Goal: Task Accomplishment & Management: Manage account settings

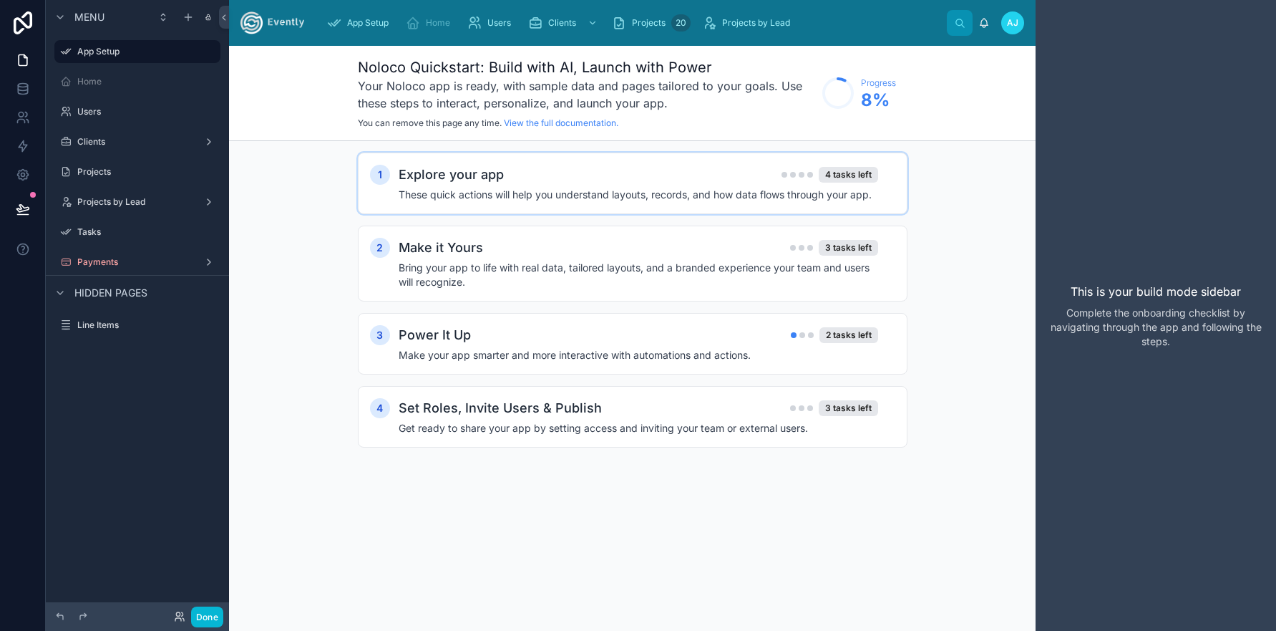
click at [466, 180] on h2 "Explore your app" at bounding box center [451, 175] width 105 height 20
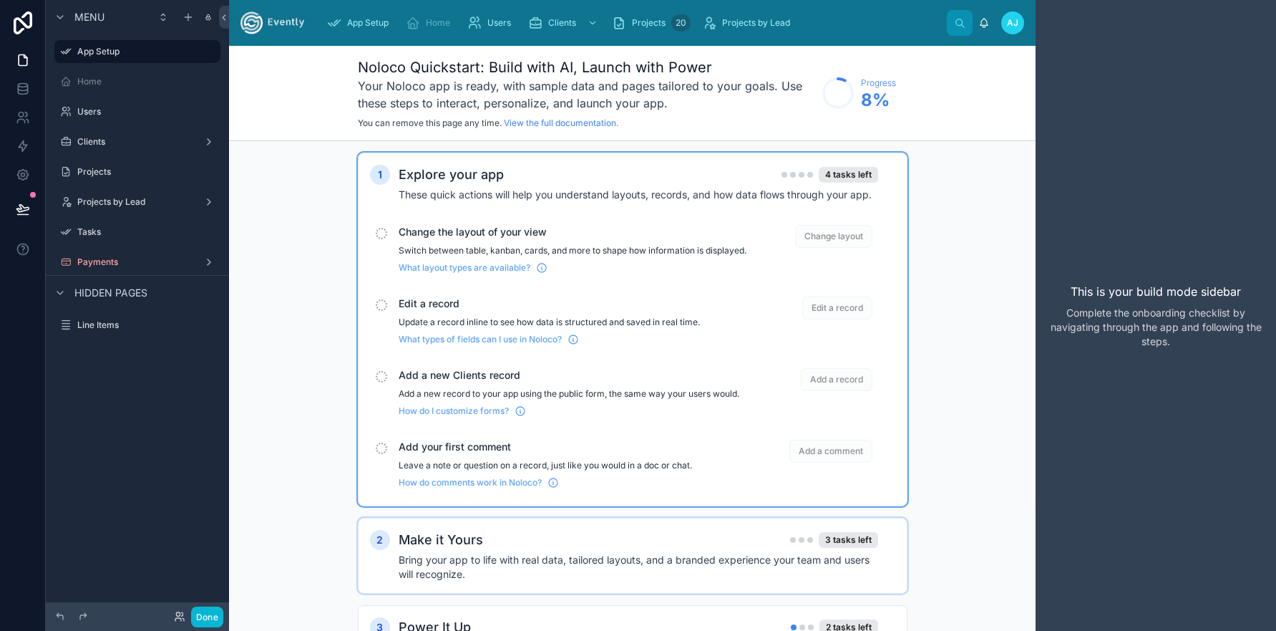
click at [454, 273] on span "What layout types are available?" at bounding box center [465, 267] width 132 height 11
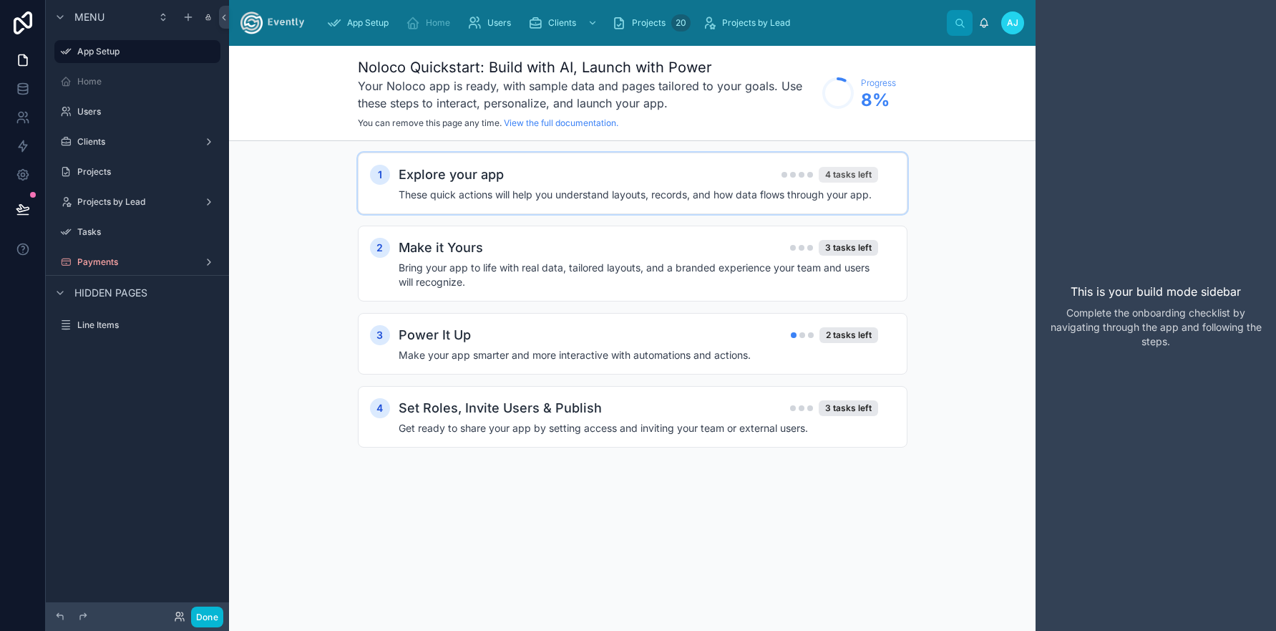
click at [843, 175] on div "4 tasks left" at bounding box center [848, 175] width 59 height 16
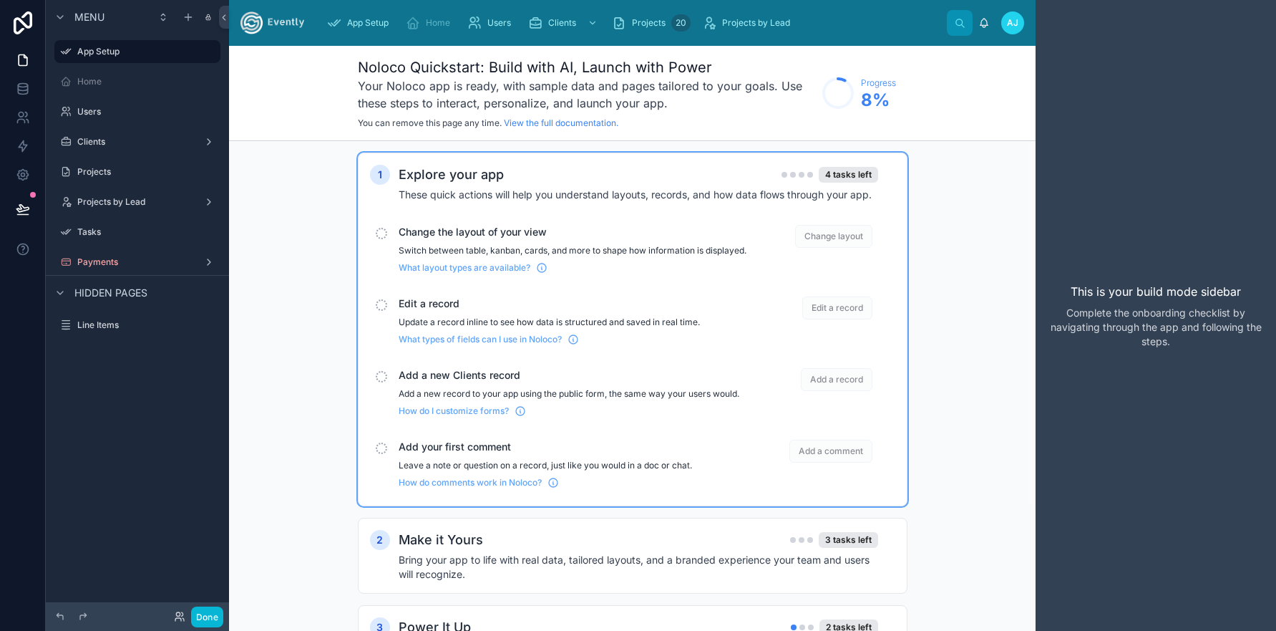
click at [833, 237] on span "Change layout" at bounding box center [833, 236] width 77 height 23
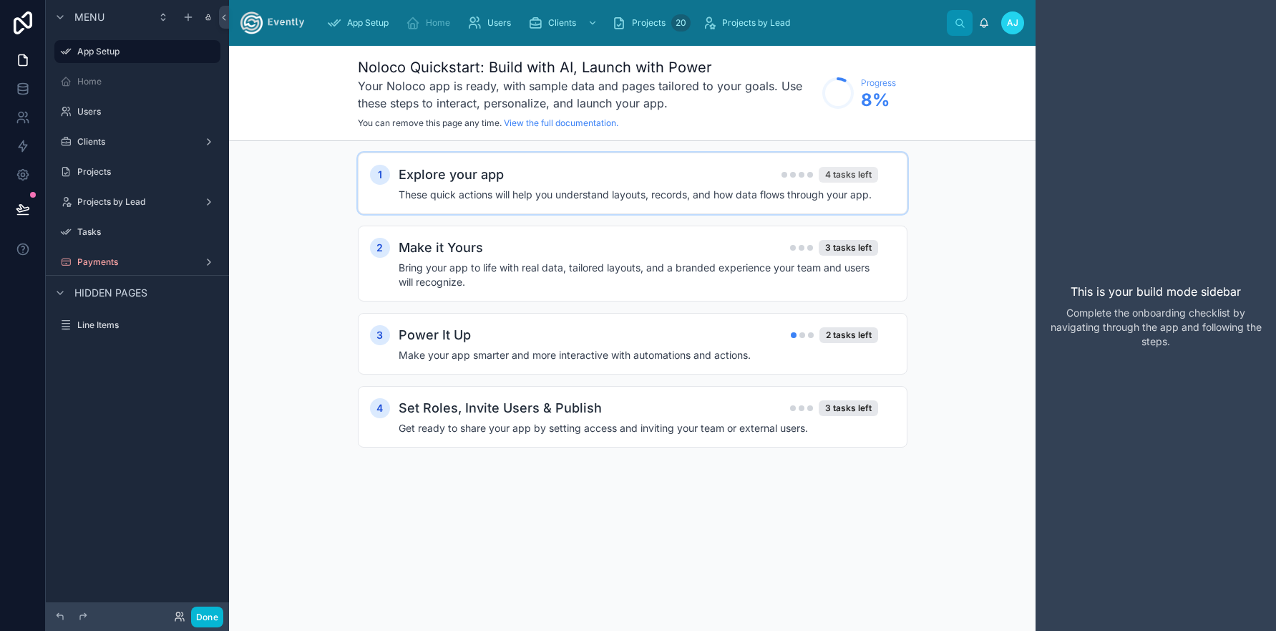
click at [839, 177] on div "4 tasks left" at bounding box center [848, 175] width 59 height 16
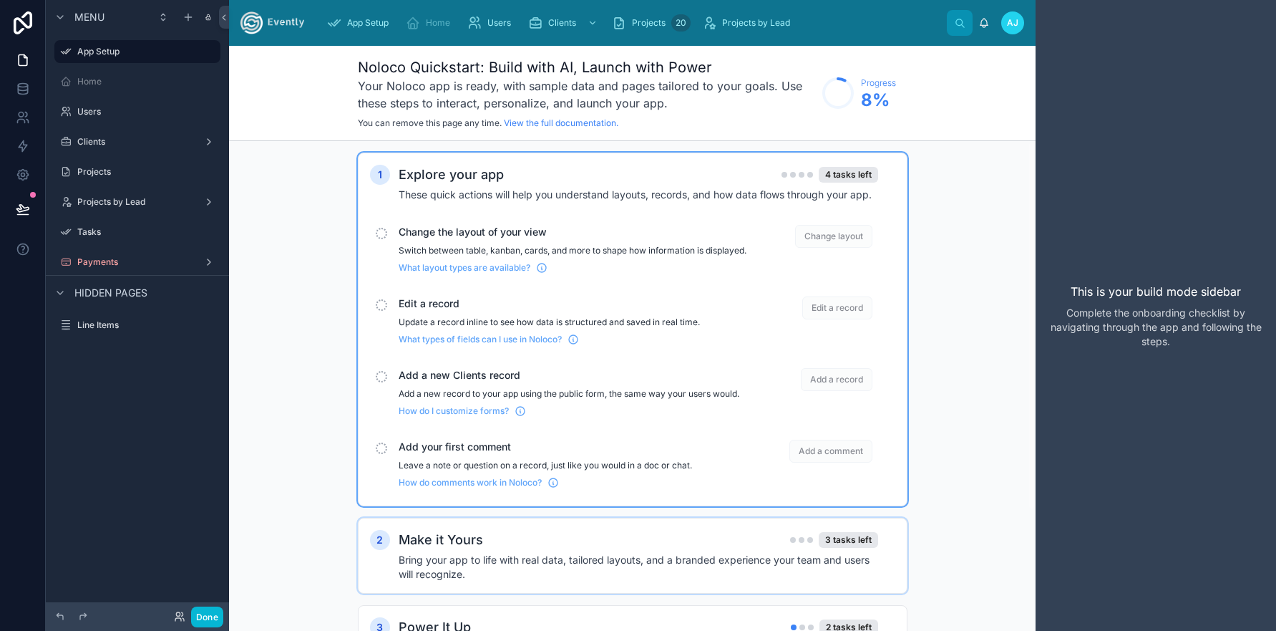
click at [429, 233] on span "Change the layout of your view" at bounding box center [573, 232] width 348 height 14
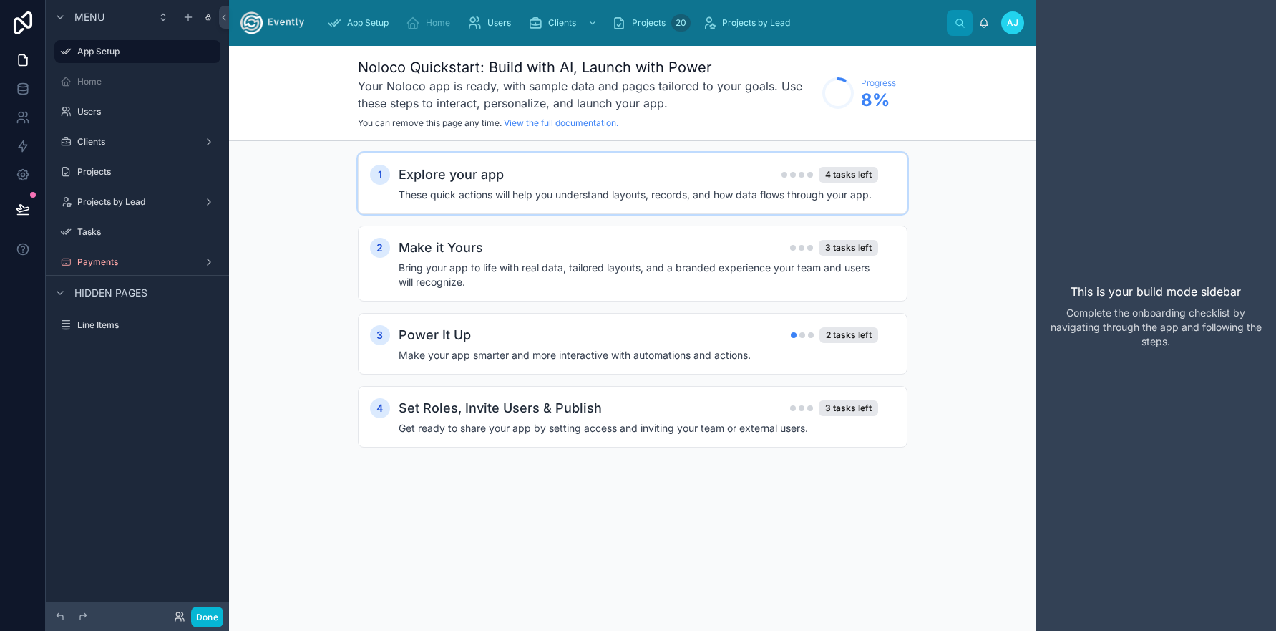
click at [448, 196] on h4 "These quick actions will help you understand layouts, records, and how data flo…" at bounding box center [639, 195] width 480 height 14
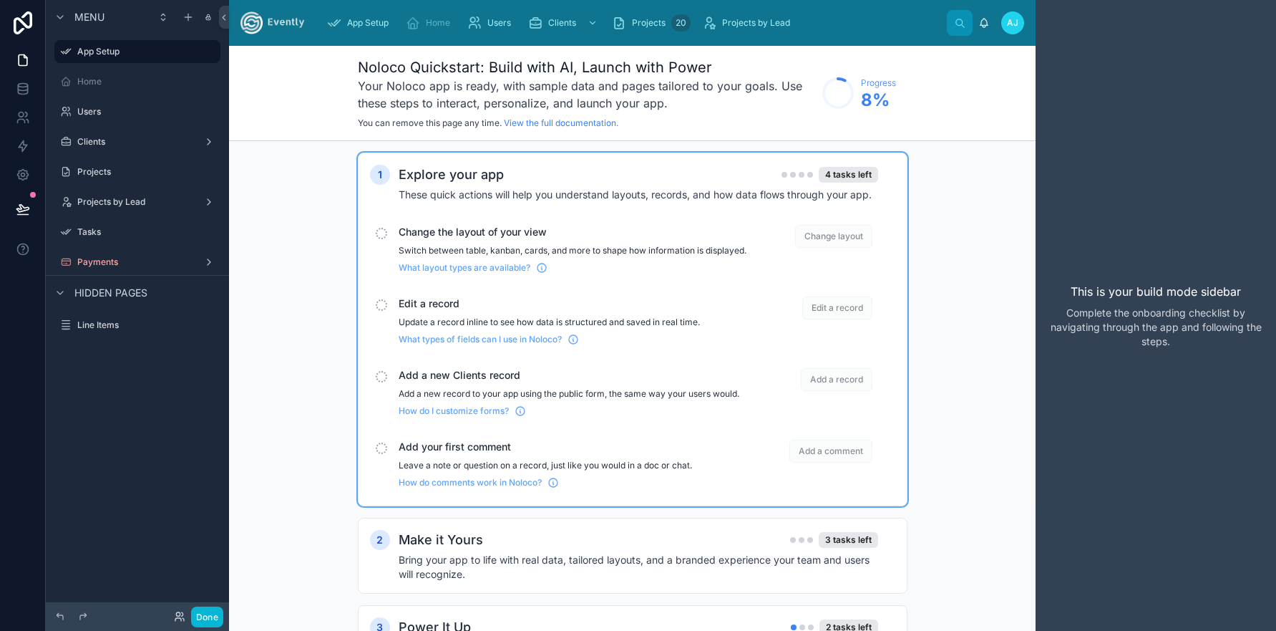
click at [512, 187] on div "Explore your app 4 tasks left These quick actions will help you understand layo…" at bounding box center [647, 183] width 497 height 37
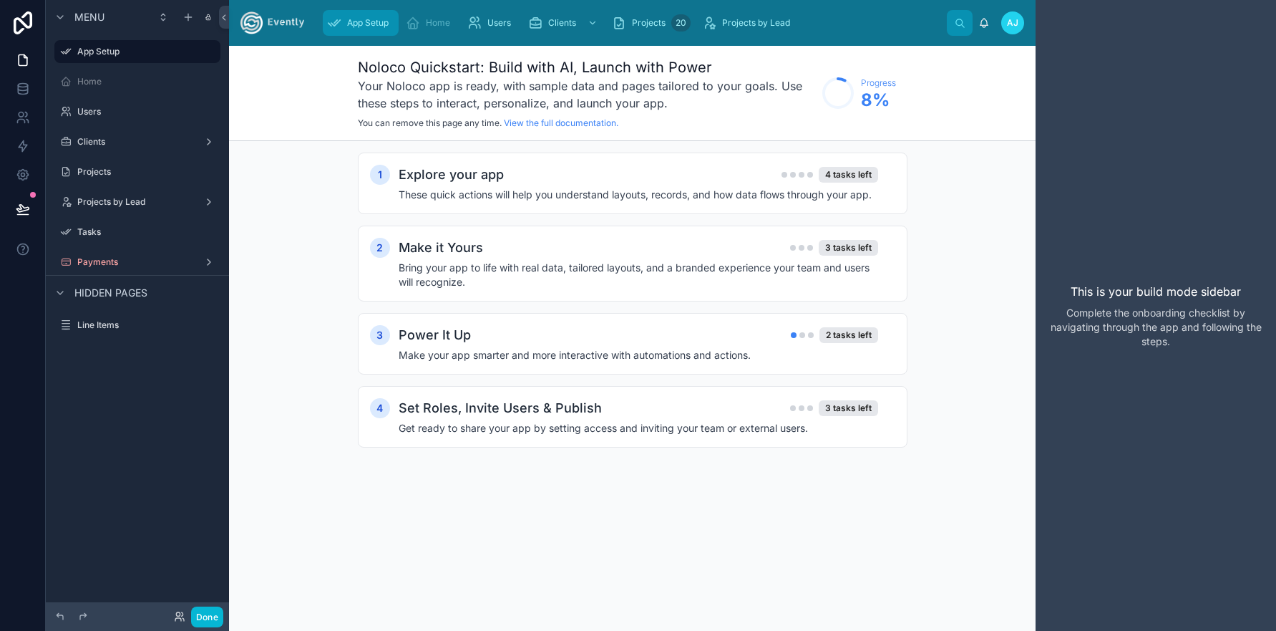
click at [367, 26] on span "App Setup" at bounding box center [368, 22] width 42 height 11
click at [490, 177] on h2 "Explore your app" at bounding box center [451, 175] width 105 height 20
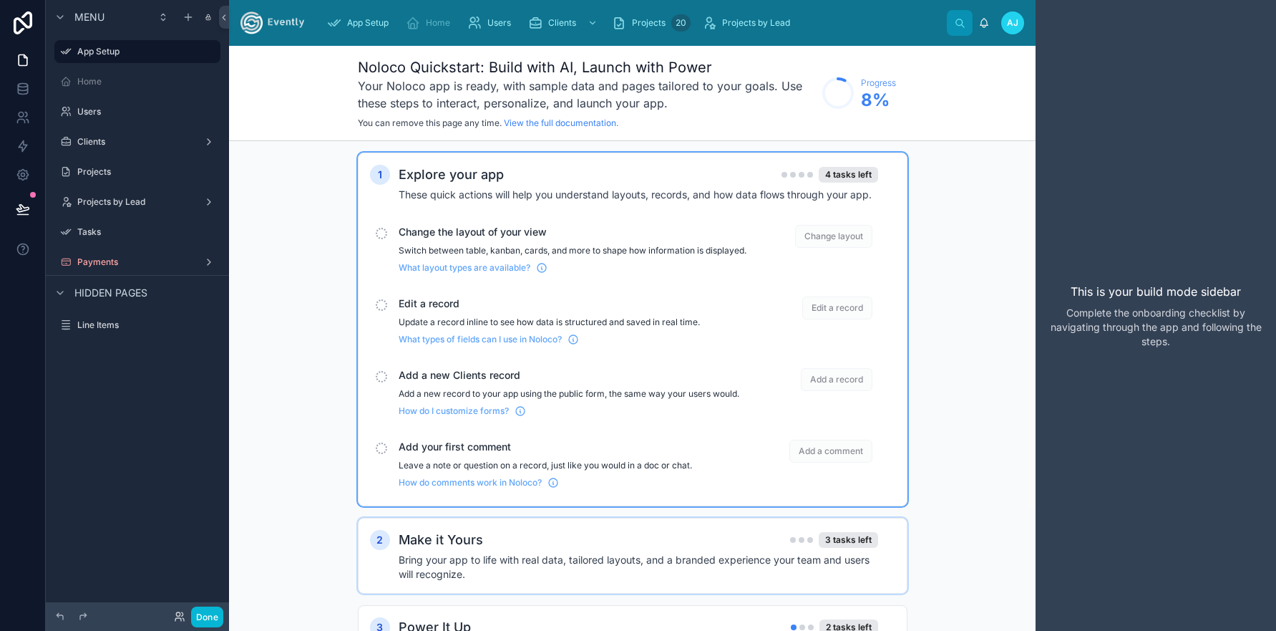
click at [490, 273] on span "What layout types are available?" at bounding box center [465, 267] width 132 height 11
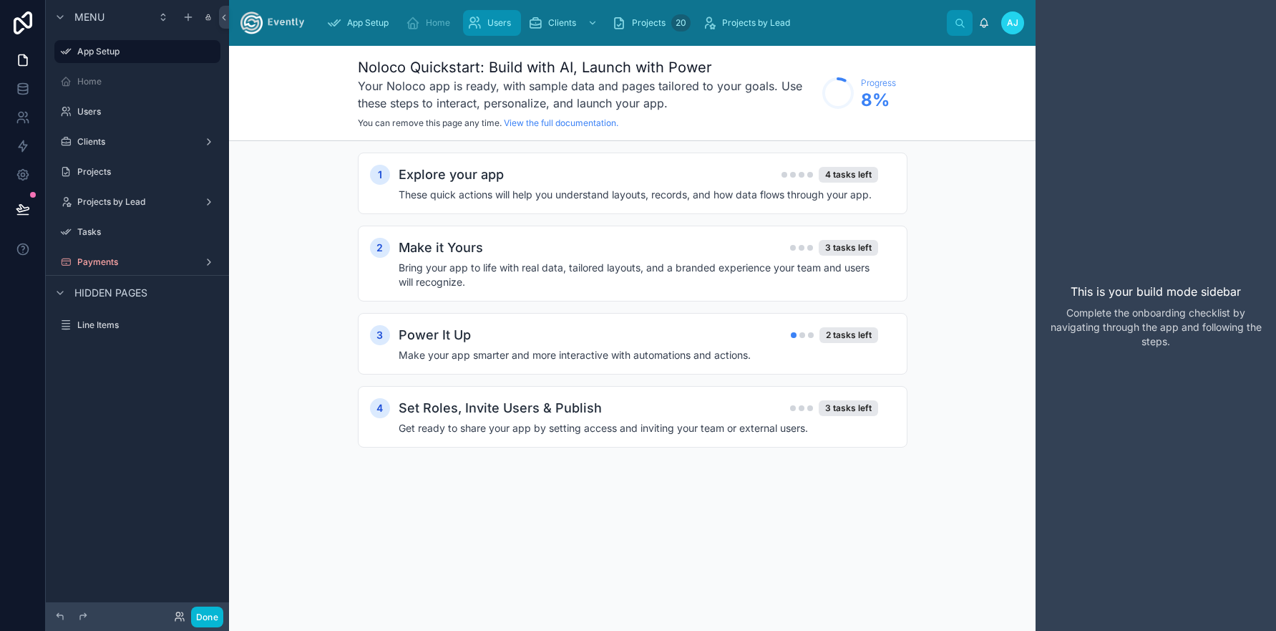
click at [496, 24] on span "Users" at bounding box center [499, 22] width 24 height 11
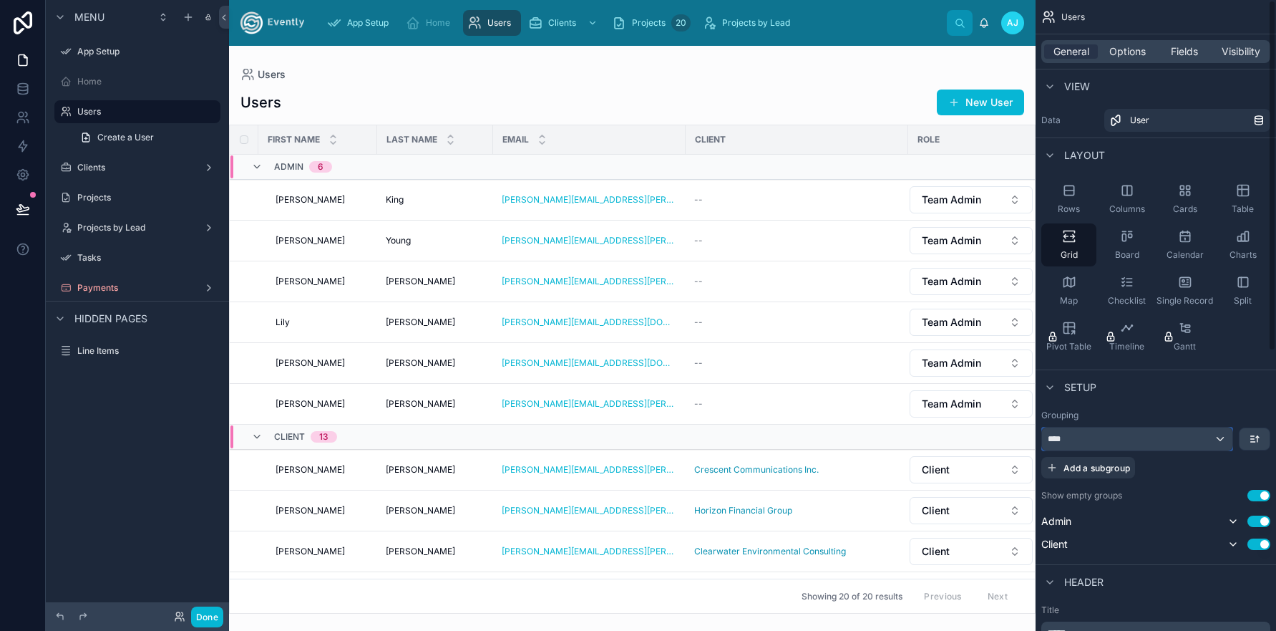
click at [1190, 437] on div "****" at bounding box center [1137, 438] width 190 height 23
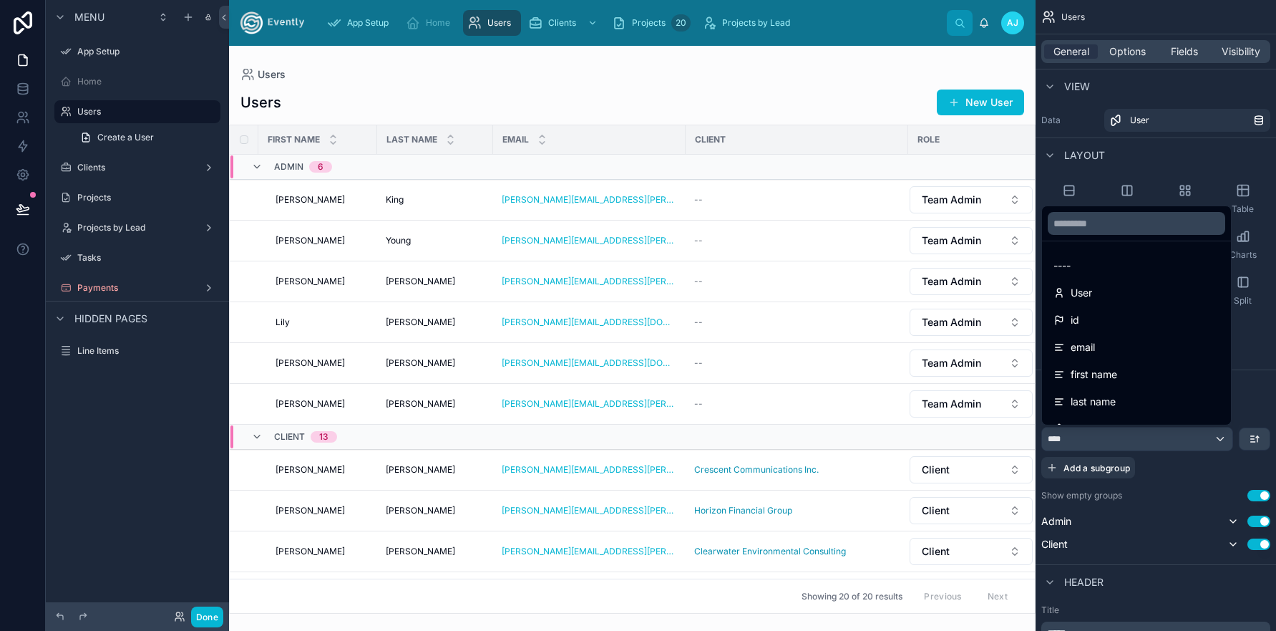
click at [1182, 437] on div "scrollable content" at bounding box center [638, 315] width 1276 height 631
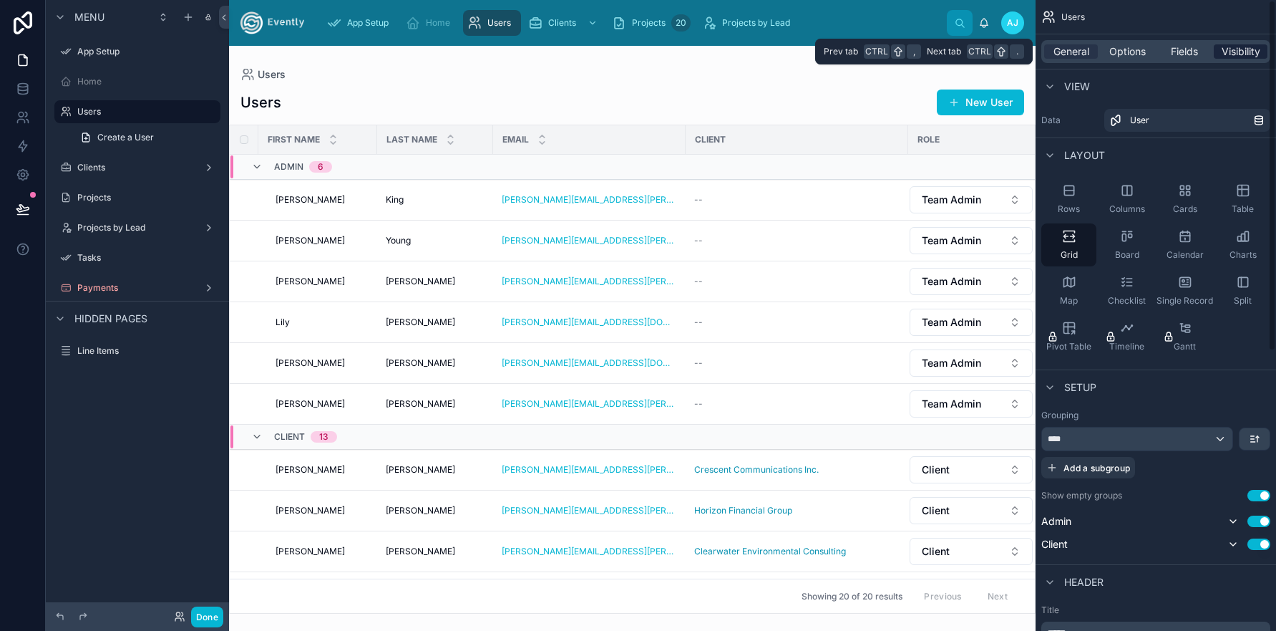
click at [1241, 53] on span "Visibility" at bounding box center [1241, 51] width 39 height 14
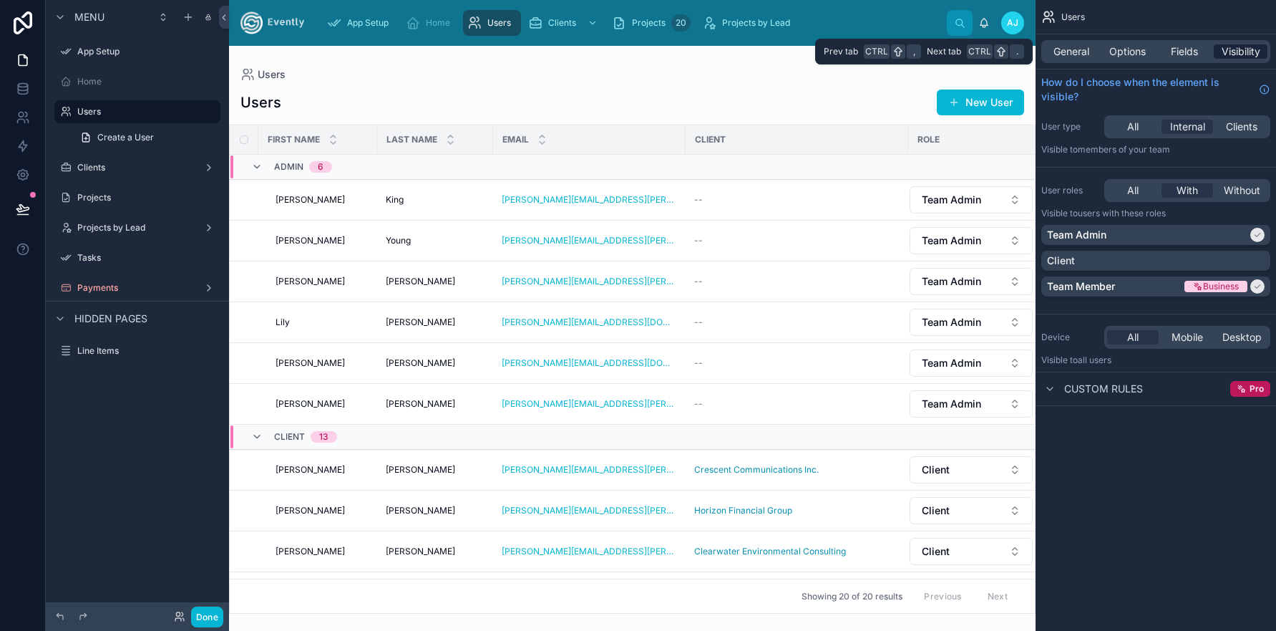
click at [1243, 50] on span "Visibility" at bounding box center [1241, 51] width 39 height 14
click at [1075, 50] on span "General" at bounding box center [1072, 51] width 36 height 14
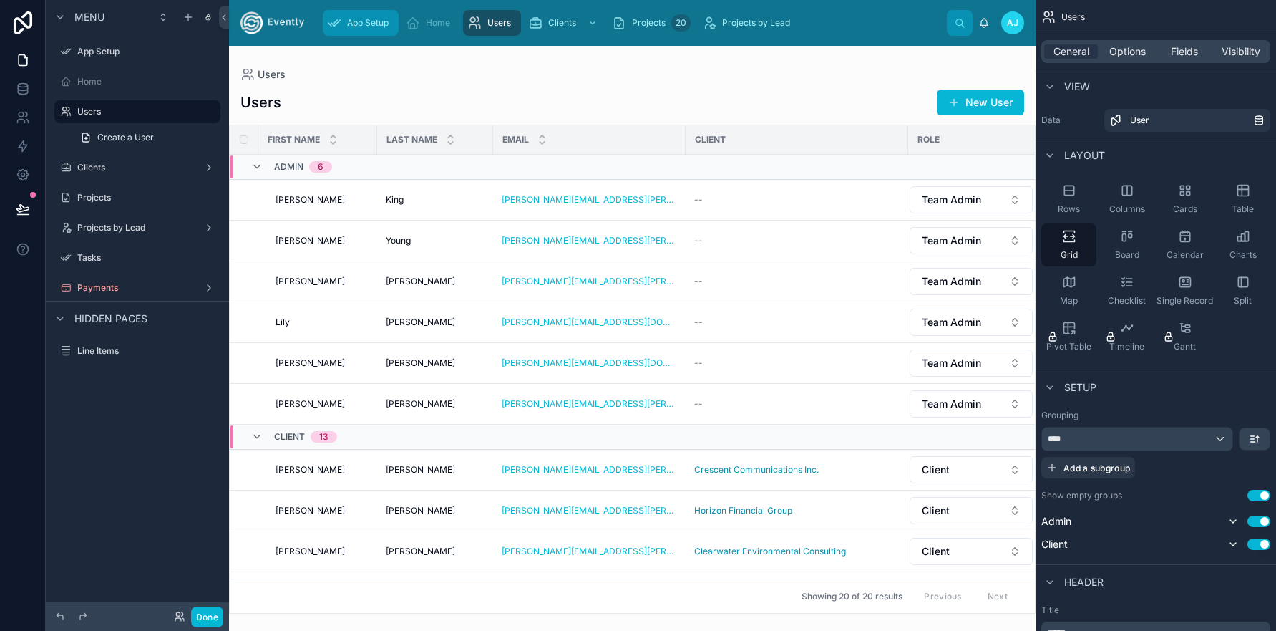
click at [356, 26] on span "App Setup" at bounding box center [368, 22] width 42 height 11
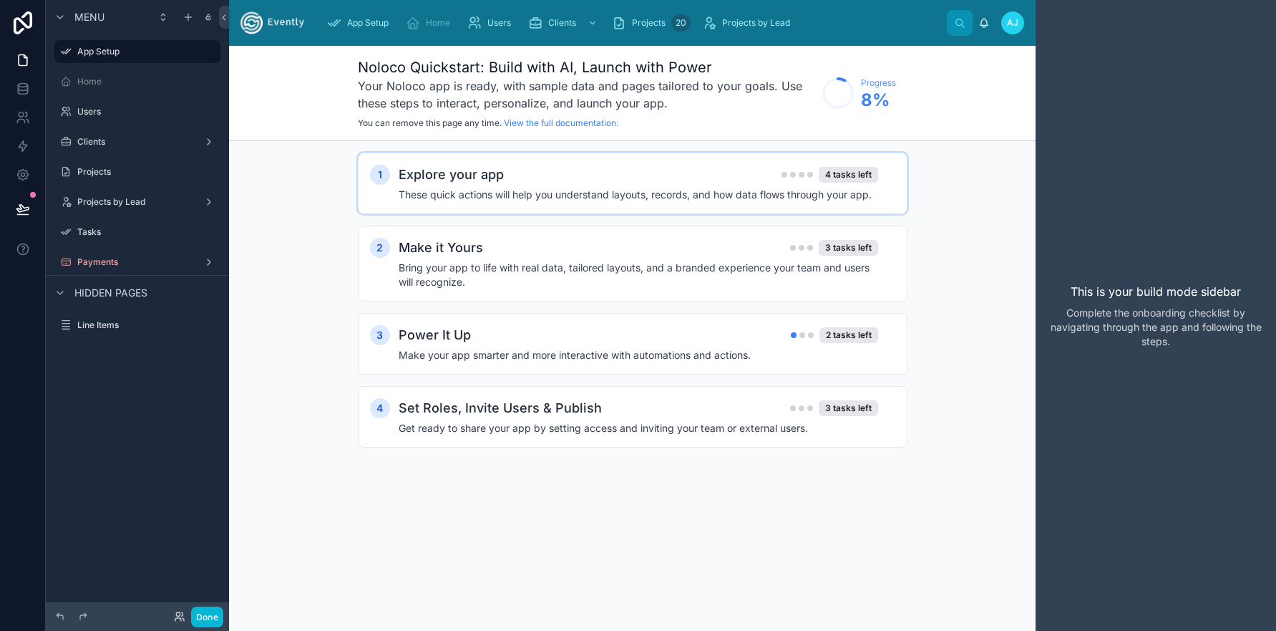
click at [444, 189] on h4 "These quick actions will help you understand layouts, records, and how data flo…" at bounding box center [639, 195] width 480 height 14
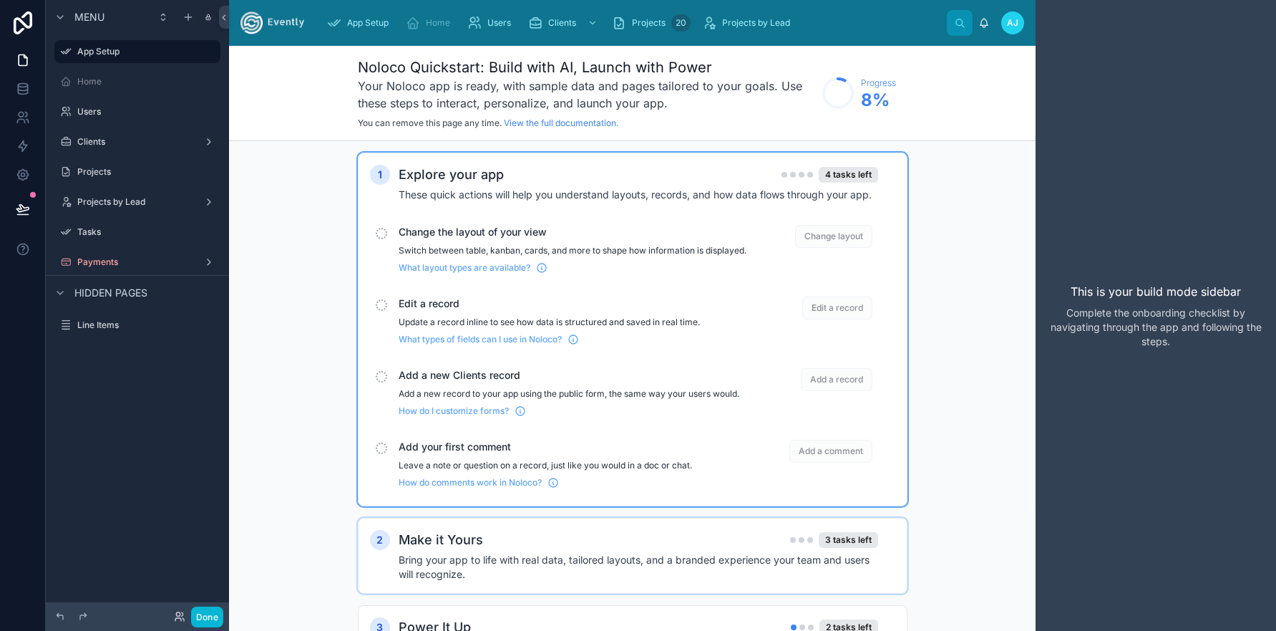
click at [472, 565] on h4 "Bring your app to life with real data, tailored layouts, and a branded experien…" at bounding box center [639, 567] width 480 height 29
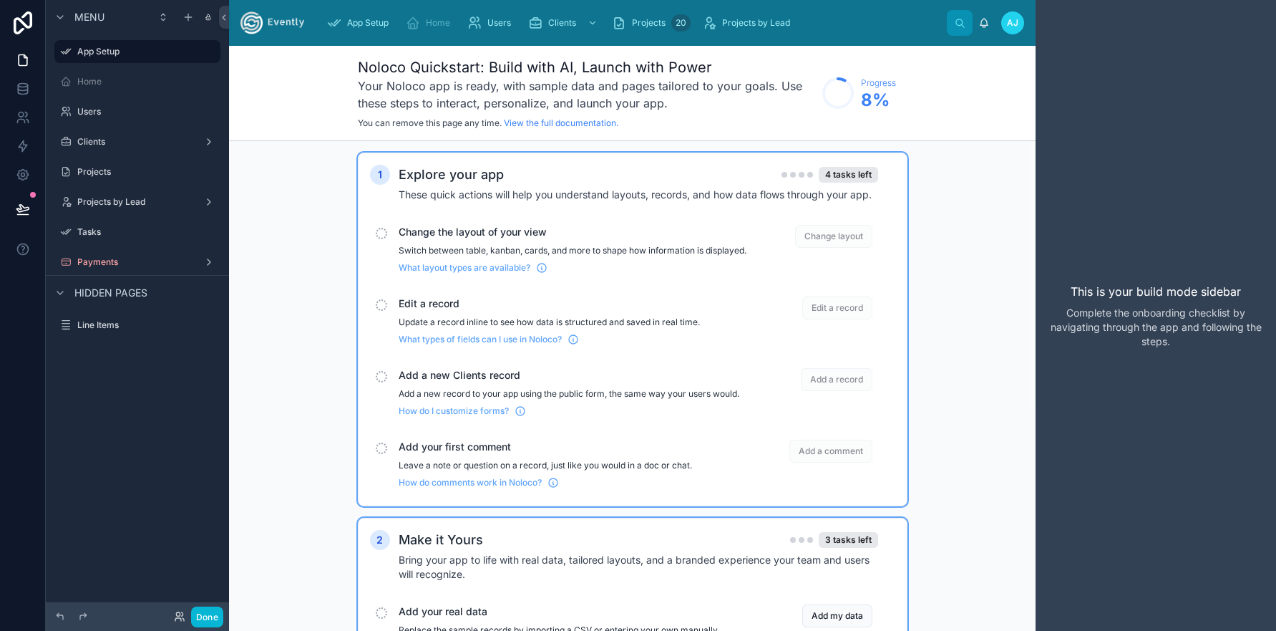
drag, startPoint x: 472, startPoint y: 565, endPoint x: 449, endPoint y: 542, distance: 32.4
click at [472, 565] on h4 "Bring your app to life with real data, tailored layouts, and a branded experien…" at bounding box center [639, 567] width 480 height 29
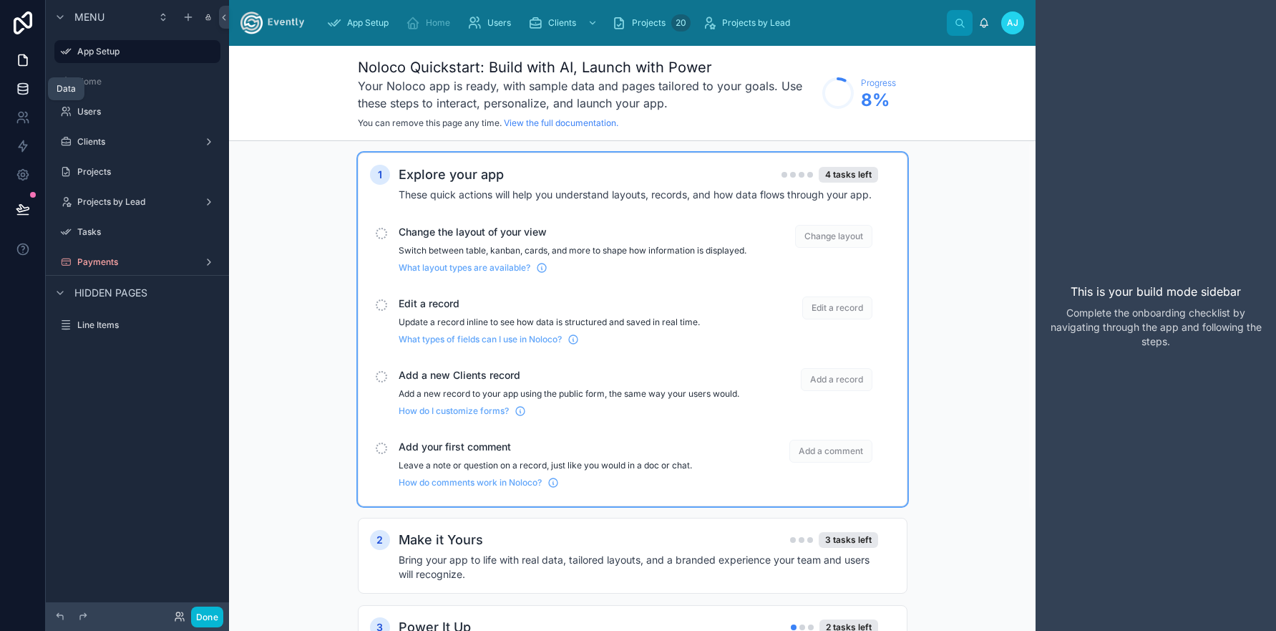
click at [20, 91] on icon at bounding box center [22, 88] width 9 height 6
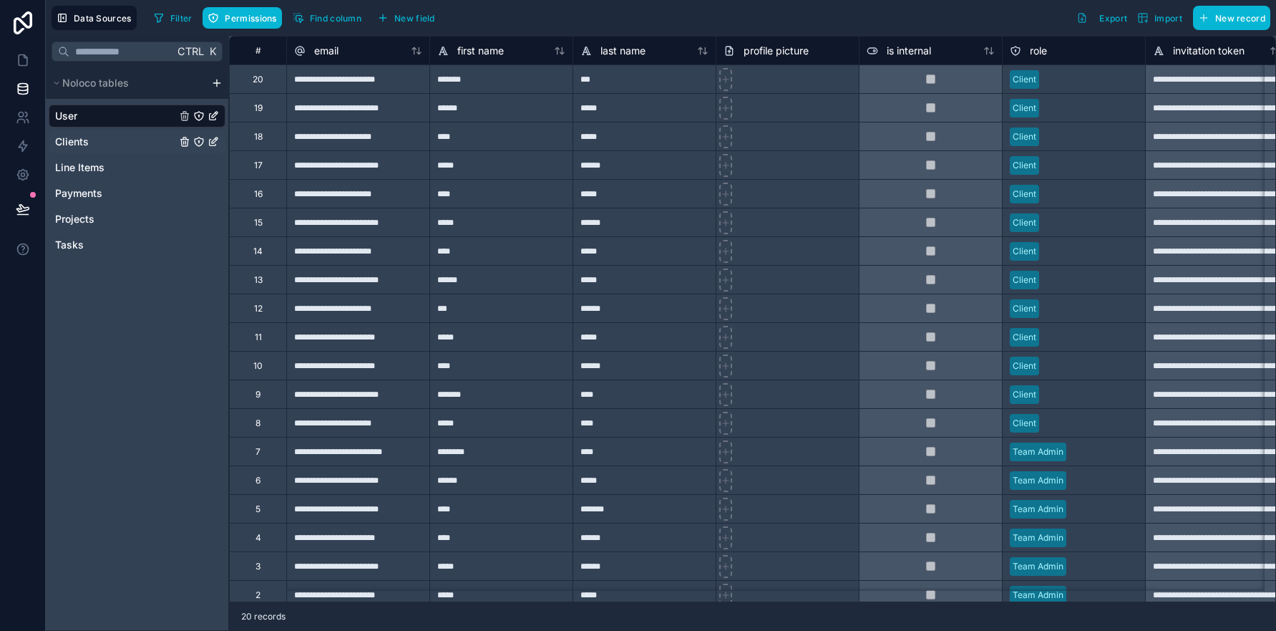
click at [83, 144] on span "Clients" at bounding box center [72, 142] width 34 height 14
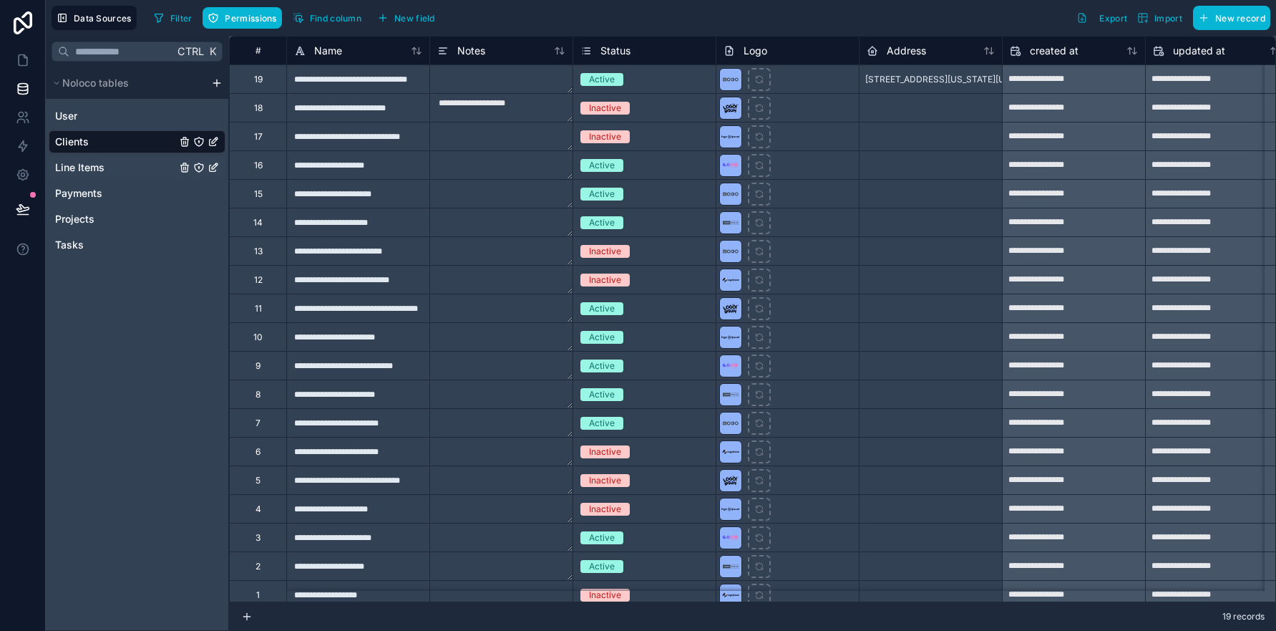
click at [87, 166] on span "Line Items" at bounding box center [79, 167] width 49 height 14
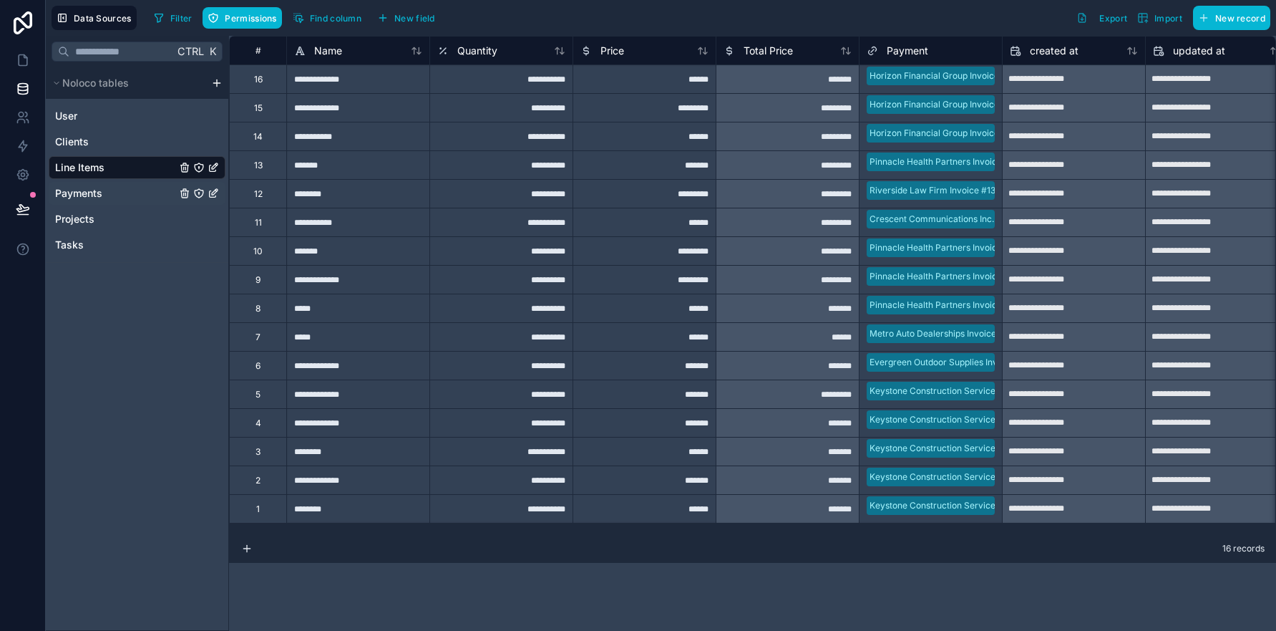
click at [84, 195] on span "Payments" at bounding box center [78, 193] width 47 height 14
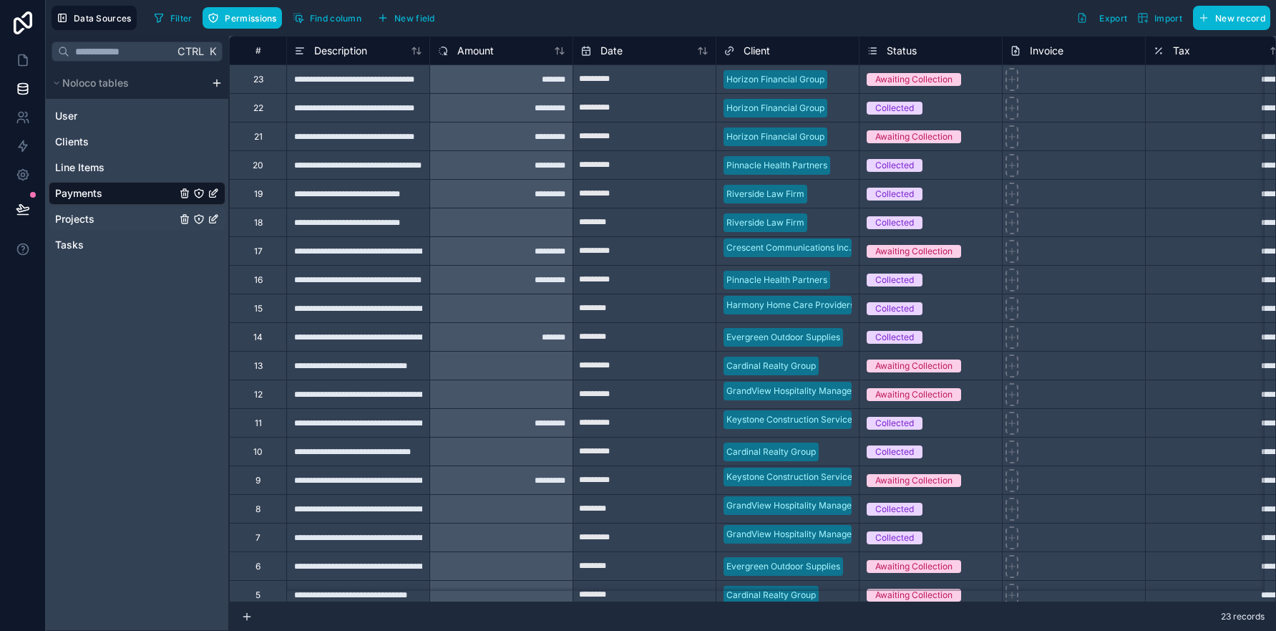
click at [83, 217] on span "Projects" at bounding box center [74, 219] width 39 height 14
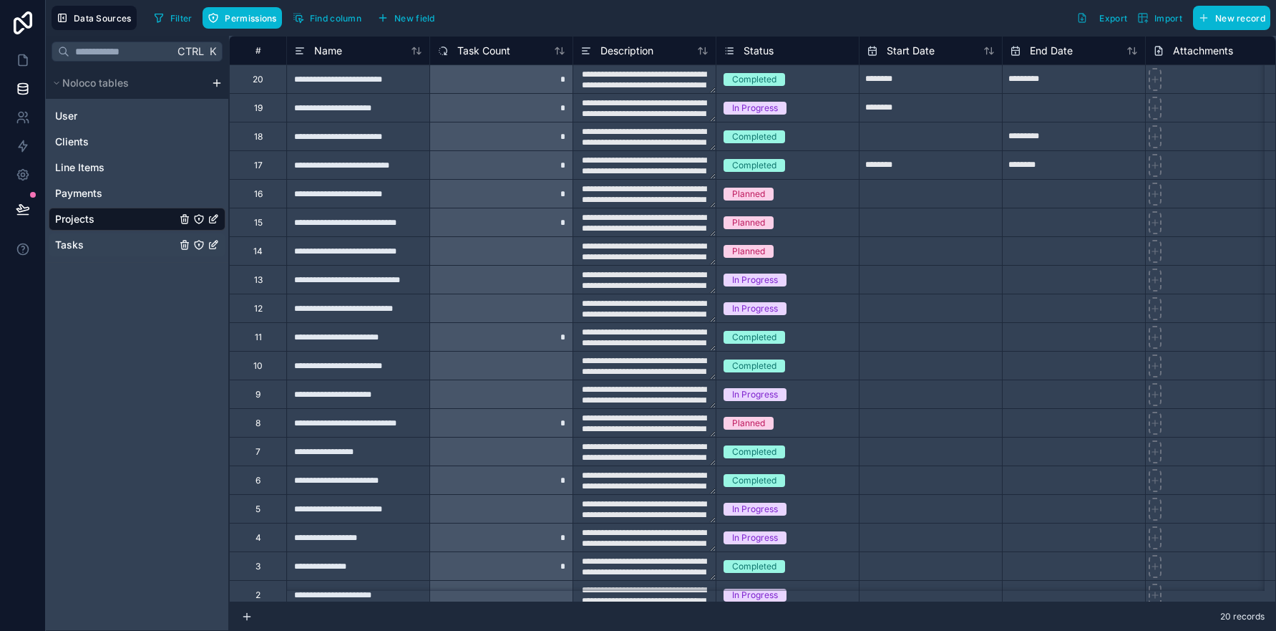
click at [83, 240] on link "Tasks" at bounding box center [115, 245] width 121 height 14
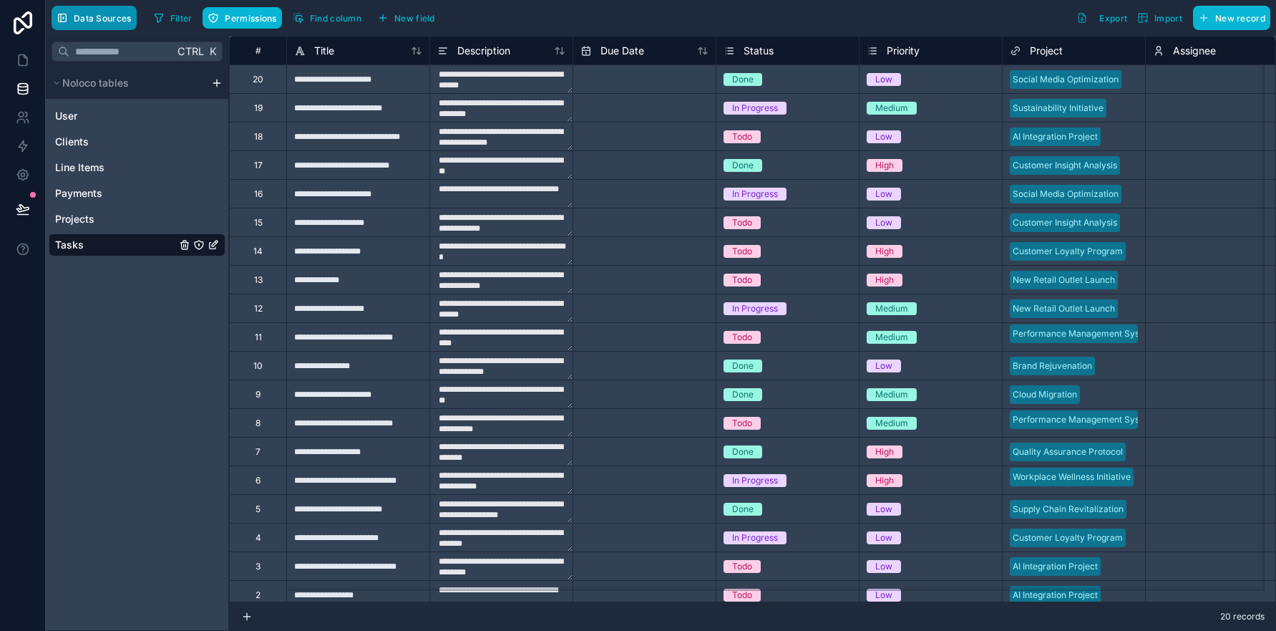
click at [88, 16] on span "Data Sources" at bounding box center [103, 18] width 58 height 11
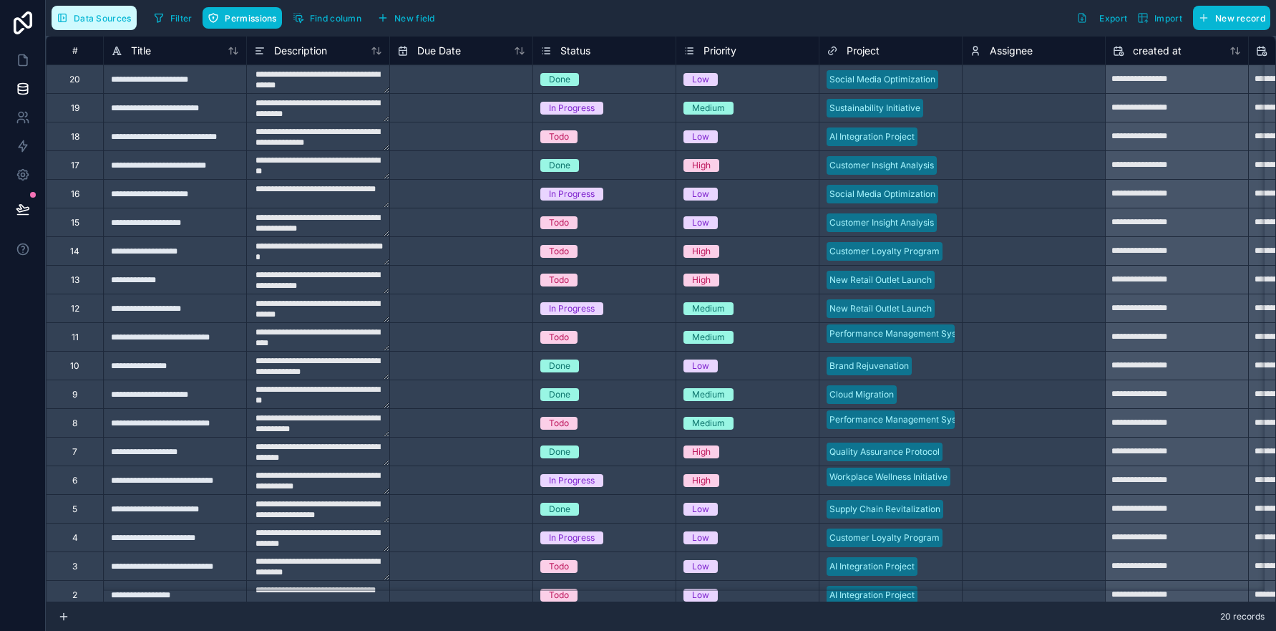
click at [96, 22] on span "Data Sources" at bounding box center [103, 18] width 58 height 11
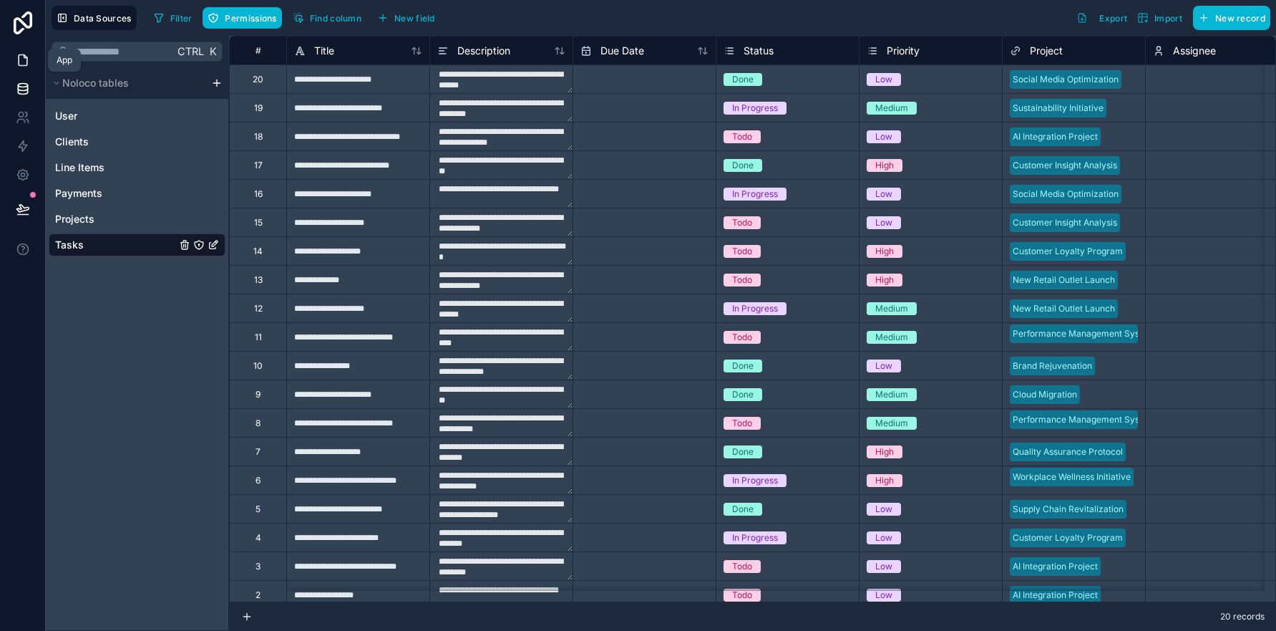
click at [17, 62] on icon at bounding box center [23, 60] width 14 height 14
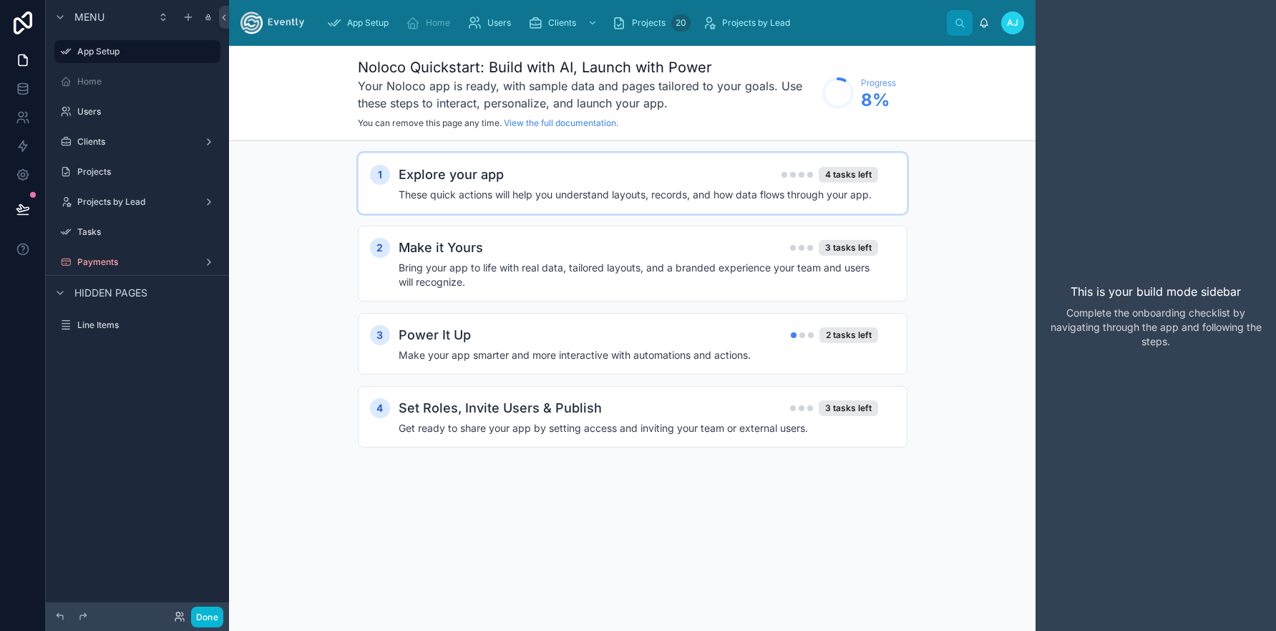
click at [455, 180] on h2 "Explore your app" at bounding box center [451, 175] width 105 height 20
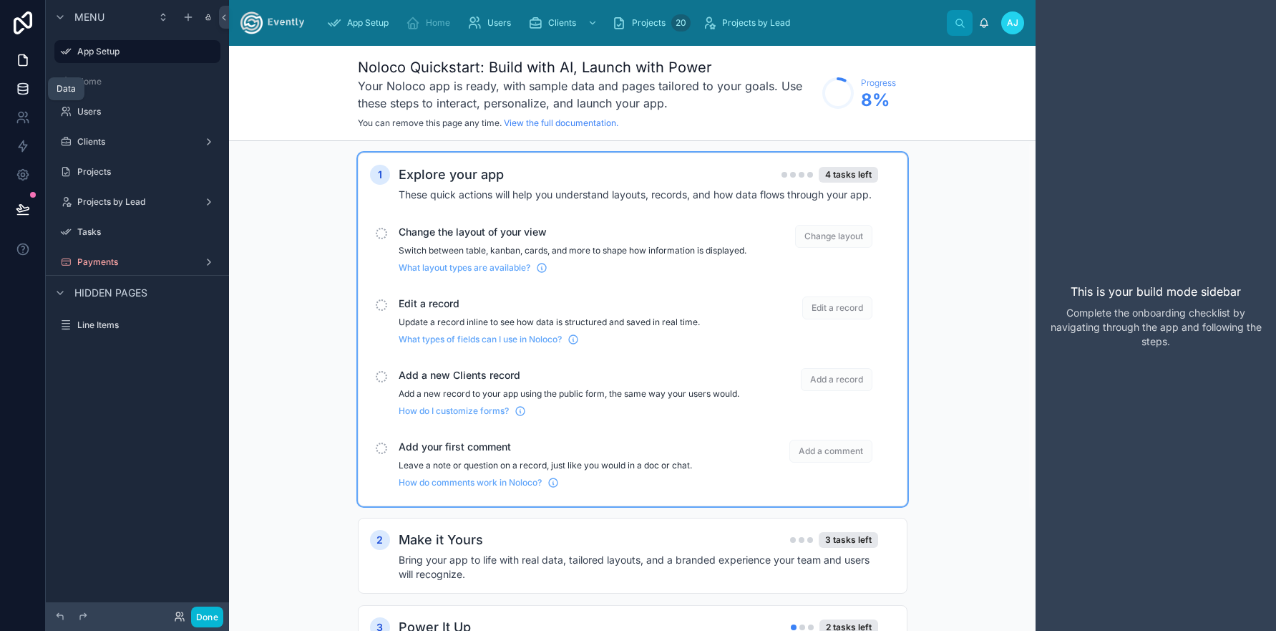
click at [24, 87] on icon at bounding box center [22, 86] width 9 height 4
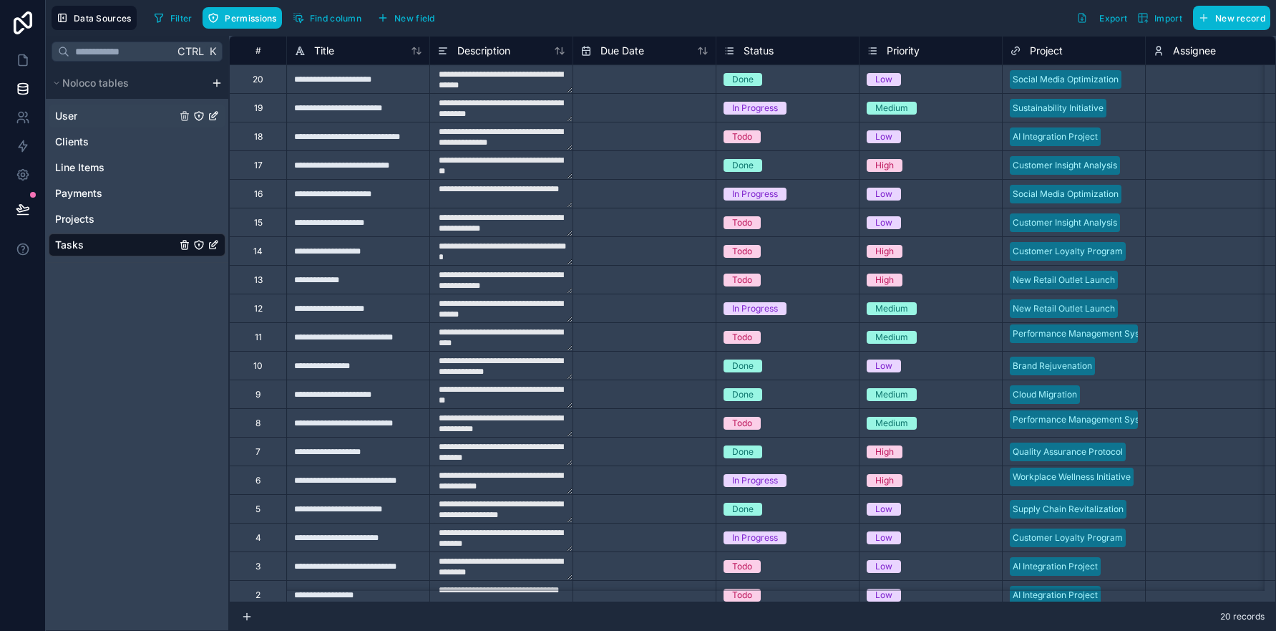
click at [105, 117] on link "User" at bounding box center [115, 116] width 121 height 14
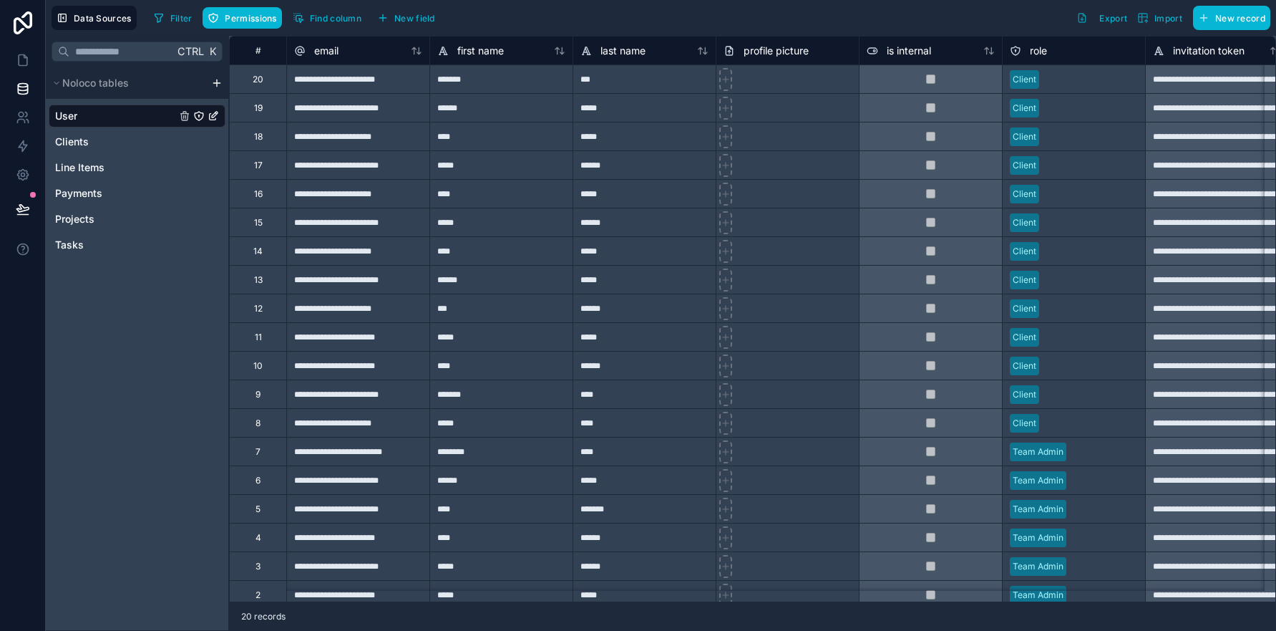
click at [215, 117] on icon "User" at bounding box center [213, 115] width 11 height 11
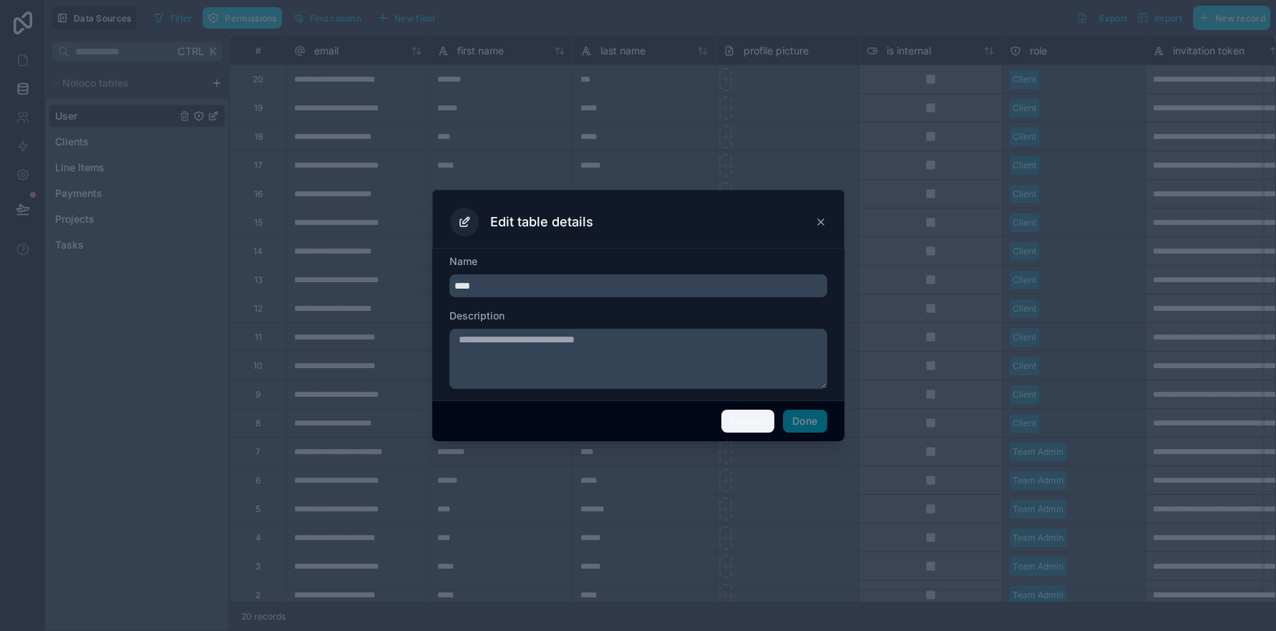
drag, startPoint x: 743, startPoint y: 417, endPoint x: 736, endPoint y: 414, distance: 8.0
click at [743, 418] on button "Cancel" at bounding box center [748, 420] width 53 height 23
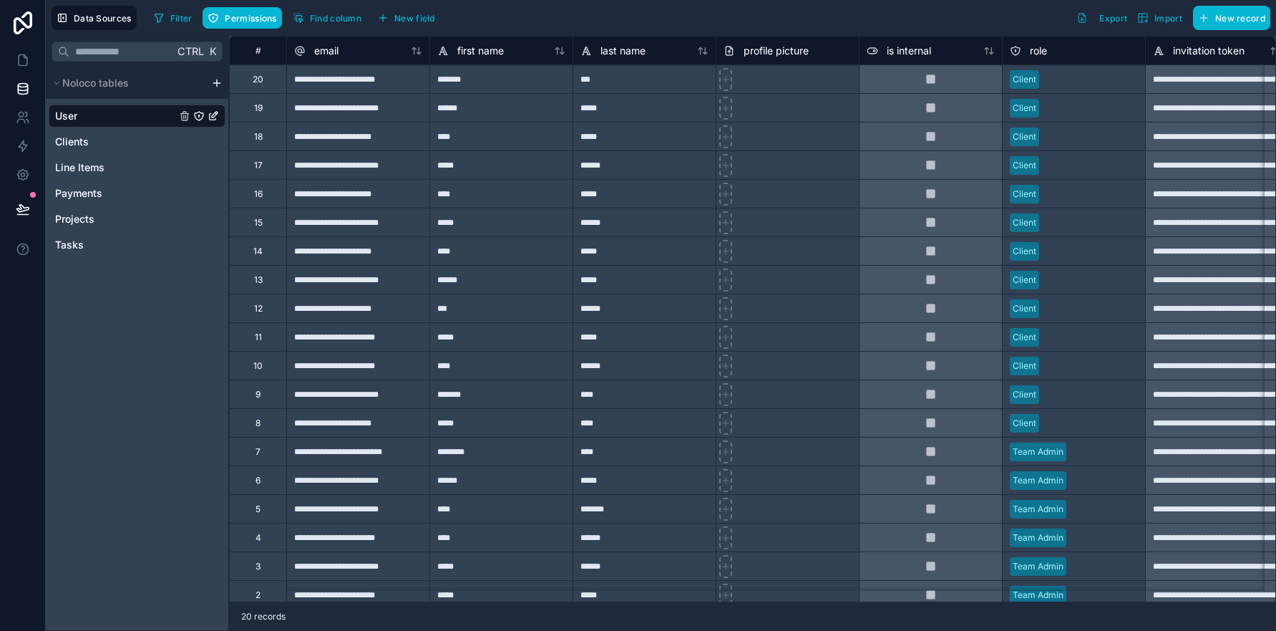
click at [109, 292] on div "Ctrl K Noloco tables User Clients Line Items Payments Projects Tasks" at bounding box center [137, 333] width 183 height 595
click at [215, 80] on html "**********" at bounding box center [638, 315] width 1276 height 631
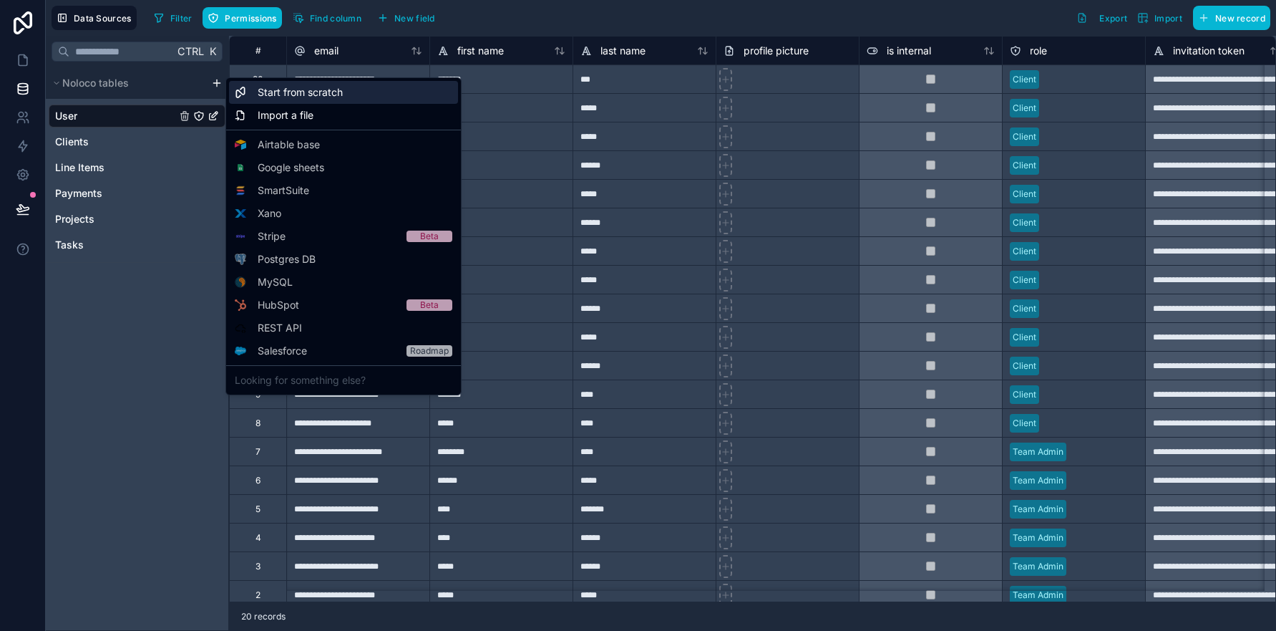
click at [331, 93] on span "Start from scratch" at bounding box center [300, 92] width 85 height 14
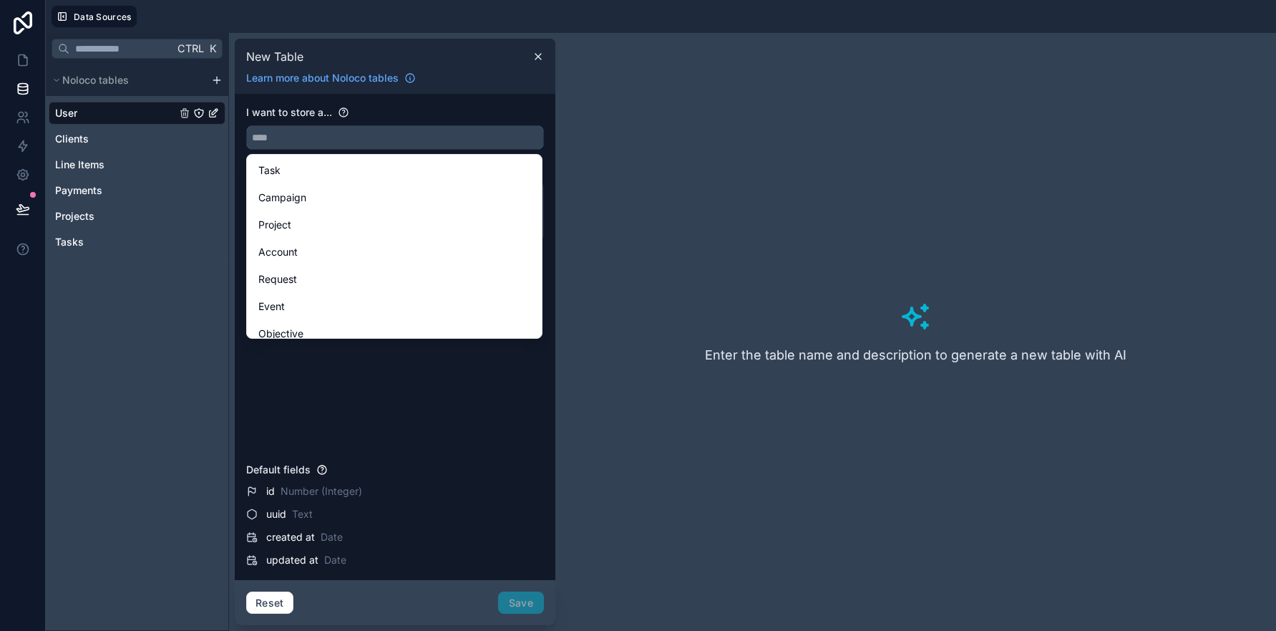
click at [305, 136] on input "text" at bounding box center [395, 137] width 296 height 23
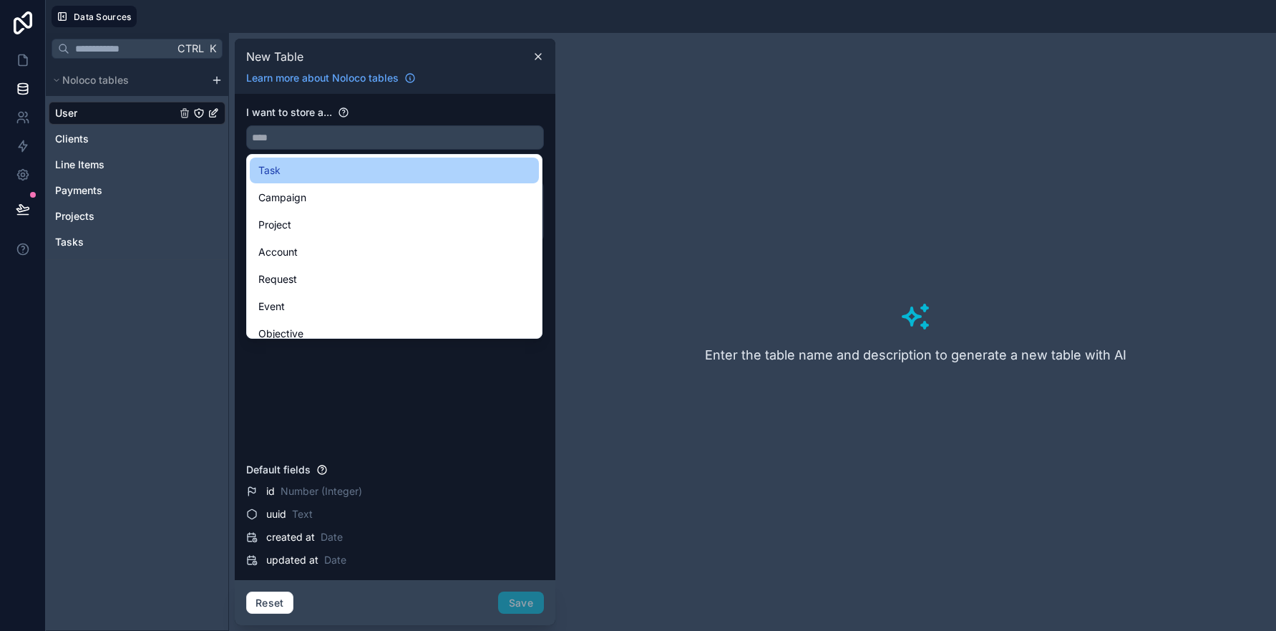
click at [318, 175] on div "Task" at bounding box center [394, 170] width 272 height 17
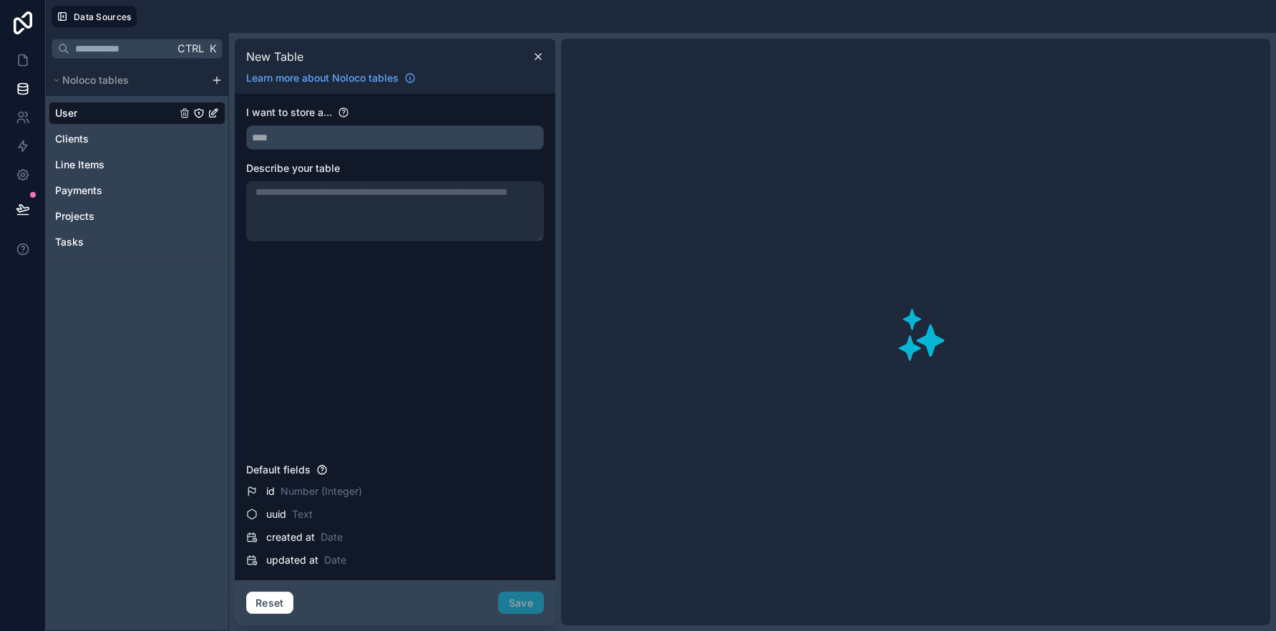
click at [304, 202] on div at bounding box center [395, 211] width 298 height 60
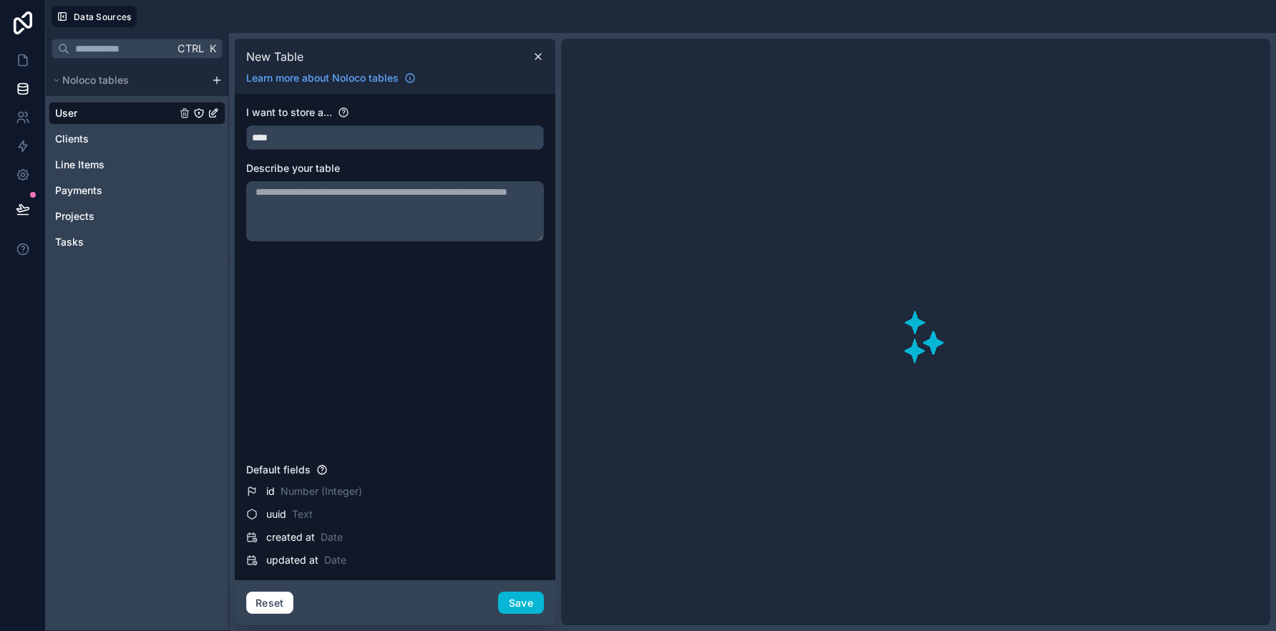
click at [300, 135] on input "****" at bounding box center [395, 137] width 296 height 23
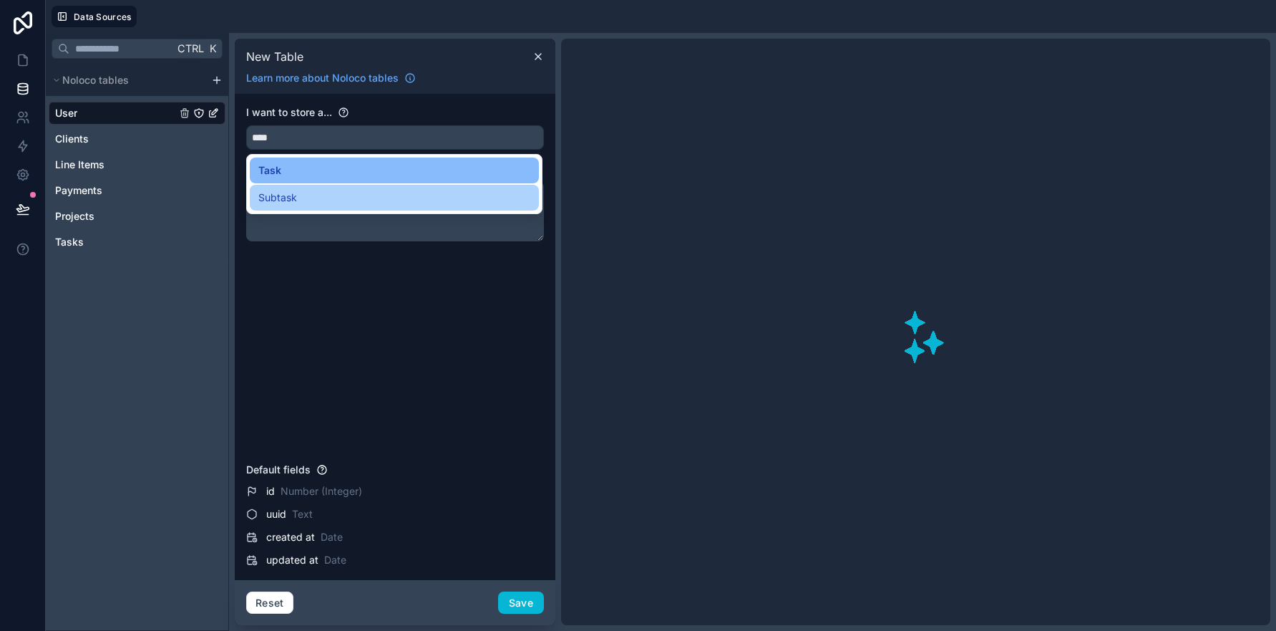
click at [295, 191] on span "Subtask" at bounding box center [277, 197] width 39 height 17
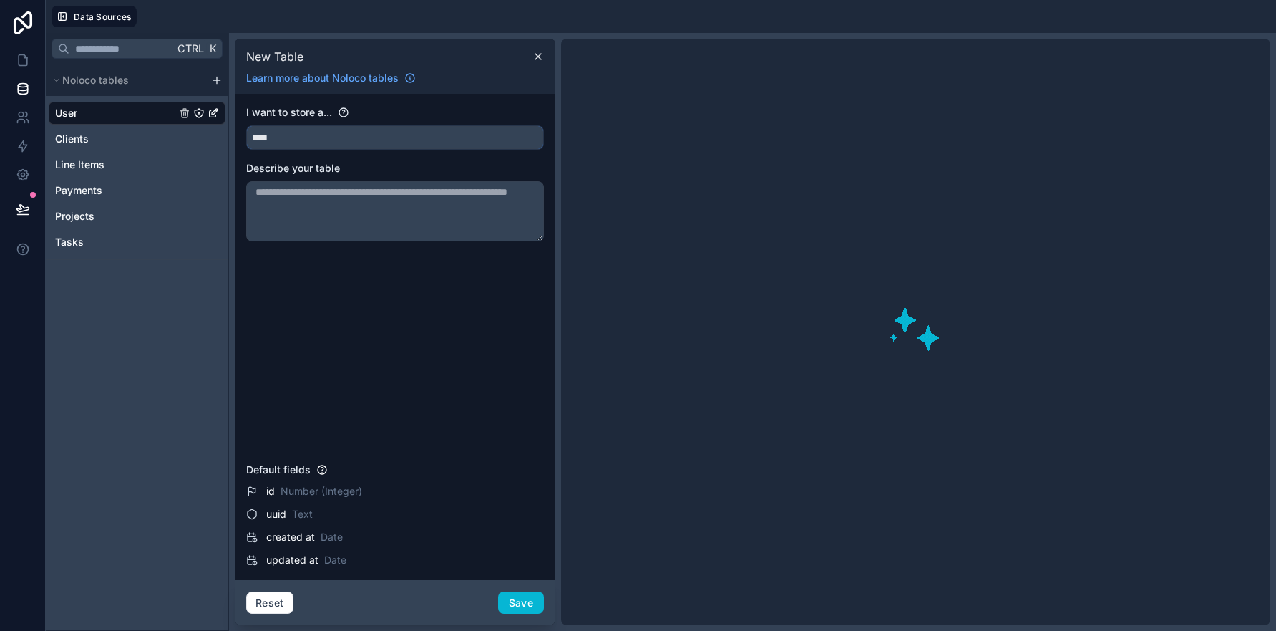
type input "*******"
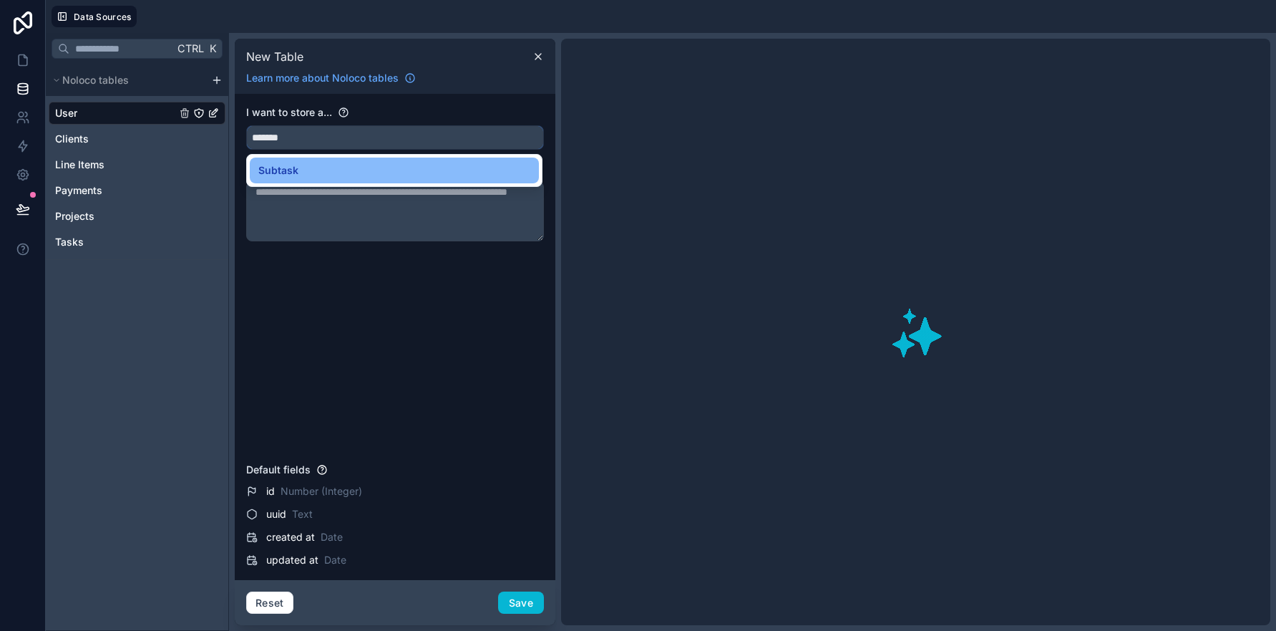
click at [295, 136] on input "*******" at bounding box center [395, 137] width 296 height 23
click at [303, 137] on input "*******" at bounding box center [395, 137] width 296 height 23
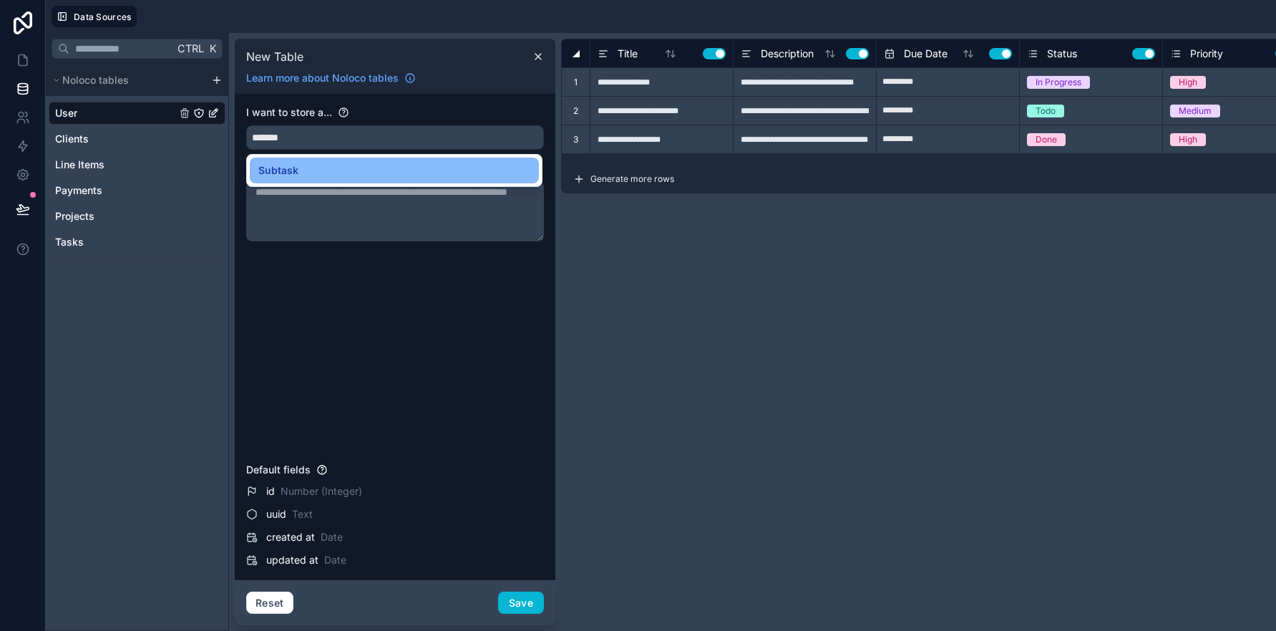
click at [479, 319] on div "I want to store a... ******* Describe your table" at bounding box center [395, 280] width 298 height 351
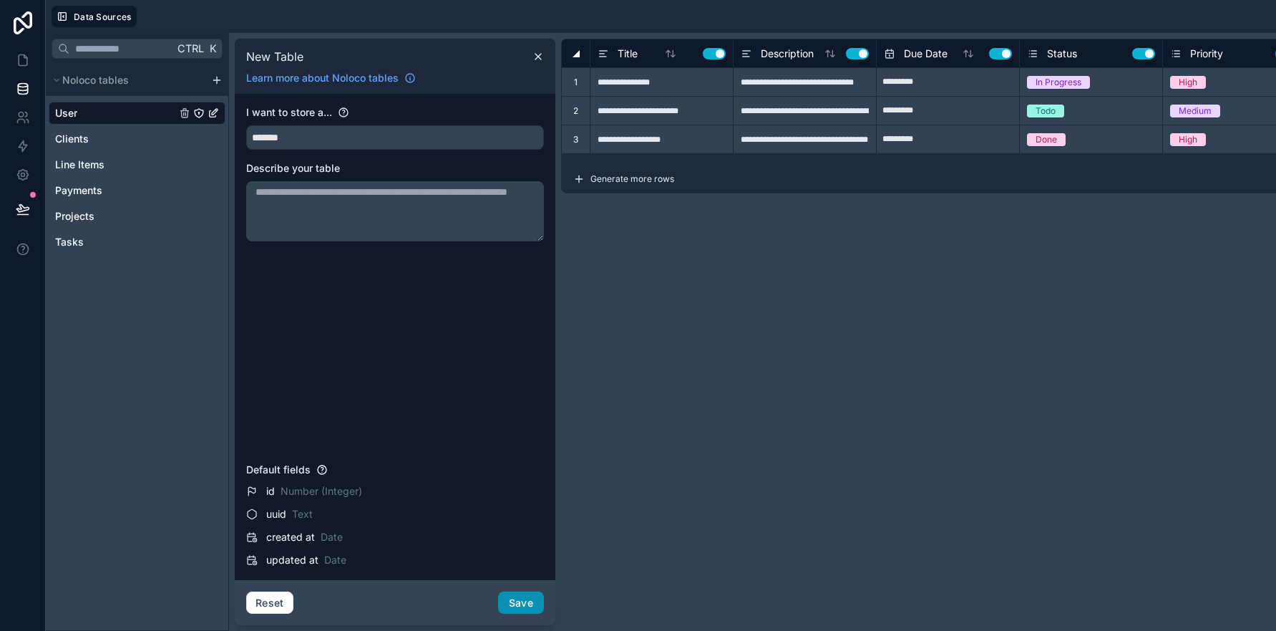
click at [536, 605] on button "Save" at bounding box center [521, 602] width 46 height 23
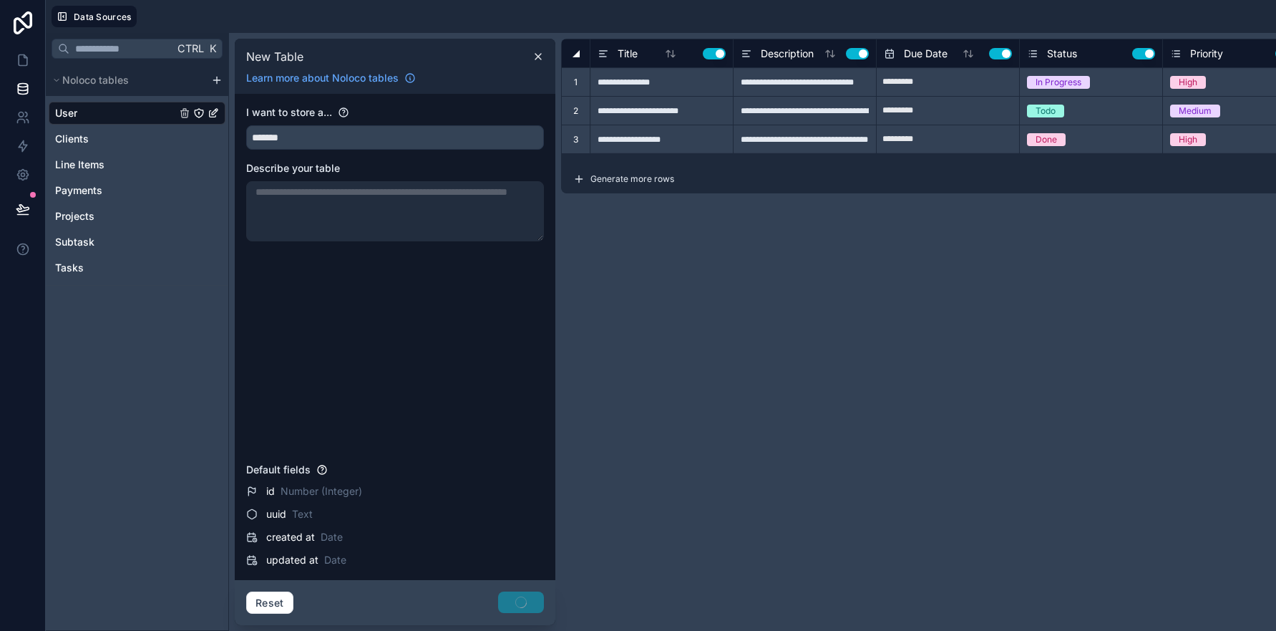
type input "**********"
type input "*"
type input "**********"
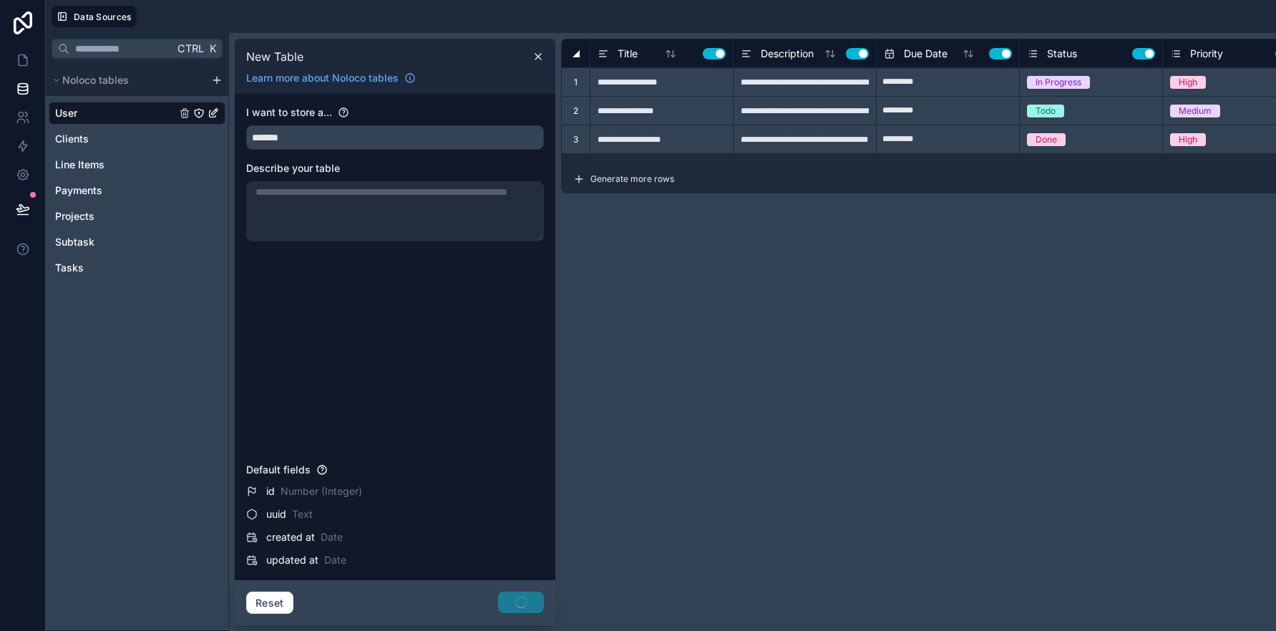
type input "*"
type input "**********"
type input "*"
type input "*********"
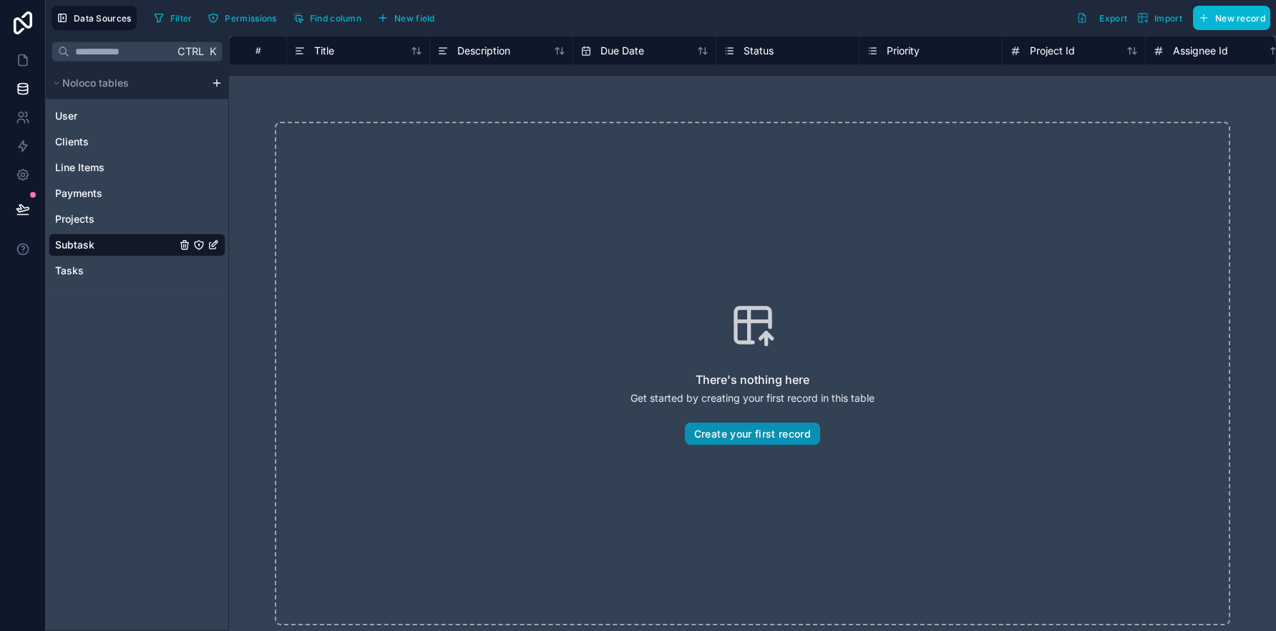
click at [761, 439] on button "Create your first record" at bounding box center [752, 433] width 135 height 23
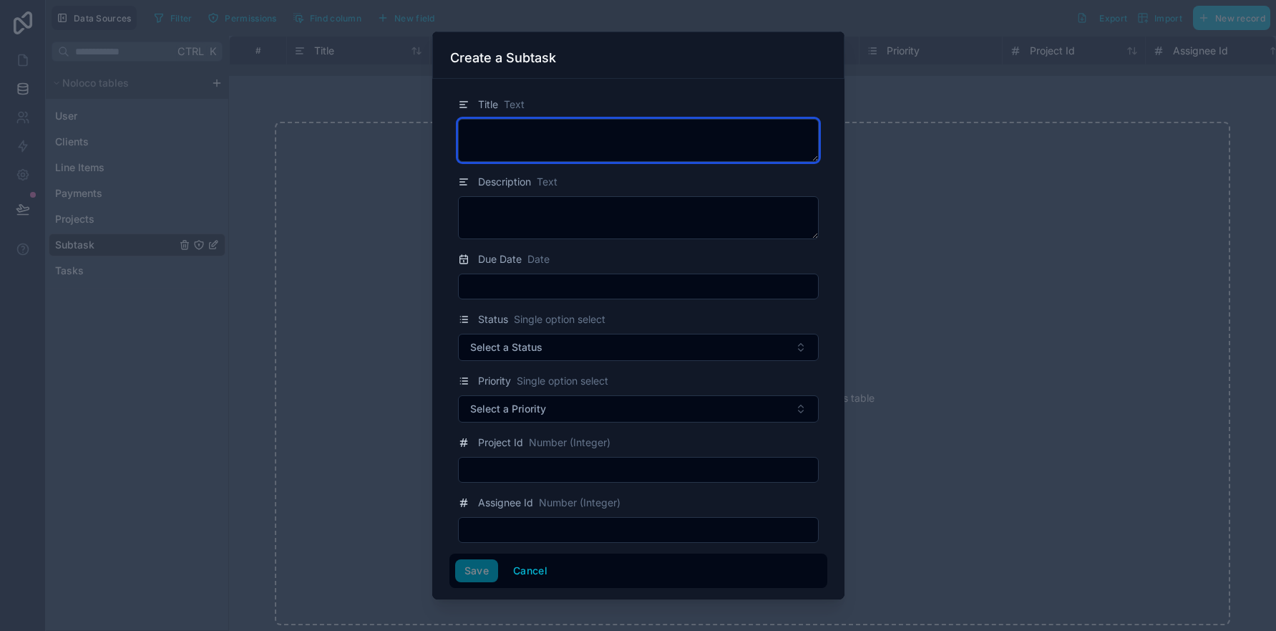
click at [545, 142] on textarea at bounding box center [638, 140] width 361 height 43
type textarea "****"
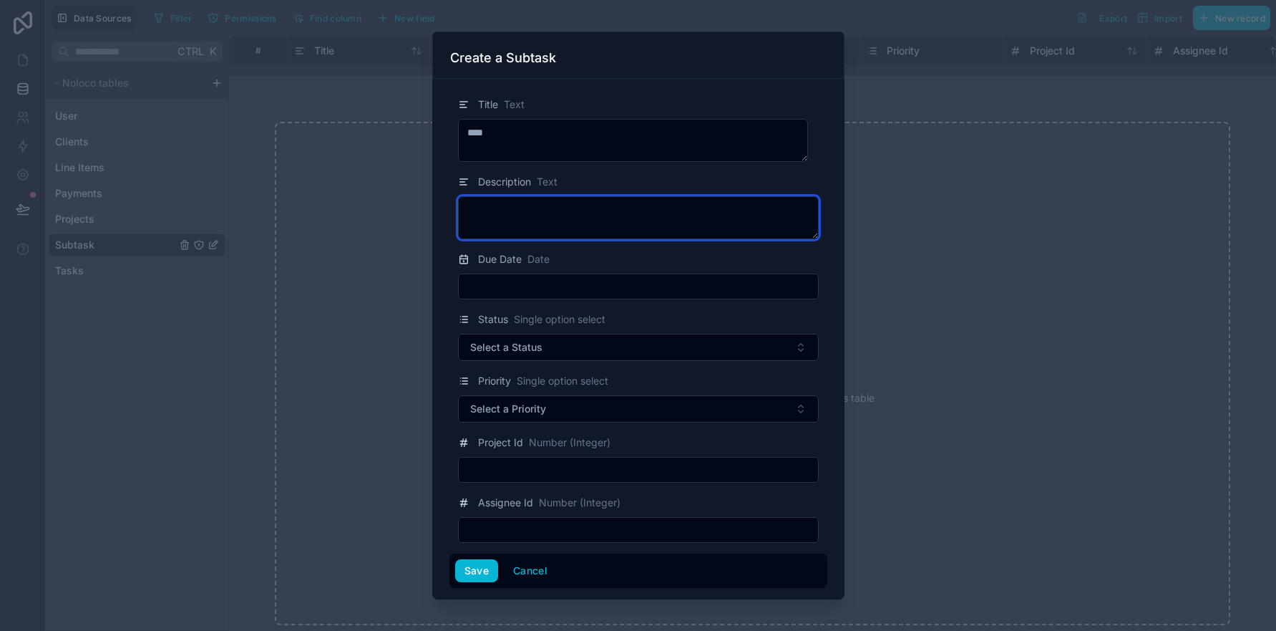
click at [502, 211] on textarea at bounding box center [638, 217] width 361 height 43
type textarea "****"
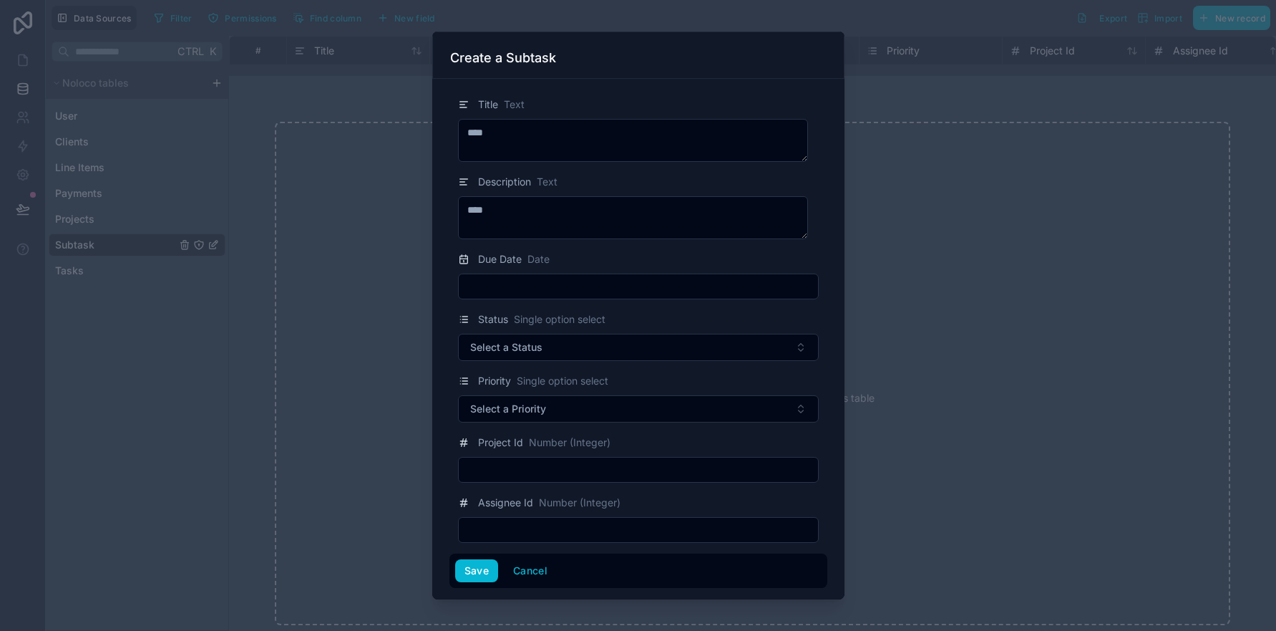
click at [520, 289] on input "text" at bounding box center [638, 286] width 359 height 20
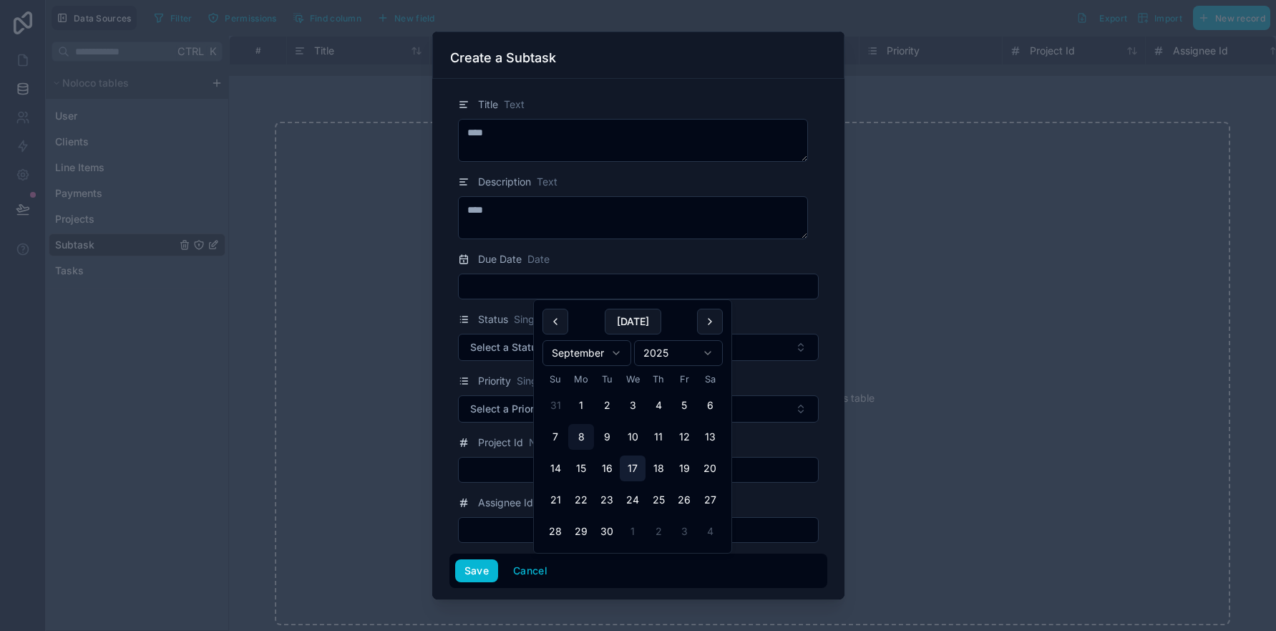
click at [641, 467] on button "17" at bounding box center [633, 468] width 26 height 26
type input "*********"
click at [500, 345] on span "Select a Status" at bounding box center [506, 347] width 72 height 14
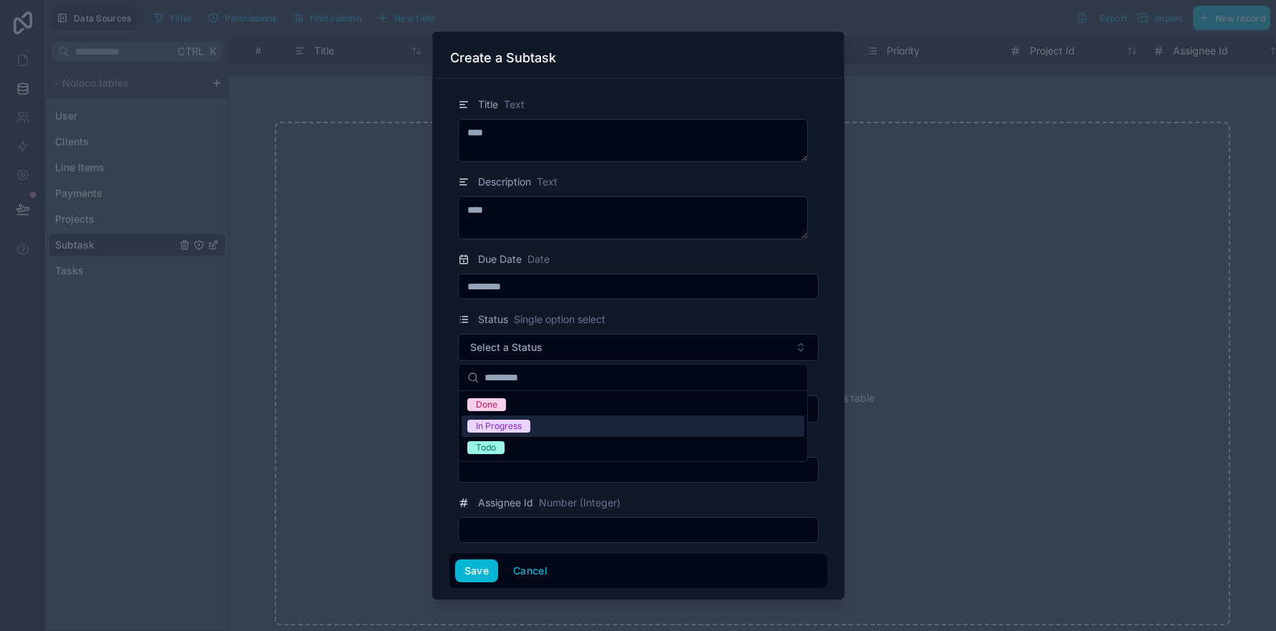
click at [505, 432] on div "In Progress" at bounding box center [633, 425] width 343 height 21
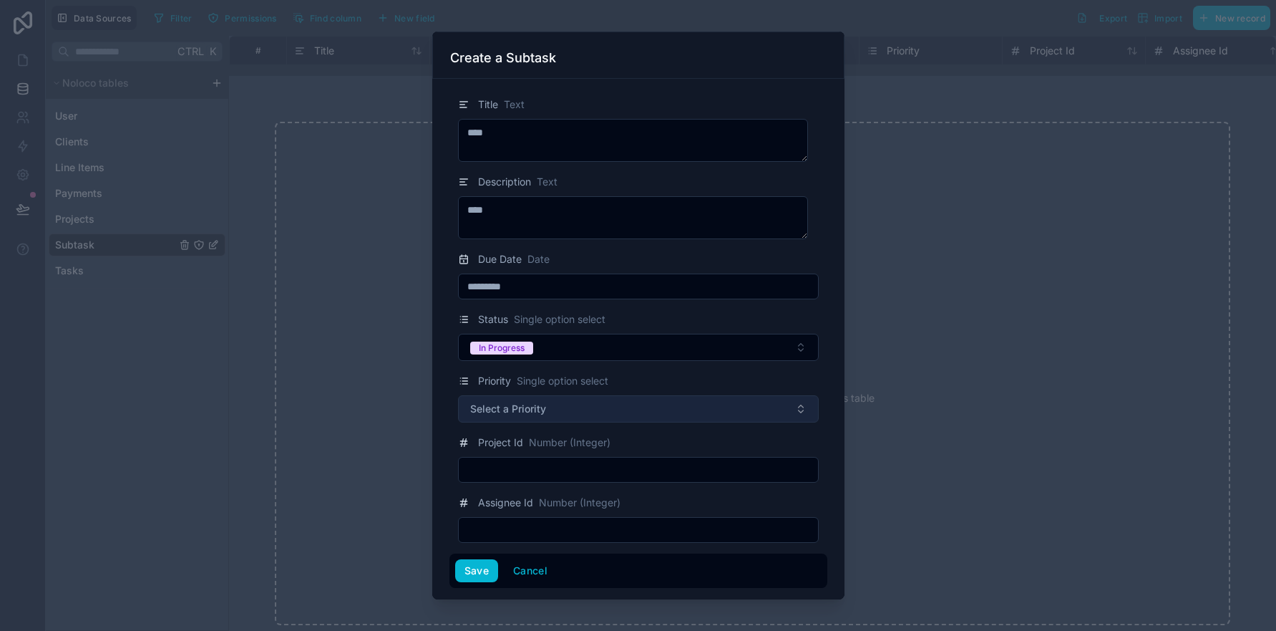
click at [529, 408] on span "Select a Priority" at bounding box center [508, 409] width 76 height 14
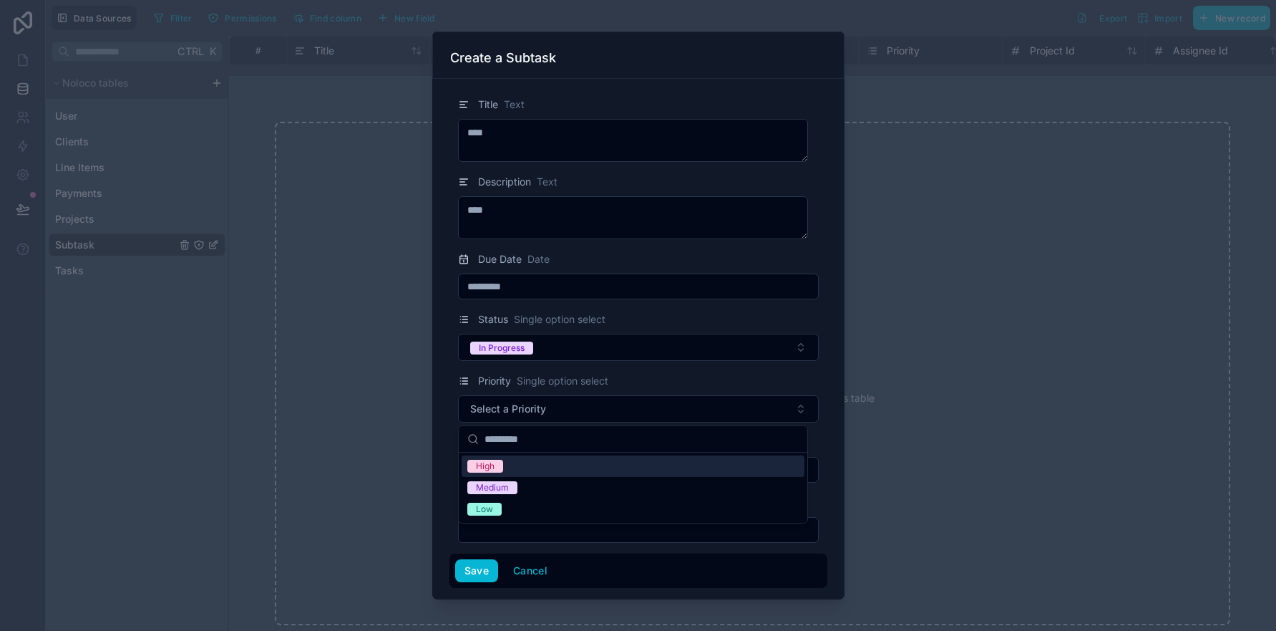
click at [491, 470] on div "High" at bounding box center [485, 466] width 19 height 13
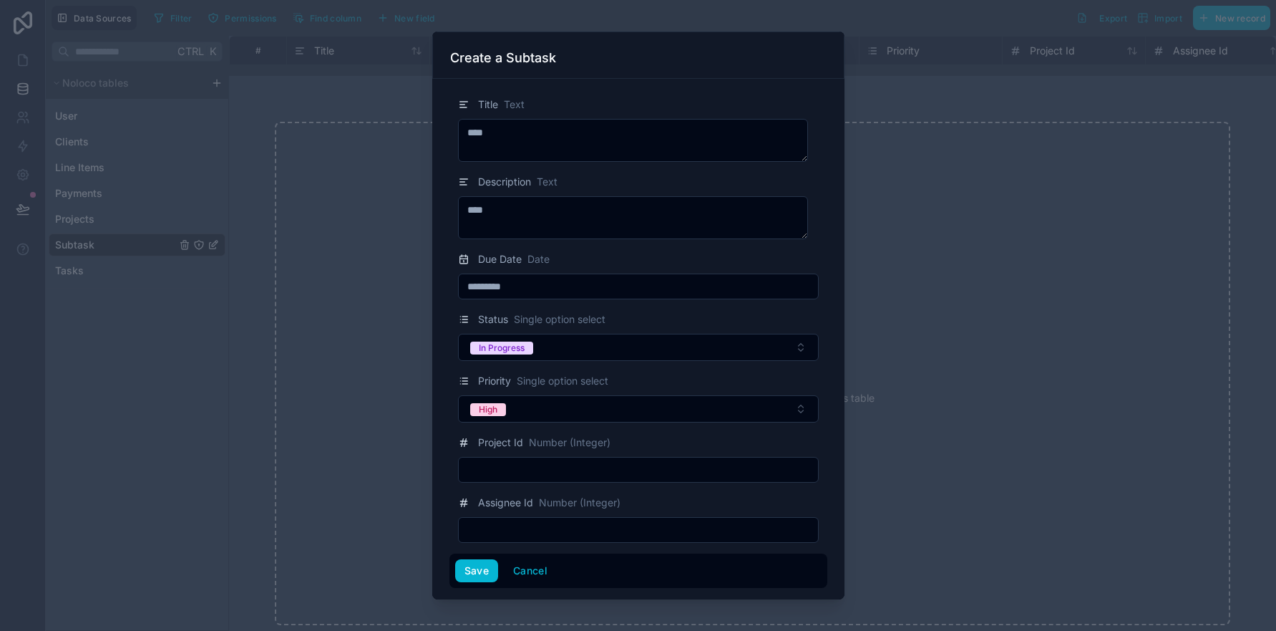
click at [539, 469] on input "text" at bounding box center [638, 470] width 359 height 20
type input "*****"
click at [516, 525] on input "text" at bounding box center [638, 530] width 359 height 20
type input "******"
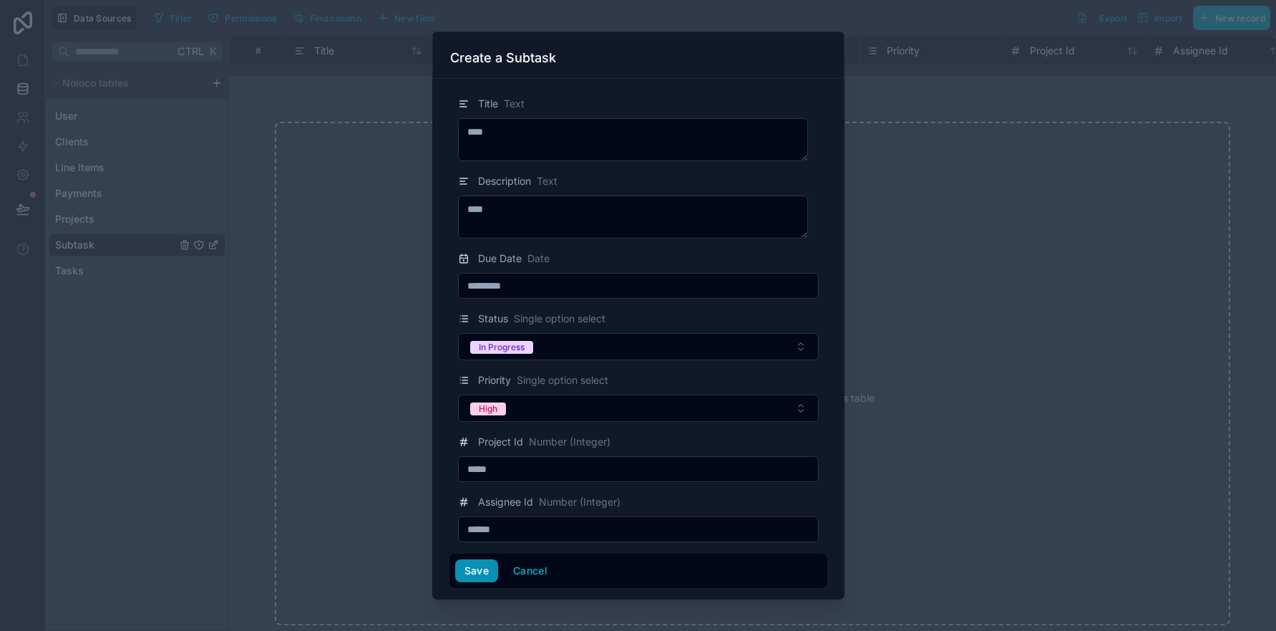
click at [472, 568] on button "Save" at bounding box center [476, 570] width 43 height 23
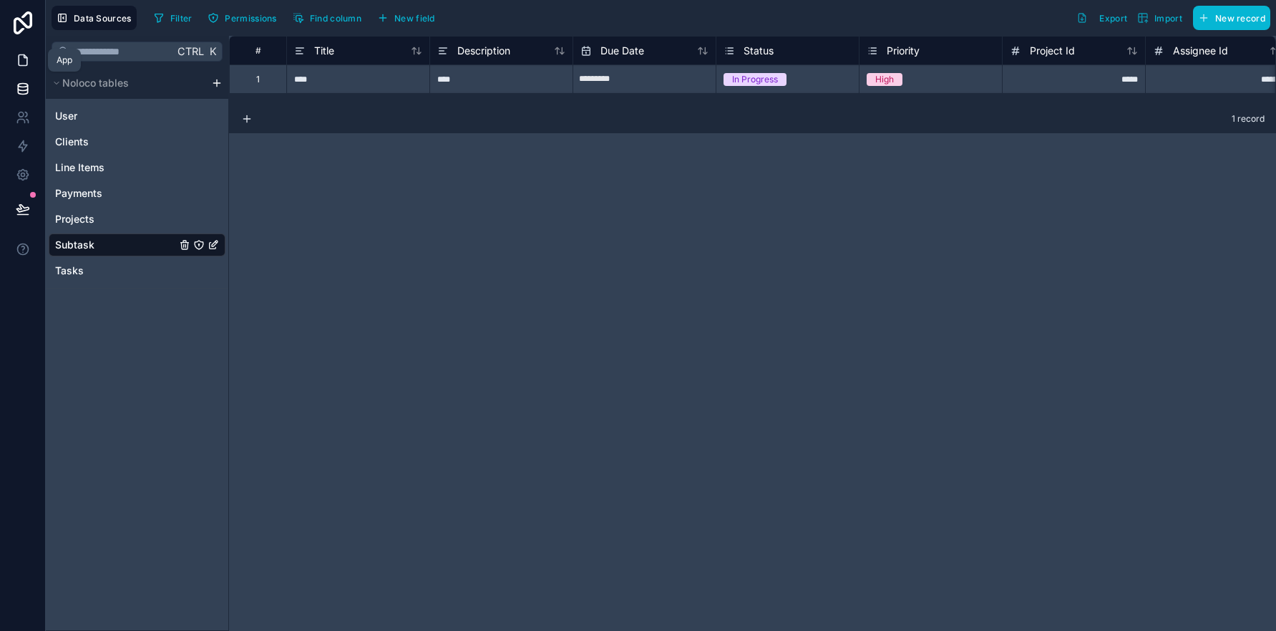
click at [21, 61] on icon at bounding box center [23, 60] width 14 height 14
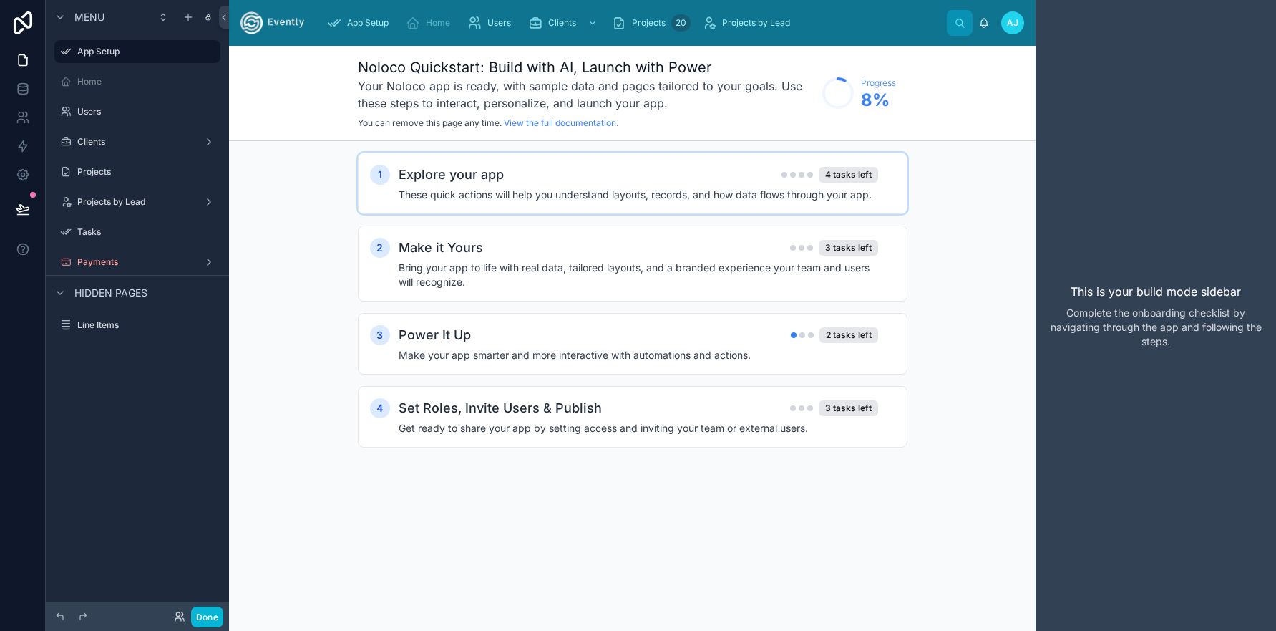
click at [515, 189] on h4 "These quick actions will help you understand layouts, records, and how data flo…" at bounding box center [639, 195] width 480 height 14
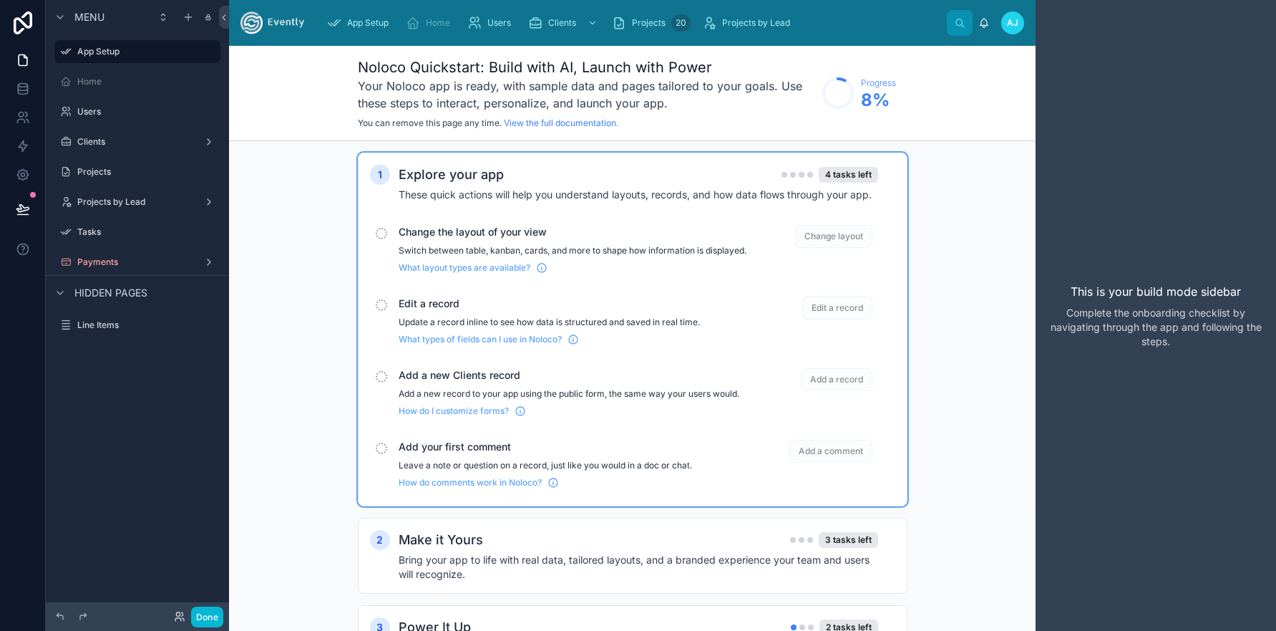
click at [834, 389] on span "Add a record" at bounding box center [837, 379] width 72 height 23
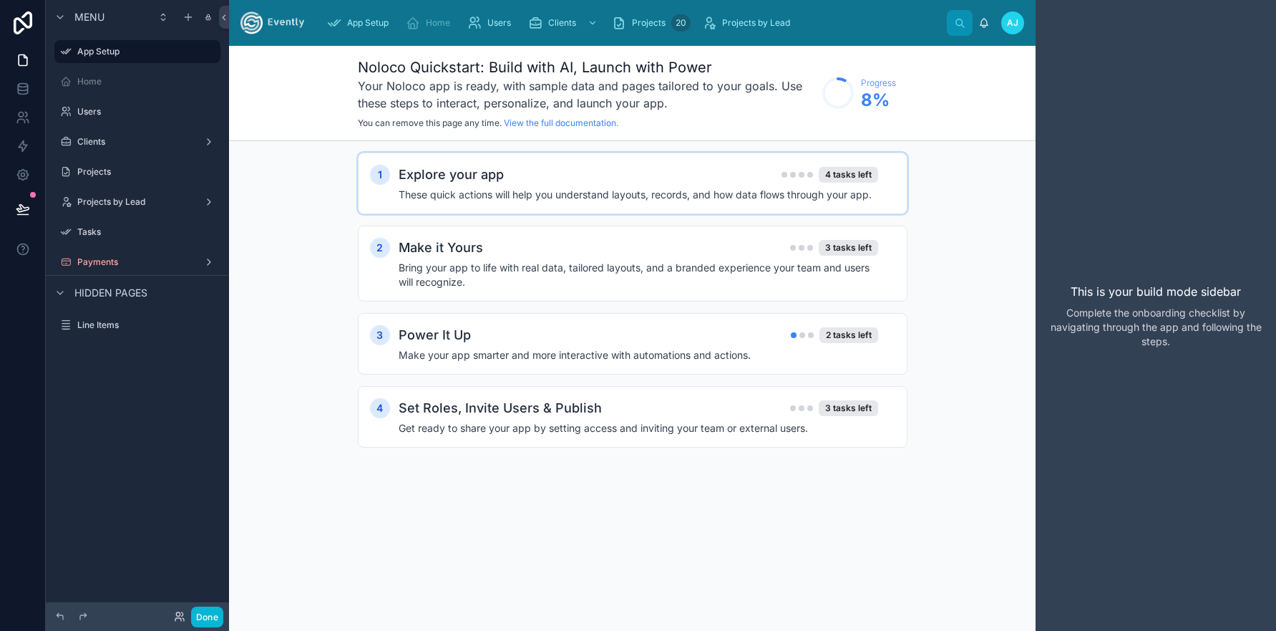
click at [831, 157] on div "1 Explore your app 4 tasks left These quick actions will help you understand la…" at bounding box center [633, 183] width 550 height 62
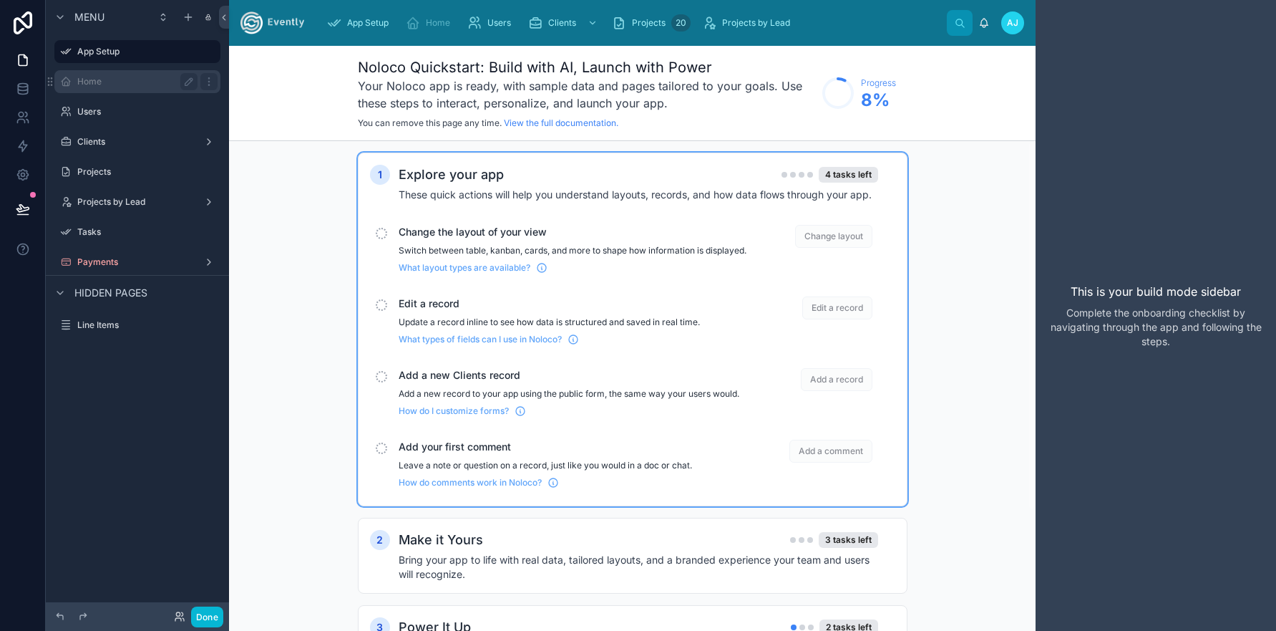
click at [92, 85] on label "Home" at bounding box center [134, 81] width 115 height 11
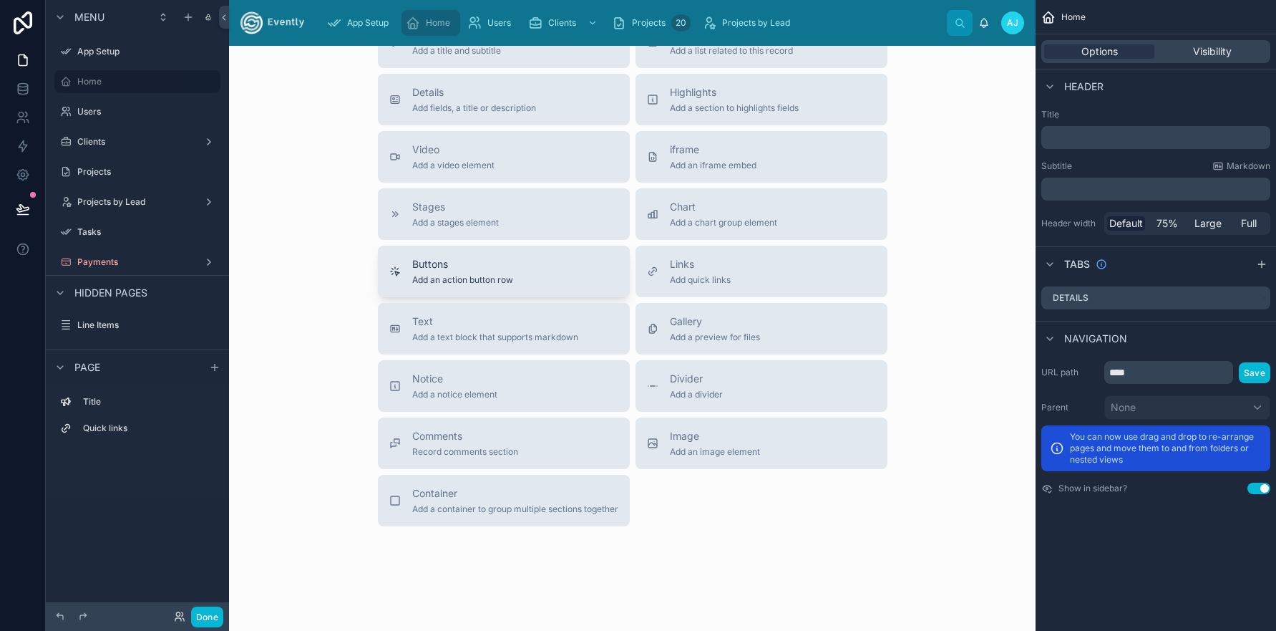
scroll to position [853, 0]
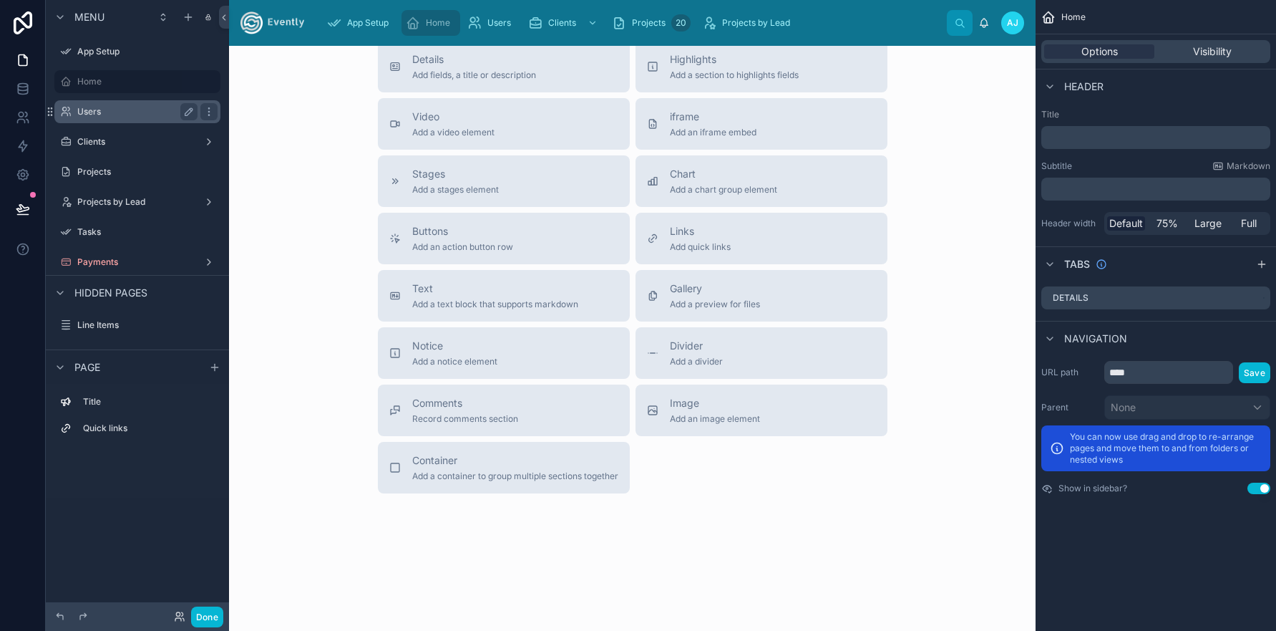
drag, startPoint x: 116, startPoint y: 114, endPoint x: 155, endPoint y: 120, distance: 39.8
click at [117, 114] on label "Users" at bounding box center [134, 111] width 115 height 11
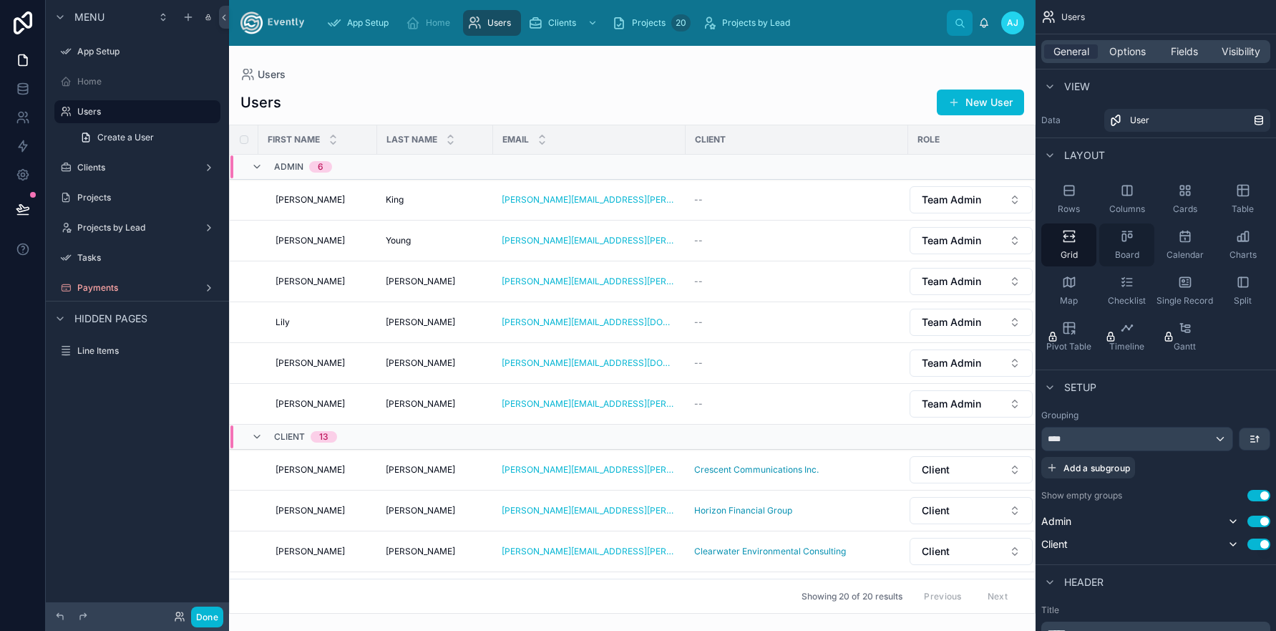
click at [1126, 242] on icon "scrollable content" at bounding box center [1127, 236] width 14 height 14
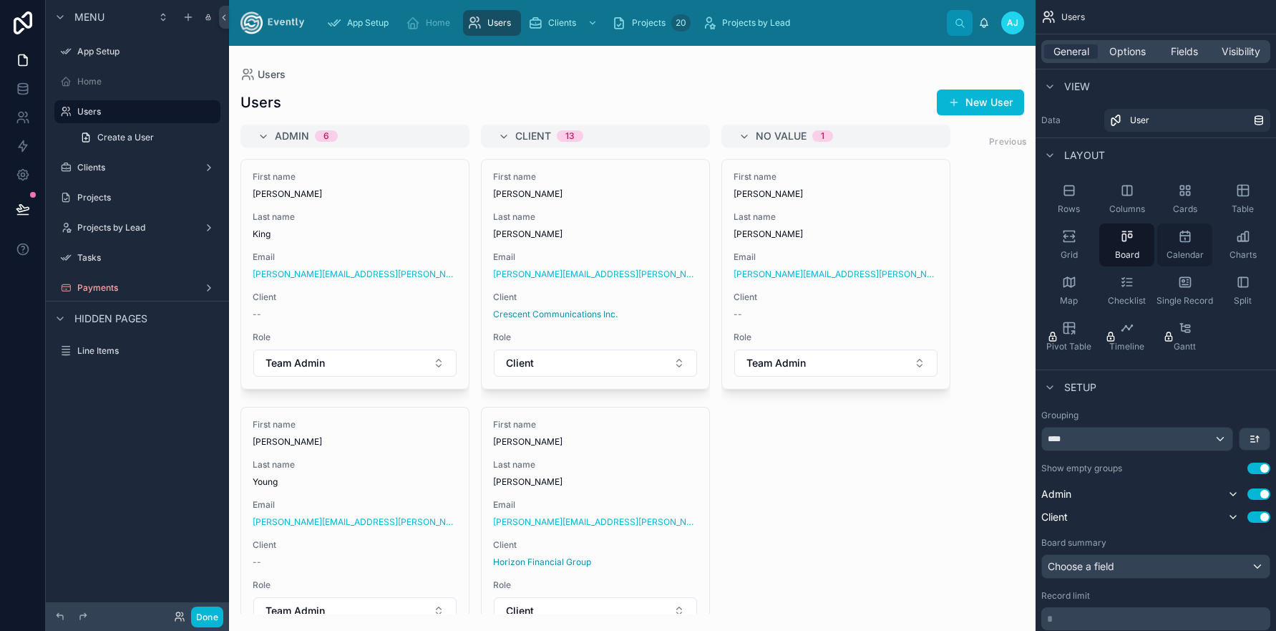
click at [1183, 247] on div "Calendar" at bounding box center [1184, 244] width 55 height 43
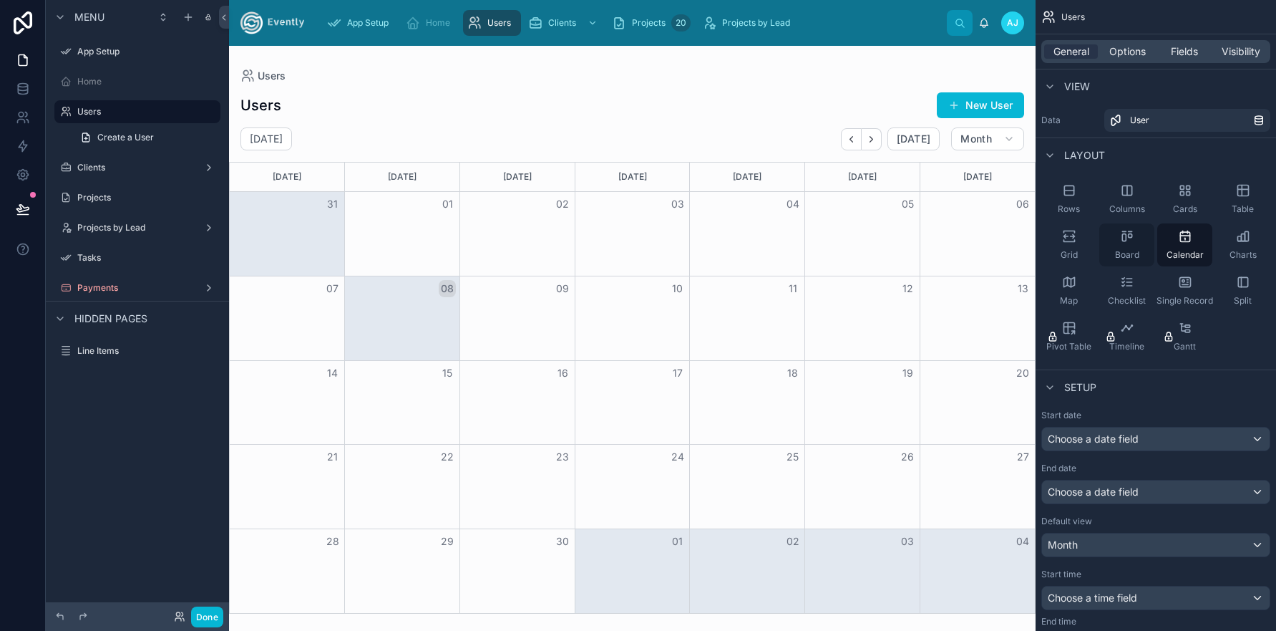
click at [1128, 246] on div "Board" at bounding box center [1126, 244] width 55 height 43
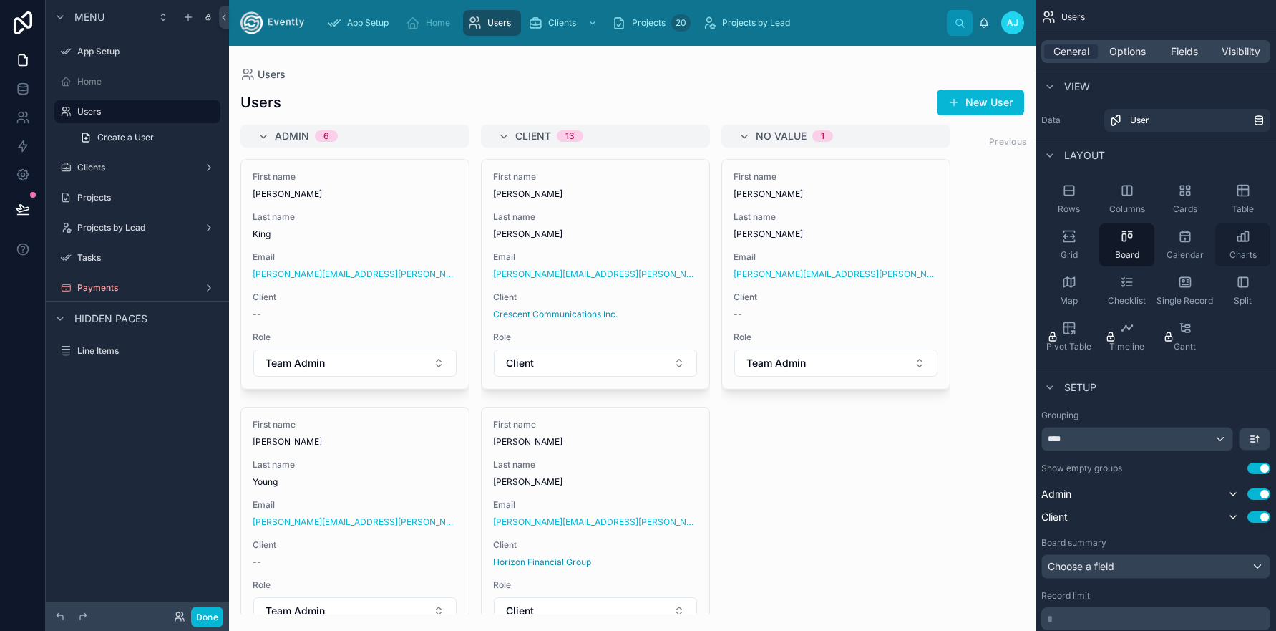
click at [1230, 246] on div "Charts" at bounding box center [1242, 244] width 55 height 43
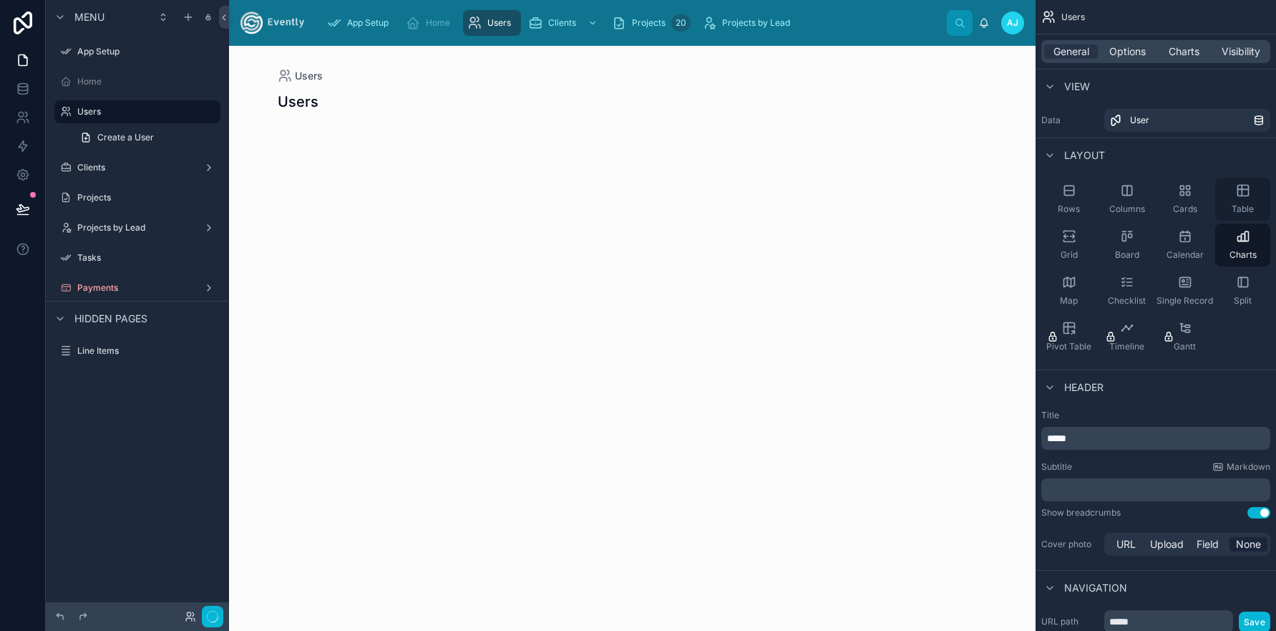
click at [1233, 196] on div "Table" at bounding box center [1242, 199] width 55 height 43
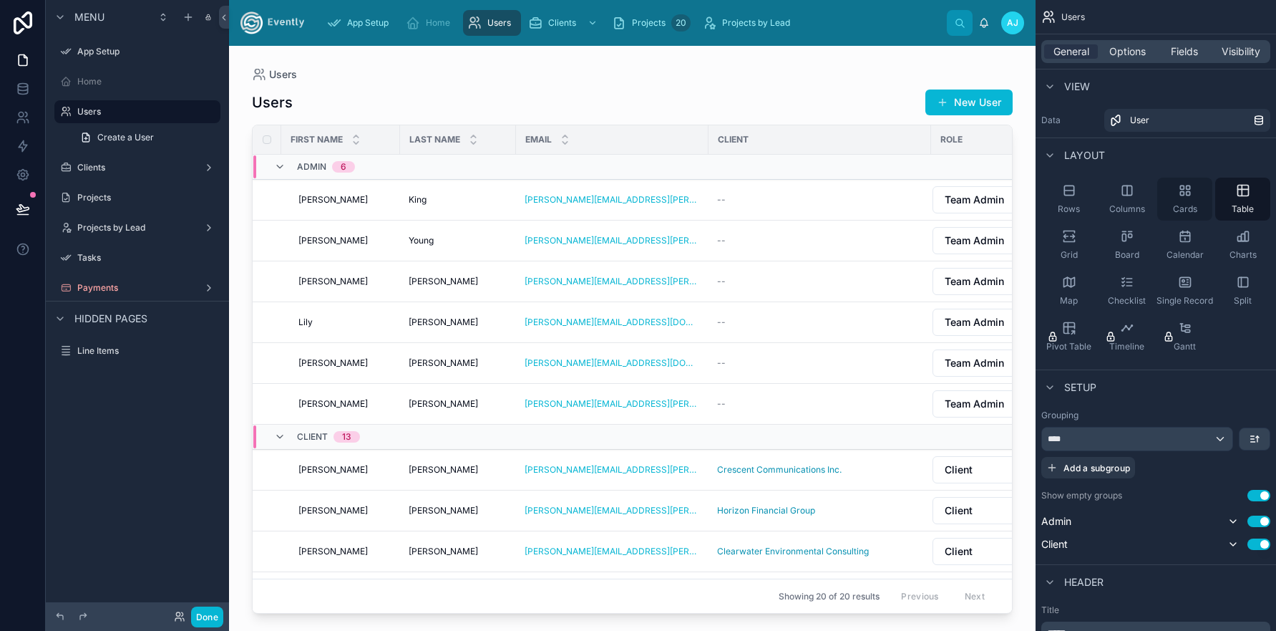
click at [1180, 193] on icon "scrollable content" at bounding box center [1182, 194] width 4 height 4
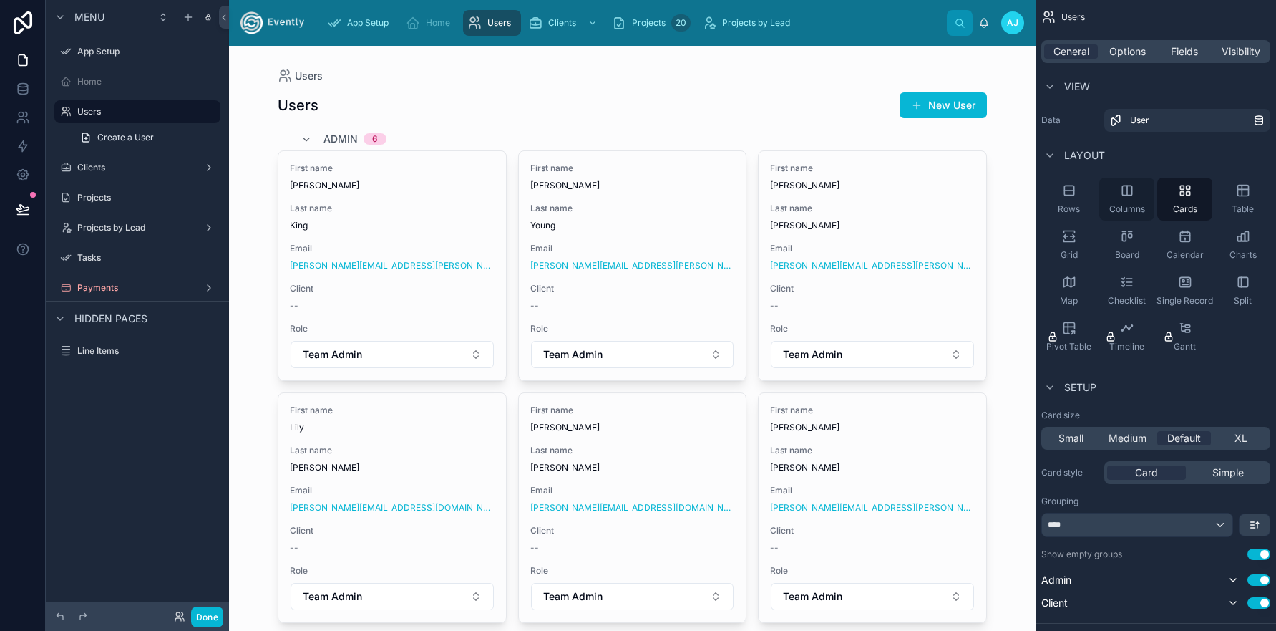
click at [1127, 195] on icon "scrollable content" at bounding box center [1127, 189] width 0 height 9
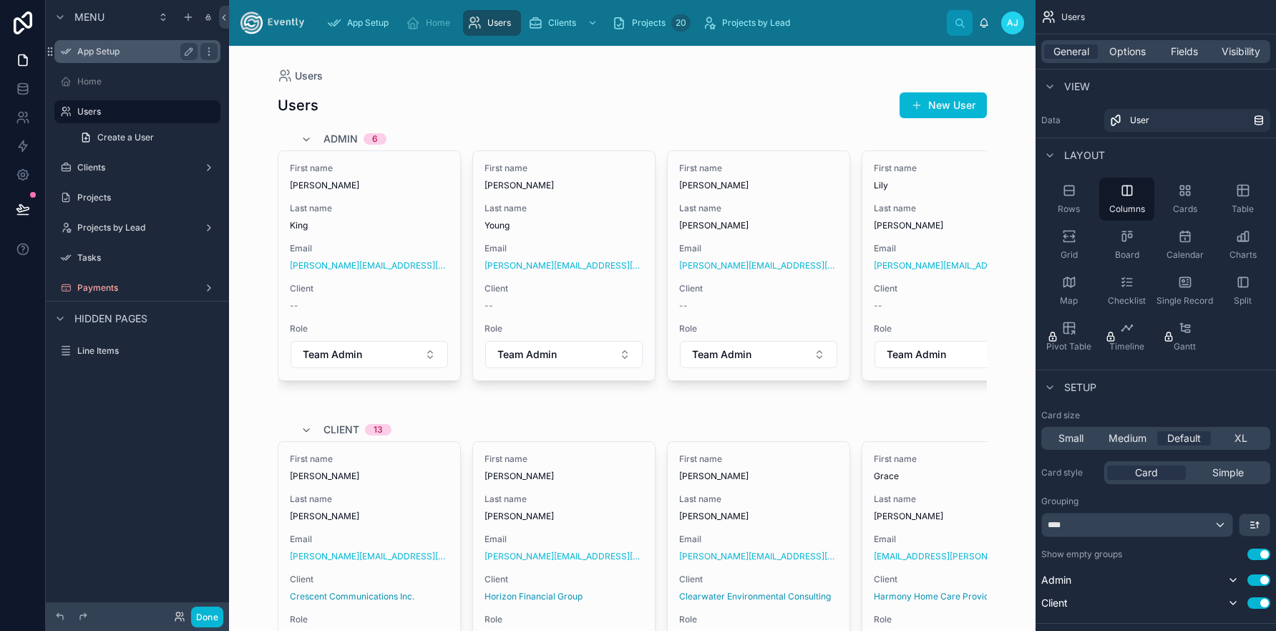
click at [101, 54] on label "App Setup" at bounding box center [134, 51] width 115 height 11
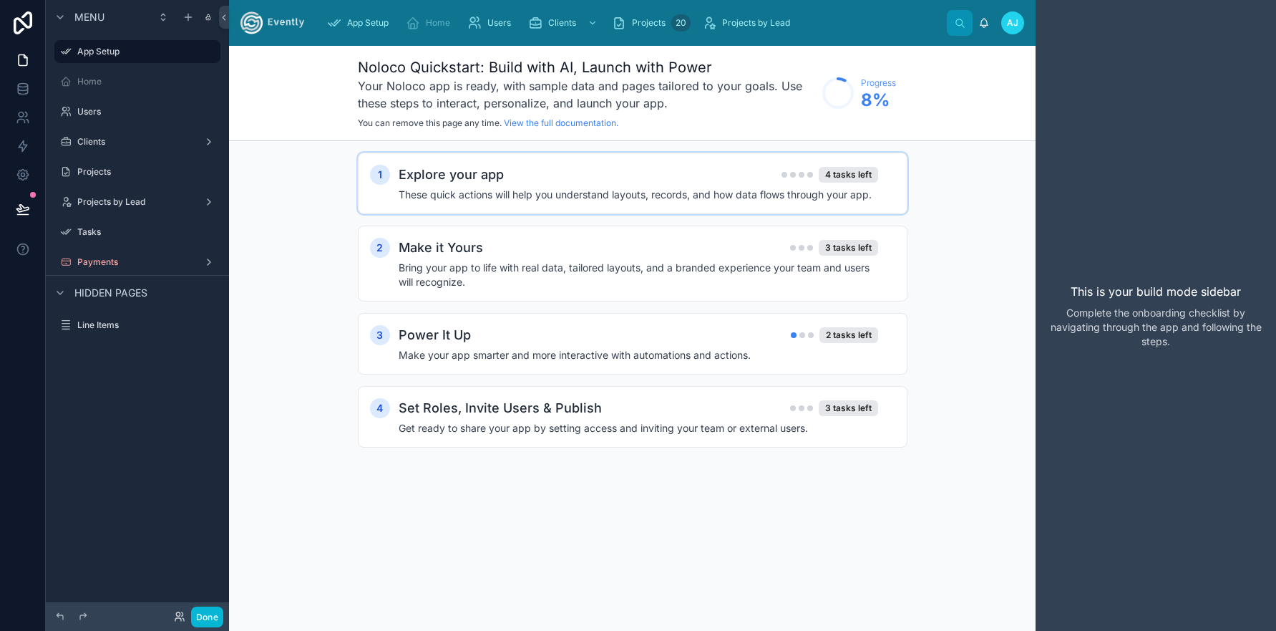
click at [717, 187] on div "Explore your app 4 tasks left These quick actions will help you understand layo…" at bounding box center [647, 183] width 497 height 37
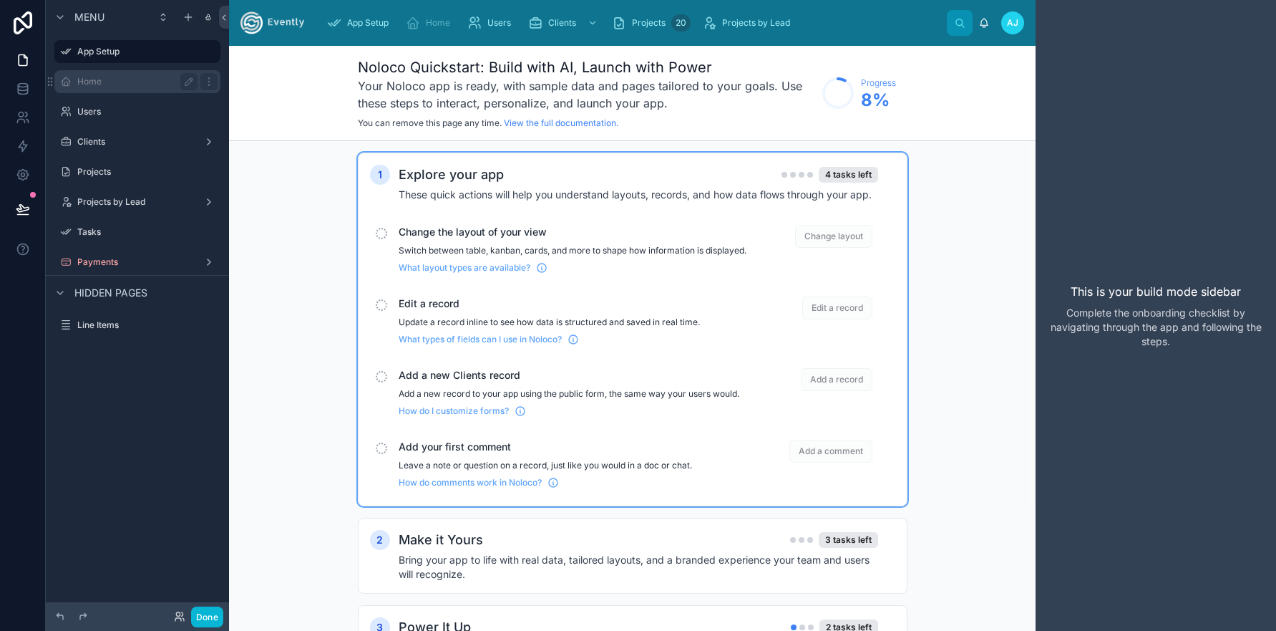
click at [130, 77] on label "Home" at bounding box center [134, 81] width 115 height 11
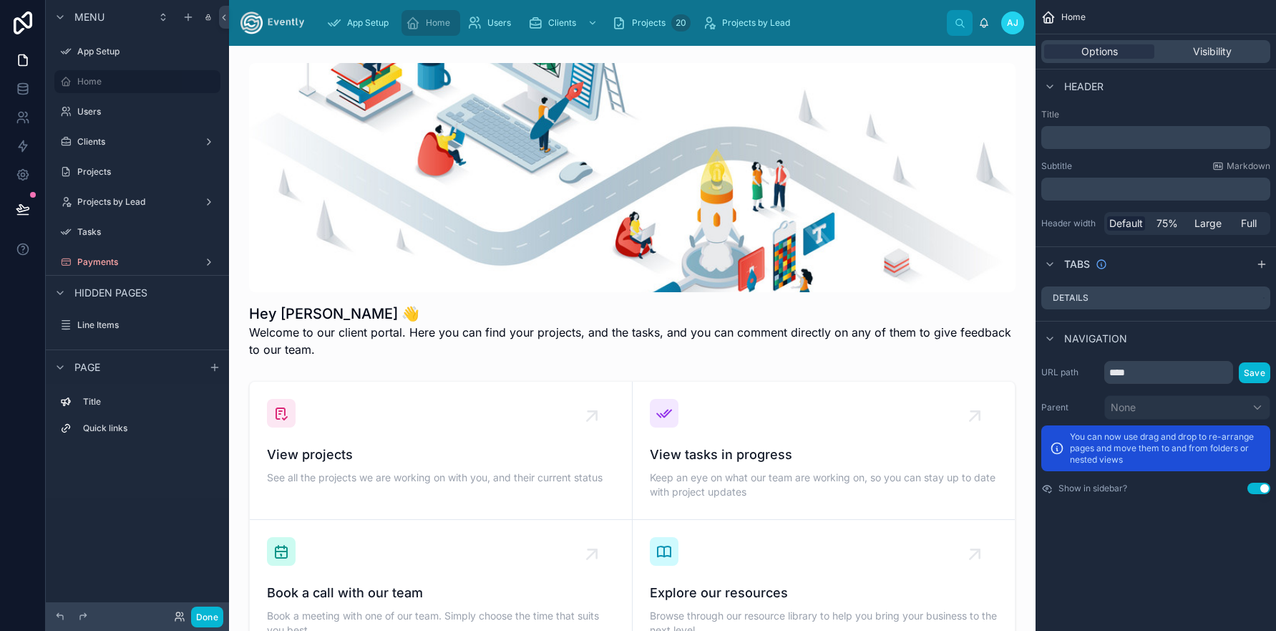
click at [863, 20] on div "App Setup Home Users Clients Projects 20 Projects by Lead" at bounding box center [631, 22] width 631 height 31
click at [1211, 49] on span "Visibility" at bounding box center [1212, 51] width 39 height 14
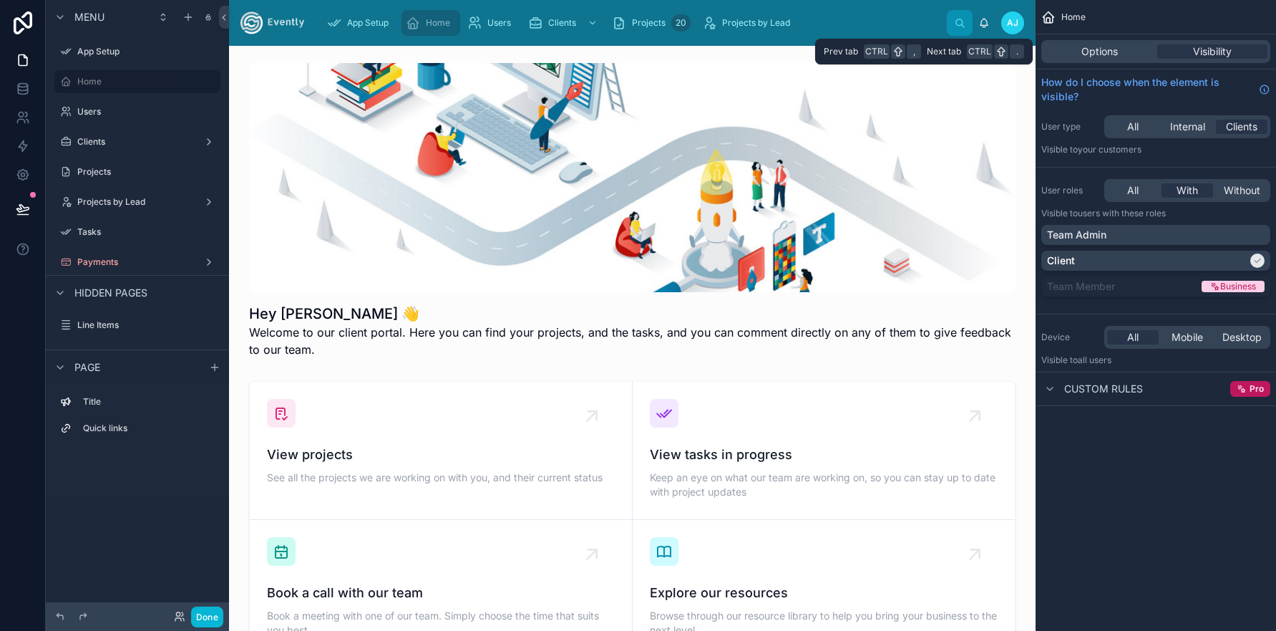
click at [1098, 44] on div "Options Visibility" at bounding box center [1155, 51] width 229 height 23
click at [1198, 54] on span "Visibility" at bounding box center [1212, 51] width 39 height 14
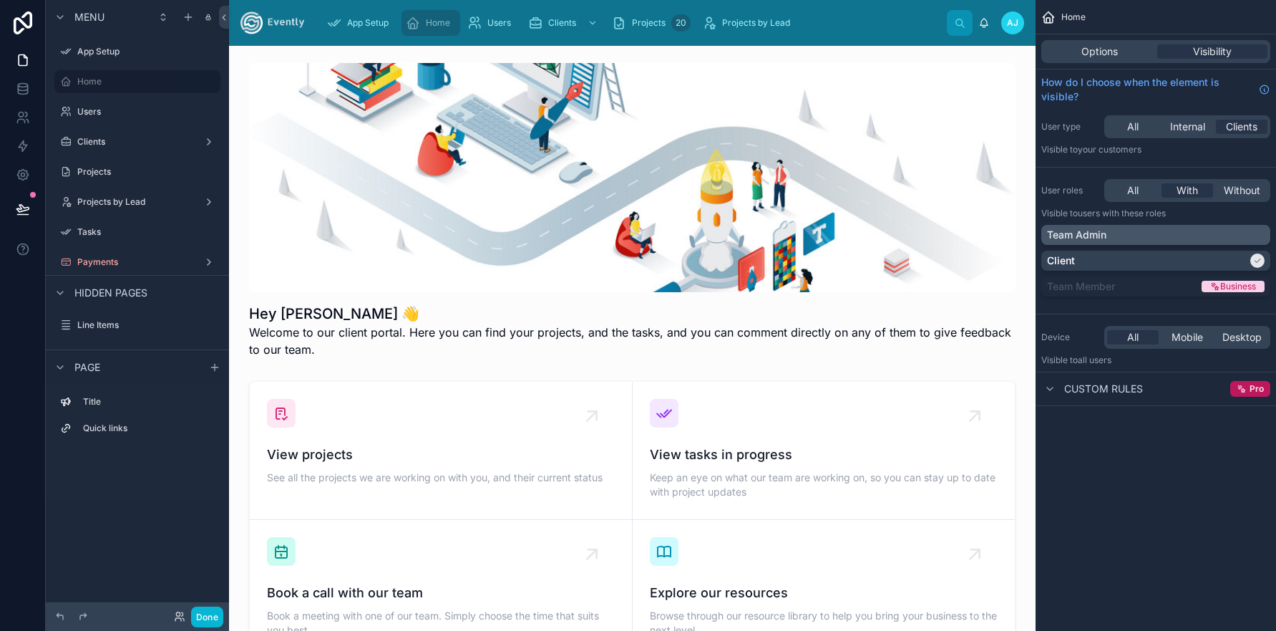
click at [1130, 235] on div "Team Admin" at bounding box center [1156, 235] width 218 height 14
click at [1133, 233] on div "Team Admin" at bounding box center [1147, 235] width 200 height 14
click at [102, 49] on label "App Setup" at bounding box center [134, 51] width 115 height 11
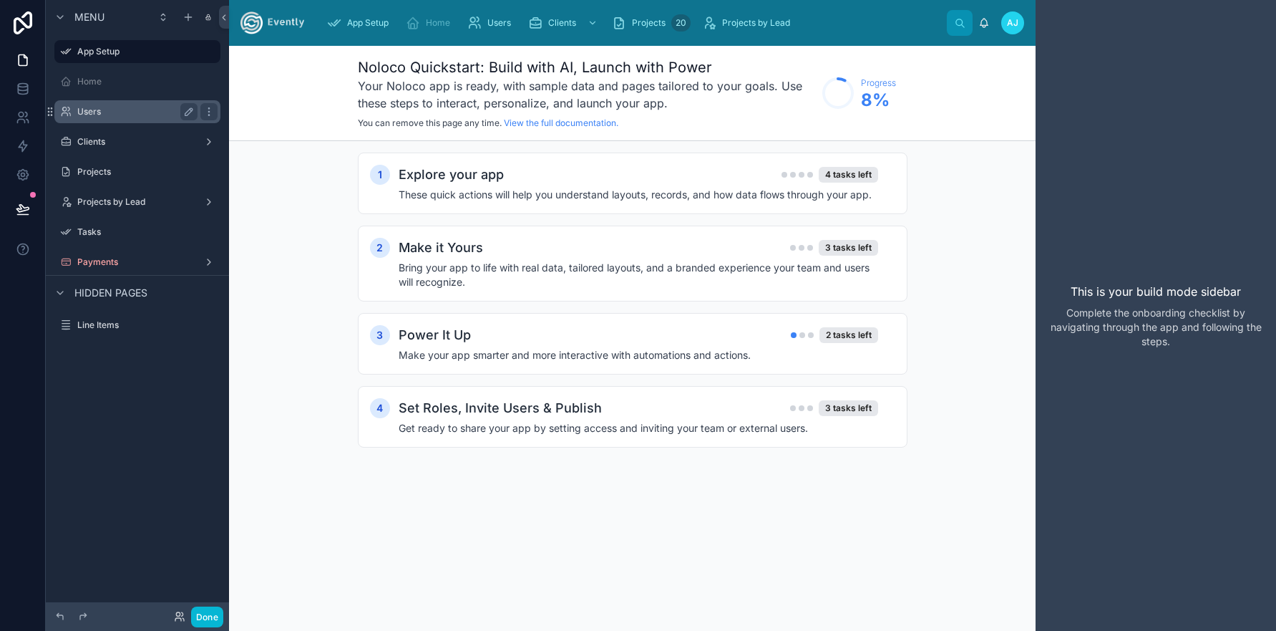
click at [122, 109] on label "Users" at bounding box center [134, 111] width 115 height 11
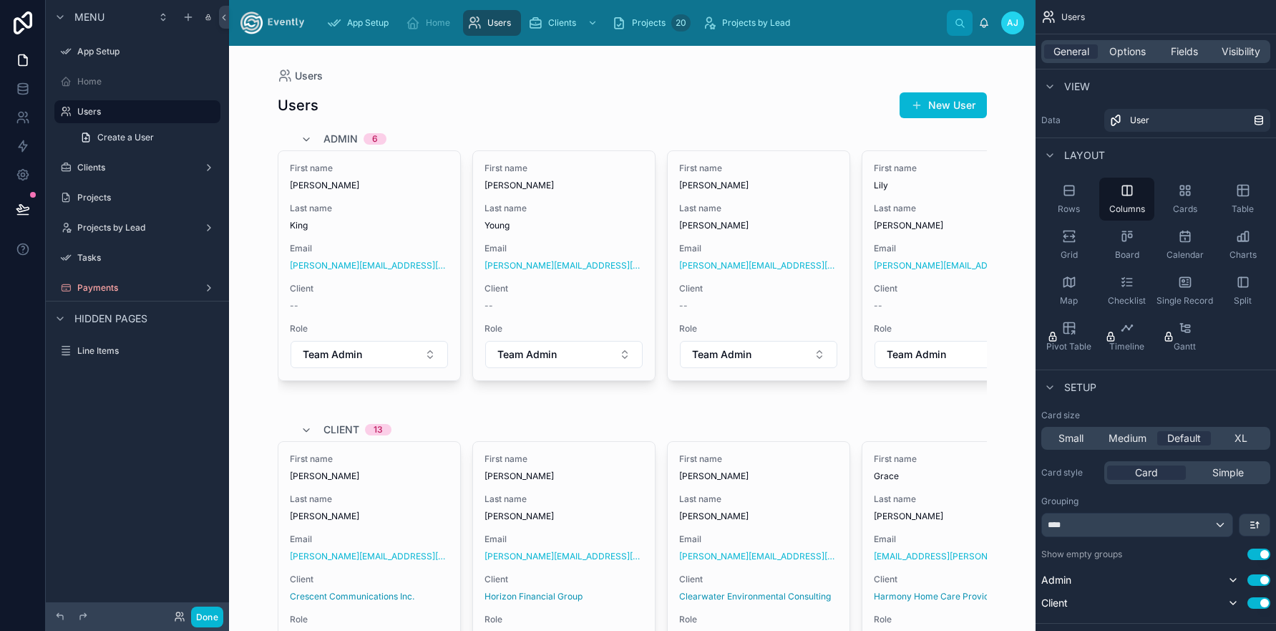
click at [807, 356] on div at bounding box center [632, 562] width 732 height 1033
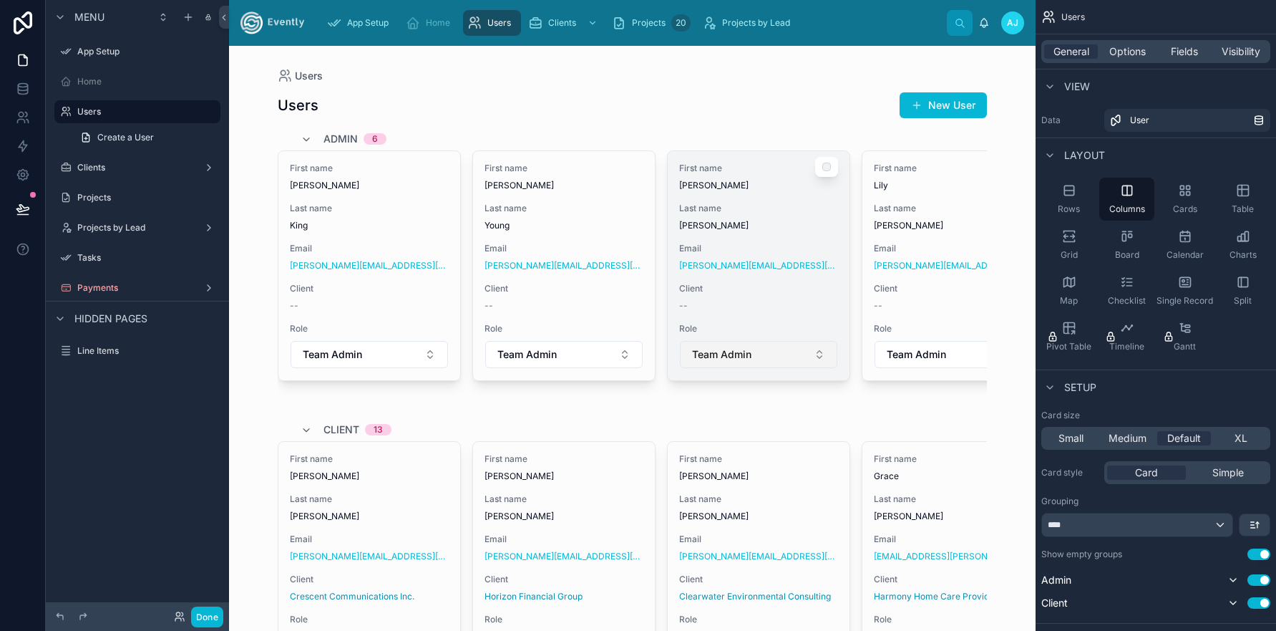
click at [812, 356] on button "Team Admin" at bounding box center [758, 354] width 157 height 27
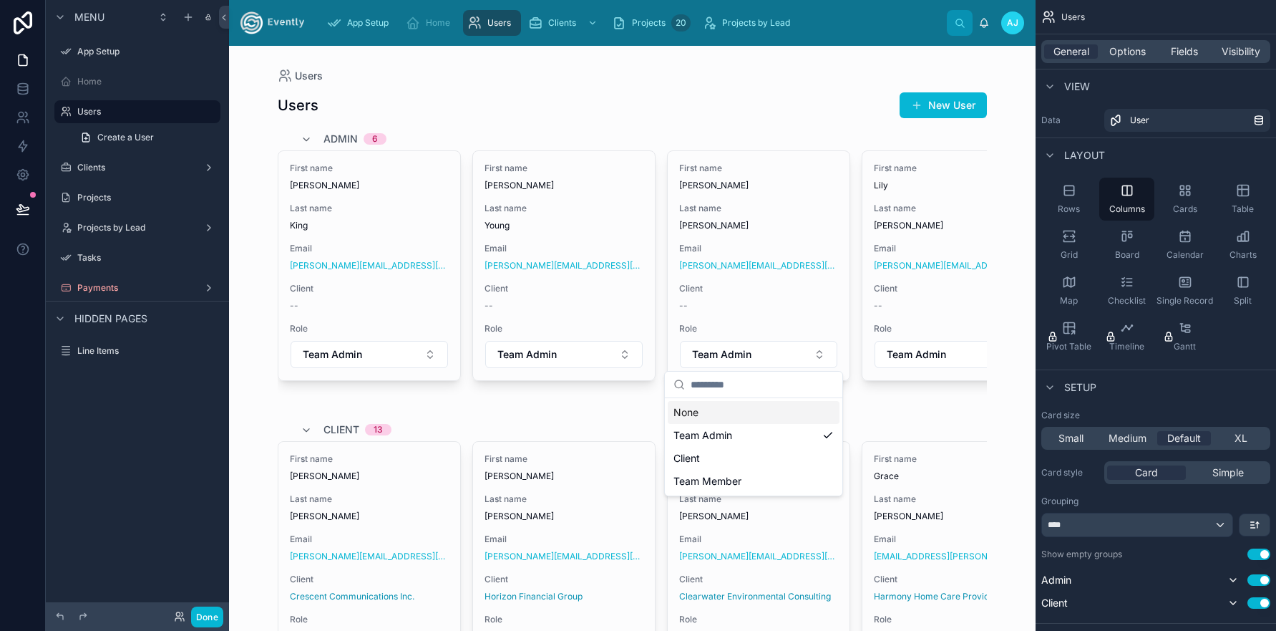
click at [759, 114] on div "Users New User" at bounding box center [632, 105] width 709 height 27
click at [1120, 439] on span "Medium" at bounding box center [1128, 438] width 38 height 14
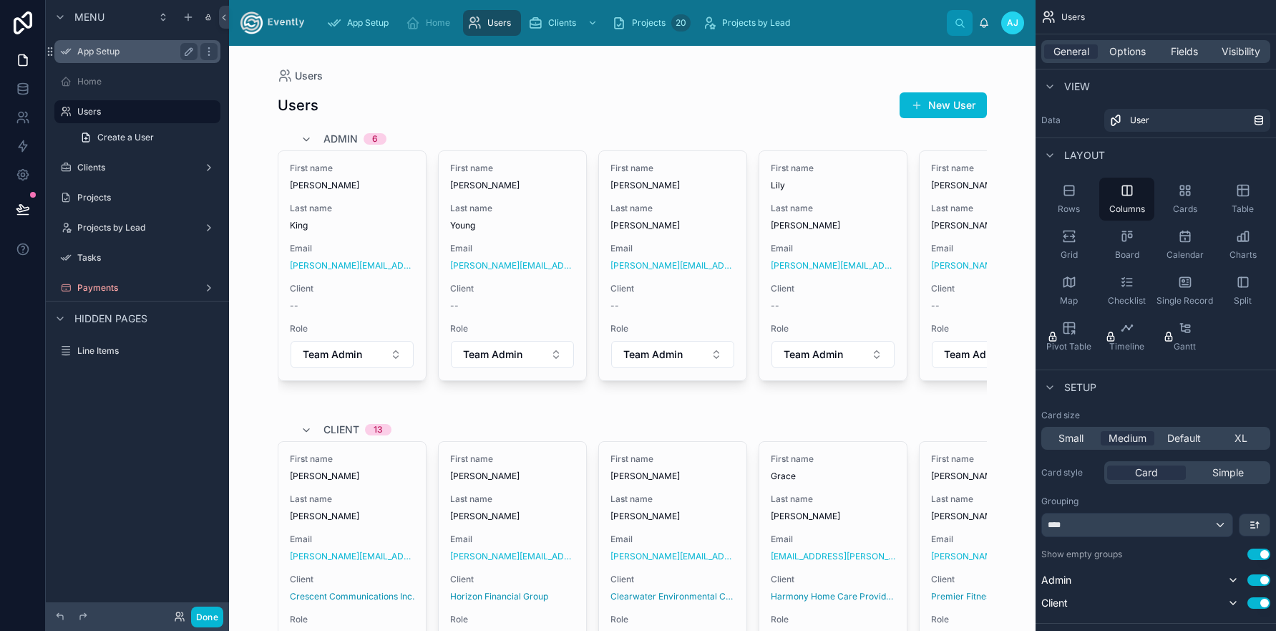
click at [99, 54] on label "App Setup" at bounding box center [134, 51] width 115 height 11
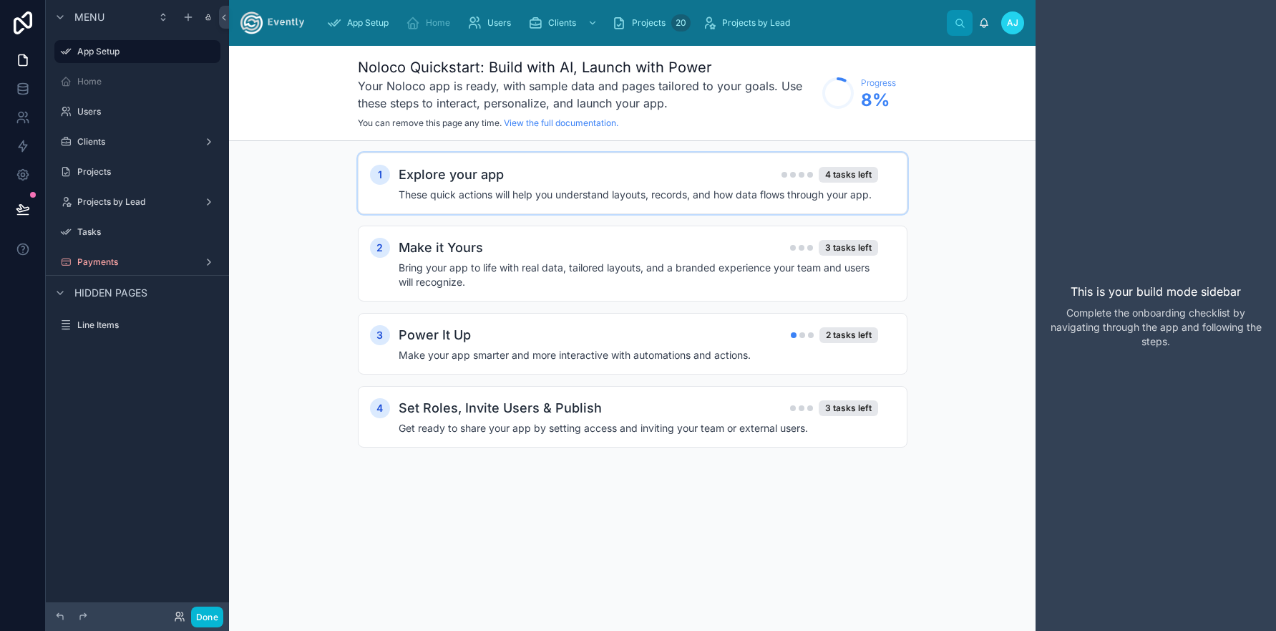
click at [468, 183] on h2 "Explore your app" at bounding box center [451, 175] width 105 height 20
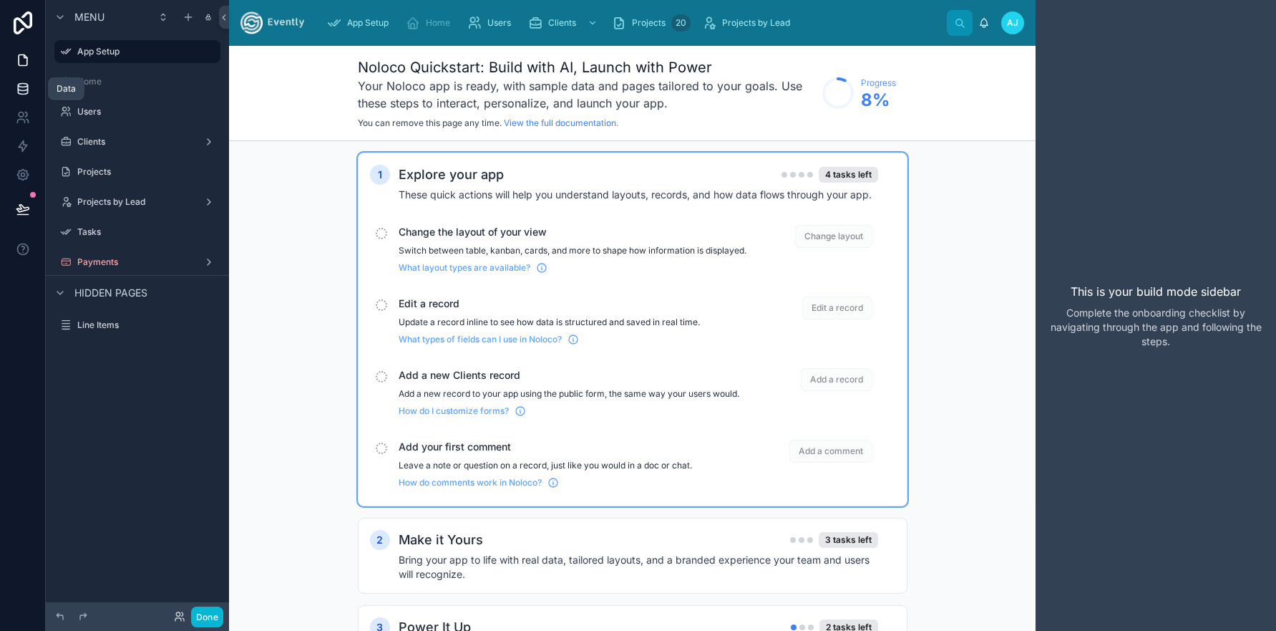
click at [19, 89] on icon at bounding box center [22, 88] width 9 height 6
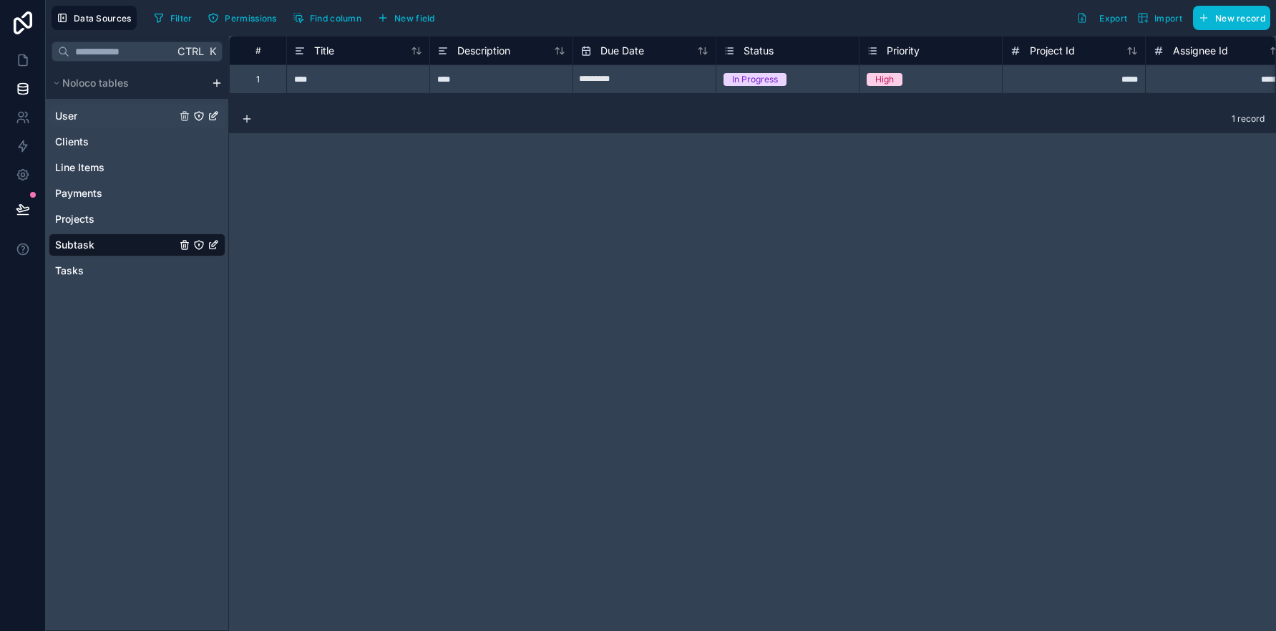
click at [98, 117] on link "User" at bounding box center [115, 116] width 121 height 14
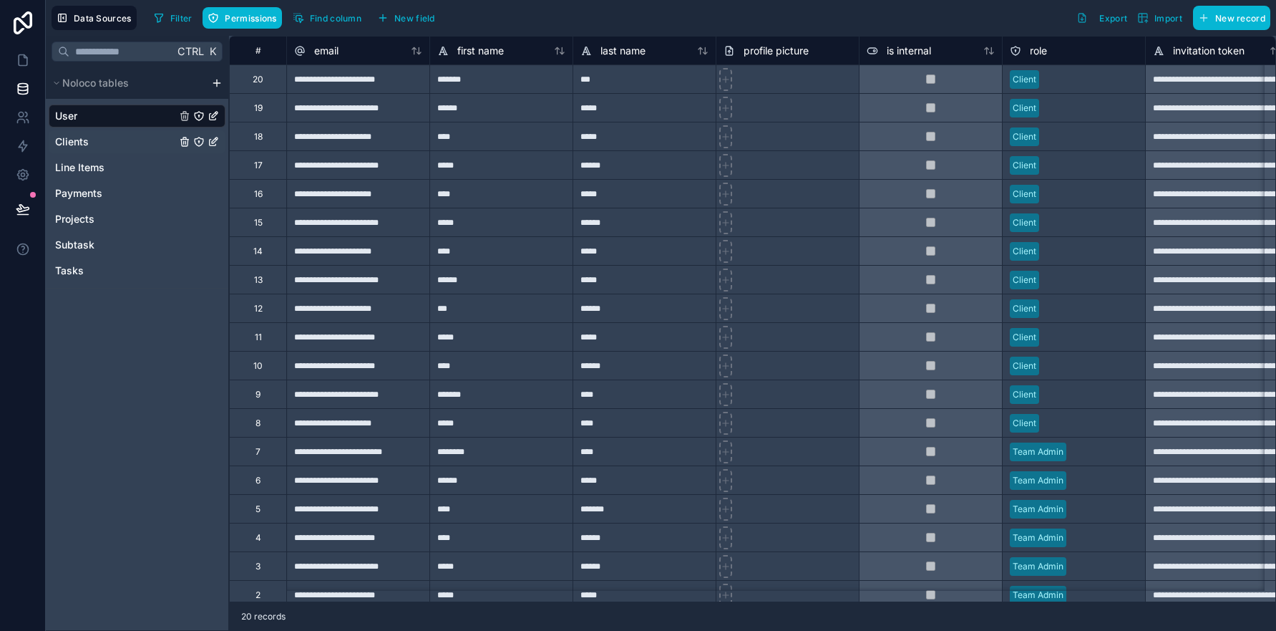
click at [90, 140] on link "Clients" at bounding box center [115, 142] width 121 height 14
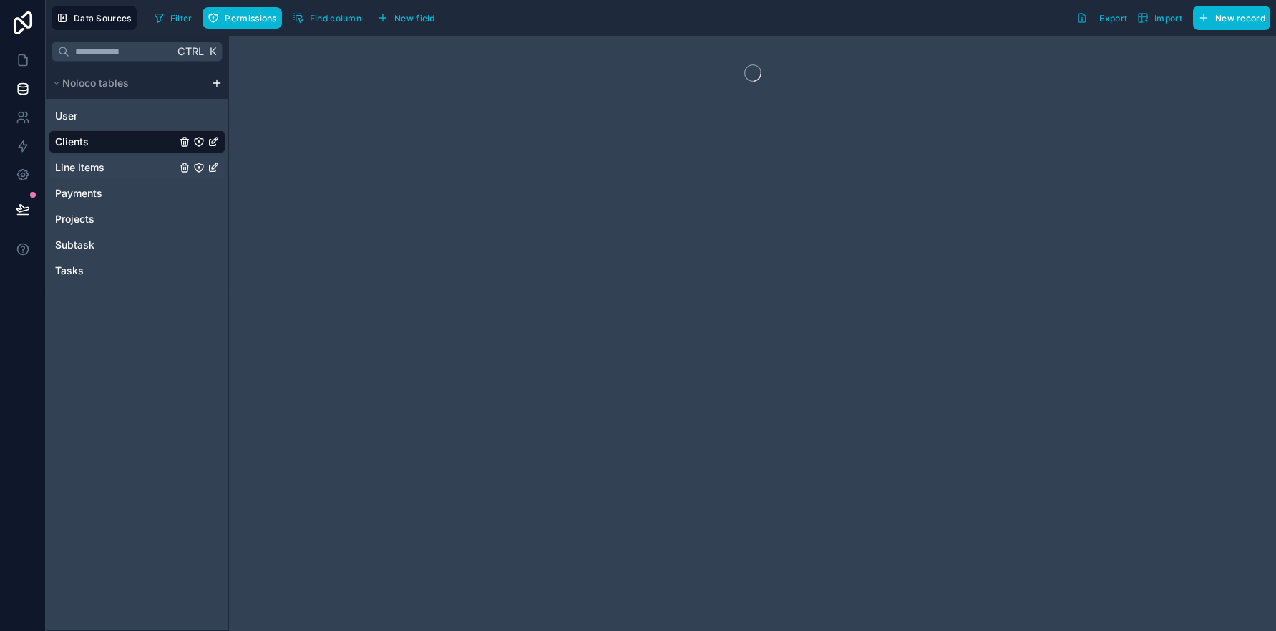
click at [97, 167] on span "Line Items" at bounding box center [79, 167] width 49 height 14
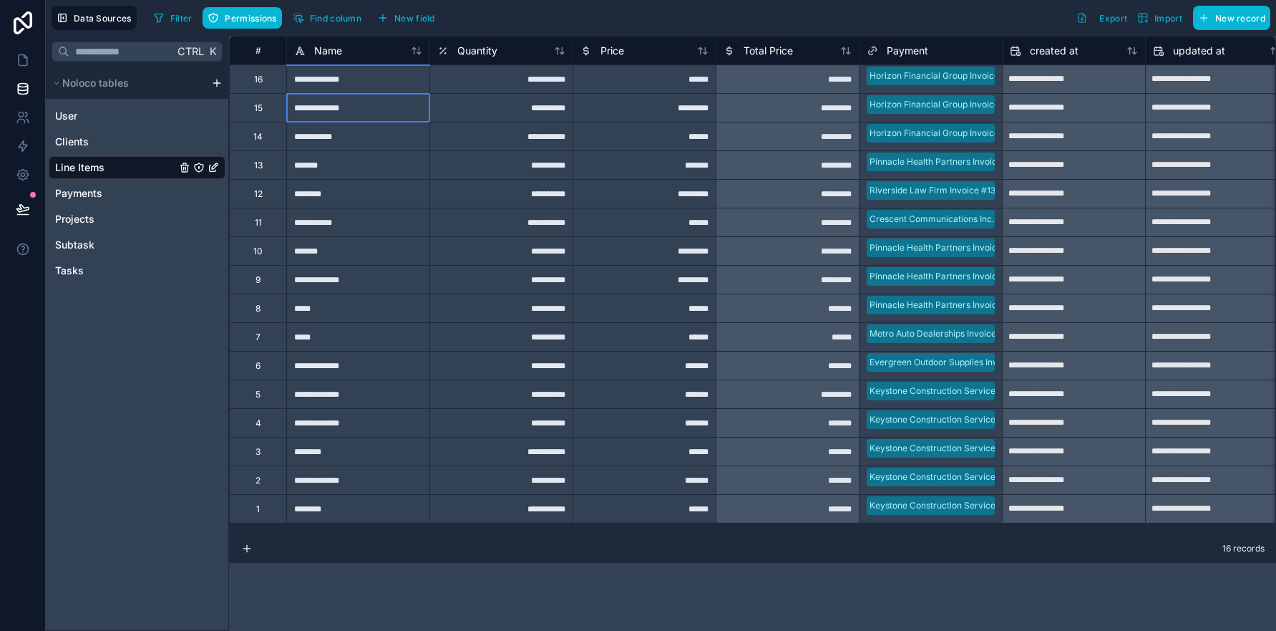
click at [326, 107] on div "**********" at bounding box center [357, 107] width 143 height 29
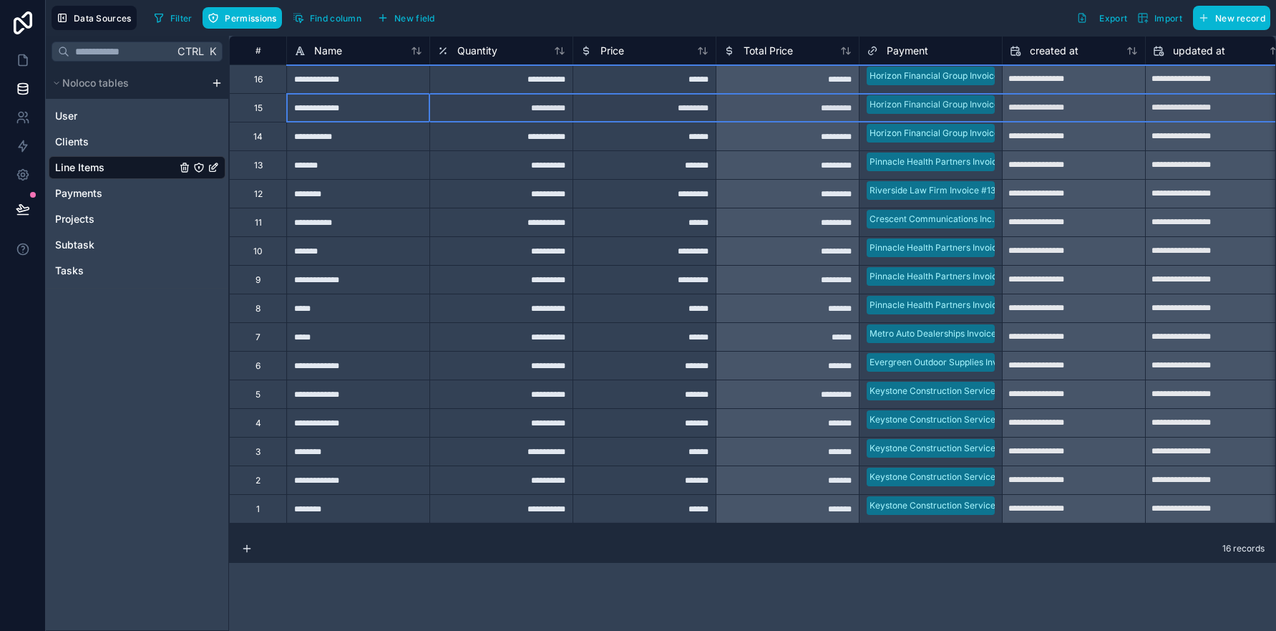
click at [259, 109] on div "15" at bounding box center [258, 107] width 9 height 11
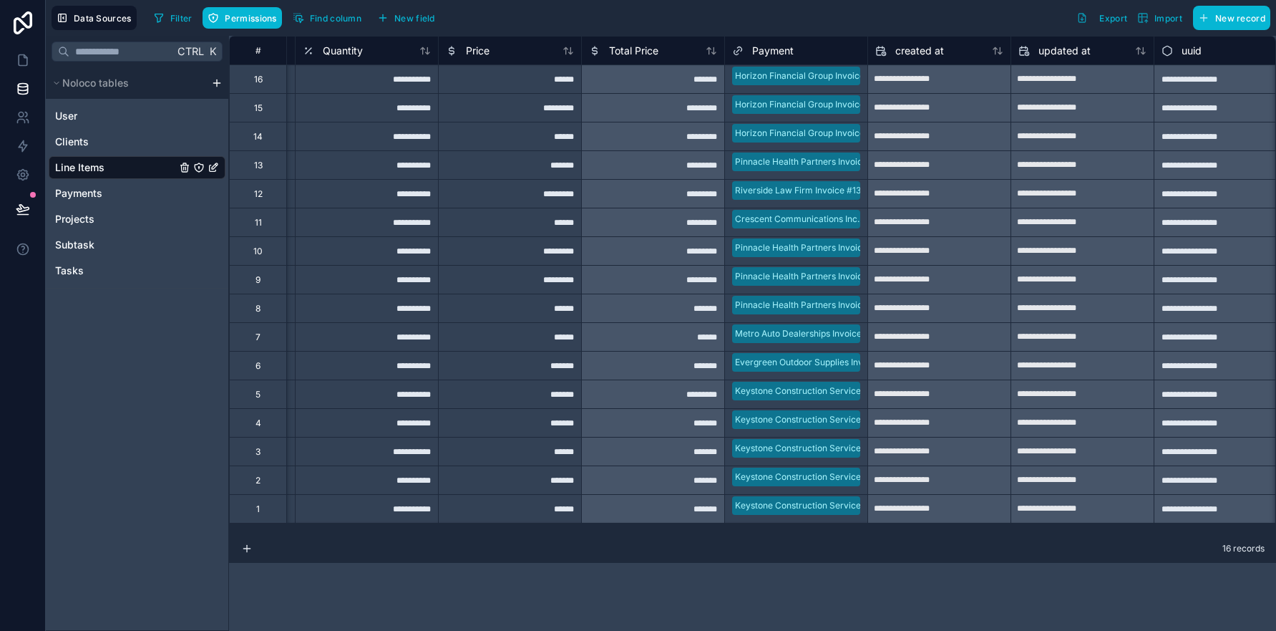
scroll to position [0, 156]
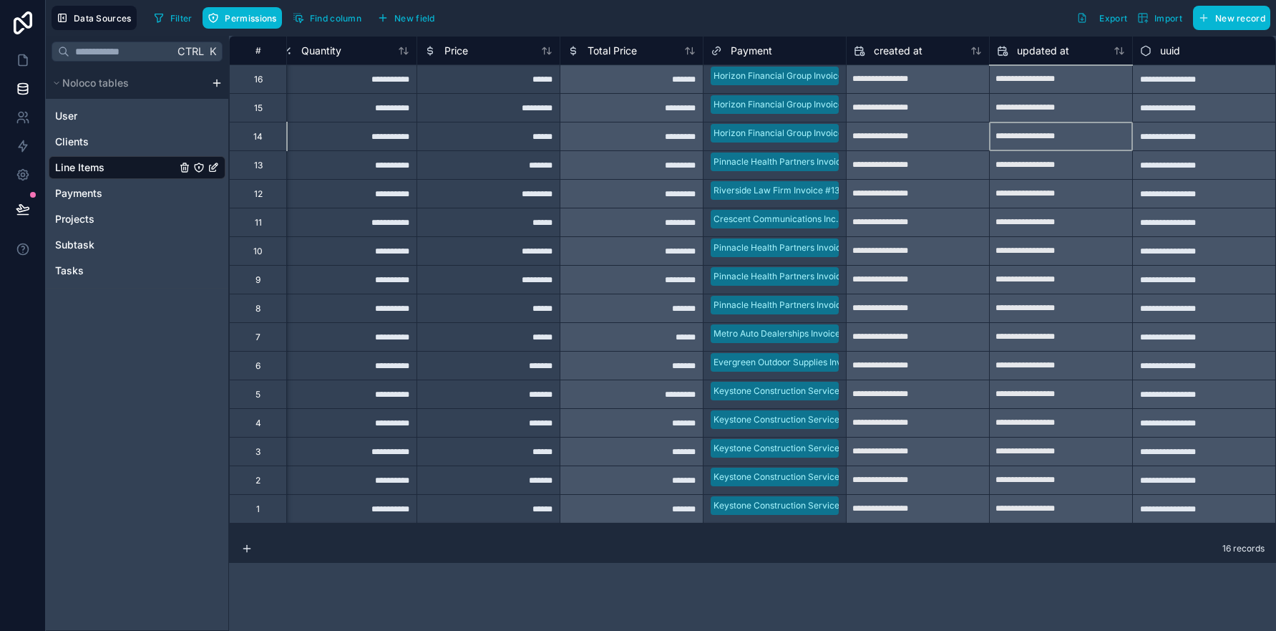
click at [1044, 132] on div "**********" at bounding box center [1061, 136] width 142 height 23
click at [1044, 133] on div "**********" at bounding box center [1061, 136] width 142 height 23
click at [1038, 138] on div "**********" at bounding box center [1061, 136] width 142 height 23
click at [1040, 137] on div "**********" at bounding box center [1061, 136] width 142 height 23
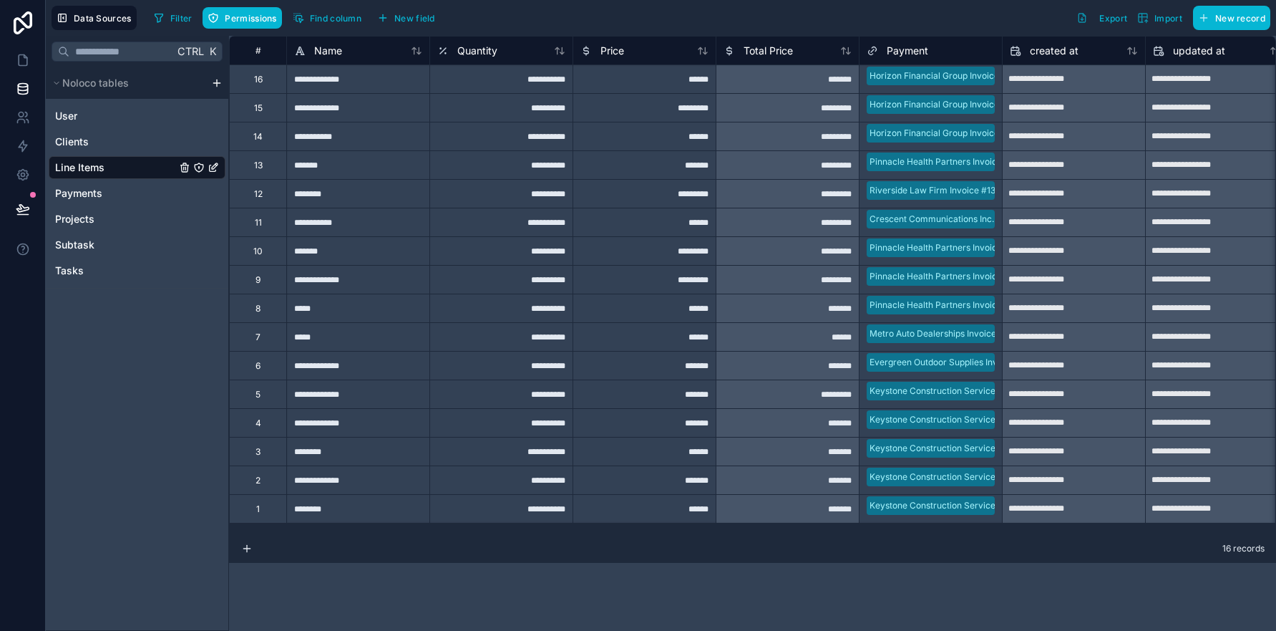
click at [212, 166] on icon "Line Items" at bounding box center [213, 167] width 11 height 11
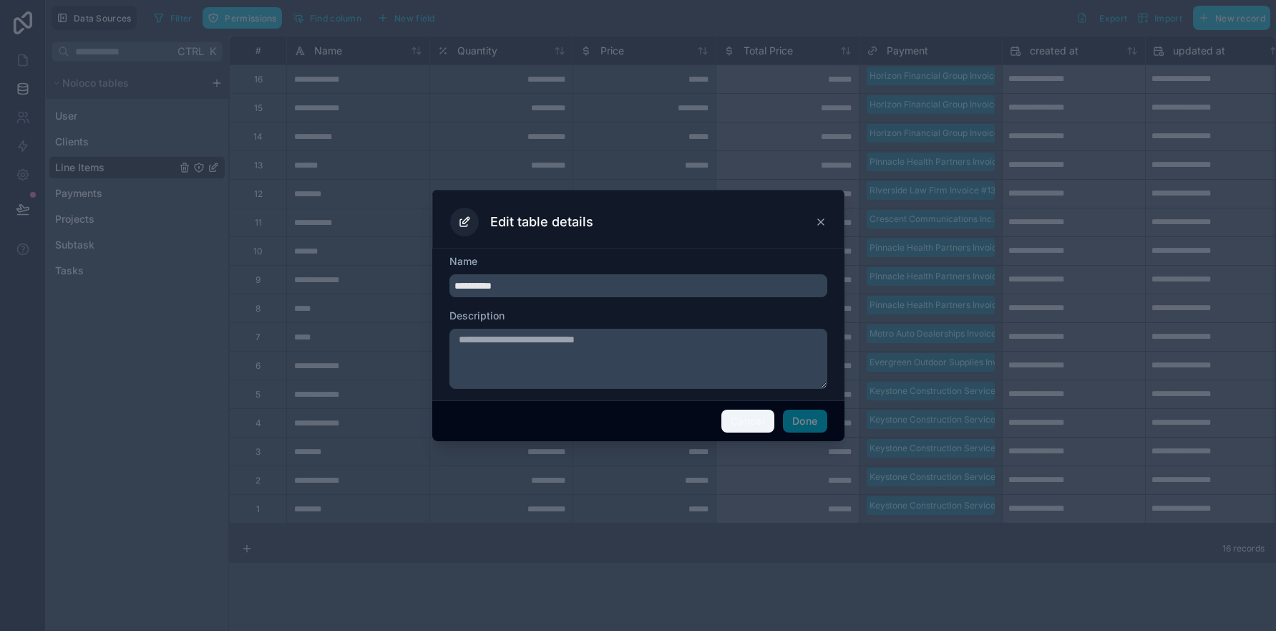
click at [752, 422] on button "Cancel" at bounding box center [748, 420] width 53 height 23
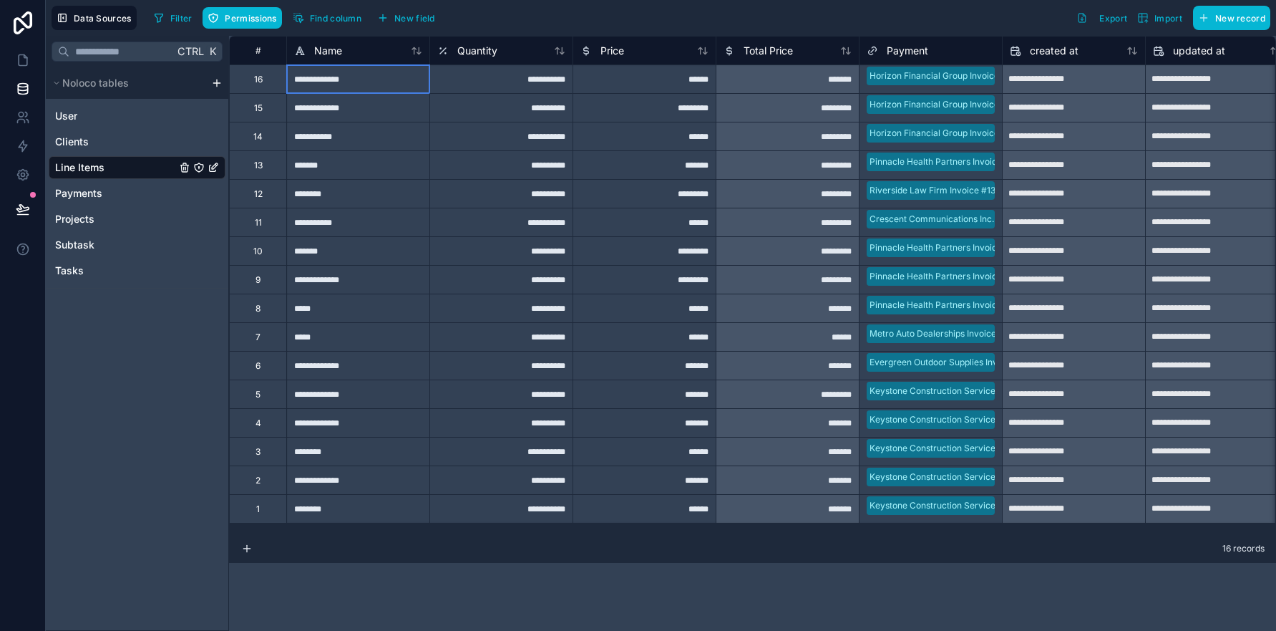
click at [343, 82] on div "**********" at bounding box center [357, 78] width 143 height 29
click at [254, 80] on div "16" at bounding box center [258, 79] width 9 height 11
click at [344, 518] on div "********" at bounding box center [357, 508] width 143 height 29
click at [457, 515] on div "**********" at bounding box center [500, 508] width 143 height 29
click at [646, 518] on div "******" at bounding box center [644, 508] width 143 height 29
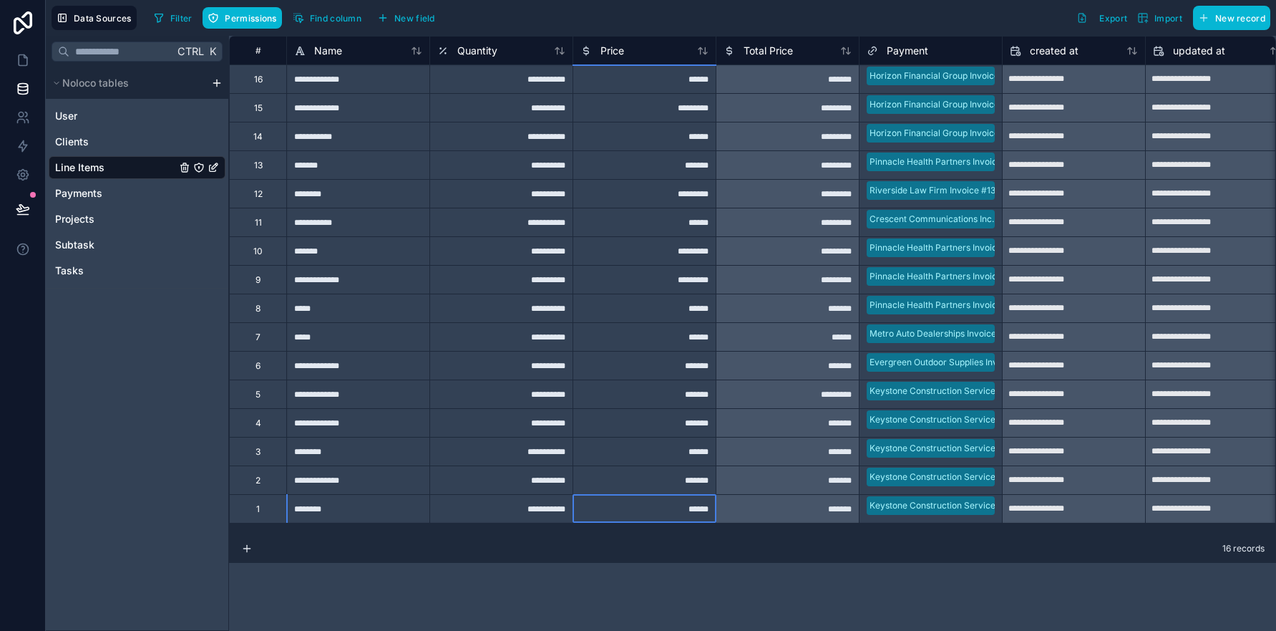
click at [788, 515] on div "*******" at bounding box center [787, 508] width 143 height 29
click at [19, 52] on link at bounding box center [22, 60] width 45 height 29
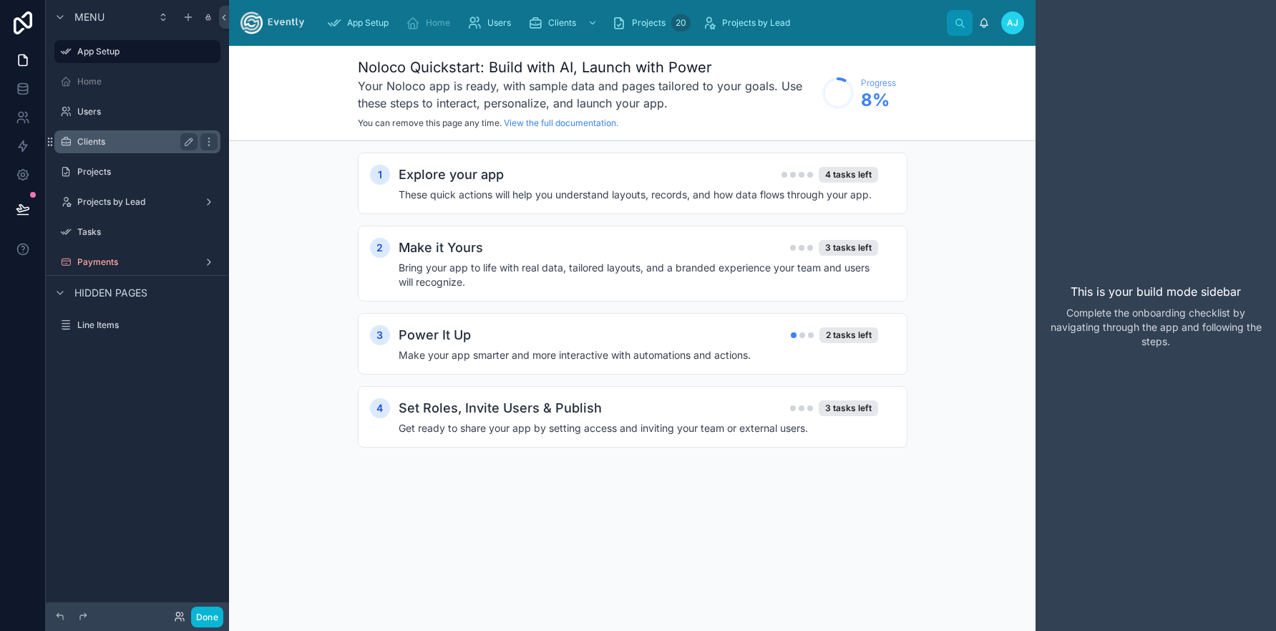
click at [102, 138] on label "Clients" at bounding box center [134, 141] width 115 height 11
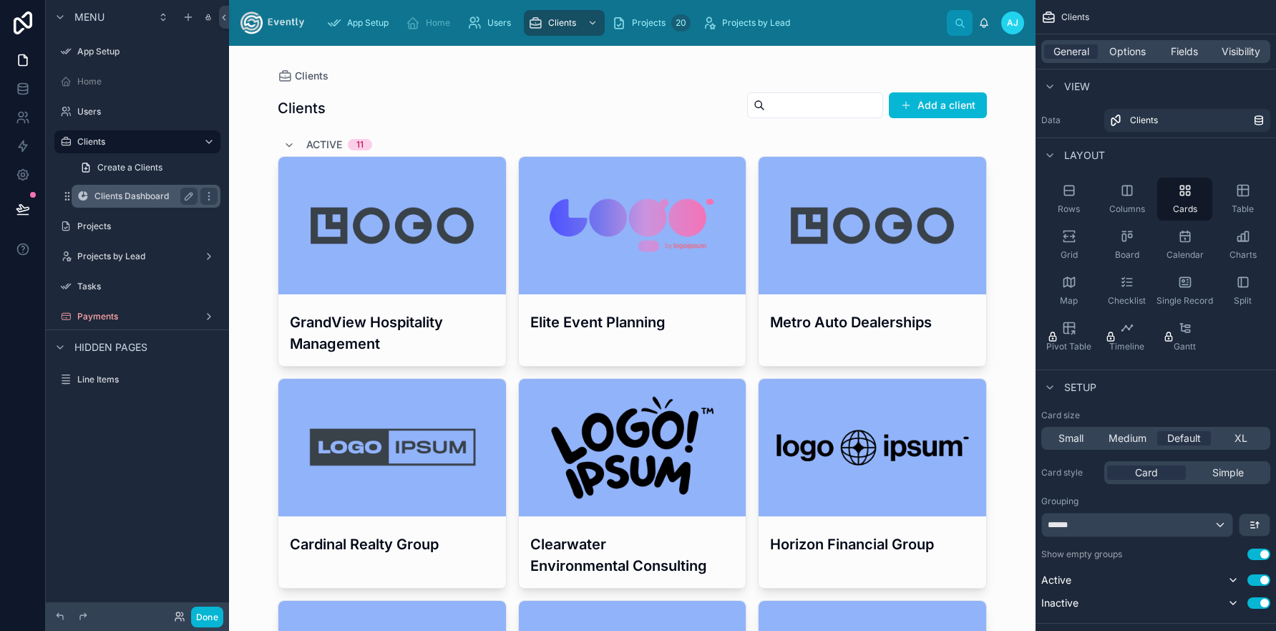
click at [120, 191] on label "Clients Dashboard" at bounding box center [142, 195] width 97 height 11
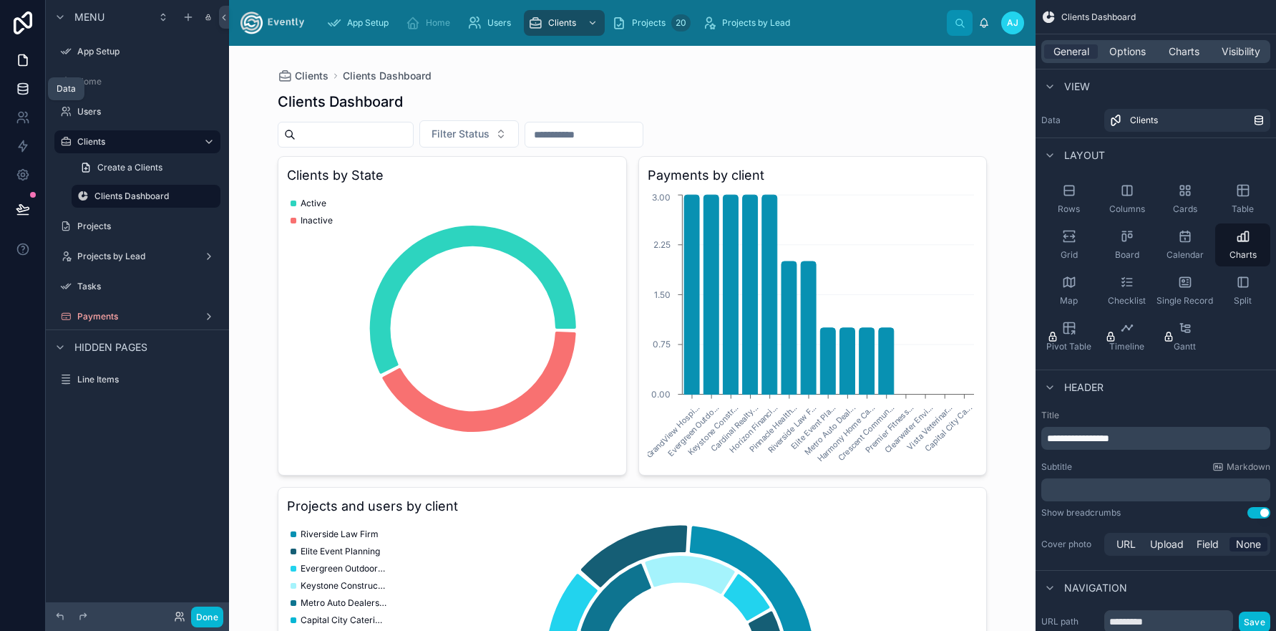
click at [19, 89] on icon at bounding box center [22, 88] width 9 height 6
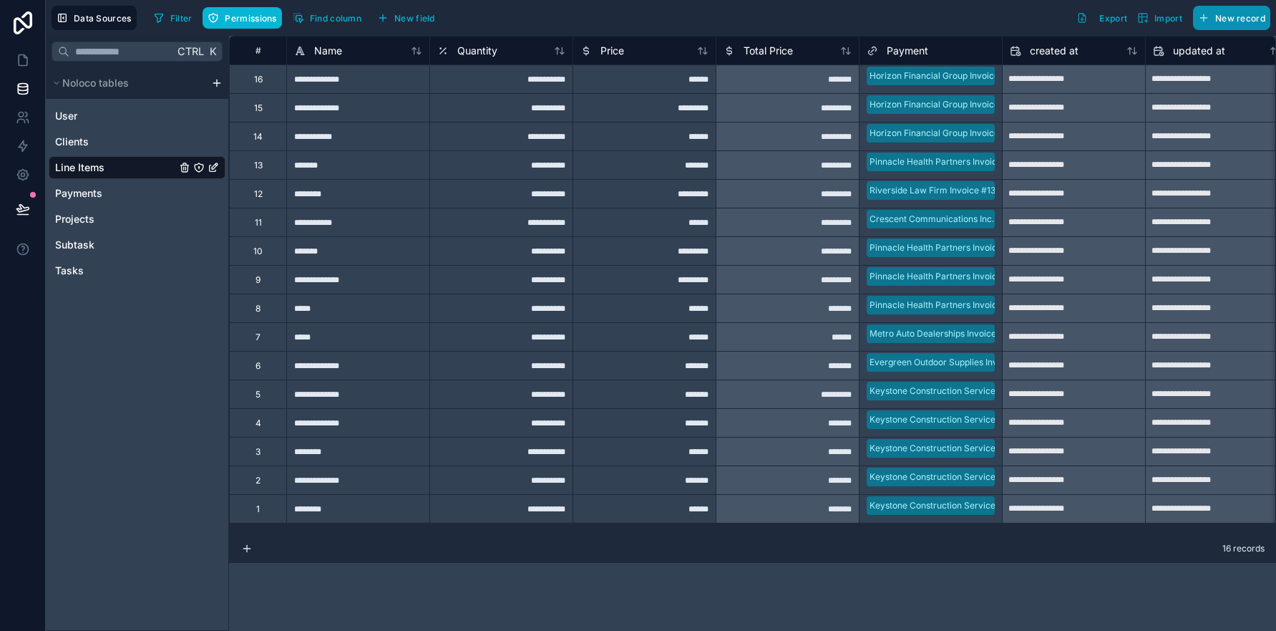
click at [1226, 19] on span "New record" at bounding box center [1240, 18] width 50 height 11
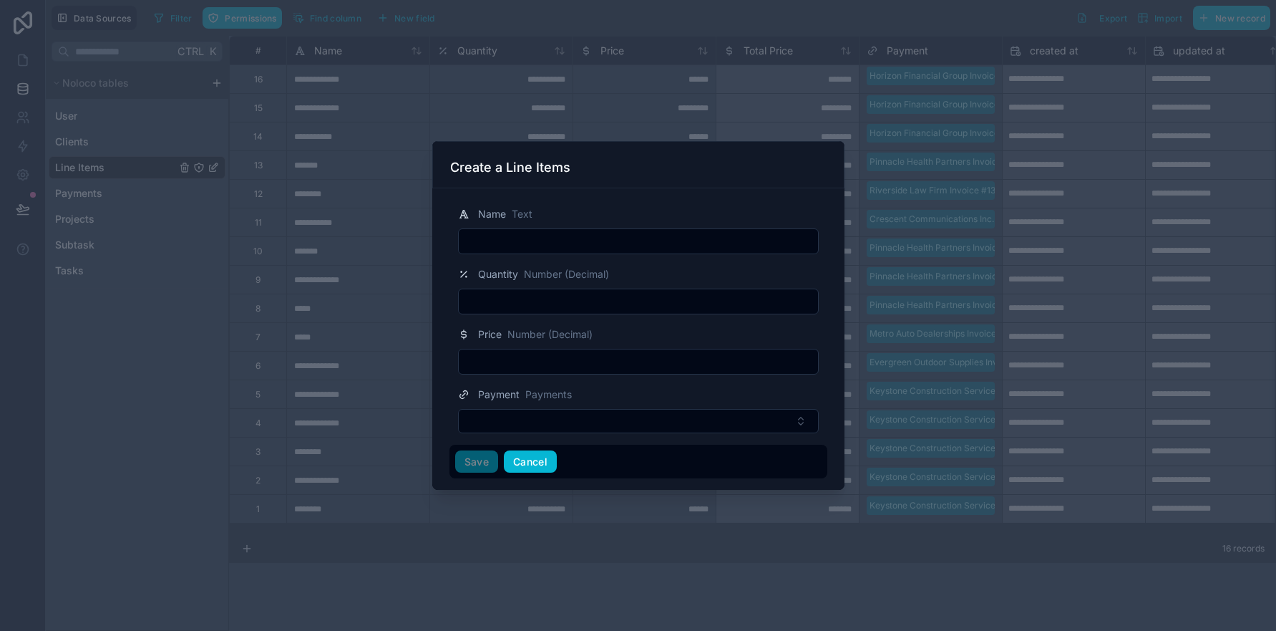
click at [537, 465] on button "Cancel" at bounding box center [530, 461] width 53 height 23
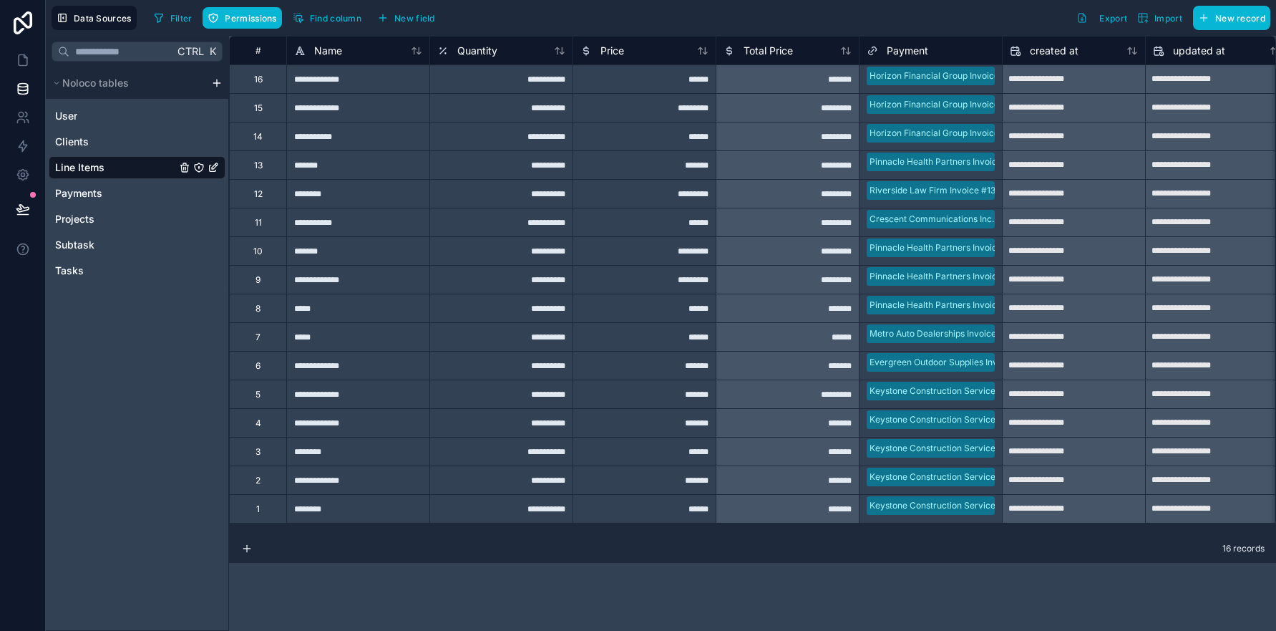
click at [203, 168] on icon "Line Items" at bounding box center [198, 167] width 11 height 11
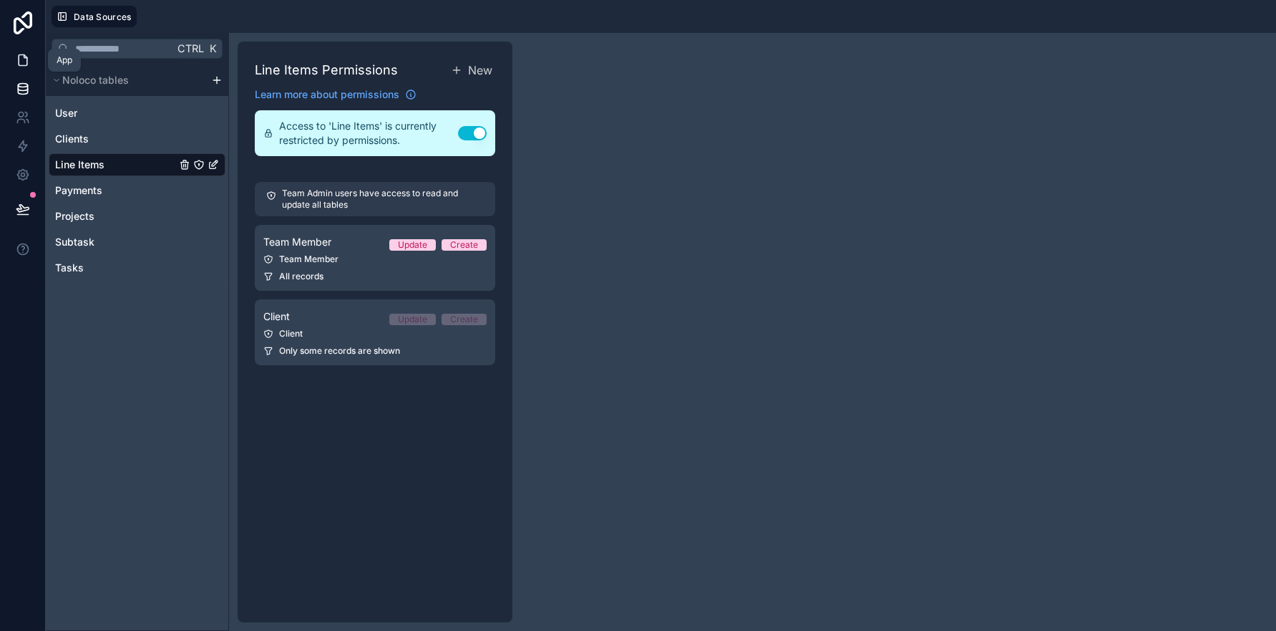
drag, startPoint x: 14, startPoint y: 65, endPoint x: 21, endPoint y: 69, distance: 8.6
click at [15, 65] on link at bounding box center [22, 60] width 45 height 29
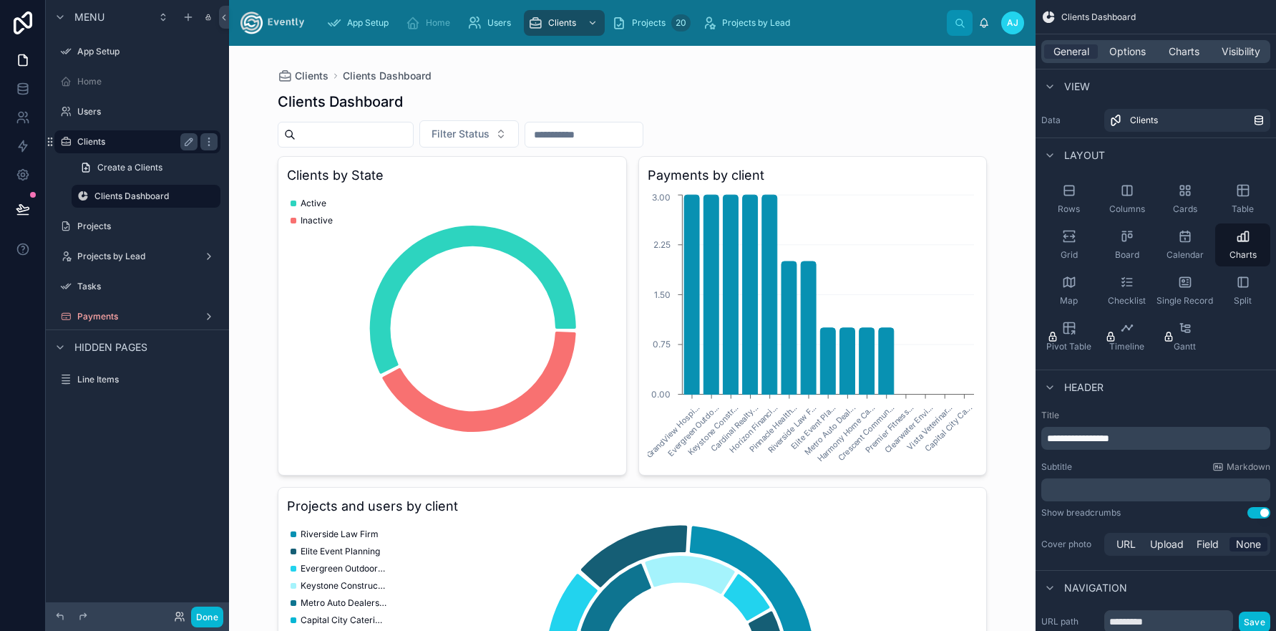
click at [107, 140] on label "Clients" at bounding box center [134, 141] width 115 height 11
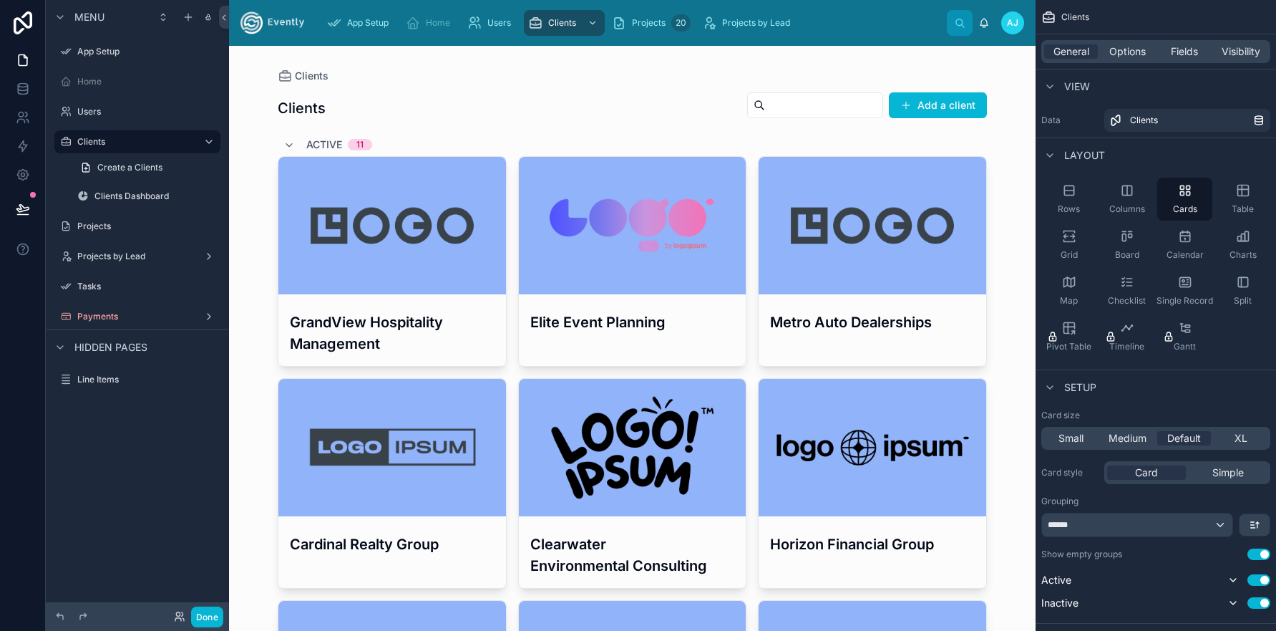
click at [387, 241] on div at bounding box center [392, 225] width 228 height 137
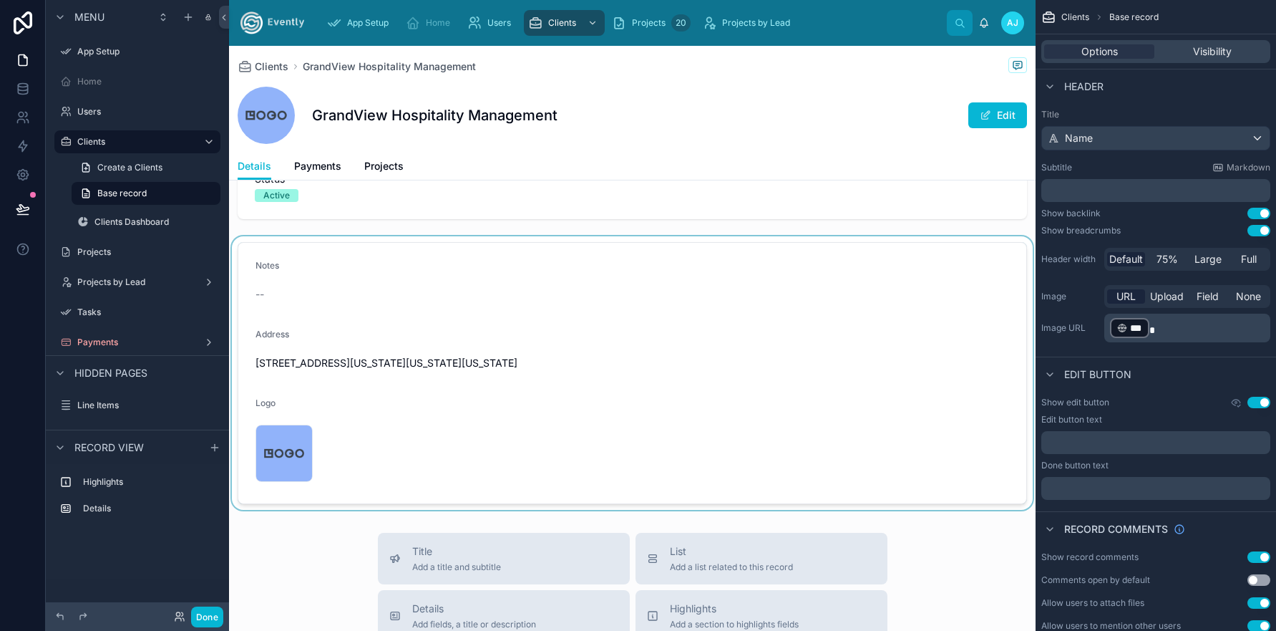
scroll to position [59, 0]
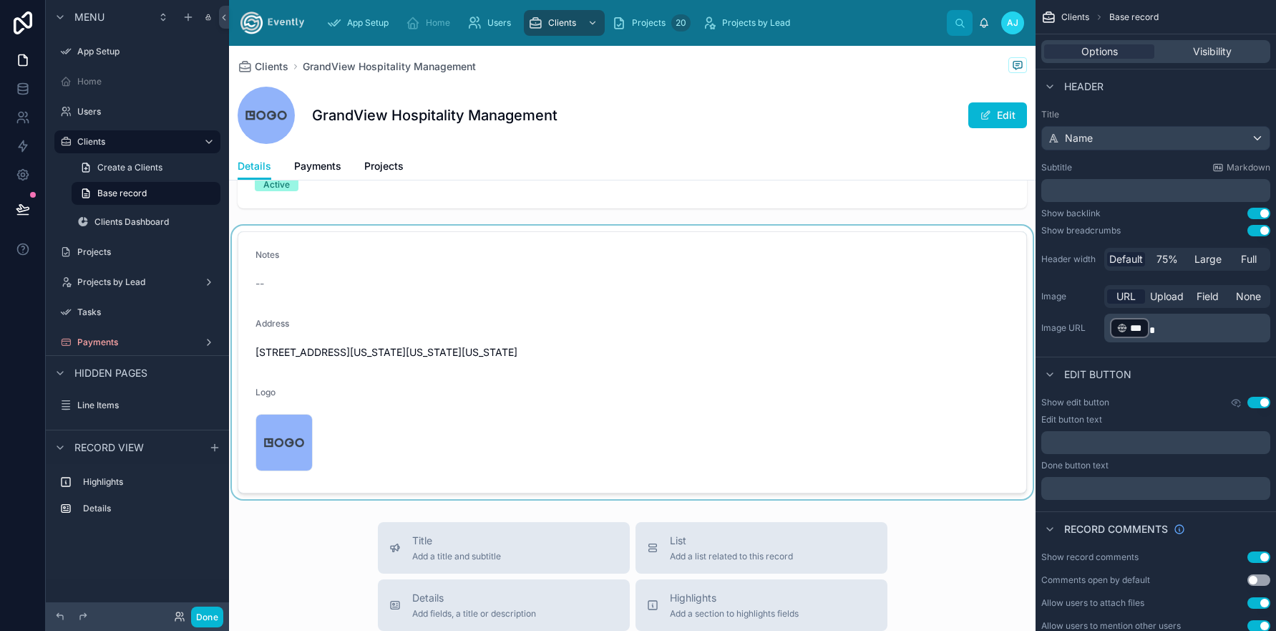
click at [326, 359] on div at bounding box center [632, 361] width 807 height 273
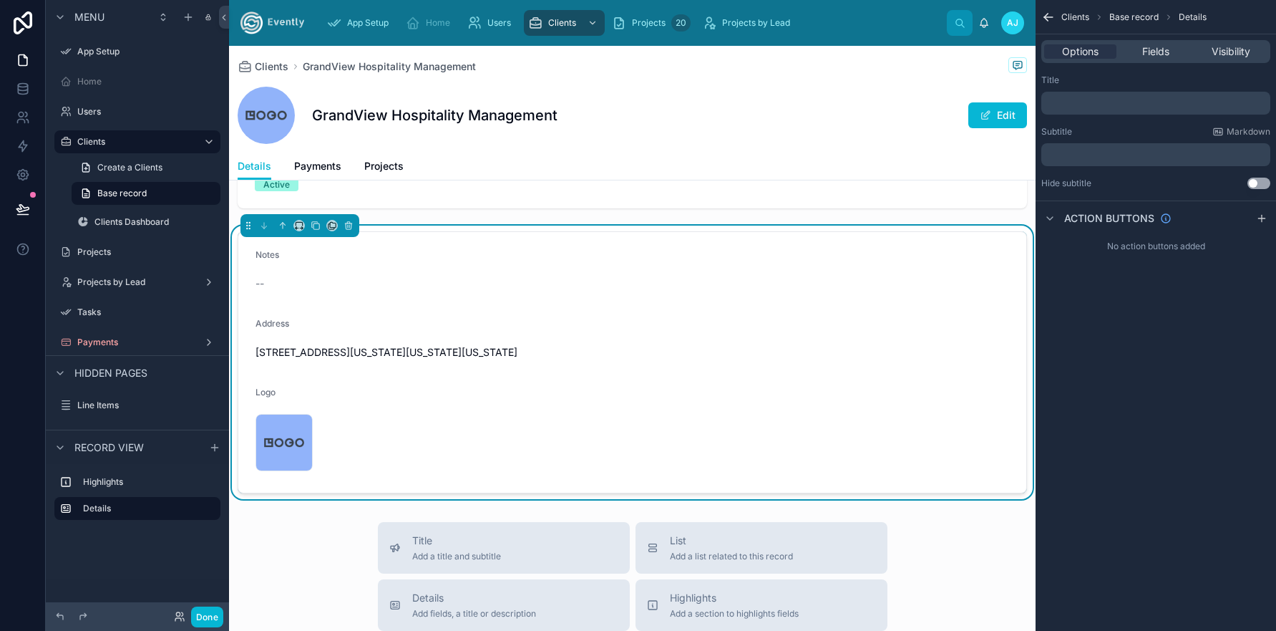
click at [348, 351] on span "1600 Pennsylvania Avenue Northwest, Washington, District of Columbia, 20500, Un…" at bounding box center [633, 352] width 754 height 14
click at [698, 351] on span "1600 Pennsylvania Avenue Northwest, Washington, District of Columbia, 20500, Un…" at bounding box center [633, 352] width 754 height 14
click at [705, 355] on span "1600 Pennsylvania Avenue Northwest, Washington, District of Columbia, 20500, Un…" at bounding box center [633, 352] width 754 height 14
click at [701, 351] on span "1600 Pennsylvania Avenue Northwest, Washington, District of Columbia, 20500, Un…" at bounding box center [633, 352] width 754 height 14
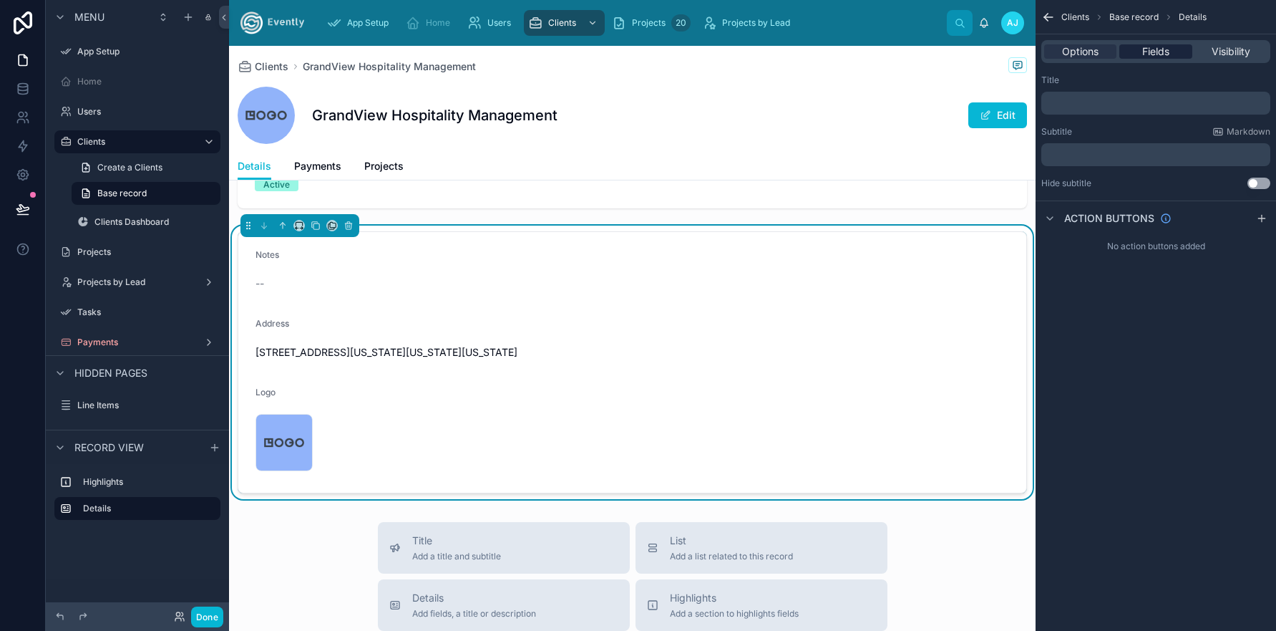
click at [1160, 51] on span "Fields" at bounding box center [1155, 51] width 27 height 14
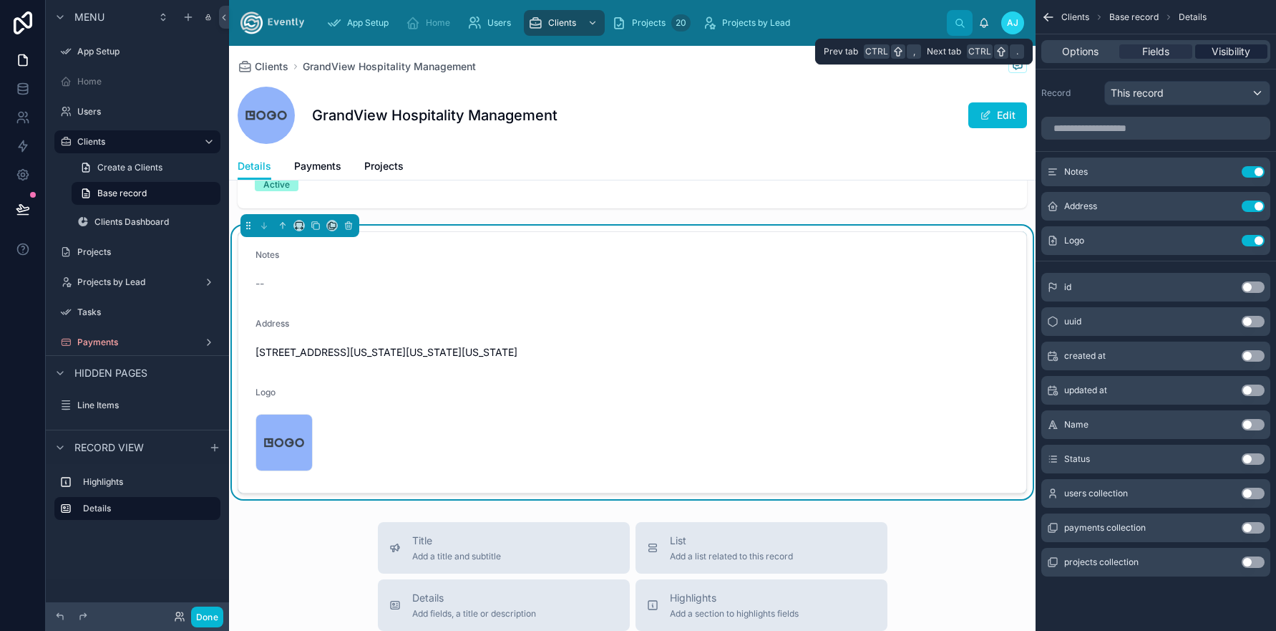
click at [1218, 52] on span "Visibility" at bounding box center [1231, 51] width 39 height 14
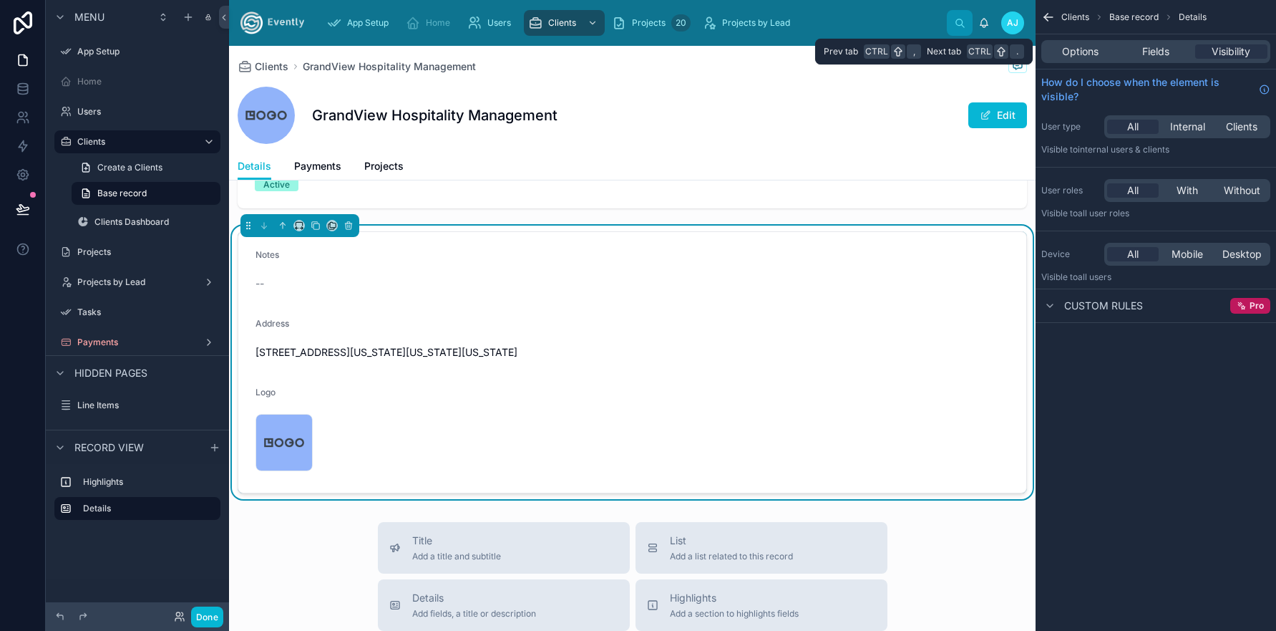
drag, startPoint x: 1150, startPoint y: 53, endPoint x: 1128, endPoint y: 59, distance: 22.4
click at [1149, 53] on span "Fields" at bounding box center [1155, 51] width 27 height 14
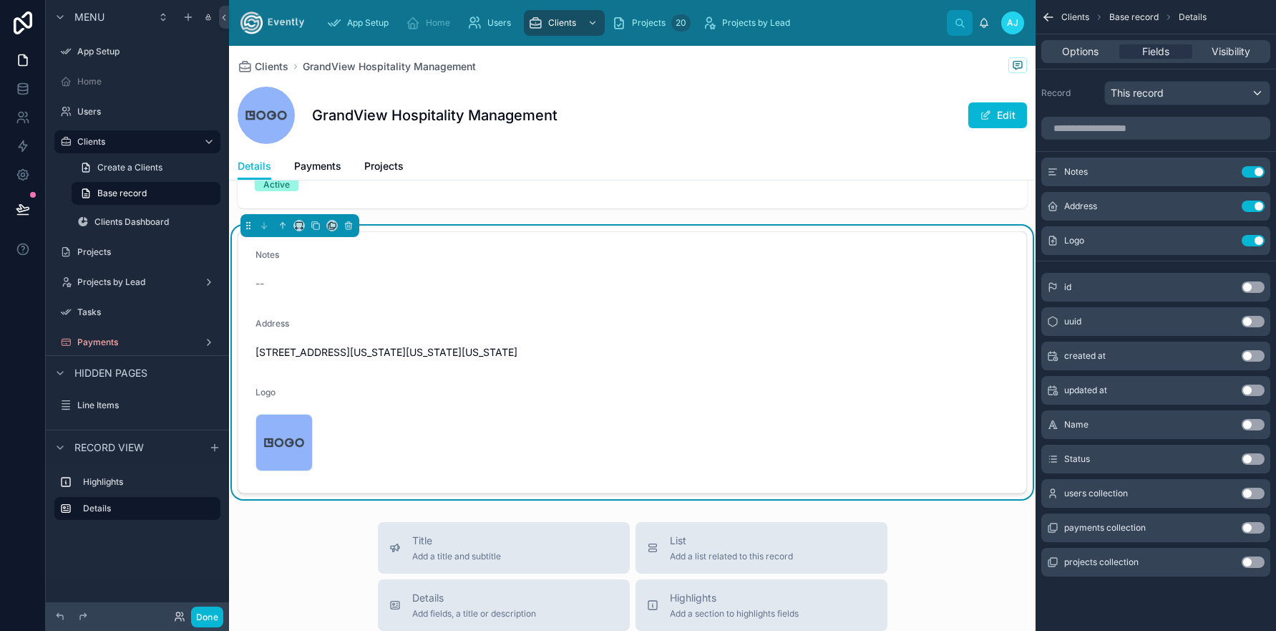
click at [384, 362] on div "1600 Pennsylvania Avenue Northwest, Washington, District of Columbia, 20500, Un…" at bounding box center [633, 352] width 754 height 23
click at [387, 361] on div "1600 Pennsylvania Avenue Northwest, Washington, District of Columbia, 20500, Un…" at bounding box center [633, 352] width 754 height 23
click at [389, 360] on div "1600 Pennsylvania Avenue Northwest, Washington, District of Columbia, 20500, Un…" at bounding box center [633, 352] width 754 height 23
click at [264, 393] on span "Logo" at bounding box center [266, 392] width 20 height 11
click at [600, 349] on span "1600 Pennsylvania Avenue Northwest, Washington, District of Columbia, 20500, Un…" at bounding box center [633, 352] width 754 height 14
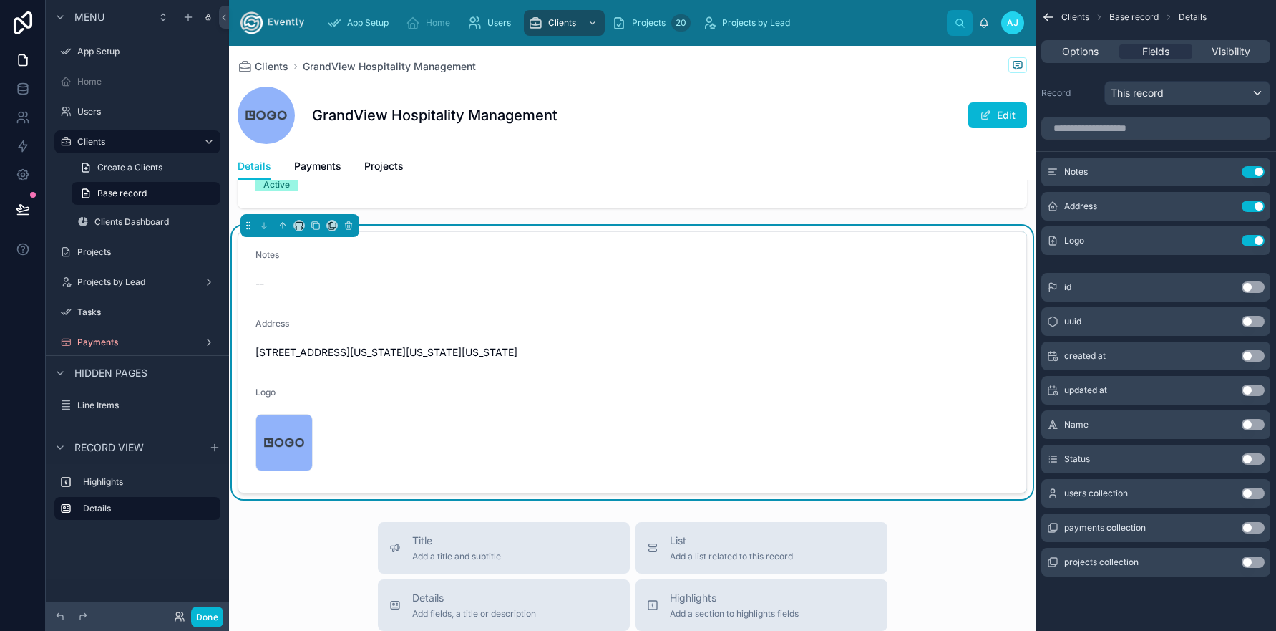
click at [600, 349] on span "1600 Pennsylvania Avenue Northwest, Washington, District of Columbia, 20500, Un…" at bounding box center [633, 352] width 754 height 14
click at [601, 349] on span "1600 Pennsylvania Avenue Northwest, Washington, District of Columbia, 20500, Un…" at bounding box center [633, 352] width 754 height 14
click at [603, 349] on span "1600 Pennsylvania Avenue Northwest, Washington, District of Columbia, 20500, Un…" at bounding box center [633, 352] width 754 height 14
click at [616, 349] on span "1600 Pennsylvania Avenue Northwest, Washington, District of Columbia, 20500, Un…" at bounding box center [633, 352] width 754 height 14
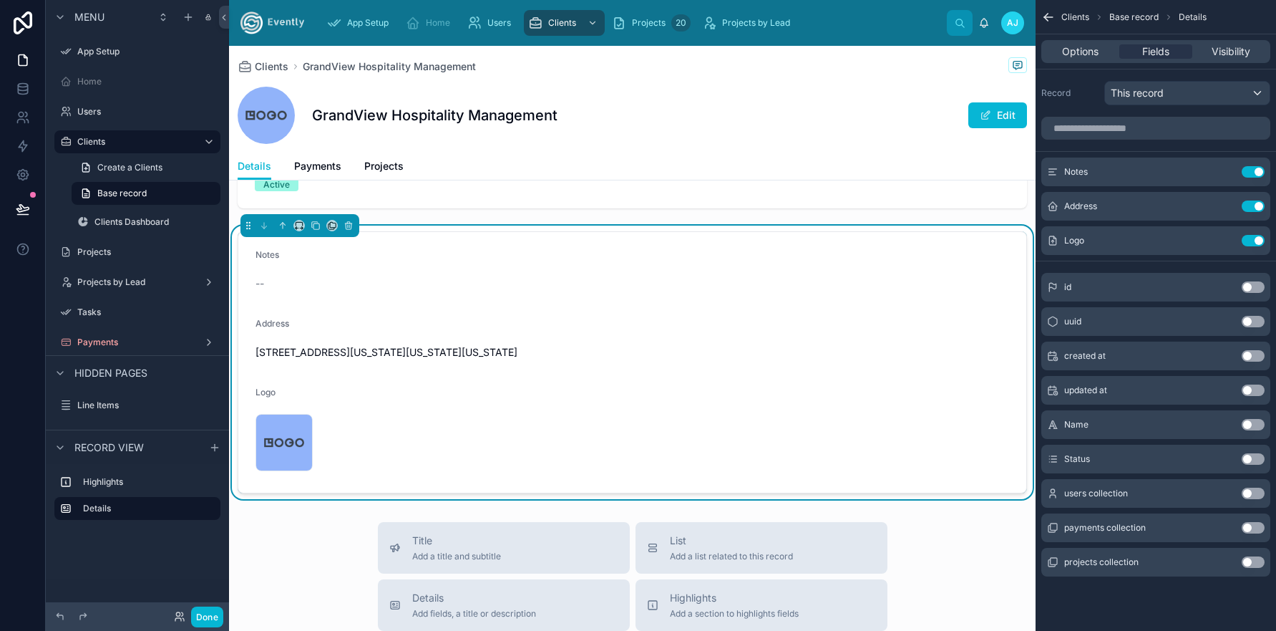
click at [624, 351] on span "1600 Pennsylvania Avenue Northwest, Washington, District of Columbia, 20500, Un…" at bounding box center [633, 352] width 754 height 14
click at [628, 351] on span "1600 Pennsylvania Avenue Northwest, Washington, District of Columbia, 20500, Un…" at bounding box center [633, 352] width 754 height 14
click at [714, 349] on span "1600 Pennsylvania Avenue Northwest, Washington, District of Columbia, 20500, Un…" at bounding box center [633, 352] width 754 height 14
click at [701, 353] on span "1600 Pennsylvania Avenue Northwest, Washington, District of Columbia, 20500, Un…" at bounding box center [633, 352] width 754 height 14
click at [699, 354] on span "1600 Pennsylvania Avenue Northwest, Washington, District of Columbia, 20500, Un…" at bounding box center [633, 352] width 754 height 14
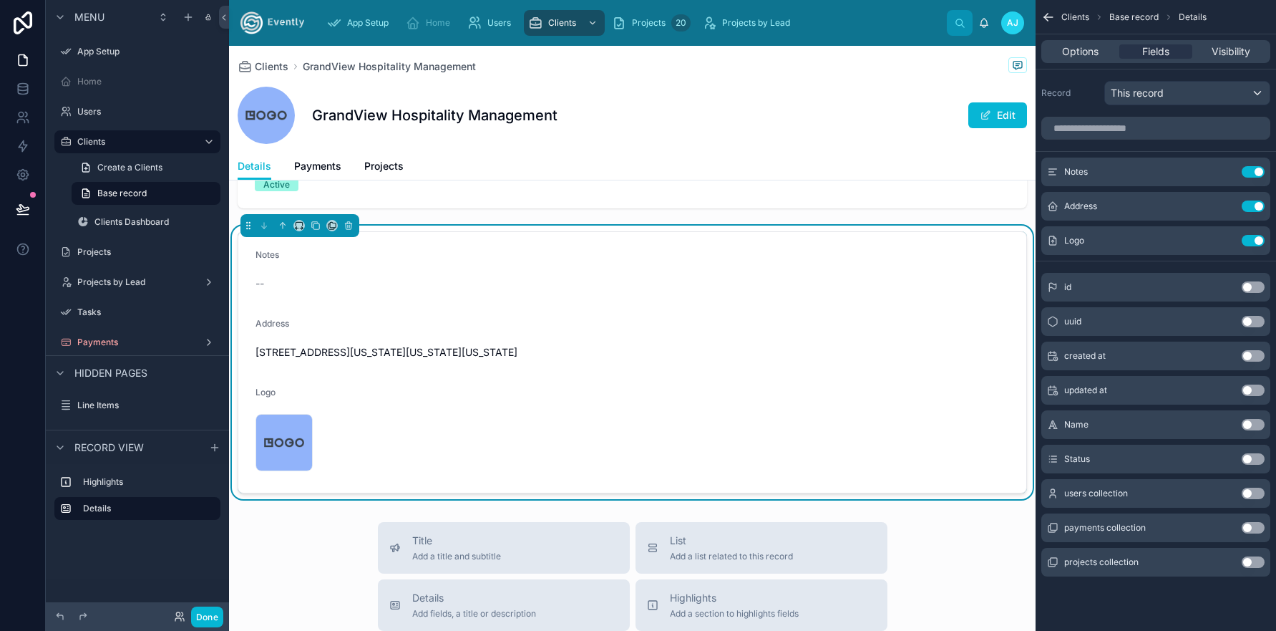
click at [696, 352] on span "1600 Pennsylvania Avenue Northwest, Washington, District of Columbia, 20500, Un…" at bounding box center [633, 352] width 754 height 14
click at [647, 351] on span "1600 Pennsylvania Avenue Northwest, Washington, District of Columbia, 20500, Un…" at bounding box center [633, 352] width 754 height 14
click at [986, 116] on button "Edit" at bounding box center [997, 115] width 59 height 26
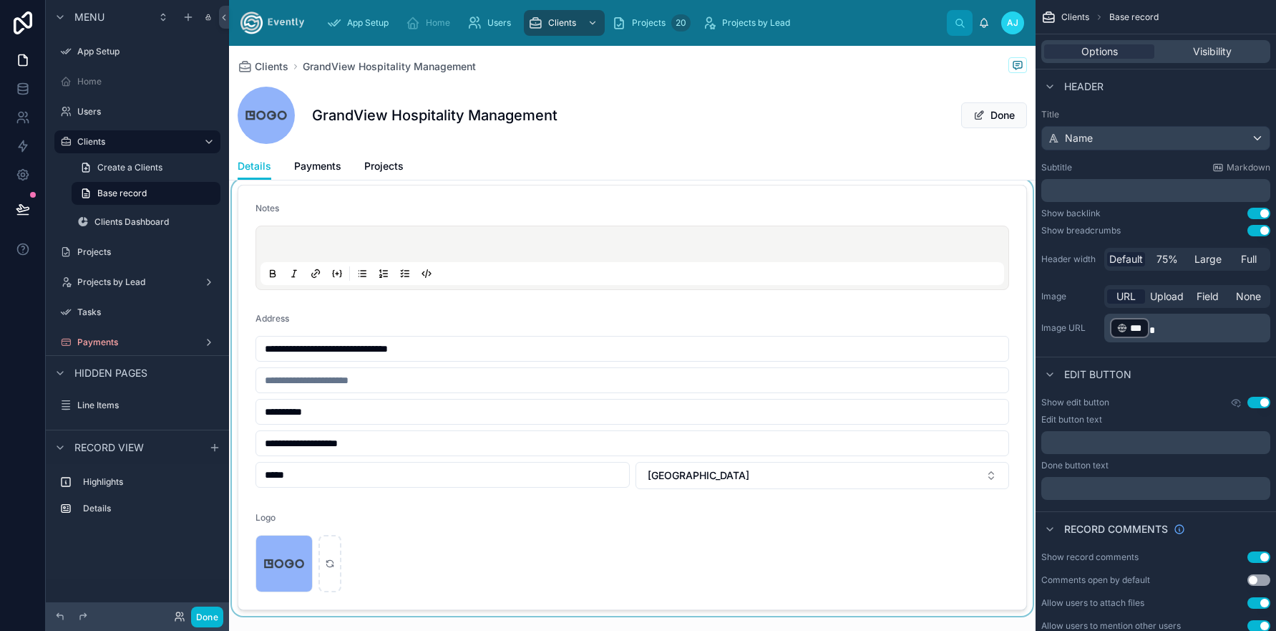
scroll to position [100, 0]
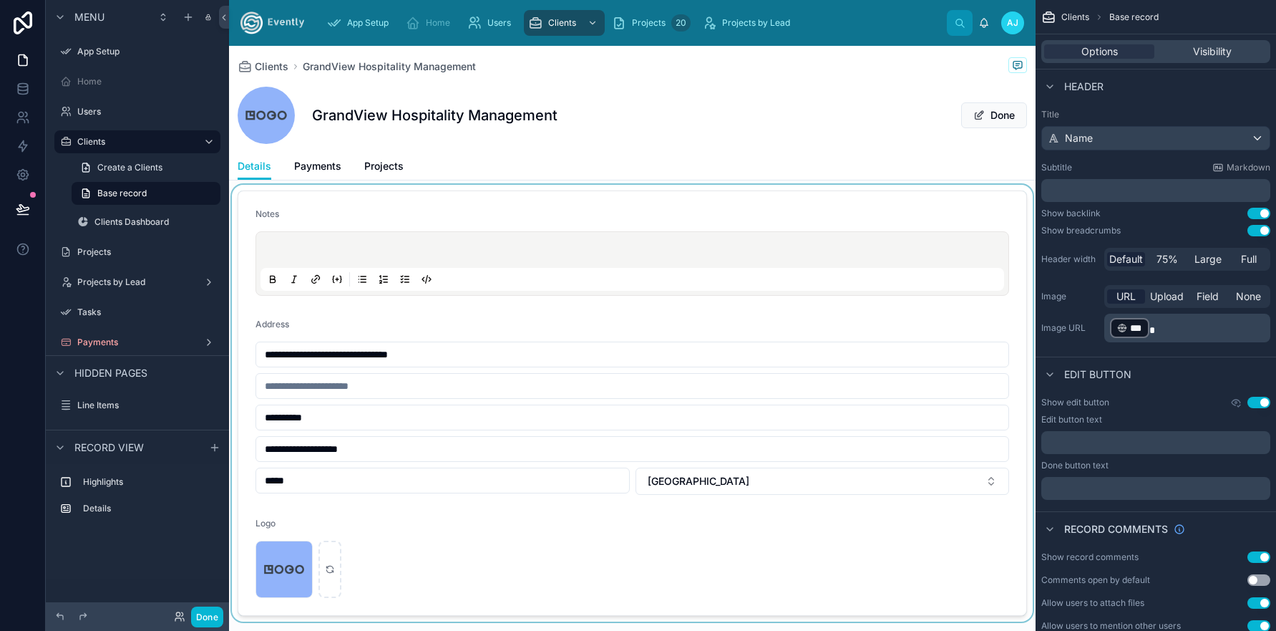
click at [472, 346] on div at bounding box center [632, 403] width 807 height 437
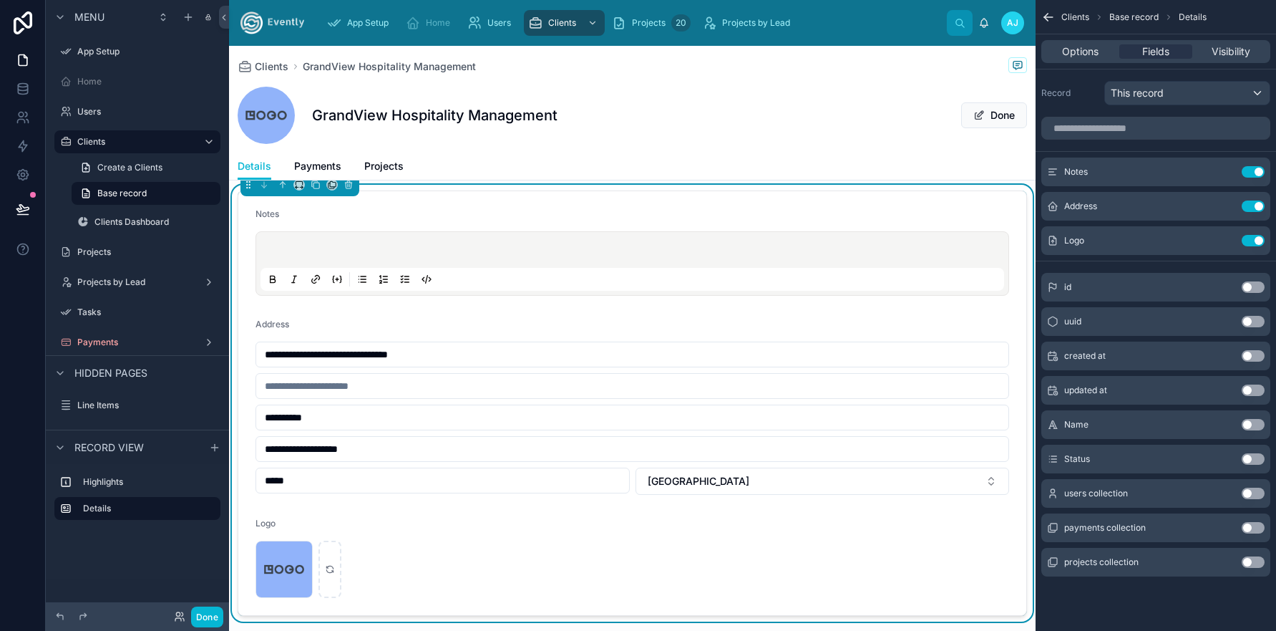
click at [469, 356] on input "**********" at bounding box center [632, 354] width 752 height 20
click at [334, 416] on input "**********" at bounding box center [632, 417] width 752 height 20
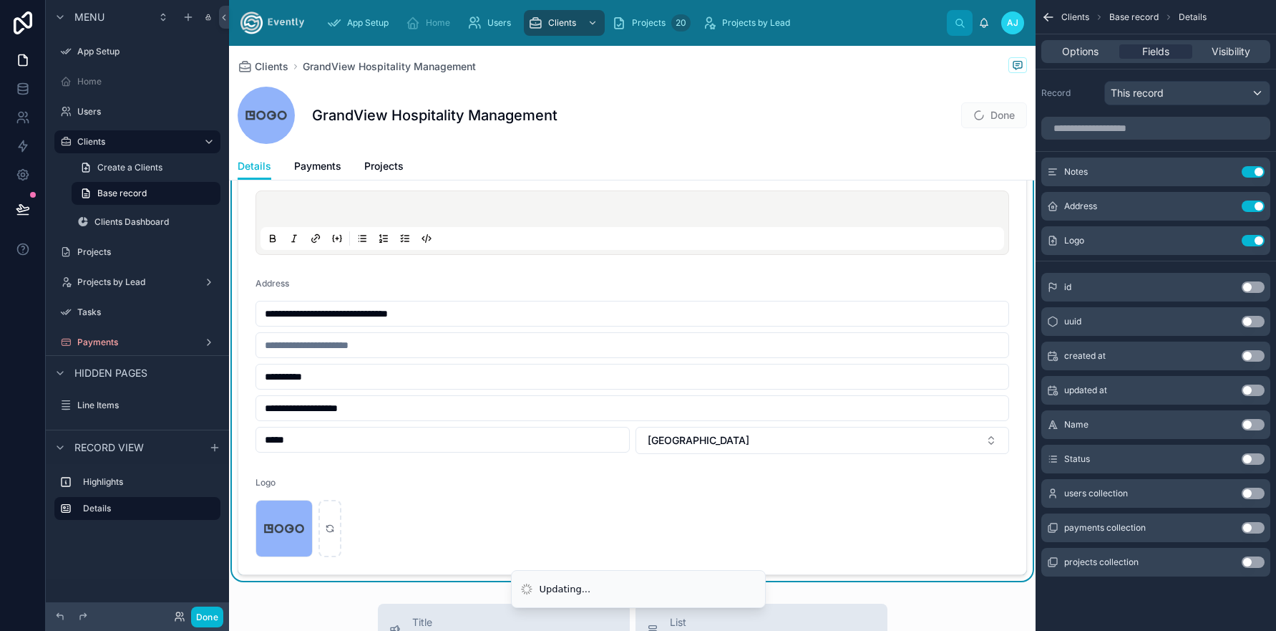
scroll to position [142, 0]
click at [989, 101] on div "GrandView Hospitality Management Done" at bounding box center [633, 115] width 790 height 57
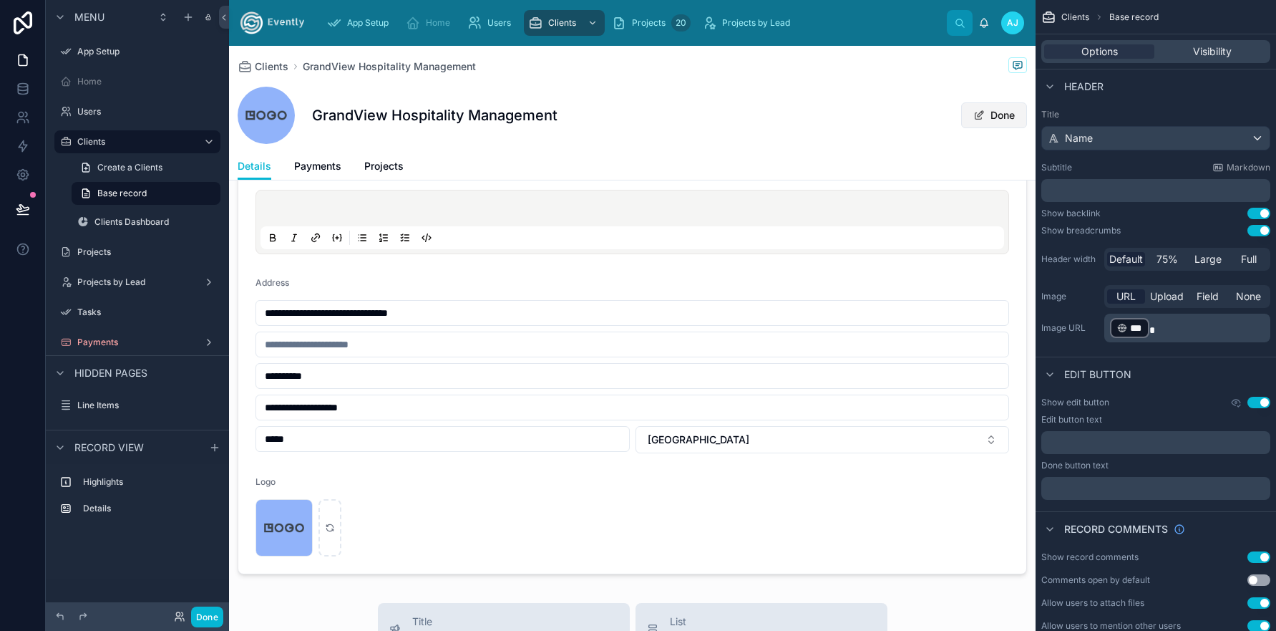
click at [989, 118] on button "Done" at bounding box center [994, 115] width 66 height 26
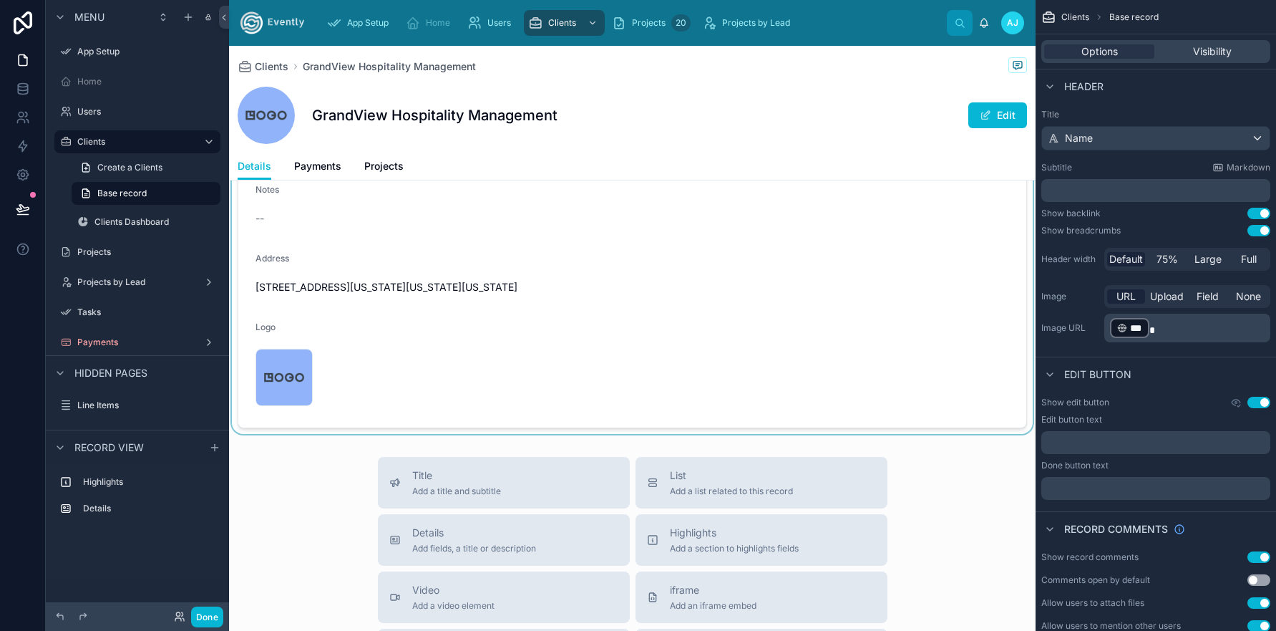
scroll to position [75, 0]
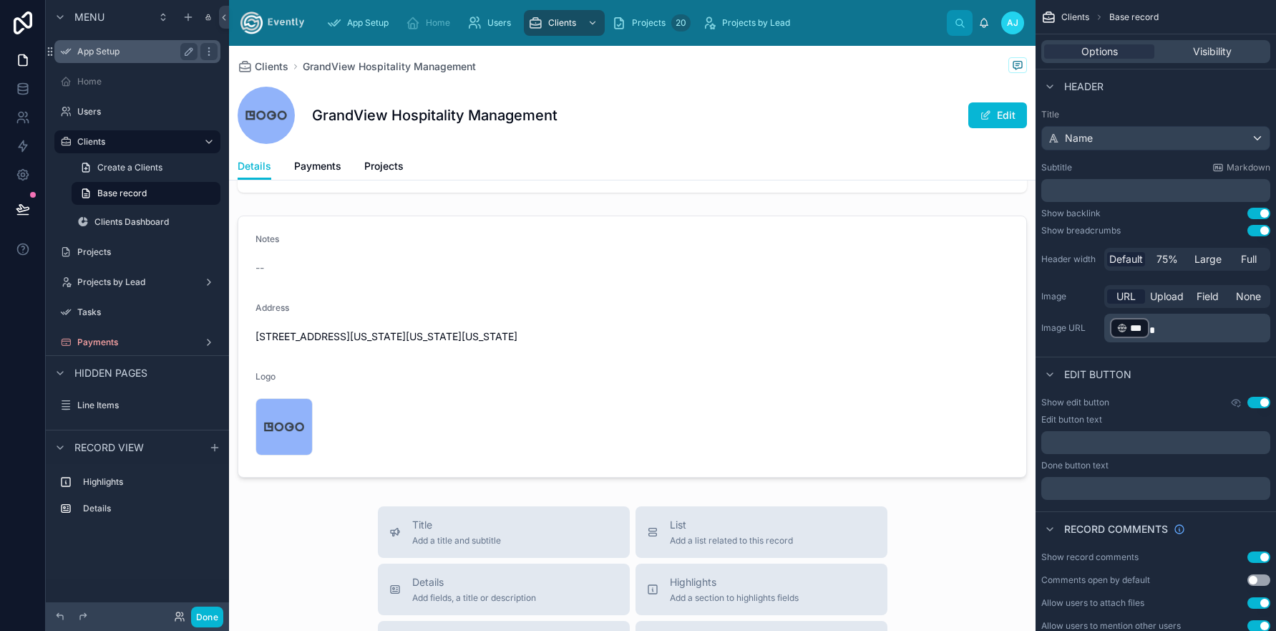
click at [123, 51] on label "App Setup" at bounding box center [134, 51] width 115 height 11
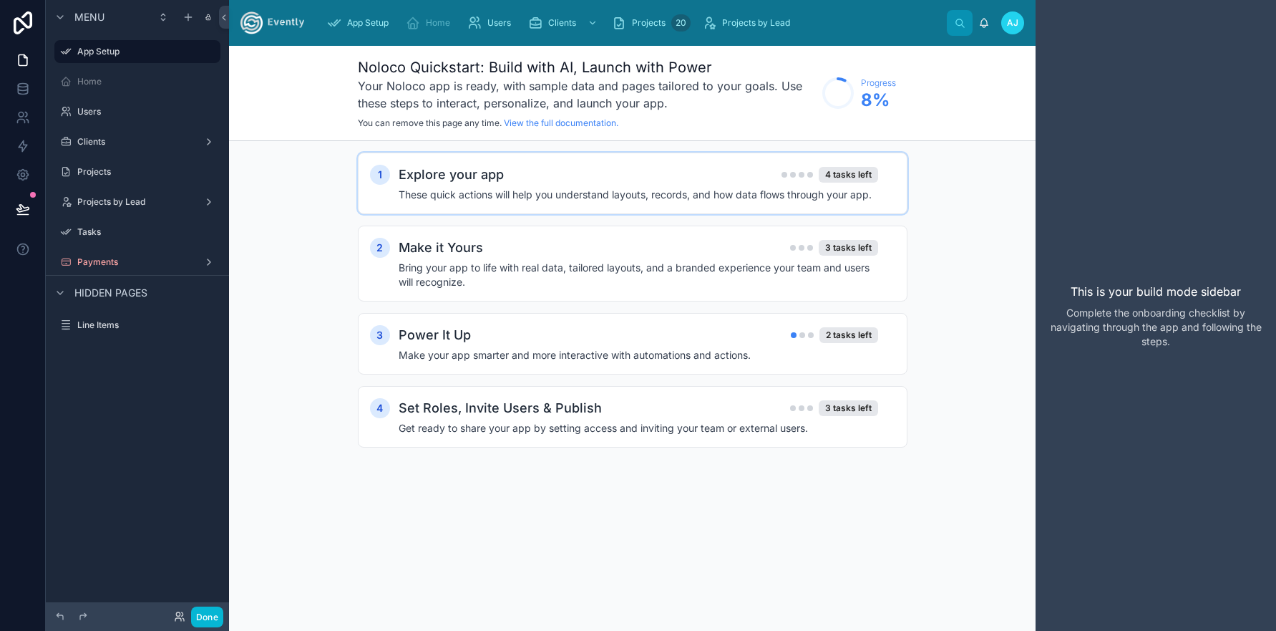
click at [581, 185] on div "Explore your app 4 tasks left These quick actions will help you understand layo…" at bounding box center [647, 183] width 497 height 37
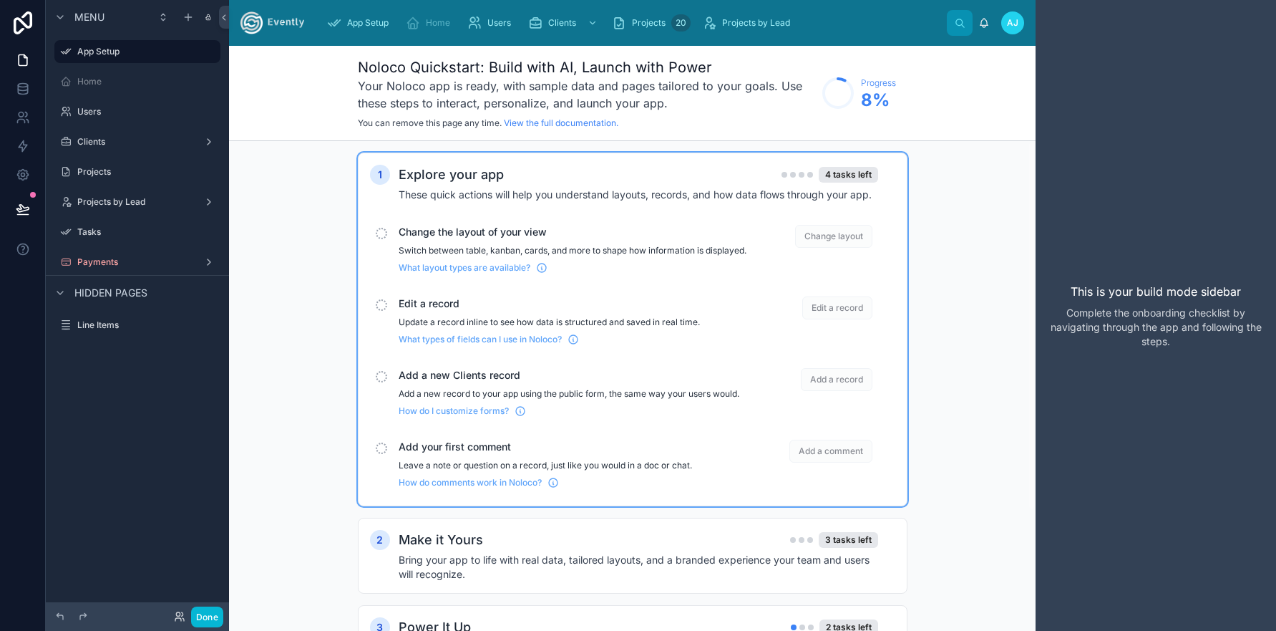
click at [597, 171] on div "Explore your app 4 tasks left" at bounding box center [639, 175] width 480 height 20
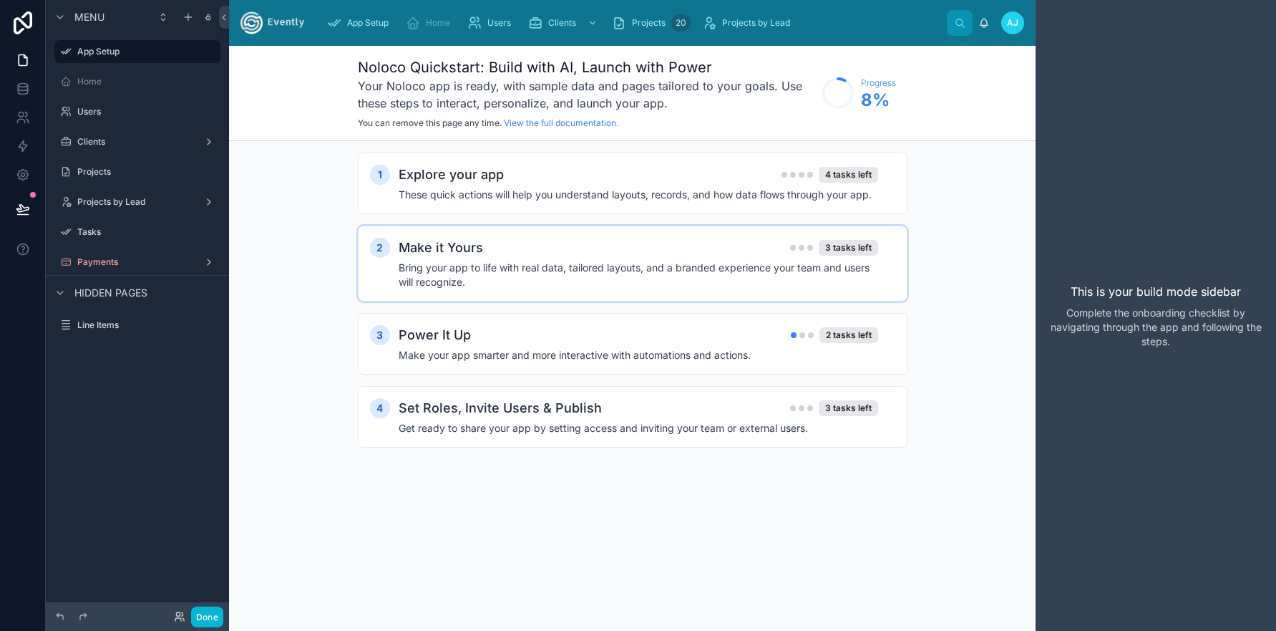
click at [494, 263] on h4 "Bring your app to life with real data, tailored layouts, and a branded experien…" at bounding box center [639, 275] width 480 height 29
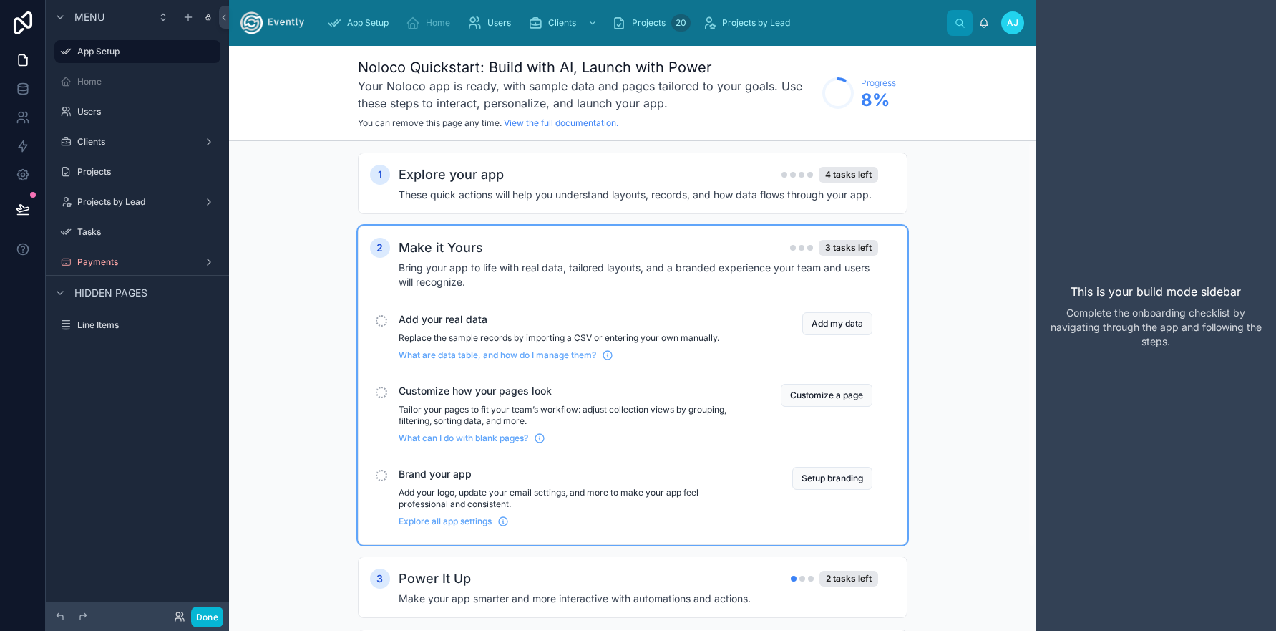
click at [500, 265] on h4 "Bring your app to life with real data, tailored layouts, and a branded experien…" at bounding box center [639, 275] width 480 height 29
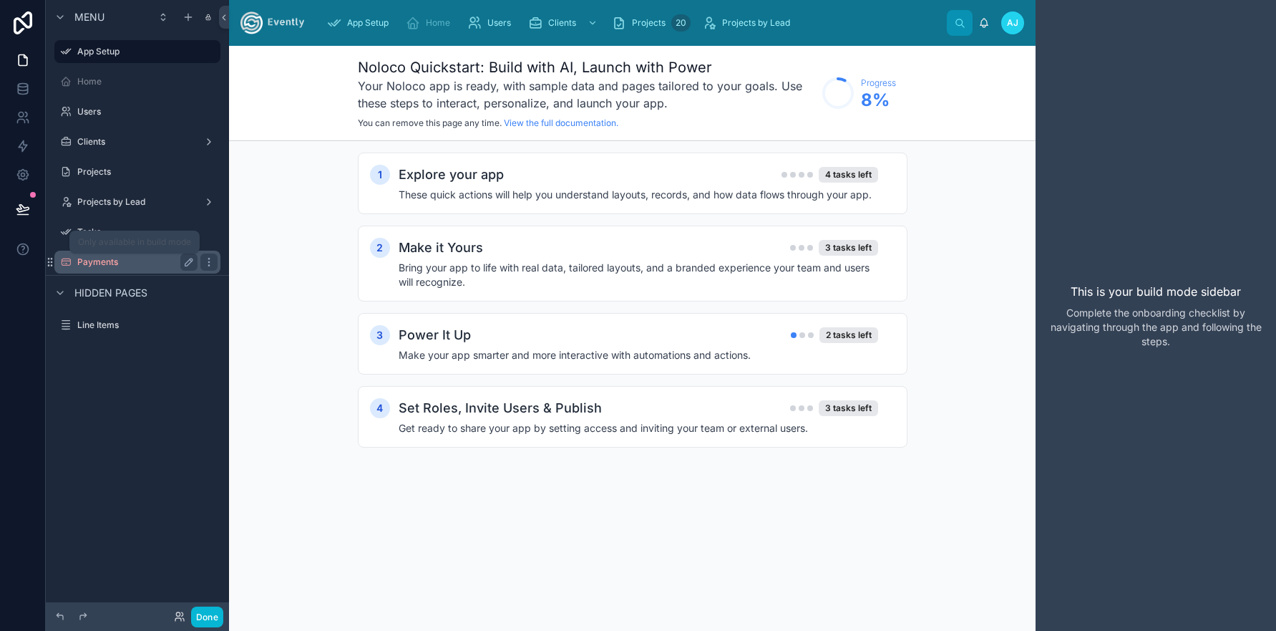
click at [110, 261] on label "Payments" at bounding box center [134, 261] width 115 height 11
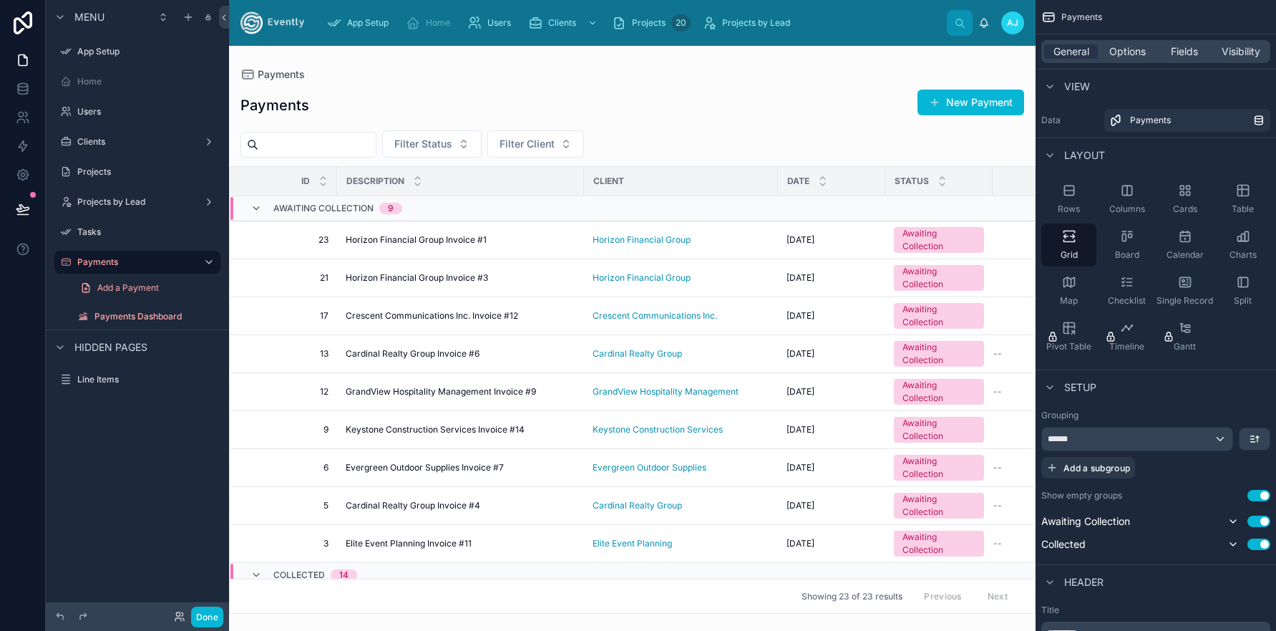
click at [457, 243] on div at bounding box center [632, 338] width 807 height 585
click at [928, 241] on div "Awaiting Collection" at bounding box center [939, 240] width 73 height 26
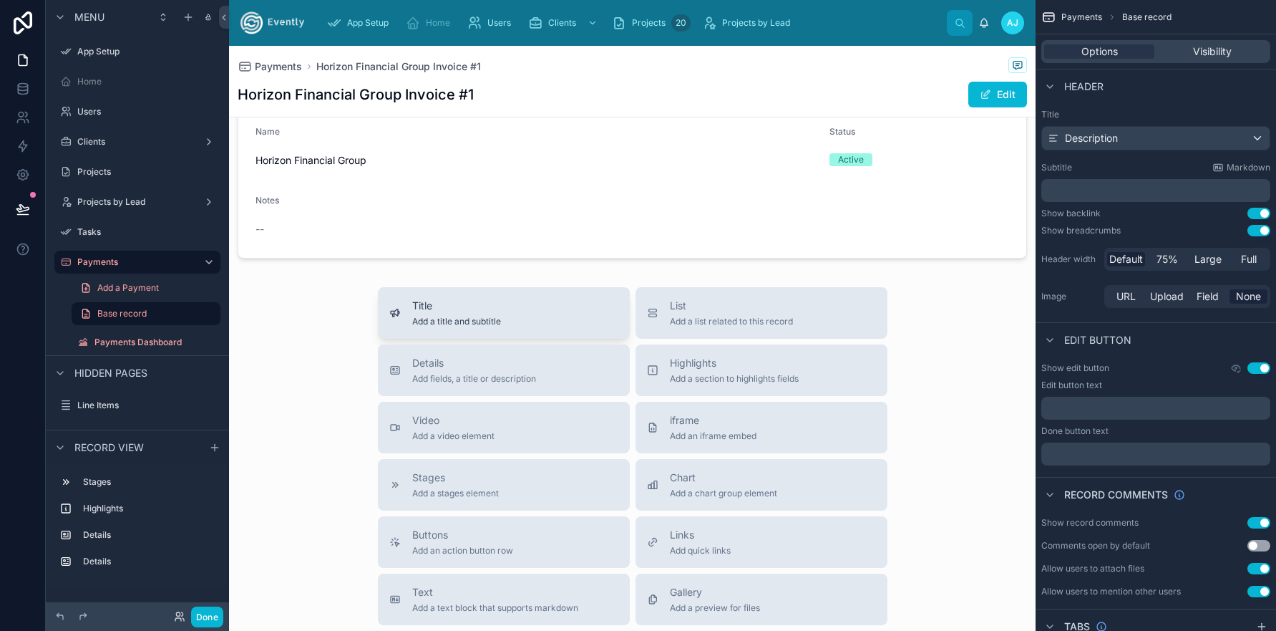
scroll to position [433, 0]
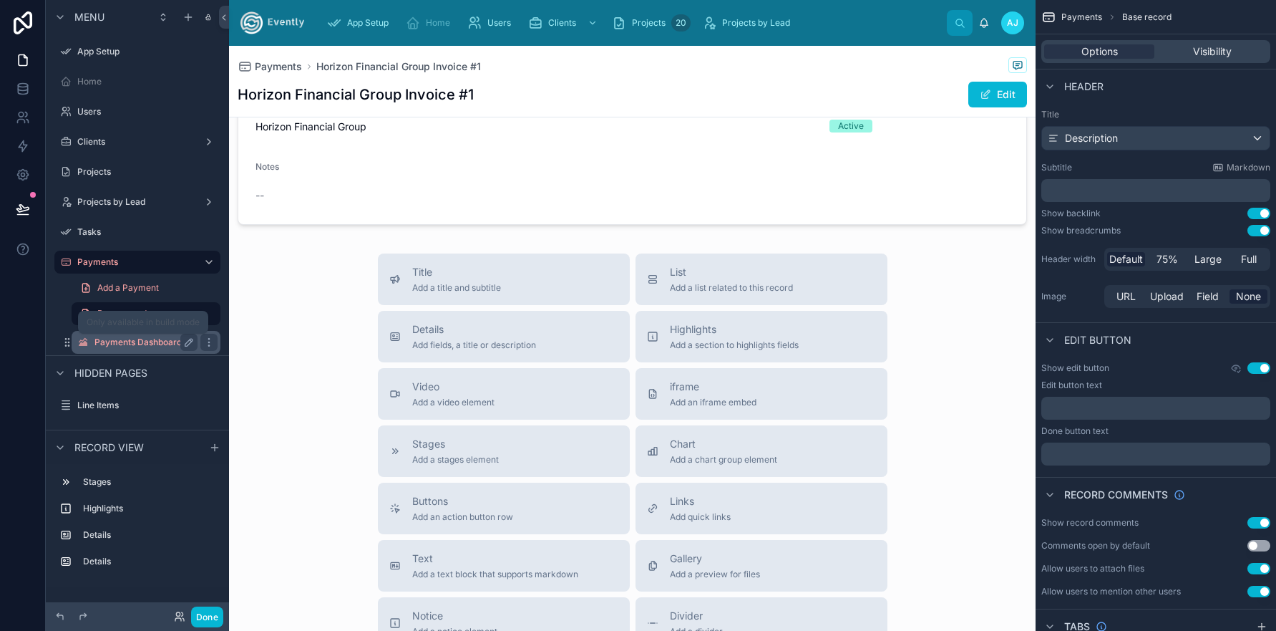
click at [145, 341] on label "Payments Dashboard" at bounding box center [142, 341] width 97 height 11
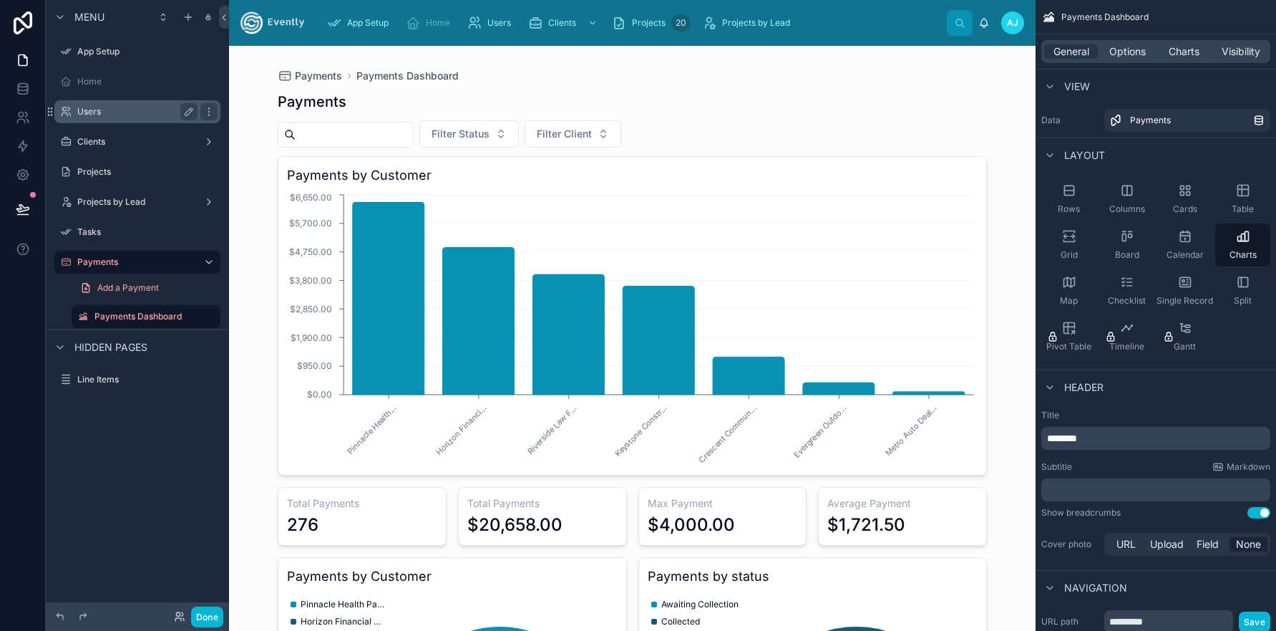
click at [108, 112] on label "Users" at bounding box center [134, 111] width 115 height 11
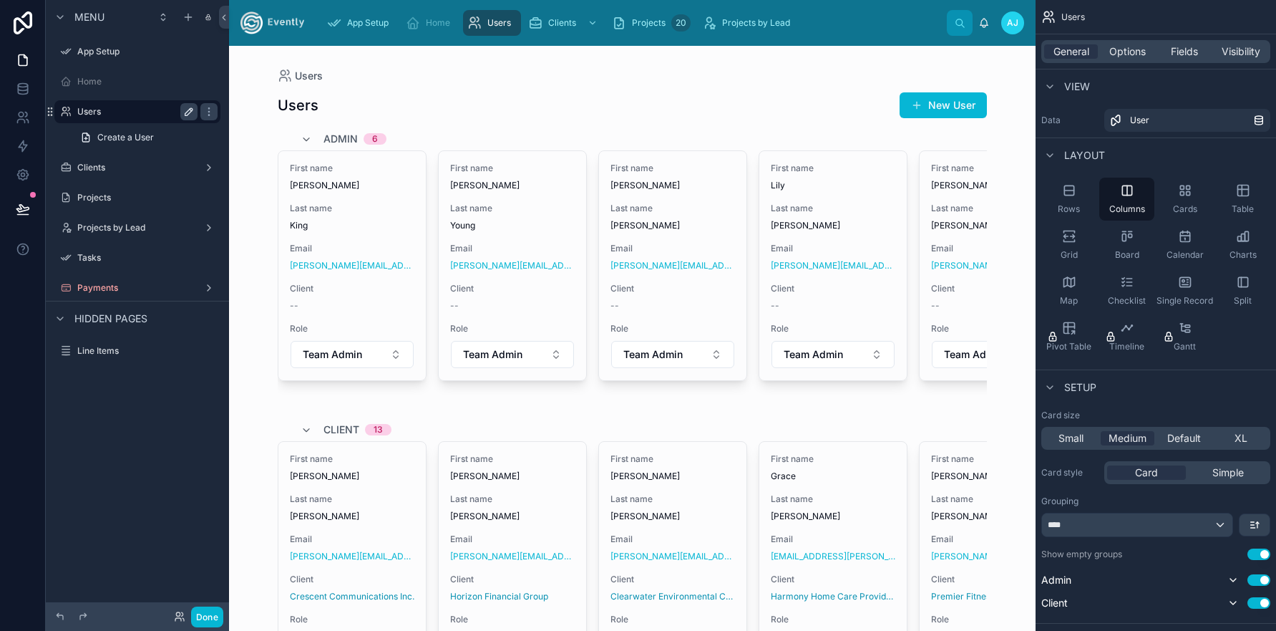
click at [187, 113] on icon "scrollable content" at bounding box center [188, 111] width 11 height 11
click at [185, 115] on icon "scrollable content" at bounding box center [188, 111] width 11 height 11
click at [600, 83] on div at bounding box center [632, 562] width 732 height 1033
click at [1243, 54] on span "Visibility" at bounding box center [1241, 51] width 39 height 14
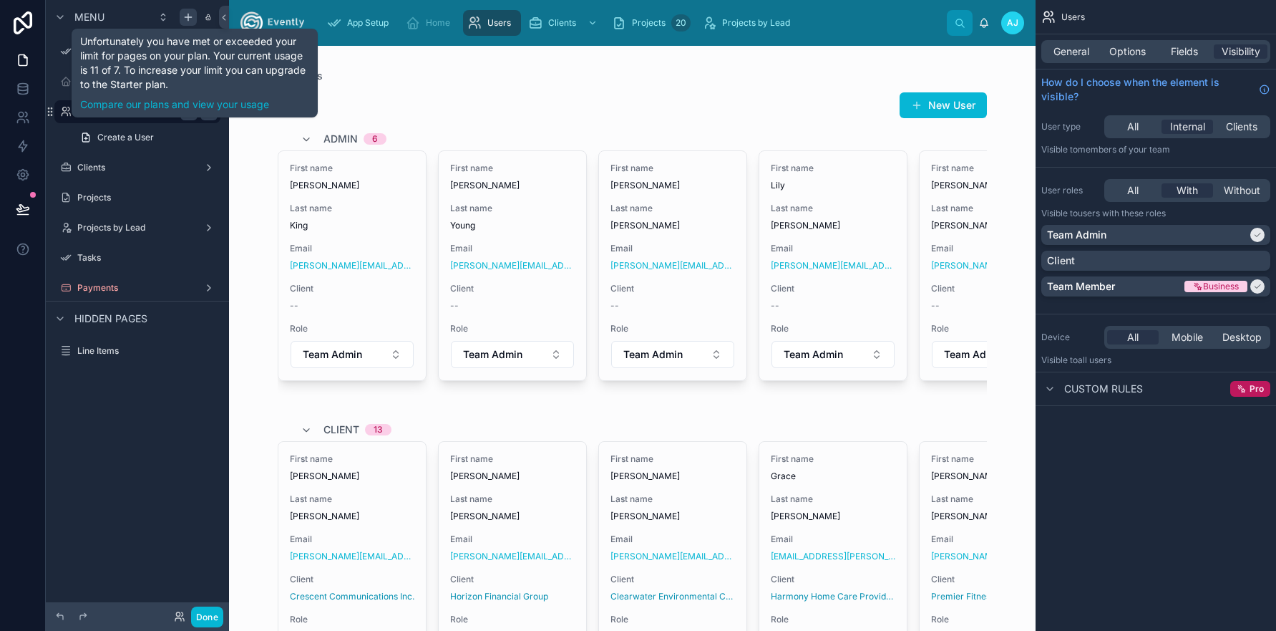
click at [188, 21] on icon "scrollable content" at bounding box center [188, 16] width 11 height 11
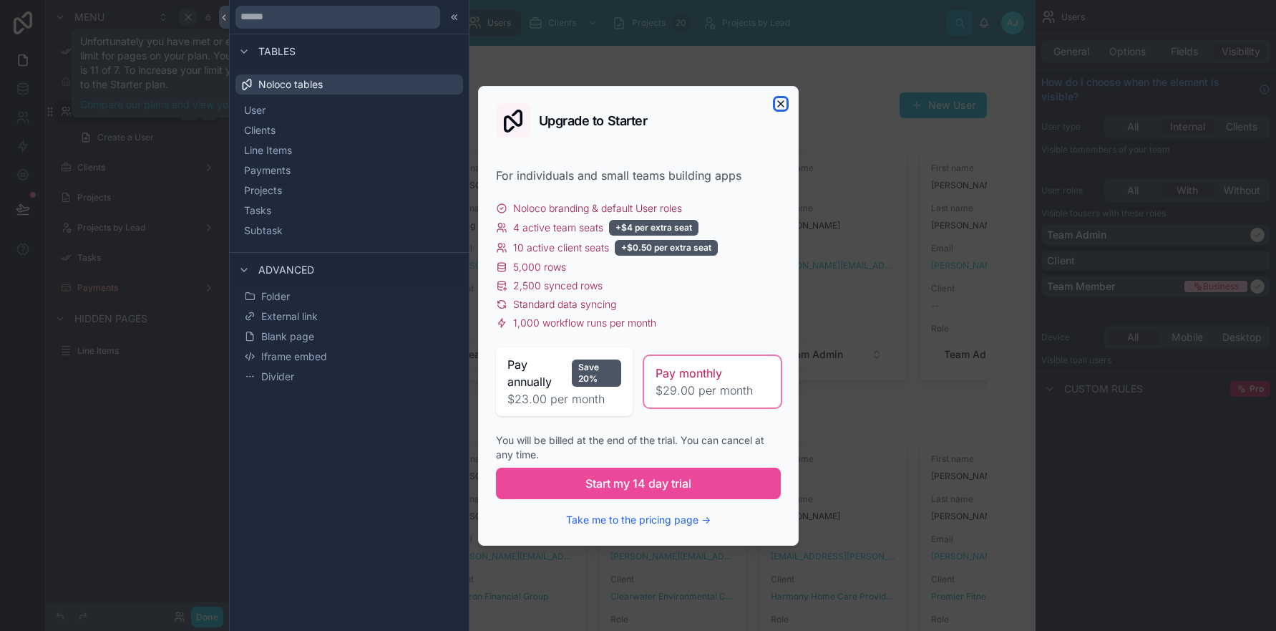
click at [784, 105] on icon "button" at bounding box center [780, 103] width 11 height 11
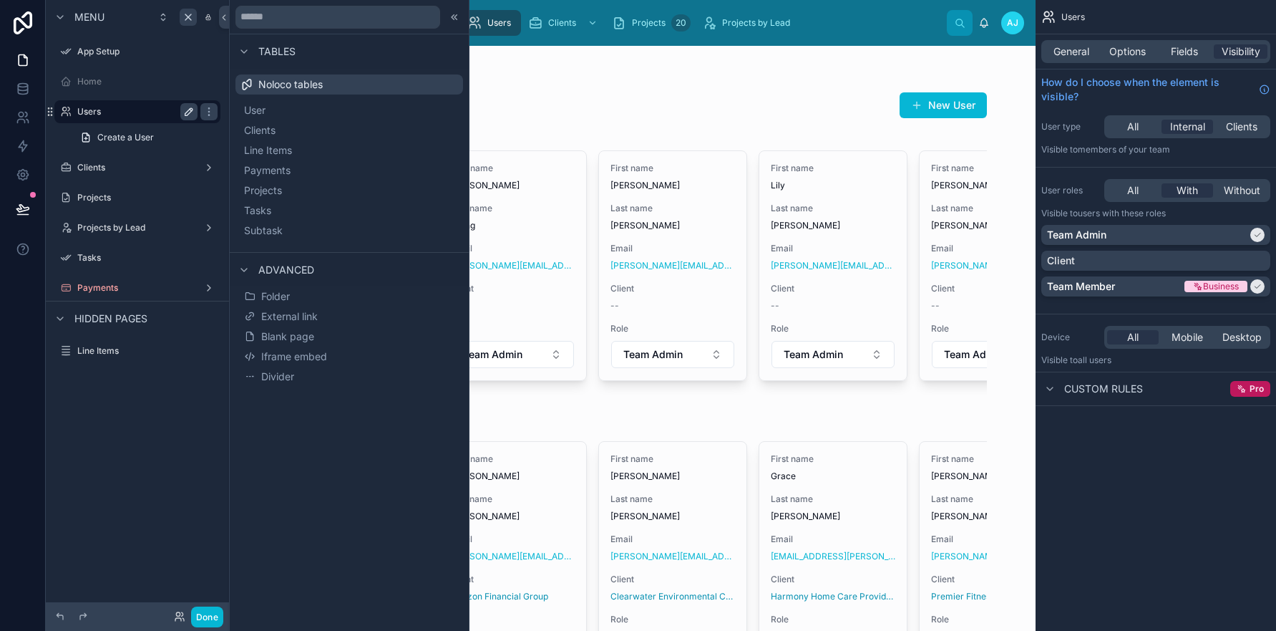
click at [563, 98] on div "Users New User" at bounding box center [632, 105] width 709 height 27
click at [276, 169] on span "Payments" at bounding box center [284, 170] width 47 height 14
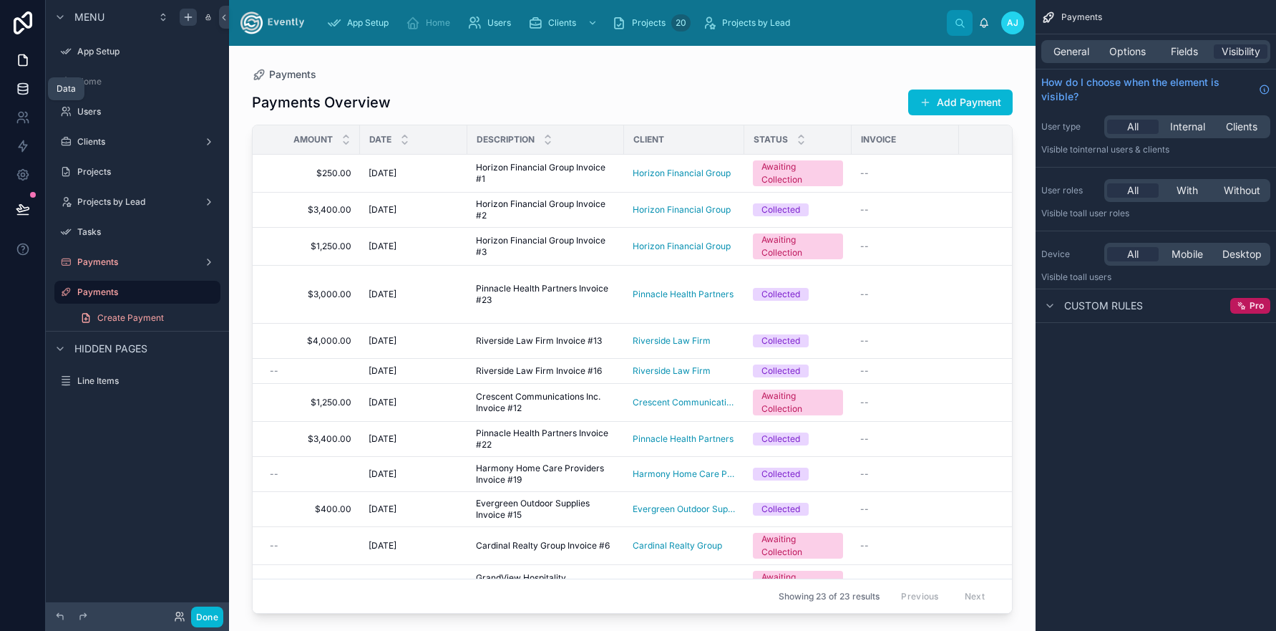
click at [24, 89] on icon at bounding box center [23, 89] width 14 height 14
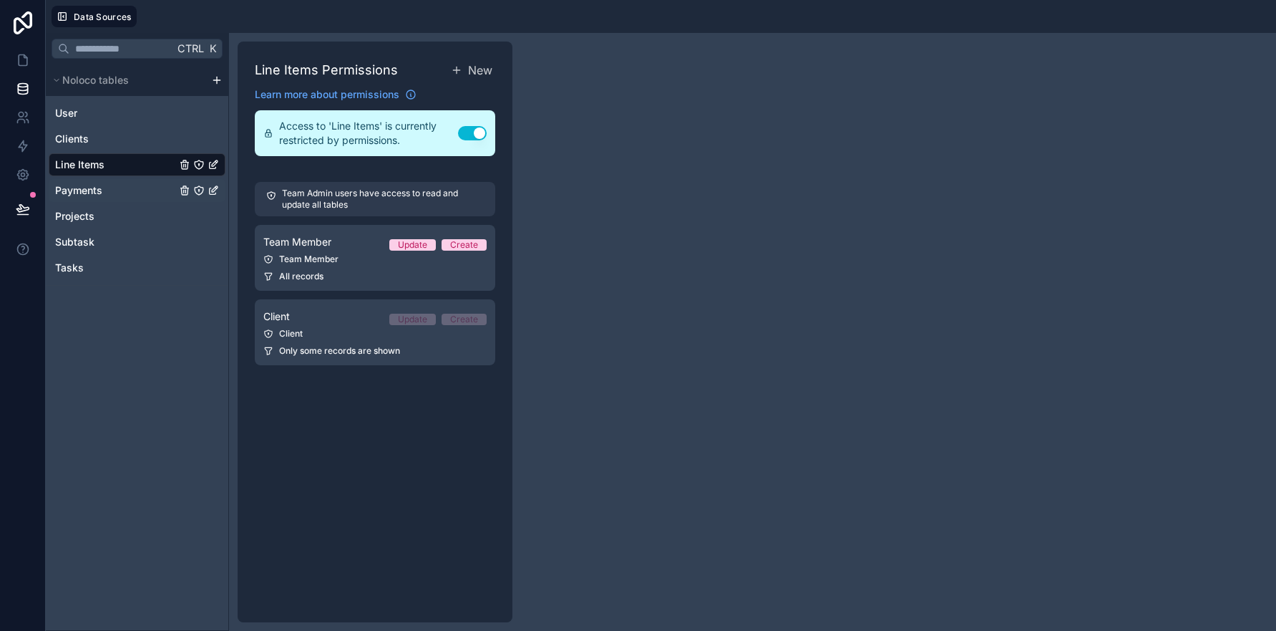
click at [87, 186] on span "Payments" at bounding box center [78, 190] width 47 height 14
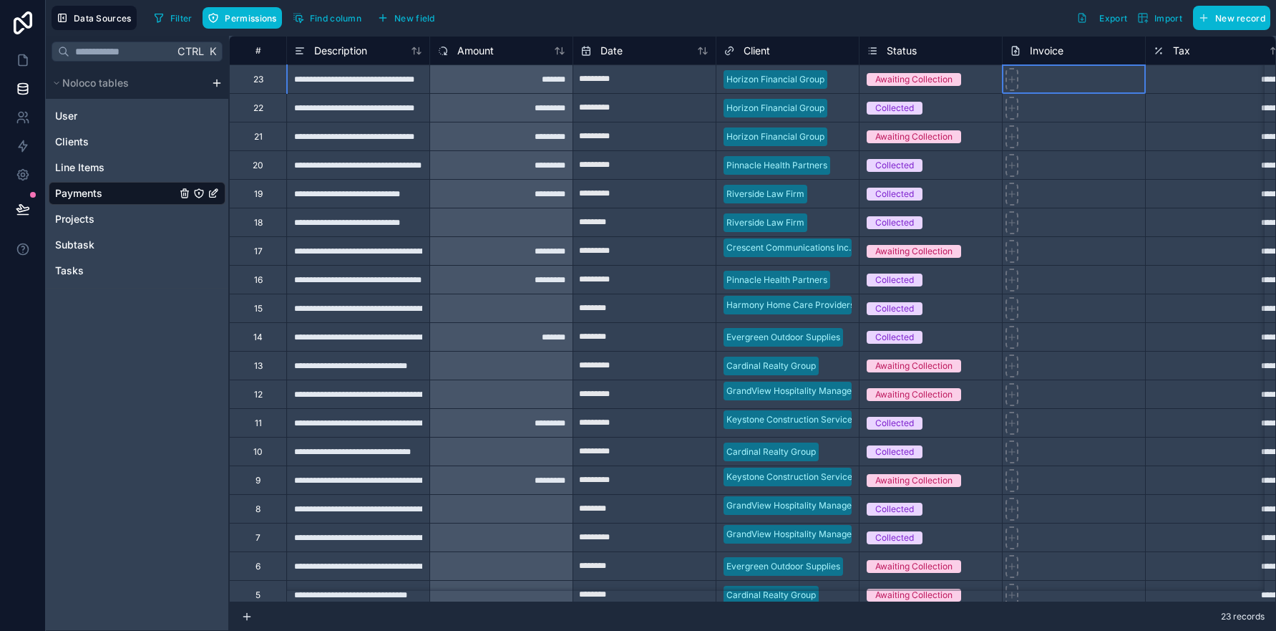
click at [1027, 84] on div at bounding box center [1073, 78] width 143 height 29
click at [1011, 82] on icon at bounding box center [1012, 79] width 10 height 10
click at [256, 78] on div "23" at bounding box center [258, 79] width 10 height 11
click at [257, 79] on div "23" at bounding box center [258, 79] width 10 height 11
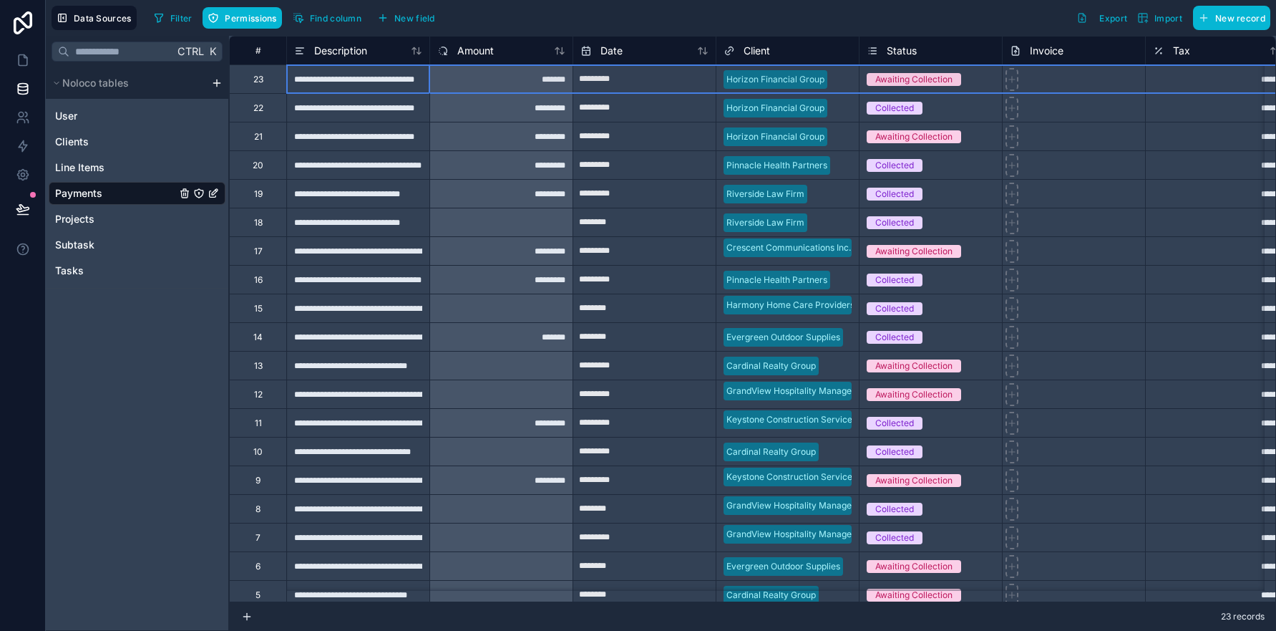
click at [255, 79] on div "23" at bounding box center [258, 79] width 10 height 11
click at [363, 80] on div "**********" at bounding box center [357, 78] width 143 height 29
click at [364, 79] on input "**********" at bounding box center [358, 79] width 142 height 28
click at [372, 82] on input "**********" at bounding box center [358, 79] width 142 height 28
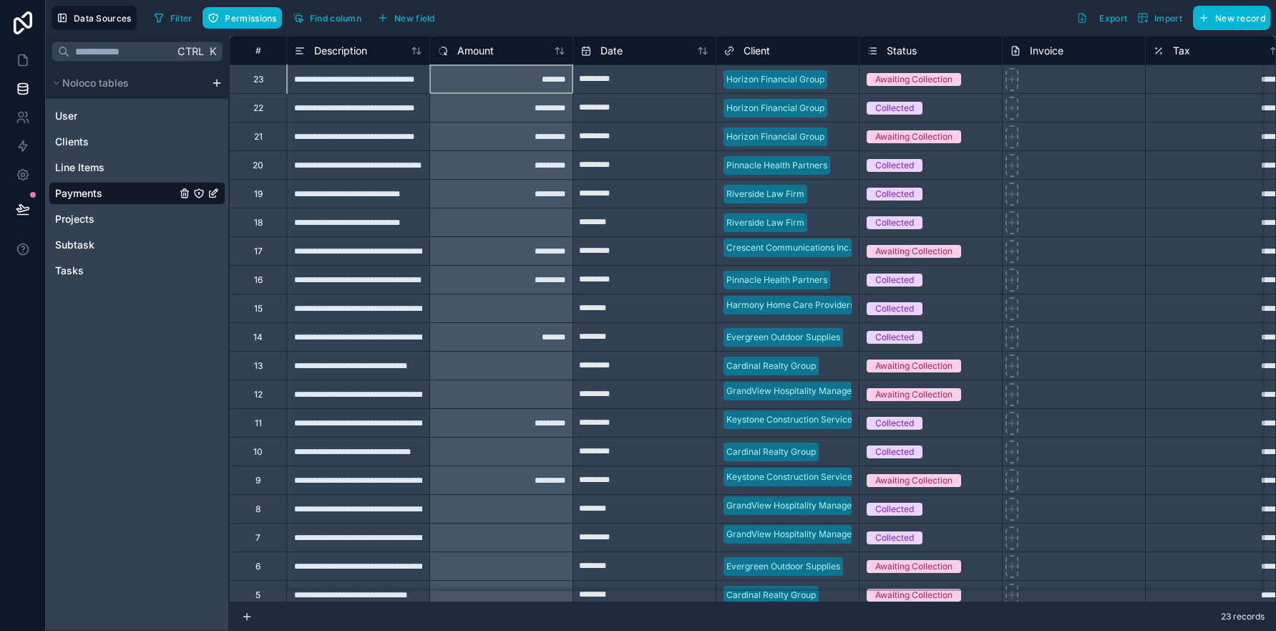
scroll to position [0, 0]
click at [548, 79] on div "*******" at bounding box center [500, 78] width 143 height 29
click at [544, 79] on div "*******" at bounding box center [500, 78] width 143 height 29
click at [544, 78] on div "*******" at bounding box center [500, 78] width 143 height 29
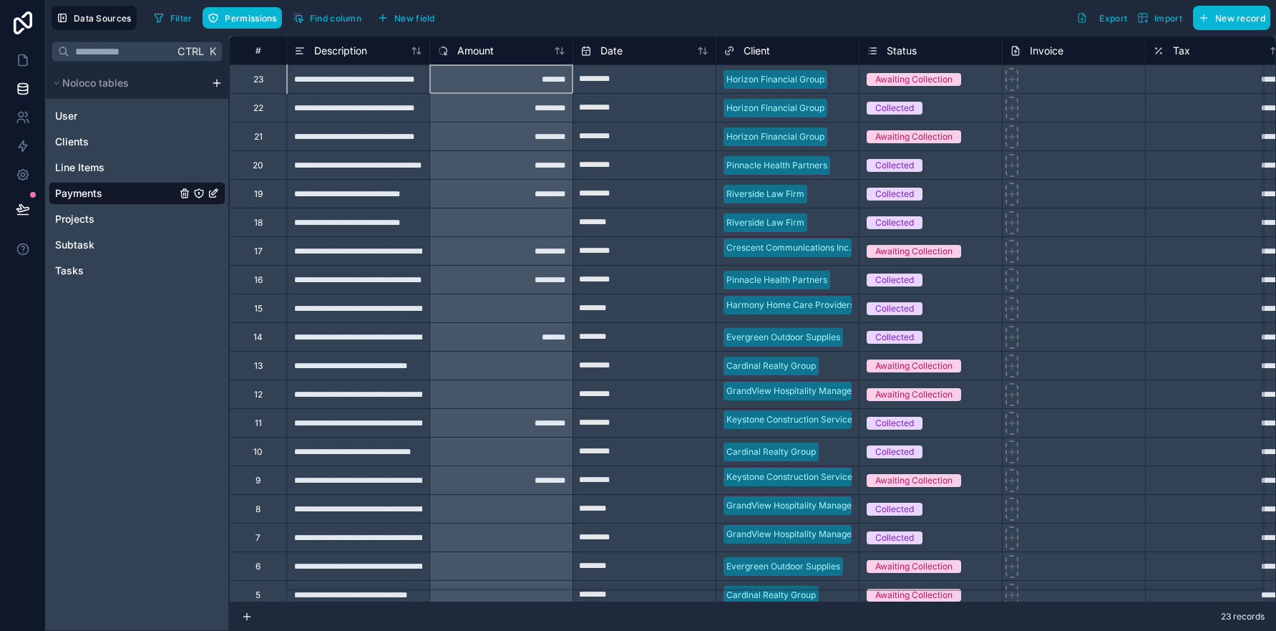
click at [544, 79] on div "*******" at bounding box center [500, 78] width 143 height 29
click at [545, 79] on div "*******" at bounding box center [500, 78] width 143 height 29
click at [616, 76] on input "*********" at bounding box center [644, 79] width 142 height 23
click at [616, 77] on input "*********" at bounding box center [644, 79] width 142 height 23
select select "****"
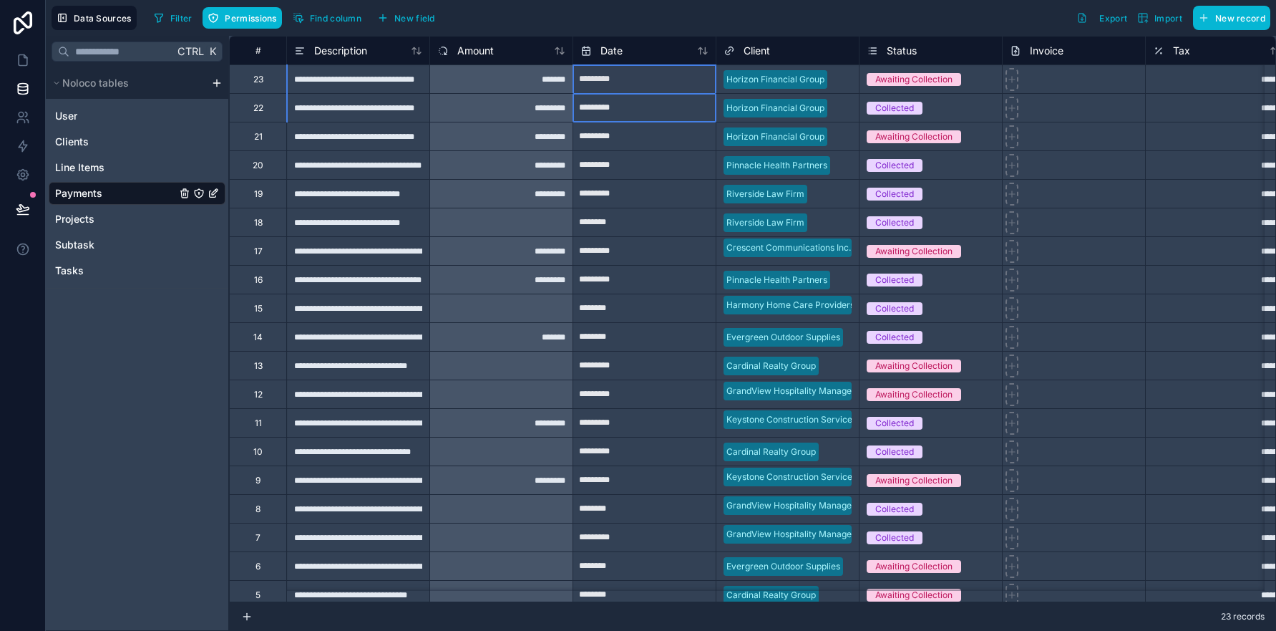
select select "*"
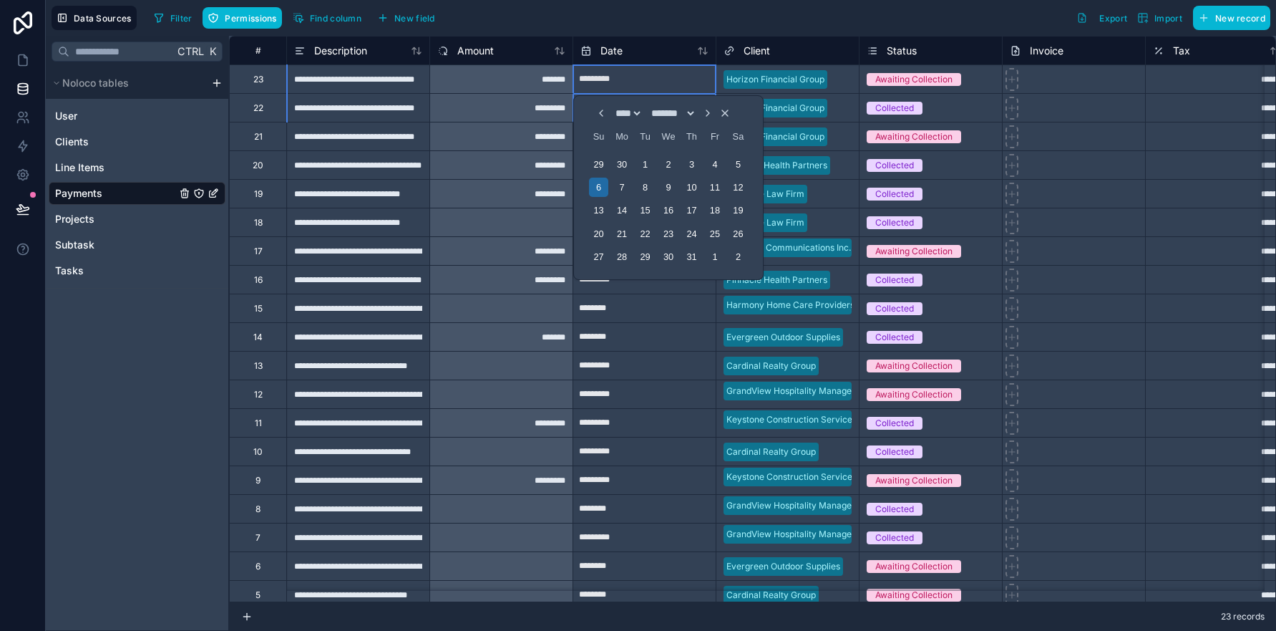
click at [538, 80] on div "*******" at bounding box center [500, 78] width 143 height 29
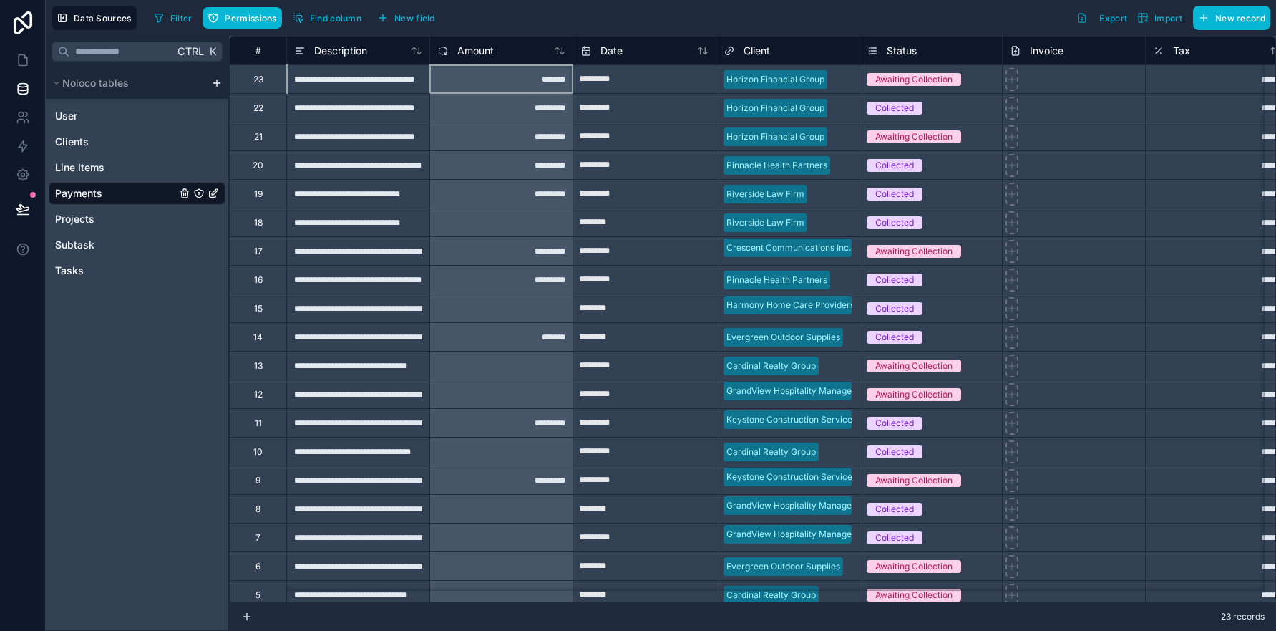
click at [539, 78] on div "*******" at bounding box center [500, 78] width 143 height 29
click at [538, 80] on div "*******" at bounding box center [500, 78] width 143 height 29
click at [539, 80] on div "*******" at bounding box center [500, 78] width 143 height 29
click at [539, 81] on div "*******" at bounding box center [500, 78] width 143 height 29
click at [537, 81] on div "*******" at bounding box center [500, 78] width 143 height 29
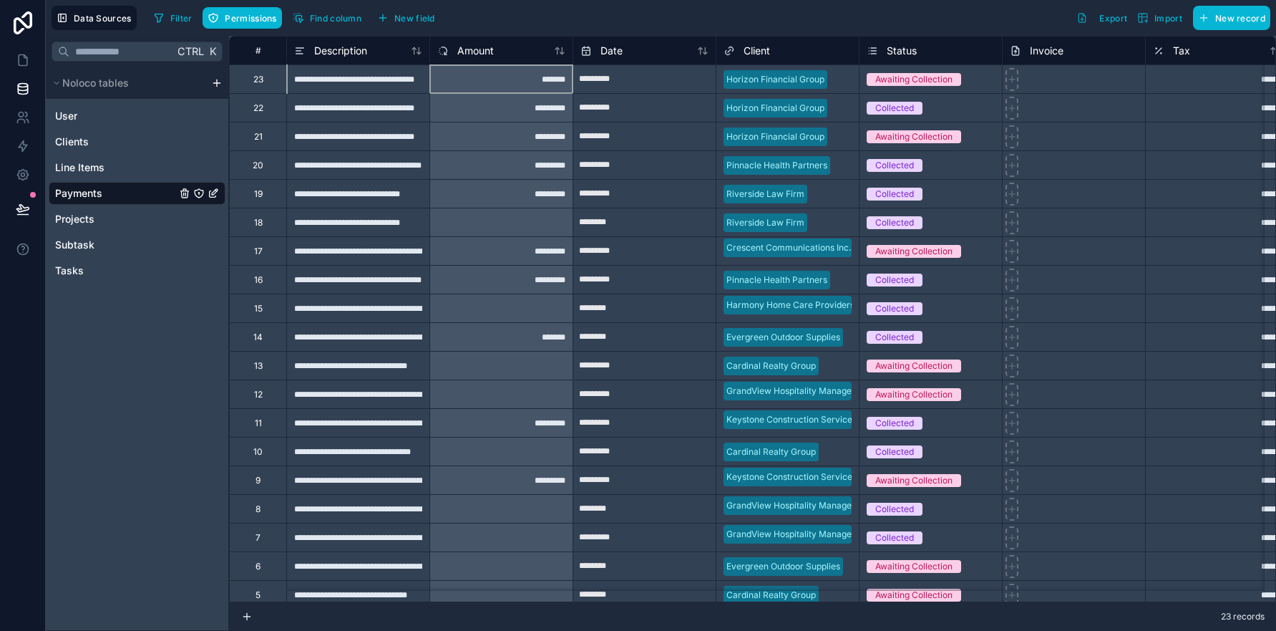
click at [506, 77] on div "*******" at bounding box center [500, 78] width 143 height 29
click at [450, 74] on div "*******" at bounding box center [500, 78] width 143 height 29
click at [530, 78] on div "*******" at bounding box center [500, 78] width 143 height 29
click at [442, 52] on icon at bounding box center [442, 50] width 11 height 17
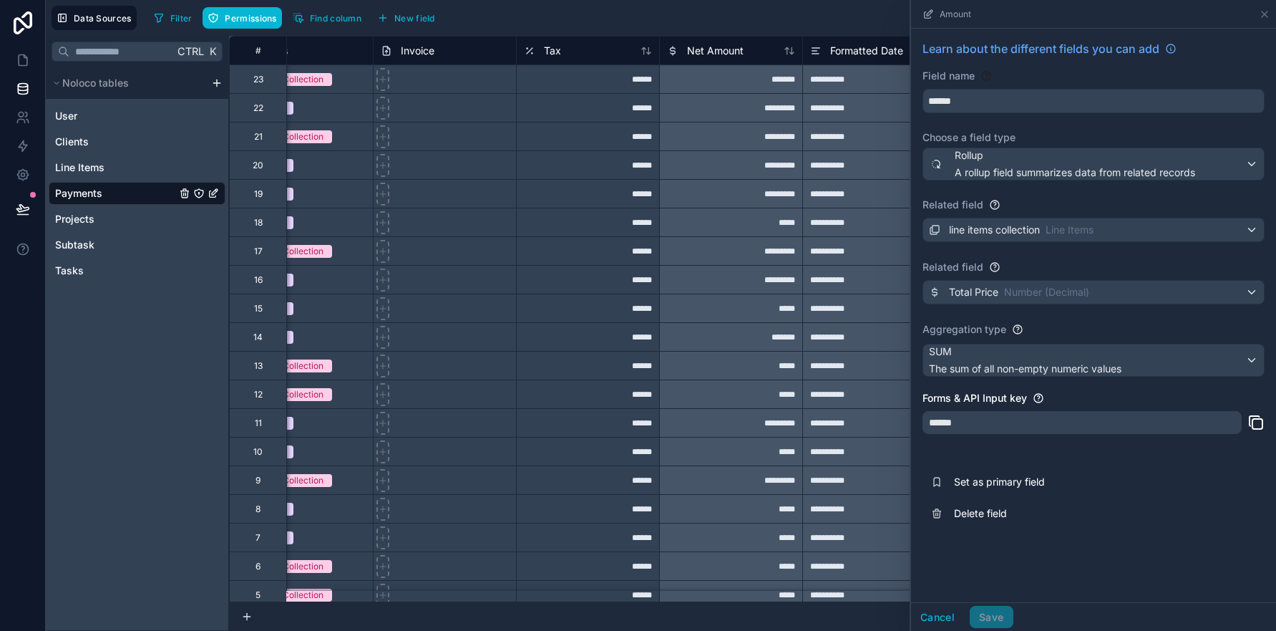
scroll to position [0, 680]
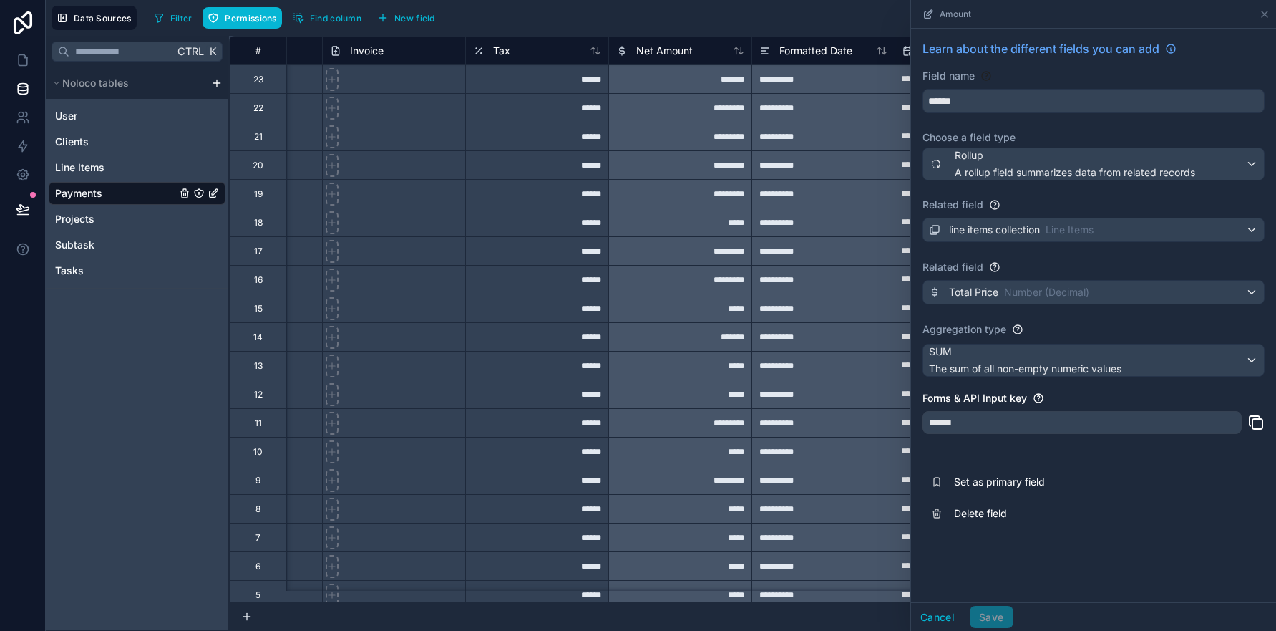
click at [704, 79] on div "*******" at bounding box center [679, 78] width 143 height 29
click at [729, 77] on div "*******" at bounding box center [679, 78] width 143 height 29
click at [732, 79] on div "*******" at bounding box center [679, 78] width 143 height 29
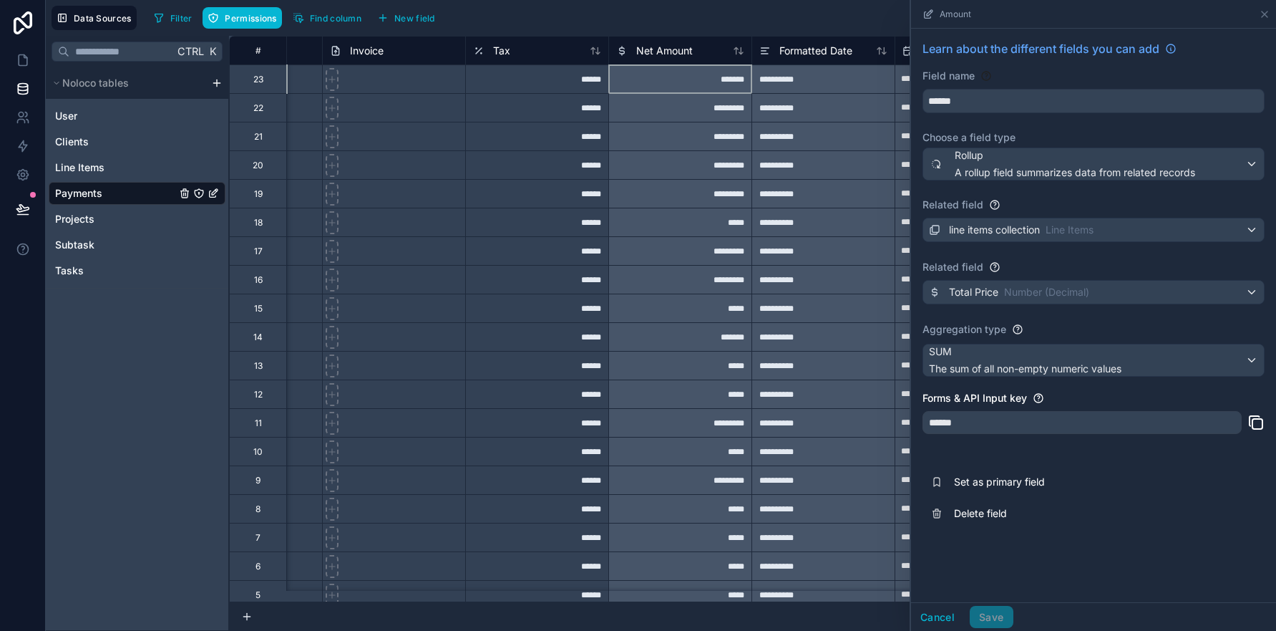
click at [732, 80] on div "*******" at bounding box center [679, 78] width 143 height 29
click at [732, 81] on div "*******" at bounding box center [679, 78] width 143 height 29
drag, startPoint x: 708, startPoint y: 603, endPoint x: 815, endPoint y: 594, distance: 107.0
click at [815, 594] on div "**********" at bounding box center [752, 333] width 1047 height 595
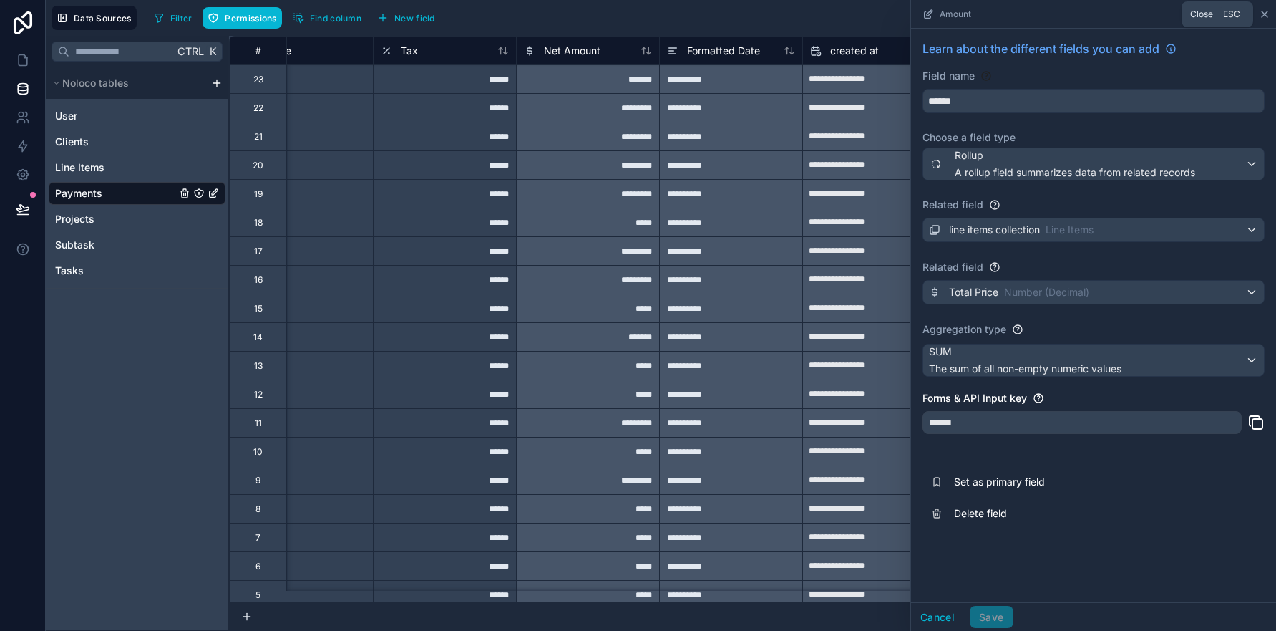
click at [1264, 12] on icon at bounding box center [1264, 14] width 11 height 11
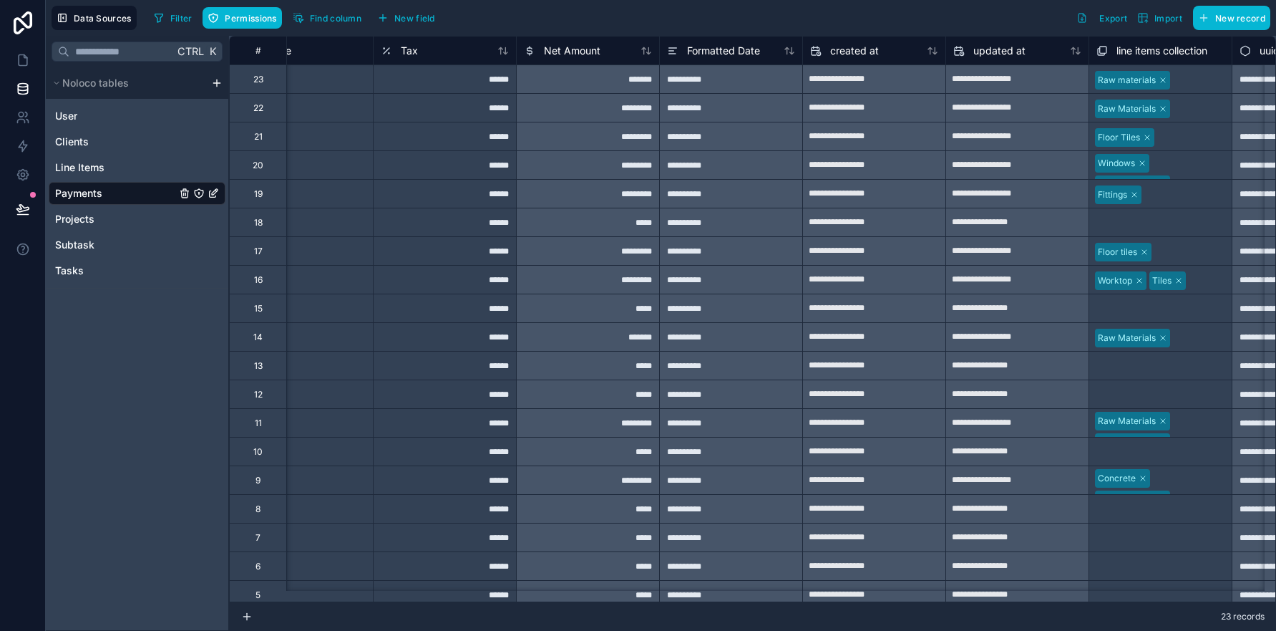
scroll to position [0, 883]
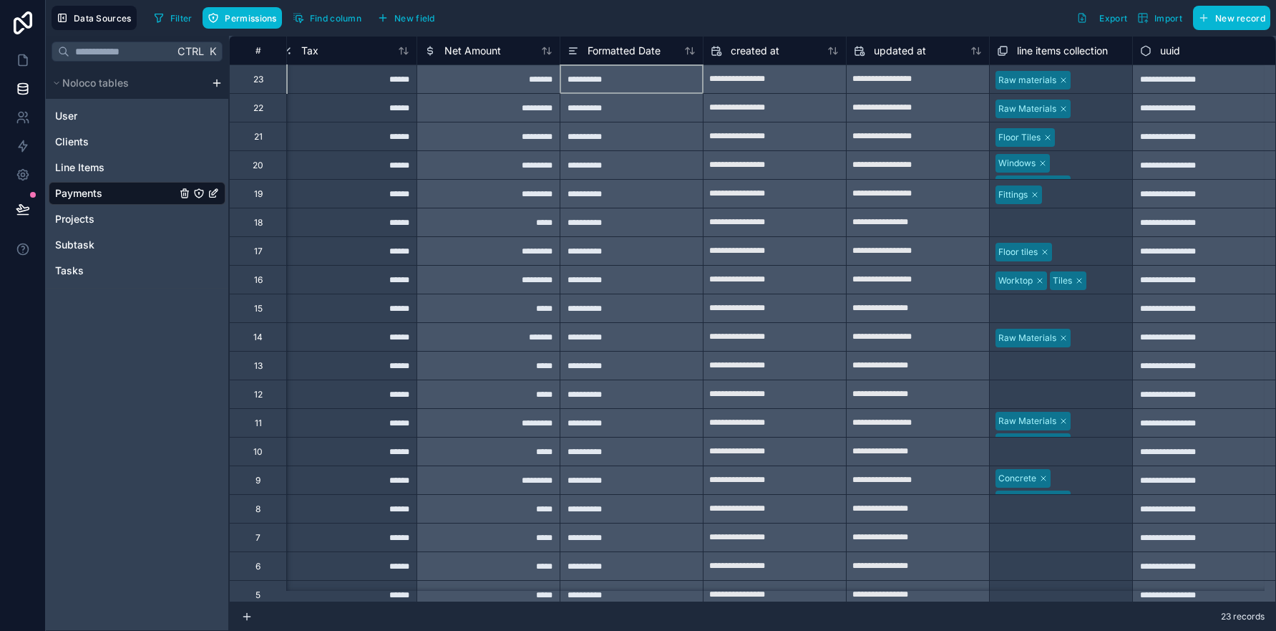
click at [570, 77] on div "**********" at bounding box center [631, 78] width 143 height 29
click at [504, 78] on div "*******" at bounding box center [488, 78] width 143 height 29
click at [510, 81] on div "*******" at bounding box center [488, 78] width 143 height 29
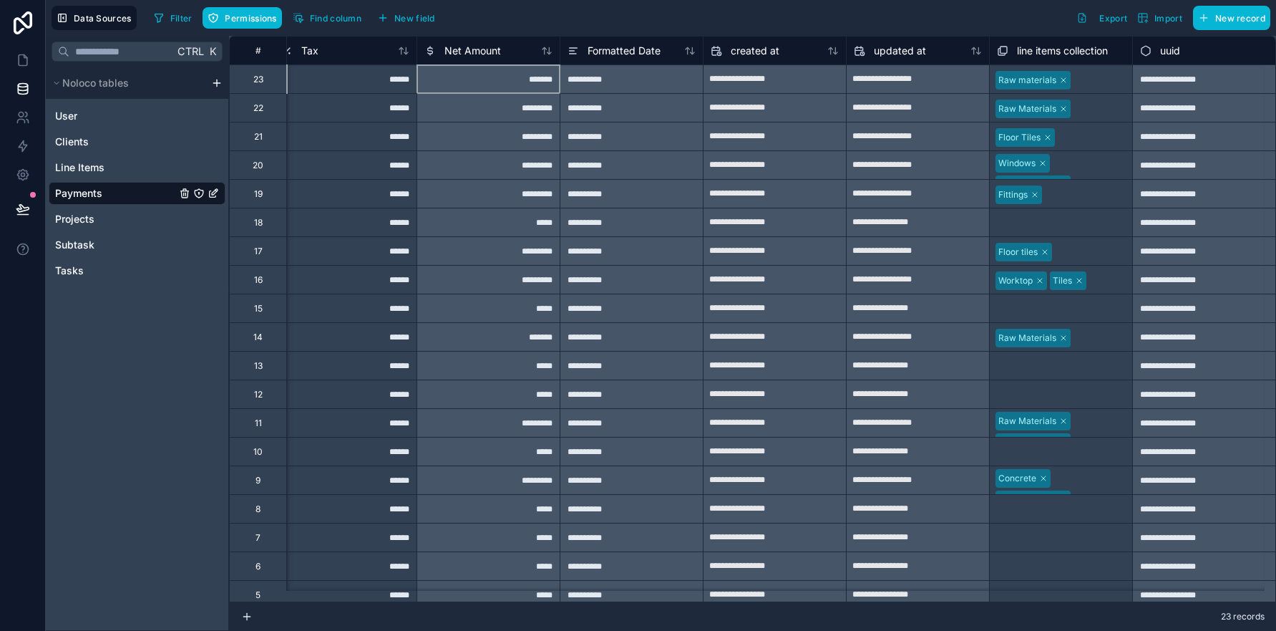
click at [518, 81] on div "*******" at bounding box center [488, 78] width 143 height 29
click at [520, 81] on div "*******" at bounding box center [488, 78] width 143 height 29
click at [520, 82] on div "*******" at bounding box center [488, 78] width 143 height 29
click at [521, 82] on div "*******" at bounding box center [488, 78] width 143 height 29
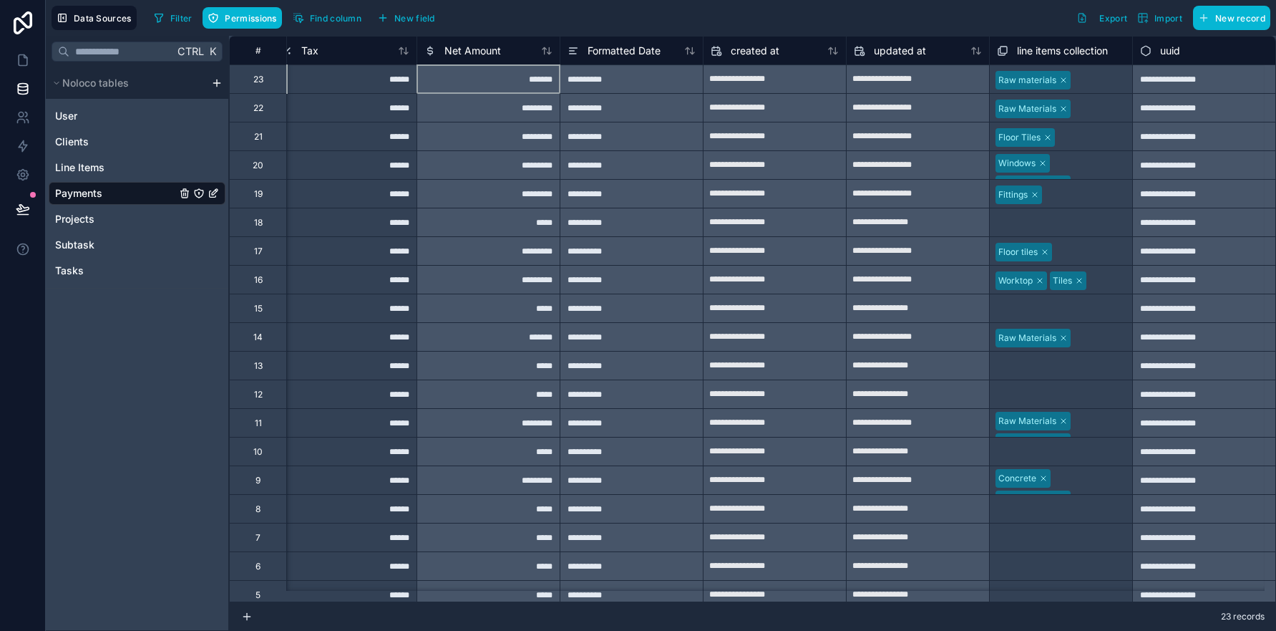
click at [521, 84] on div "*******" at bounding box center [488, 78] width 143 height 29
drag, startPoint x: 510, startPoint y: 87, endPoint x: 485, endPoint y: 79, distance: 25.4
click at [485, 79] on div "*******" at bounding box center [488, 78] width 143 height 29
click at [510, 159] on div "*********" at bounding box center [488, 164] width 143 height 29
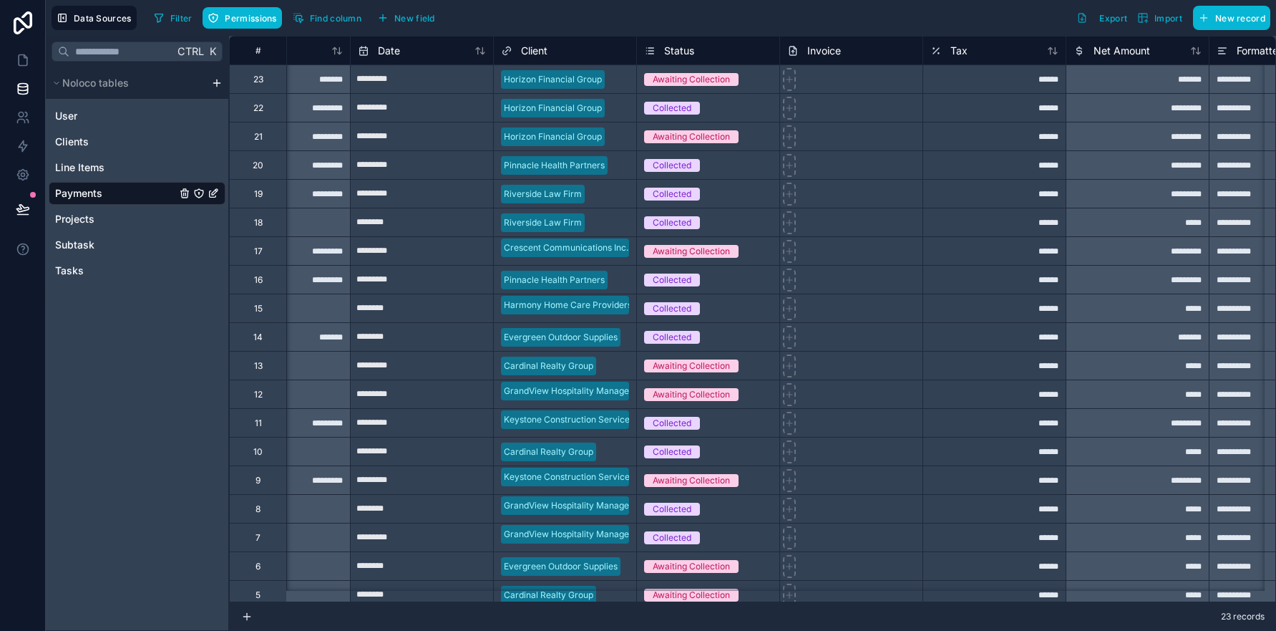
scroll to position [0, 0]
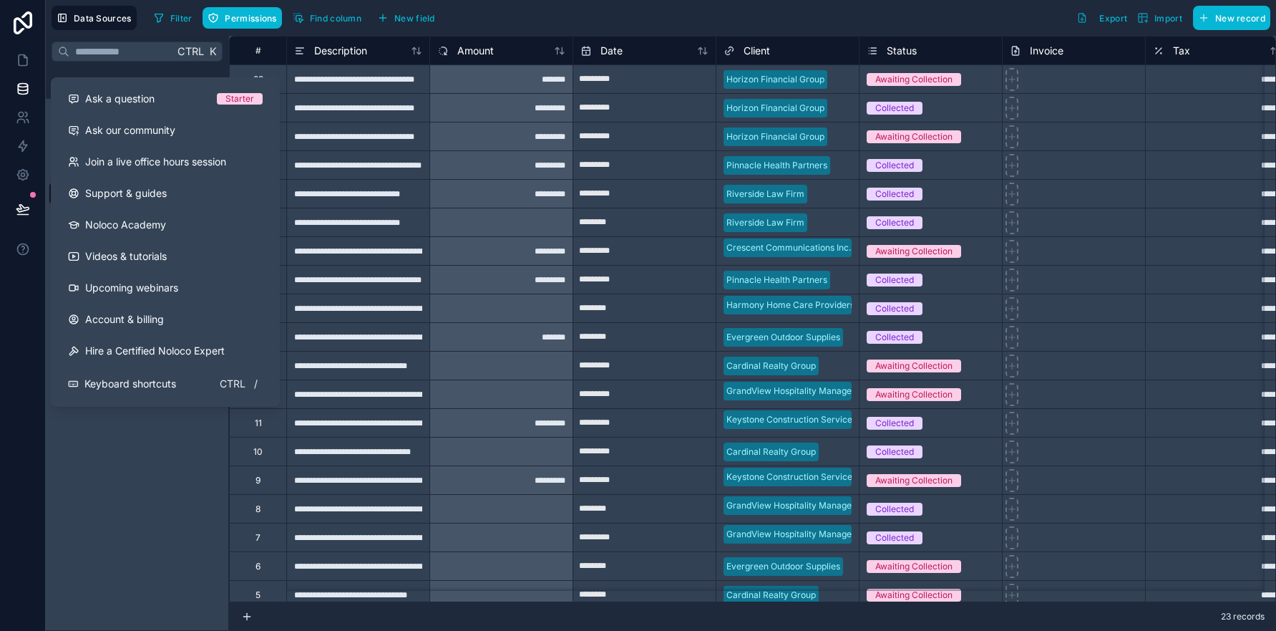
click at [157, 452] on div "Ctrl K Noloco tables User Clients Line Items Payments Projects Subtask Tasks" at bounding box center [137, 333] width 183 height 595
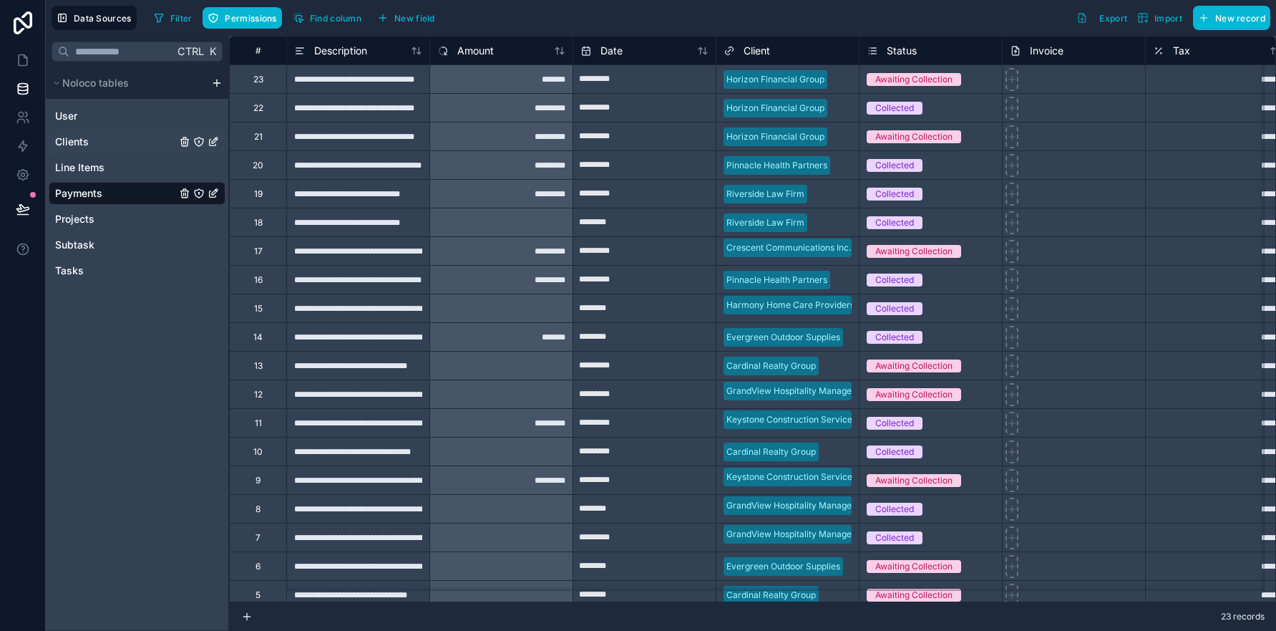
click at [83, 139] on span "Clients" at bounding box center [72, 142] width 34 height 14
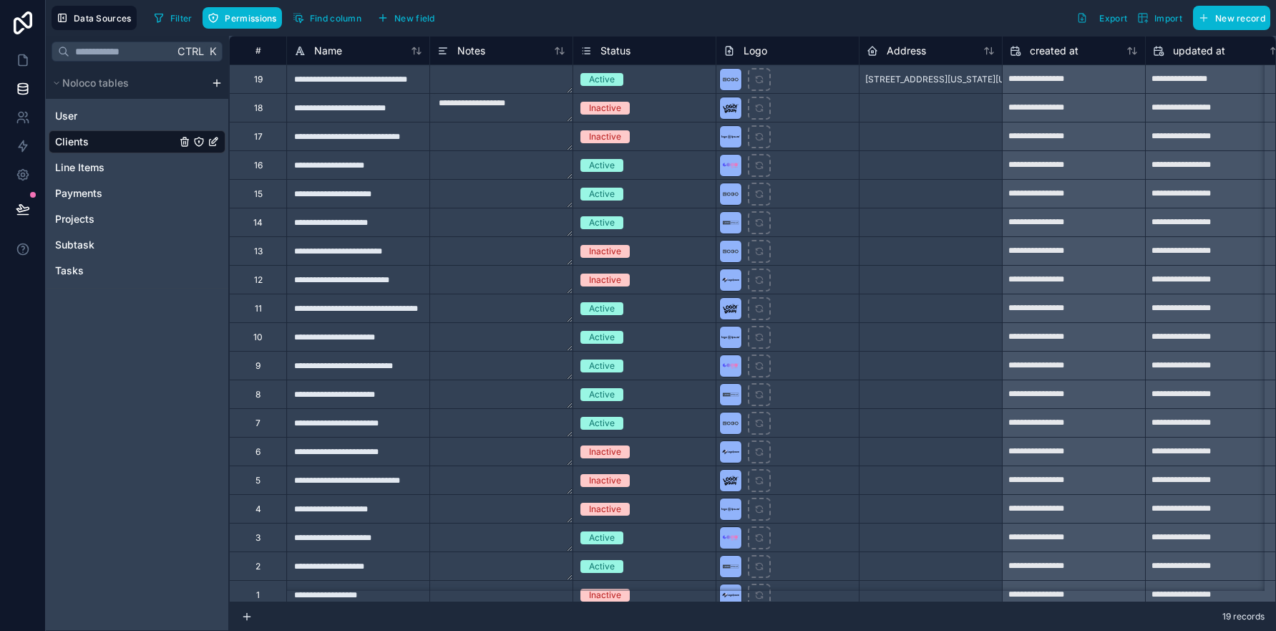
click at [643, 105] on div "Inactive" at bounding box center [644, 108] width 142 height 16
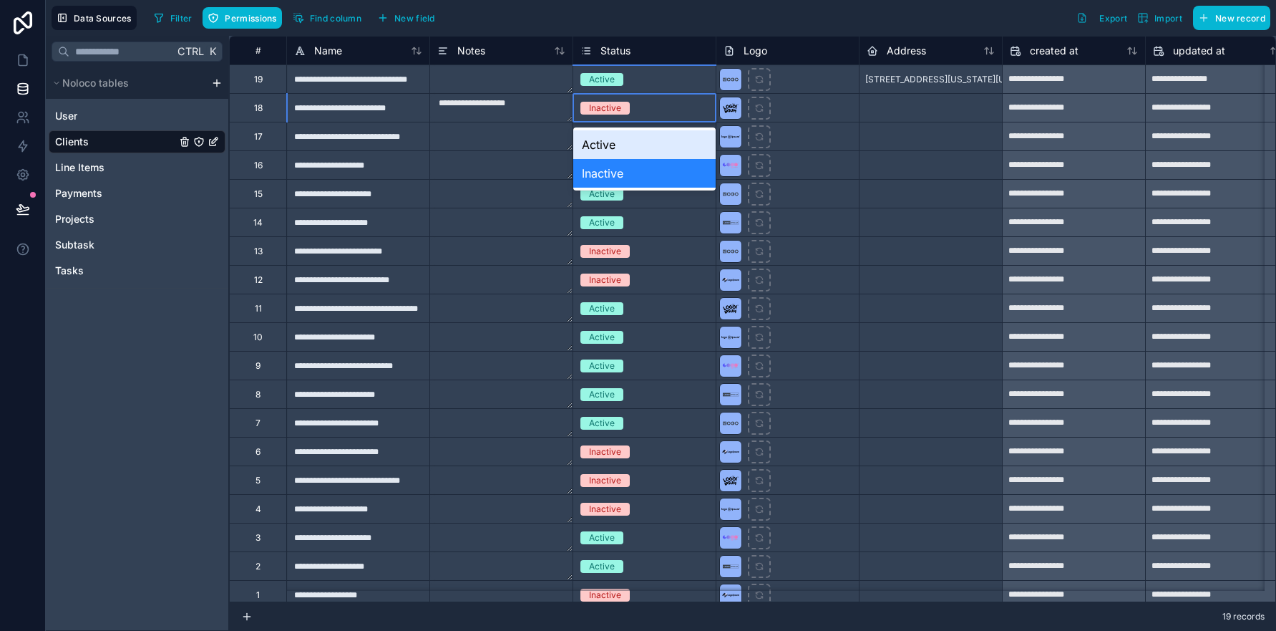
click at [653, 108] on div "Inactive" at bounding box center [644, 108] width 142 height 16
click at [651, 107] on div "Inactive" at bounding box center [644, 108] width 142 height 16
drag, startPoint x: 661, startPoint y: 107, endPoint x: 690, endPoint y: 103, distance: 29.7
click at [663, 107] on div "Inactive" at bounding box center [644, 108] width 142 height 16
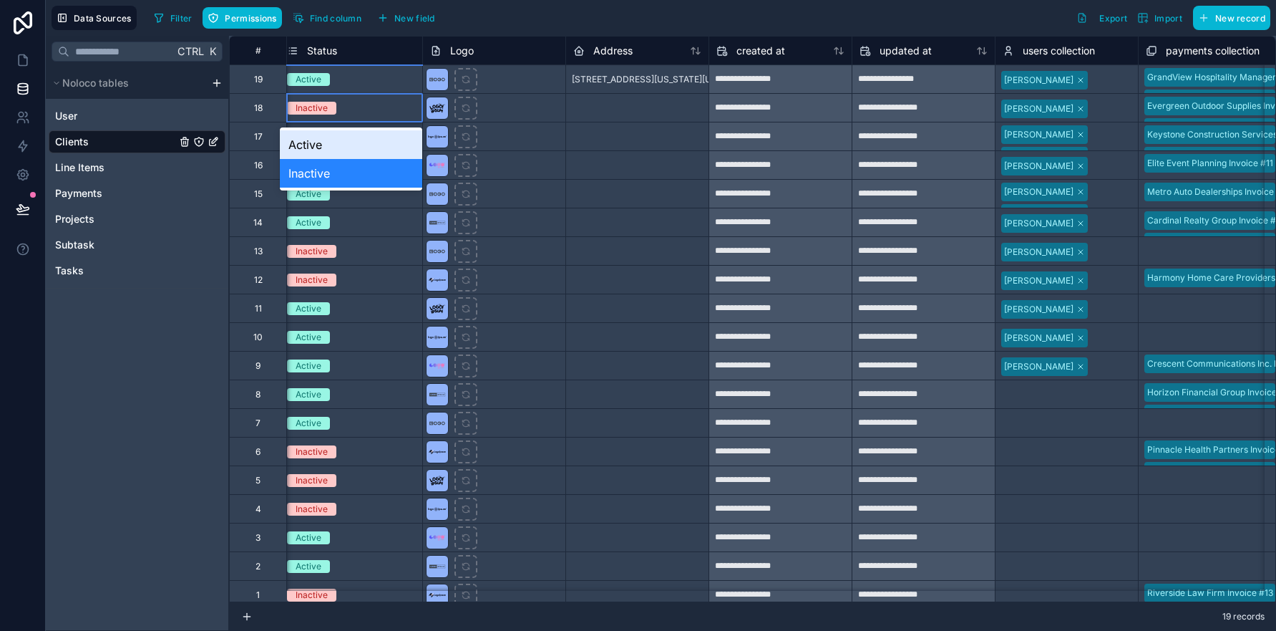
scroll to position [0, 596]
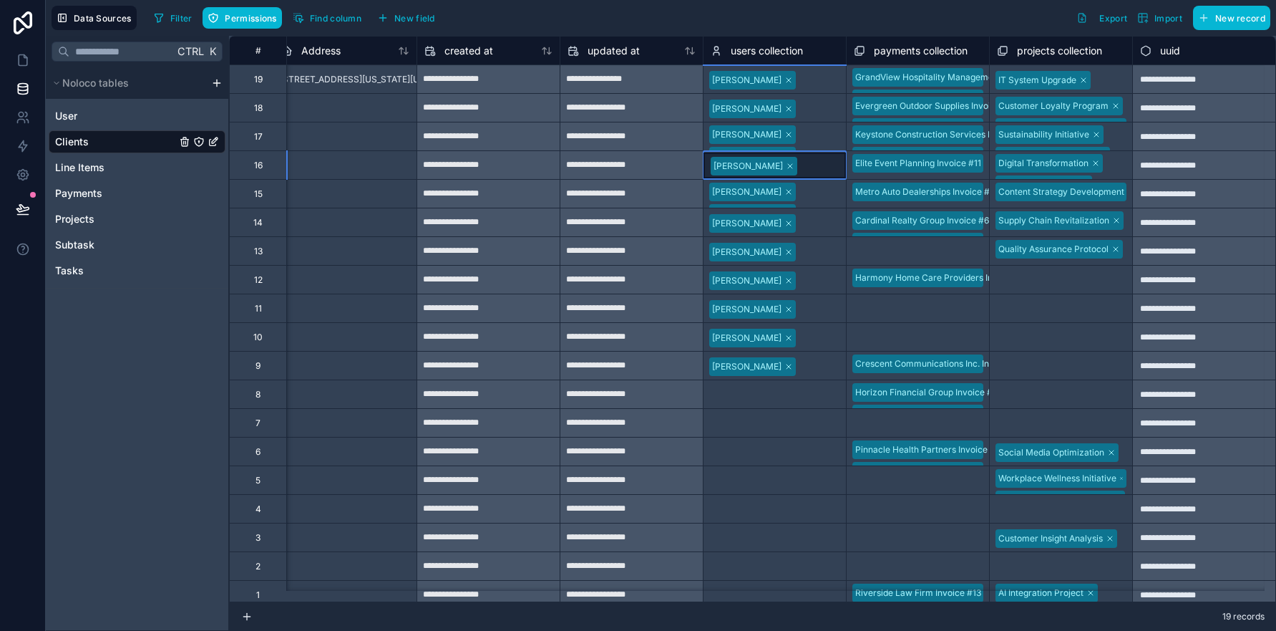
drag, startPoint x: 783, startPoint y: 161, endPoint x: 792, endPoint y: 160, distance: 8.6
click at [802, 161] on div at bounding box center [820, 166] width 36 height 14
click at [802, 165] on div at bounding box center [820, 166] width 36 height 14
click at [897, 252] on div "Select a payments collection" at bounding box center [912, 251] width 117 height 11
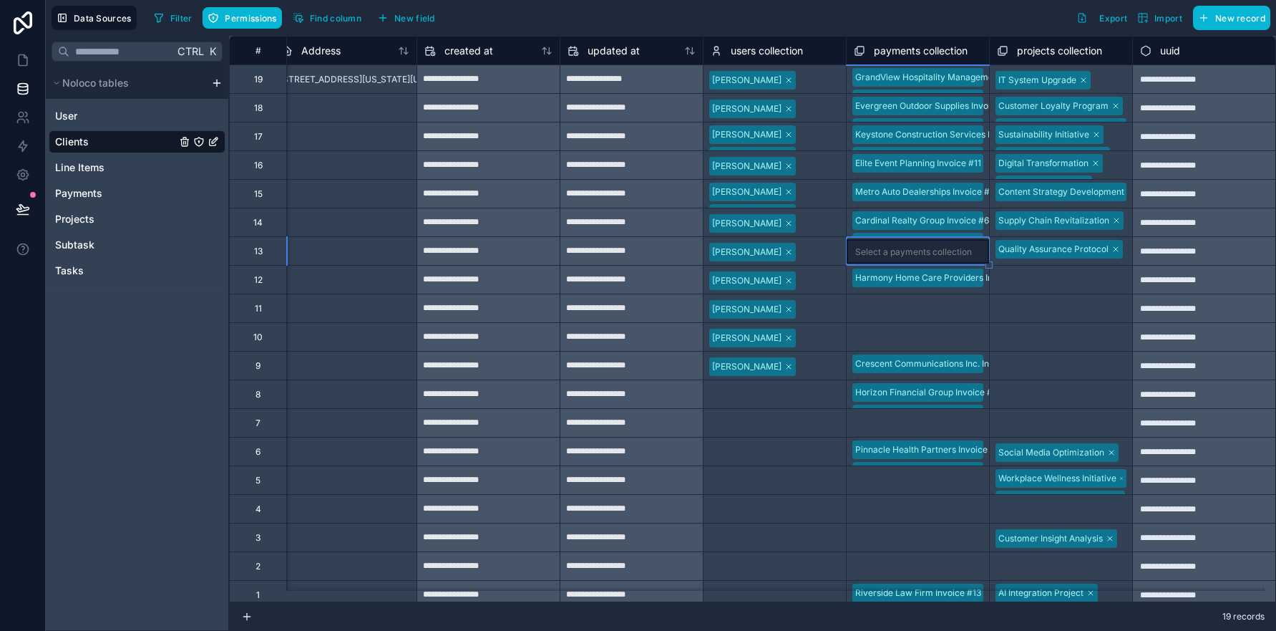
click at [901, 252] on div "Select a payments collection" at bounding box center [913, 251] width 117 height 11
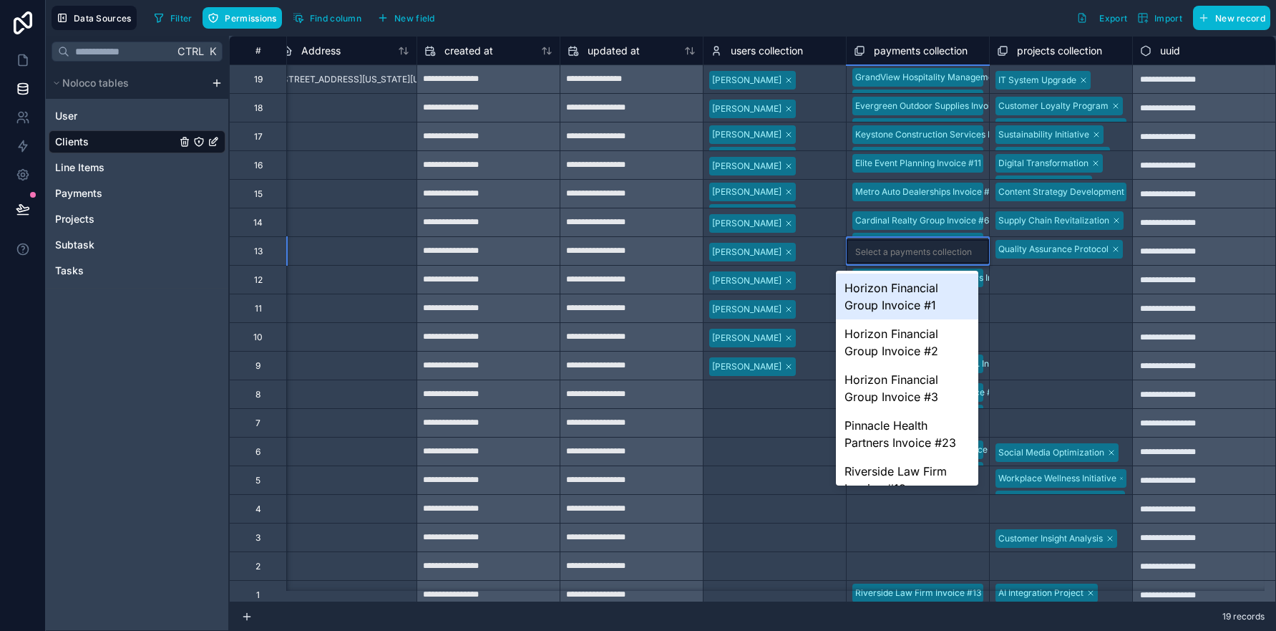
click at [905, 251] on div "Select a payments collection" at bounding box center [913, 251] width 117 height 11
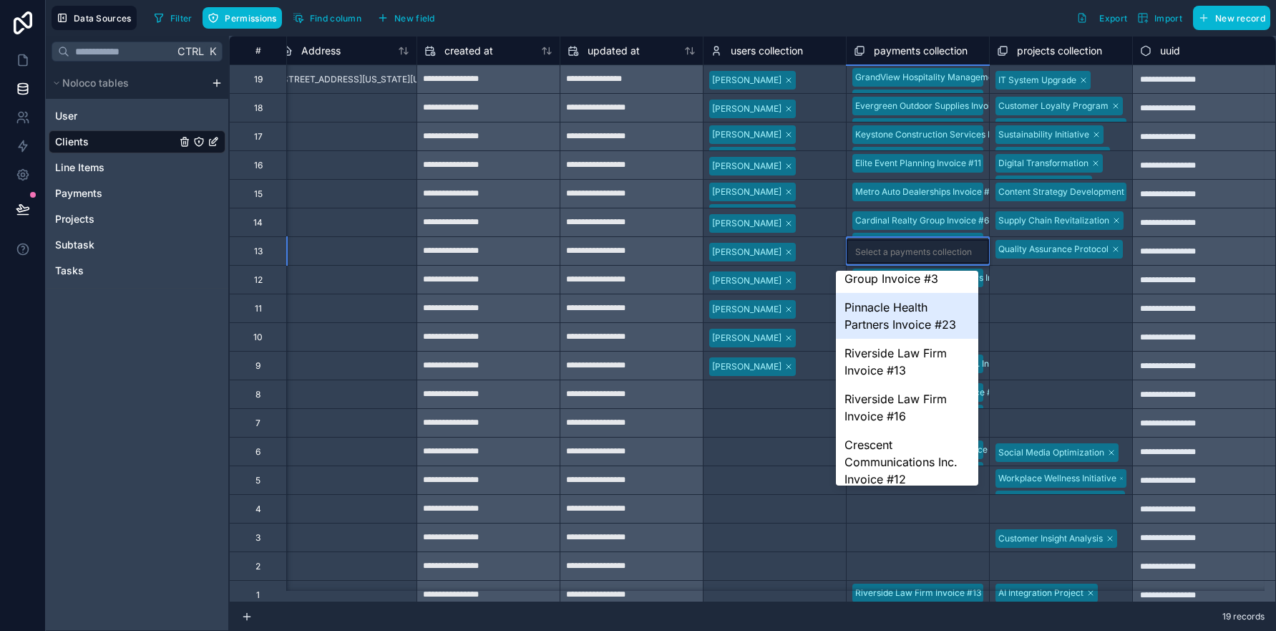
scroll to position [0, 0]
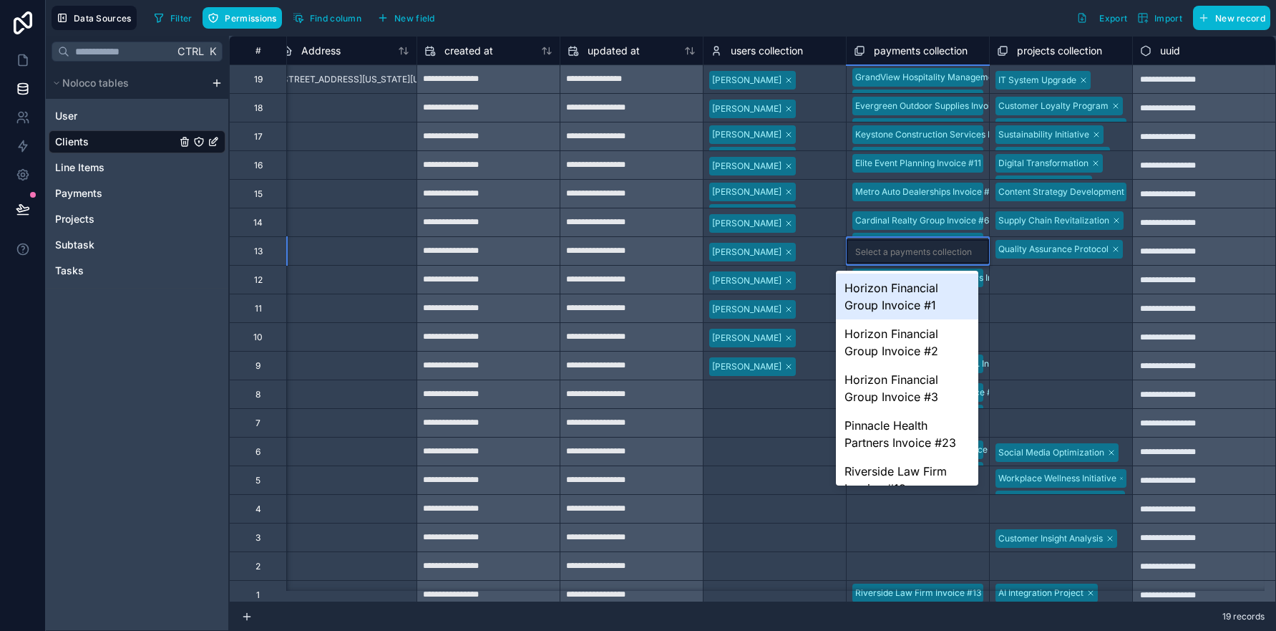
click at [891, 248] on div "Select a payments collection" at bounding box center [913, 251] width 117 height 11
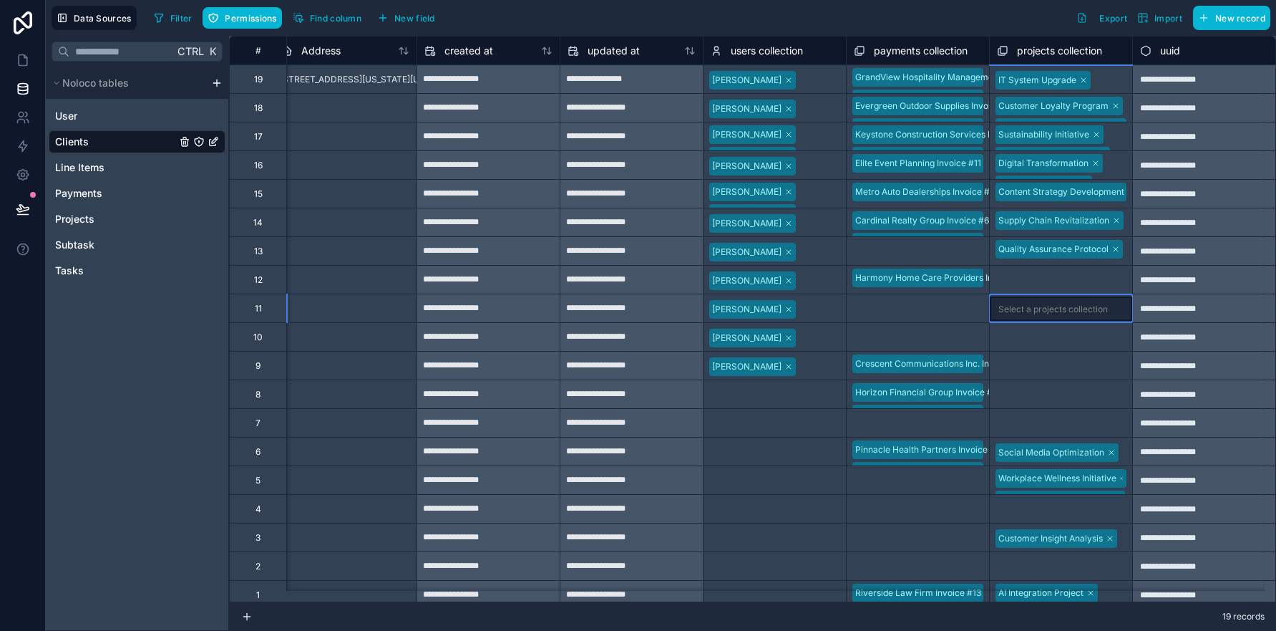
click at [1038, 299] on div "Select a projects collection" at bounding box center [1061, 308] width 142 height 24
click at [911, 51] on span "payments collection" at bounding box center [921, 51] width 94 height 14
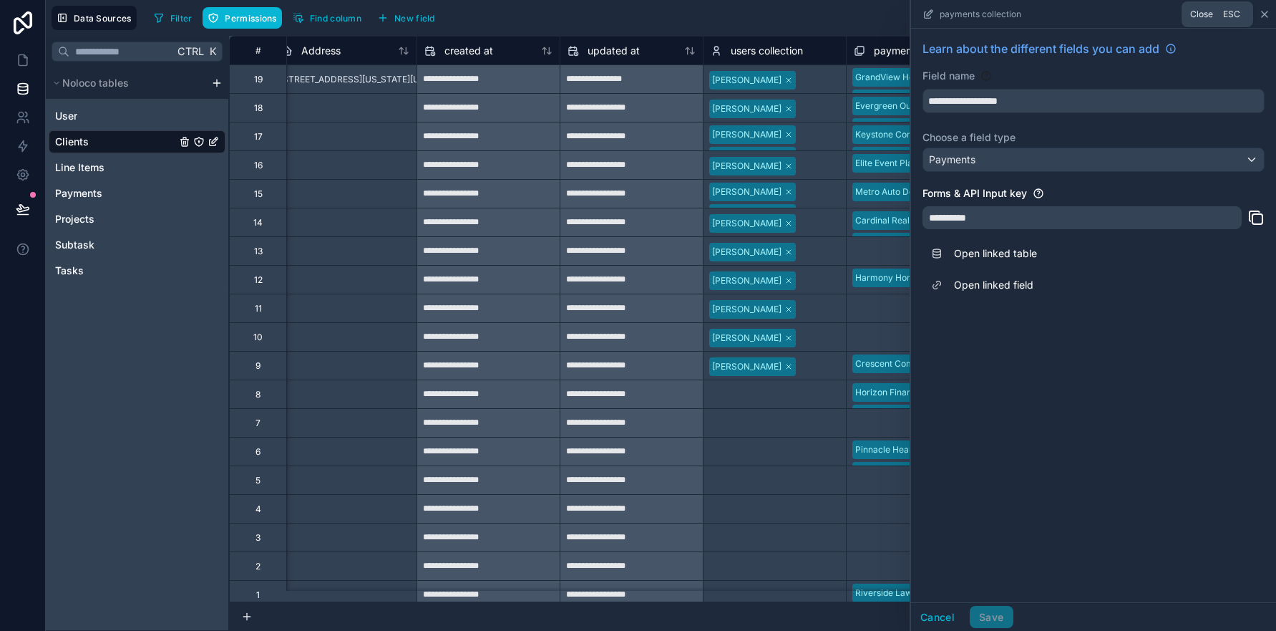
click at [1267, 11] on icon at bounding box center [1264, 14] width 11 height 11
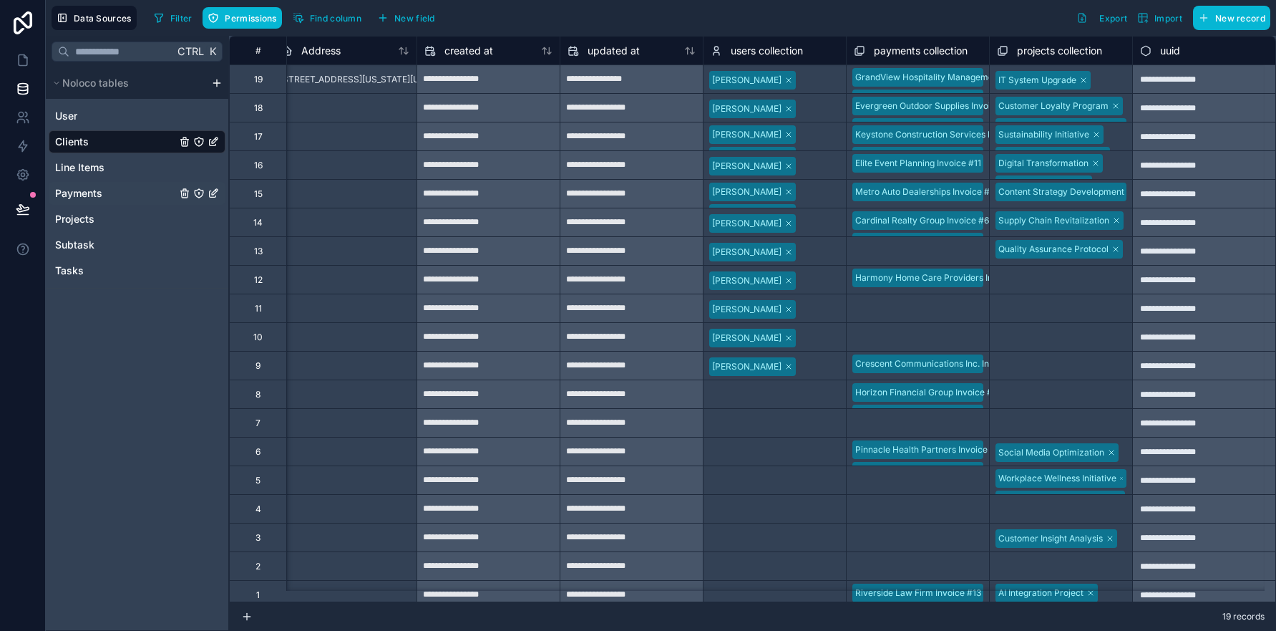
click at [69, 195] on span "Payments" at bounding box center [78, 193] width 47 height 14
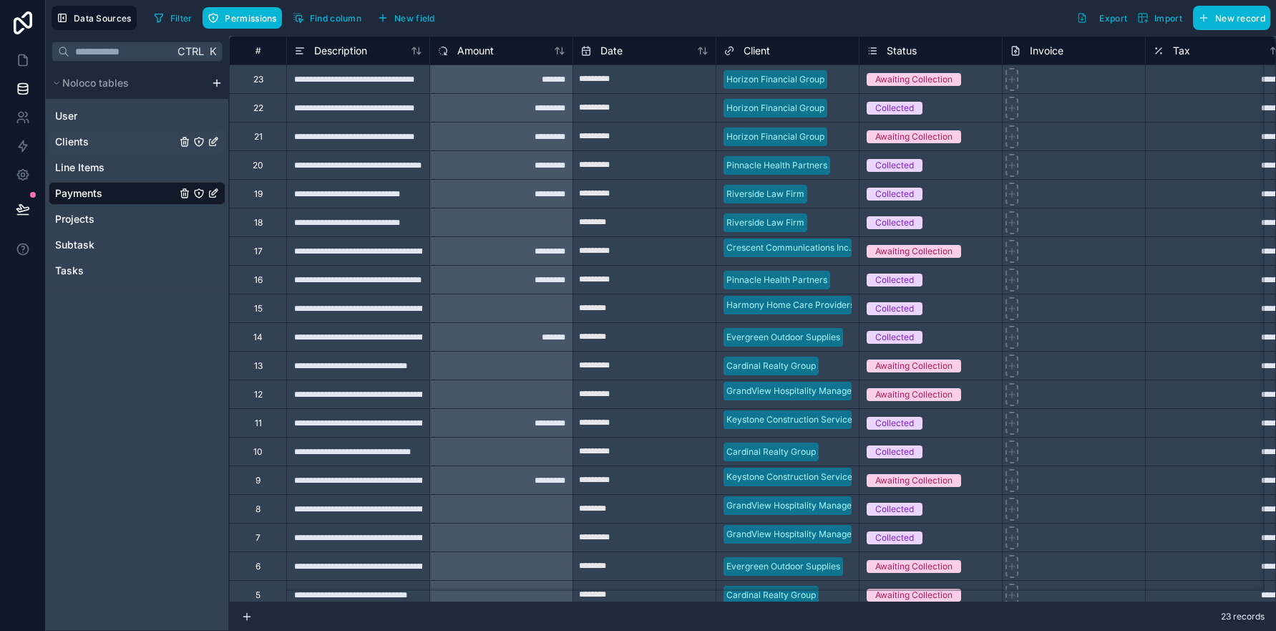
click at [96, 142] on link "Clients" at bounding box center [115, 142] width 121 height 14
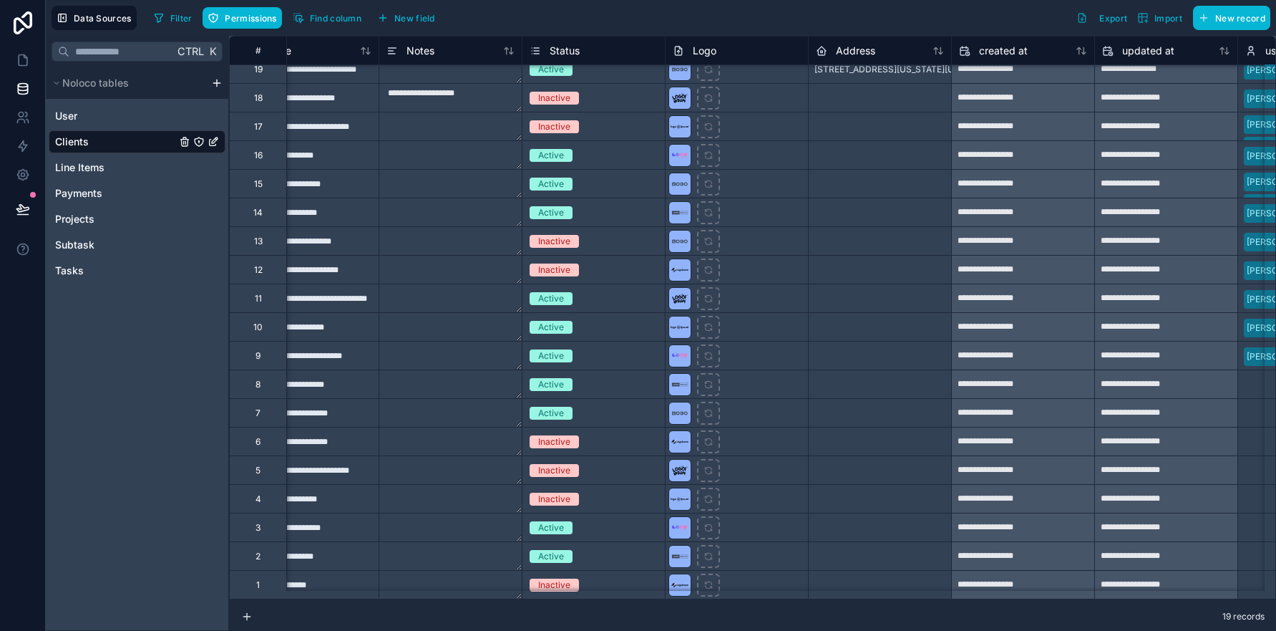
scroll to position [18, 0]
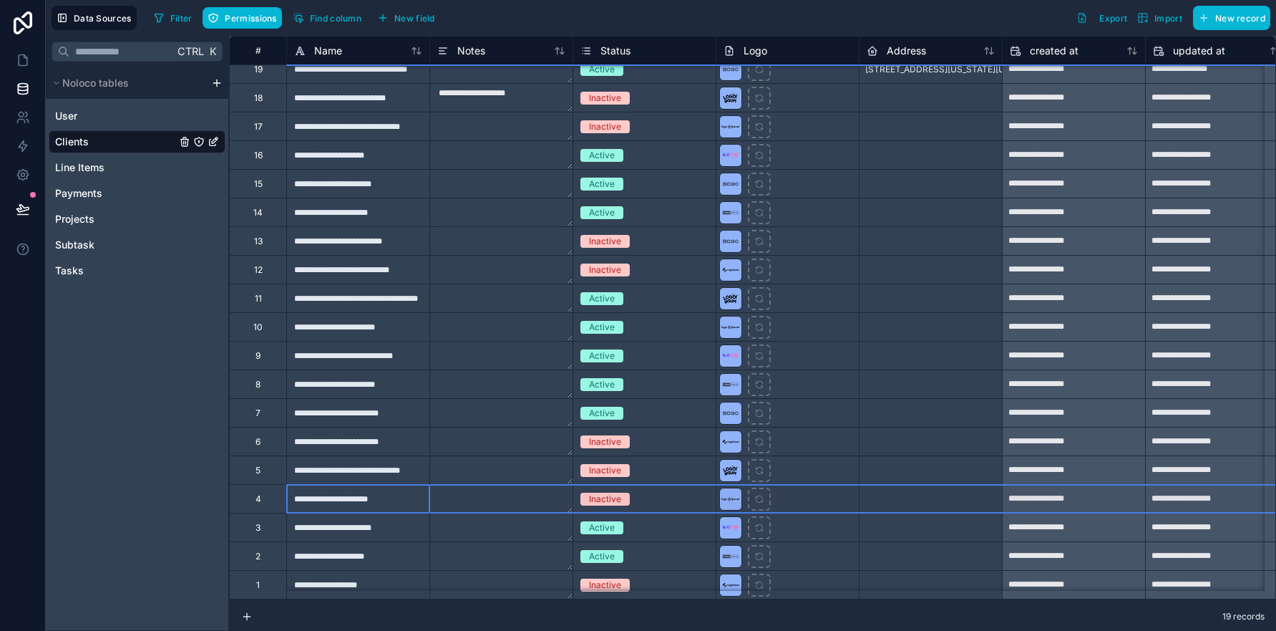
click at [260, 493] on div "4" at bounding box center [259, 498] width 6 height 11
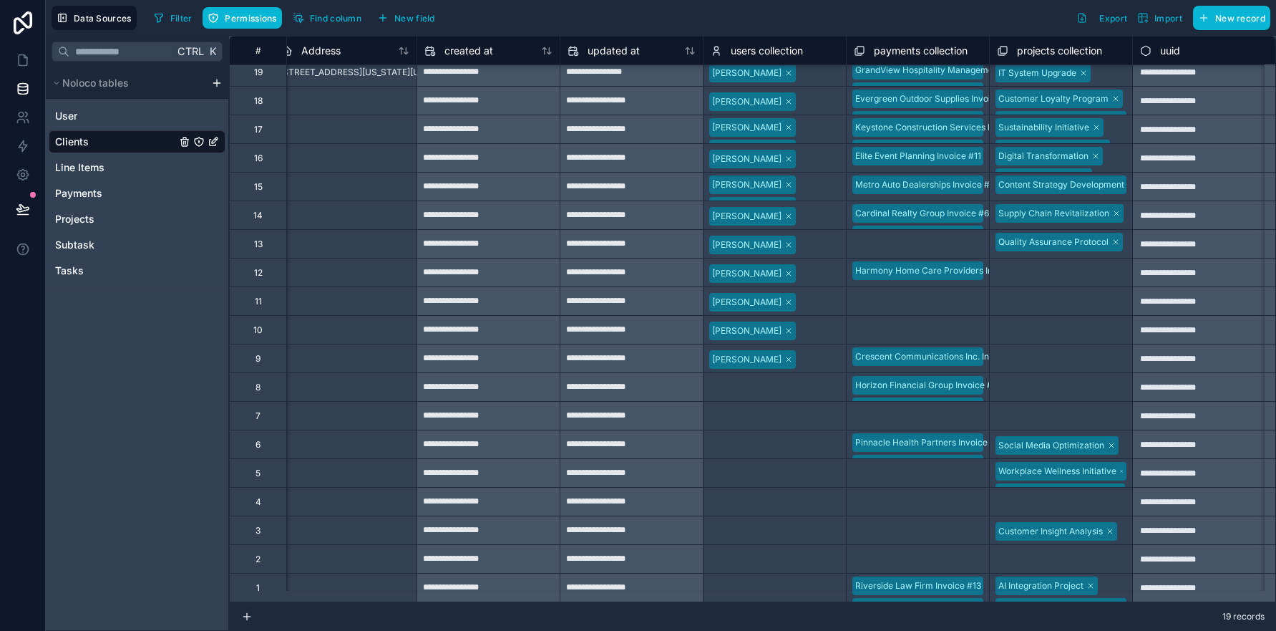
scroll to position [18, 596]
click at [922, 497] on div "Select a payments collection" at bounding box center [913, 502] width 117 height 11
click at [924, 497] on div "Select a payments collection" at bounding box center [913, 502] width 117 height 11
click at [914, 497] on div "Select a payments collection" at bounding box center [913, 502] width 117 height 11
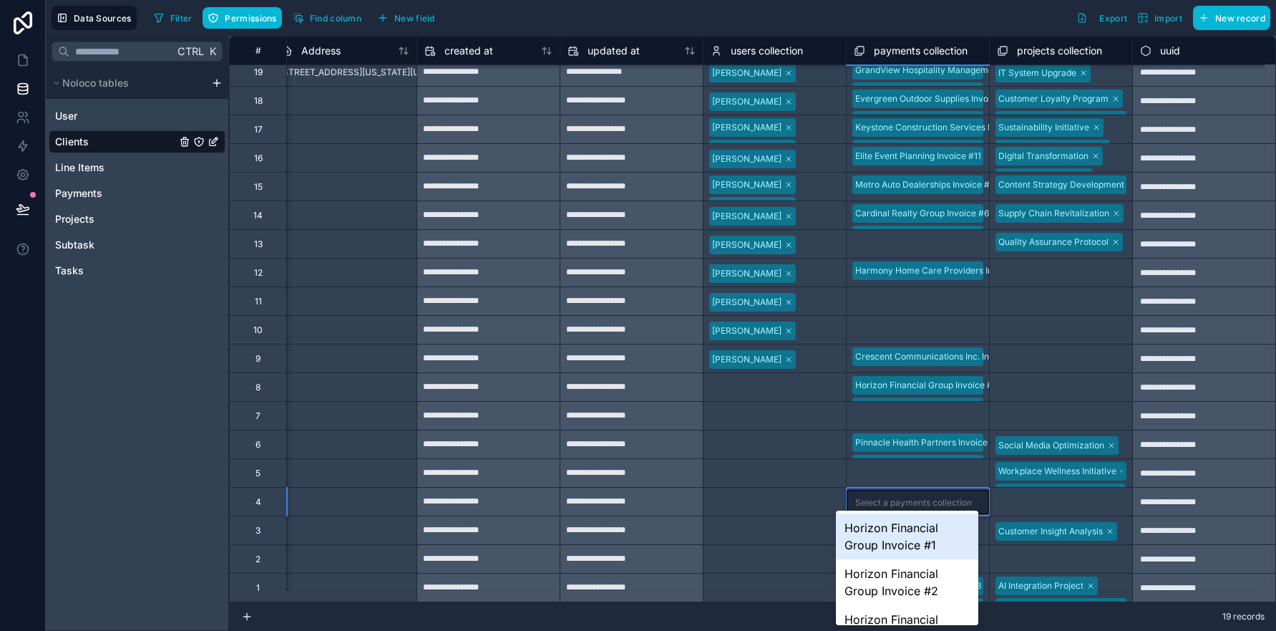
click at [906, 497] on div "Select a payments collection" at bounding box center [913, 502] width 117 height 11
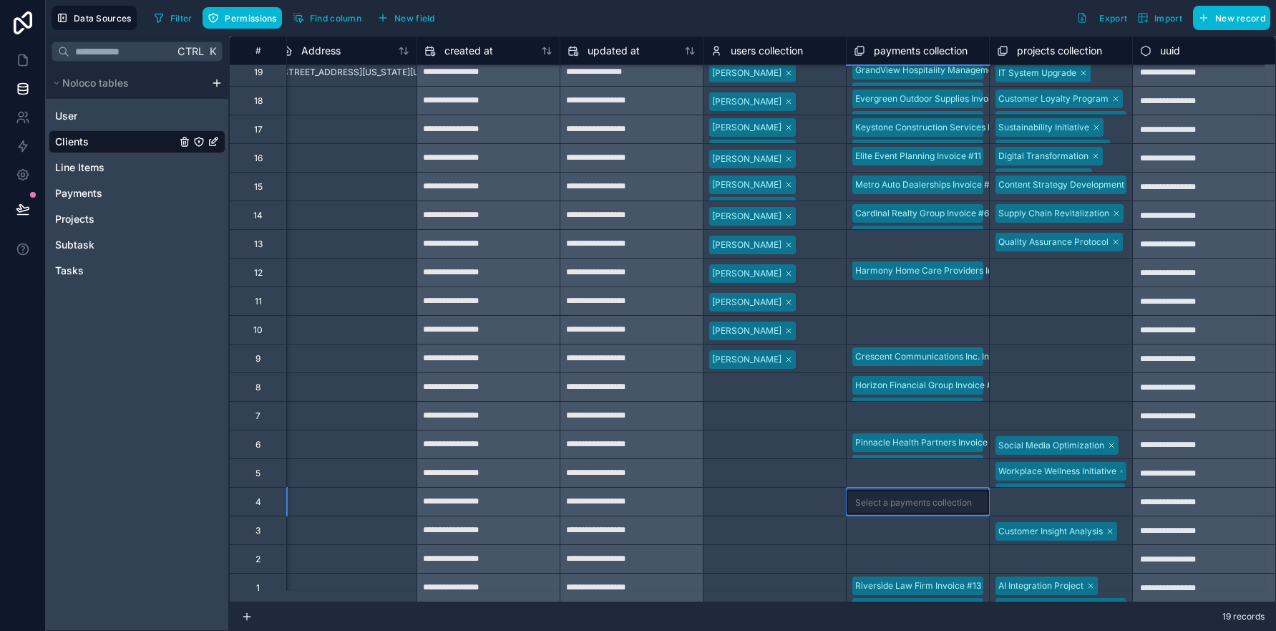
click at [913, 500] on div "Select a payments collection" at bounding box center [918, 502] width 142 height 24
click at [935, 497] on div "Select a payments collection" at bounding box center [913, 502] width 117 height 11
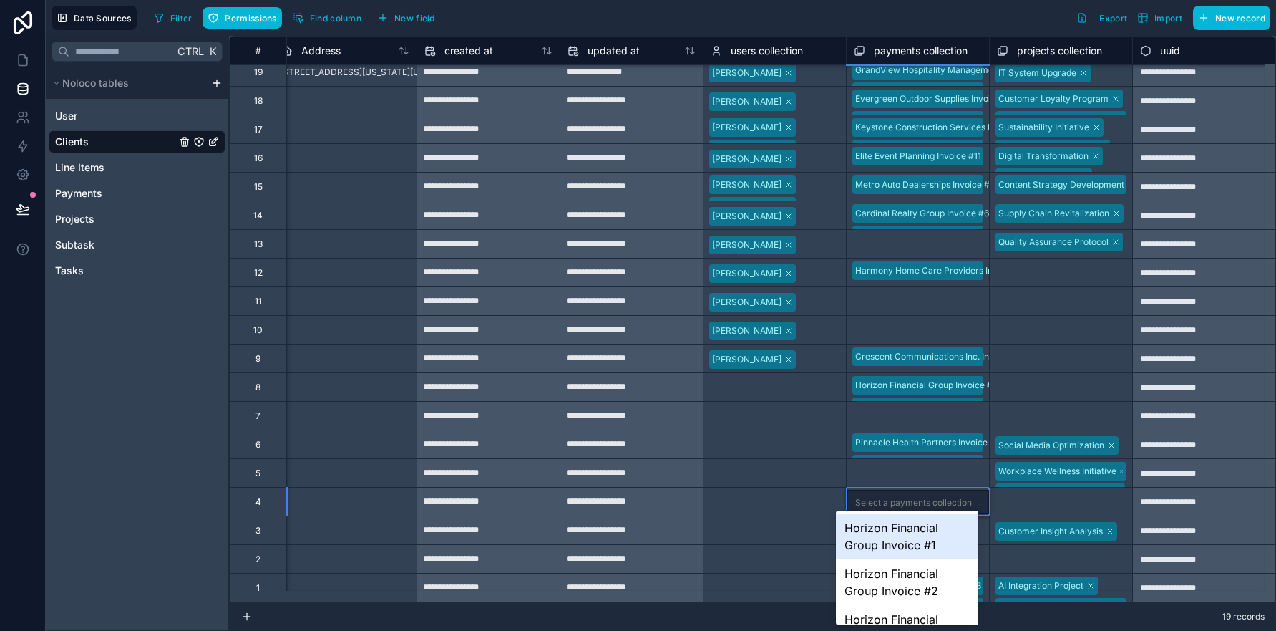
click at [916, 497] on div "Select a payments collection" at bounding box center [913, 502] width 117 height 11
click at [922, 497] on div "Select a payments collection" at bounding box center [913, 502] width 117 height 11
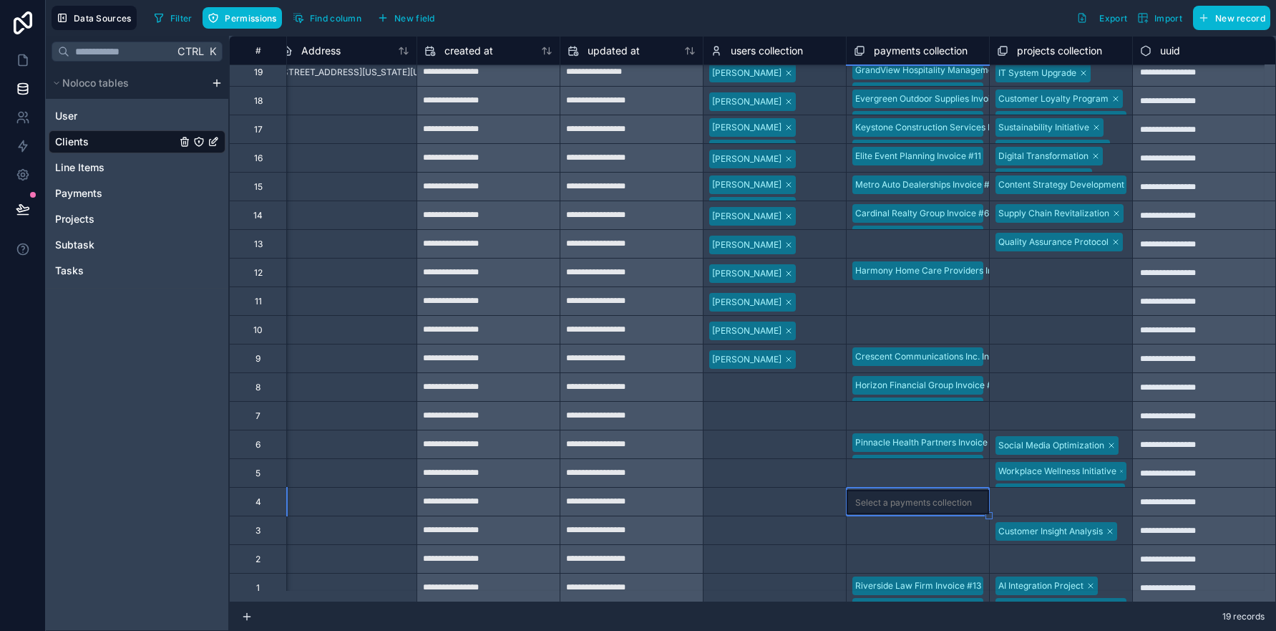
click at [912, 497] on div "Select a payments collection" at bounding box center [913, 502] width 117 height 11
click at [911, 497] on div "Select a payments collection" at bounding box center [913, 502] width 117 height 11
click at [903, 497] on div "Select a payments collection" at bounding box center [913, 502] width 117 height 11
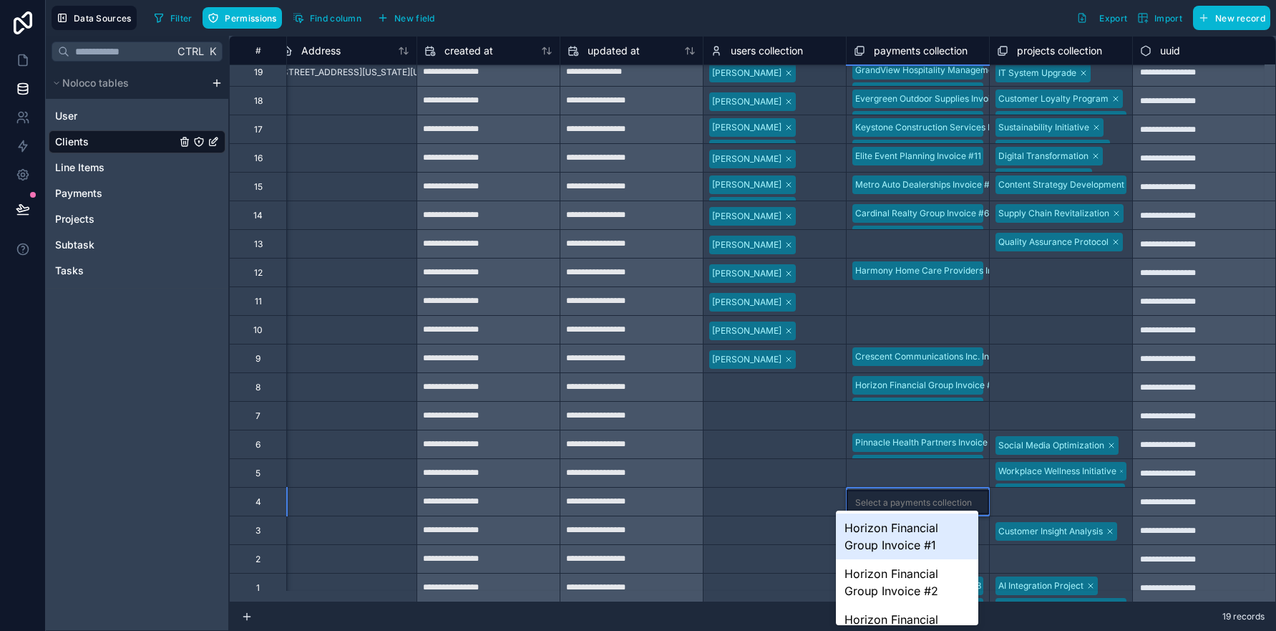
click at [903, 296] on div "Select a payments collection" at bounding box center [912, 301] width 117 height 11
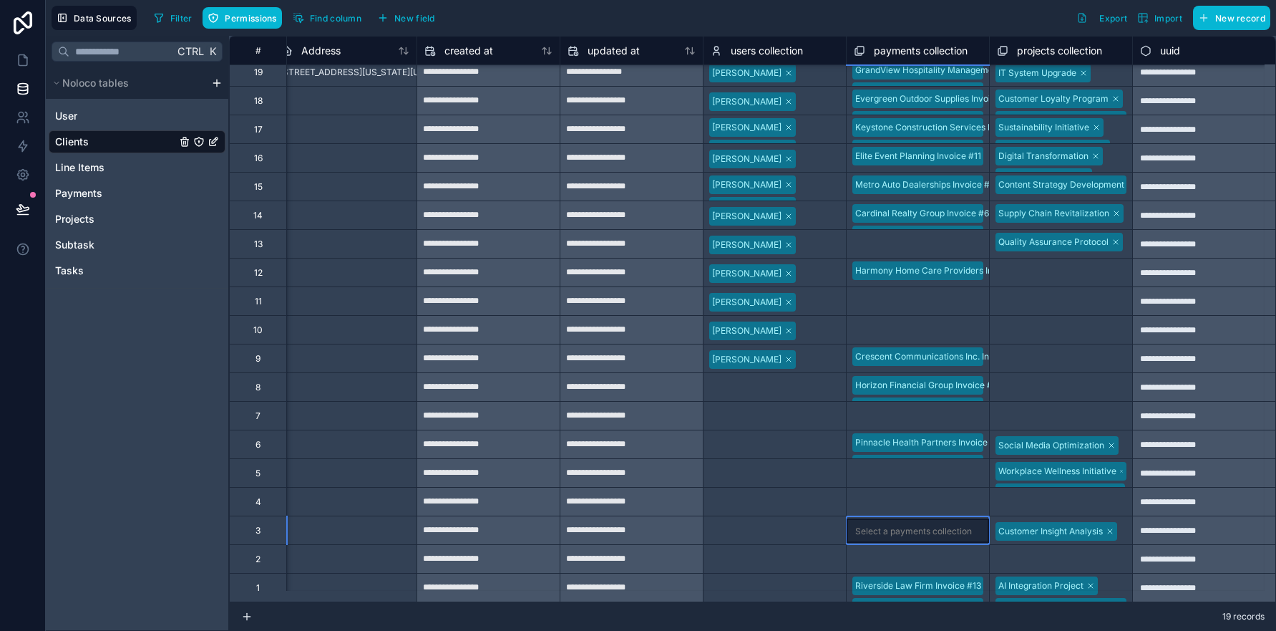
click at [900, 518] on div "Select a payments collection" at bounding box center [918, 530] width 142 height 24
click at [898, 497] on div "Select a payments collection" at bounding box center [912, 502] width 117 height 11
click at [898, 497] on div "Select a payments collection" at bounding box center [913, 502] width 117 height 11
click at [900, 497] on div "Select a payments collection" at bounding box center [913, 502] width 117 height 11
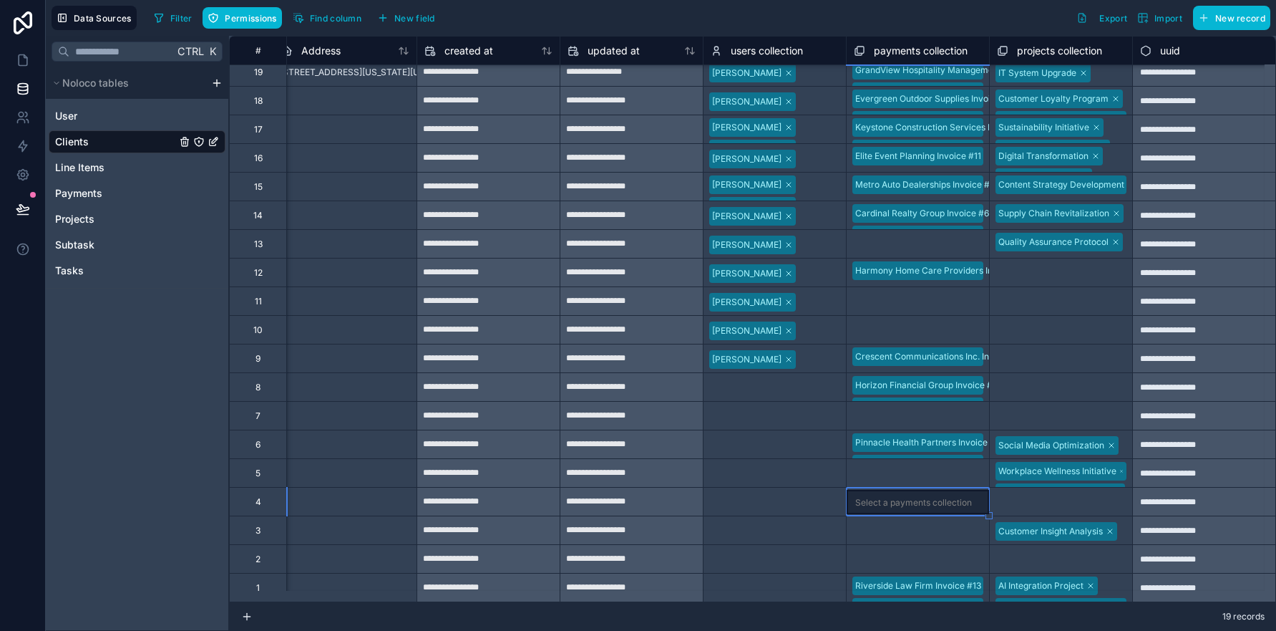
click at [903, 497] on div "Select a payments collection" at bounding box center [913, 502] width 117 height 11
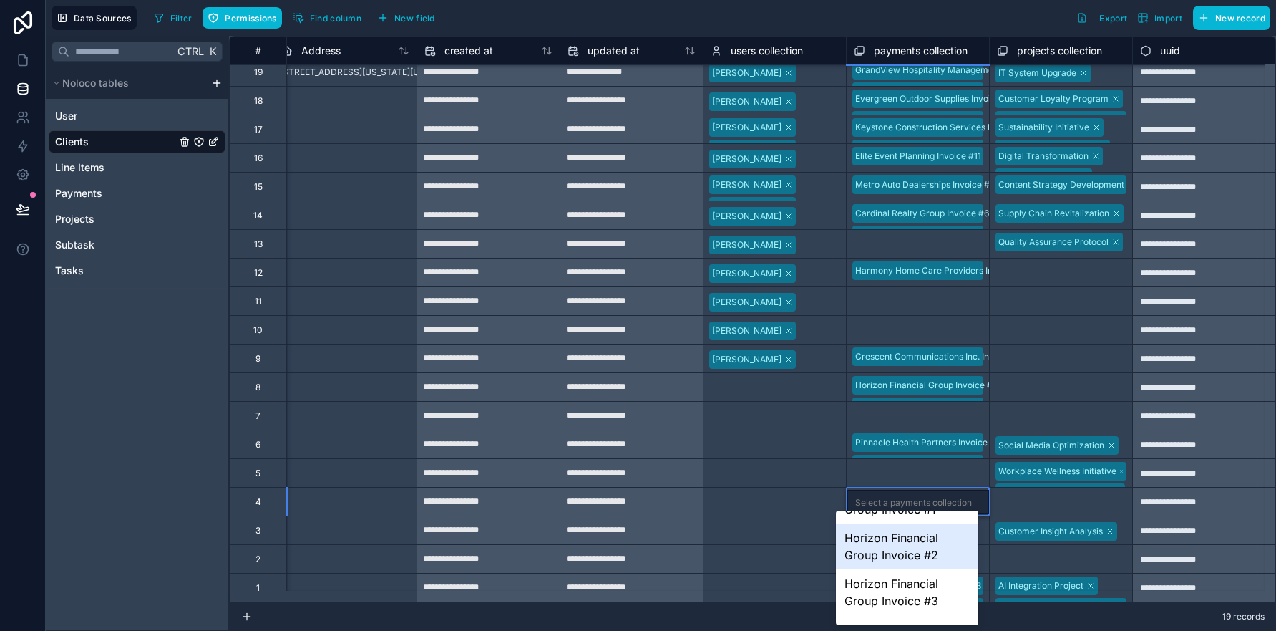
scroll to position [47, 0]
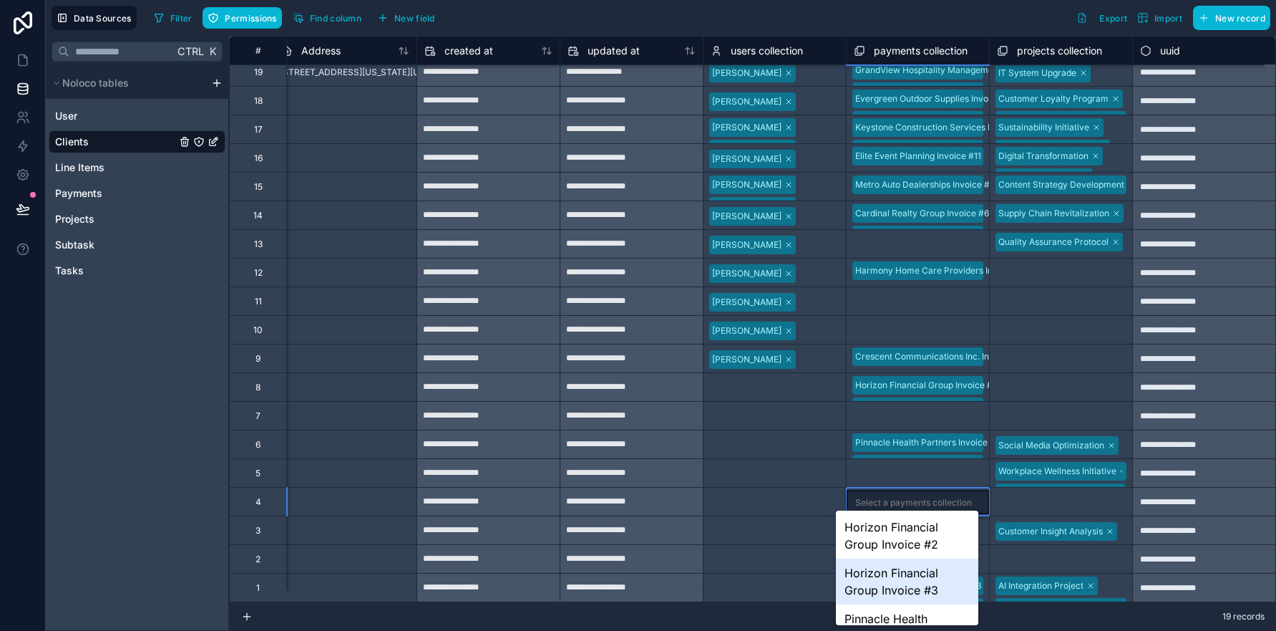
click at [895, 584] on div "Horizon Financial Group Invoice #3" at bounding box center [907, 581] width 142 height 46
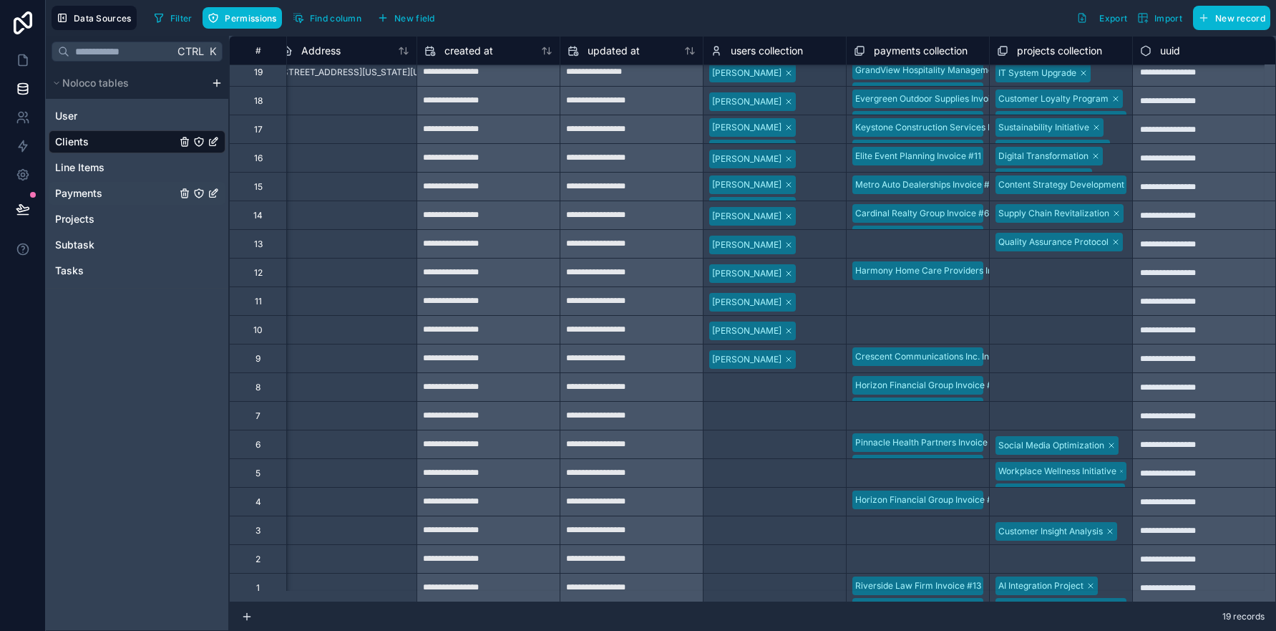
click at [84, 193] on span "Payments" at bounding box center [78, 193] width 47 height 14
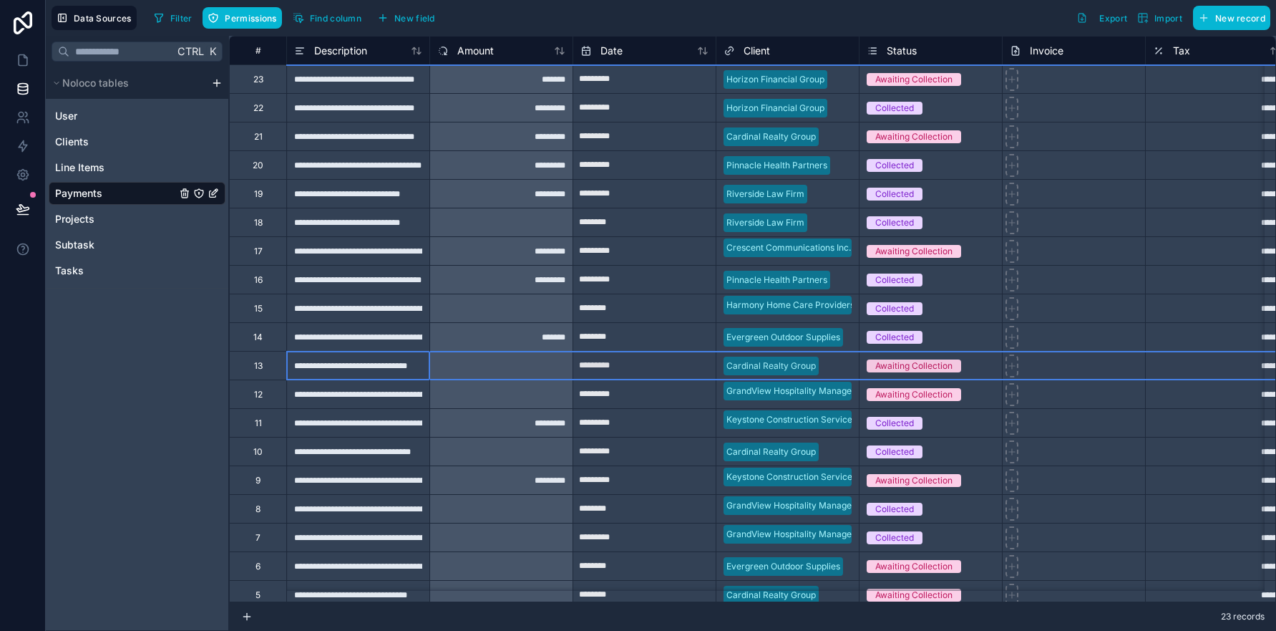
click at [249, 369] on div "13" at bounding box center [257, 365] width 57 height 29
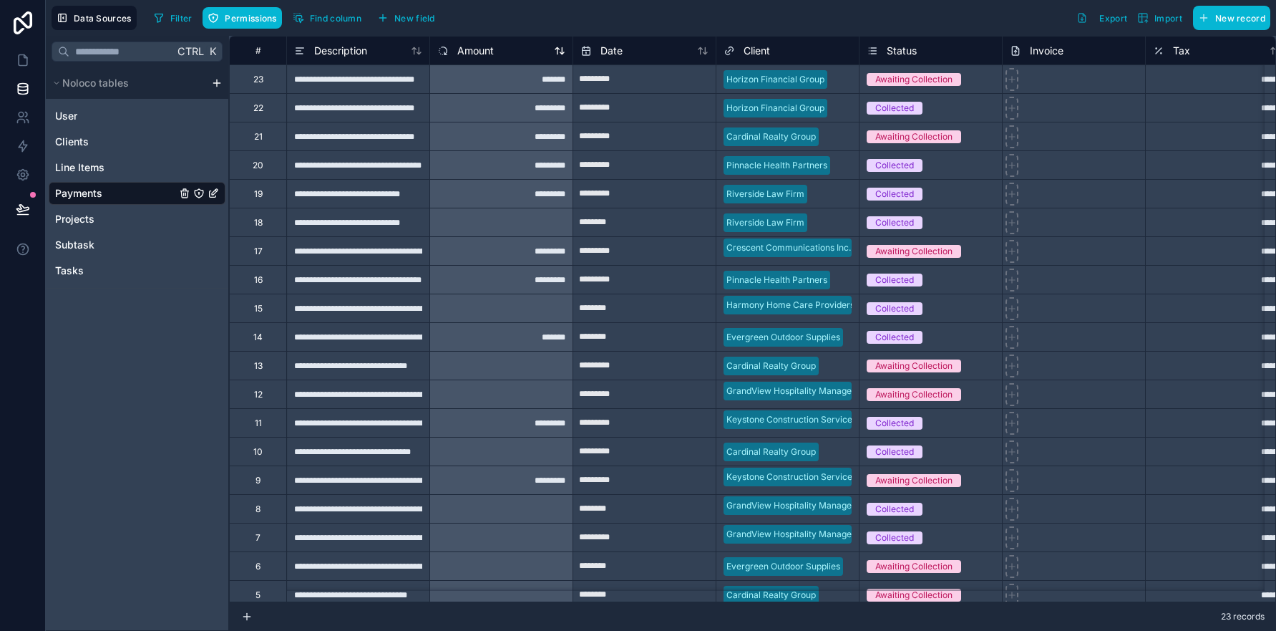
click at [510, 52] on div "Amount" at bounding box center [501, 50] width 128 height 17
click at [560, 52] on icon at bounding box center [559, 50] width 11 height 11
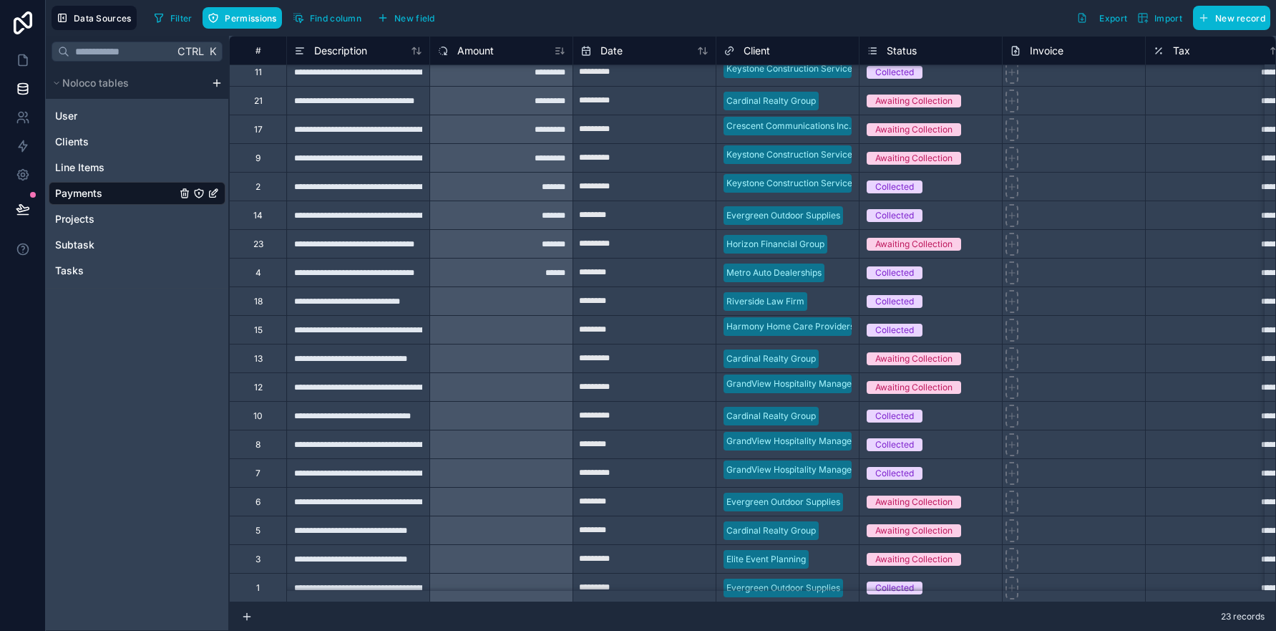
scroll to position [132, 0]
click at [99, 137] on link "Clients" at bounding box center [115, 142] width 121 height 14
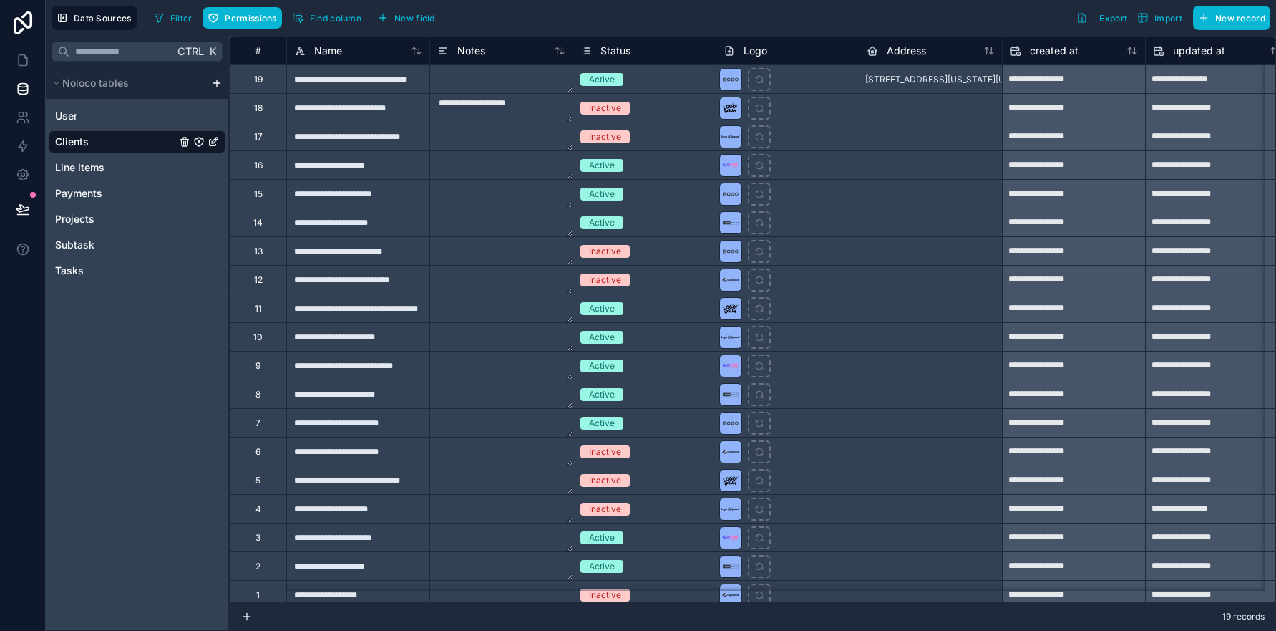
click at [254, 484] on div "5" at bounding box center [257, 479] width 57 height 29
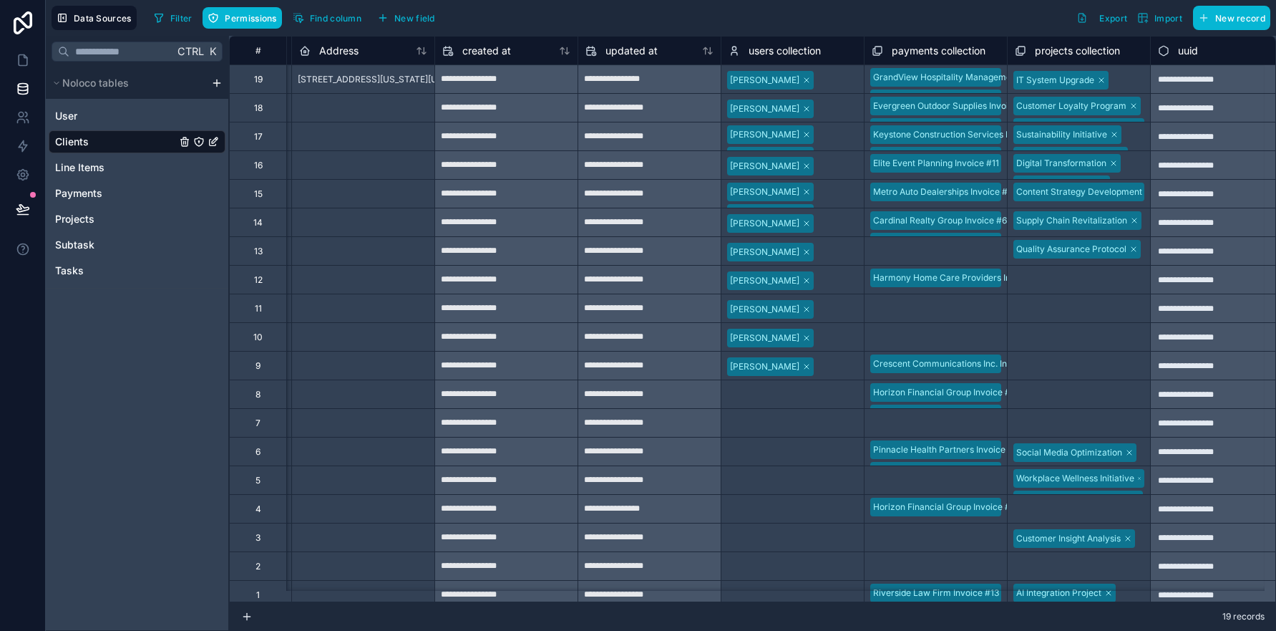
scroll to position [0, 596]
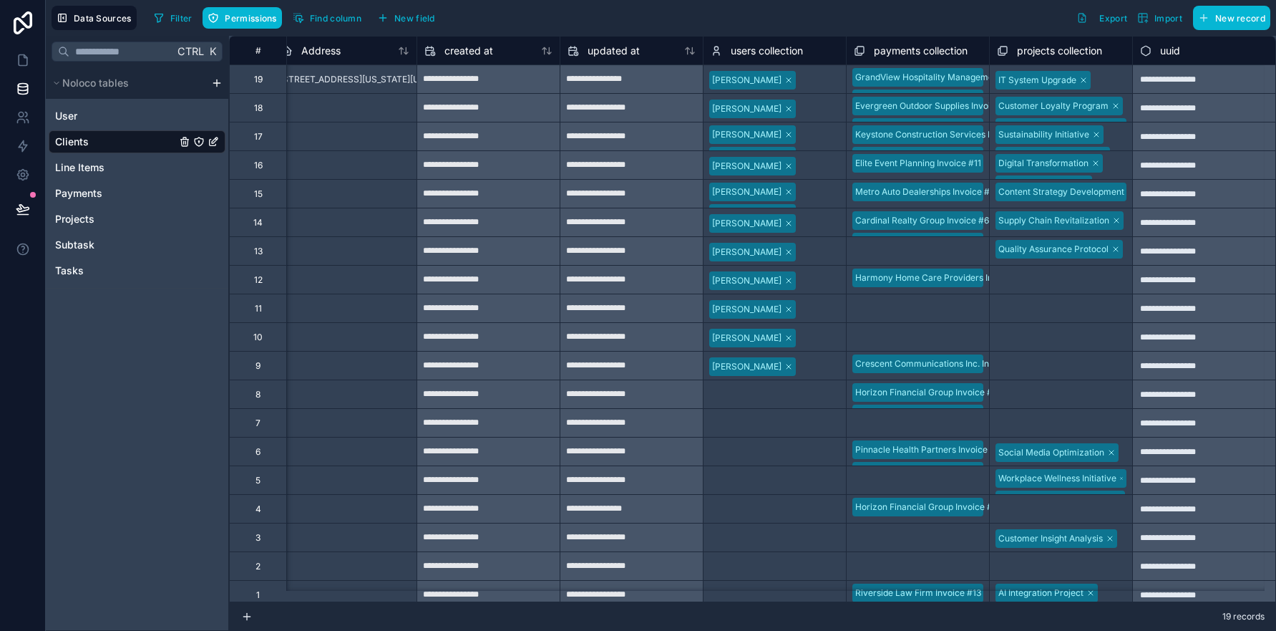
click at [907, 479] on div "Select a payments collection" at bounding box center [912, 480] width 117 height 11
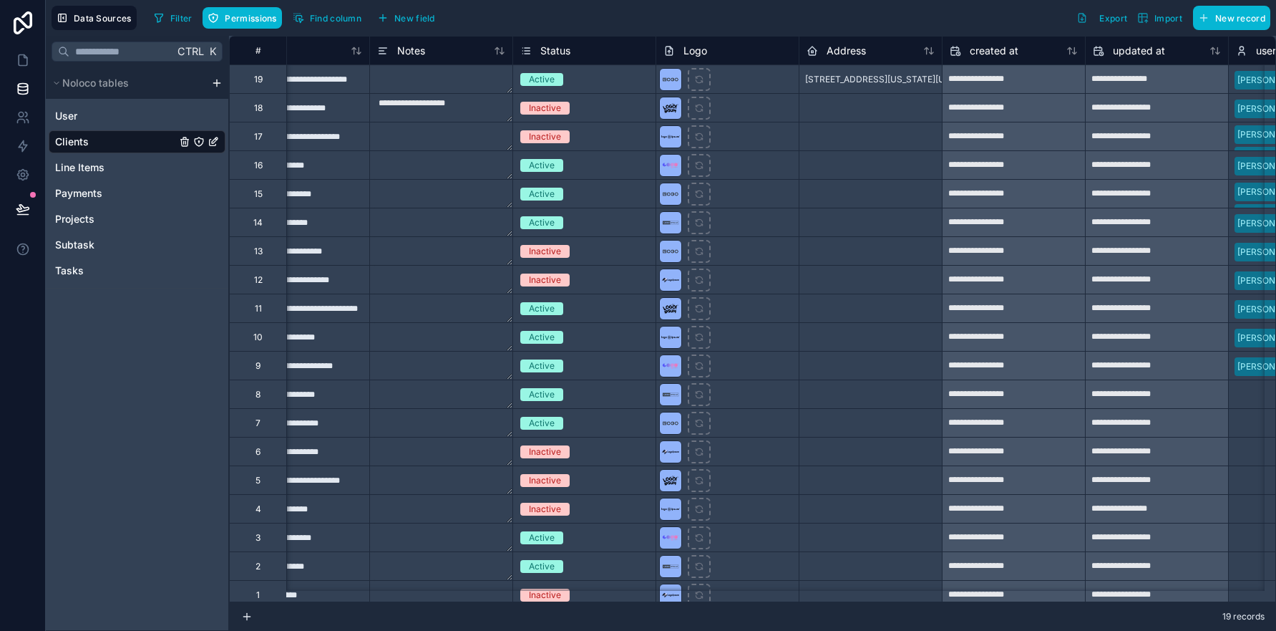
scroll to position [0, 0]
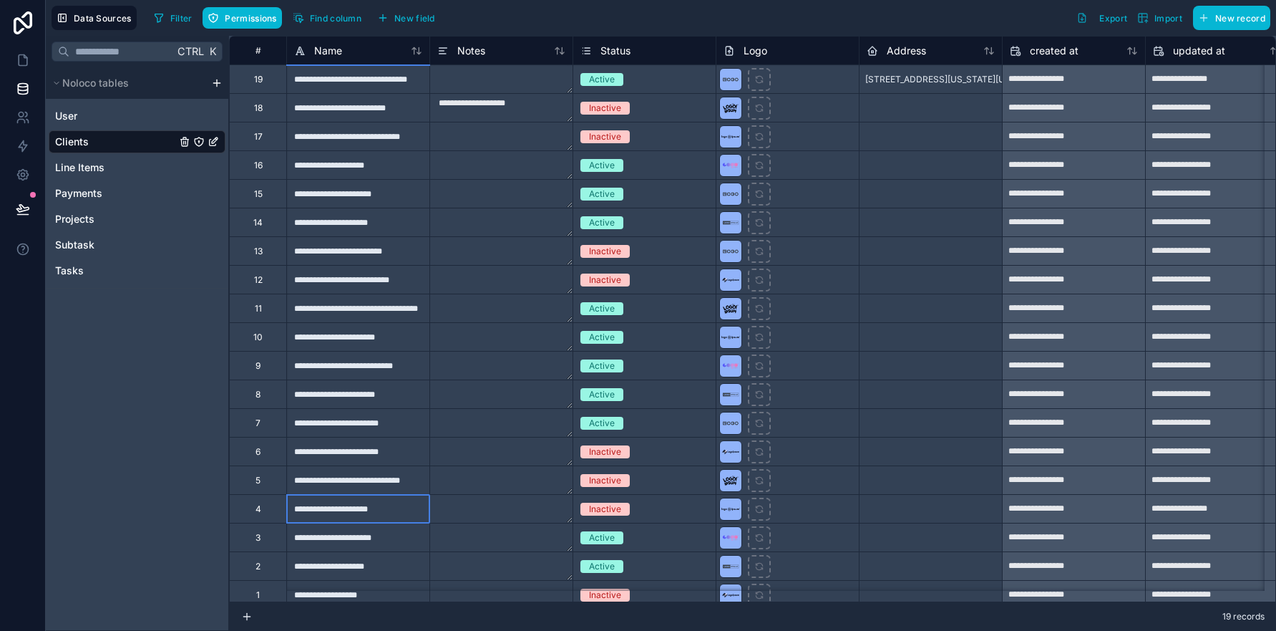
click at [356, 515] on div "**********" at bounding box center [357, 508] width 143 height 29
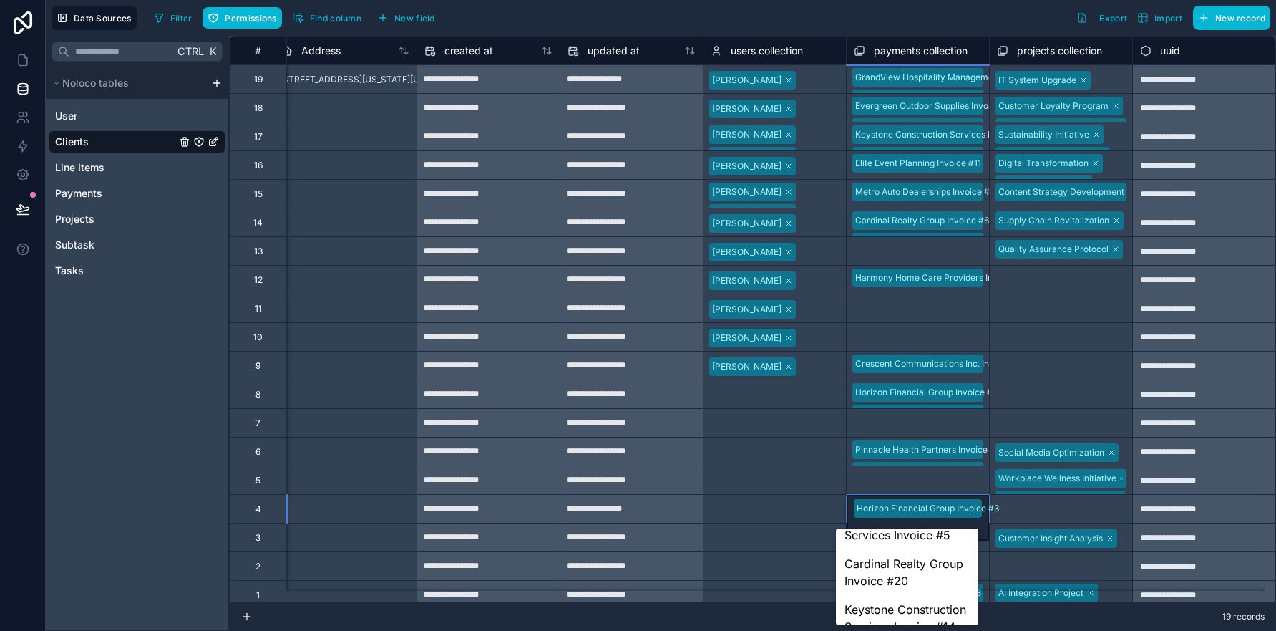
scroll to position [632, 0]
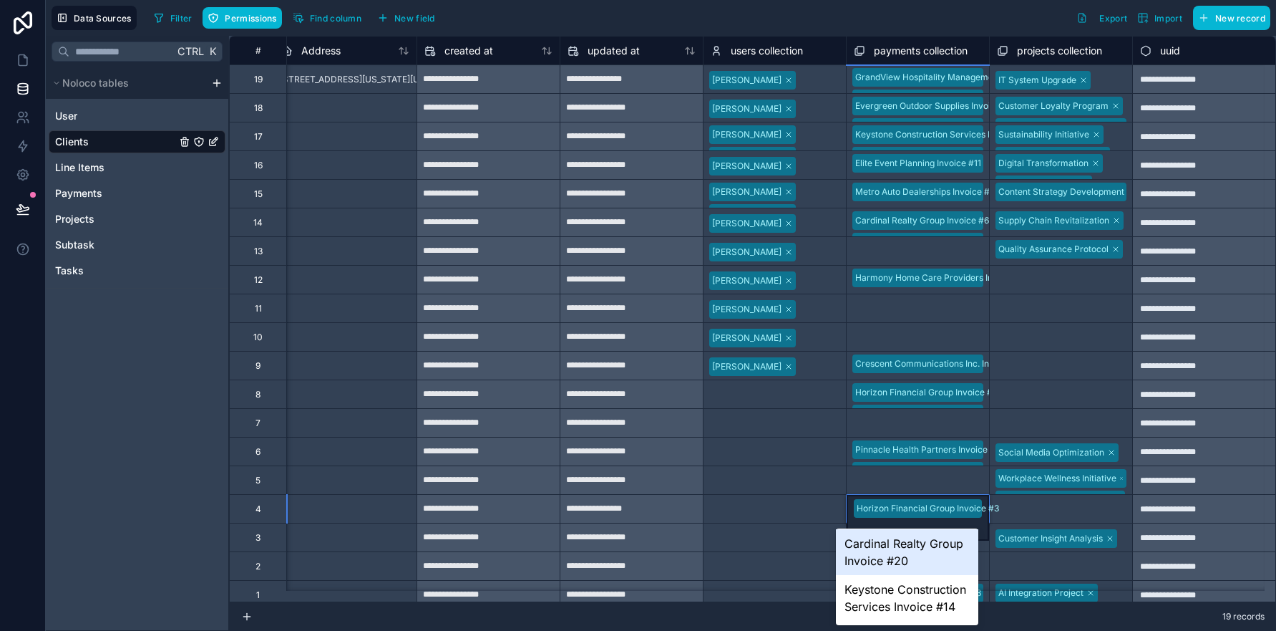
click at [890, 575] on div "Cardinal Realty Group Invoice #20" at bounding box center [907, 552] width 142 height 46
click at [906, 555] on div "Horizon Financial Group Invoice #1" at bounding box center [907, 554] width 142 height 46
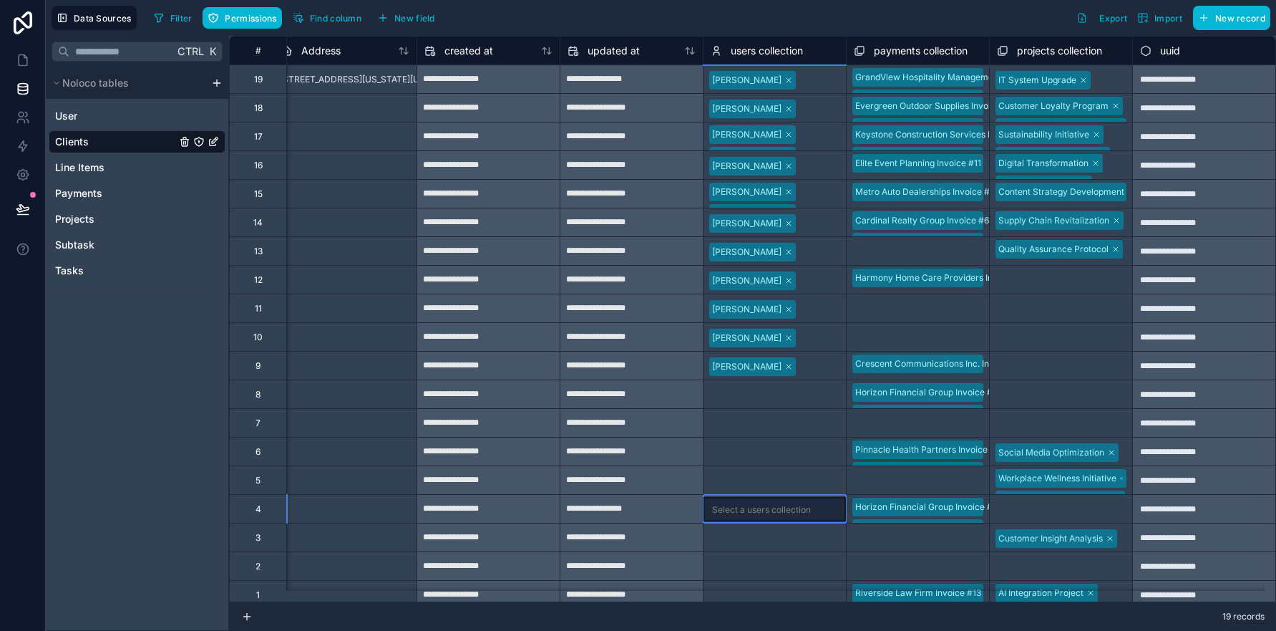
click at [733, 508] on div "Select a users collection" at bounding box center [761, 509] width 99 height 11
click at [97, 196] on span "Payments" at bounding box center [78, 193] width 47 height 14
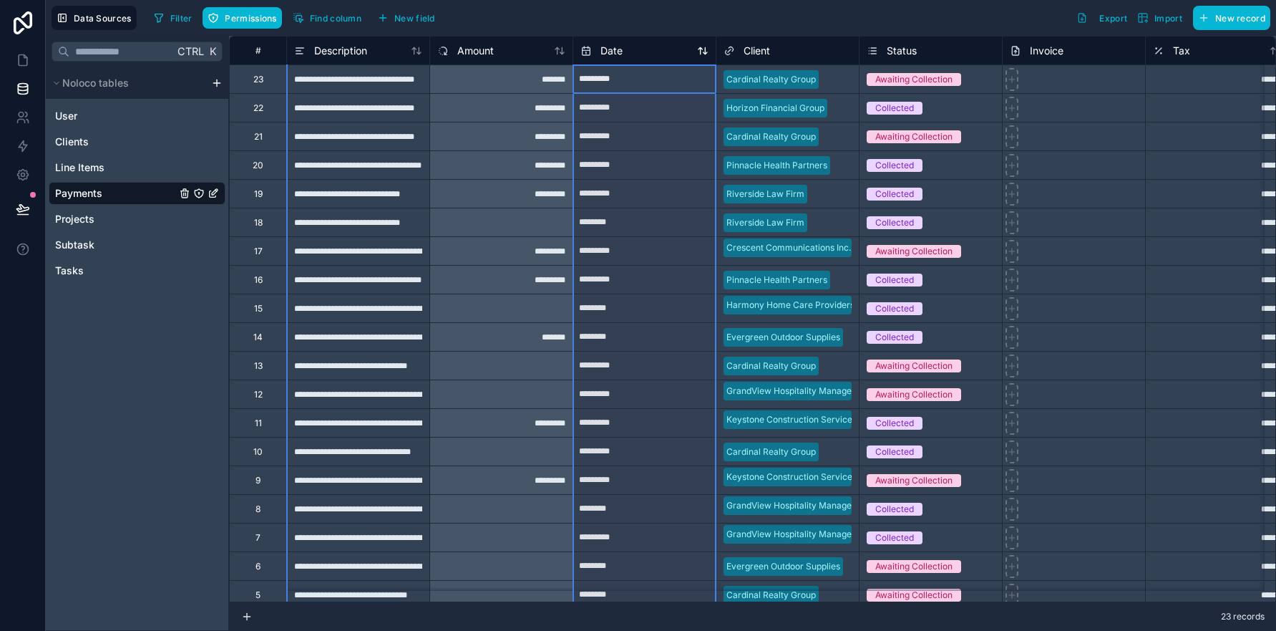
click at [654, 57] on div "Date" at bounding box center [645, 50] width 128 height 17
click at [654, 54] on div "Date" at bounding box center [645, 50] width 128 height 17
click at [655, 54] on div "Date" at bounding box center [645, 50] width 128 height 17
click at [706, 54] on icon at bounding box center [702, 50] width 11 height 11
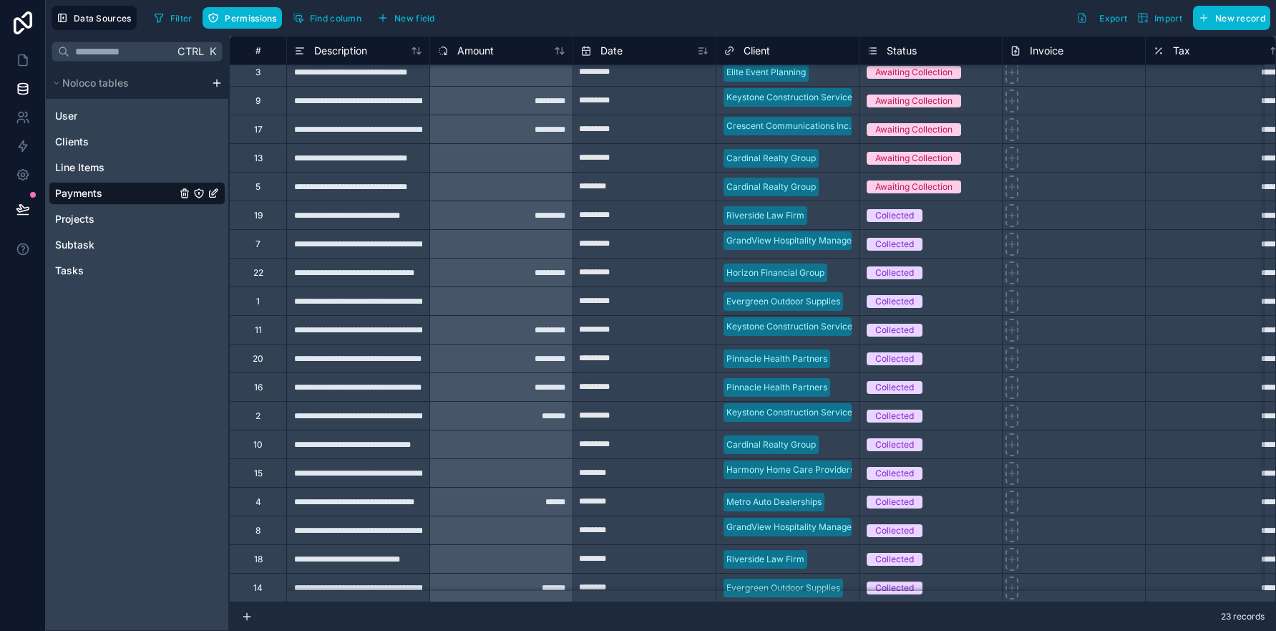
scroll to position [132, 0]
click at [259, 181] on div "5" at bounding box center [258, 186] width 5 height 11
click at [67, 136] on span "Clients" at bounding box center [72, 142] width 34 height 14
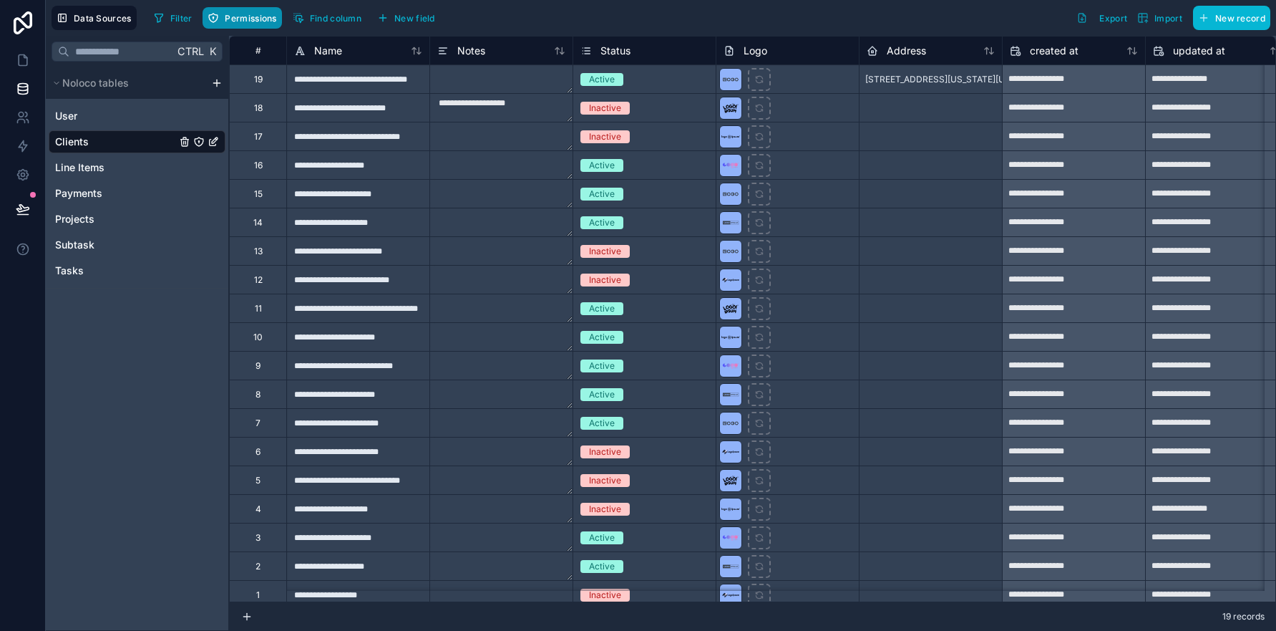
click at [250, 21] on span "Permissions" at bounding box center [251, 18] width 52 height 11
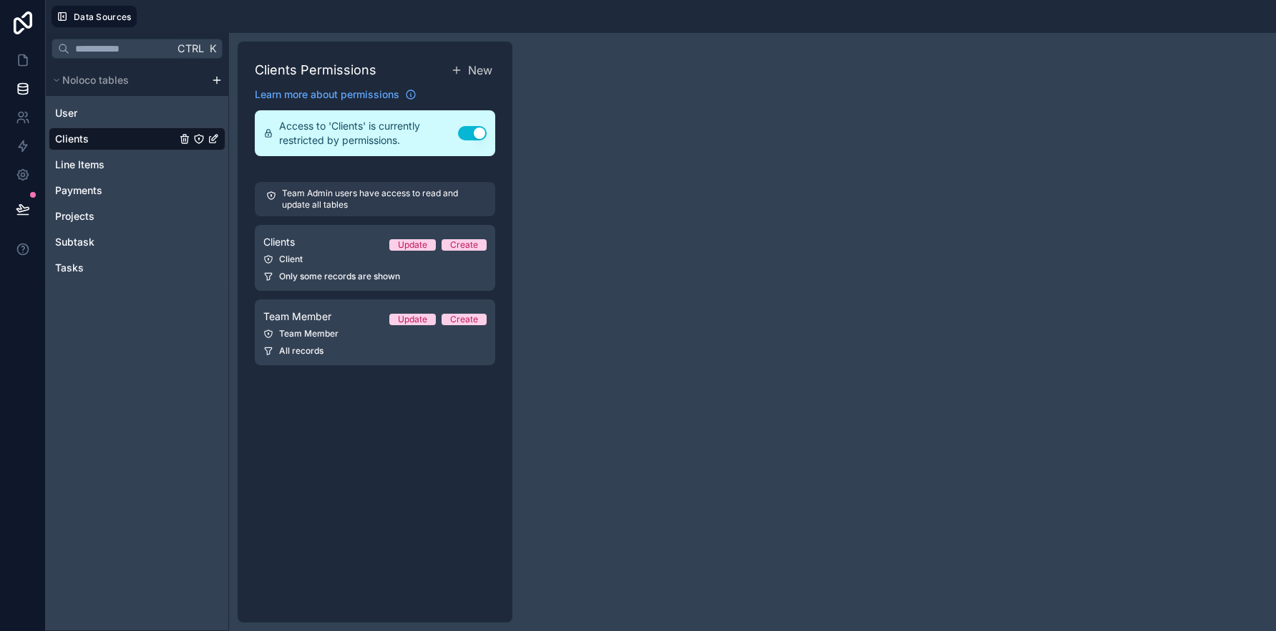
click at [102, 139] on link "Clients" at bounding box center [115, 139] width 121 height 14
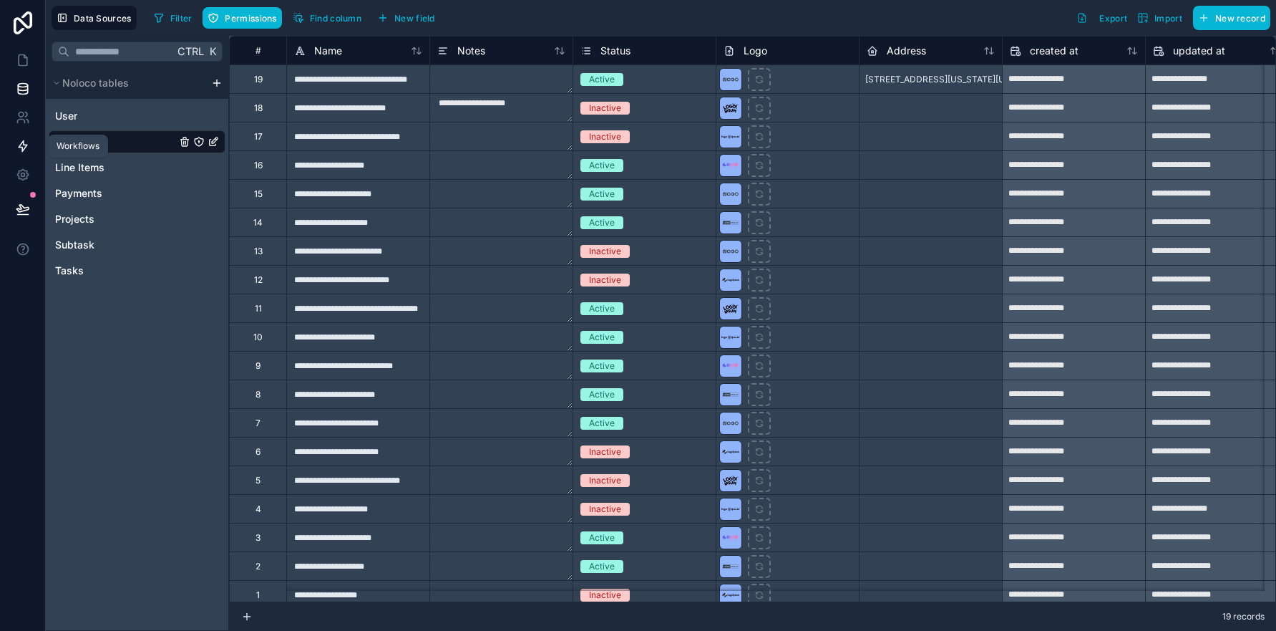
click at [24, 149] on icon at bounding box center [23, 146] width 14 height 14
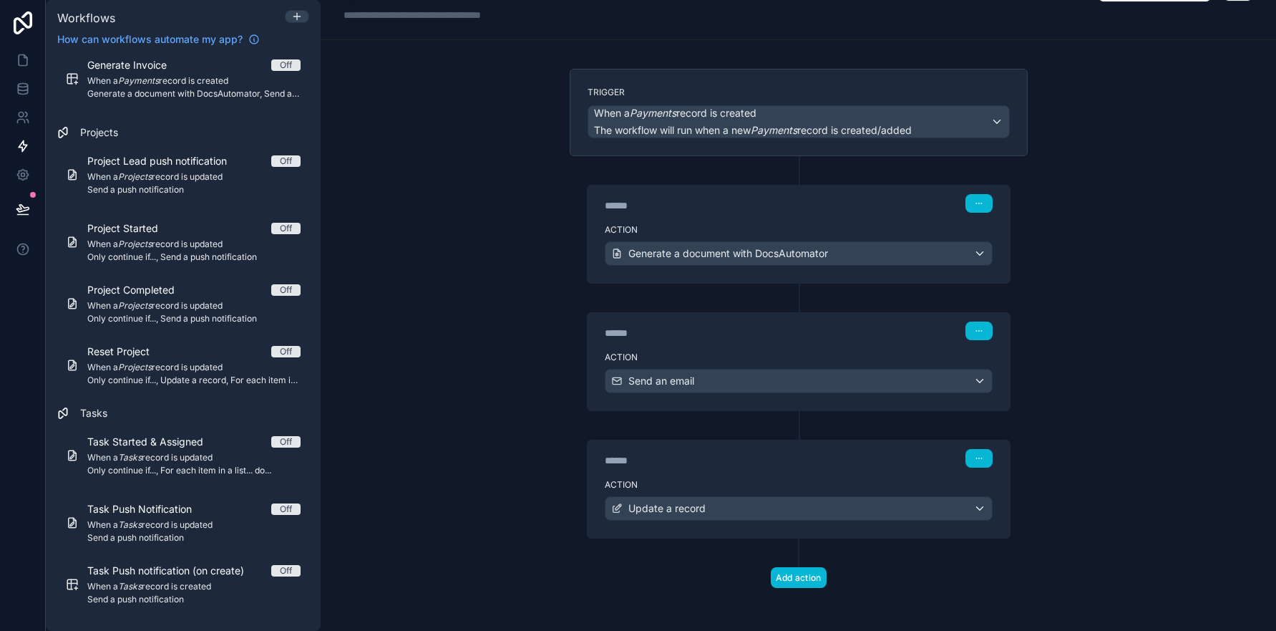
scroll to position [41, 0]
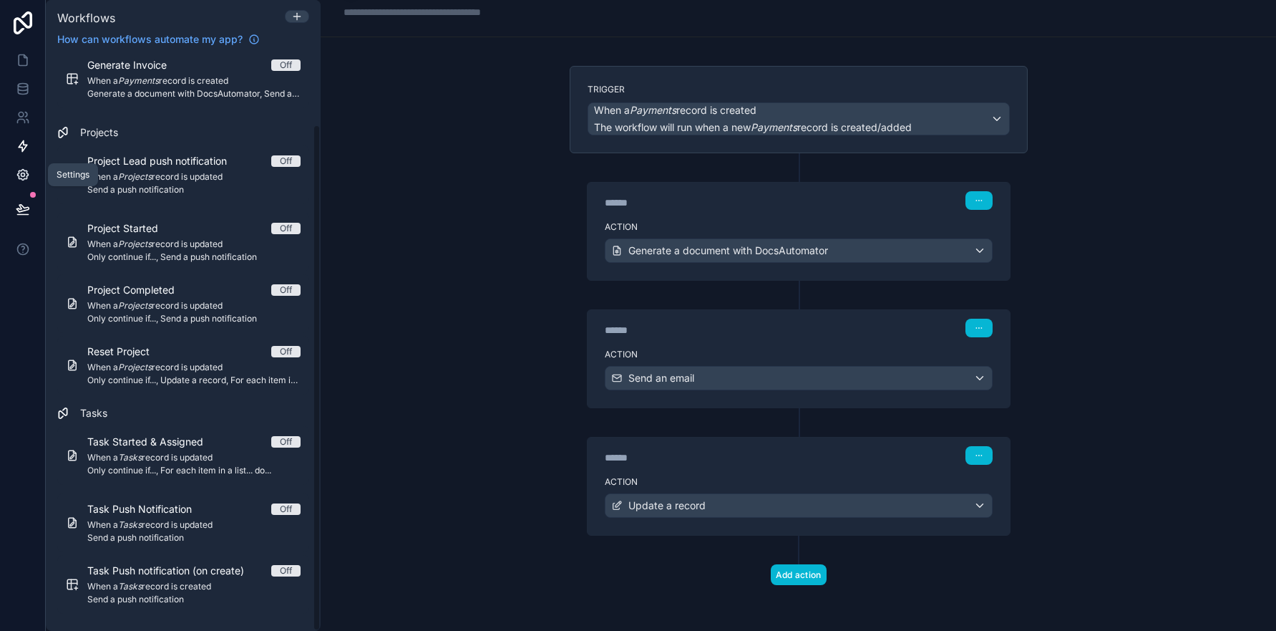
click at [21, 179] on icon at bounding box center [22, 175] width 11 height 11
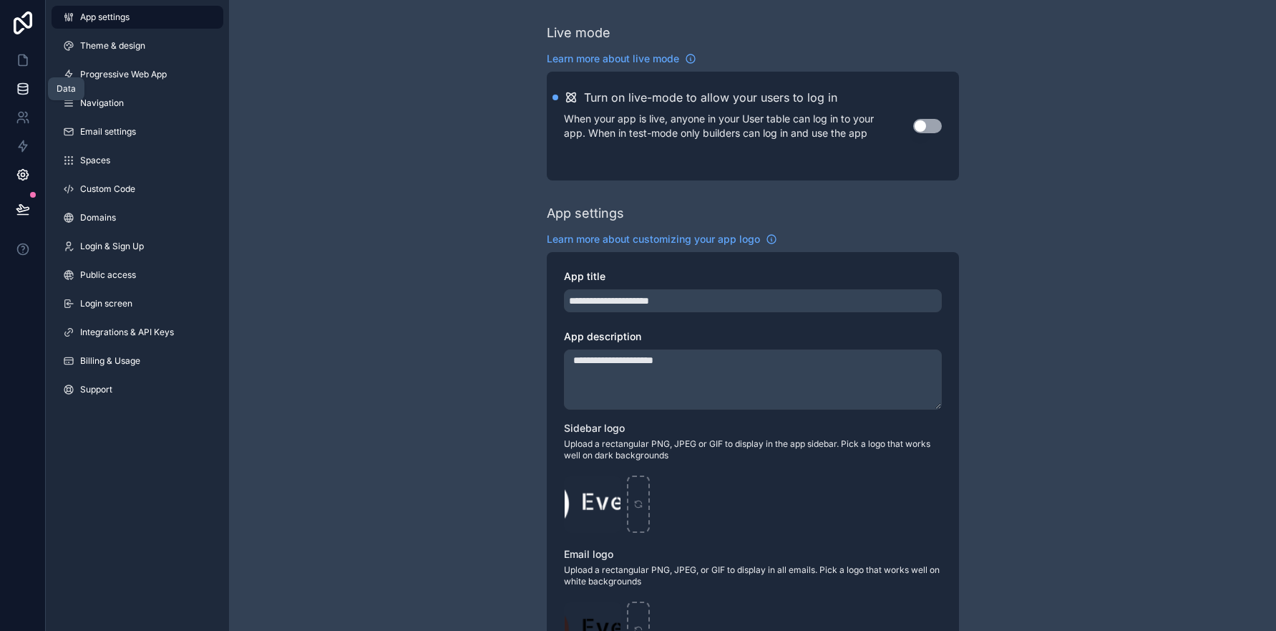
click at [19, 92] on icon at bounding box center [23, 89] width 14 height 14
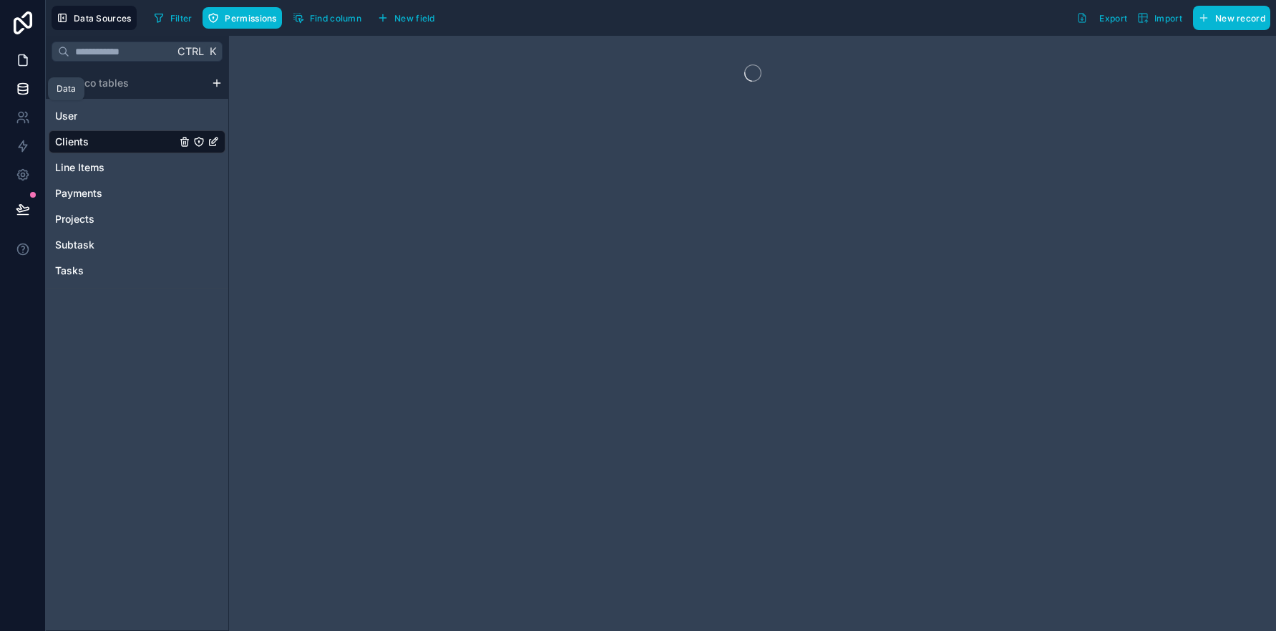
click at [19, 62] on icon at bounding box center [23, 60] width 9 height 11
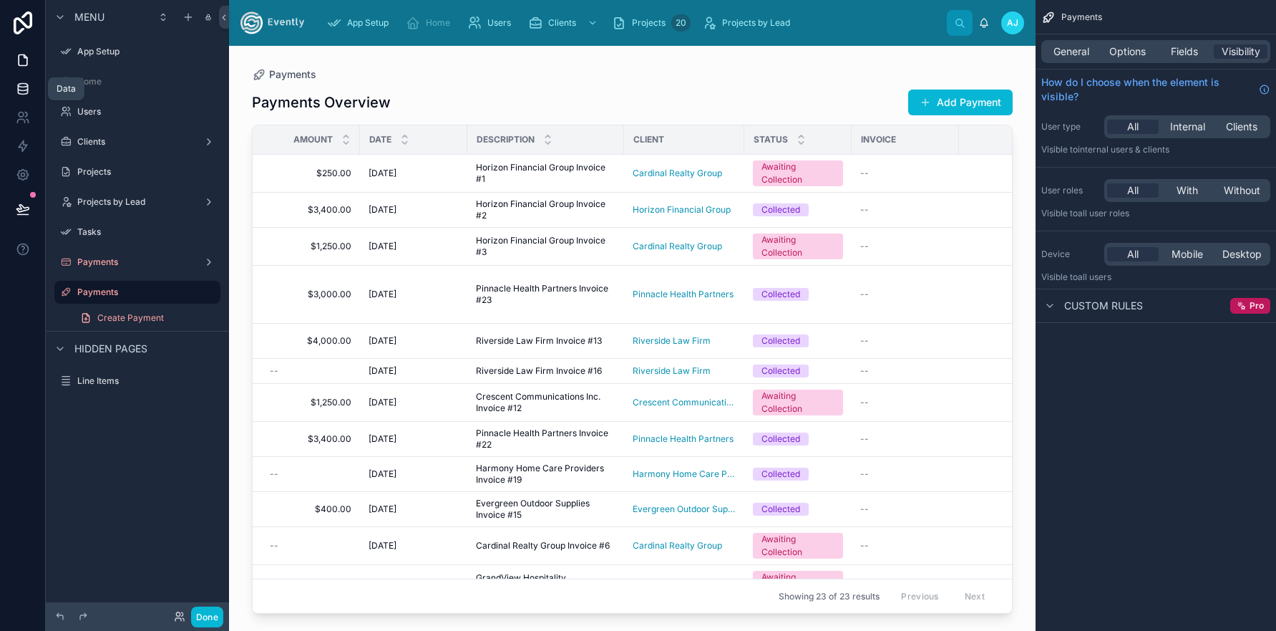
click at [22, 89] on icon at bounding box center [23, 89] width 14 height 14
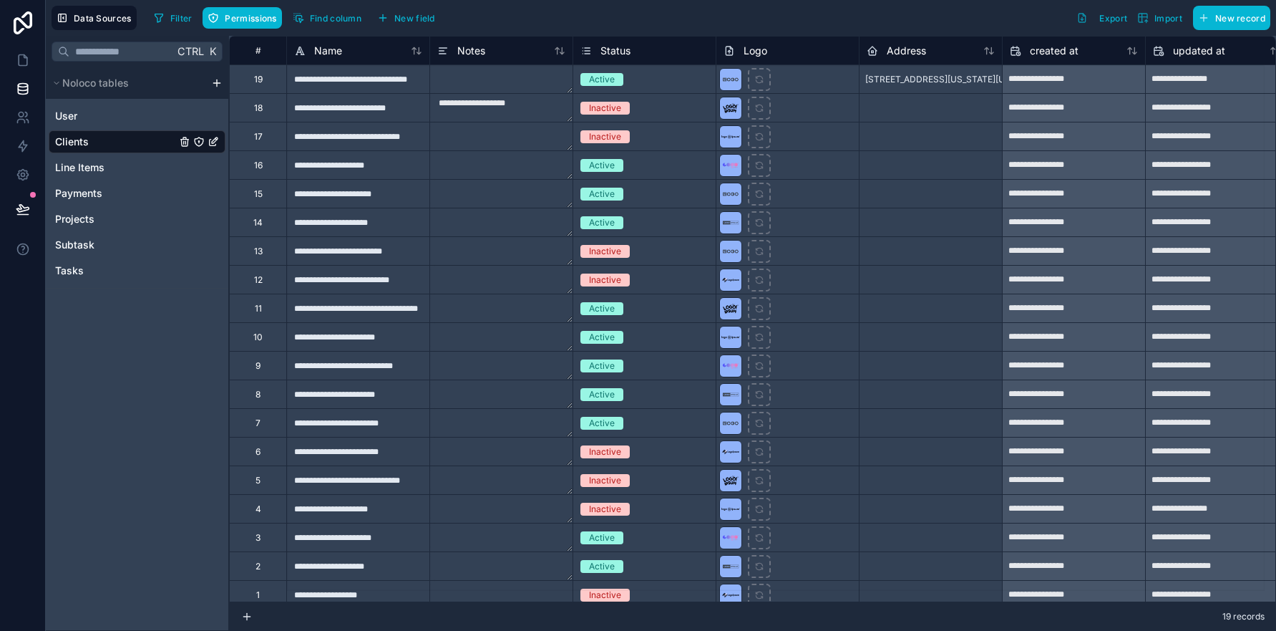
click at [79, 145] on span "Clients" at bounding box center [72, 142] width 34 height 14
click at [263, 80] on div "19" at bounding box center [257, 78] width 57 height 29
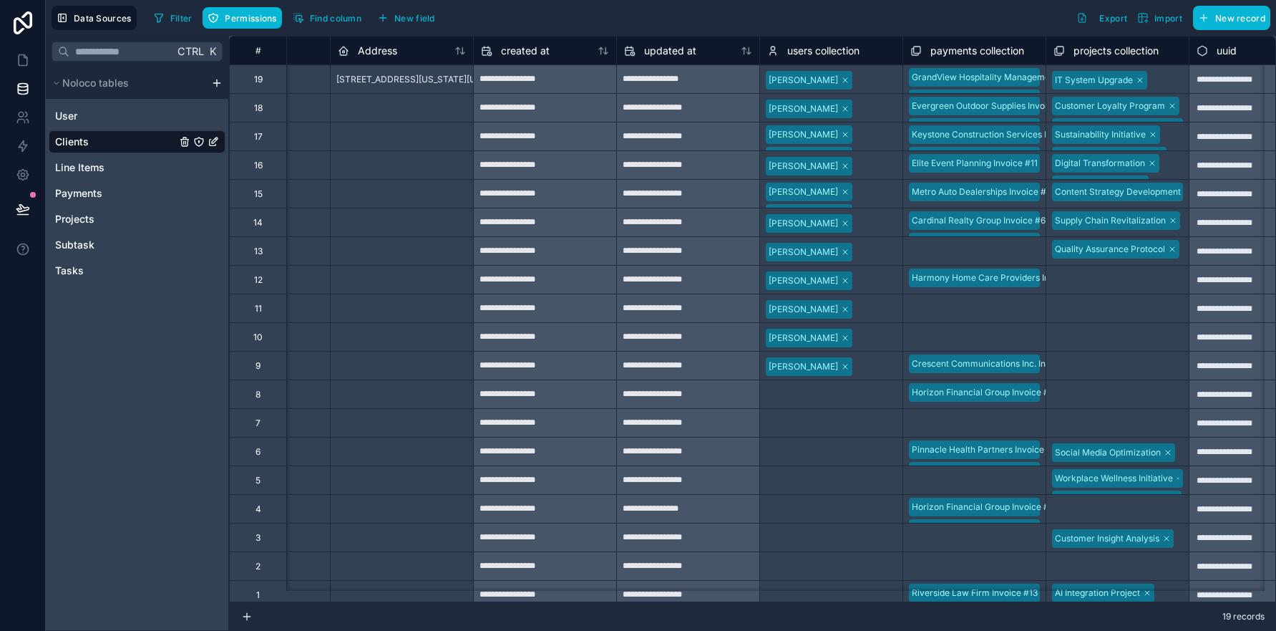
scroll to position [0, 596]
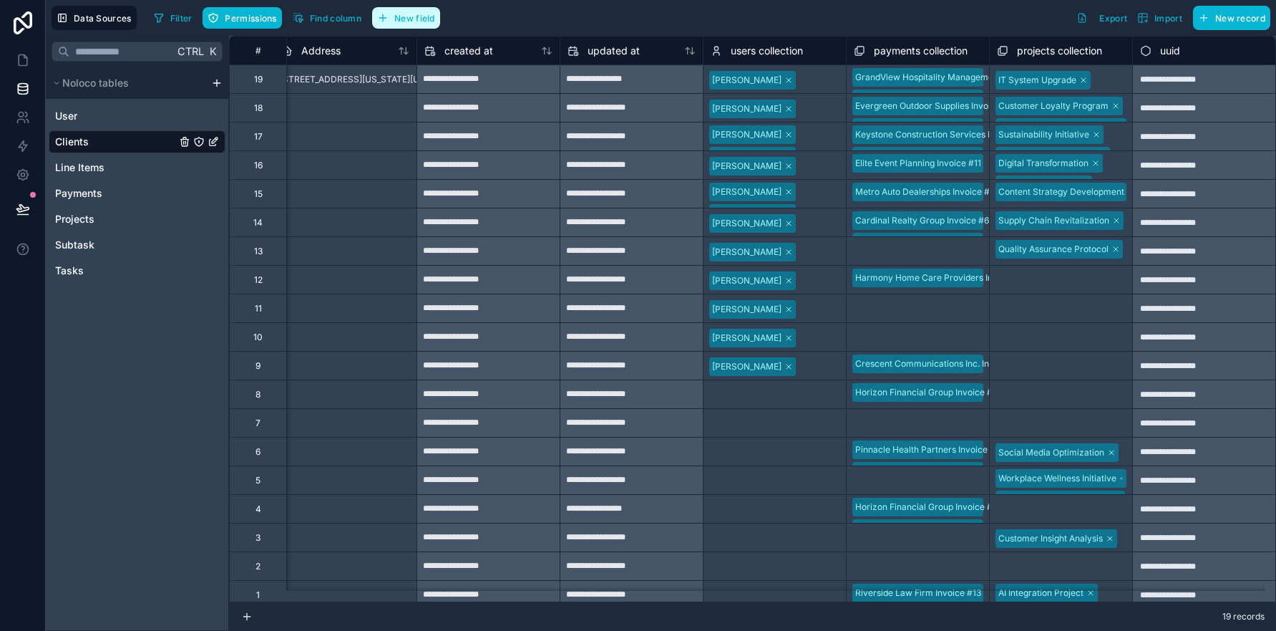
click at [409, 24] on button "New field" at bounding box center [406, 17] width 68 height 21
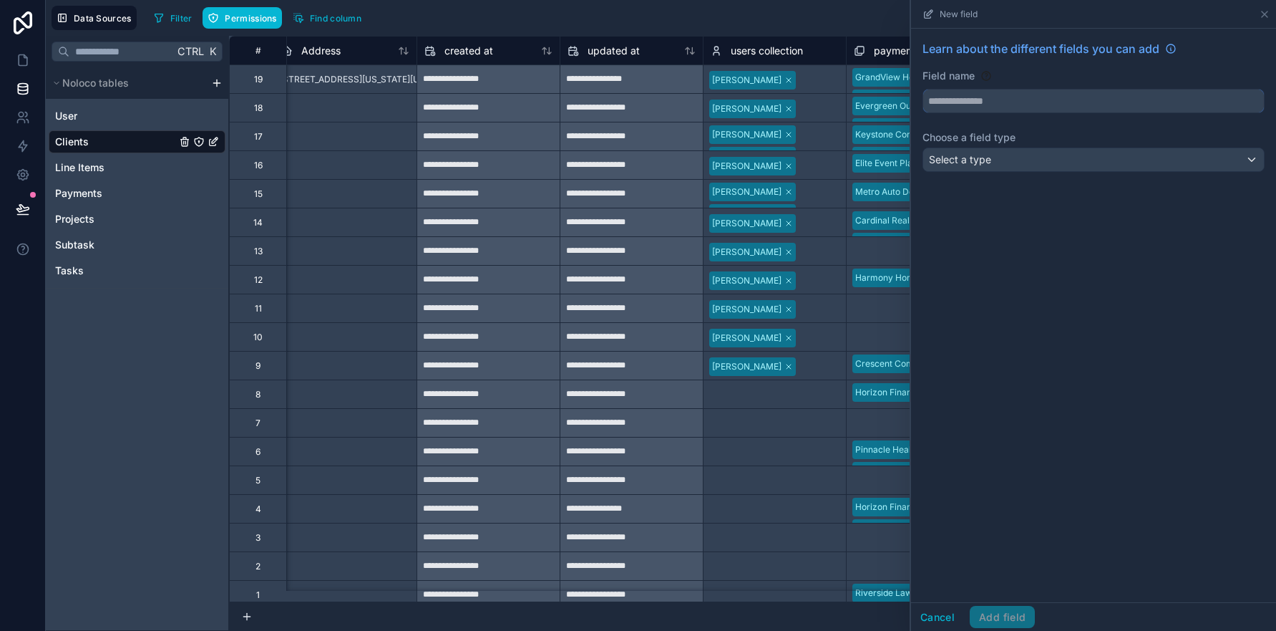
click at [1000, 103] on input "text" at bounding box center [1093, 100] width 341 height 23
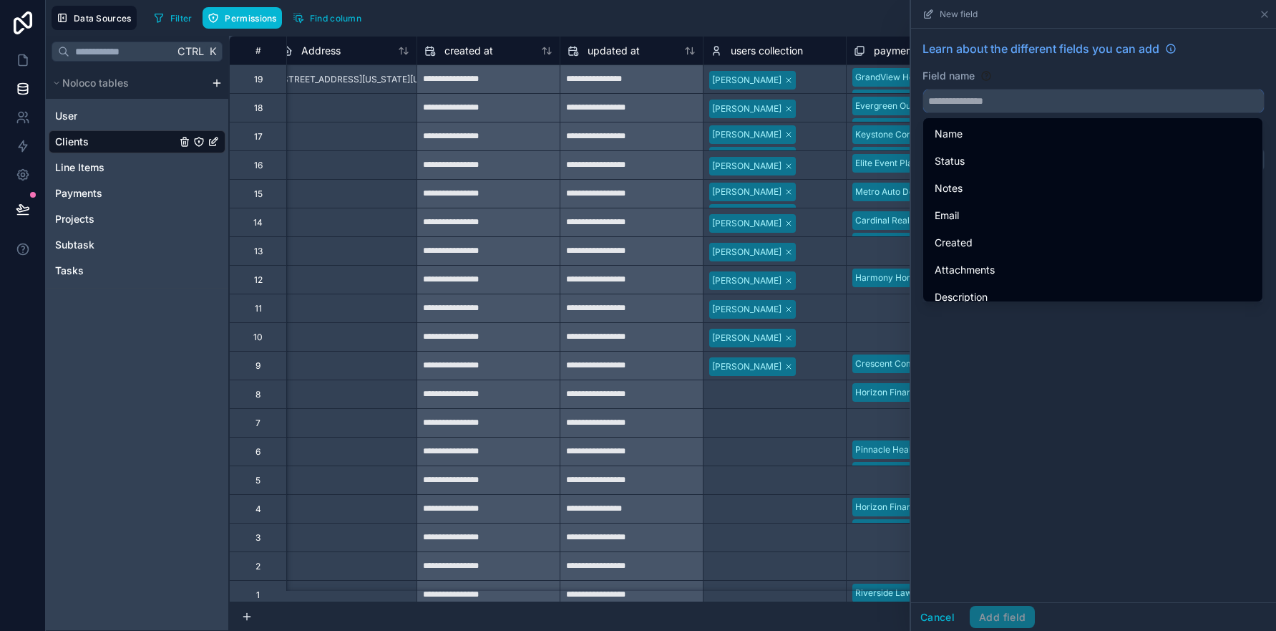
click at [1003, 102] on input "text" at bounding box center [1093, 100] width 341 height 23
click at [957, 99] on input "text" at bounding box center [1093, 100] width 341 height 23
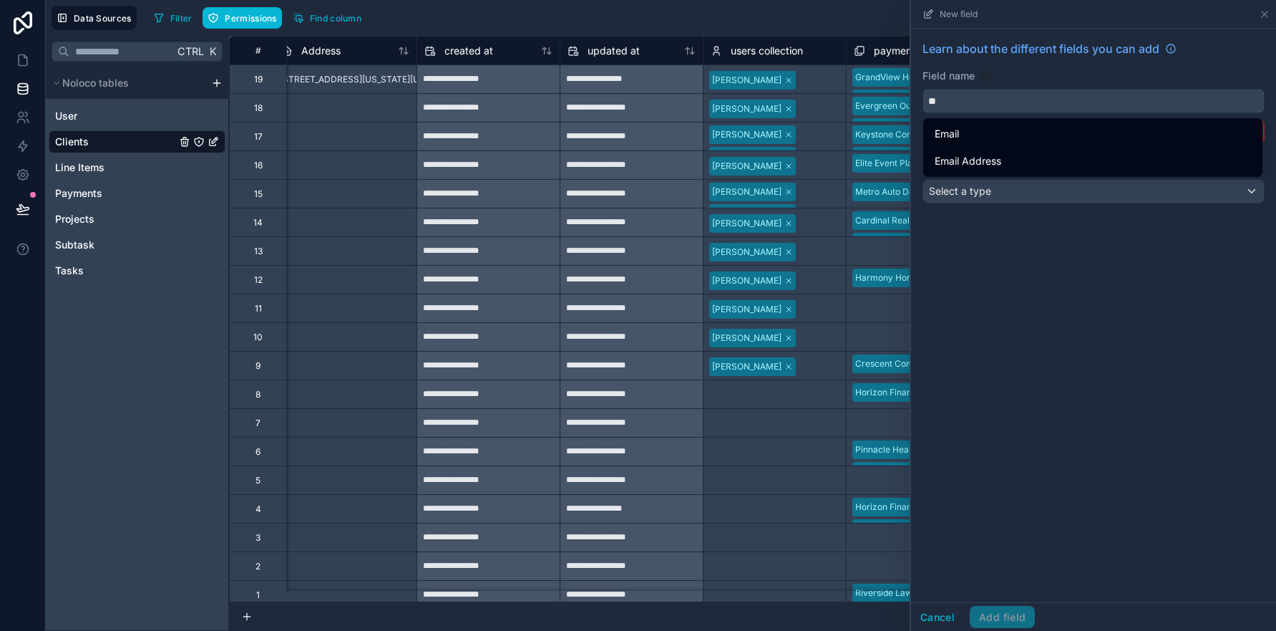
scroll to position [0, 0]
type input "*"
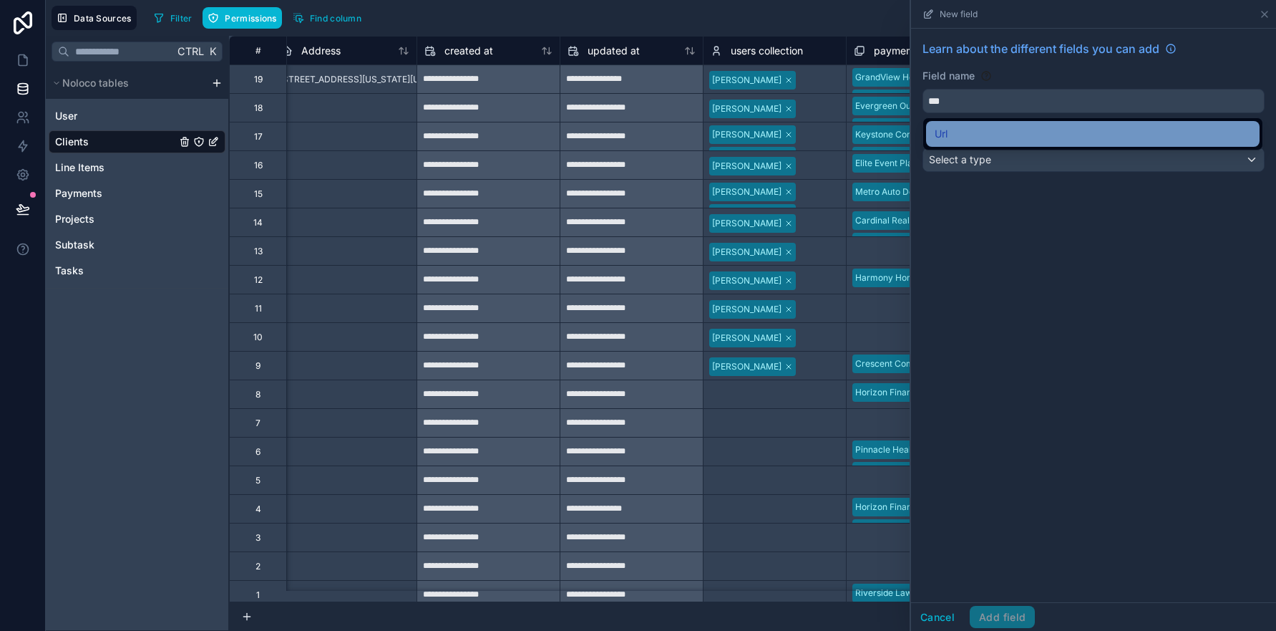
click at [976, 132] on div "Url" at bounding box center [1093, 133] width 316 height 17
type input "***"
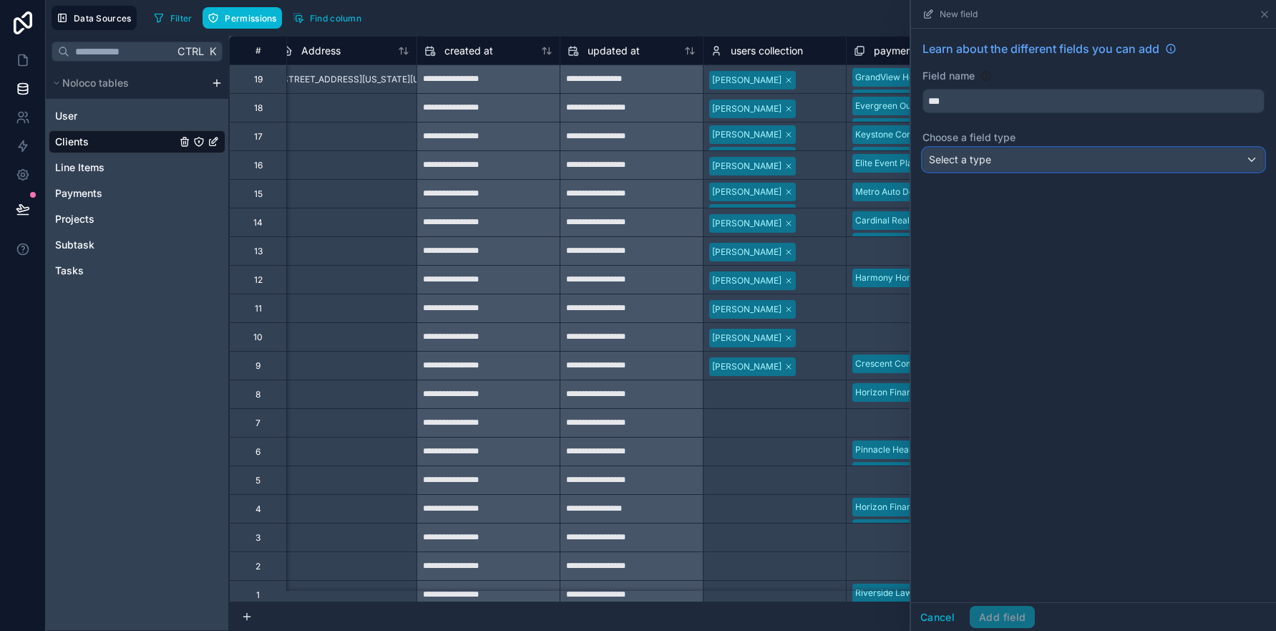
click at [984, 159] on span "Select a type" at bounding box center [960, 159] width 62 height 12
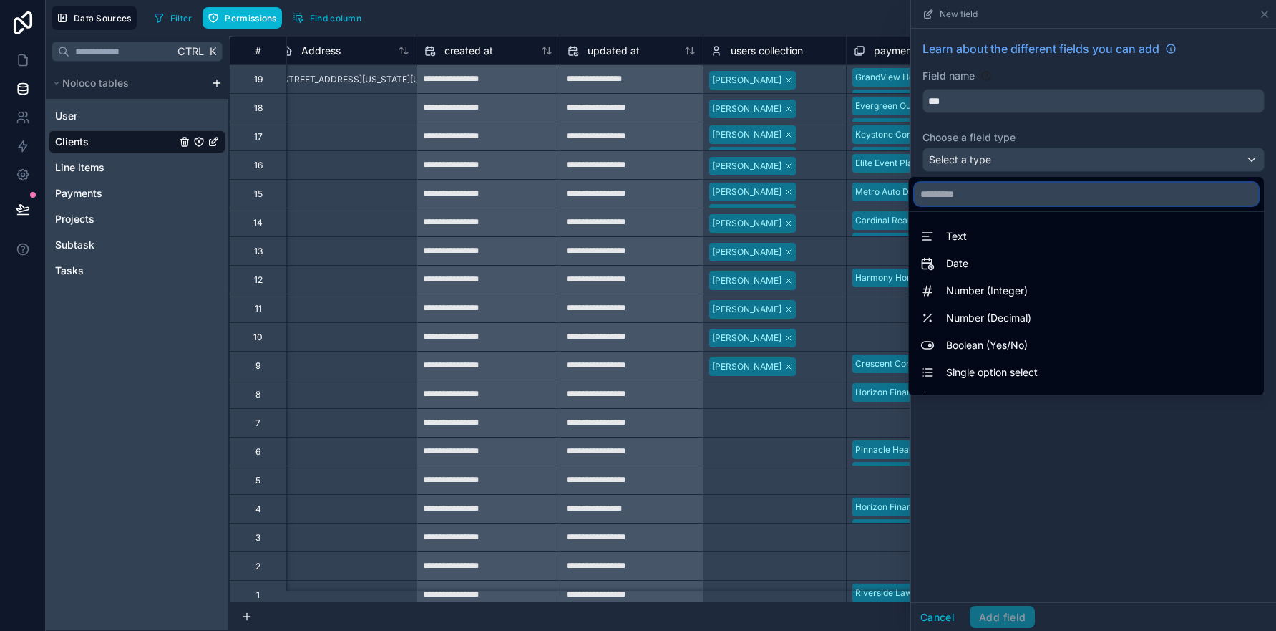
click at [966, 194] on input "text" at bounding box center [1087, 194] width 344 height 23
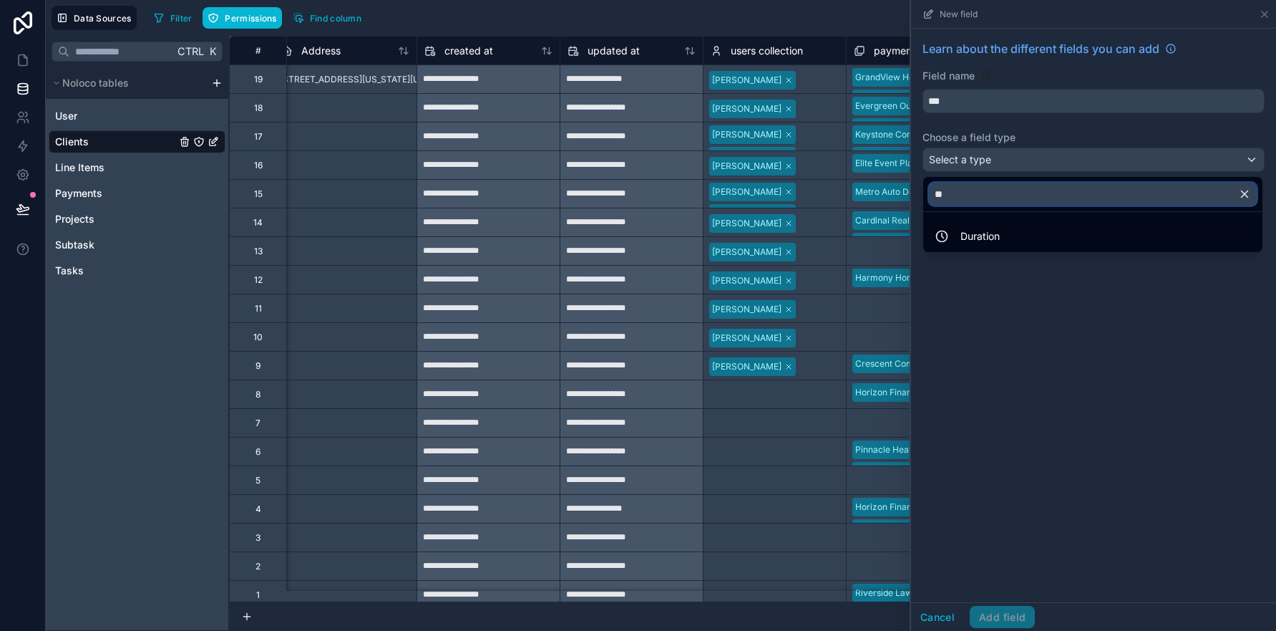
drag, startPoint x: 946, startPoint y: 193, endPoint x: 928, endPoint y: 193, distance: 17.2
click at [928, 193] on div "**" at bounding box center [1092, 194] width 339 height 34
drag, startPoint x: 958, startPoint y: 193, endPoint x: 917, endPoint y: 193, distance: 41.5
click at [919, 193] on div "**********" at bounding box center [661, 315] width 1230 height 631
type input "*"
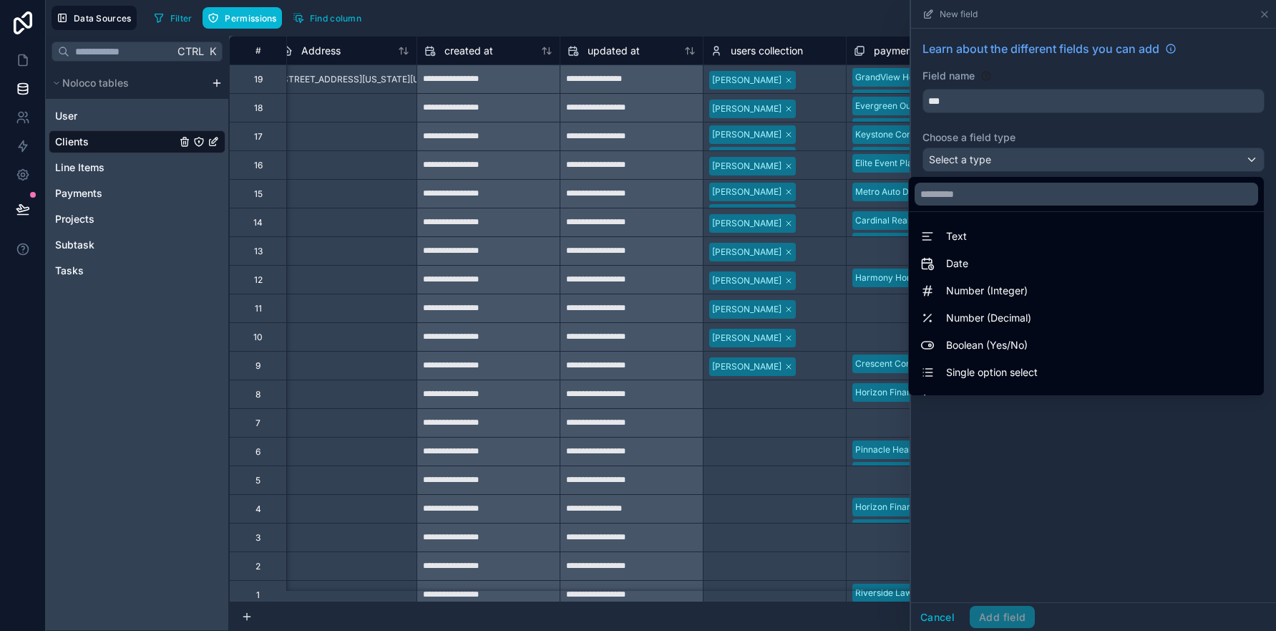
click at [956, 241] on div "Text" at bounding box center [1087, 236] width 332 height 17
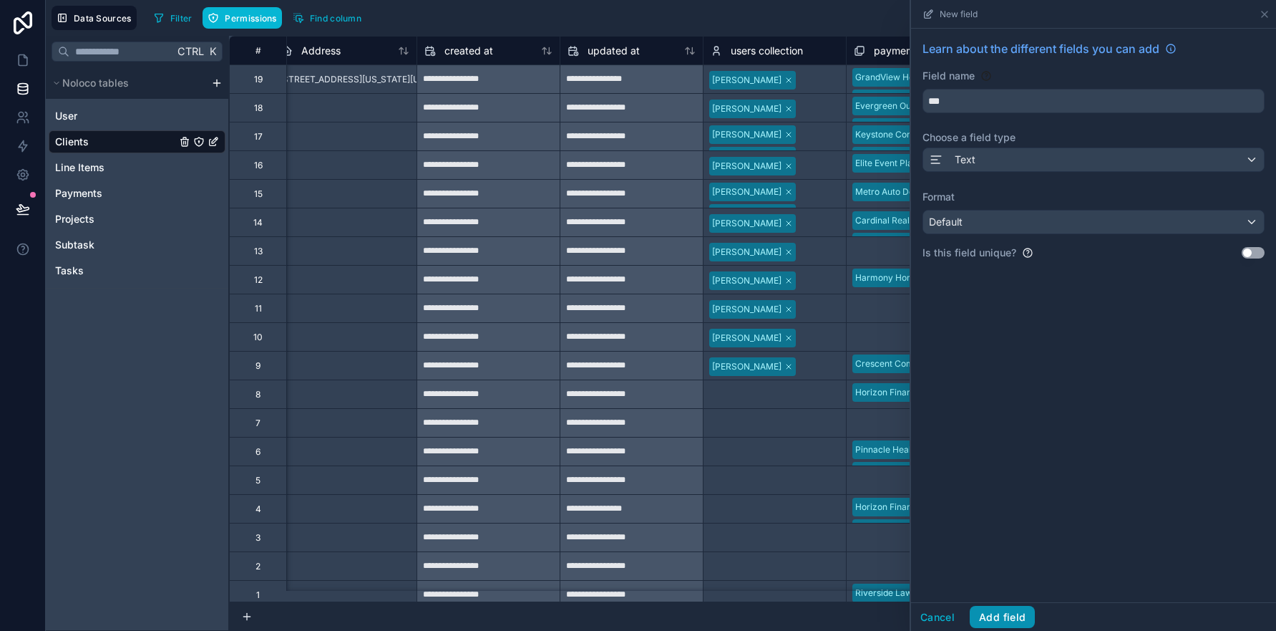
click at [1001, 612] on button "Add field" at bounding box center [1002, 617] width 65 height 23
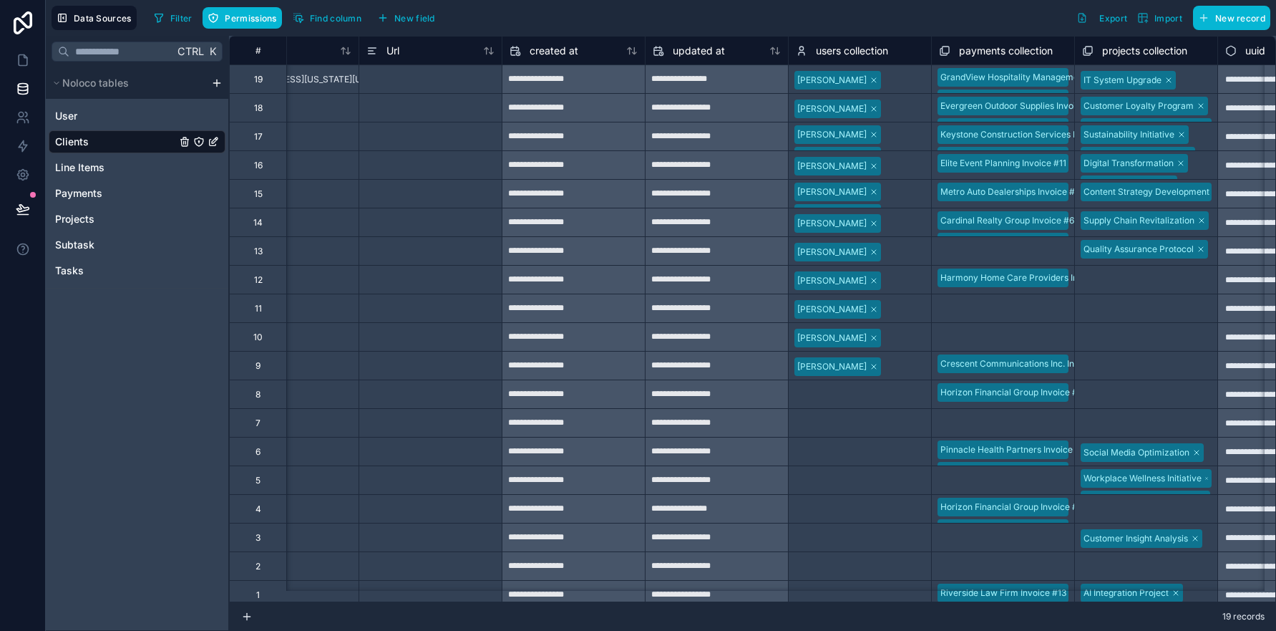
scroll to position [0, 278]
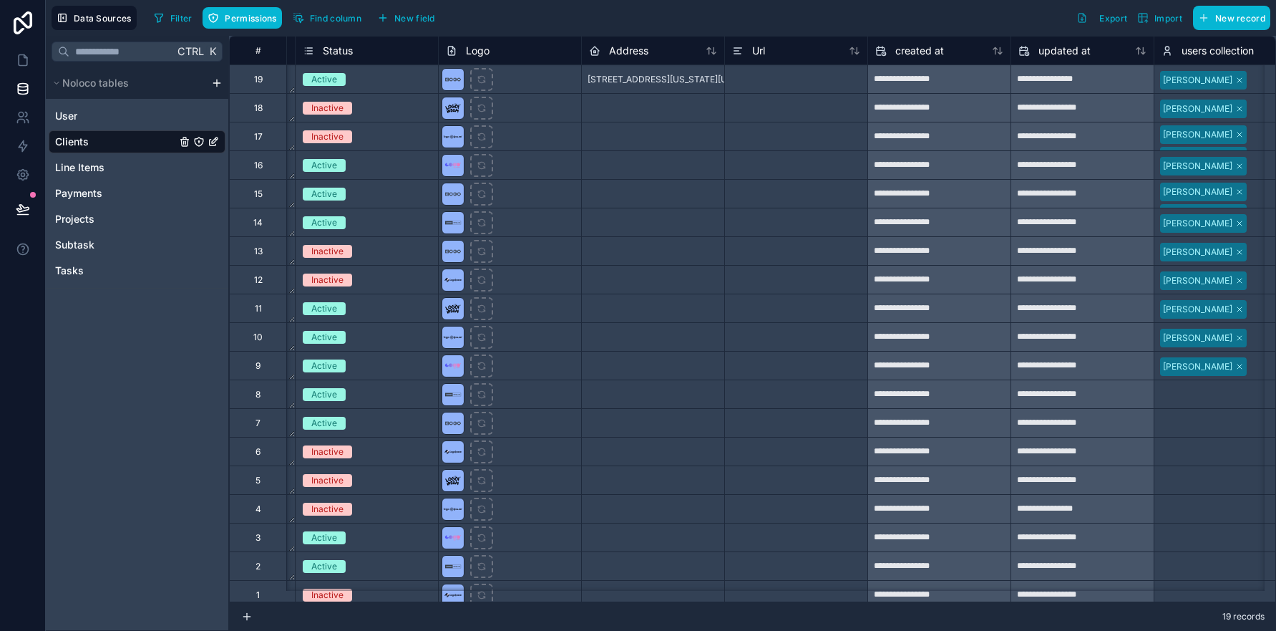
click at [763, 84] on div at bounding box center [795, 78] width 143 height 29
click at [761, 82] on div at bounding box center [795, 78] width 143 height 29
click at [762, 81] on input at bounding box center [796, 79] width 142 height 28
click at [764, 82] on input at bounding box center [796, 79] width 142 height 28
paste input "**********"
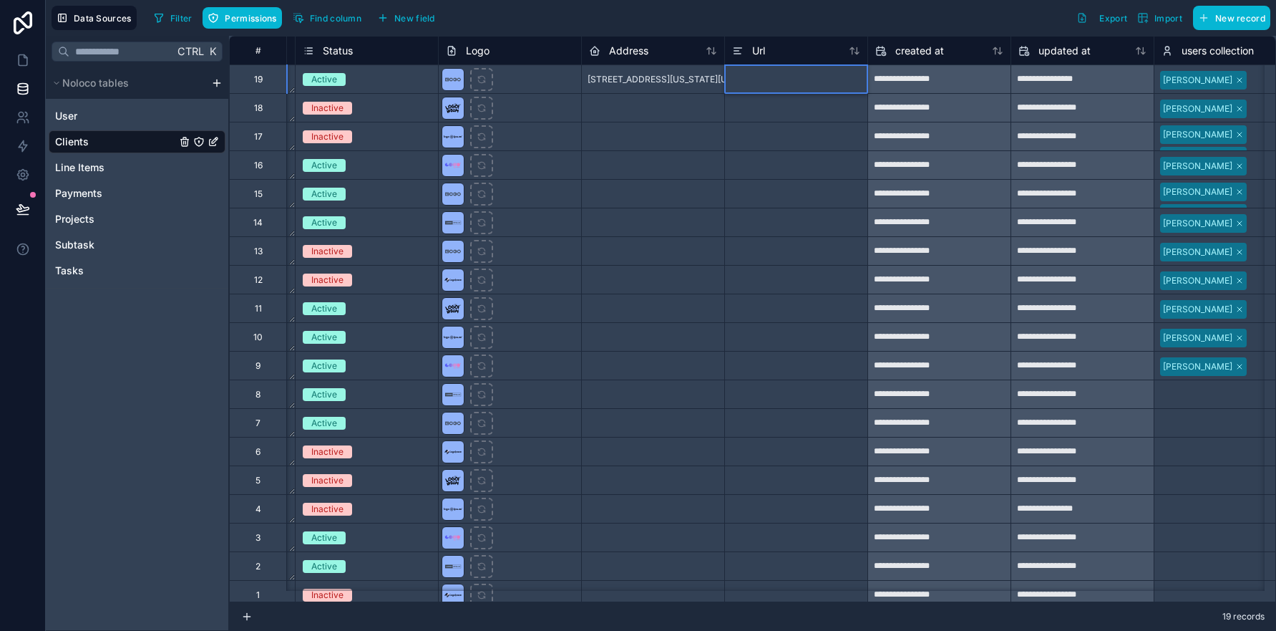
type input "**********"
click at [760, 108] on div at bounding box center [795, 107] width 143 height 29
click at [21, 61] on icon at bounding box center [23, 60] width 14 height 14
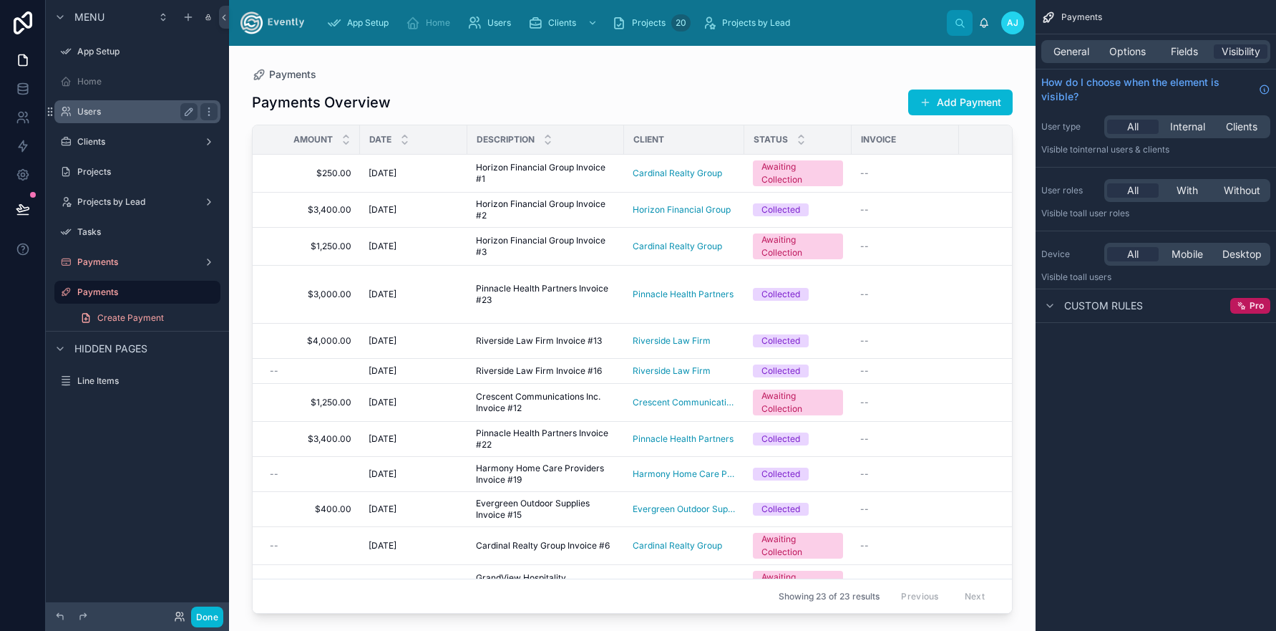
click at [89, 114] on label "Users" at bounding box center [134, 111] width 115 height 11
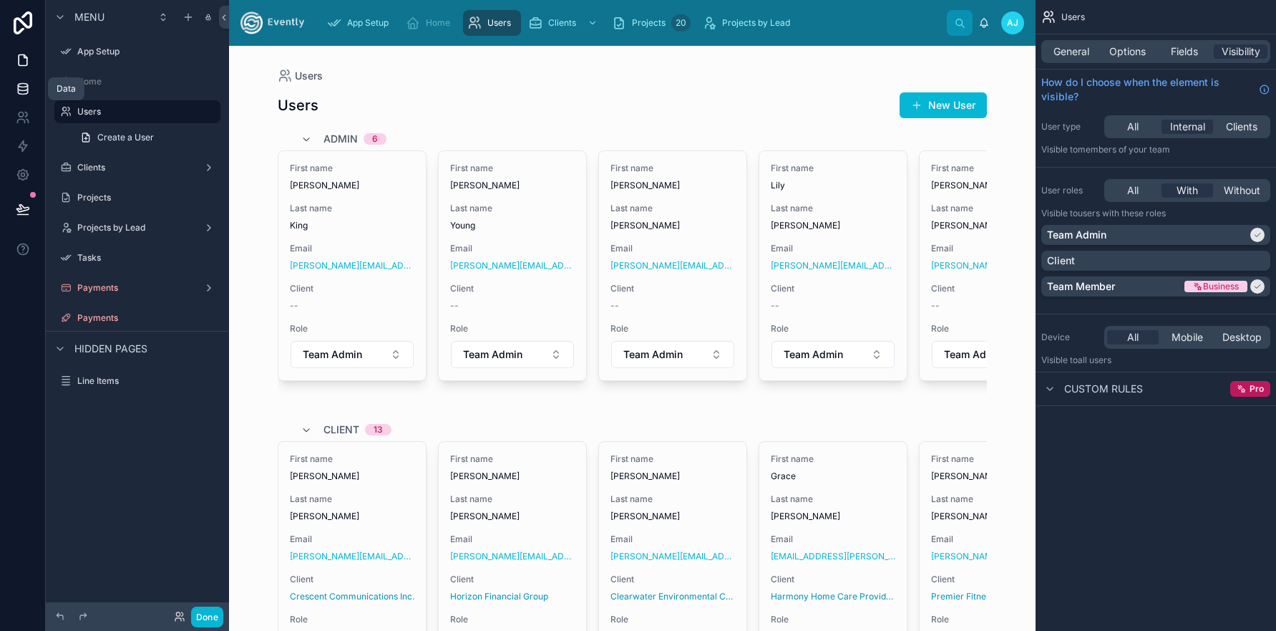
click at [25, 87] on icon at bounding box center [22, 86] width 9 height 4
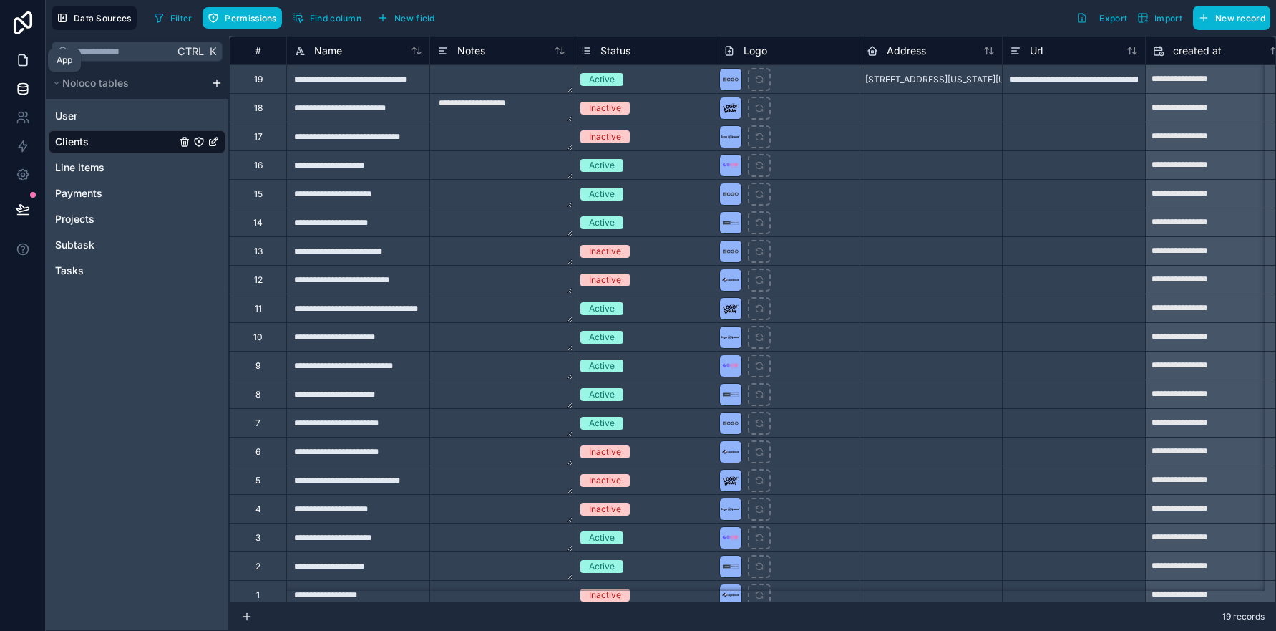
click at [20, 63] on icon at bounding box center [23, 60] width 14 height 14
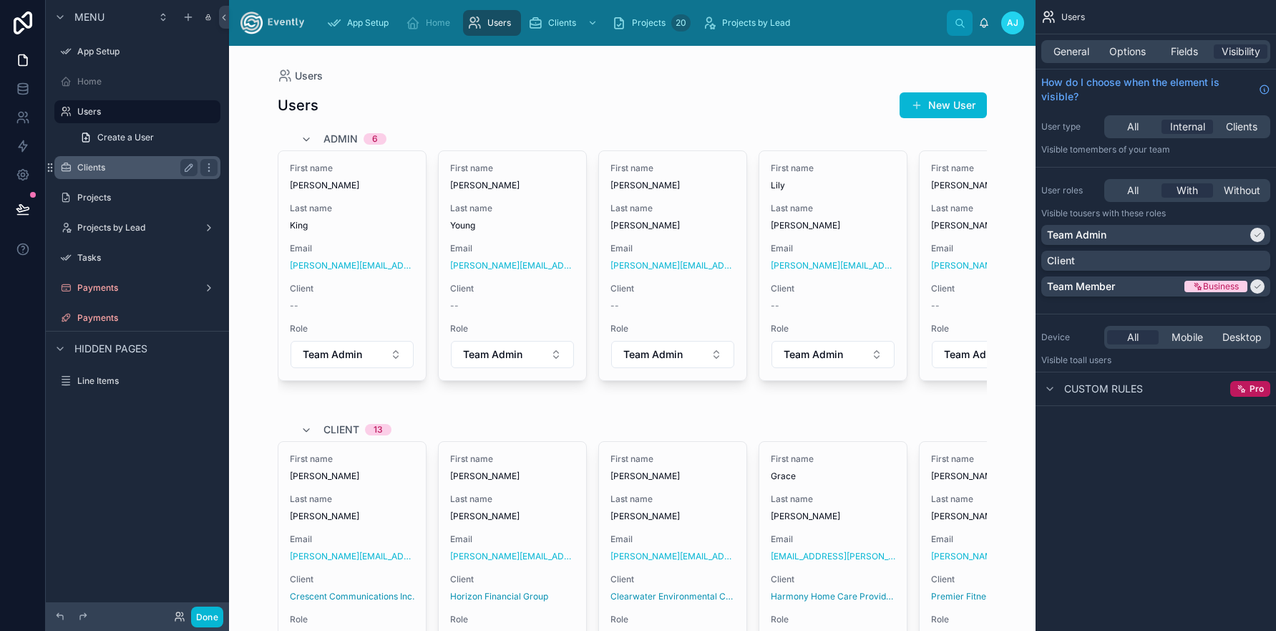
click at [91, 163] on label "Clients" at bounding box center [134, 167] width 115 height 11
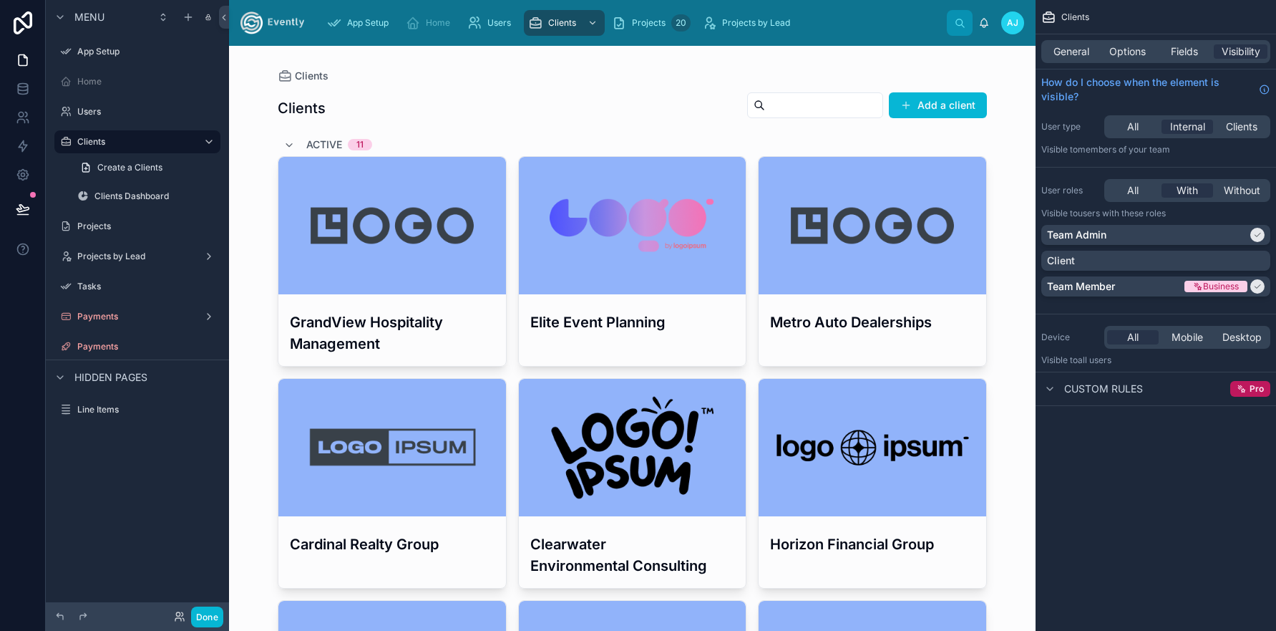
click at [356, 328] on h3 "GrandView Hospitality Management" at bounding box center [392, 332] width 205 height 43
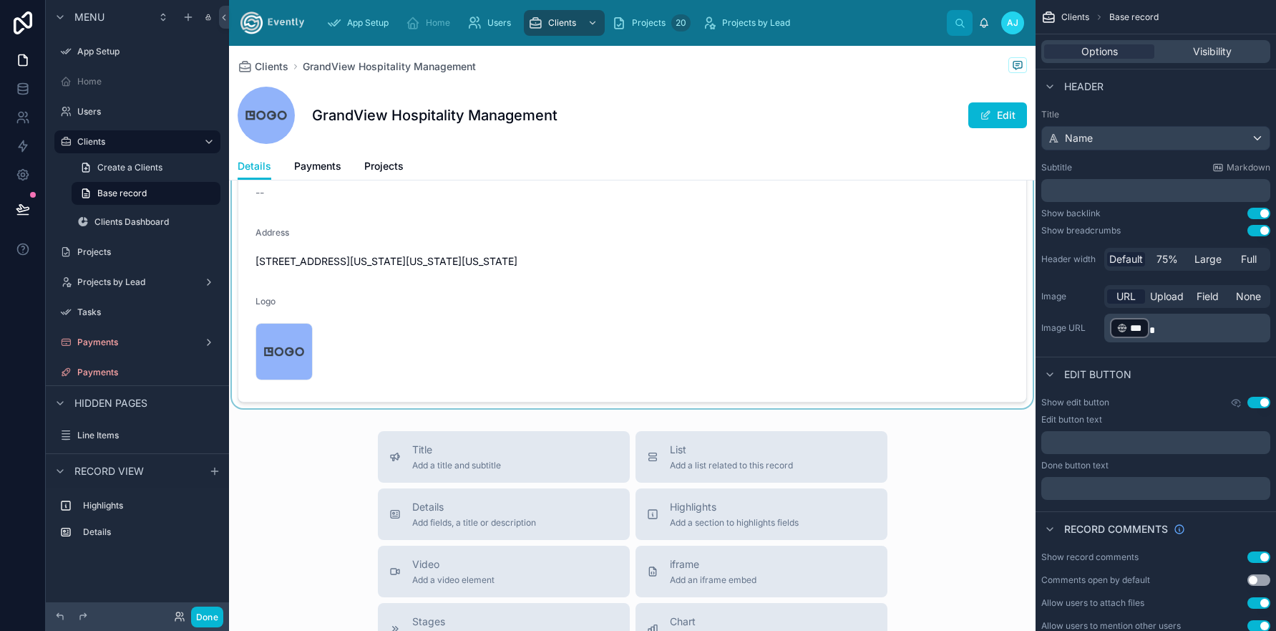
scroll to position [131, 0]
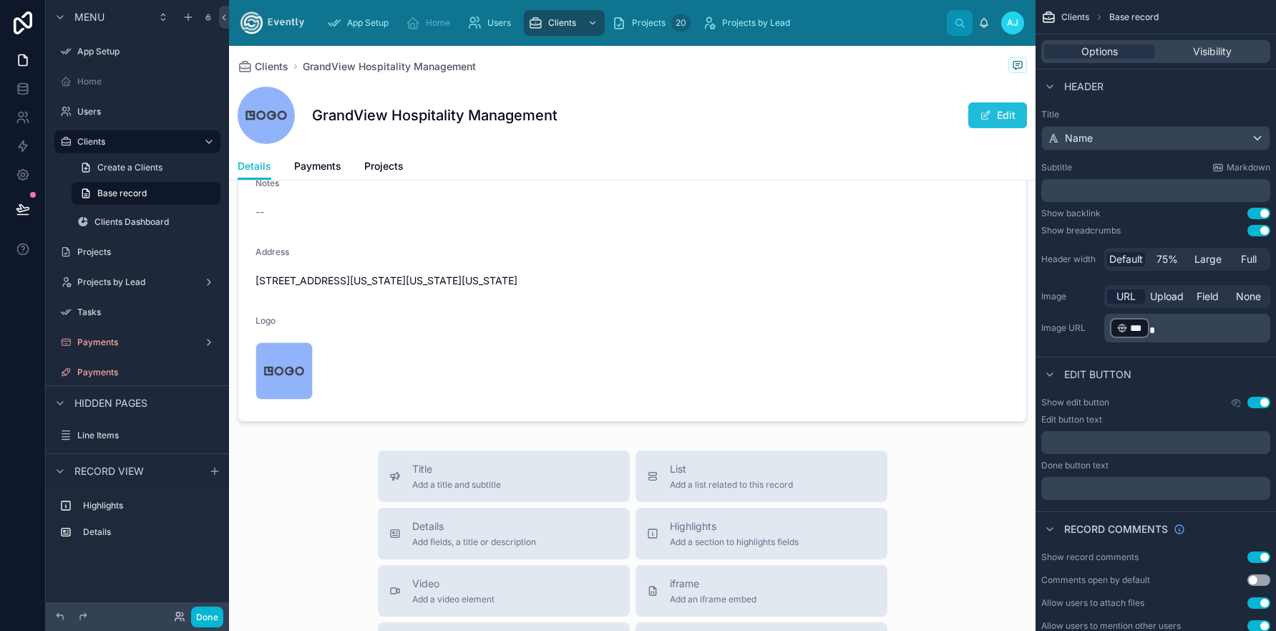
click at [994, 115] on button "Edit" at bounding box center [997, 115] width 59 height 26
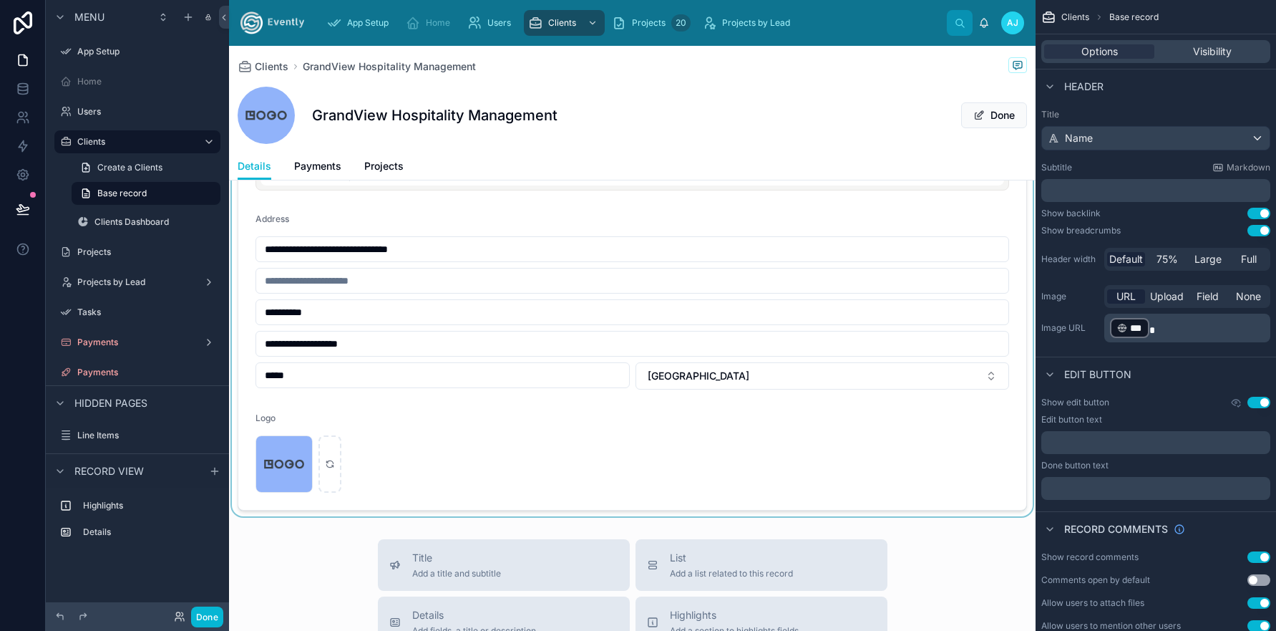
scroll to position [0, 0]
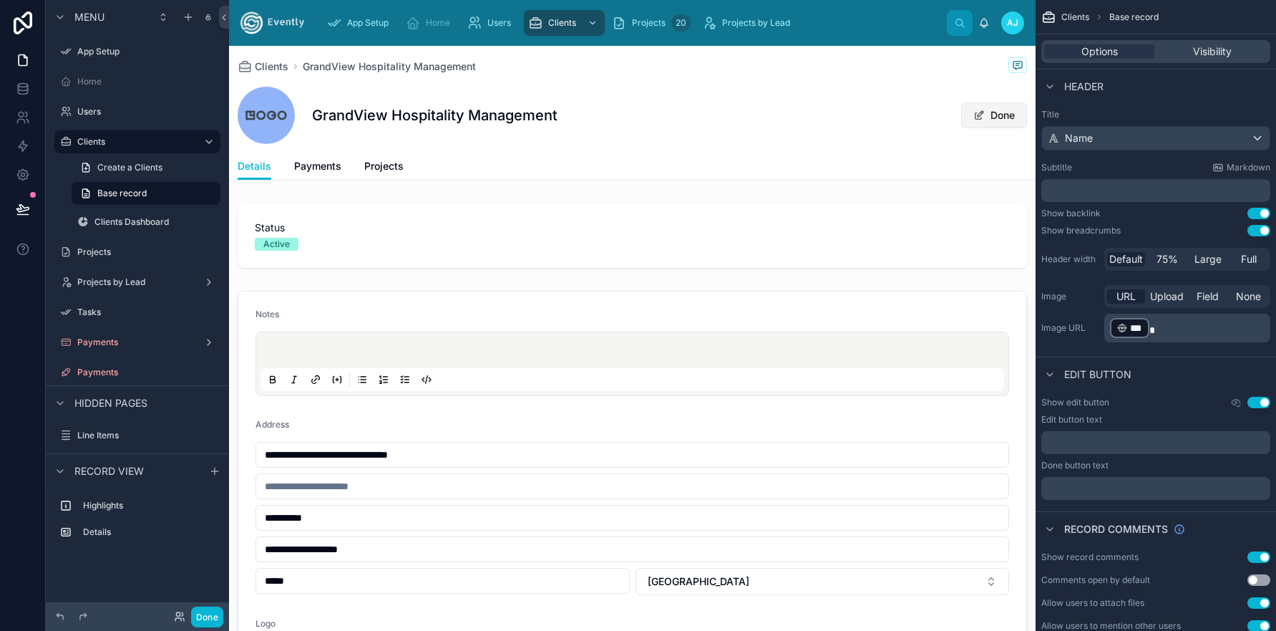
click at [982, 116] on button "Done" at bounding box center [994, 115] width 66 height 26
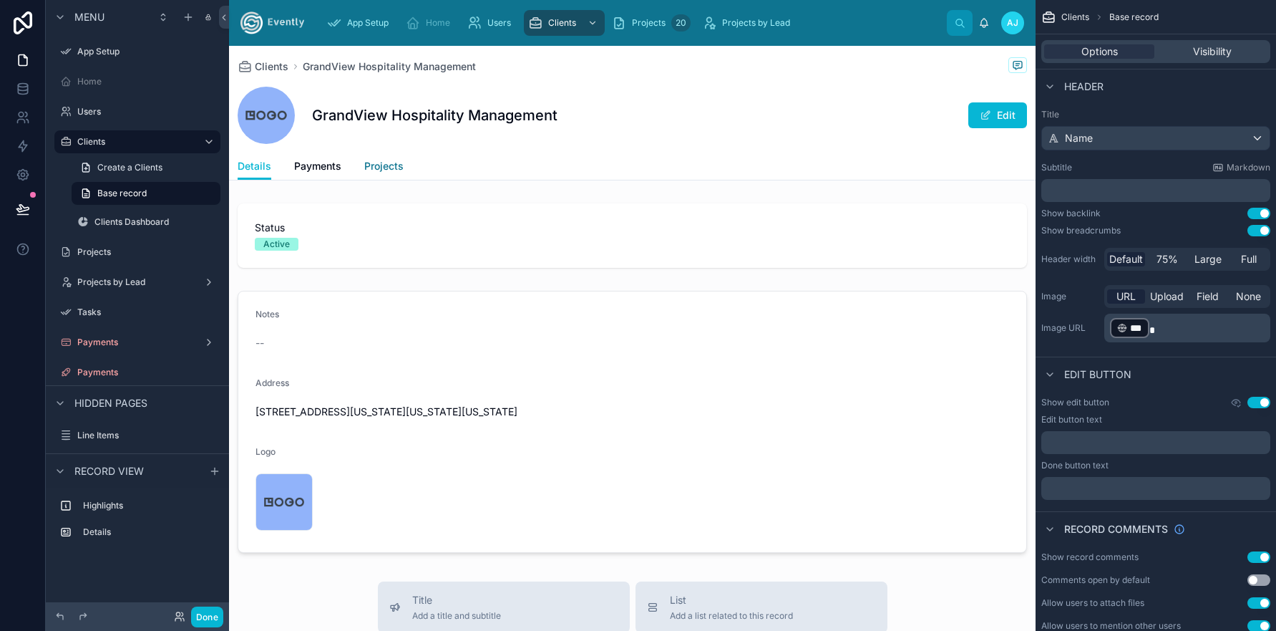
click at [379, 167] on span "Projects" at bounding box center [383, 166] width 39 height 14
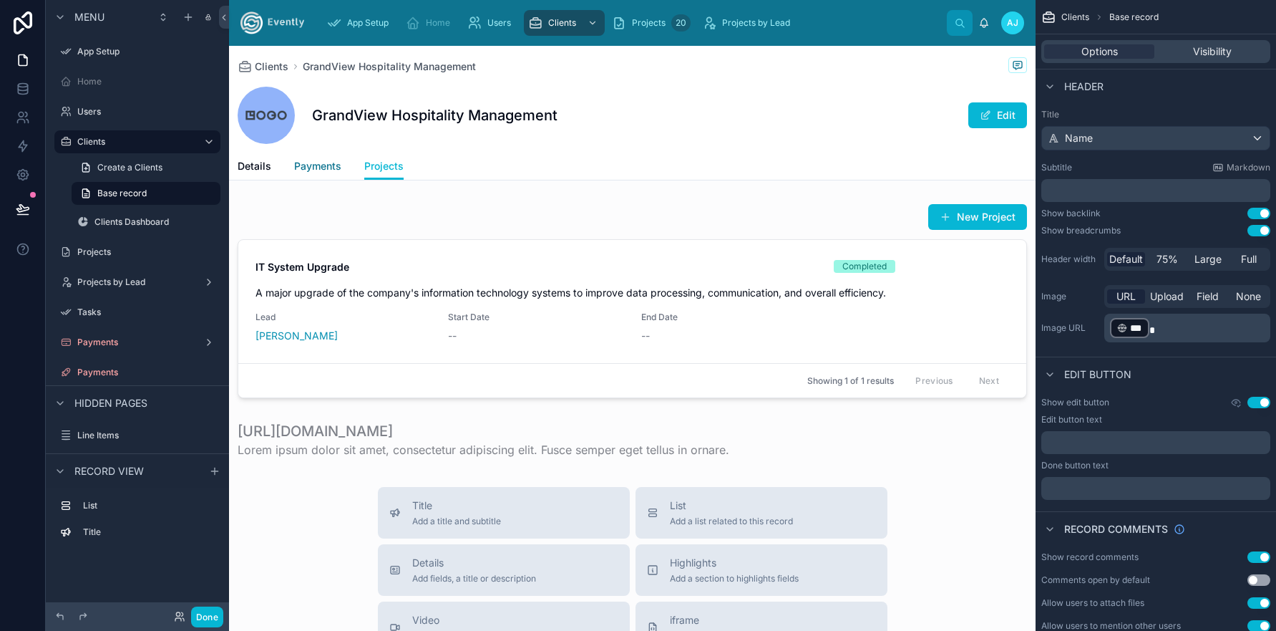
click at [316, 169] on span "Payments" at bounding box center [317, 166] width 47 height 14
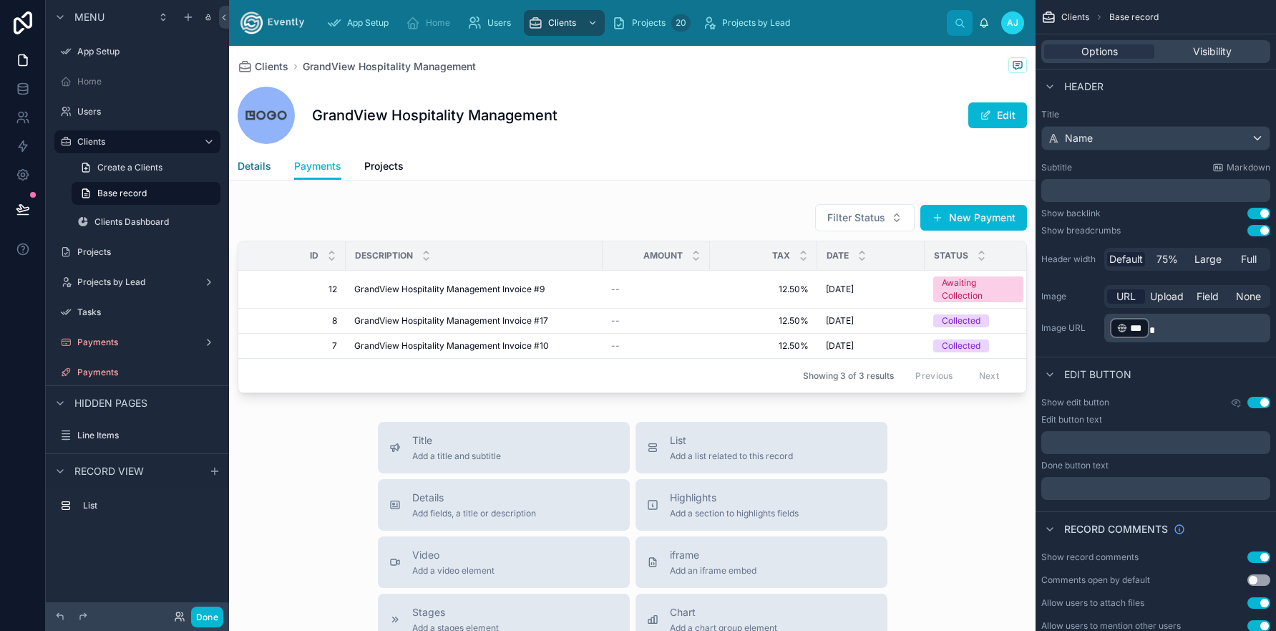
click at [250, 170] on span "Details" at bounding box center [255, 166] width 34 height 14
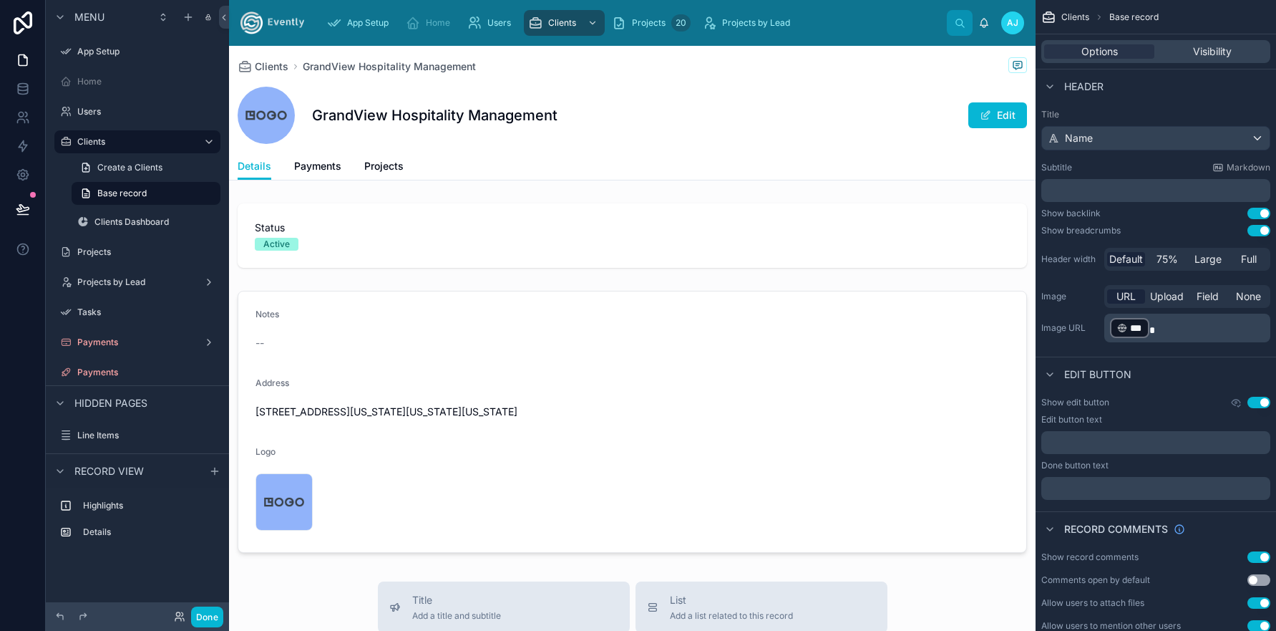
click at [445, 164] on div "Details Payments Projects" at bounding box center [633, 165] width 790 height 27
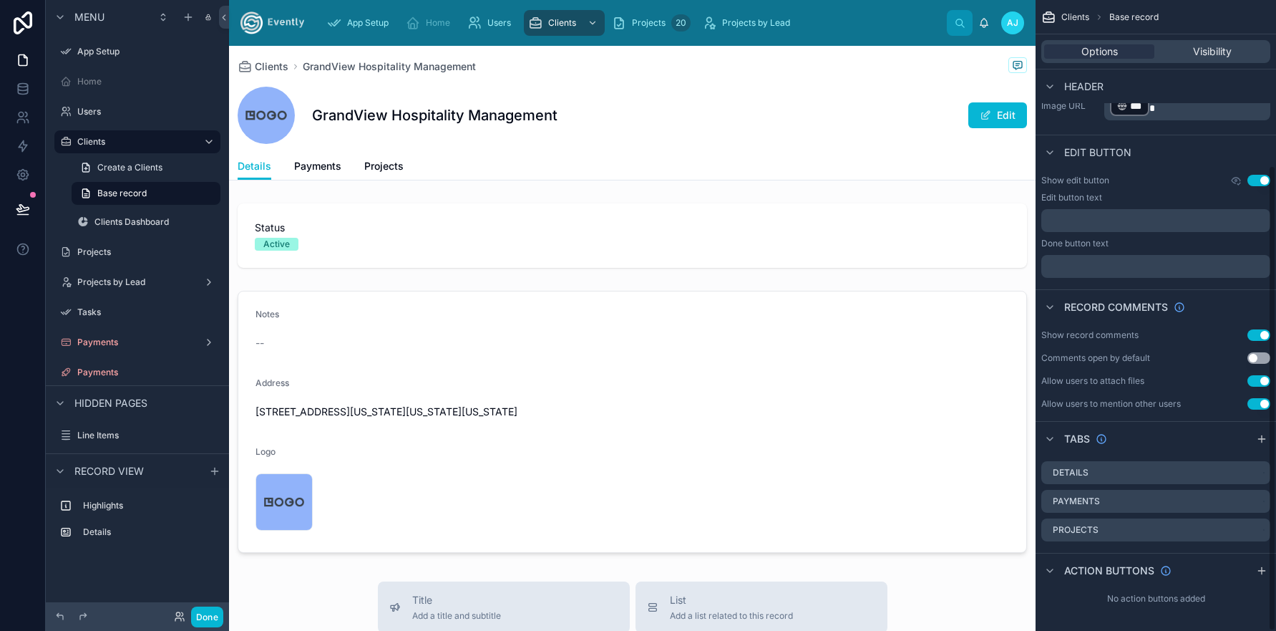
scroll to position [224, 0]
click at [1260, 437] on icon "scrollable content" at bounding box center [1261, 437] width 6 height 0
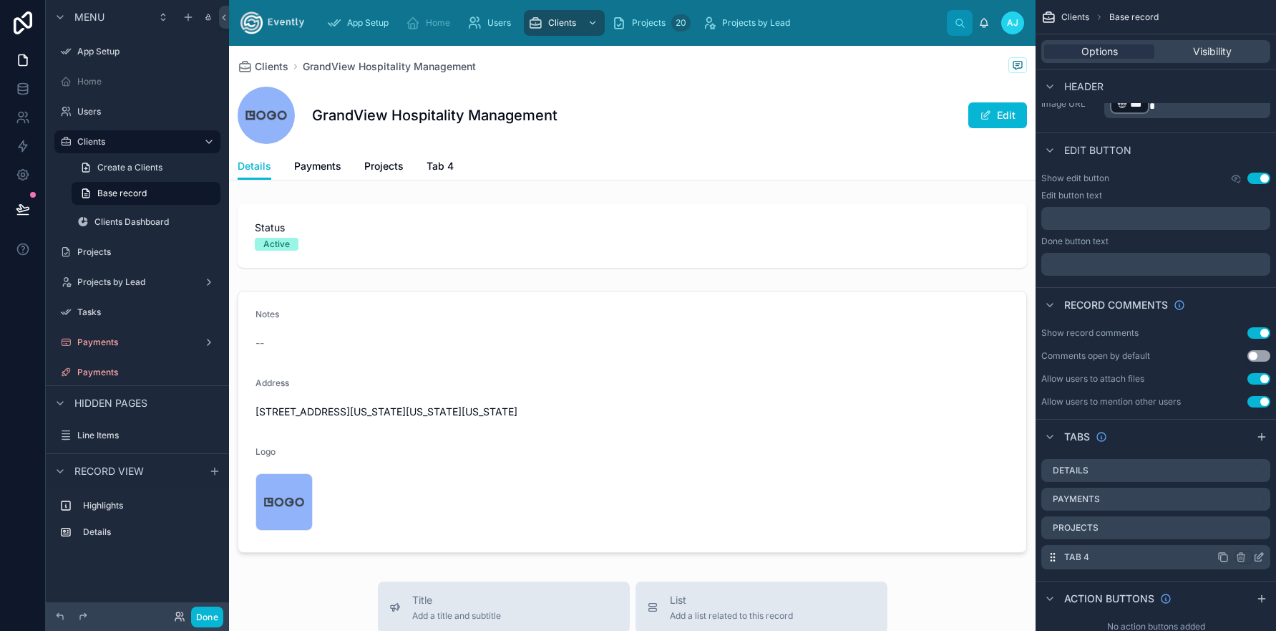
click at [1127, 557] on div "Tab 4" at bounding box center [1155, 557] width 229 height 24
click at [427, 165] on span "Tab 4" at bounding box center [440, 166] width 27 height 14
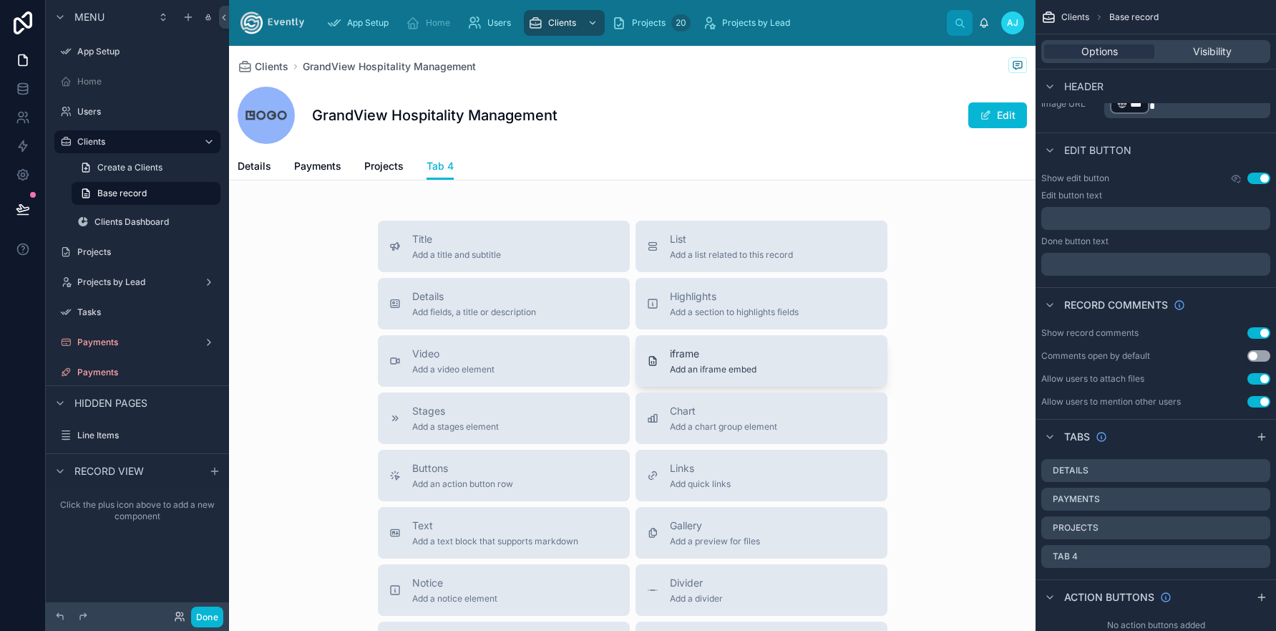
click at [714, 356] on span "iframe" at bounding box center [713, 353] width 87 height 14
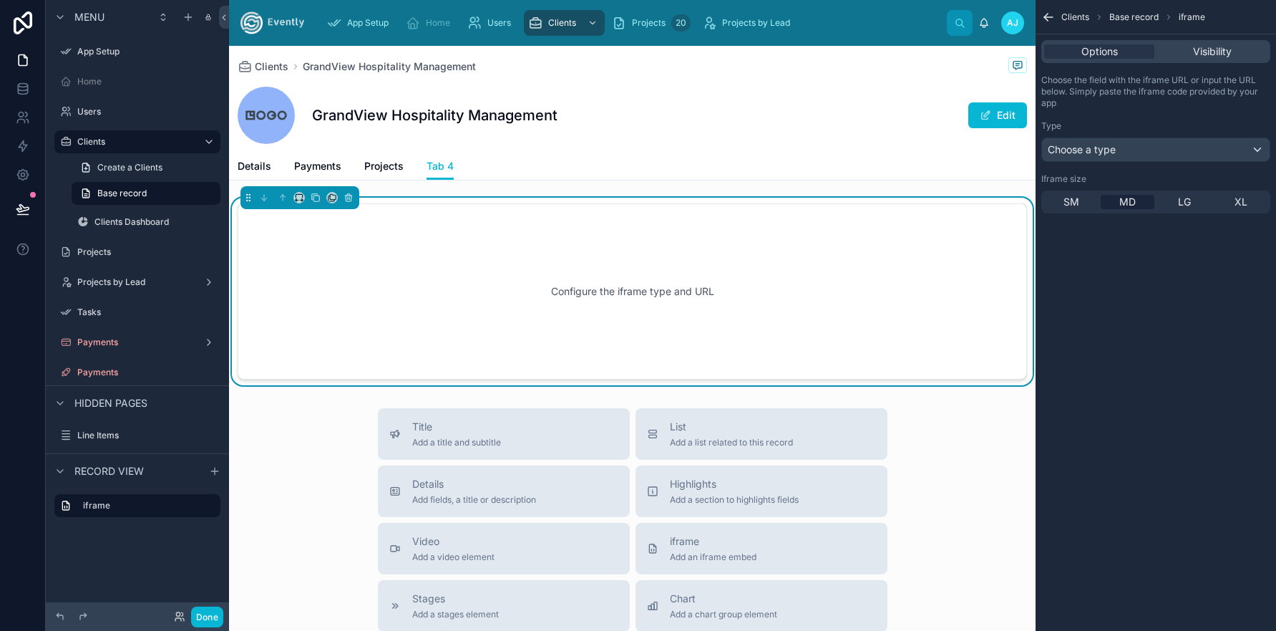
click at [583, 293] on div "Configure the iframe type and URL" at bounding box center [632, 291] width 742 height 129
click at [677, 276] on div "Configure the iframe type and URL" at bounding box center [632, 291] width 742 height 129
click at [636, 280] on div "Configure the iframe type and URL" at bounding box center [632, 291] width 742 height 129
click at [637, 280] on div "Configure the iframe type and URL" at bounding box center [632, 291] width 742 height 129
click at [638, 281] on div "Configure the iframe type and URL" at bounding box center [632, 291] width 742 height 129
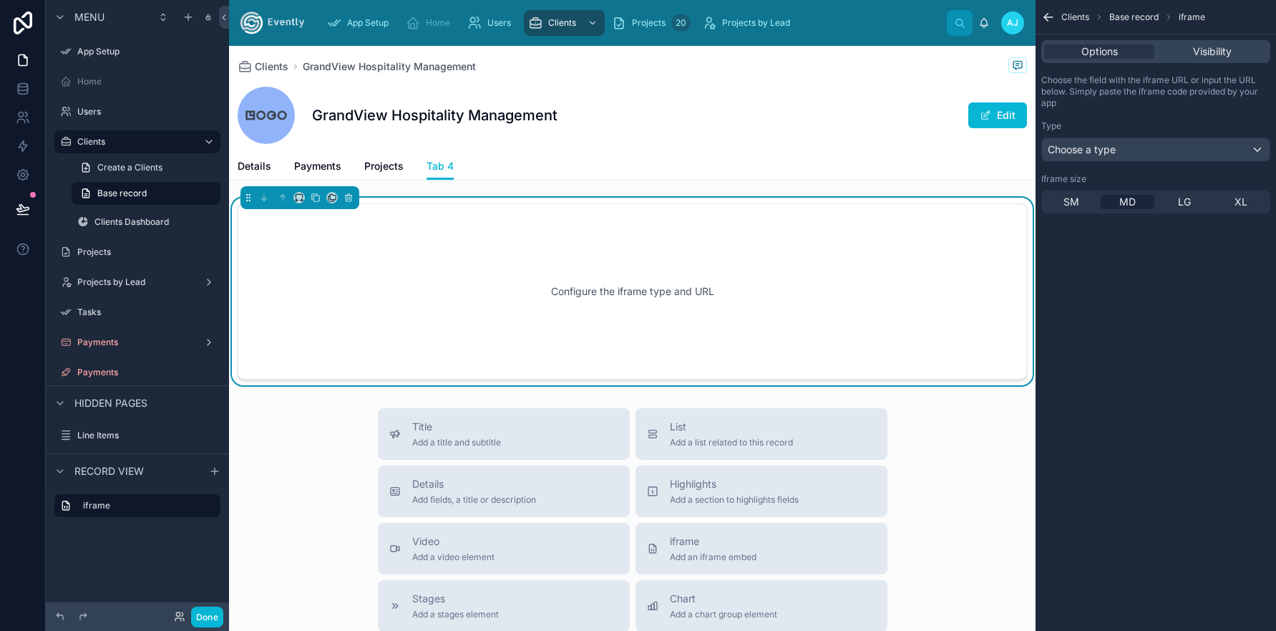
click at [568, 293] on div "Configure the iframe type and URL" at bounding box center [632, 291] width 742 height 129
click at [994, 107] on button "Edit" at bounding box center [997, 115] width 59 height 26
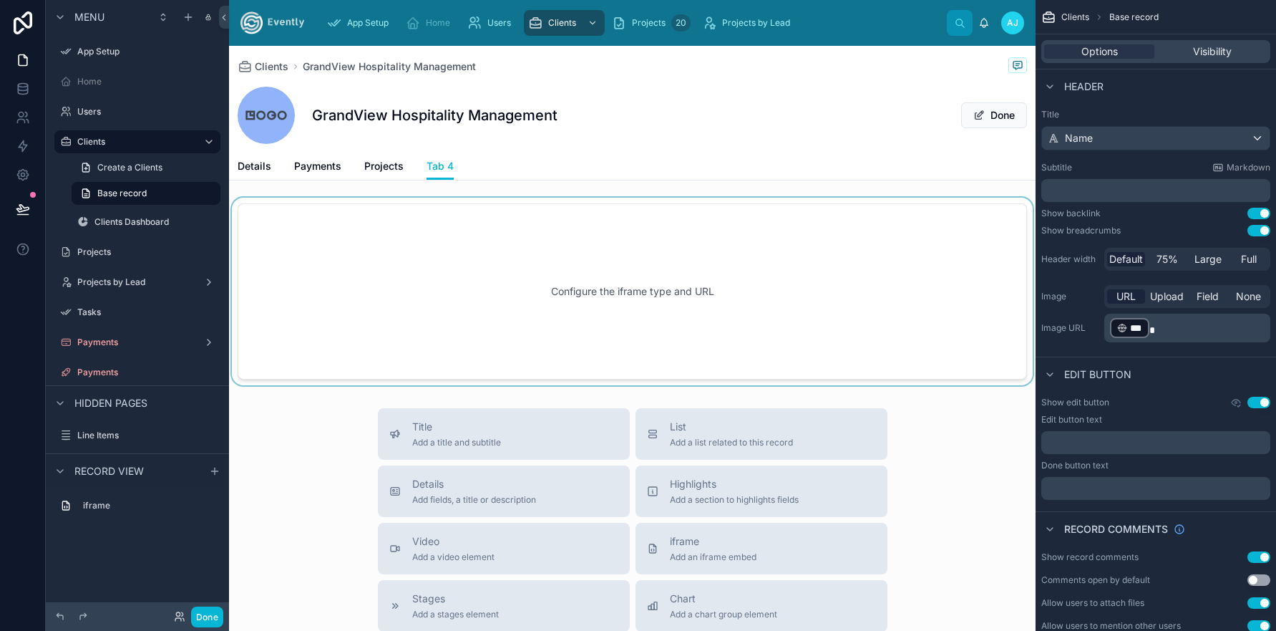
click at [669, 290] on div at bounding box center [632, 292] width 807 height 188
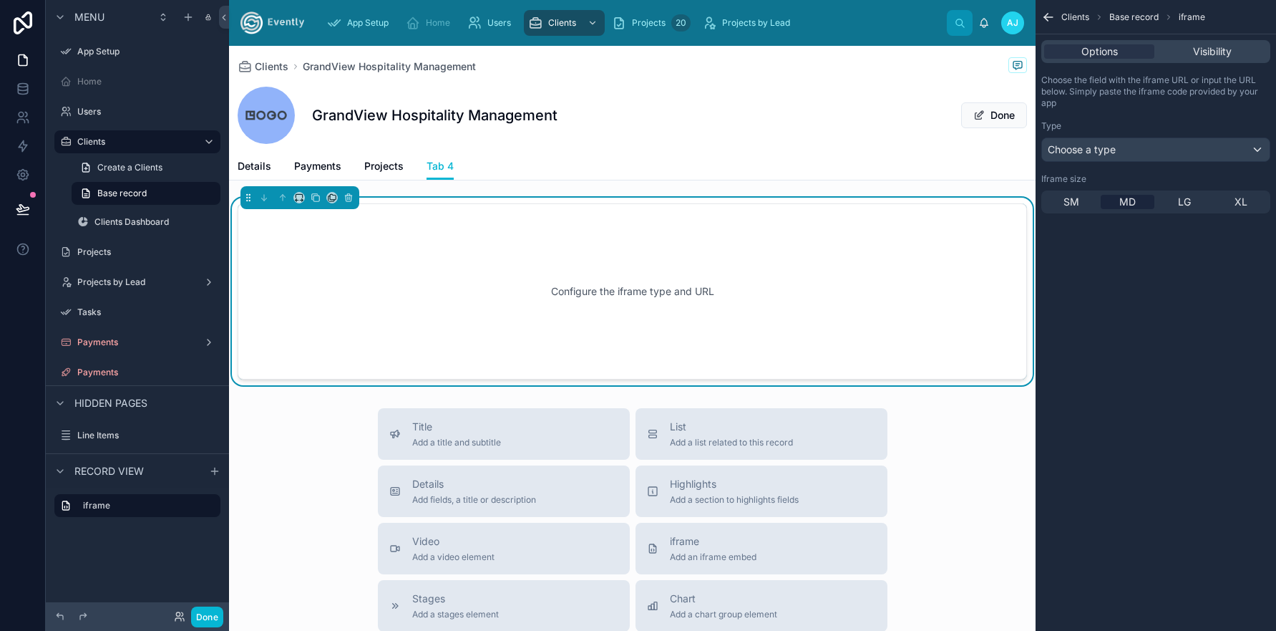
click at [605, 293] on div "Configure the iframe type and URL" at bounding box center [632, 291] width 742 height 129
click at [564, 299] on div "Configure the iframe type and URL" at bounding box center [632, 291] width 742 height 129
click at [551, 280] on div "Configure the iframe type and URL" at bounding box center [632, 291] width 742 height 129
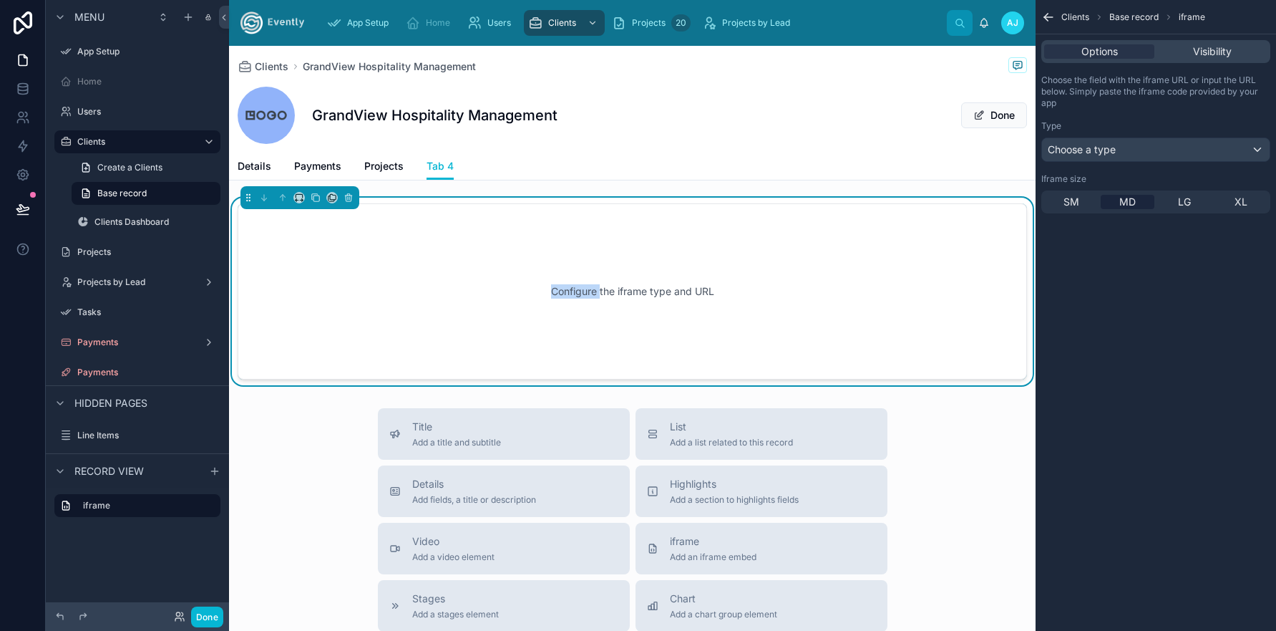
click at [548, 302] on div "Configure the iframe type and URL" at bounding box center [632, 291] width 742 height 129
click at [1104, 149] on span "Choose a type" at bounding box center [1082, 149] width 68 height 12
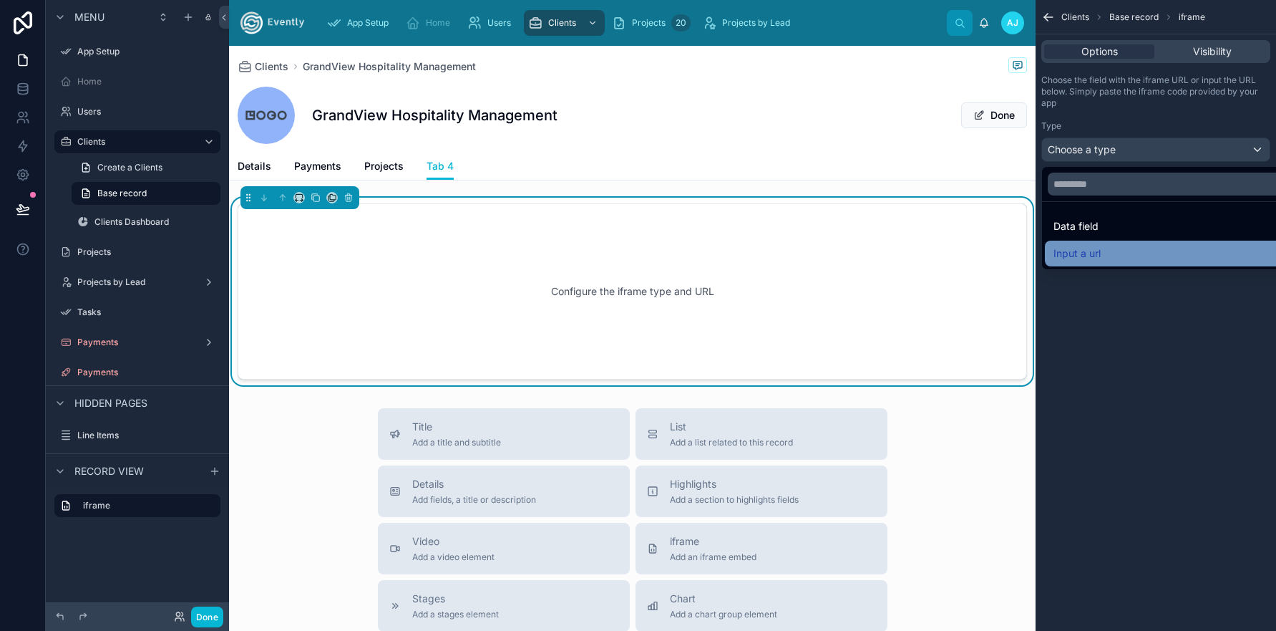
click at [1094, 253] on span "Input a url" at bounding box center [1077, 253] width 47 height 17
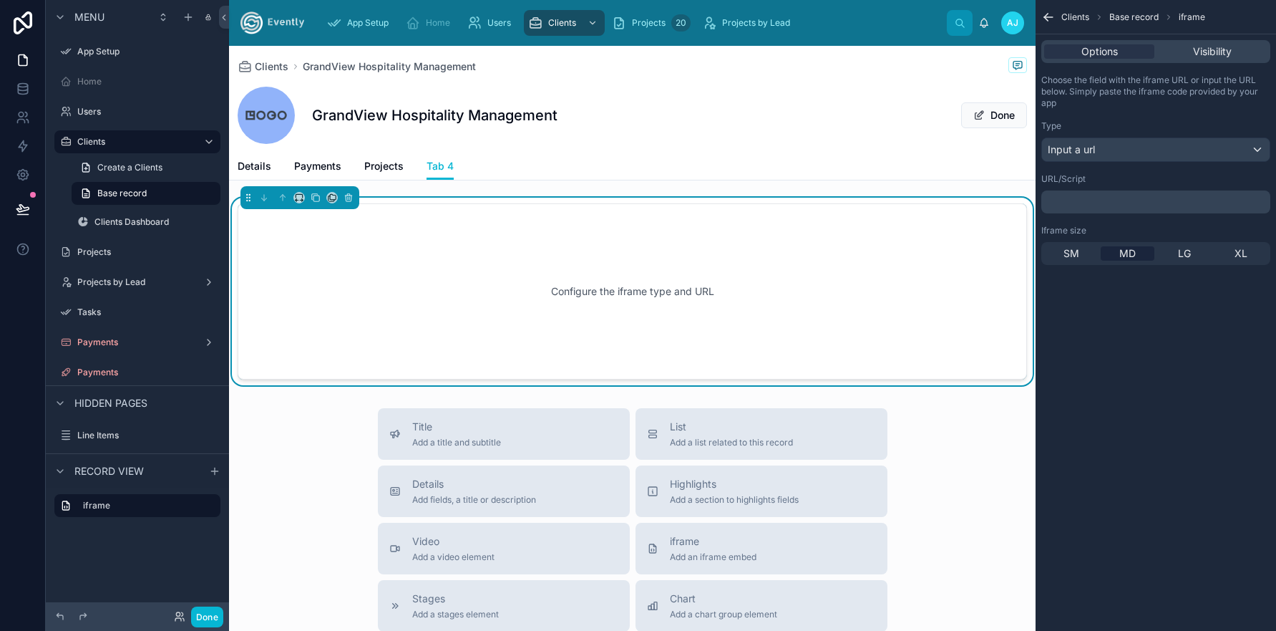
click at [1085, 198] on p "﻿" at bounding box center [1157, 201] width 220 height 11
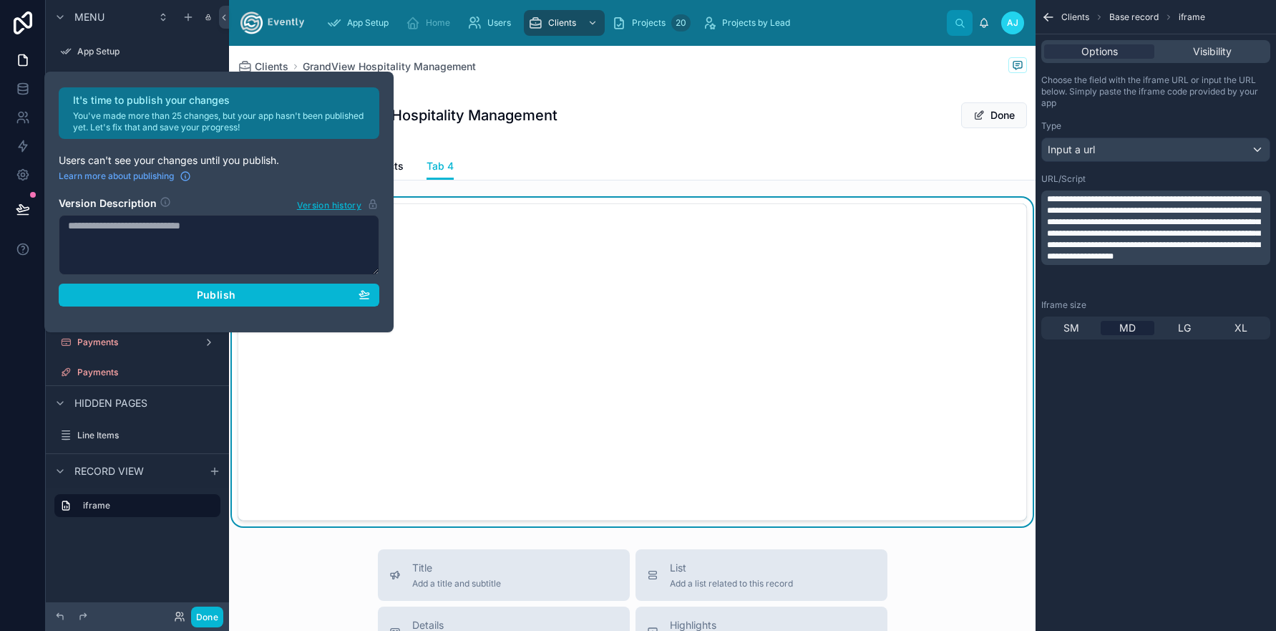
click at [1098, 177] on div "URL/Script" at bounding box center [1155, 178] width 229 height 11
click at [735, 151] on div "Clients GrandView Hospitality Management GrandView Hospitality Management Done" at bounding box center [633, 99] width 790 height 107
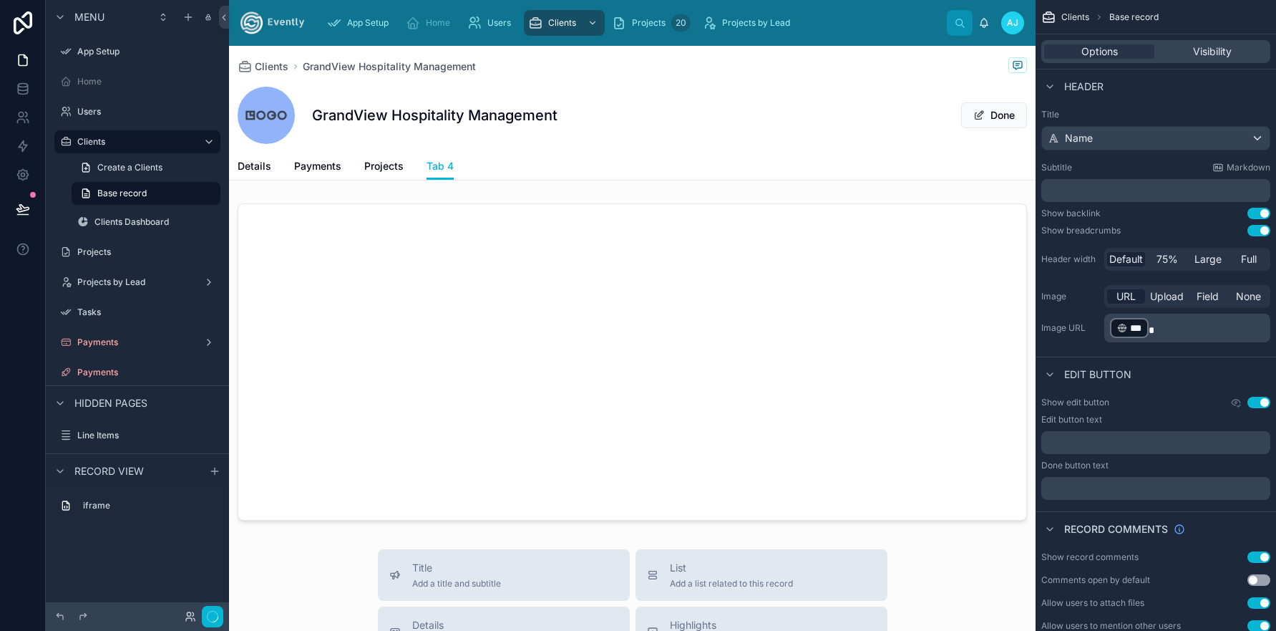
click at [724, 141] on div "GrandView Hospitality Management Done" at bounding box center [633, 115] width 790 height 57
click at [92, 114] on label "Users" at bounding box center [134, 111] width 115 height 11
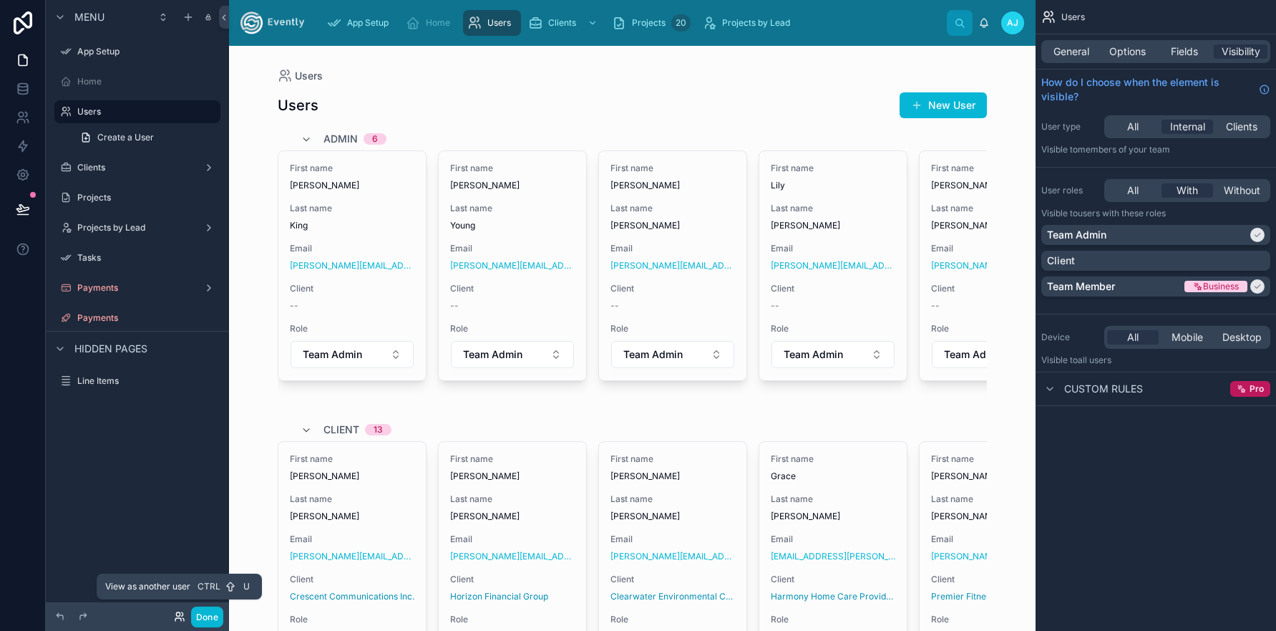
click at [181, 616] on icon at bounding box center [179, 616] width 11 height 11
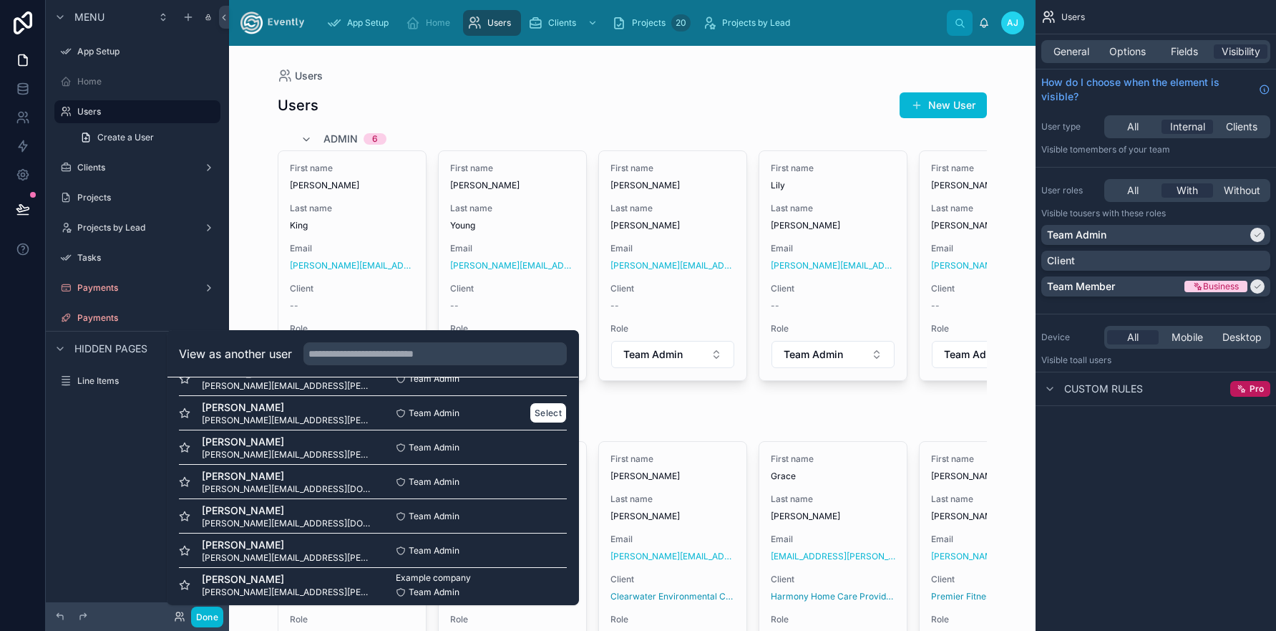
scroll to position [483, 0]
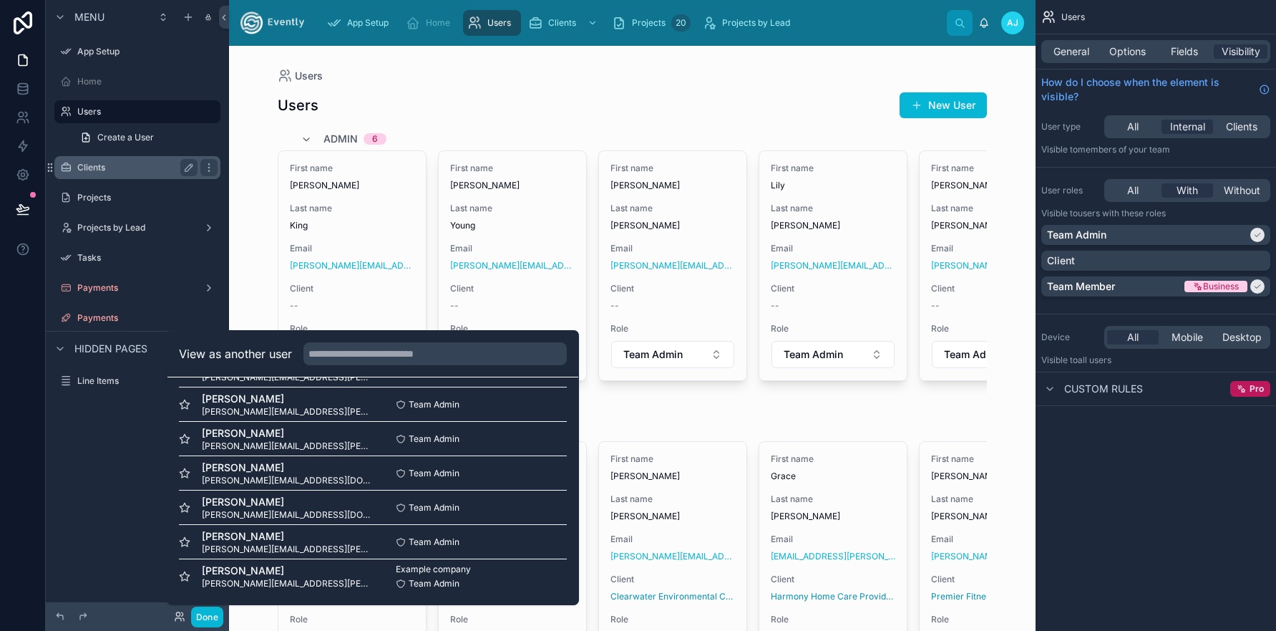
click at [95, 166] on label "Clients" at bounding box center [134, 167] width 115 height 11
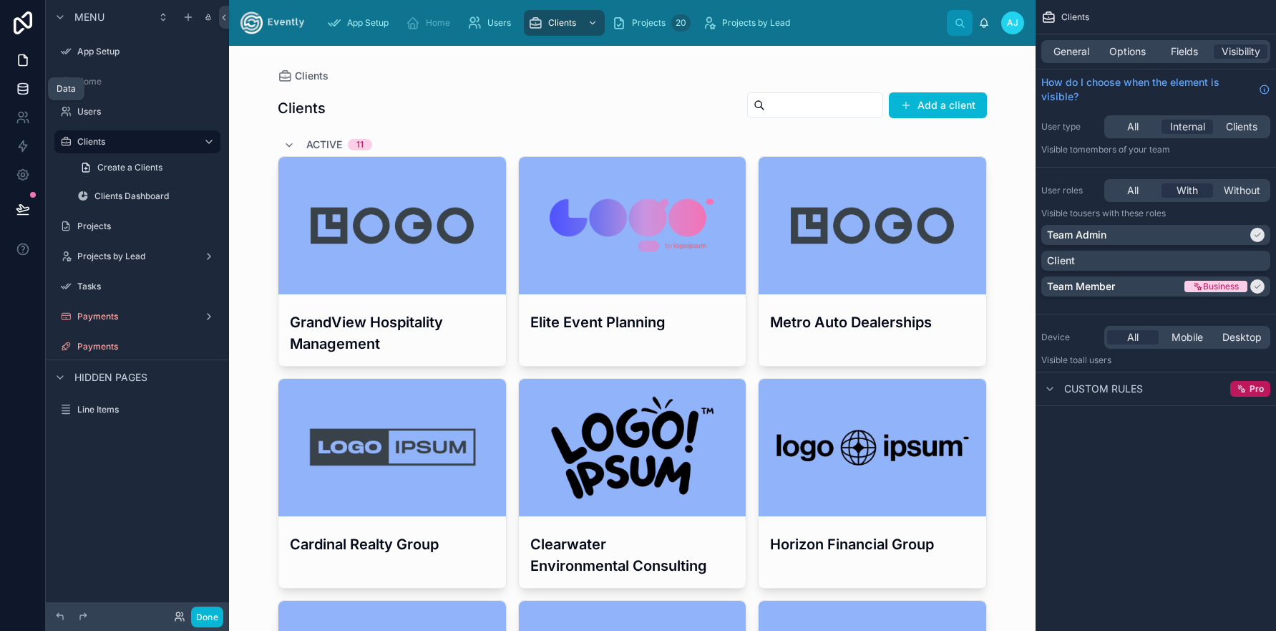
click at [16, 92] on icon at bounding box center [23, 89] width 14 height 14
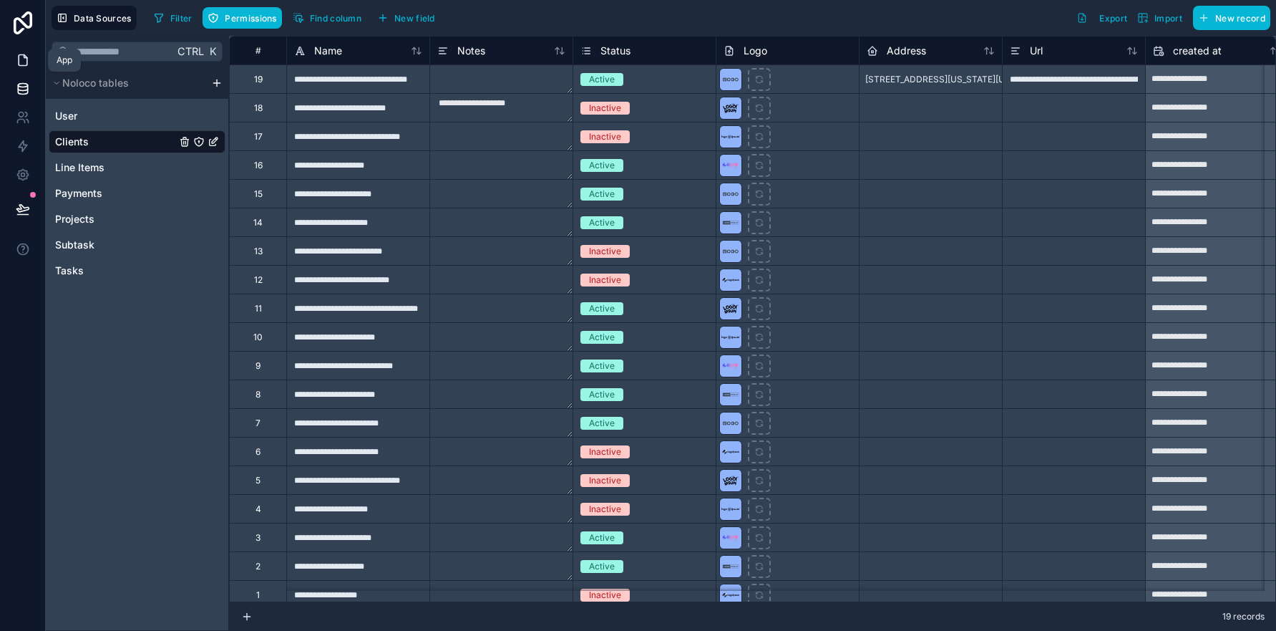
click at [19, 64] on icon at bounding box center [23, 60] width 9 height 11
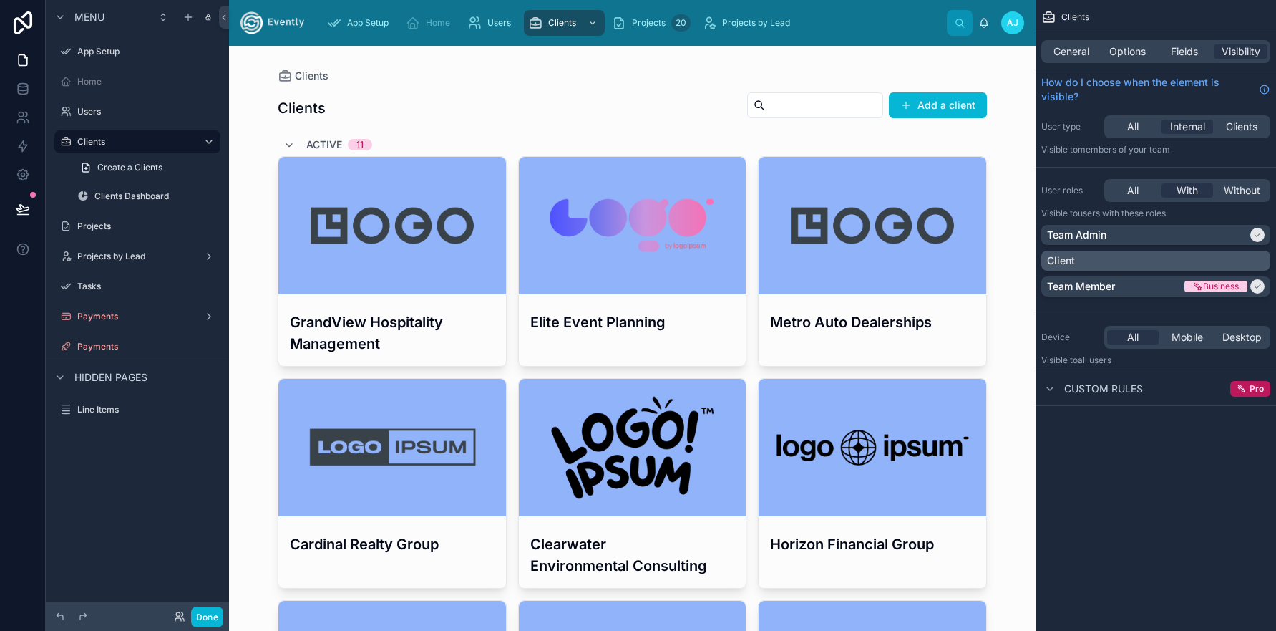
click at [1245, 259] on div "Client" at bounding box center [1156, 260] width 218 height 14
click at [1117, 263] on div "Client" at bounding box center [1147, 260] width 200 height 14
click at [0, 0] on div at bounding box center [0, 0] width 0 height 0
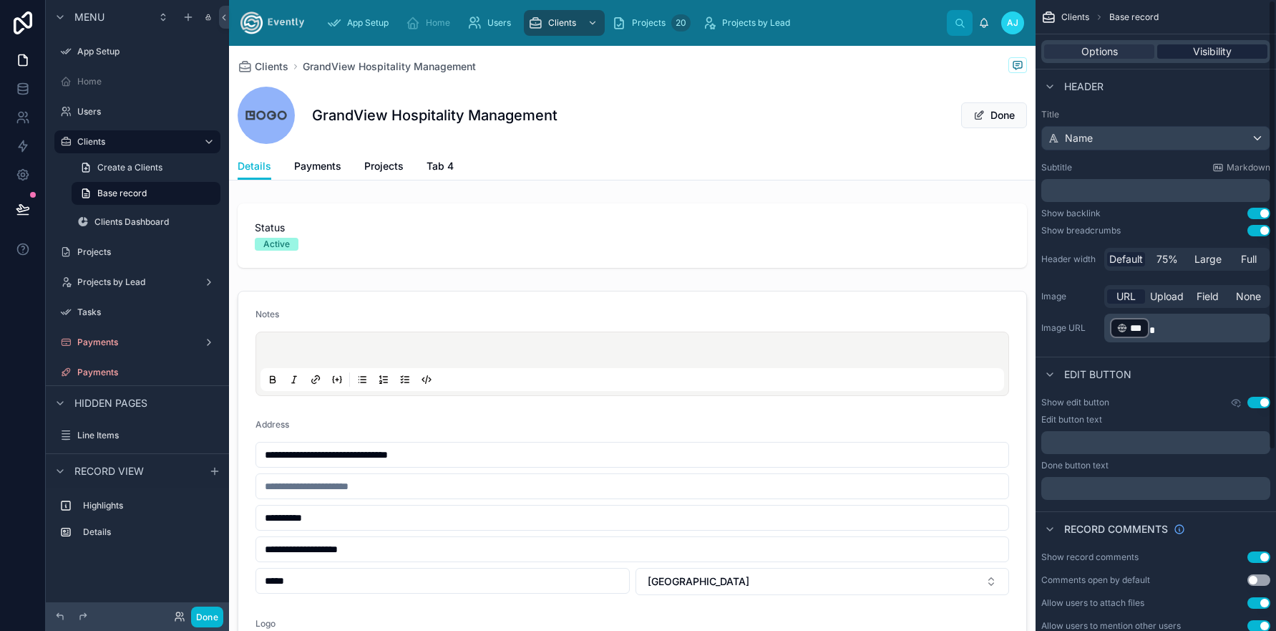
click at [1200, 47] on span "Visibility" at bounding box center [1212, 51] width 39 height 14
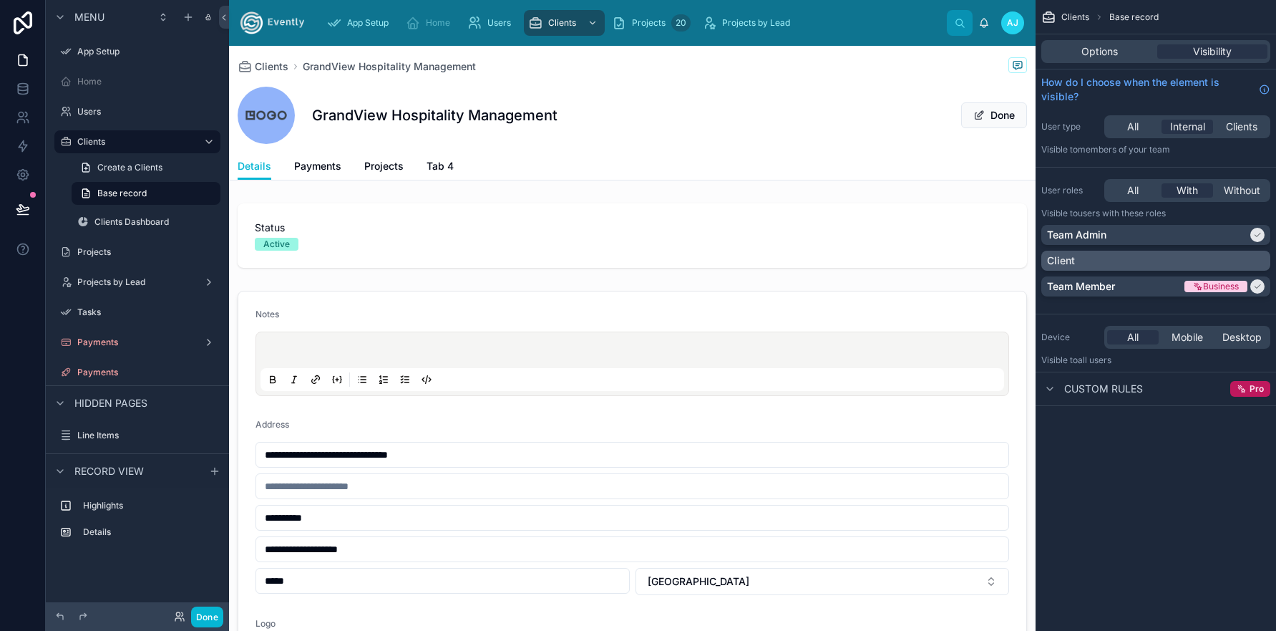
click at [1106, 257] on div "Client" at bounding box center [1156, 260] width 218 height 14
click at [1049, 390] on icon "scrollable content" at bounding box center [1049, 388] width 11 height 11
click at [1053, 392] on icon "scrollable content" at bounding box center [1049, 388] width 11 height 11
click at [1176, 262] on div "Client" at bounding box center [1147, 260] width 200 height 14
click at [1242, 193] on span "Without" at bounding box center [1242, 190] width 37 height 14
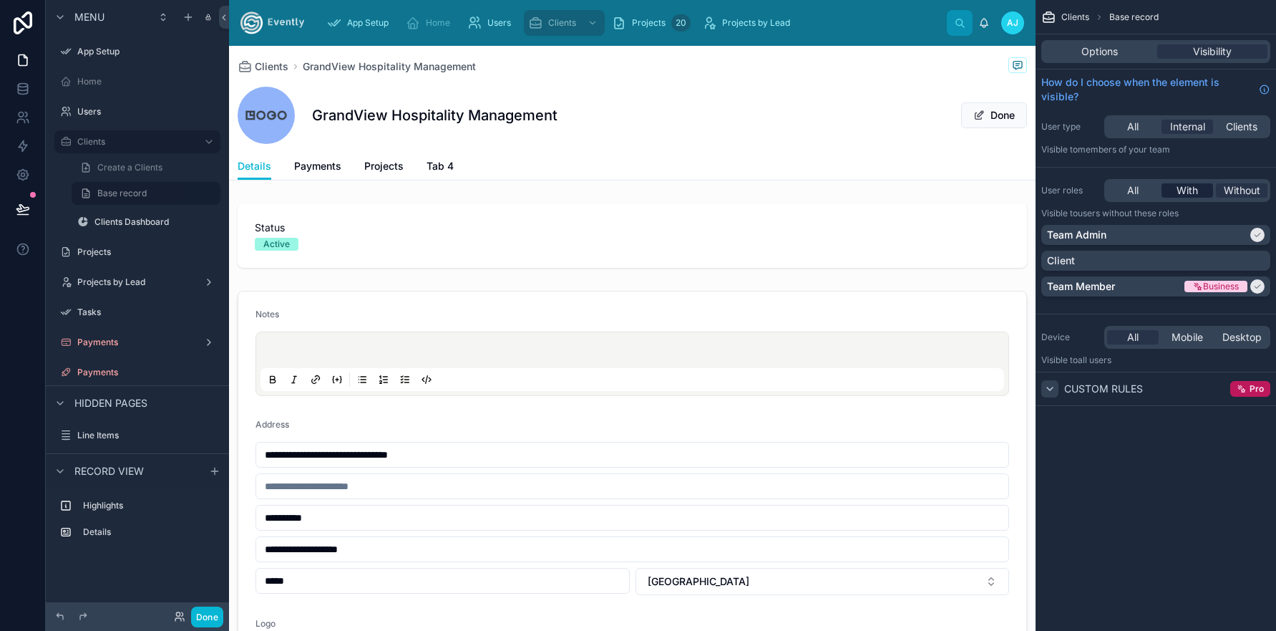
click at [1190, 190] on span "With" at bounding box center [1187, 190] width 21 height 14
click at [437, 165] on span "Tab 4" at bounding box center [440, 166] width 27 height 14
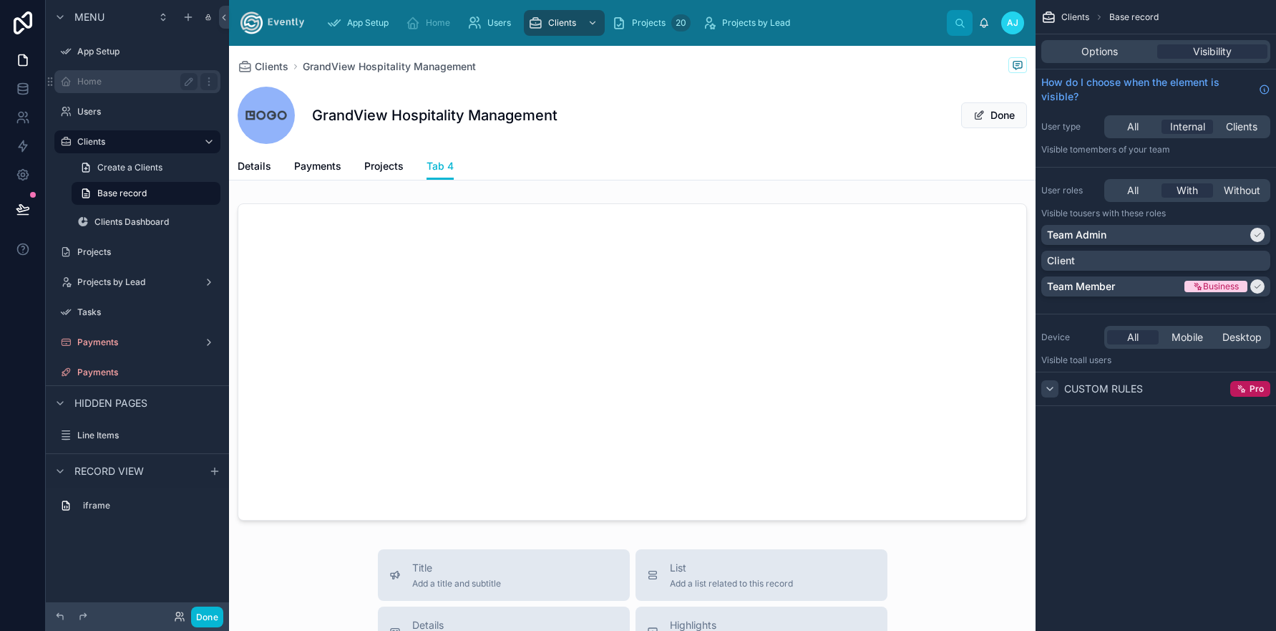
click at [104, 86] on label "Home" at bounding box center [134, 81] width 115 height 11
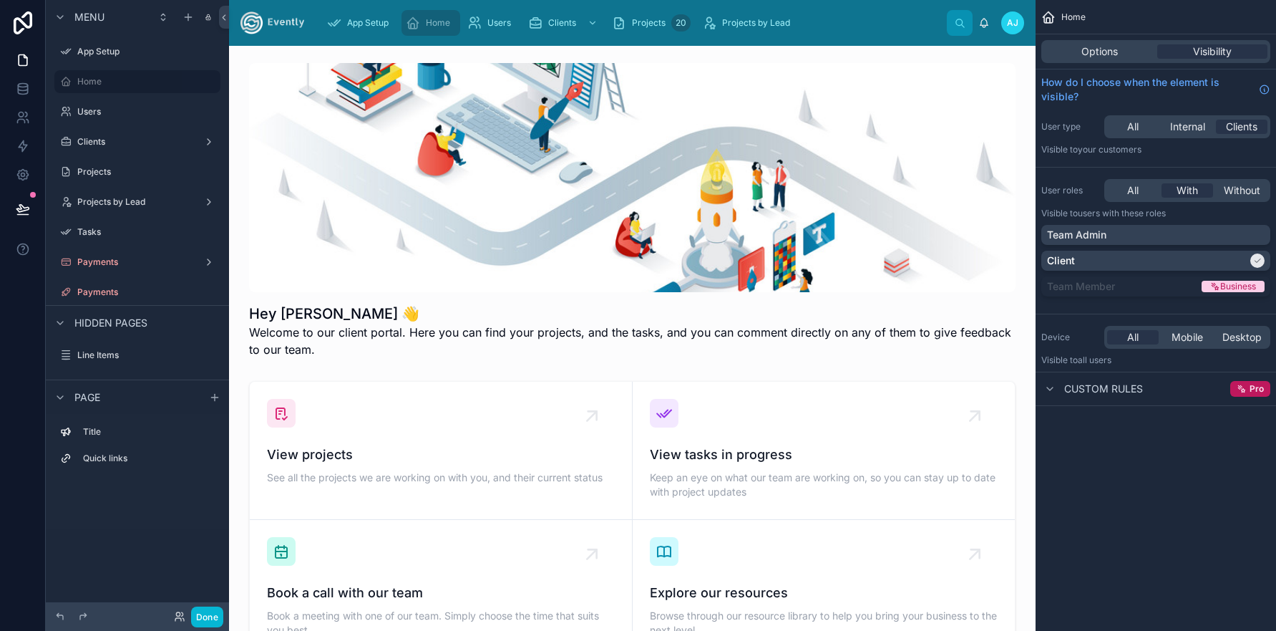
click at [1147, 507] on div "Home Options Visibility How do I choose when the element is visible? User type …" at bounding box center [1156, 315] width 241 height 631
click at [142, 140] on label "Clients" at bounding box center [134, 141] width 115 height 11
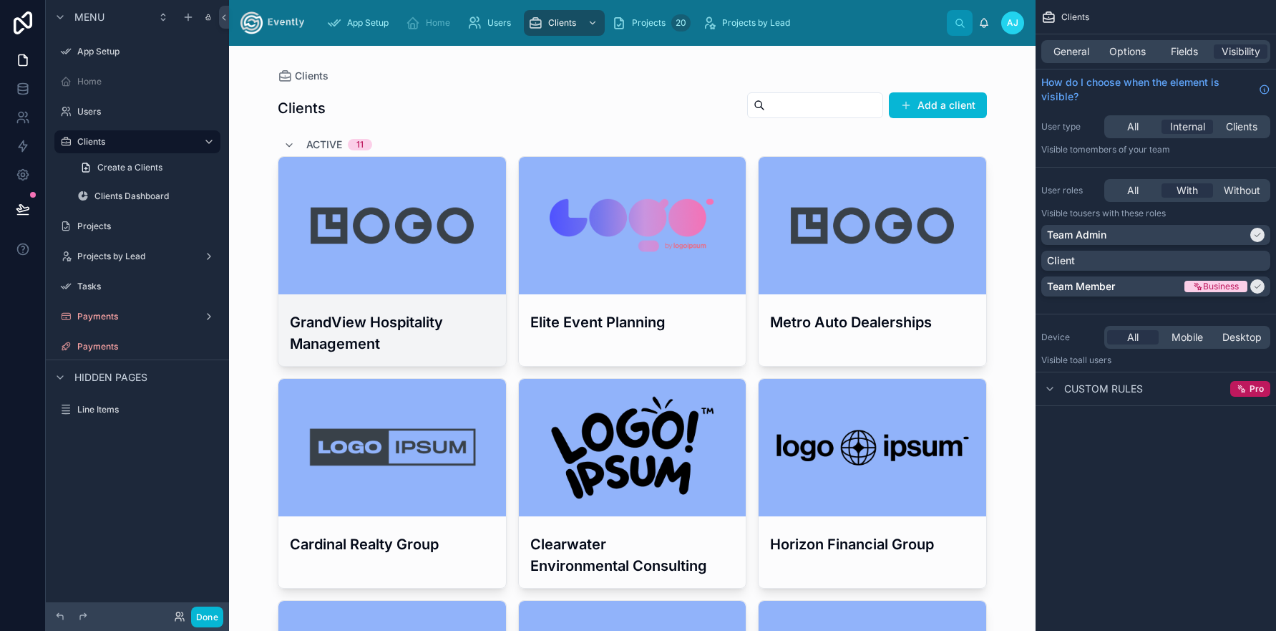
click at [349, 253] on div at bounding box center [392, 225] width 228 height 137
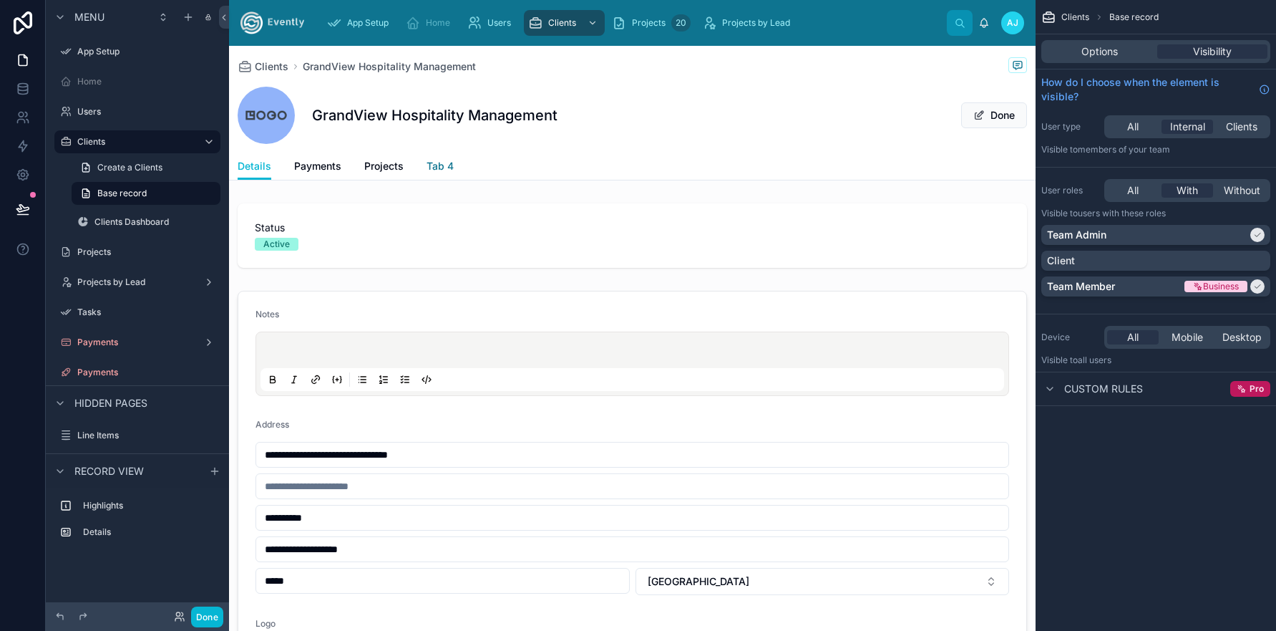
click at [433, 164] on span "Tab 4" at bounding box center [440, 166] width 27 height 14
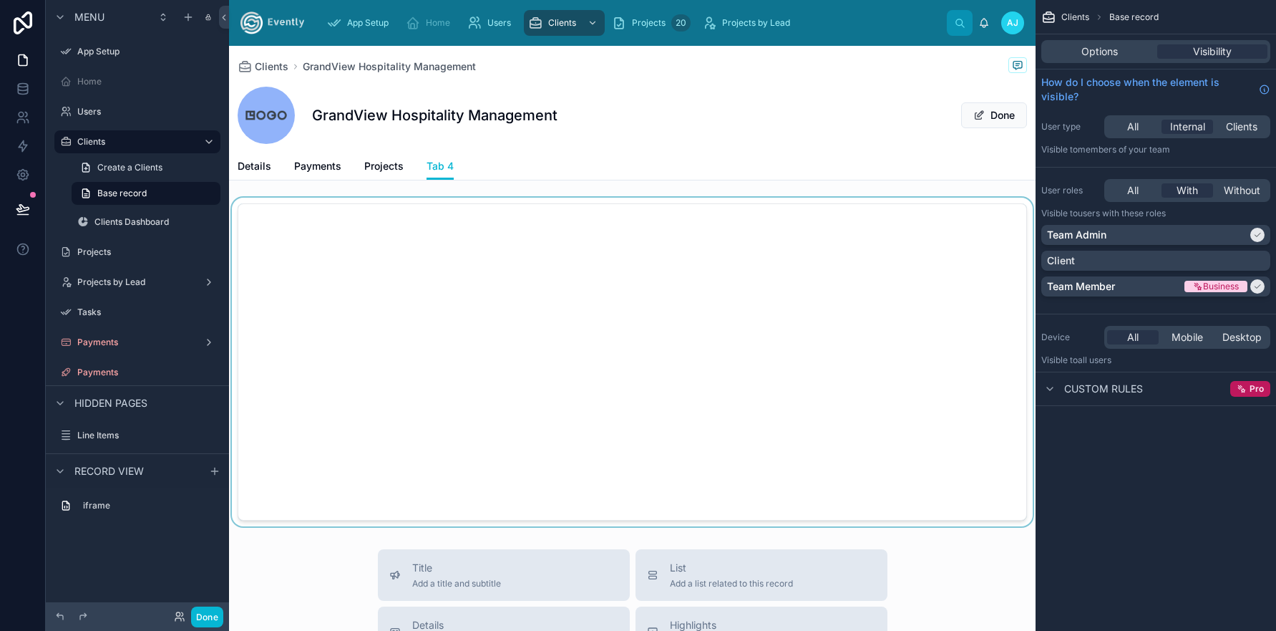
drag, startPoint x: 1011, startPoint y: 254, endPoint x: 1012, endPoint y: 288, distance: 33.7
click at [1013, 288] on div at bounding box center [632, 362] width 807 height 329
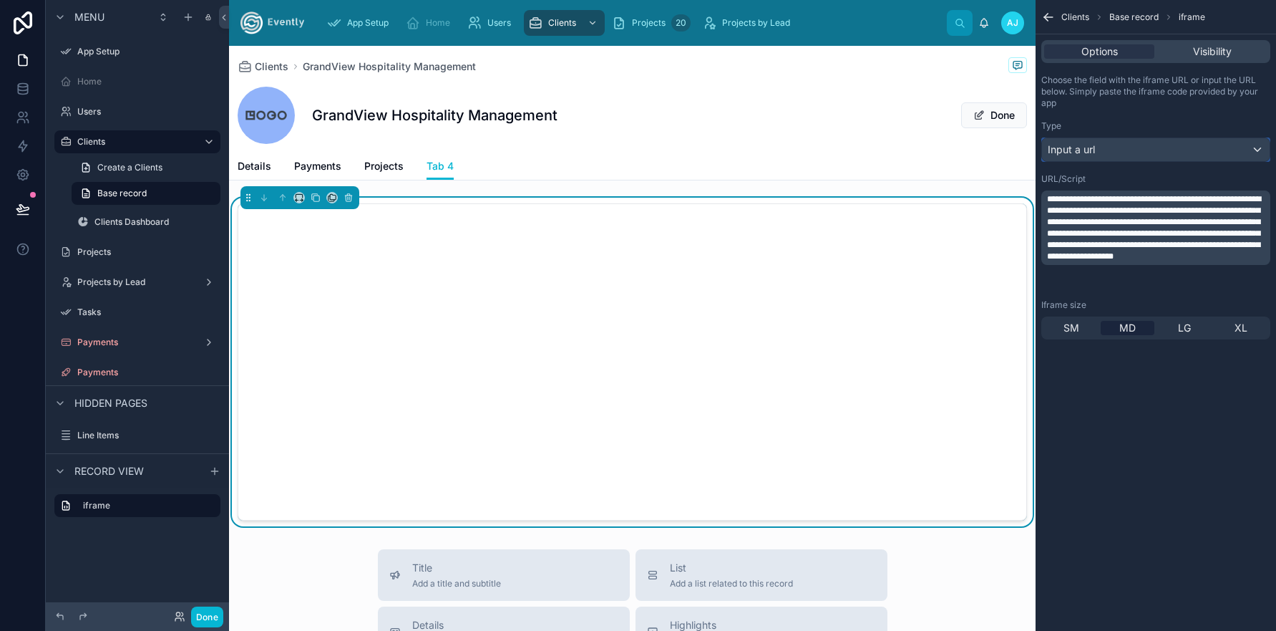
click at [1148, 149] on div "Input a url" at bounding box center [1156, 149] width 228 height 23
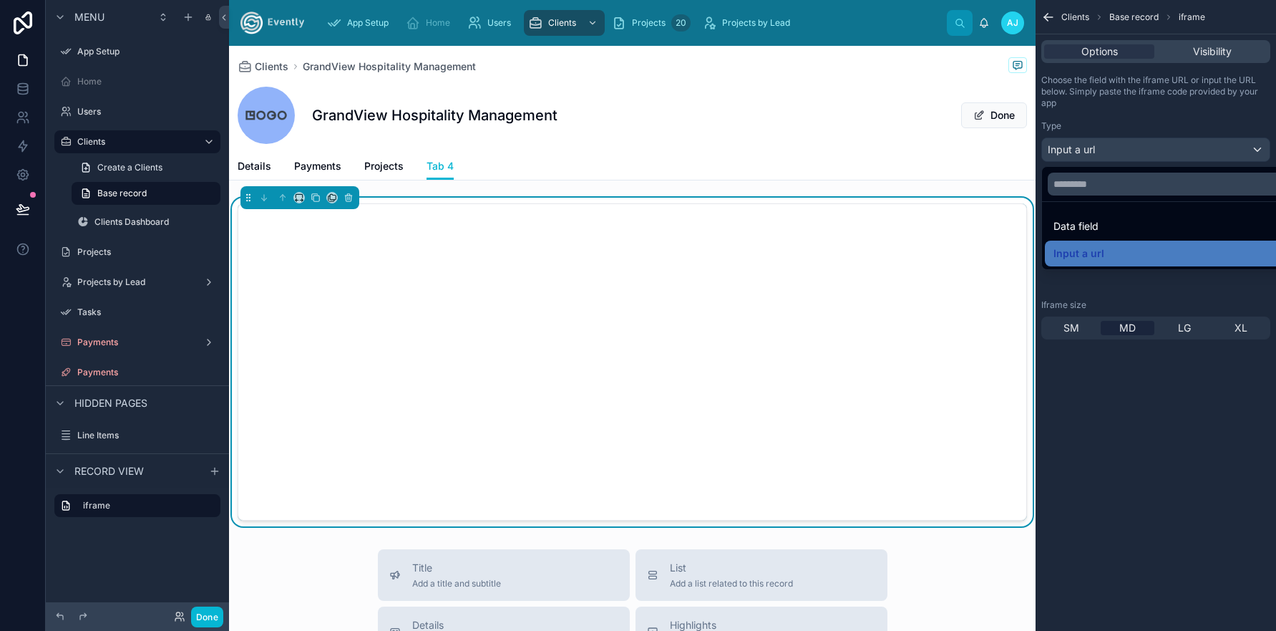
click at [1149, 150] on div "scrollable content" at bounding box center [638, 315] width 1276 height 631
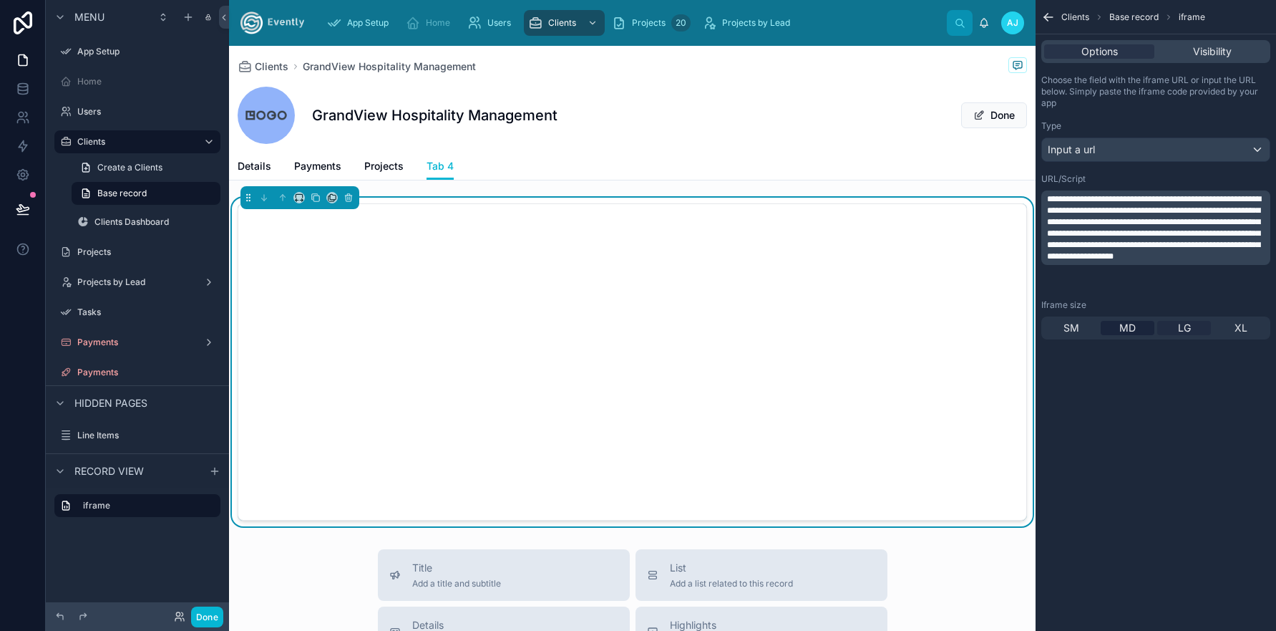
click at [1182, 329] on span "LG" at bounding box center [1184, 328] width 13 height 14
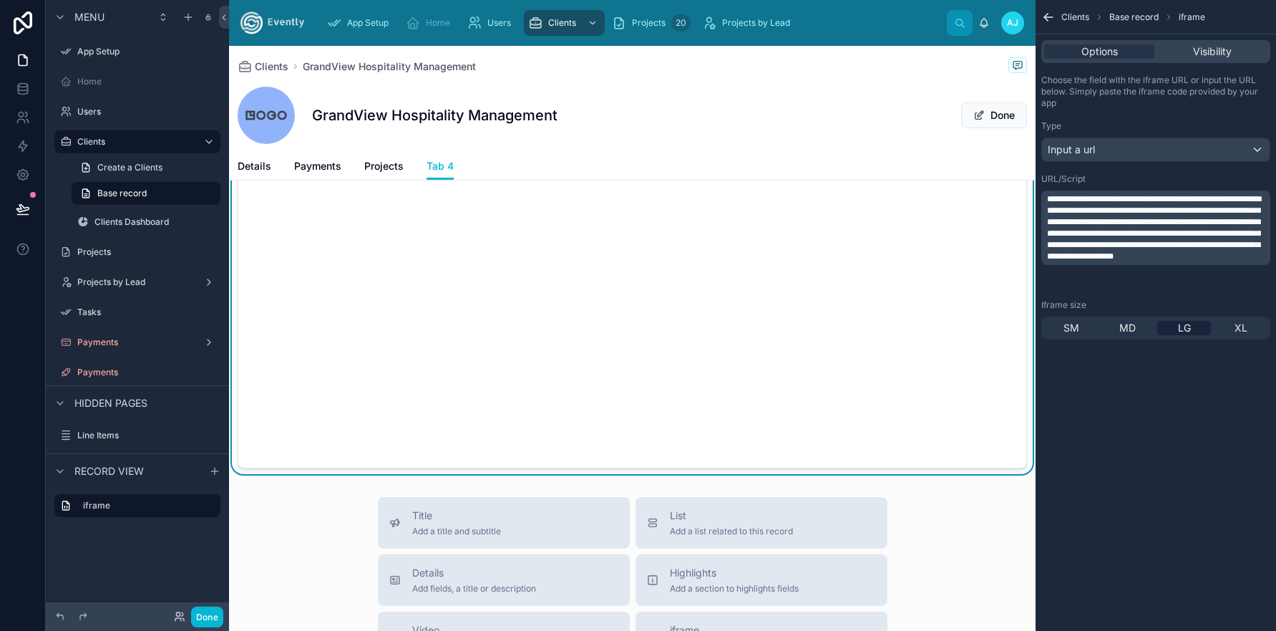
scroll to position [211, 0]
click at [992, 112] on button "Done" at bounding box center [994, 115] width 66 height 26
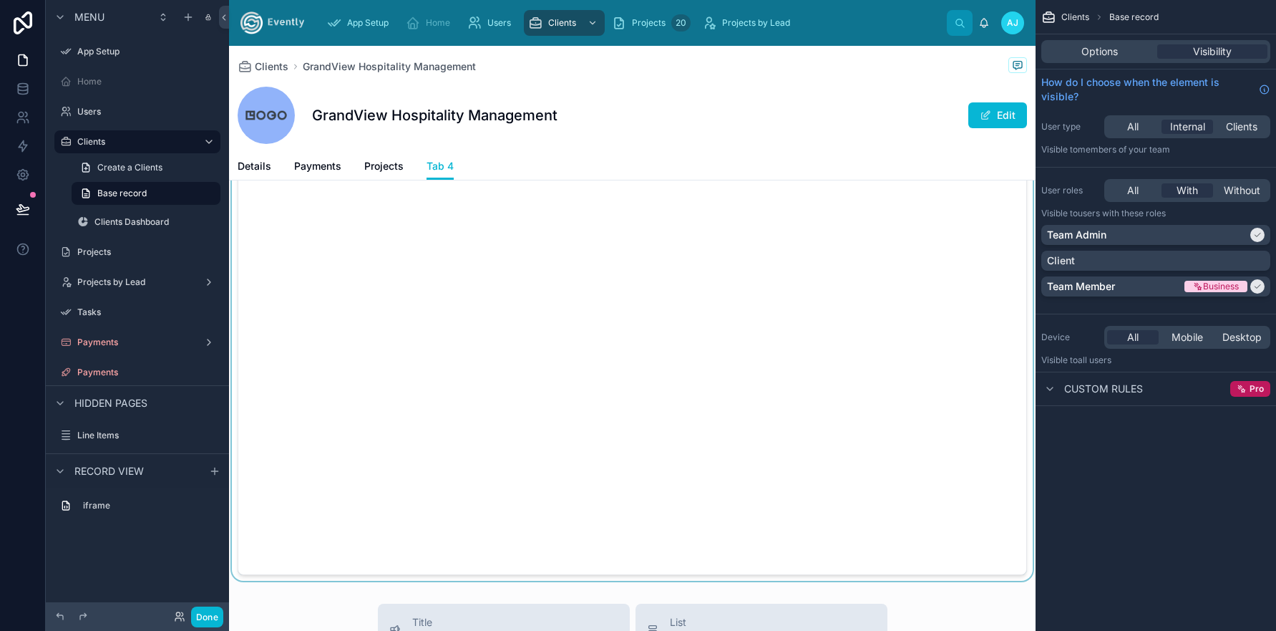
scroll to position [0, 0]
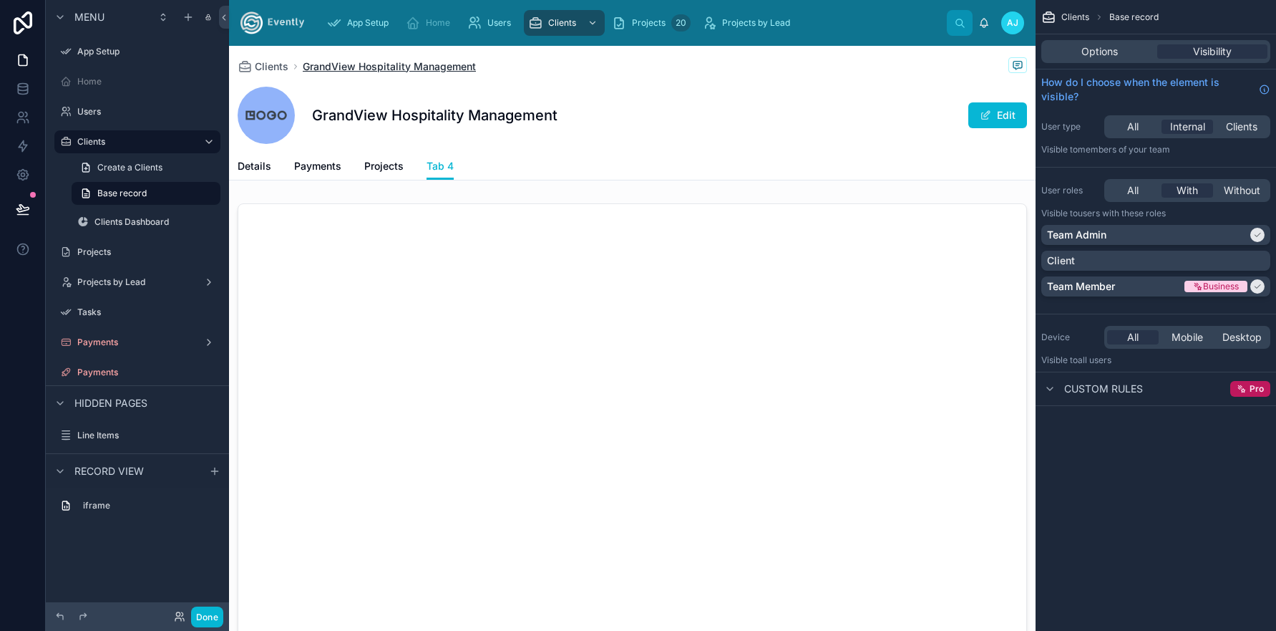
click at [364, 65] on span "GrandView Hospitality Management" at bounding box center [389, 66] width 173 height 14
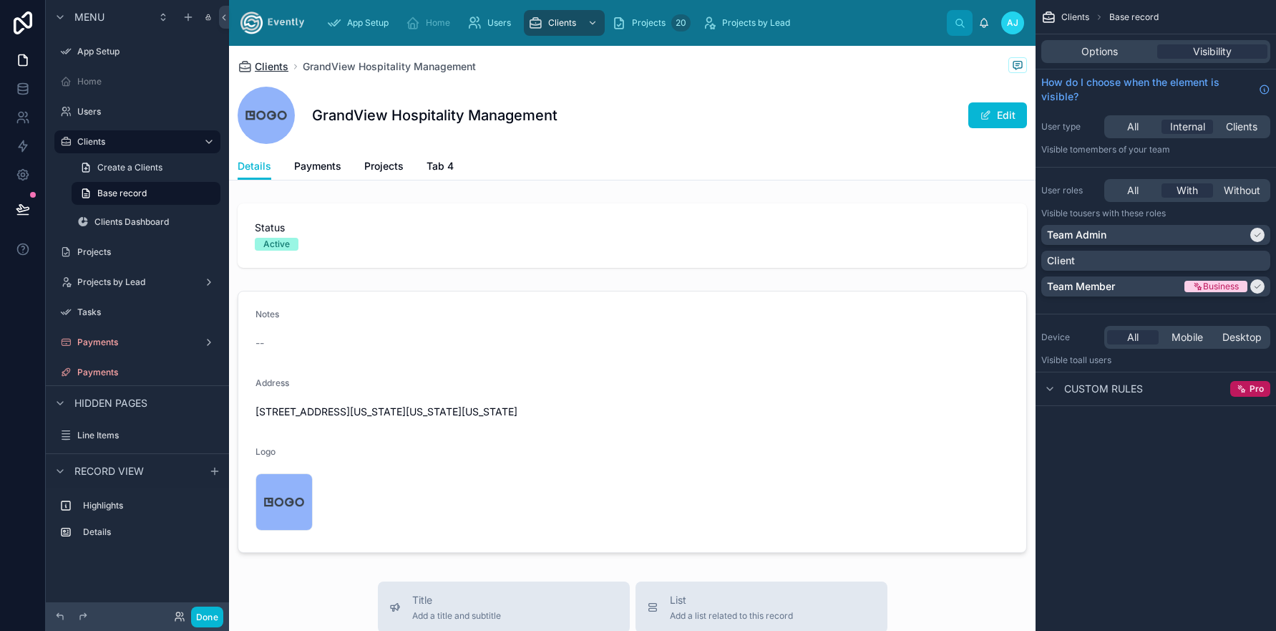
click at [268, 65] on span "Clients" at bounding box center [272, 66] width 34 height 14
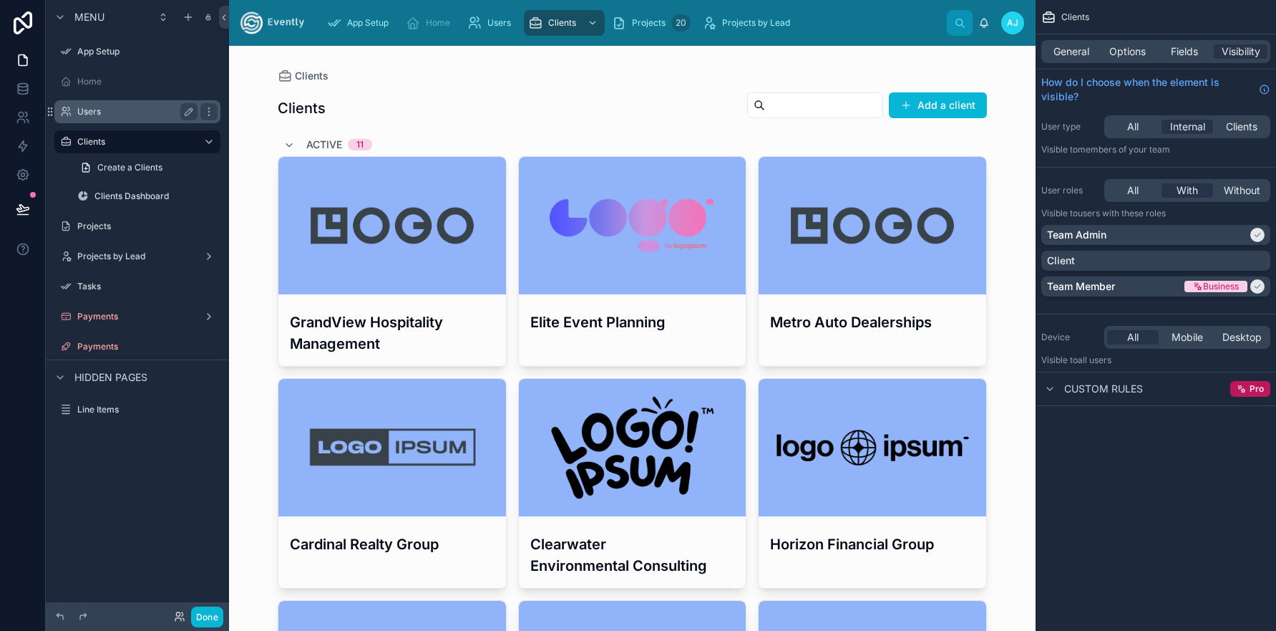
click at [107, 112] on label "Users" at bounding box center [134, 111] width 115 height 11
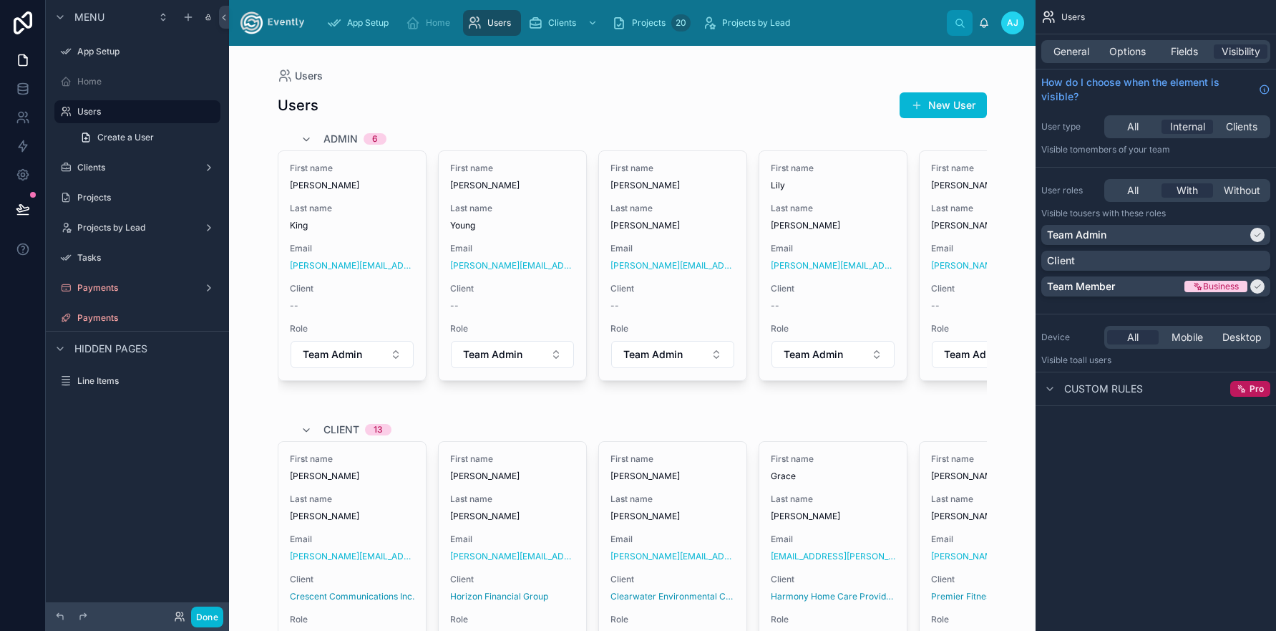
click at [388, 356] on div at bounding box center [632, 562] width 732 height 1033
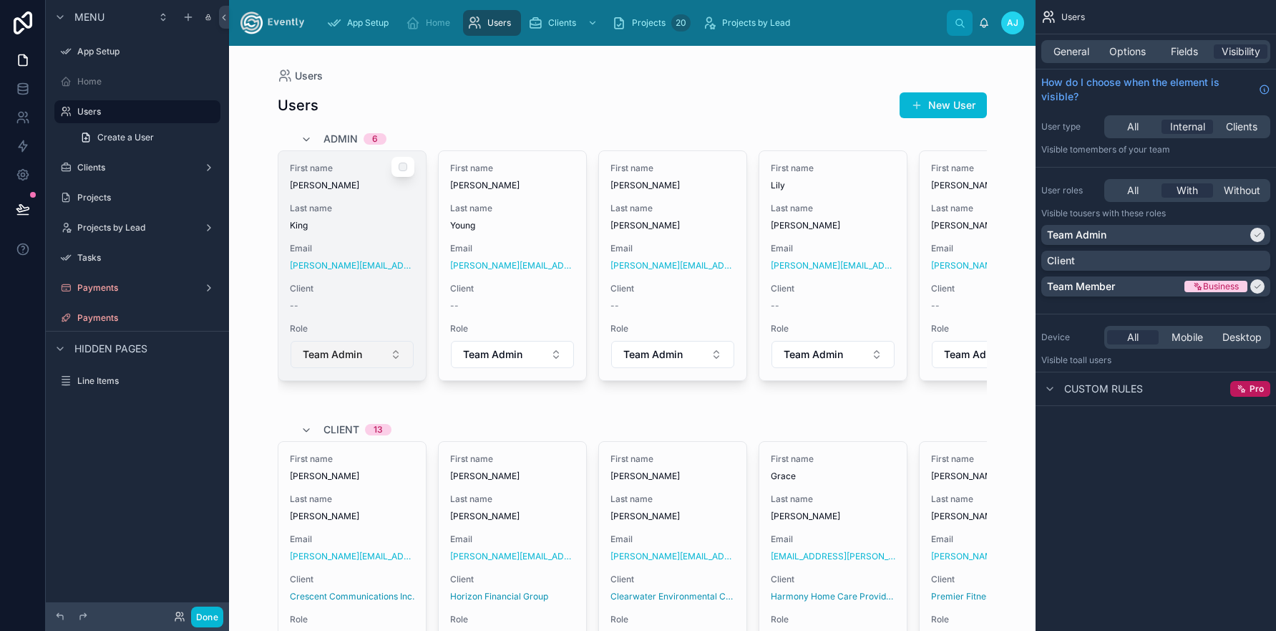
click at [392, 355] on button "Team Admin" at bounding box center [352, 354] width 123 height 27
click at [380, 352] on button "Team Admin" at bounding box center [352, 354] width 123 height 27
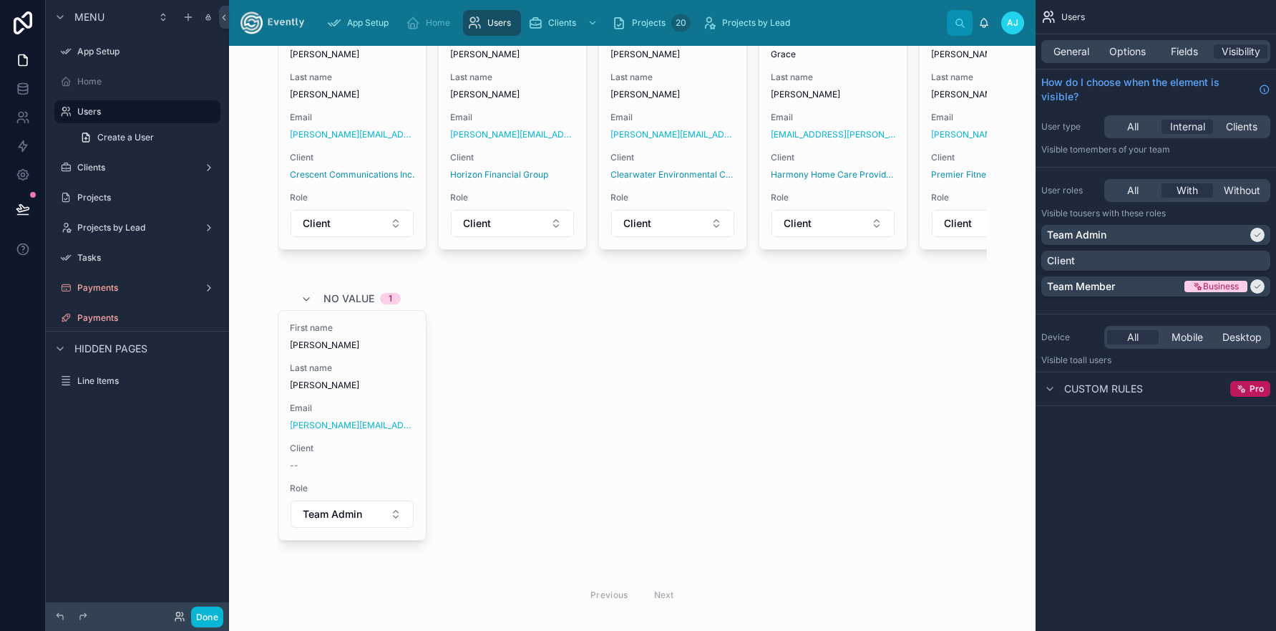
scroll to position [424, 0]
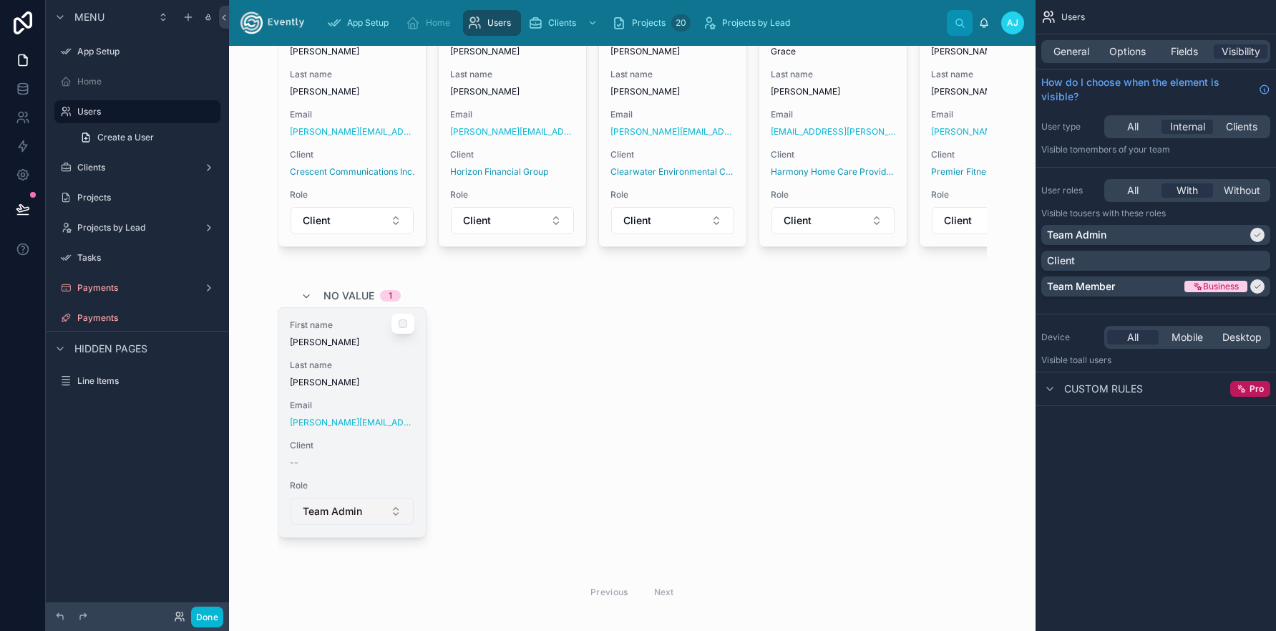
click at [386, 525] on button "Team Admin" at bounding box center [352, 510] width 123 height 27
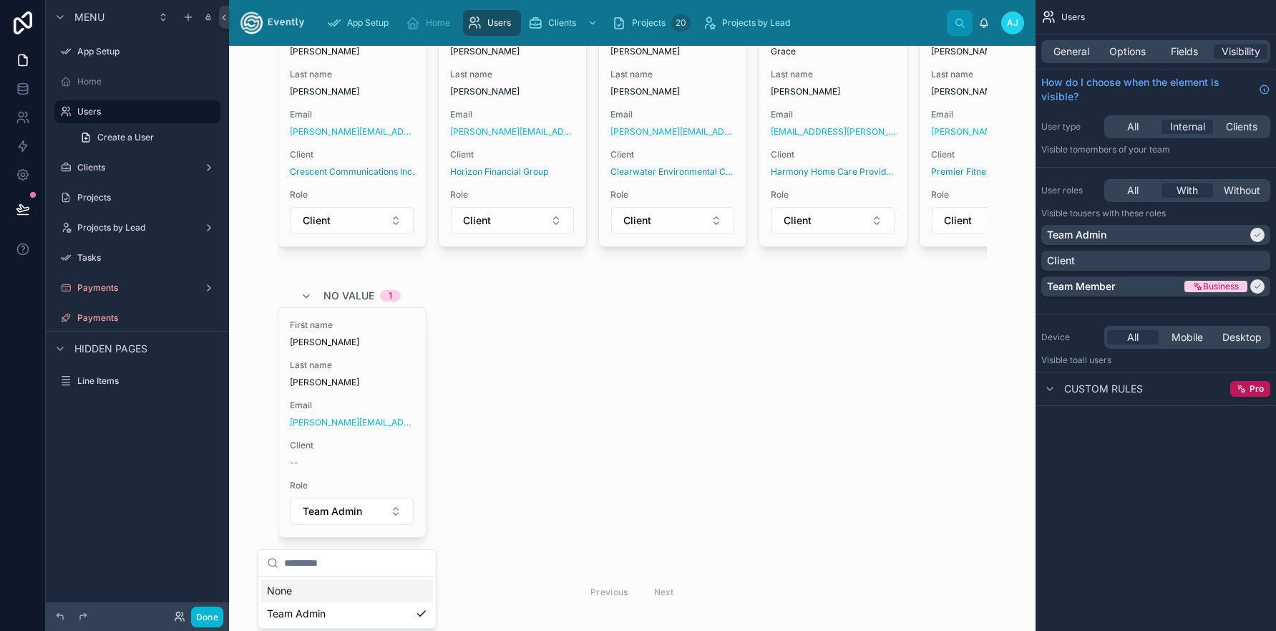
click at [541, 479] on div "First name Amanda Last name Jacquart Email amanda.jacquart@artunlimitedusa.com …" at bounding box center [632, 435] width 709 height 256
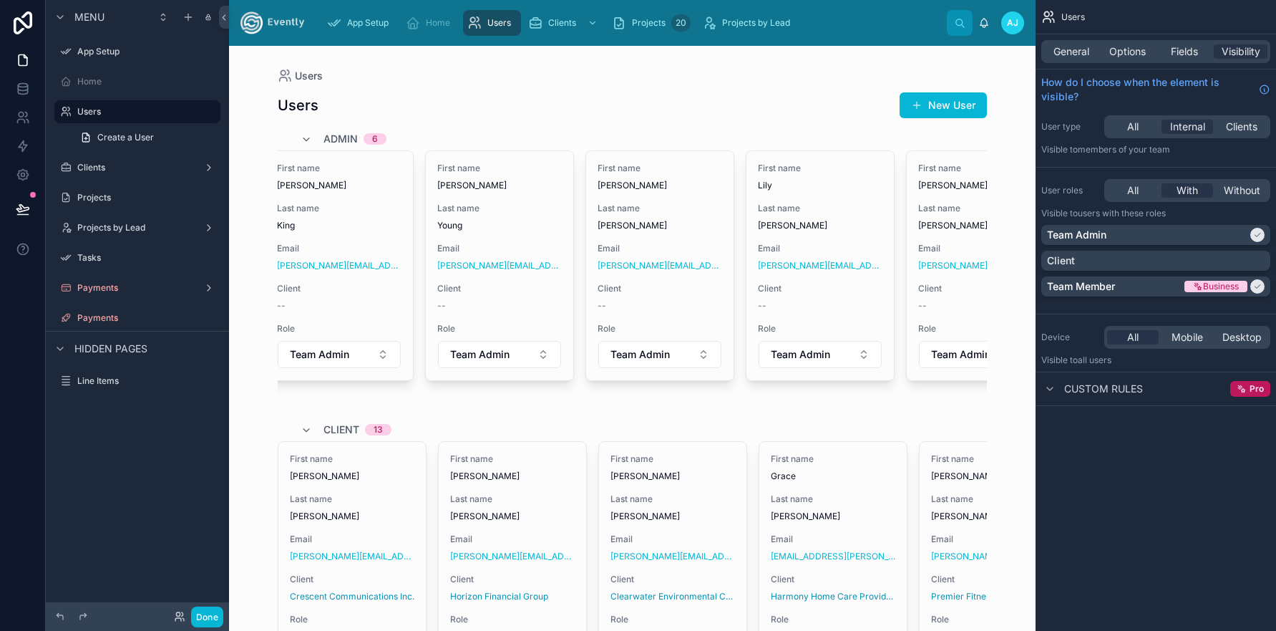
scroll to position [0, 0]
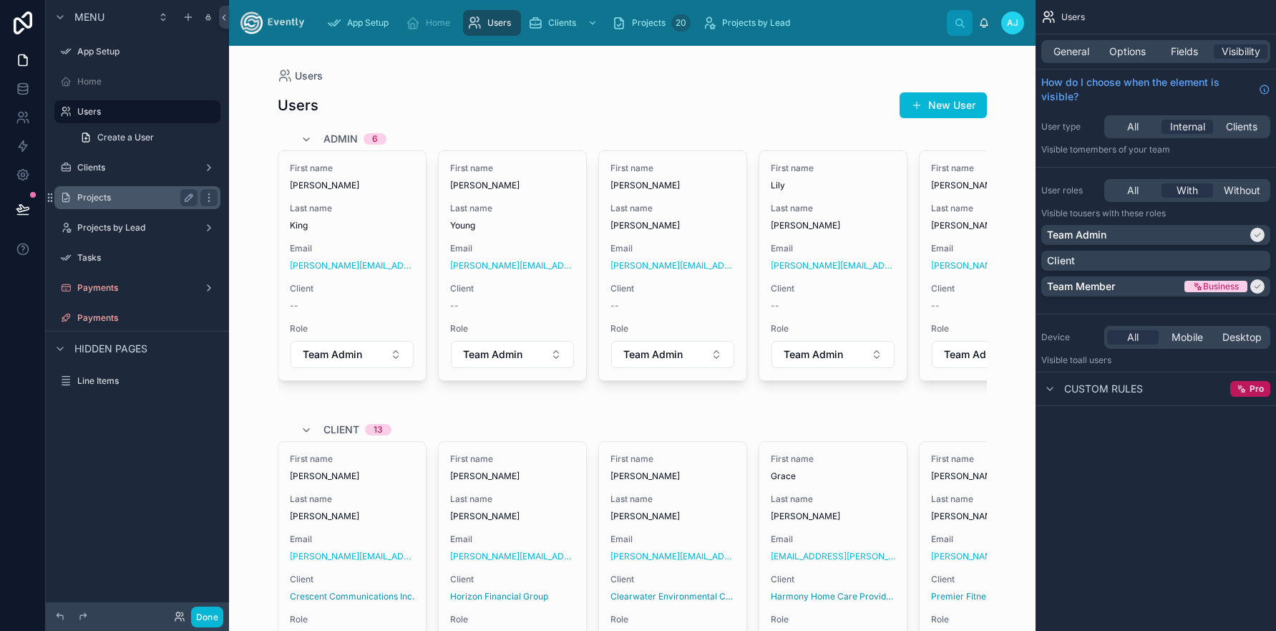
click at [99, 196] on label "Projects" at bounding box center [134, 197] width 115 height 11
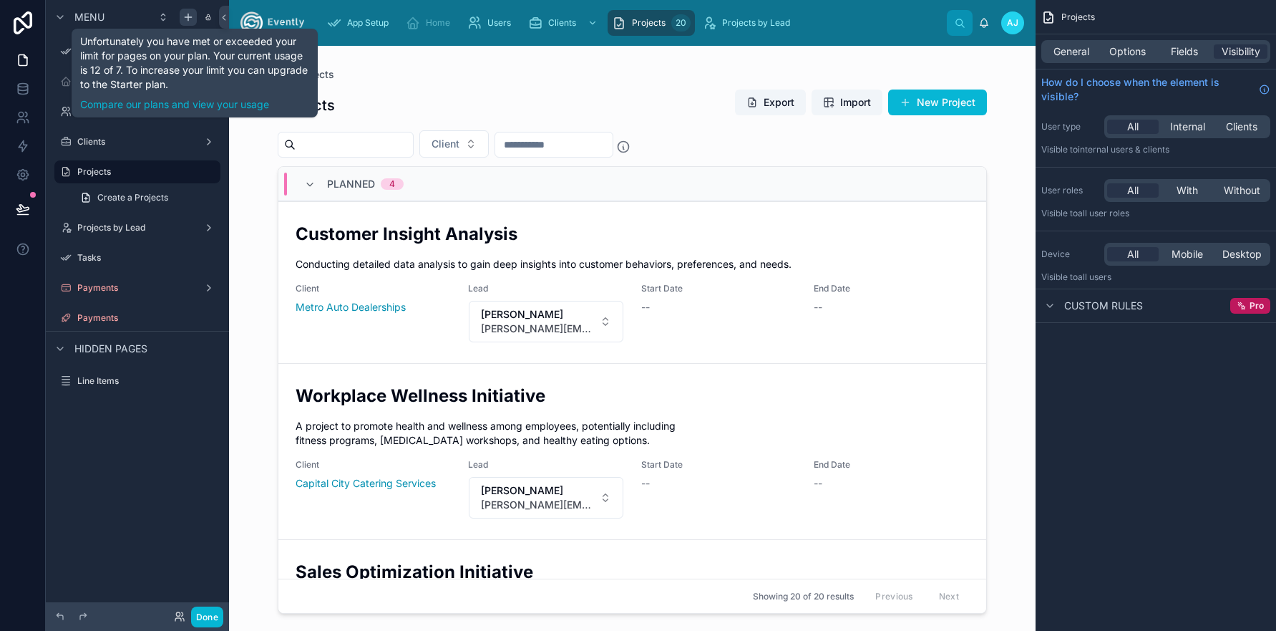
click at [186, 16] on icon "scrollable content" at bounding box center [188, 16] width 11 height 11
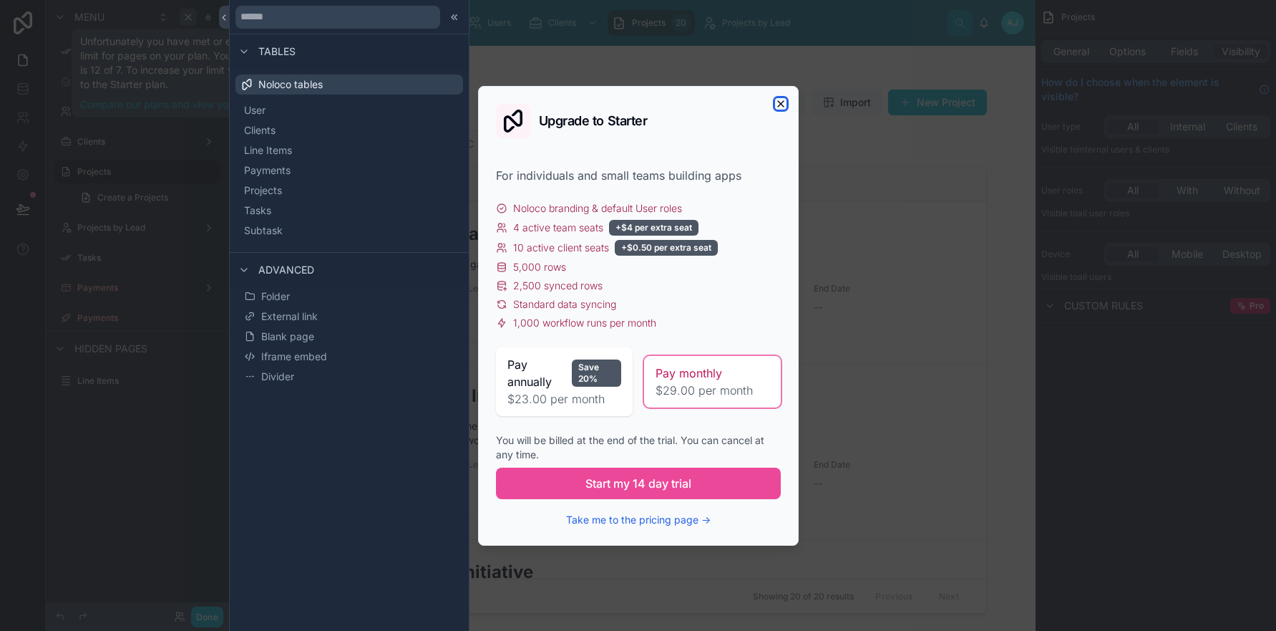
click at [782, 102] on icon "button" at bounding box center [780, 103] width 11 height 11
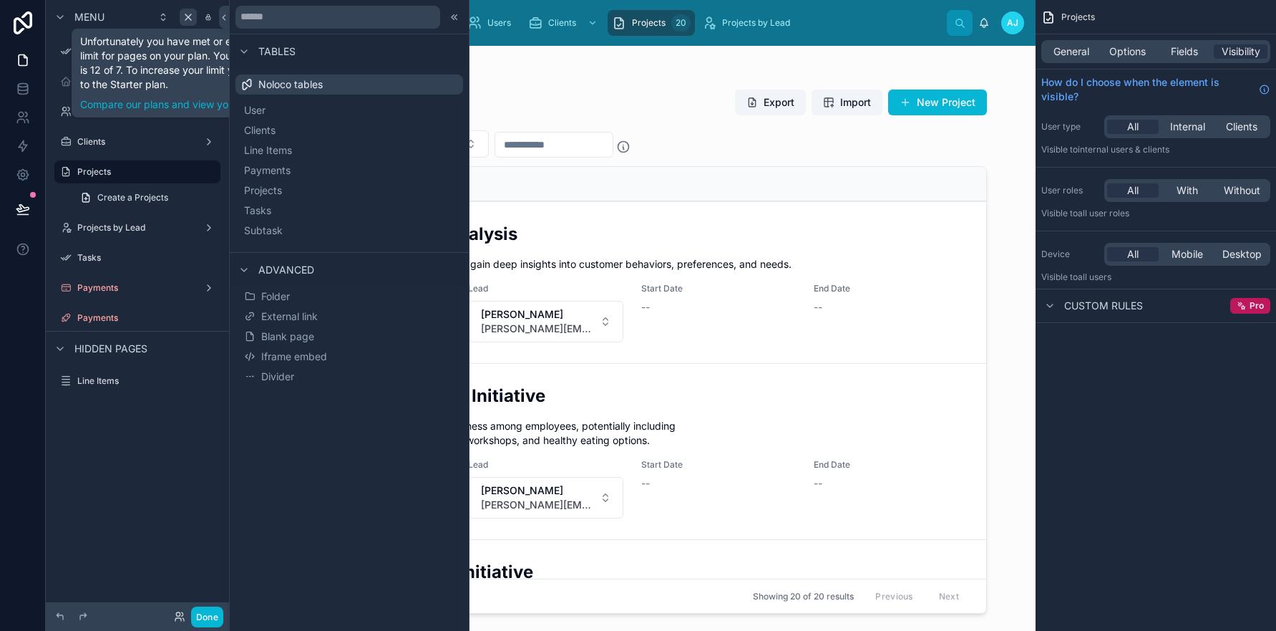
click at [549, 97] on div at bounding box center [632, 330] width 732 height 568
click at [457, 16] on icon at bounding box center [454, 16] width 11 height 11
click at [456, 19] on icon at bounding box center [456, 16] width 2 height 5
click at [105, 64] on div "Unfortunately you have met or exceeded your limit for pages on your plan. Your …" at bounding box center [194, 72] width 229 height 77
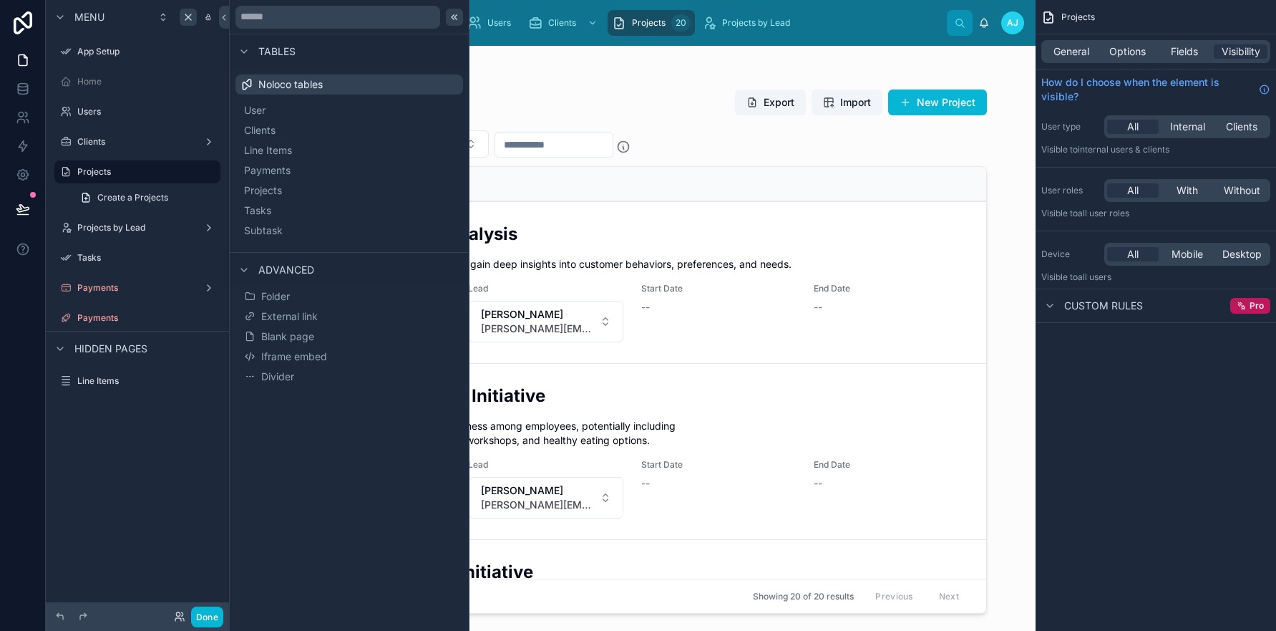
click at [451, 20] on icon at bounding box center [454, 16] width 11 height 11
click at [452, 18] on icon at bounding box center [454, 16] width 11 height 11
click at [449, 17] on icon at bounding box center [454, 16] width 11 height 11
click at [221, 19] on icon at bounding box center [224, 17] width 10 height 11
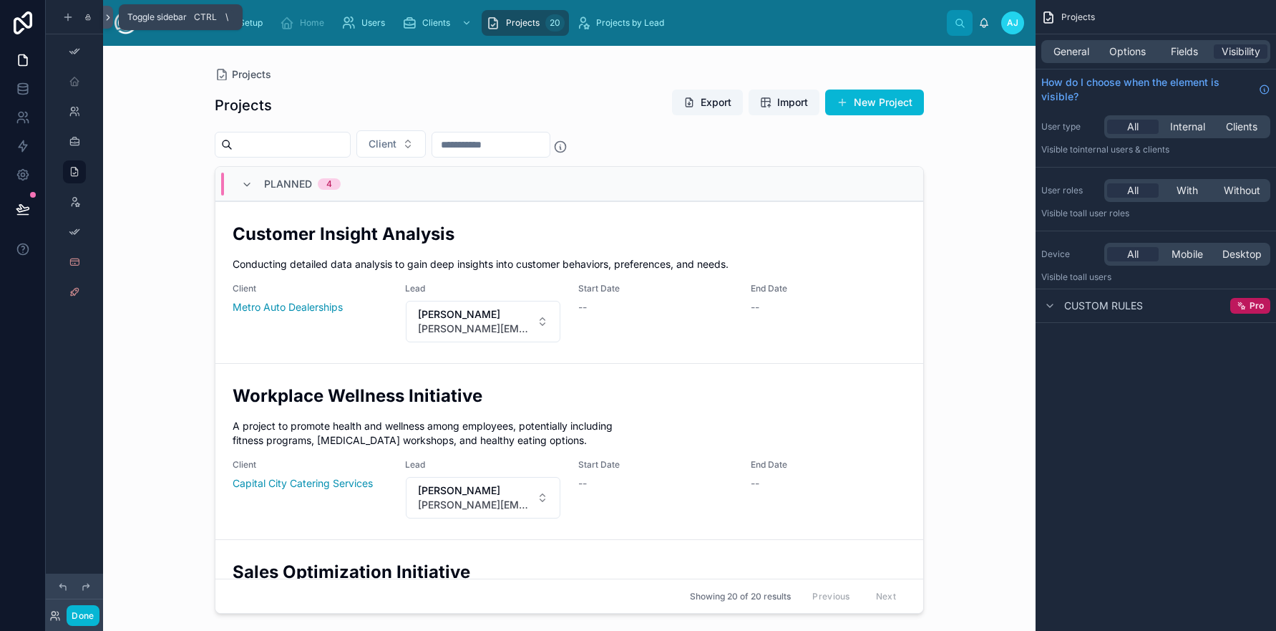
click at [110, 18] on icon at bounding box center [108, 17] width 10 height 11
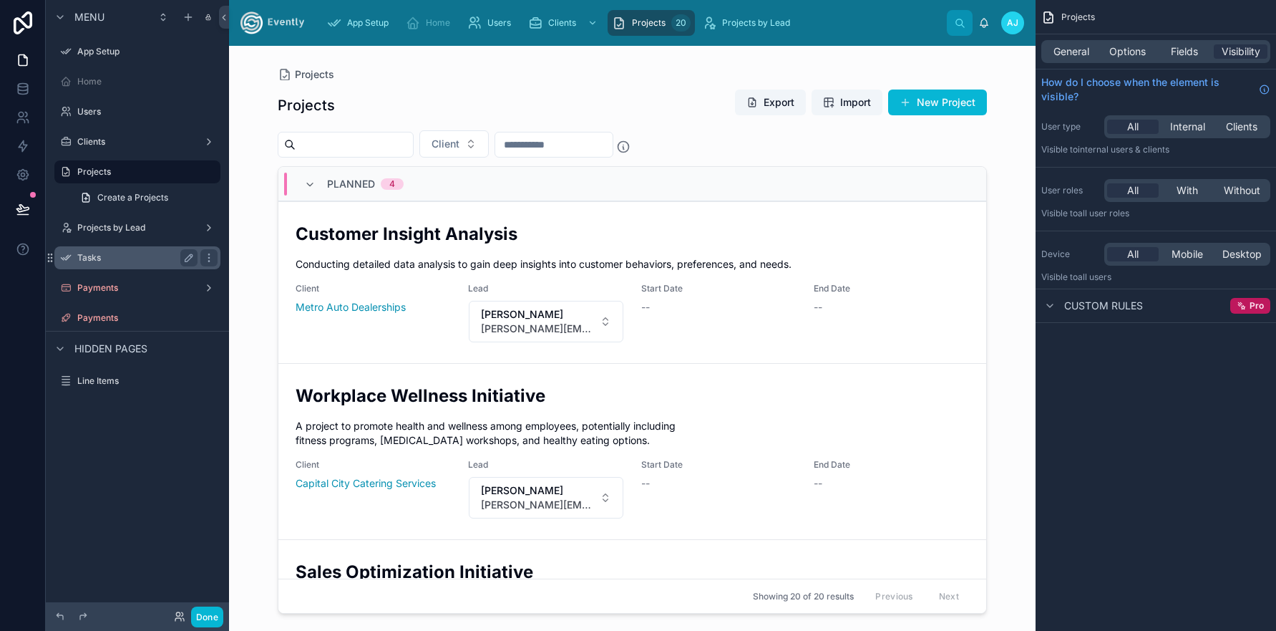
click at [96, 259] on label "Tasks" at bounding box center [134, 257] width 115 height 11
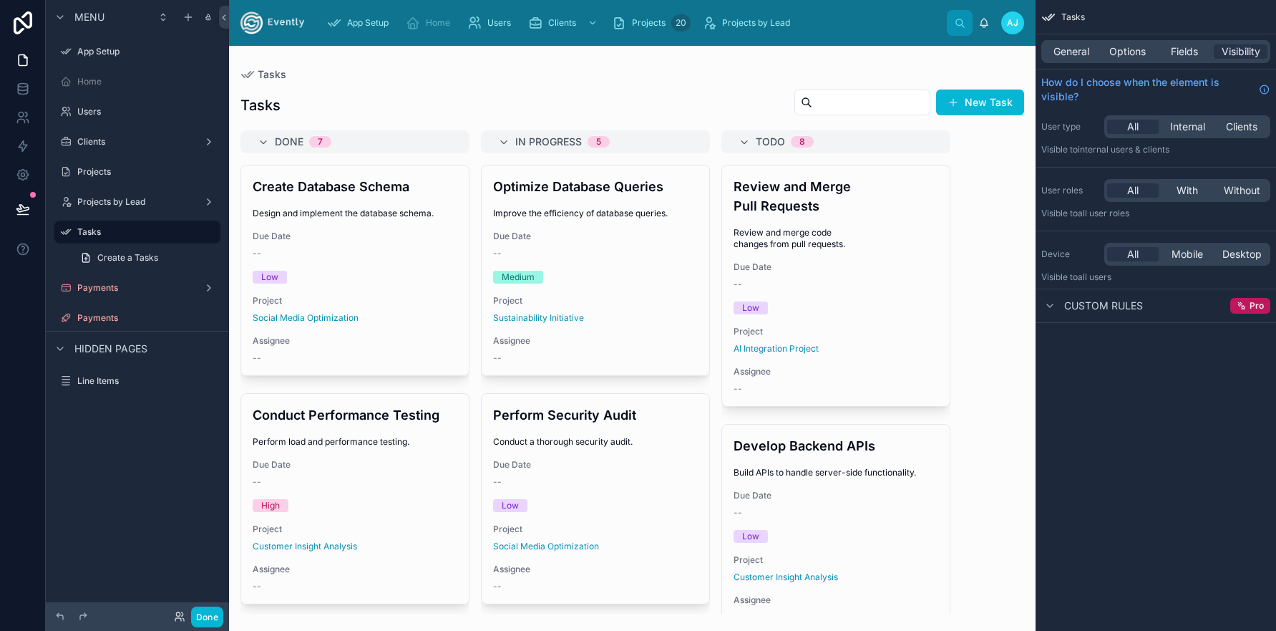
click at [325, 196] on div at bounding box center [632, 338] width 807 height 585
click at [1072, 54] on span "General" at bounding box center [1072, 51] width 36 height 14
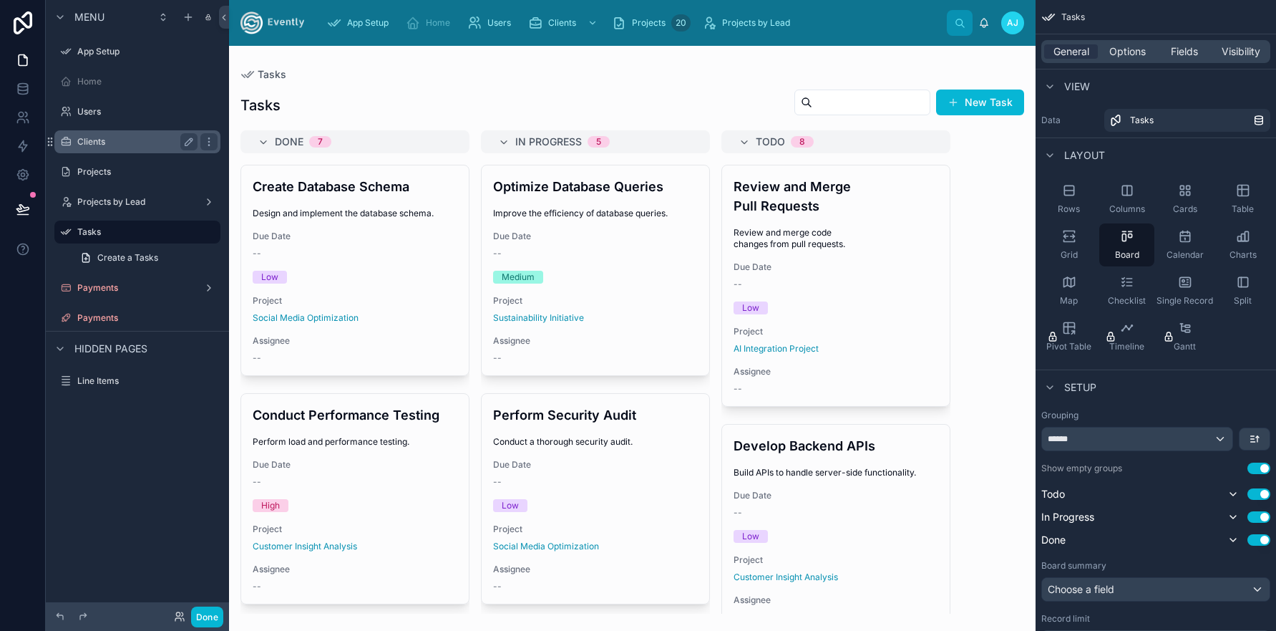
click at [102, 135] on div "Clients" at bounding box center [137, 141] width 120 height 17
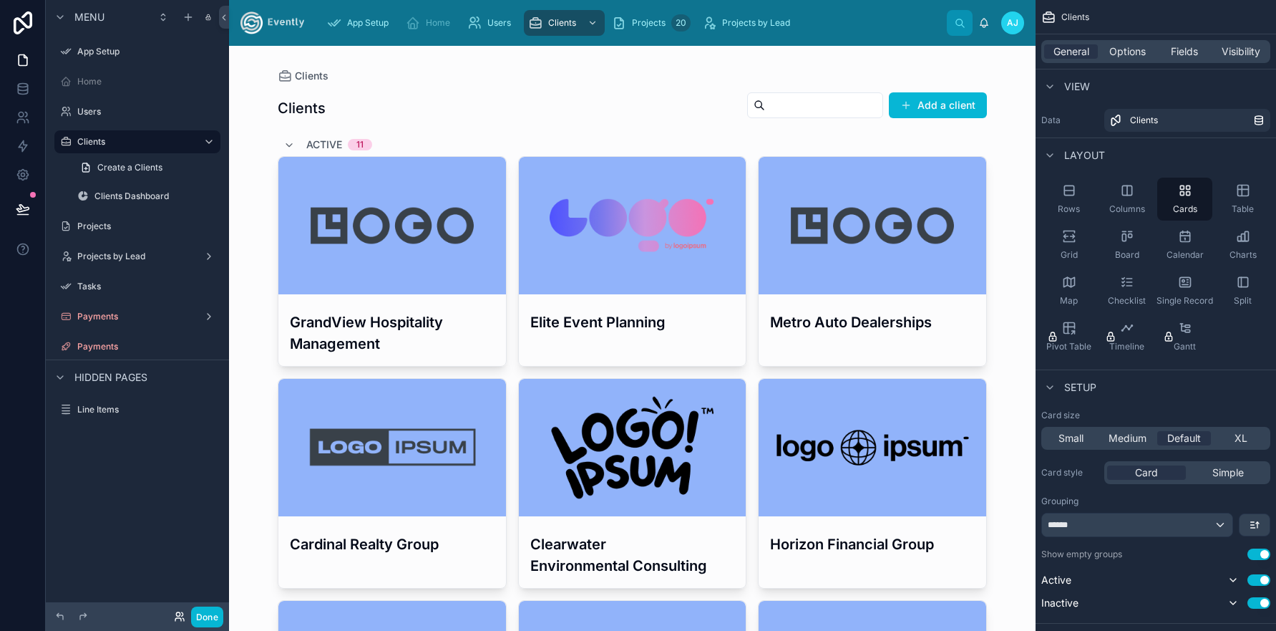
click at [182, 611] on icon at bounding box center [179, 616] width 11 height 11
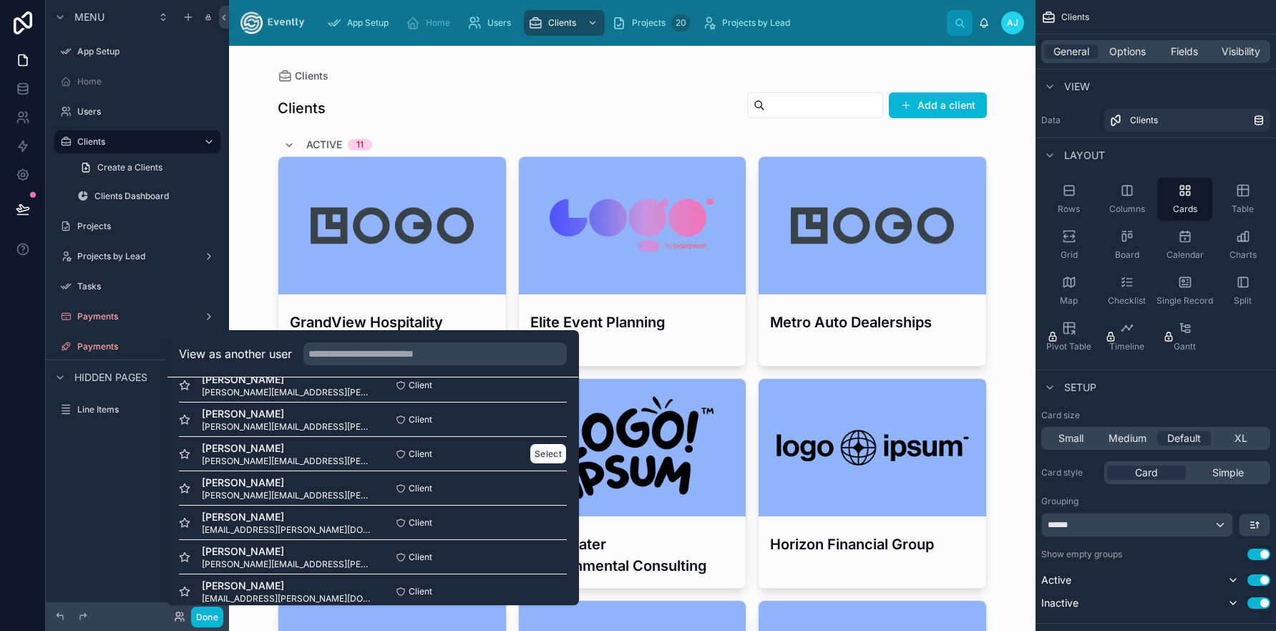
scroll to position [134, 0]
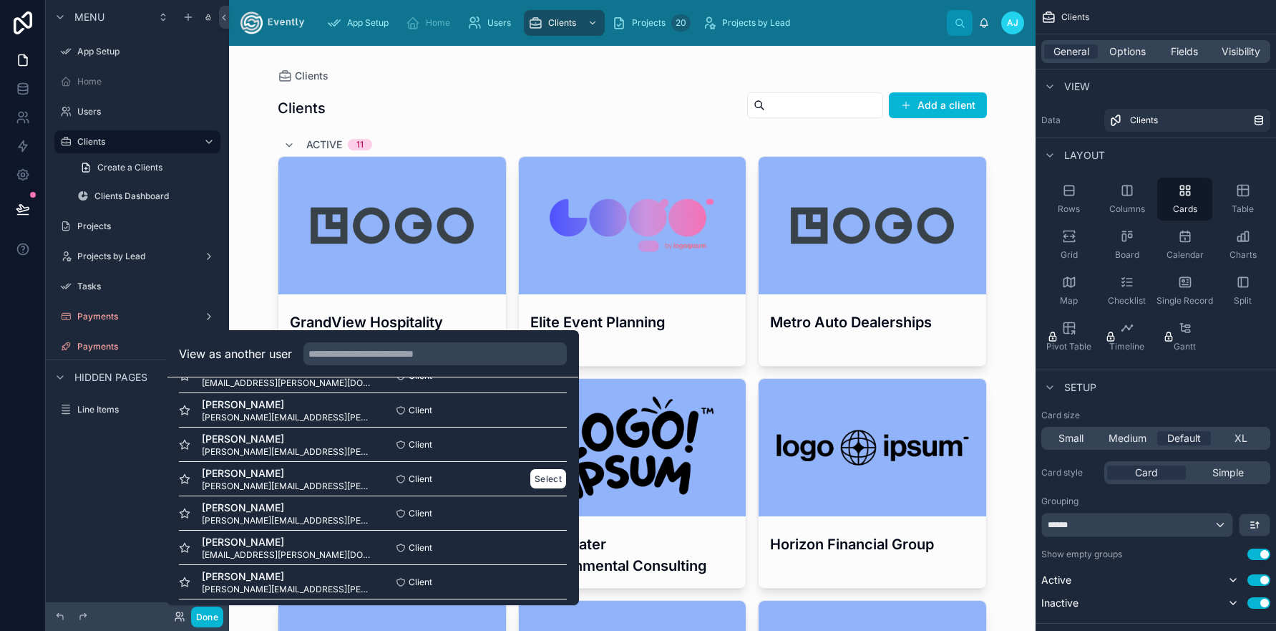
click at [240, 473] on span "Alex Brown" at bounding box center [287, 473] width 171 height 14
click at [538, 475] on button "Select" at bounding box center [548, 478] width 37 height 21
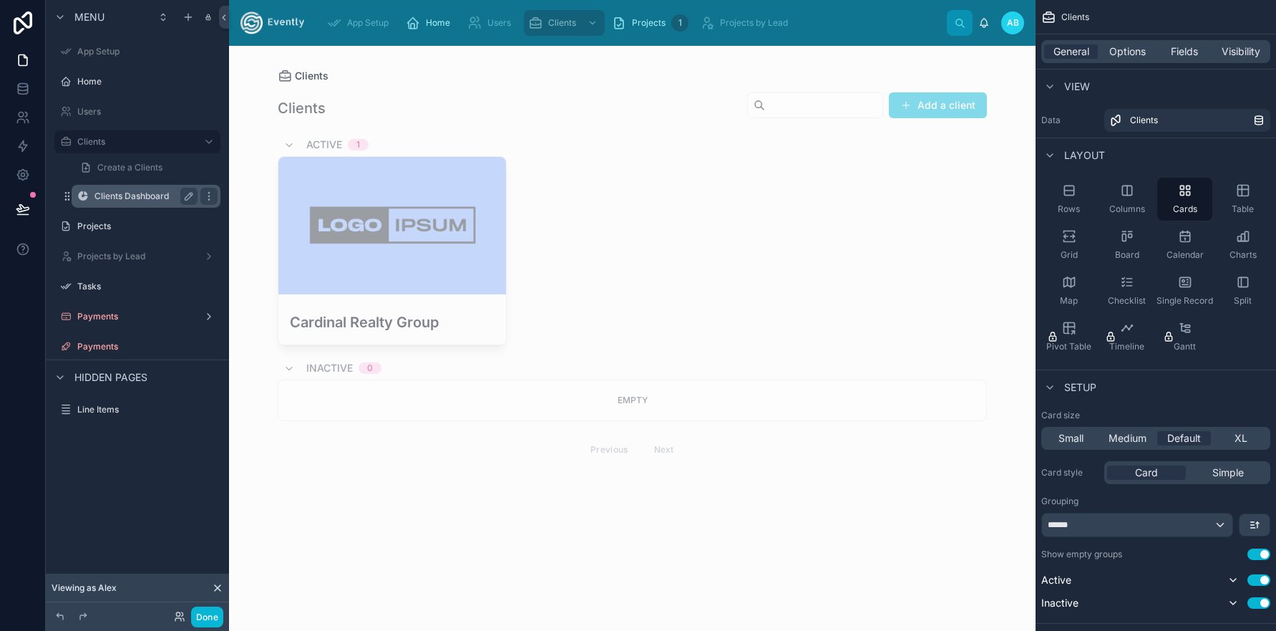
click at [114, 194] on label "Clients Dashboard" at bounding box center [142, 195] width 97 height 11
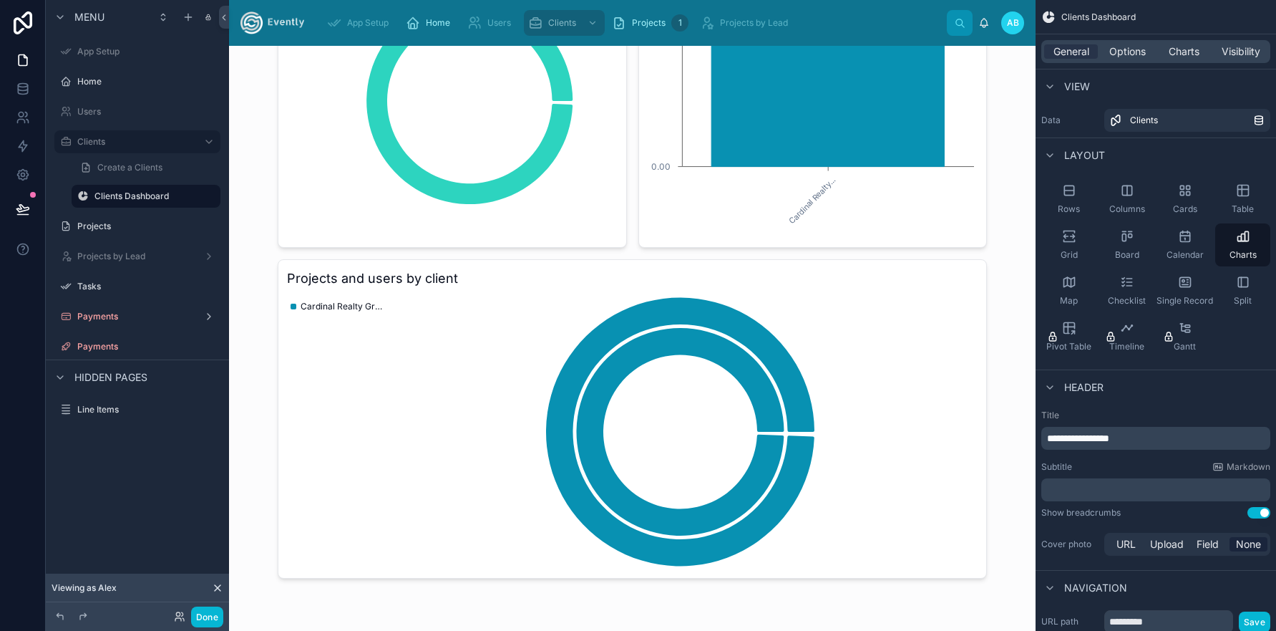
scroll to position [238, 0]
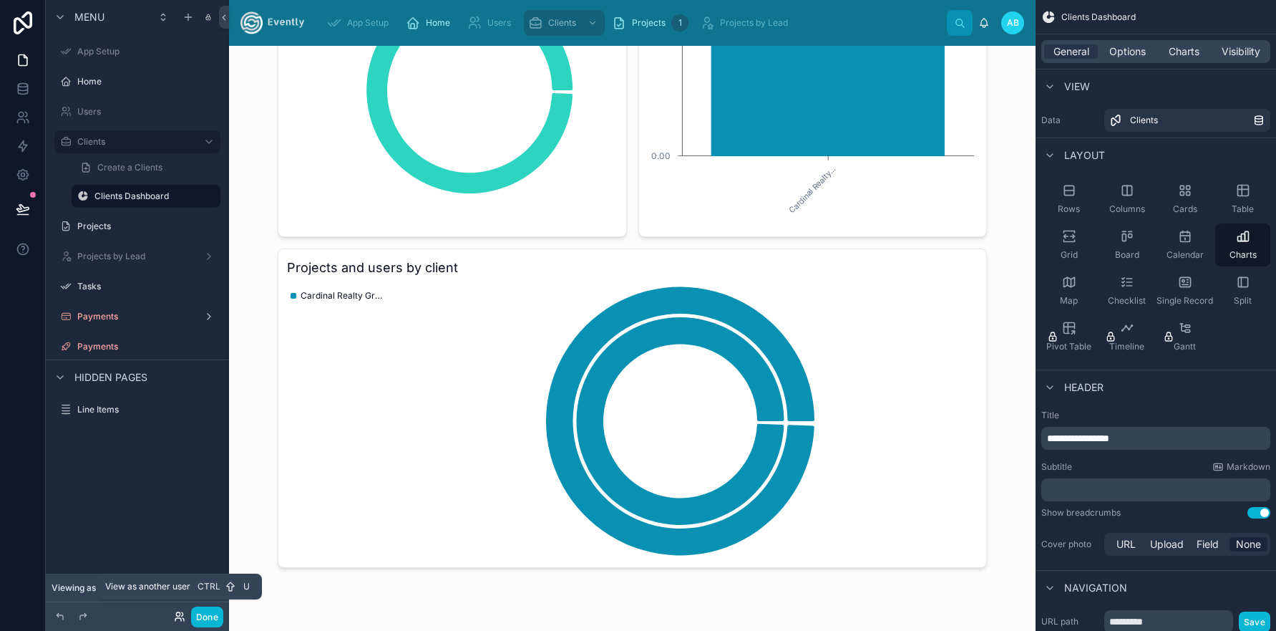
click at [181, 613] on icon at bounding box center [179, 616] width 11 height 11
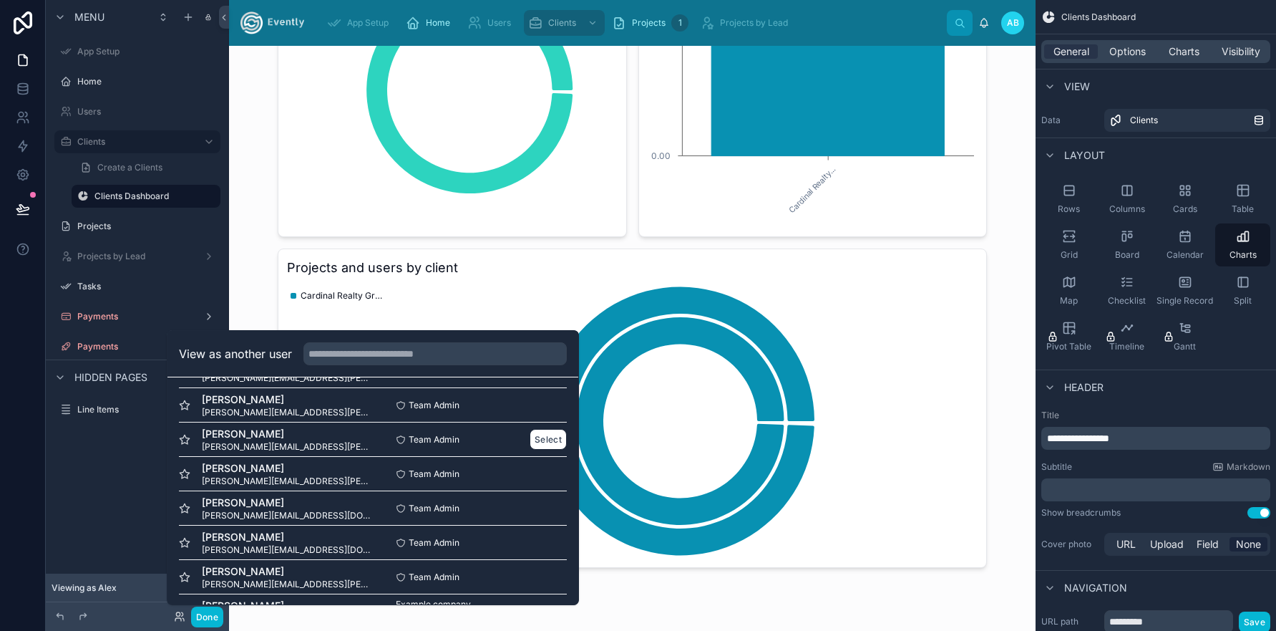
scroll to position [431, 0]
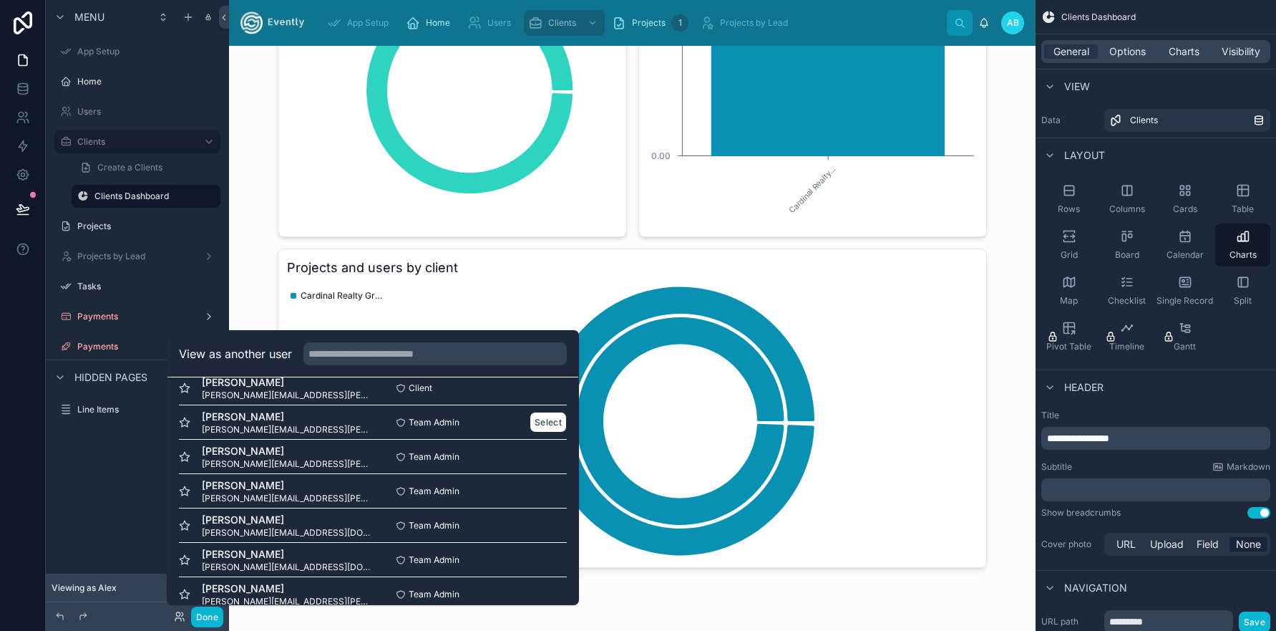
click at [258, 423] on div "[PERSON_NAME] [PERSON_NAME][EMAIL_ADDRESS][PERSON_NAME][DOMAIN_NAME]" at bounding box center [287, 422] width 171 height 26
click at [536, 422] on button "Select" at bounding box center [548, 422] width 37 height 21
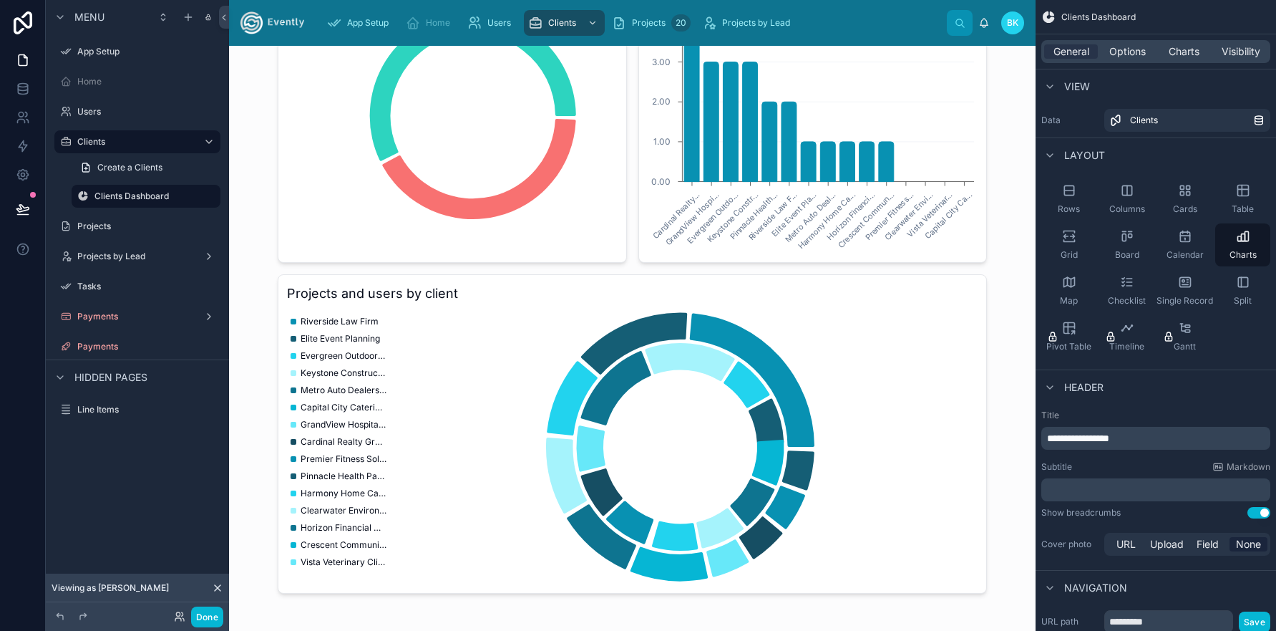
scroll to position [238, 0]
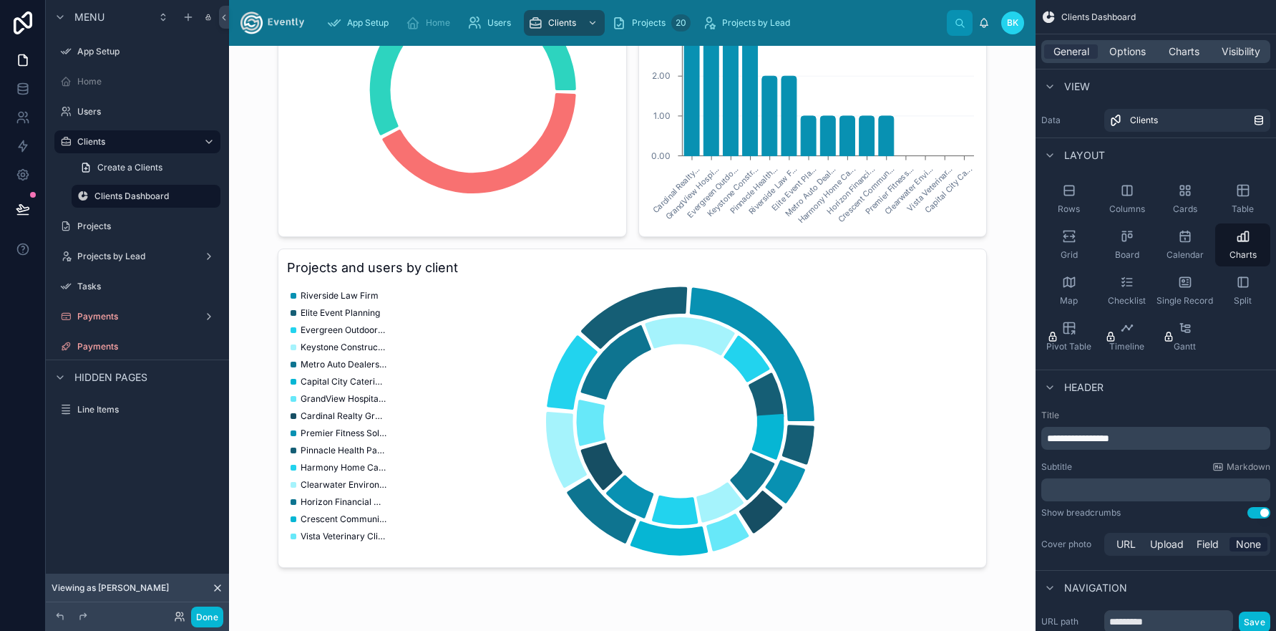
click at [578, 586] on div at bounding box center [632, 210] width 732 height 806
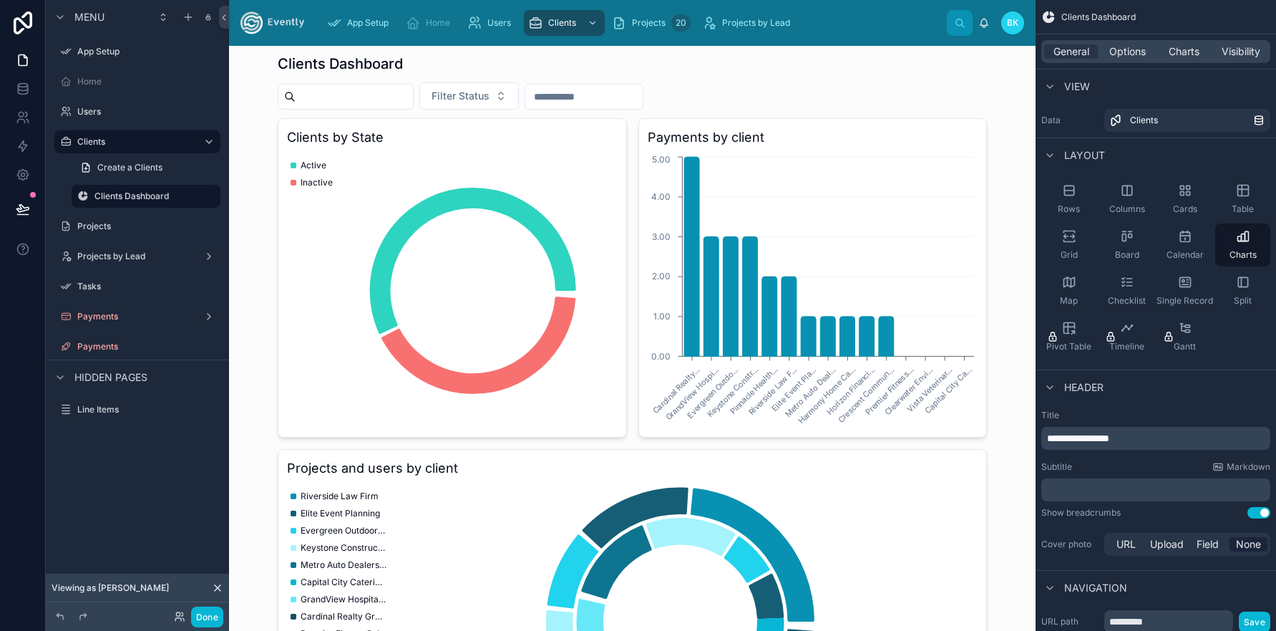
scroll to position [0, 0]
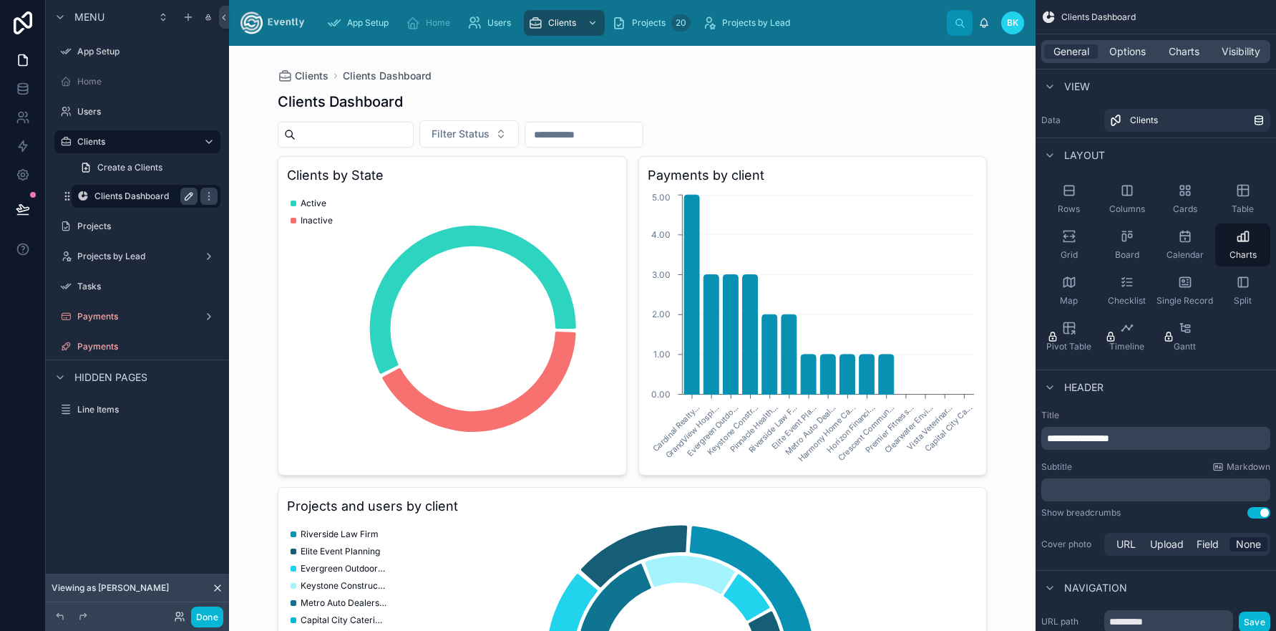
click at [188, 199] on icon "scrollable content" at bounding box center [188, 196] width 7 height 7
click at [188, 198] on icon "scrollable content" at bounding box center [188, 196] width 7 height 5
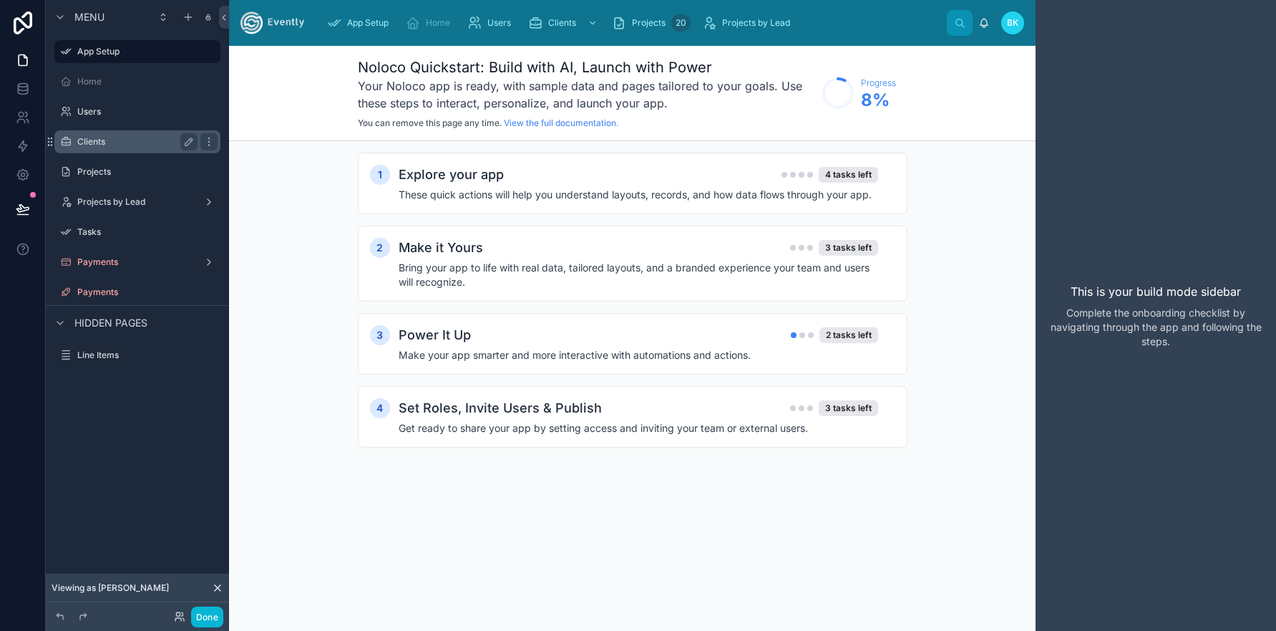
click at [105, 142] on label "Clients" at bounding box center [134, 141] width 115 height 11
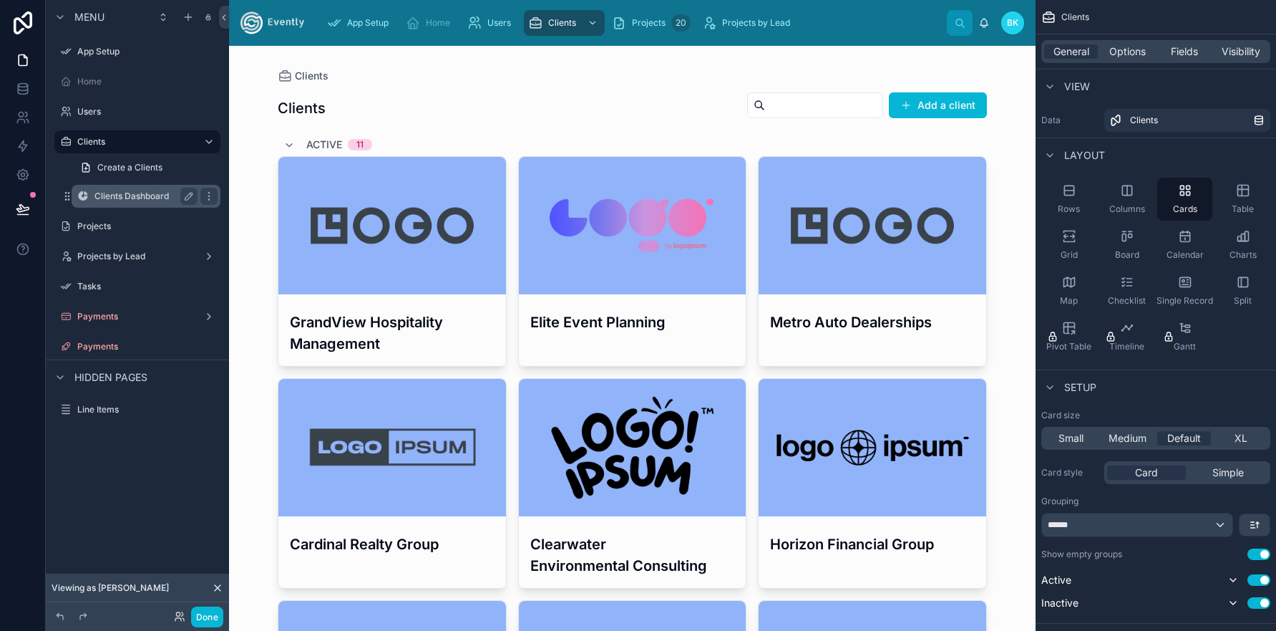
click at [143, 195] on label "Clients Dashboard" at bounding box center [142, 195] width 97 height 11
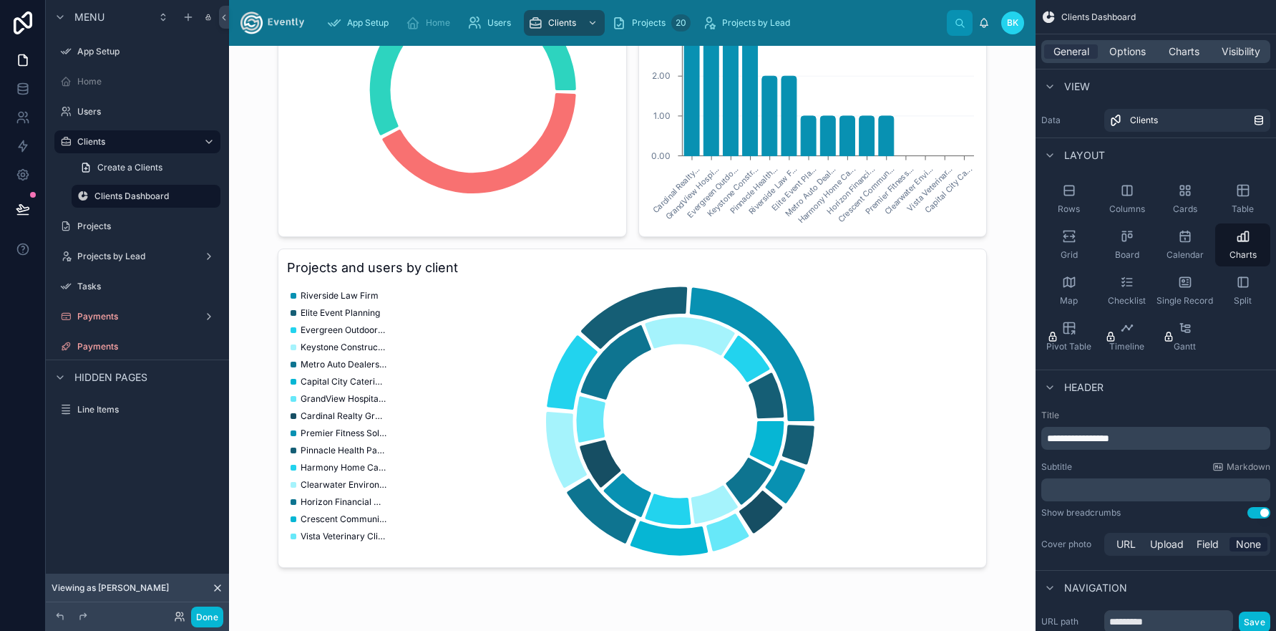
drag, startPoint x: 1239, startPoint y: 238, endPoint x: 938, endPoint y: 444, distance: 364.7
click at [794, 533] on div "App Setup Home Users Clients Projects 20 Projects by Lead BK Benjamin King Clie…" at bounding box center [752, 315] width 1047 height 631
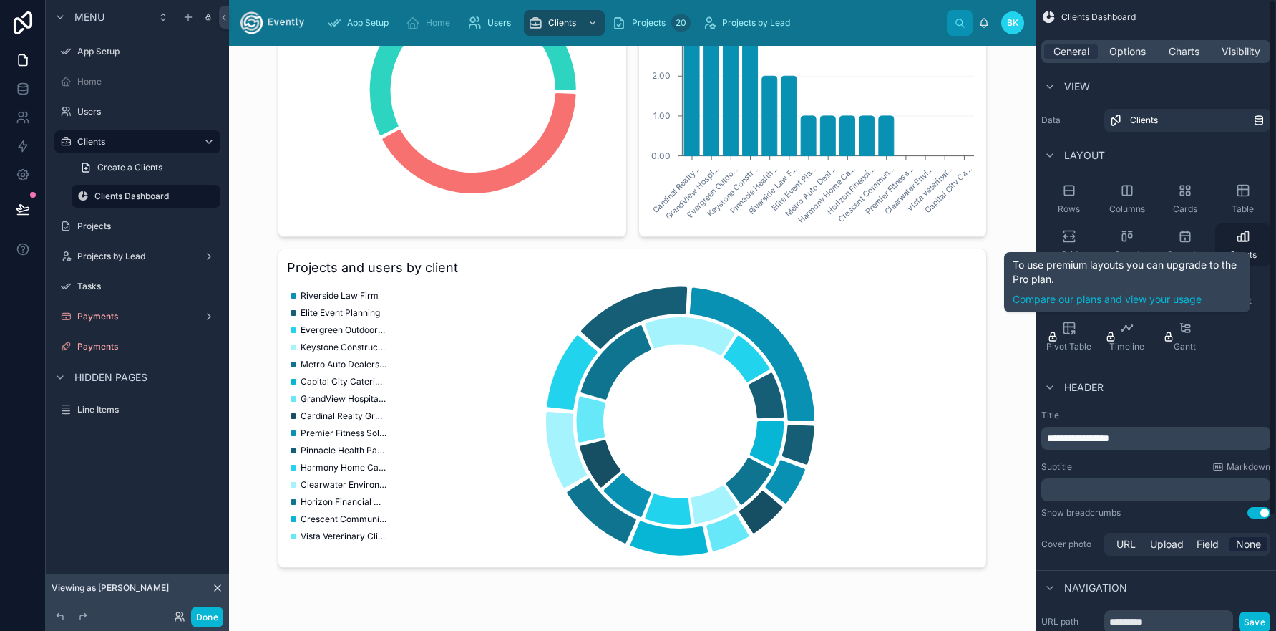
click at [1249, 241] on icon "scrollable content" at bounding box center [1243, 236] width 14 height 14
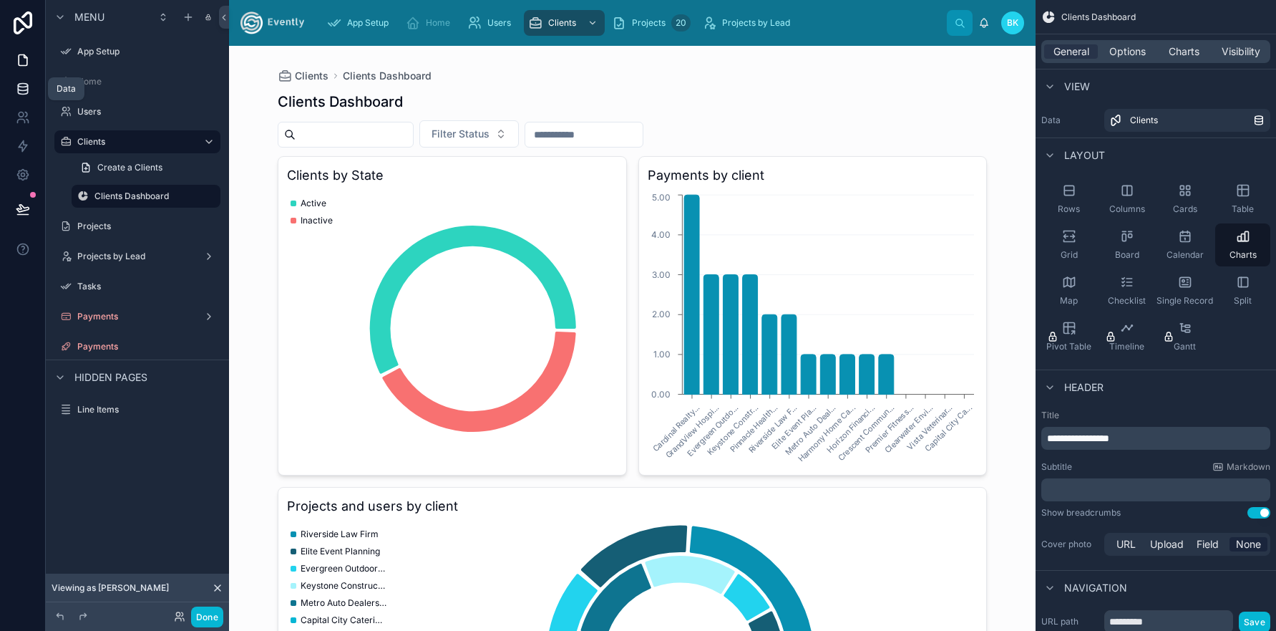
click at [27, 89] on icon at bounding box center [22, 92] width 9 height 6
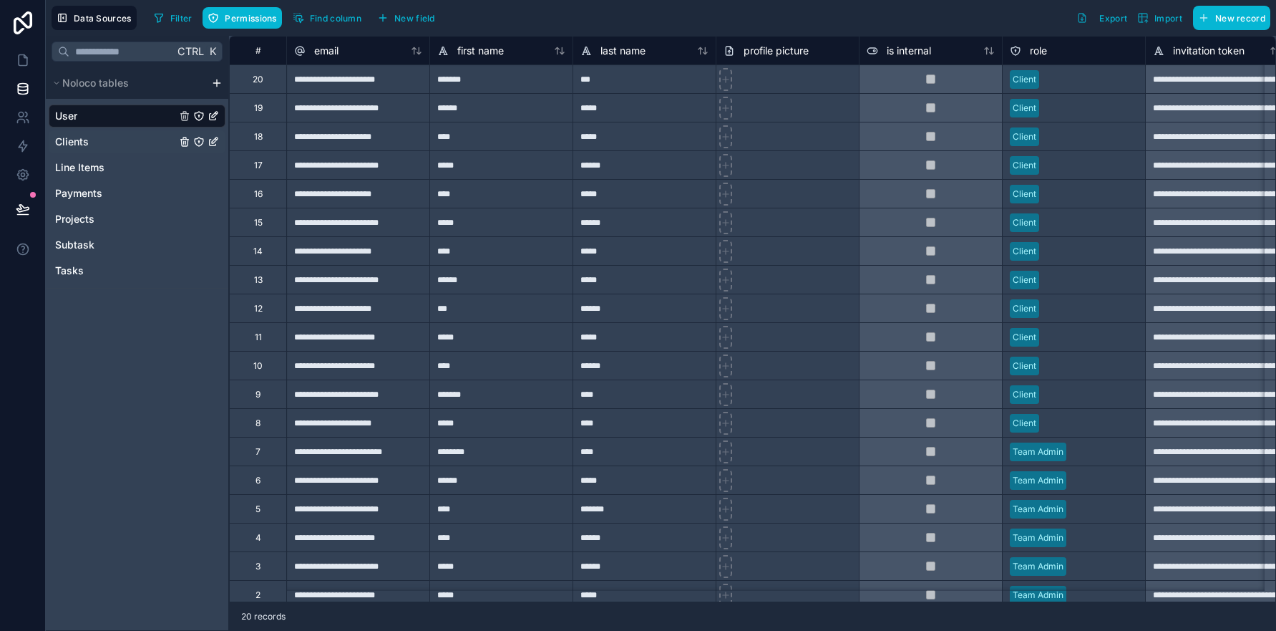
click at [80, 138] on span "Clients" at bounding box center [72, 142] width 34 height 14
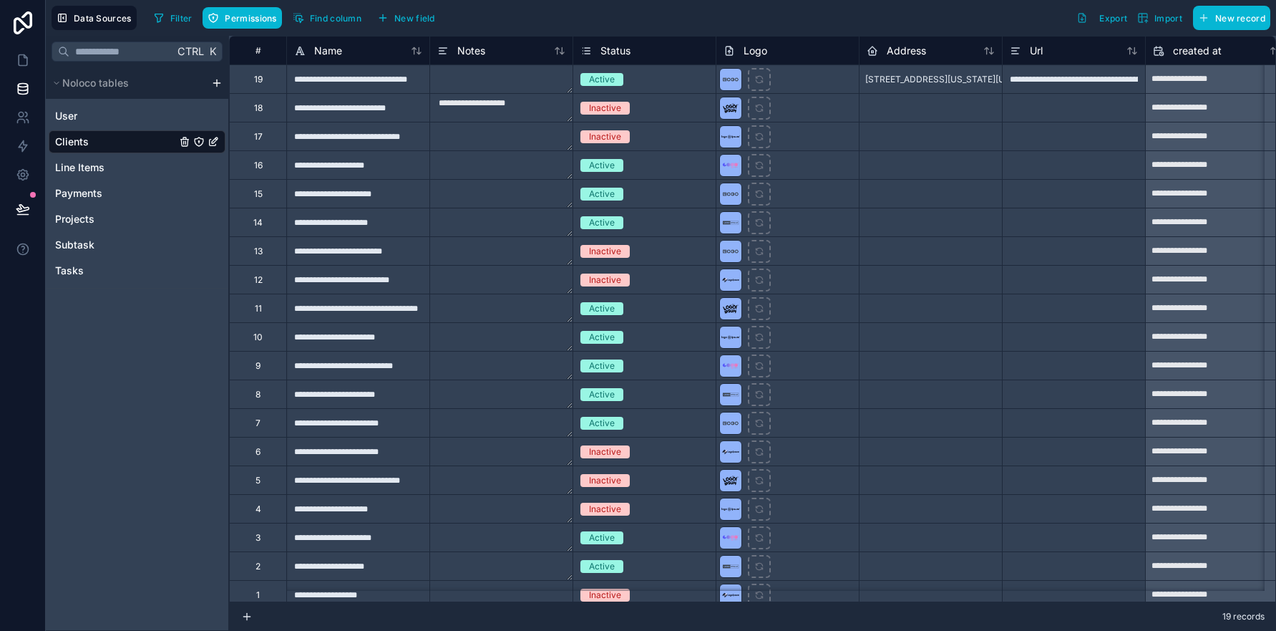
click at [128, 322] on div "Ctrl K Noloco tables User Clients Line Items Payments Projects Subtask Tasks" at bounding box center [137, 333] width 183 height 595
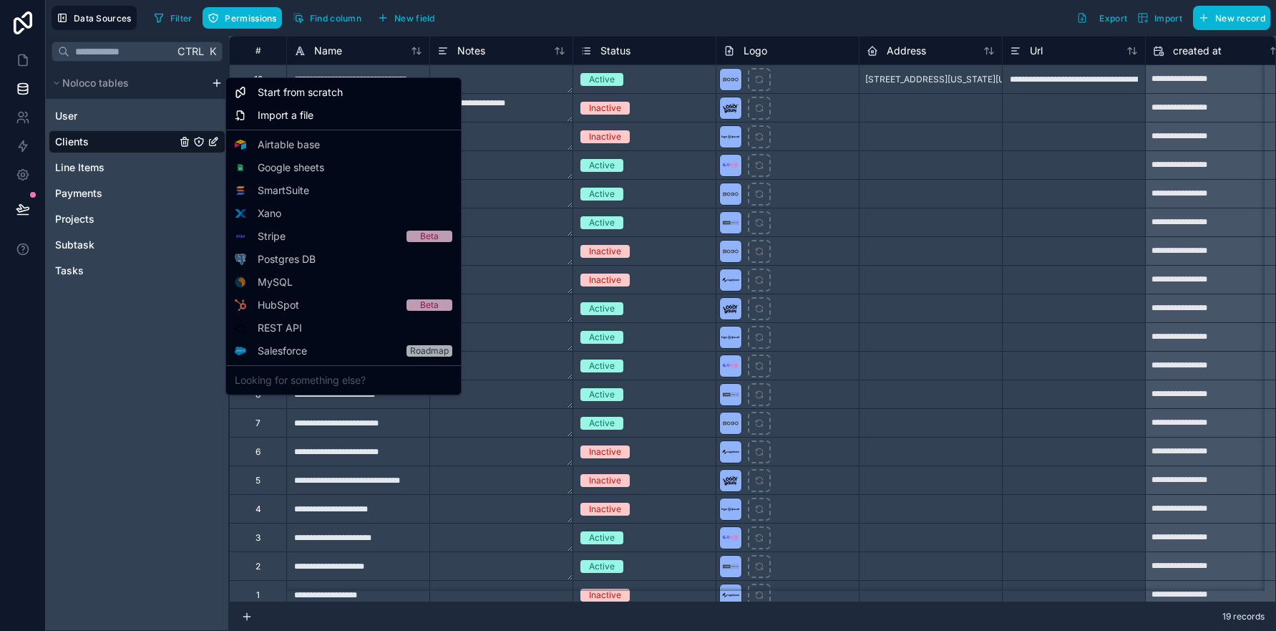
click at [220, 82] on html "**********" at bounding box center [638, 315] width 1276 height 631
click at [274, 90] on span "Start from scratch" at bounding box center [300, 92] width 85 height 14
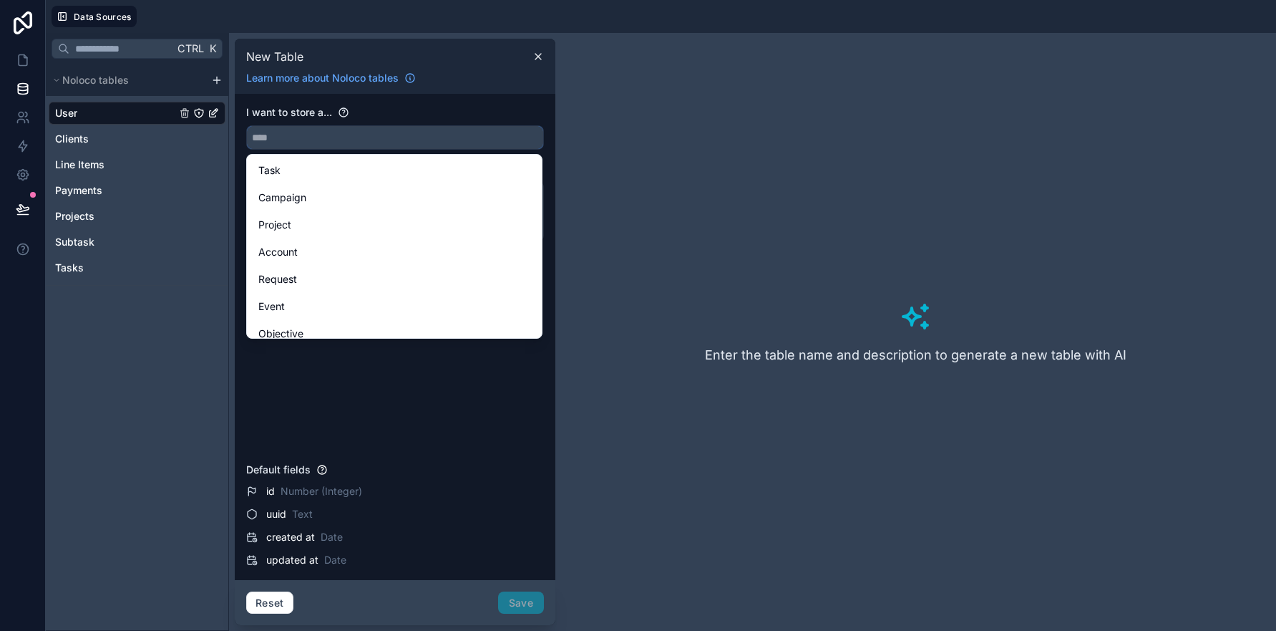
click at [284, 136] on input "text" at bounding box center [395, 137] width 296 height 23
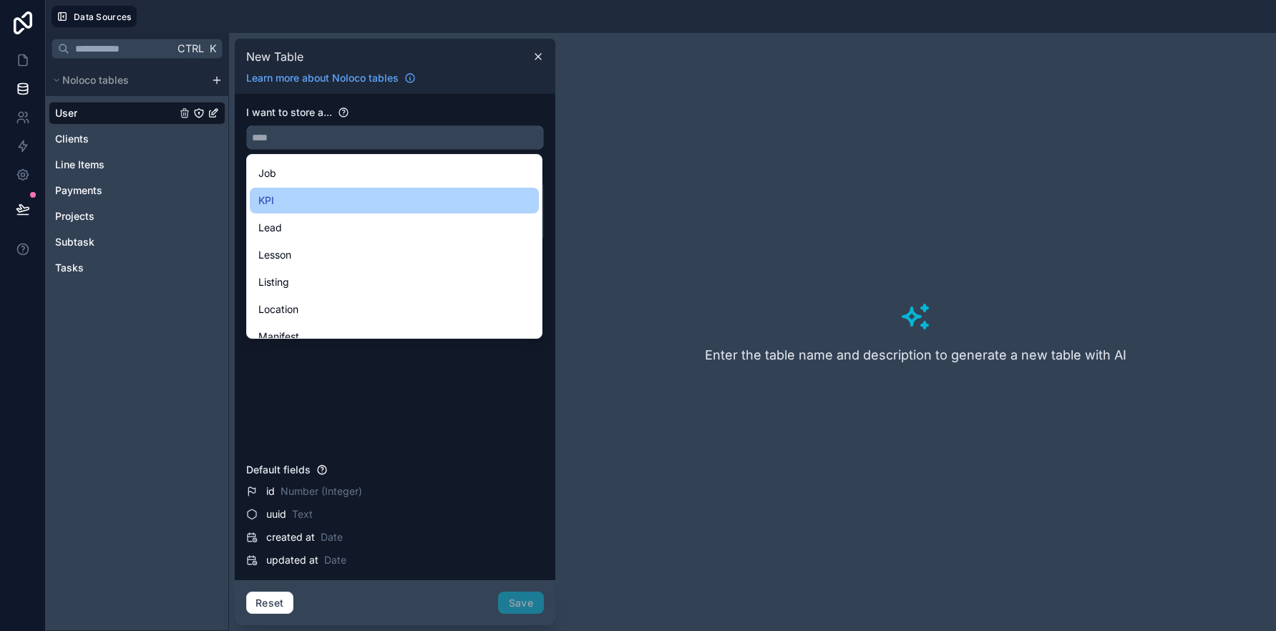
scroll to position [2028, 0]
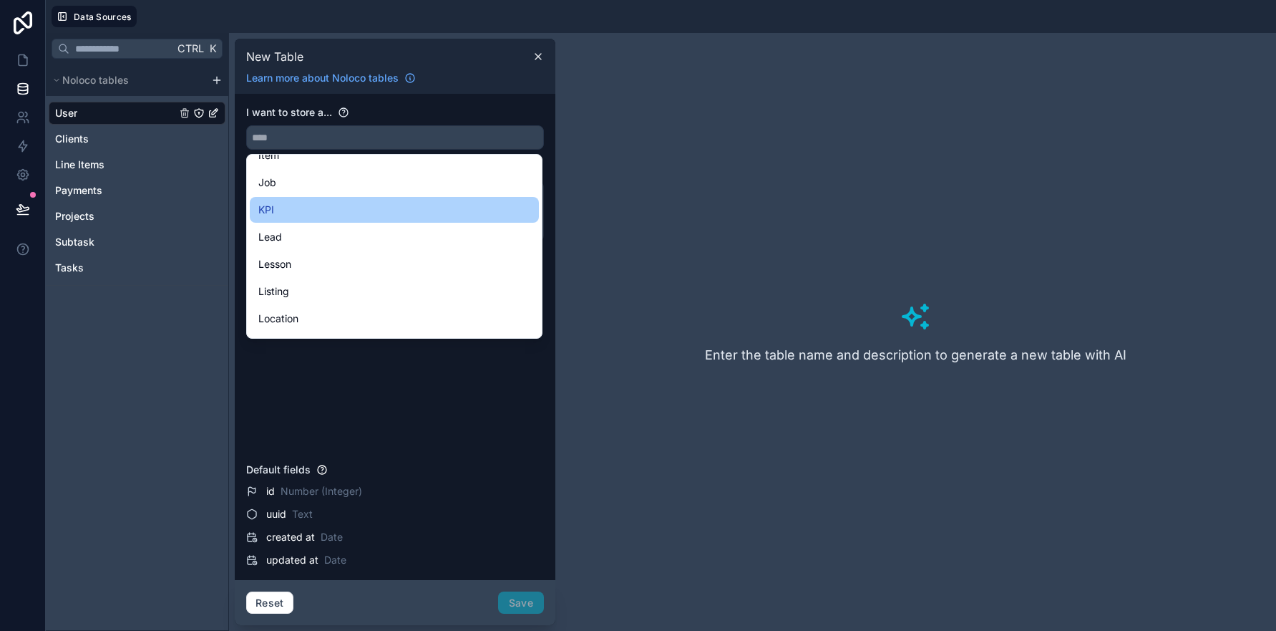
click at [314, 211] on div "KPI" at bounding box center [394, 209] width 272 height 17
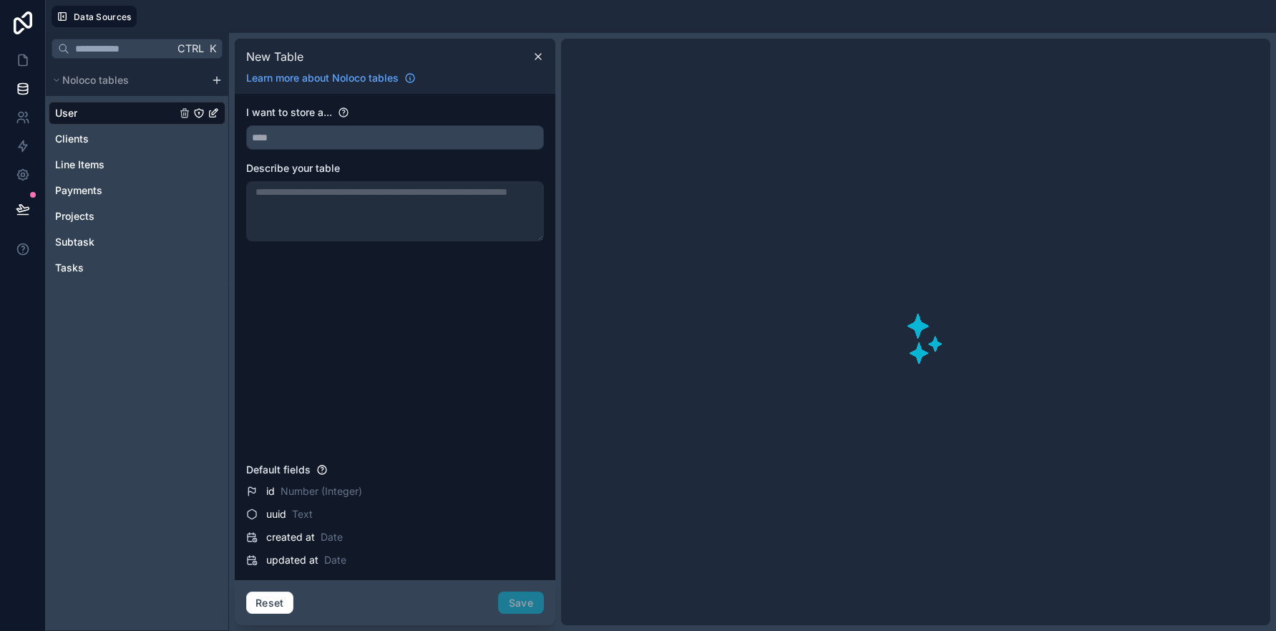
type input "***"
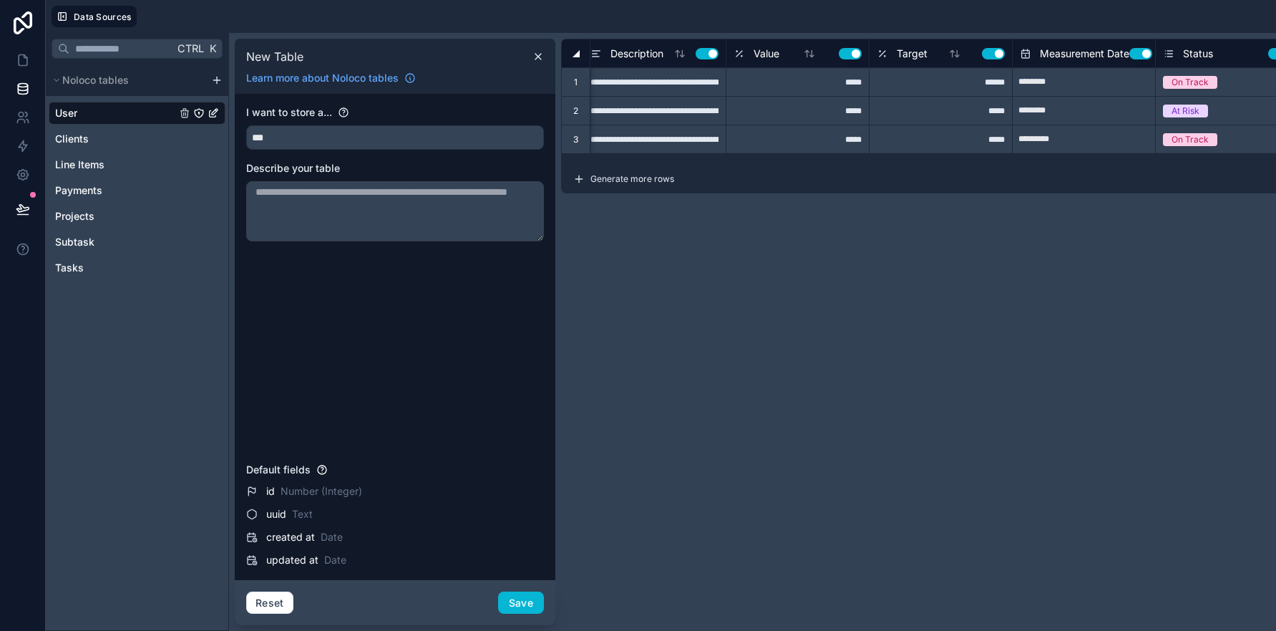
scroll to position [0, 0]
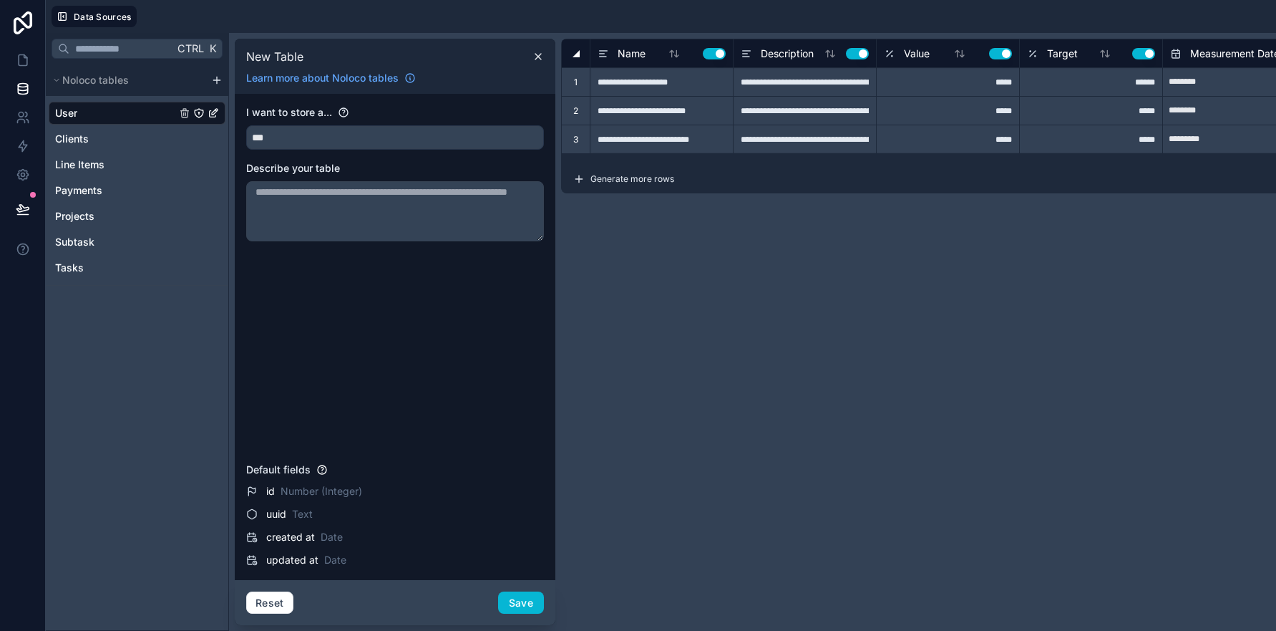
click at [309, 215] on textarea at bounding box center [395, 211] width 298 height 60
click at [649, 179] on span "Generate more rows" at bounding box center [633, 178] width 84 height 11
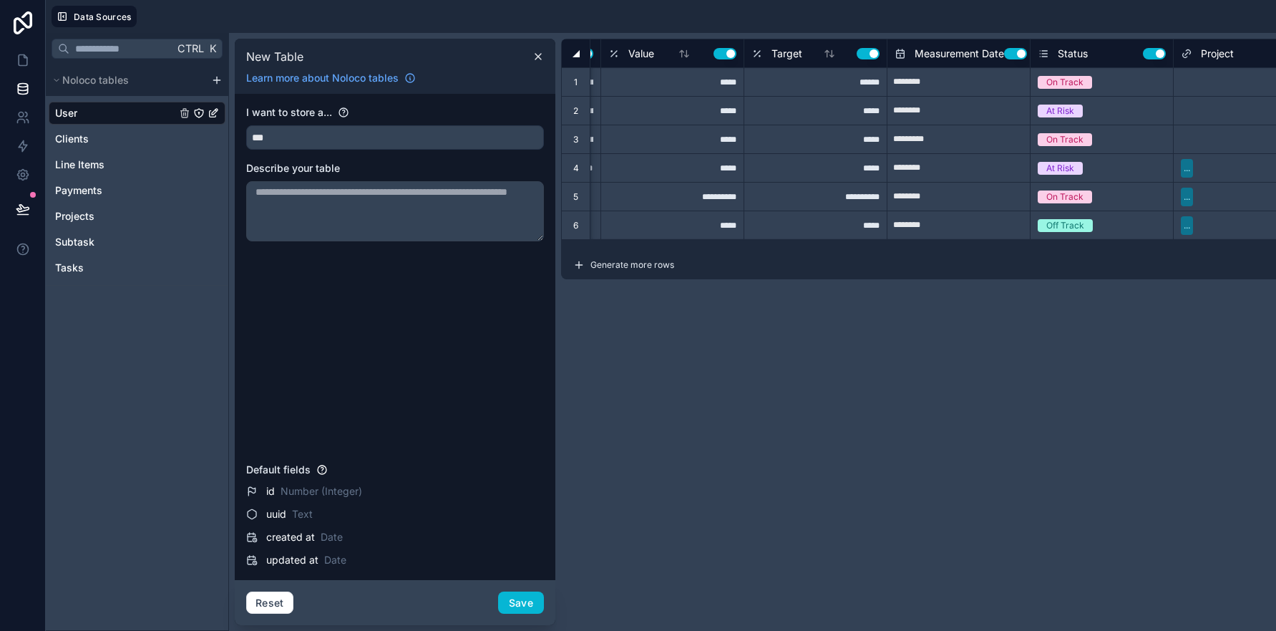
scroll to position [0, 282]
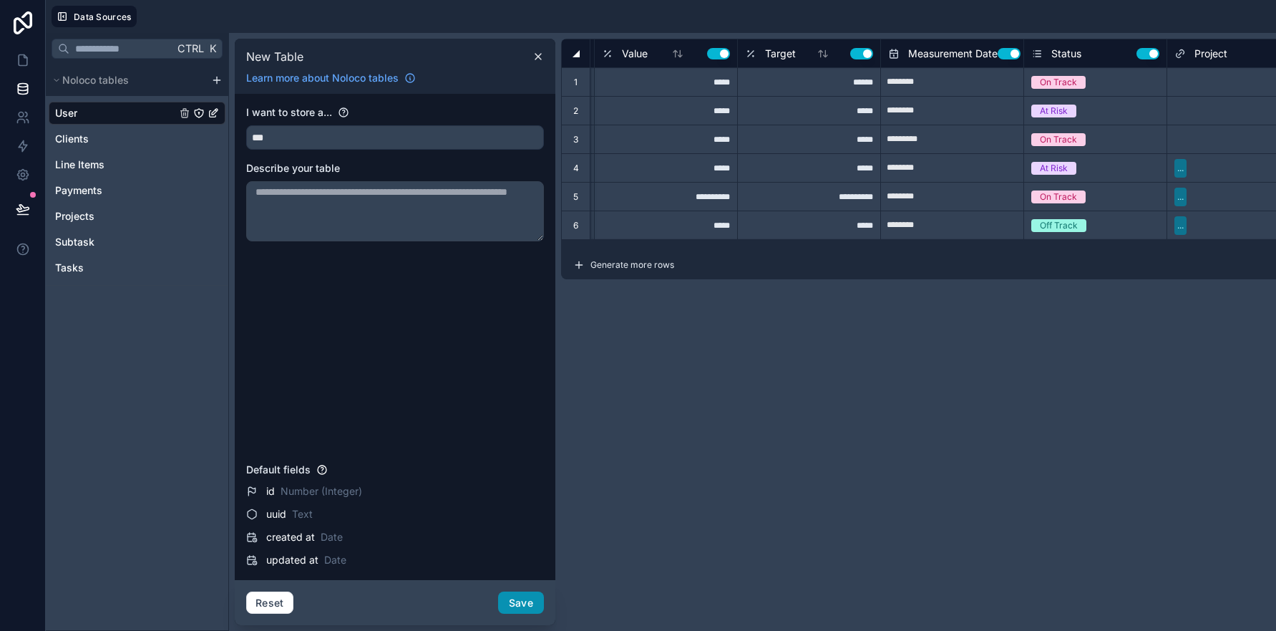
click at [526, 603] on button "Save" at bounding box center [521, 602] width 46 height 23
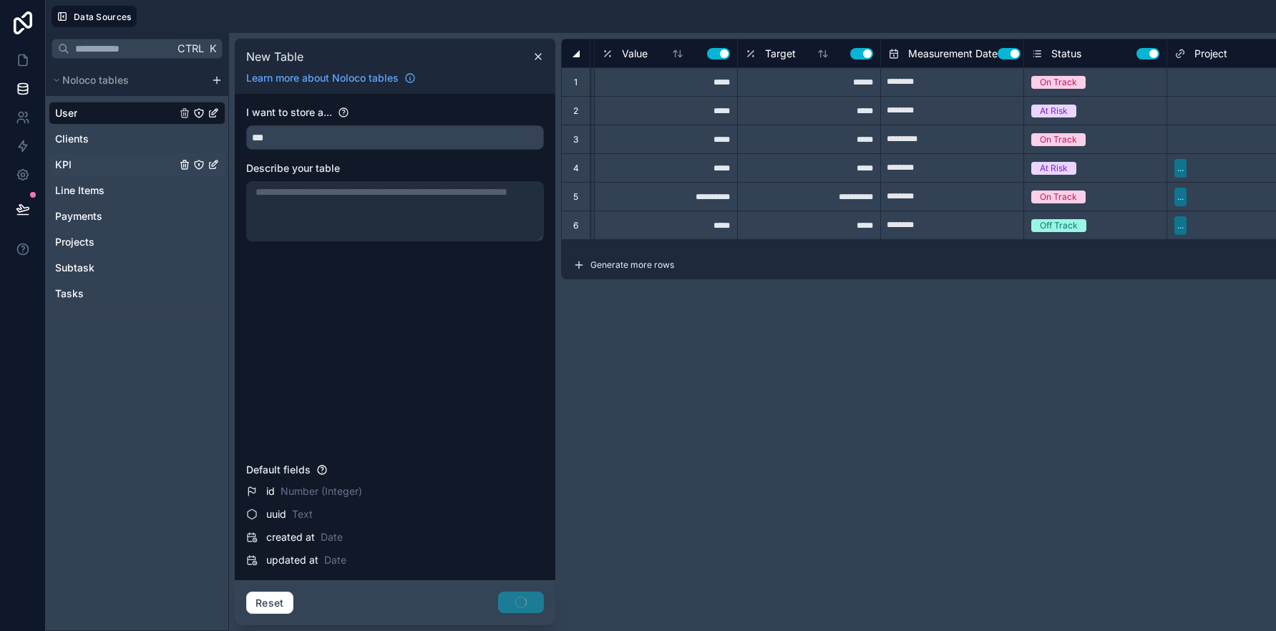
click at [93, 167] on link "KPI" at bounding box center [115, 164] width 121 height 14
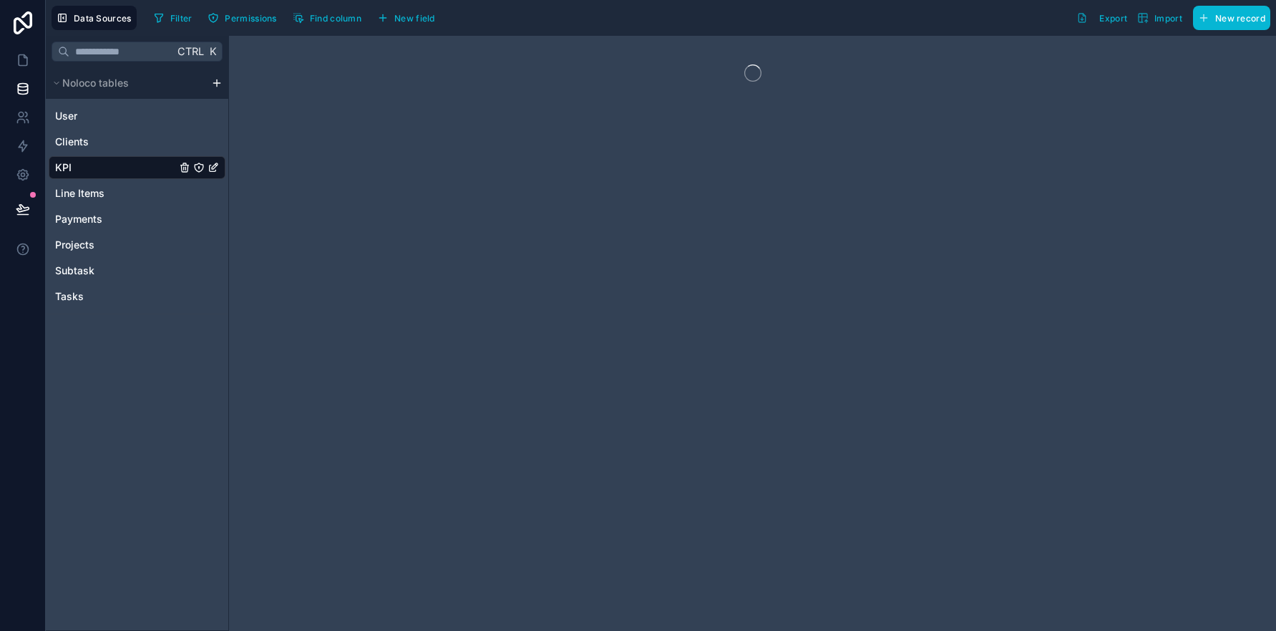
click at [89, 164] on link "KPI" at bounding box center [115, 167] width 121 height 14
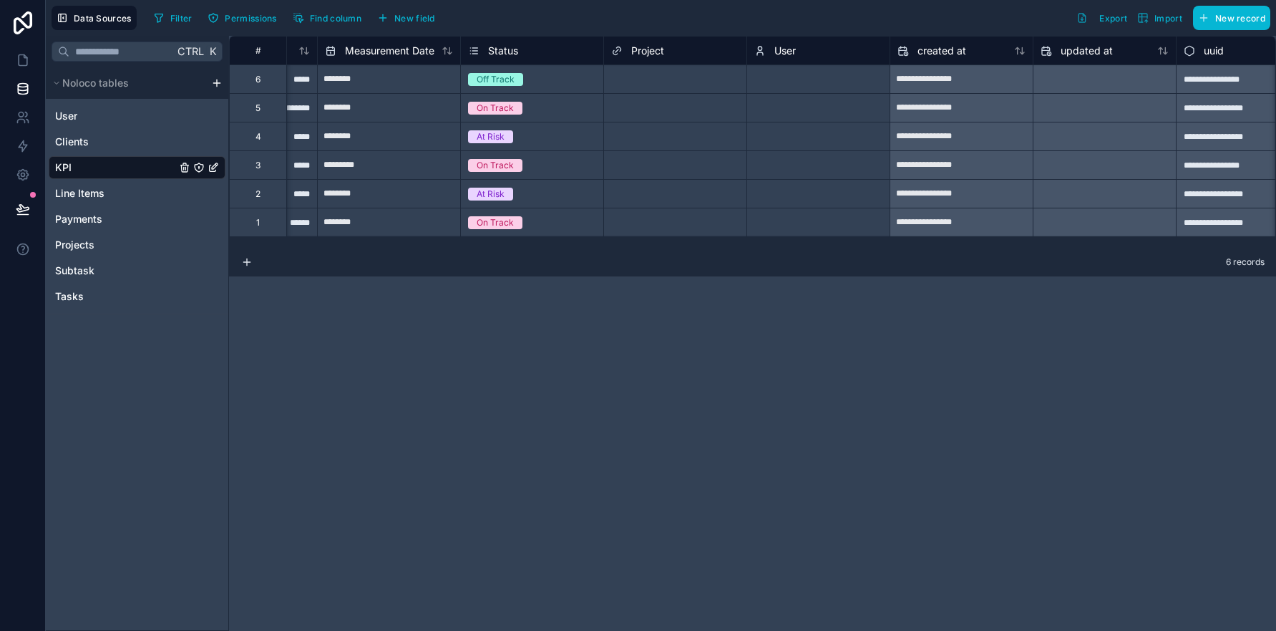
scroll to position [0, 586]
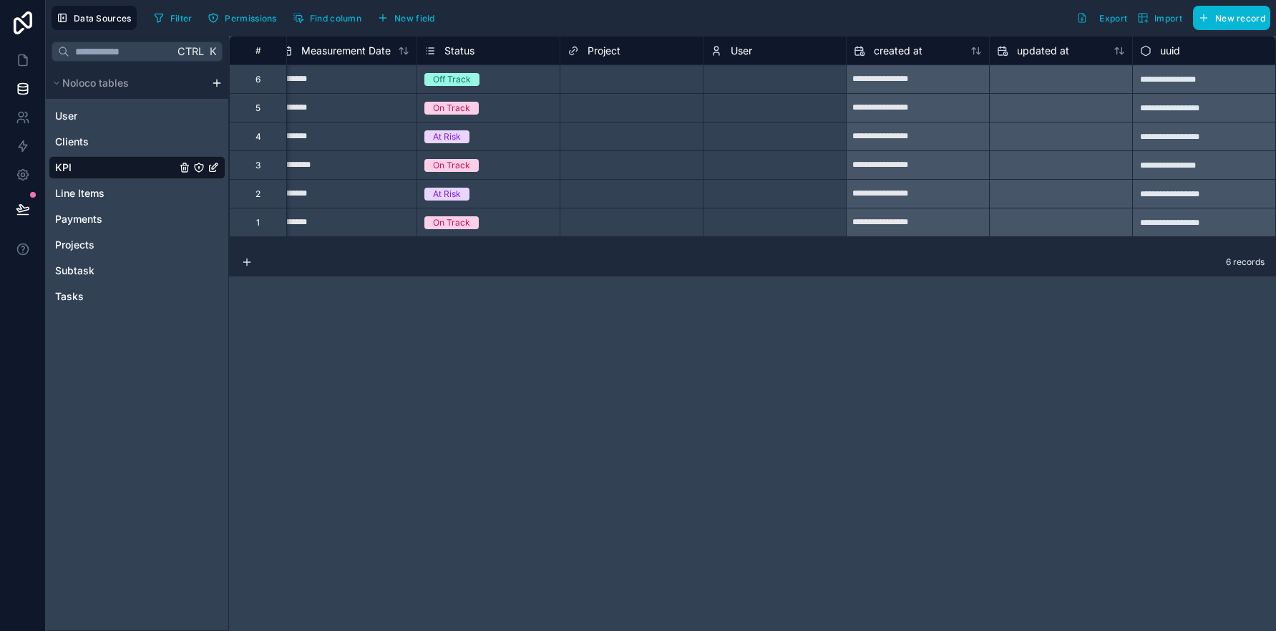
click at [759, 82] on div "Select a User" at bounding box center [738, 79] width 54 height 11
click at [778, 82] on div at bounding box center [805, 79] width 68 height 14
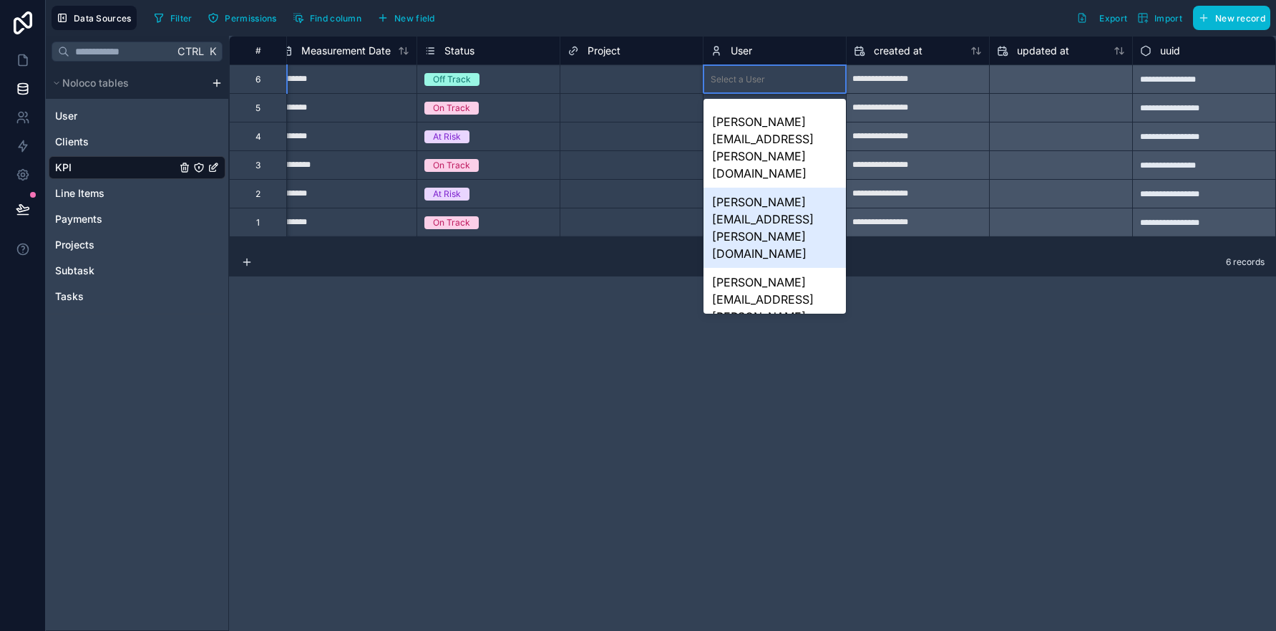
scroll to position [374, 0]
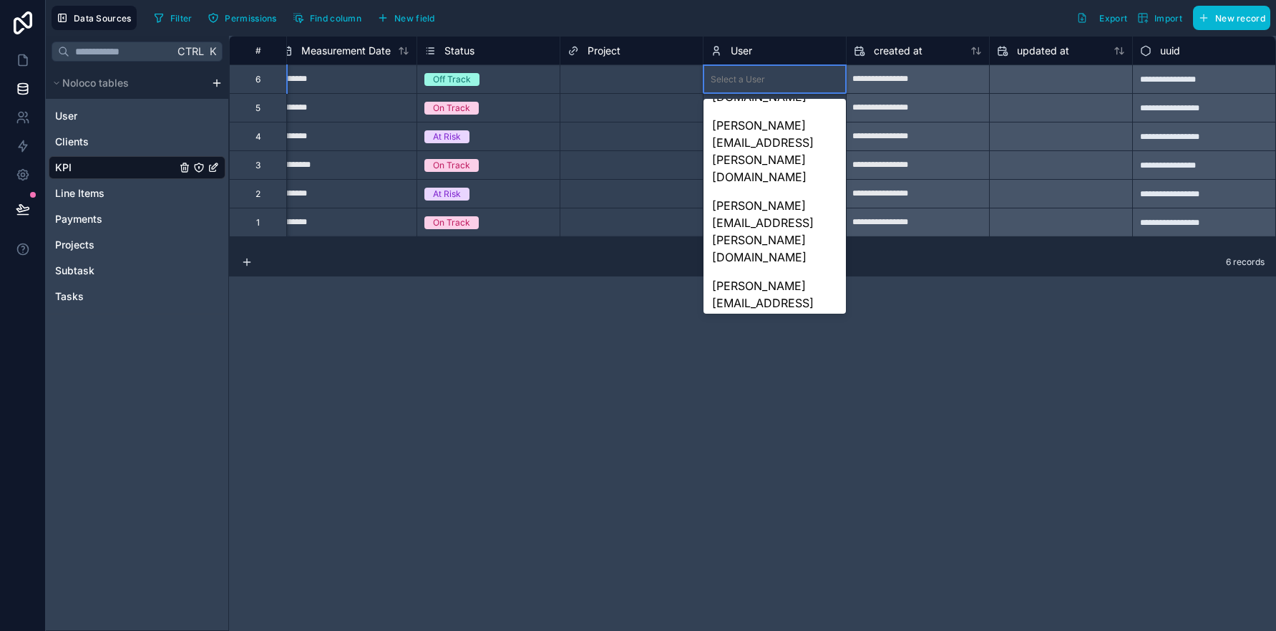
click at [638, 76] on input "text" at bounding box center [639, 79] width 2 height 11
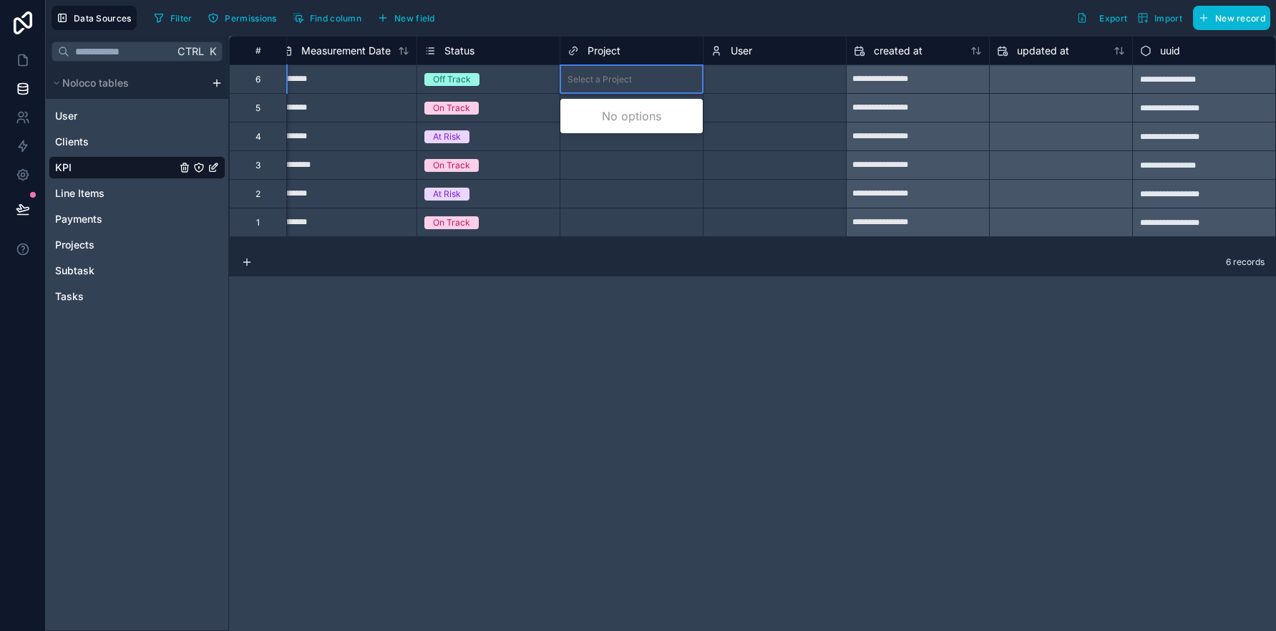
click at [636, 78] on div "Select a Project" at bounding box center [631, 79] width 142 height 20
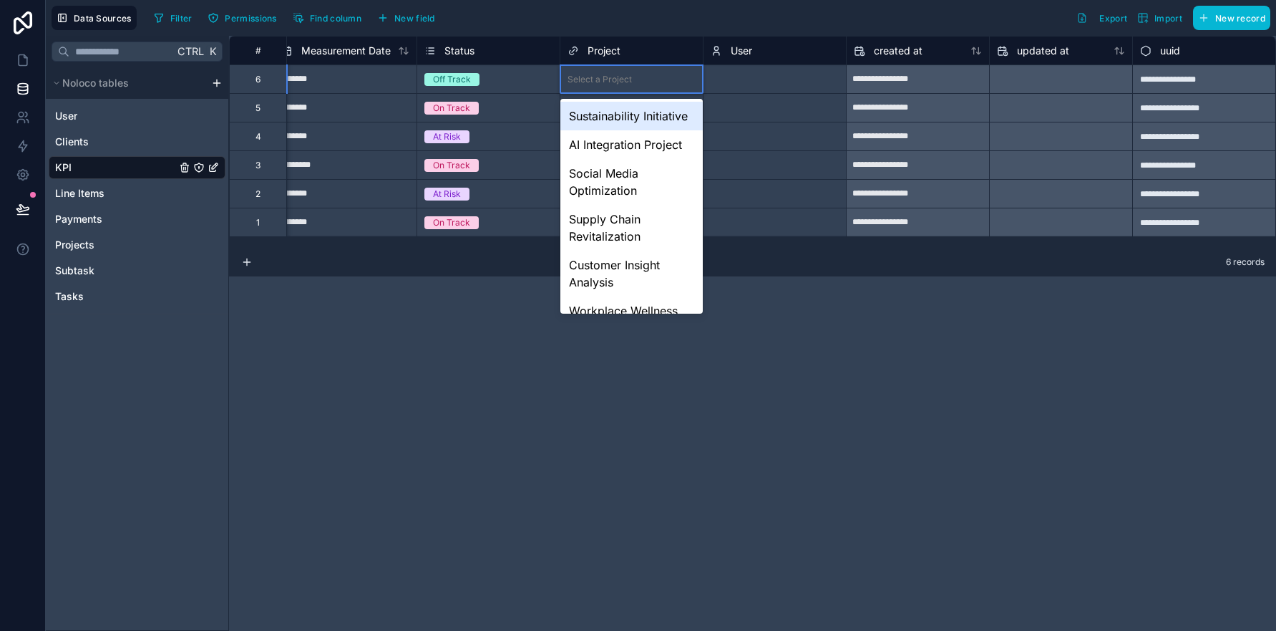
click at [625, 79] on div "Select a Project" at bounding box center [600, 79] width 64 height 11
click at [613, 159] on div "AI Integration Project" at bounding box center [631, 144] width 142 height 29
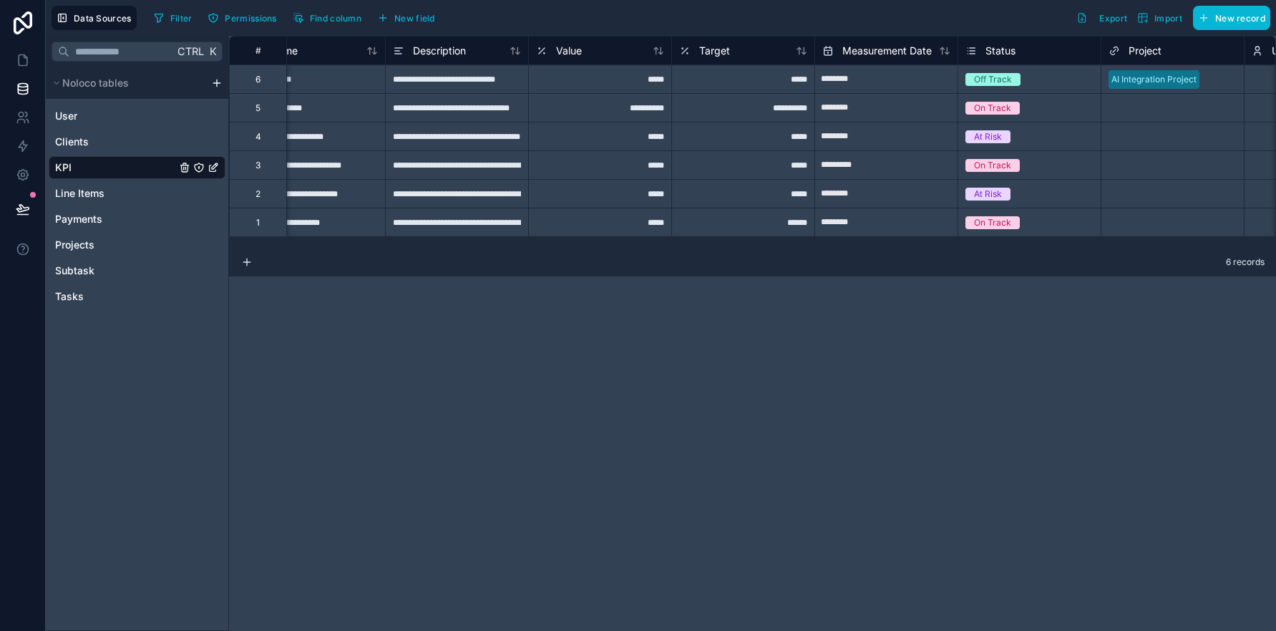
scroll to position [0, 0]
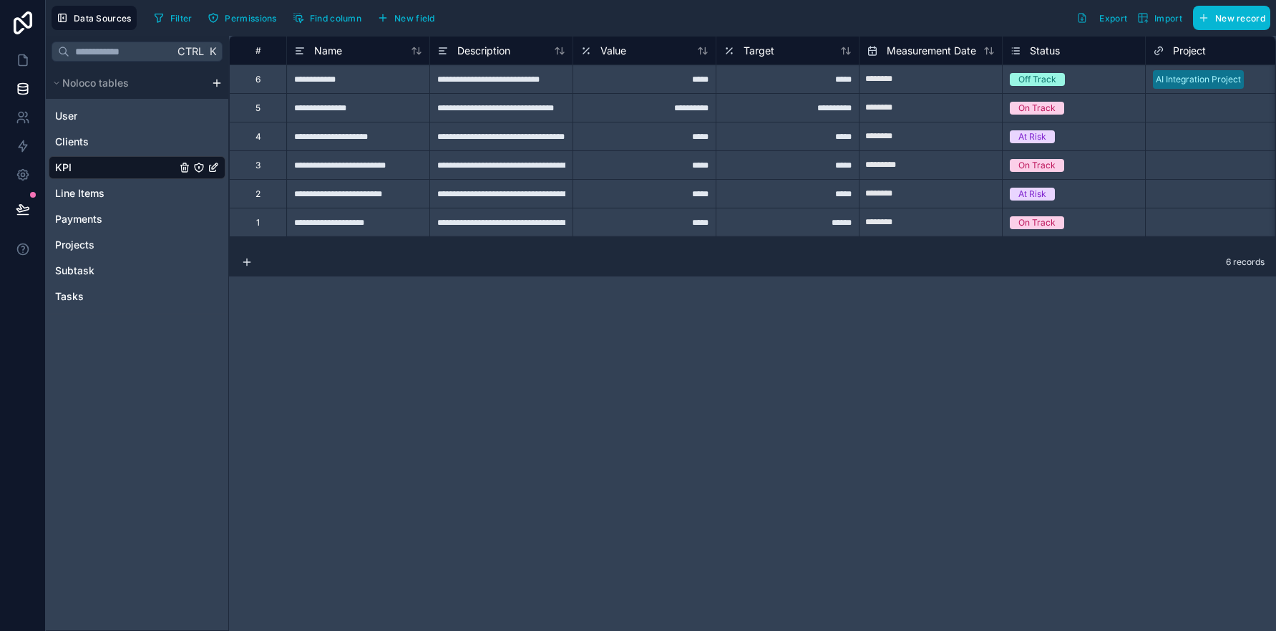
click at [452, 333] on div "**********" at bounding box center [752, 333] width 1047 height 595
click at [20, 64] on icon at bounding box center [23, 60] width 14 height 14
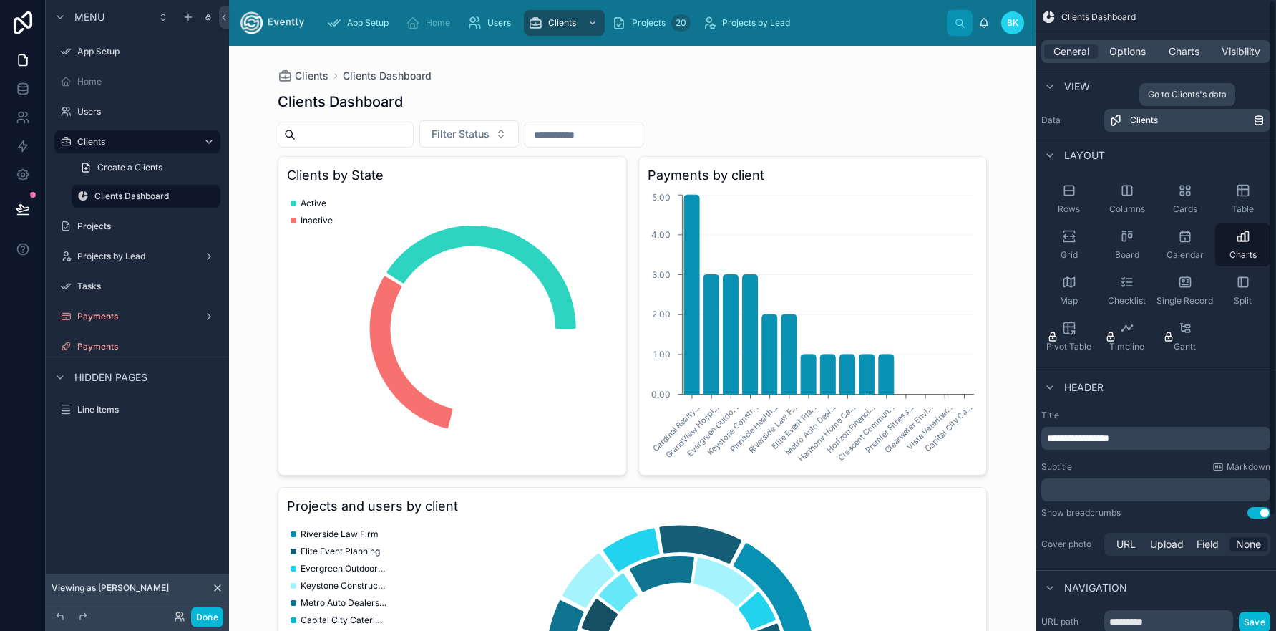
click at [1166, 124] on div "Clients" at bounding box center [1191, 120] width 123 height 11
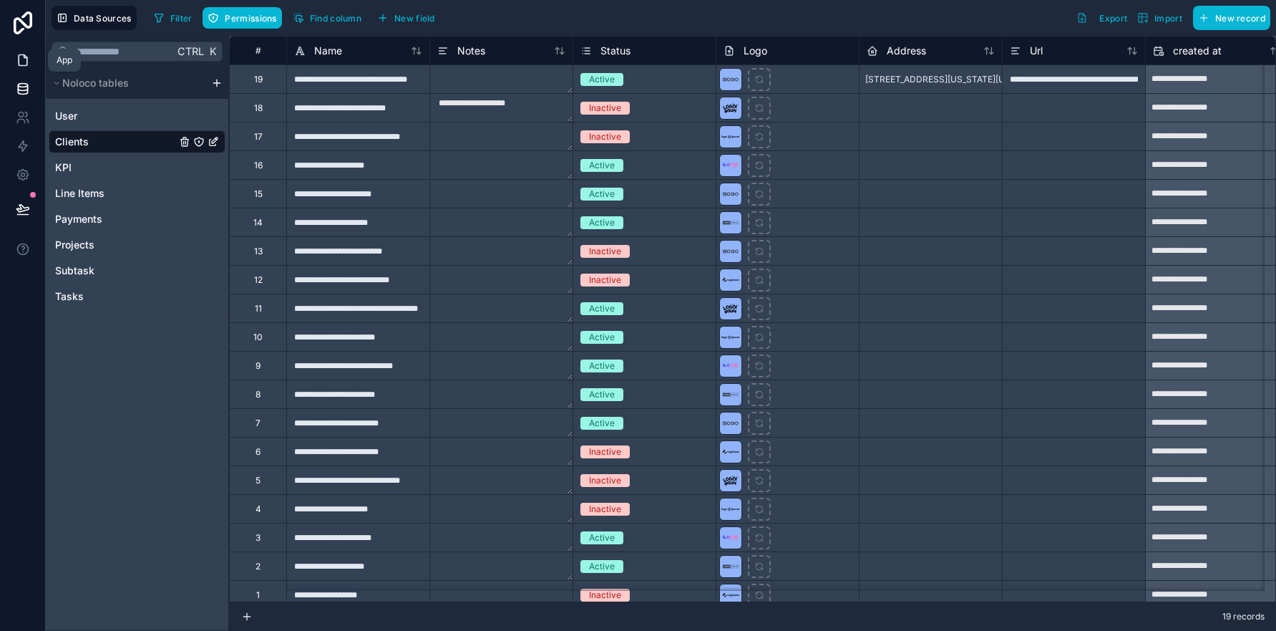
click at [22, 61] on icon at bounding box center [23, 60] width 14 height 14
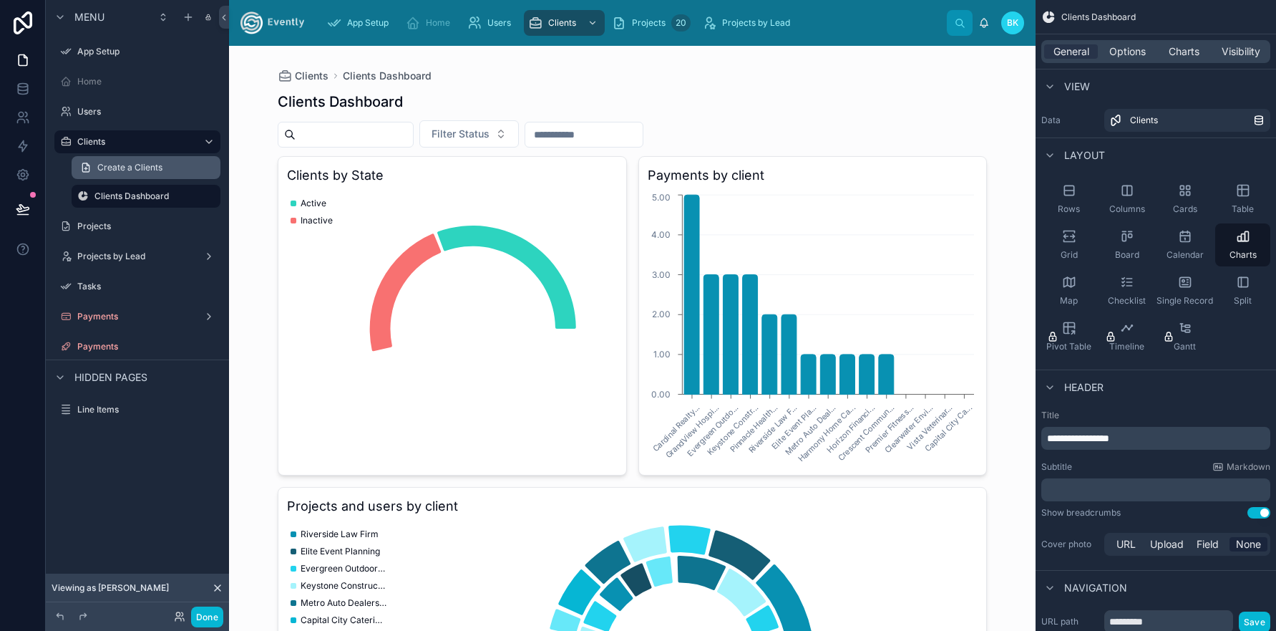
click at [119, 170] on span "Create a Clients" at bounding box center [129, 167] width 65 height 11
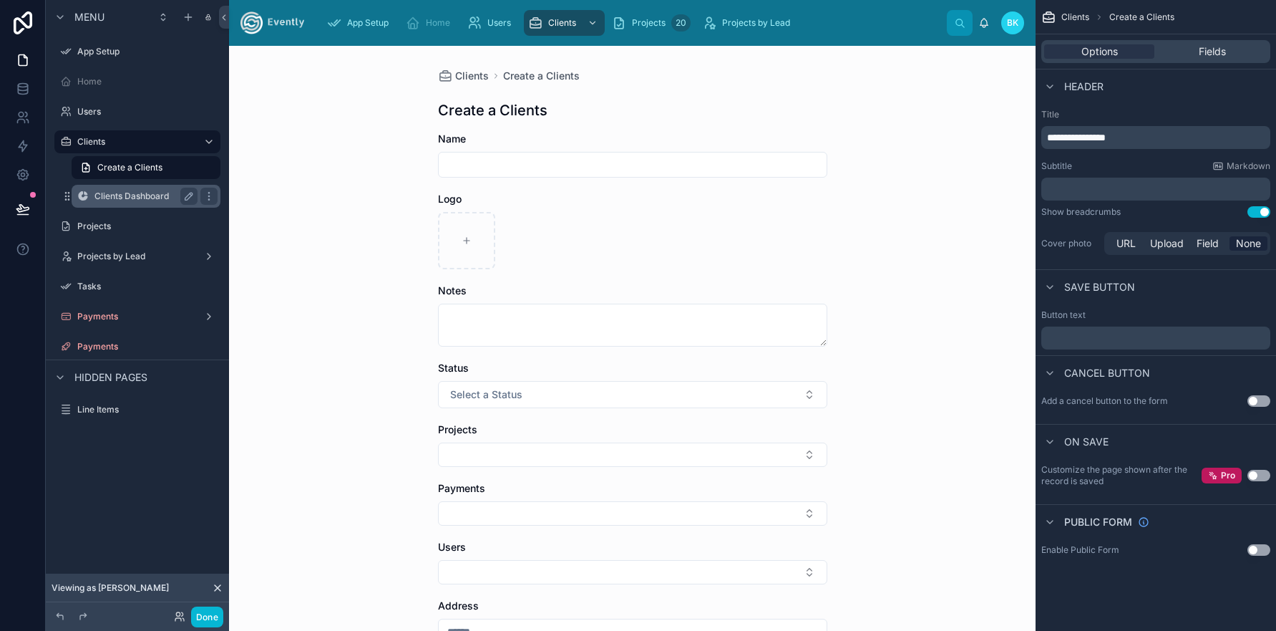
drag, startPoint x: 120, startPoint y: 201, endPoint x: 115, endPoint y: 190, distance: 12.2
click at [119, 202] on div "Clients Dashboard" at bounding box center [145, 196] width 103 height 17
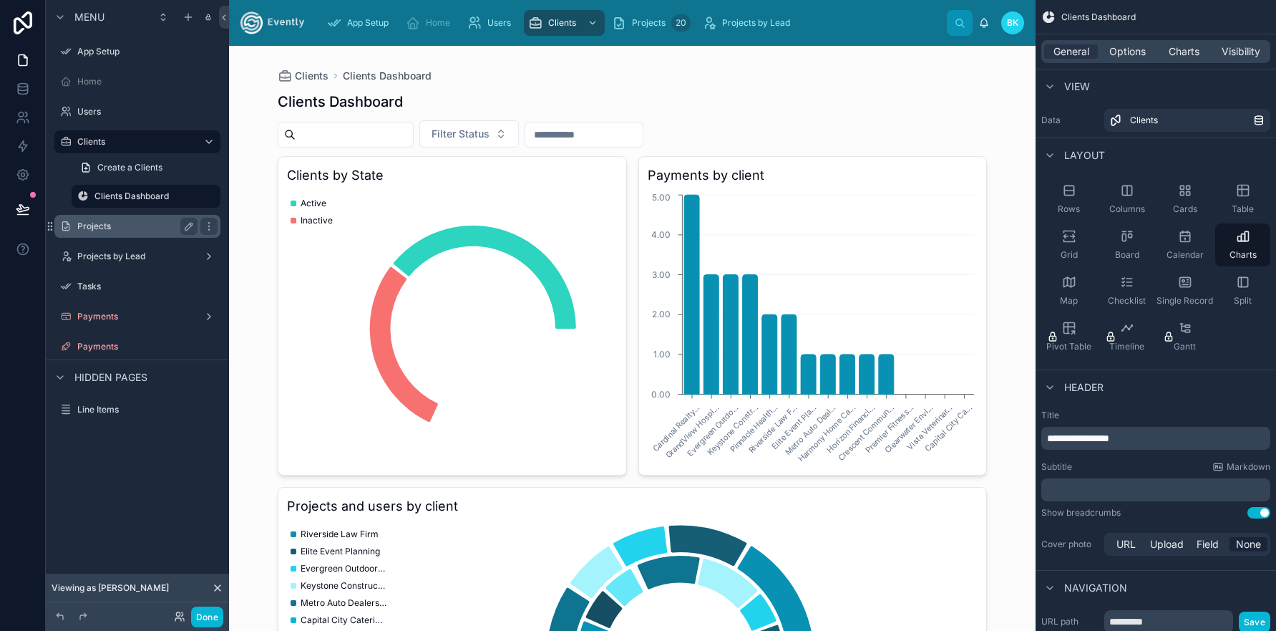
click at [102, 226] on label "Projects" at bounding box center [134, 225] width 115 height 11
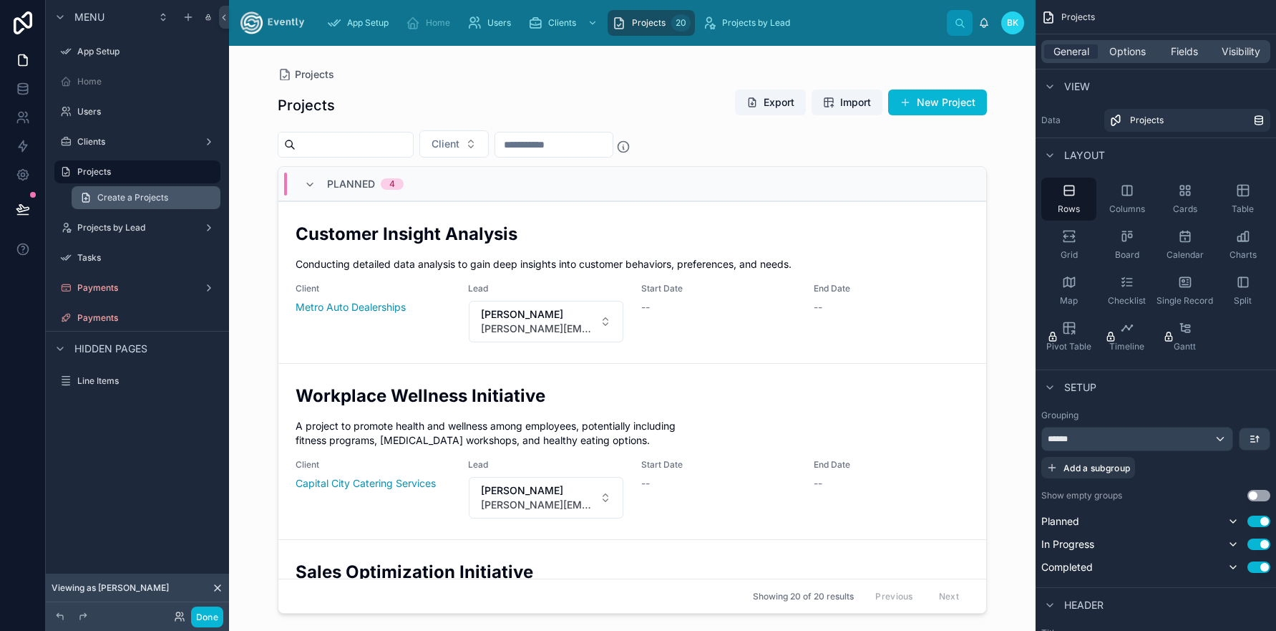
click at [129, 200] on span "Create a Projects" at bounding box center [132, 197] width 71 height 11
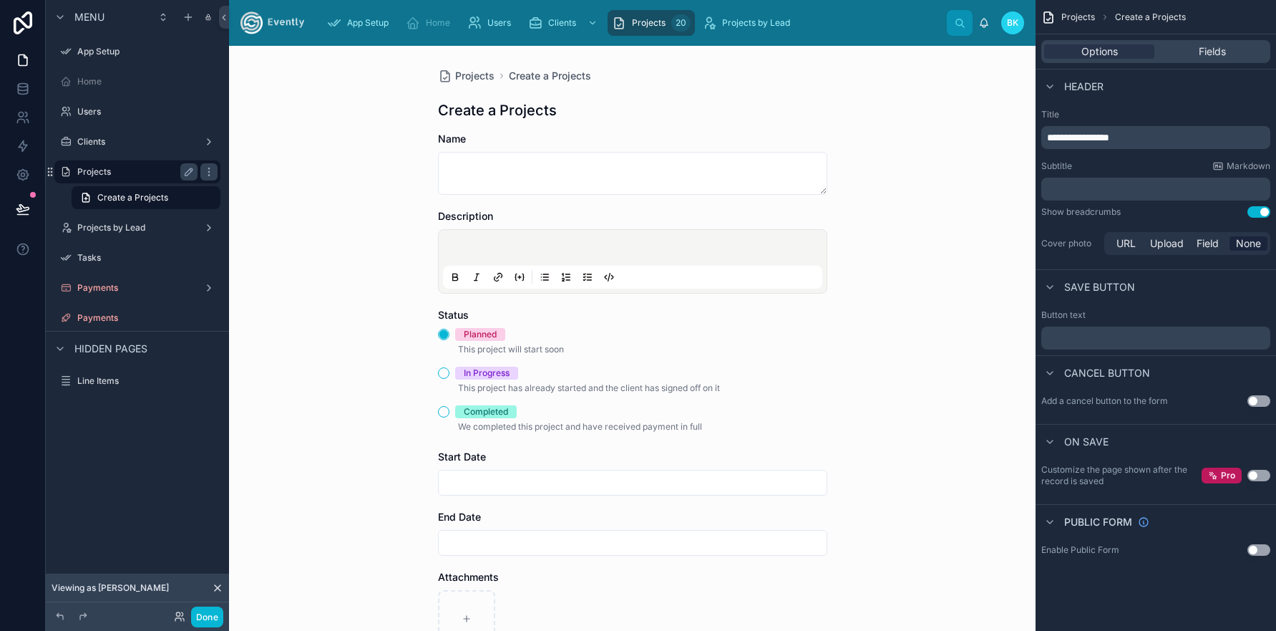
click at [111, 172] on label "Projects" at bounding box center [134, 171] width 115 height 11
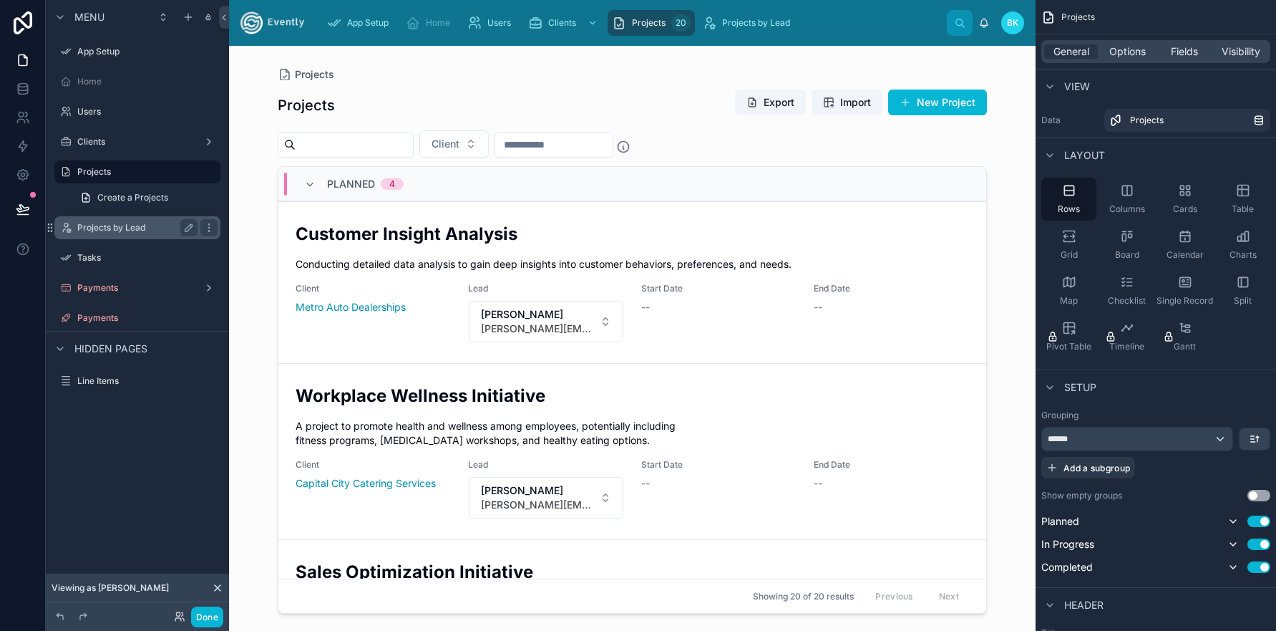
click at [116, 230] on label "Projects by Lead" at bounding box center [134, 227] width 115 height 11
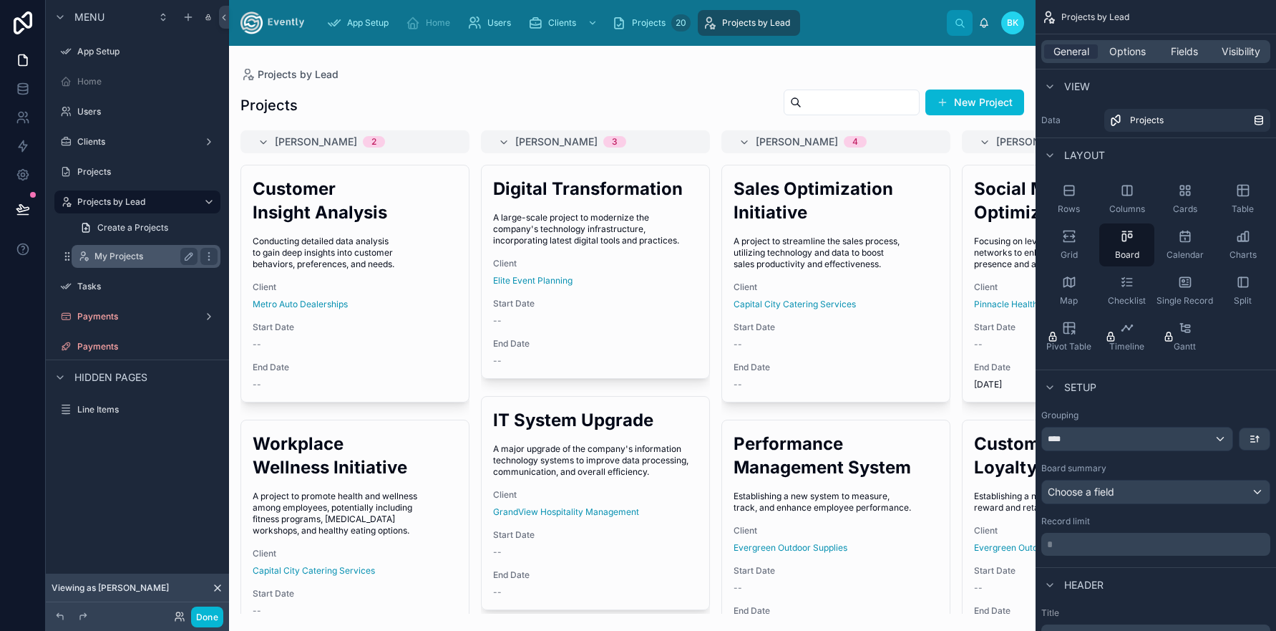
click at [115, 253] on label "My Projects" at bounding box center [142, 256] width 97 height 11
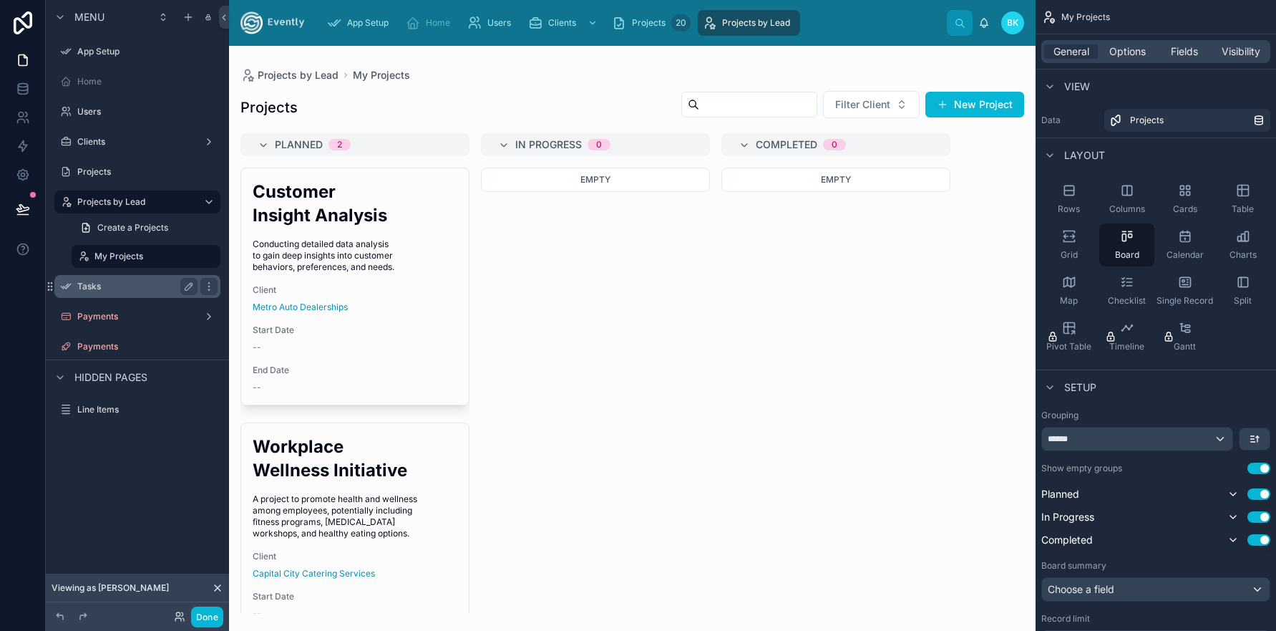
click at [99, 286] on label "Tasks" at bounding box center [134, 286] width 115 height 11
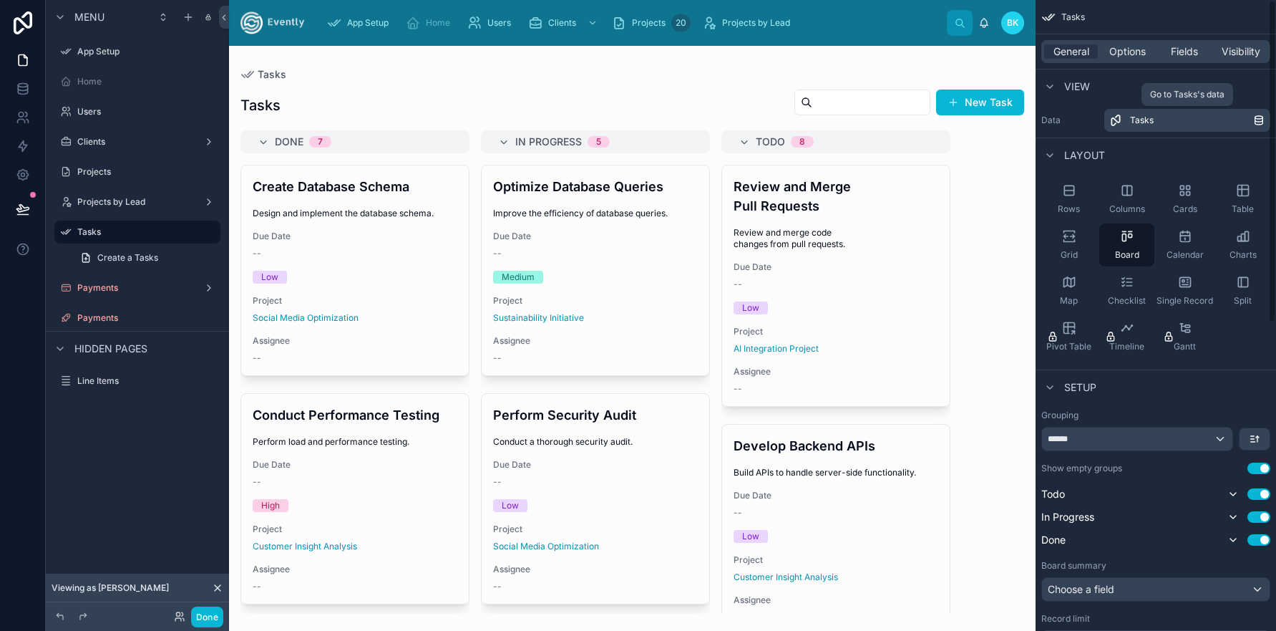
click at [1143, 118] on span "Tasks" at bounding box center [1142, 120] width 24 height 11
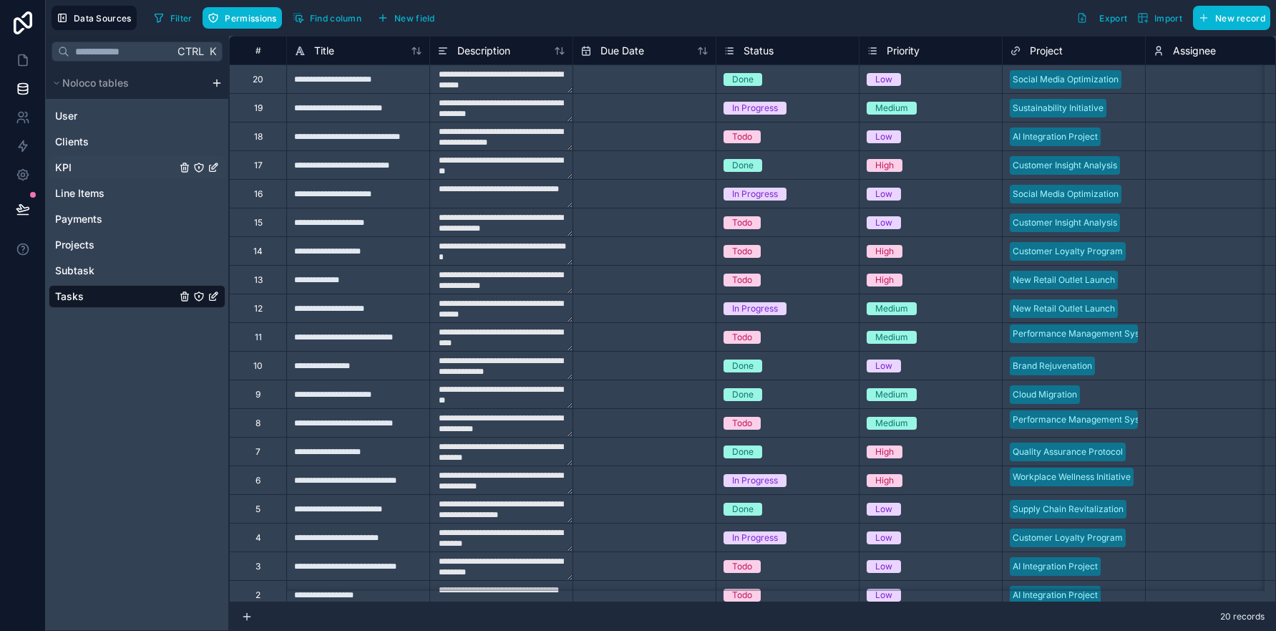
click at [72, 170] on link "KPI" at bounding box center [115, 167] width 121 height 14
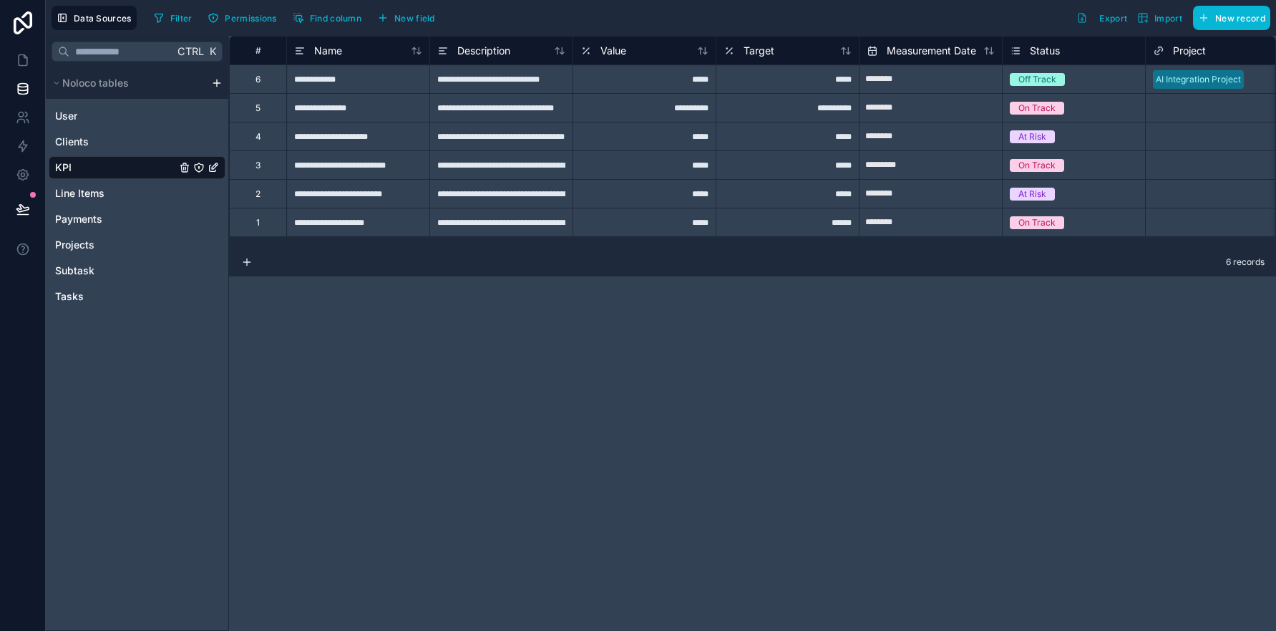
click at [195, 170] on icon "KPI" at bounding box center [199, 167] width 9 height 9
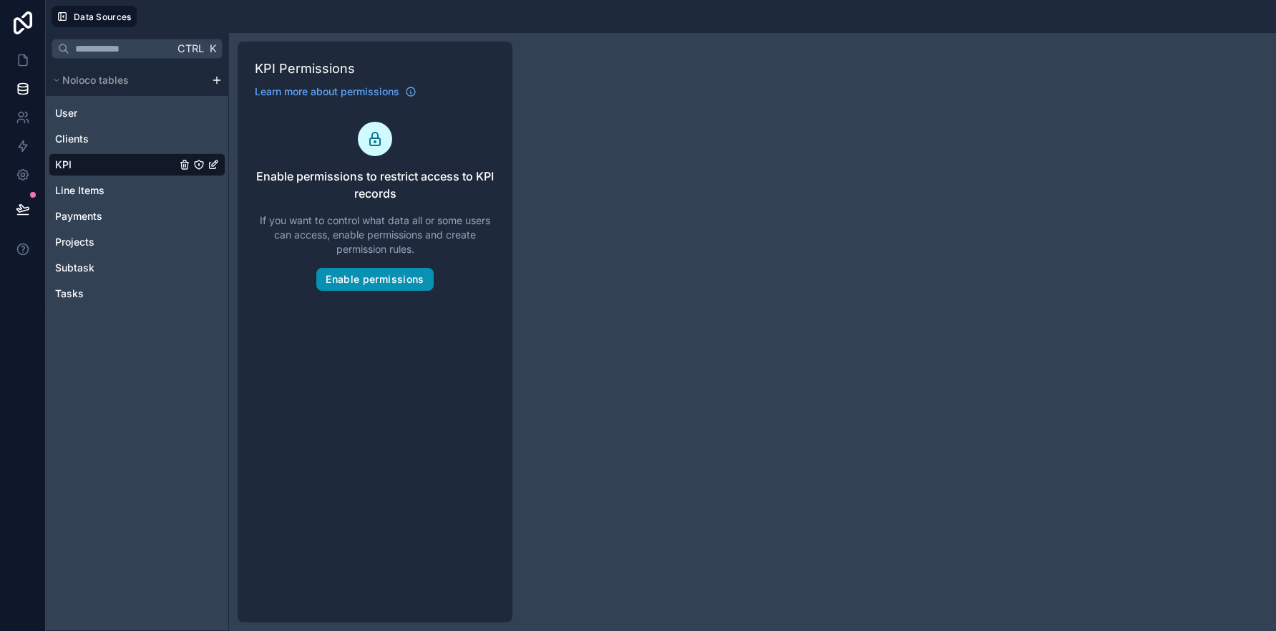
click at [369, 280] on button "Enable permissions" at bounding box center [374, 279] width 117 height 23
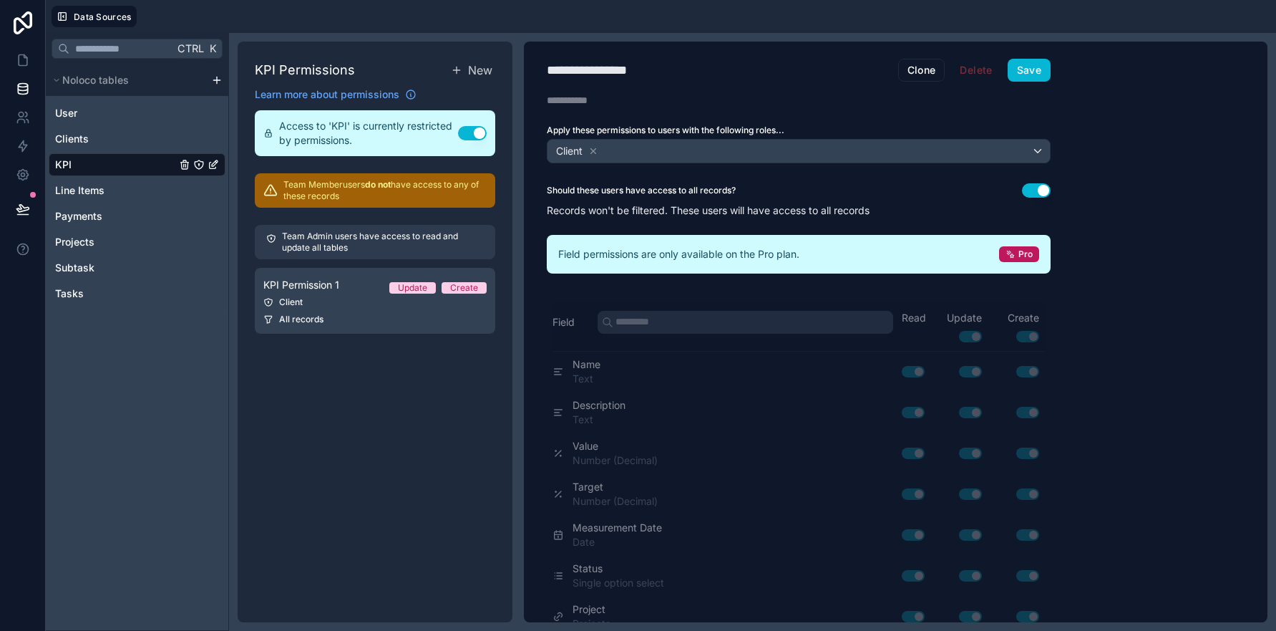
click at [470, 132] on button "Use setting" at bounding box center [472, 133] width 29 height 14
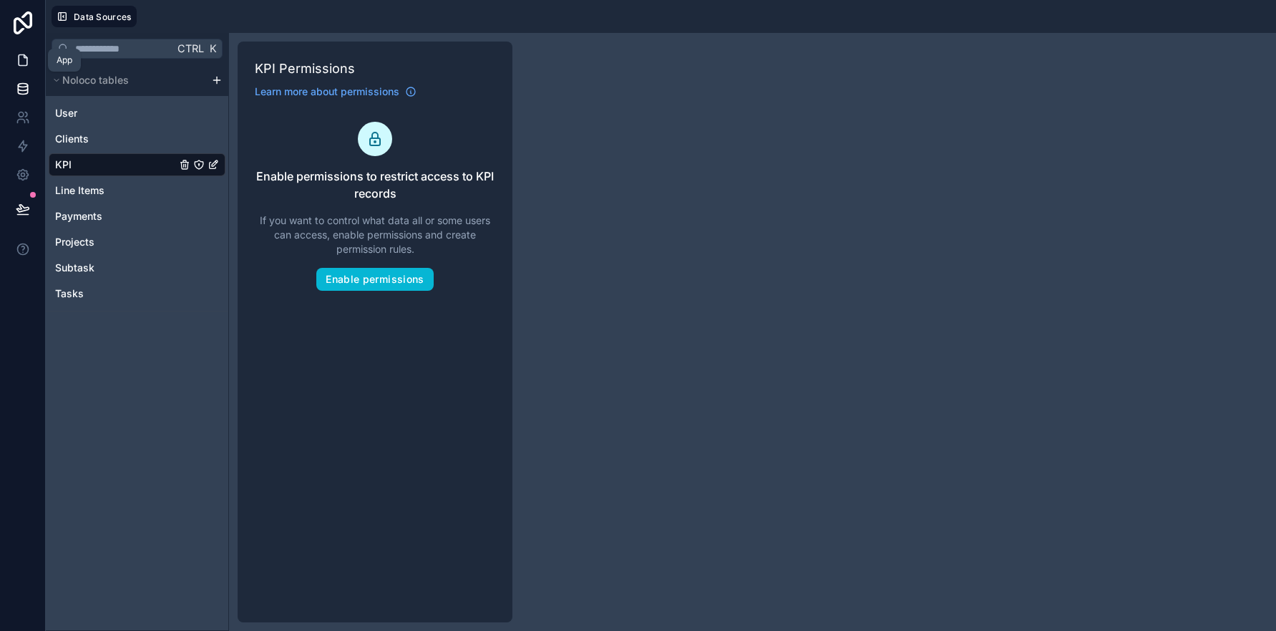
click at [23, 63] on icon at bounding box center [23, 60] width 14 height 14
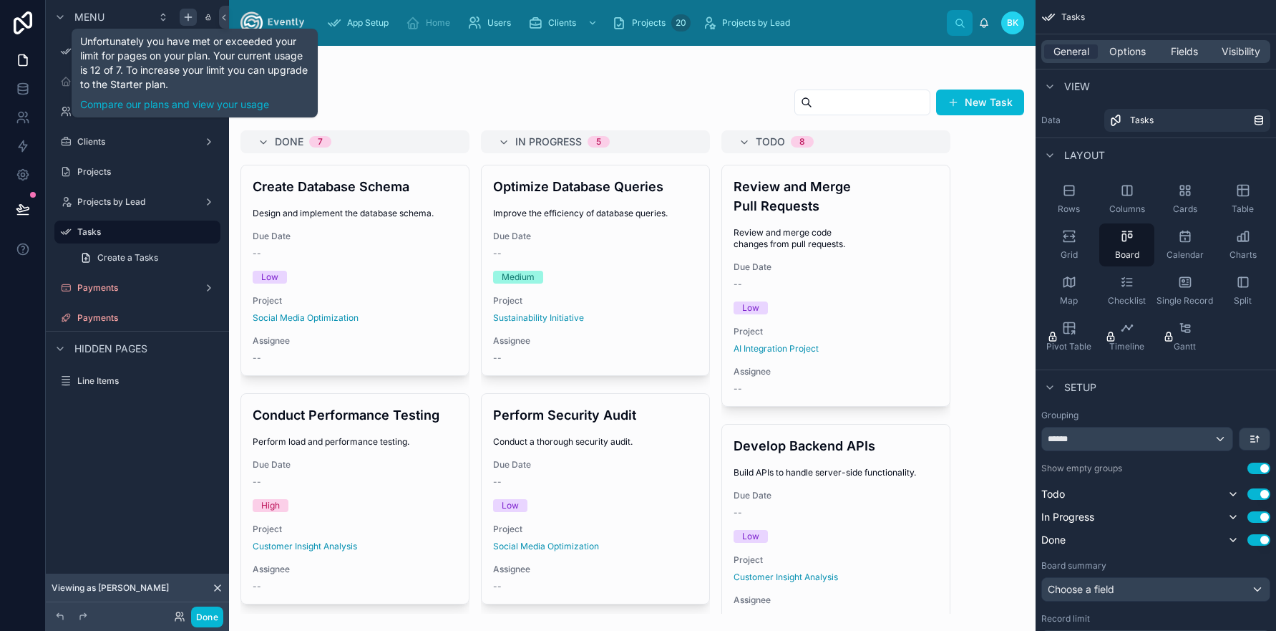
click at [186, 17] on icon "scrollable content" at bounding box center [188, 16] width 11 height 11
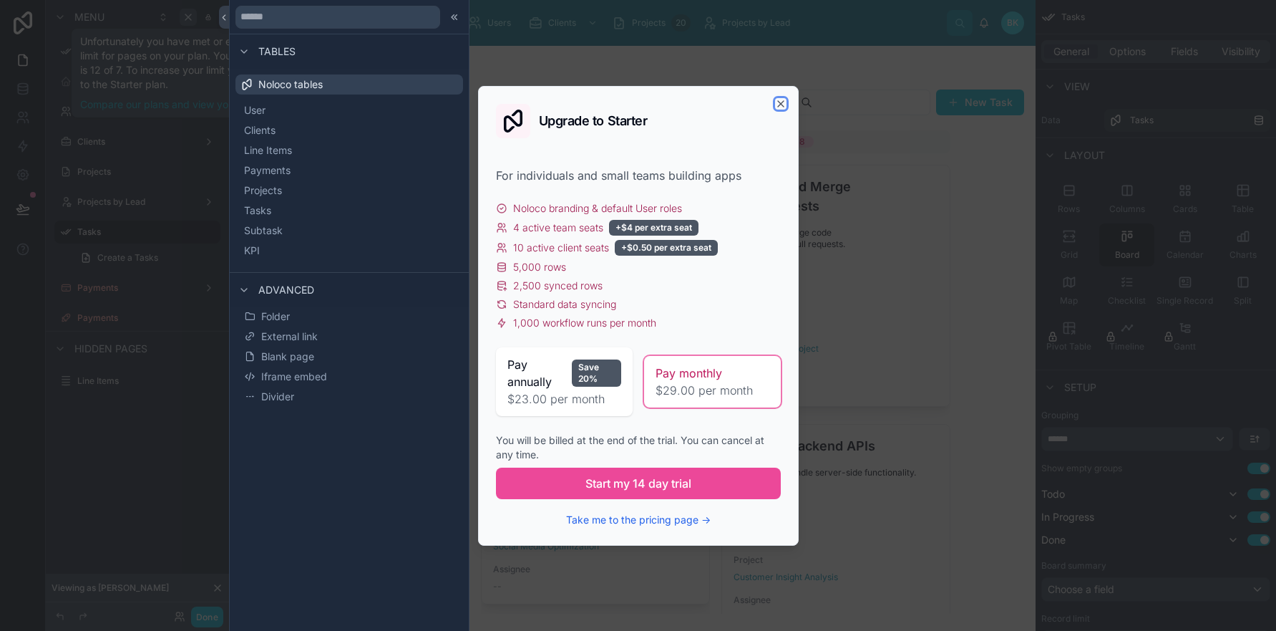
click at [782, 105] on icon "button" at bounding box center [781, 104] width 6 height 6
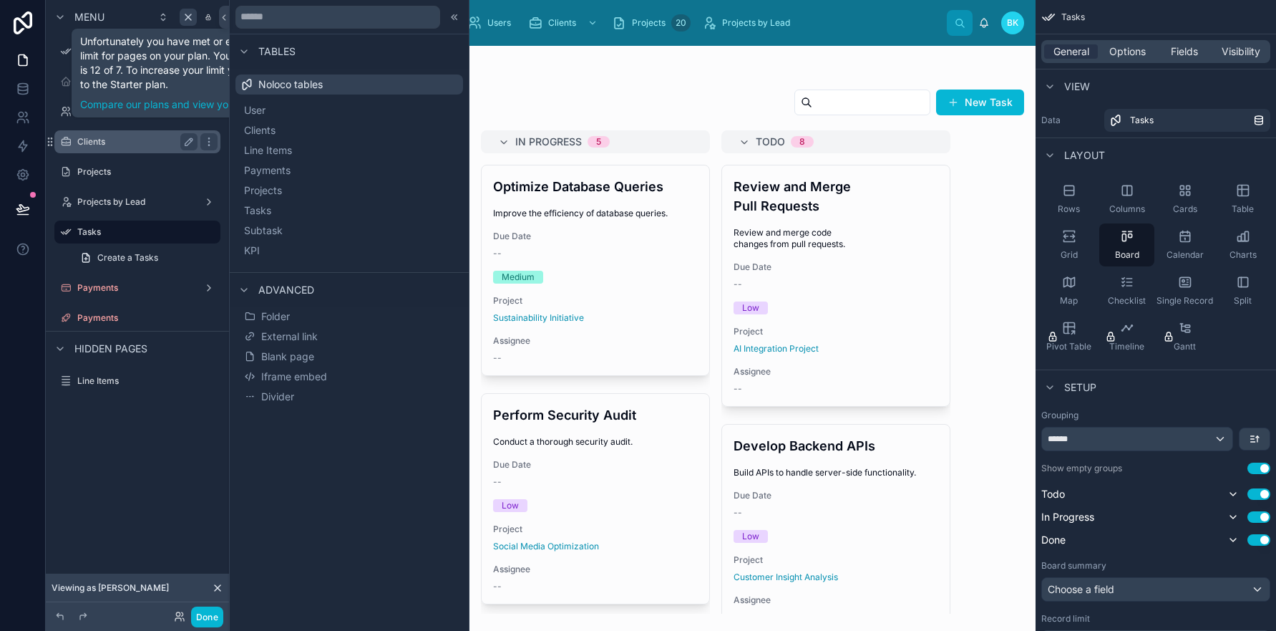
click at [117, 147] on label "Clients" at bounding box center [134, 141] width 115 height 11
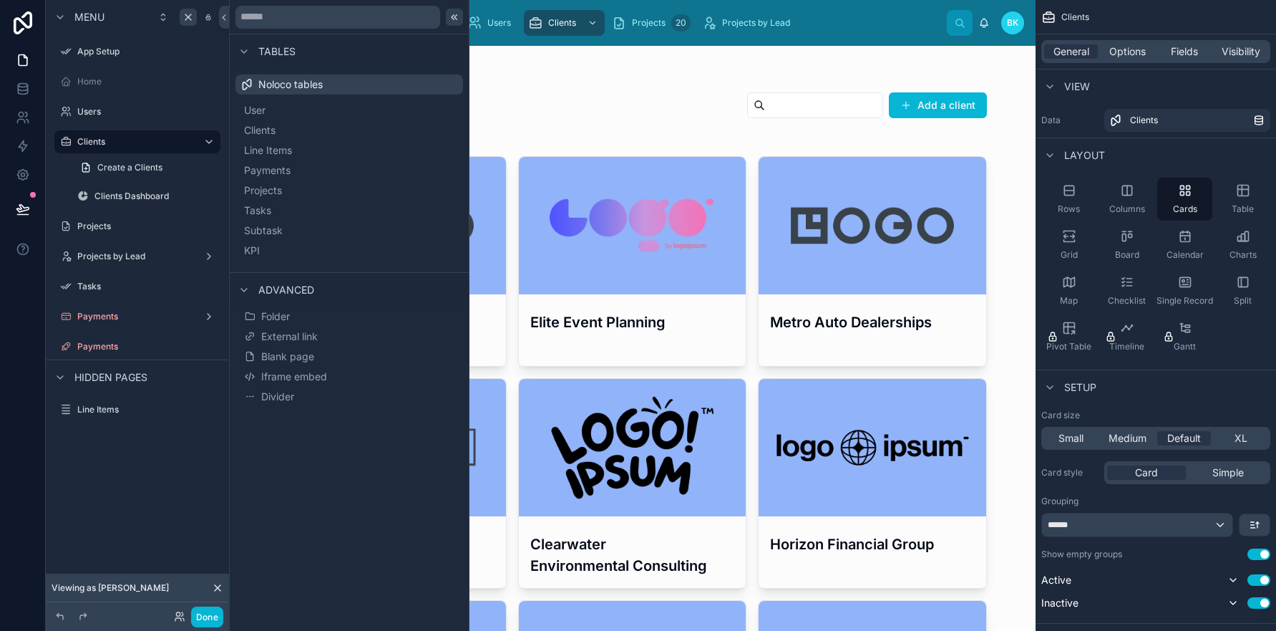
click at [452, 20] on icon at bounding box center [454, 16] width 11 height 11
click at [260, 251] on button "KPI" at bounding box center [349, 251] width 216 height 20
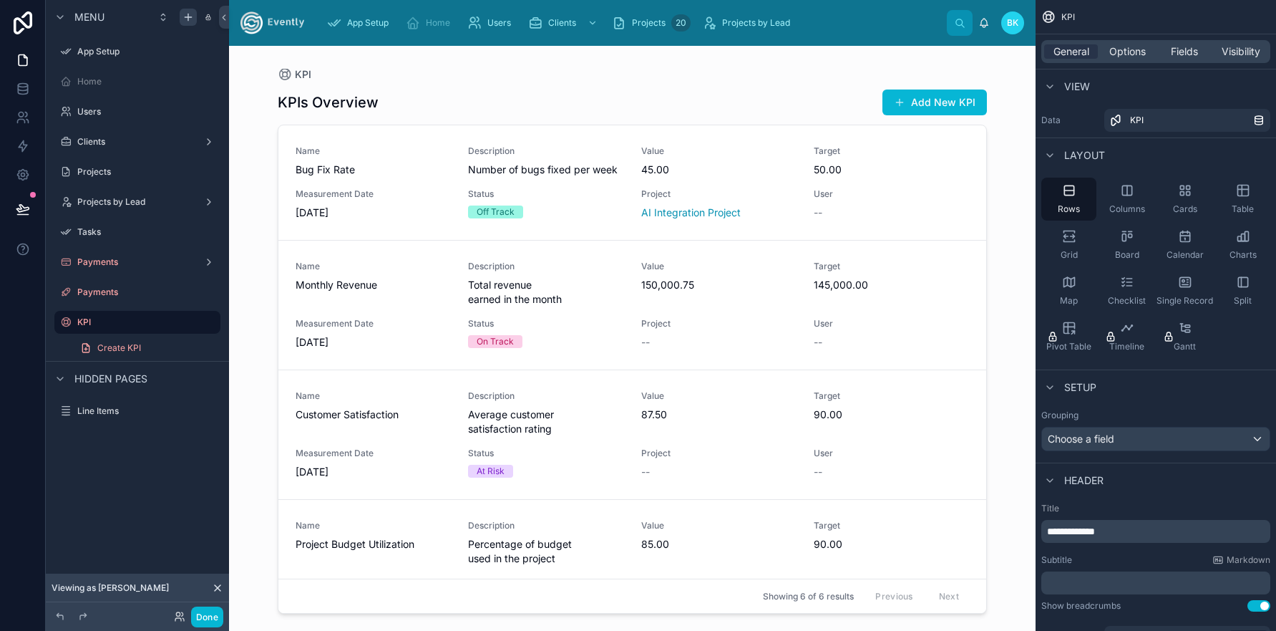
click at [429, 213] on div at bounding box center [632, 330] width 732 height 568
click at [738, 185] on div "Name Bug Fix Rate Description Number of bugs fixed per week Value 45.00 Target …" at bounding box center [633, 182] width 674 height 74
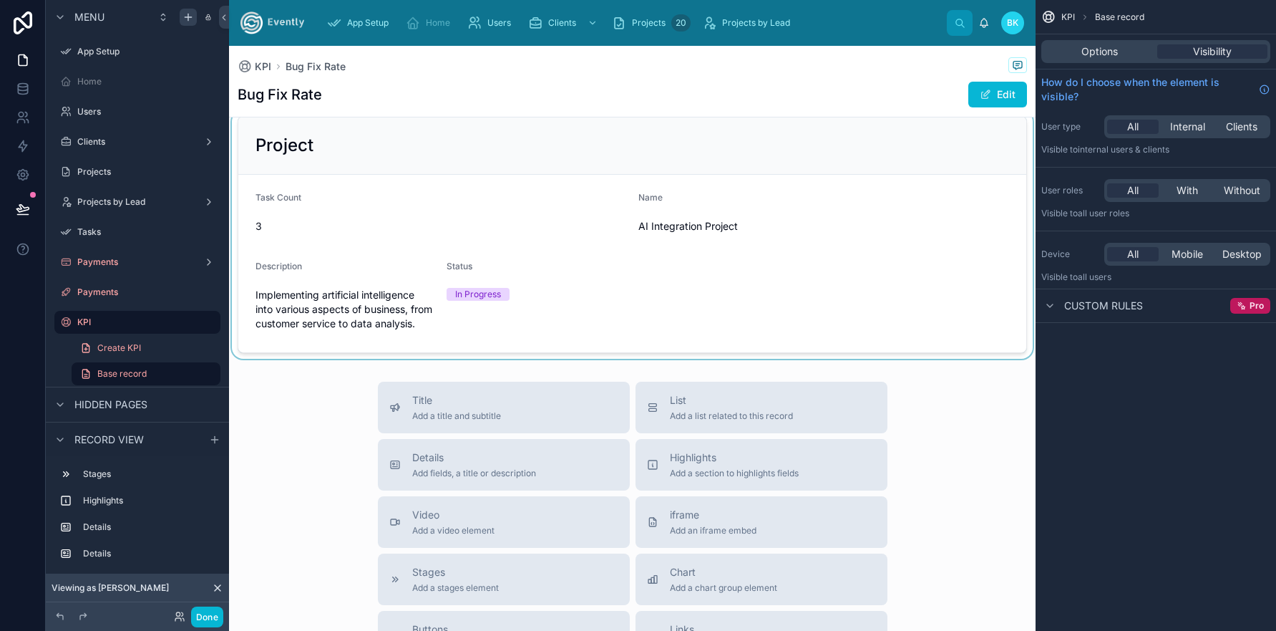
scroll to position [342, 0]
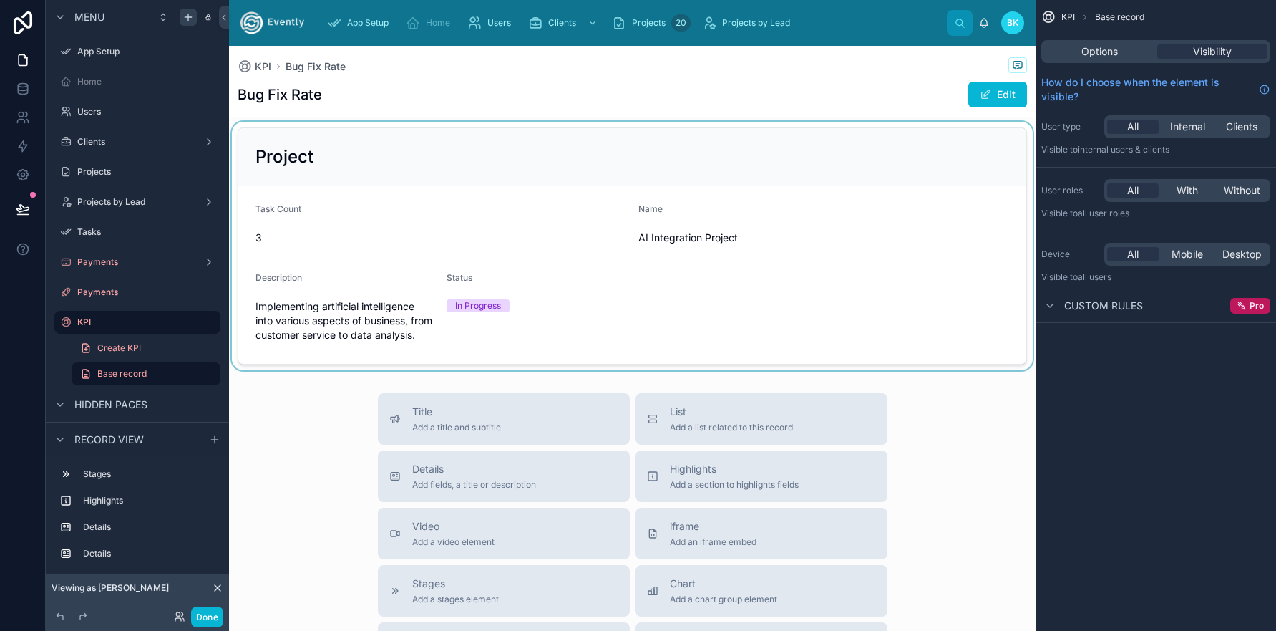
click at [580, 297] on div at bounding box center [632, 246] width 807 height 248
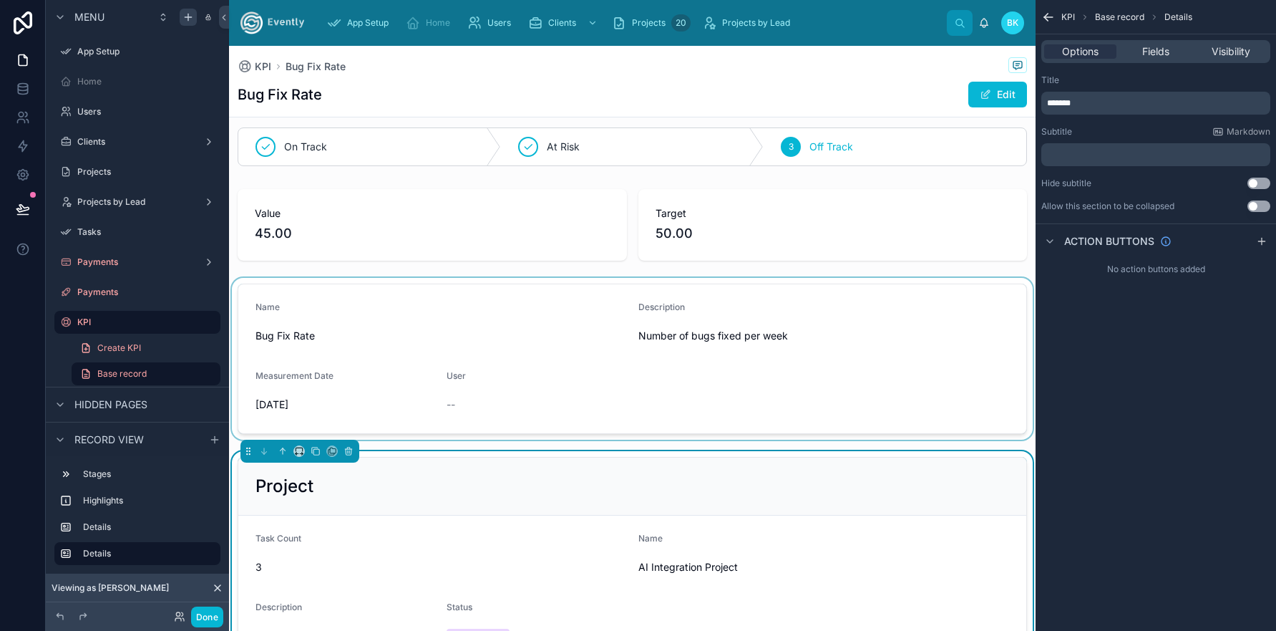
scroll to position [0, 0]
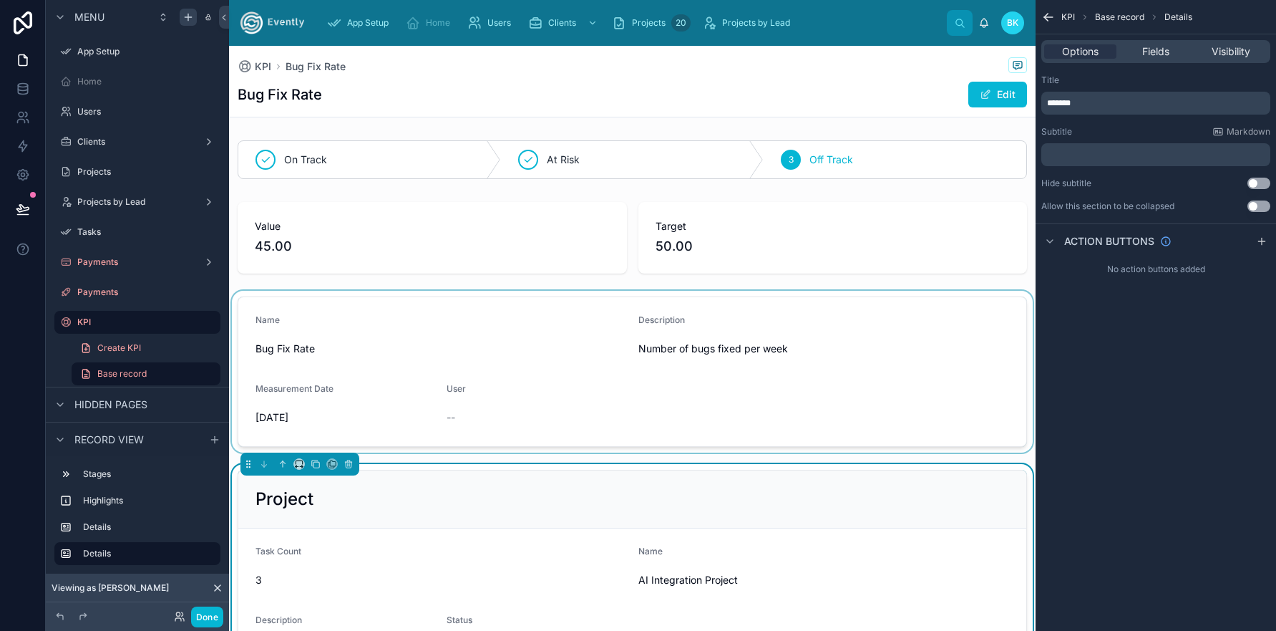
click at [588, 306] on div at bounding box center [632, 372] width 807 height 162
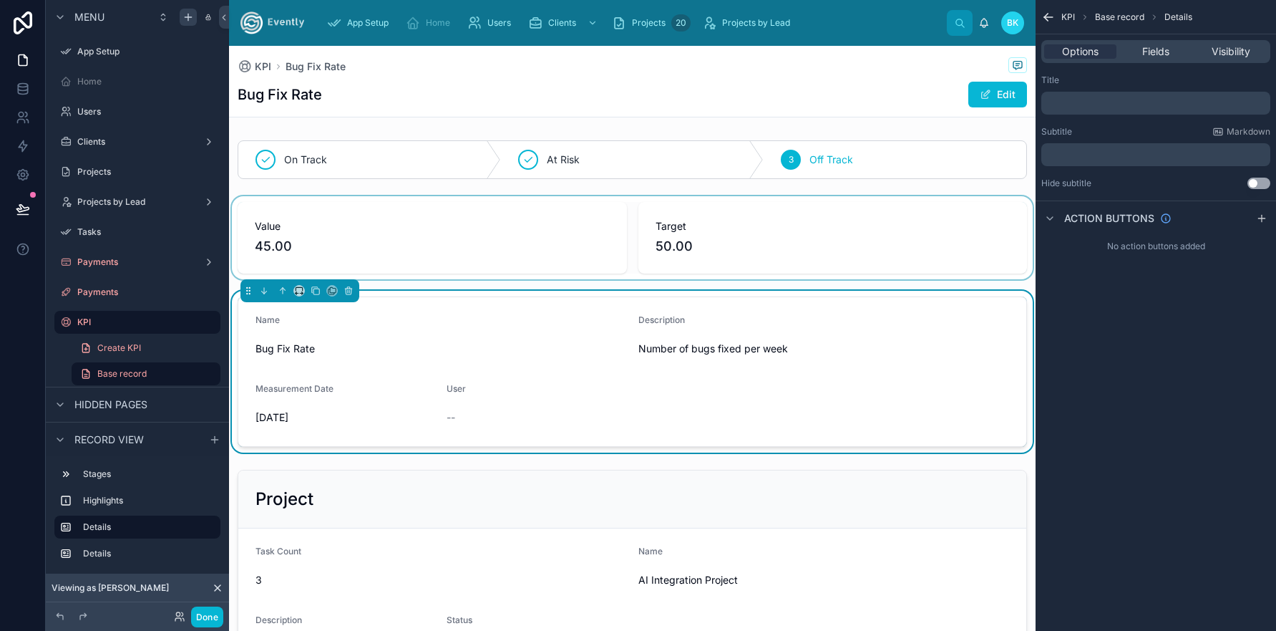
click at [559, 240] on div at bounding box center [632, 237] width 807 height 83
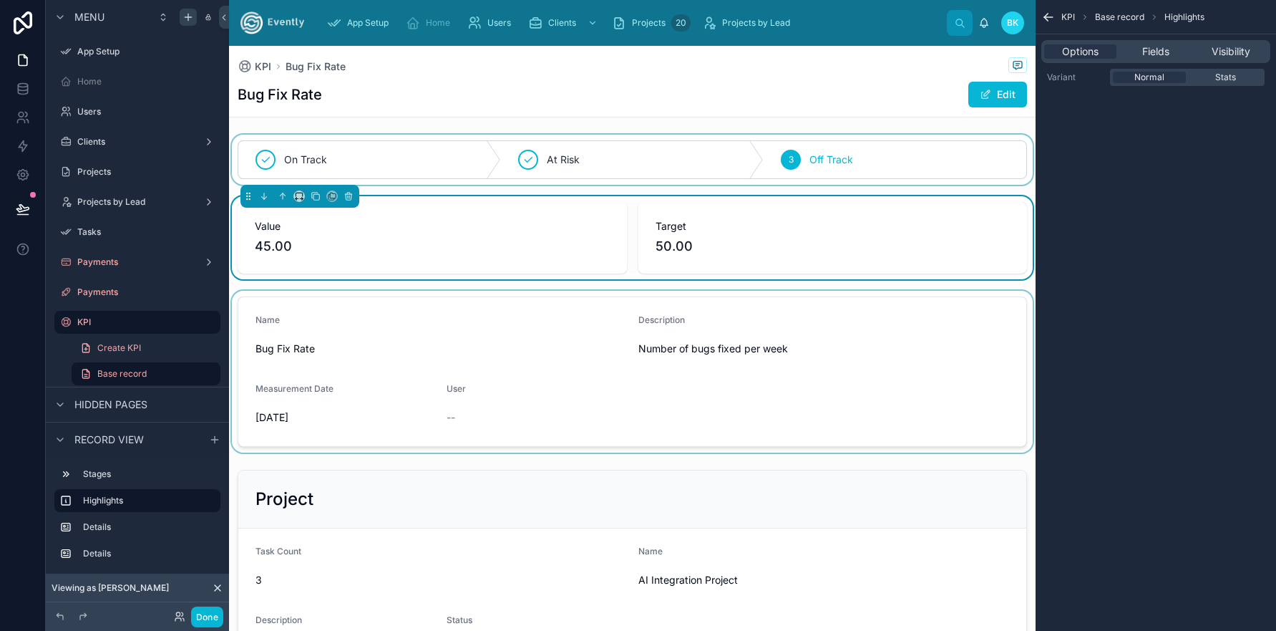
click at [561, 157] on div at bounding box center [632, 160] width 807 height 50
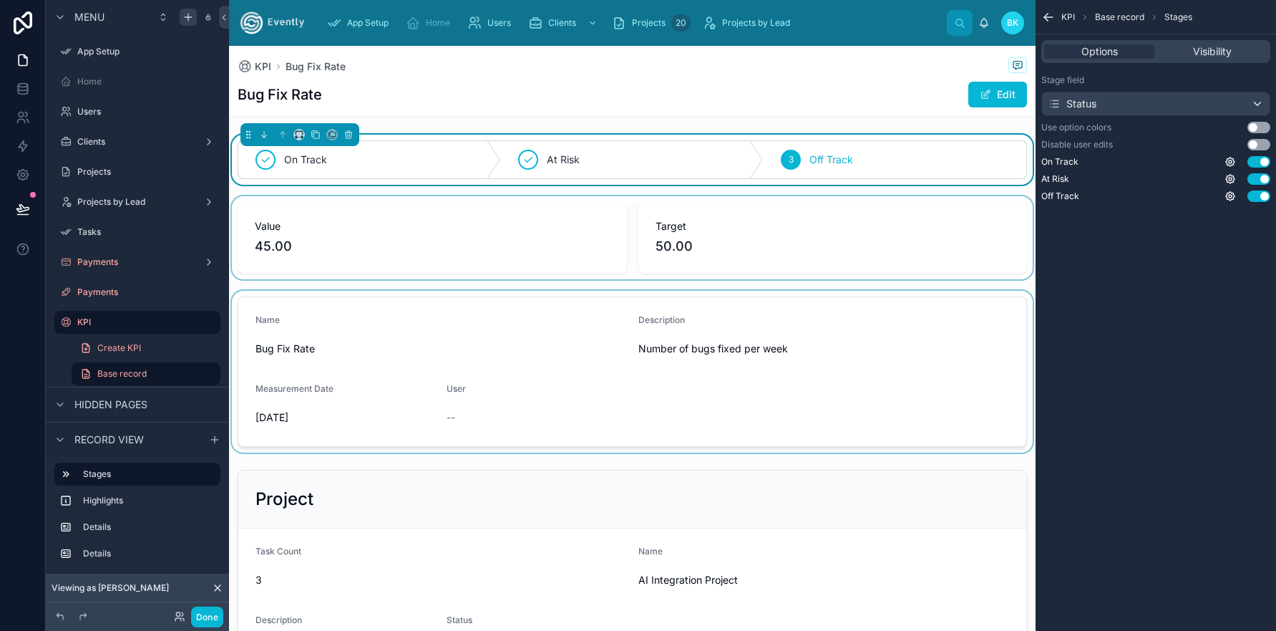
click at [1125, 16] on span "Base record" at bounding box center [1119, 16] width 49 height 11
click at [1107, 52] on span "Options" at bounding box center [1100, 51] width 37 height 14
click at [1228, 48] on span "Visibility" at bounding box center [1212, 51] width 39 height 14
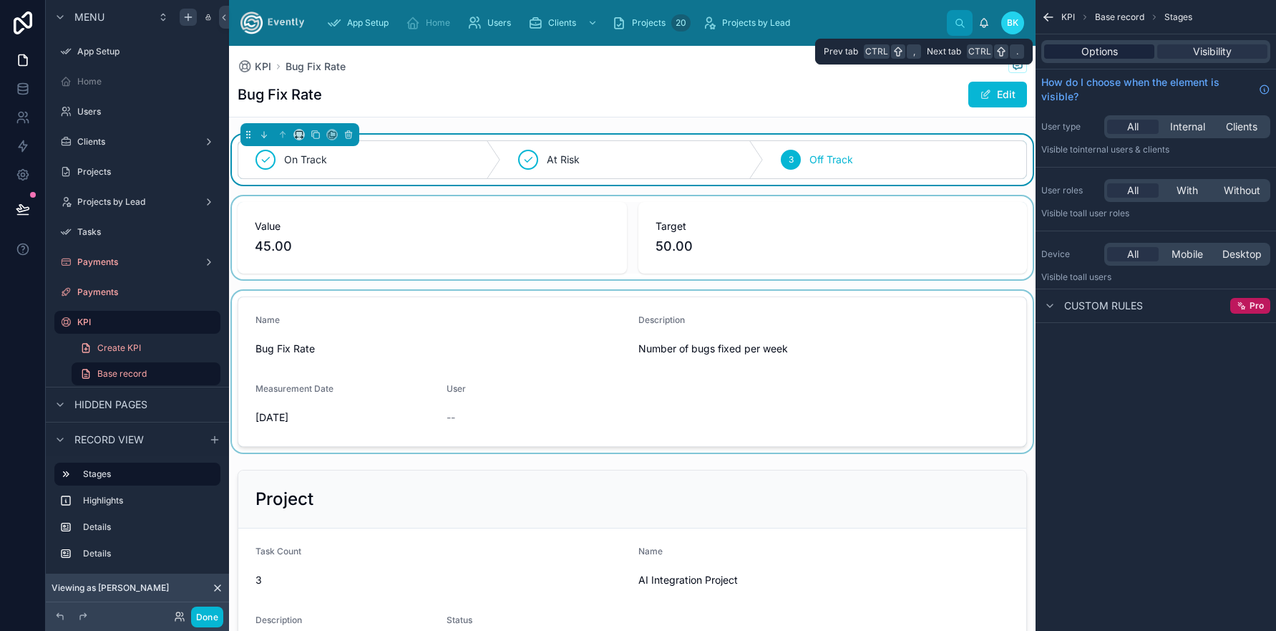
click at [1109, 47] on span "Options" at bounding box center [1100, 51] width 37 height 14
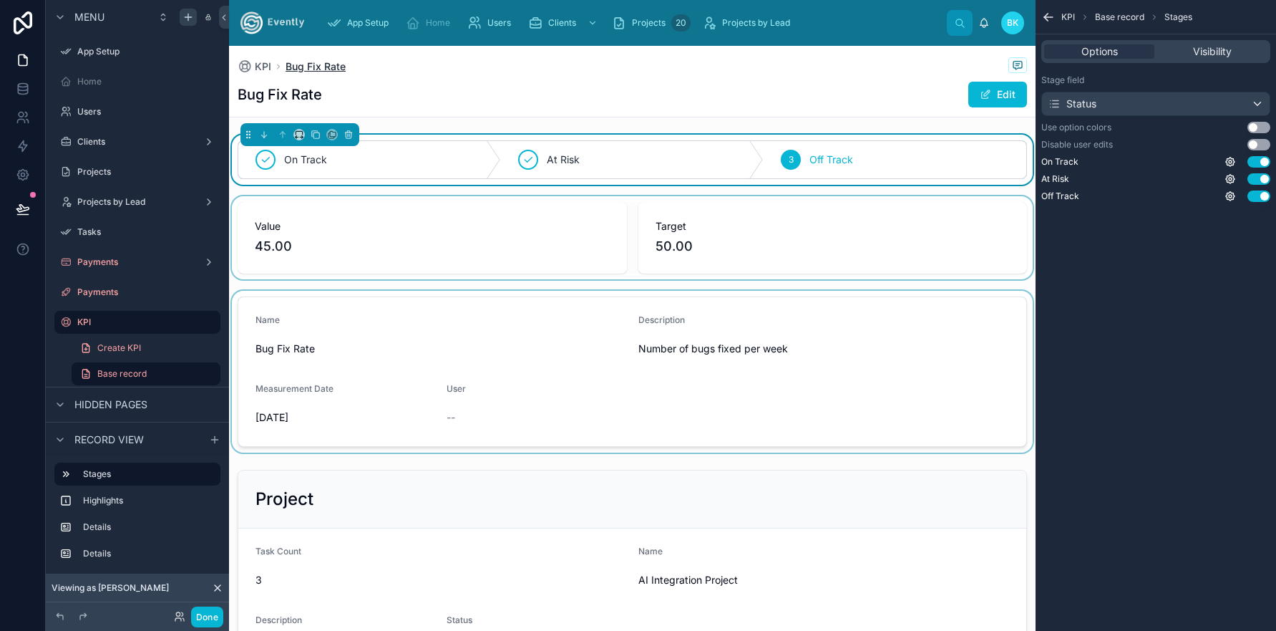
click at [302, 68] on span "Bug Fix Rate" at bounding box center [316, 66] width 60 height 14
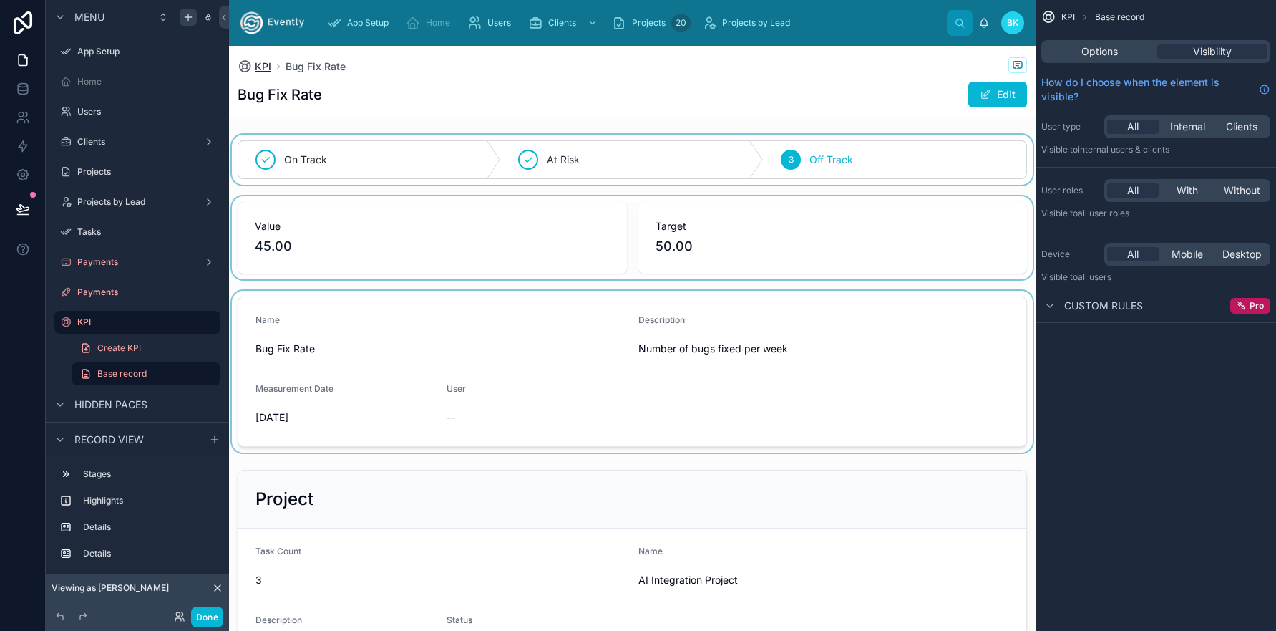
click at [258, 65] on span "KPI" at bounding box center [263, 66] width 16 height 14
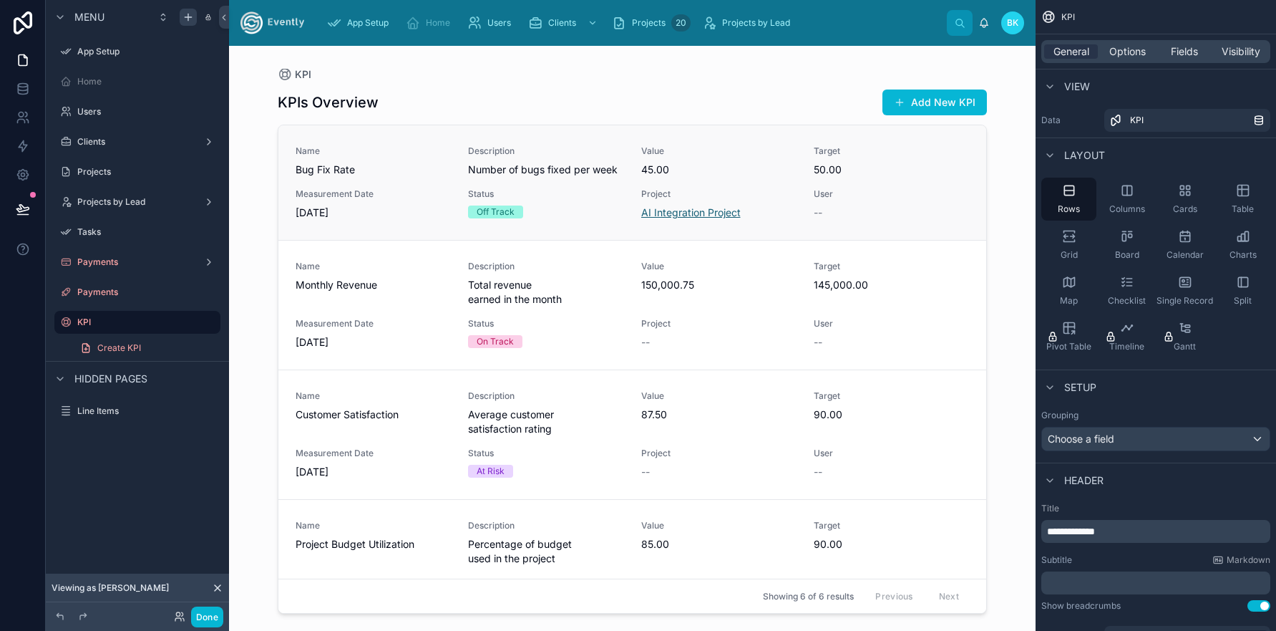
click at [692, 215] on span "AI Integration Project" at bounding box center [690, 212] width 99 height 14
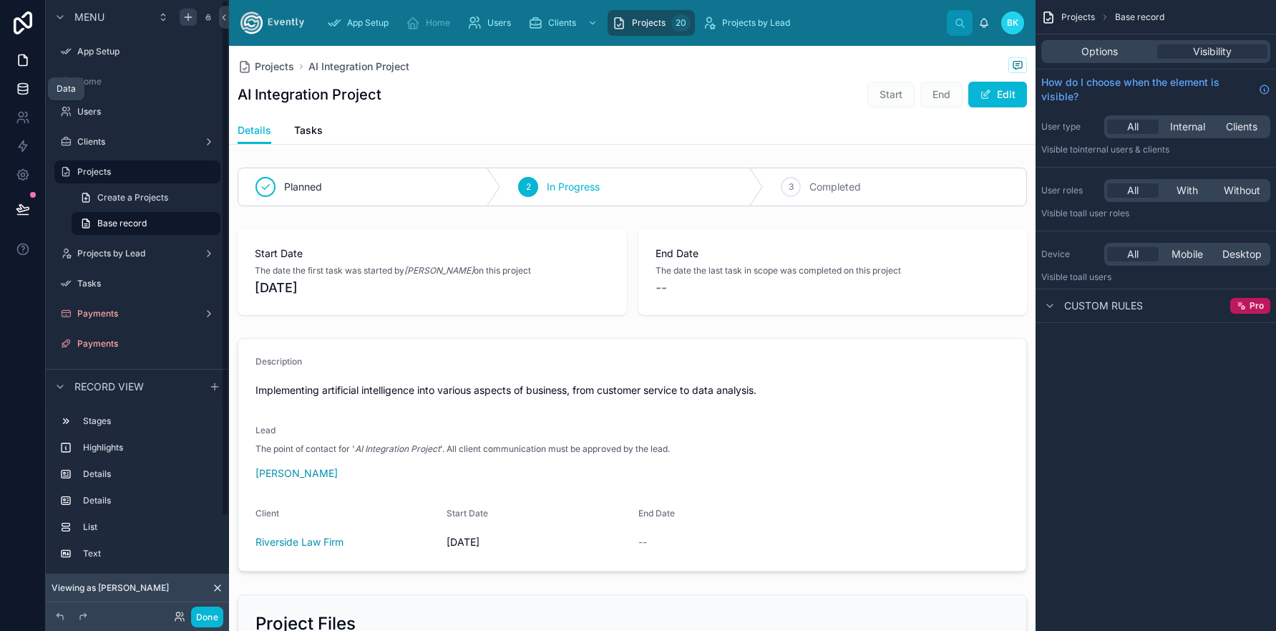
click at [22, 86] on icon at bounding box center [23, 89] width 14 height 14
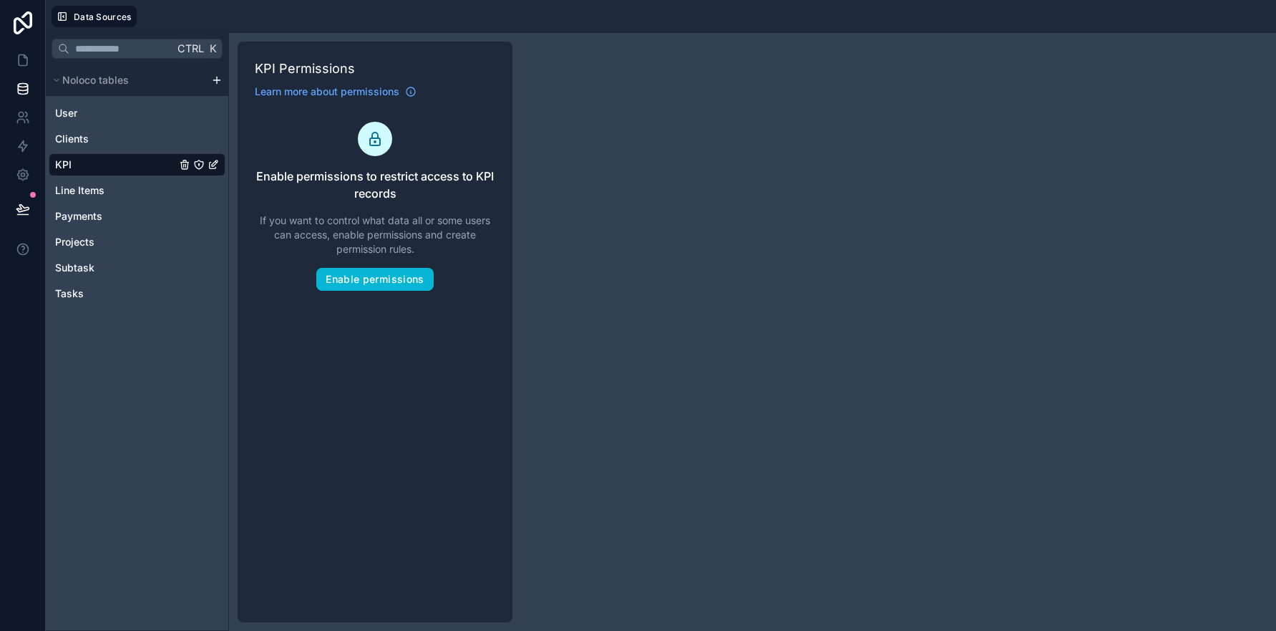
click at [74, 165] on link "KPI" at bounding box center [115, 164] width 121 height 14
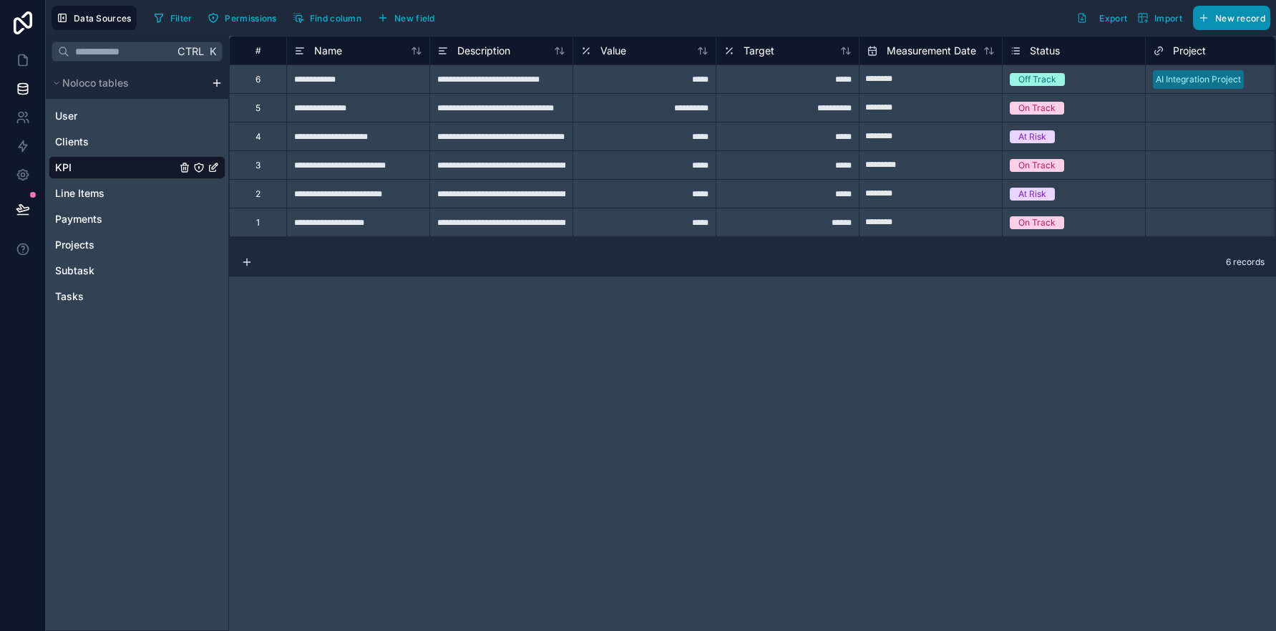
click at [1220, 21] on span "New record" at bounding box center [1240, 18] width 50 height 11
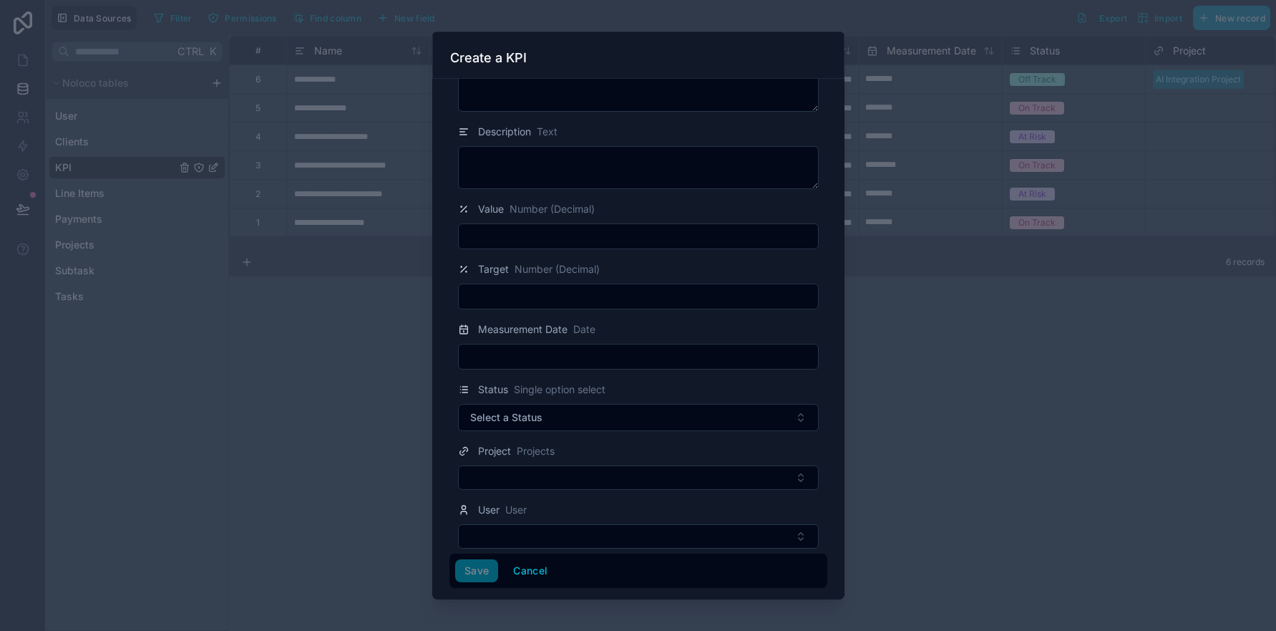
scroll to position [57, 0]
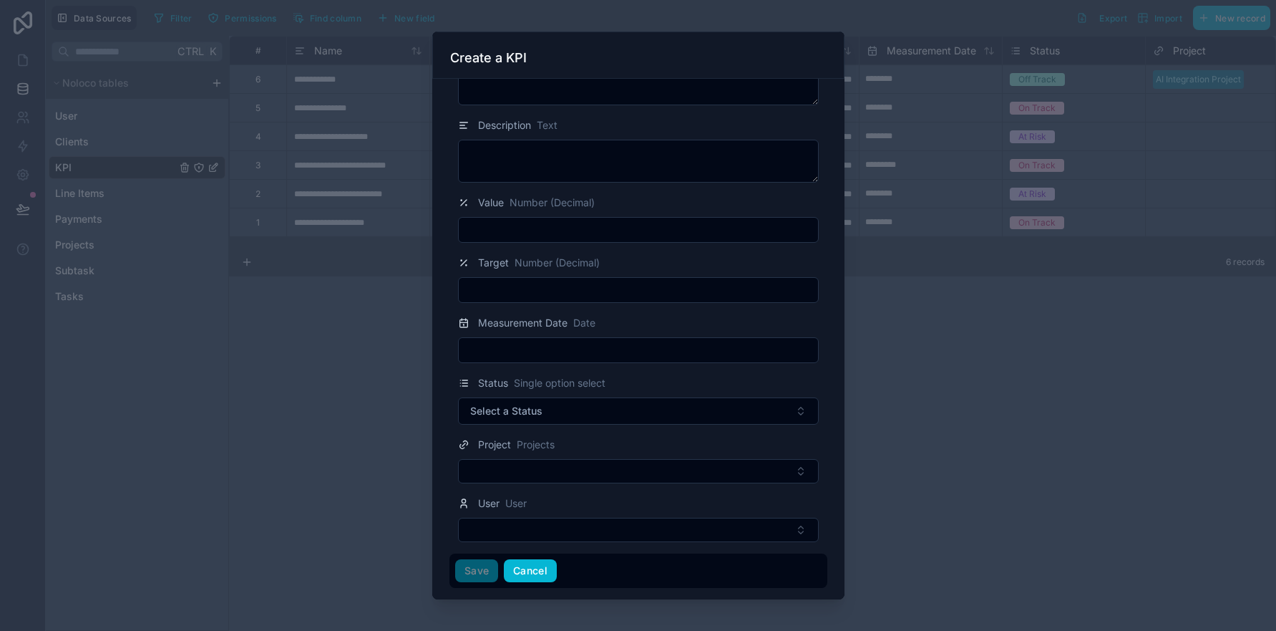
drag, startPoint x: 524, startPoint y: 569, endPoint x: 515, endPoint y: 566, distance: 9.7
click at [525, 572] on button "Cancel" at bounding box center [530, 570] width 53 height 23
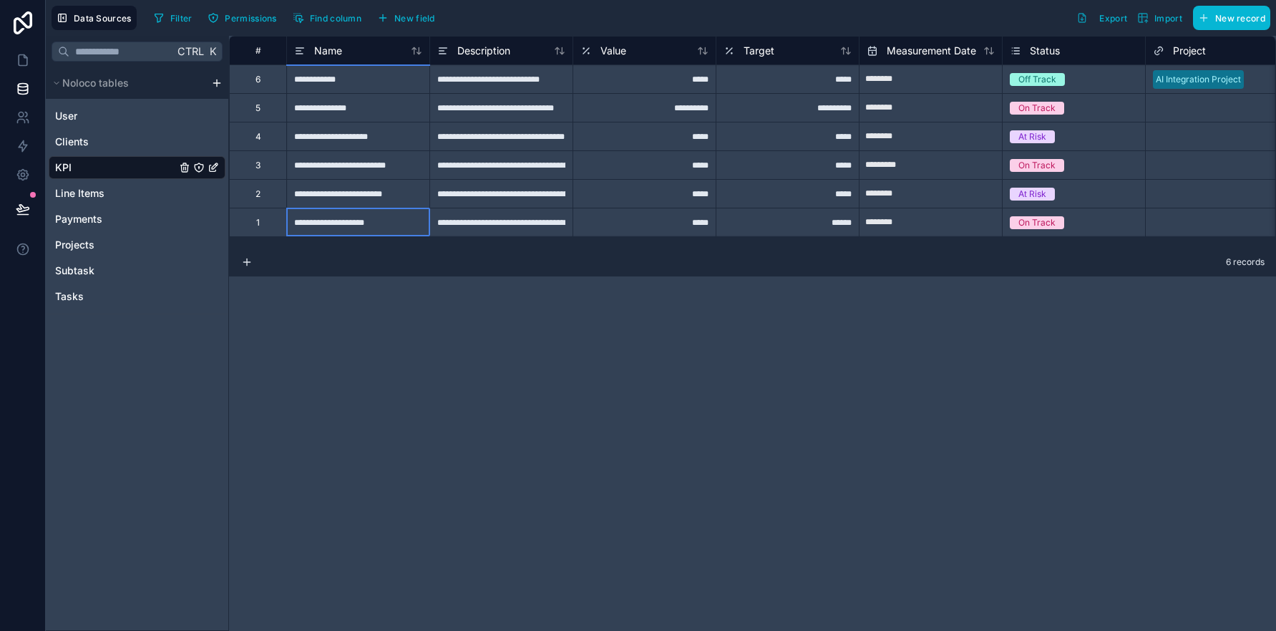
click at [334, 218] on div "**********" at bounding box center [357, 222] width 143 height 29
click at [346, 223] on div "**********" at bounding box center [357, 222] width 143 height 29
click at [355, 225] on div "**********" at bounding box center [357, 222] width 143 height 29
click at [355, 225] on input "**********" at bounding box center [358, 222] width 142 height 28
click at [373, 223] on input "**********" at bounding box center [358, 222] width 142 height 28
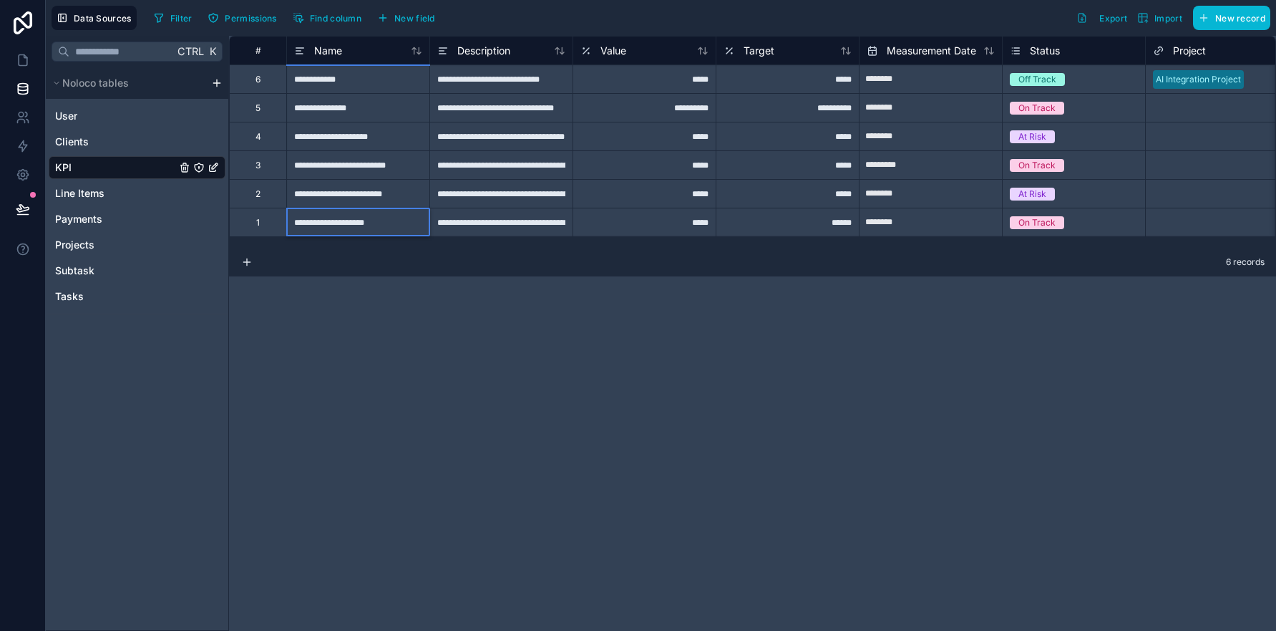
click at [376, 223] on input "**********" at bounding box center [358, 222] width 142 height 28
click at [377, 223] on input "**********" at bounding box center [358, 222] width 142 height 28
click at [390, 223] on input "**********" at bounding box center [358, 222] width 142 height 28
type input "**********"
click at [493, 225] on div "**********" at bounding box center [500, 222] width 143 height 29
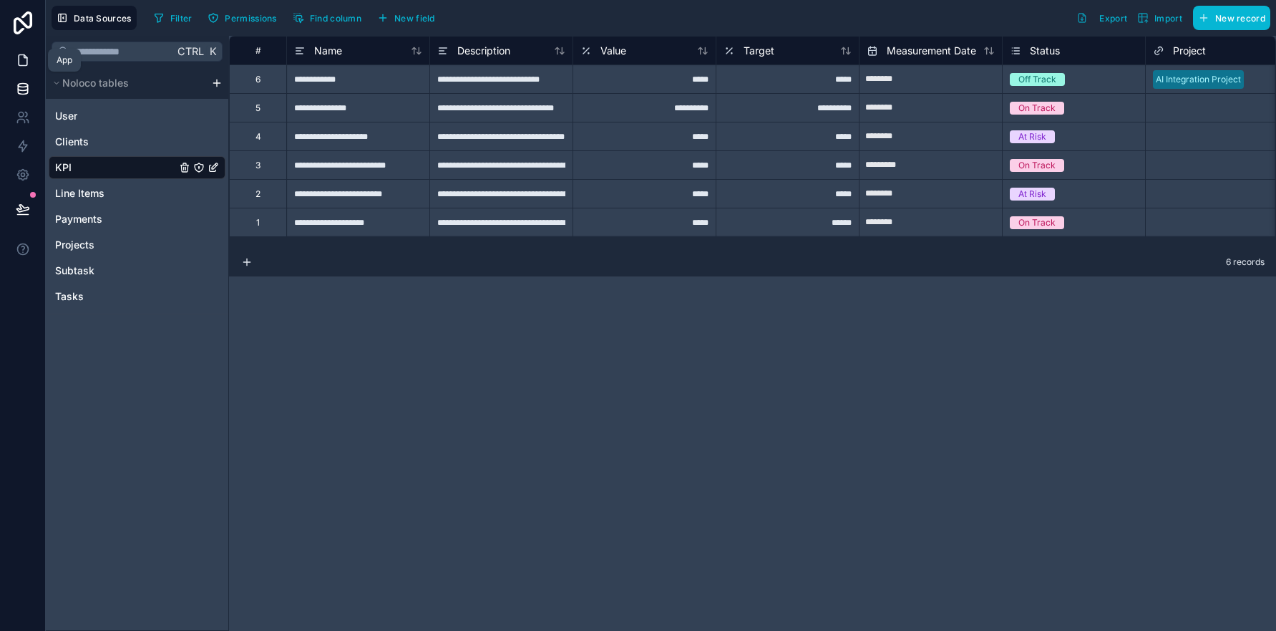
click at [21, 62] on icon at bounding box center [23, 60] width 14 height 14
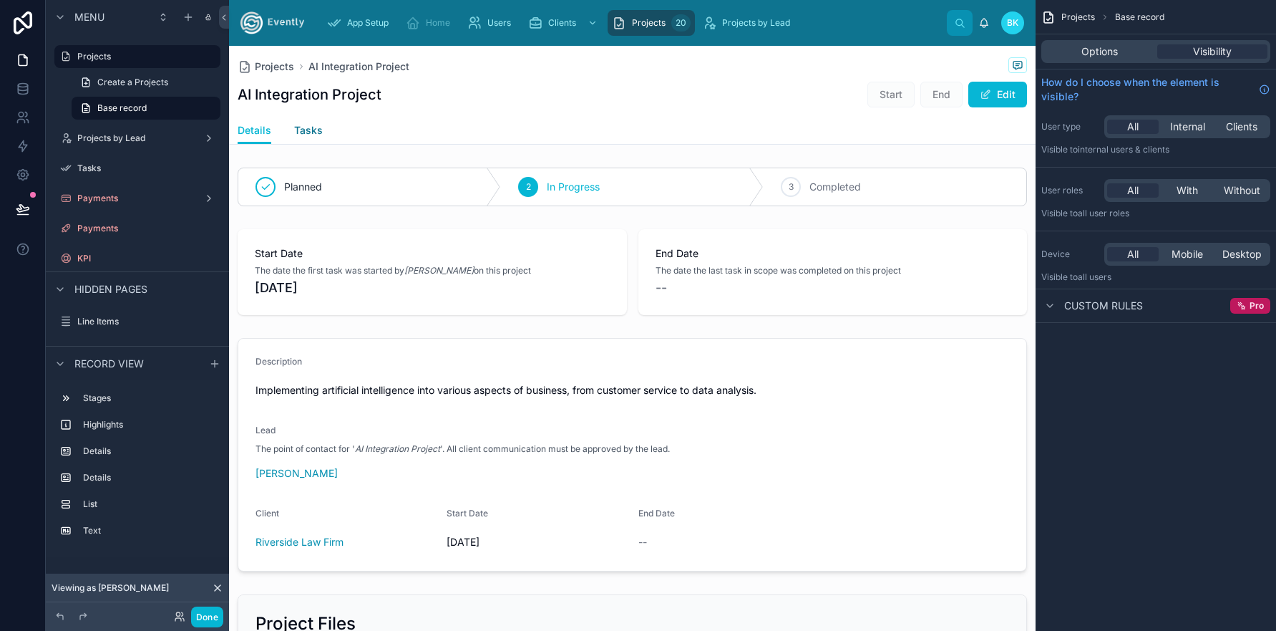
click at [306, 132] on span "Tasks" at bounding box center [308, 130] width 29 height 14
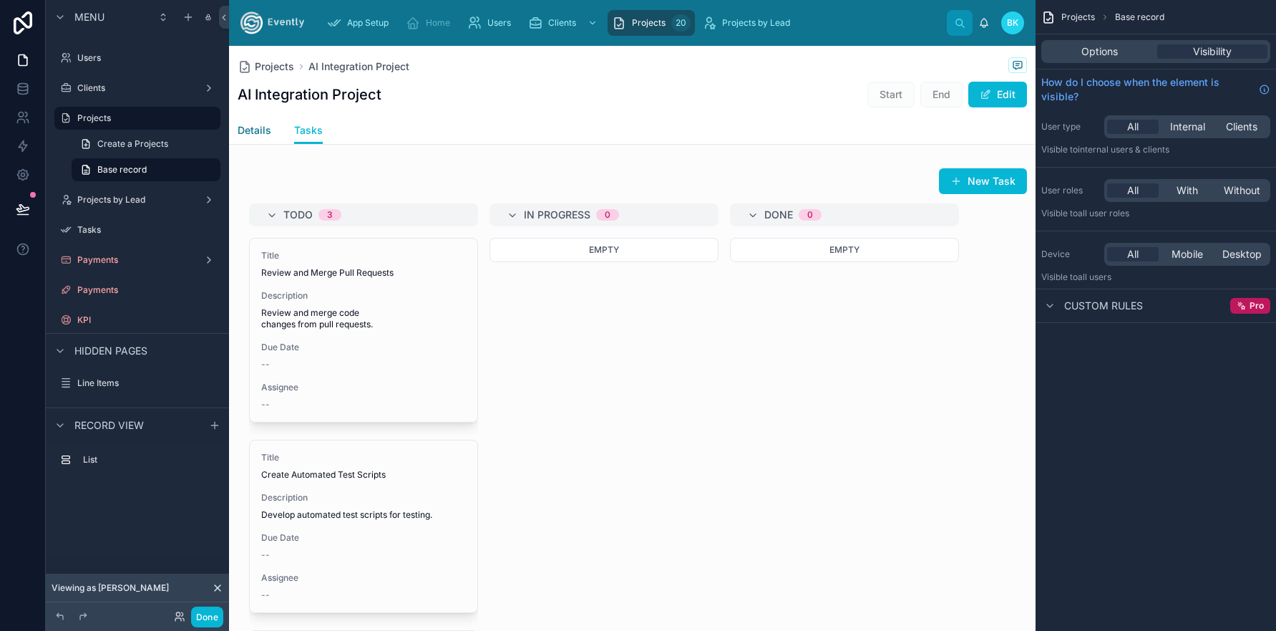
click at [255, 132] on span "Details" at bounding box center [255, 130] width 34 height 14
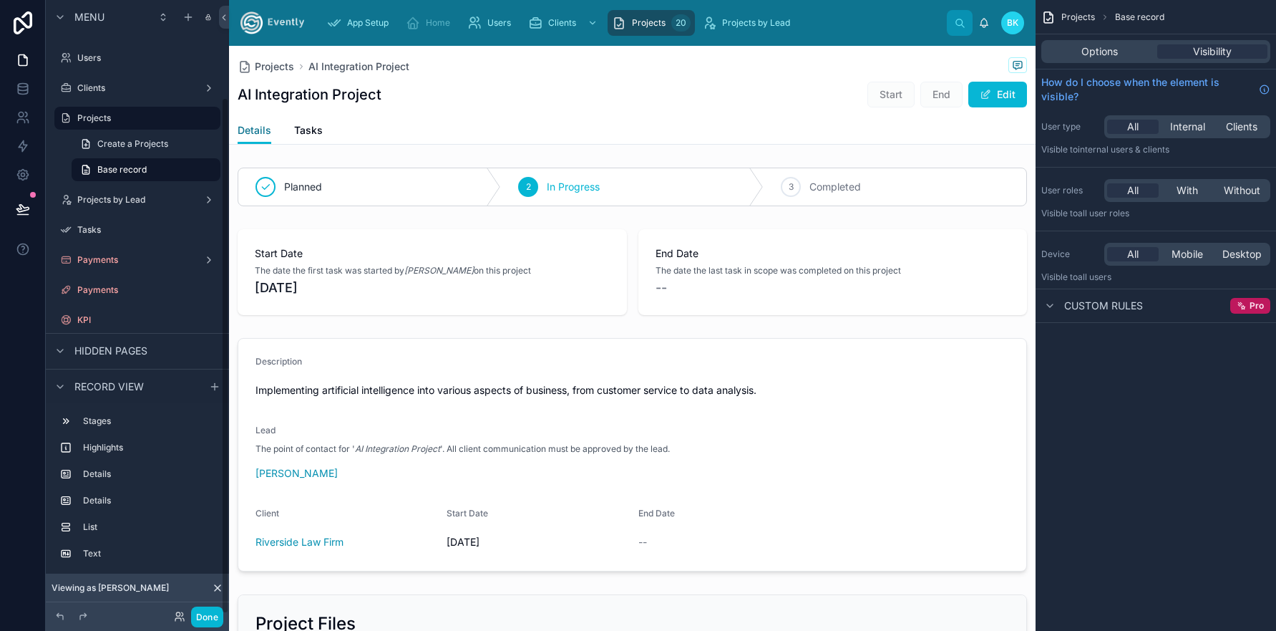
scroll to position [115, 0]
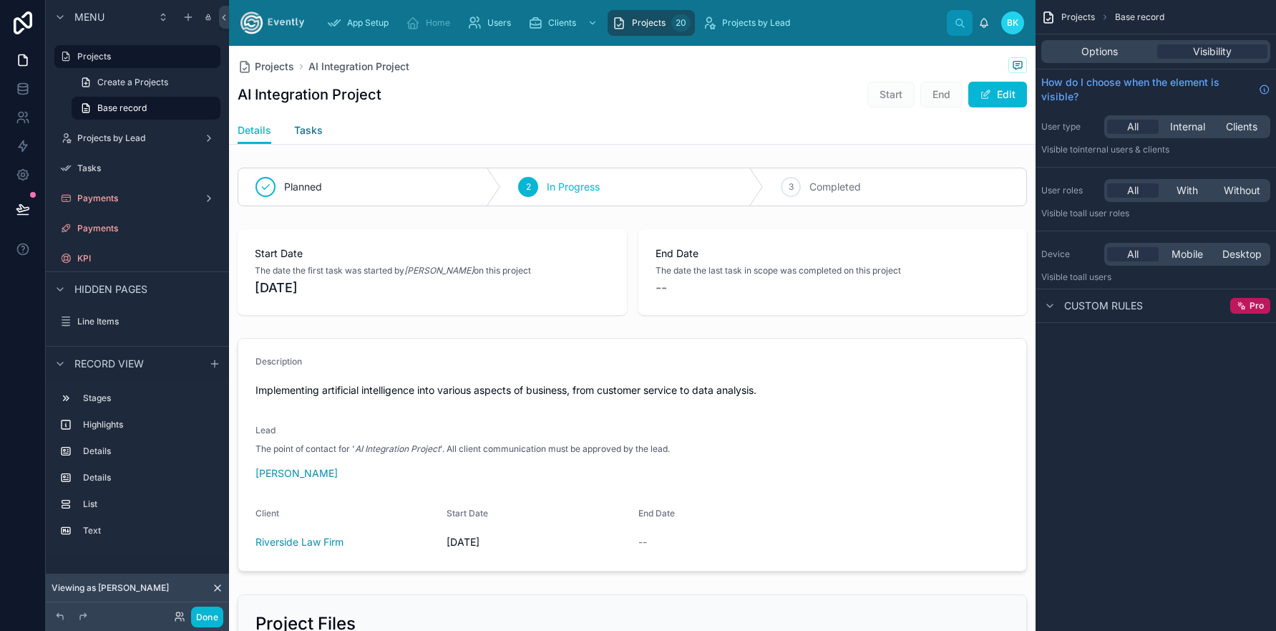
click at [305, 132] on span "Tasks" at bounding box center [308, 130] width 29 height 14
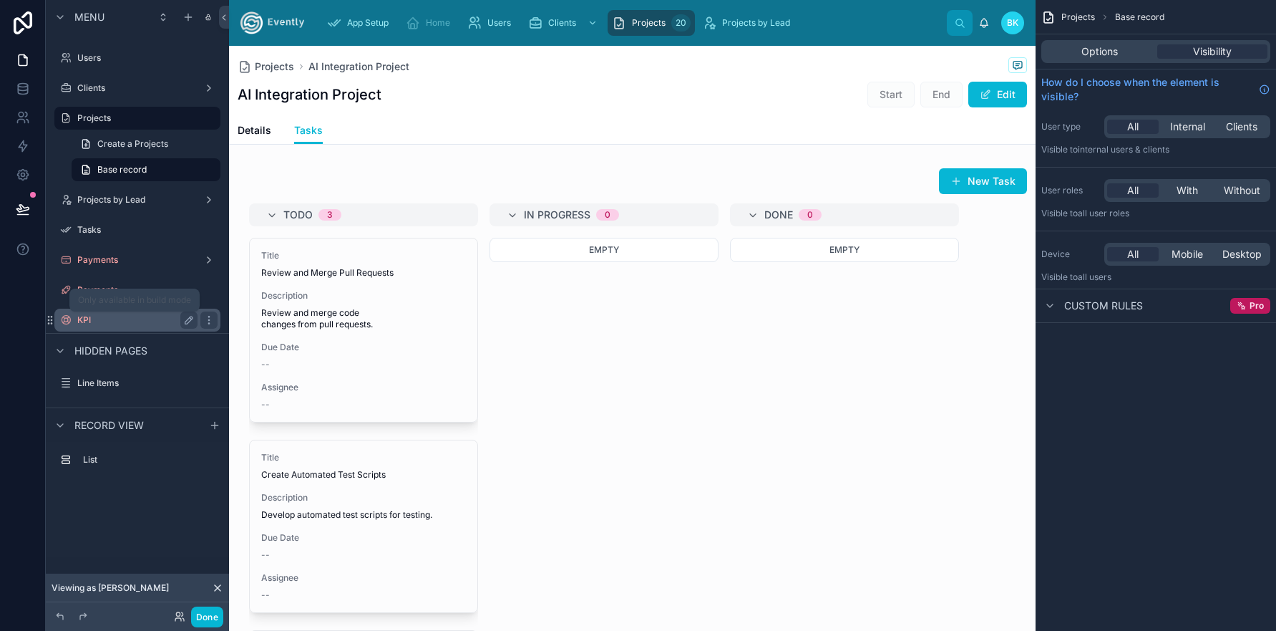
click at [89, 325] on label "KPI" at bounding box center [134, 319] width 115 height 11
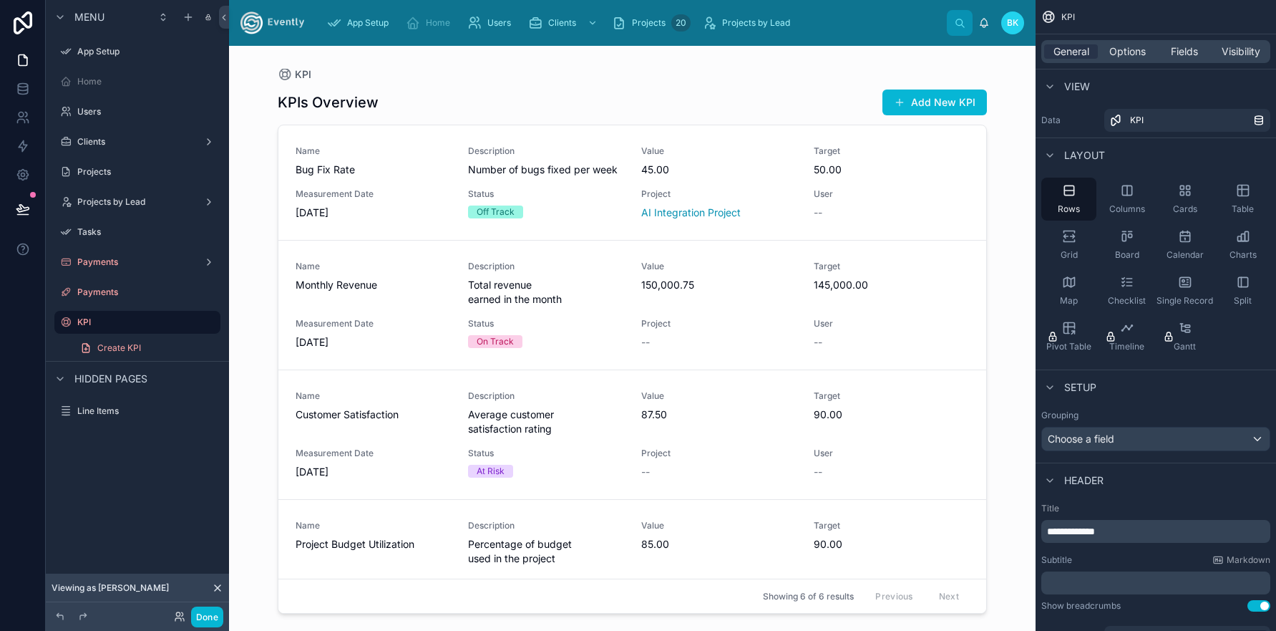
click at [937, 94] on div at bounding box center [632, 330] width 732 height 568
click at [938, 105] on button "Add New KPI" at bounding box center [935, 102] width 105 height 26
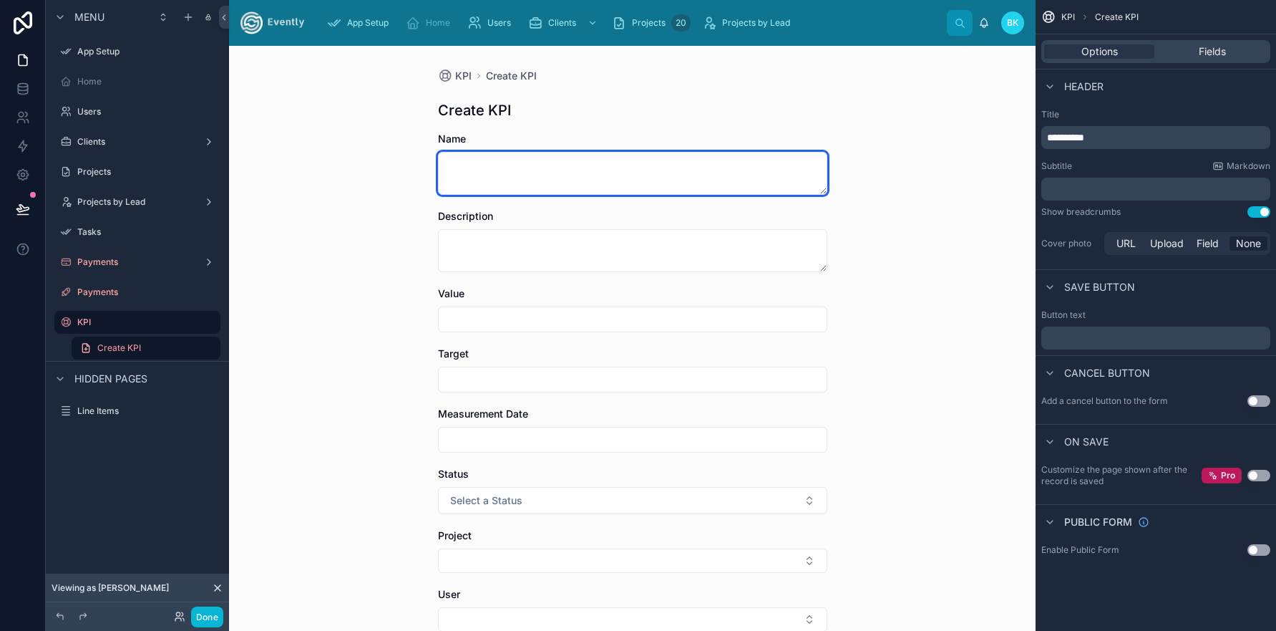
click at [491, 157] on textarea at bounding box center [632, 173] width 389 height 43
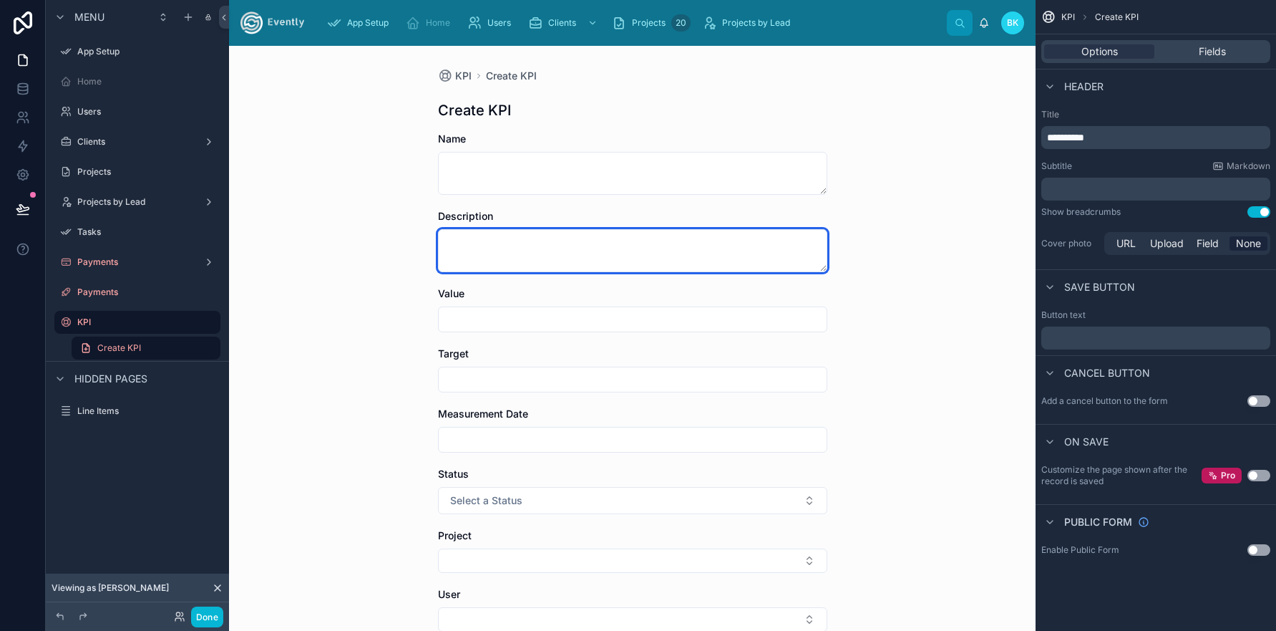
click at [497, 244] on textarea at bounding box center [632, 250] width 389 height 43
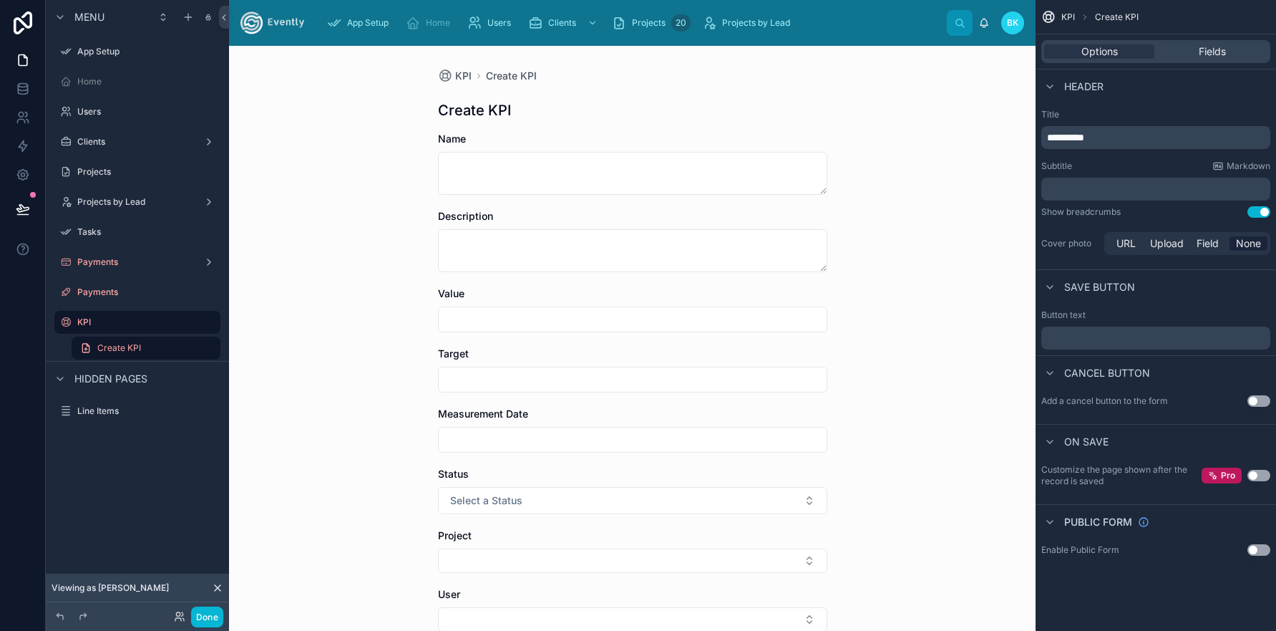
drag, startPoint x: 491, startPoint y: 321, endPoint x: 492, endPoint y: 338, distance: 17.2
click at [491, 321] on input "text" at bounding box center [633, 319] width 388 height 20
drag, startPoint x: 493, startPoint y: 371, endPoint x: 495, endPoint y: 382, distance: 10.8
click at [493, 373] on input "text" at bounding box center [633, 379] width 388 height 20
click at [497, 443] on input "text" at bounding box center [633, 439] width 388 height 20
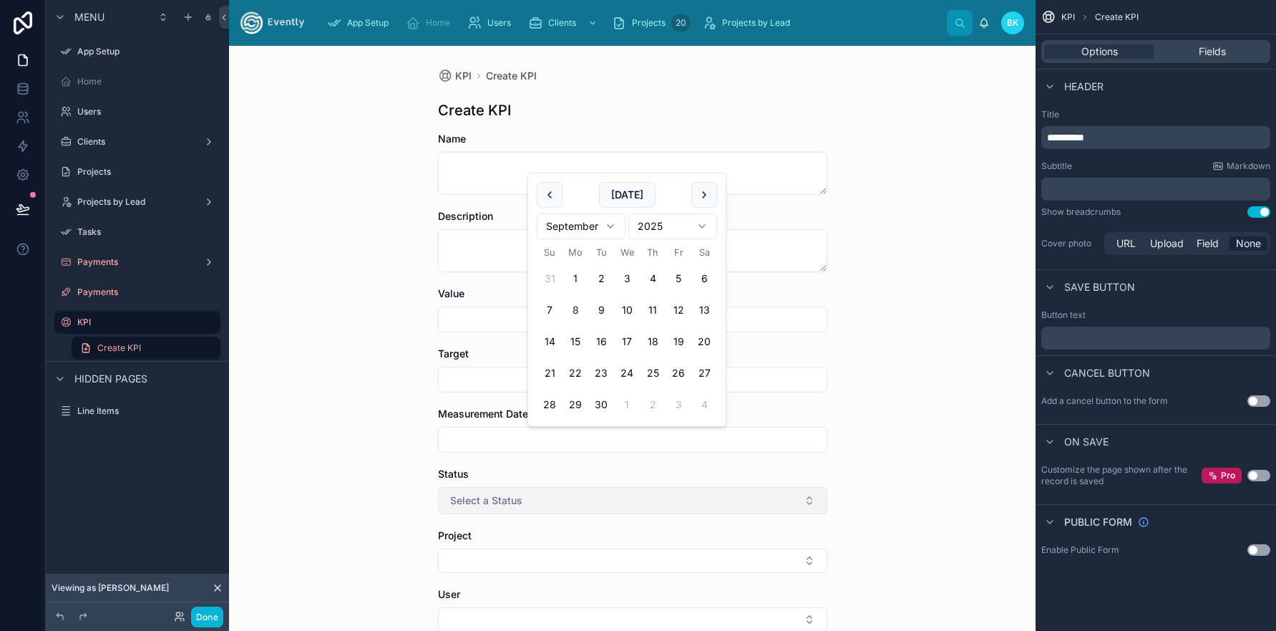
click at [509, 499] on span "Select a Status" at bounding box center [486, 500] width 72 height 14
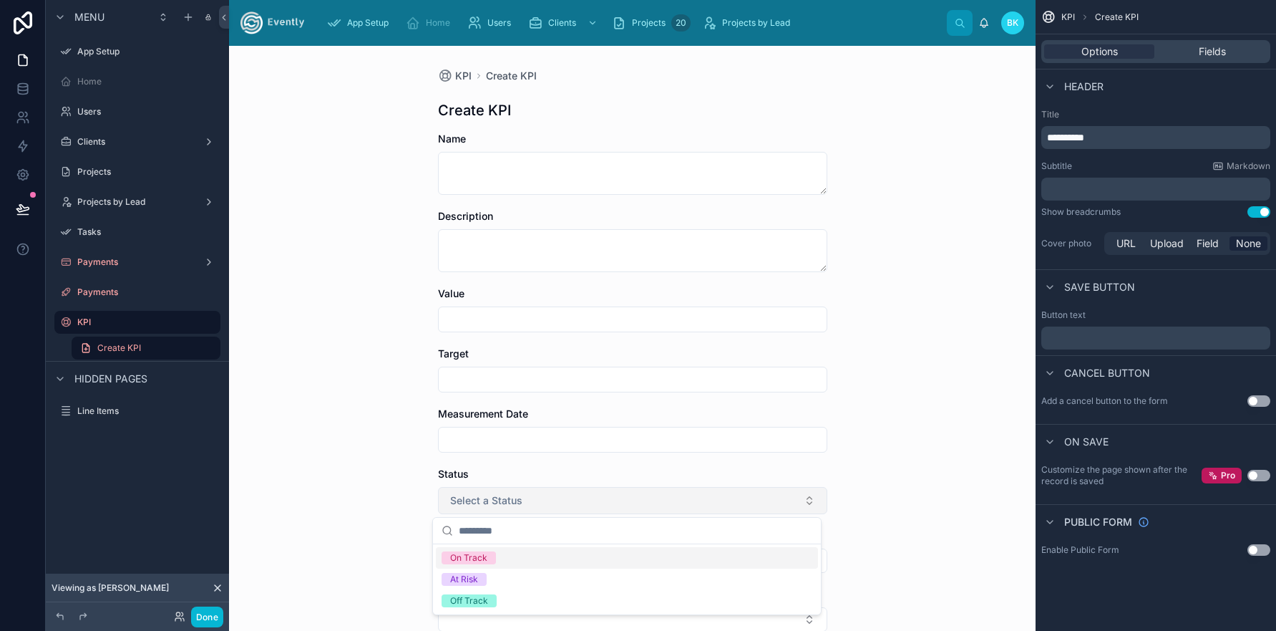
click at [515, 501] on span "Select a Status" at bounding box center [486, 500] width 72 height 14
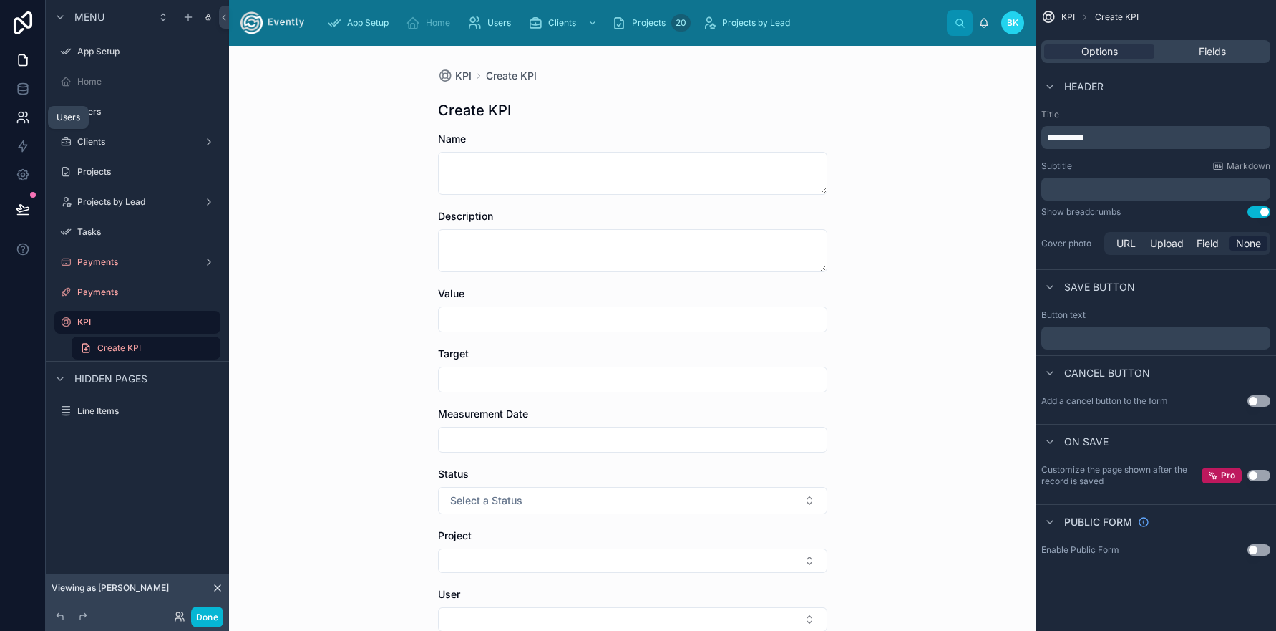
click at [21, 115] on icon at bounding box center [23, 117] width 14 height 14
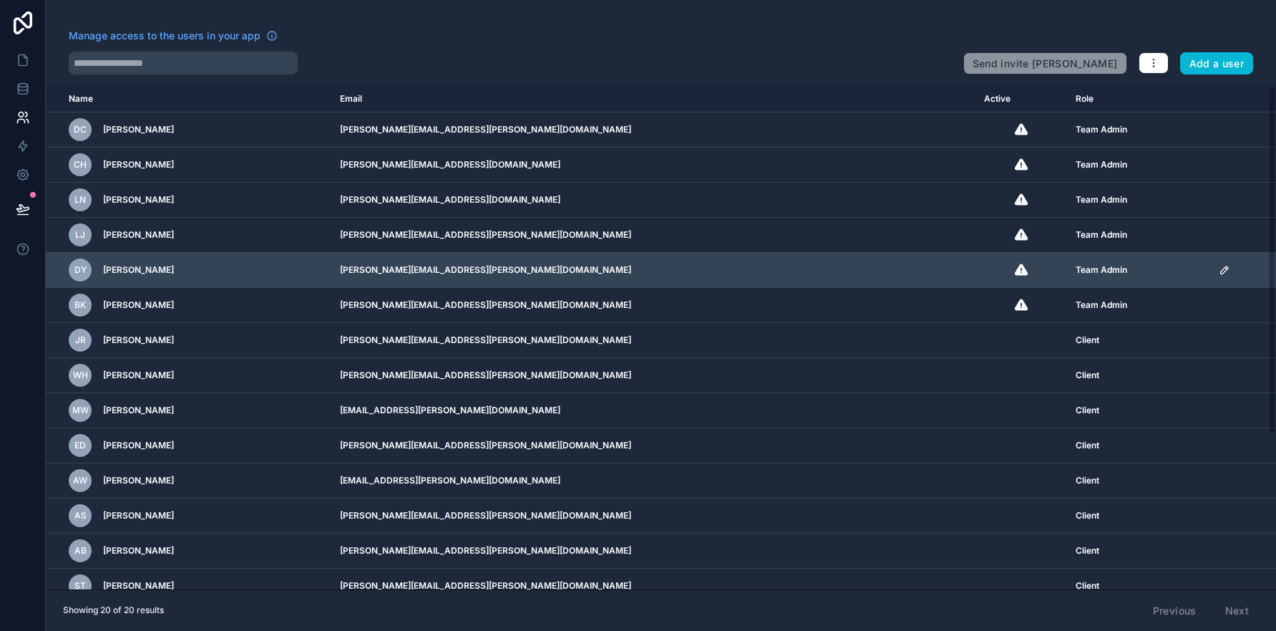
click at [1219, 267] on icon "scrollable content" at bounding box center [1224, 269] width 11 height 11
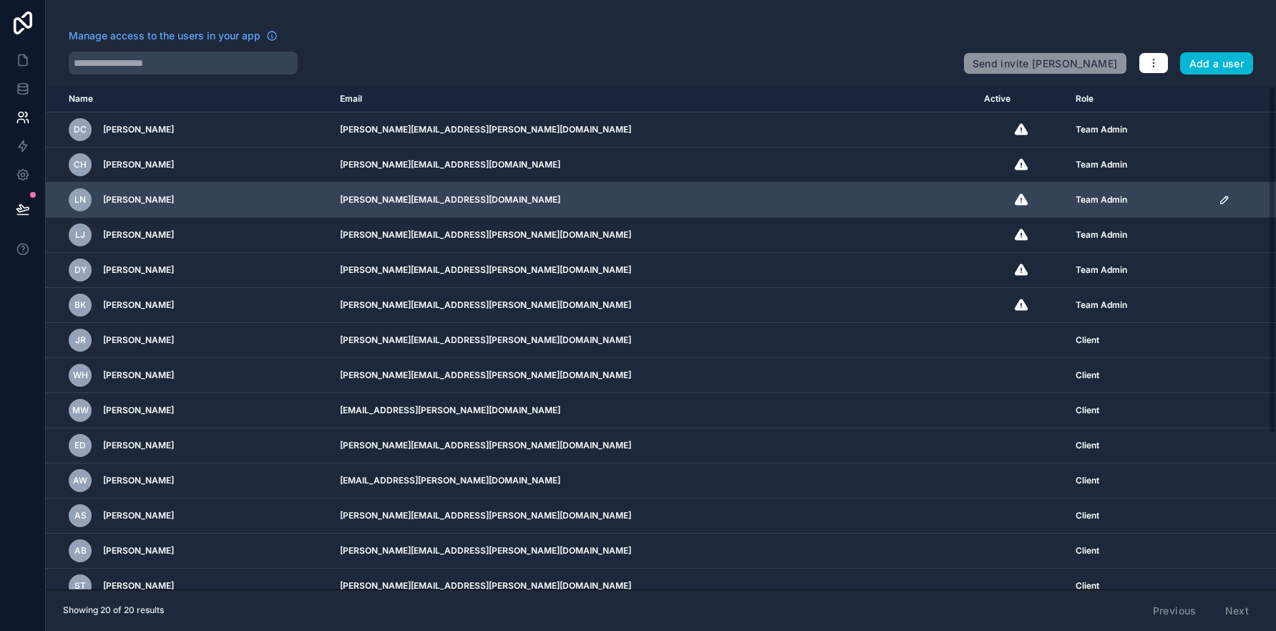
click at [821, 201] on td "[PERSON_NAME][EMAIL_ADDRESS][DOMAIN_NAME]" at bounding box center [653, 200] width 644 height 35
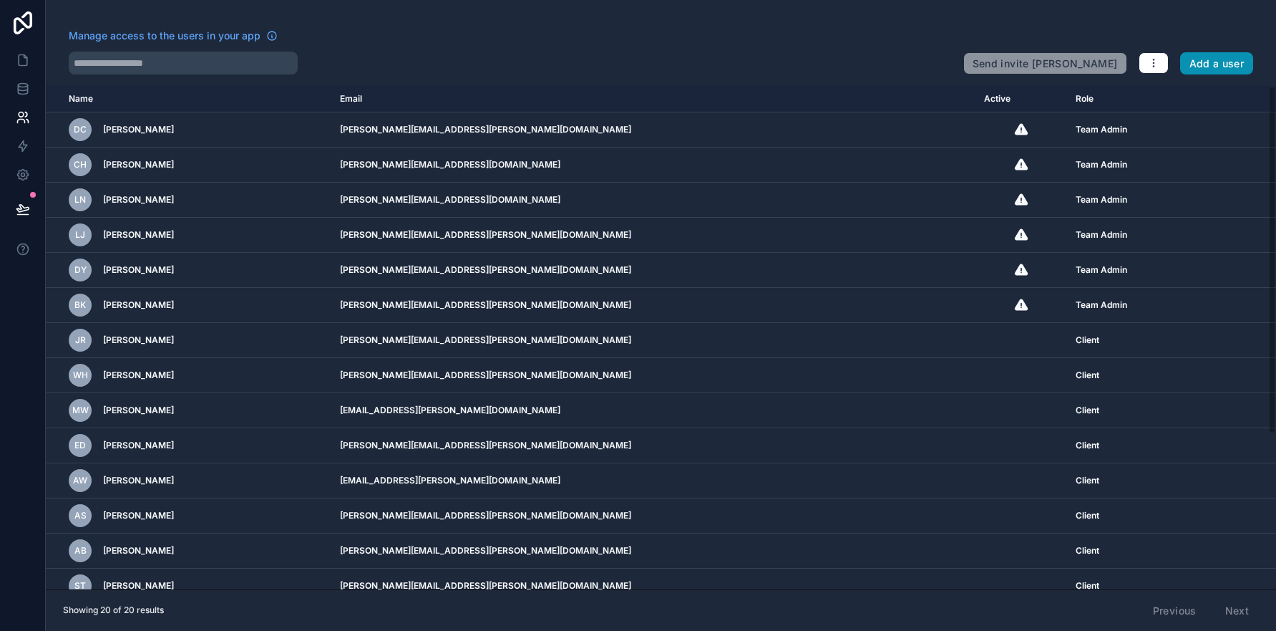
click at [1205, 67] on button "Add a user" at bounding box center [1217, 63] width 74 height 23
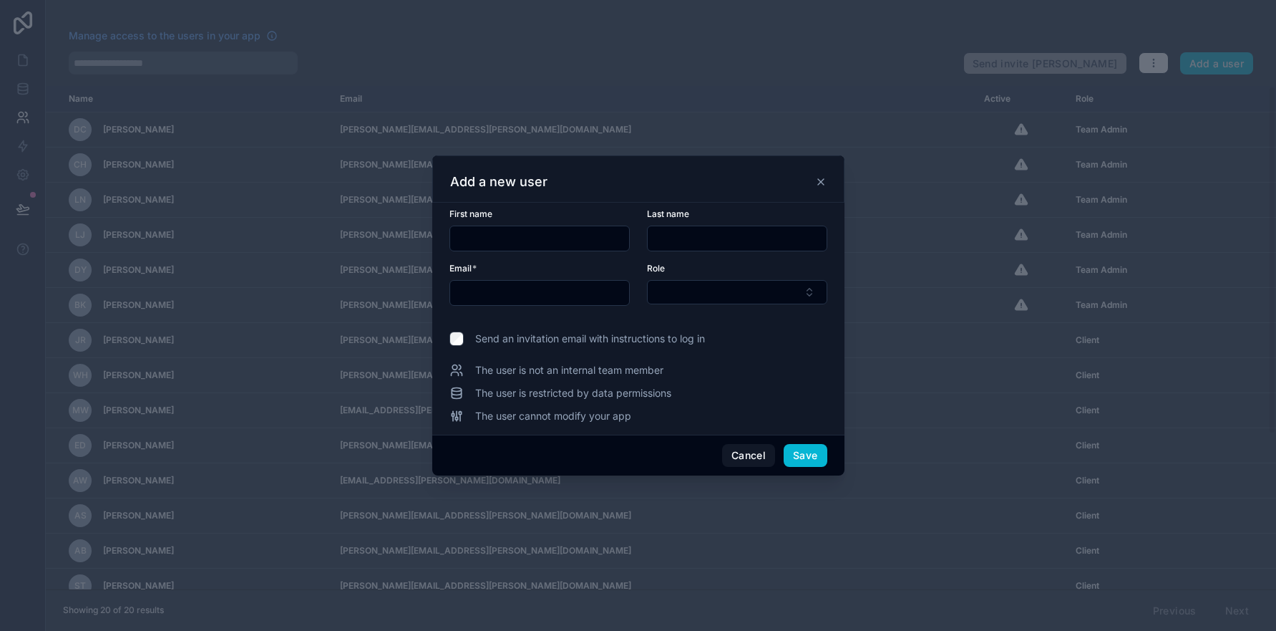
click at [541, 235] on input "text" at bounding box center [539, 238] width 179 height 20
click at [553, 194] on div "Add a new user" at bounding box center [638, 178] width 412 height 47
click at [739, 460] on button "Cancel" at bounding box center [748, 455] width 53 height 23
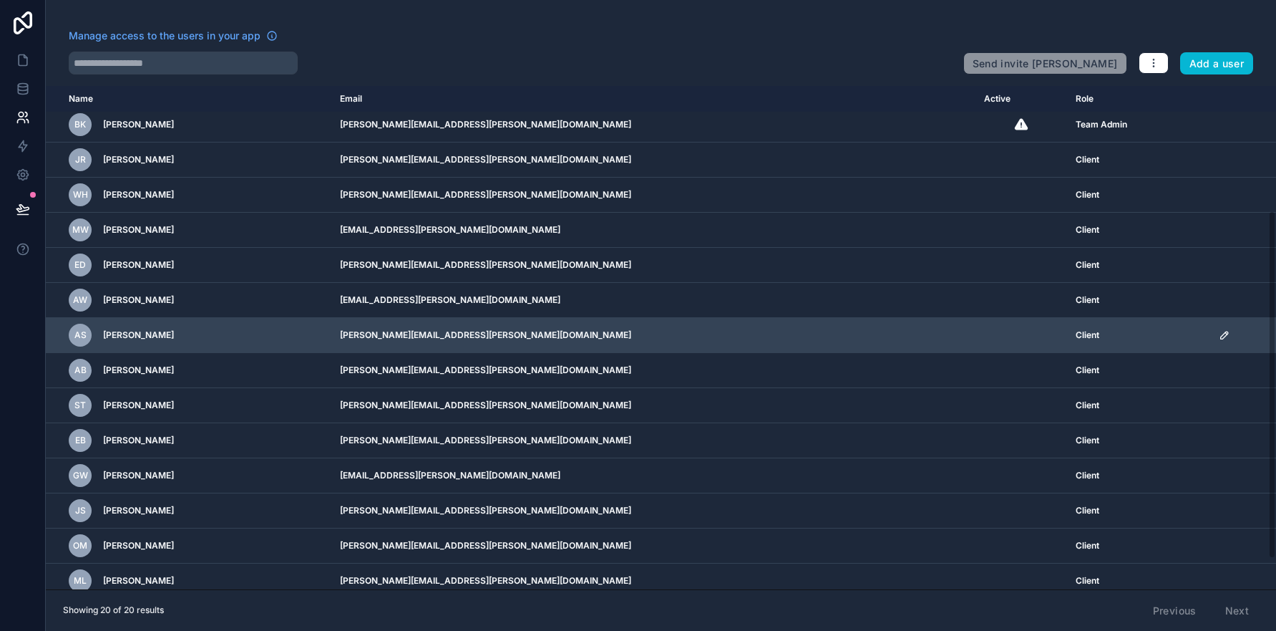
scroll to position [224, 0]
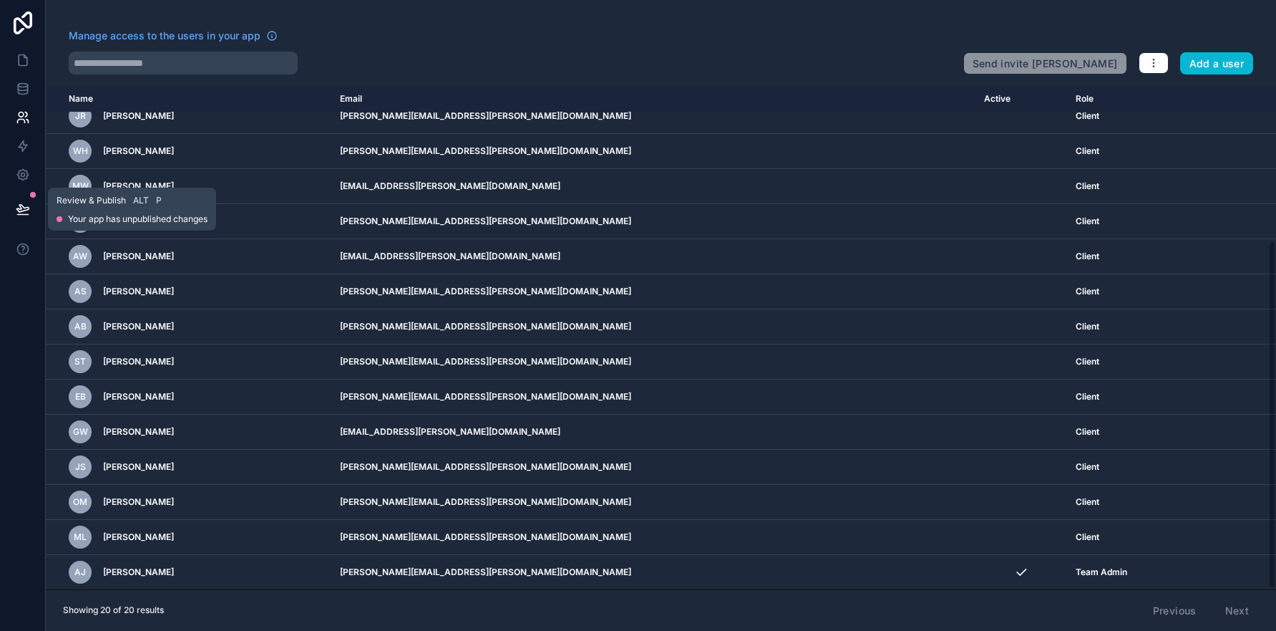
click at [19, 211] on icon at bounding box center [23, 209] width 14 height 14
drag, startPoint x: 371, startPoint y: 34, endPoint x: 360, endPoint y: 35, distance: 10.8
click at [371, 34] on div "Manage access to the users in your app" at bounding box center [510, 40] width 883 height 23
click at [20, 62] on icon at bounding box center [23, 60] width 14 height 14
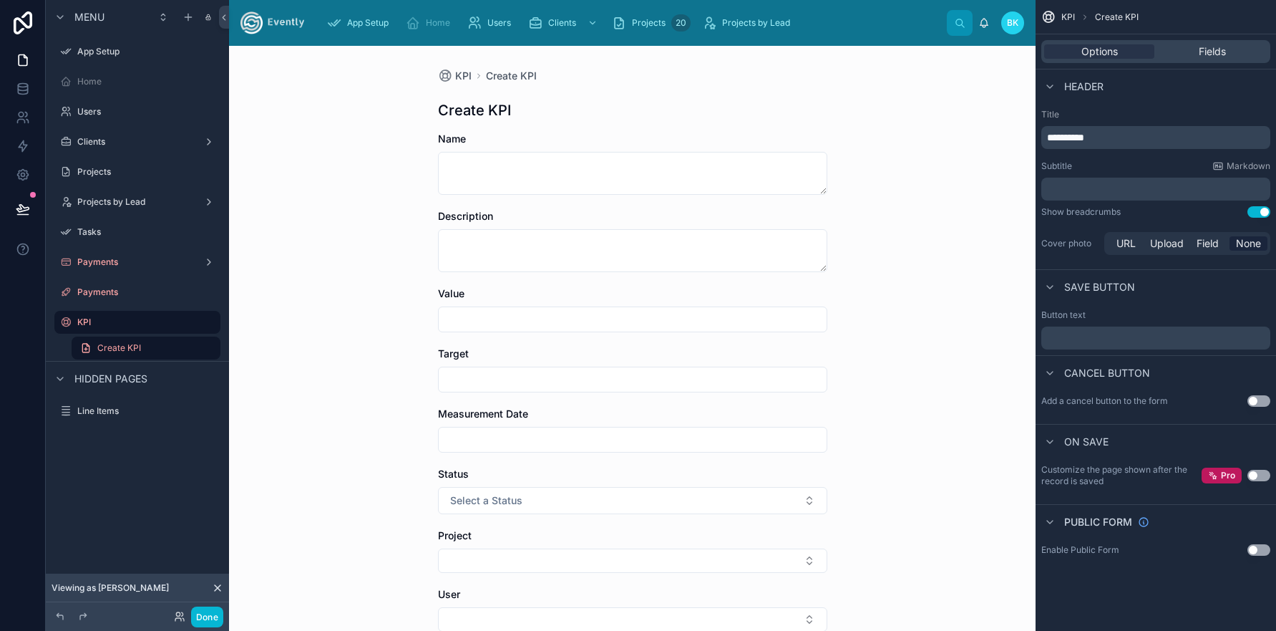
click at [1011, 24] on span "BK" at bounding box center [1012, 22] width 11 height 11
click at [738, 28] on span "Projects by Lead" at bounding box center [756, 22] width 68 height 11
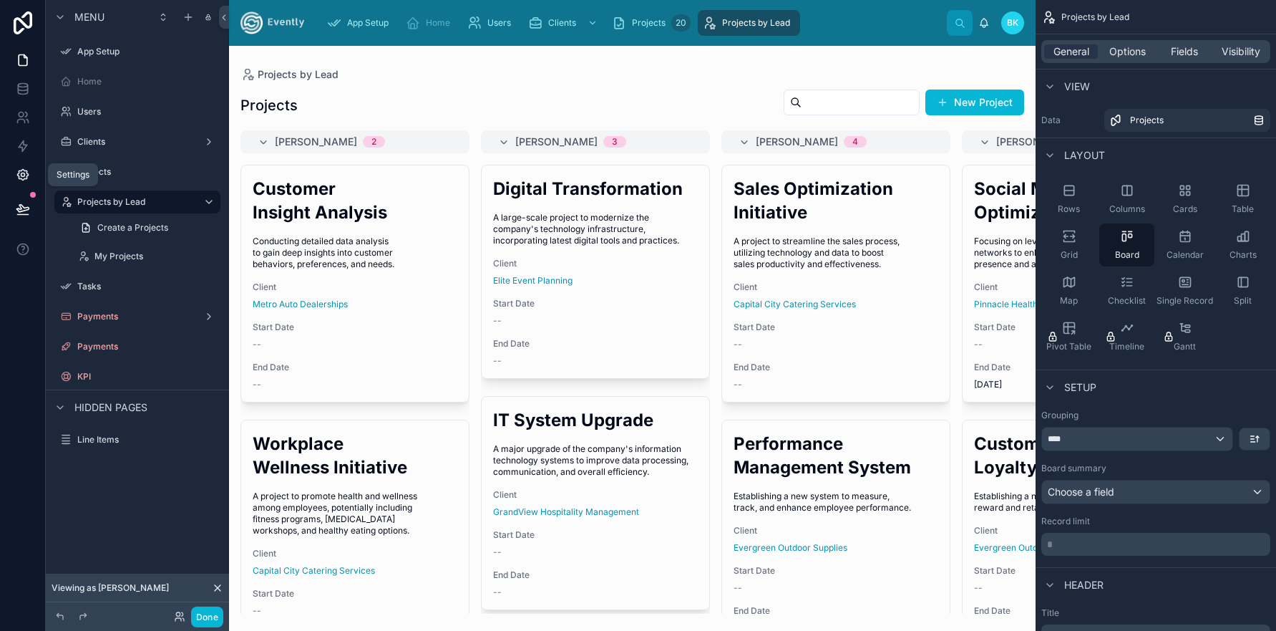
click at [26, 177] on icon at bounding box center [23, 174] width 14 height 14
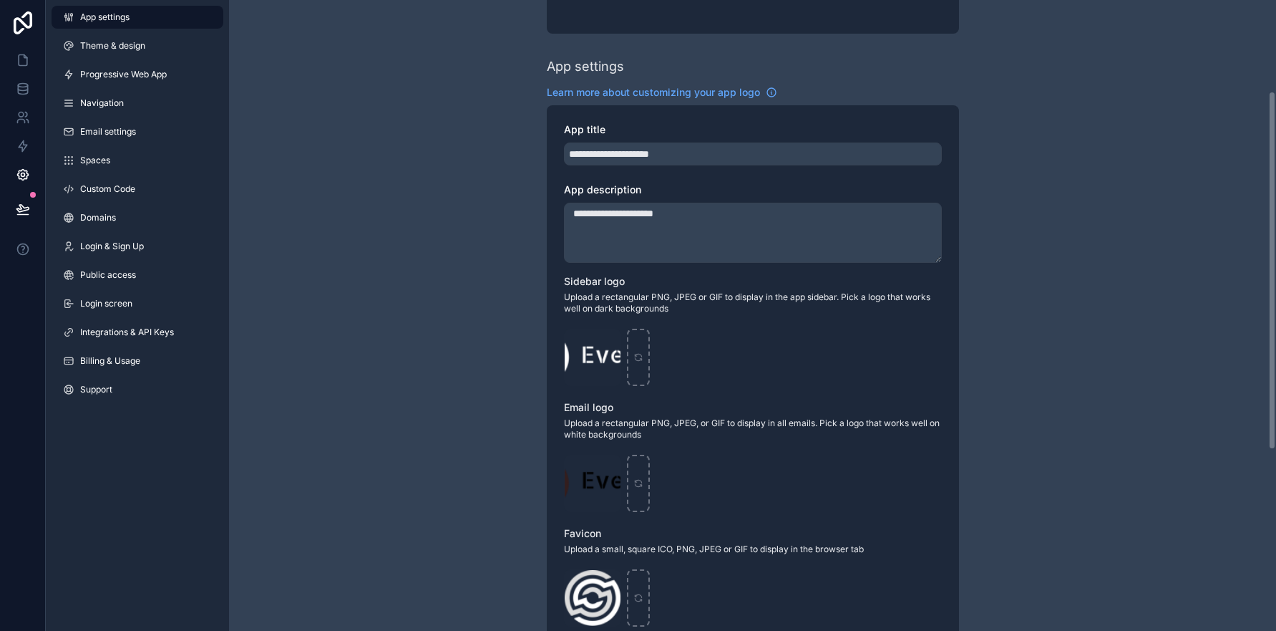
scroll to position [162, 0]
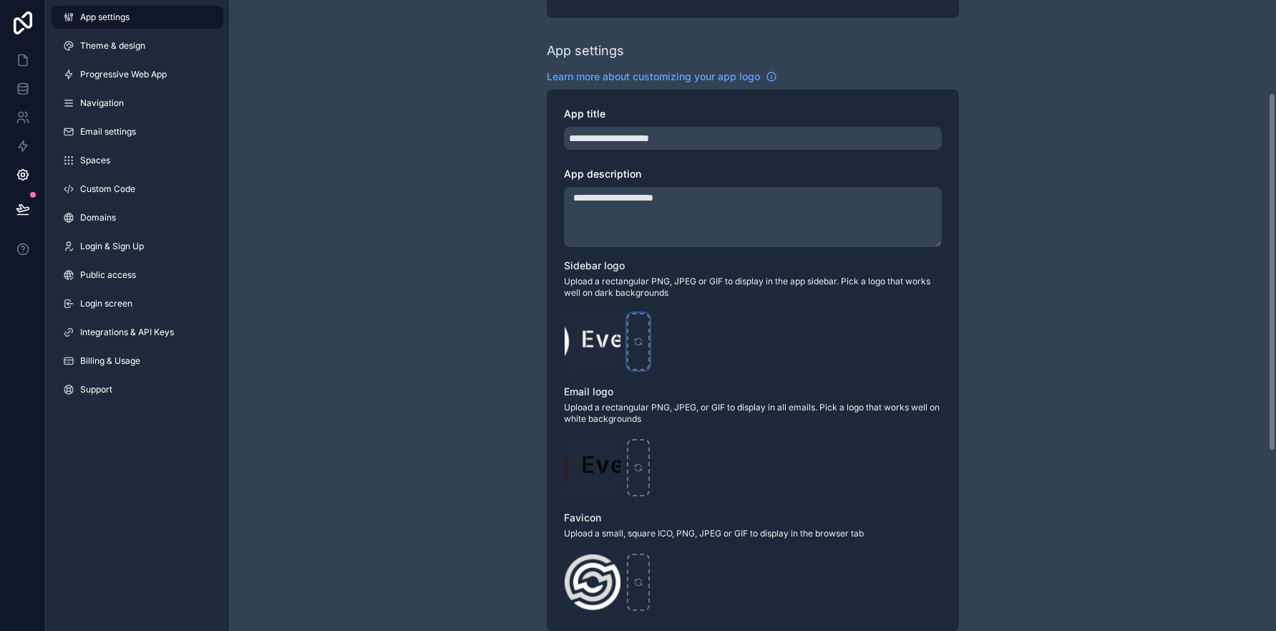
click at [637, 339] on icon "scrollable content" at bounding box center [638, 341] width 10 height 10
type input "**********"
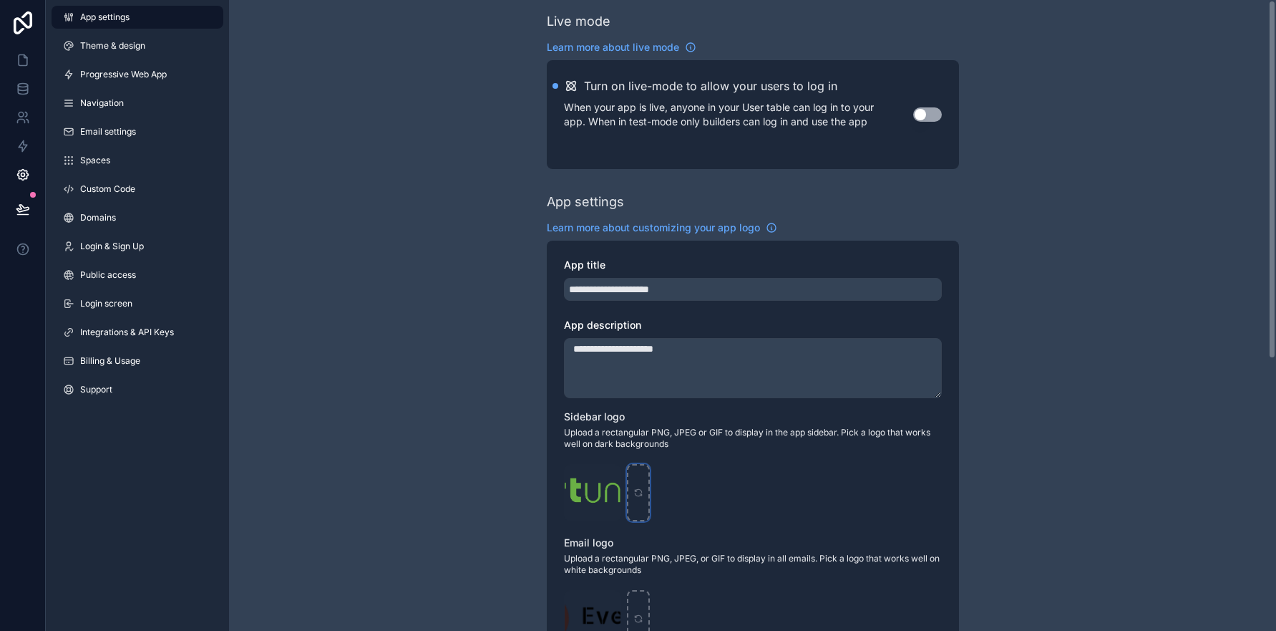
scroll to position [0, 0]
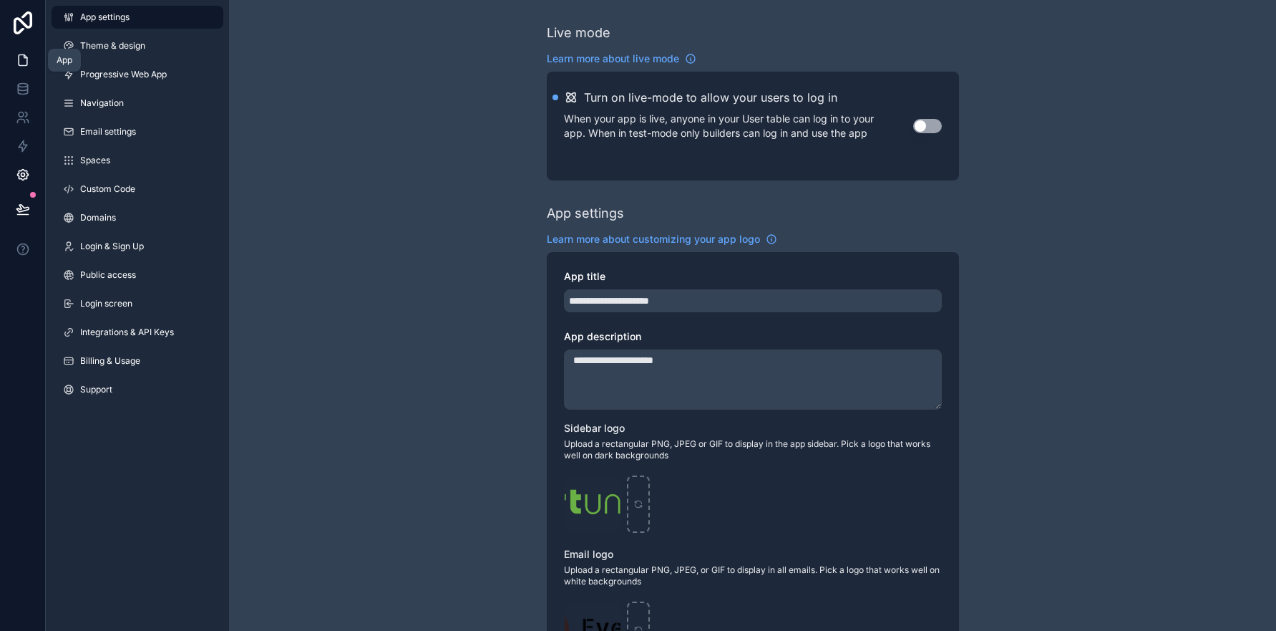
click at [21, 62] on icon at bounding box center [23, 60] width 14 height 14
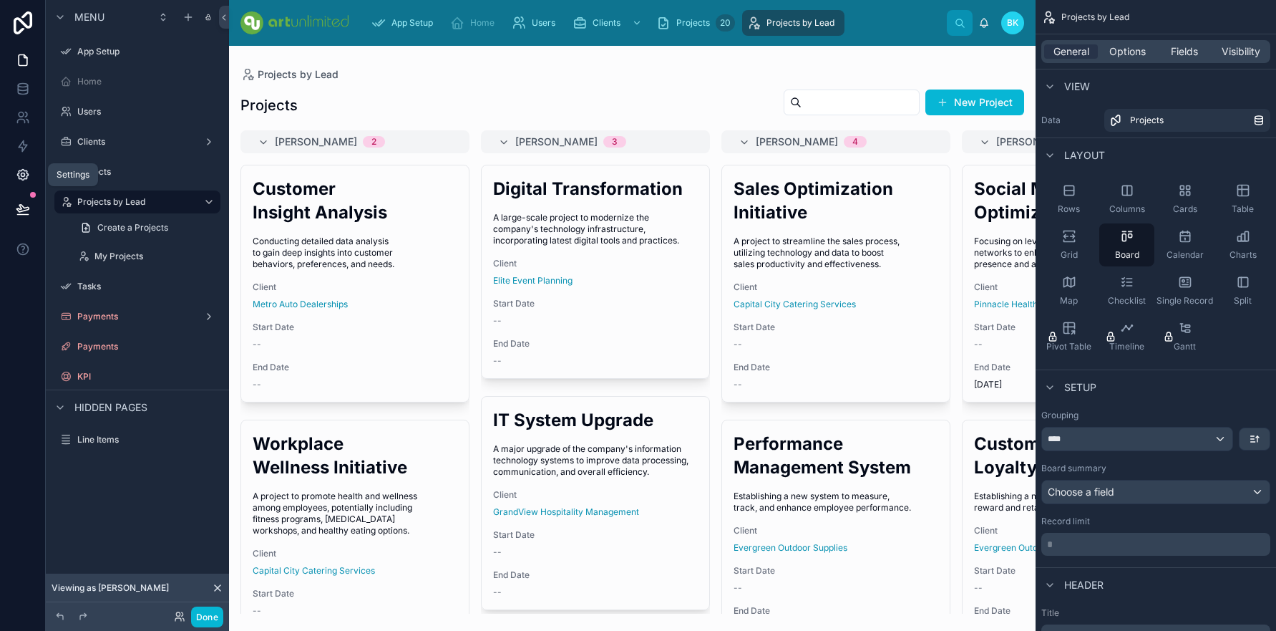
click at [26, 173] on icon at bounding box center [23, 174] width 14 height 14
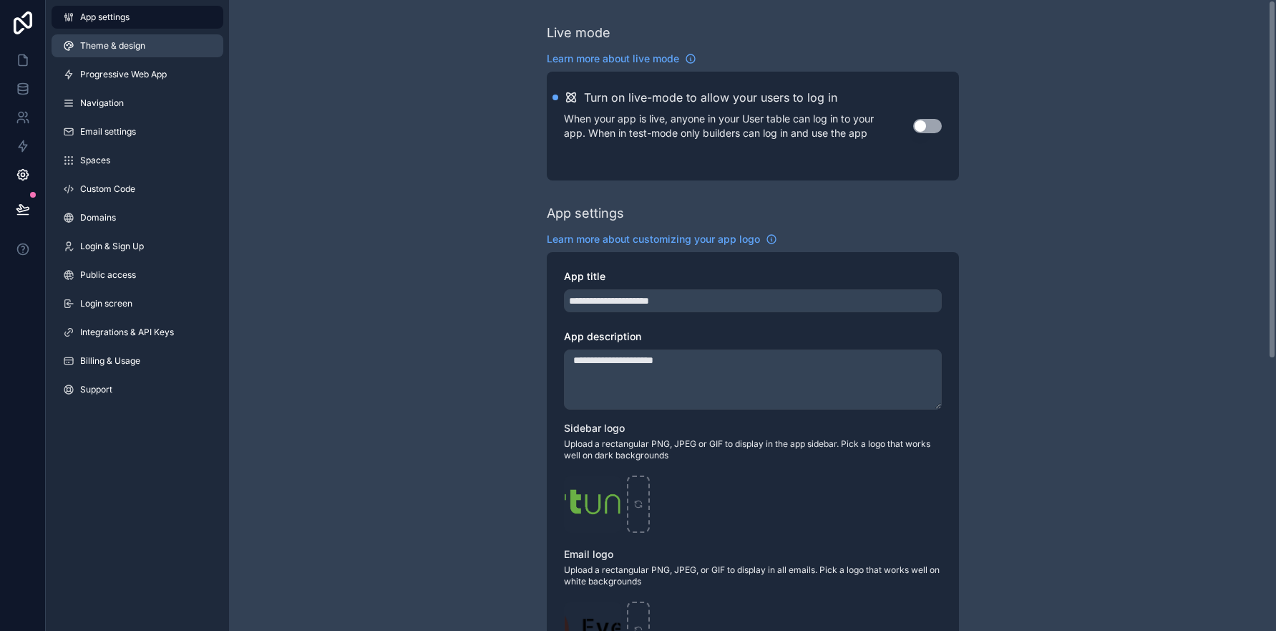
click at [140, 47] on span "Theme & design" at bounding box center [112, 45] width 65 height 11
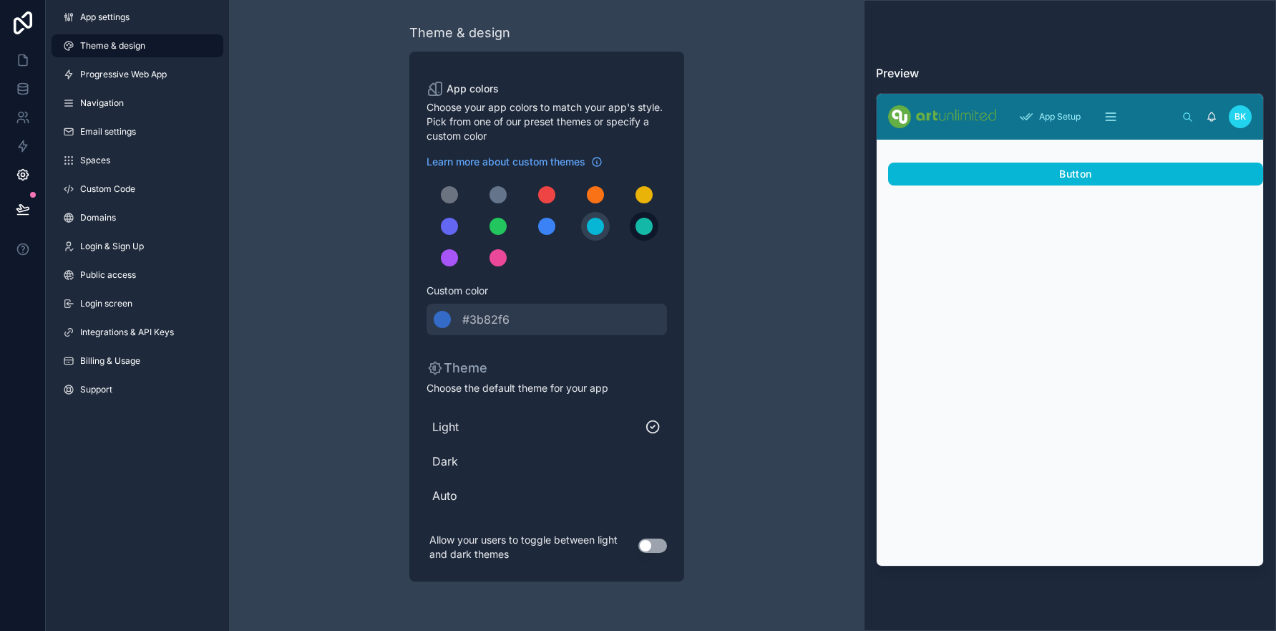
click at [645, 230] on div "scrollable content" at bounding box center [644, 226] width 17 height 17
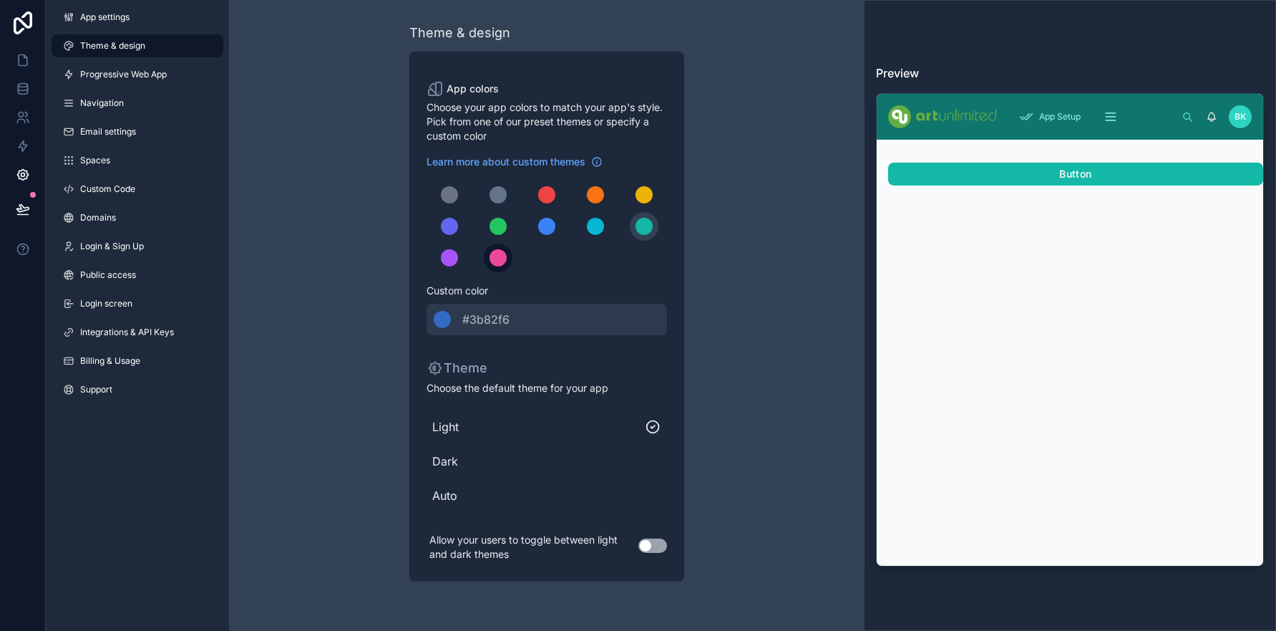
click at [495, 261] on div "scrollable content" at bounding box center [498, 257] width 17 height 17
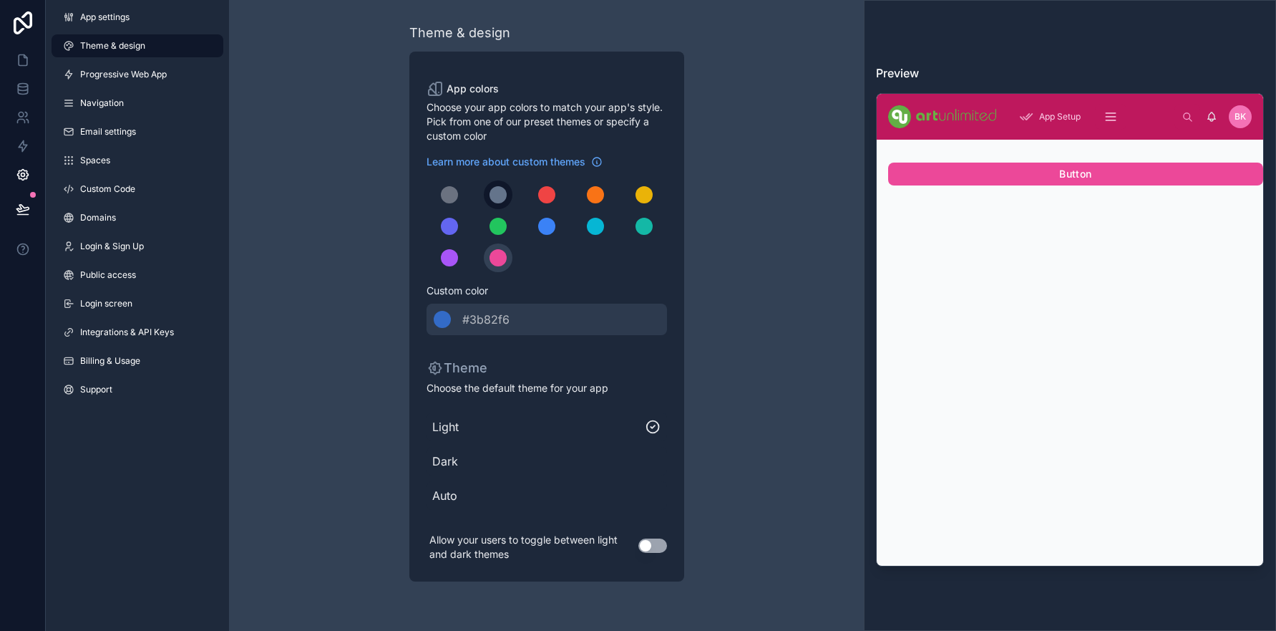
click at [498, 194] on div "scrollable content" at bounding box center [498, 194] width 17 height 17
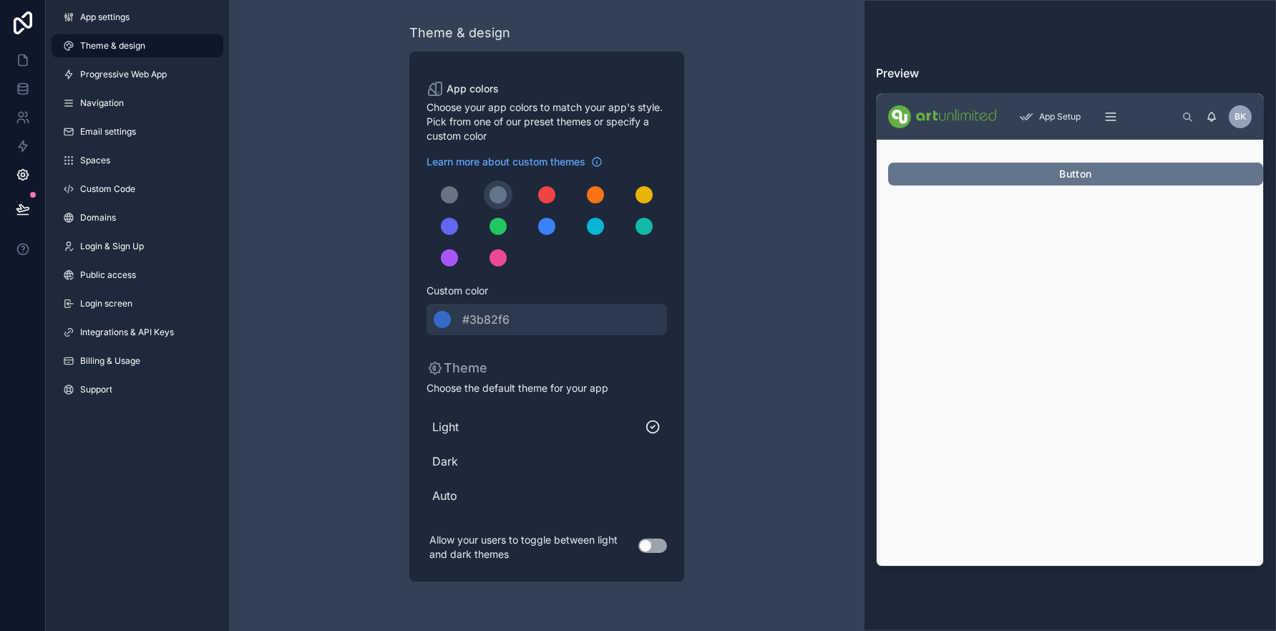
click at [584, 106] on span "Choose your app colors to match your app's style. Pick from one of our preset t…" at bounding box center [547, 121] width 241 height 43
click at [519, 315] on div "******* #3b82f6" at bounding box center [547, 318] width 241 height 31
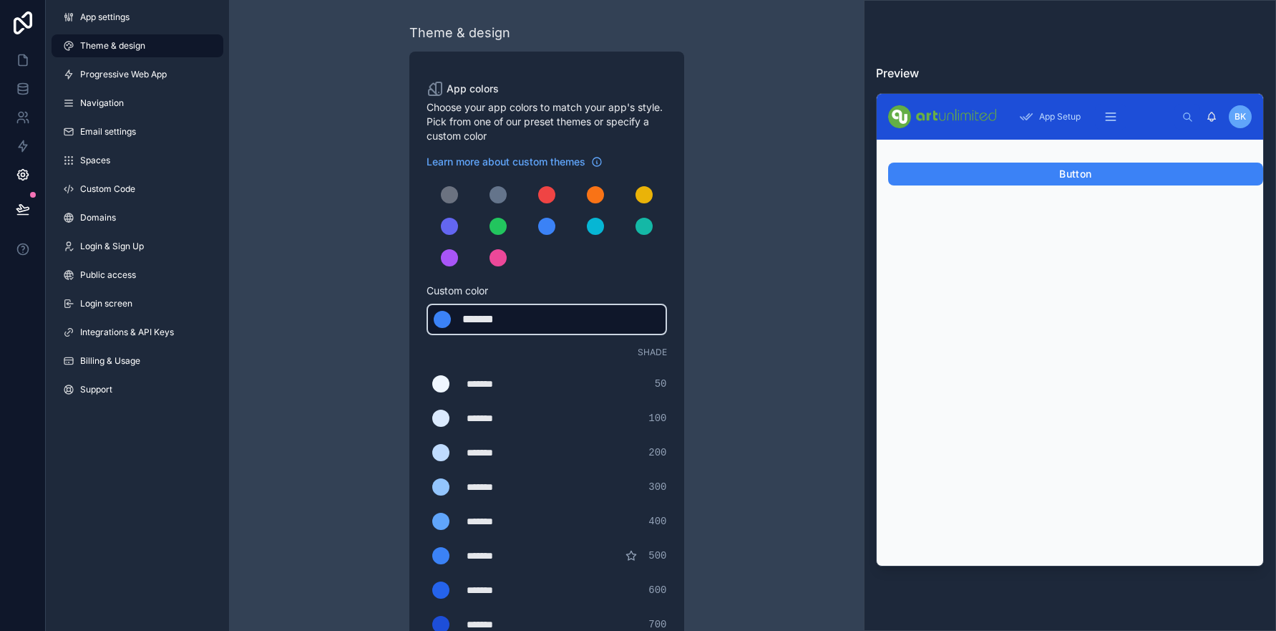
type div "*******"
drag, startPoint x: 519, startPoint y: 319, endPoint x: 452, endPoint y: 315, distance: 67.4
click at [452, 315] on div "******* ******* #3b82f6" at bounding box center [547, 318] width 241 height 31
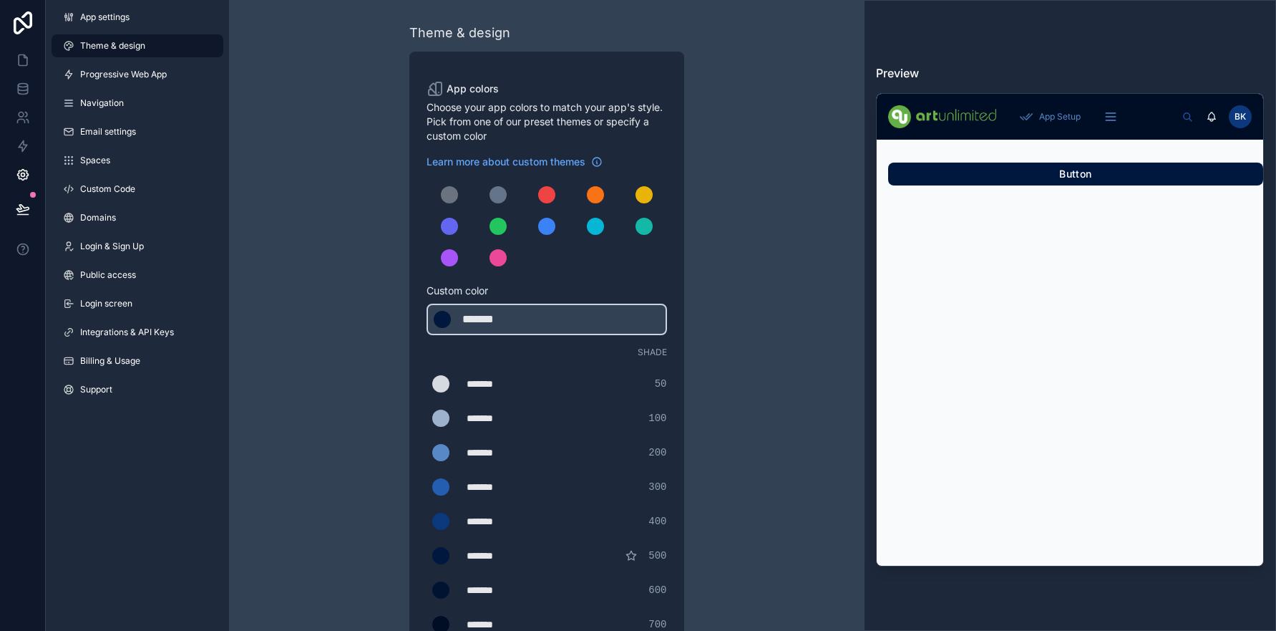
drag, startPoint x: 596, startPoint y: 93, endPoint x: 597, endPoint y: 100, distance: 7.3
click at [596, 94] on label "App colors" at bounding box center [547, 88] width 241 height 17
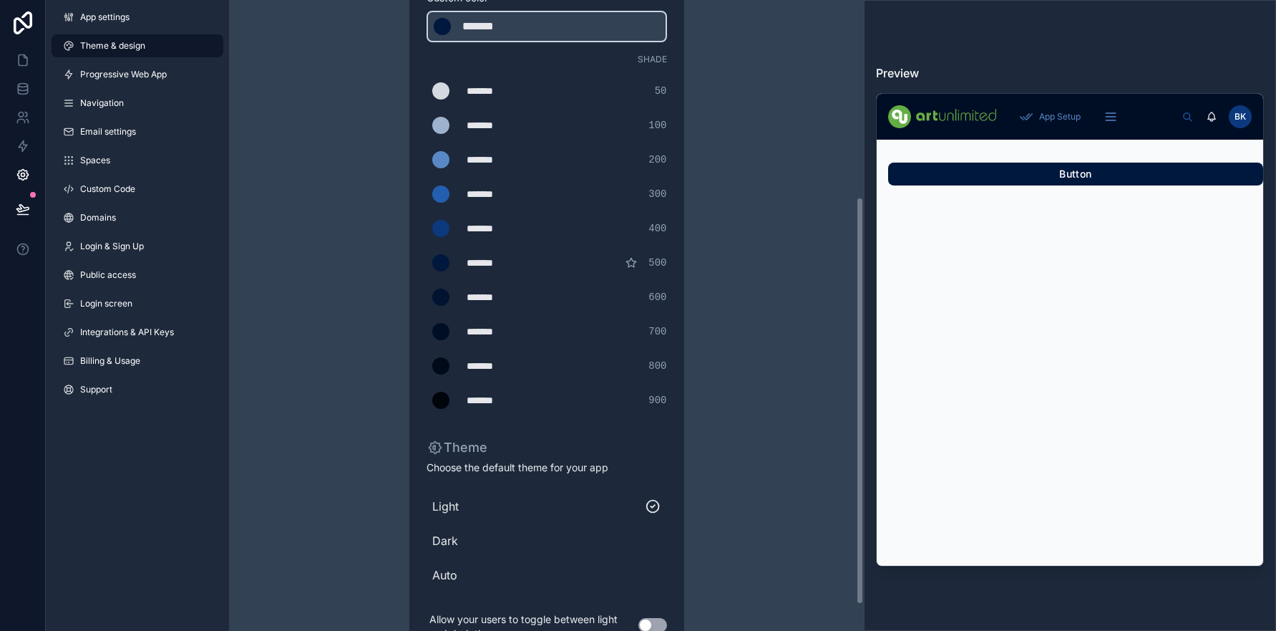
scroll to position [346, 0]
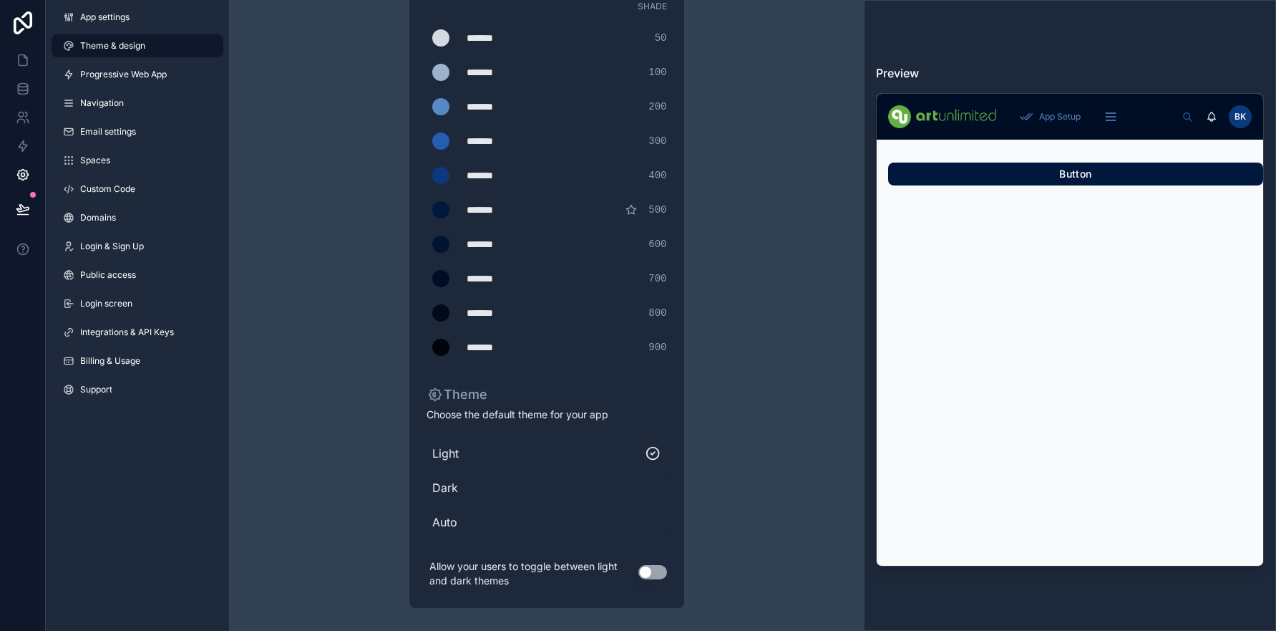
click at [646, 570] on button "Use setting" at bounding box center [652, 572] width 29 height 14
click at [659, 570] on button "Use setting" at bounding box center [652, 572] width 29 height 14
click at [654, 571] on button "Use setting" at bounding box center [652, 572] width 29 height 14
click at [1251, 543] on icon at bounding box center [1248, 539] width 11 height 11
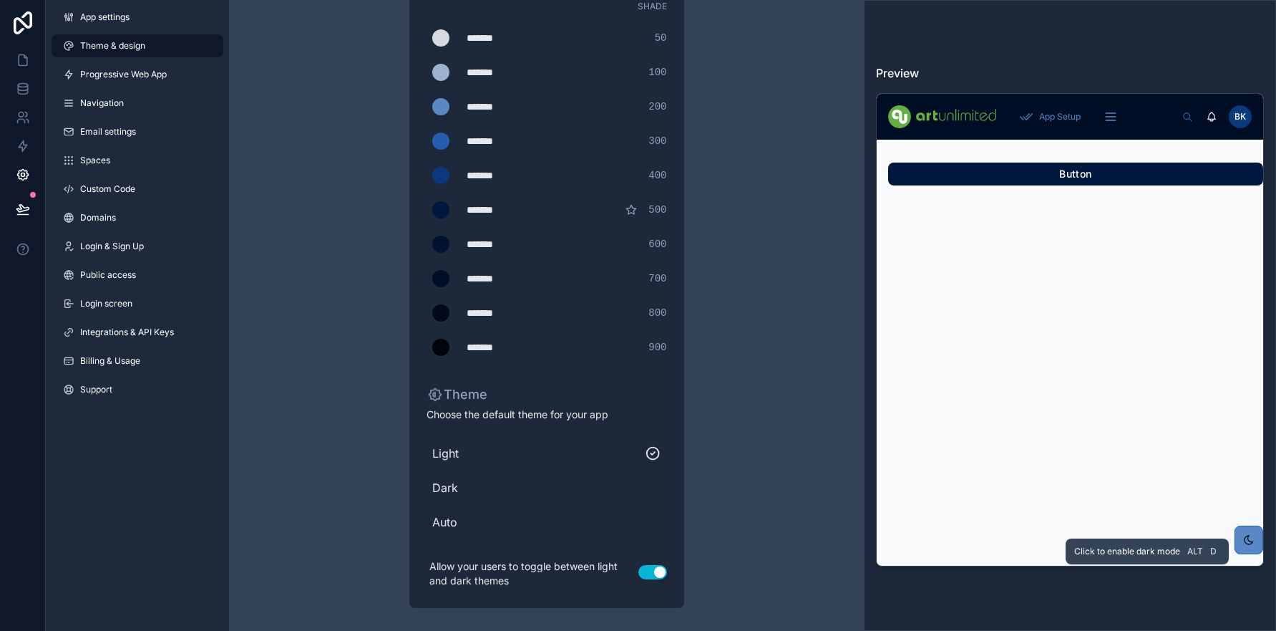
click at [1245, 540] on icon at bounding box center [1249, 539] width 9 height 9
click at [1245, 539] on icon at bounding box center [1248, 539] width 11 height 11
click at [1247, 541] on icon at bounding box center [1248, 539] width 11 height 11
click at [655, 568] on button "Use setting" at bounding box center [652, 572] width 29 height 14
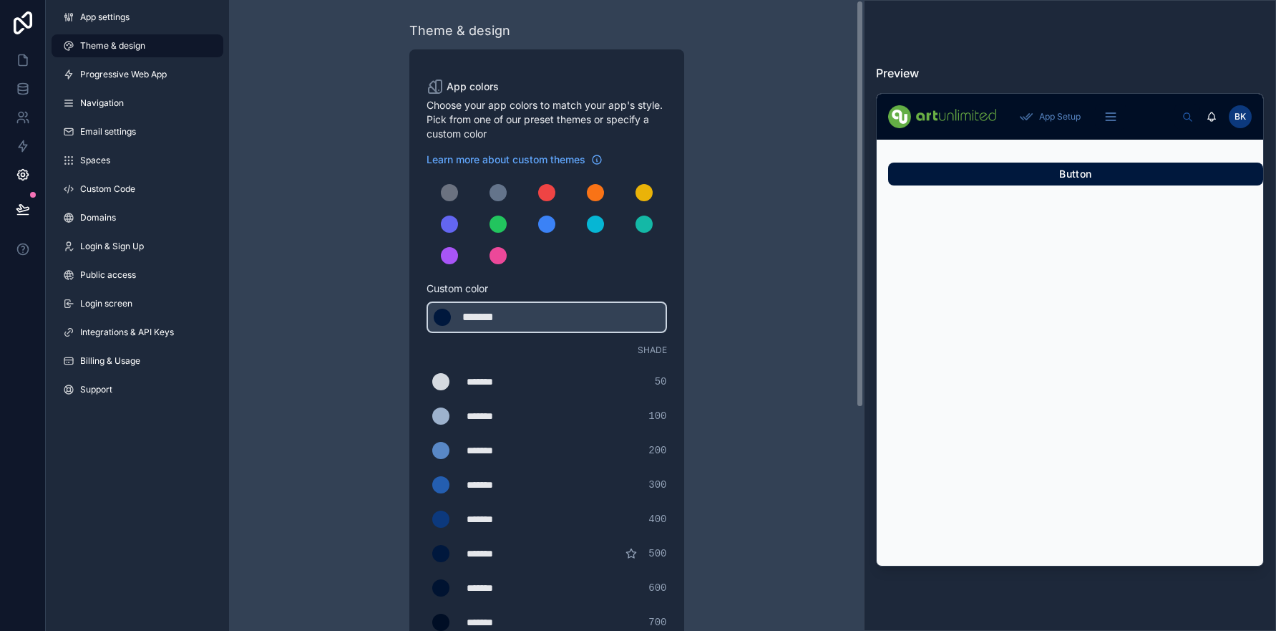
scroll to position [0, 0]
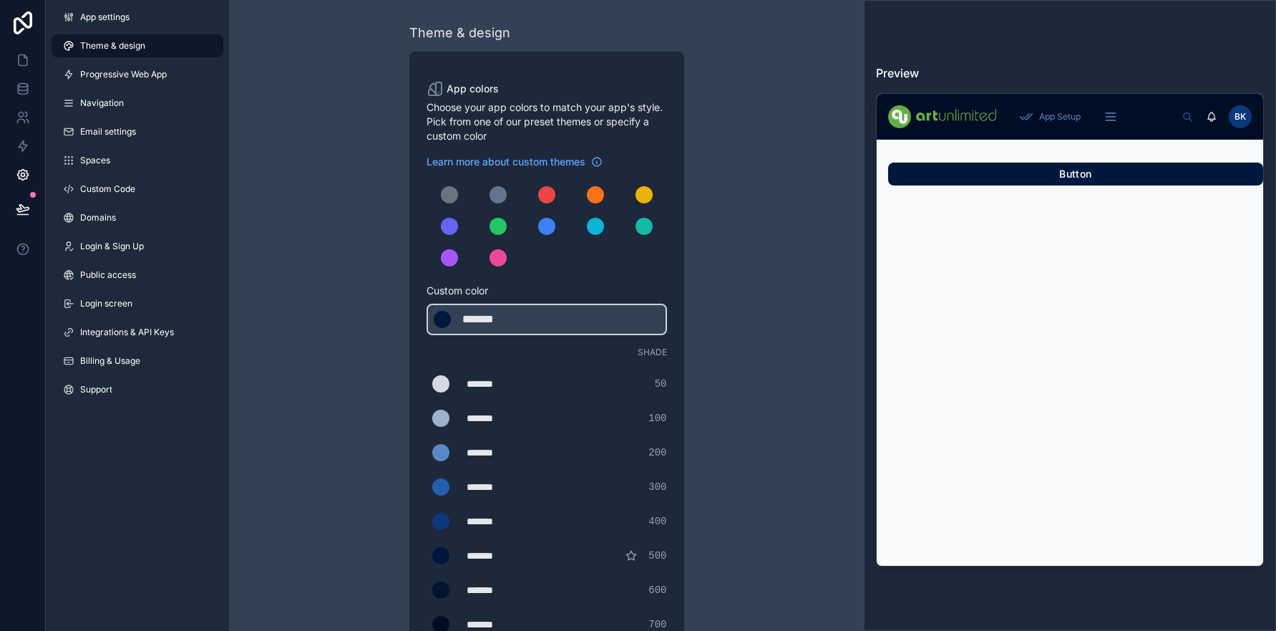
click at [115, 47] on span "Theme & design" at bounding box center [112, 45] width 65 height 11
click at [130, 77] on span "Progressive Web App" at bounding box center [123, 74] width 87 height 11
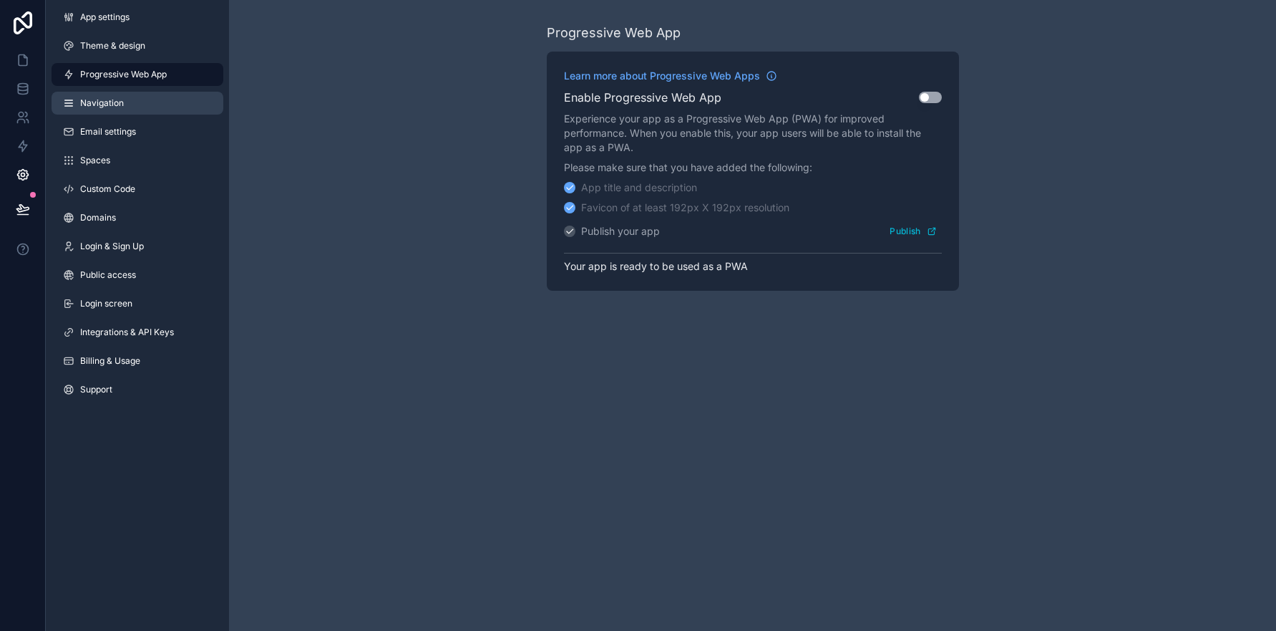
click at [99, 105] on span "Navigation" at bounding box center [102, 102] width 44 height 11
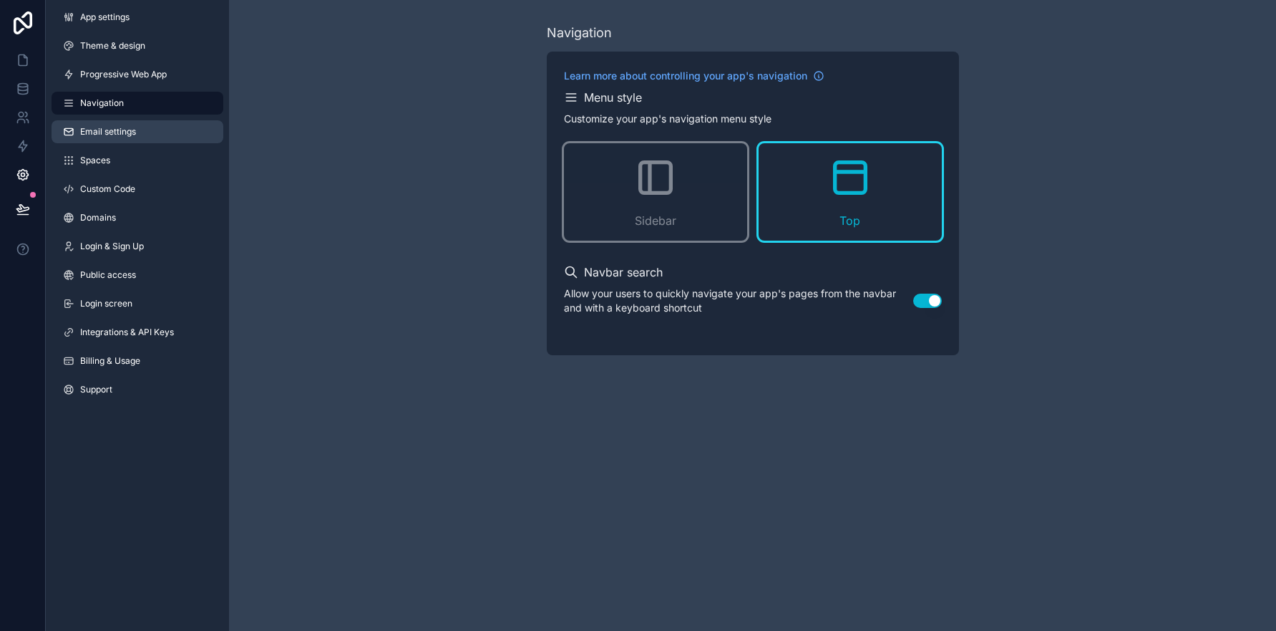
click at [113, 134] on span "Email settings" at bounding box center [108, 131] width 56 height 11
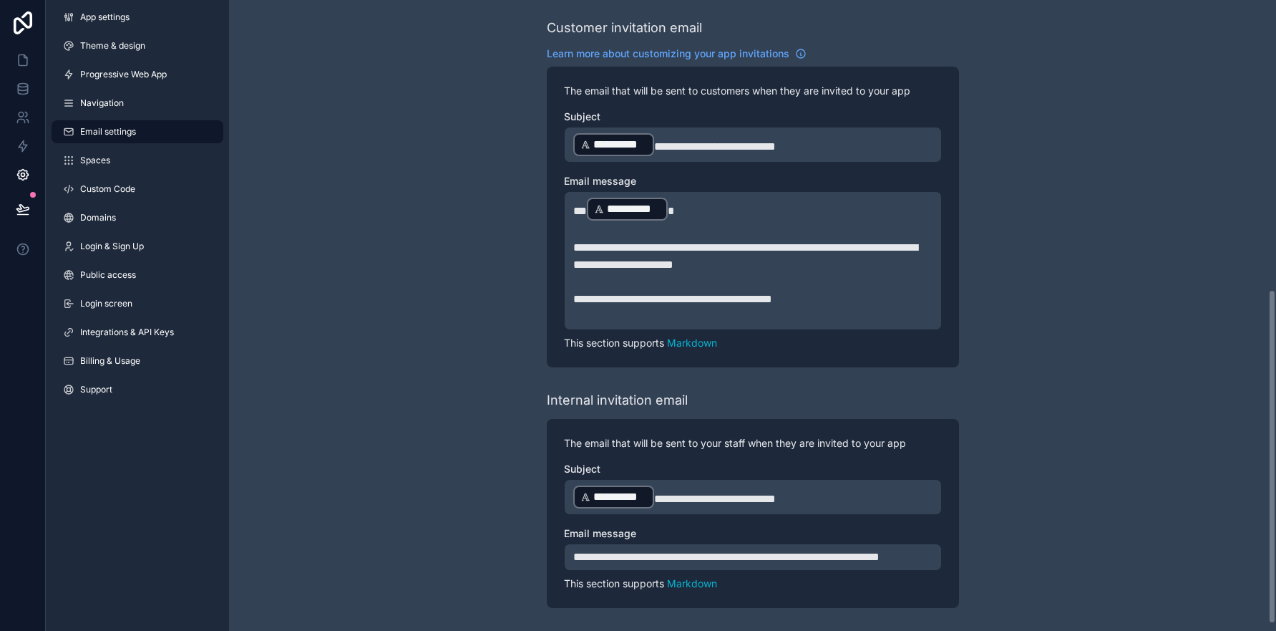
scroll to position [558, 0]
click at [120, 159] on link "Spaces" at bounding box center [138, 160] width 172 height 23
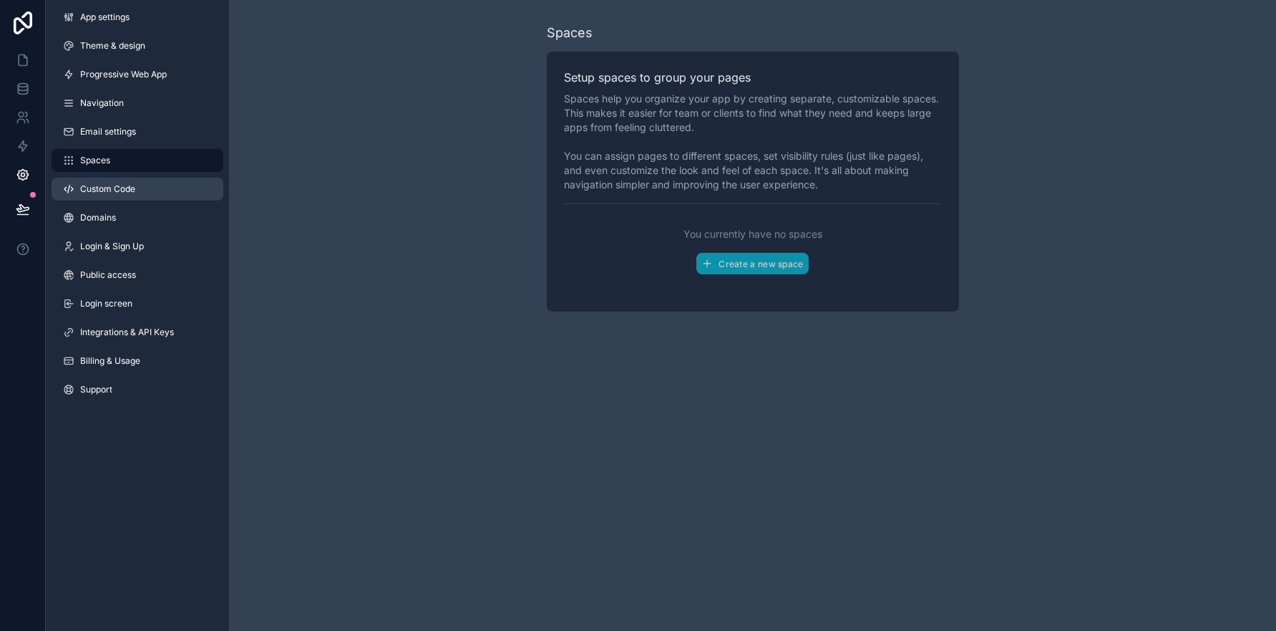
click at [102, 187] on span "Custom Code" at bounding box center [107, 188] width 55 height 11
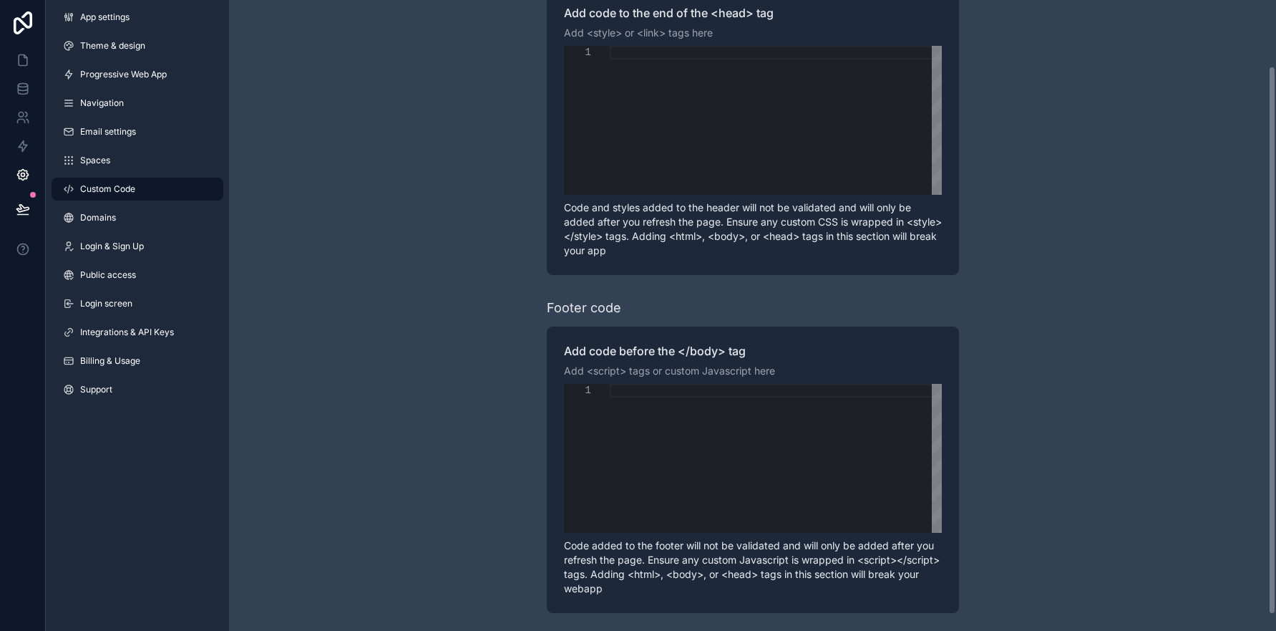
scroll to position [94, 0]
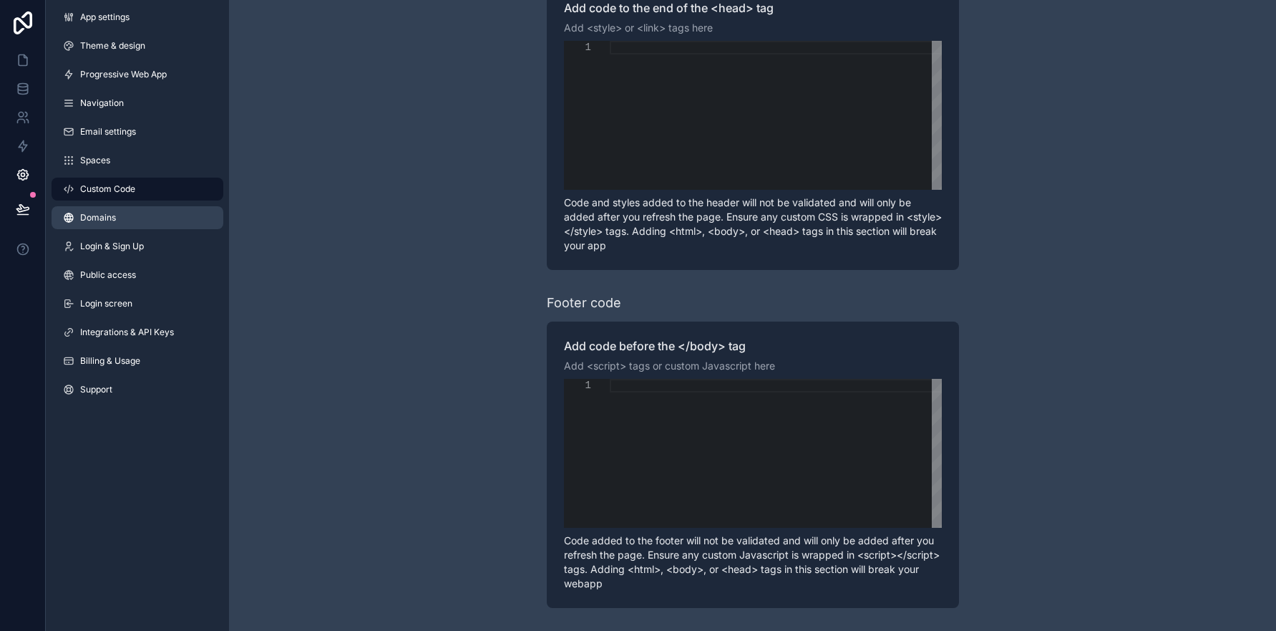
click at [100, 220] on span "Domains" at bounding box center [98, 217] width 36 height 11
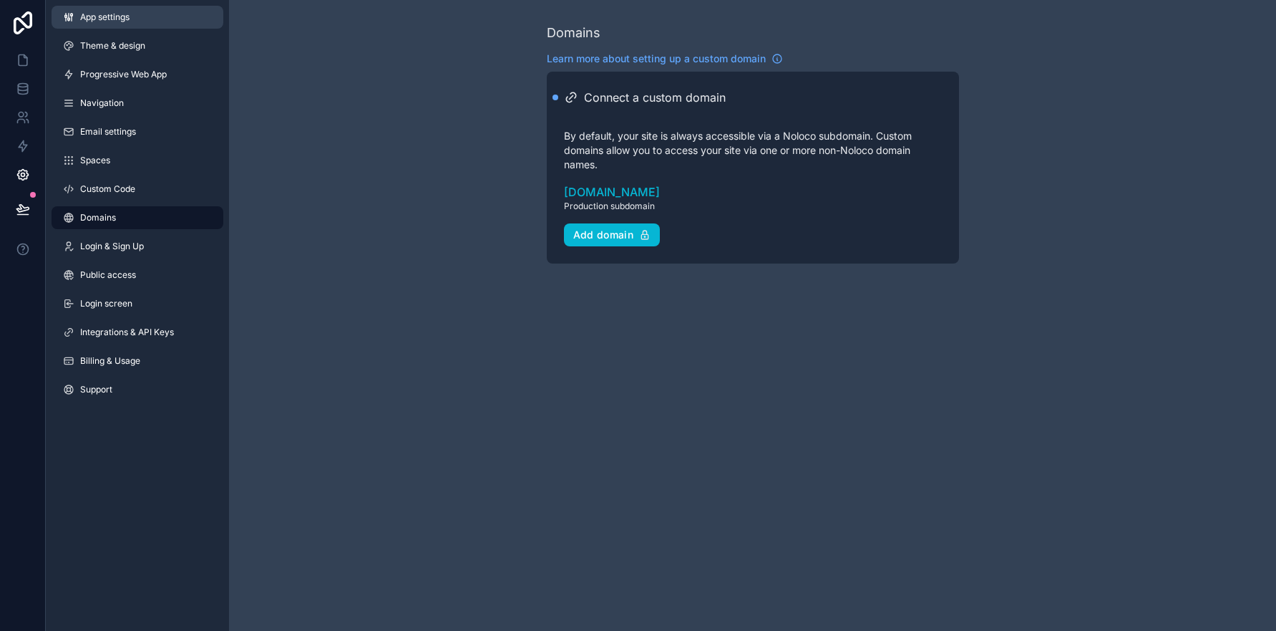
click at [105, 10] on link "App settings" at bounding box center [138, 17] width 172 height 23
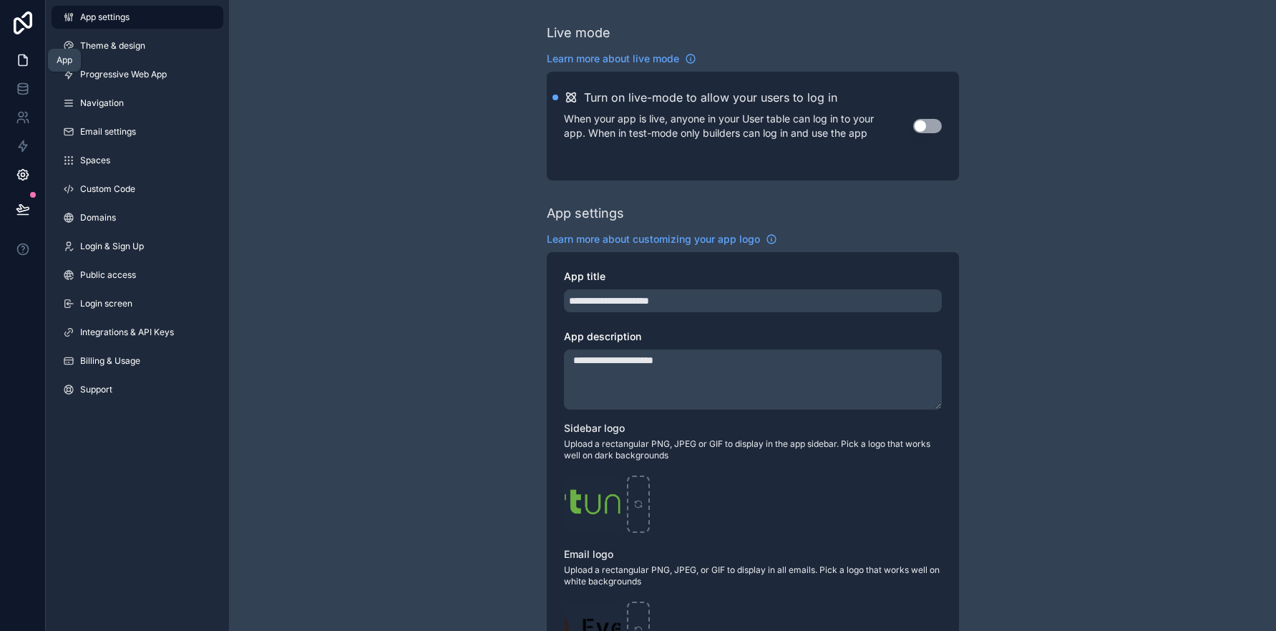
click at [22, 61] on icon at bounding box center [23, 60] width 14 height 14
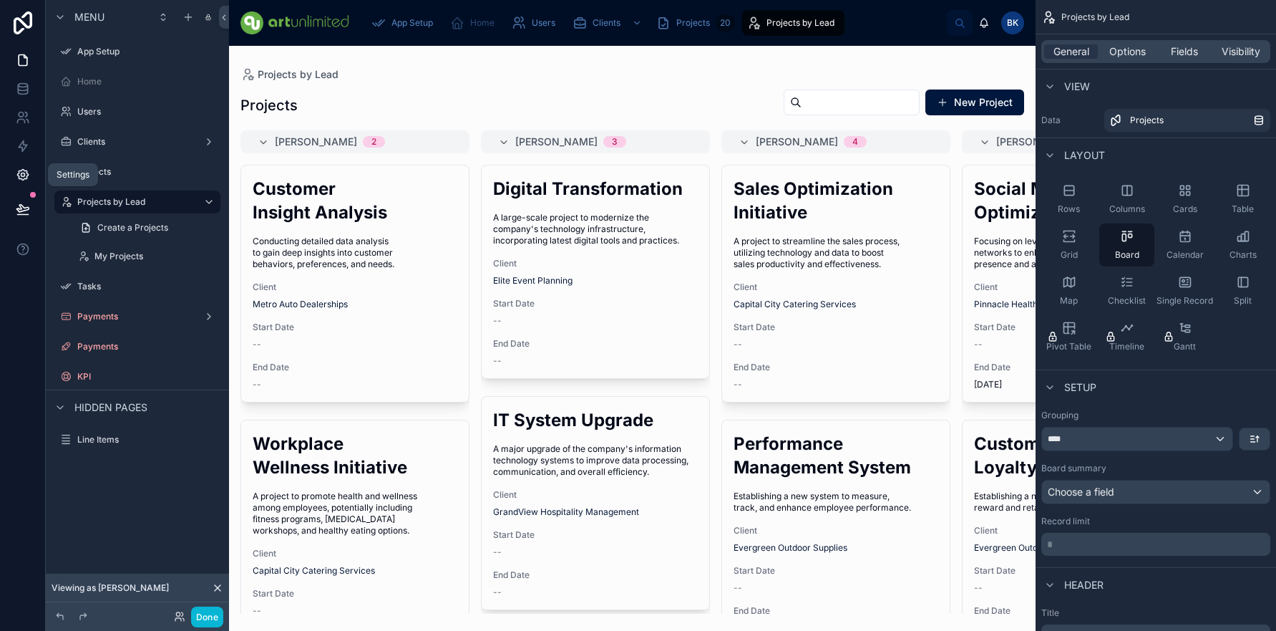
click at [24, 179] on icon at bounding box center [22, 175] width 11 height 11
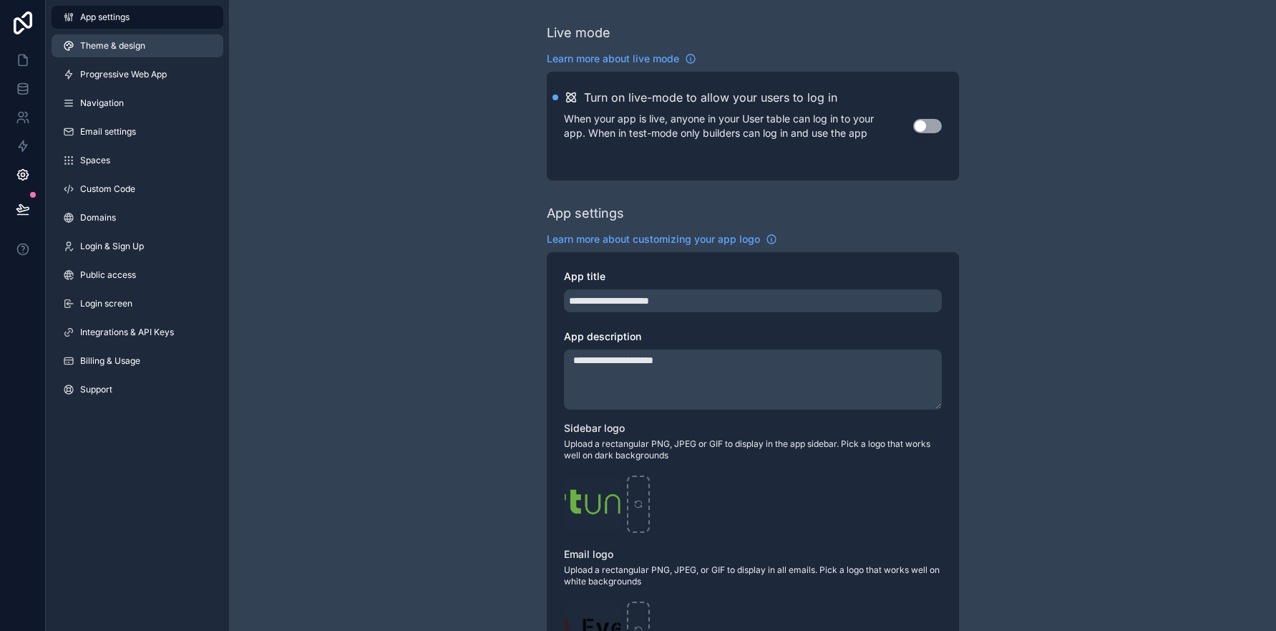
click at [118, 44] on span "Theme & design" at bounding box center [112, 45] width 65 height 11
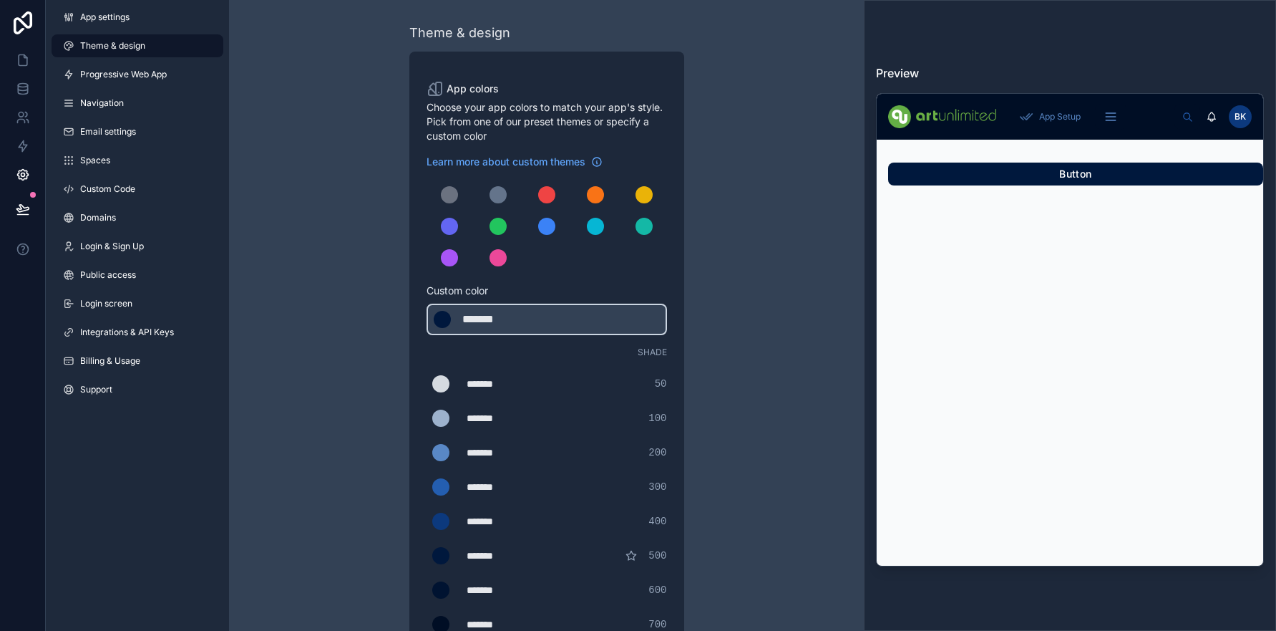
click at [475, 288] on span "Custom color" at bounding box center [541, 290] width 229 height 14
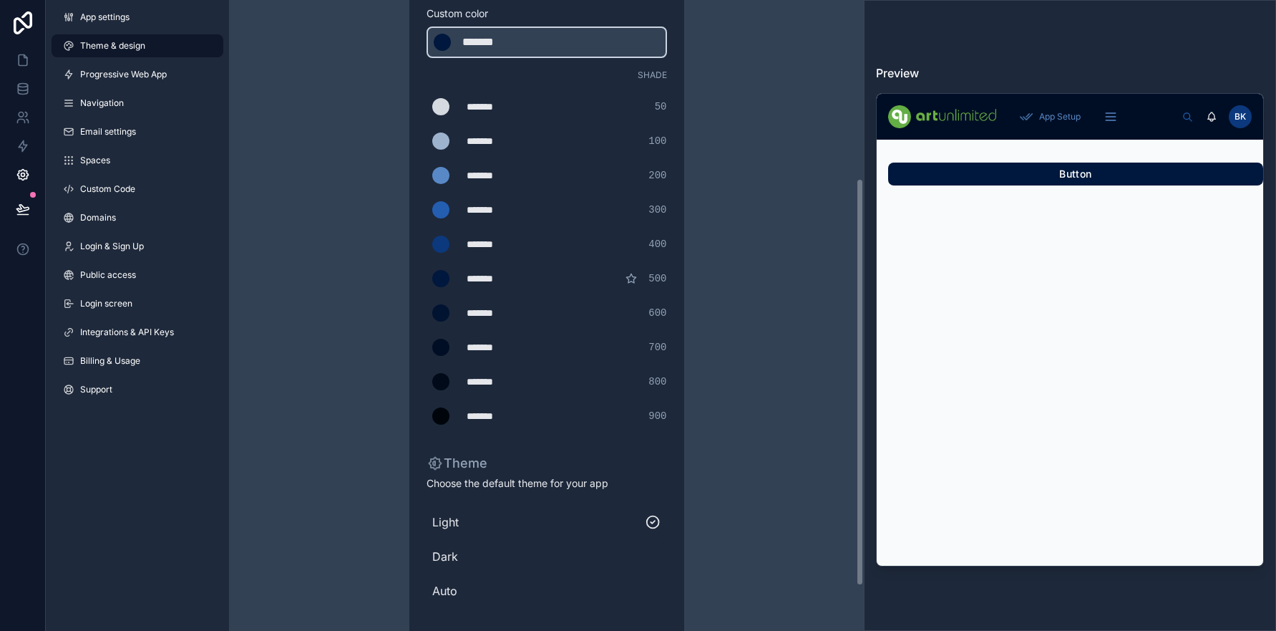
scroll to position [199, 0]
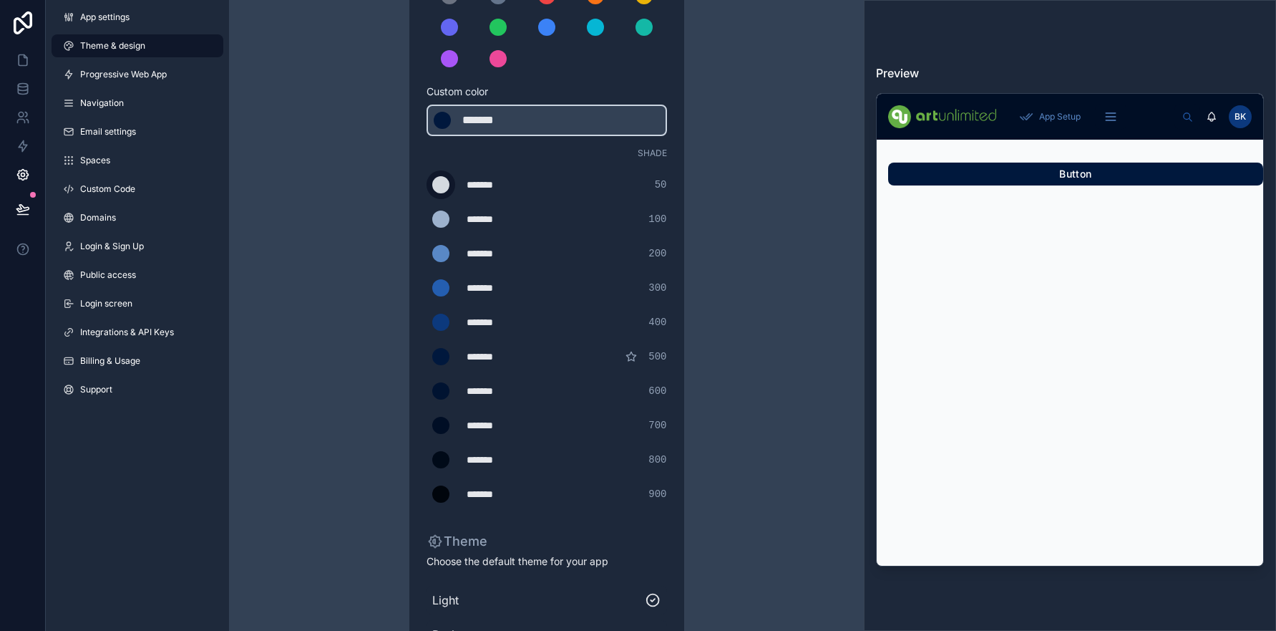
click at [442, 185] on div "scrollable content" at bounding box center [440, 184] width 17 height 17
click at [427, 185] on input "*******" at bounding box center [427, 185] width 0 height 0
click at [438, 180] on div "scrollable content" at bounding box center [440, 184] width 17 height 17
click at [427, 185] on input "*******" at bounding box center [427, 185] width 0 height 0
click at [369, 218] on div "Theme & design App colors Choose your app colors to match your app's style. Pic…" at bounding box center [547, 289] width 412 height 976
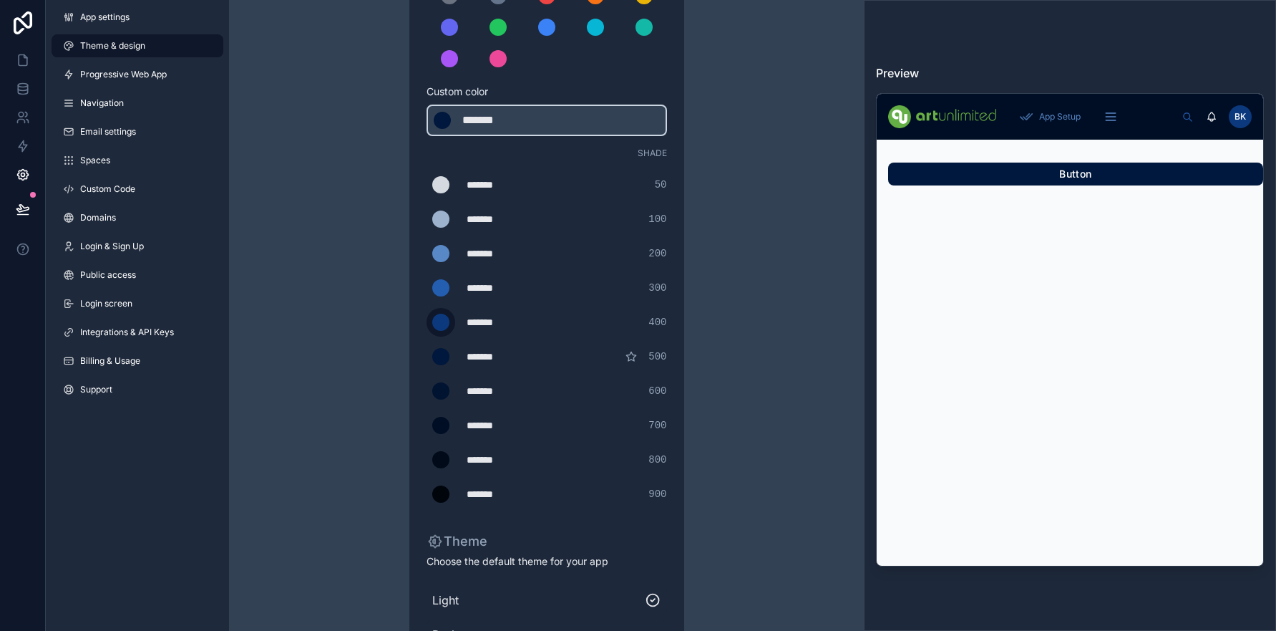
click at [442, 324] on div "scrollable content" at bounding box center [440, 322] width 17 height 17
click at [427, 322] on input "*******" at bounding box center [427, 322] width 0 height 0
click at [352, 304] on div "Theme & design App colors Choose your app colors to match your app's style. Pic…" at bounding box center [547, 289] width 412 height 976
click at [442, 358] on div "scrollable content" at bounding box center [440, 356] width 17 height 17
click at [427, 356] on input "*******" at bounding box center [427, 356] width 0 height 0
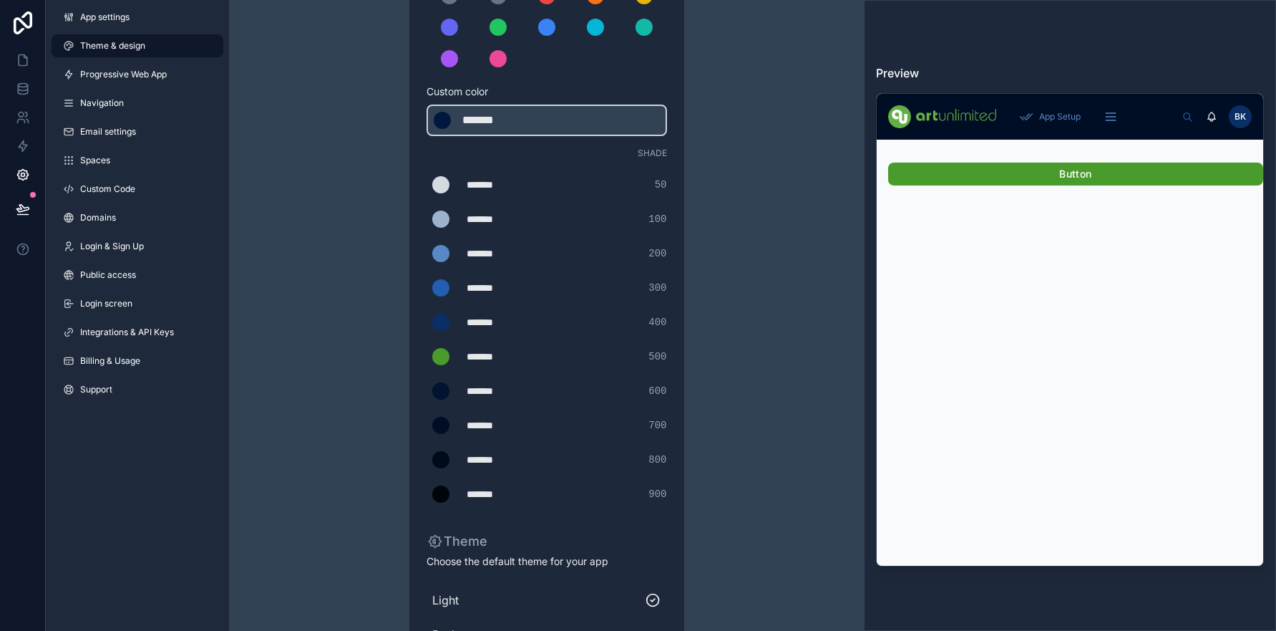
click at [374, 347] on div "Theme & design App colors Choose your app colors to match your app's style. Pic…" at bounding box center [547, 289] width 412 height 976
click at [450, 288] on label "scrollable content" at bounding box center [441, 287] width 29 height 29
click at [427, 288] on input "*******" at bounding box center [427, 288] width 0 height 0
click at [370, 286] on div "Theme & design App colors Choose your app colors to match your app's style. Pic…" at bounding box center [547, 289] width 412 height 976
click at [444, 253] on div "scrollable content" at bounding box center [440, 253] width 17 height 17
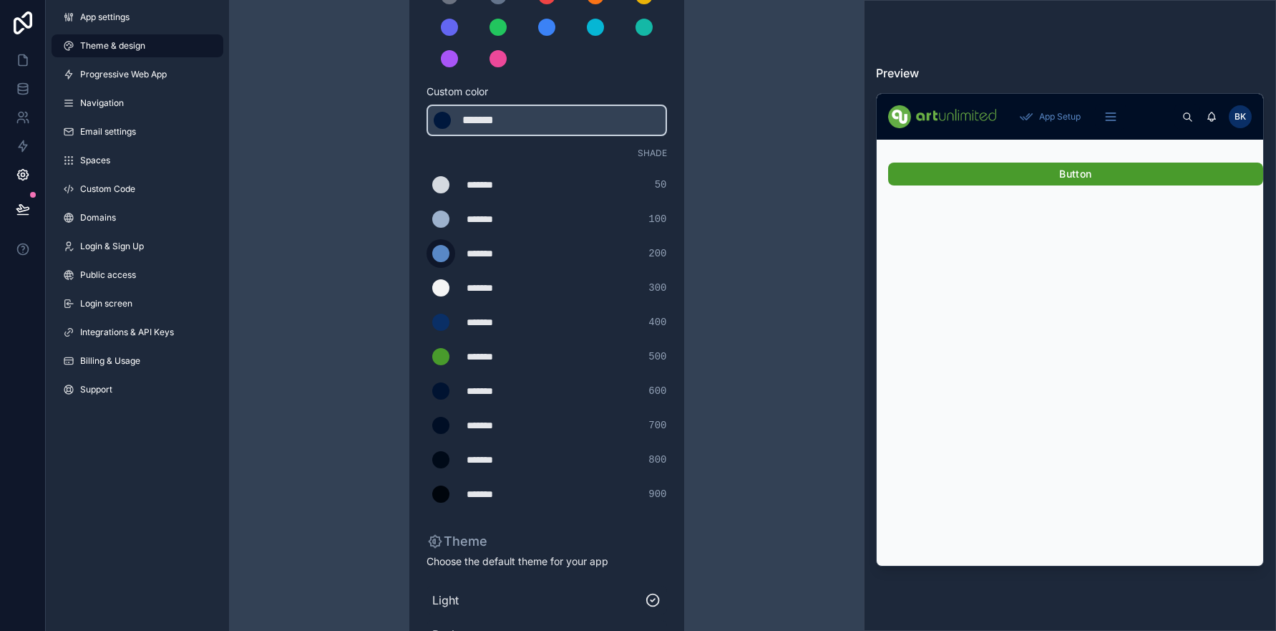
click at [427, 253] on input "*******" at bounding box center [427, 253] width 0 height 0
click at [338, 234] on div "Theme & design App colors Choose your app colors to match your app's style. Pic…" at bounding box center [546, 289] width 635 height 976
click at [434, 218] on div "scrollable content" at bounding box center [440, 218] width 17 height 17
click at [427, 219] on input "*******" at bounding box center [427, 219] width 0 height 0
click at [333, 207] on div "Theme & design App colors Choose your app colors to match your app's style. Pic…" at bounding box center [546, 289] width 635 height 976
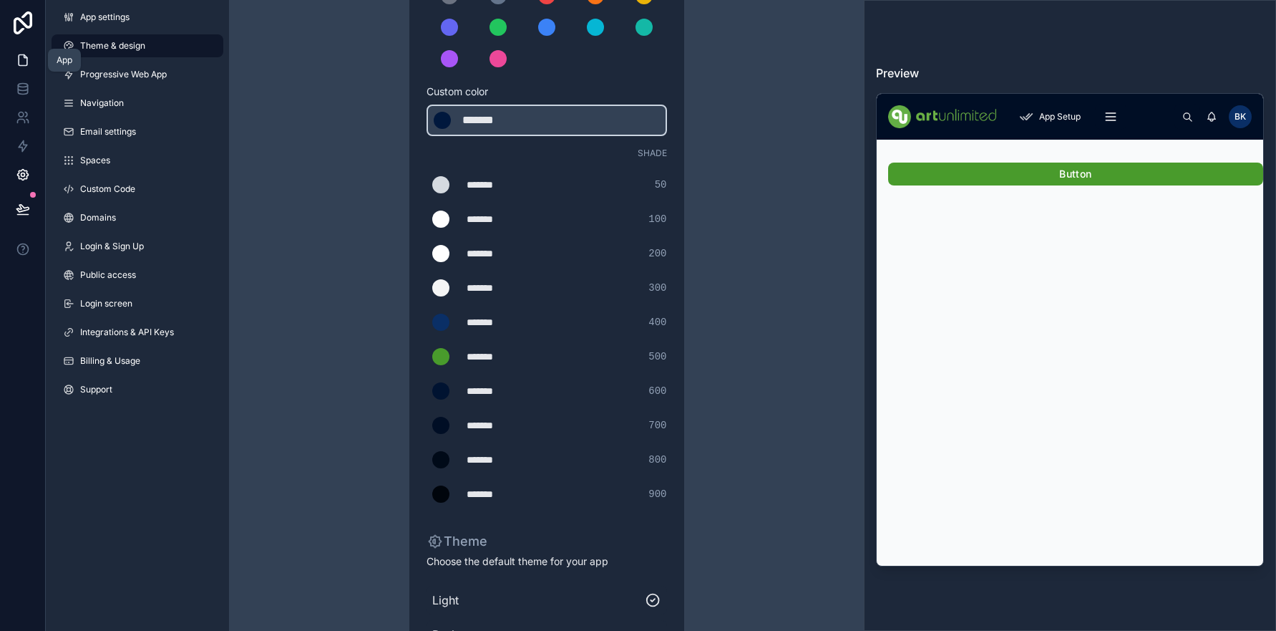
click at [23, 60] on icon at bounding box center [23, 60] width 14 height 14
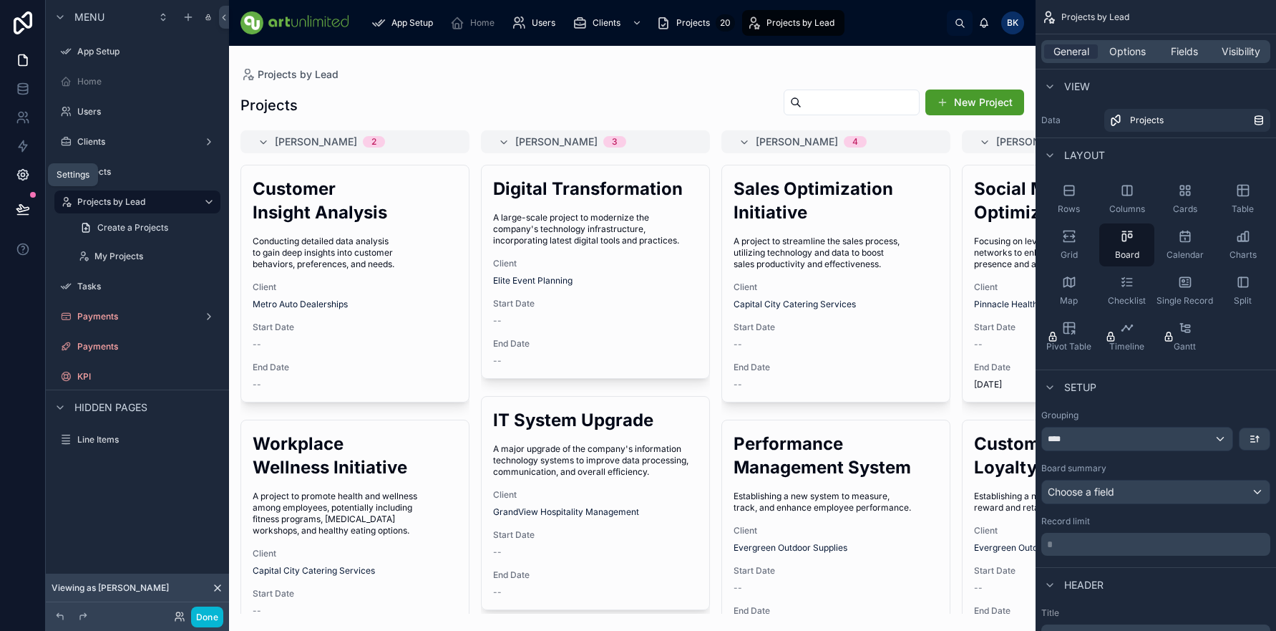
click at [21, 171] on icon at bounding box center [22, 175] width 11 height 11
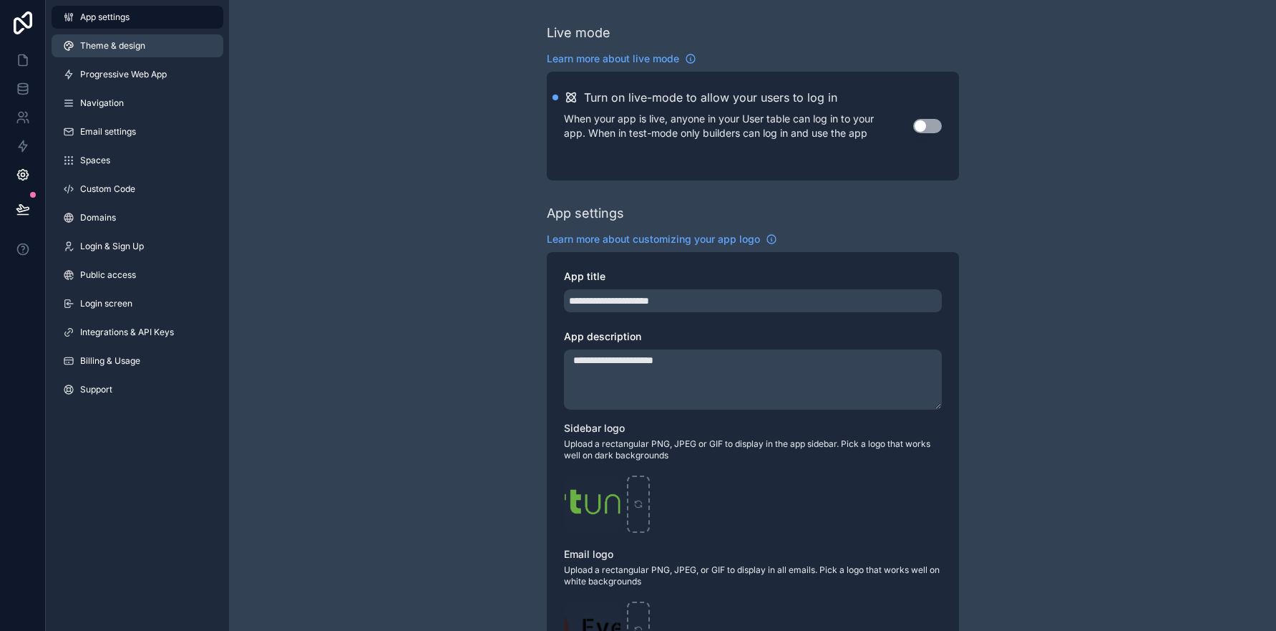
click at [129, 47] on span "Theme & design" at bounding box center [112, 45] width 65 height 11
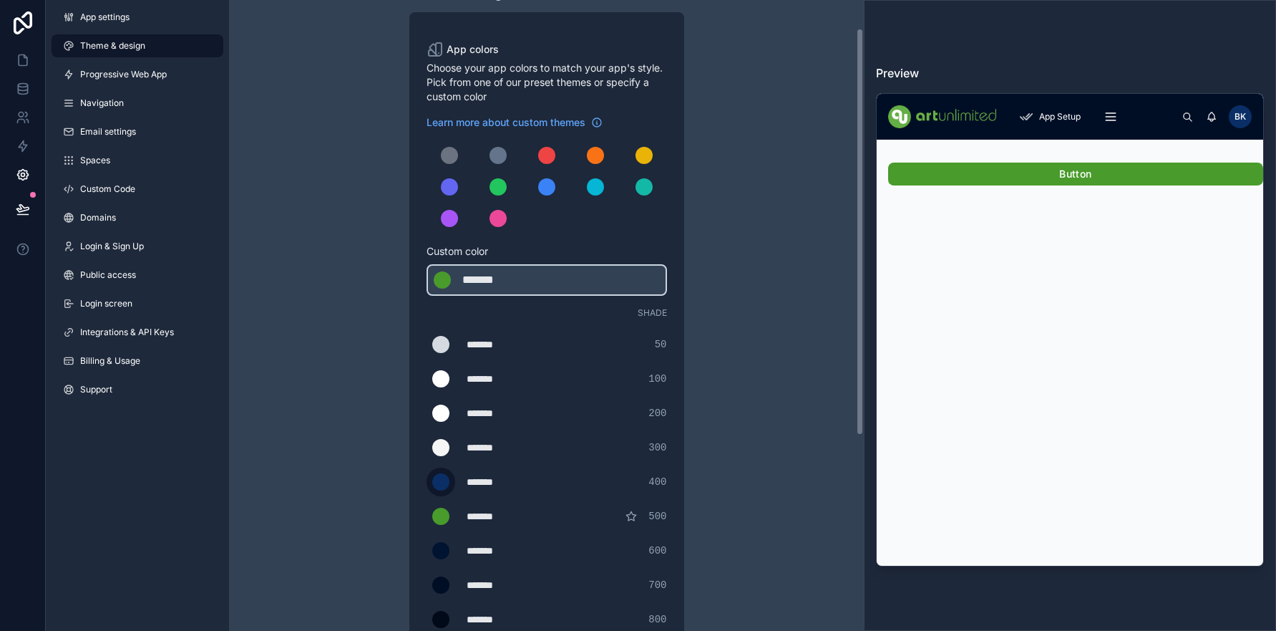
scroll to position [44, 0]
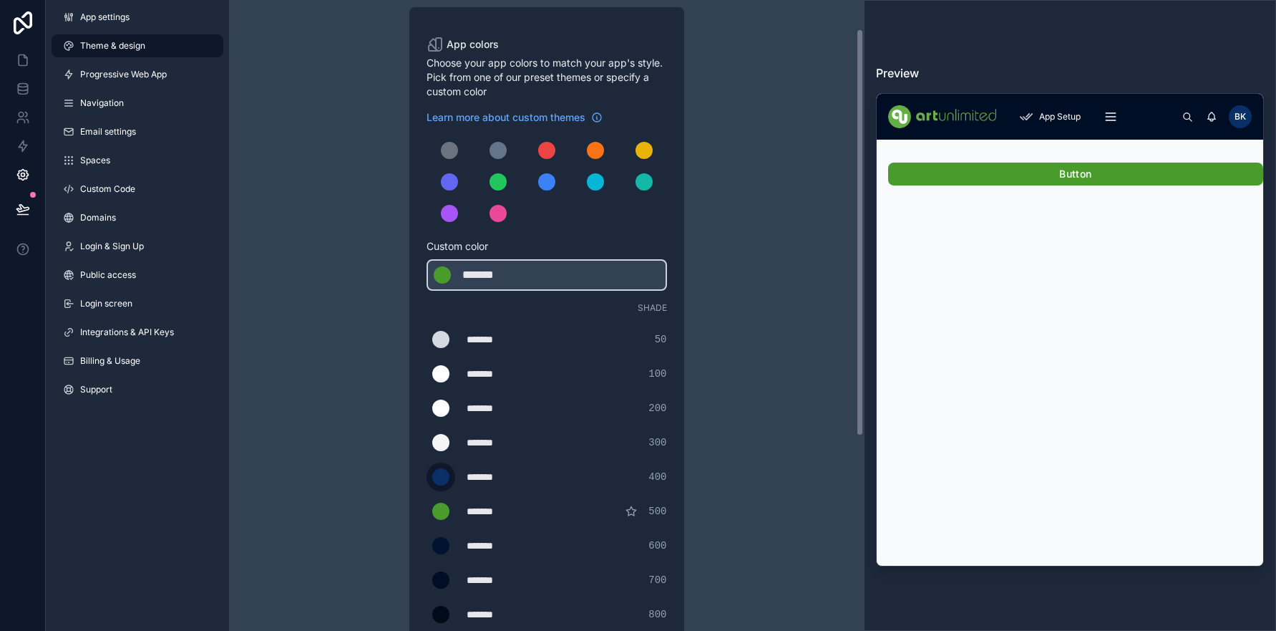
click at [440, 477] on div "scrollable content" at bounding box center [440, 476] width 17 height 17
click at [427, 477] on input "*******" at bounding box center [427, 477] width 0 height 0
click at [361, 455] on div "Theme & design App colors Choose your app colors to match your app's style. Pic…" at bounding box center [547, 444] width 412 height 976
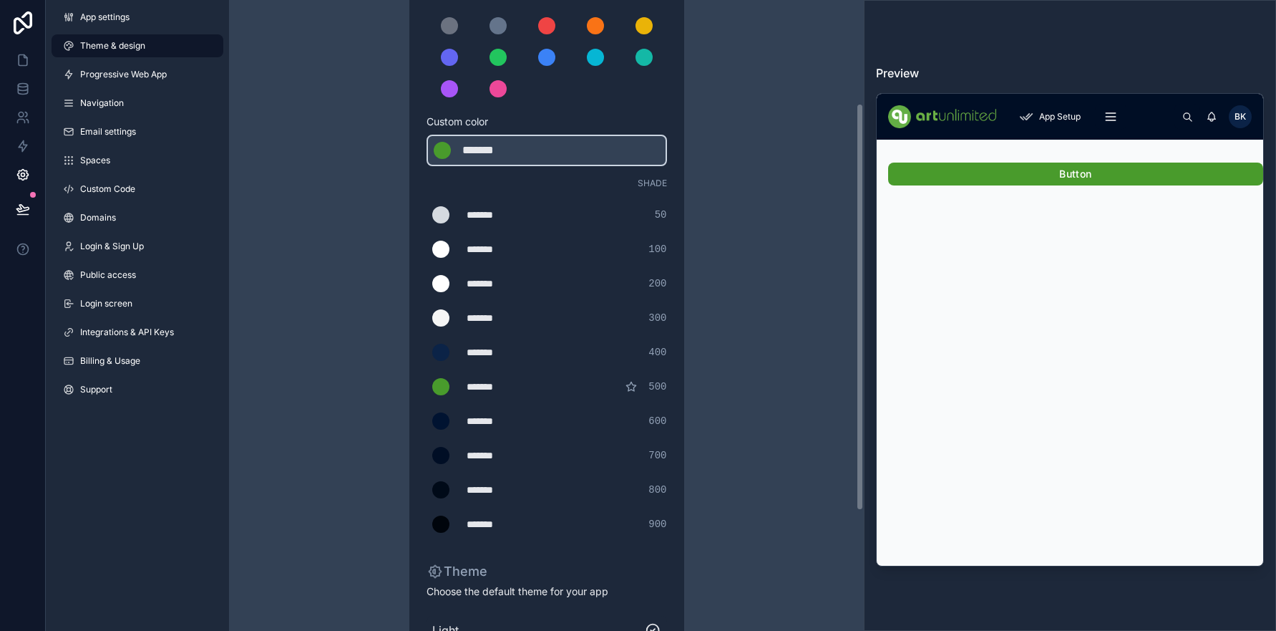
scroll to position [197, 0]
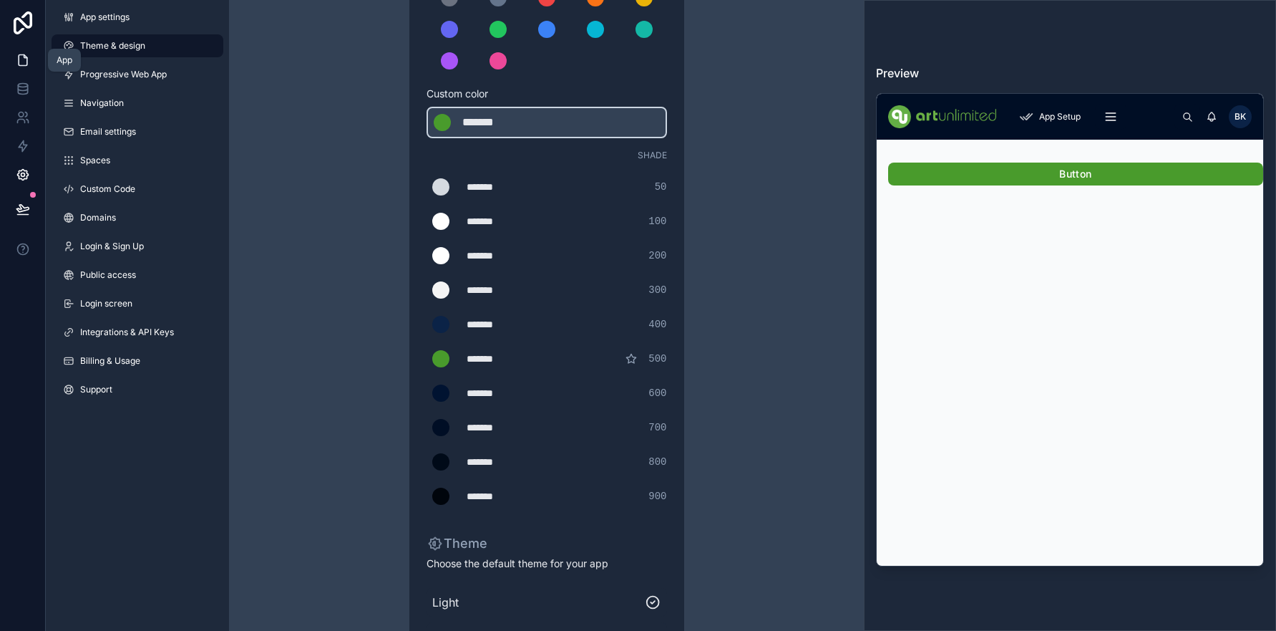
click at [19, 62] on icon at bounding box center [23, 60] width 9 height 11
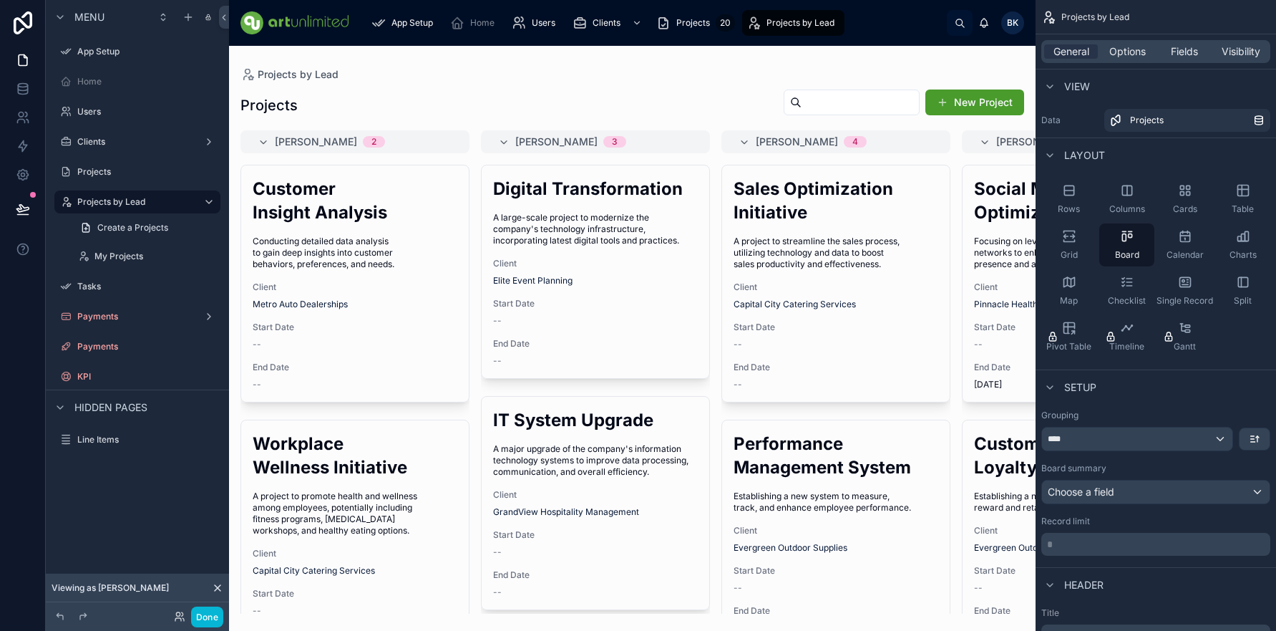
click at [523, 79] on div at bounding box center [632, 338] width 807 height 585
click at [88, 170] on label "Projects" at bounding box center [134, 171] width 115 height 11
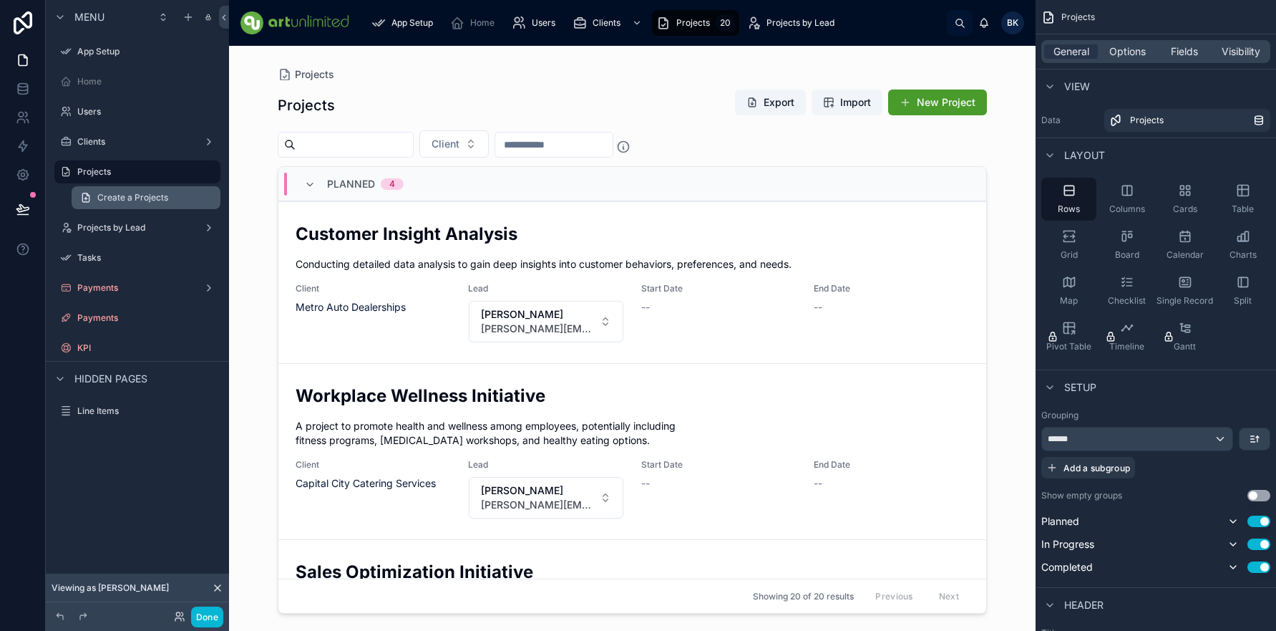
click at [112, 198] on span "Create a Projects" at bounding box center [132, 197] width 71 height 11
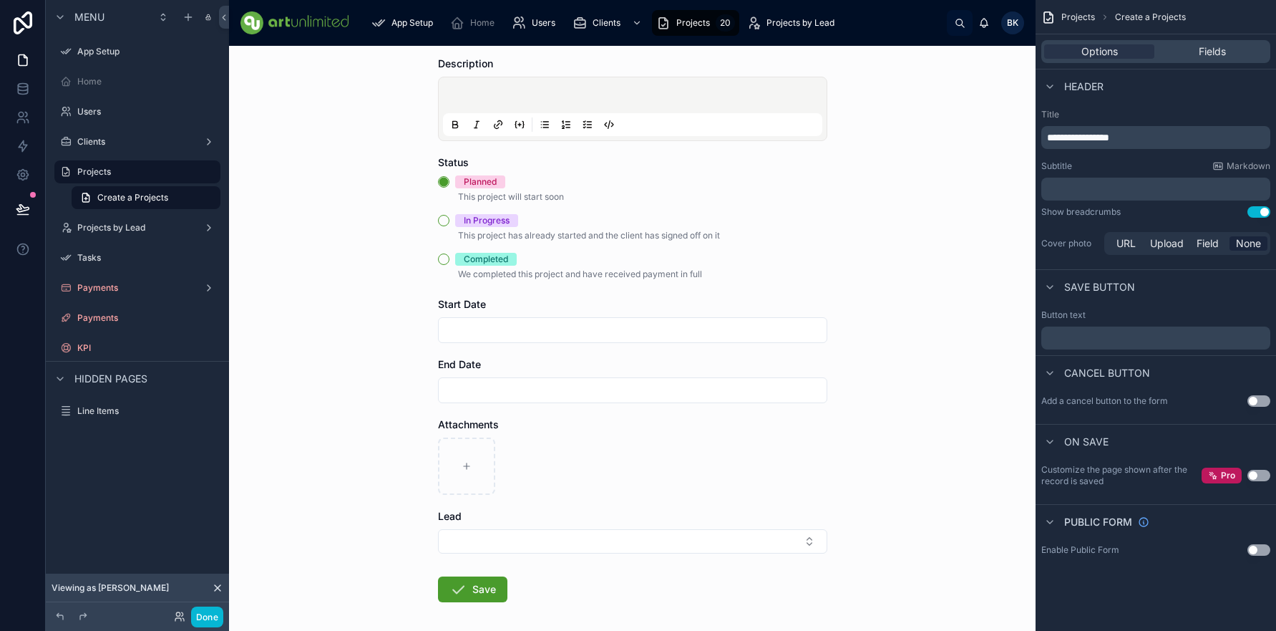
scroll to position [155, 0]
click at [458, 274] on span "We completed this project and have received payment in full" at bounding box center [580, 271] width 244 height 11
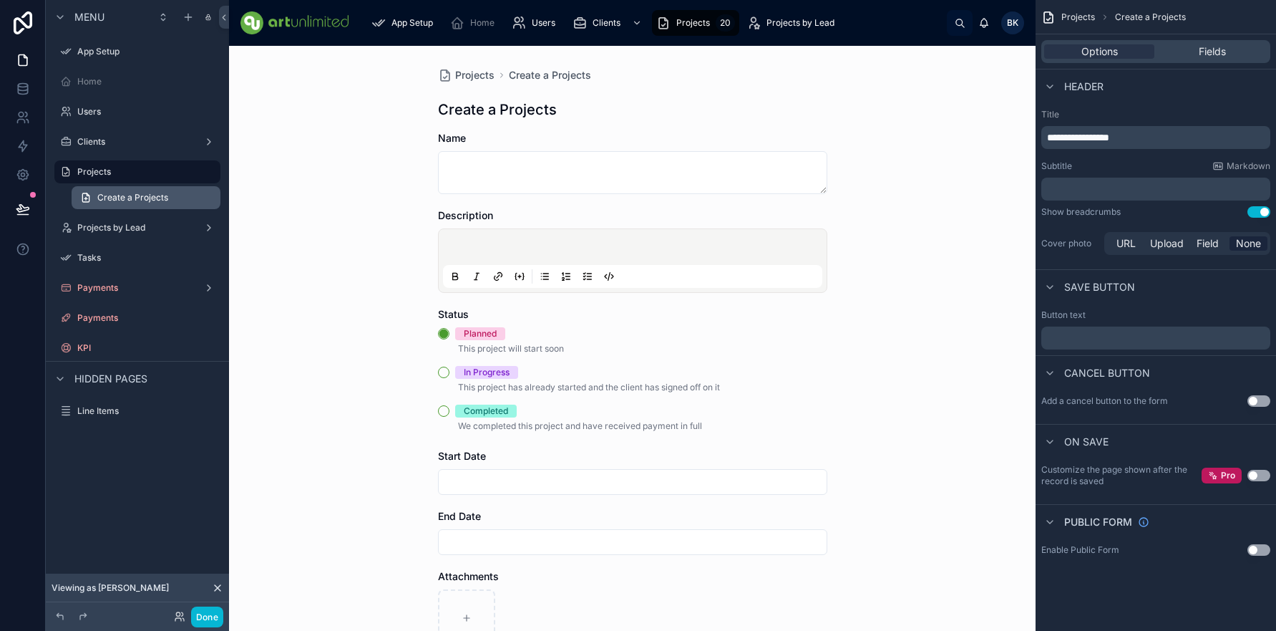
scroll to position [0, 0]
click at [108, 172] on label "Projects" at bounding box center [134, 171] width 115 height 11
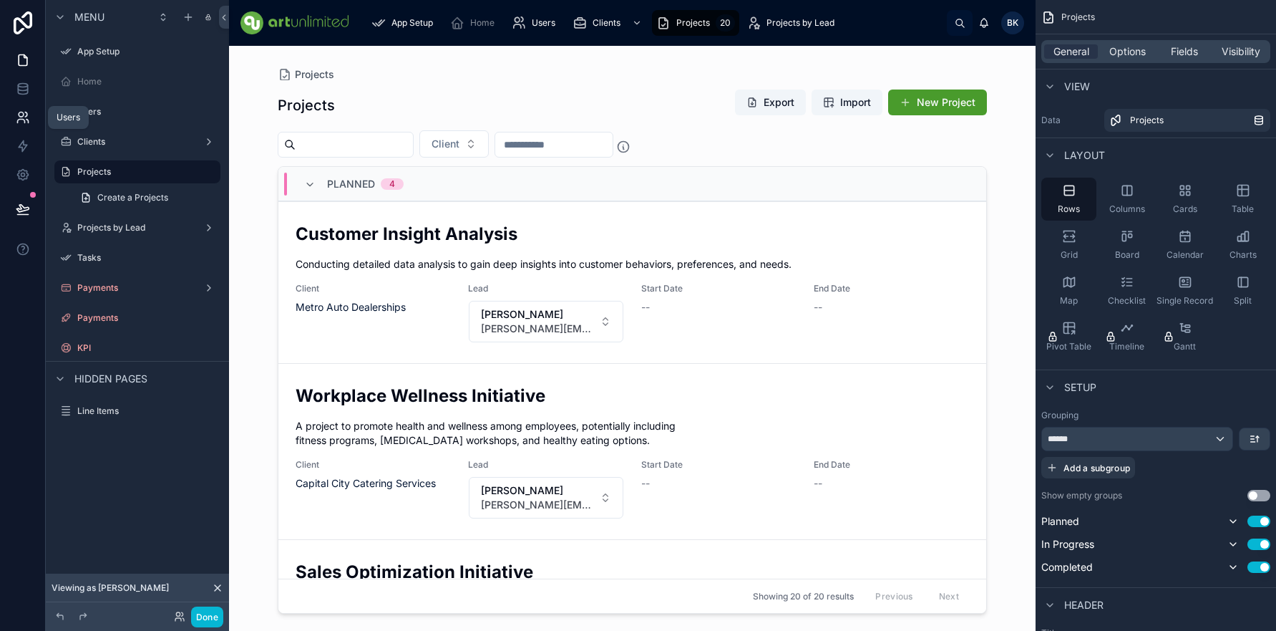
click at [21, 118] on icon at bounding box center [23, 117] width 14 height 14
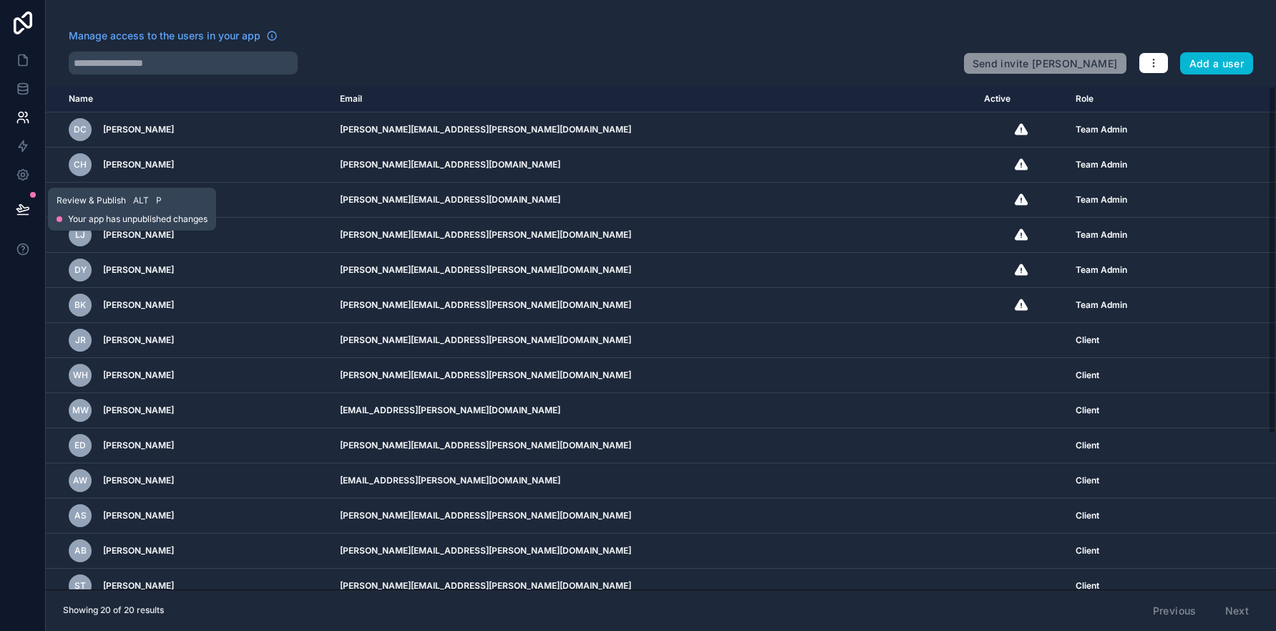
click at [19, 210] on icon at bounding box center [23, 209] width 14 height 14
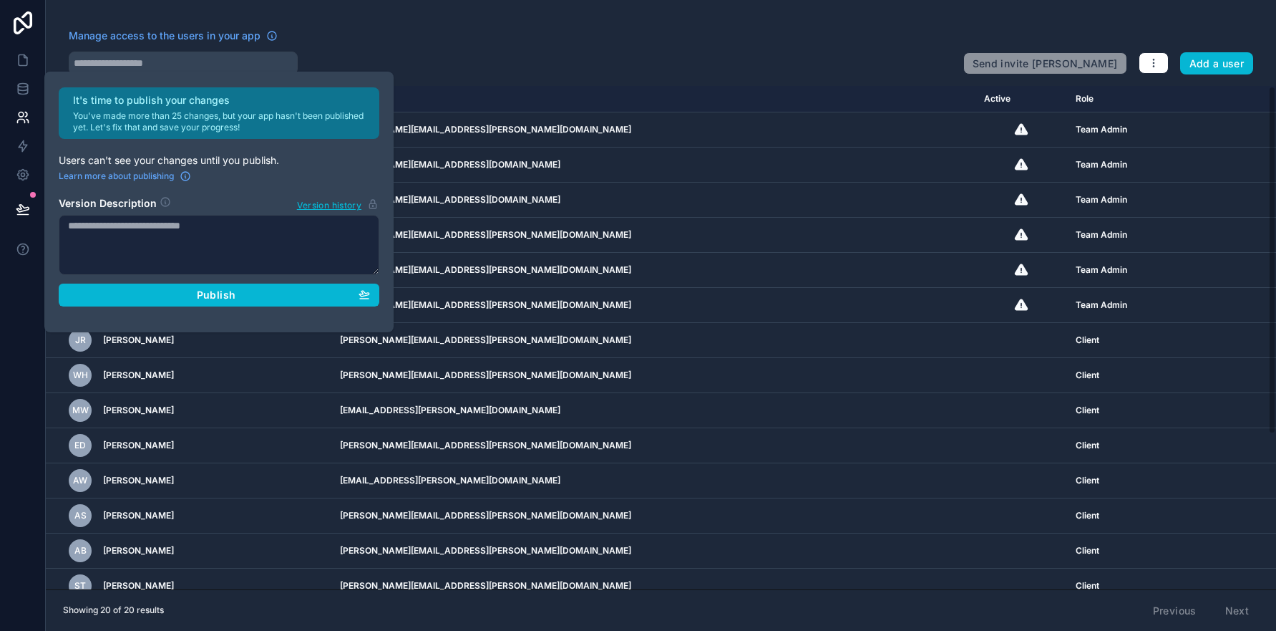
click at [145, 228] on textarea at bounding box center [219, 245] width 321 height 60
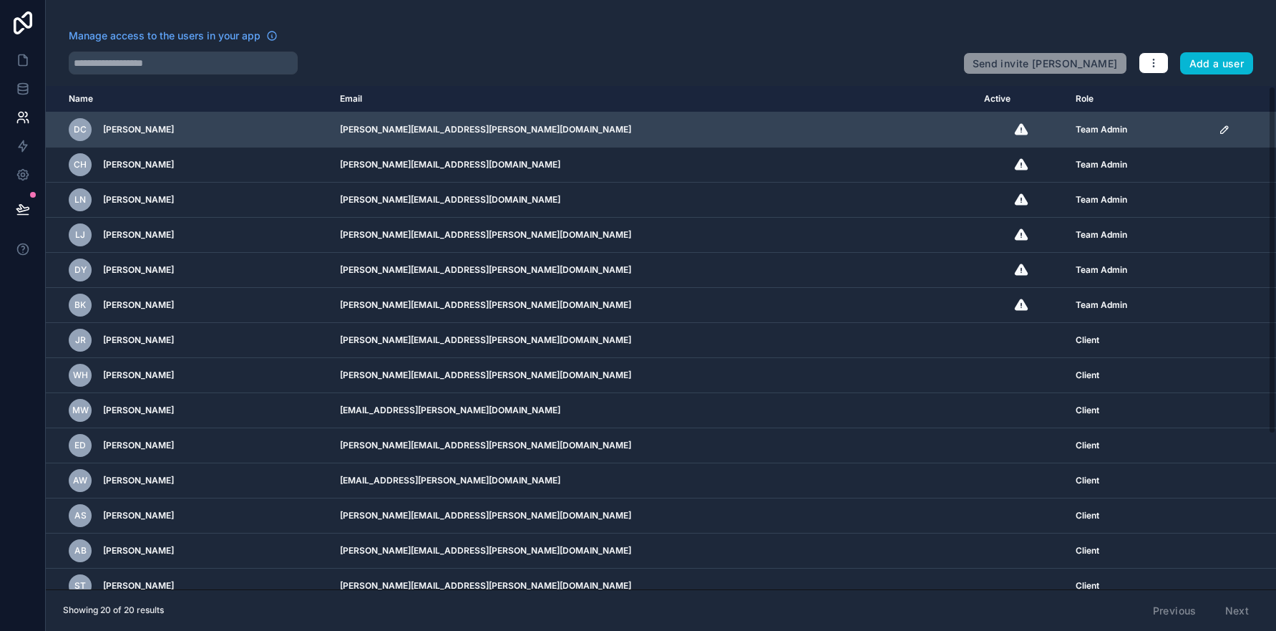
click at [1219, 131] on icon "scrollable content" at bounding box center [1224, 129] width 11 height 11
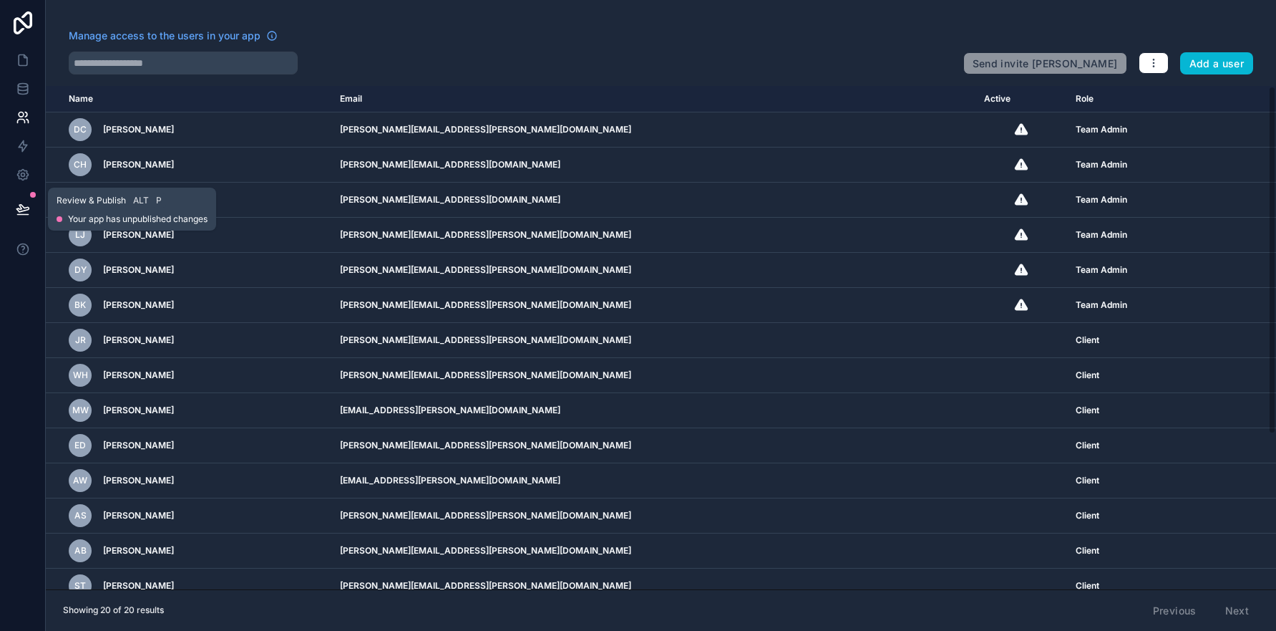
click at [22, 209] on icon at bounding box center [23, 209] width 14 height 14
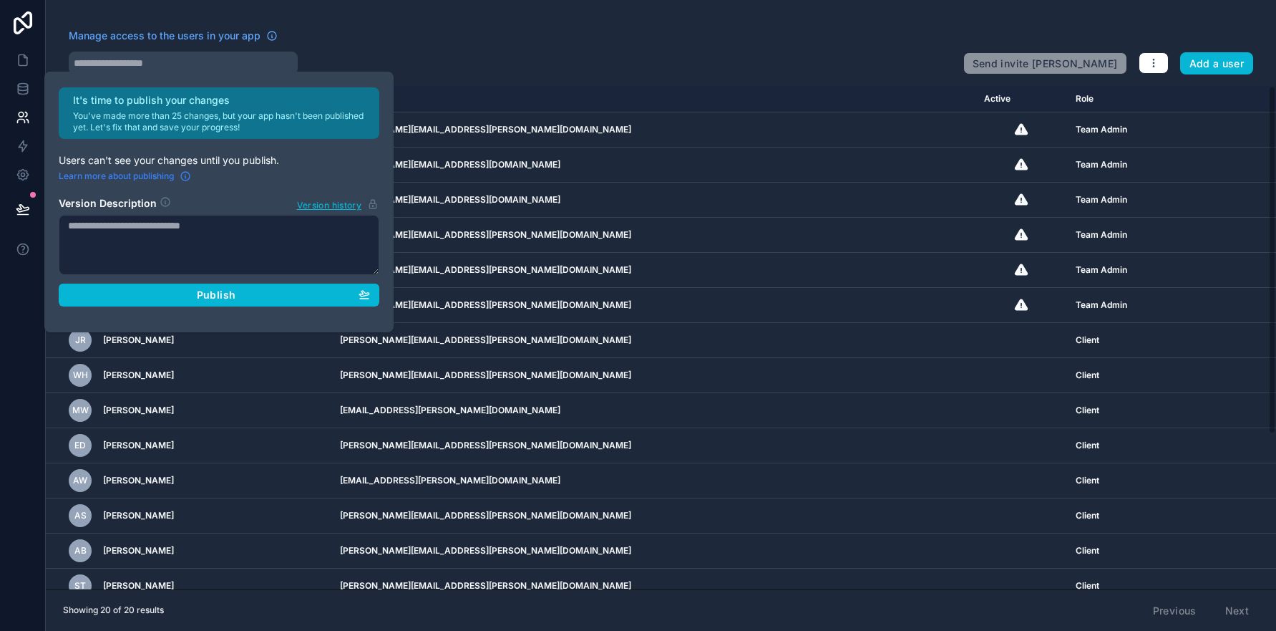
click at [140, 176] on span "Learn more about publishing" at bounding box center [116, 175] width 115 height 11
click at [542, 57] on div at bounding box center [510, 63] width 883 height 23
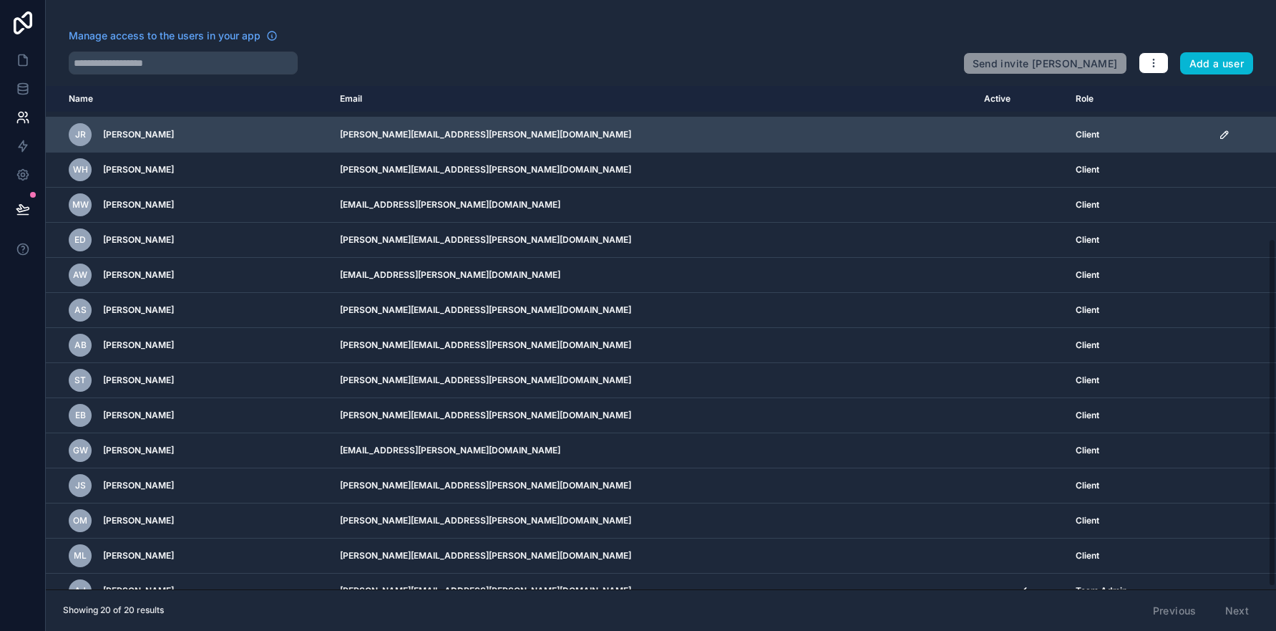
scroll to position [224, 0]
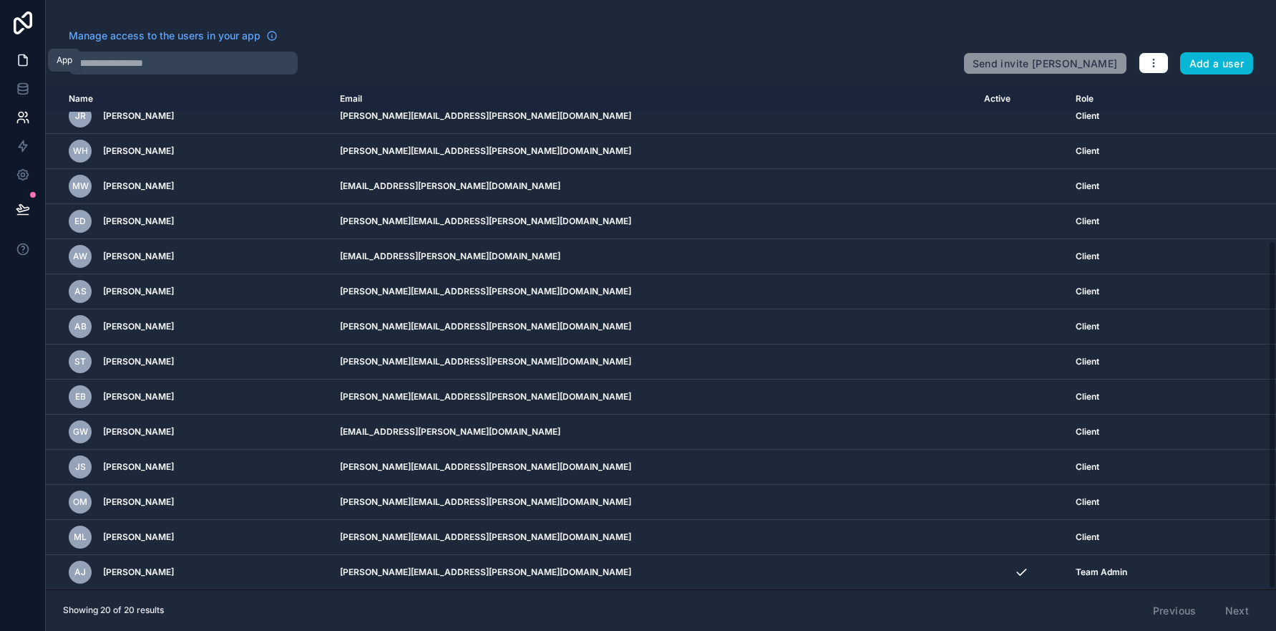
click at [19, 65] on icon at bounding box center [23, 60] width 9 height 11
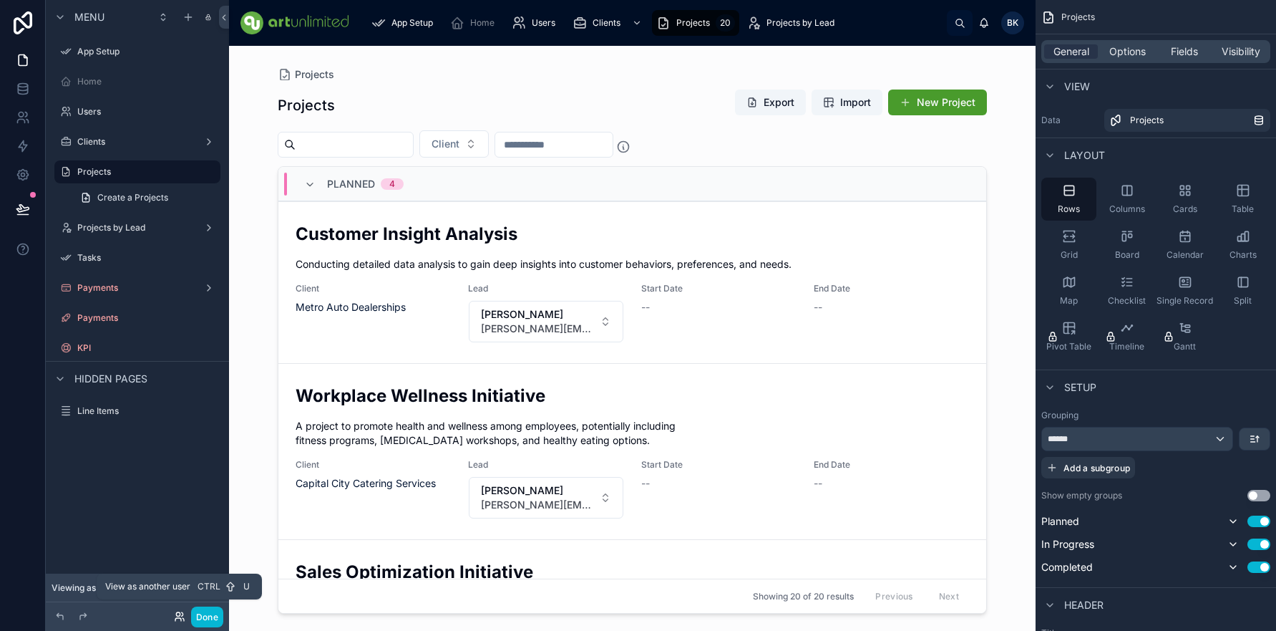
click at [180, 614] on icon at bounding box center [179, 616] width 11 height 11
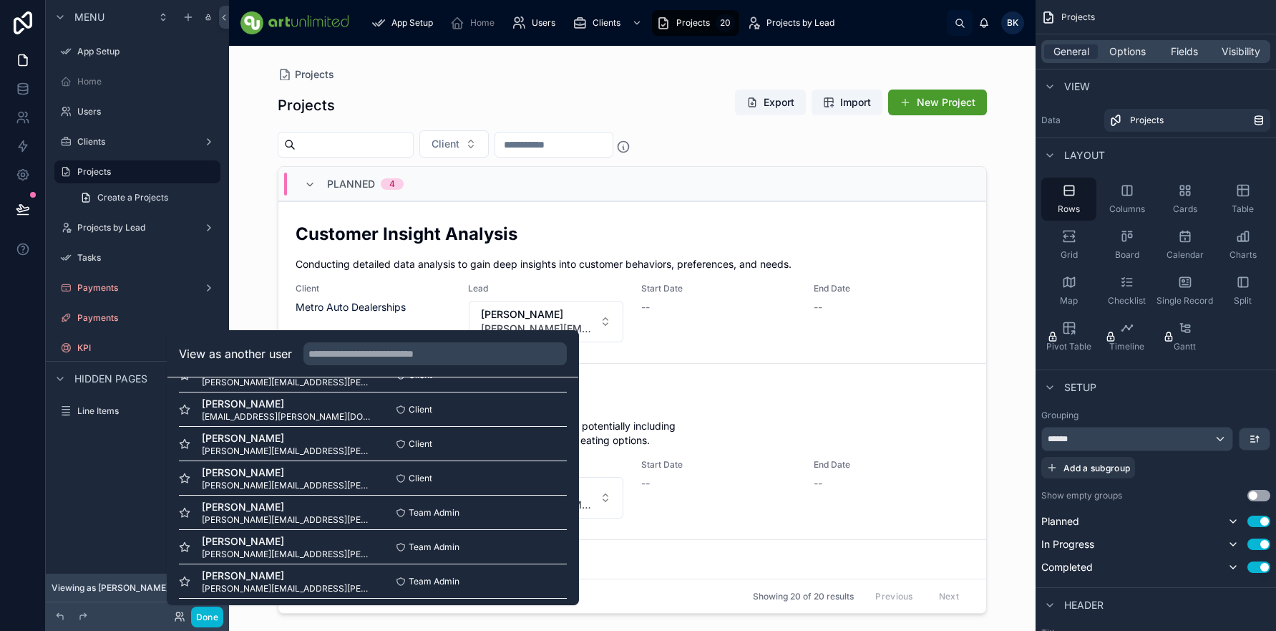
scroll to position [483, 0]
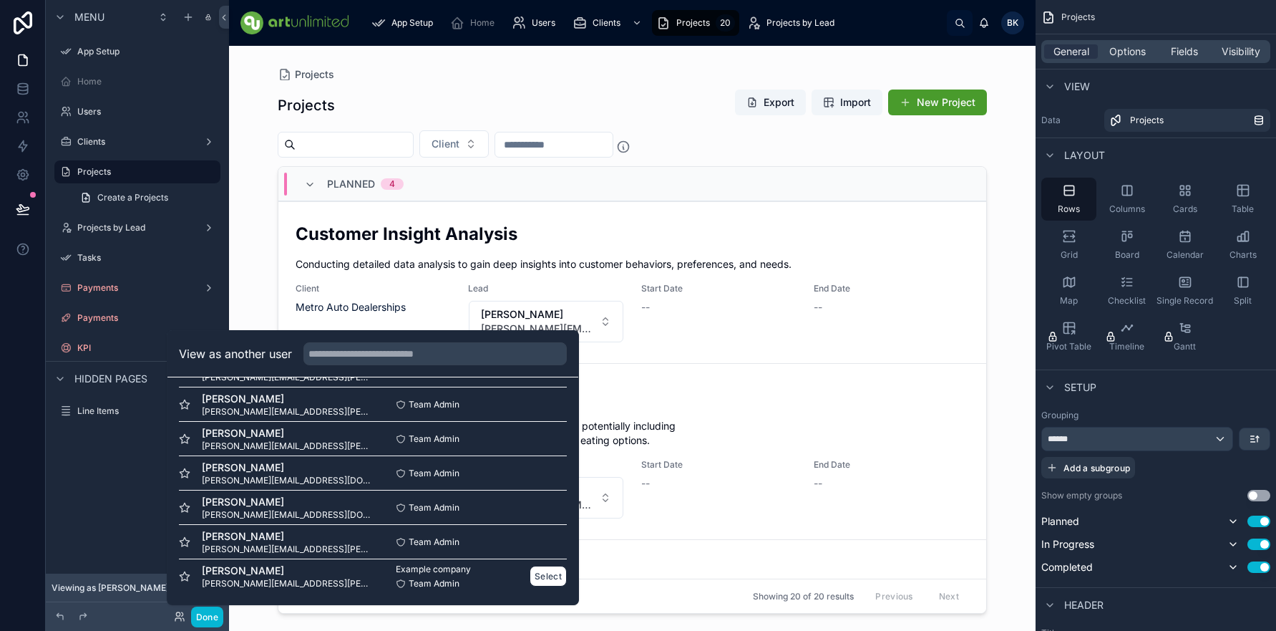
click at [266, 578] on span "amanda.jacquart@artunlimitedusa.com" at bounding box center [287, 583] width 171 height 11
click at [533, 578] on button "Select" at bounding box center [548, 575] width 37 height 21
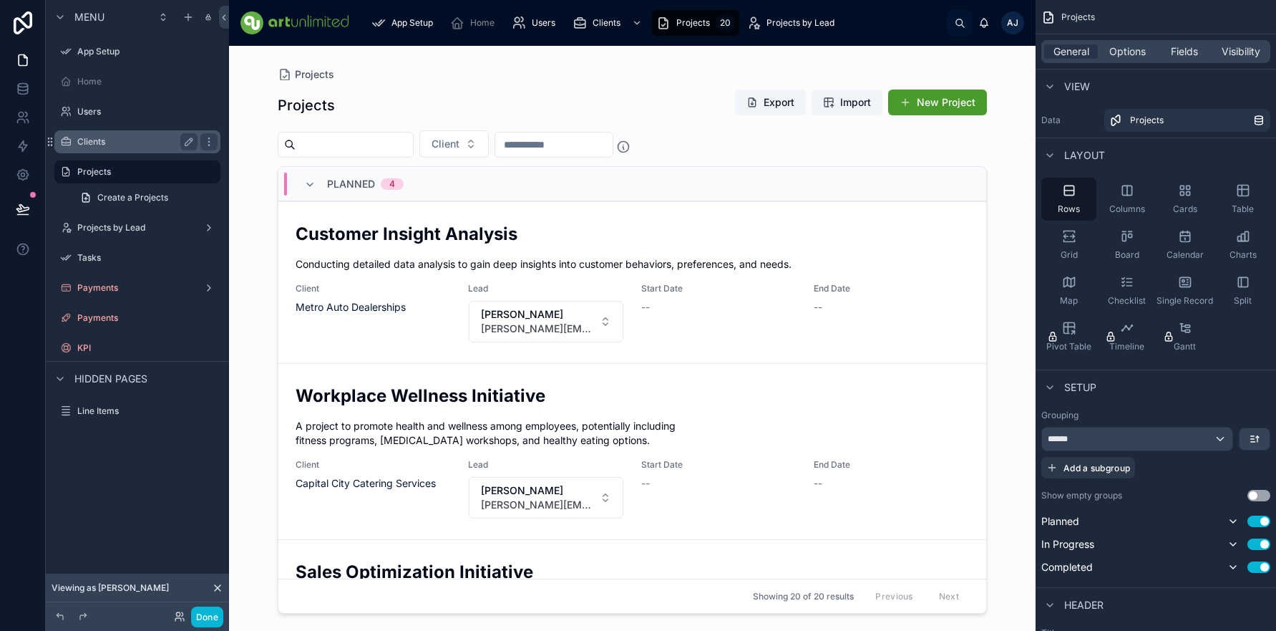
click at [94, 142] on label "Clients" at bounding box center [134, 141] width 115 height 11
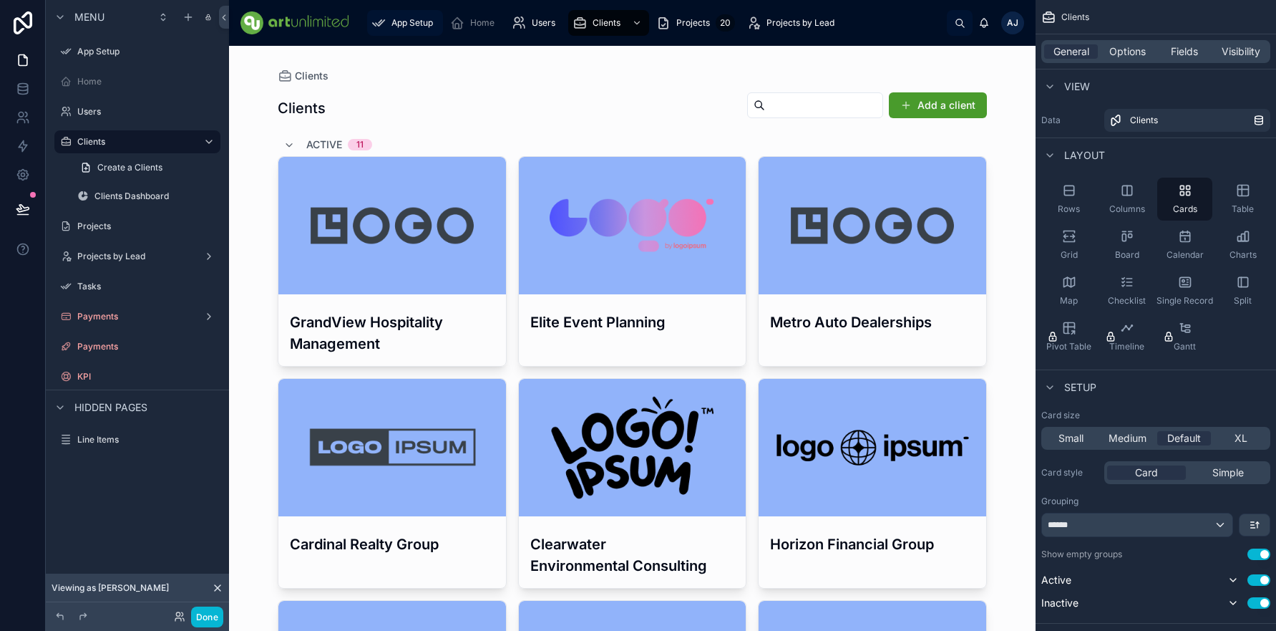
click at [412, 21] on span "App Setup" at bounding box center [413, 22] width 42 height 11
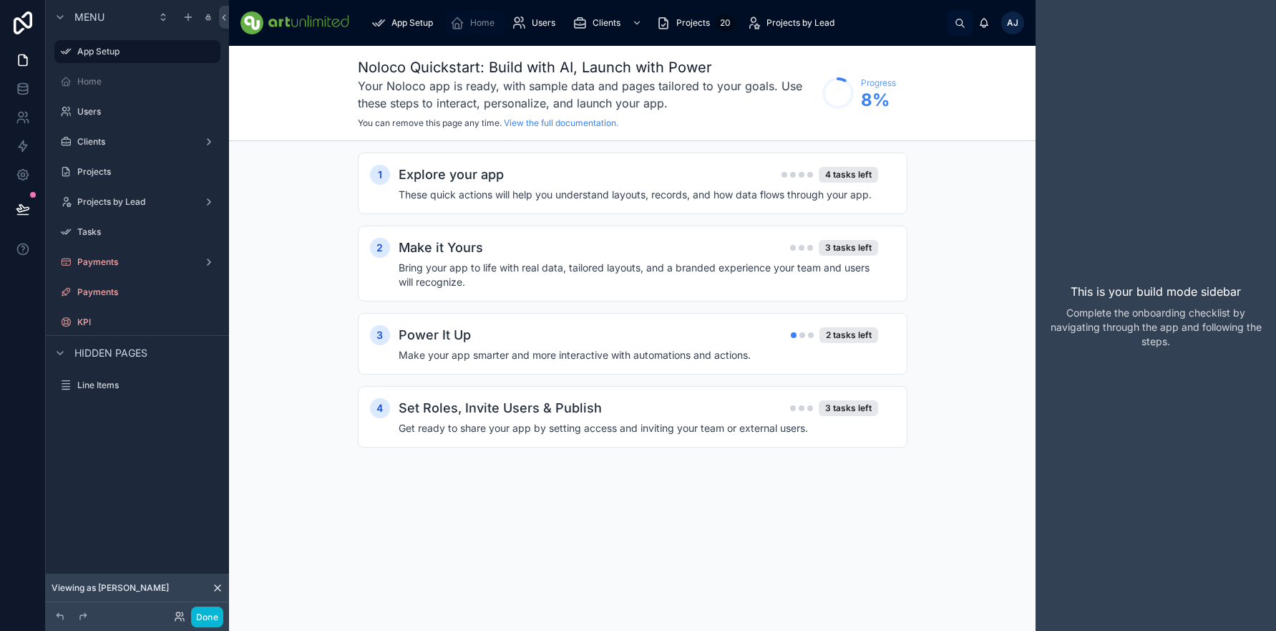
click at [486, 24] on span "Home" at bounding box center [482, 22] width 24 height 11
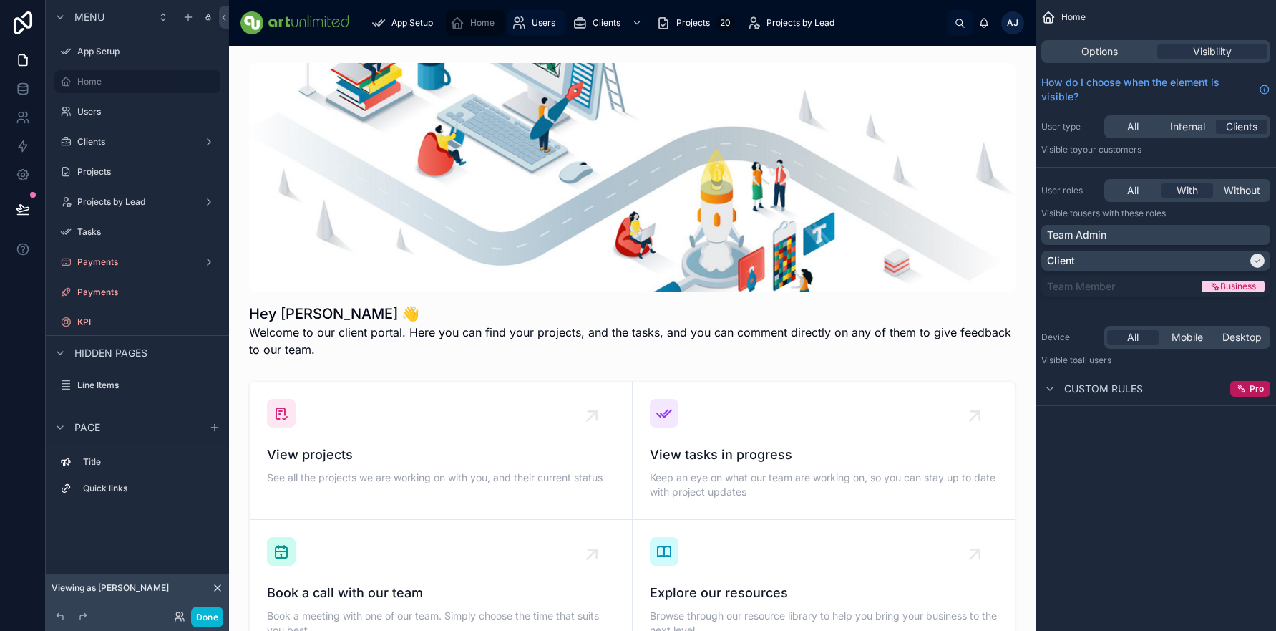
click at [544, 22] on span "Users" at bounding box center [544, 22] width 24 height 11
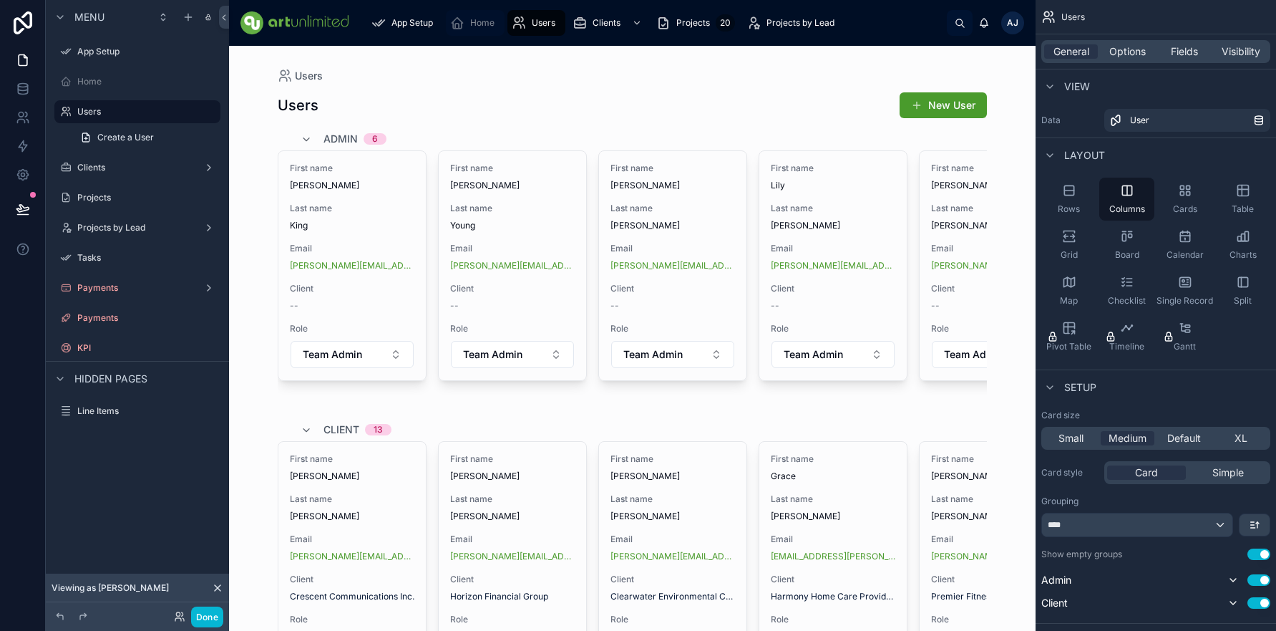
click at [477, 22] on span "Home" at bounding box center [482, 22] width 24 height 11
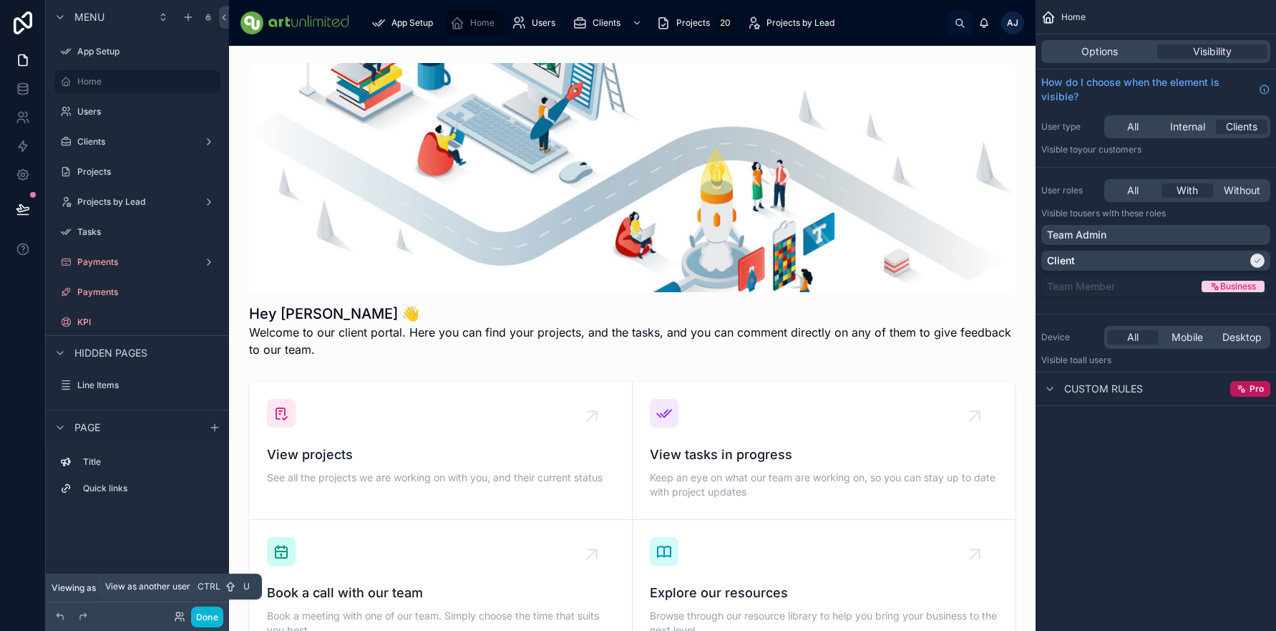
click at [178, 613] on icon at bounding box center [179, 616] width 11 height 11
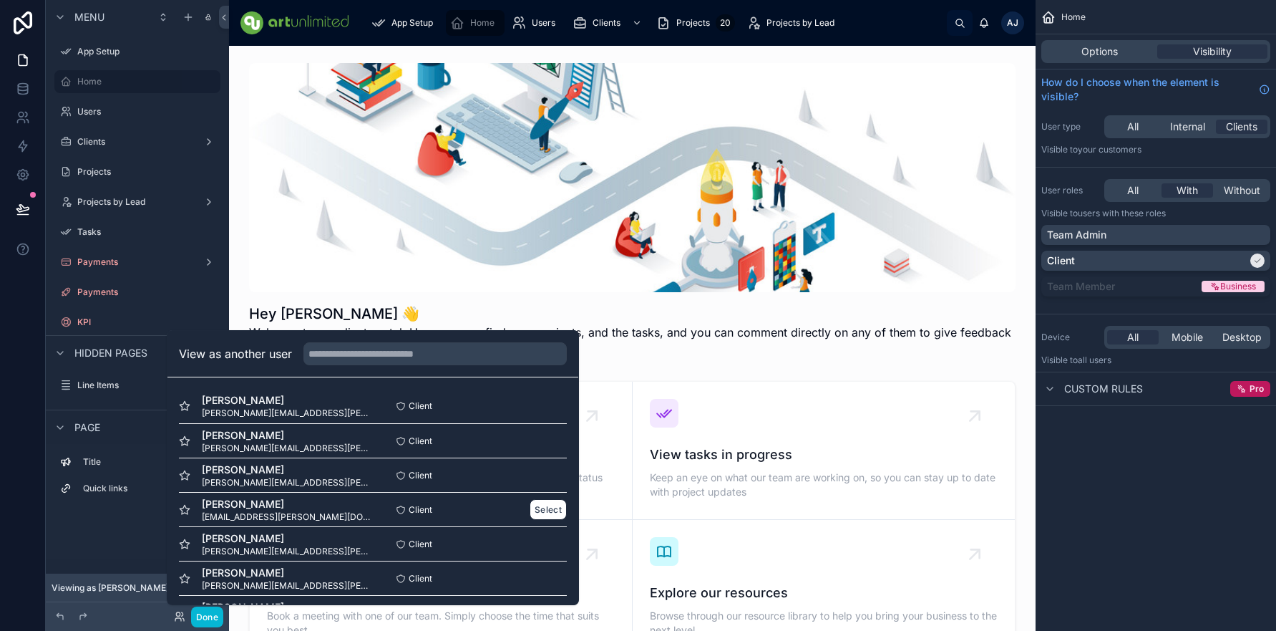
click at [253, 495] on div "Grace Walker grace.walker@example.com Client Select" at bounding box center [373, 509] width 388 height 34
click at [540, 505] on button "Select" at bounding box center [548, 509] width 37 height 21
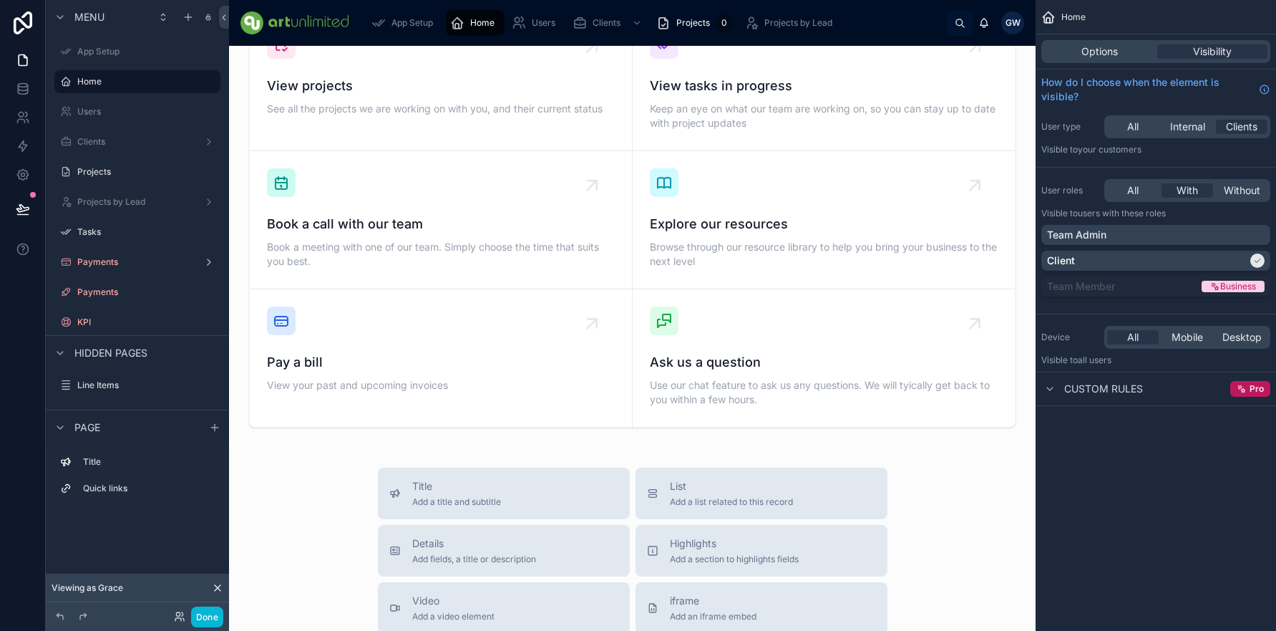
scroll to position [399, 0]
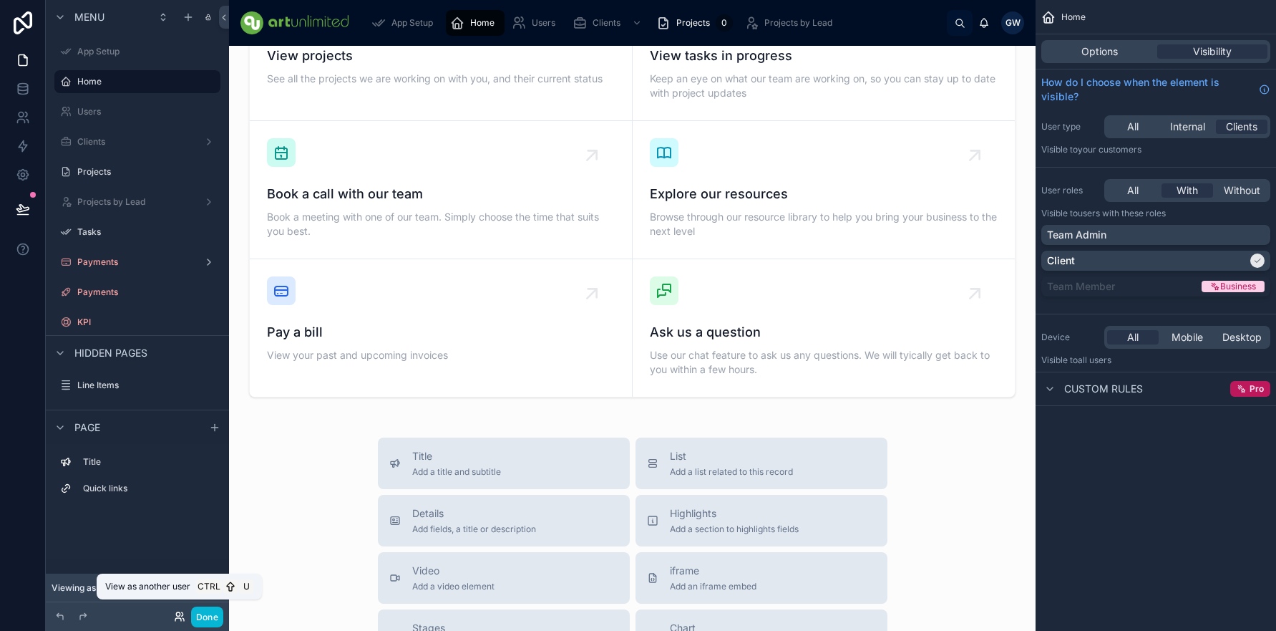
click at [175, 621] on icon at bounding box center [178, 619] width 6 height 3
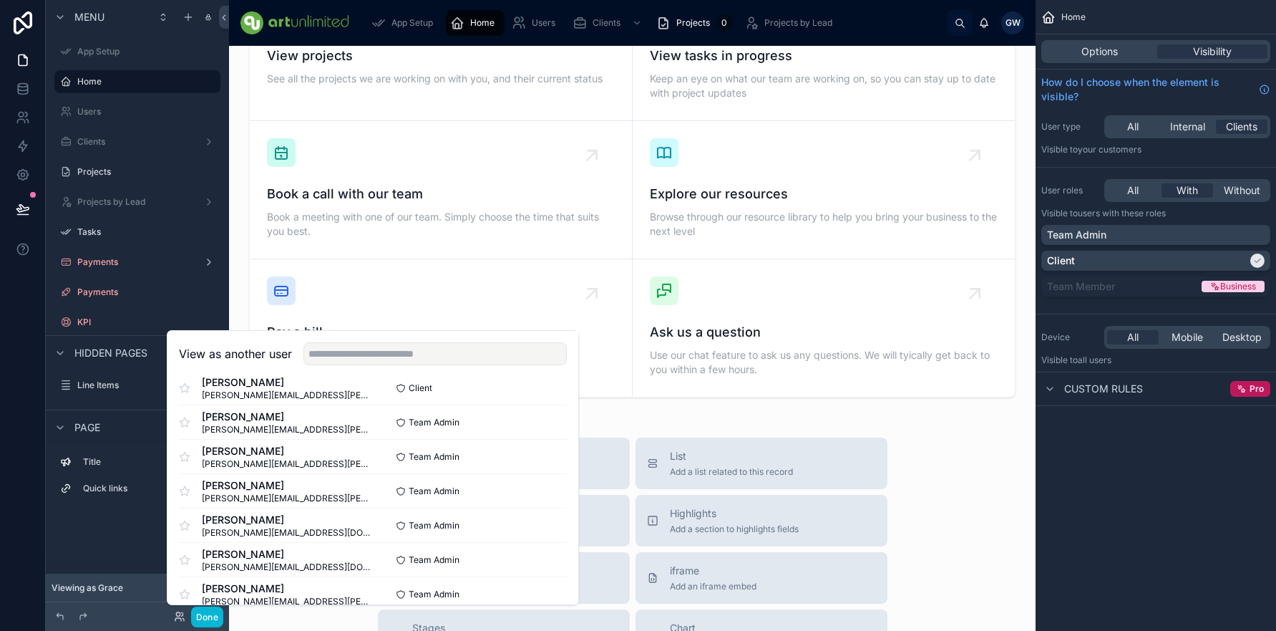
scroll to position [483, 0]
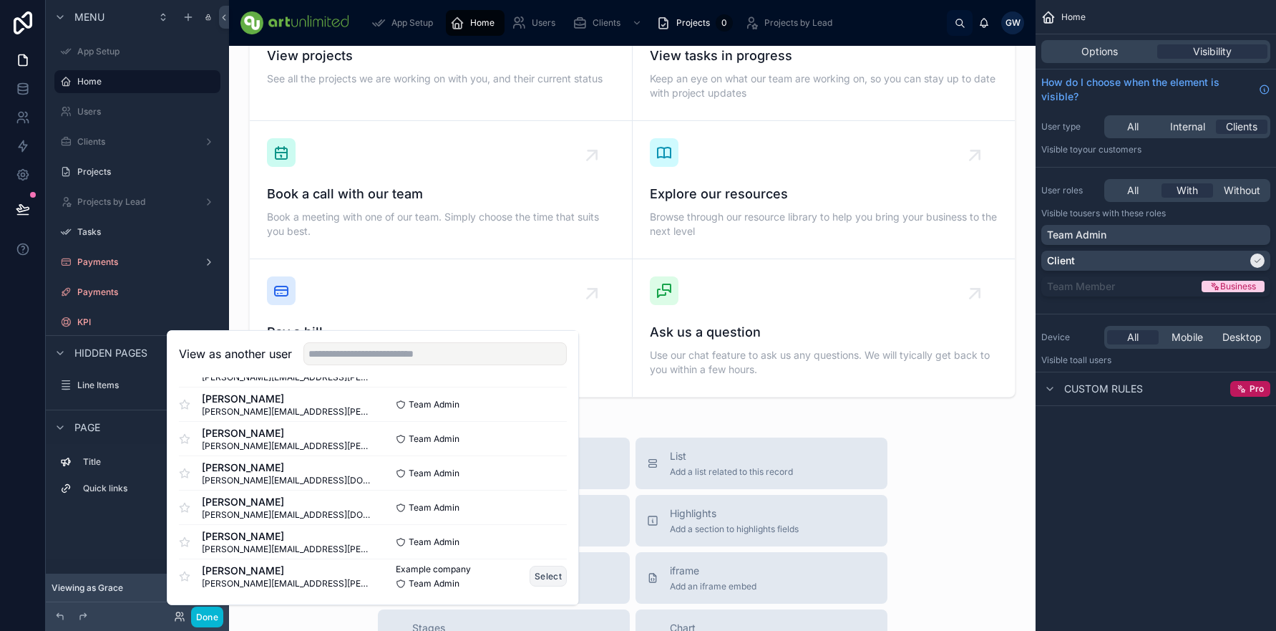
click at [545, 578] on button "Select" at bounding box center [548, 575] width 37 height 21
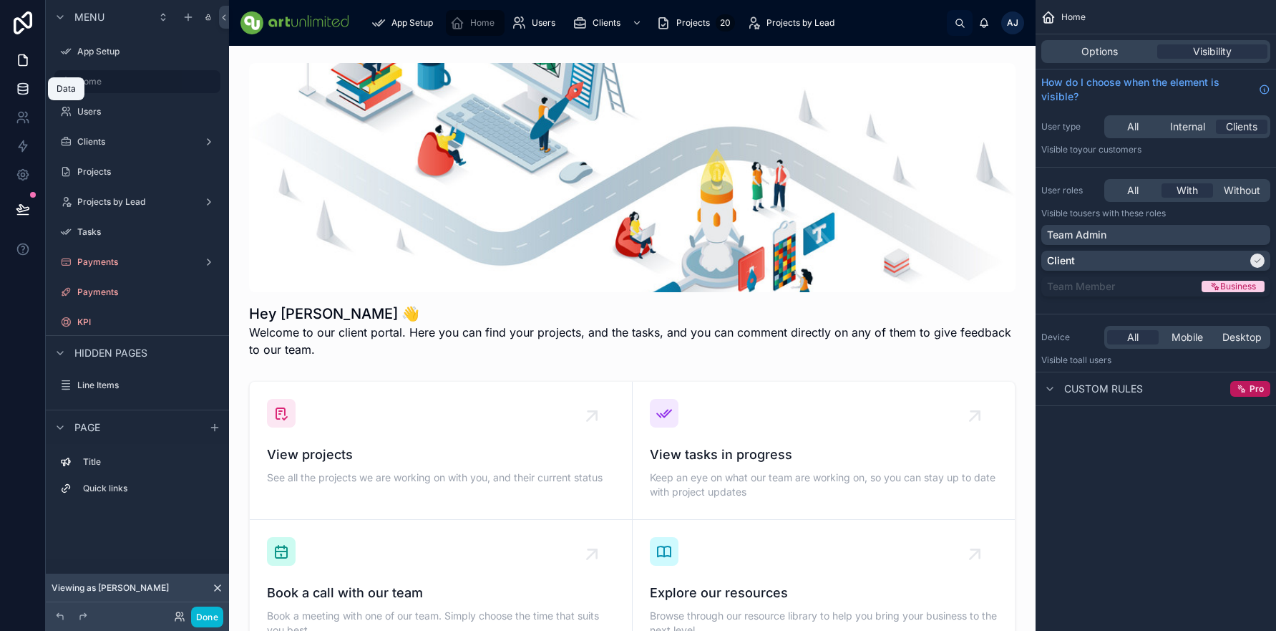
click at [23, 92] on icon at bounding box center [23, 89] width 14 height 14
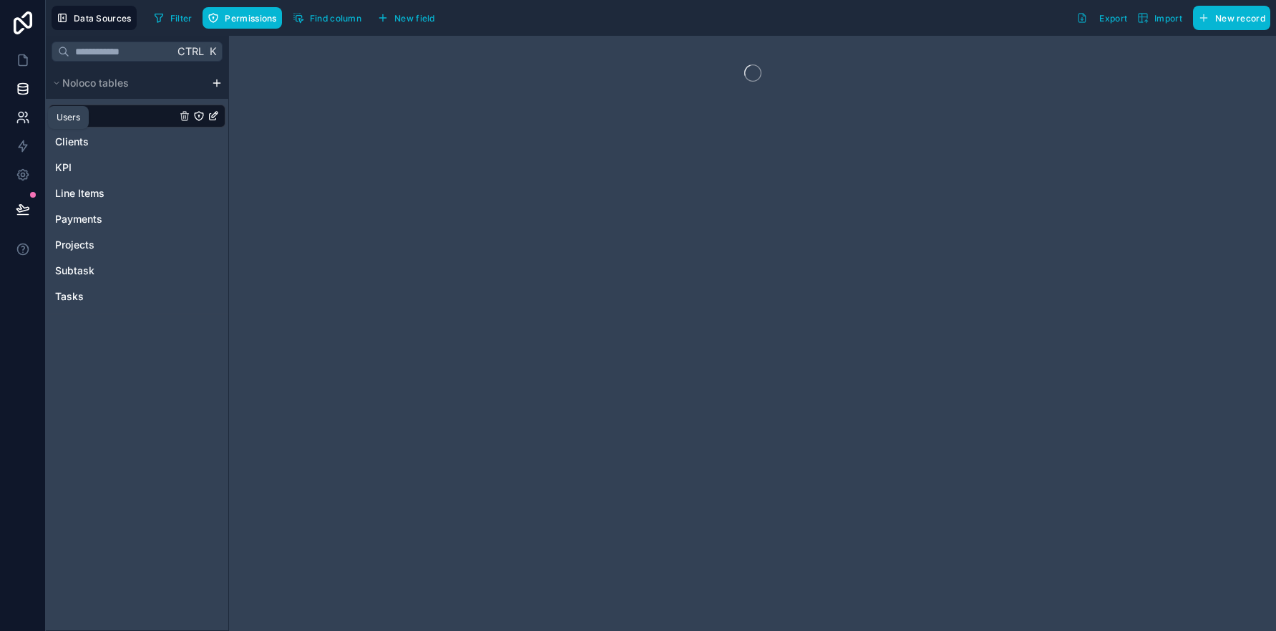
click at [22, 120] on icon at bounding box center [23, 117] width 14 height 14
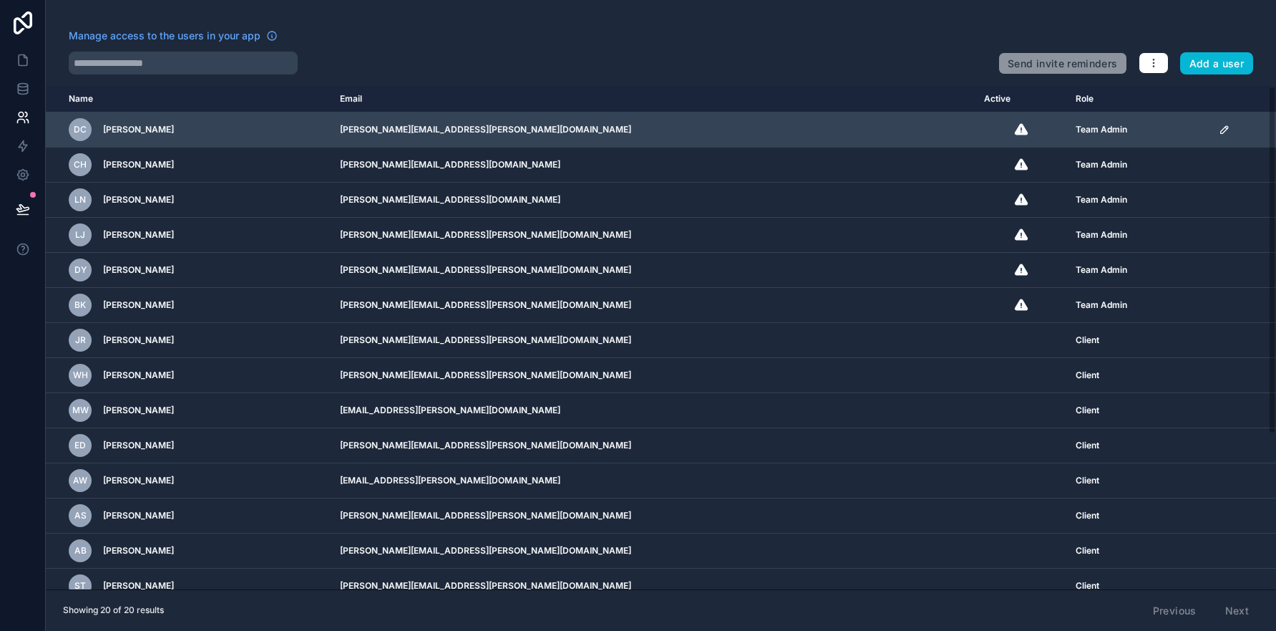
click at [1219, 132] on icon "scrollable content" at bounding box center [1224, 129] width 11 height 11
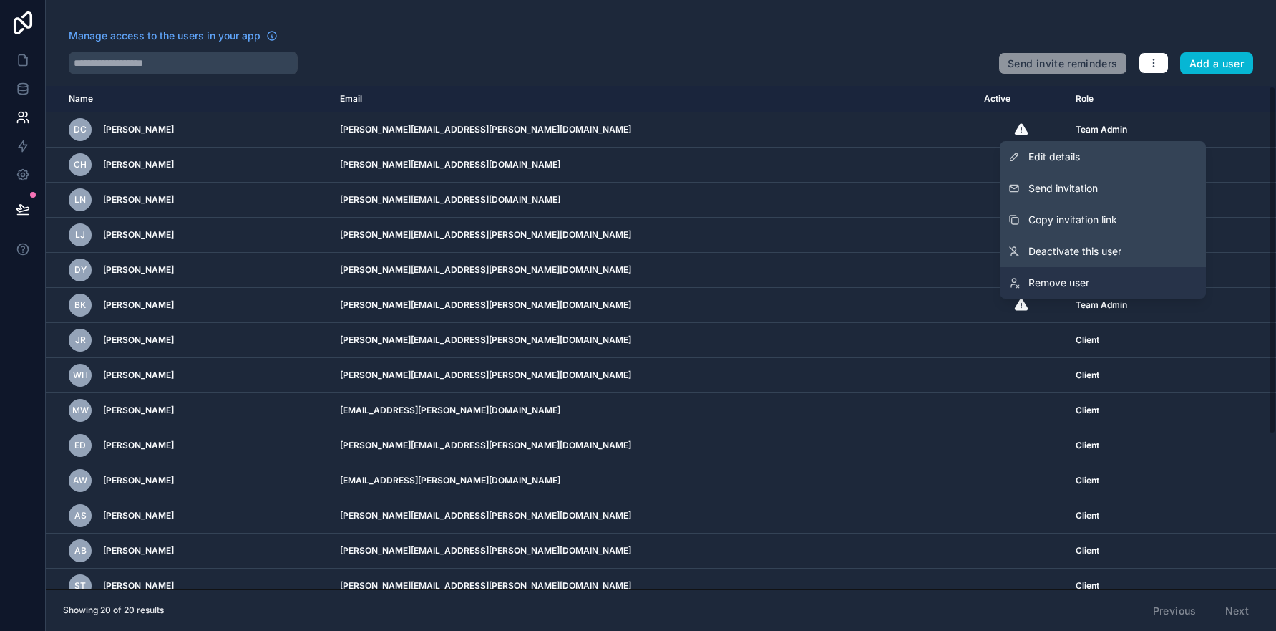
click at [1070, 282] on span "Remove user" at bounding box center [1059, 283] width 61 height 14
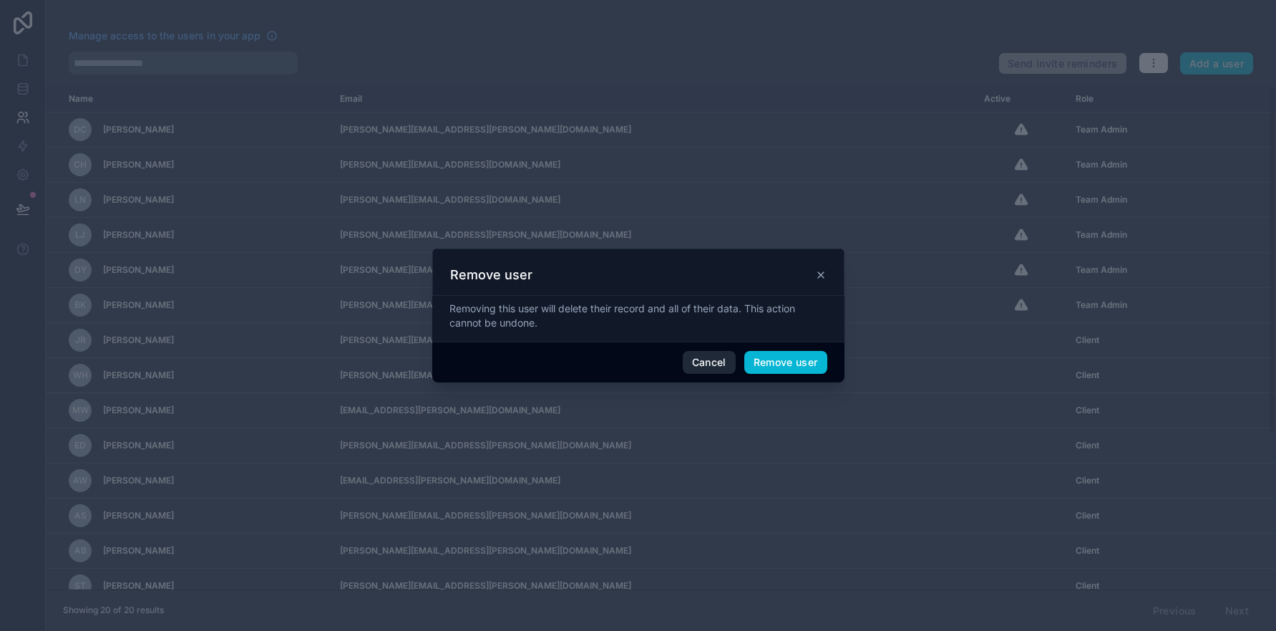
click at [701, 363] on button "Cancel" at bounding box center [709, 362] width 53 height 23
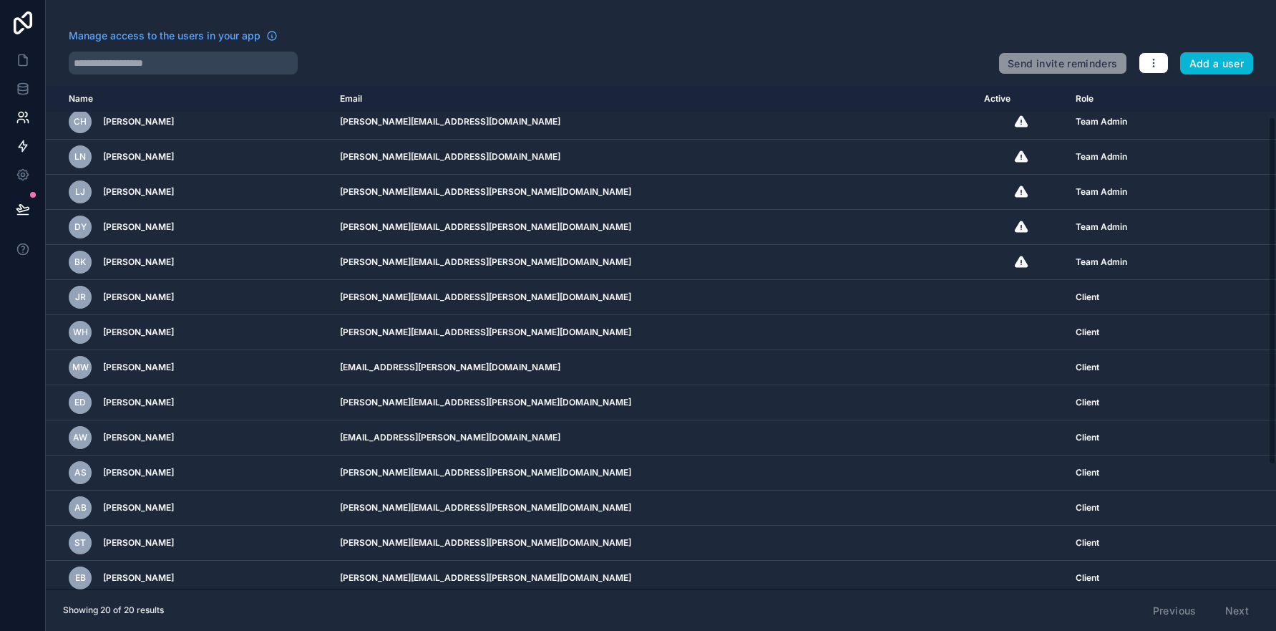
scroll to position [48, 0]
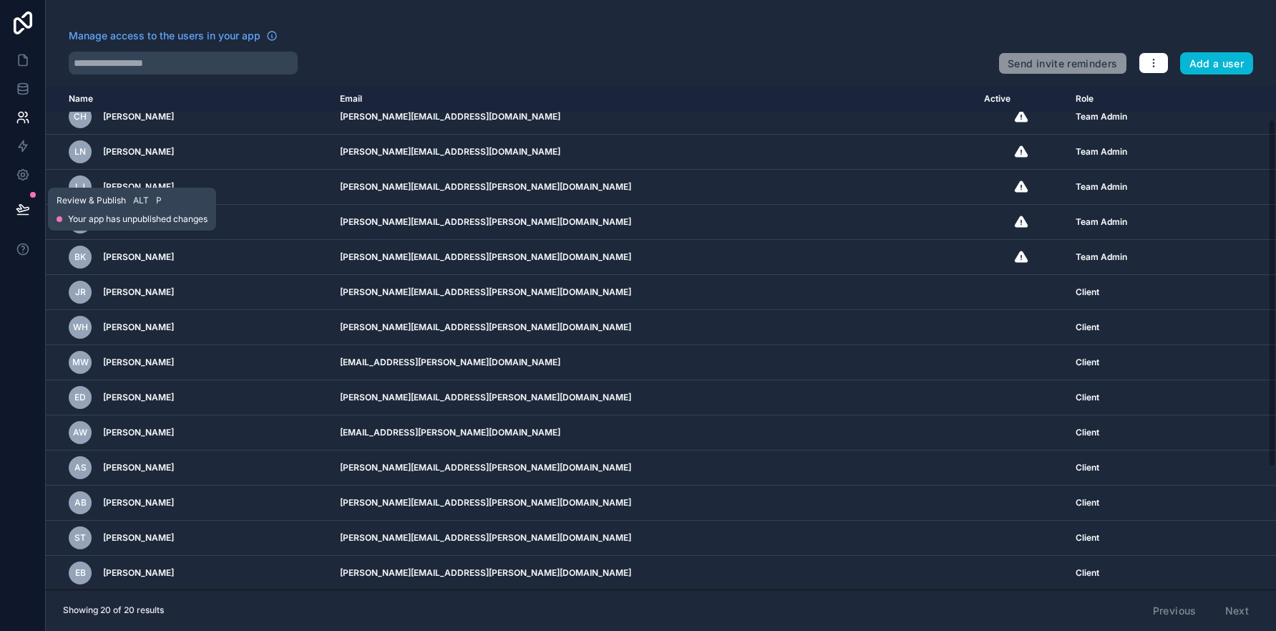
click at [26, 204] on icon at bounding box center [23, 209] width 14 height 14
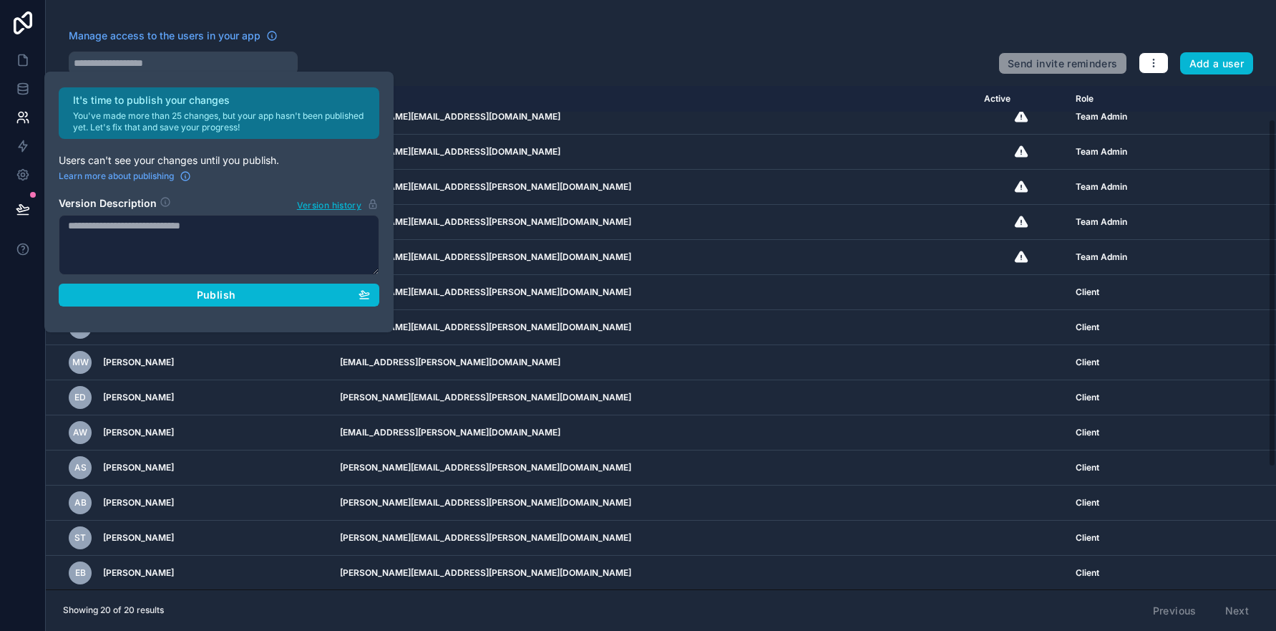
click at [387, 33] on div "Manage access to the users in your app" at bounding box center [528, 40] width 918 height 23
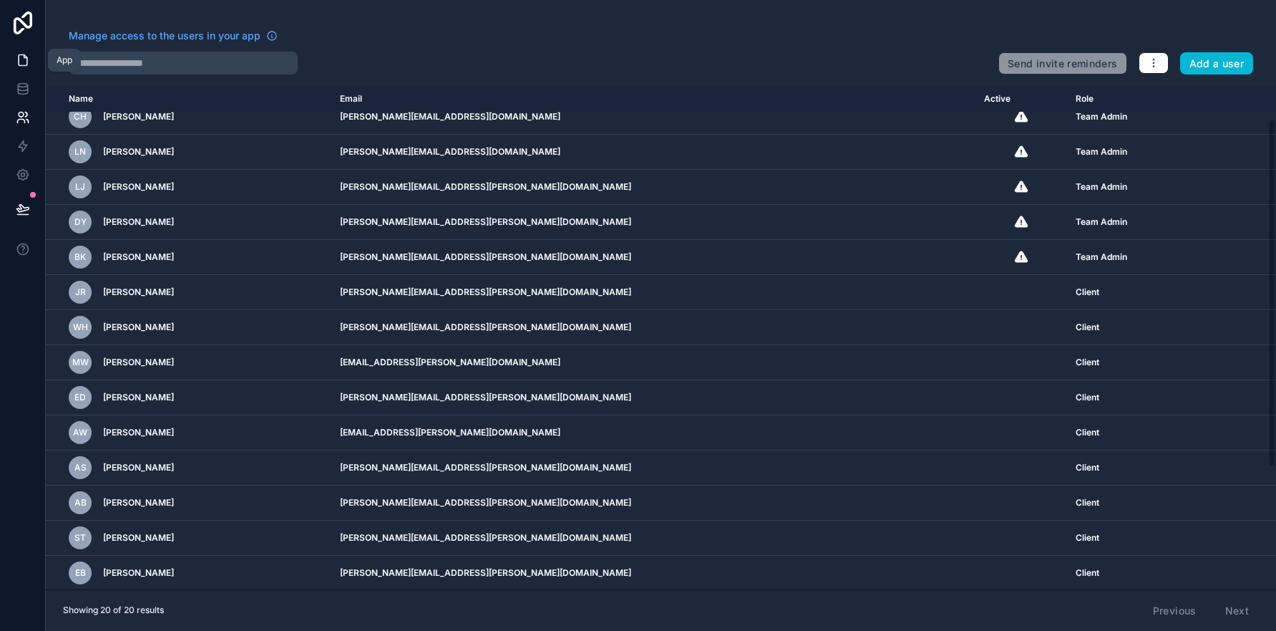
click at [25, 60] on icon at bounding box center [23, 60] width 14 height 14
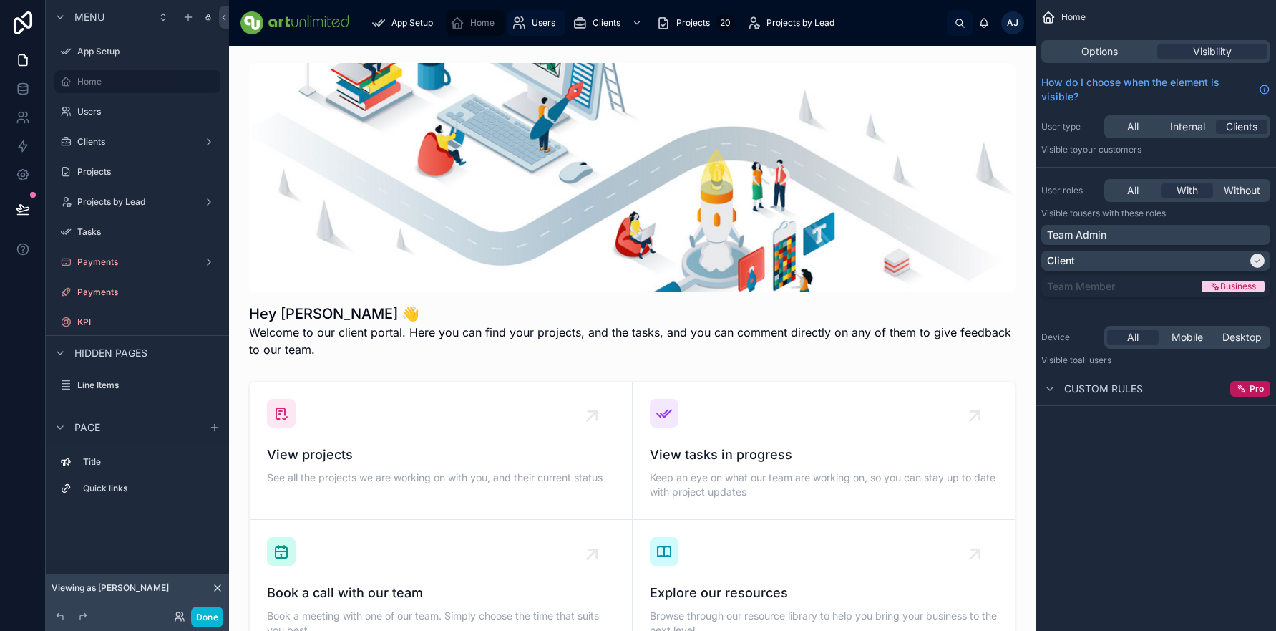
click at [541, 25] on span "Users" at bounding box center [544, 22] width 24 height 11
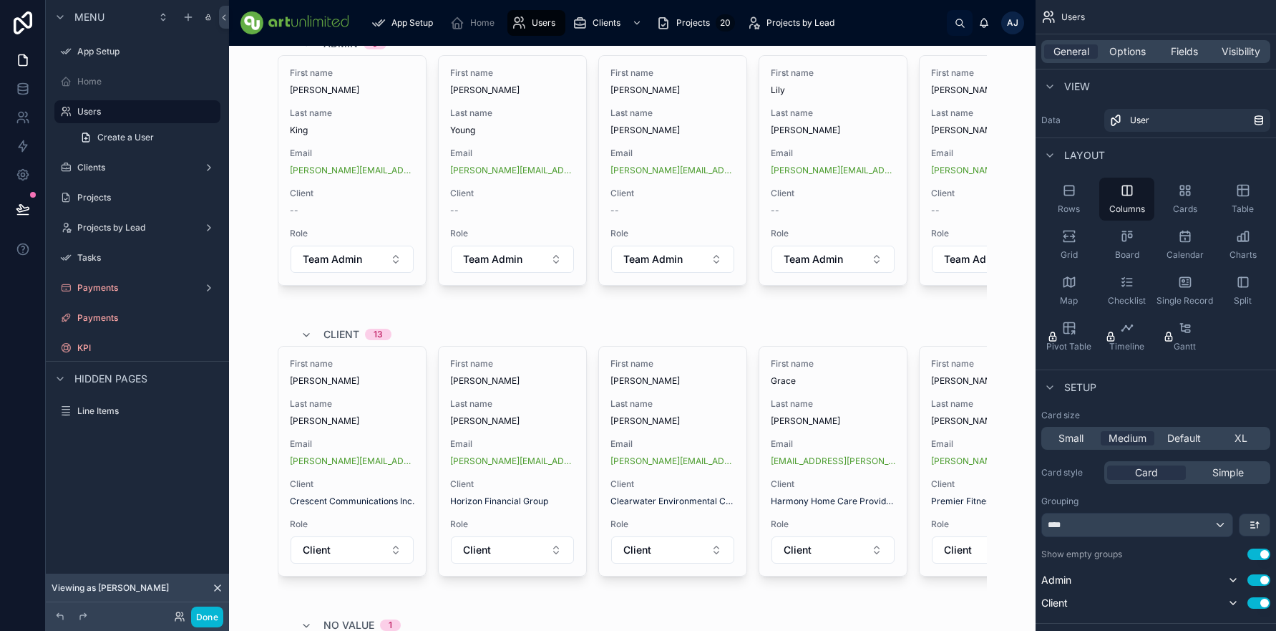
scroll to position [24, 0]
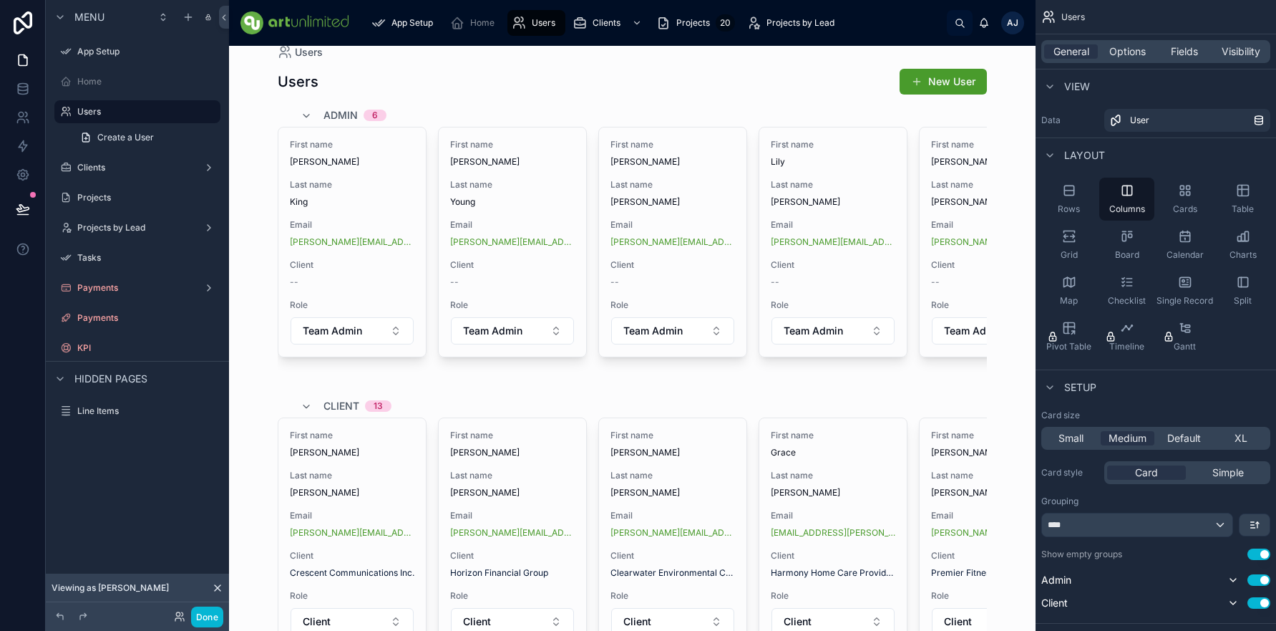
click at [544, 24] on span "Users" at bounding box center [544, 22] width 24 height 11
click at [600, 24] on span "Clients" at bounding box center [607, 22] width 28 height 11
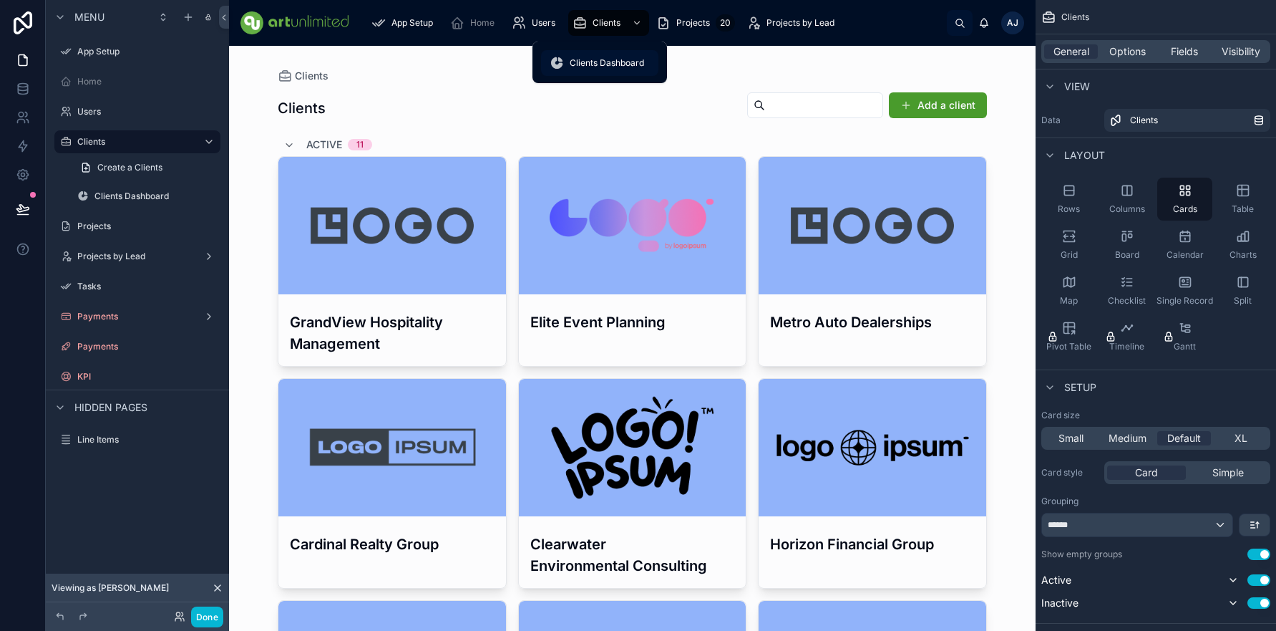
click at [606, 63] on span "Clients Dashboard" at bounding box center [607, 62] width 74 height 11
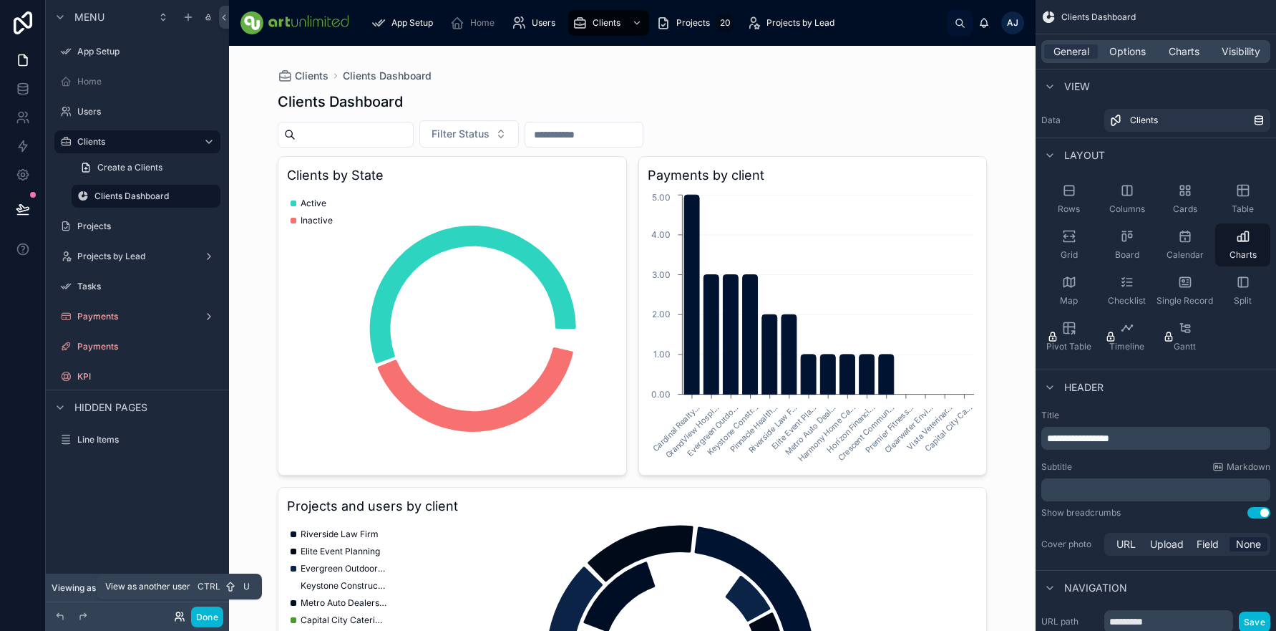
click at [177, 616] on icon at bounding box center [179, 616] width 11 height 11
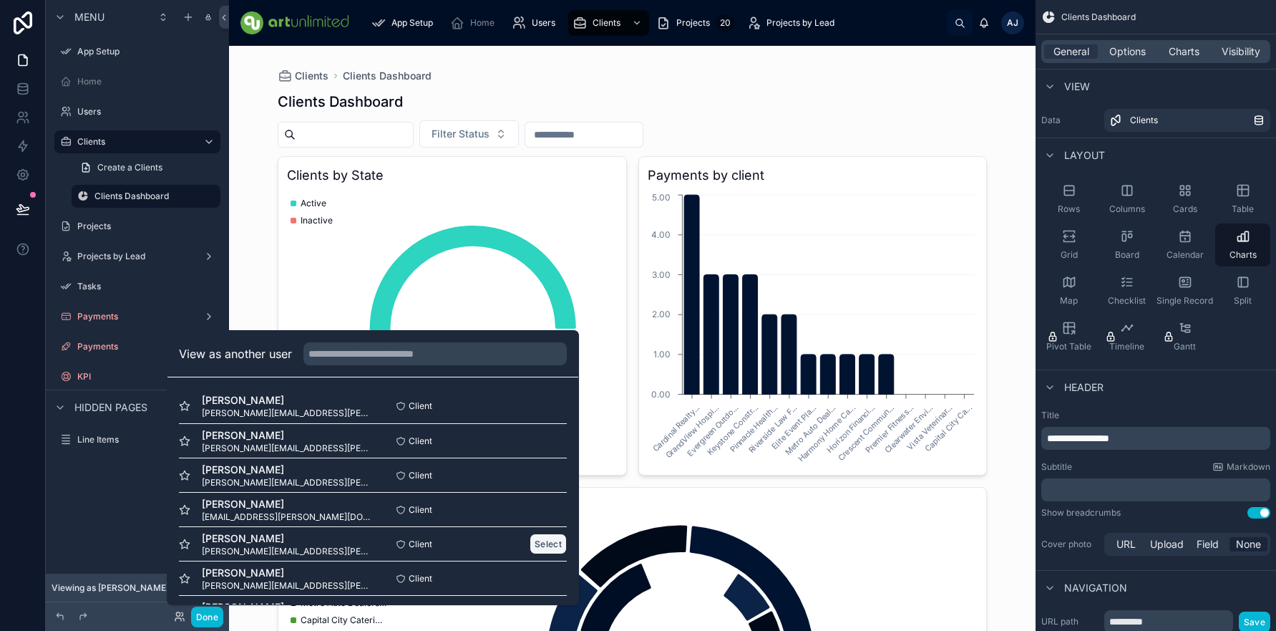
click at [543, 541] on button "Select" at bounding box center [548, 543] width 37 height 21
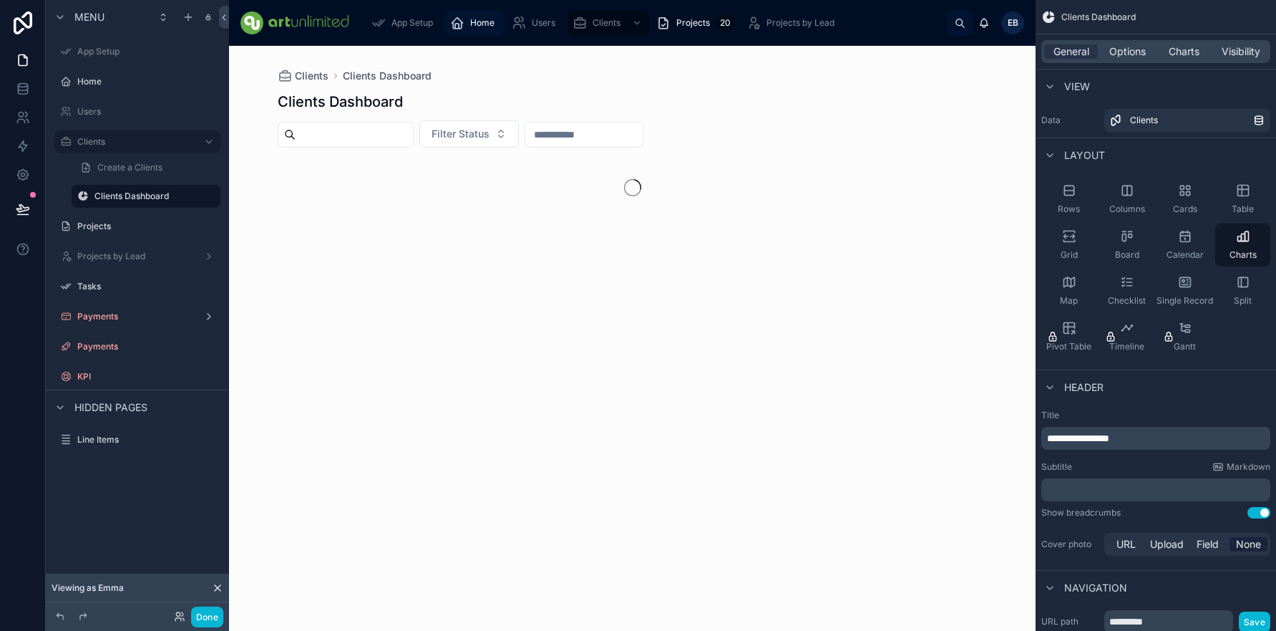
click at [482, 21] on span "Home" at bounding box center [482, 22] width 24 height 11
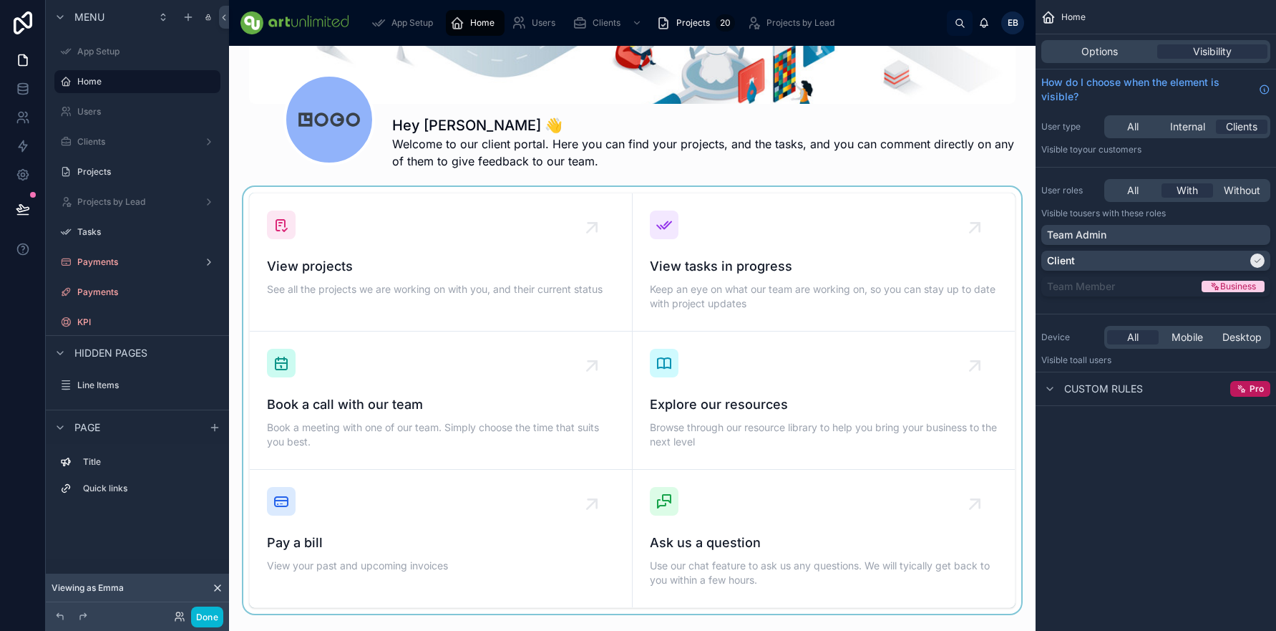
scroll to position [199, 0]
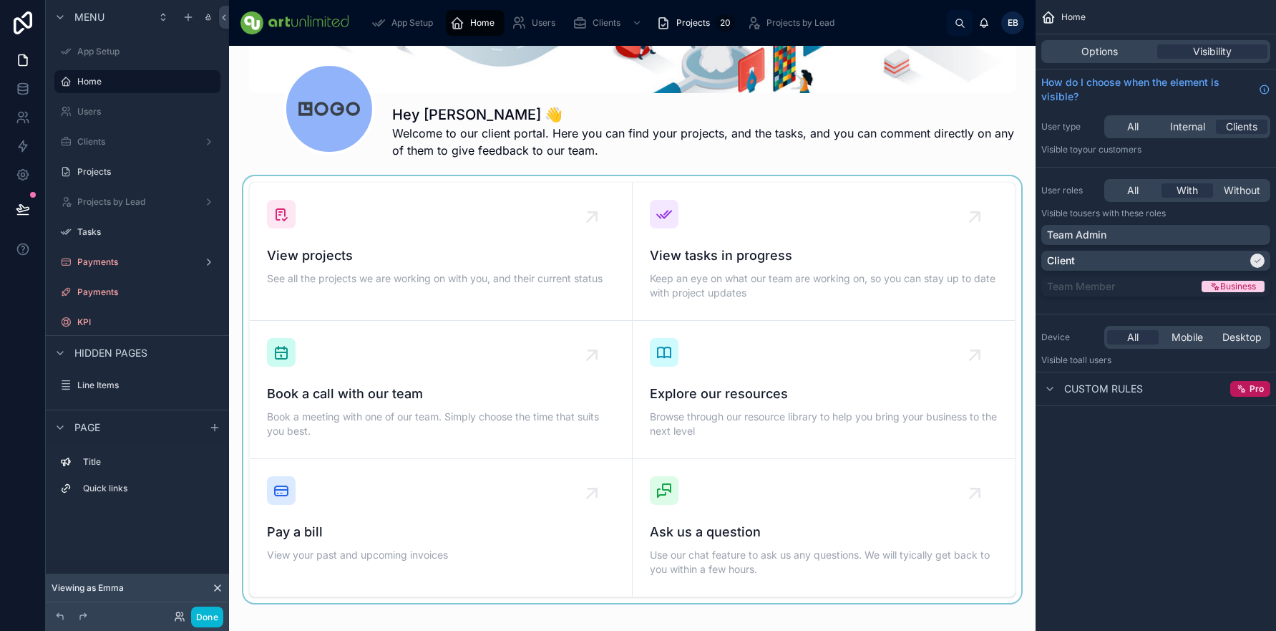
click at [332, 257] on div at bounding box center [633, 389] width 784 height 427
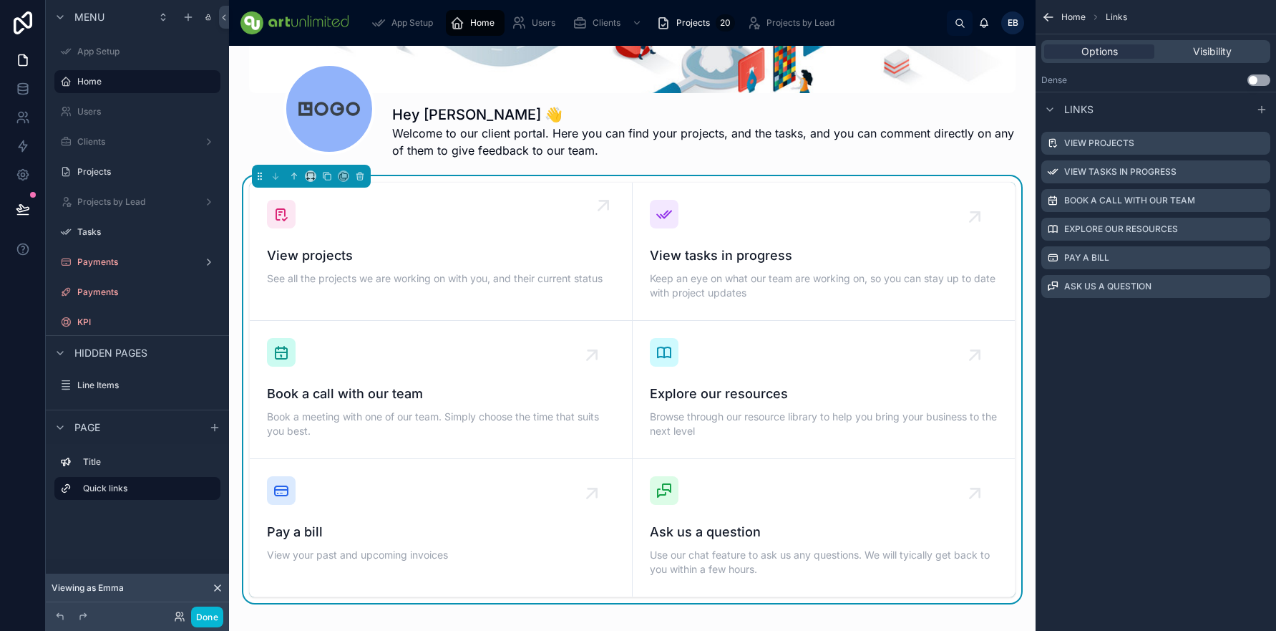
click at [425, 256] on span "View projects" at bounding box center [441, 256] width 348 height 20
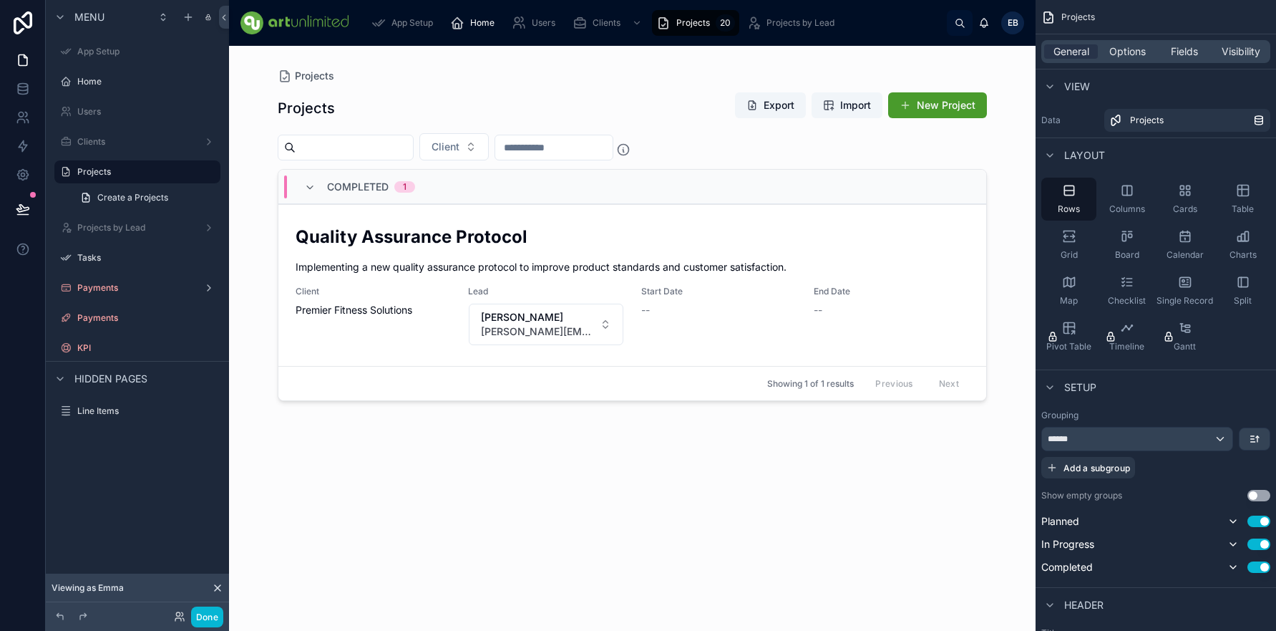
click at [309, 74] on div at bounding box center [632, 330] width 732 height 568
click at [481, 22] on span "Home" at bounding box center [482, 22] width 24 height 11
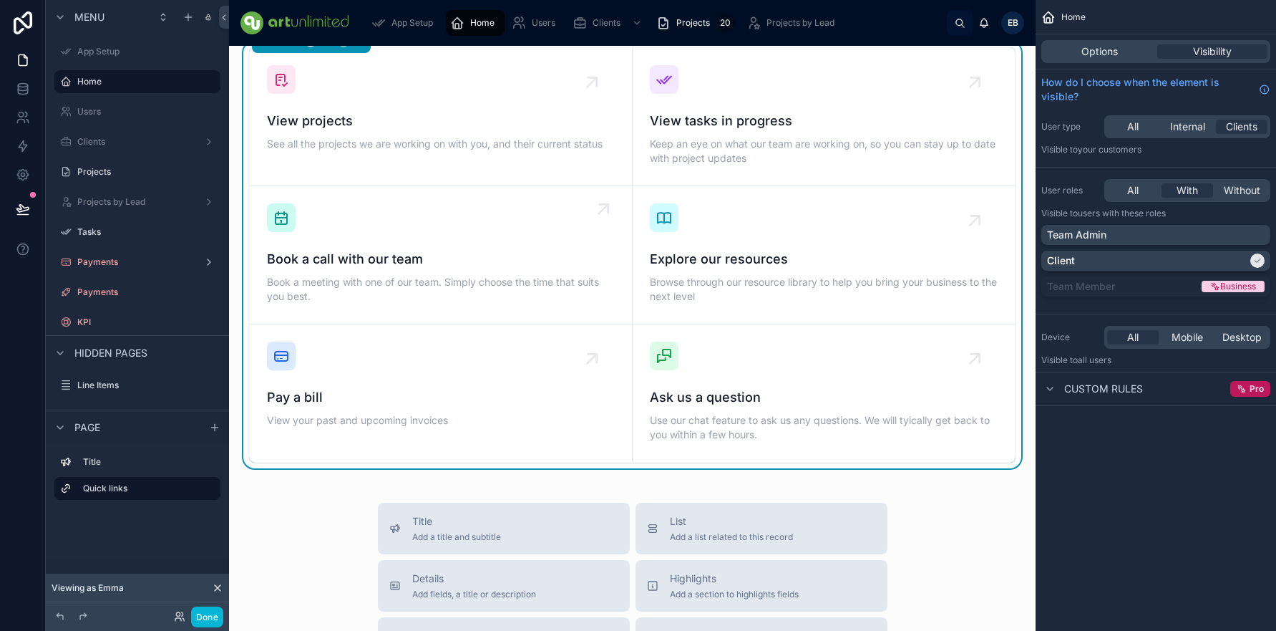
scroll to position [338, 0]
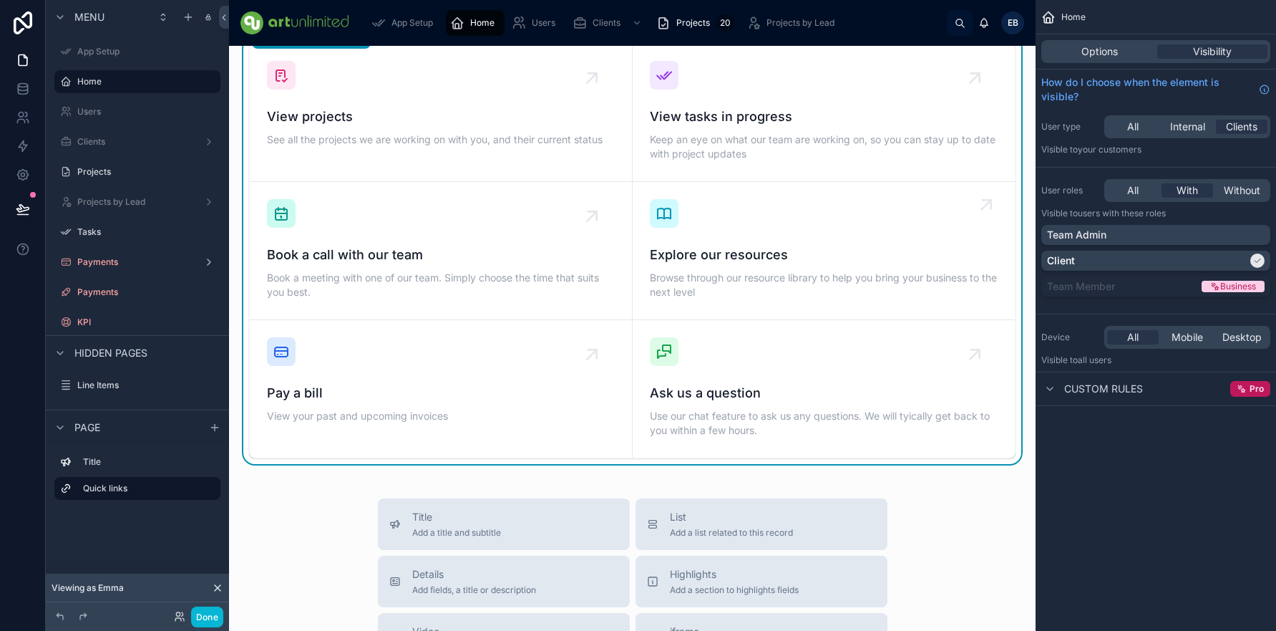
click at [705, 256] on span "Explore our resources" at bounding box center [824, 255] width 349 height 20
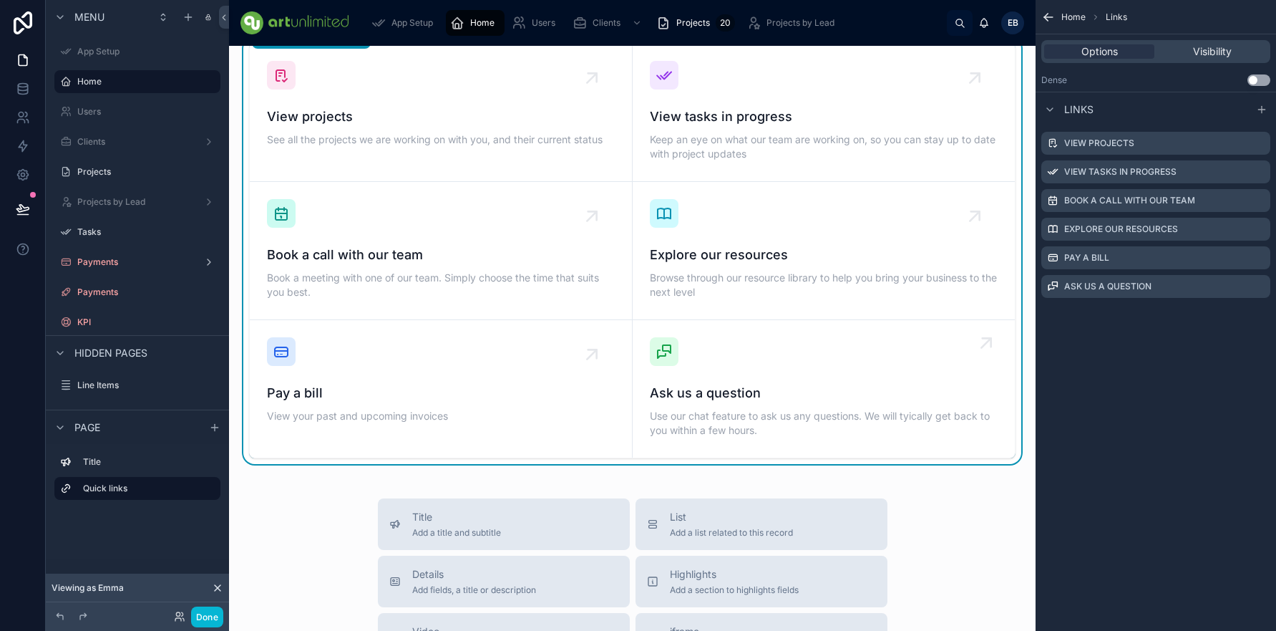
click at [698, 387] on span "Ask us a question" at bounding box center [824, 393] width 349 height 20
click at [384, 381] on div "Pay a bill View your past and upcoming invoices" at bounding box center [441, 381] width 348 height 89
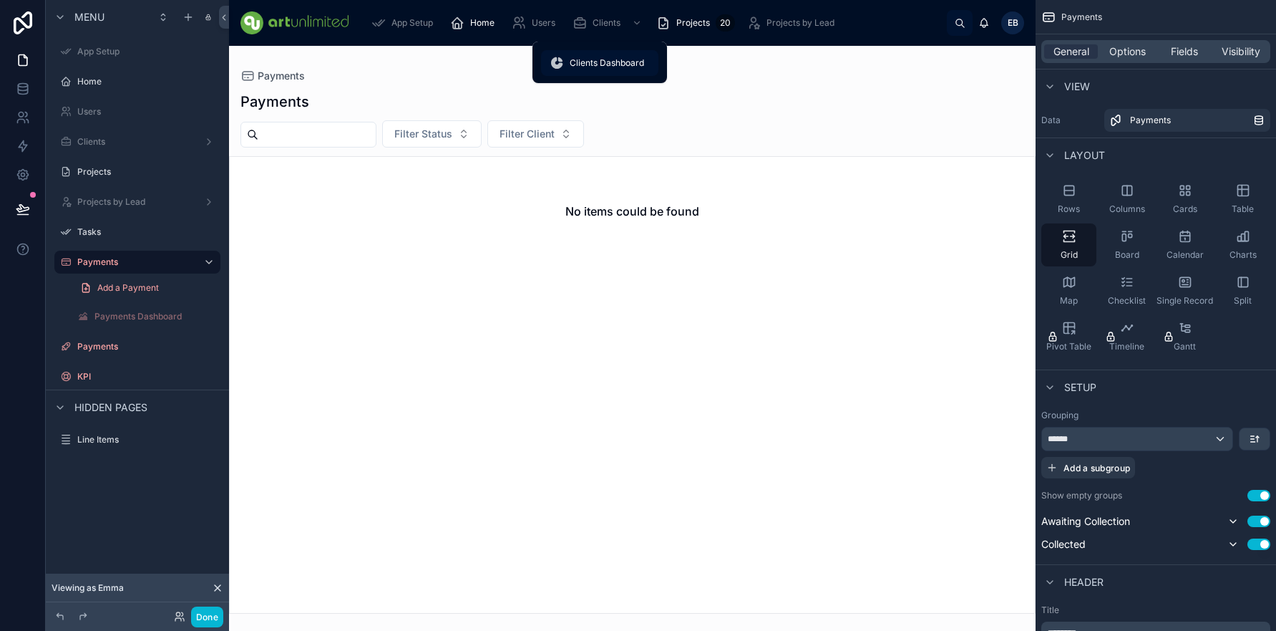
click at [586, 62] on span "Clients Dashboard" at bounding box center [607, 62] width 74 height 11
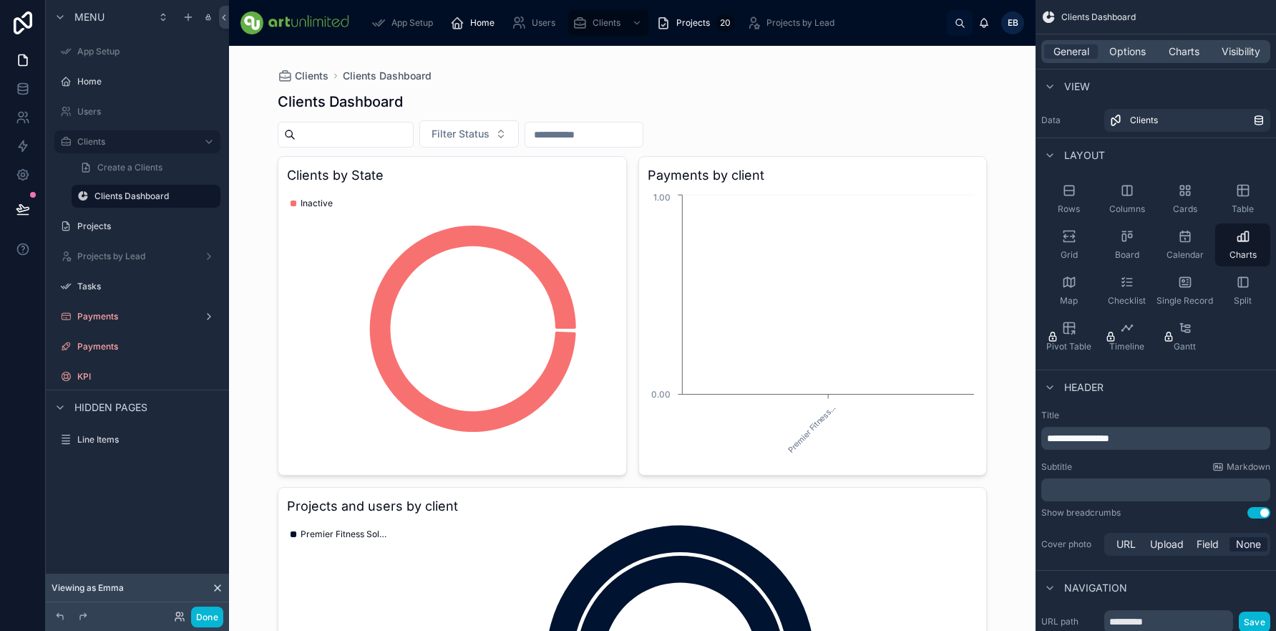
click at [295, 76] on div at bounding box center [632, 449] width 732 height 806
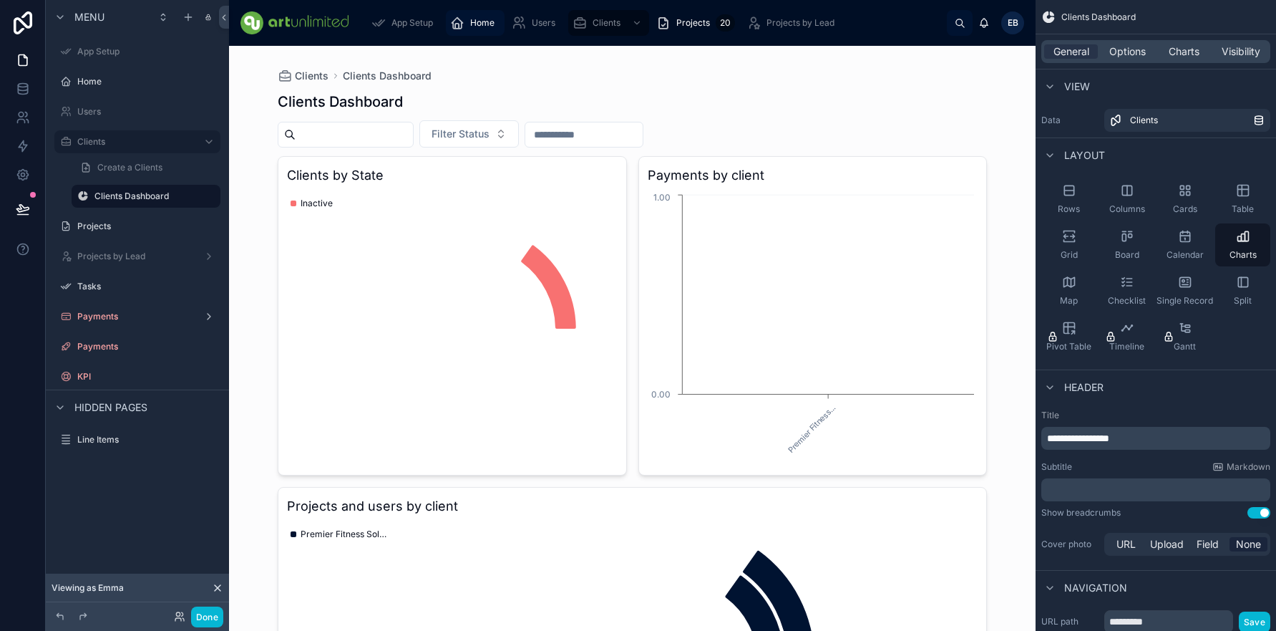
click at [476, 24] on span "Home" at bounding box center [482, 22] width 24 height 11
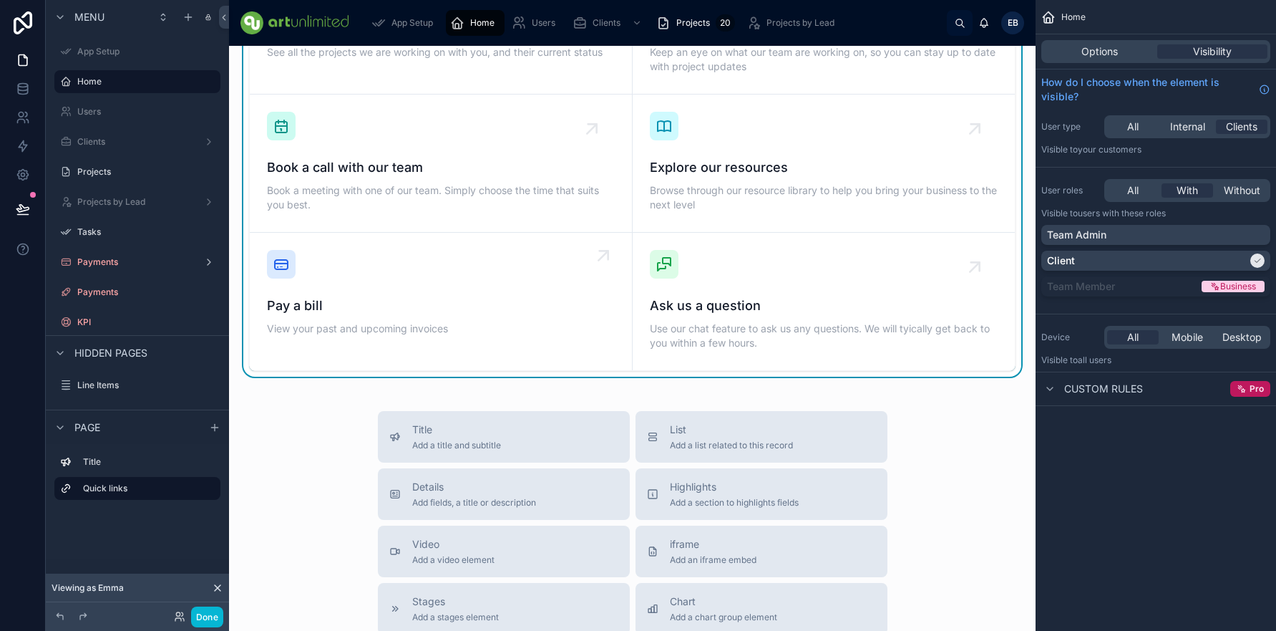
scroll to position [423, 0]
click at [369, 311] on span "Pay a bill" at bounding box center [441, 308] width 348 height 20
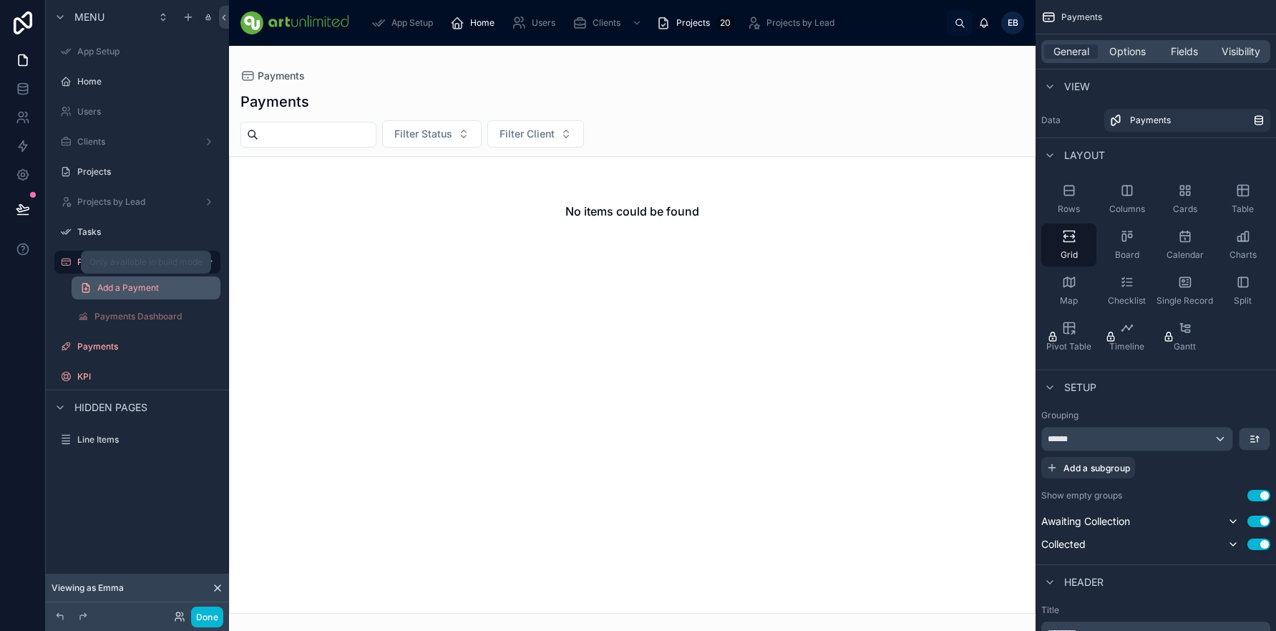
click at [118, 289] on span "Add a Payment" at bounding box center [128, 287] width 62 height 11
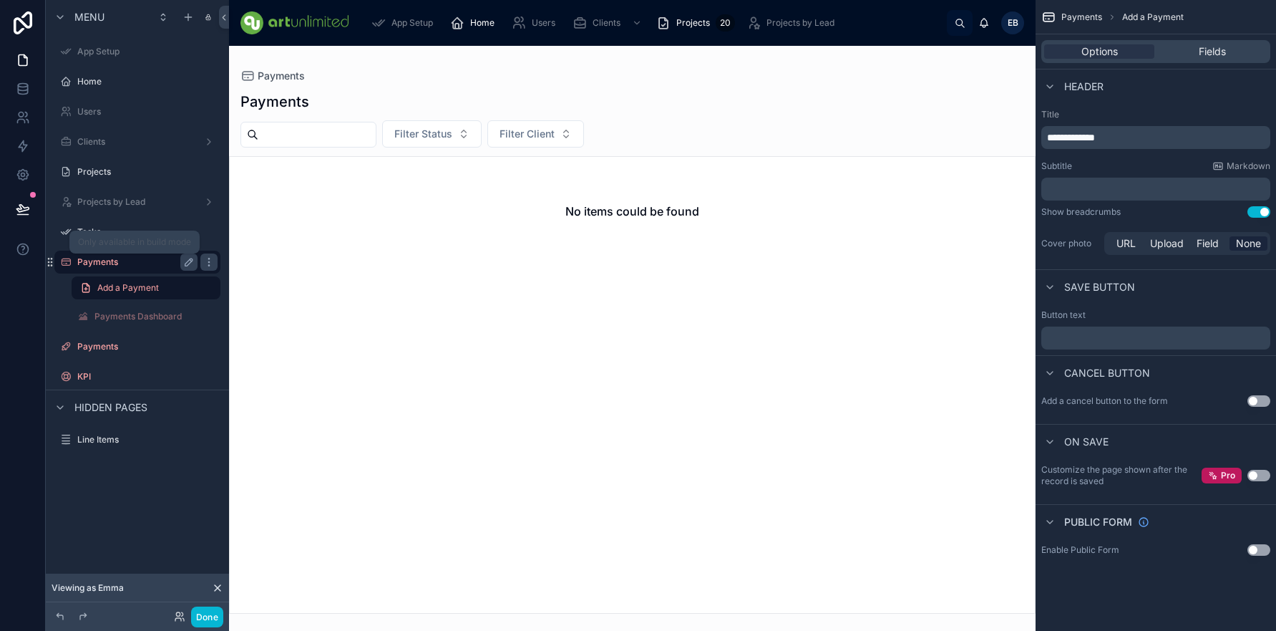
click at [110, 261] on label "Payments" at bounding box center [134, 261] width 115 height 11
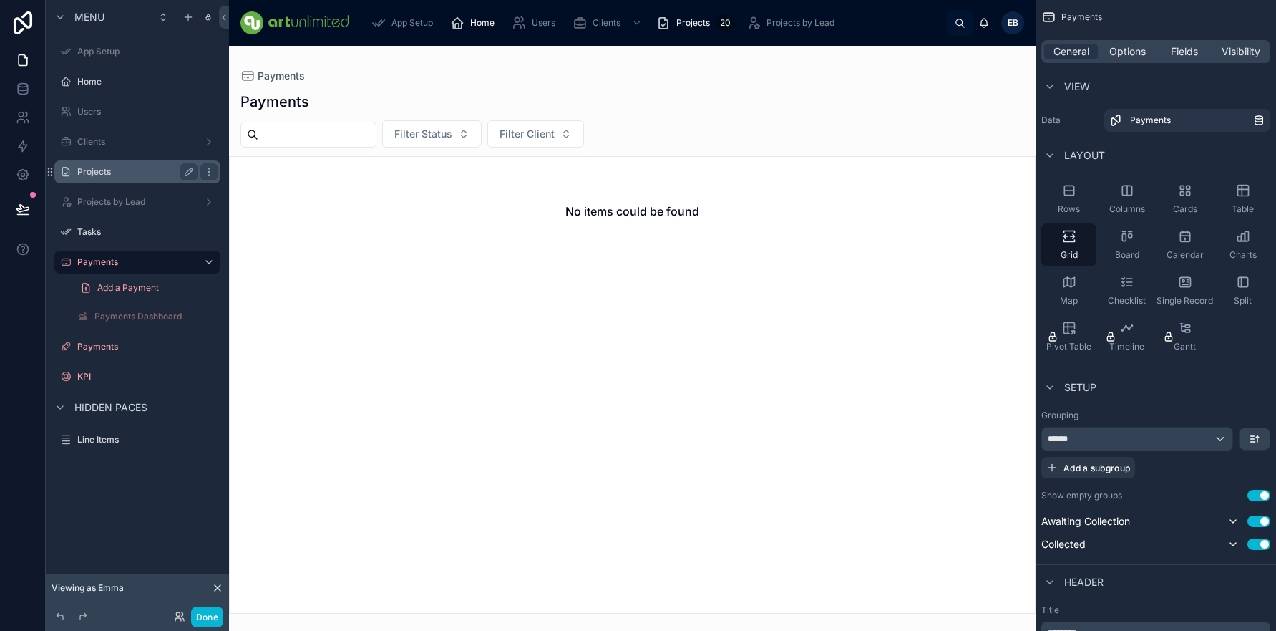
click at [104, 174] on label "Projects" at bounding box center [134, 171] width 115 height 11
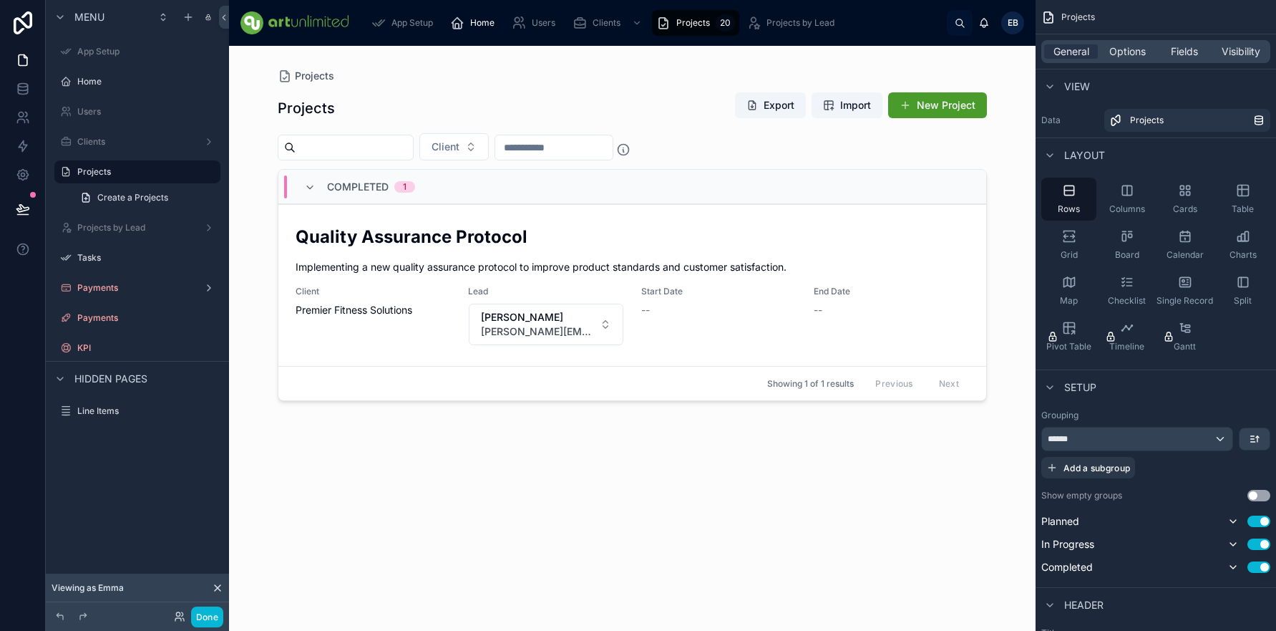
click at [956, 104] on div at bounding box center [632, 330] width 732 height 568
click at [938, 107] on button "New Project" at bounding box center [937, 105] width 99 height 26
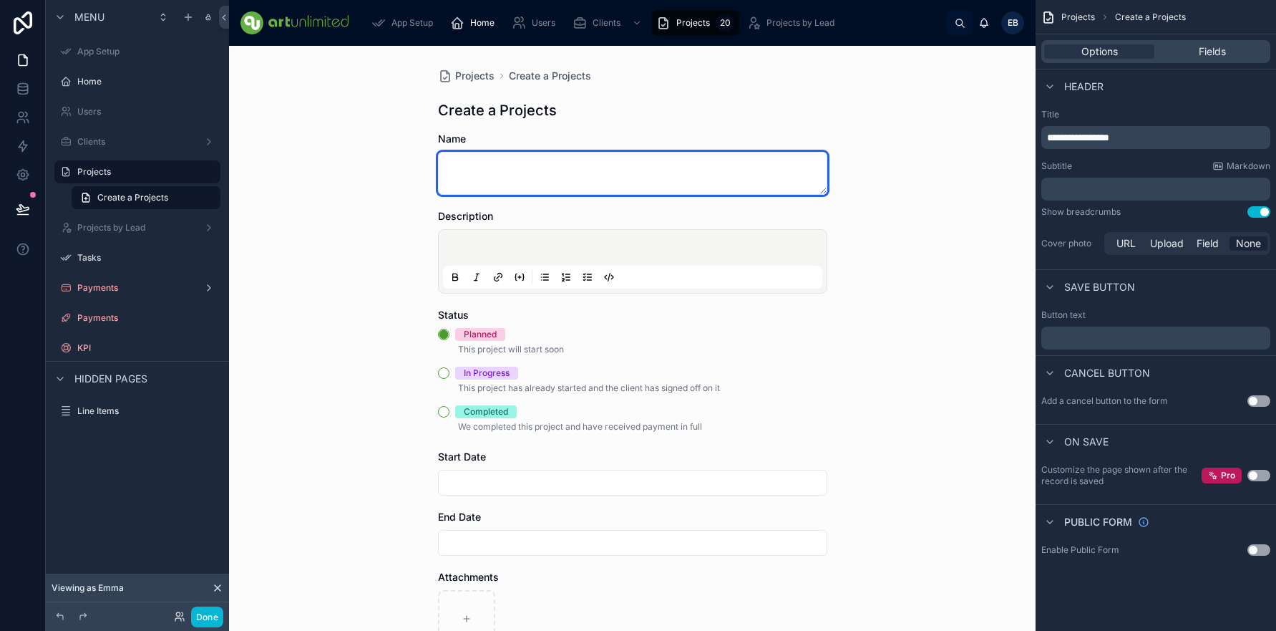
click at [485, 168] on textarea at bounding box center [632, 173] width 389 height 43
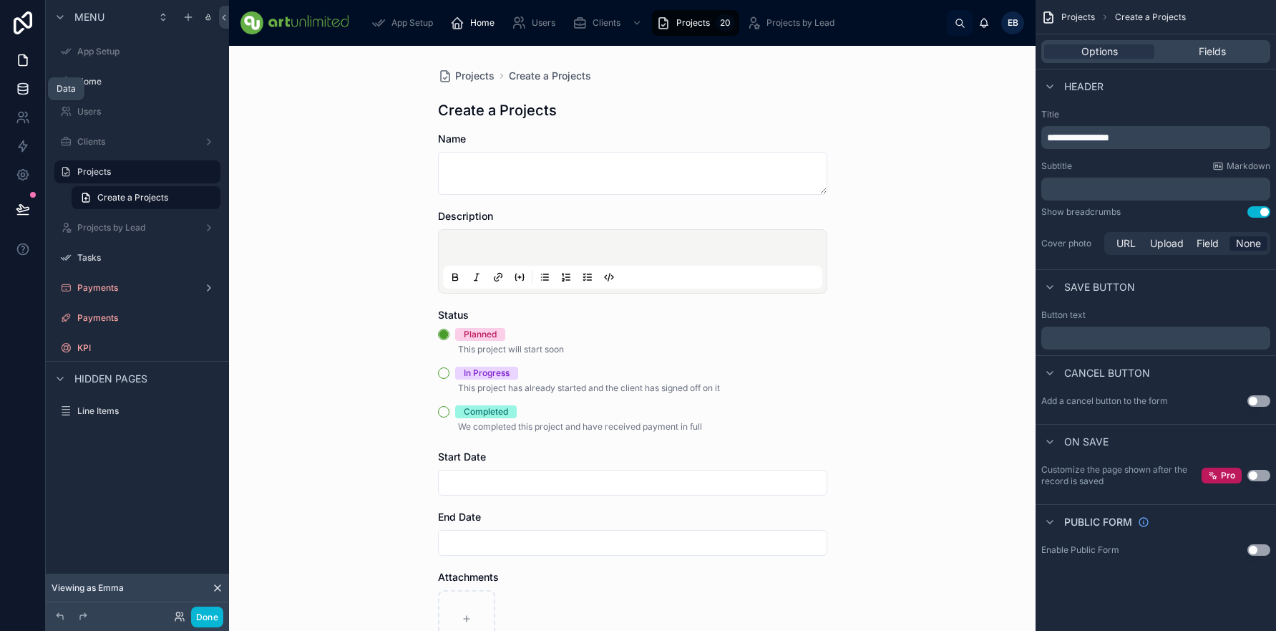
click at [22, 89] on icon at bounding box center [23, 89] width 14 height 14
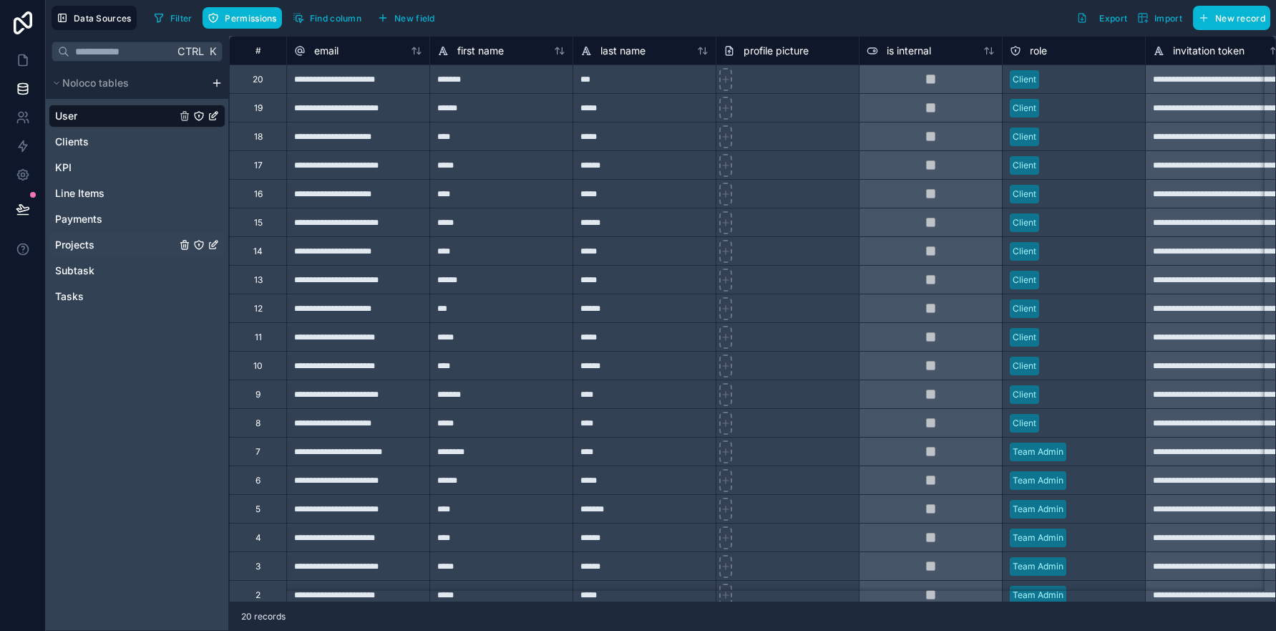
click at [88, 244] on span "Projects" at bounding box center [74, 245] width 39 height 14
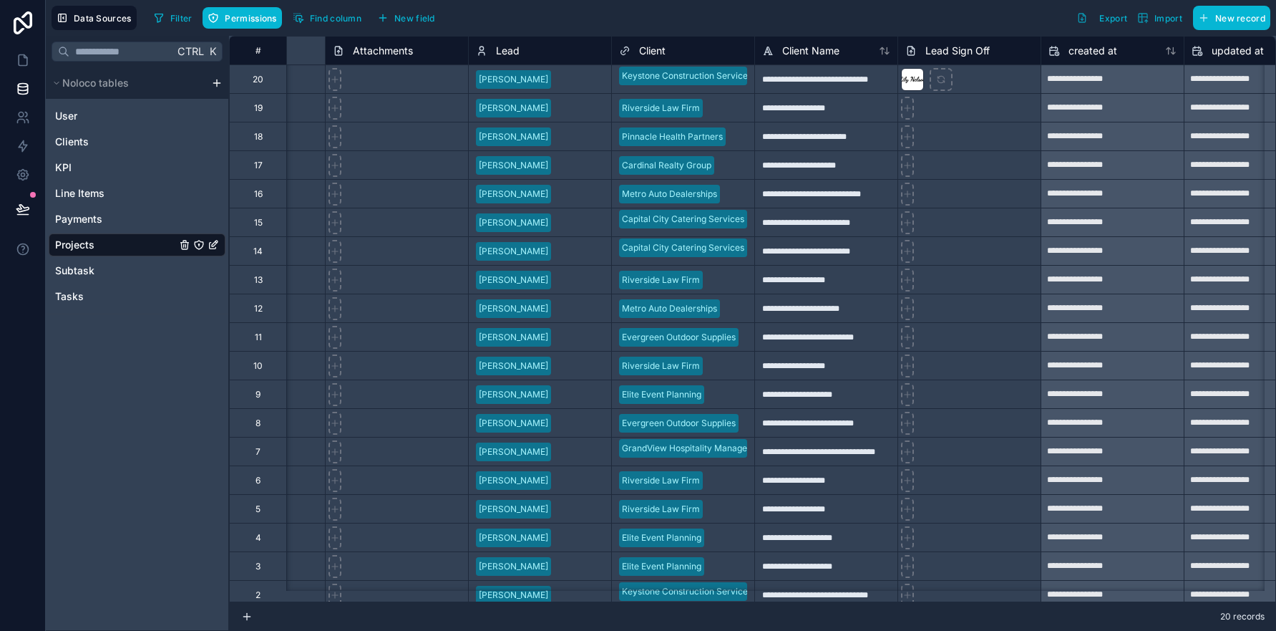
scroll to position [0, 1312]
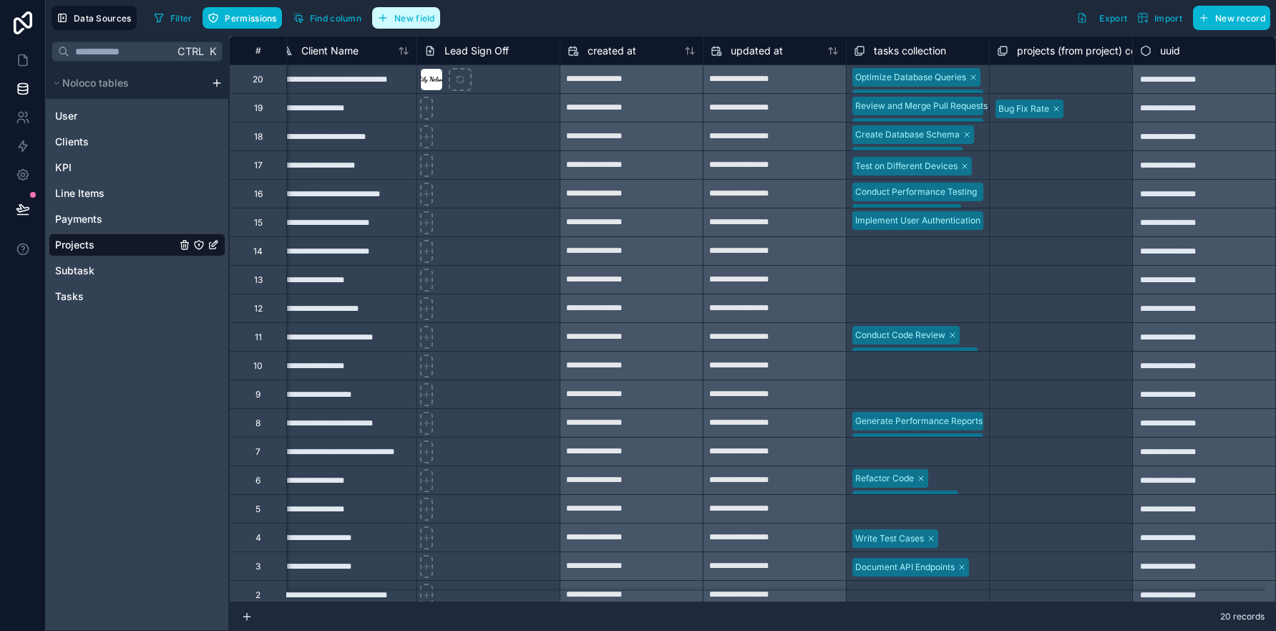
click at [404, 20] on span "New field" at bounding box center [414, 18] width 41 height 11
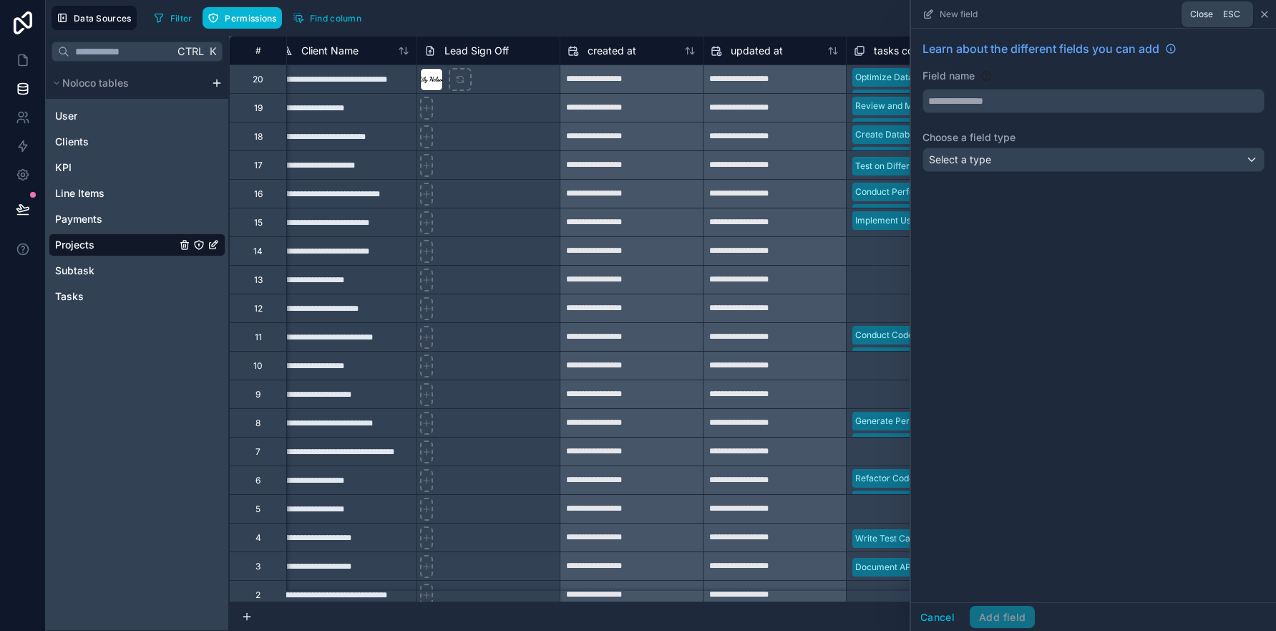
click at [1261, 15] on icon at bounding box center [1264, 14] width 11 height 11
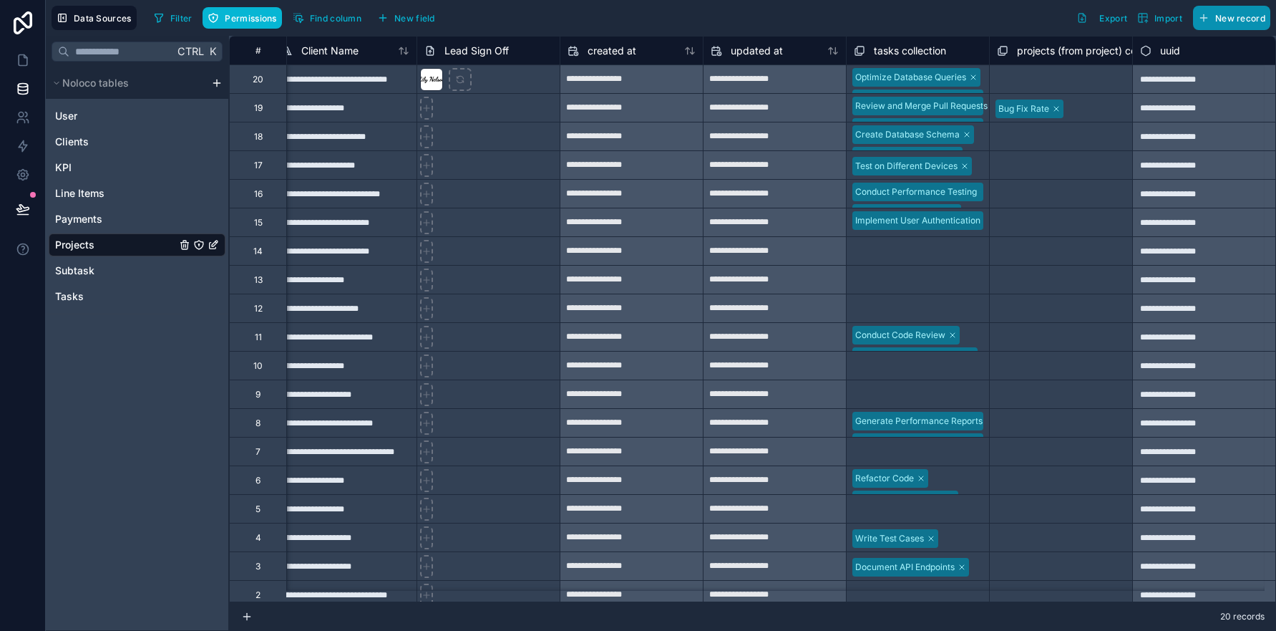
click at [1225, 19] on span "New record" at bounding box center [1240, 18] width 50 height 11
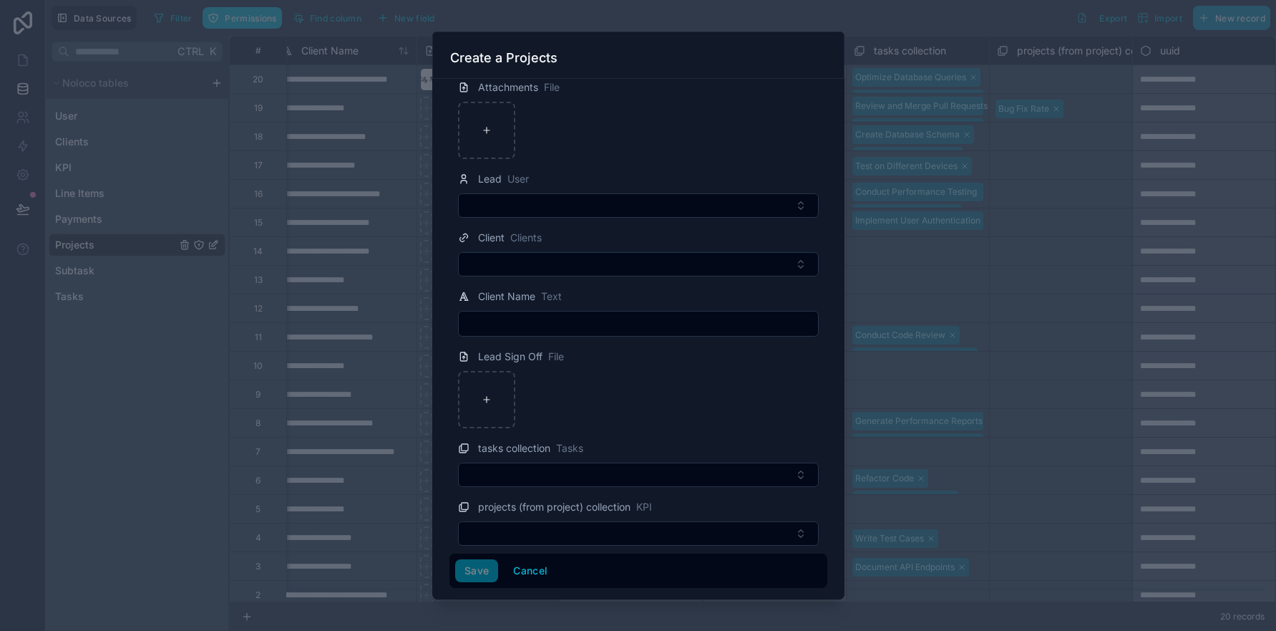
scroll to position [357, 0]
drag, startPoint x: 523, startPoint y: 575, endPoint x: 497, endPoint y: 544, distance: 41.2
click at [524, 575] on button "Cancel" at bounding box center [530, 570] width 53 height 23
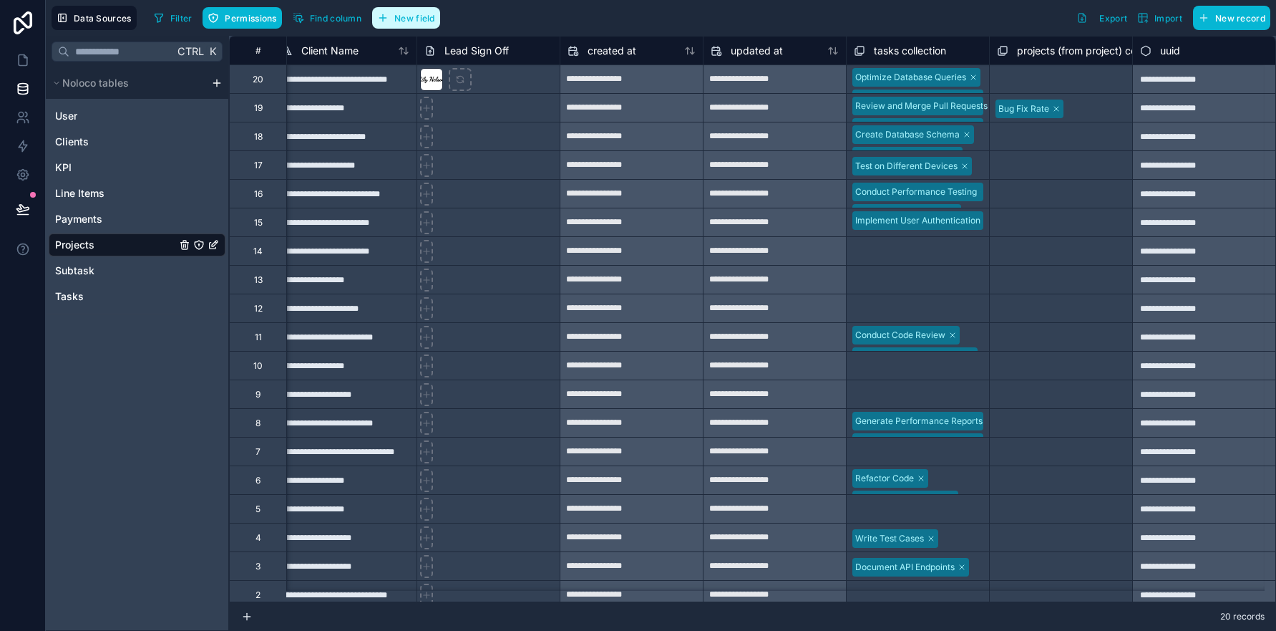
click at [407, 20] on span "New field" at bounding box center [414, 18] width 41 height 11
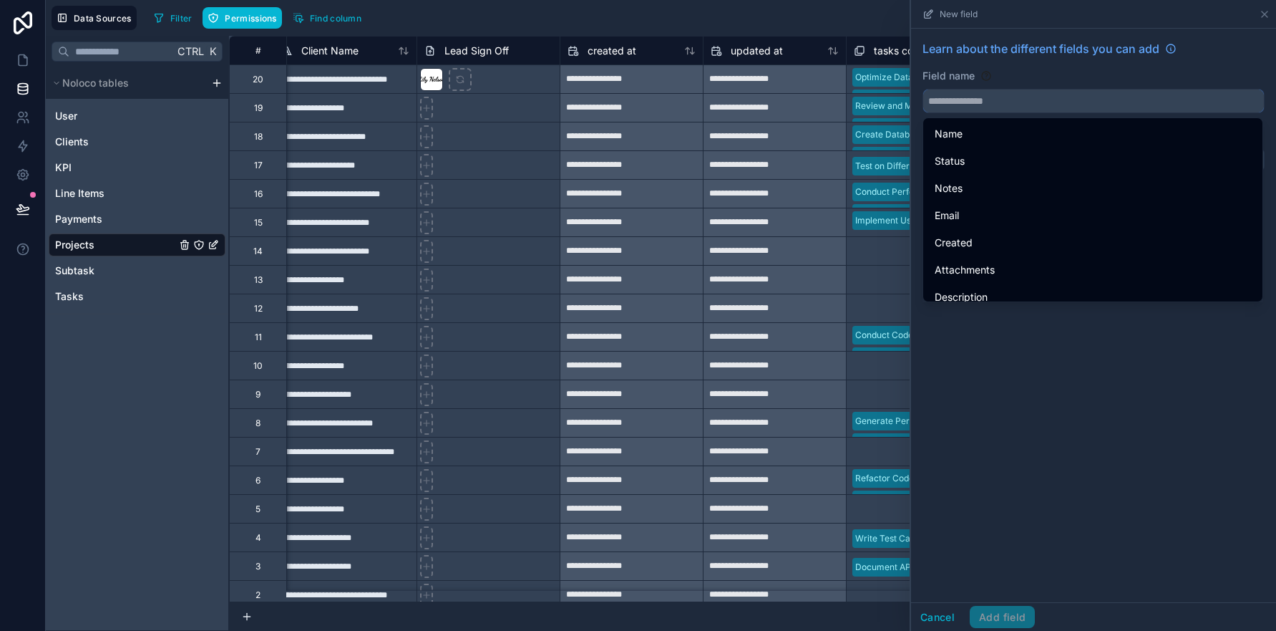
click at [1004, 106] on input "text" at bounding box center [1093, 100] width 341 height 23
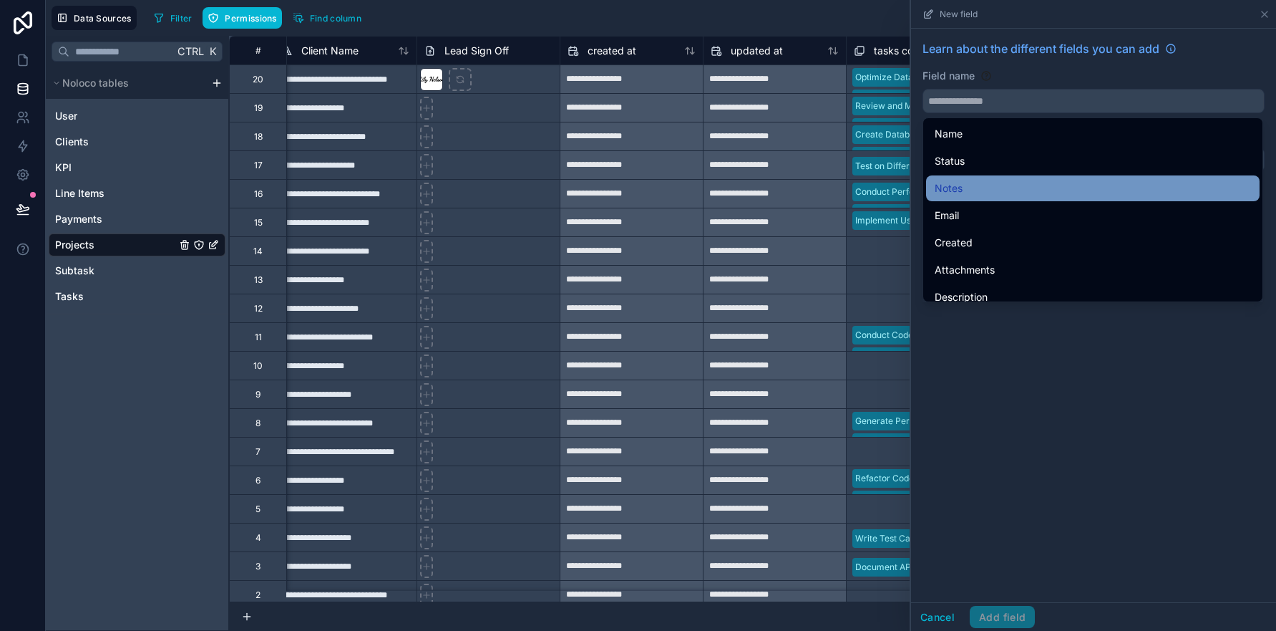
click at [1004, 192] on div "Notes" at bounding box center [1093, 188] width 316 height 17
type input "*****"
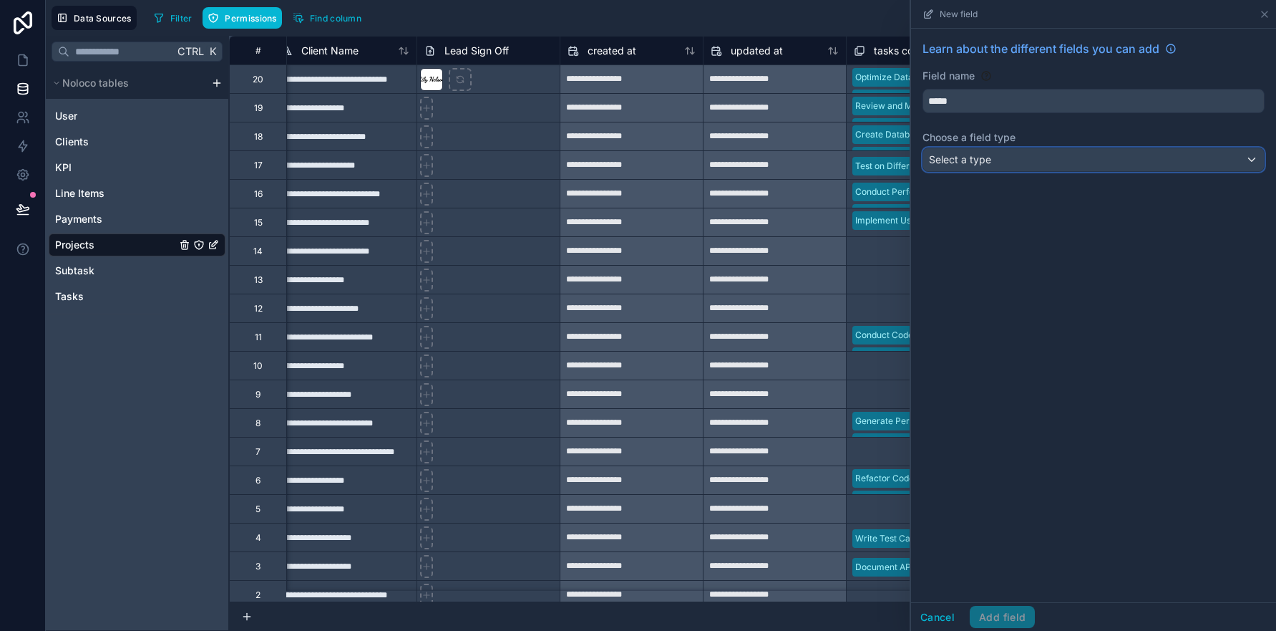
click at [996, 162] on div "Select a type" at bounding box center [1093, 159] width 341 height 23
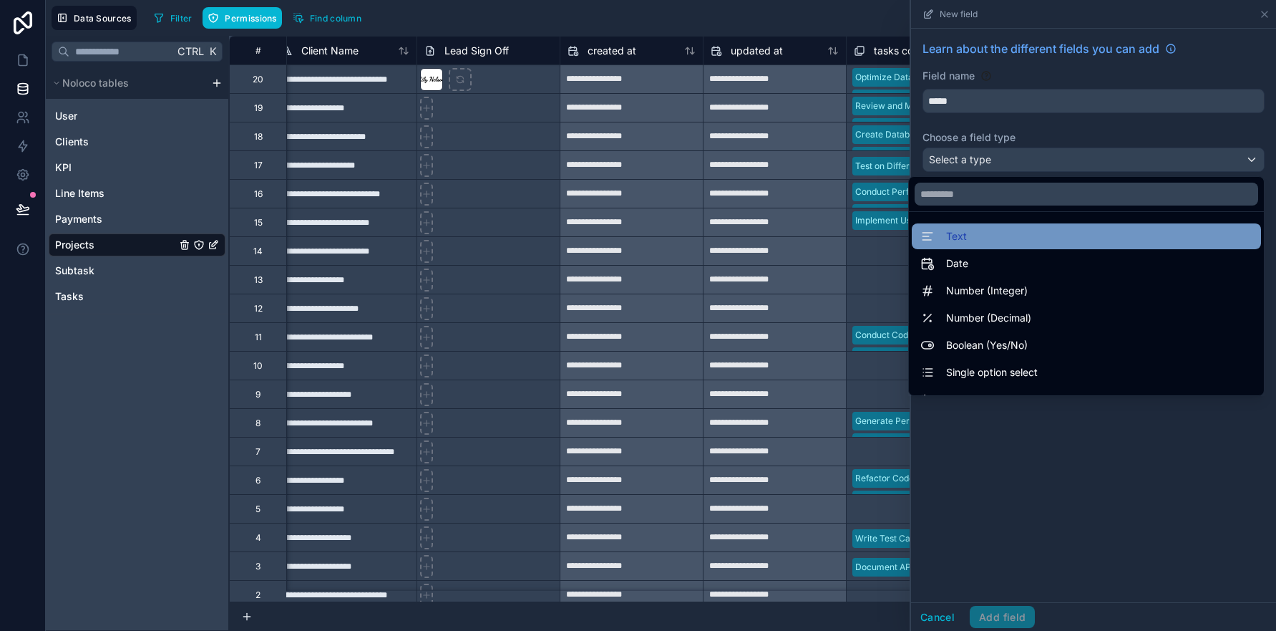
click at [981, 235] on div "Text" at bounding box center [1087, 236] width 332 height 17
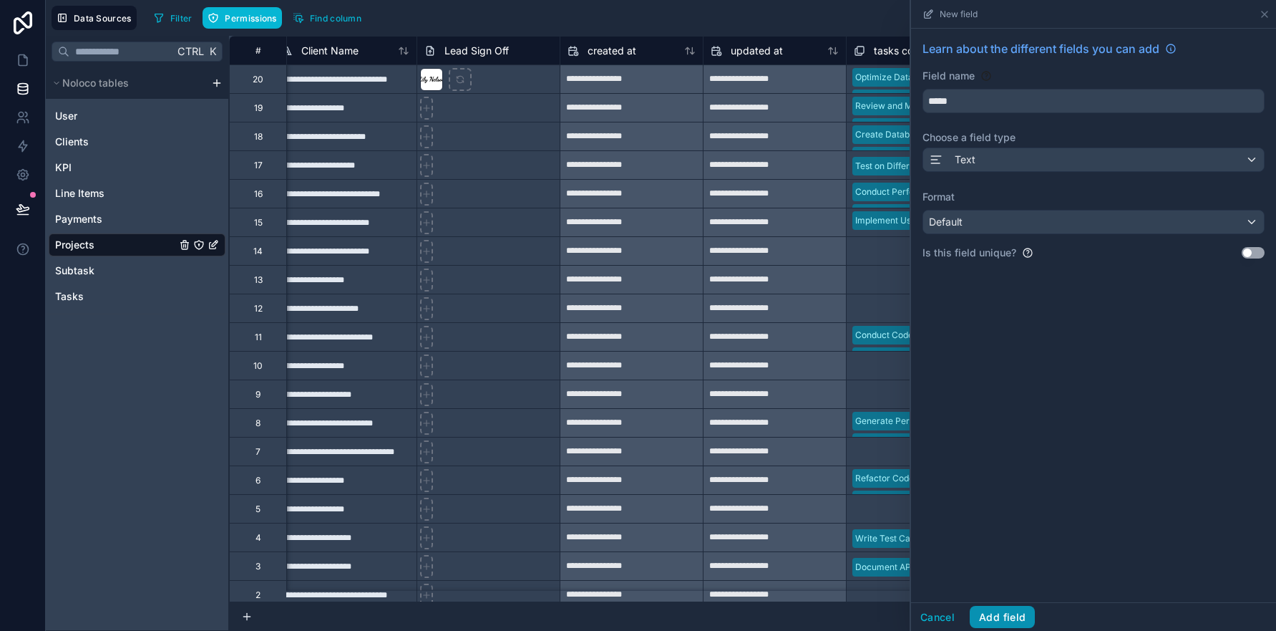
click at [1001, 619] on button "Add field" at bounding box center [1002, 617] width 65 height 23
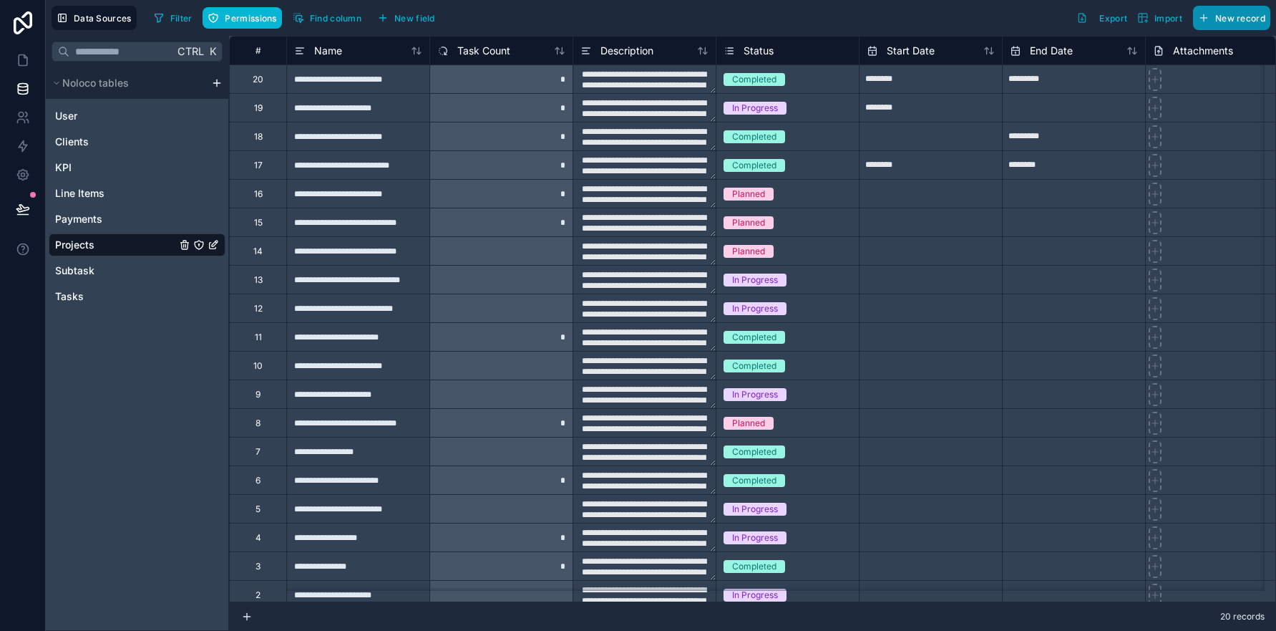
click at [1233, 19] on span "New record" at bounding box center [1240, 18] width 50 height 11
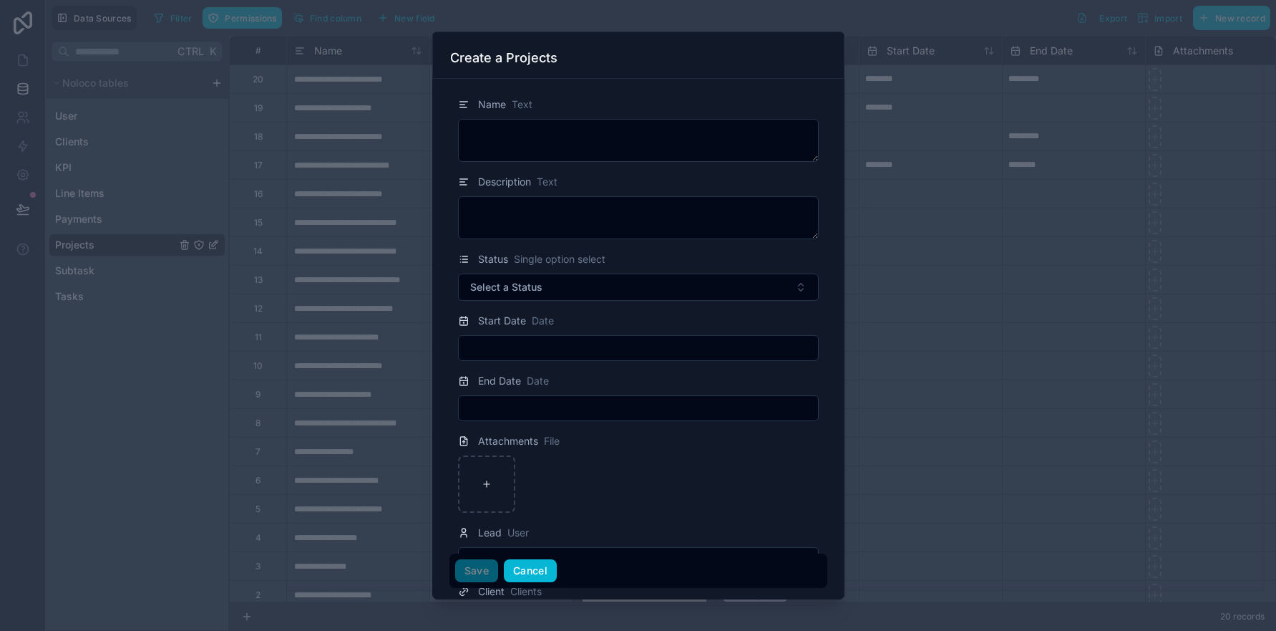
click at [548, 568] on button "Cancel" at bounding box center [530, 570] width 53 height 23
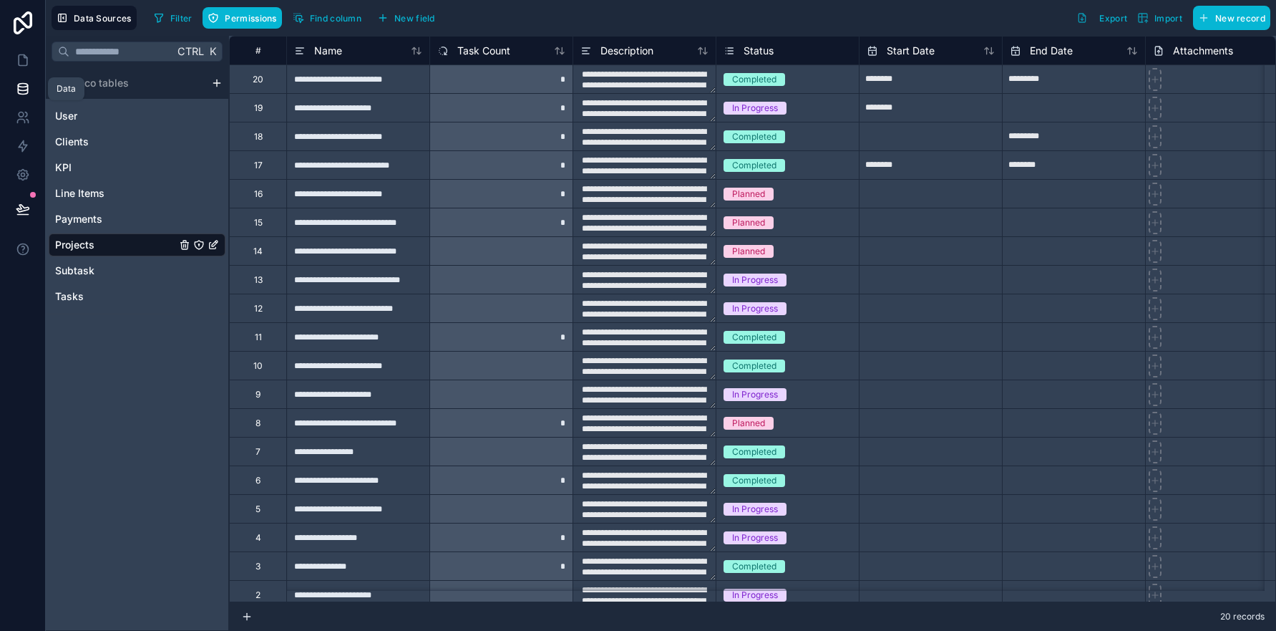
click at [23, 84] on icon at bounding box center [23, 89] width 14 height 14
click at [25, 59] on icon at bounding box center [23, 60] width 14 height 14
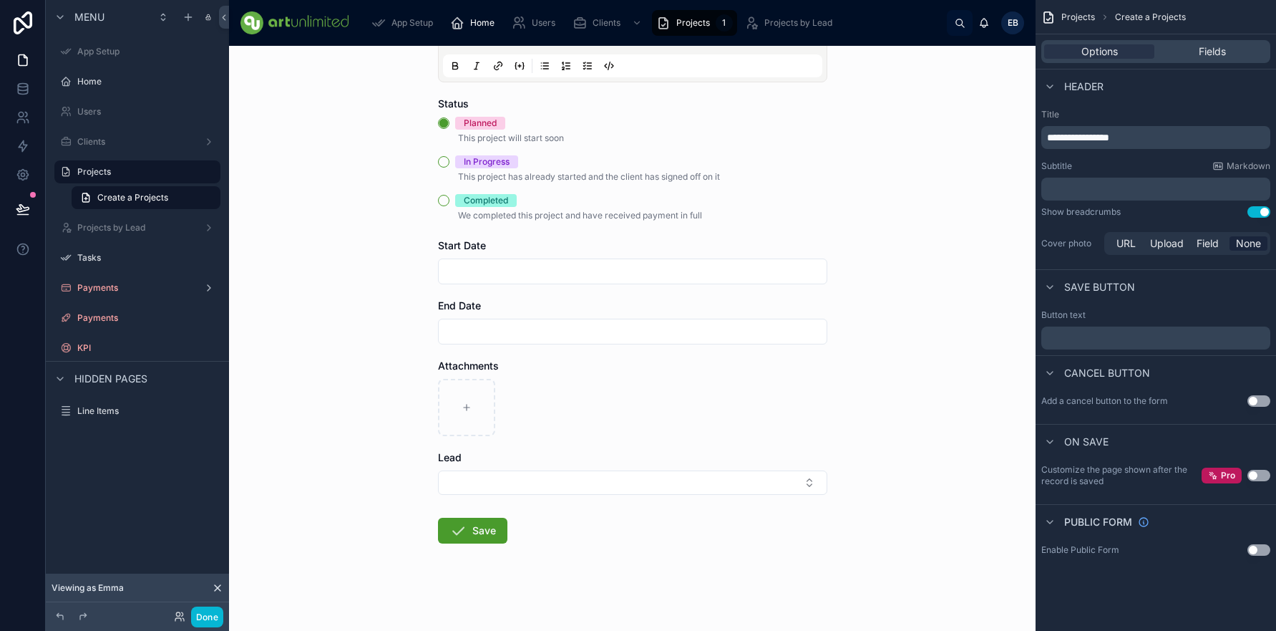
scroll to position [215, 0]
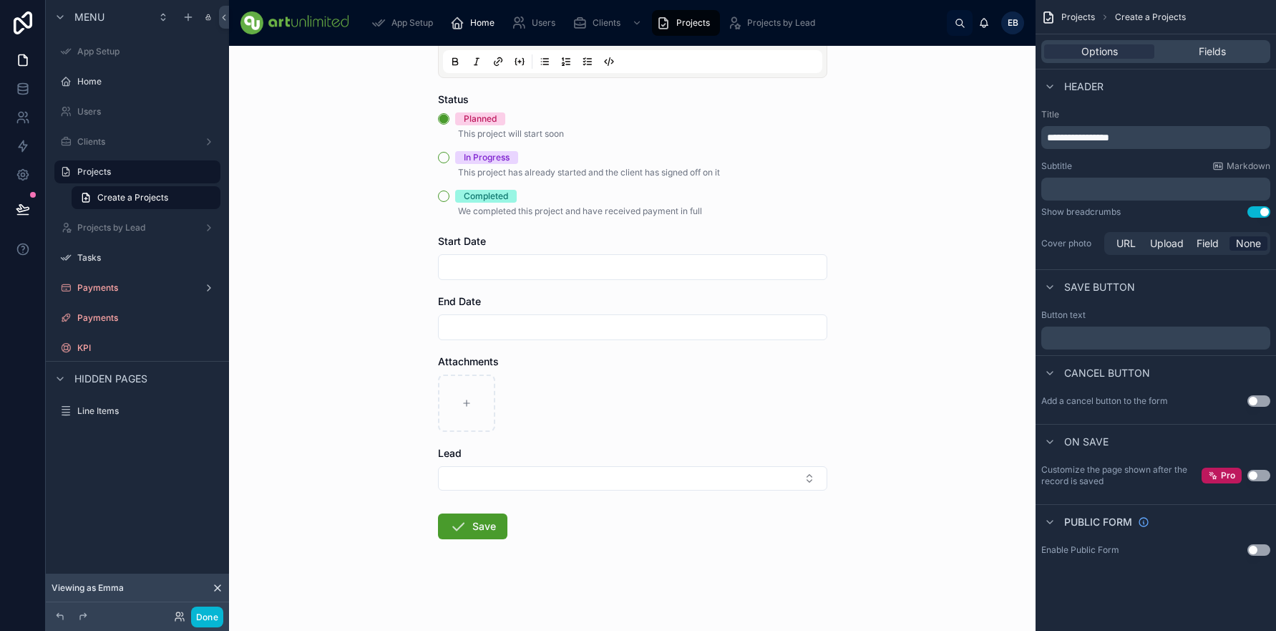
click at [697, 25] on span "Projects" at bounding box center [693, 22] width 34 height 11
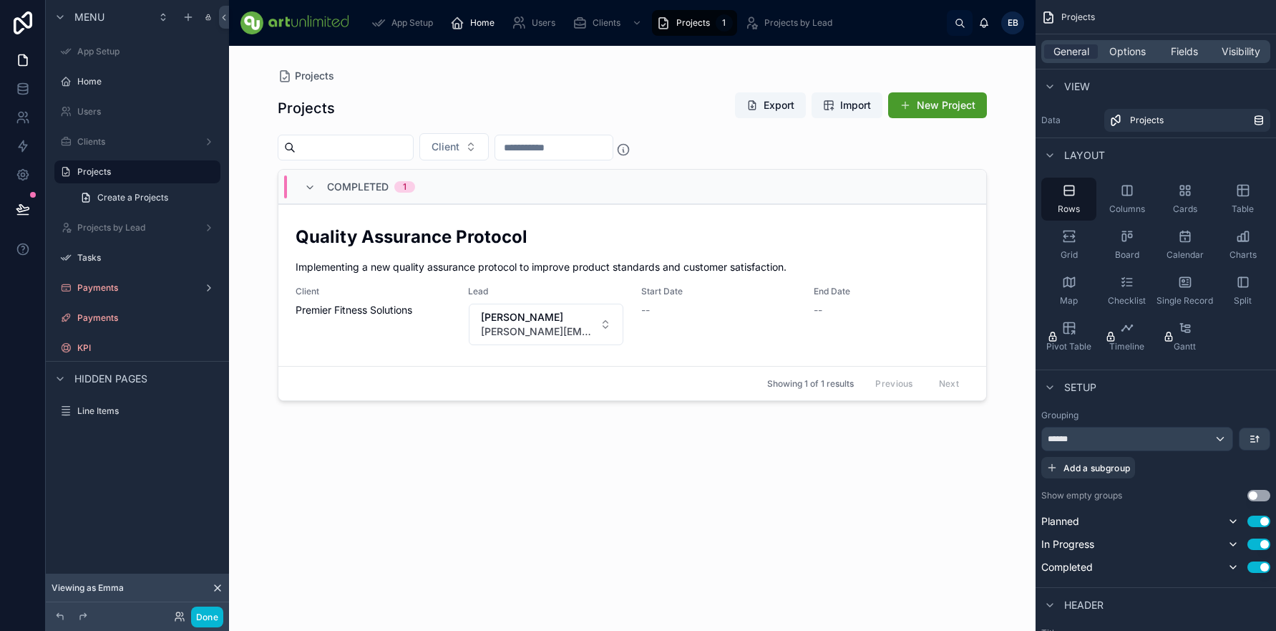
click at [957, 105] on button "New Project" at bounding box center [937, 105] width 99 height 26
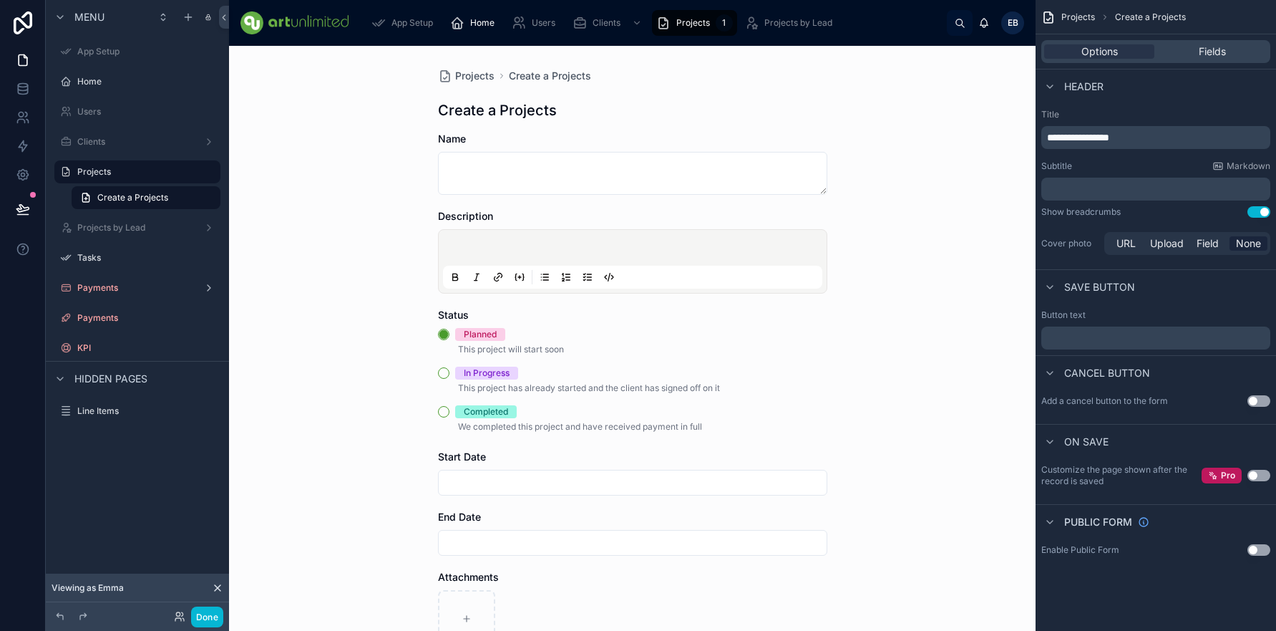
click at [1155, 134] on p "**********" at bounding box center [1157, 137] width 220 height 14
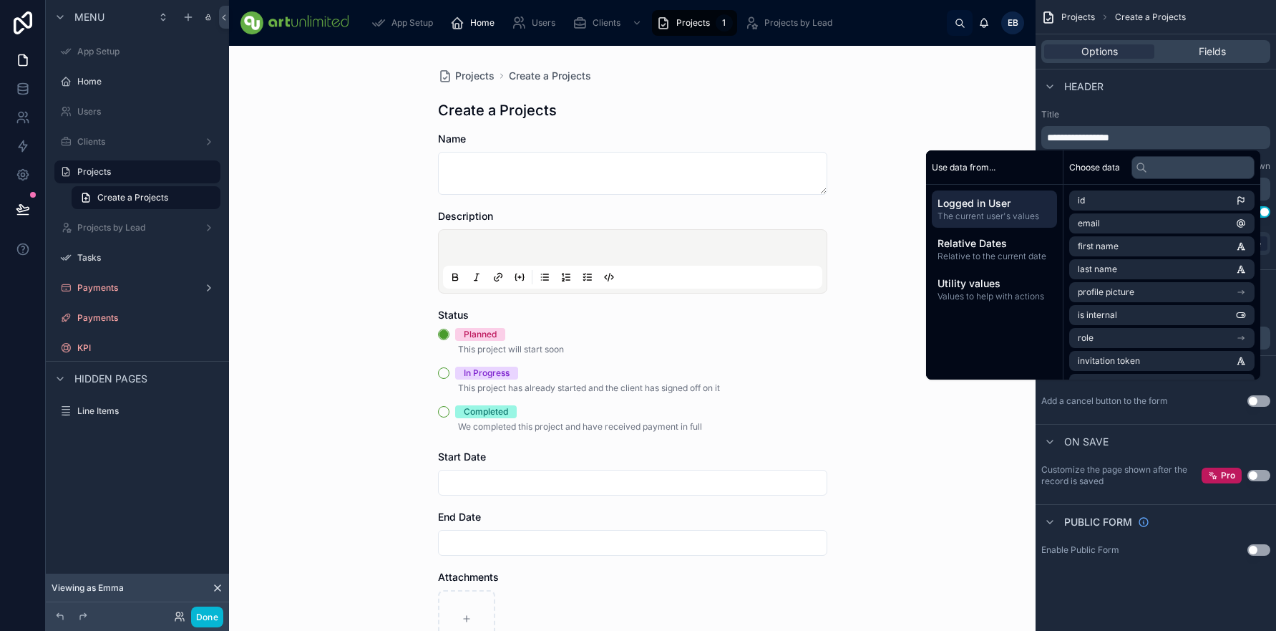
click at [1145, 100] on div "Header" at bounding box center [1156, 86] width 241 height 34
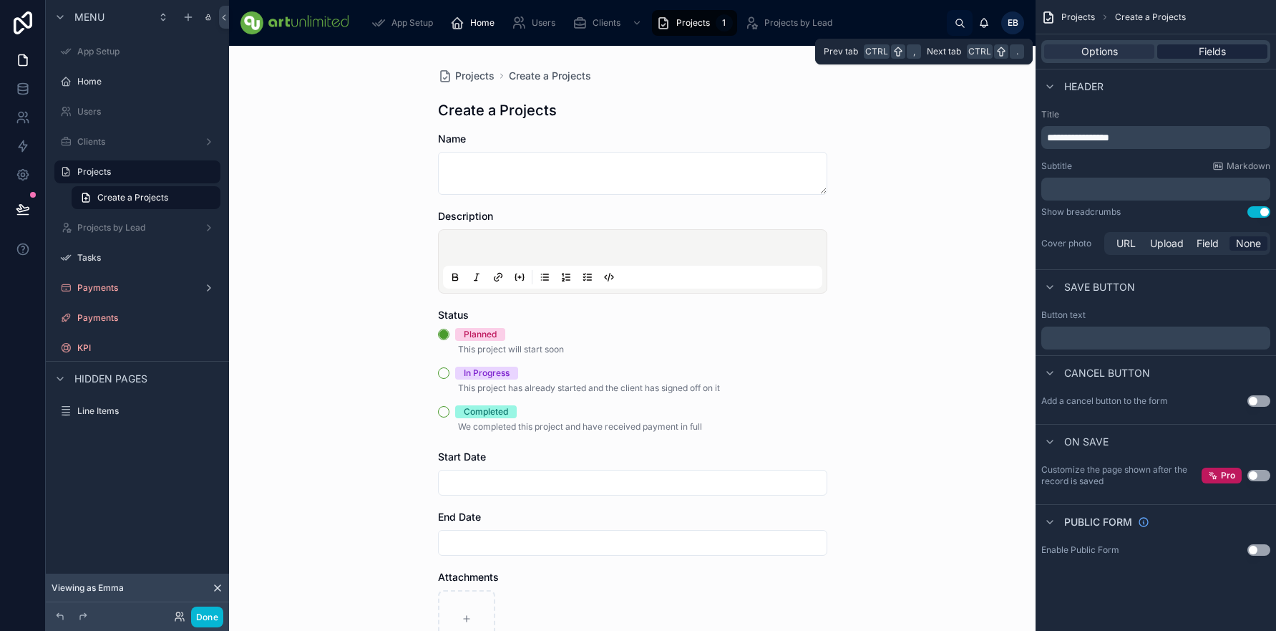
click at [1211, 49] on span "Fields" at bounding box center [1212, 51] width 27 height 14
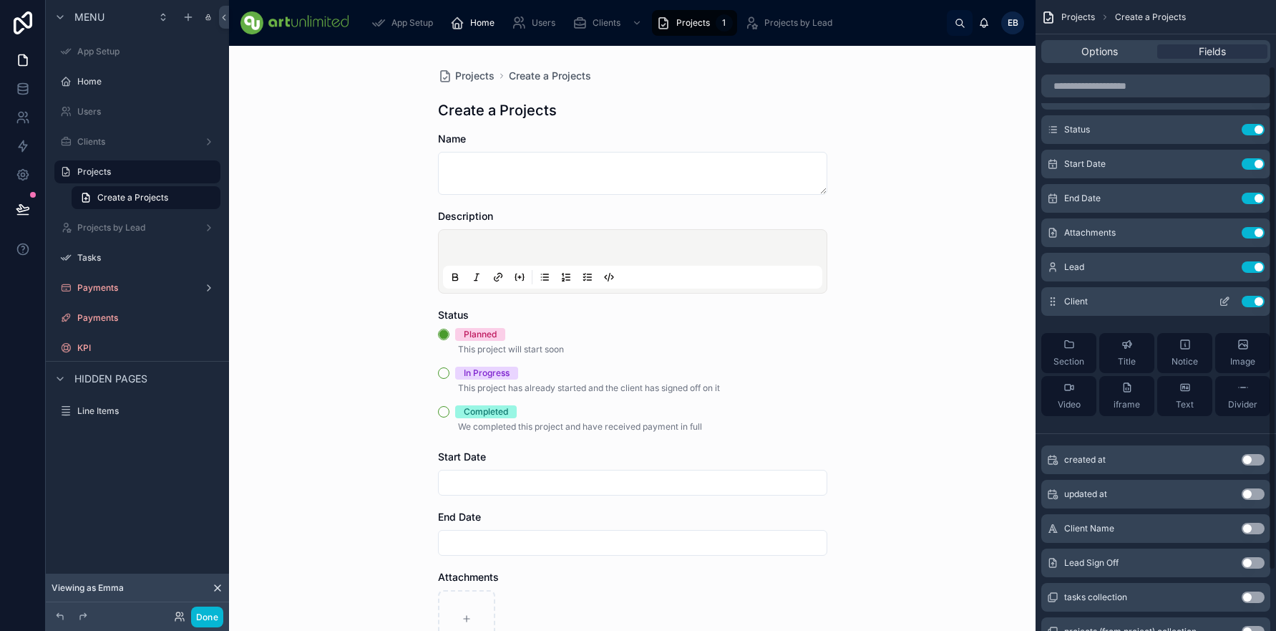
scroll to position [158, 0]
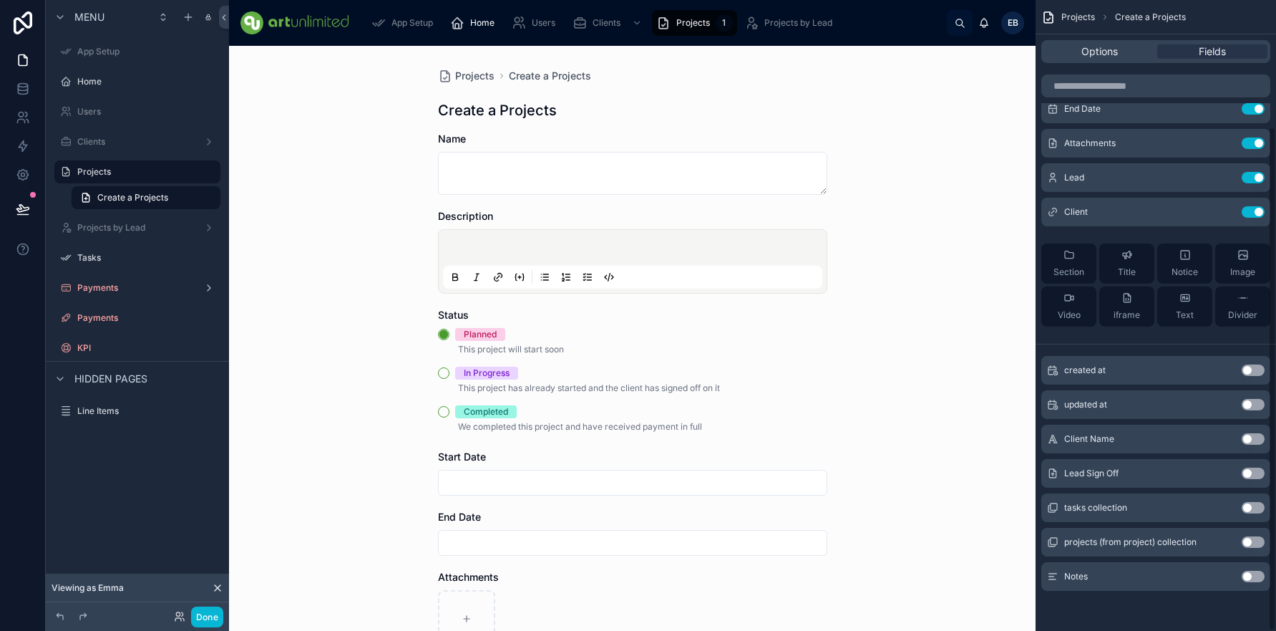
click at [1258, 578] on button "Use setting" at bounding box center [1253, 575] width 23 height 11
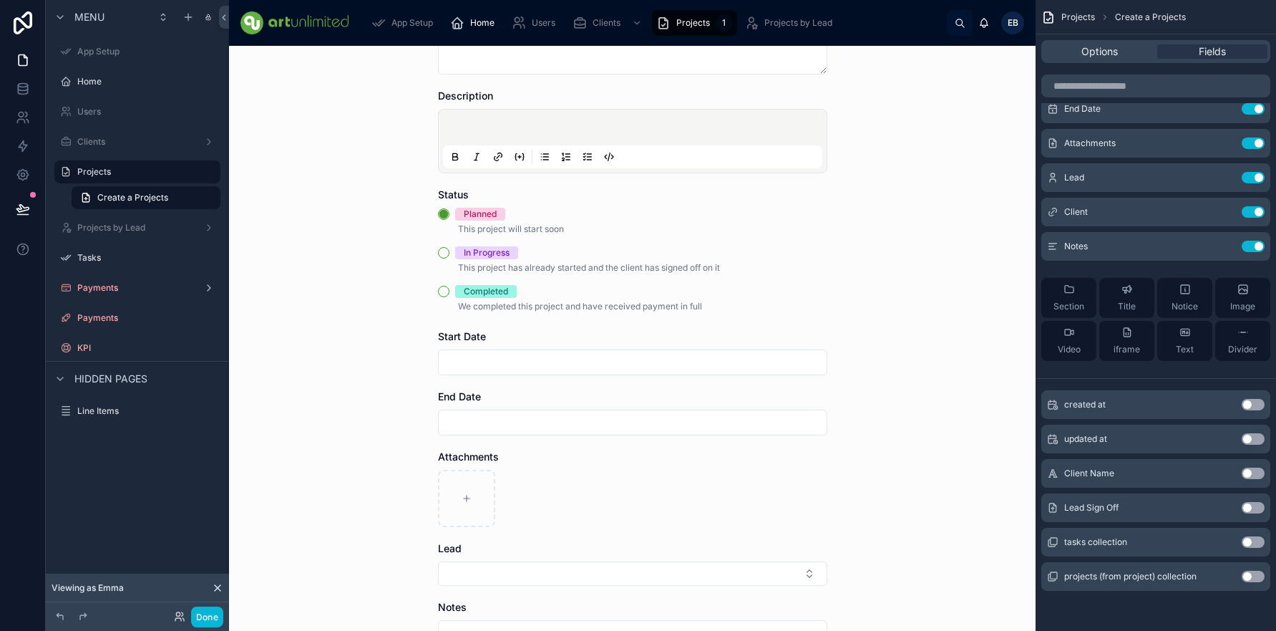
scroll to position [293, 0]
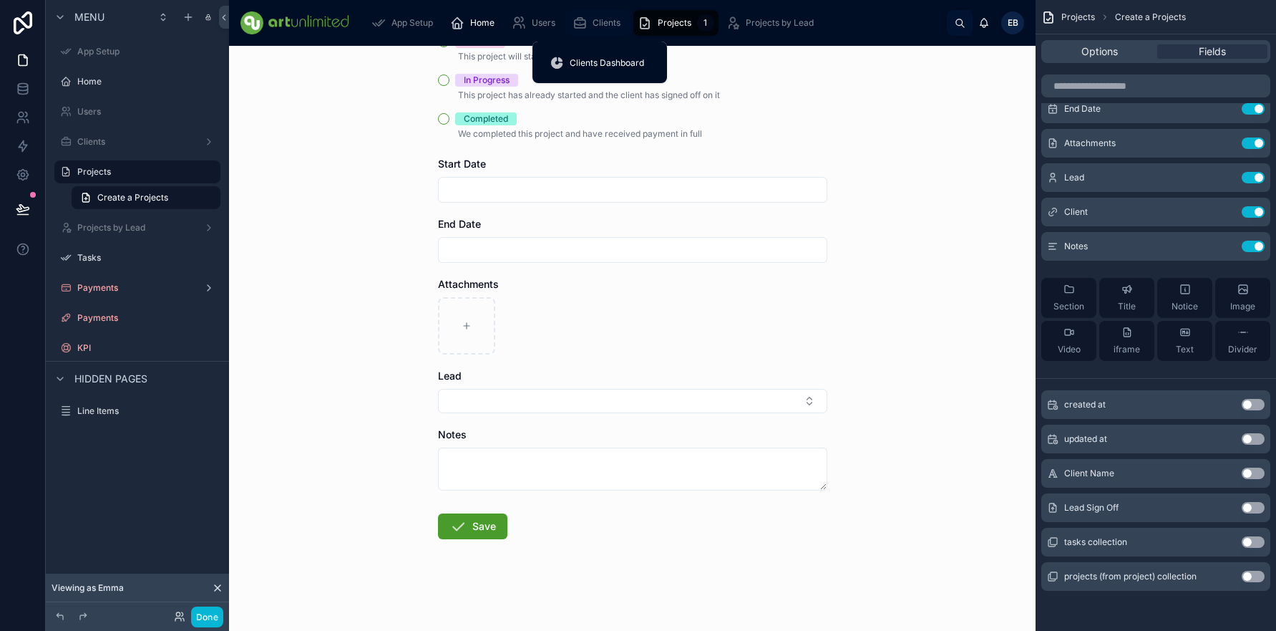
drag, startPoint x: 604, startPoint y: 22, endPoint x: 611, endPoint y: 27, distance: 8.2
click at [603, 22] on span "Clients" at bounding box center [607, 22] width 28 height 11
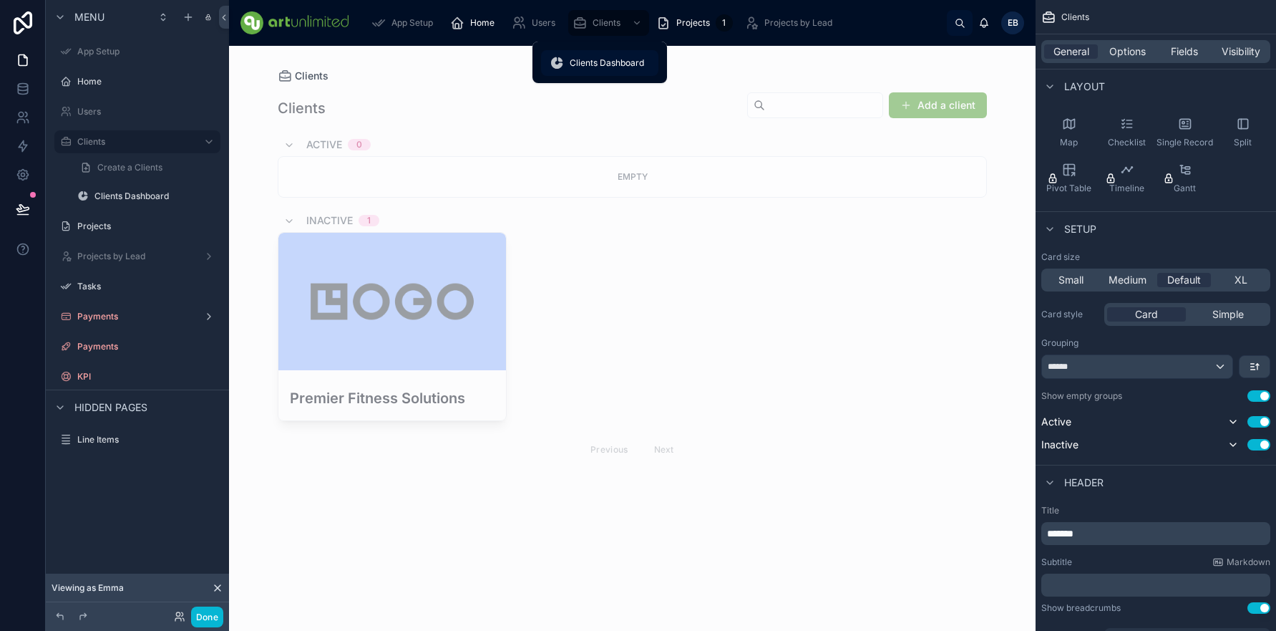
click at [601, 65] on span "Clients Dashboard" at bounding box center [607, 62] width 74 height 11
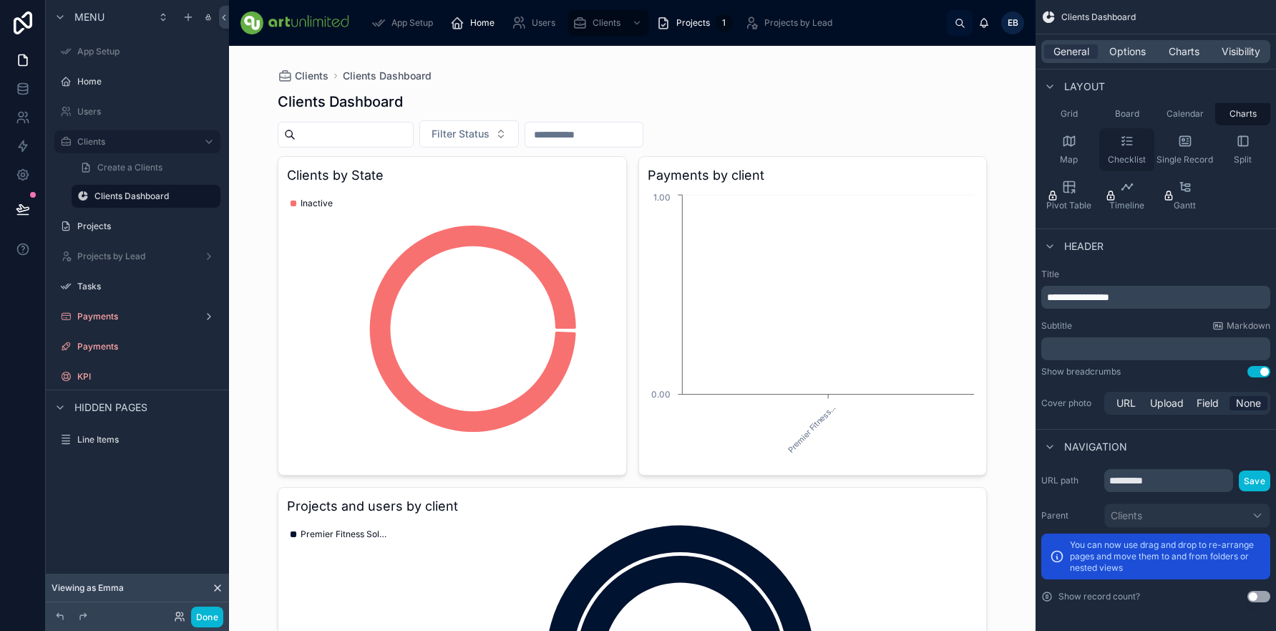
click at [1125, 145] on icon "scrollable content" at bounding box center [1127, 141] width 14 height 14
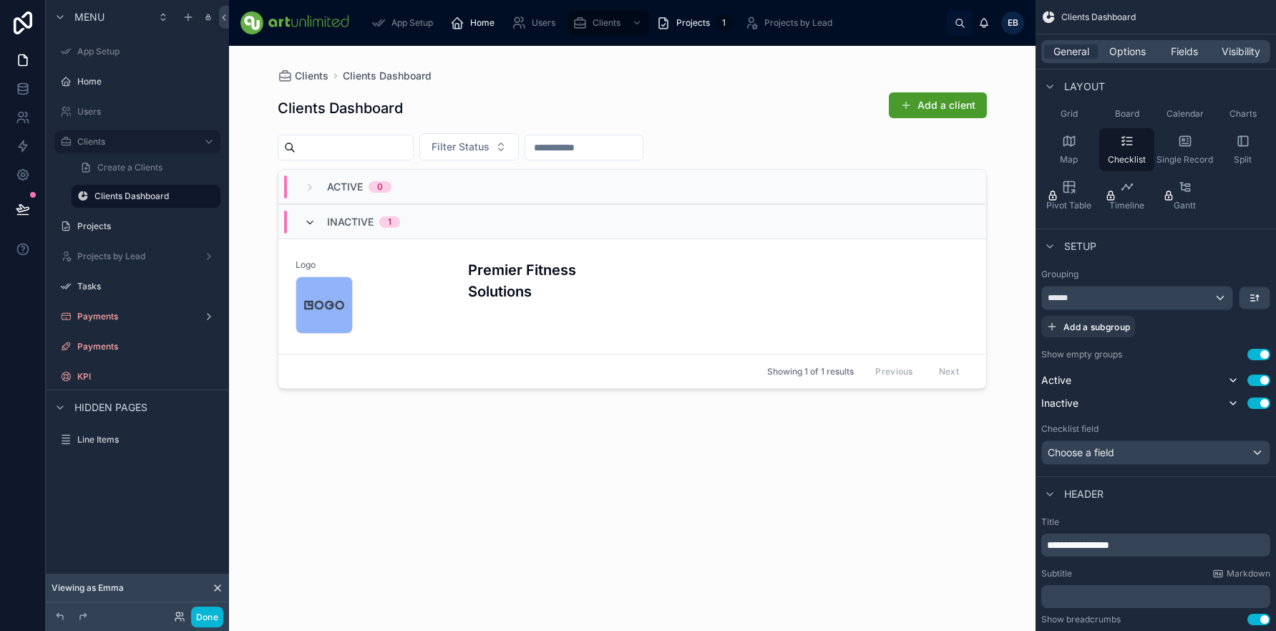
click at [314, 225] on icon at bounding box center [309, 222] width 11 height 11
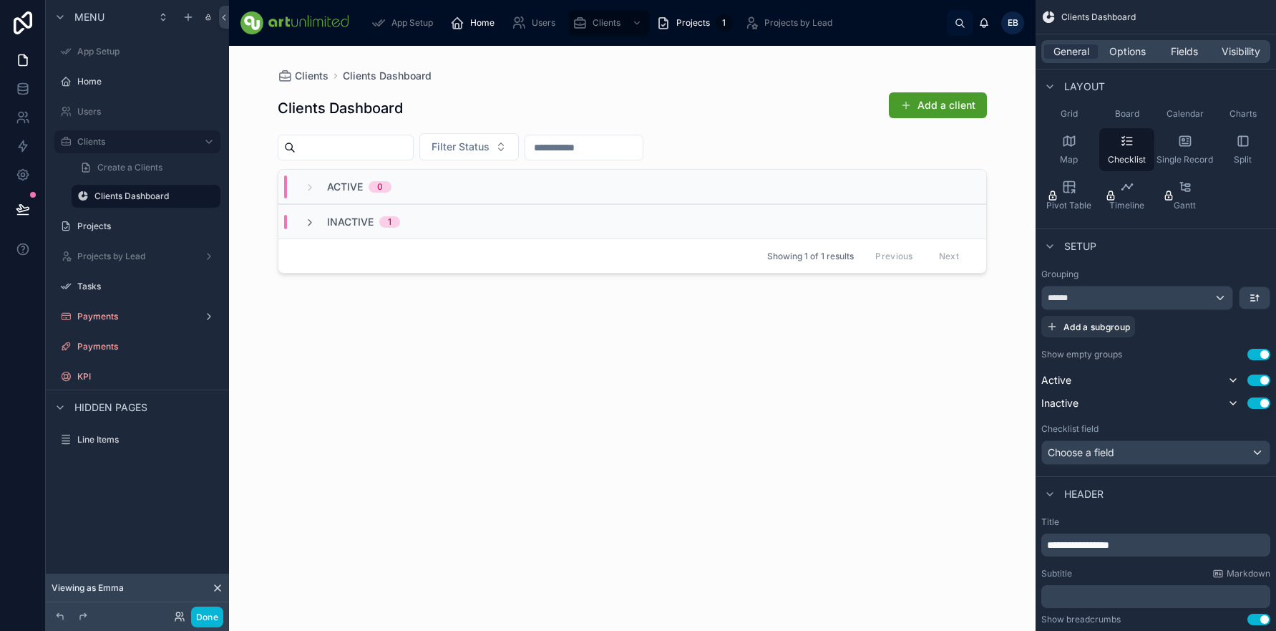
click at [318, 222] on div "Inactive 1" at bounding box center [352, 222] width 96 height 14
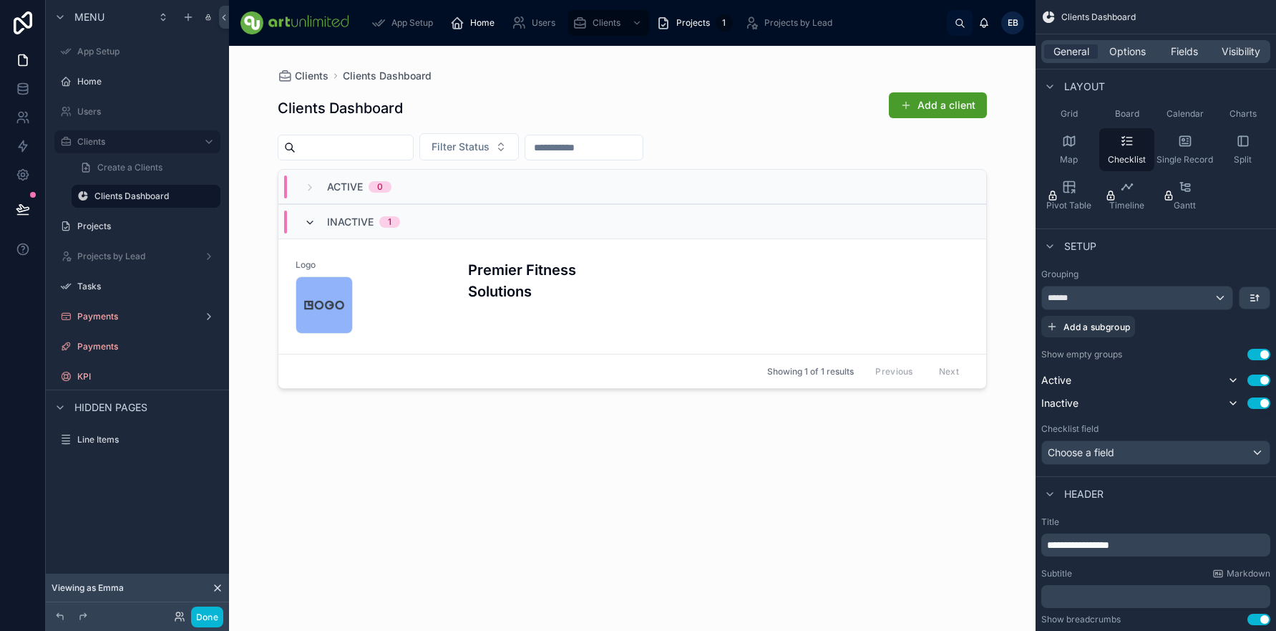
click at [315, 219] on icon at bounding box center [309, 222] width 11 height 11
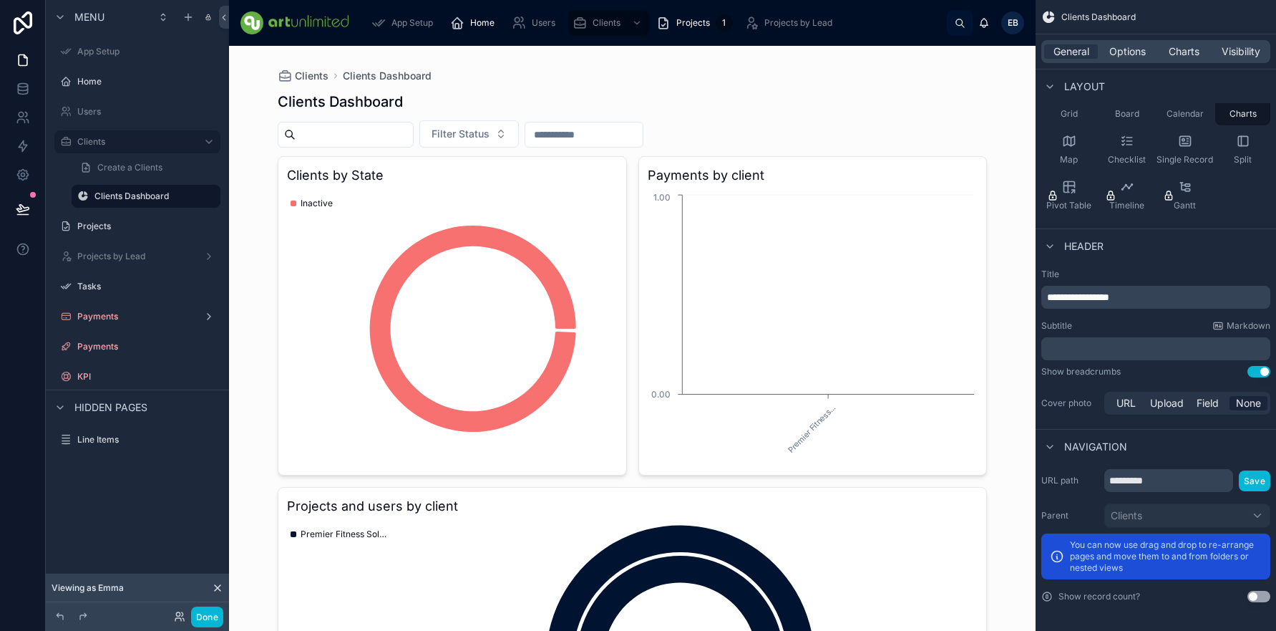
click at [568, 87] on div "Clients Dashboard Filter Status Clients by State Inactive Payments by client Pr…" at bounding box center [632, 467] width 709 height 769
click at [1063, 120] on div "Grid" at bounding box center [1068, 103] width 55 height 43
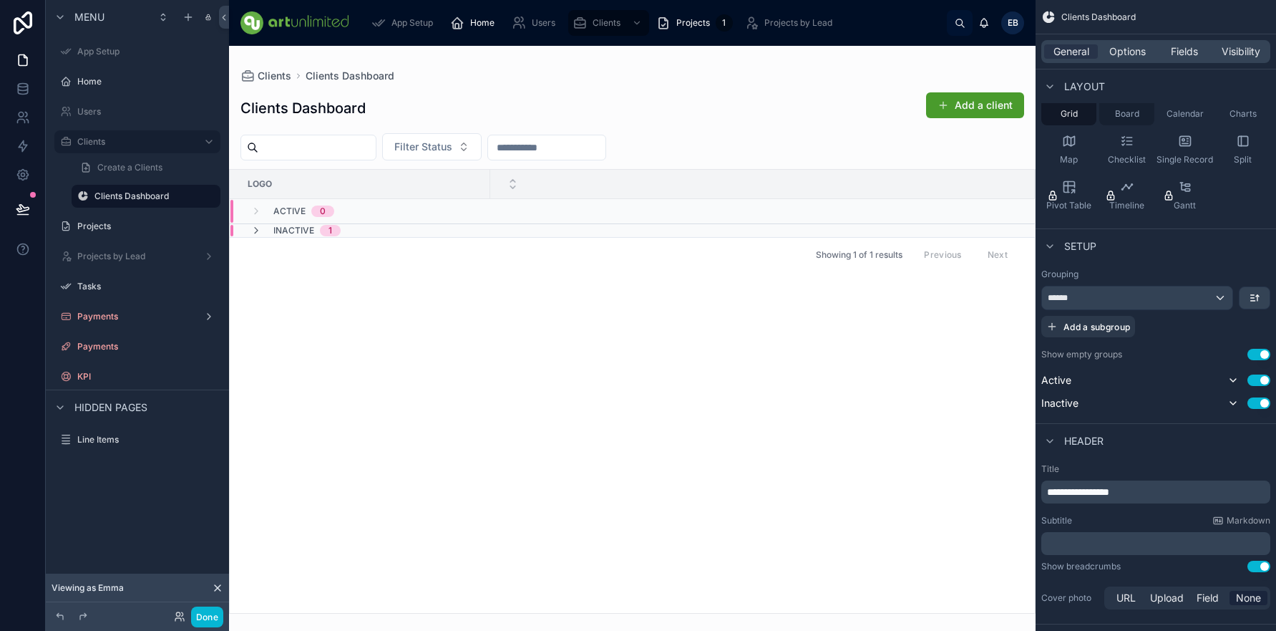
click at [1127, 120] on div "Board" at bounding box center [1126, 103] width 55 height 43
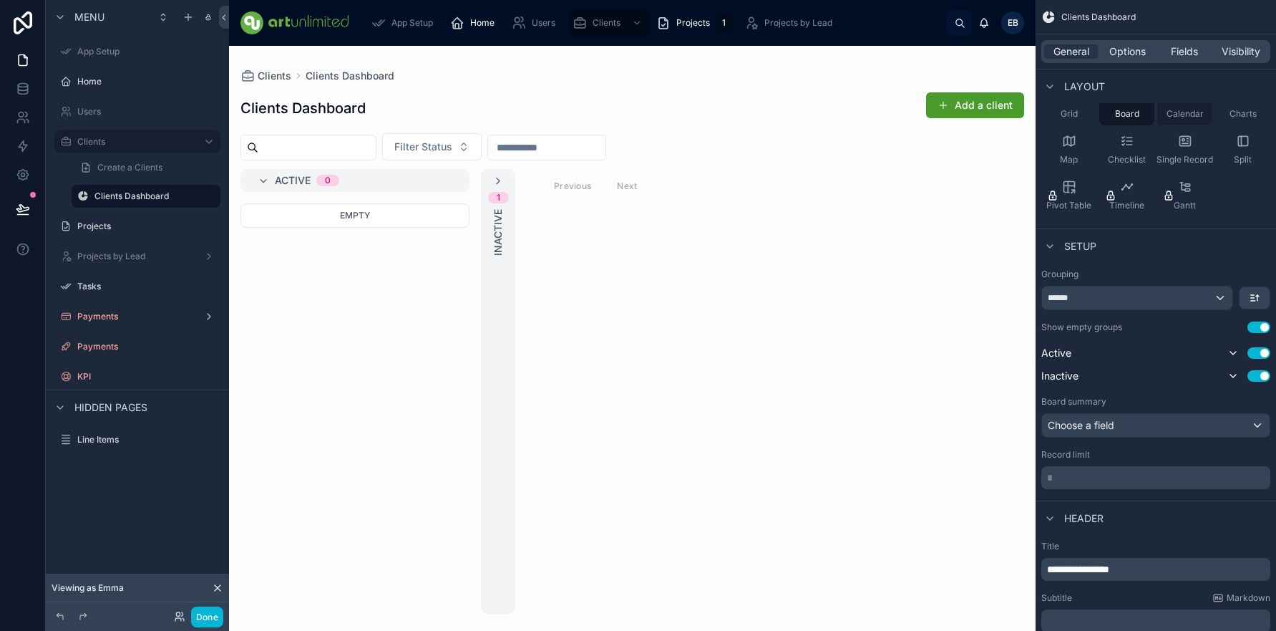
click at [1184, 120] on div "Calendar" at bounding box center [1184, 103] width 55 height 43
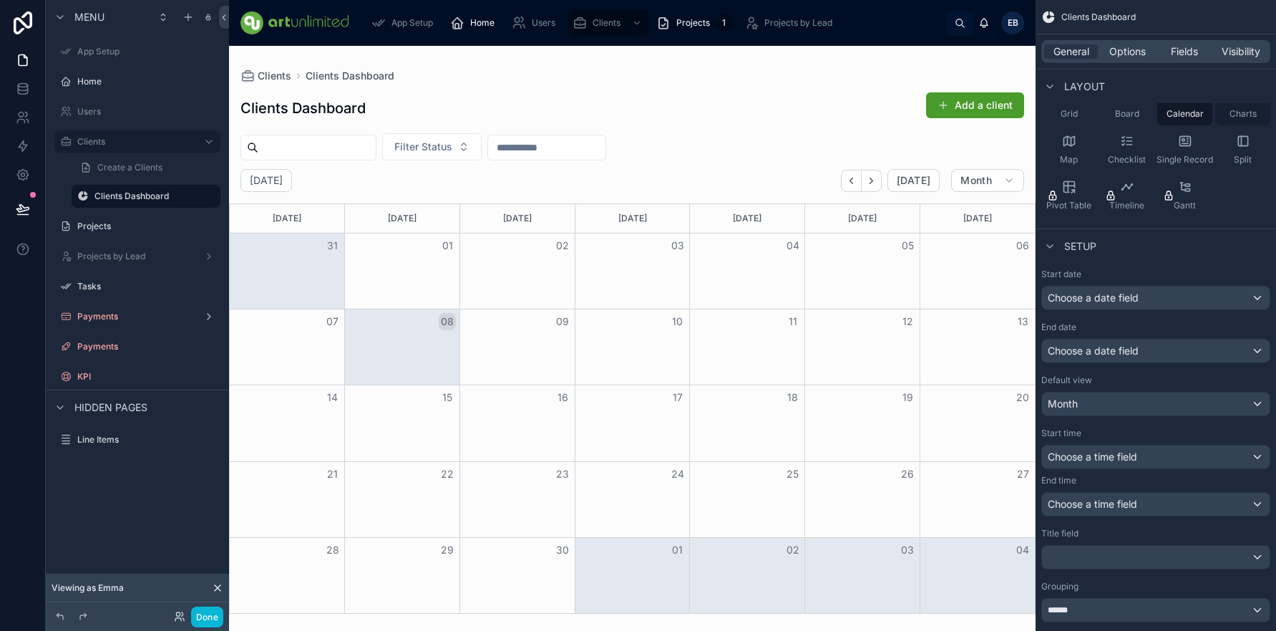
click at [1245, 115] on span "Charts" at bounding box center [1243, 113] width 27 height 11
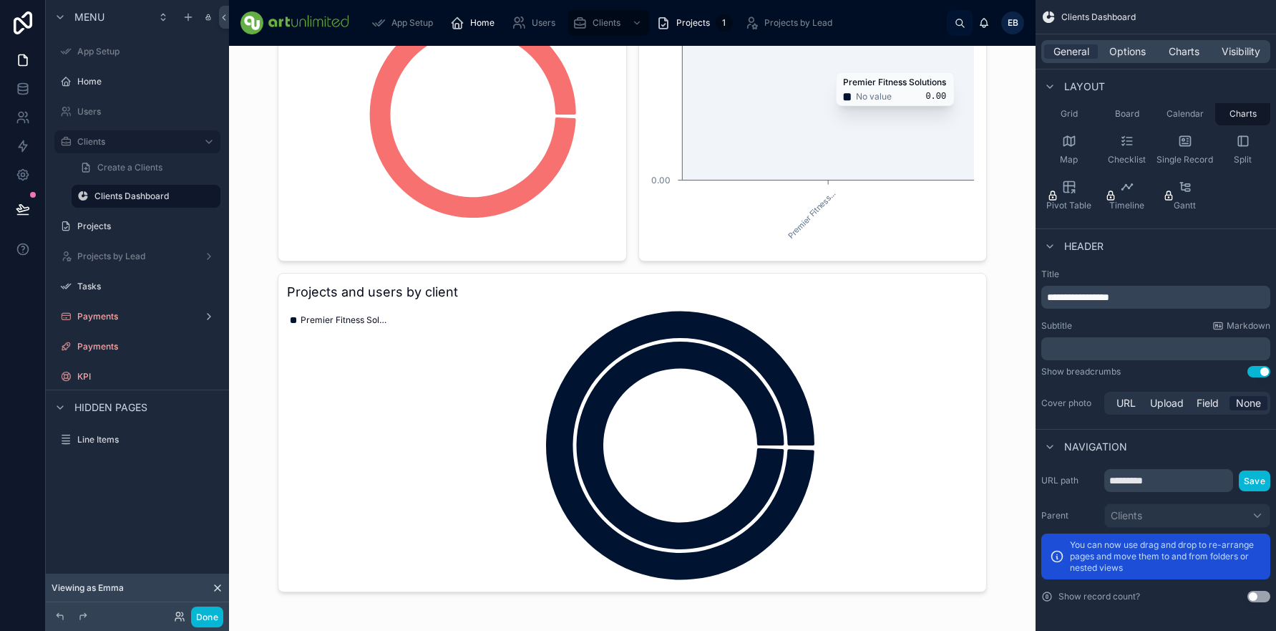
scroll to position [238, 0]
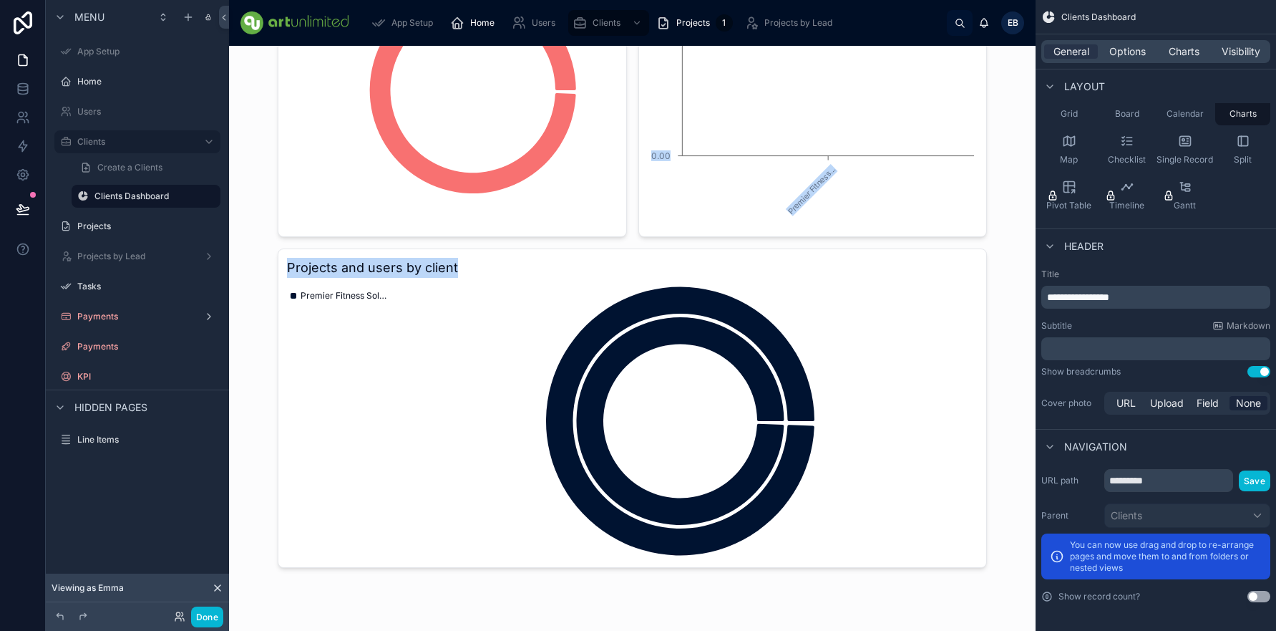
drag, startPoint x: 845, startPoint y: 349, endPoint x: 729, endPoint y: 248, distance: 153.7
click at [737, 247] on div "Clients by State Inactive Payments by client Premier Fitness... 0.00 1.00 Proje…" at bounding box center [632, 243] width 709 height 650
click at [450, 277] on h3 "Projects and users by client" at bounding box center [632, 268] width 691 height 20
click at [486, 264] on h3 "Projects and users by client" at bounding box center [632, 268] width 691 height 20
click at [1193, 482] on input "*********" at bounding box center [1168, 480] width 129 height 23
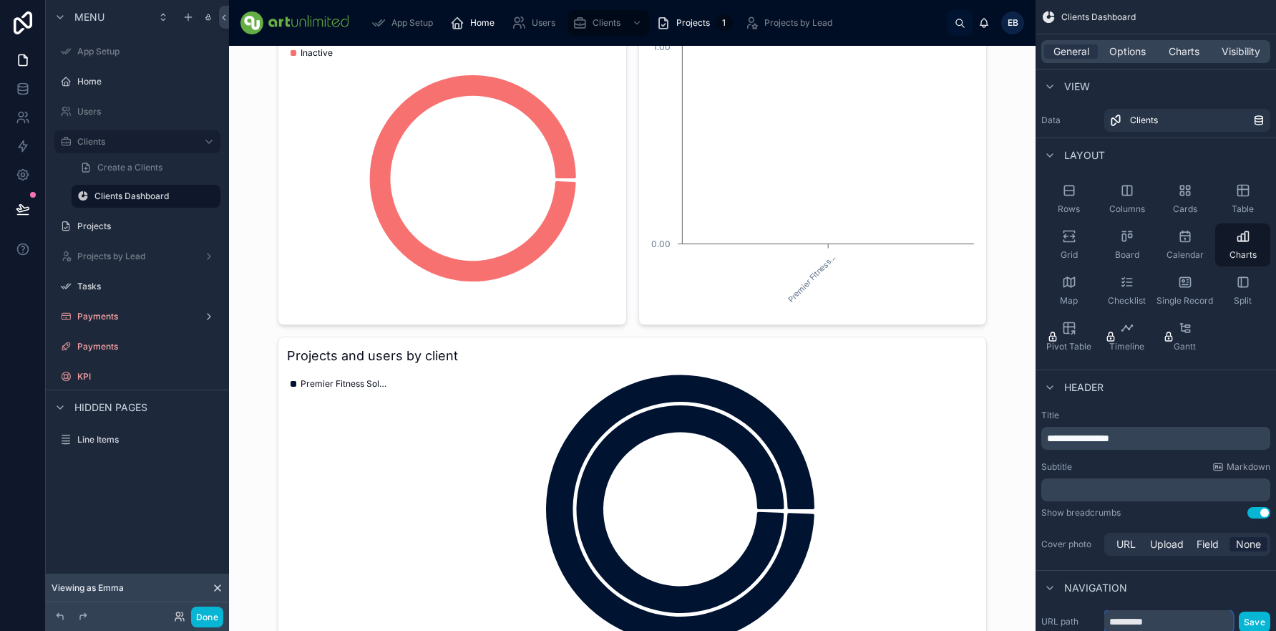
scroll to position [0, 0]
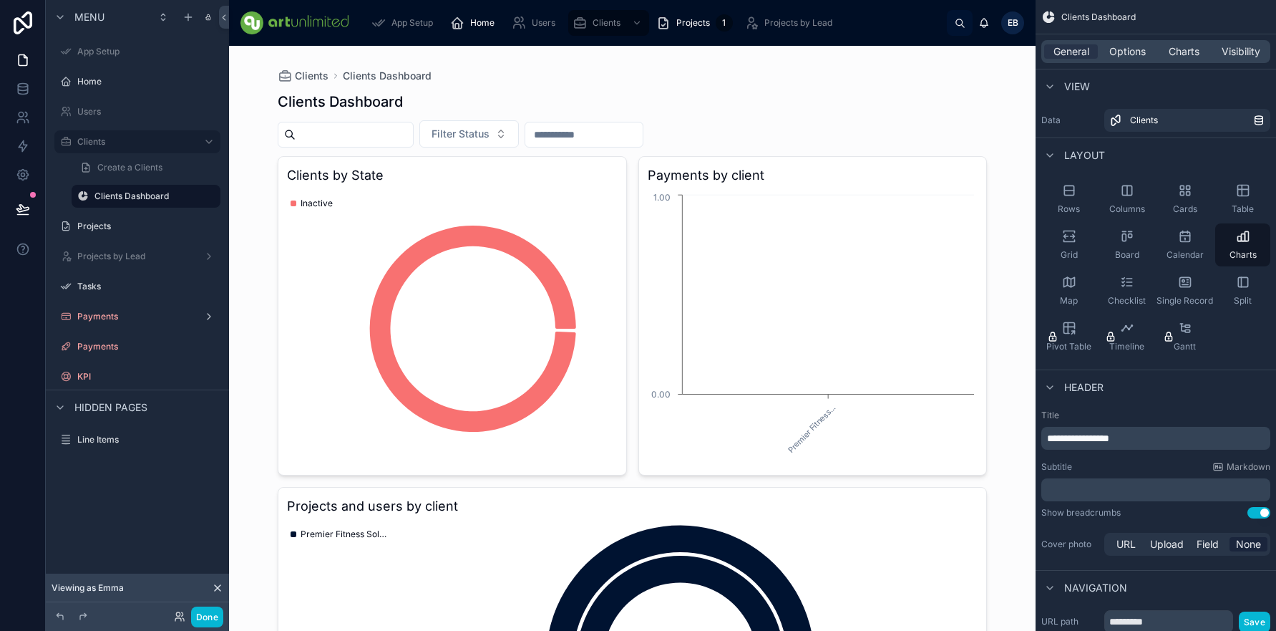
click at [585, 134] on input "text" at bounding box center [583, 135] width 117 height 20
drag, startPoint x: 523, startPoint y: 135, endPoint x: 518, endPoint y: 141, distance: 8.2
click at [519, 135] on button "Filter Status" at bounding box center [468, 133] width 99 height 27
click at [458, 214] on div "Inactive" at bounding box center [500, 214] width 172 height 23
click at [1124, 53] on span "Options" at bounding box center [1127, 51] width 37 height 14
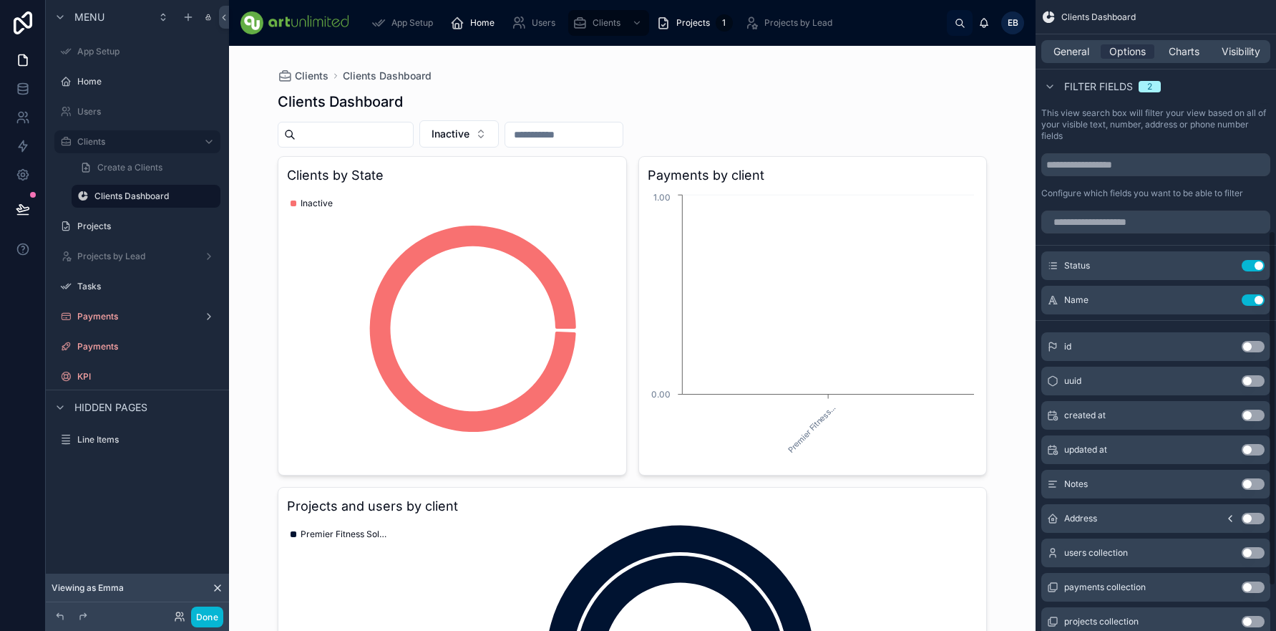
scroll to position [489, 0]
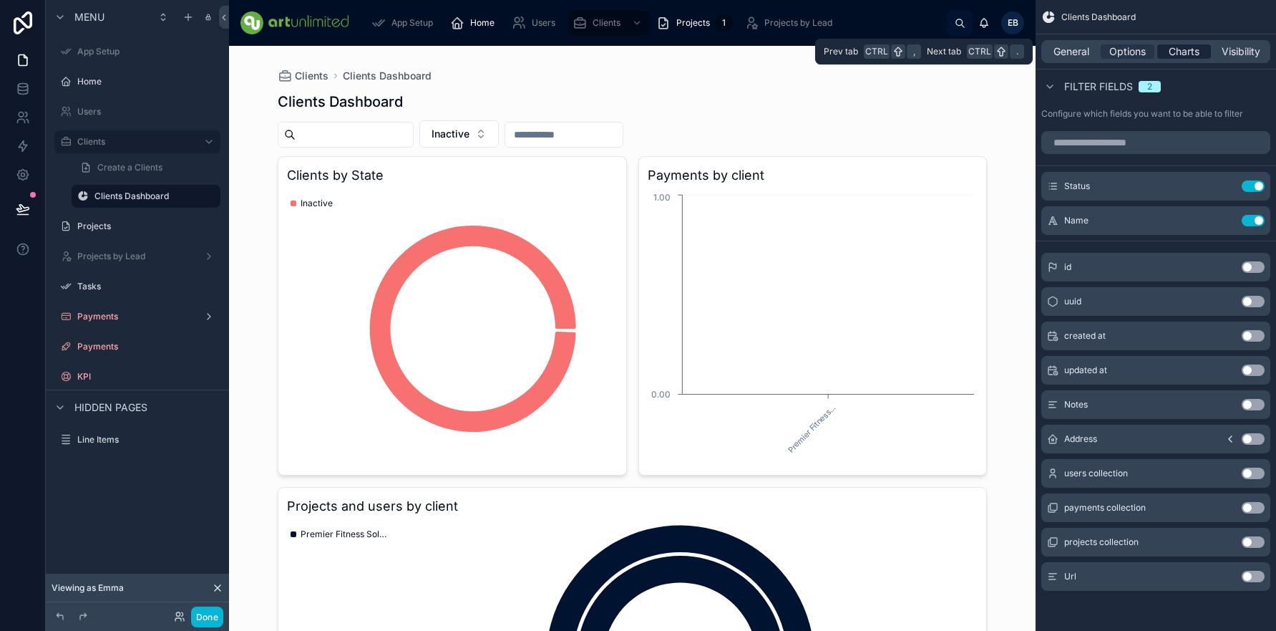
click at [1185, 54] on span "Charts" at bounding box center [1184, 51] width 31 height 14
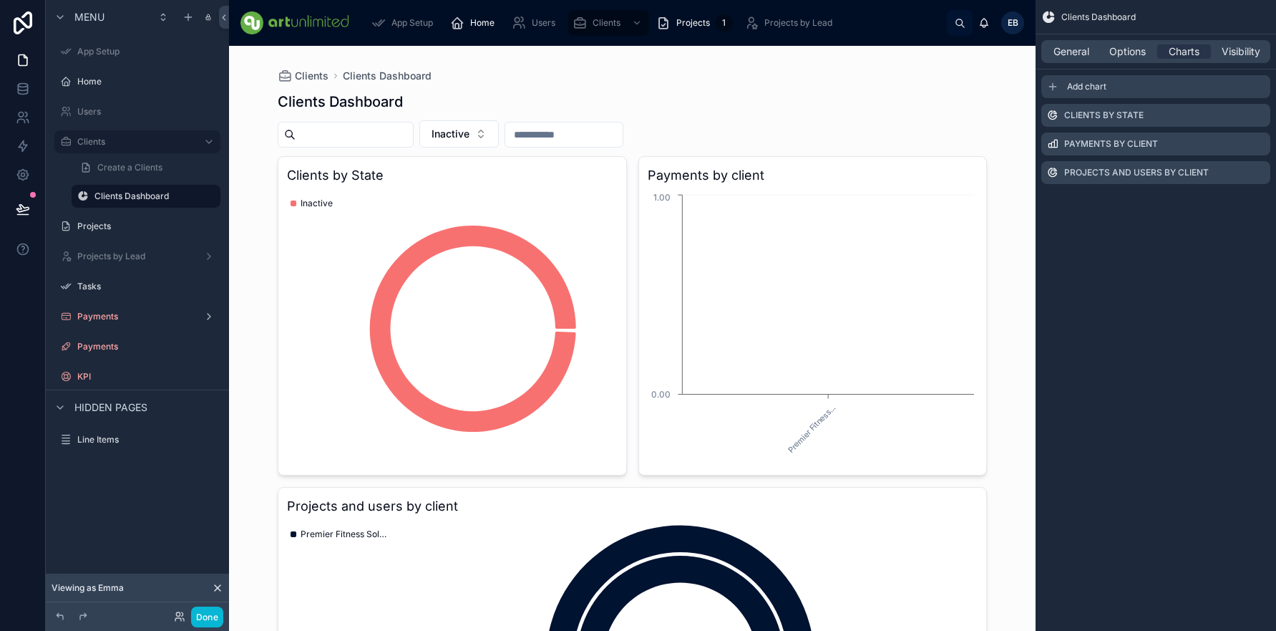
click at [1092, 86] on span "Add chart" at bounding box center [1086, 86] width 39 height 11
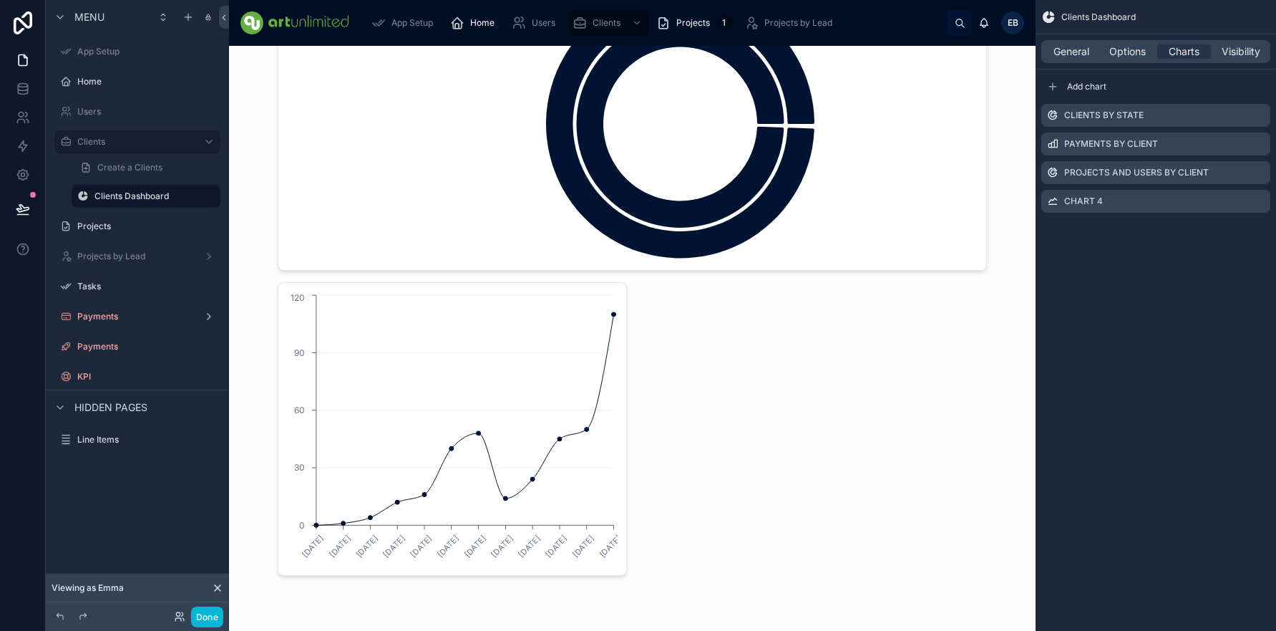
scroll to position [543, 0]
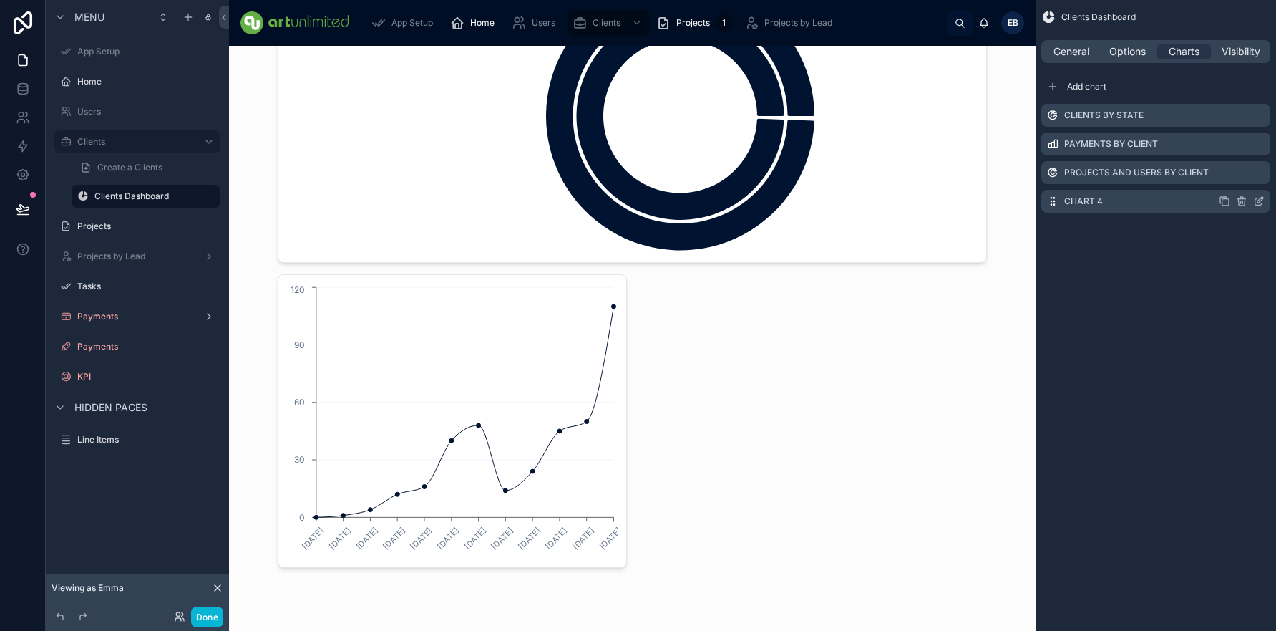
click at [1069, 202] on label "Chart 4" at bounding box center [1083, 200] width 39 height 11
click at [1264, 201] on icon "scrollable content" at bounding box center [1258, 200] width 11 height 11
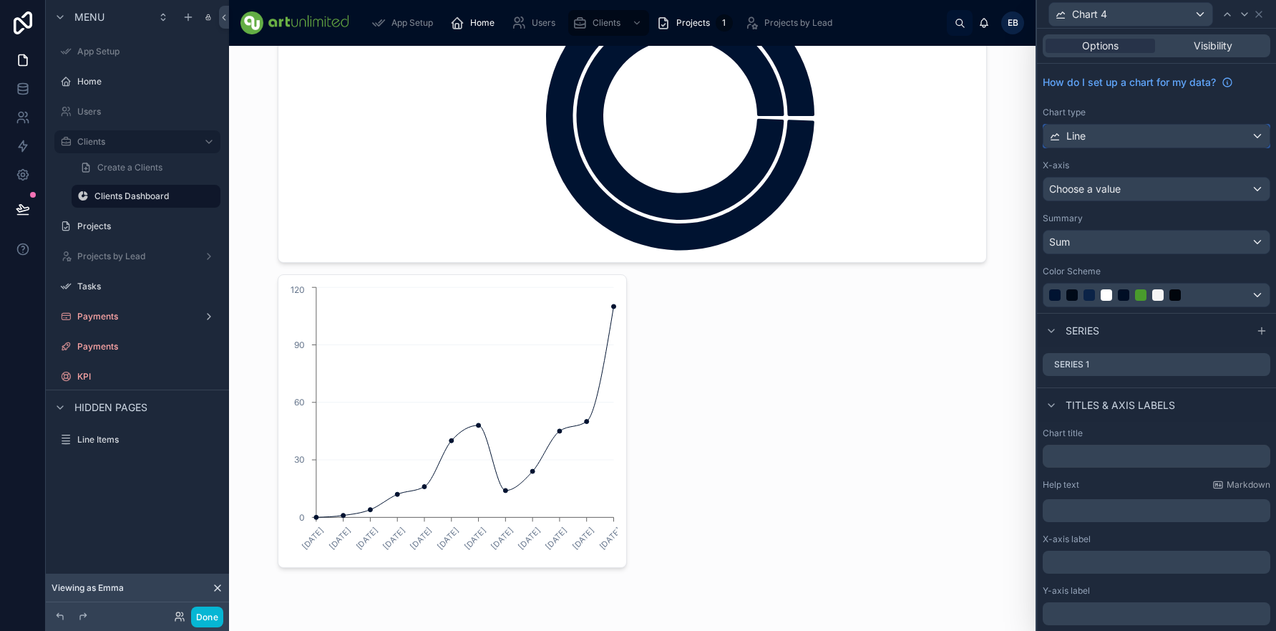
click at [1130, 135] on div "Line" at bounding box center [1157, 136] width 226 height 23
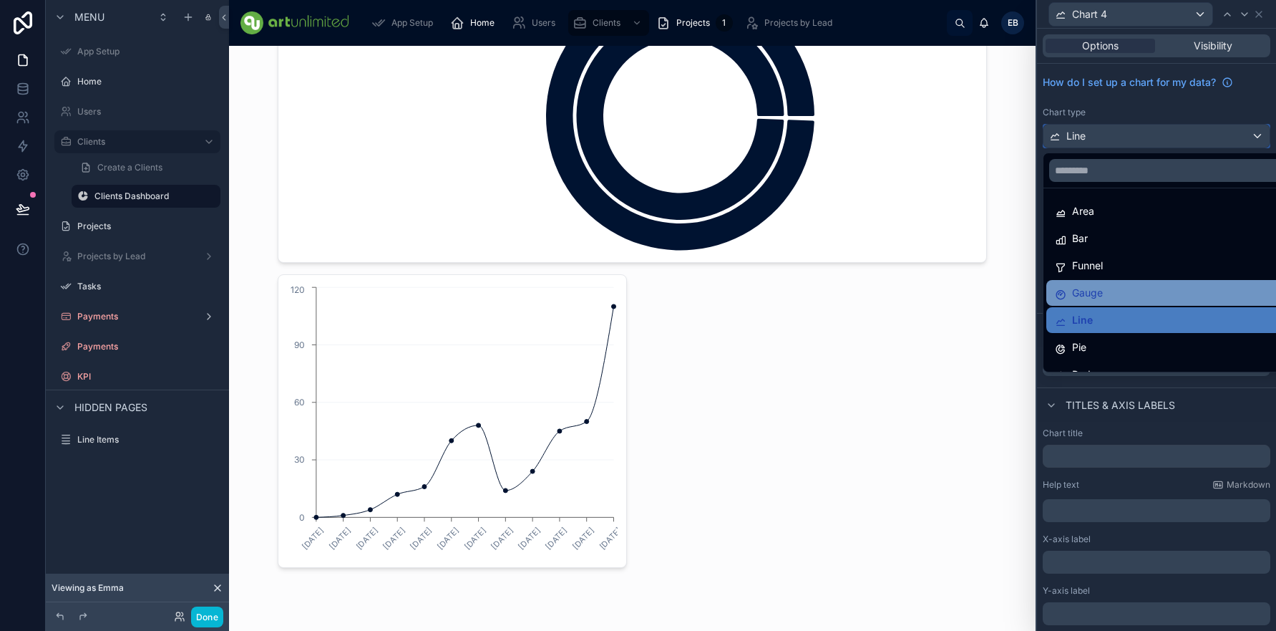
scroll to position [0, 0]
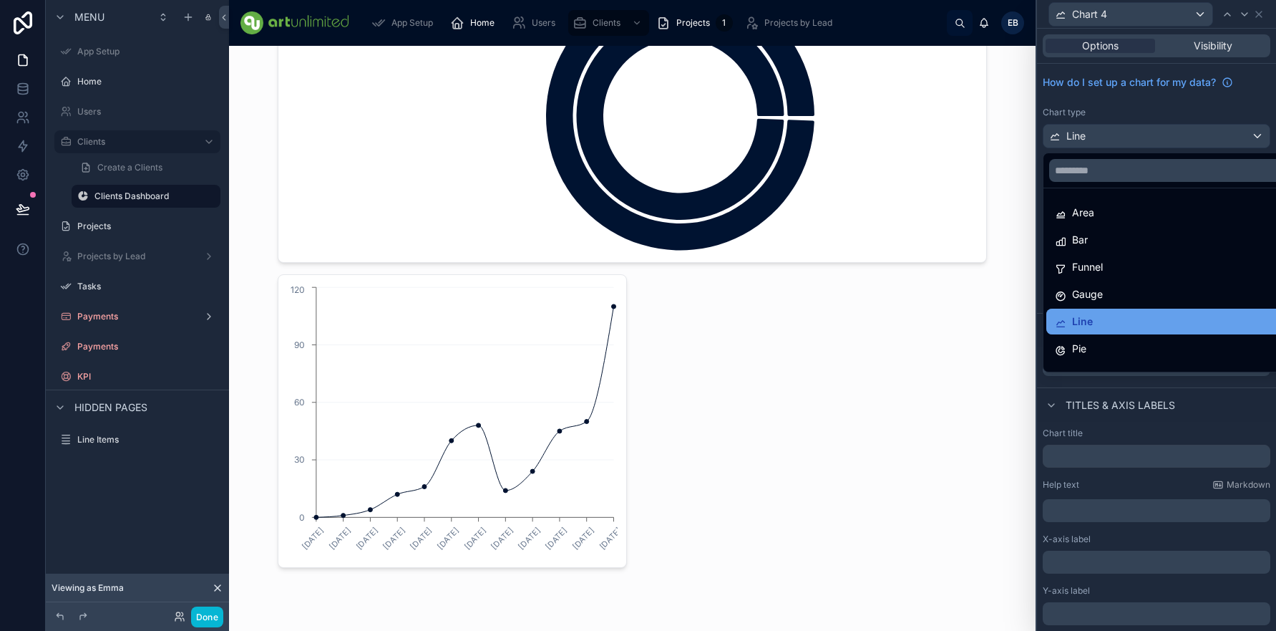
click at [1108, 321] on div "Line" at bounding box center [1167, 321] width 225 height 17
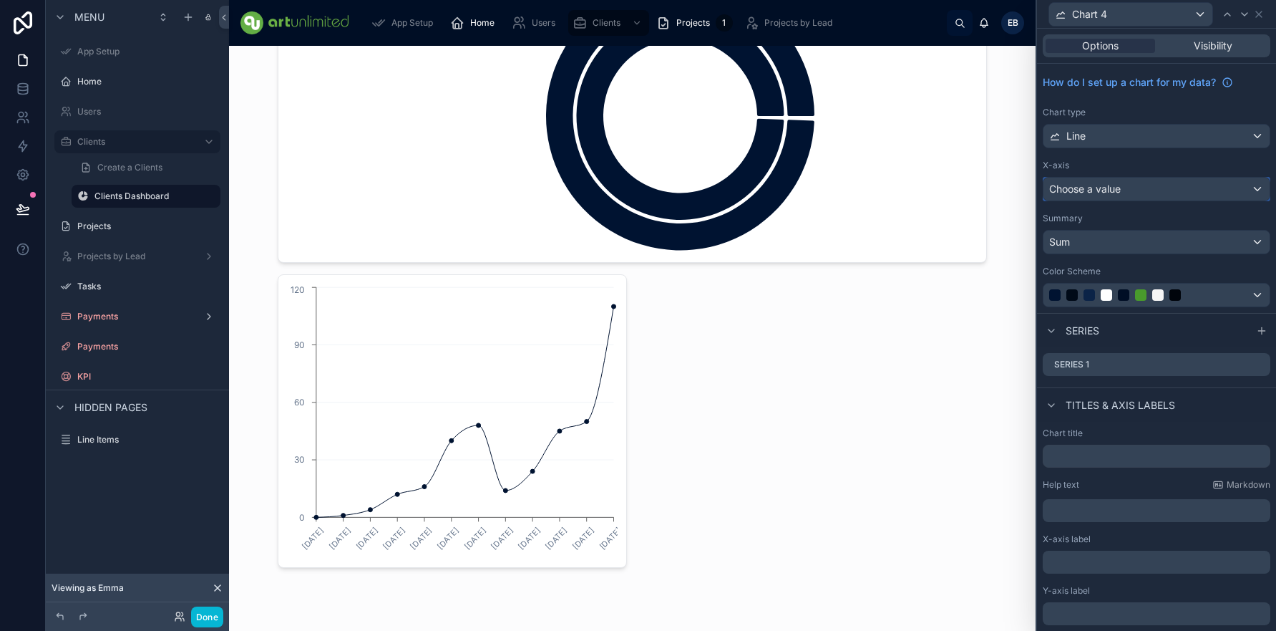
click at [1147, 187] on div "Choose a value" at bounding box center [1157, 189] width 226 height 23
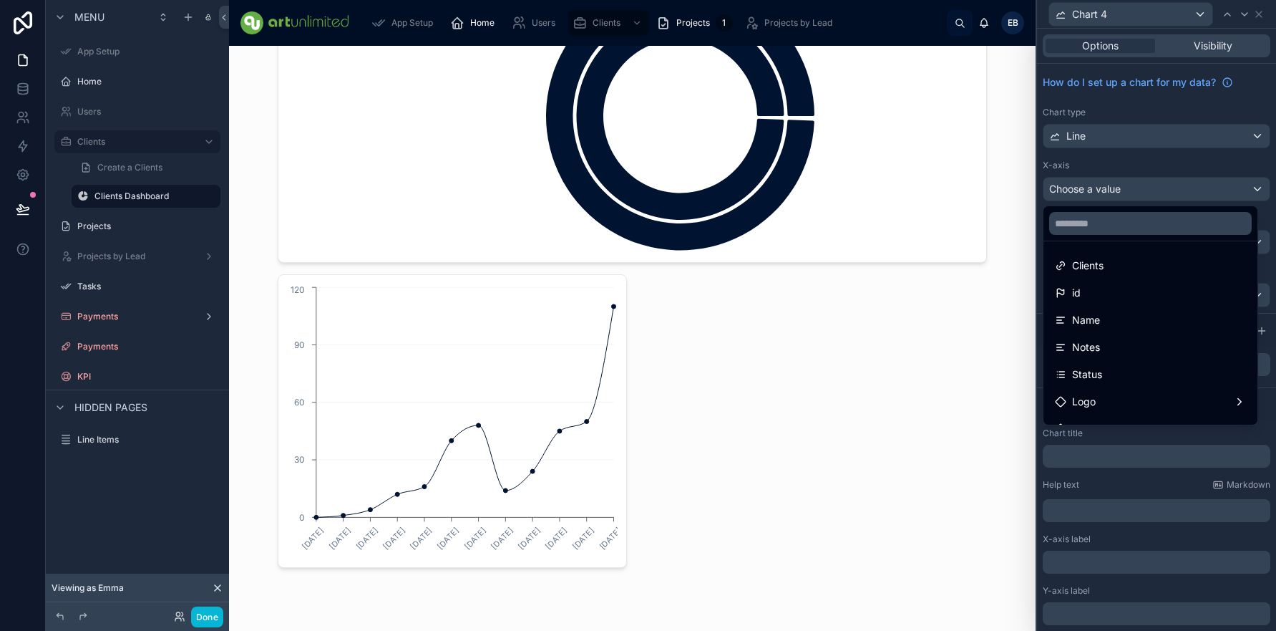
click at [1107, 346] on div "Notes" at bounding box center [1150, 347] width 191 height 17
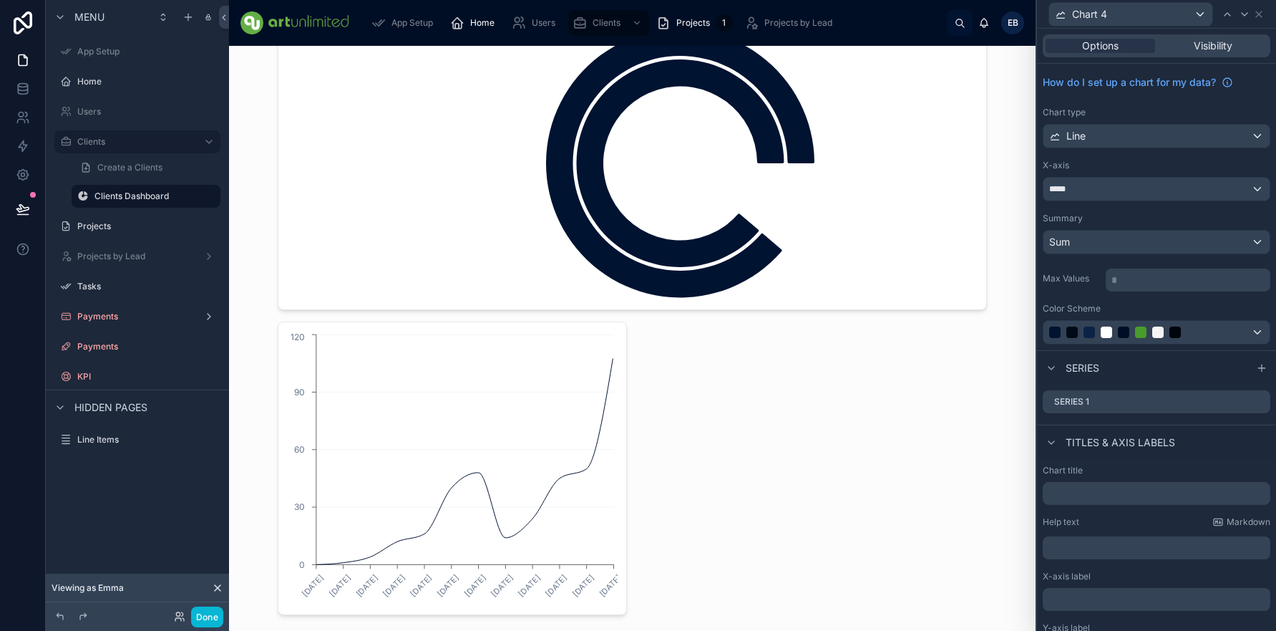
scroll to position [543, 0]
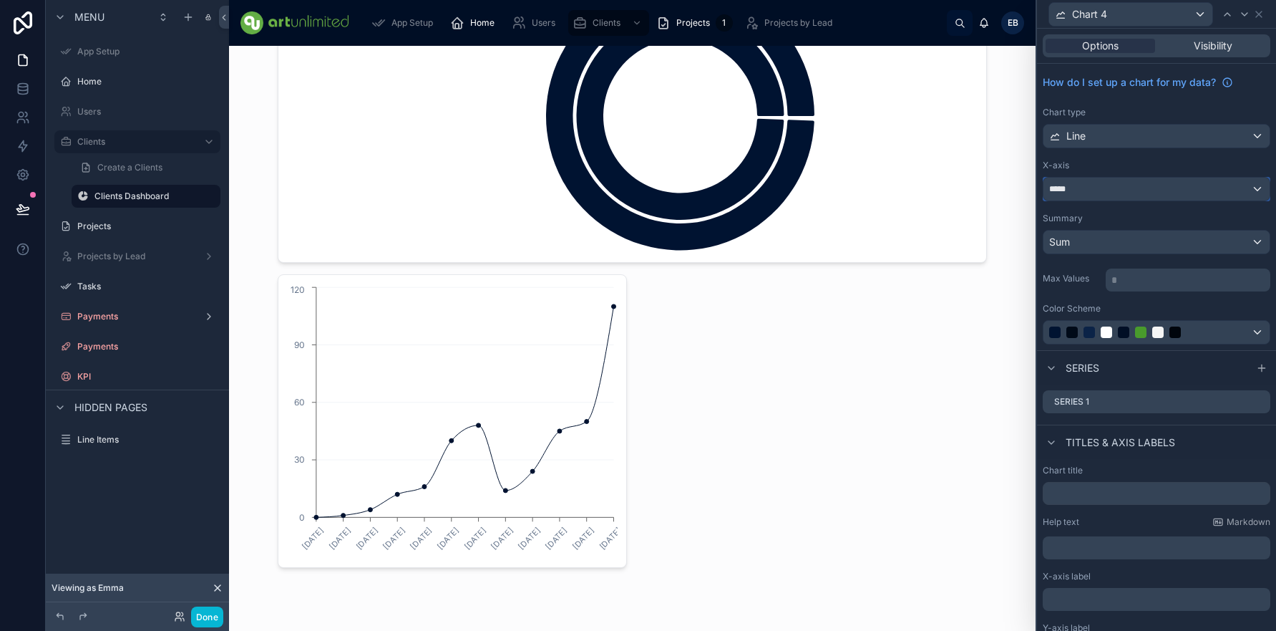
click at [1104, 186] on div "*****" at bounding box center [1157, 189] width 226 height 23
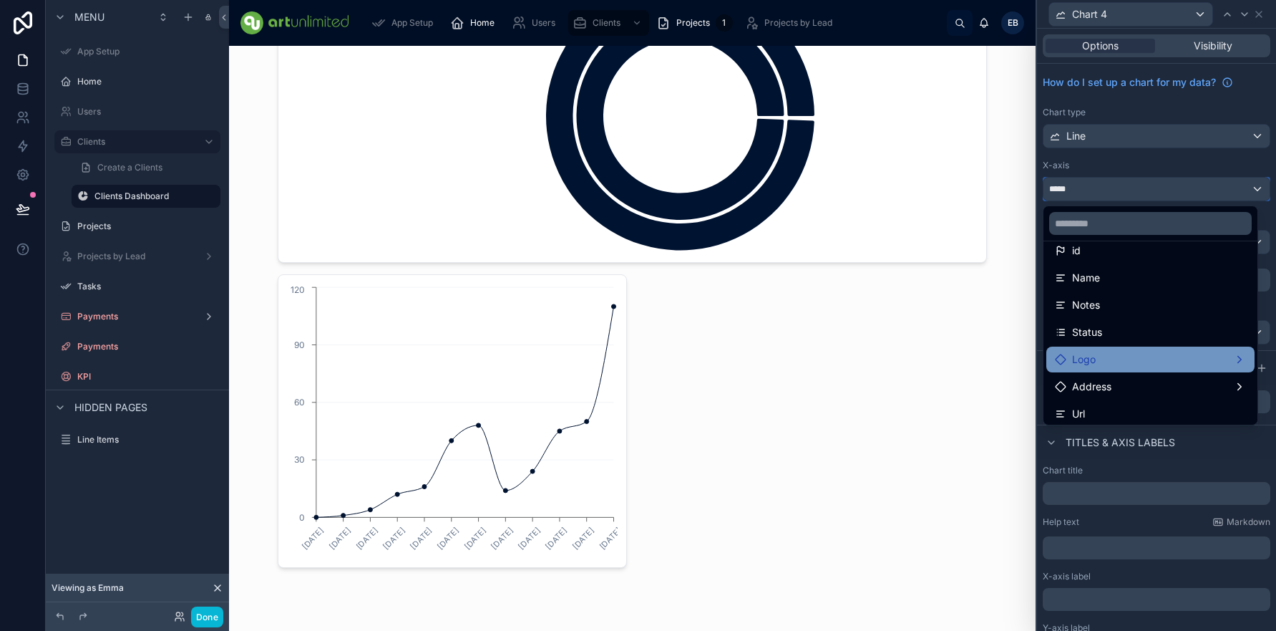
scroll to position [59, 0]
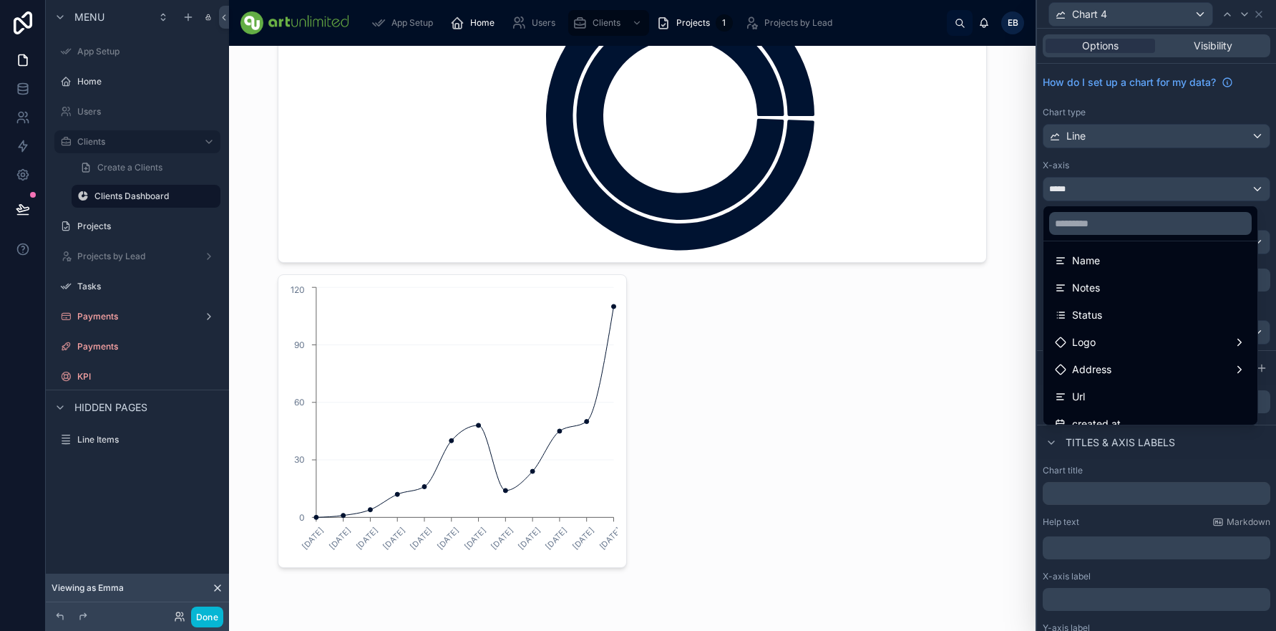
click at [1103, 312] on div "Status" at bounding box center [1150, 314] width 191 height 17
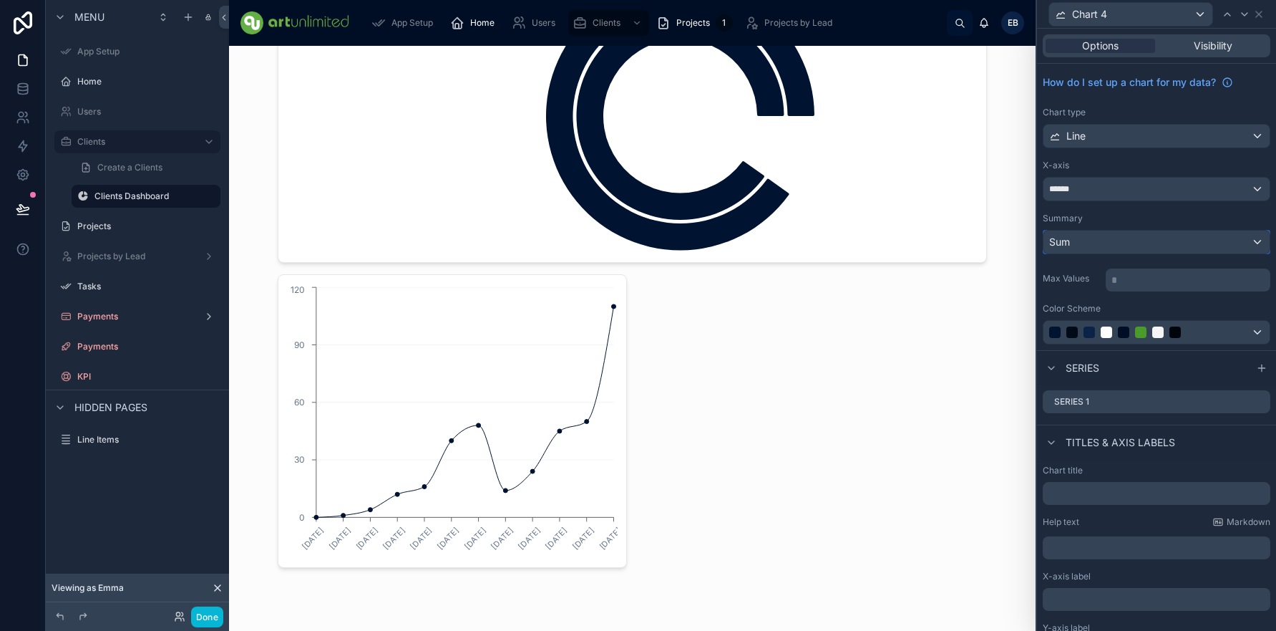
click at [1092, 242] on div "Sum" at bounding box center [1157, 241] width 226 height 23
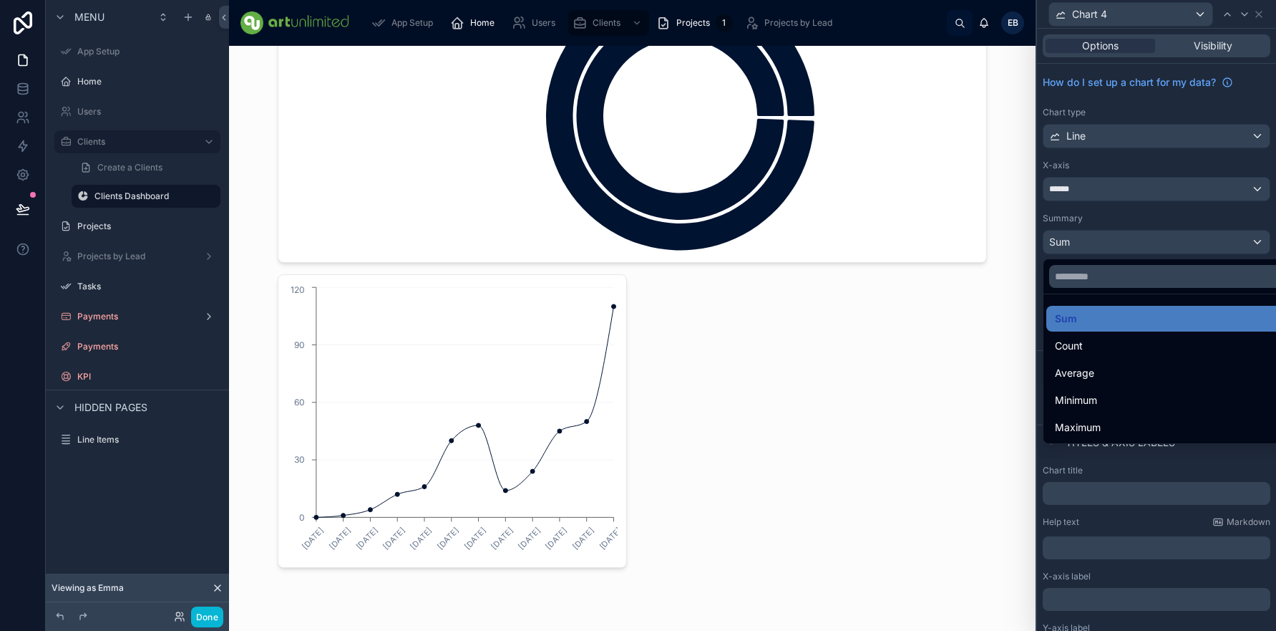
click at [1095, 212] on div at bounding box center [1156, 315] width 239 height 631
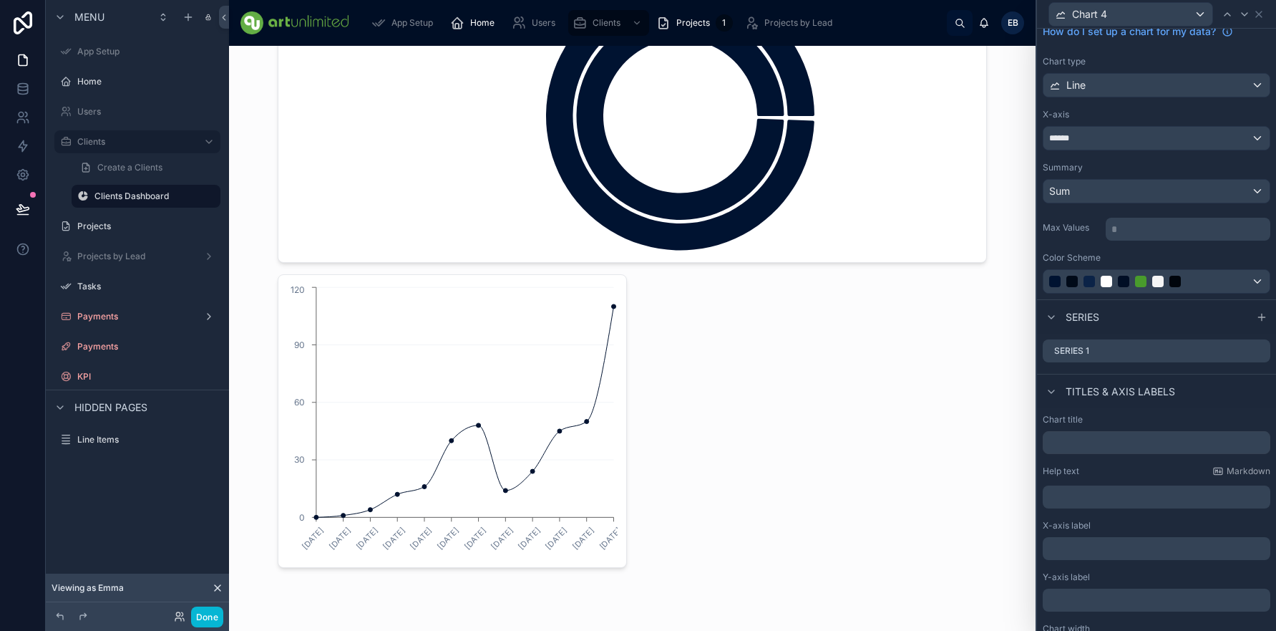
scroll to position [0, 0]
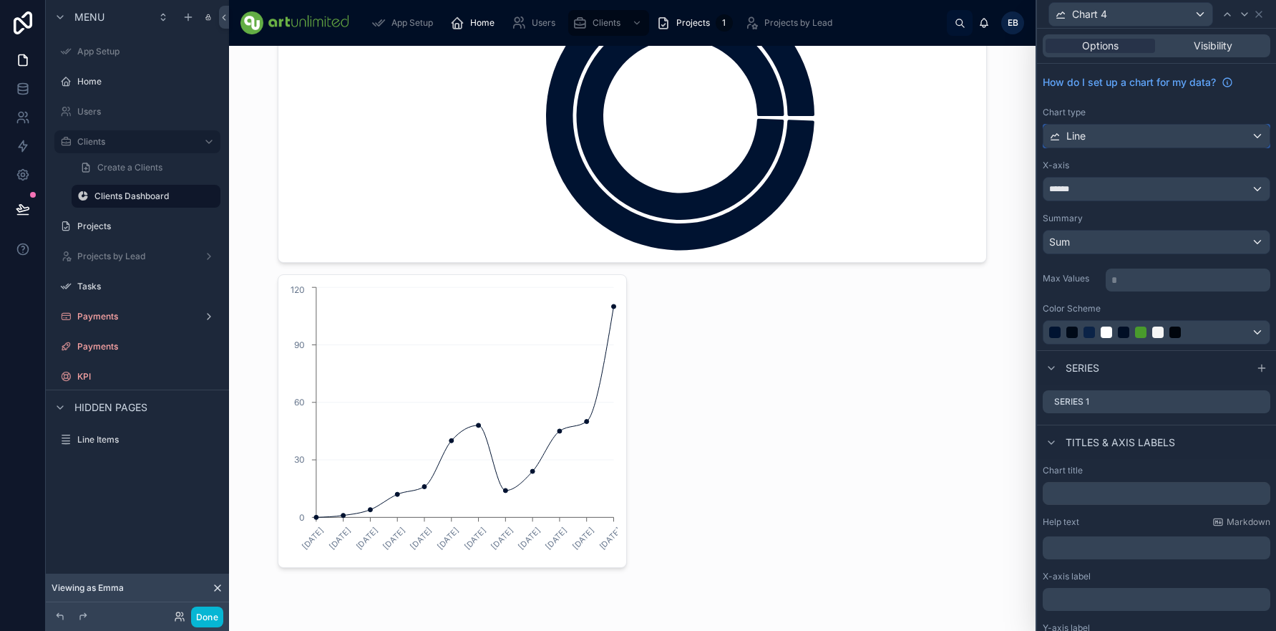
click at [1237, 132] on div "Line" at bounding box center [1157, 136] width 226 height 23
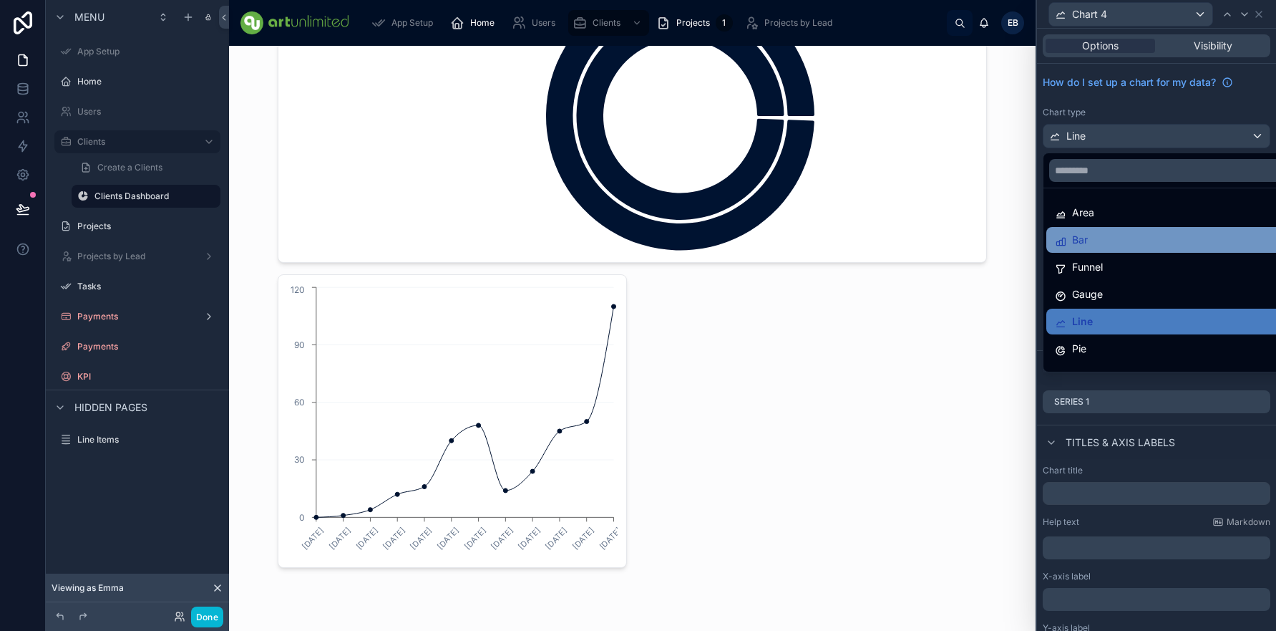
click at [1109, 243] on div "Bar" at bounding box center [1167, 239] width 225 height 17
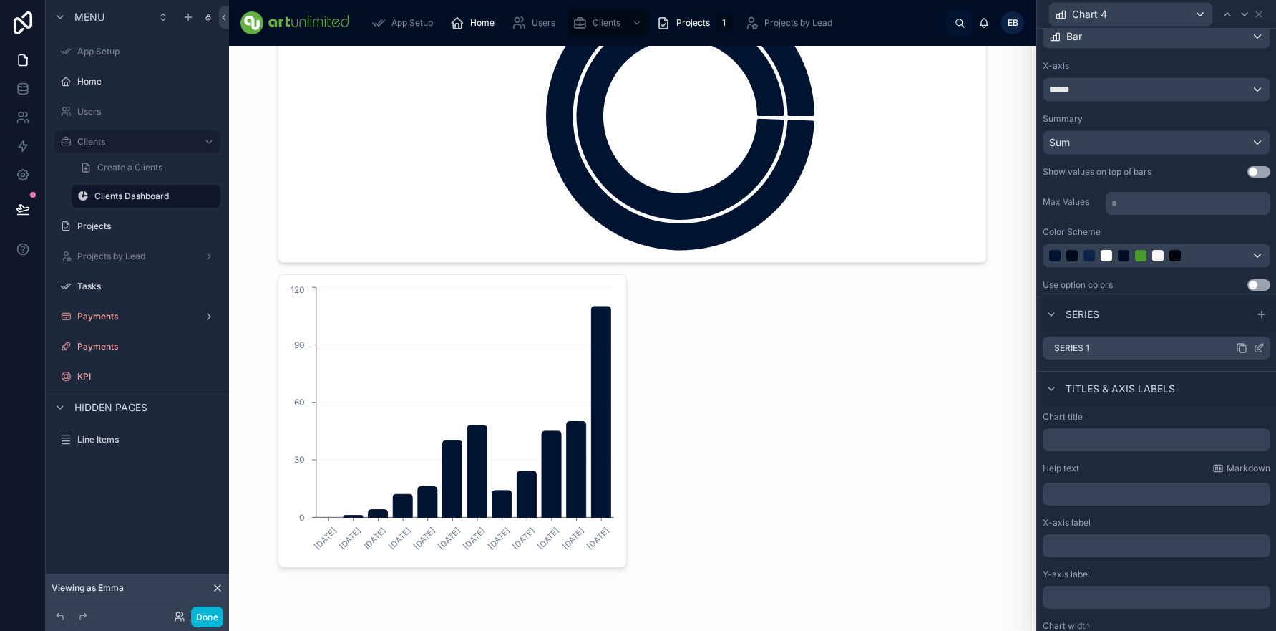
scroll to position [132, 0]
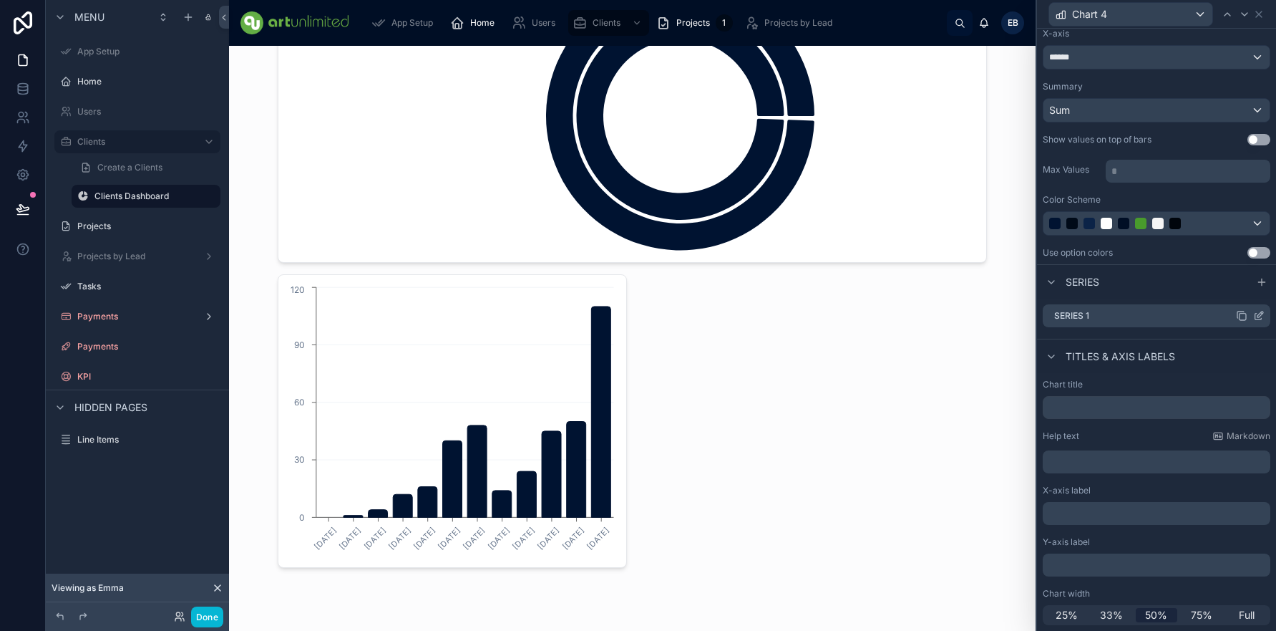
click at [1167, 314] on div "Series 1" at bounding box center [1157, 315] width 228 height 23
click at [1258, 316] on icon at bounding box center [1261, 314] width 6 height 6
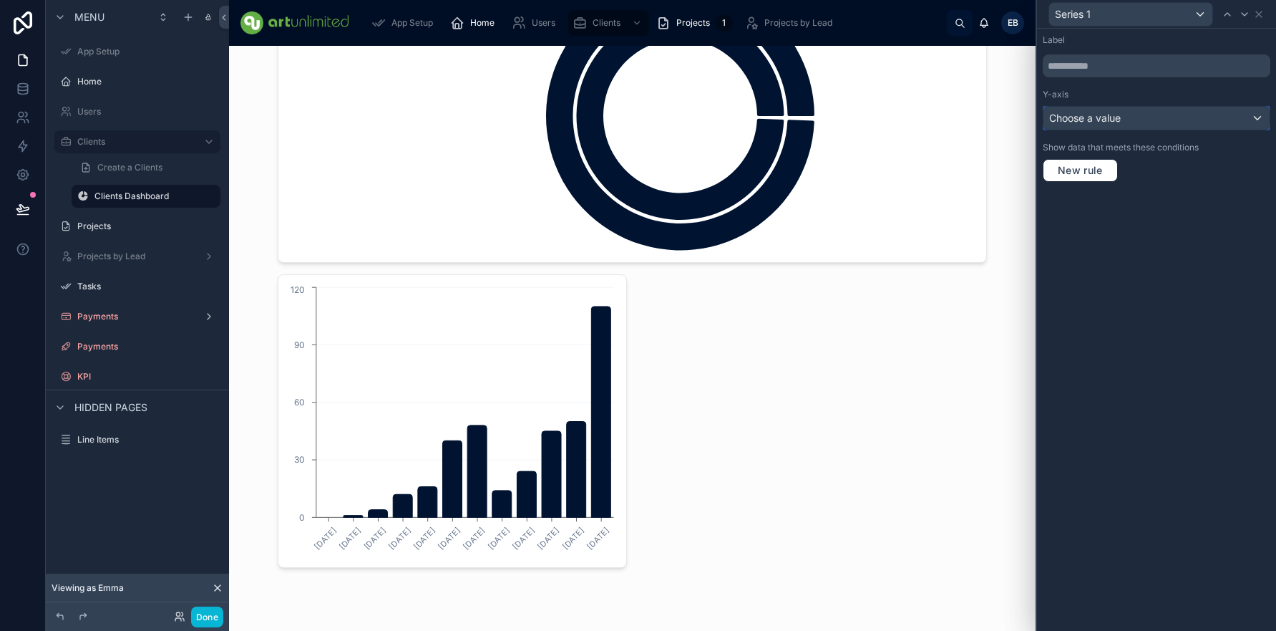
click at [1135, 120] on div "Choose a value" at bounding box center [1157, 118] width 226 height 23
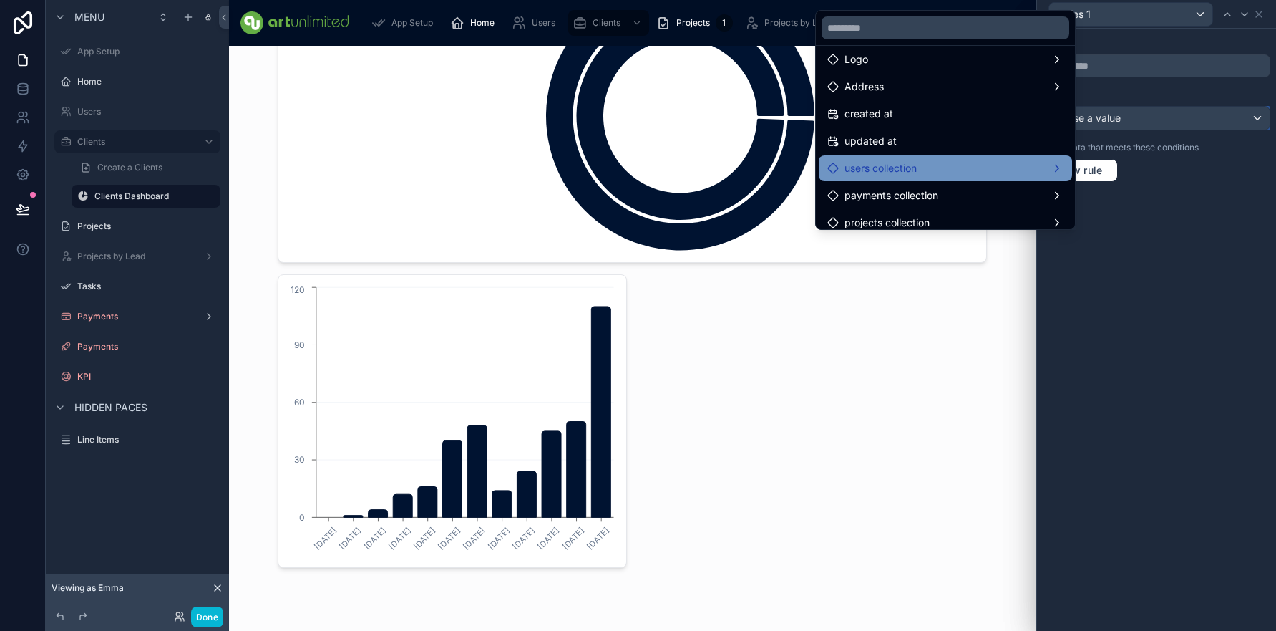
scroll to position [47, 0]
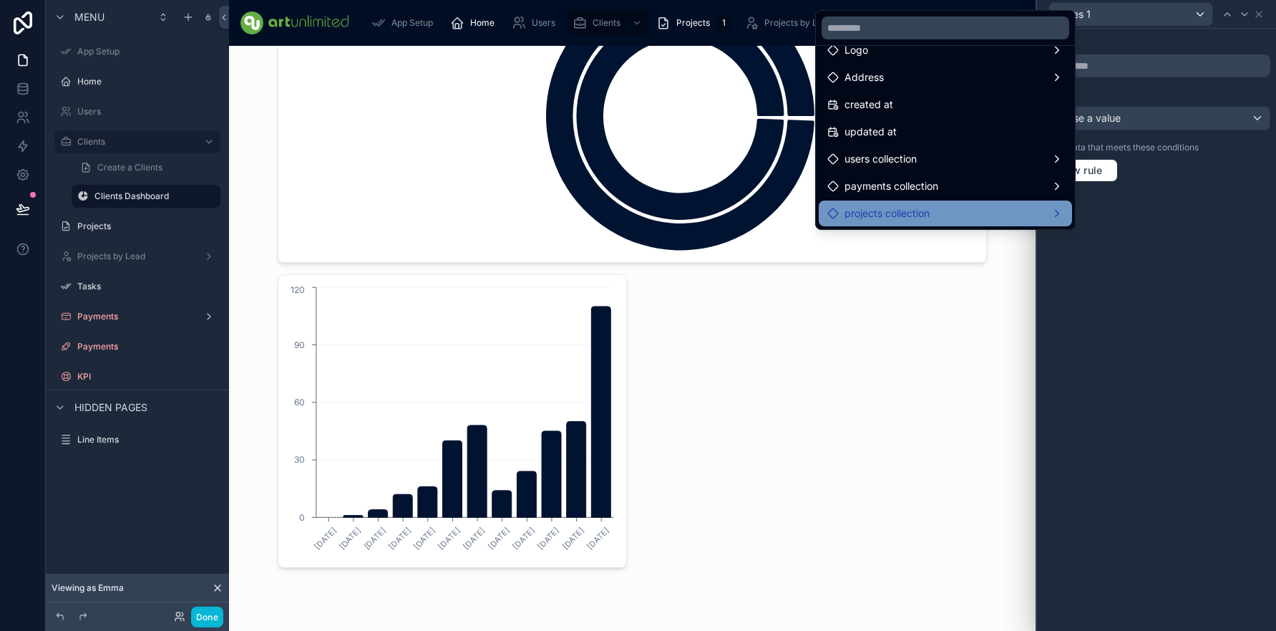
click at [1044, 211] on div "projects collection" at bounding box center [945, 213] width 236 height 17
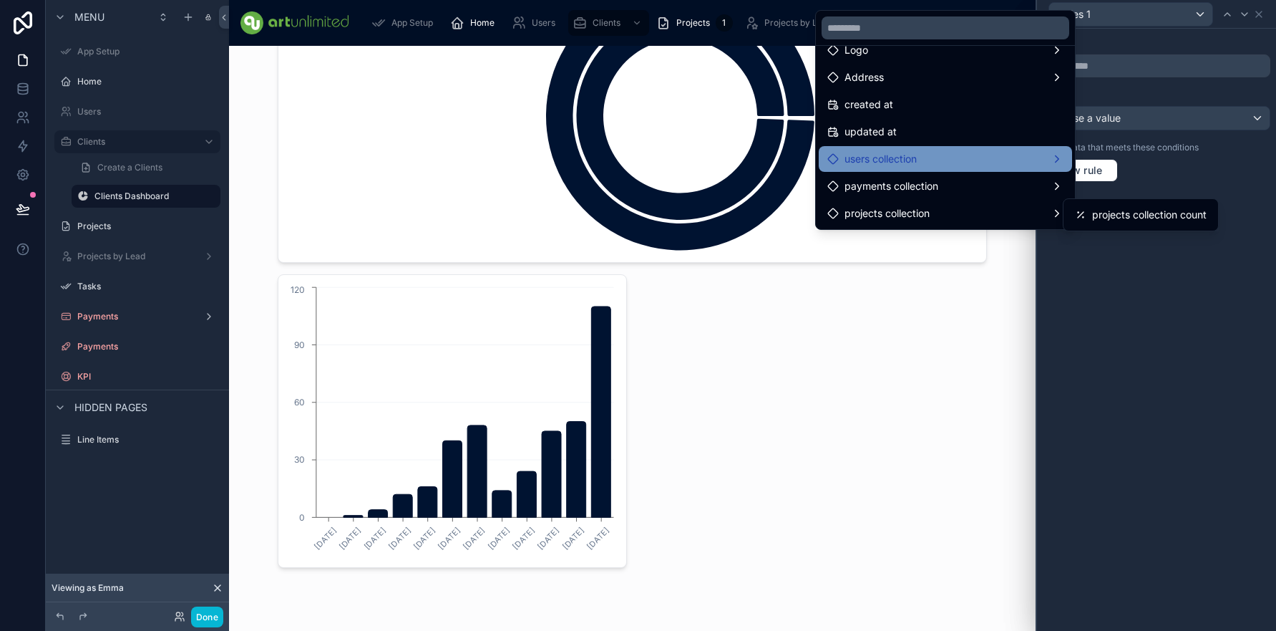
click at [1035, 154] on div "users collection" at bounding box center [945, 158] width 236 height 17
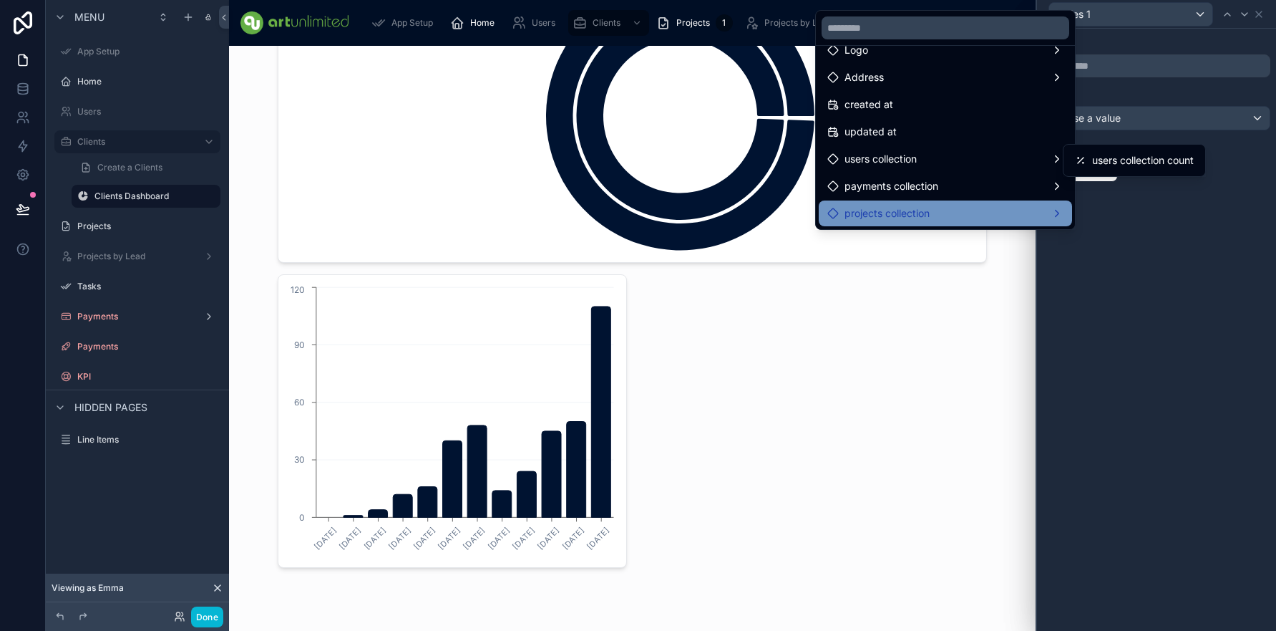
click at [1041, 215] on div "projects collection" at bounding box center [945, 213] width 236 height 17
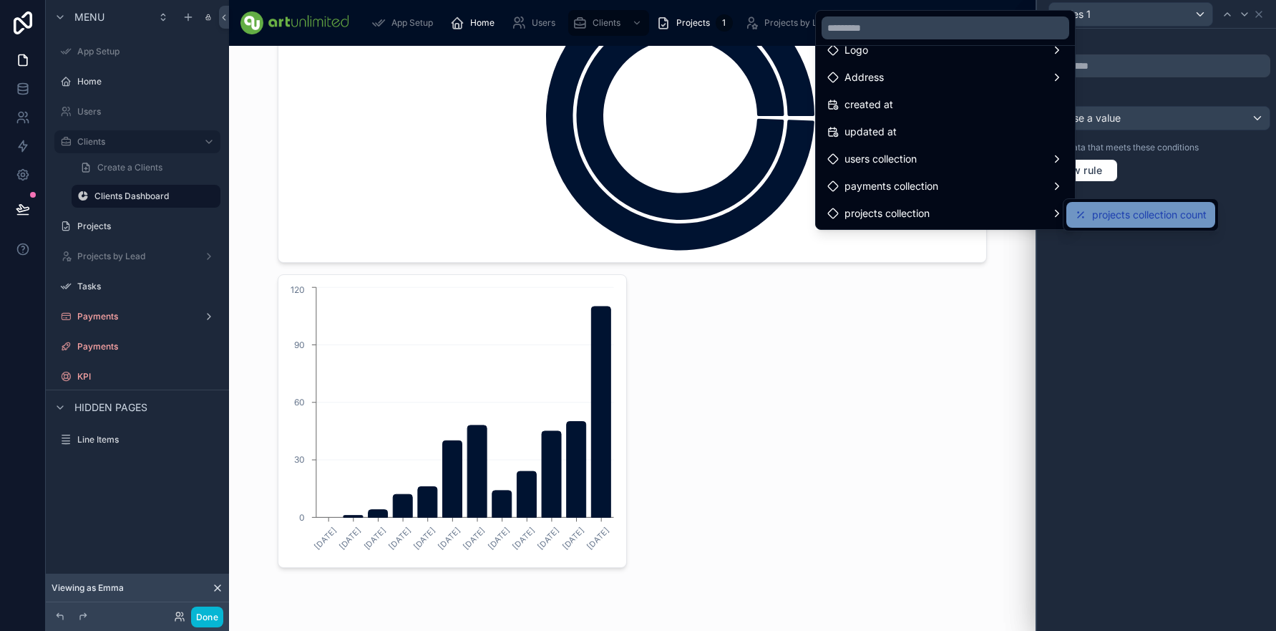
click at [1124, 218] on span "projects collection count" at bounding box center [1149, 214] width 115 height 17
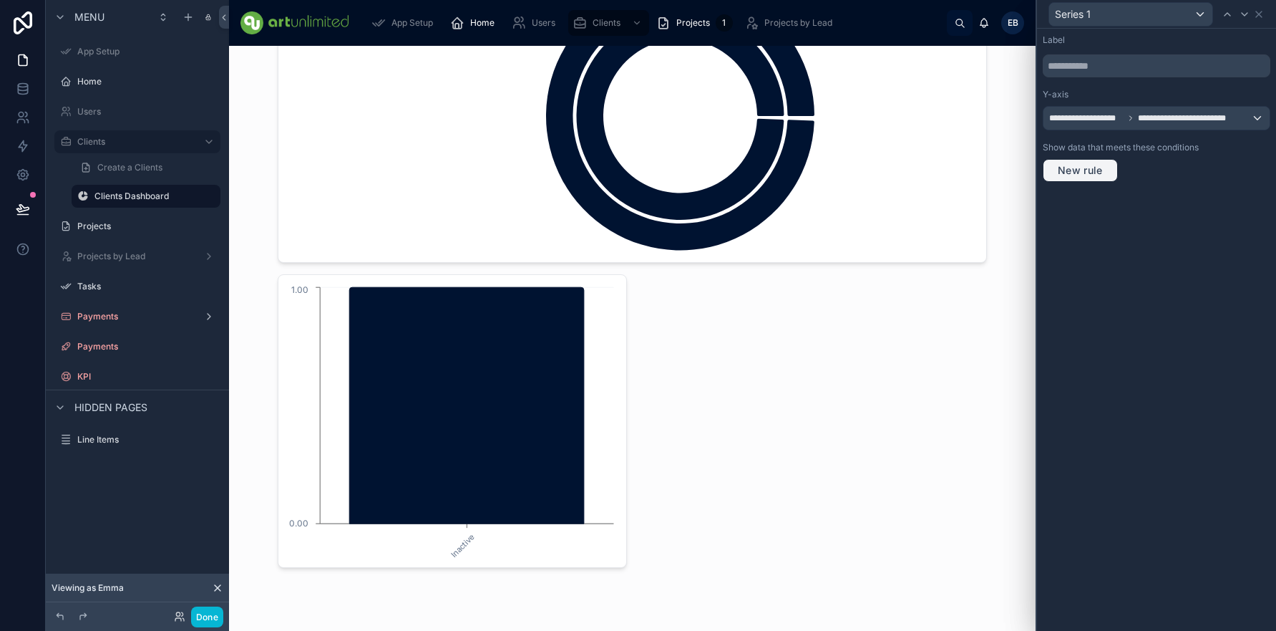
scroll to position [58, 0]
click at [1260, 17] on icon at bounding box center [1258, 14] width 11 height 11
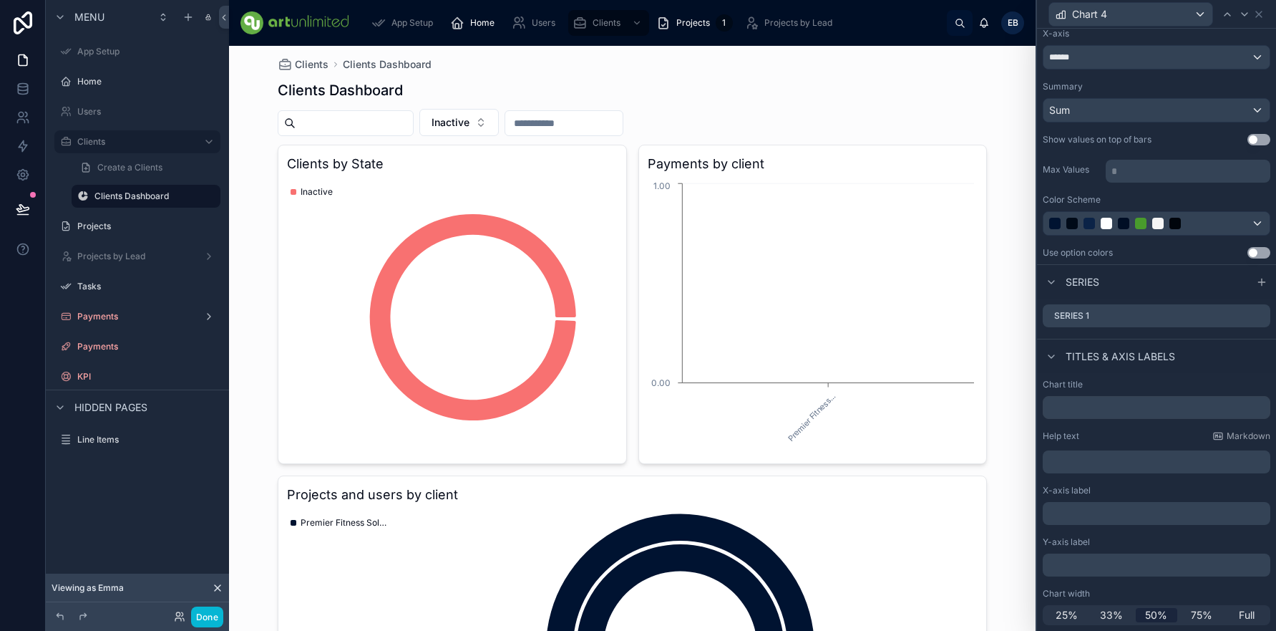
scroll to position [0, 0]
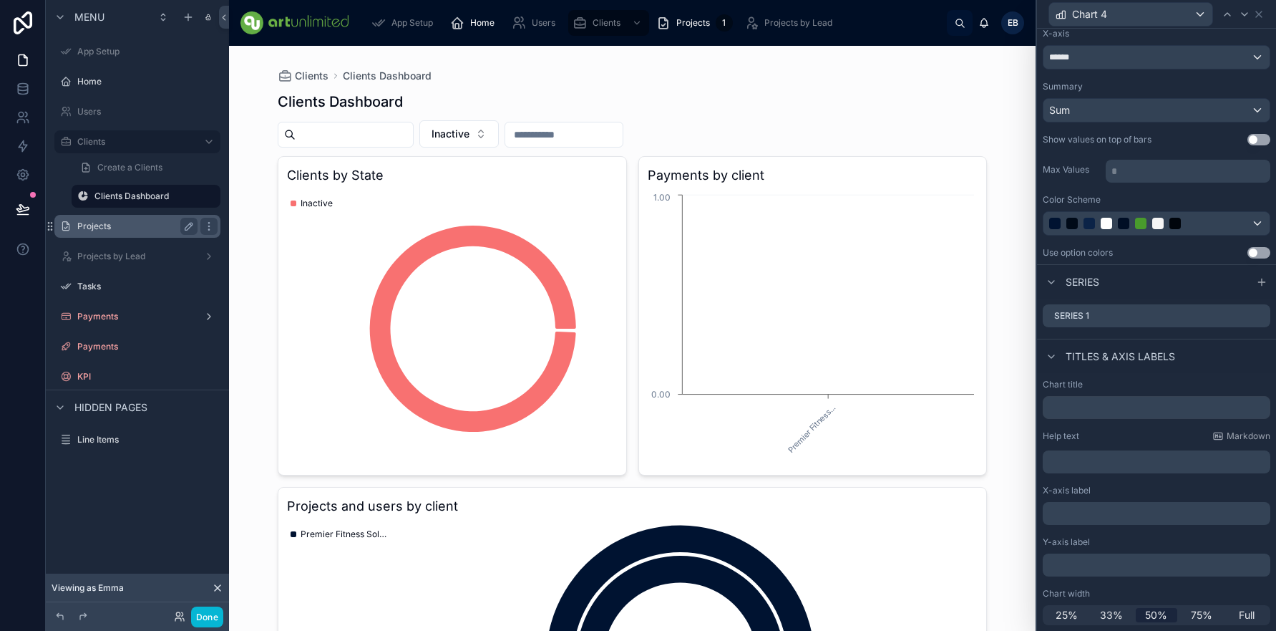
click at [99, 223] on label "Projects" at bounding box center [134, 225] width 115 height 11
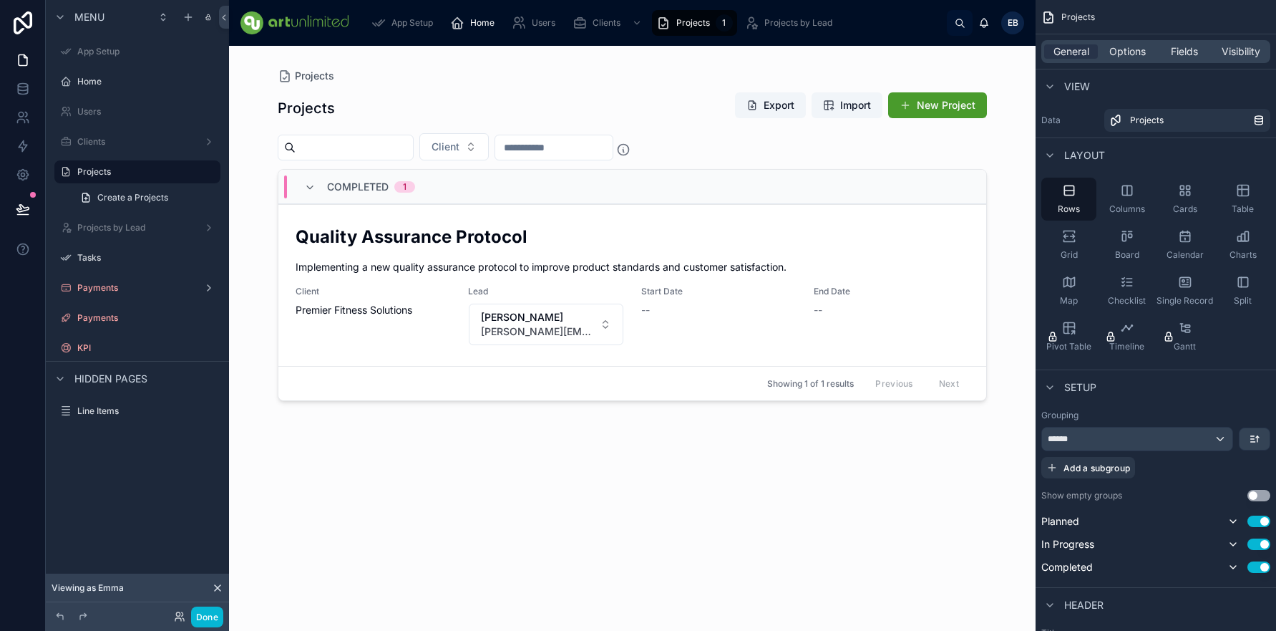
click at [601, 326] on div at bounding box center [632, 330] width 732 height 568
click at [781, 218] on link "Quality Assurance Protocol Implementing a new quality assurance protocol to imp…" at bounding box center [632, 285] width 708 height 162
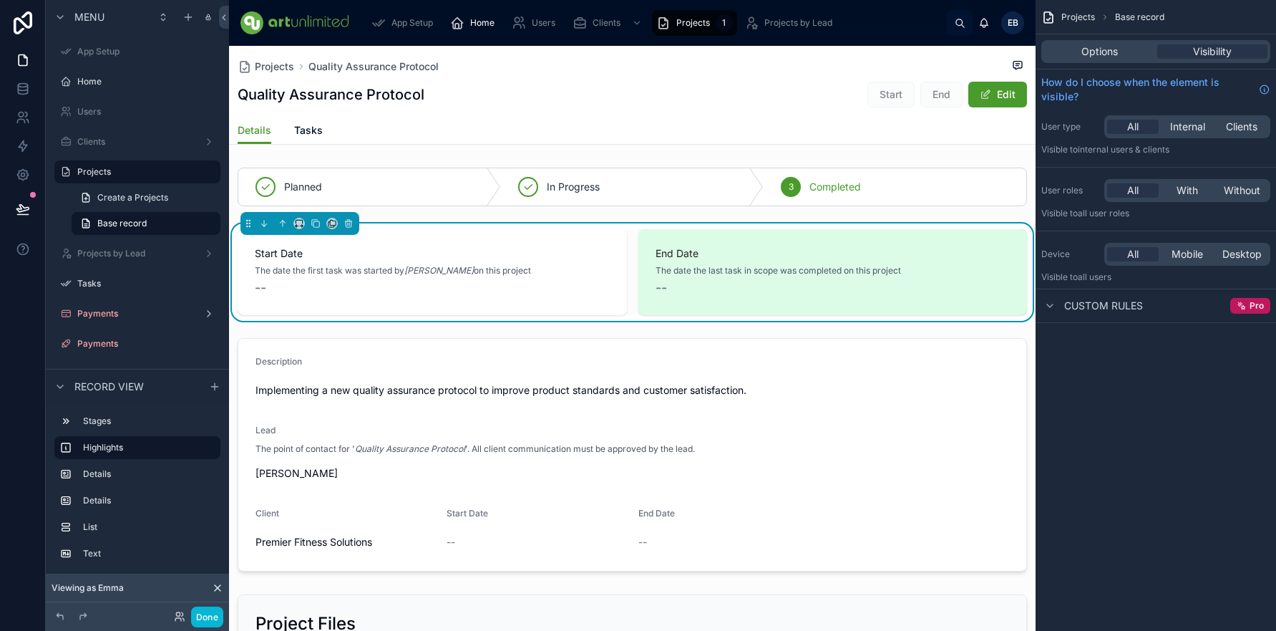
click at [307, 133] on span "Tasks" at bounding box center [308, 130] width 29 height 14
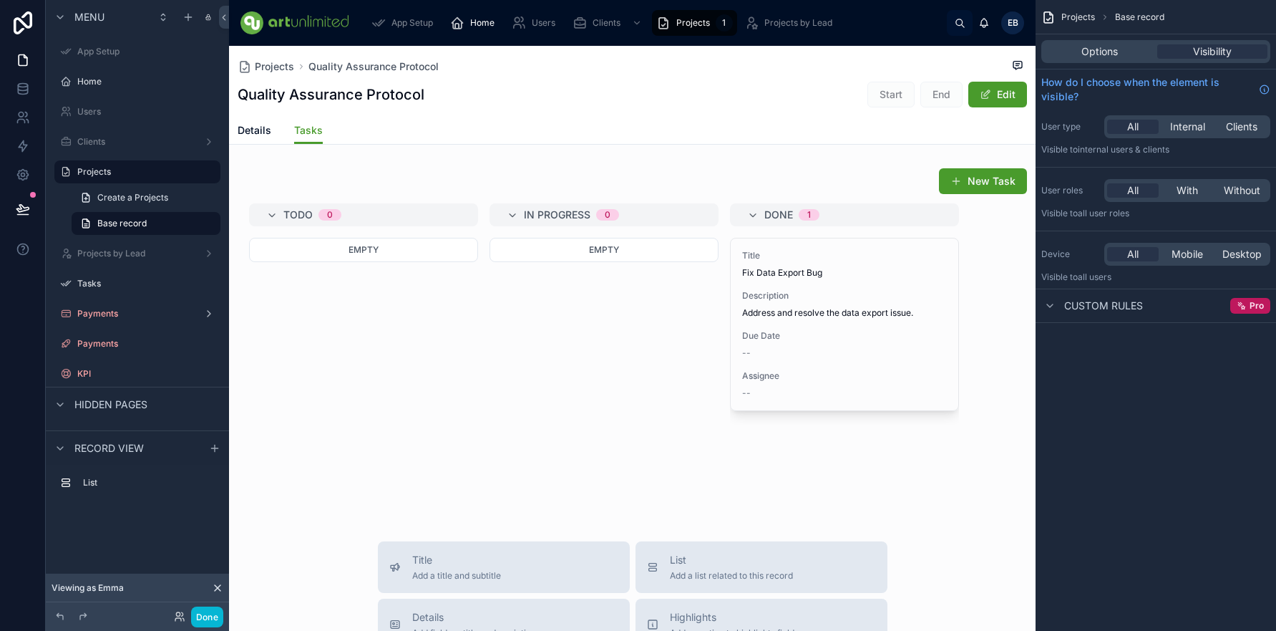
click at [252, 132] on span "Details" at bounding box center [255, 130] width 34 height 14
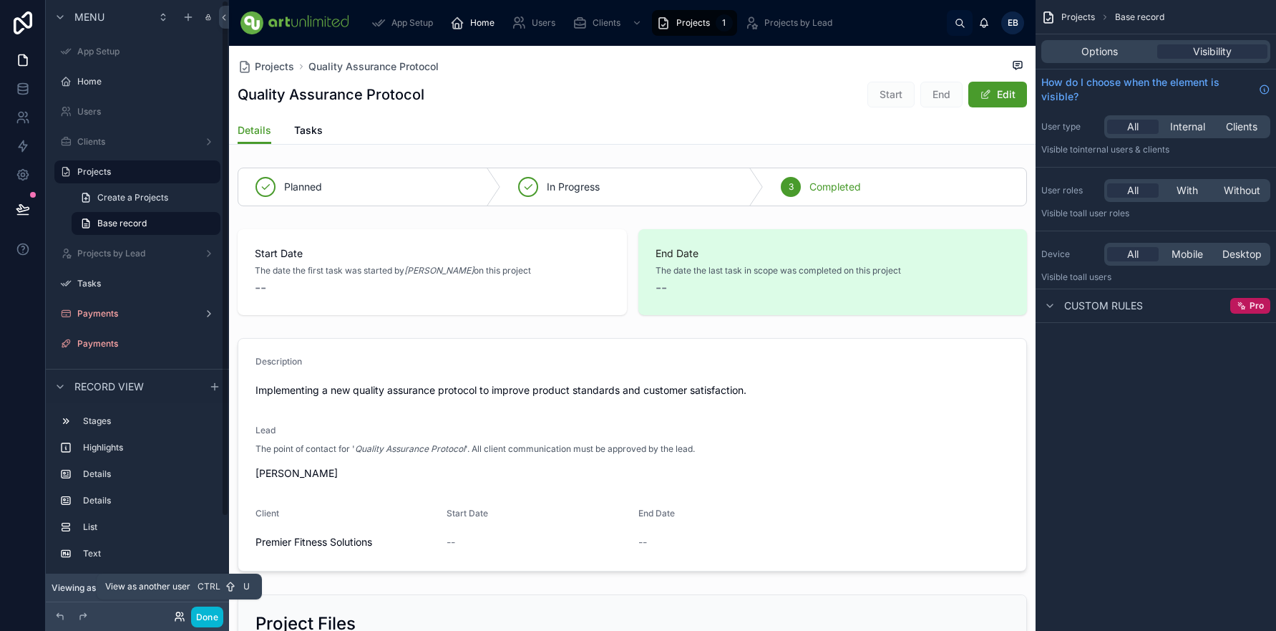
click at [183, 617] on icon at bounding box center [179, 616] width 11 height 11
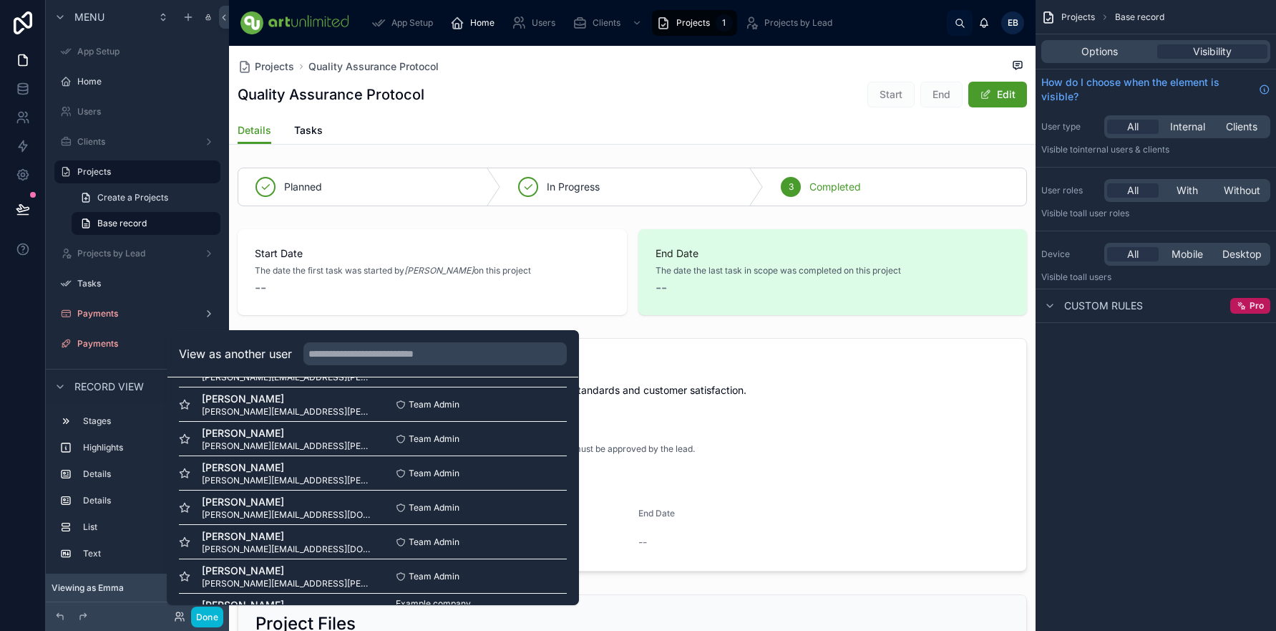
scroll to position [483, 0]
click at [542, 574] on button "Select" at bounding box center [548, 575] width 37 height 21
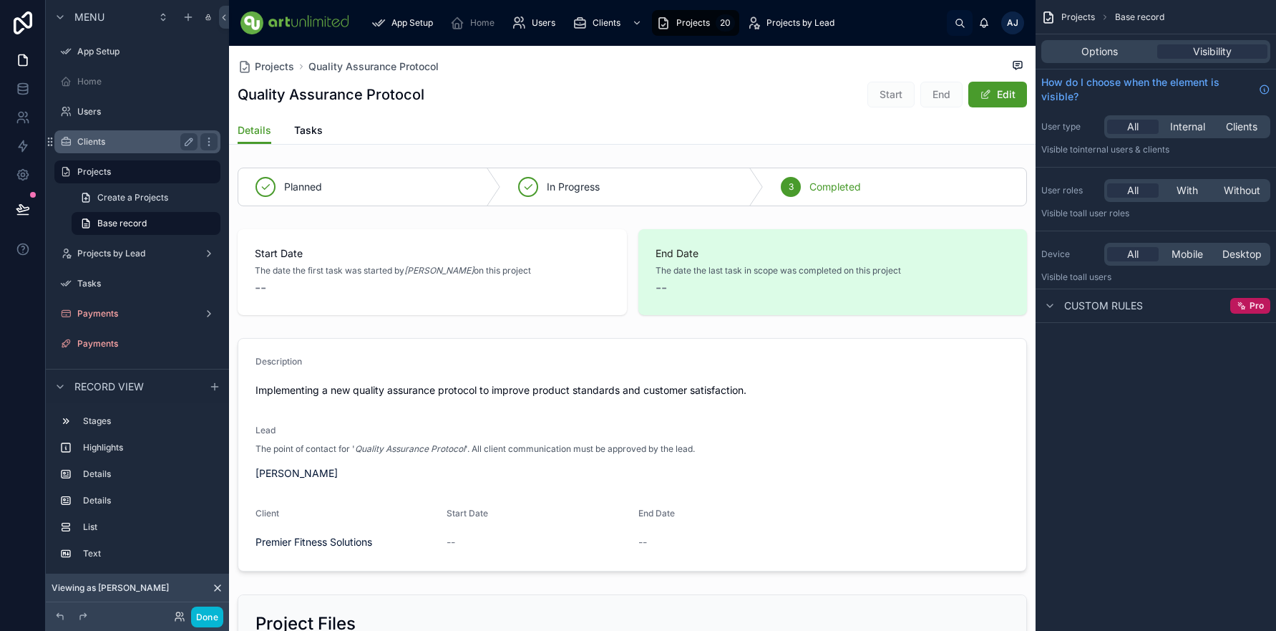
click at [89, 147] on label "Clients" at bounding box center [134, 141] width 115 height 11
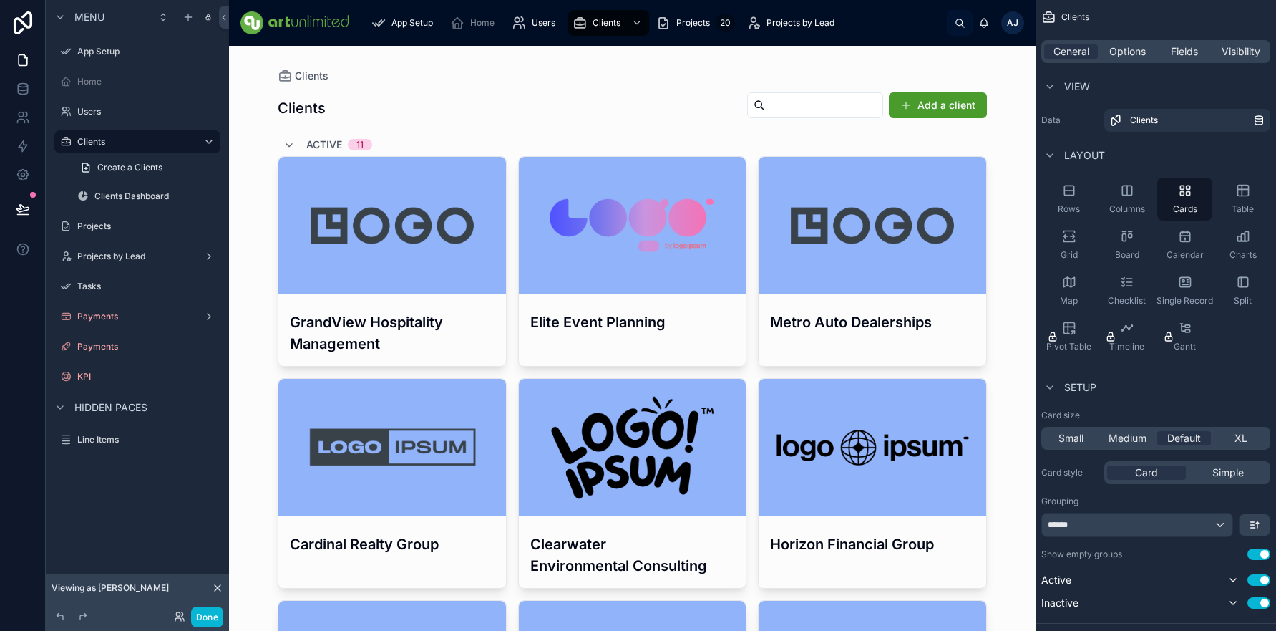
click at [397, 322] on h3 "GrandView Hospitality Management" at bounding box center [392, 332] width 205 height 43
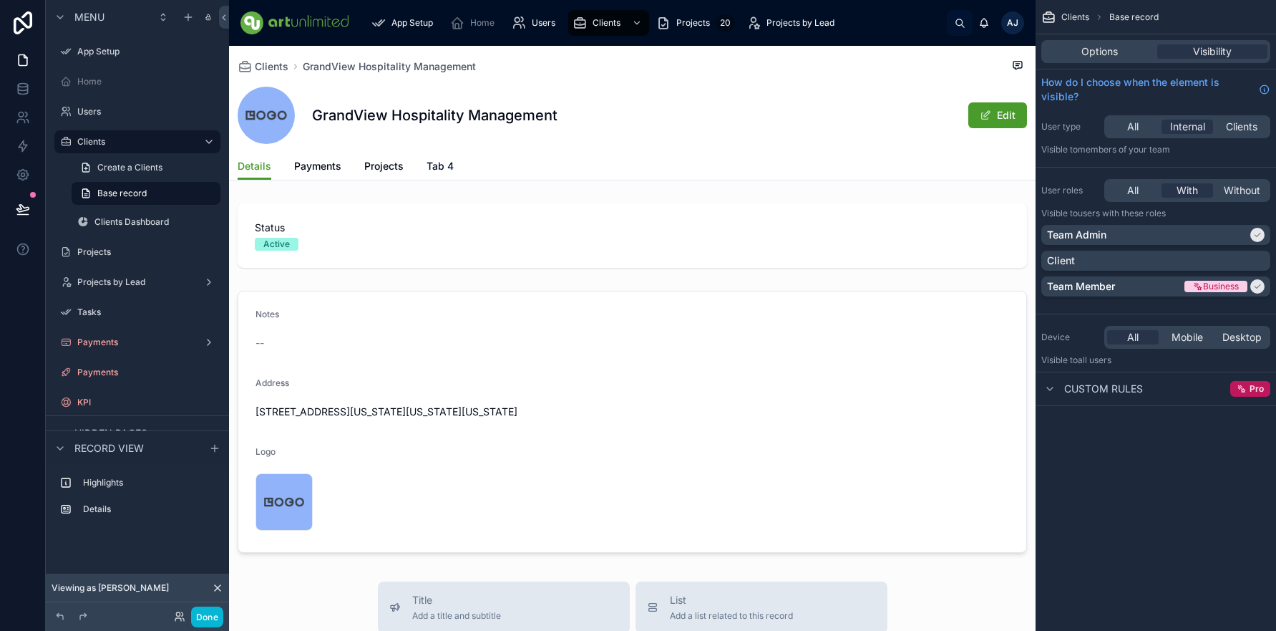
click at [441, 161] on span "Tab 4" at bounding box center [440, 166] width 27 height 14
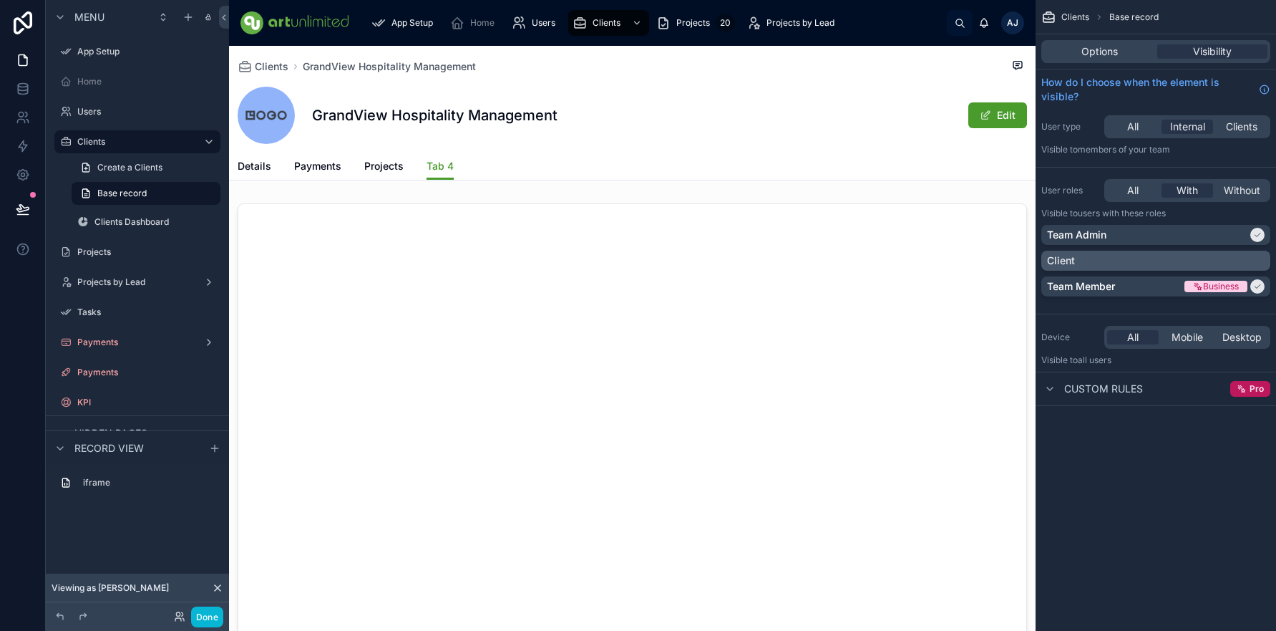
click at [1261, 259] on div "Client" at bounding box center [1156, 260] width 218 height 14
click at [180, 617] on icon at bounding box center [179, 616] width 11 height 11
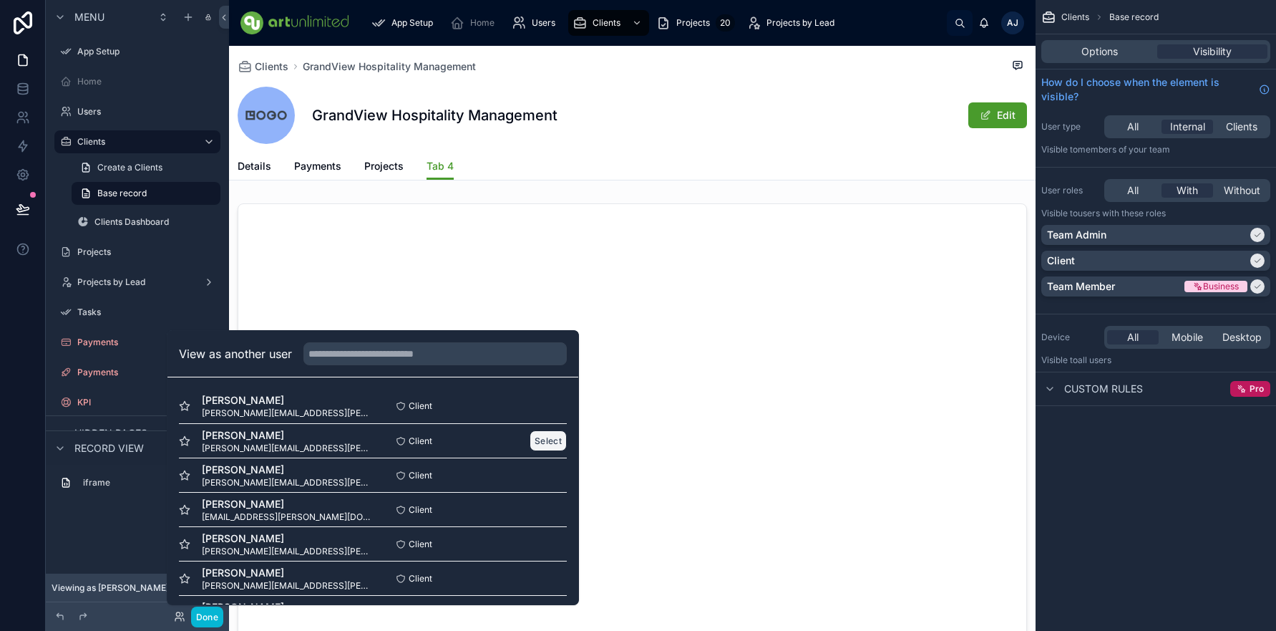
click at [541, 445] on button "Select" at bounding box center [548, 440] width 37 height 21
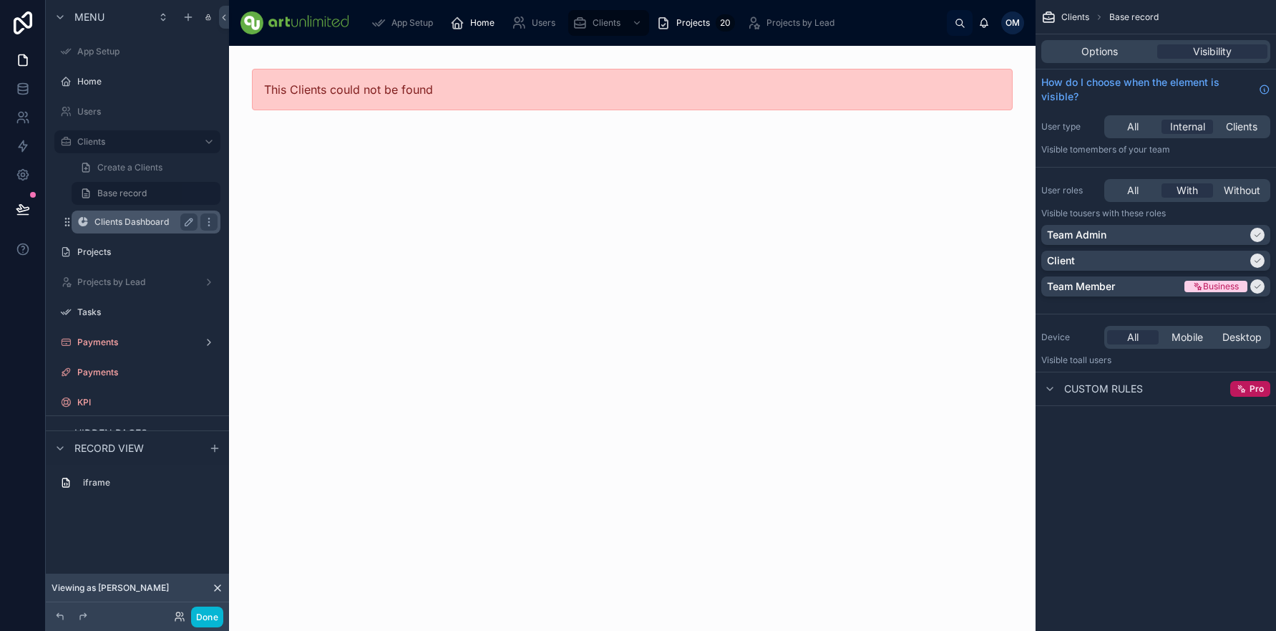
click at [127, 224] on label "Clients Dashboard" at bounding box center [142, 221] width 97 height 11
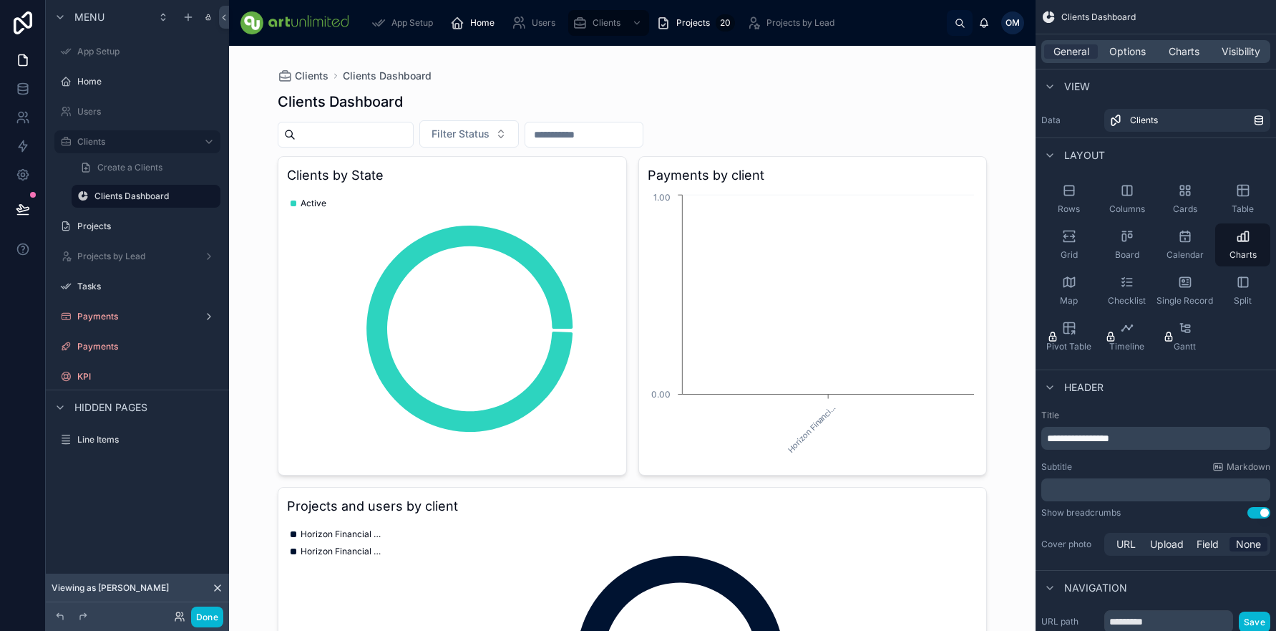
click at [170, 616] on div "Done" at bounding box center [194, 616] width 57 height 21
click at [179, 618] on div "Done" at bounding box center [194, 616] width 57 height 21
click at [180, 617] on icon at bounding box center [179, 616] width 11 height 11
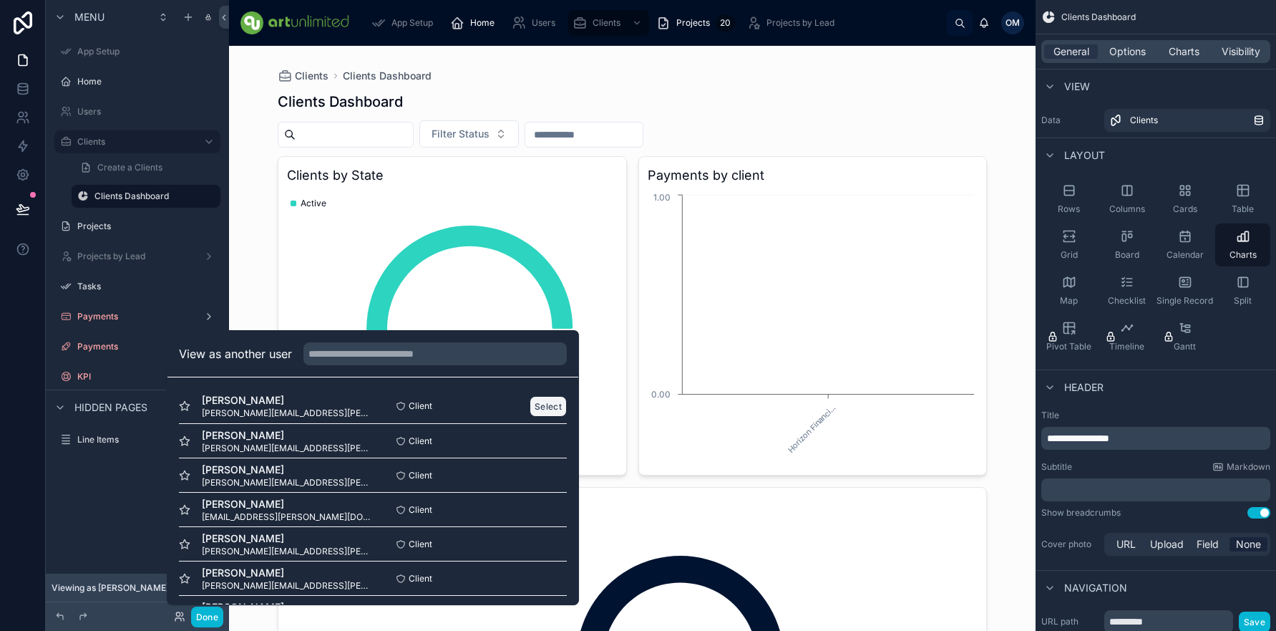
click at [535, 402] on button "Select" at bounding box center [548, 406] width 37 height 21
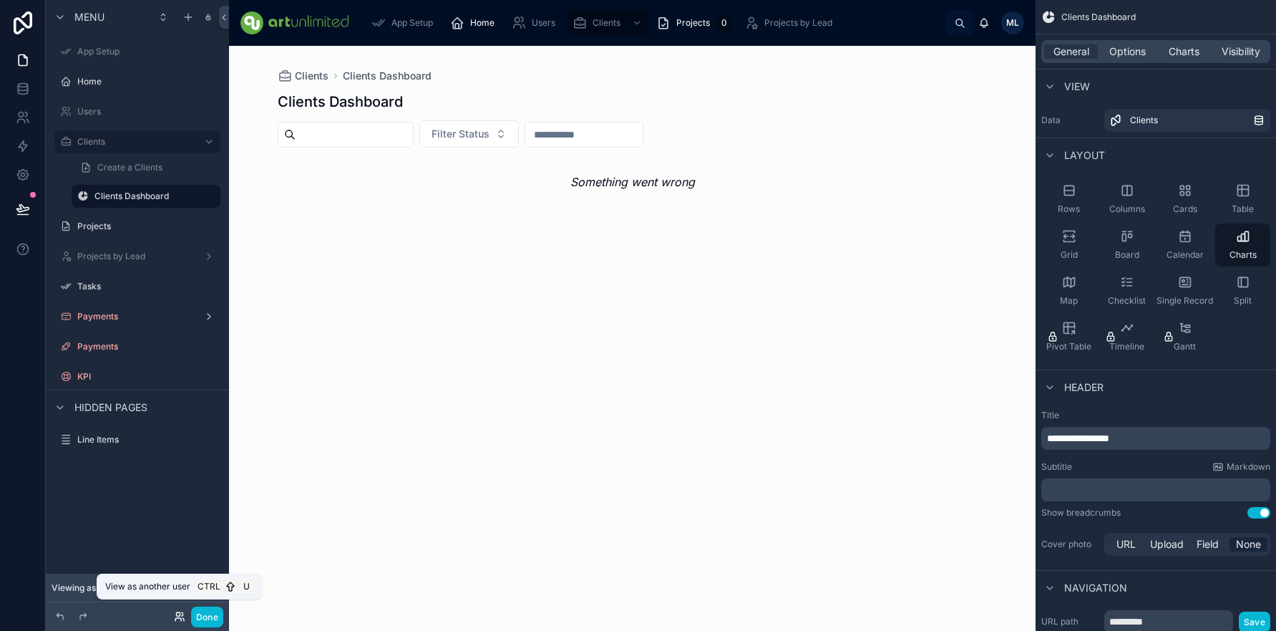
click at [180, 616] on icon at bounding box center [178, 614] width 4 height 4
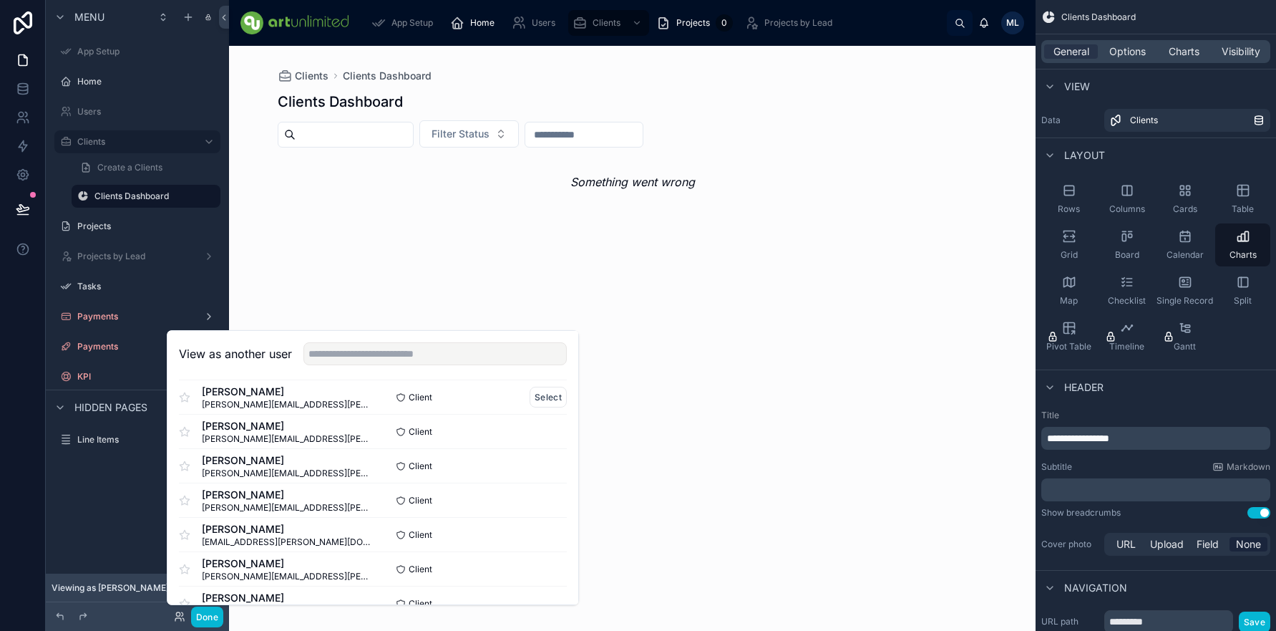
scroll to position [483, 0]
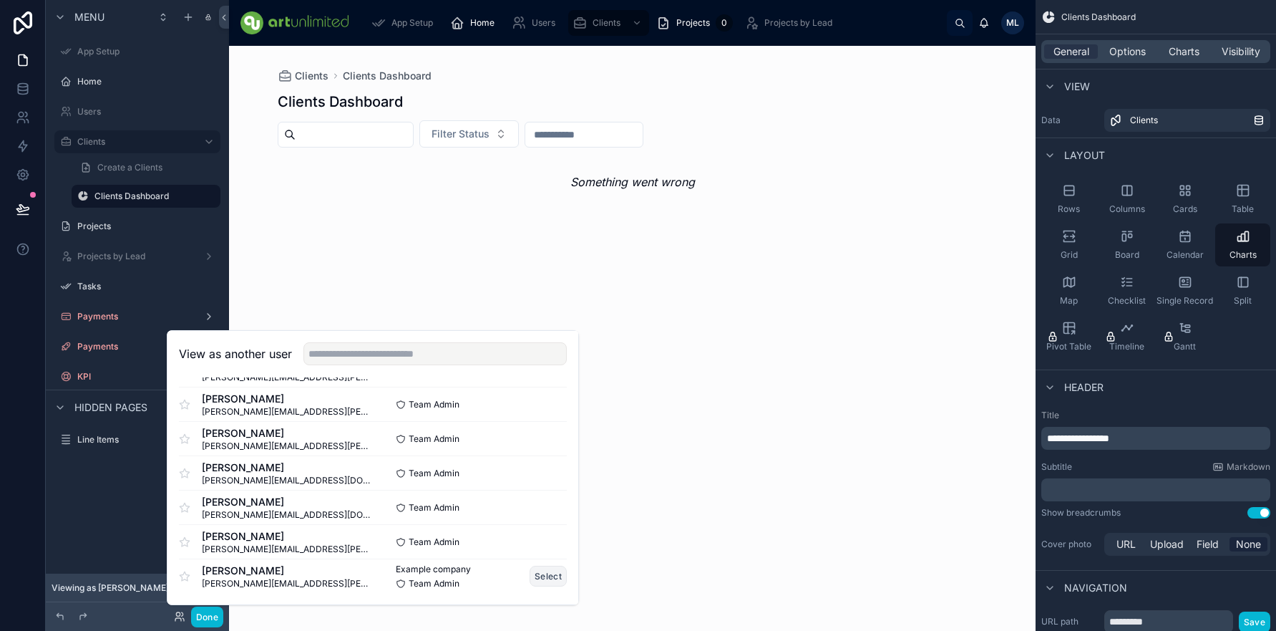
click at [534, 579] on button "Select" at bounding box center [548, 575] width 37 height 21
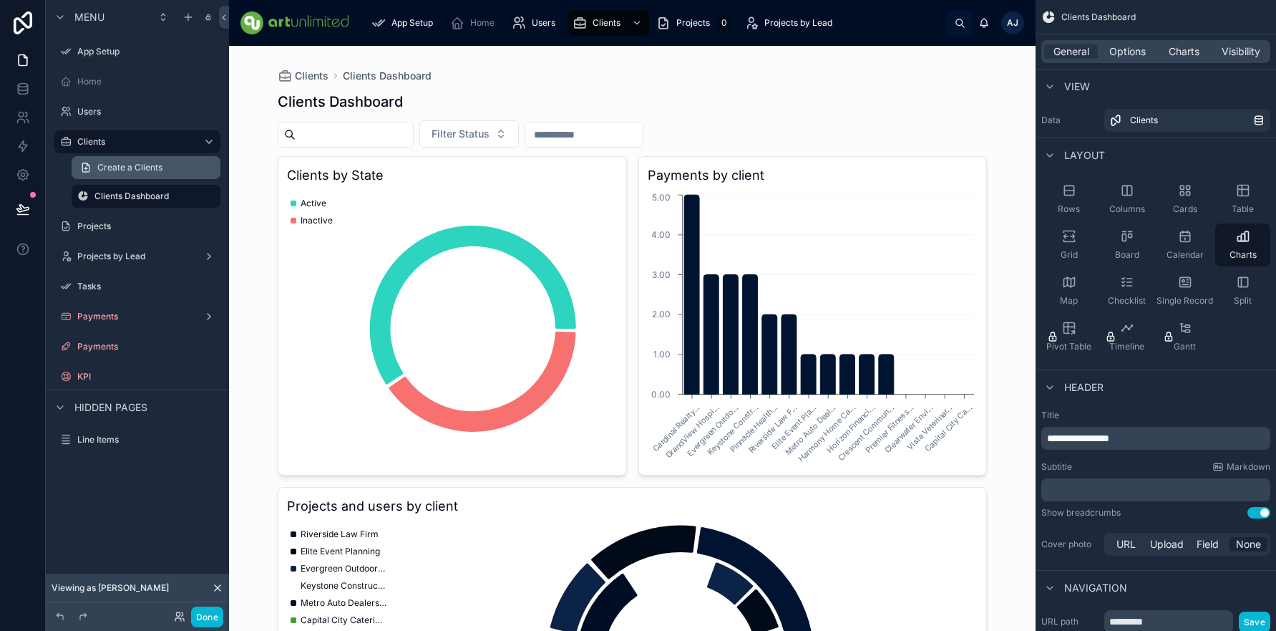
click at [121, 171] on span "Create a Clients" at bounding box center [129, 167] width 65 height 11
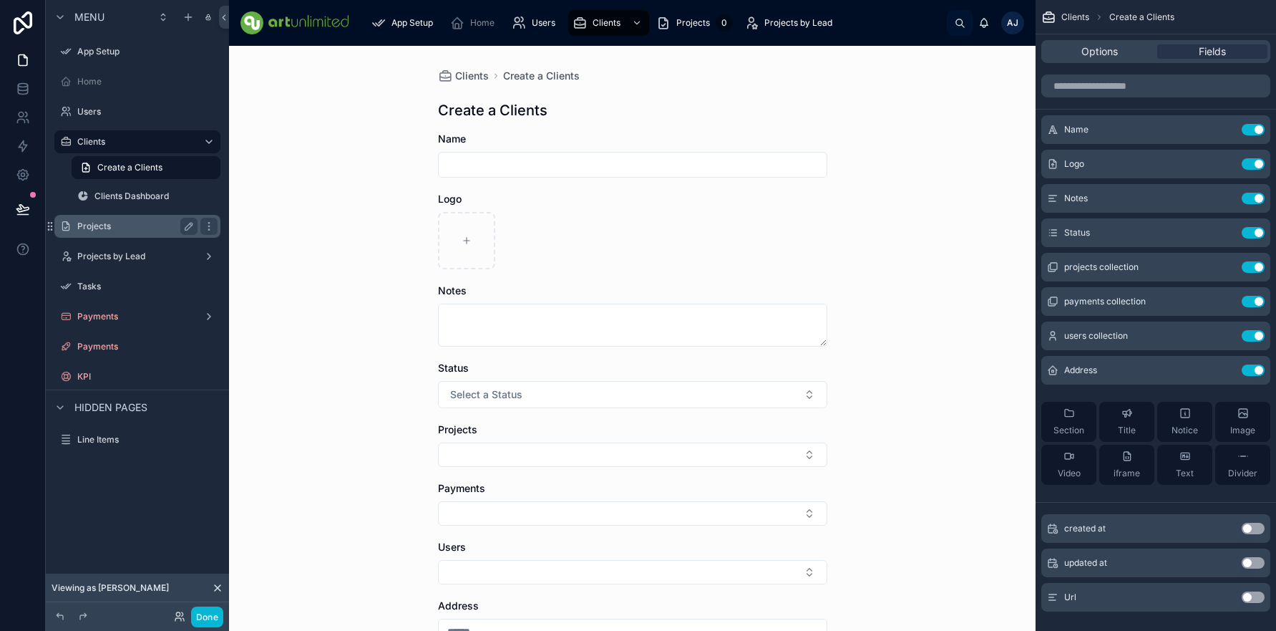
click at [97, 223] on label "Projects" at bounding box center [134, 225] width 115 height 11
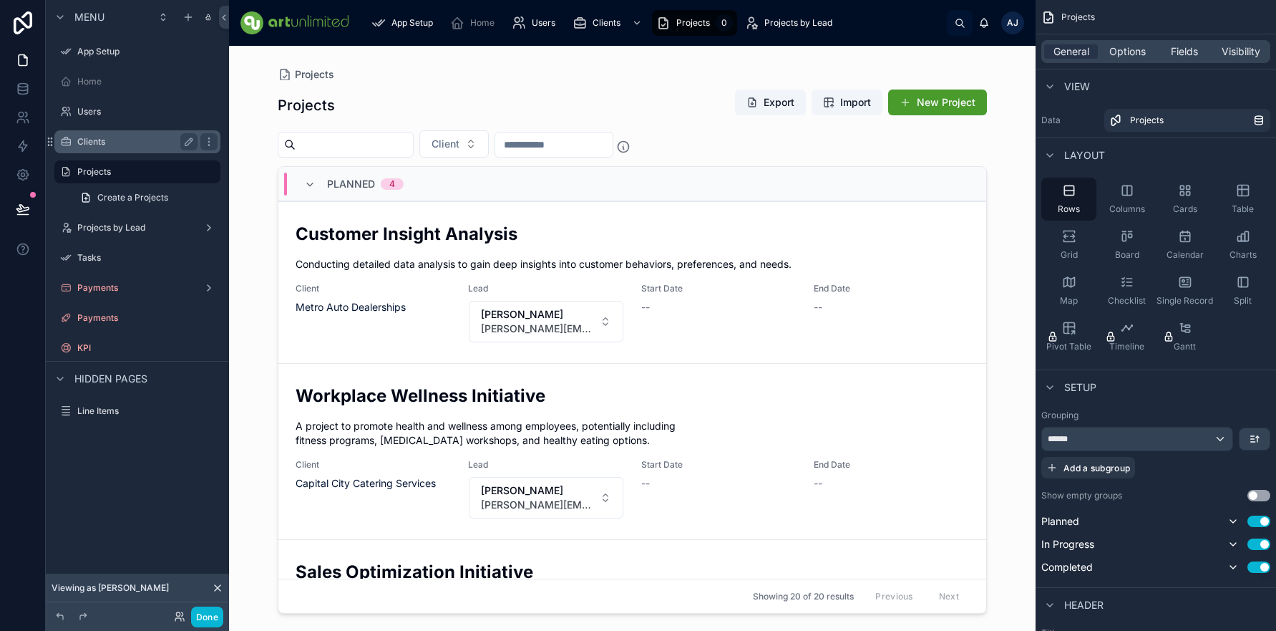
click at [109, 140] on label "Clients" at bounding box center [134, 141] width 115 height 11
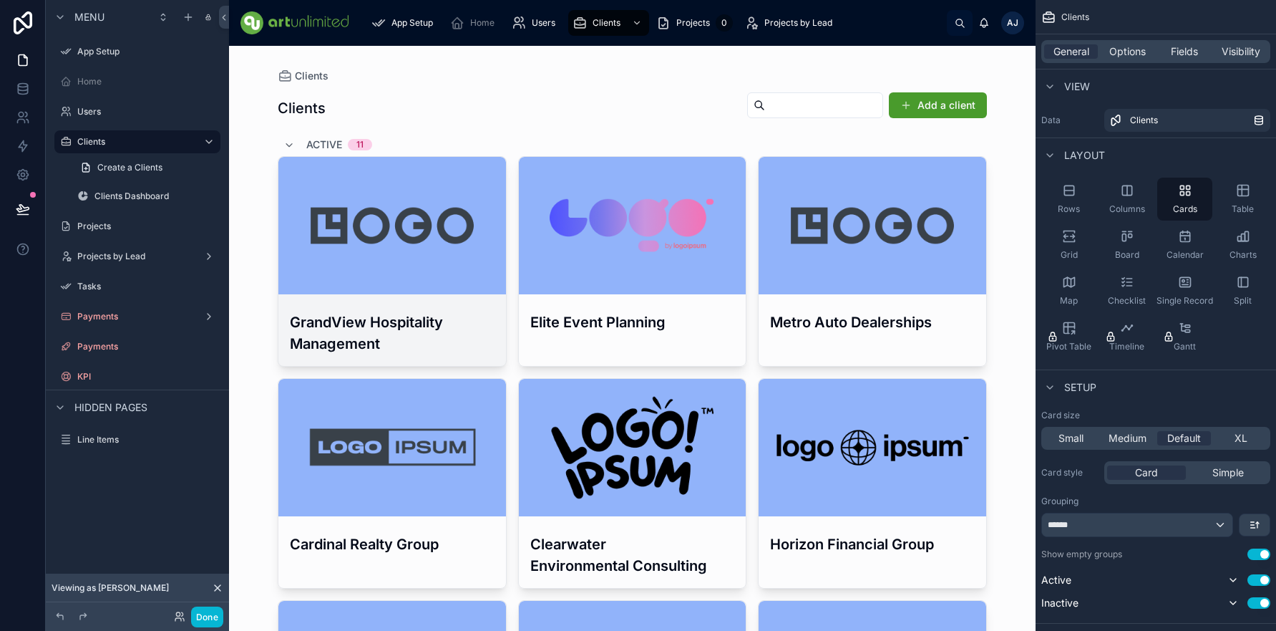
click at [364, 324] on h3 "GrandView Hospitality Management" at bounding box center [392, 332] width 205 height 43
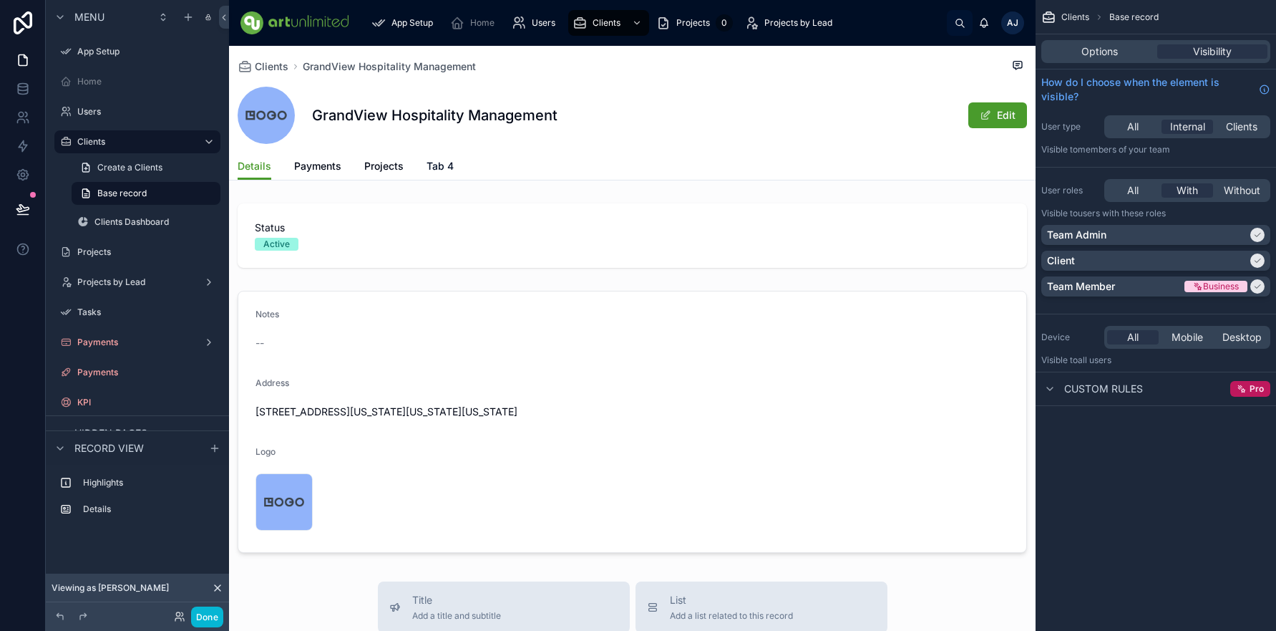
click at [443, 167] on span "Tab 4" at bounding box center [440, 166] width 27 height 14
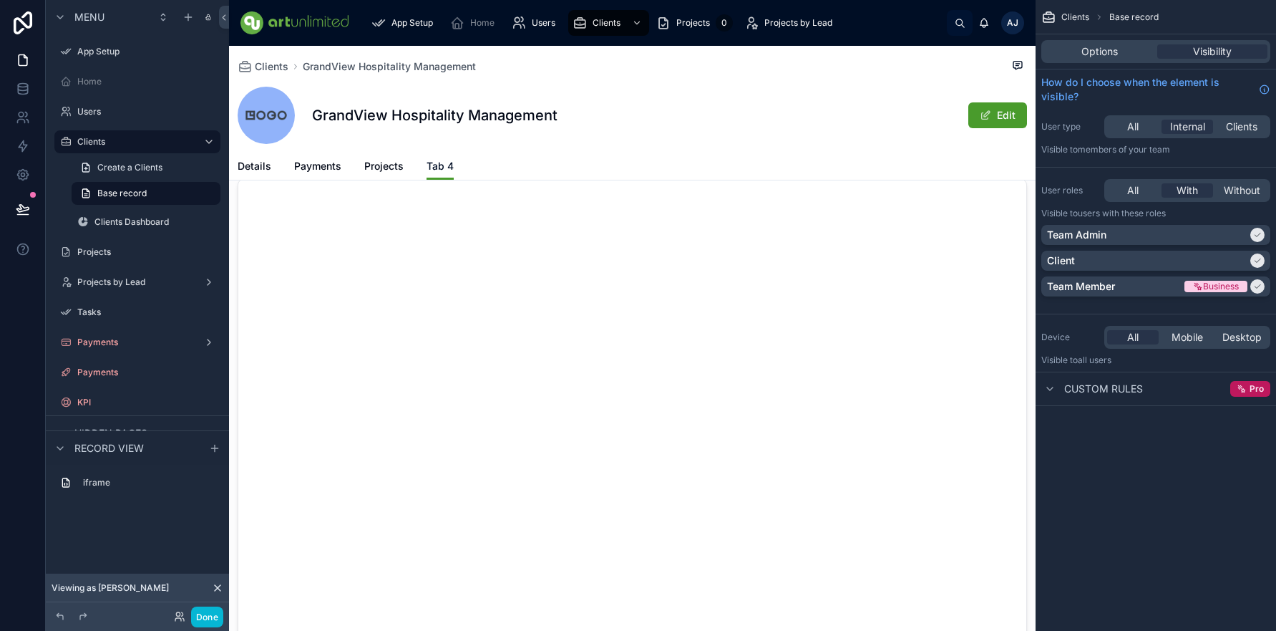
scroll to position [27, 0]
click at [256, 167] on span "Details" at bounding box center [255, 166] width 34 height 14
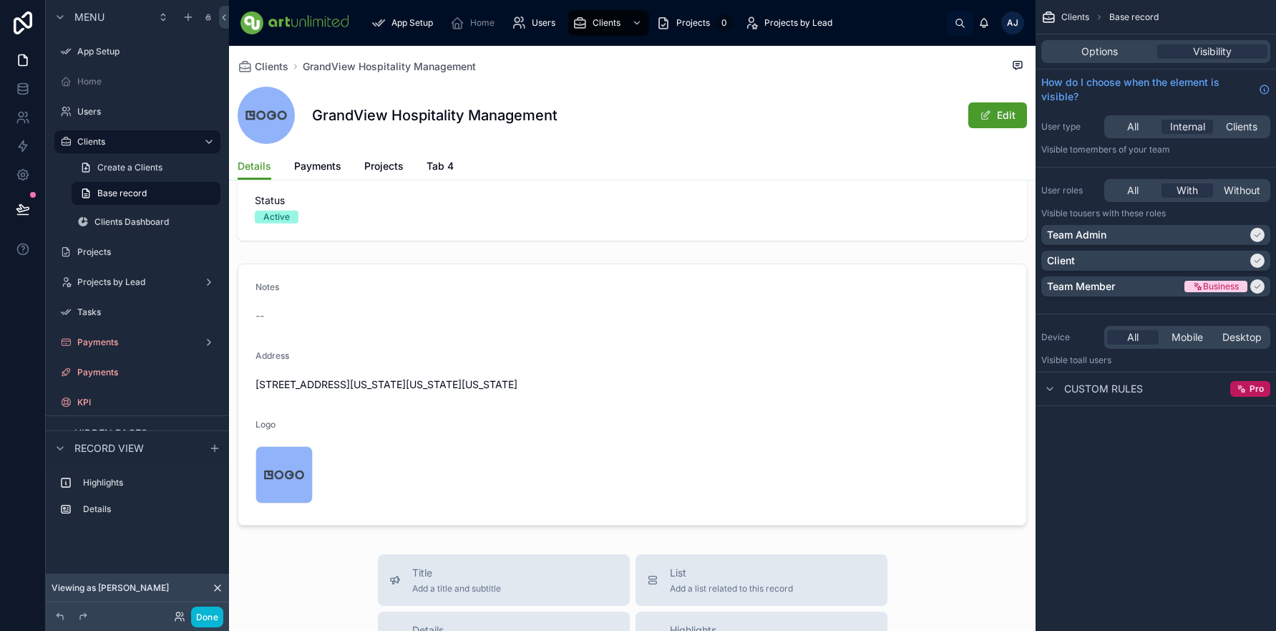
click at [477, 140] on div "GrandView Hospitality Management Edit" at bounding box center [633, 115] width 790 height 57
click at [764, 135] on div "GrandView Hospitality Management Edit" at bounding box center [633, 115] width 790 height 57
click at [1117, 55] on div "Options" at bounding box center [1099, 51] width 110 height 14
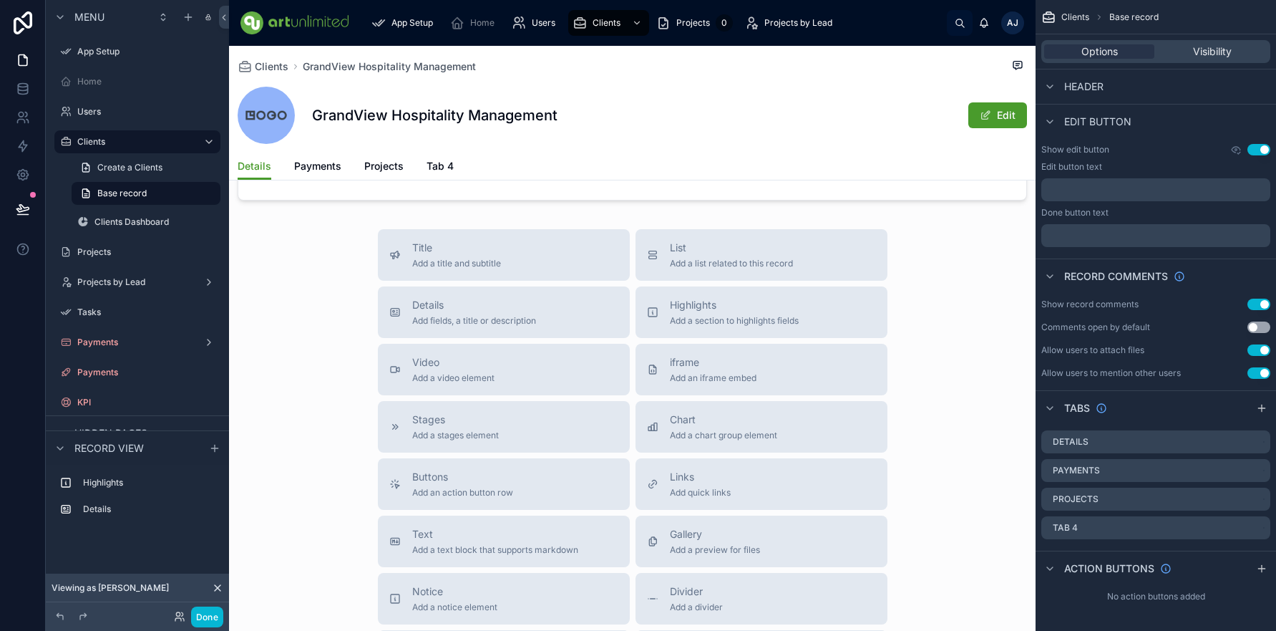
scroll to position [342, 0]
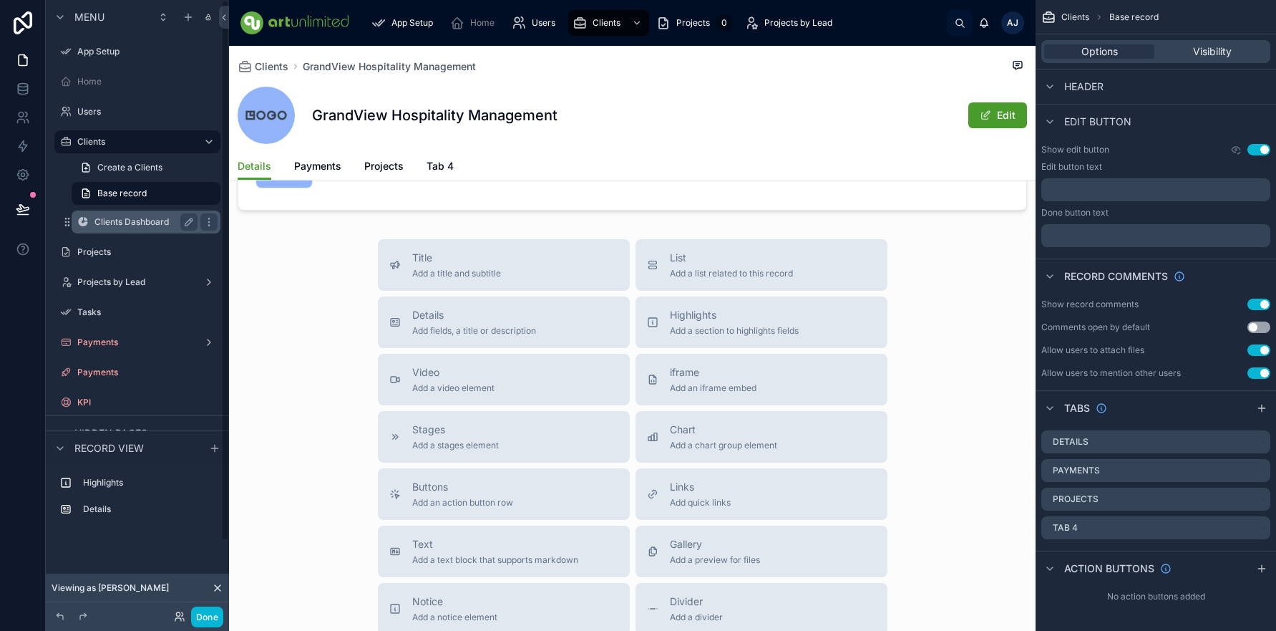
click at [130, 220] on label "Clients Dashboard" at bounding box center [142, 221] width 97 height 11
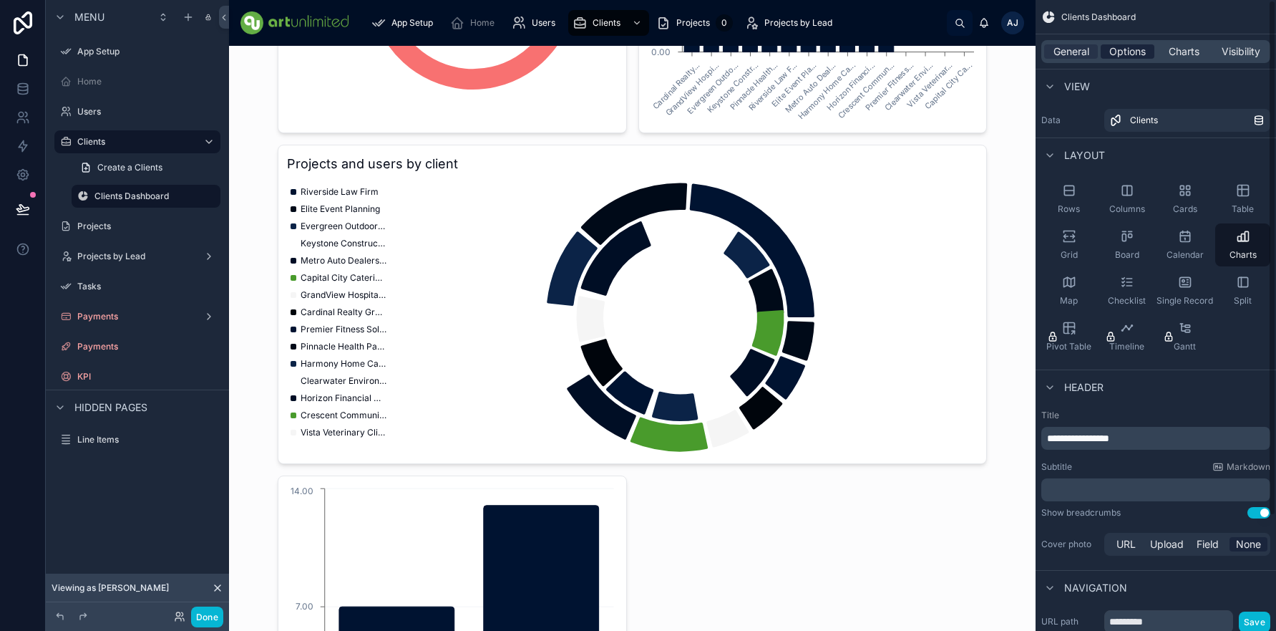
click at [1128, 53] on span "Options" at bounding box center [1127, 51] width 37 height 14
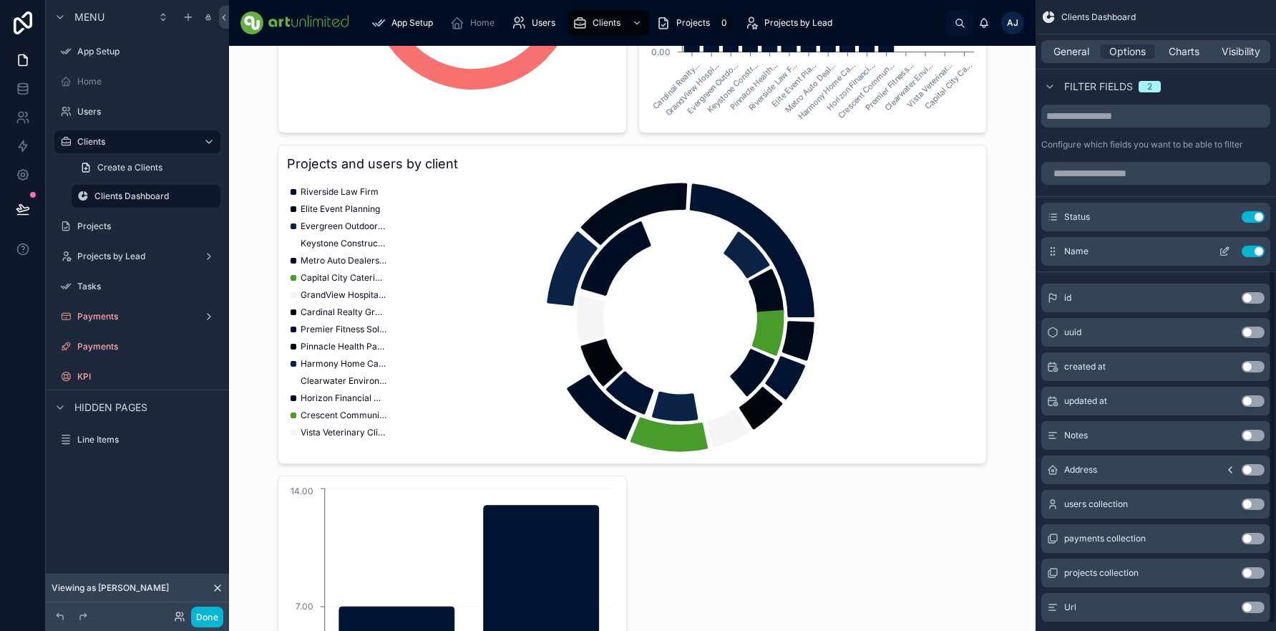
scroll to position [489, 0]
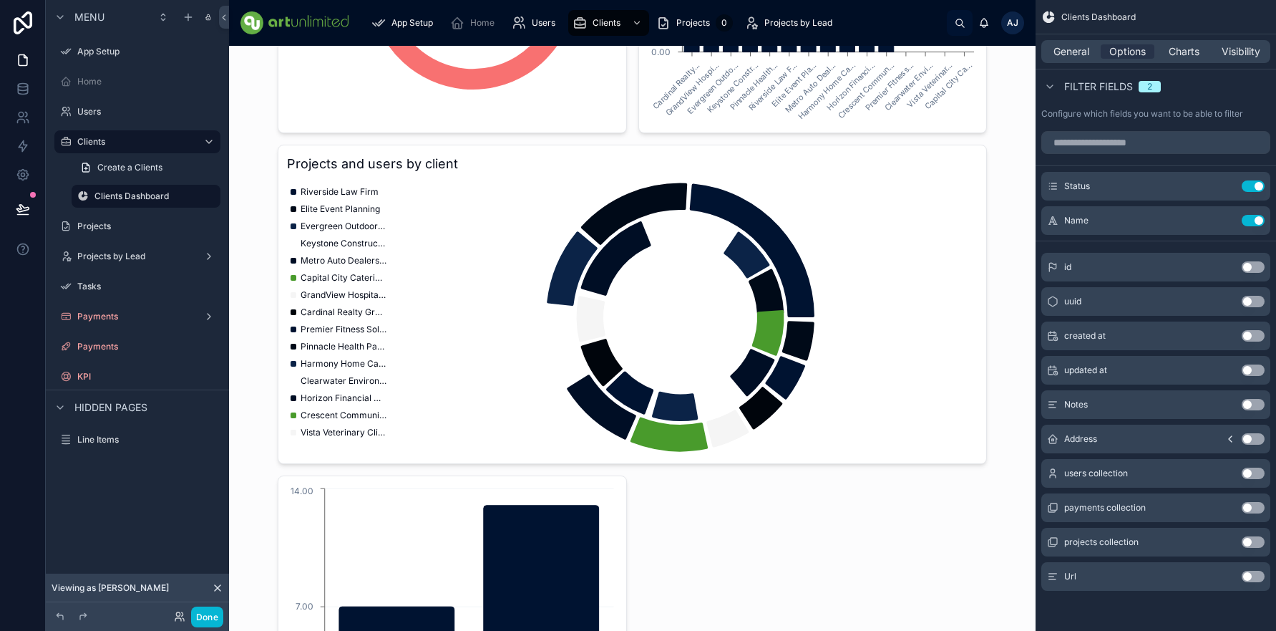
click at [1258, 582] on div "Url Use setting" at bounding box center [1155, 576] width 229 height 29
click at [1250, 575] on button "Use setting" at bounding box center [1253, 575] width 23 height 11
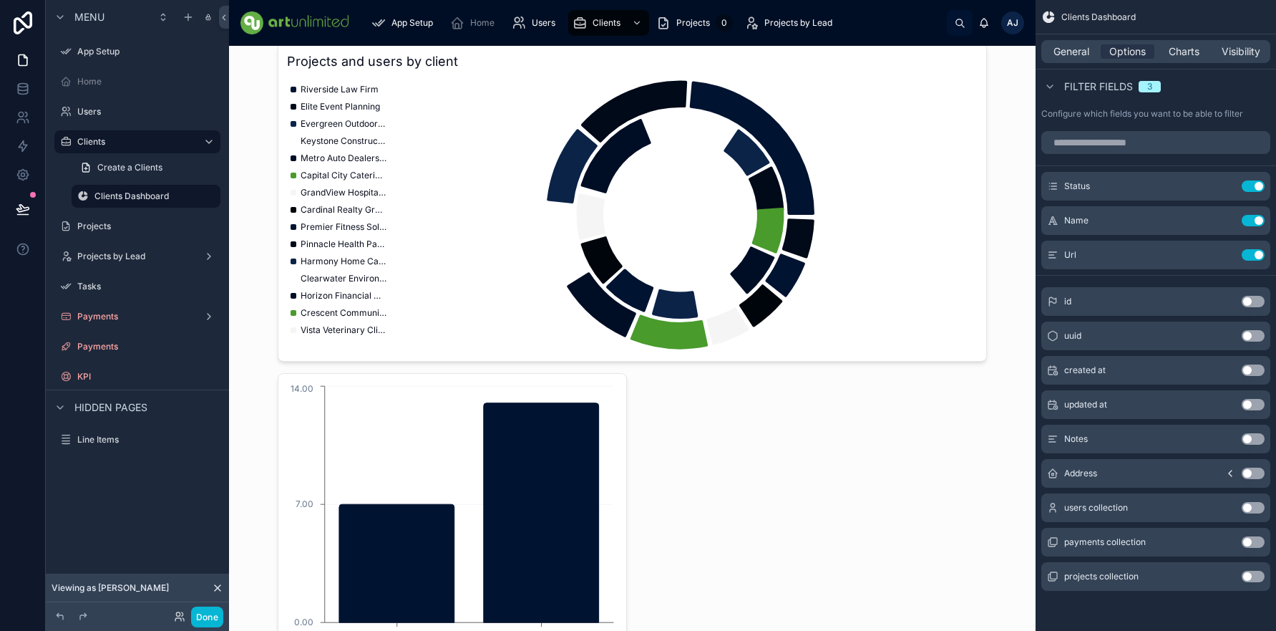
scroll to position [453, 0]
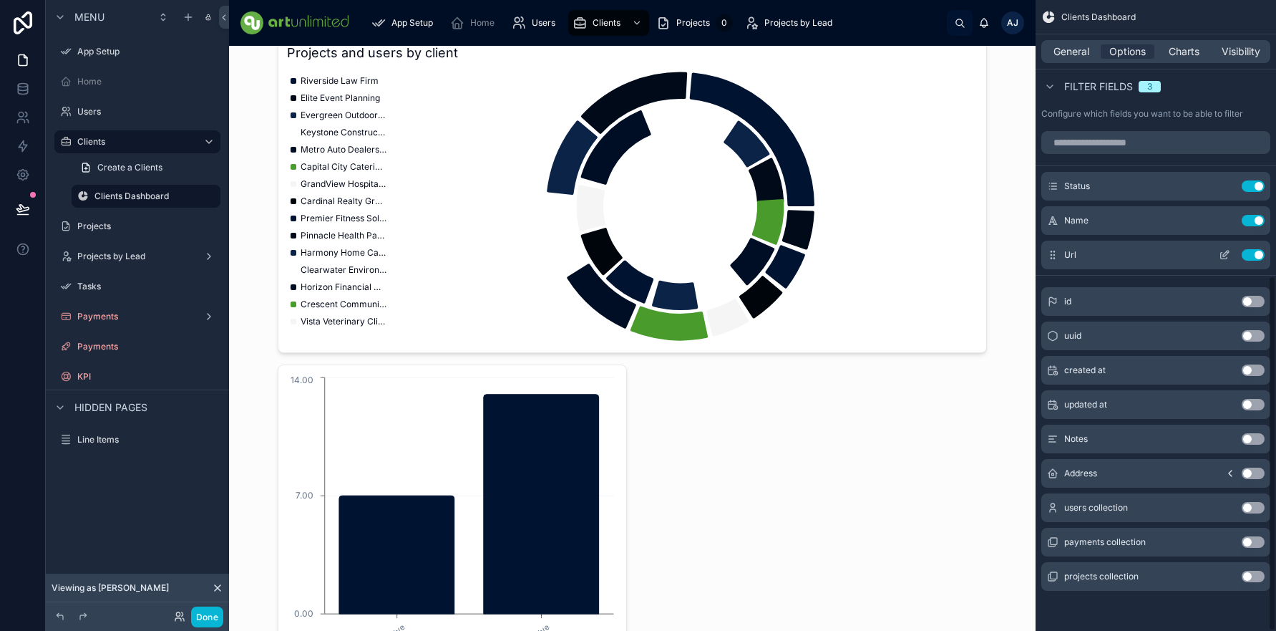
click at [1250, 253] on button "Use setting" at bounding box center [1253, 254] width 23 height 11
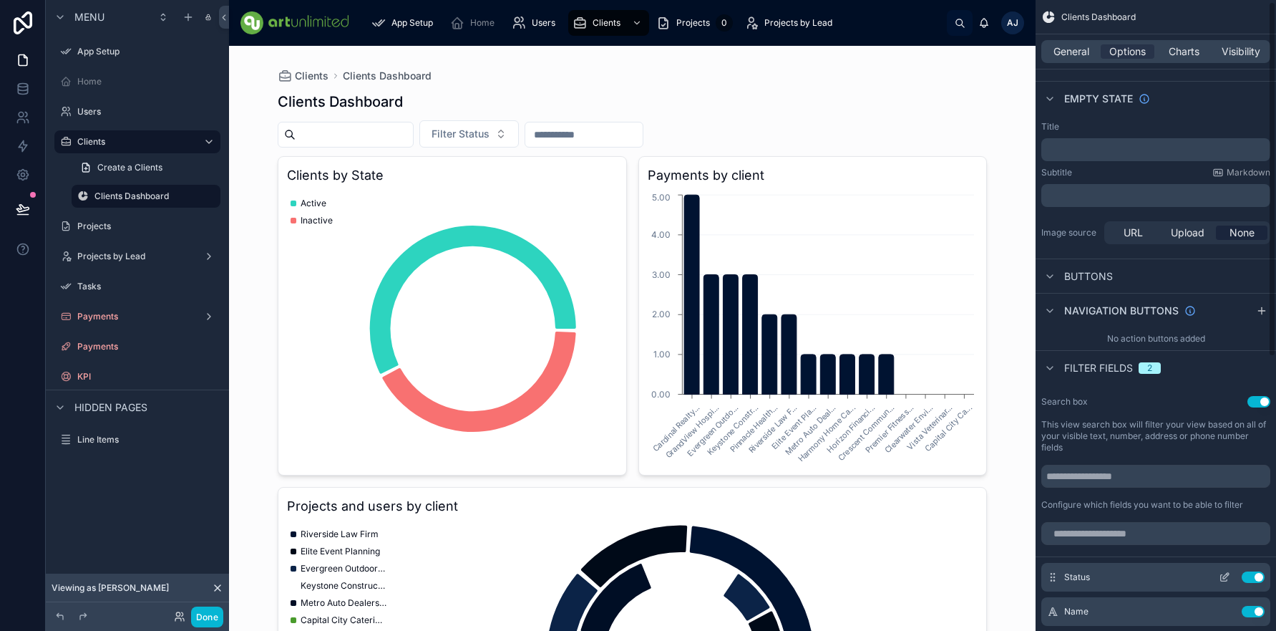
scroll to position [0, 0]
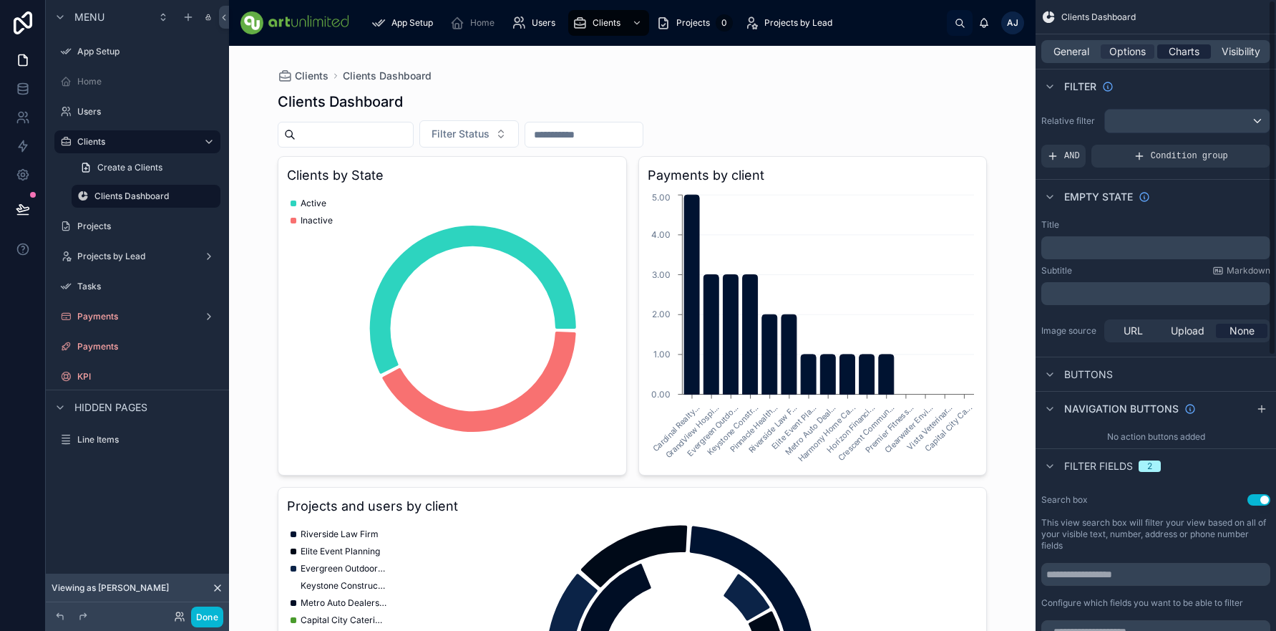
click at [1179, 57] on span "Charts" at bounding box center [1184, 51] width 31 height 14
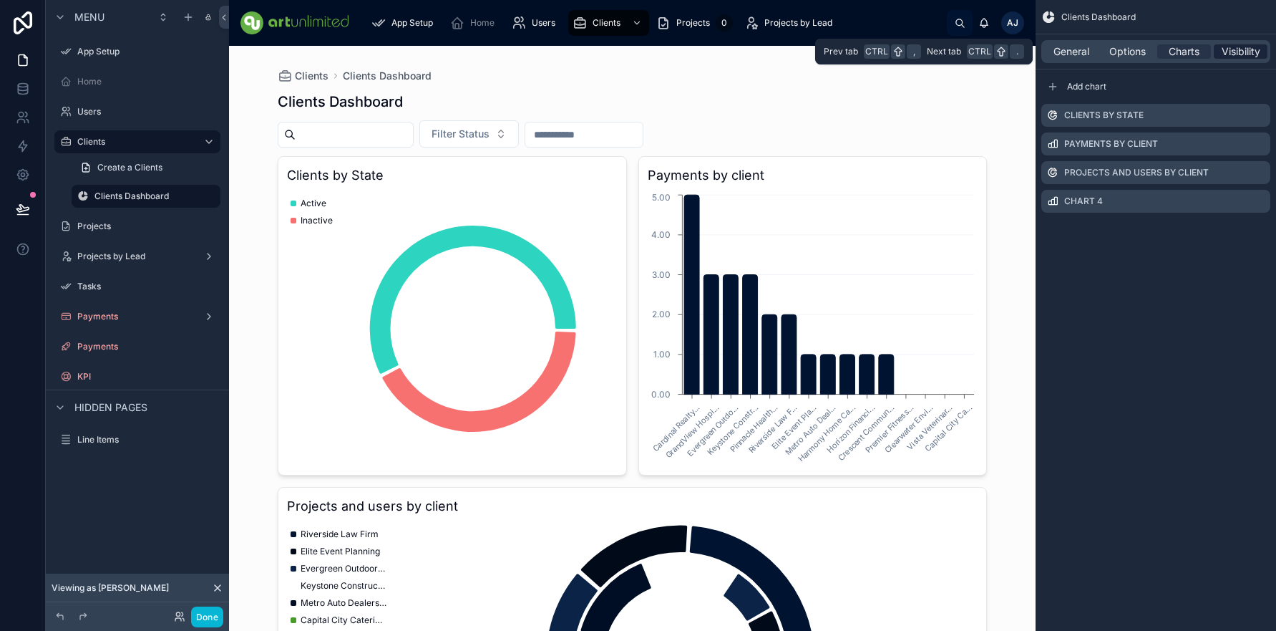
click at [1236, 53] on span "Visibility" at bounding box center [1241, 51] width 39 height 14
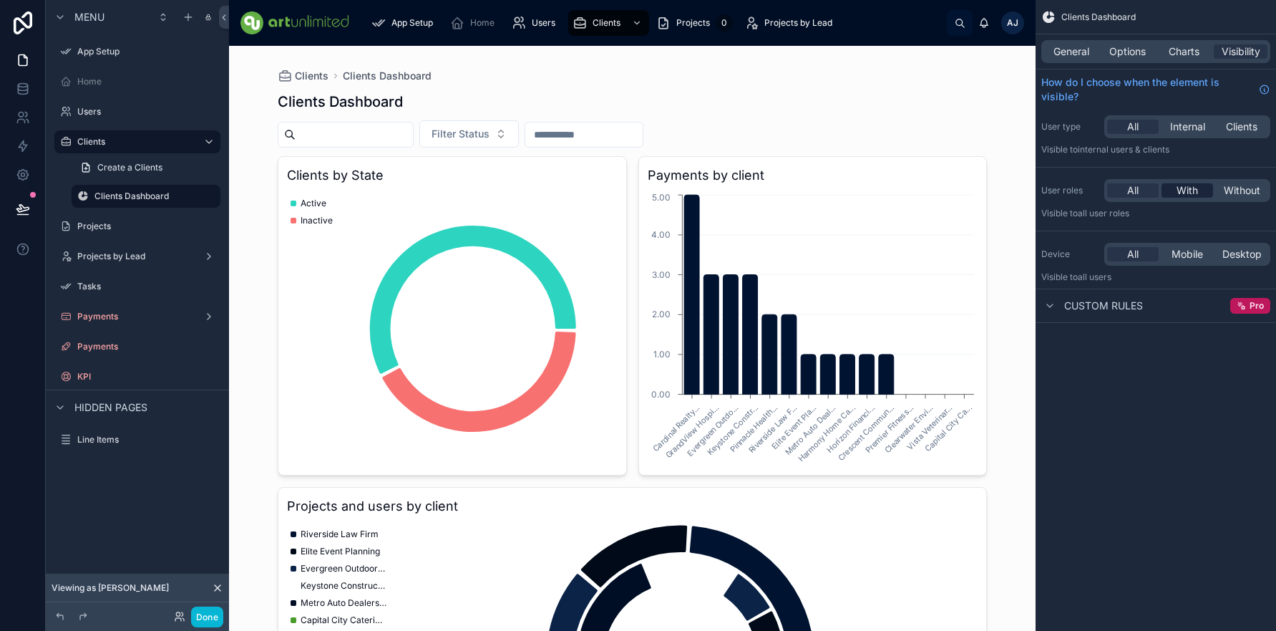
click at [1191, 189] on span "With" at bounding box center [1187, 190] width 21 height 14
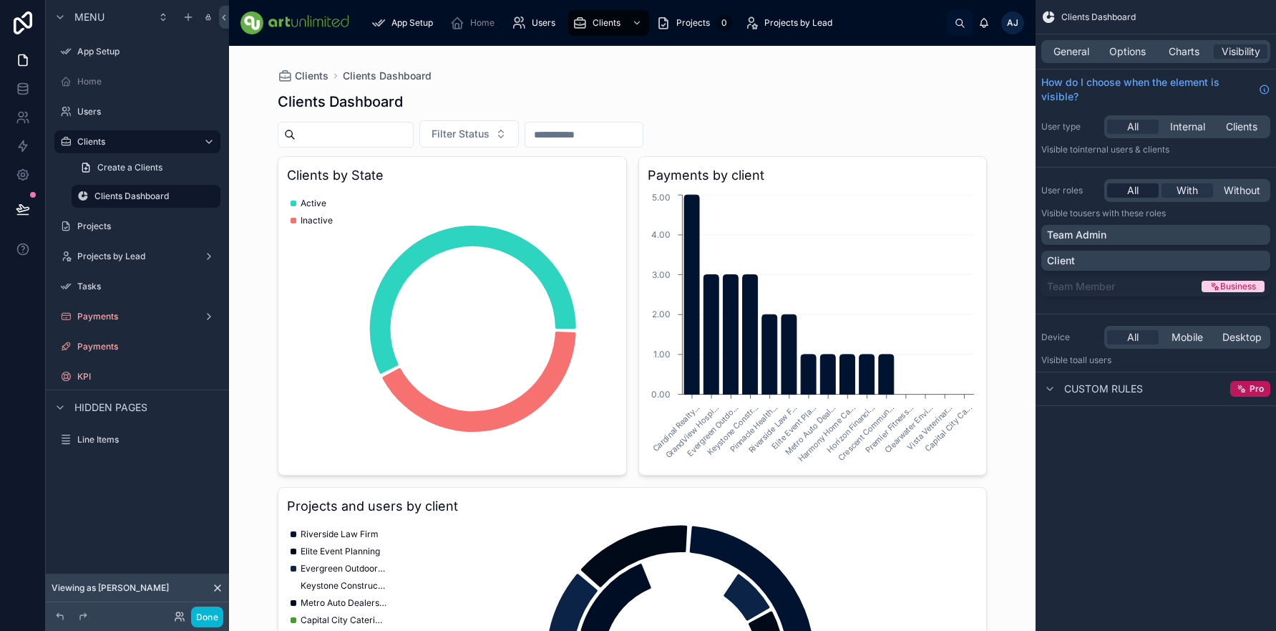
click at [1137, 190] on span "All" at bounding box center [1132, 190] width 11 height 14
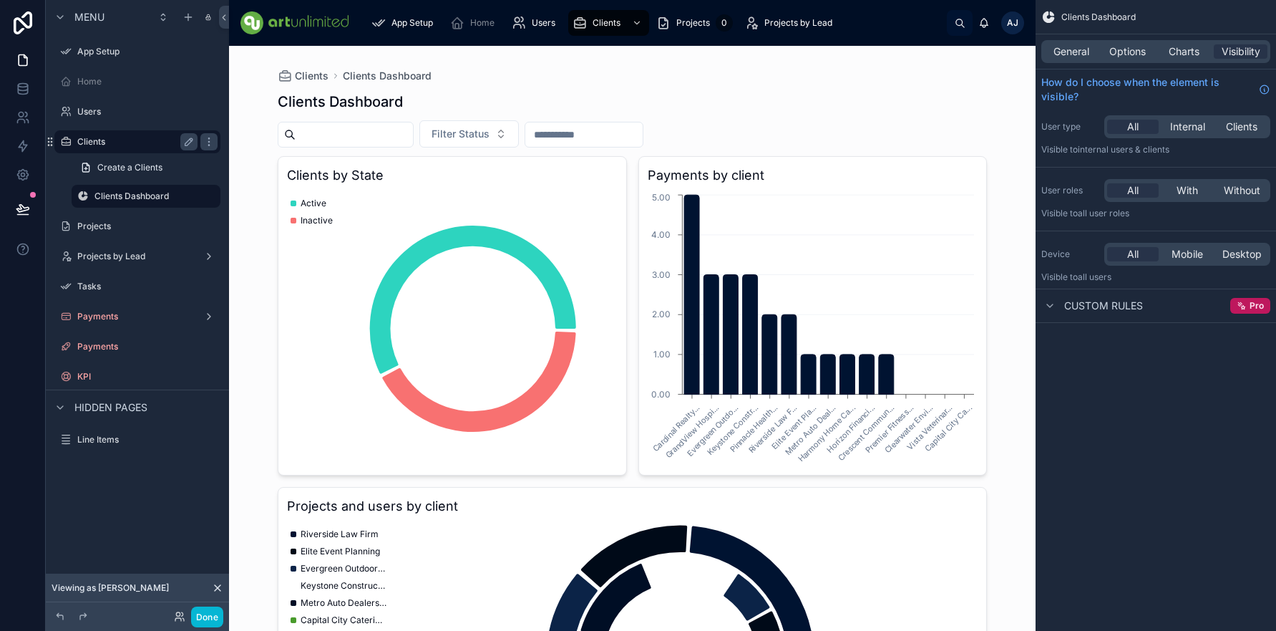
click at [97, 141] on label "Clients" at bounding box center [134, 141] width 115 height 11
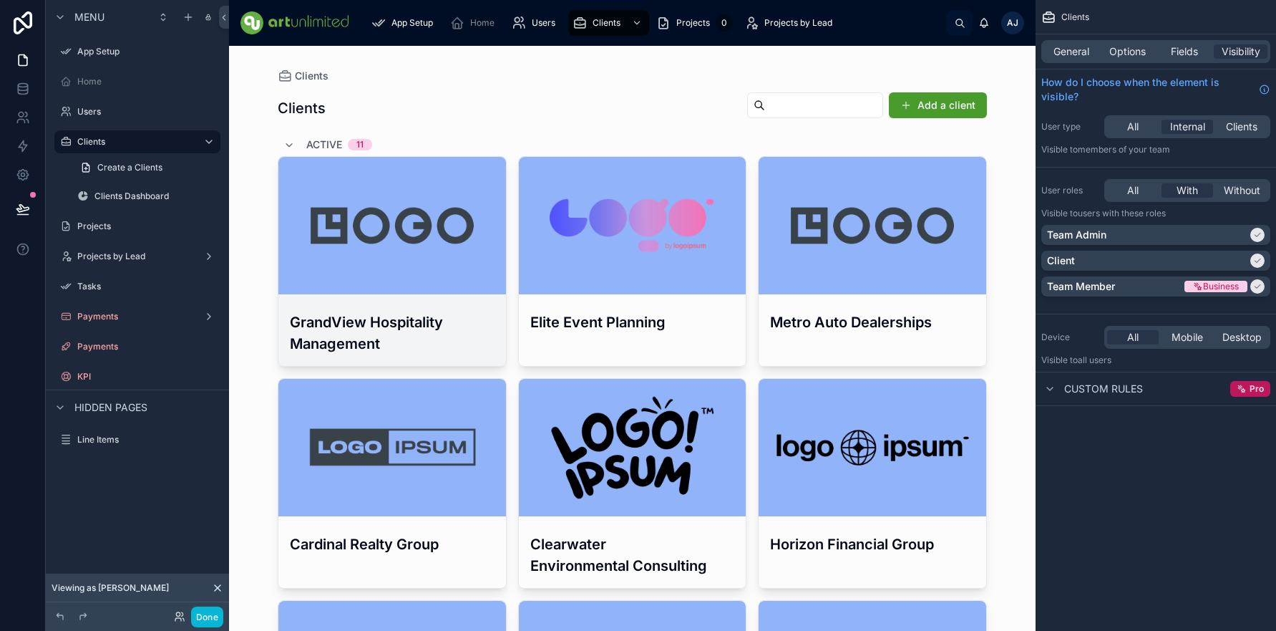
click at [372, 322] on h3 "GrandView Hospitality Management" at bounding box center [392, 332] width 205 height 43
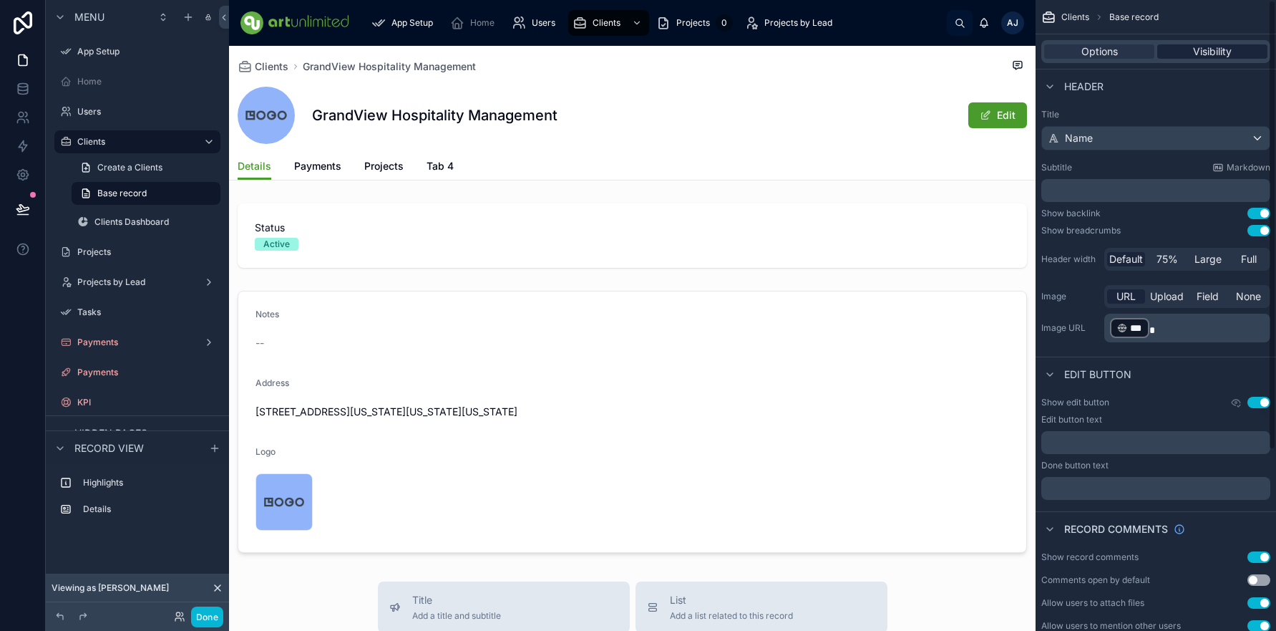
click at [1210, 54] on span "Visibility" at bounding box center [1212, 51] width 39 height 14
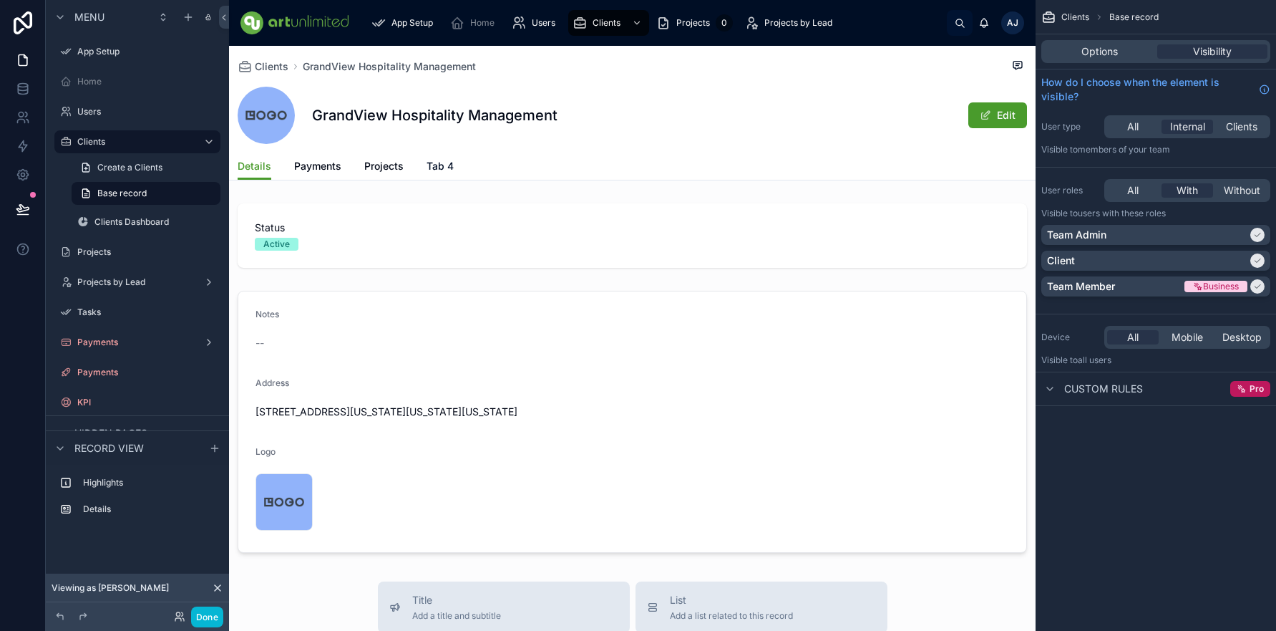
click at [439, 165] on span "Tab 4" at bounding box center [440, 166] width 27 height 14
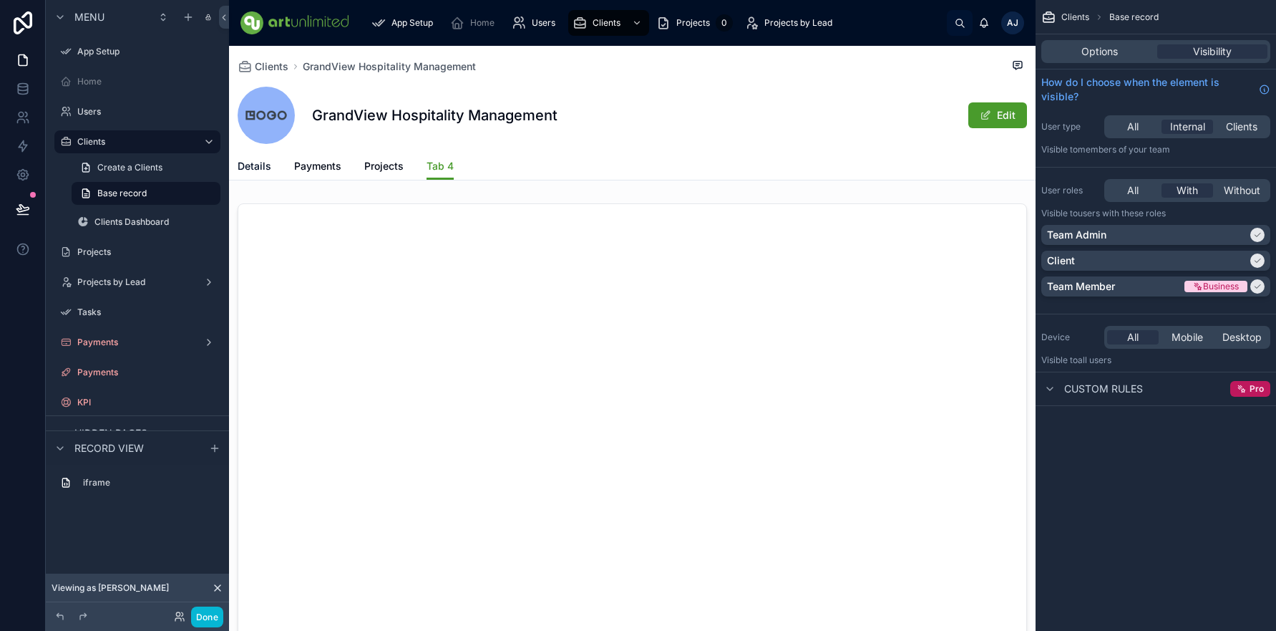
click at [255, 167] on span "Details" at bounding box center [255, 166] width 34 height 14
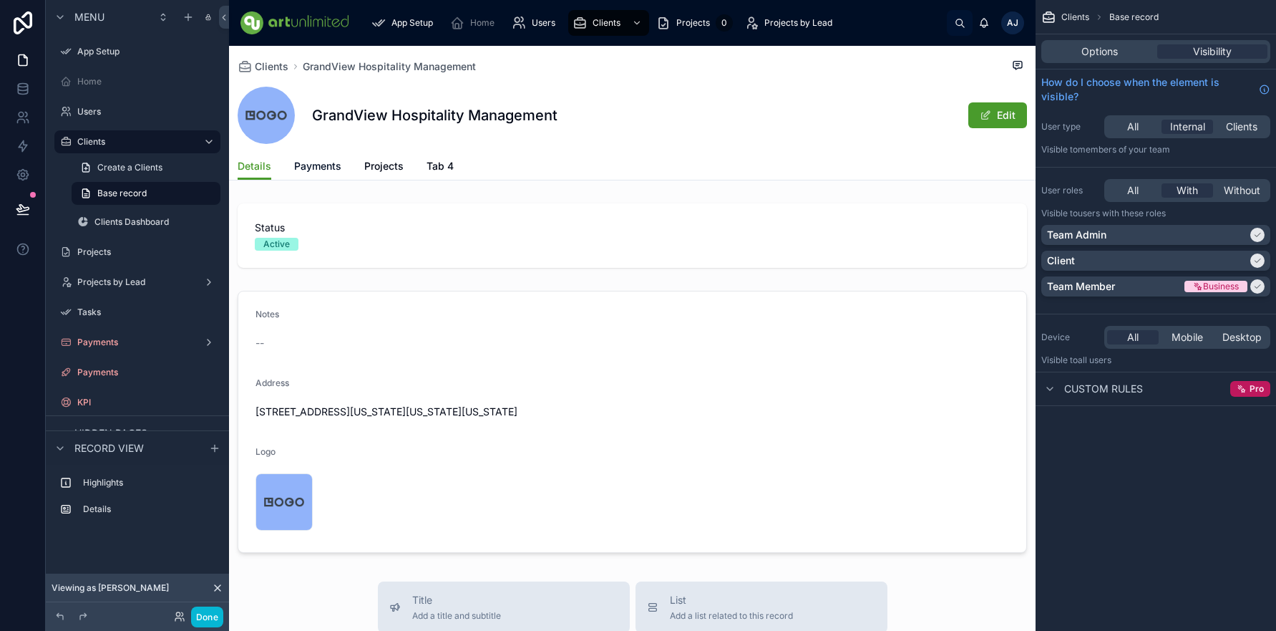
click at [315, 161] on span "Payments" at bounding box center [317, 166] width 47 height 14
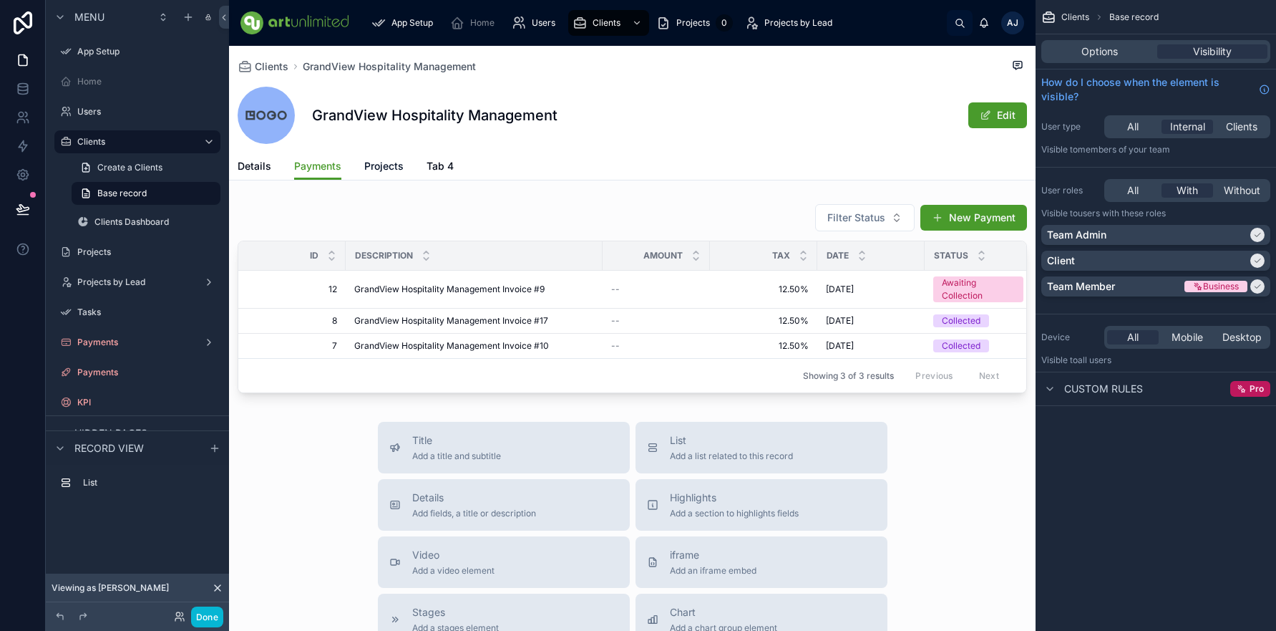
click at [370, 164] on span "Projects" at bounding box center [383, 166] width 39 height 14
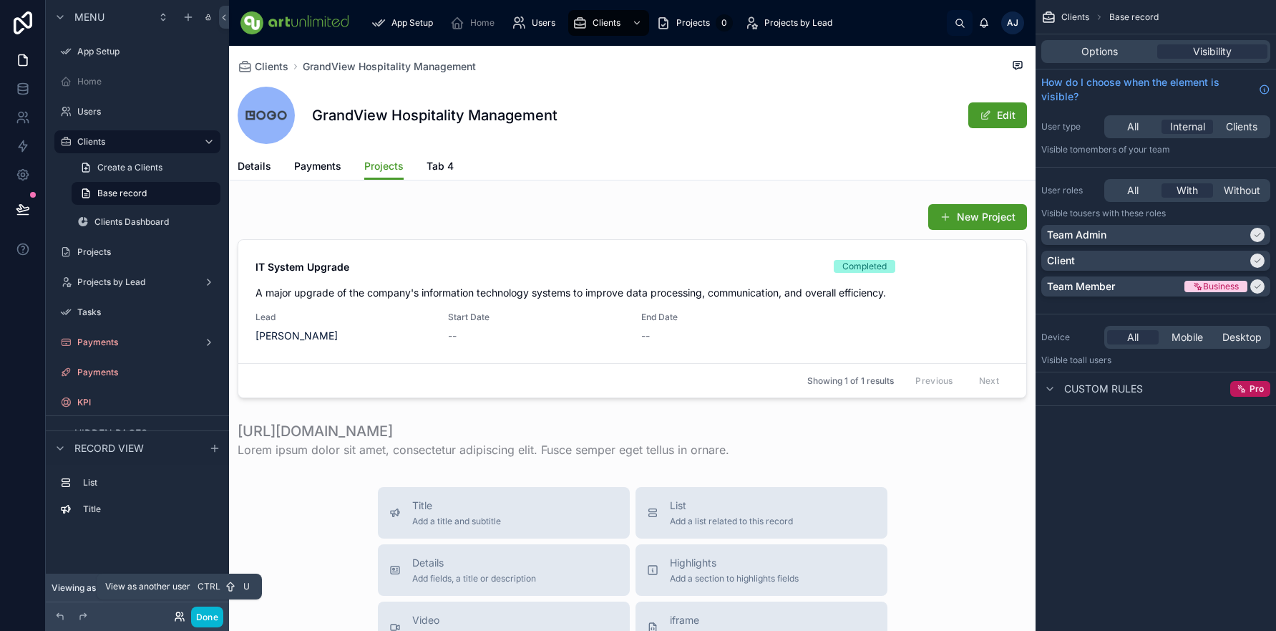
click at [180, 615] on icon at bounding box center [179, 616] width 11 height 11
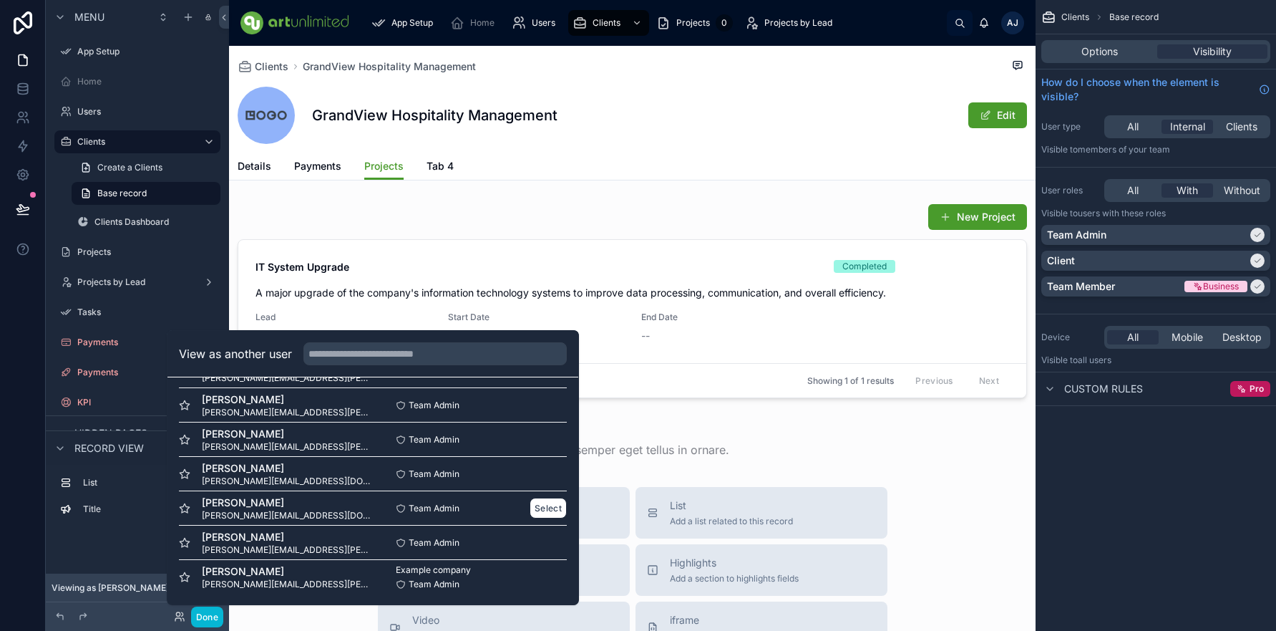
scroll to position [483, 0]
click at [535, 507] on button "Select" at bounding box center [548, 507] width 37 height 21
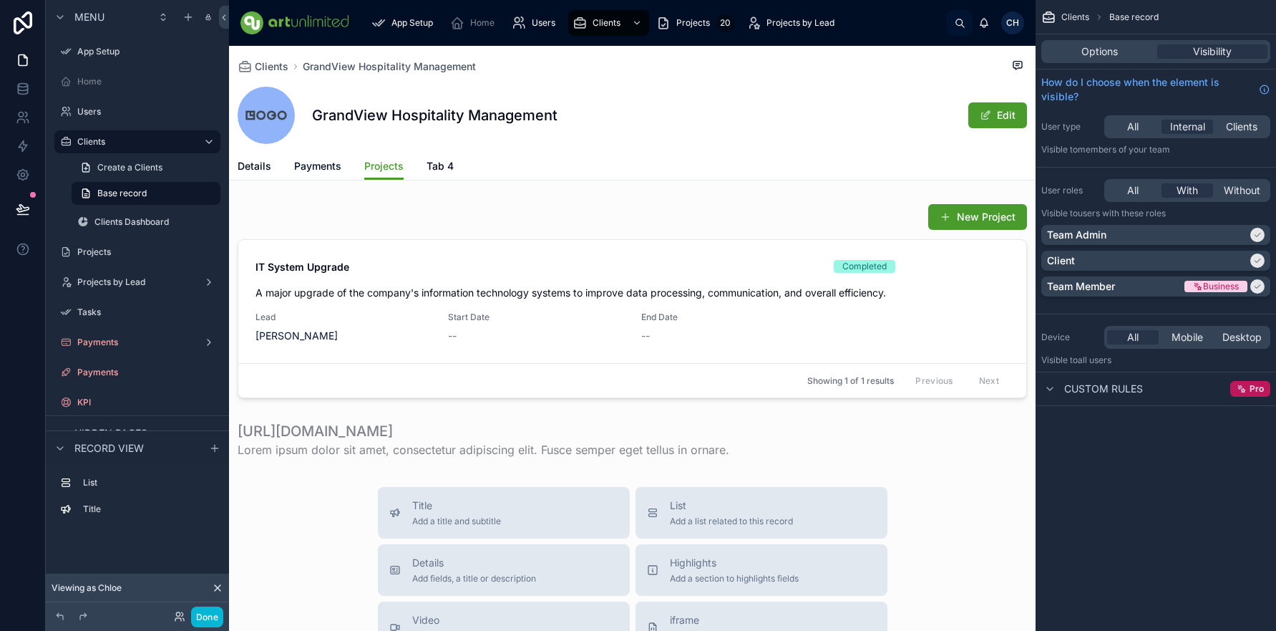
click at [323, 167] on span "Payments" at bounding box center [317, 166] width 47 height 14
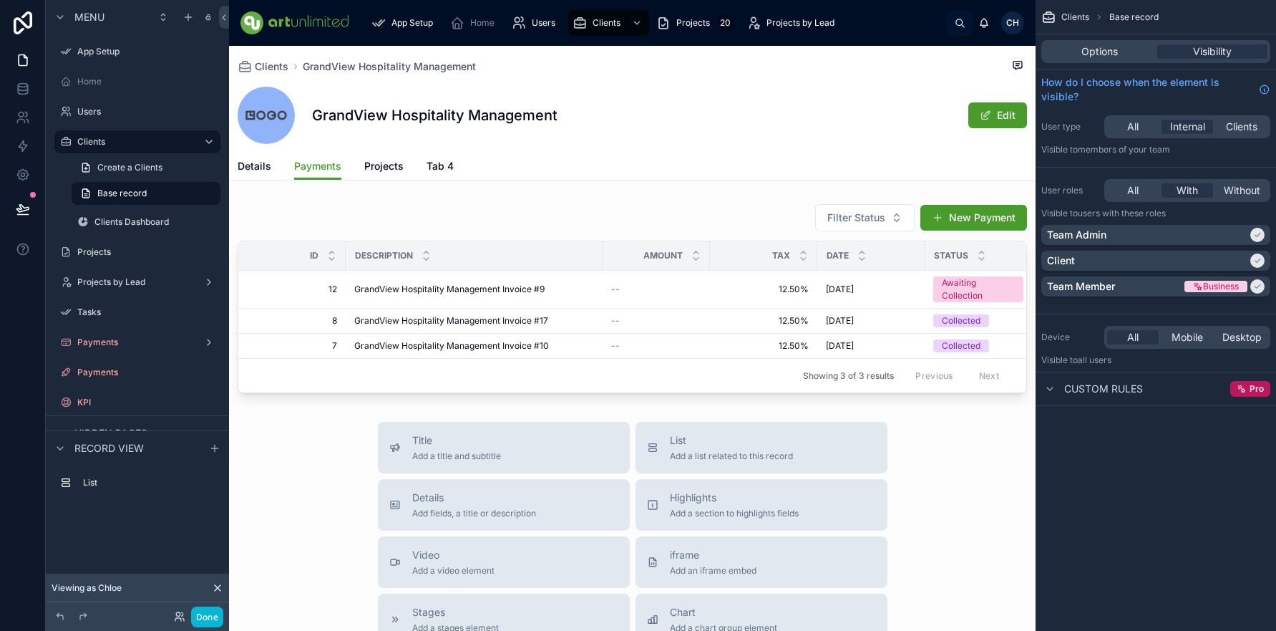
click at [262, 170] on span "Details" at bounding box center [255, 166] width 34 height 14
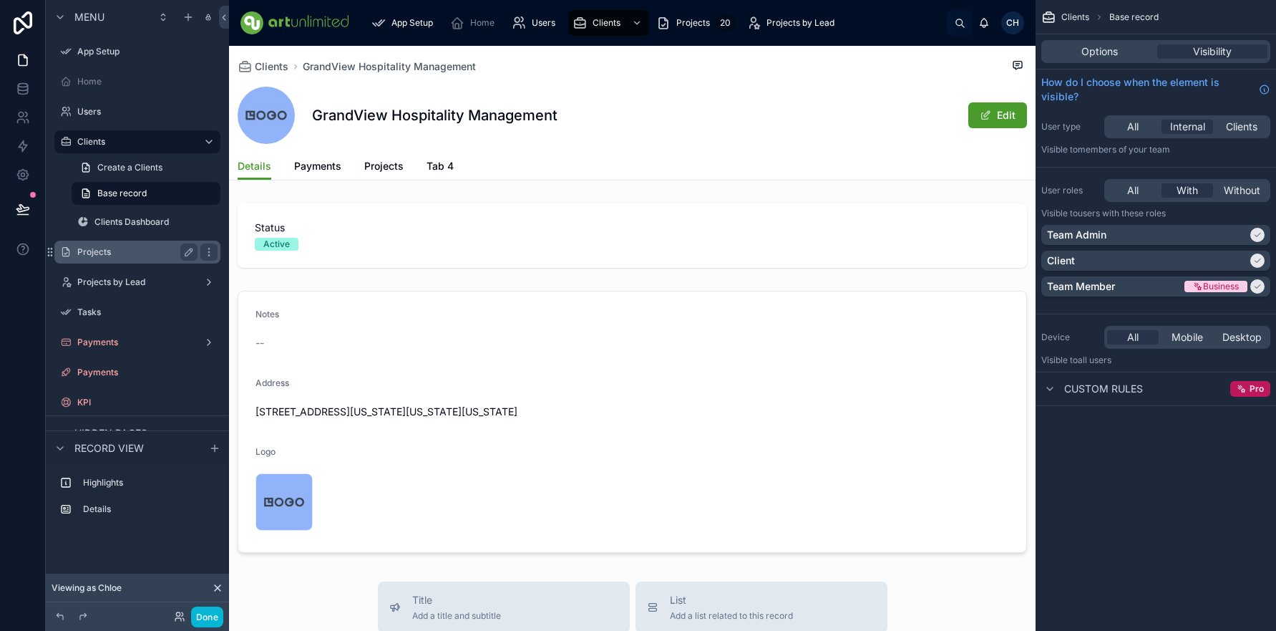
click at [125, 220] on label "Clients Dashboard" at bounding box center [155, 221] width 123 height 11
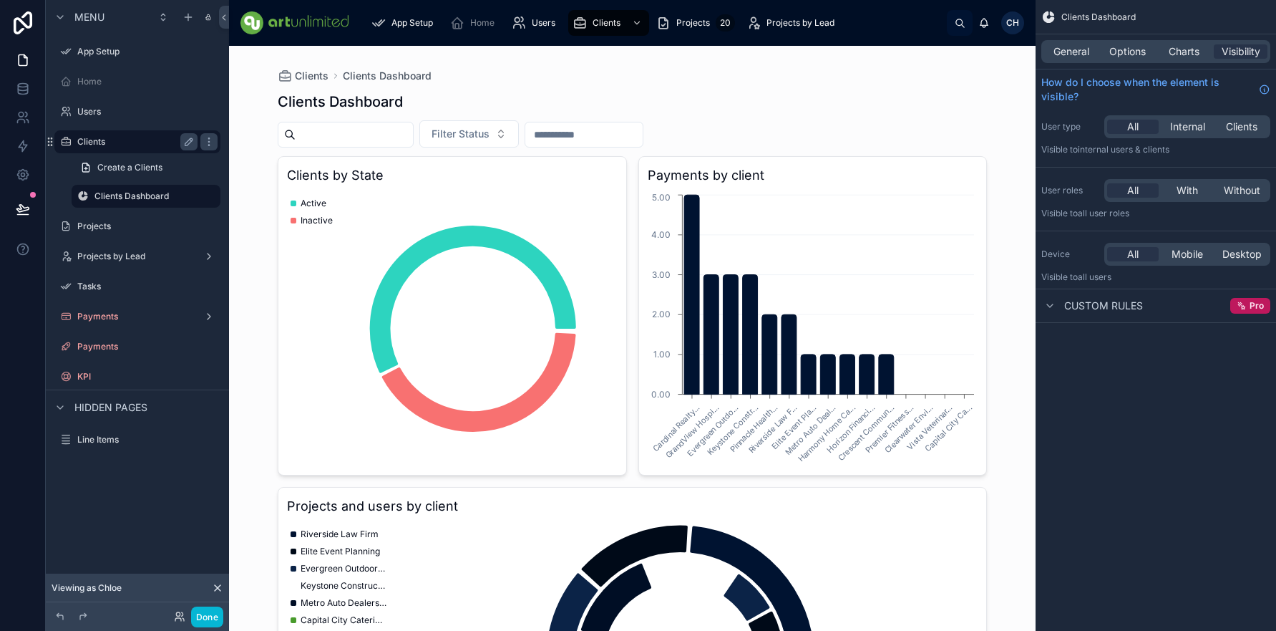
click at [93, 140] on label "Clients" at bounding box center [134, 141] width 115 height 11
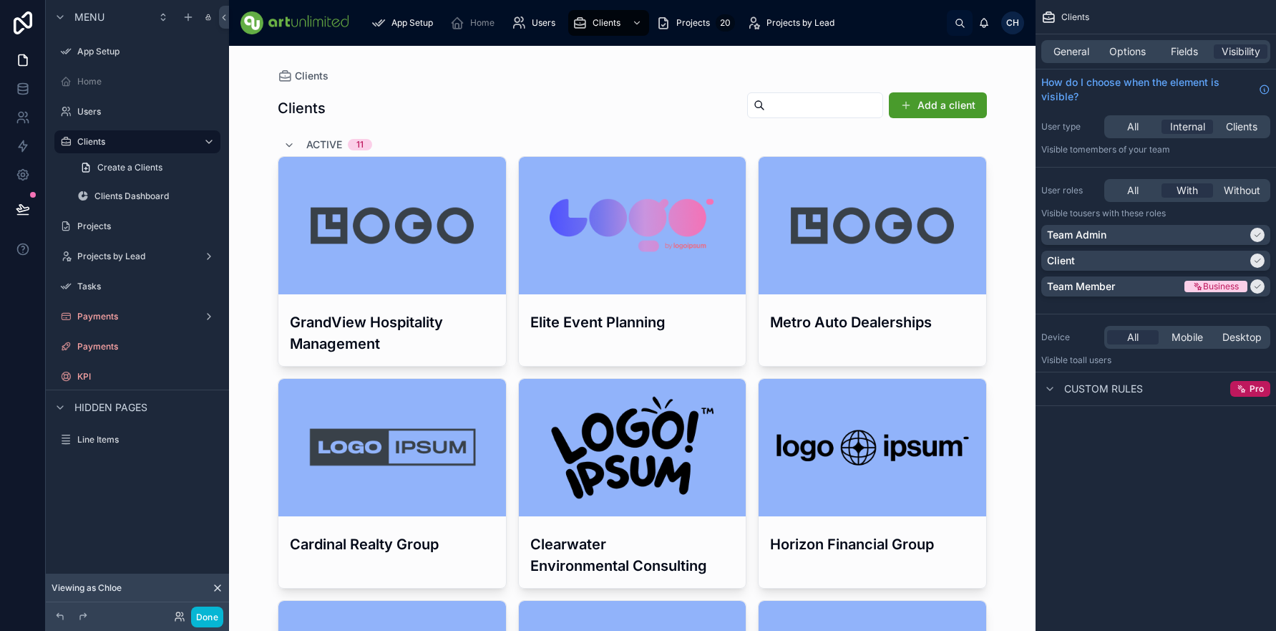
click at [372, 321] on h3 "GrandView Hospitality Management" at bounding box center [392, 332] width 205 height 43
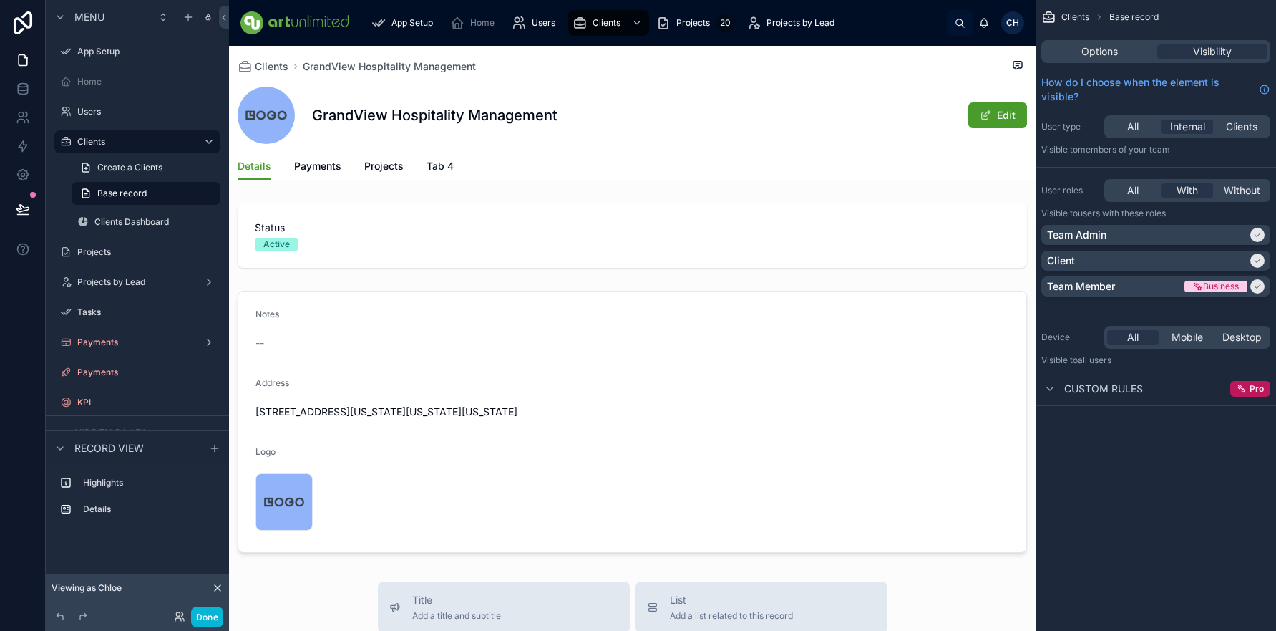
click at [446, 167] on span "Tab 4" at bounding box center [440, 166] width 27 height 14
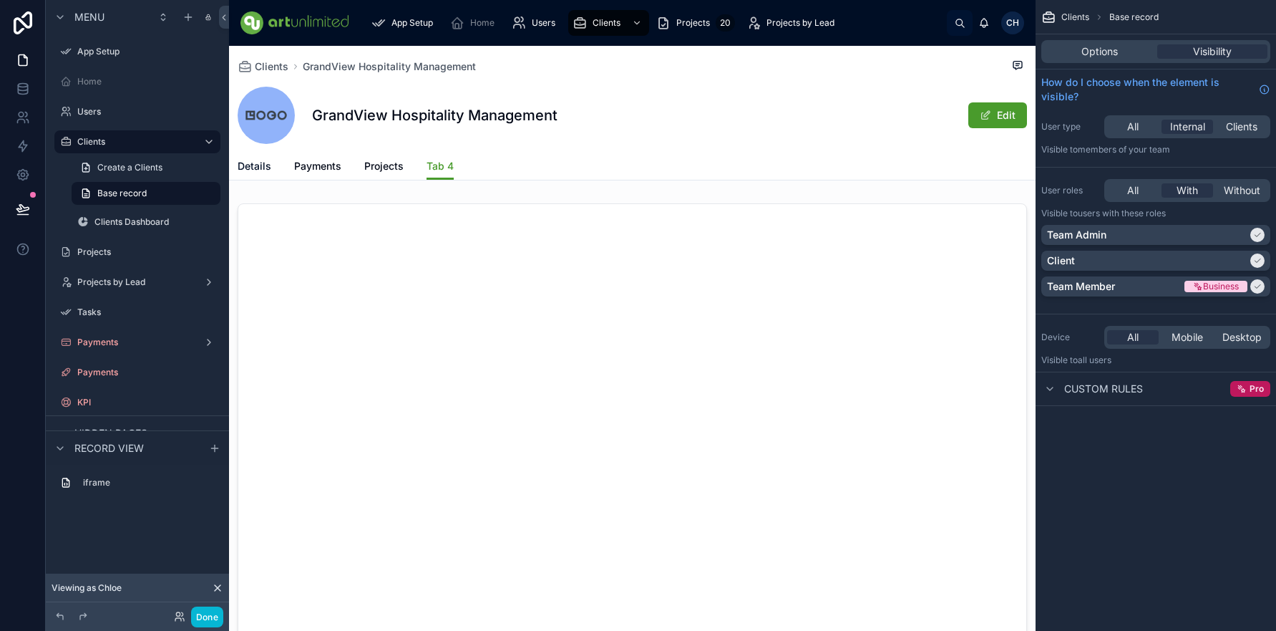
click at [248, 173] on span "Details" at bounding box center [255, 166] width 34 height 14
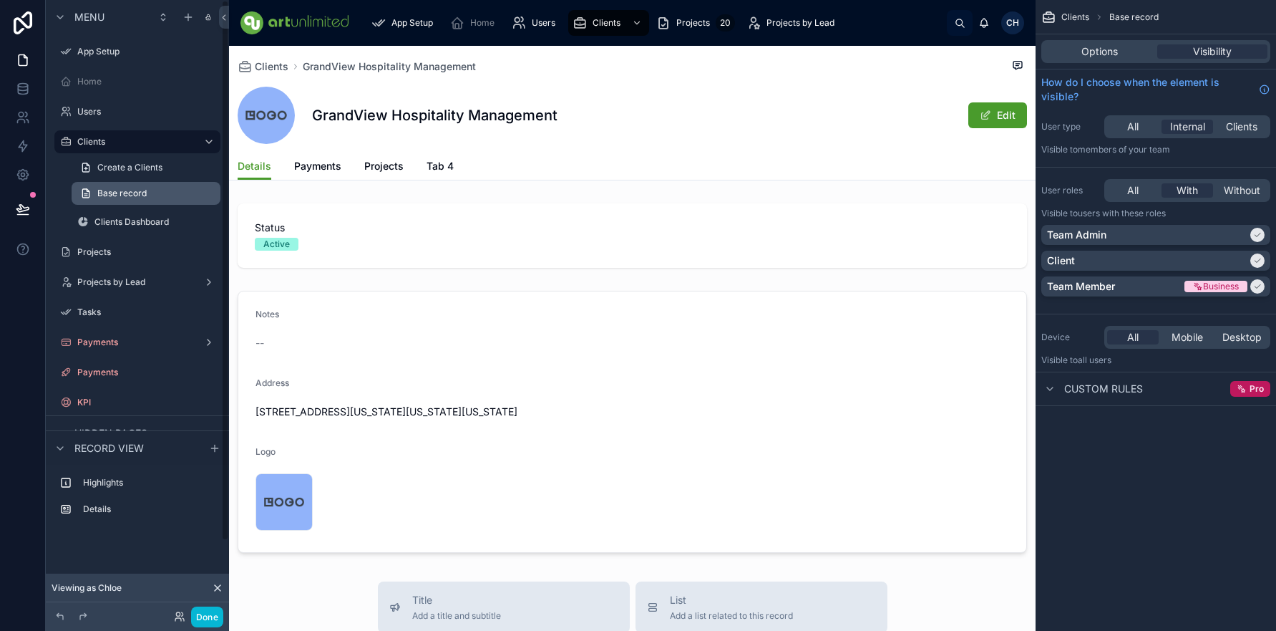
click at [139, 195] on span "Base record" at bounding box center [121, 193] width 49 height 11
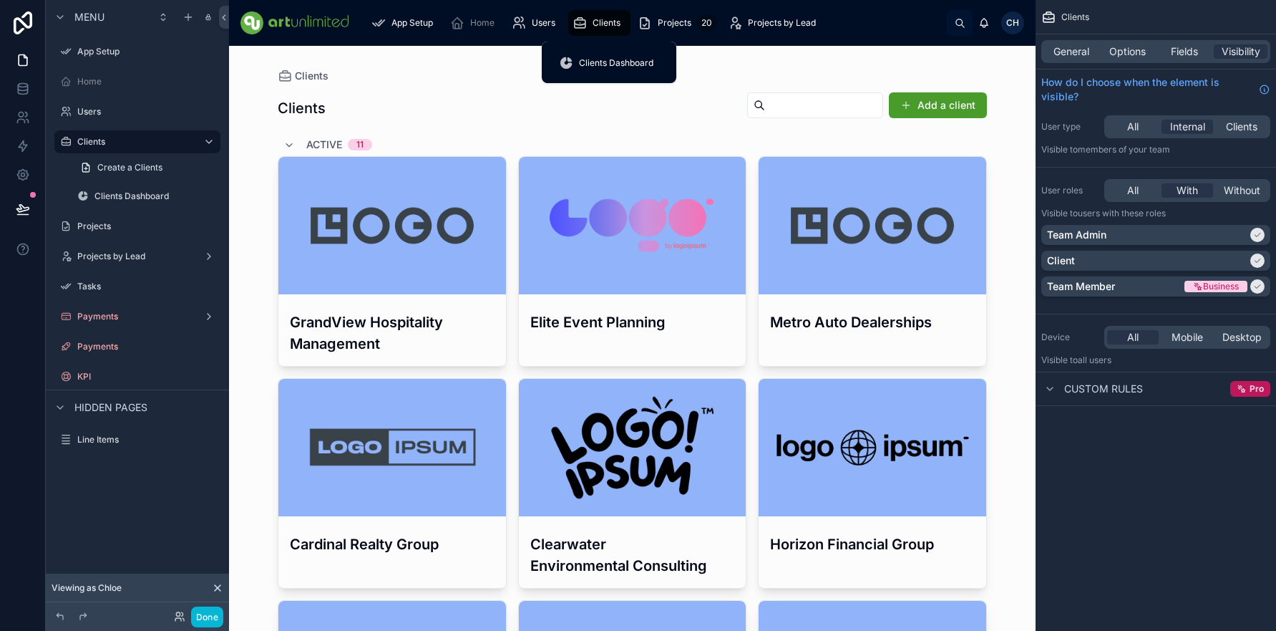
click at [597, 21] on span "Clients" at bounding box center [607, 22] width 28 height 11
click at [1245, 125] on span "Clients" at bounding box center [1241, 127] width 31 height 14
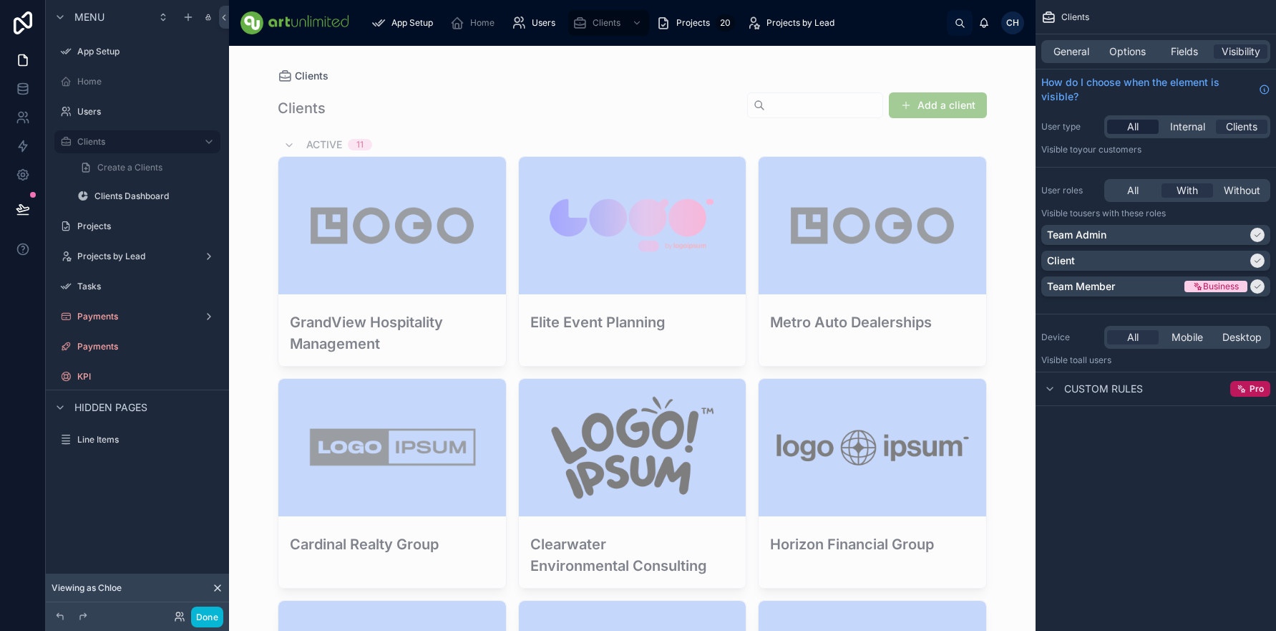
click at [1135, 128] on span "All" at bounding box center [1132, 127] width 11 height 14
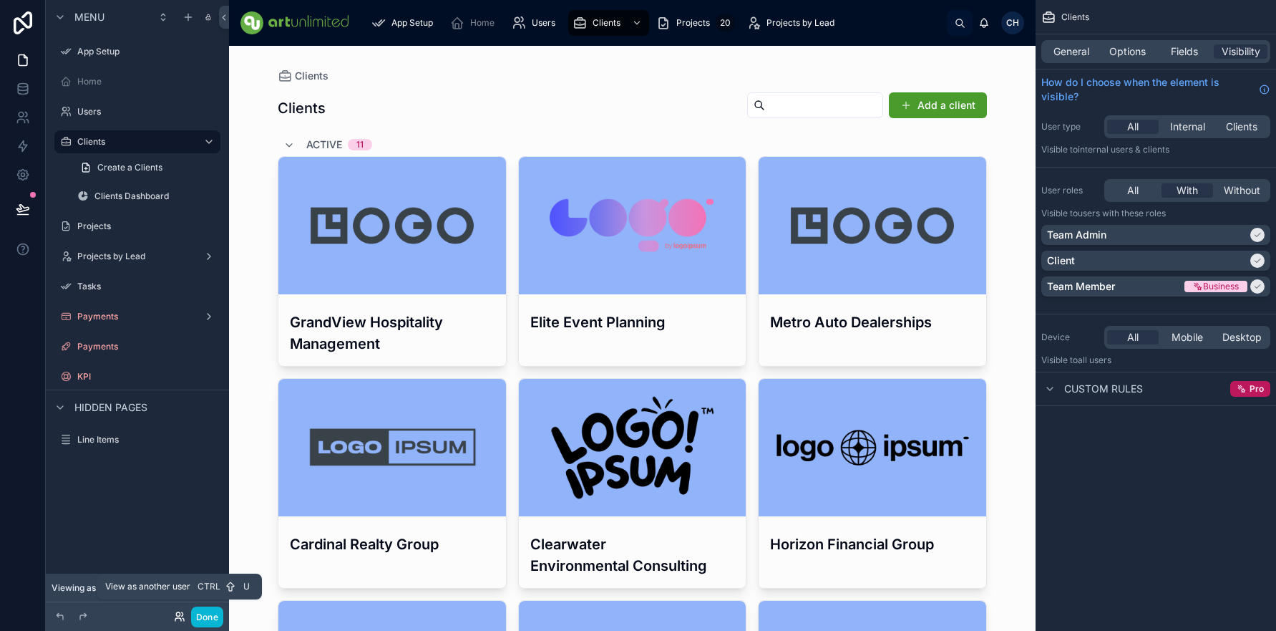
click at [180, 617] on icon at bounding box center [179, 616] width 11 height 11
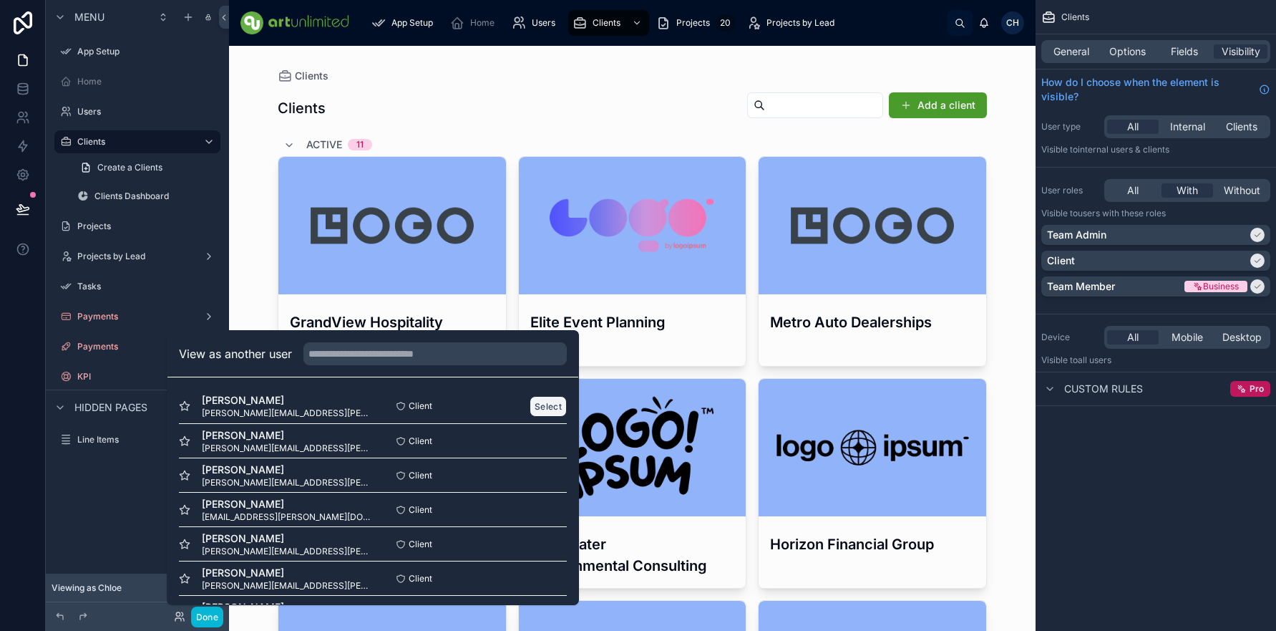
click at [535, 403] on button "Select" at bounding box center [548, 406] width 37 height 21
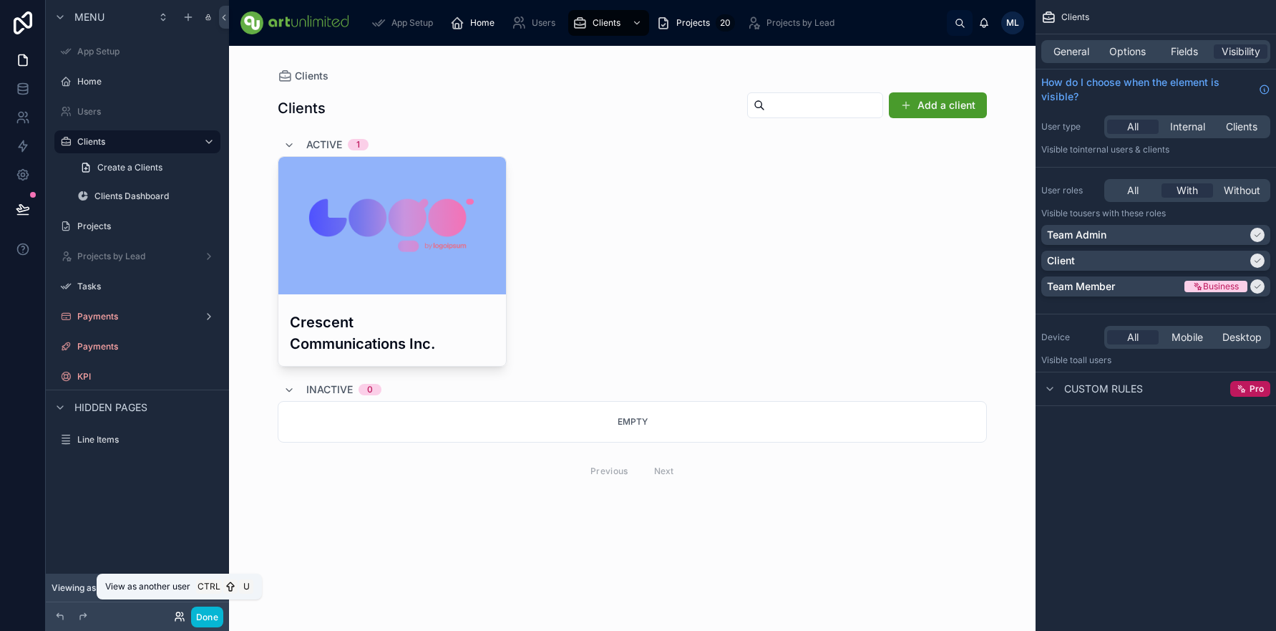
click at [177, 616] on icon at bounding box center [178, 614] width 4 height 4
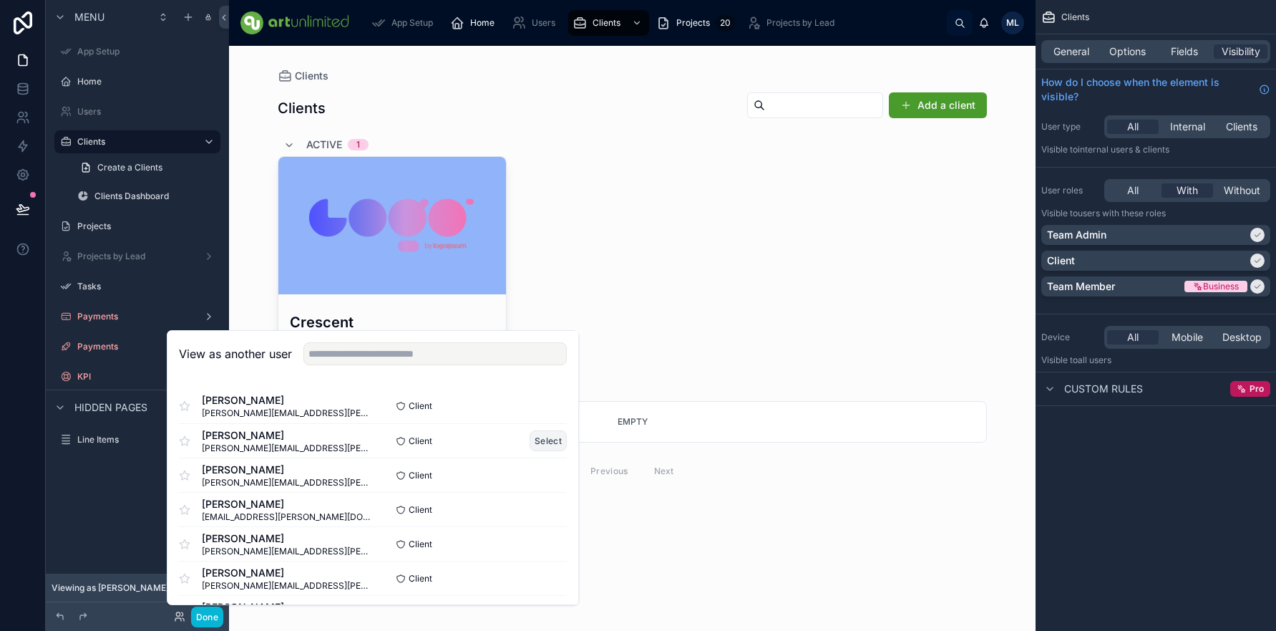
click at [545, 440] on button "Select" at bounding box center [548, 440] width 37 height 21
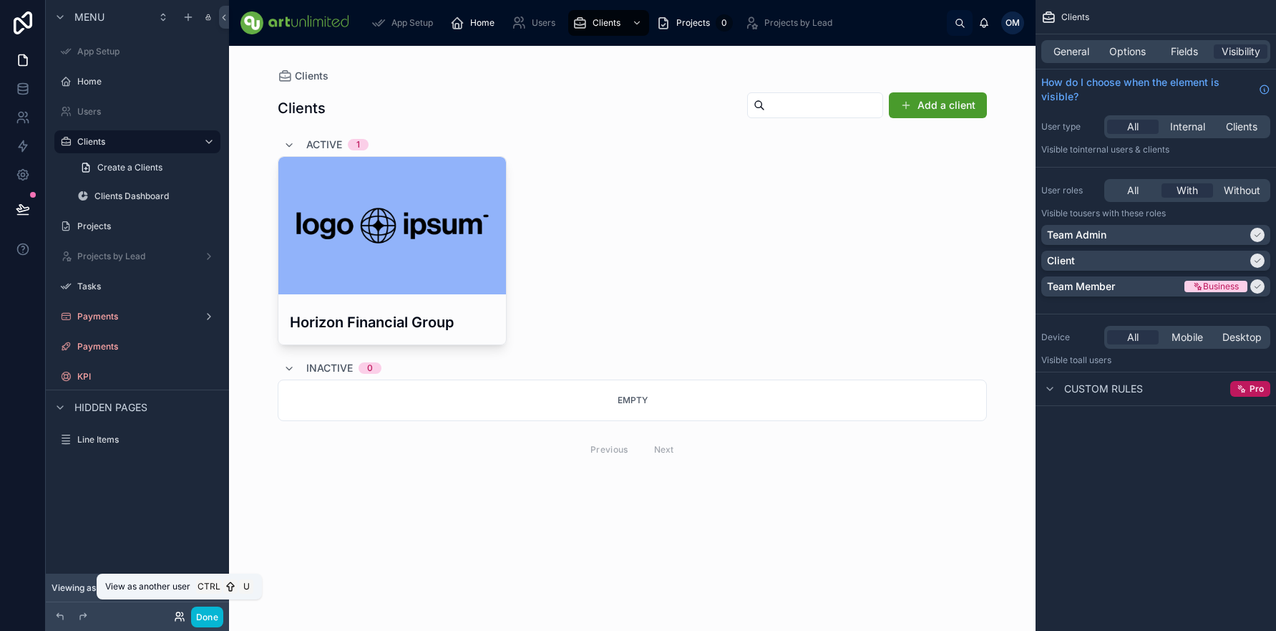
click at [179, 618] on icon at bounding box center [178, 619] width 6 height 3
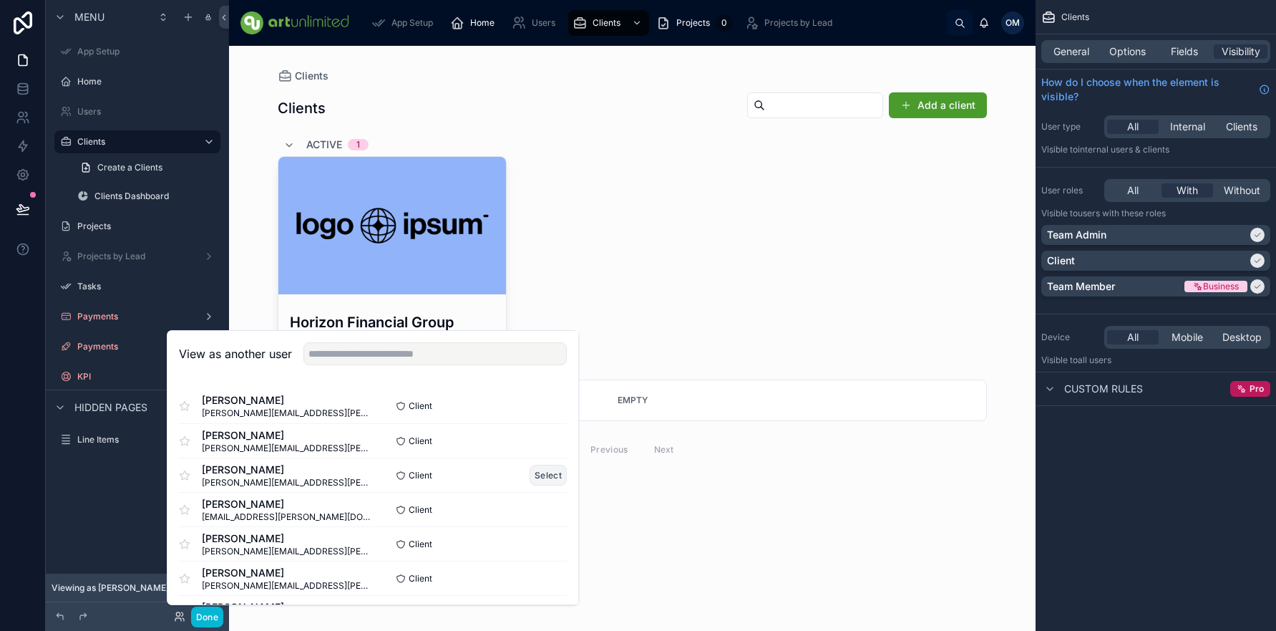
click at [535, 472] on button "Select" at bounding box center [548, 475] width 37 height 21
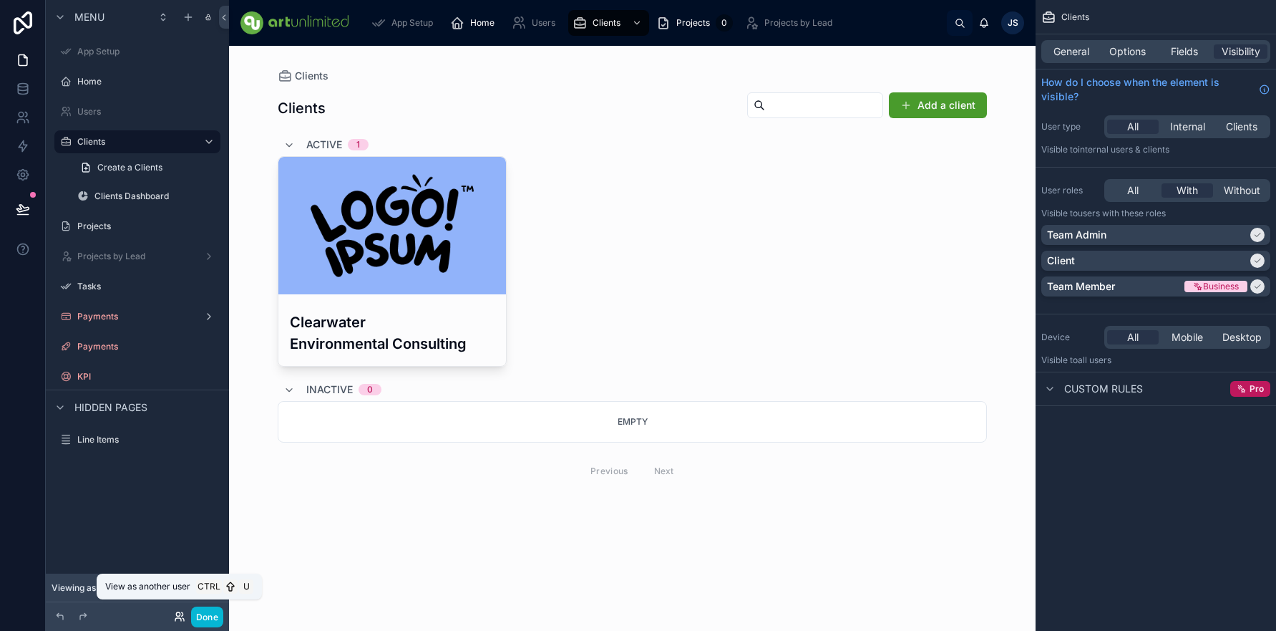
click at [175, 618] on icon at bounding box center [179, 616] width 11 height 11
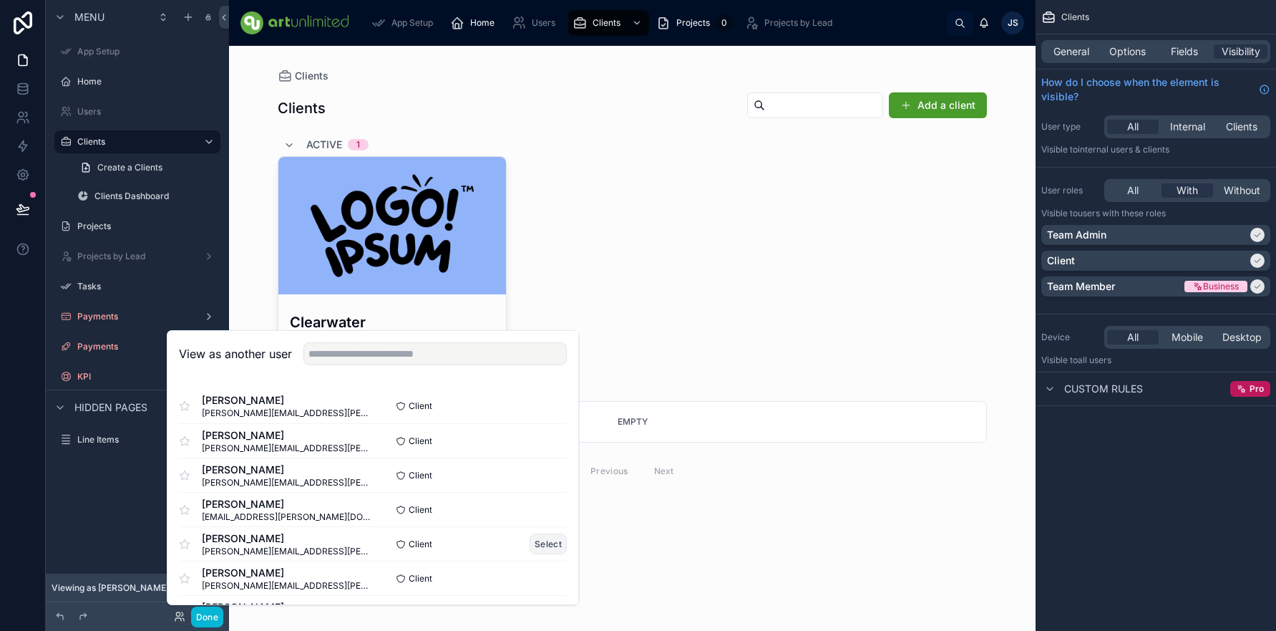
click at [534, 540] on button "Select" at bounding box center [548, 543] width 37 height 21
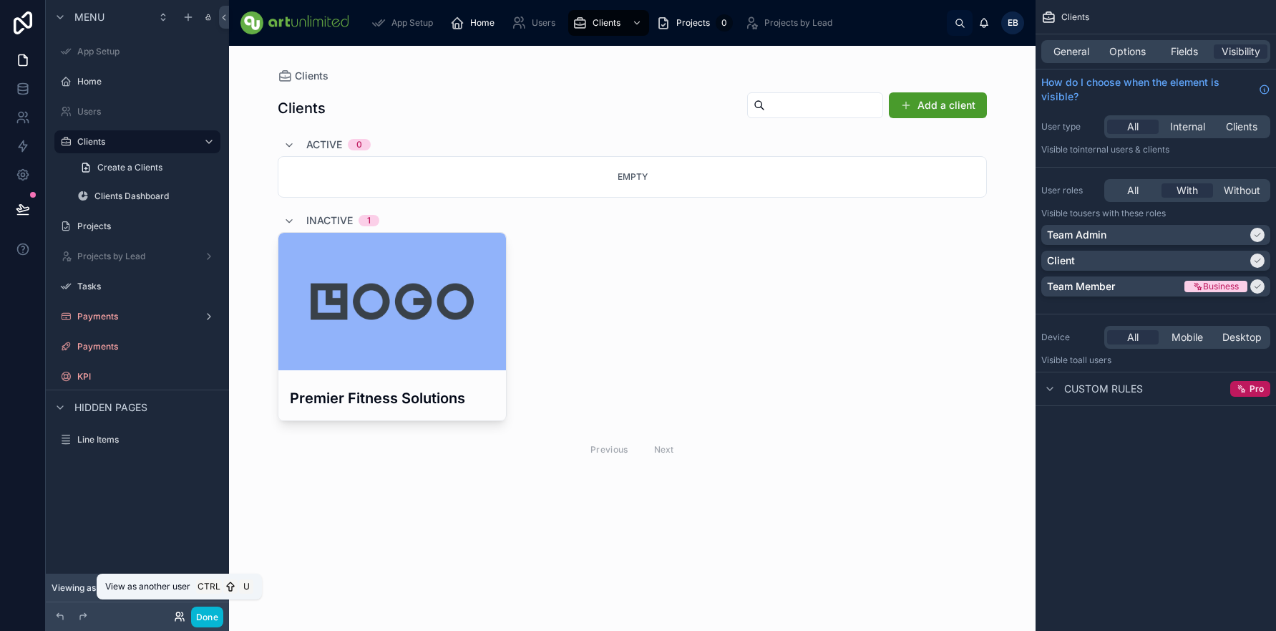
click at [182, 616] on icon at bounding box center [181, 614] width 1 height 4
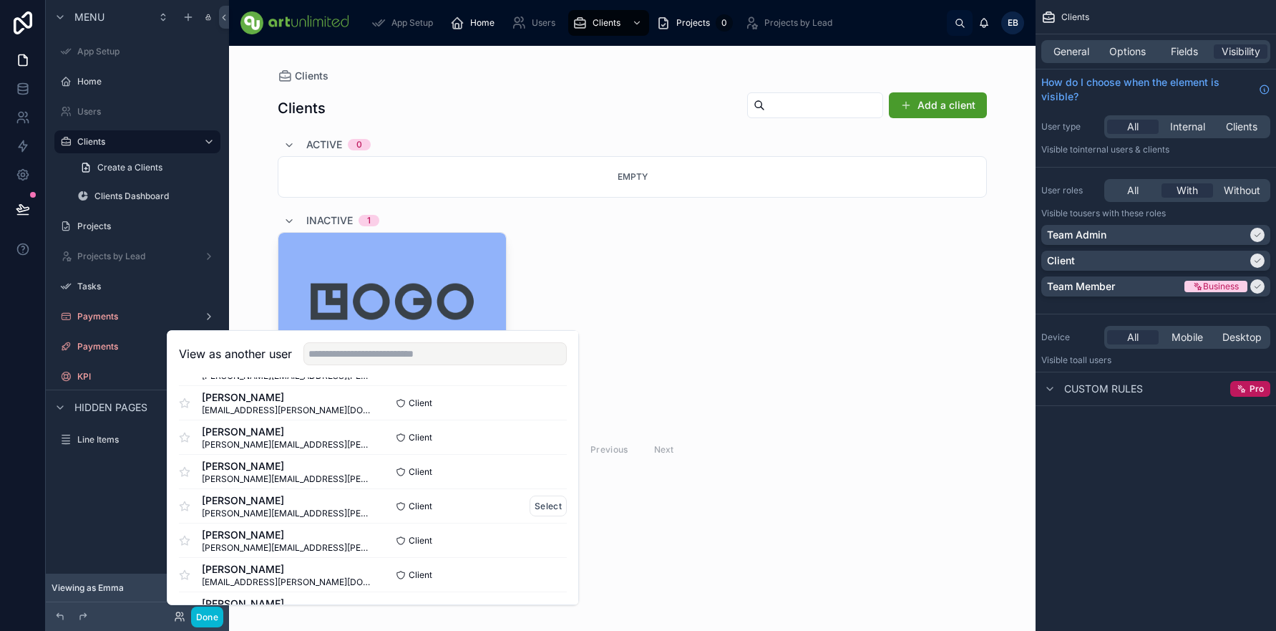
scroll to position [111, 0]
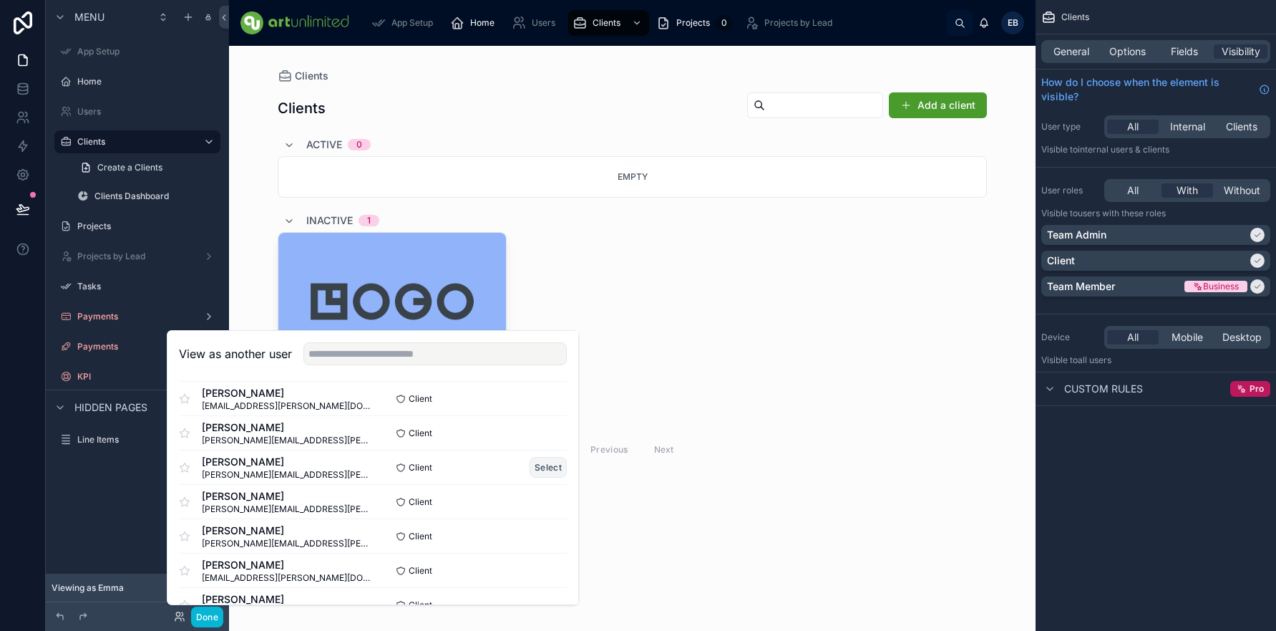
click at [538, 467] on button "Select" at bounding box center [548, 467] width 37 height 21
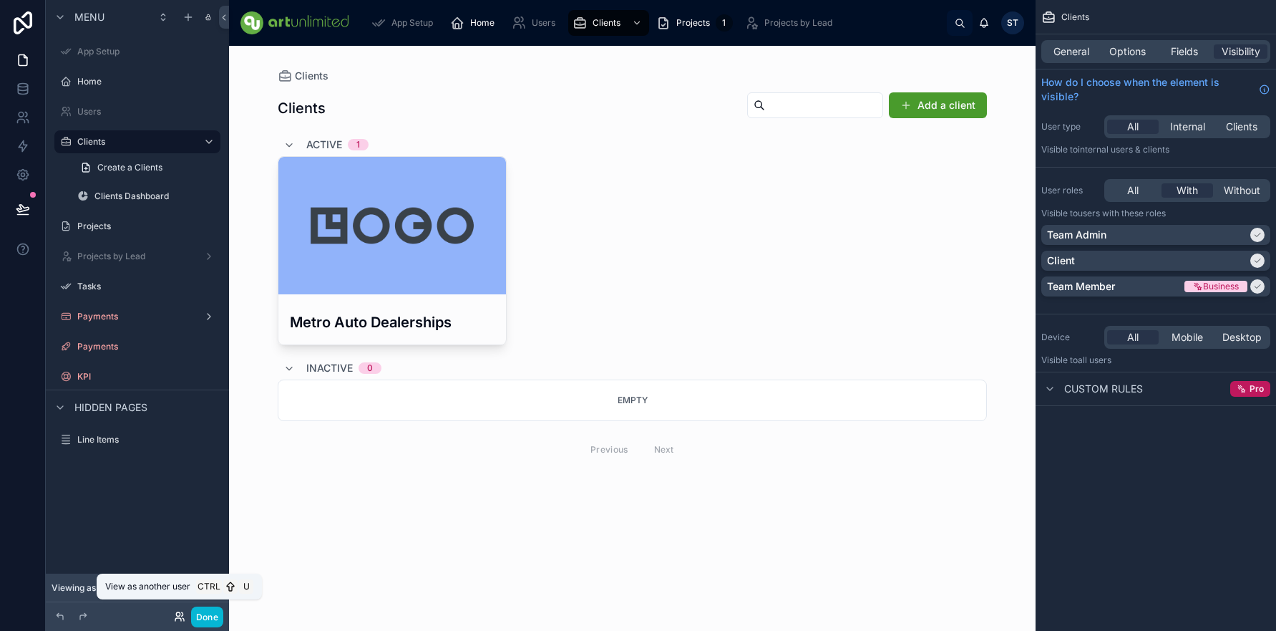
click at [178, 621] on icon at bounding box center [179, 616] width 11 height 11
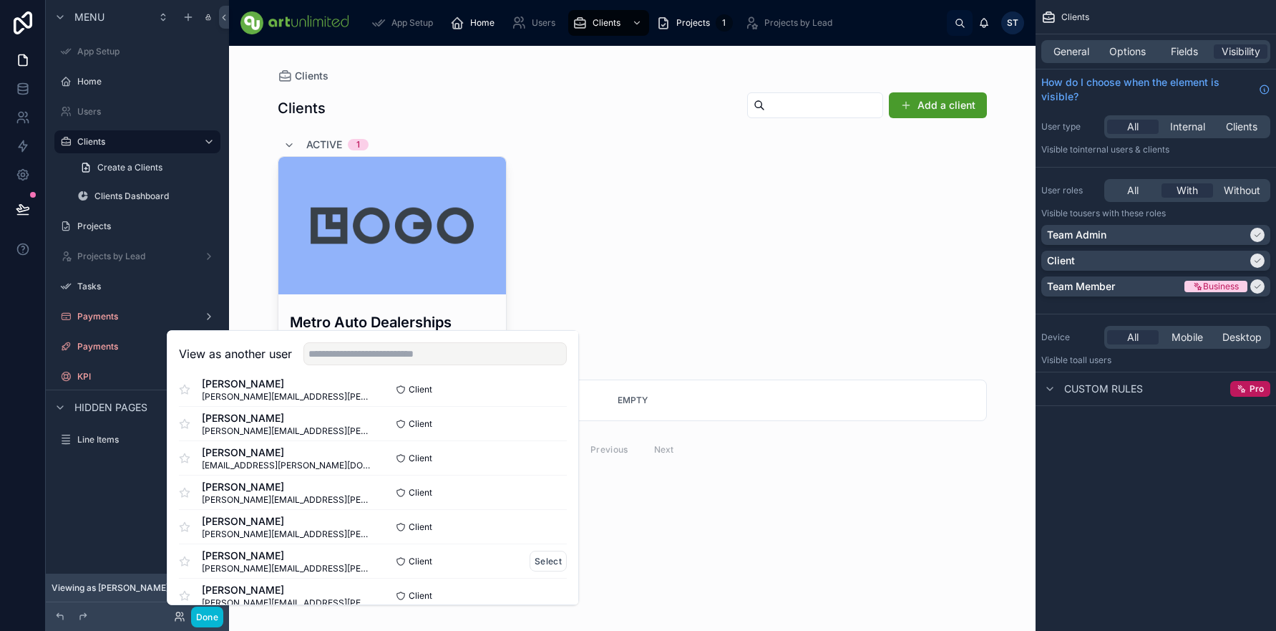
scroll to position [52, 0]
click at [536, 564] on button "Select" at bounding box center [548, 560] width 37 height 21
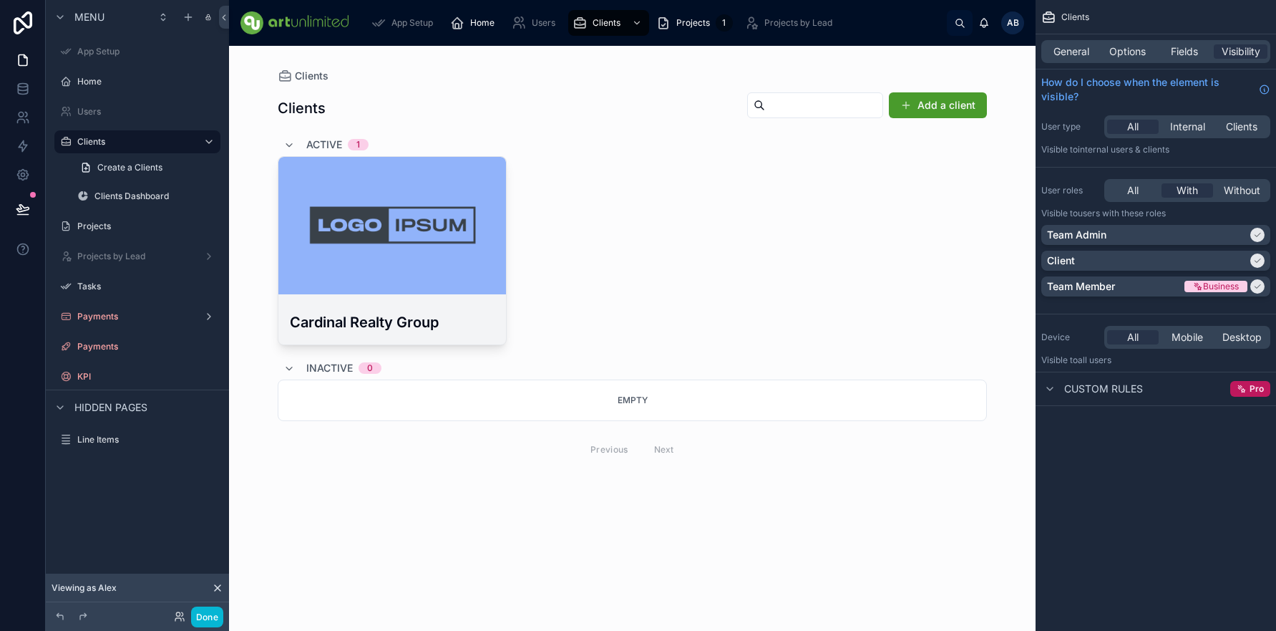
click at [356, 311] on h3 "Cardinal Realty Group" at bounding box center [392, 321] width 205 height 21
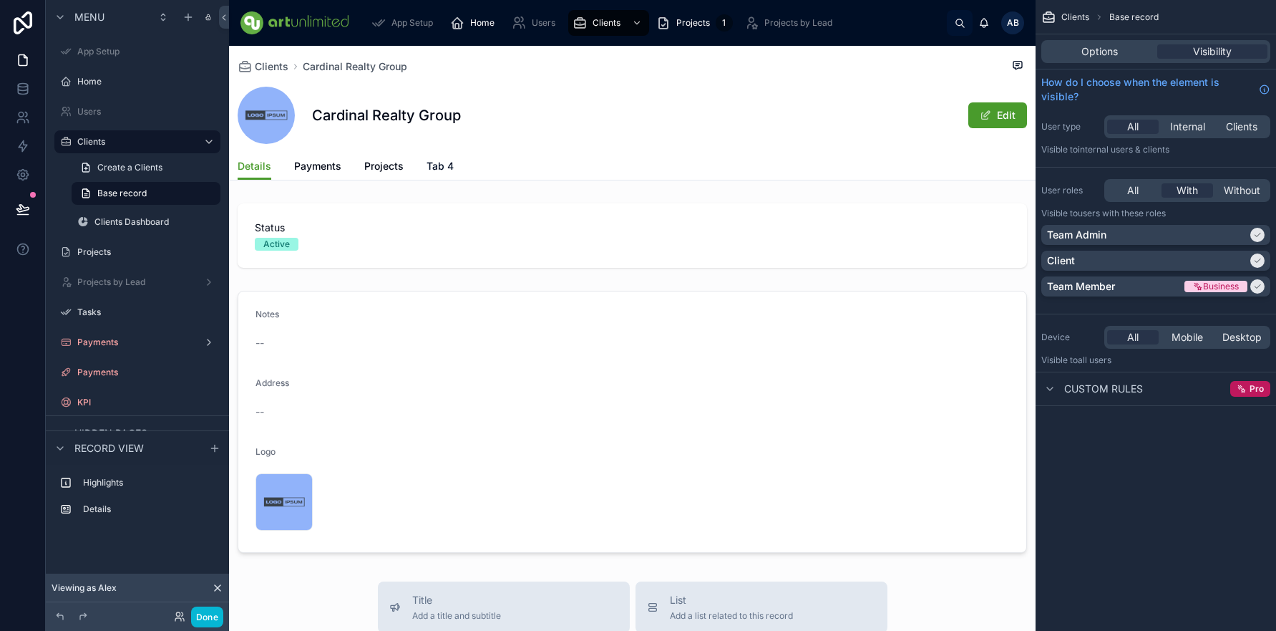
click at [444, 165] on span "Tab 4" at bounding box center [440, 166] width 27 height 14
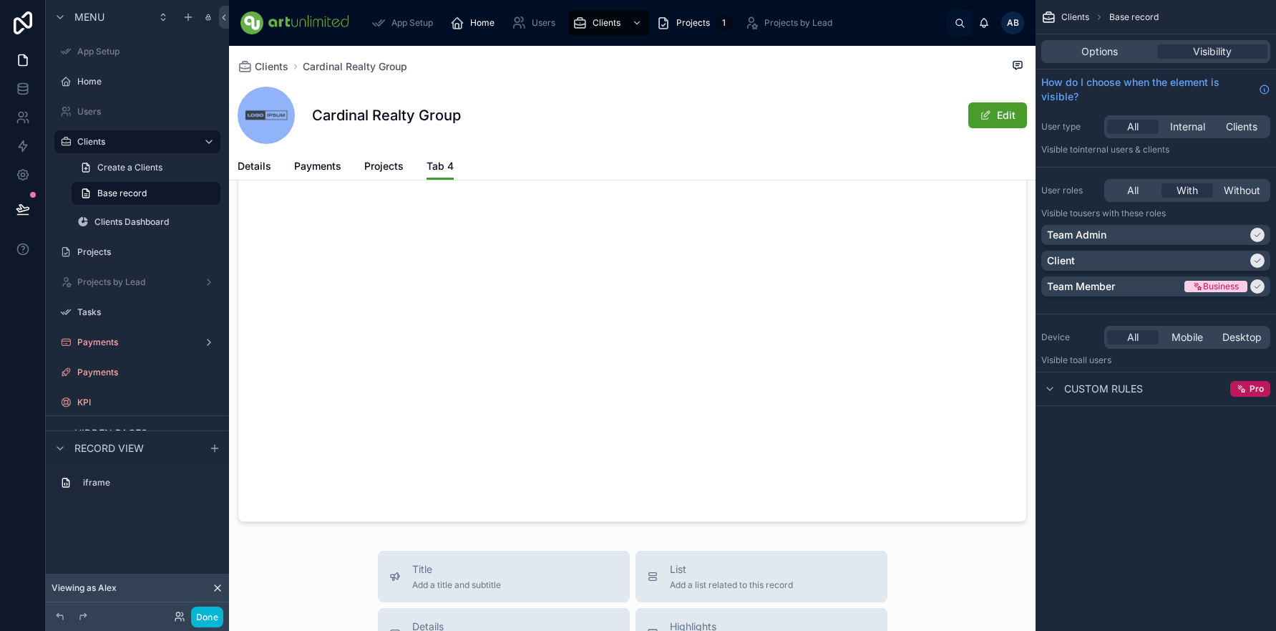
scroll to position [166, 0]
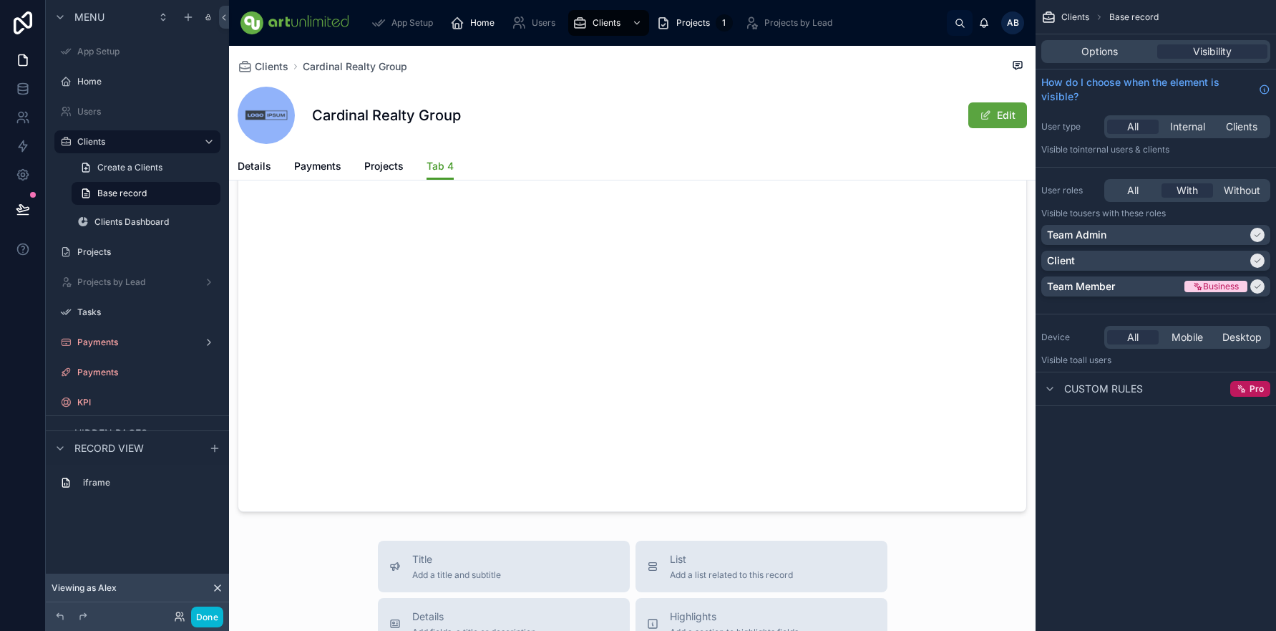
click at [991, 106] on button "Edit" at bounding box center [997, 115] width 59 height 26
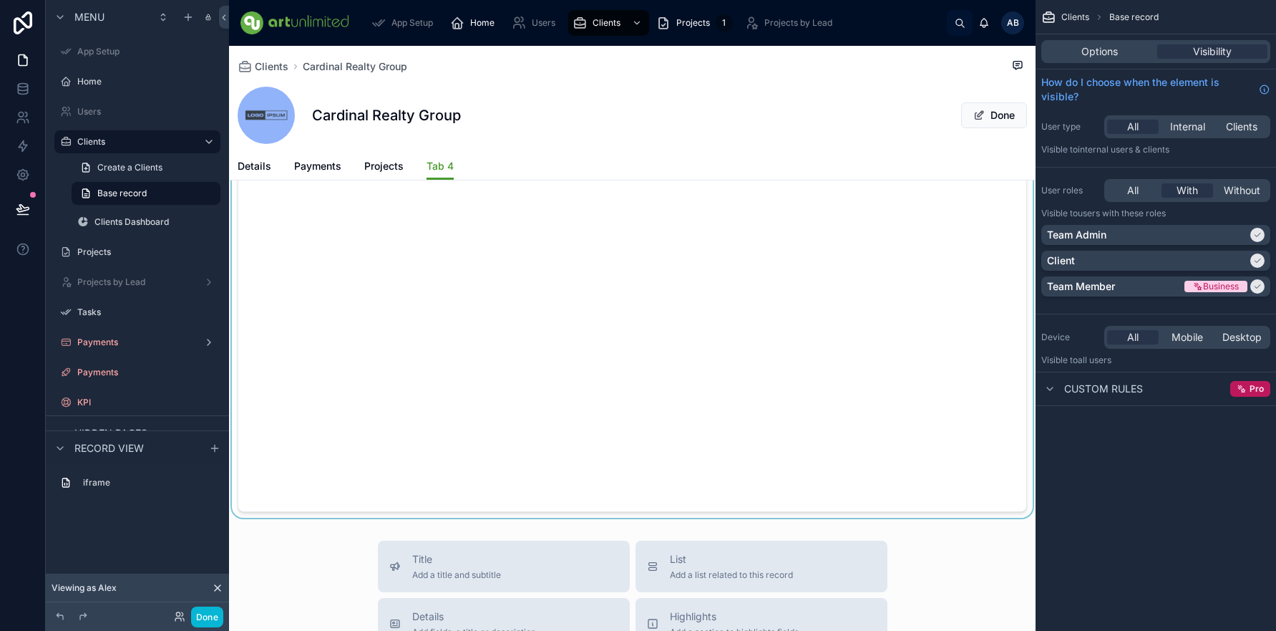
click at [770, 271] on div at bounding box center [632, 274] width 807 height 486
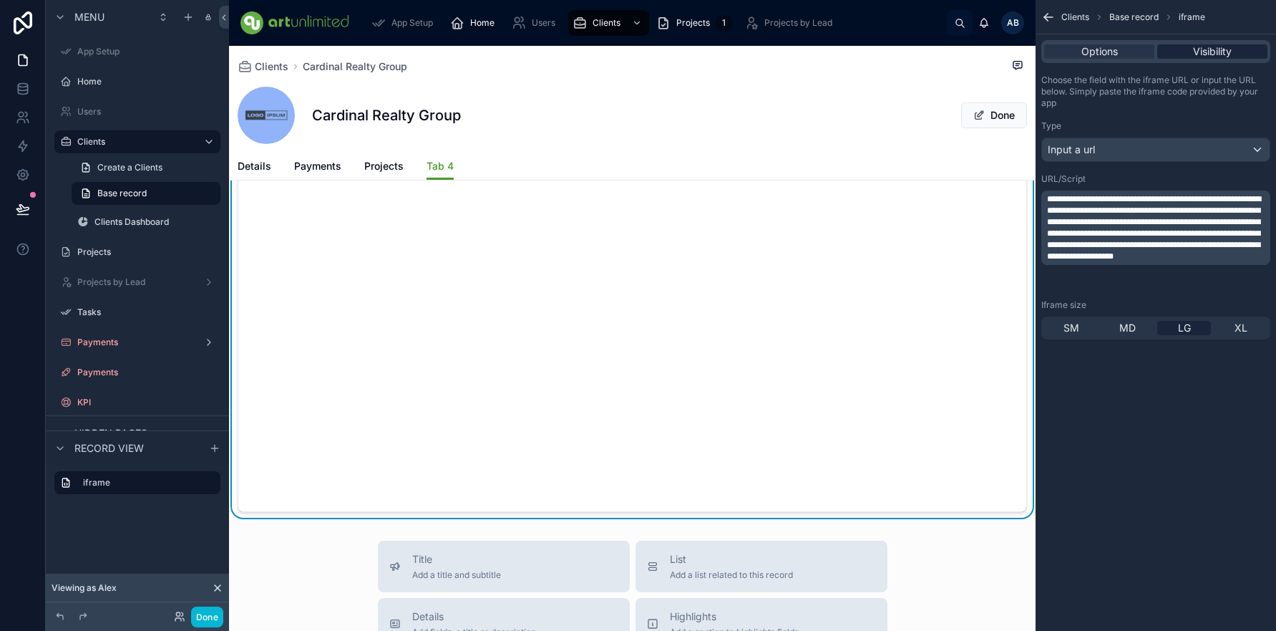
click at [1207, 54] on span "Visibility" at bounding box center [1212, 51] width 39 height 14
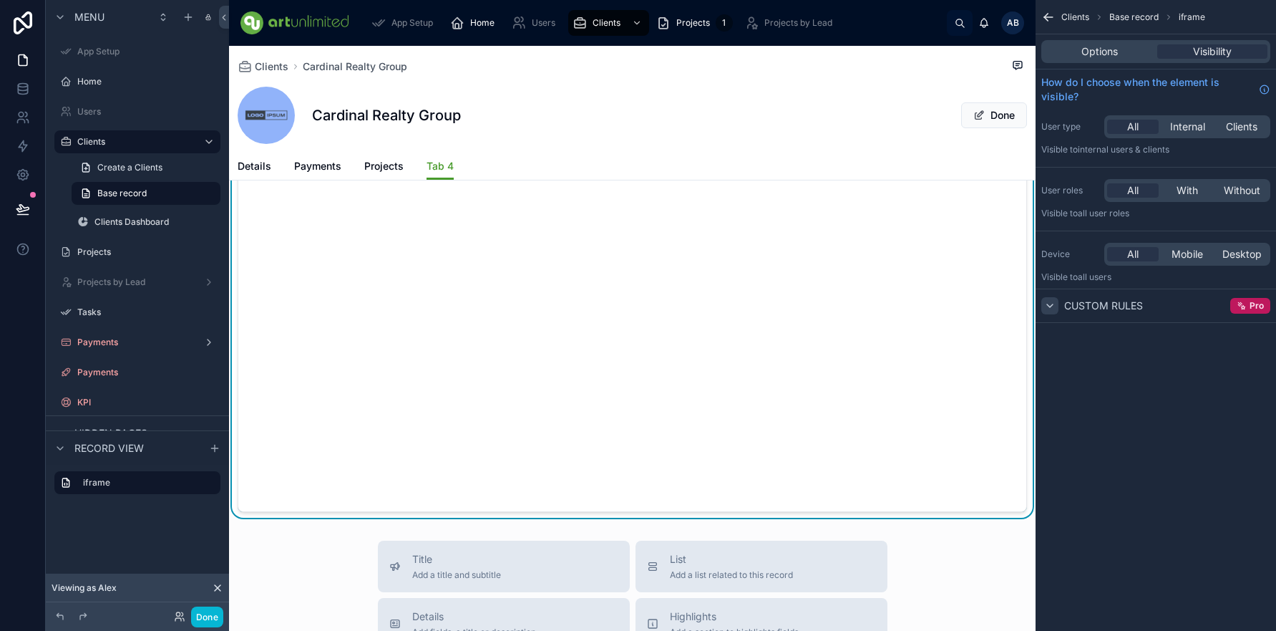
click at [1056, 306] on div "scrollable content" at bounding box center [1049, 305] width 17 height 17
click at [1048, 306] on icon "scrollable content" at bounding box center [1049, 305] width 11 height 11
click at [1130, 301] on span "Custom rules" at bounding box center [1103, 305] width 79 height 14
click at [1128, 306] on span "Custom rules" at bounding box center [1103, 305] width 79 height 14
click at [480, 24] on span "Home" at bounding box center [482, 22] width 24 height 11
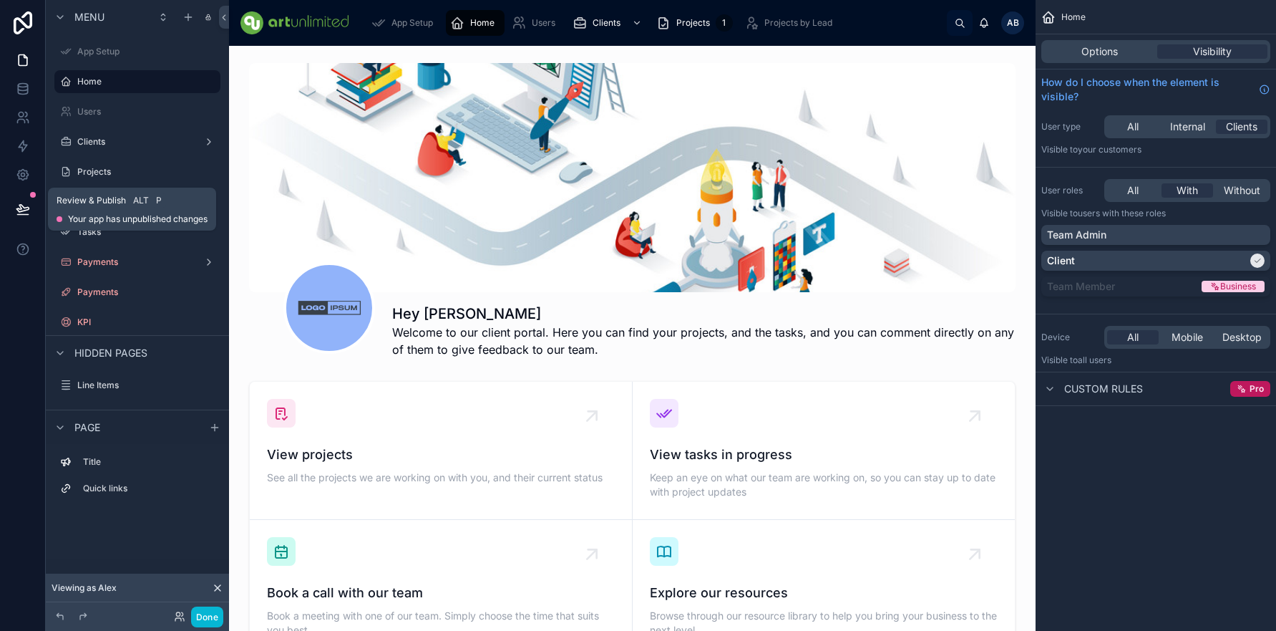
click at [26, 207] on icon at bounding box center [23, 209] width 14 height 14
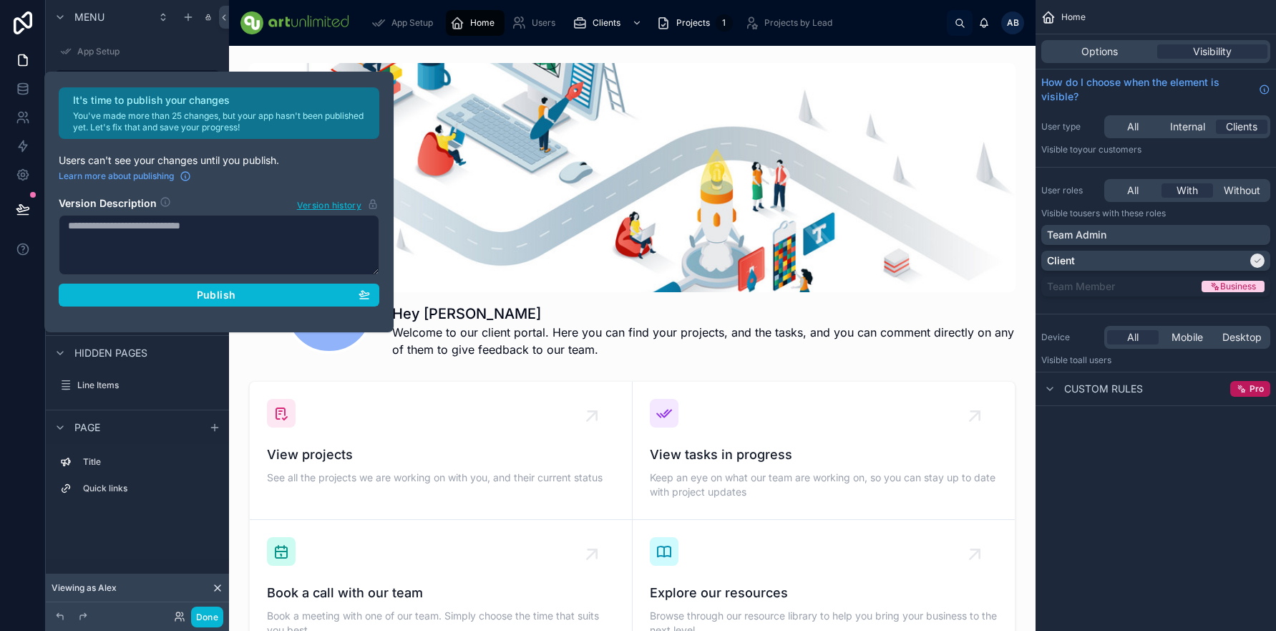
click at [237, 252] on textarea at bounding box center [219, 245] width 321 height 60
click at [486, 334] on div at bounding box center [633, 210] width 784 height 306
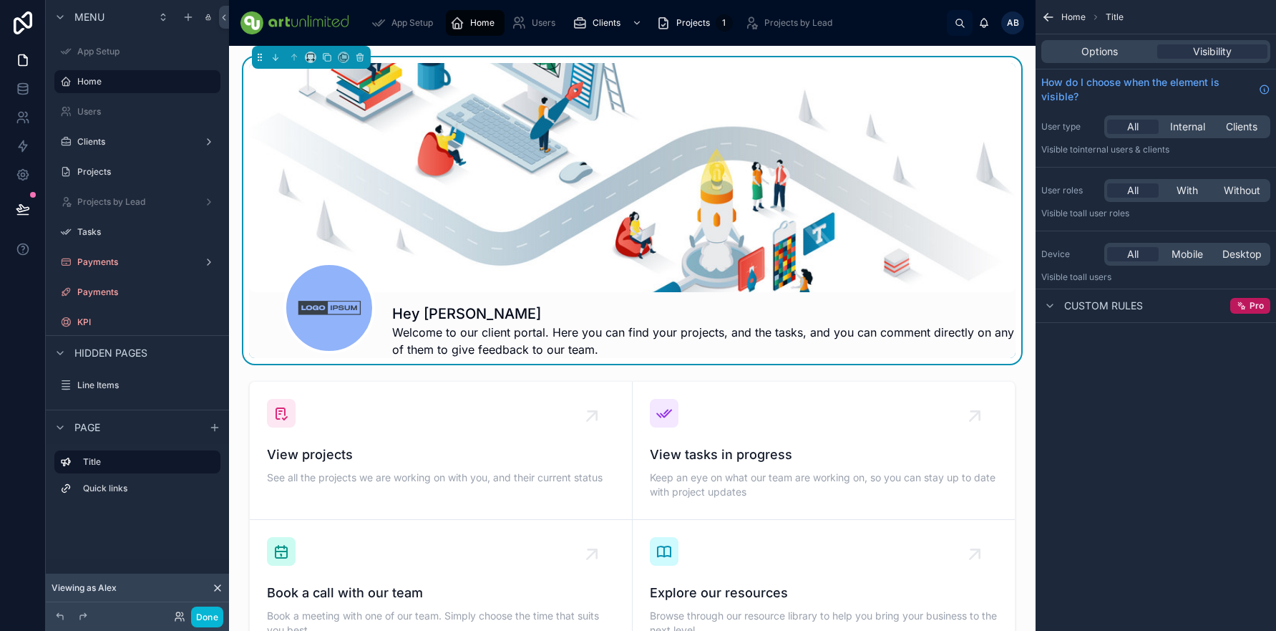
click at [474, 28] on div "Home" at bounding box center [475, 22] width 50 height 23
click at [16, 213] on icon at bounding box center [23, 209] width 14 height 14
click at [473, 164] on div at bounding box center [632, 177] width 767 height 229
click at [28, 25] on icon at bounding box center [23, 22] width 29 height 23
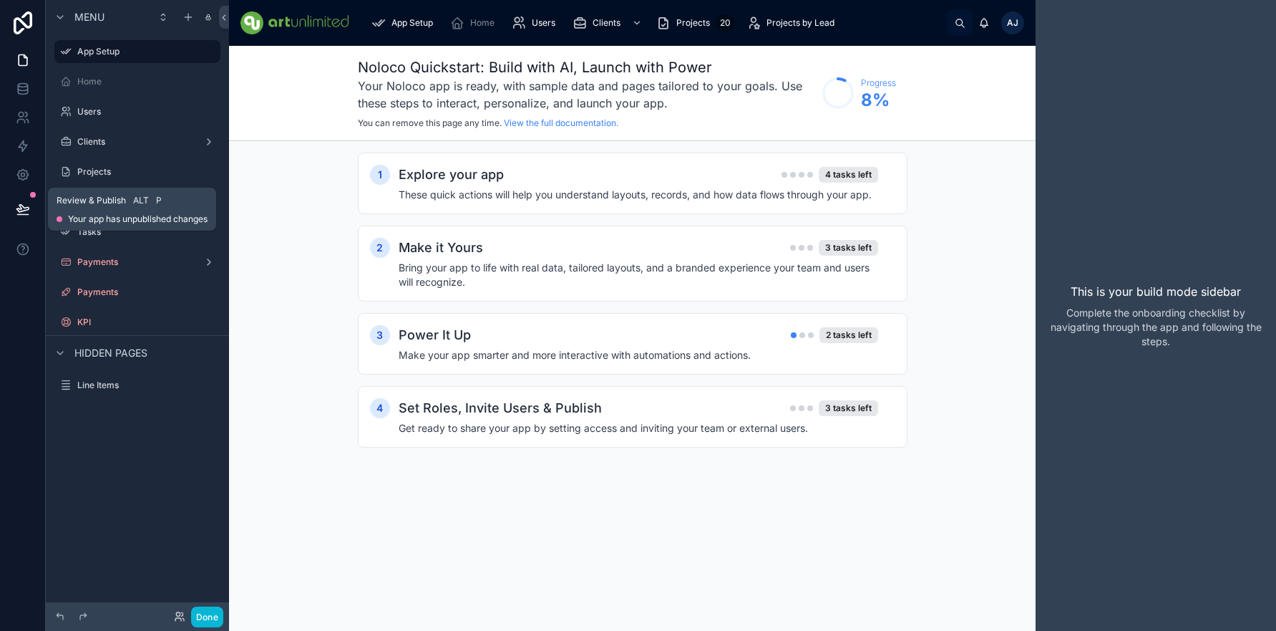
click at [21, 210] on icon at bounding box center [23, 209] width 14 height 14
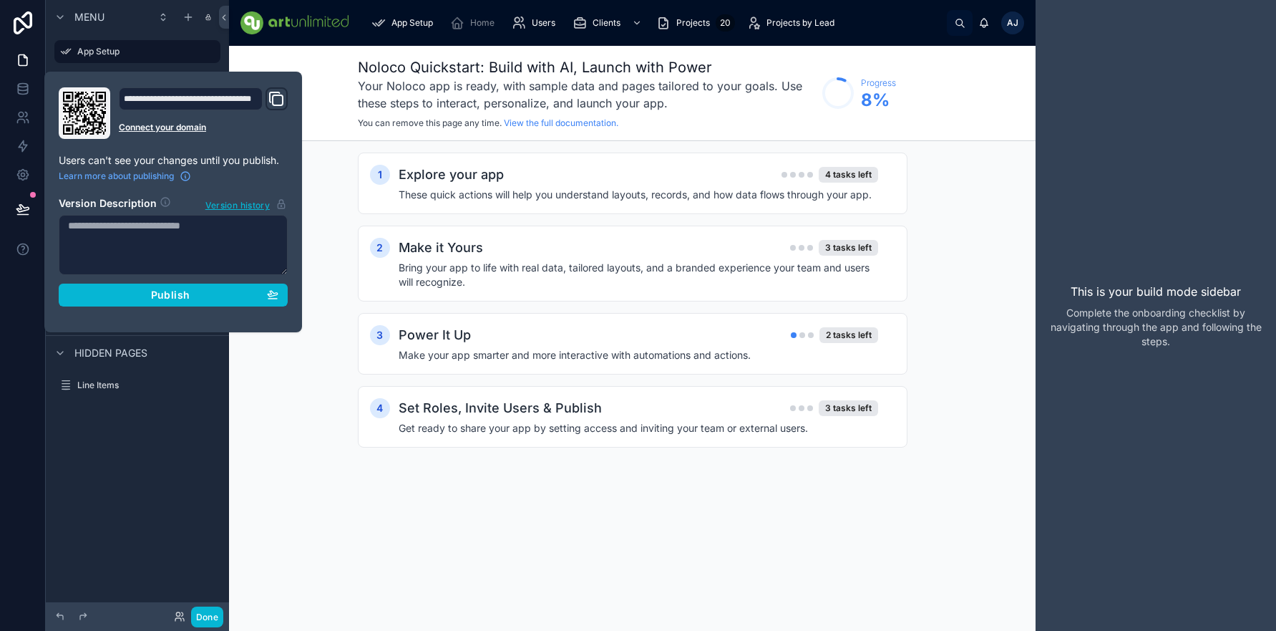
click at [271, 97] on icon "Domain and Custom Link" at bounding box center [276, 98] width 17 height 17
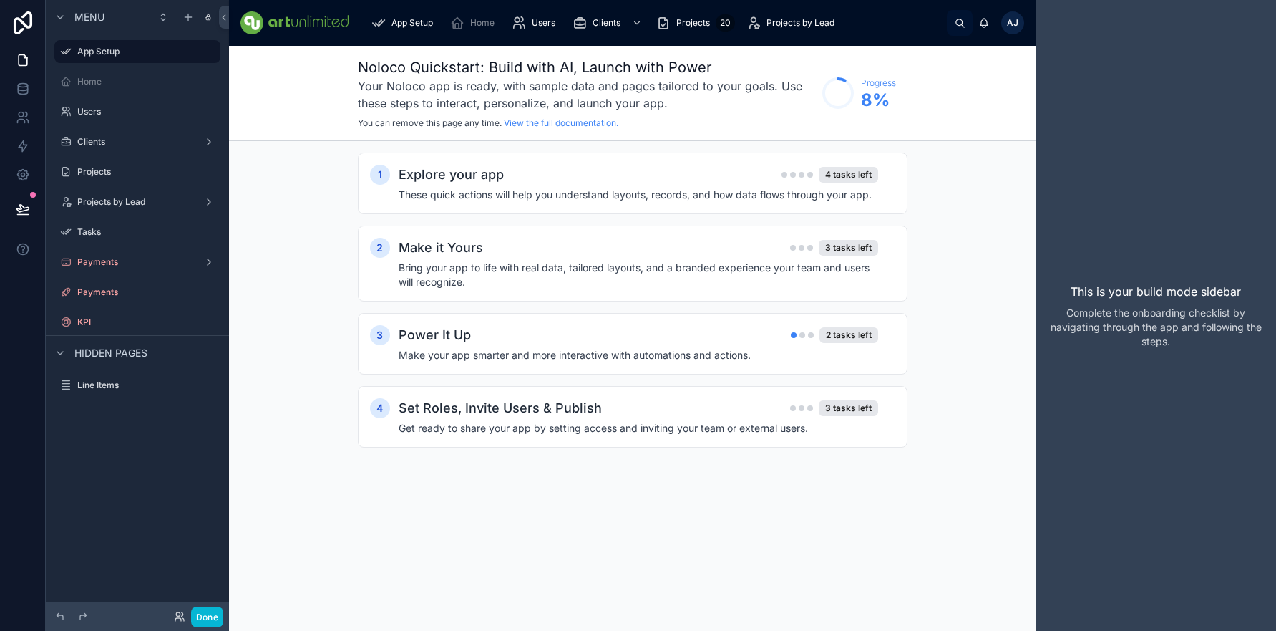
click at [496, 82] on h3 "Your Noloco app is ready, with sample data and pages tailored to your goals. Us…" at bounding box center [586, 94] width 457 height 34
click at [87, 84] on label "Home" at bounding box center [134, 81] width 115 height 11
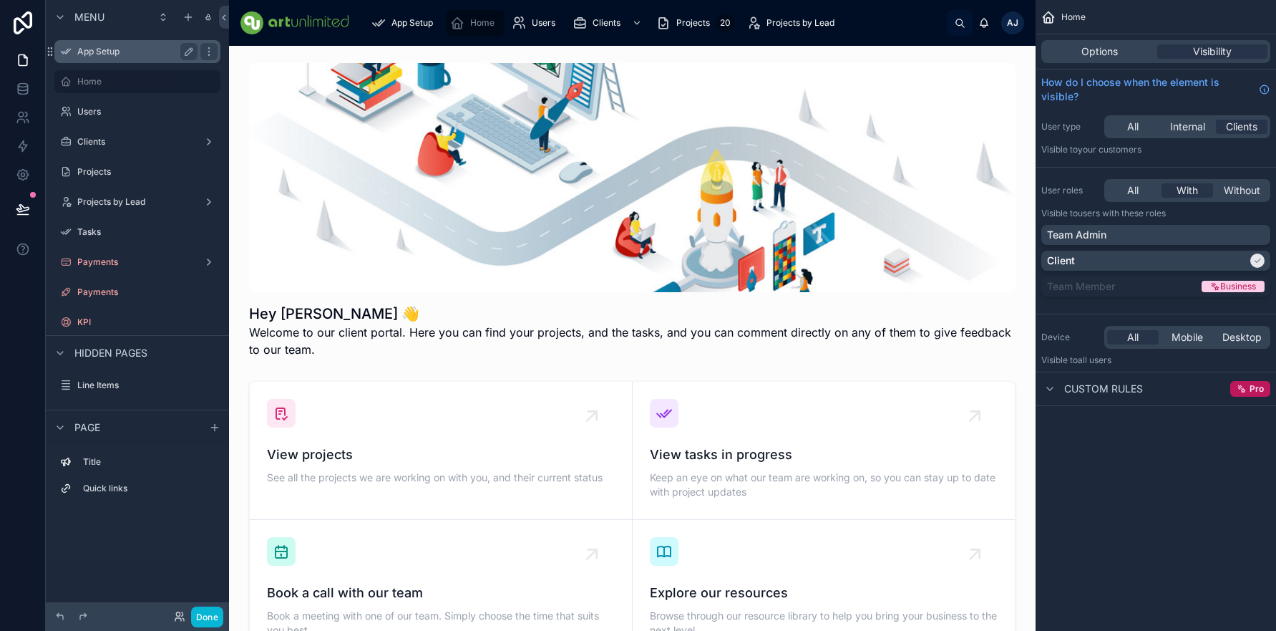
click at [107, 52] on label "App Setup" at bounding box center [134, 51] width 115 height 11
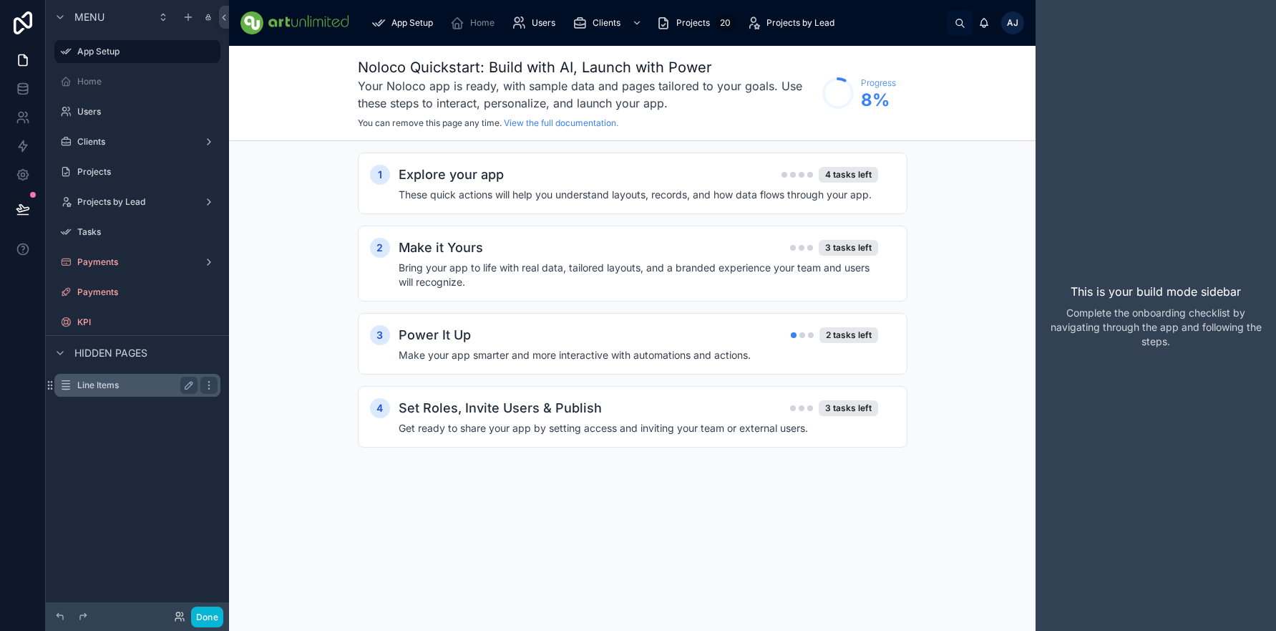
click at [104, 389] on label "Line Items" at bounding box center [134, 384] width 115 height 11
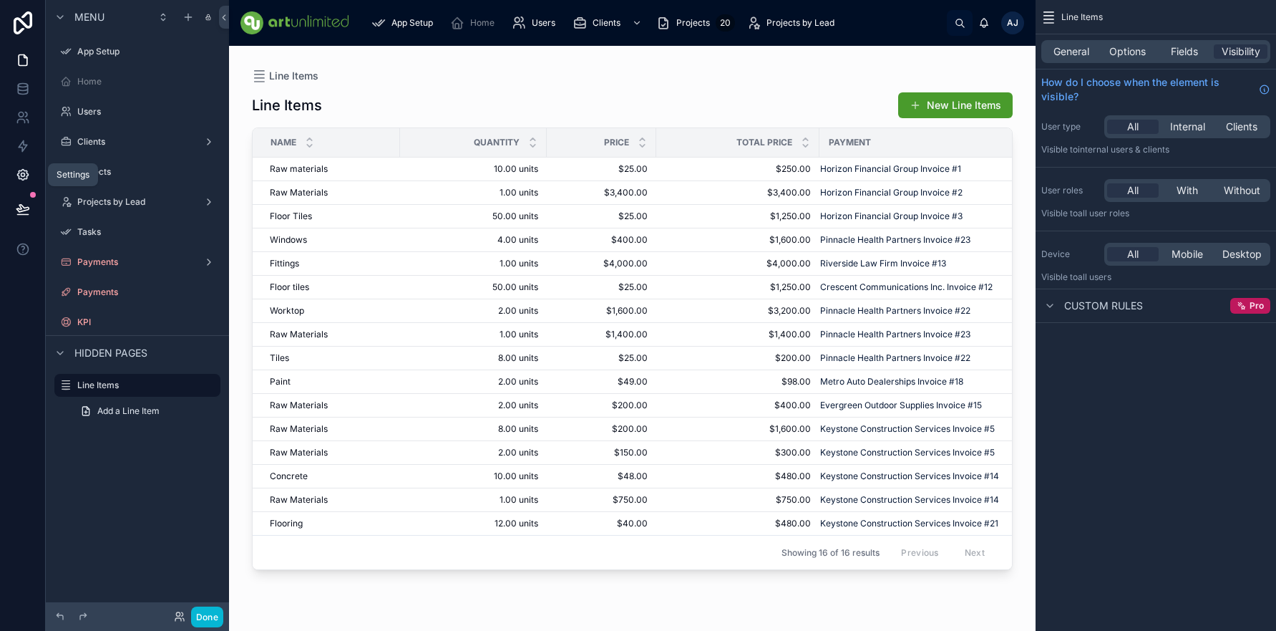
click at [19, 175] on icon at bounding box center [23, 174] width 14 height 14
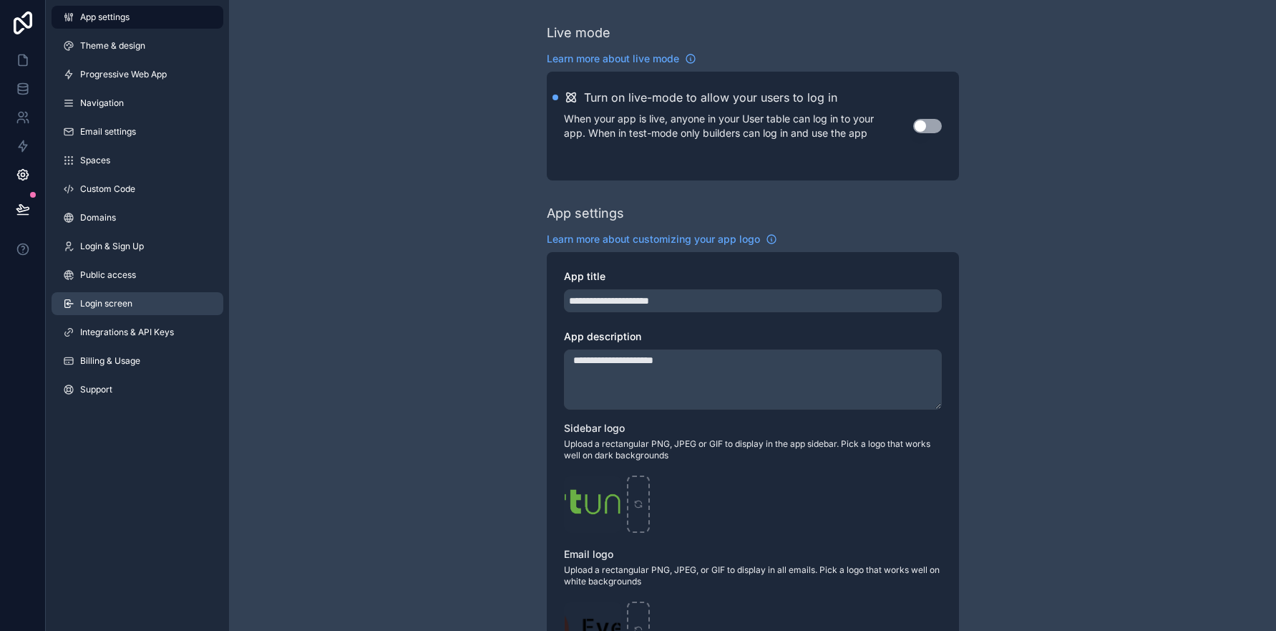
click at [112, 300] on span "Login screen" at bounding box center [106, 303] width 52 height 11
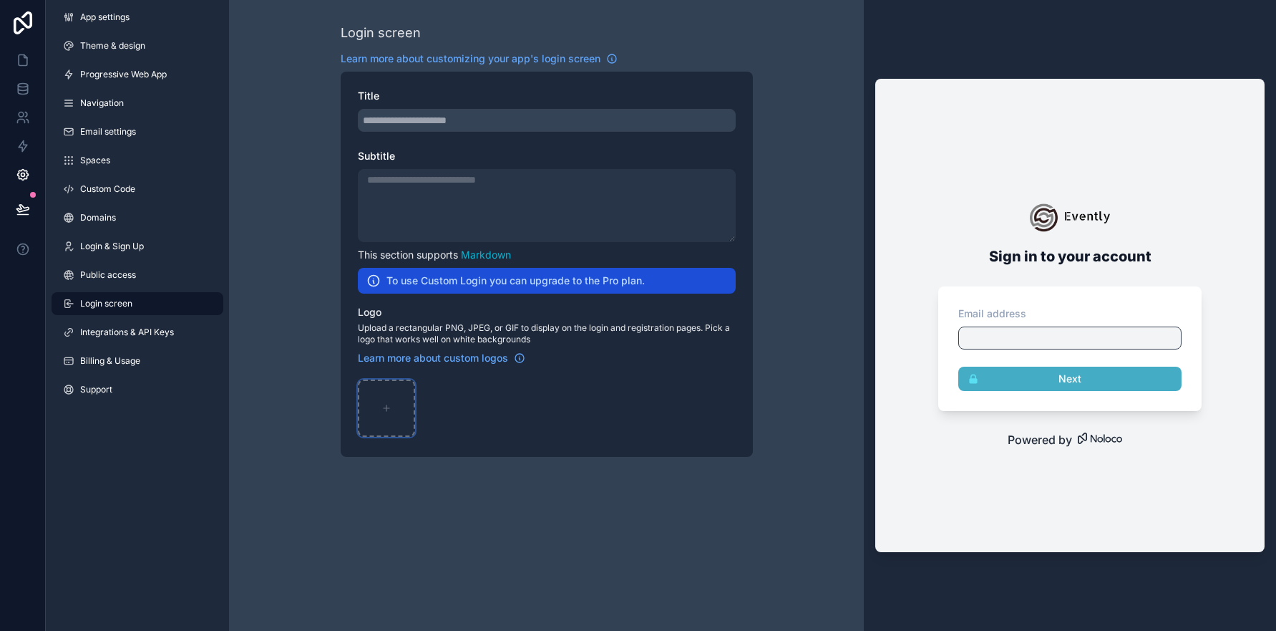
click at [387, 411] on icon "scrollable content" at bounding box center [387, 408] width 10 height 10
type input "**********"
click at [296, 81] on div "Login screen Learn more about customizing your app's login screen Title Subtitl…" at bounding box center [546, 240] width 635 height 480
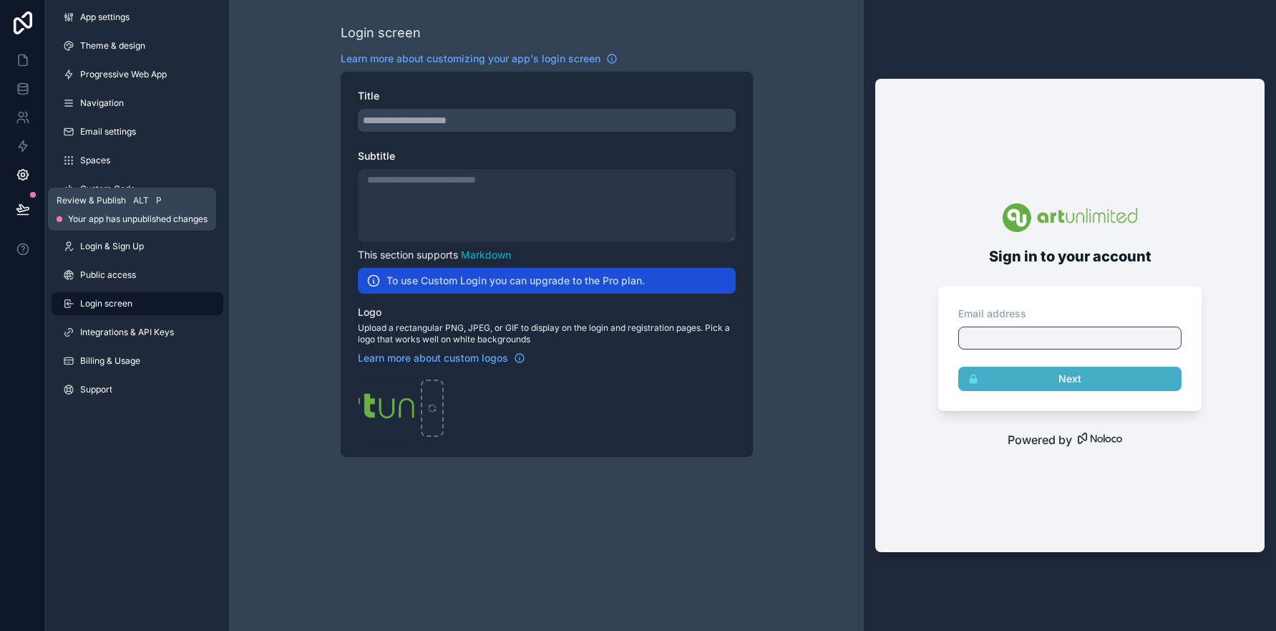
click at [27, 210] on icon at bounding box center [23, 209] width 14 height 14
click at [305, 449] on div "Login screen Learn more about customizing your app's login screen Title Subtitl…" at bounding box center [546, 240] width 635 height 480
click at [118, 248] on span "Login & Sign Up" at bounding box center [112, 246] width 64 height 11
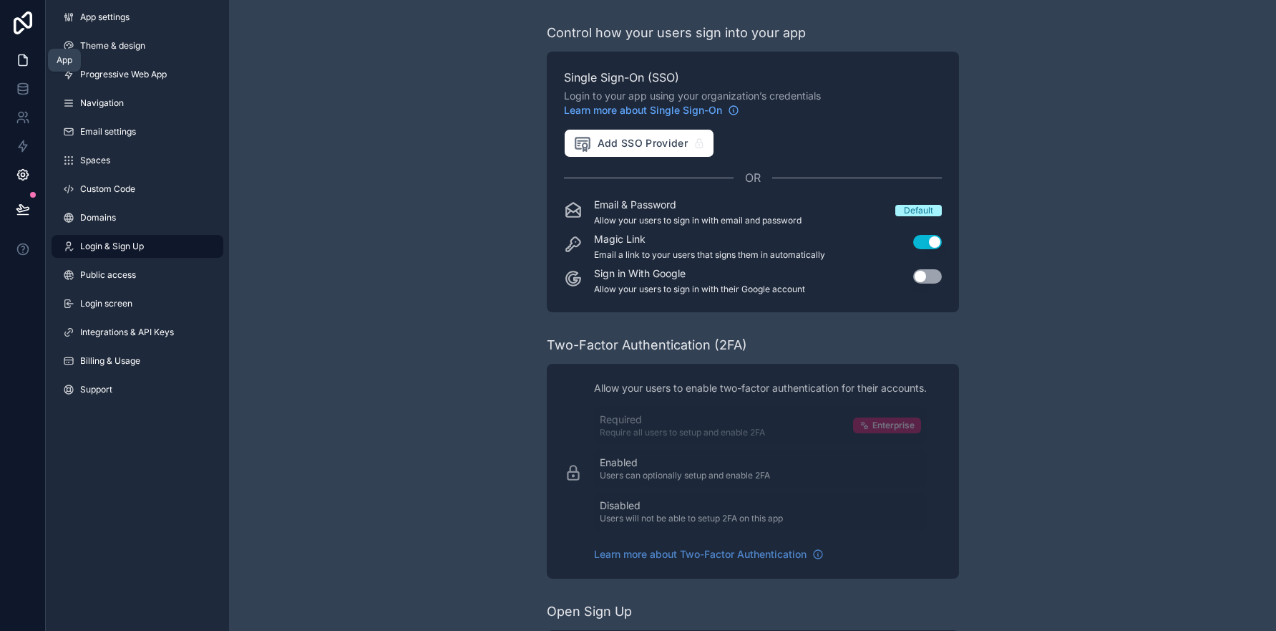
click at [18, 62] on icon at bounding box center [23, 60] width 14 height 14
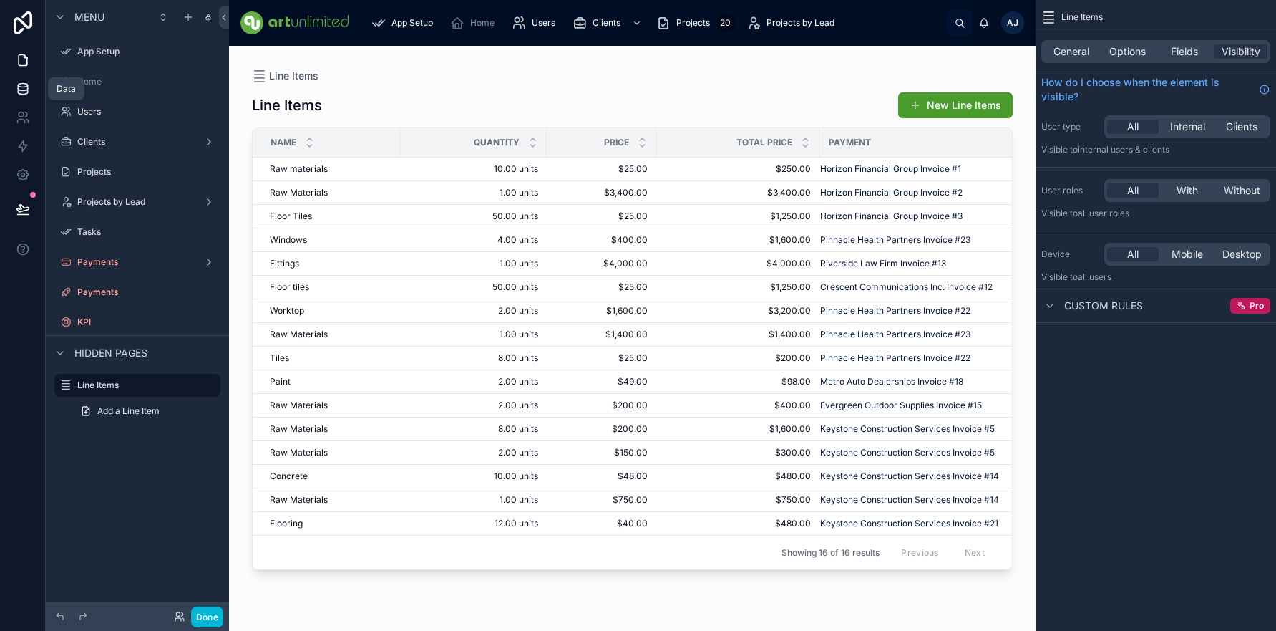
click at [25, 94] on icon at bounding box center [22, 92] width 9 height 6
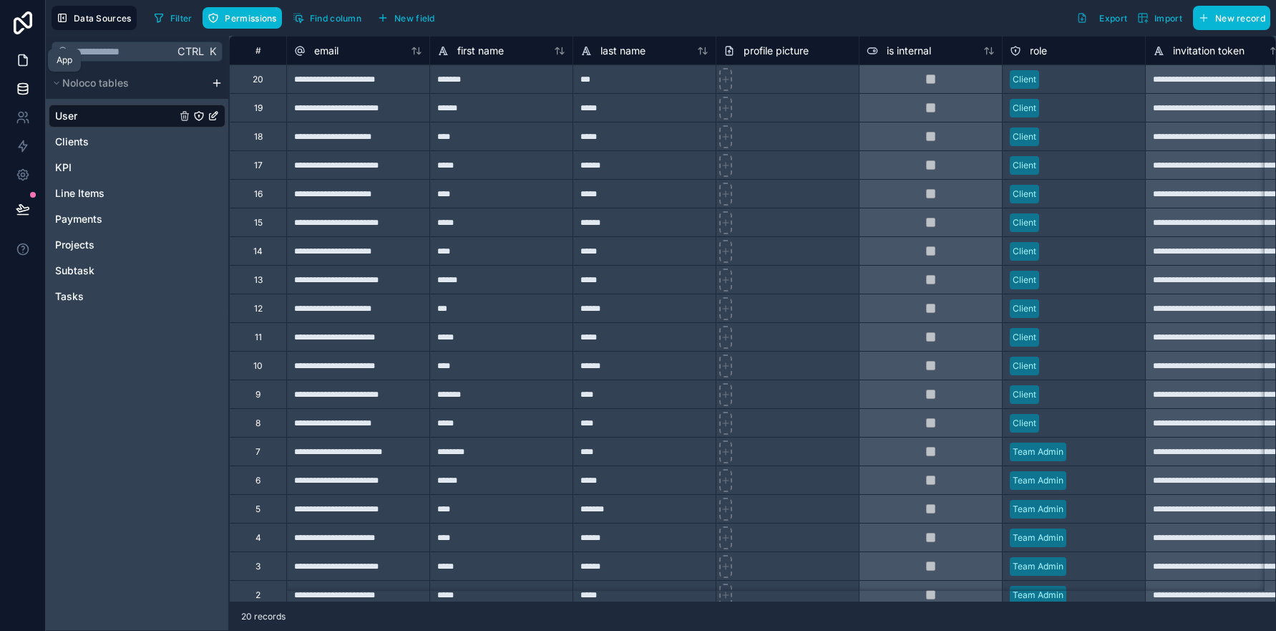
click at [22, 59] on icon at bounding box center [23, 60] width 14 height 14
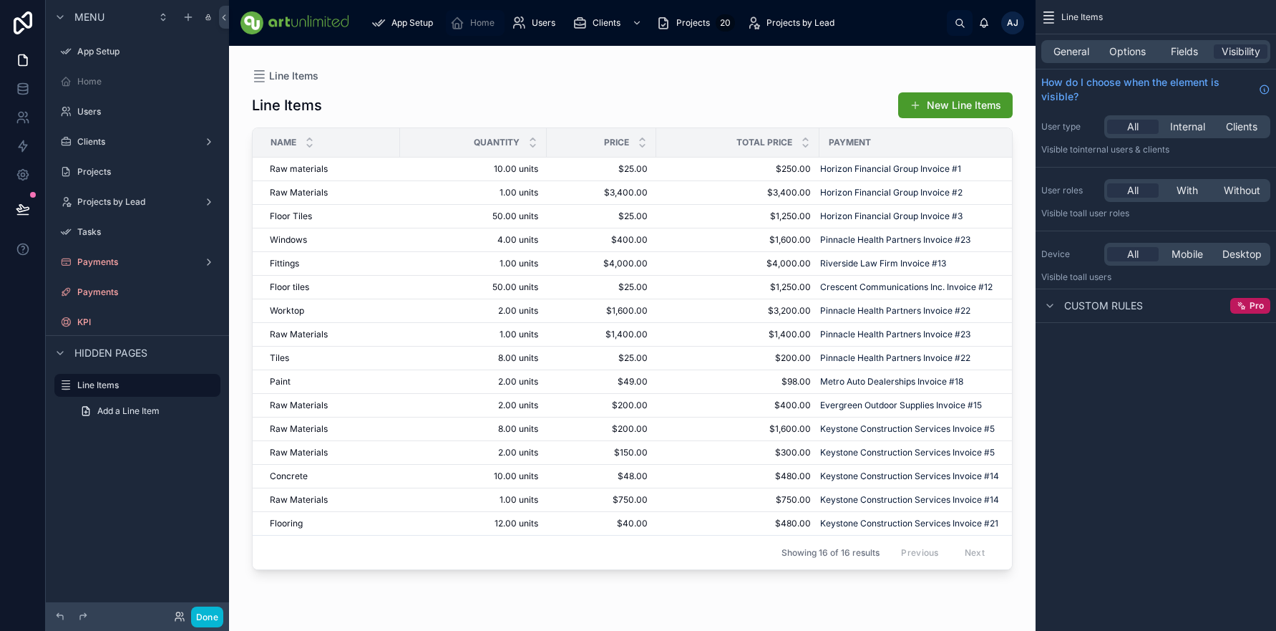
click at [491, 28] on span "Home" at bounding box center [482, 22] width 24 height 11
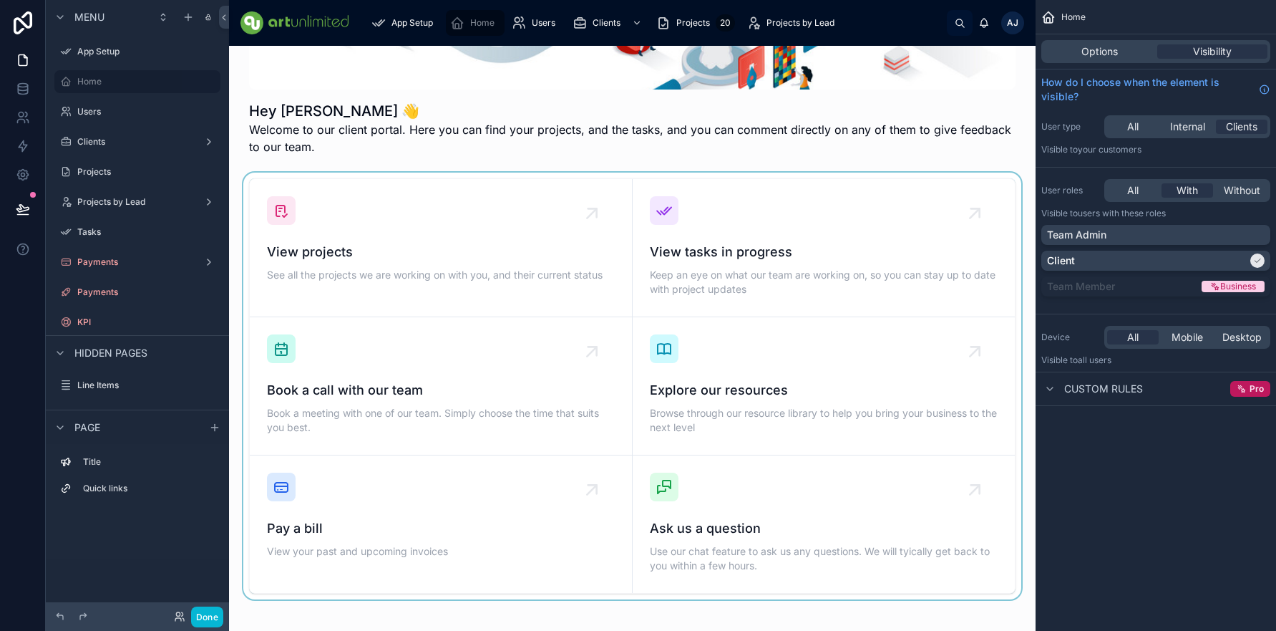
scroll to position [220, 0]
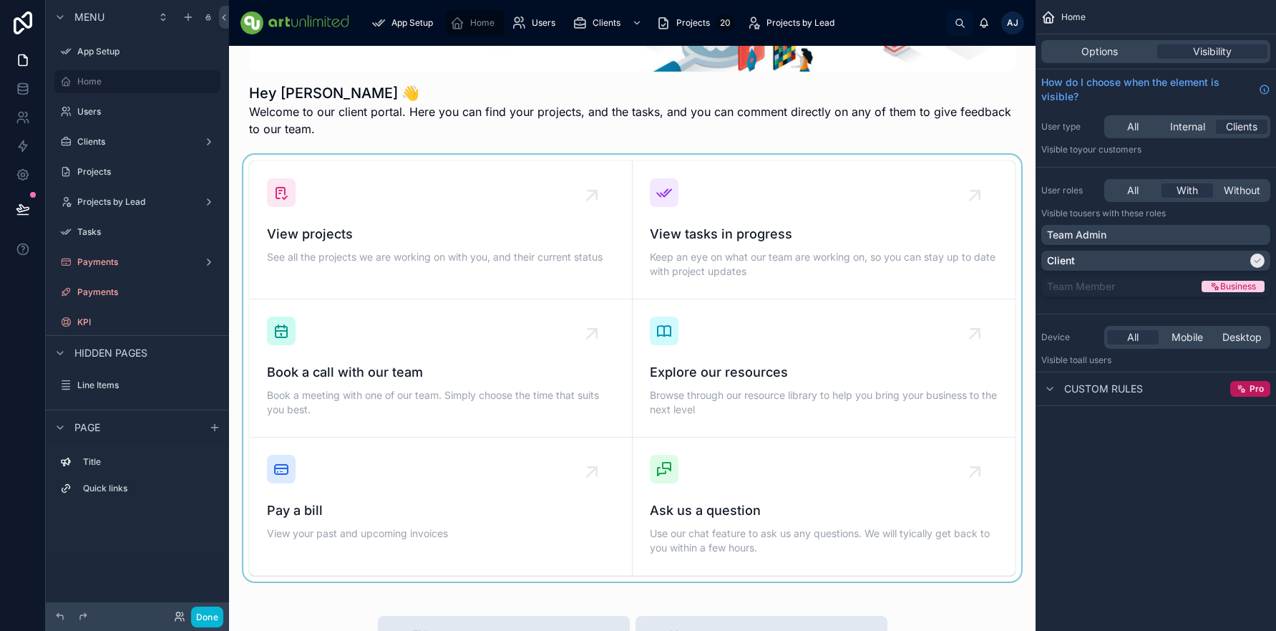
click at [467, 253] on div at bounding box center [633, 368] width 784 height 427
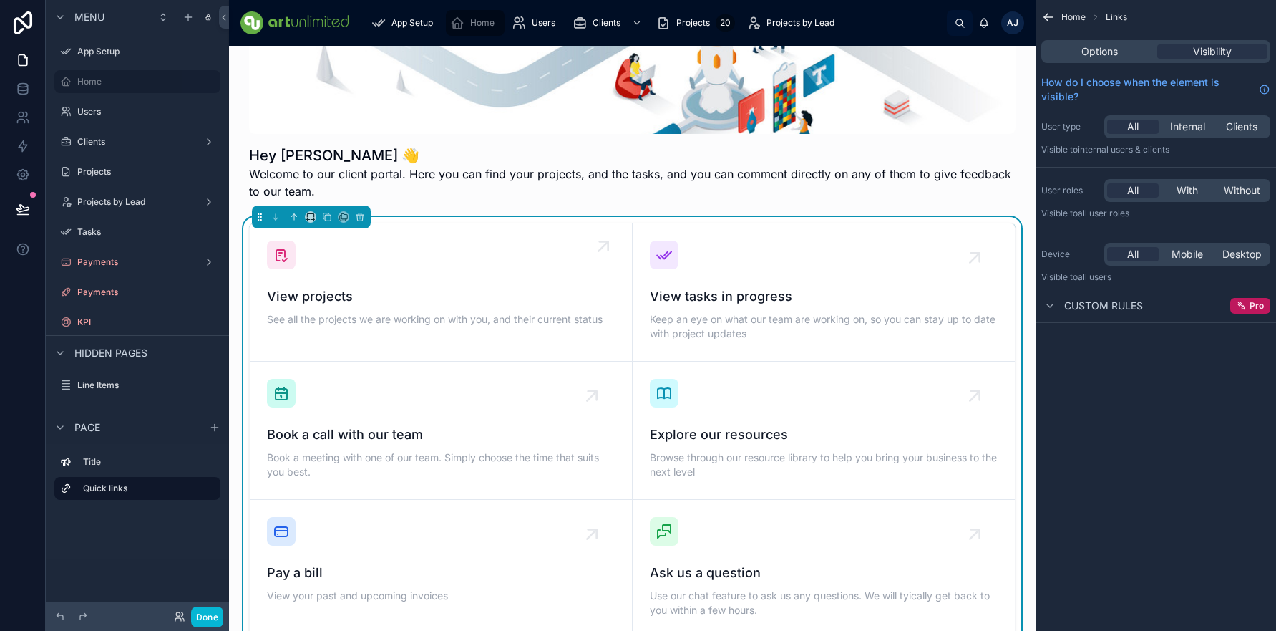
scroll to position [125, 0]
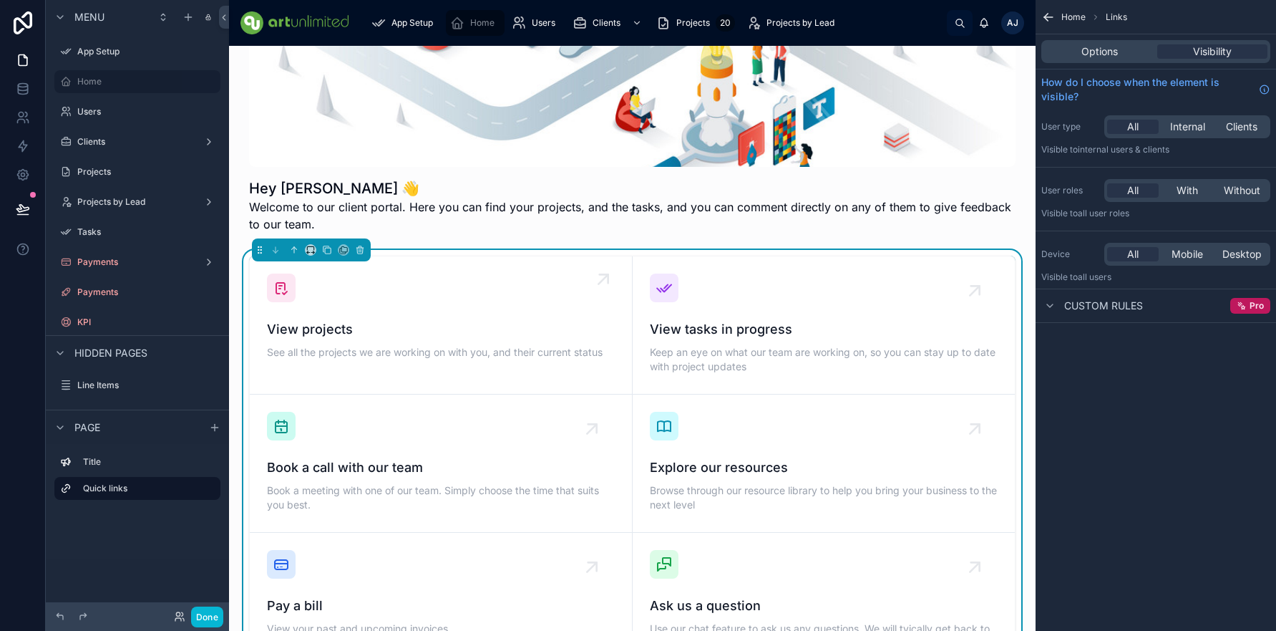
click at [432, 314] on div "View projects See all the projects we are working on with you, and their curren…" at bounding box center [441, 317] width 348 height 89
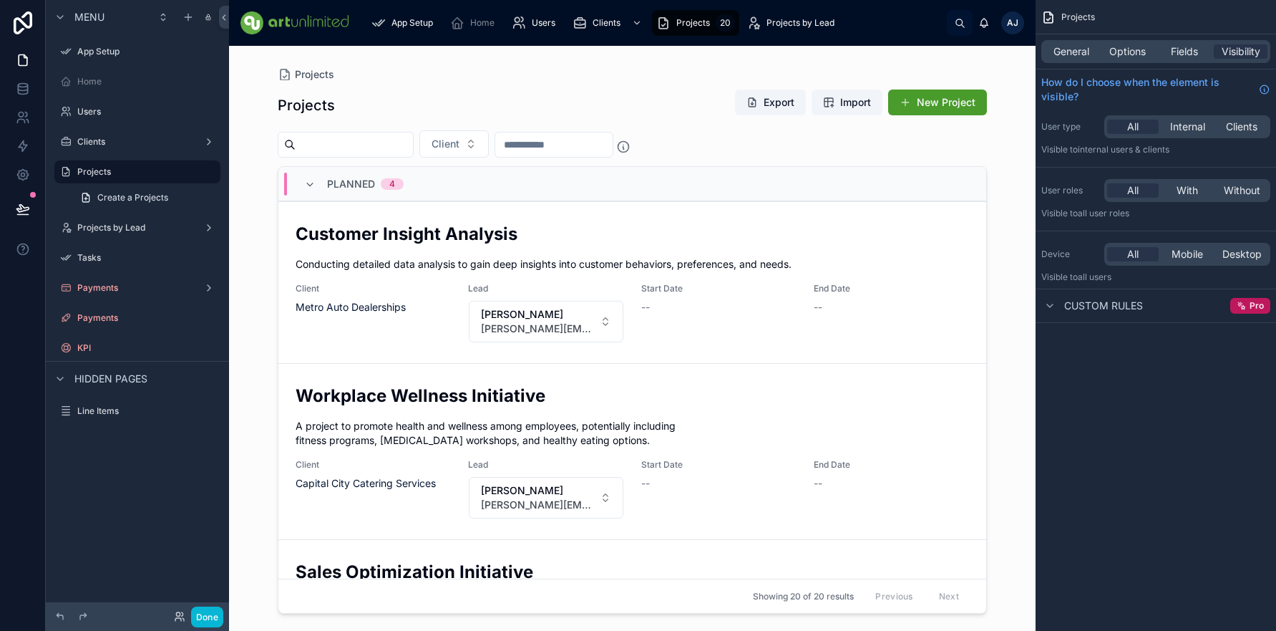
click at [803, 319] on div at bounding box center [632, 330] width 732 height 568
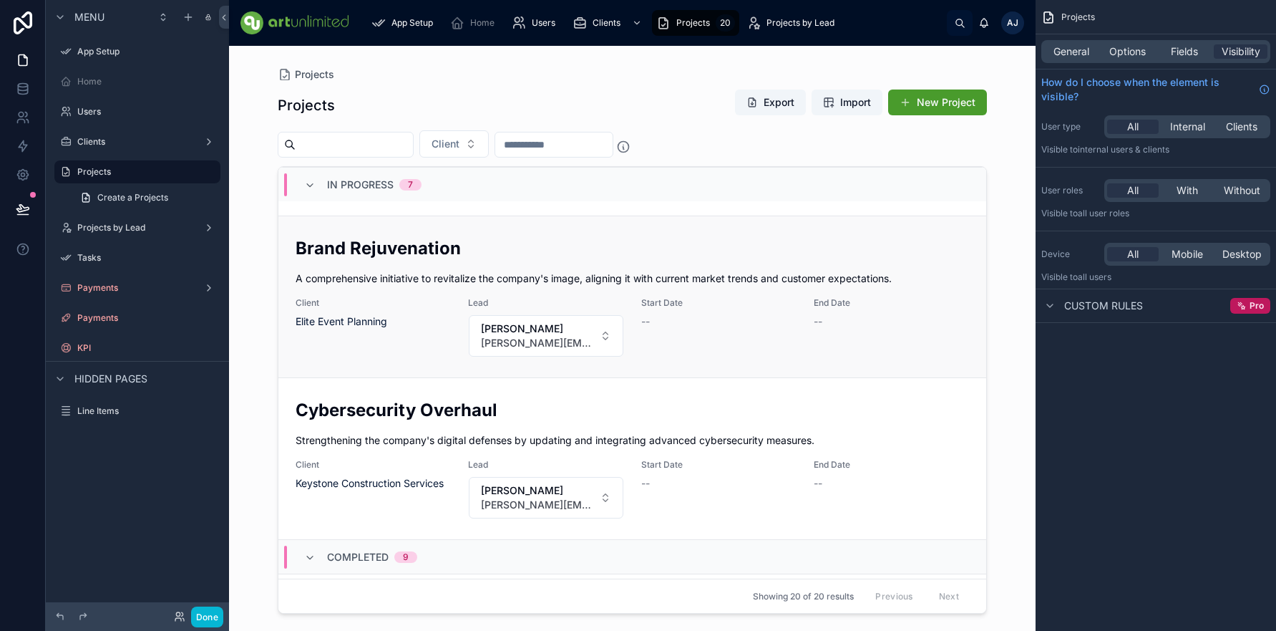
scroll to position [1512, 0]
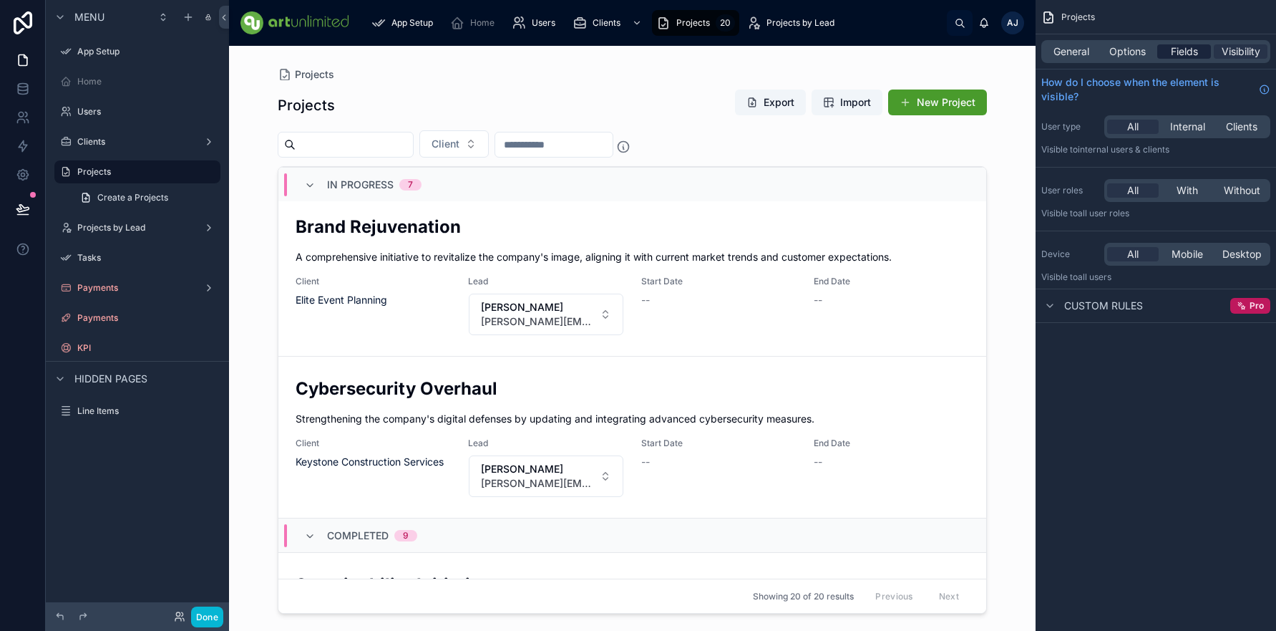
click at [1188, 52] on span "Fields" at bounding box center [1184, 51] width 27 height 14
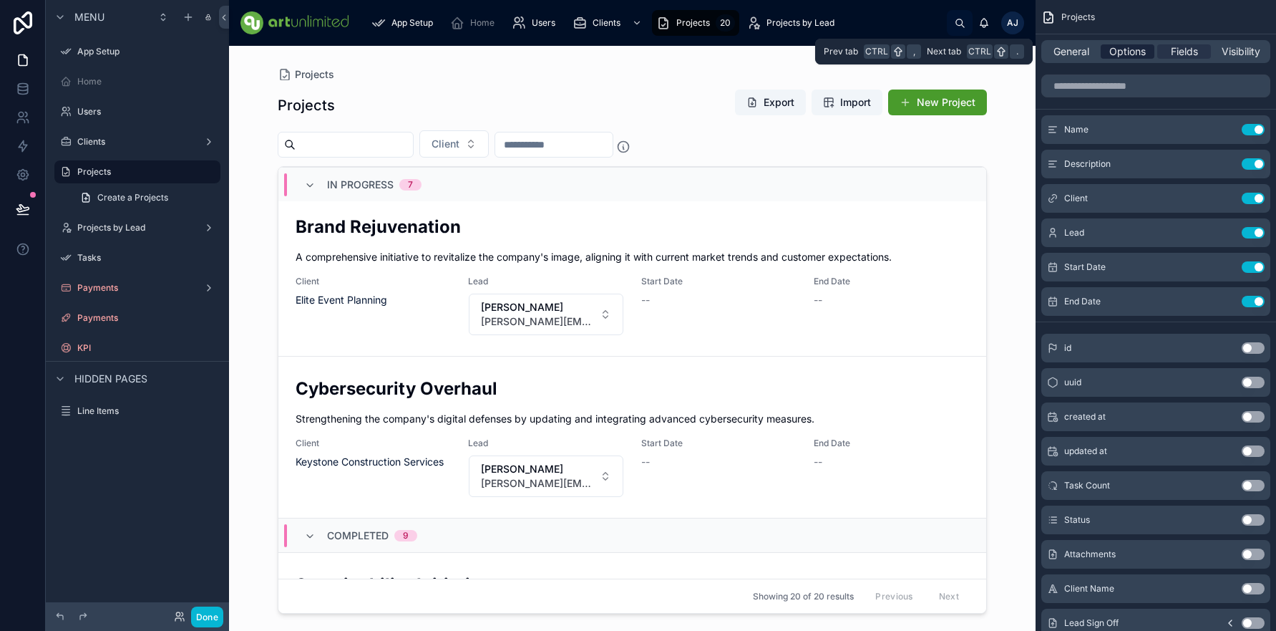
click at [1128, 49] on span "Options" at bounding box center [1127, 51] width 37 height 14
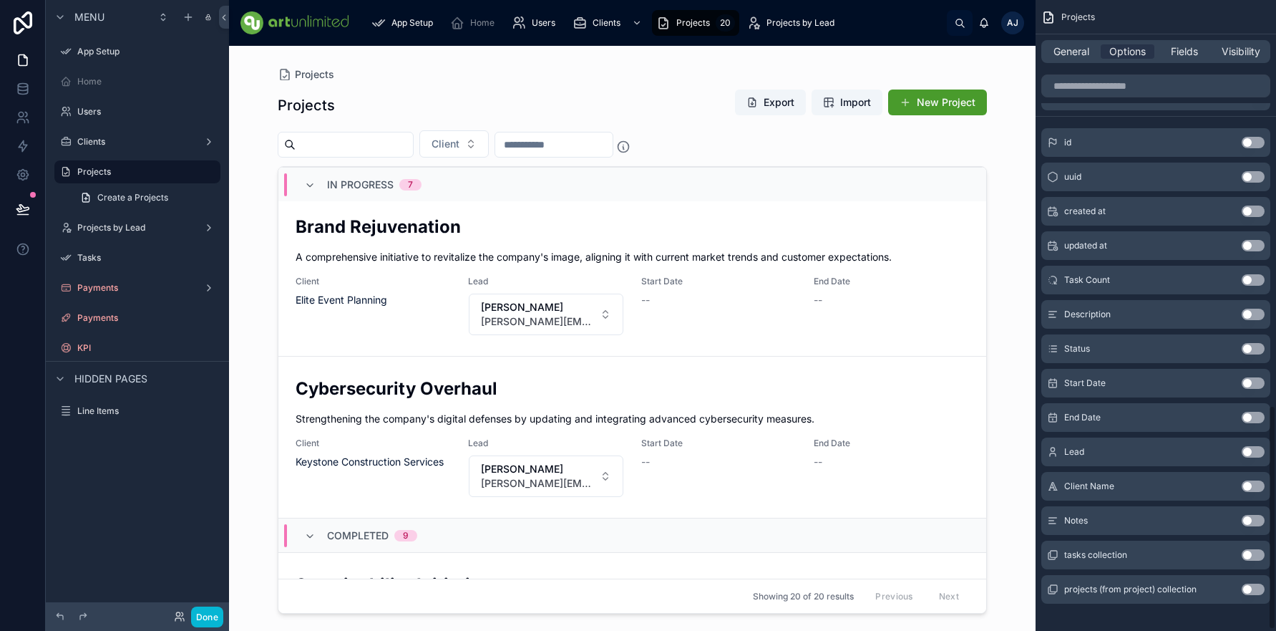
scroll to position [1140, 0]
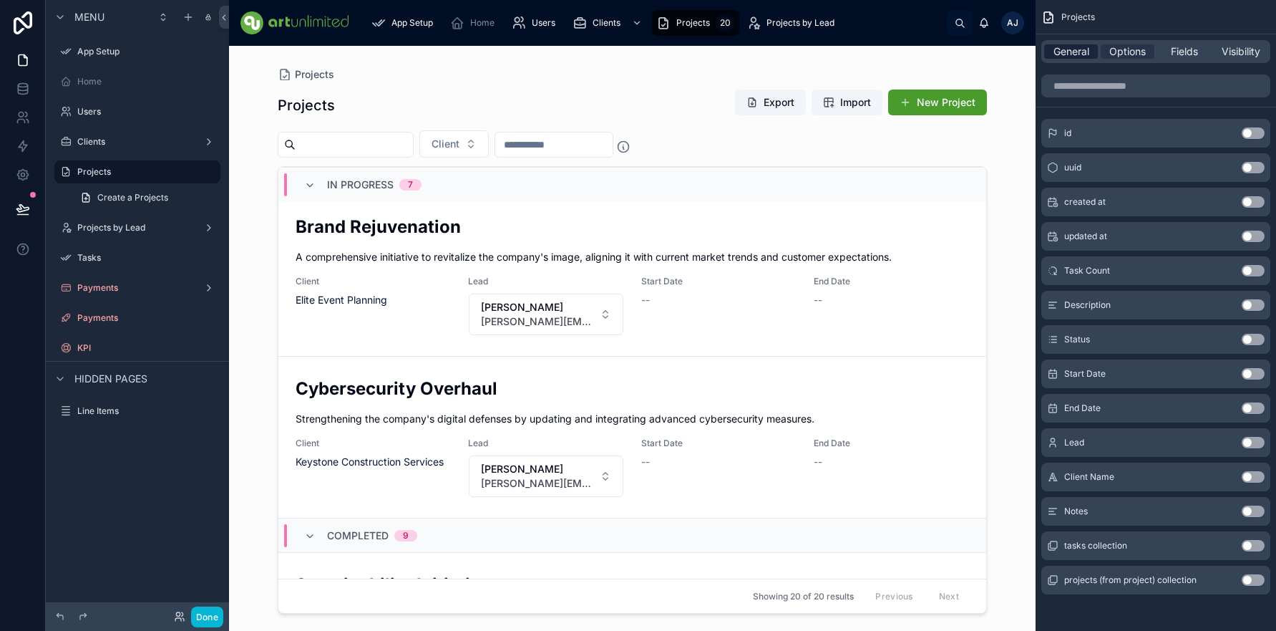
click at [1079, 54] on span "General" at bounding box center [1072, 51] width 36 height 14
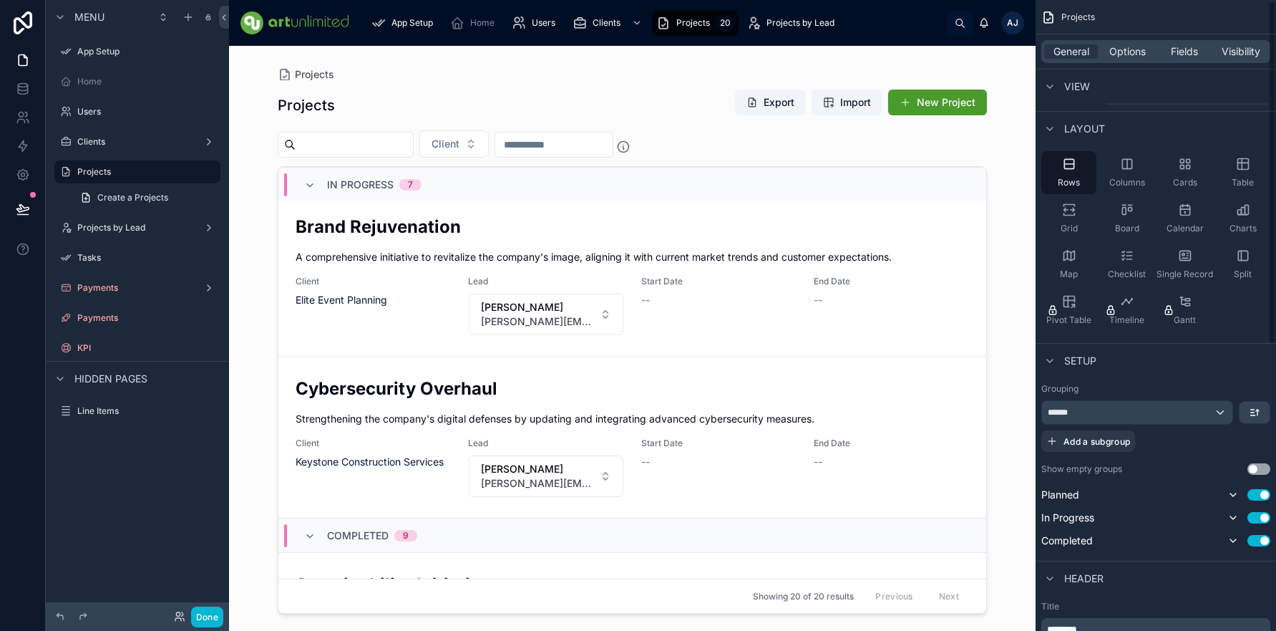
scroll to position [0, 0]
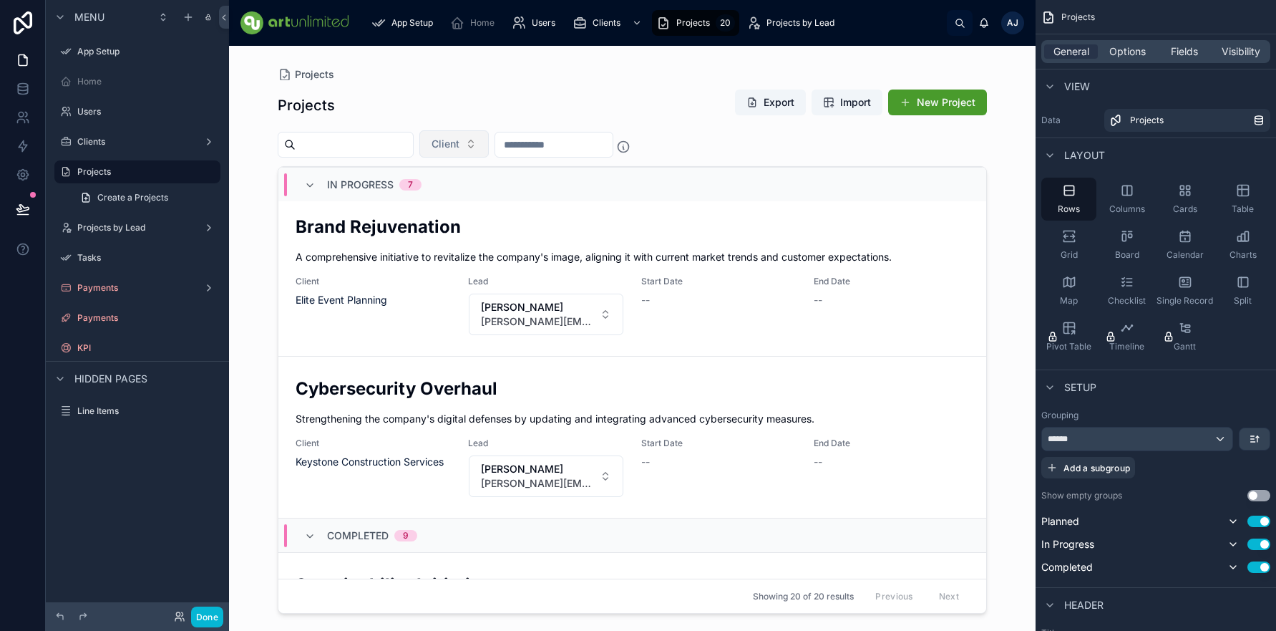
click at [489, 150] on button "Client" at bounding box center [453, 143] width 69 height 27
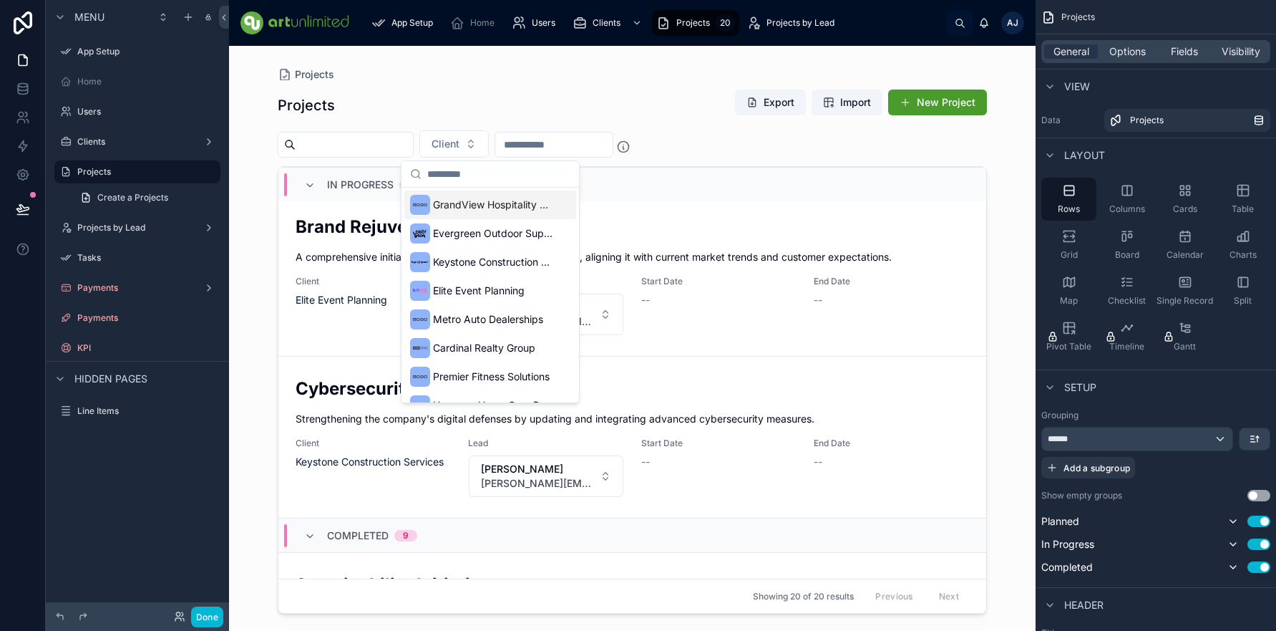
click at [574, 140] on input "text" at bounding box center [553, 145] width 117 height 20
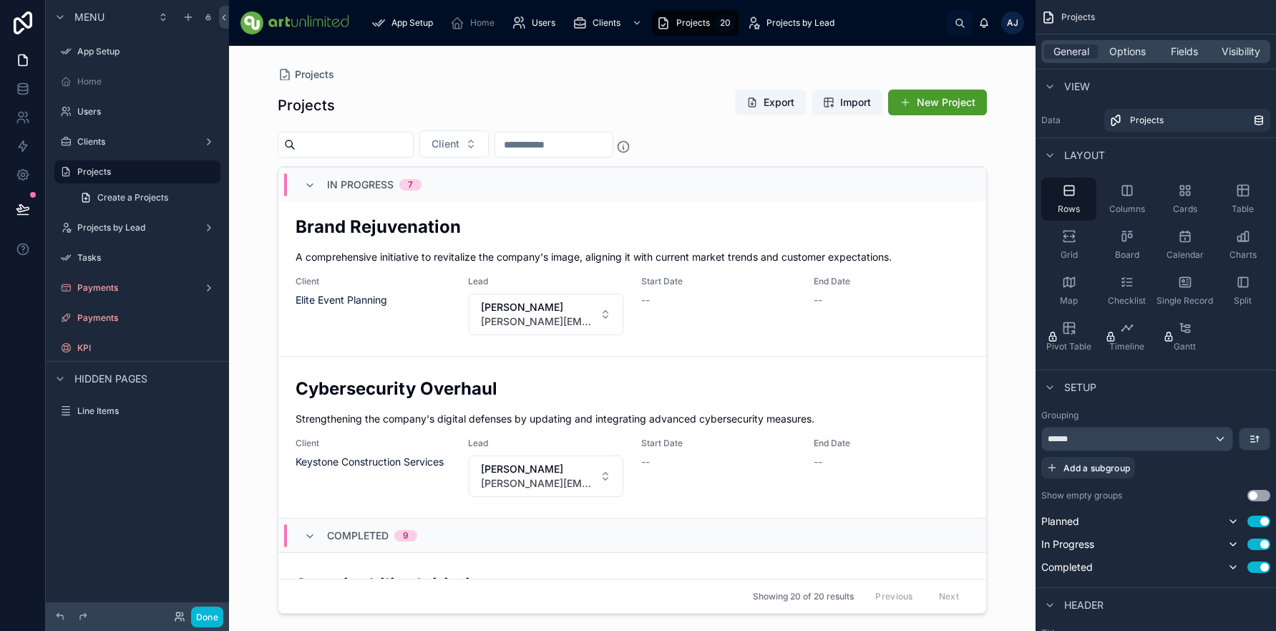
click at [373, 149] on input "text" at bounding box center [354, 145] width 117 height 20
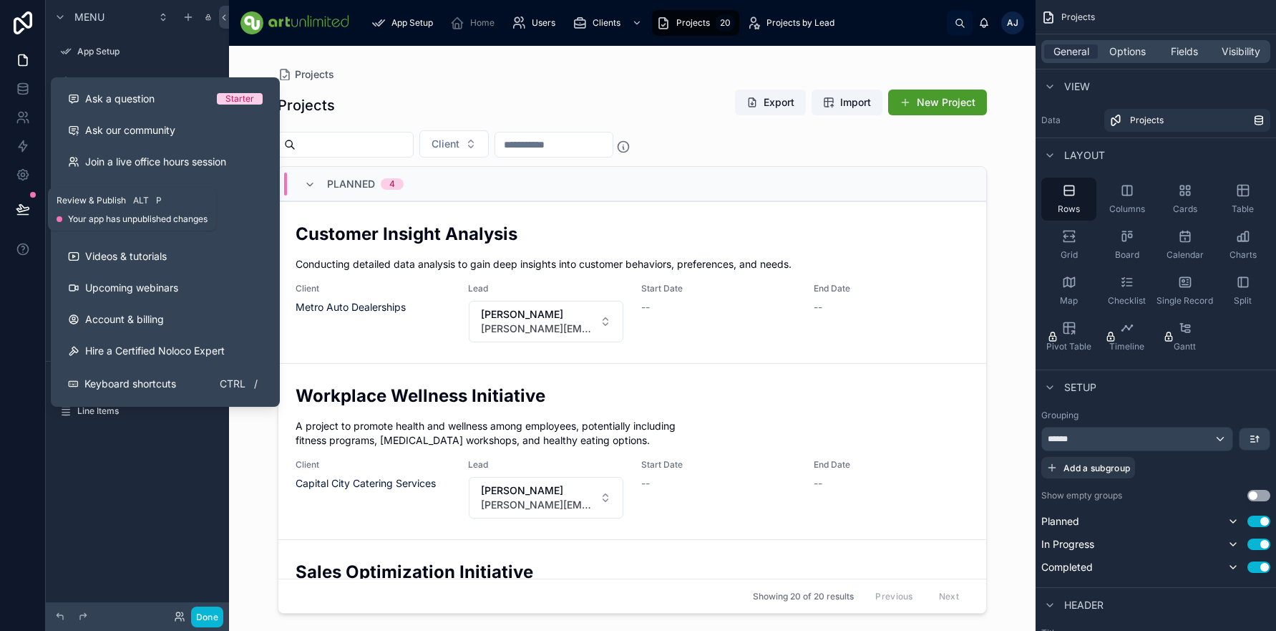
click at [20, 205] on icon at bounding box center [22, 208] width 12 height 7
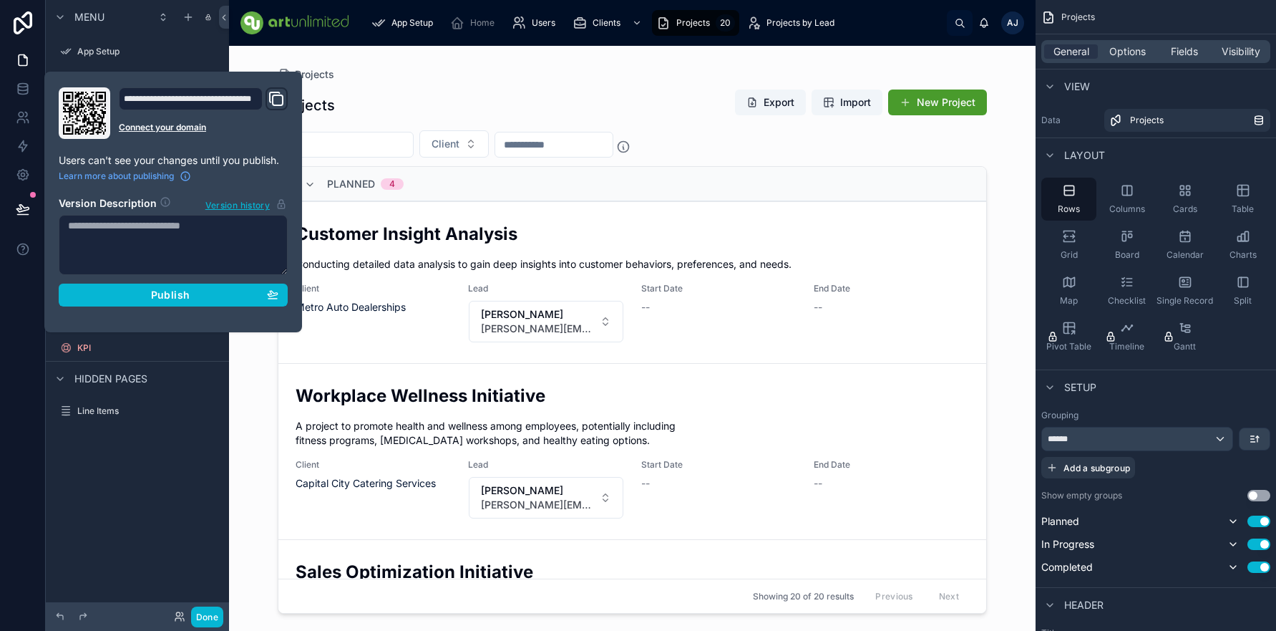
click at [117, 232] on textarea at bounding box center [173, 245] width 229 height 60
click at [166, 291] on span "Publish" at bounding box center [170, 294] width 39 height 13
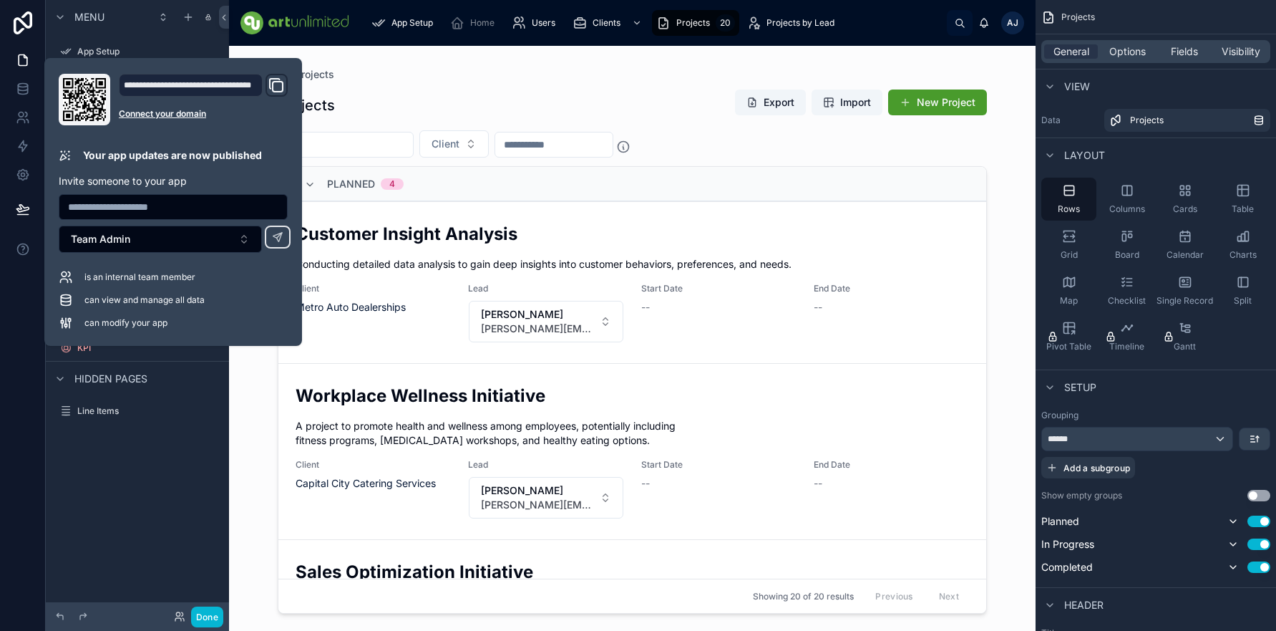
click at [400, 81] on div "Projects Export Import New Project Client Planned 4 Customer Insight Analysis C…" at bounding box center [632, 346] width 709 height 533
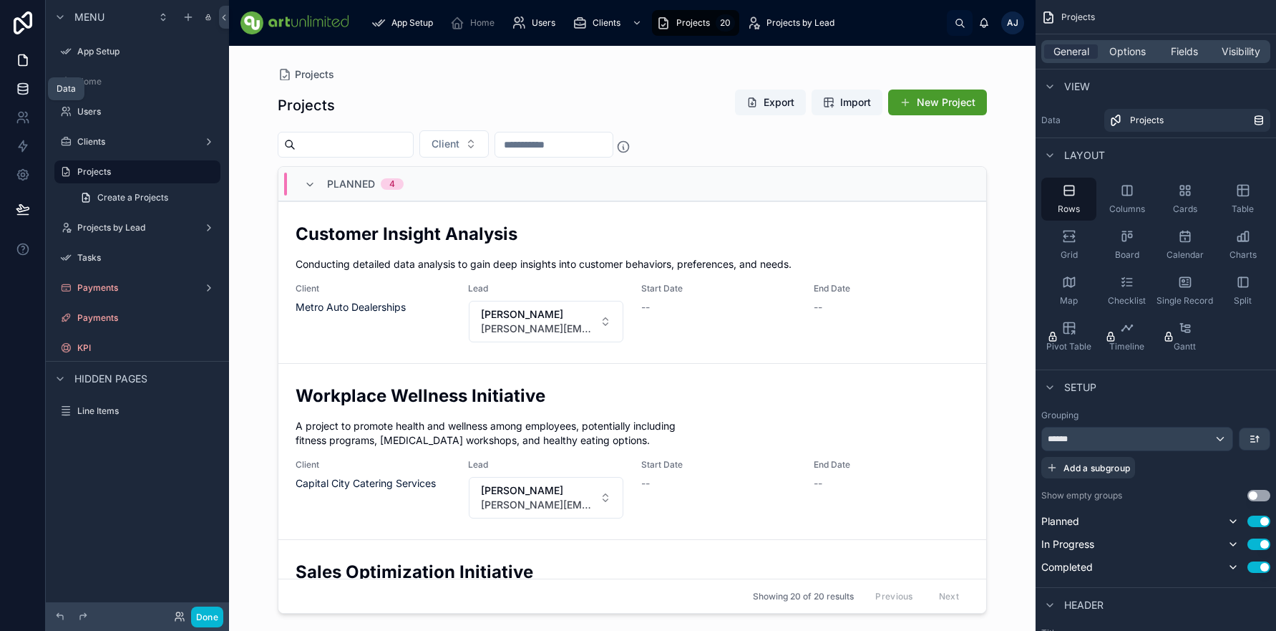
click at [26, 88] on icon at bounding box center [23, 89] width 14 height 14
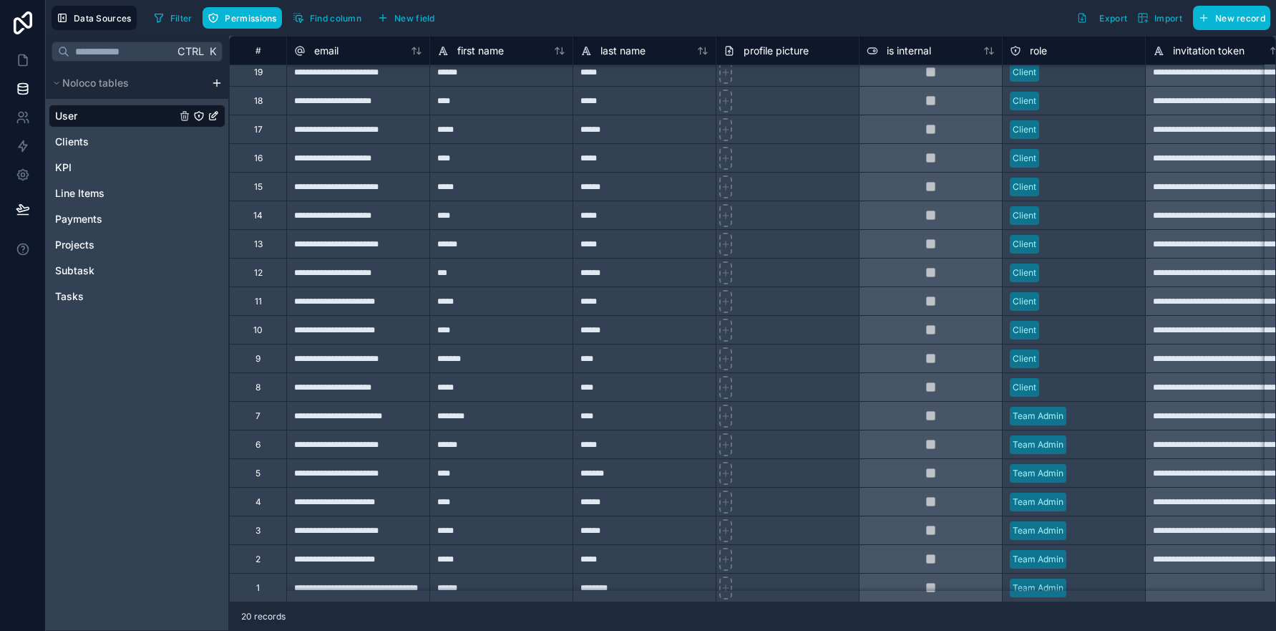
scroll to position [47, 0]
click at [348, 583] on div "**********" at bounding box center [357, 587] width 143 height 29
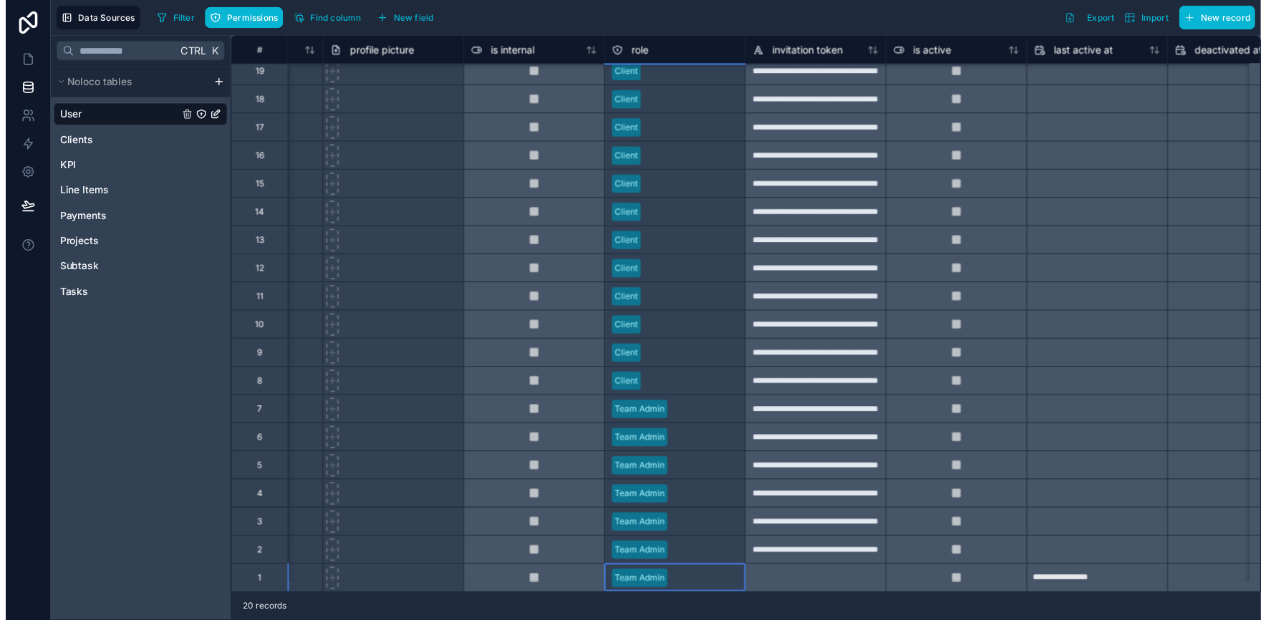
scroll to position [63, 0]
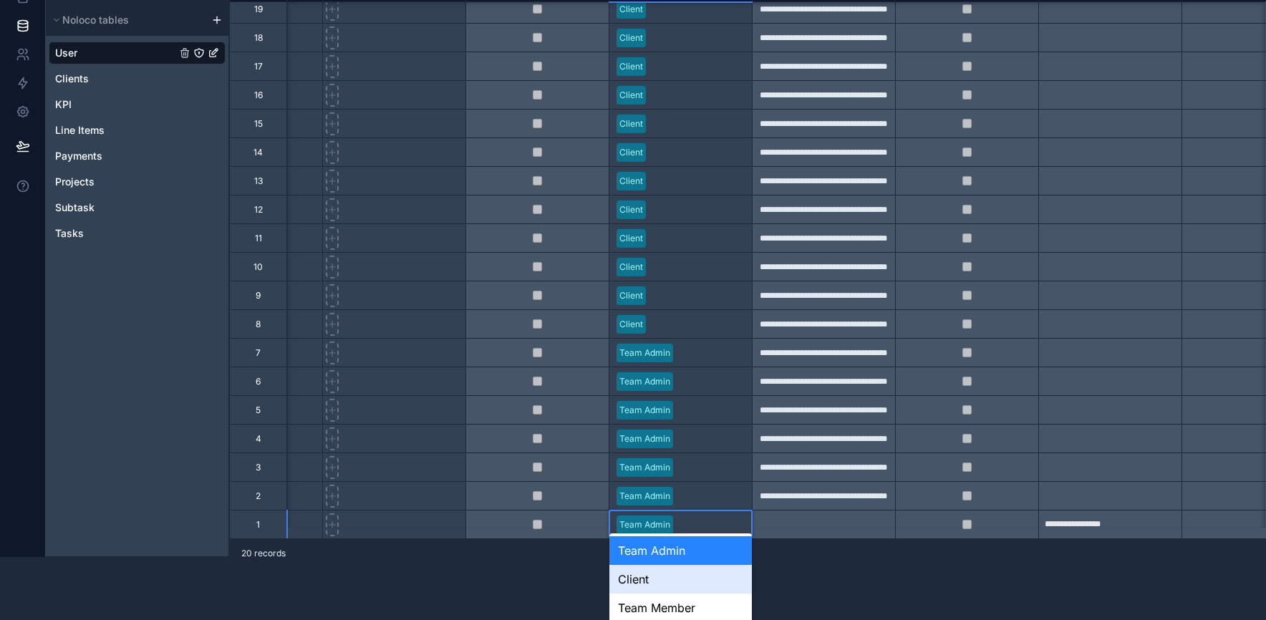
click at [656, 578] on div "Client" at bounding box center [680, 579] width 142 height 29
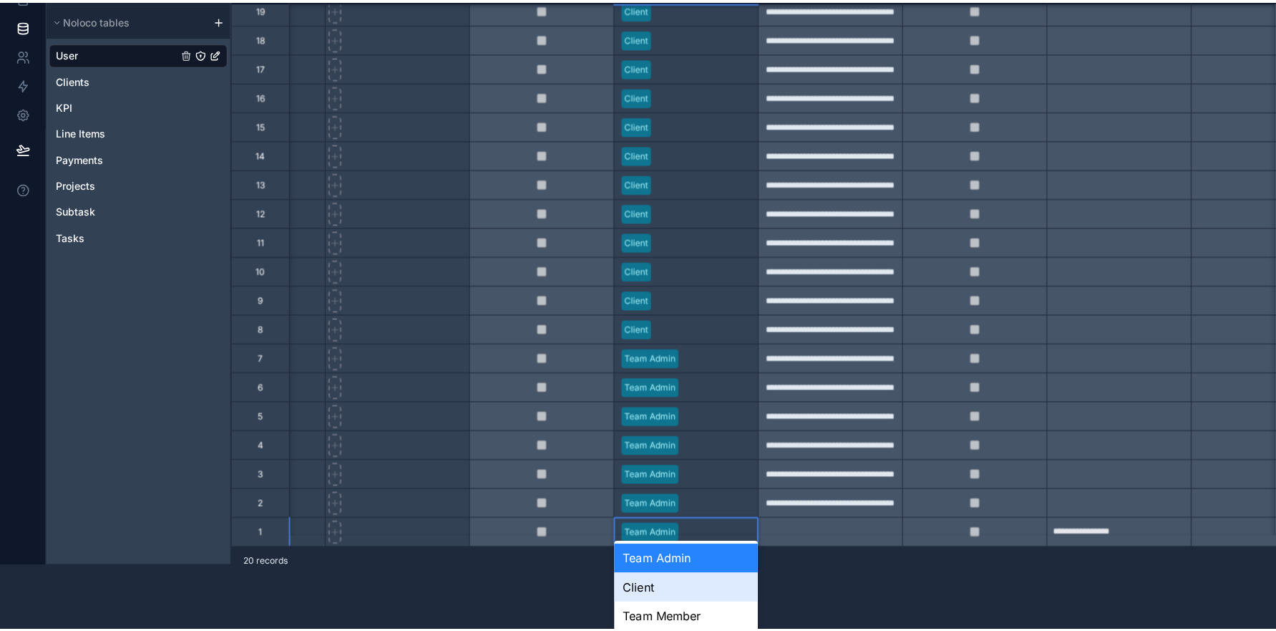
scroll to position [0, 0]
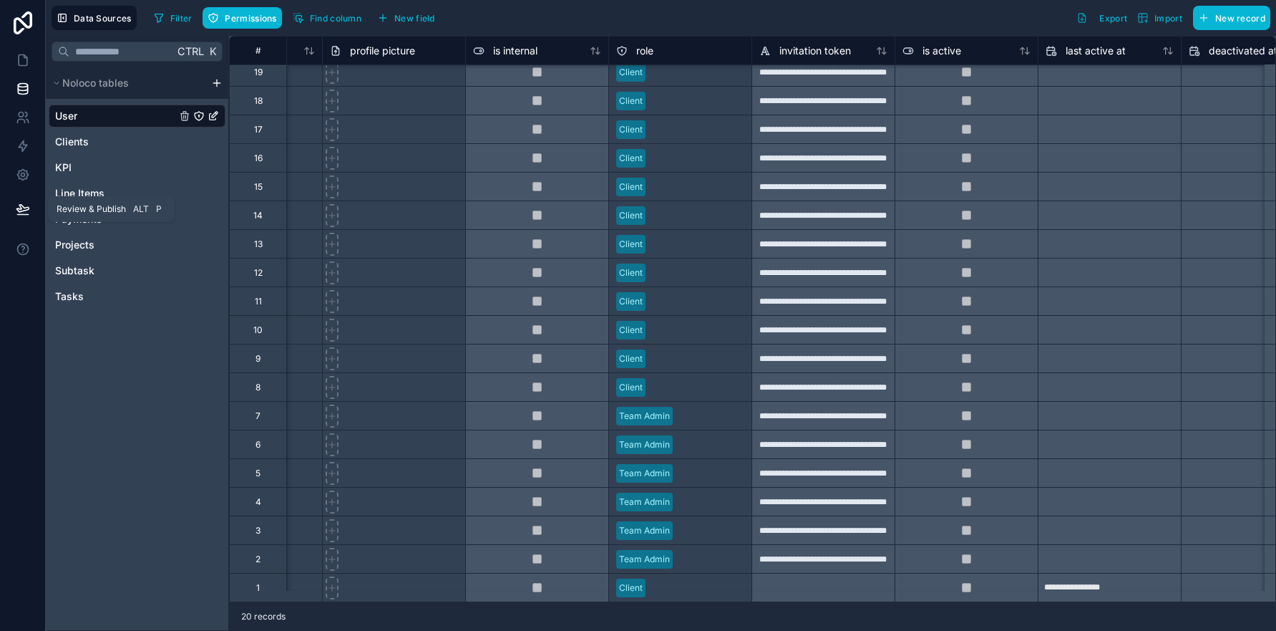
click at [22, 212] on icon at bounding box center [23, 209] width 14 height 14
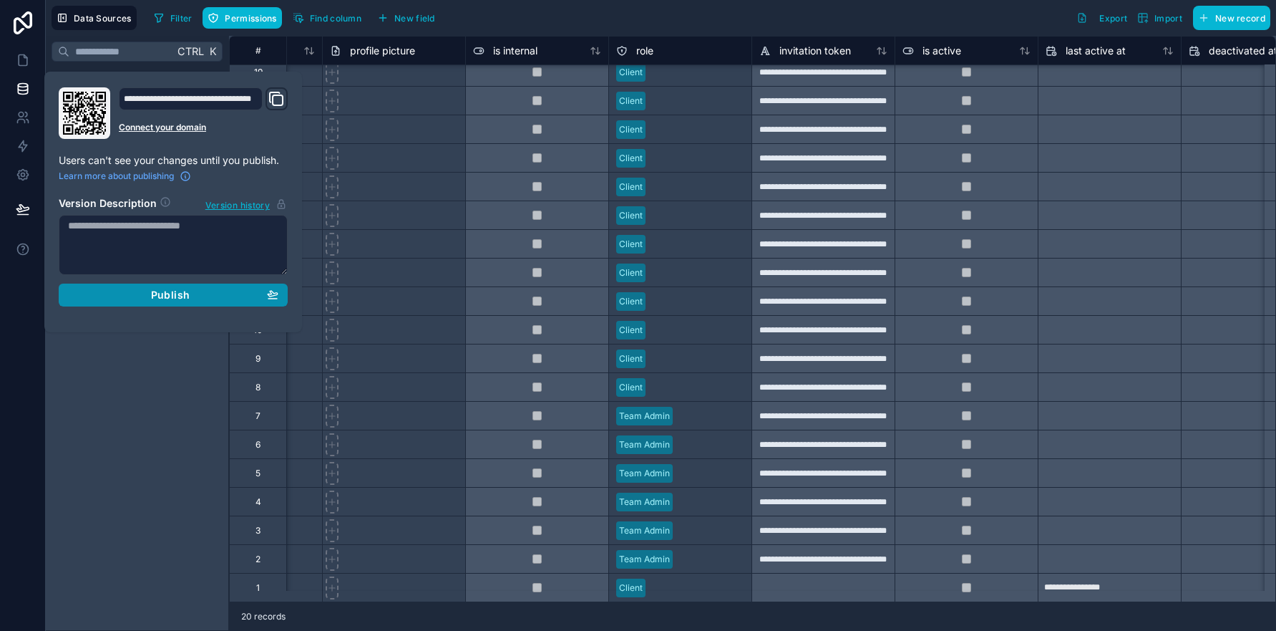
click at [156, 301] on span "Publish" at bounding box center [170, 294] width 39 height 13
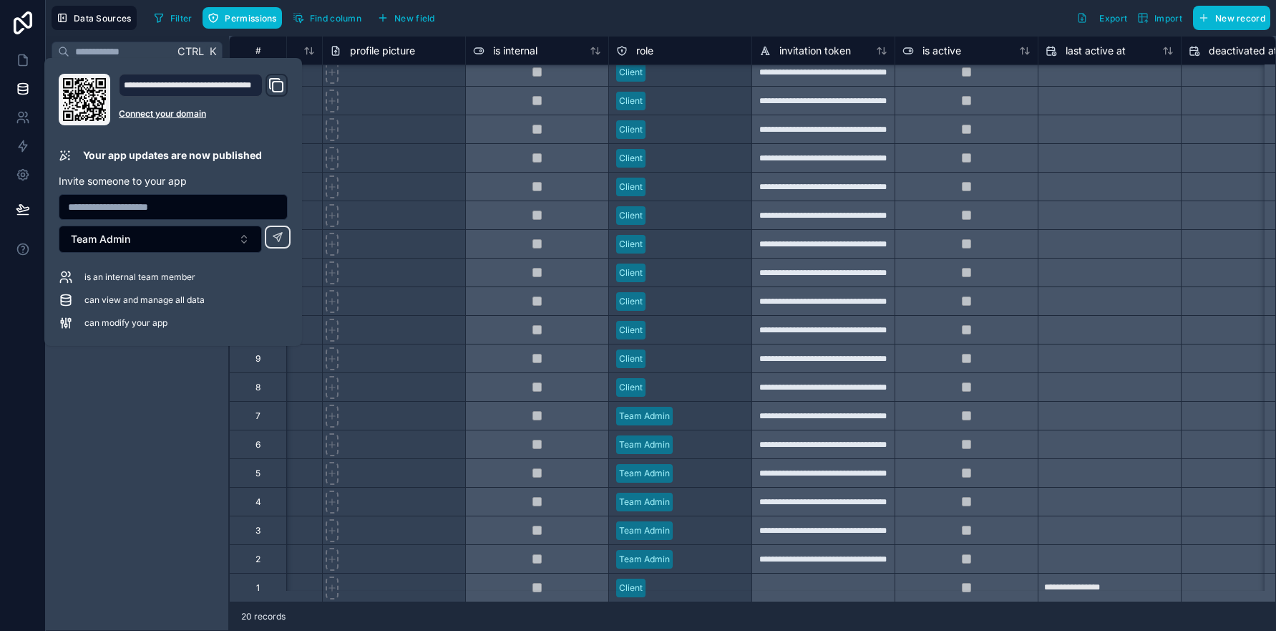
click at [150, 423] on div "Ctrl K Noloco tables User Clients KPI Line Items Payments Projects Subtask Tasks" at bounding box center [137, 333] width 183 height 595
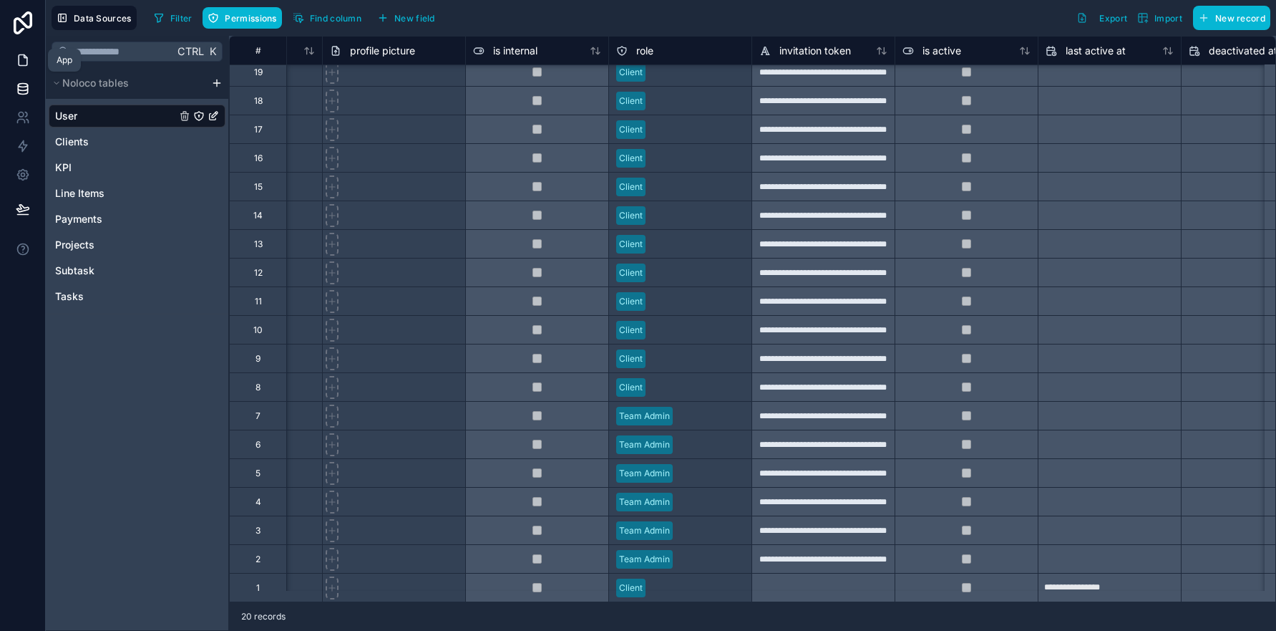
click at [21, 63] on icon at bounding box center [23, 60] width 14 height 14
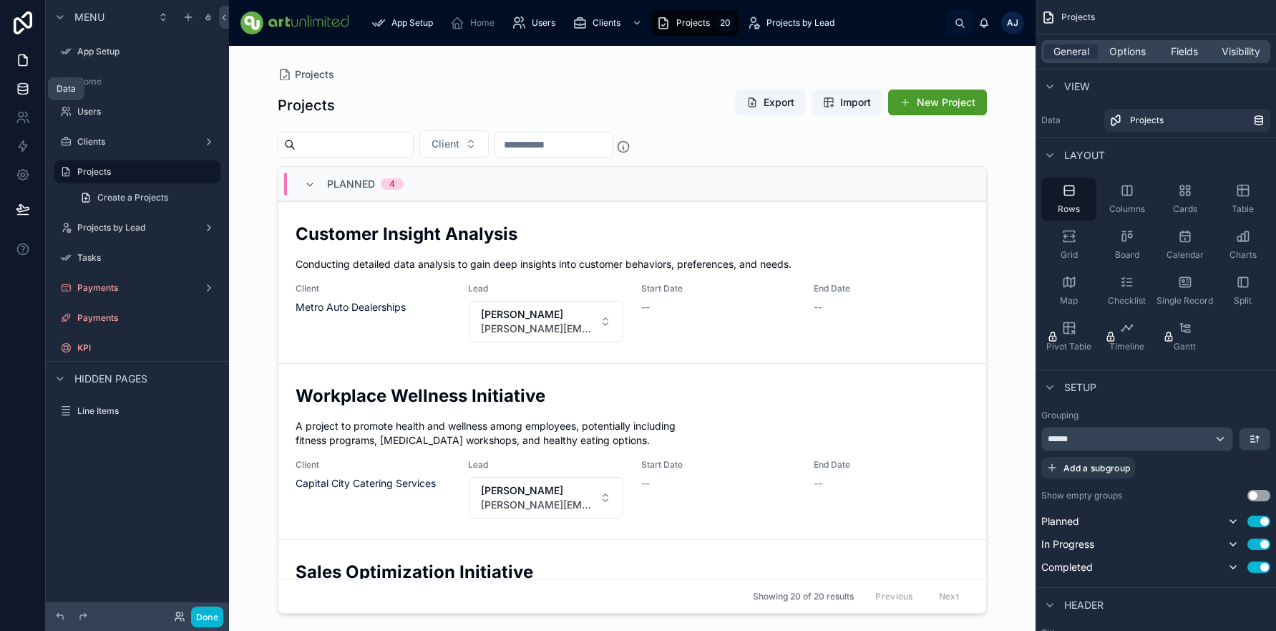
click at [18, 88] on icon at bounding box center [22, 88] width 9 height 6
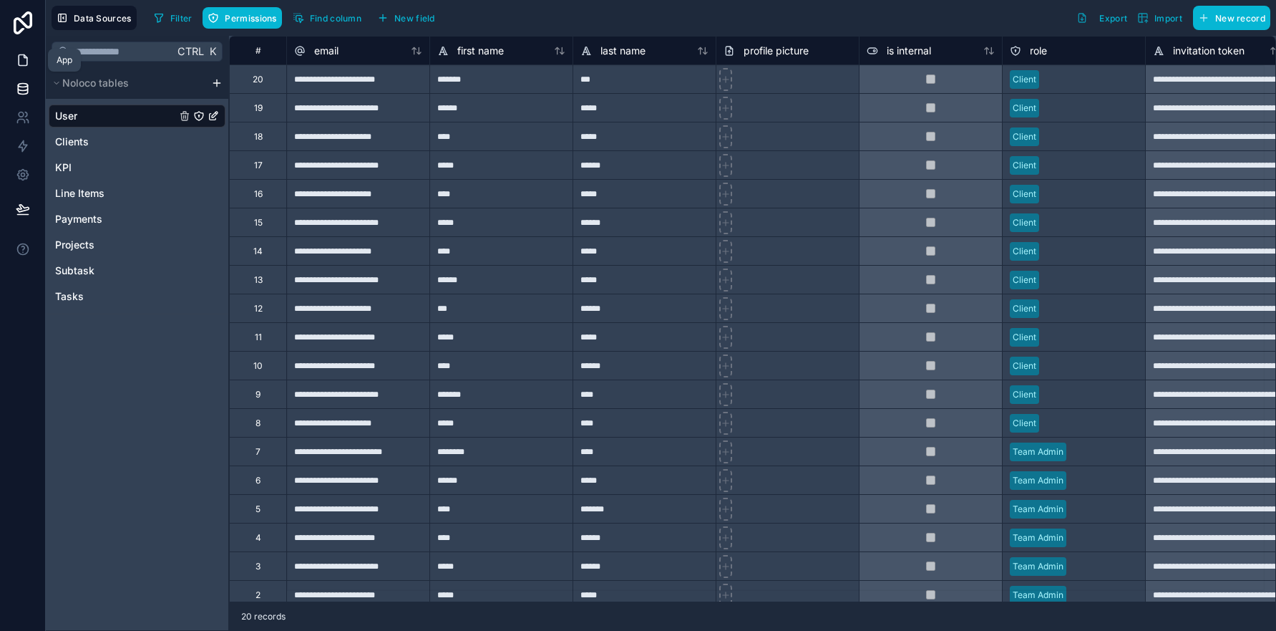
click at [21, 63] on icon at bounding box center [23, 60] width 14 height 14
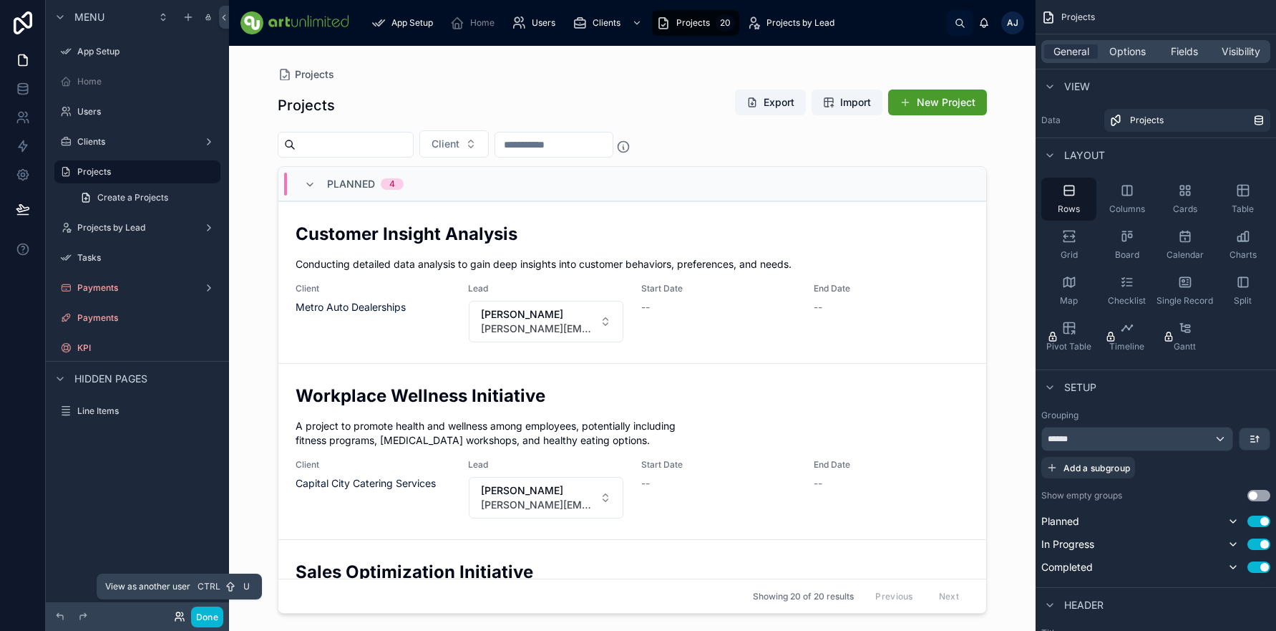
click at [178, 616] on icon at bounding box center [179, 616] width 11 height 11
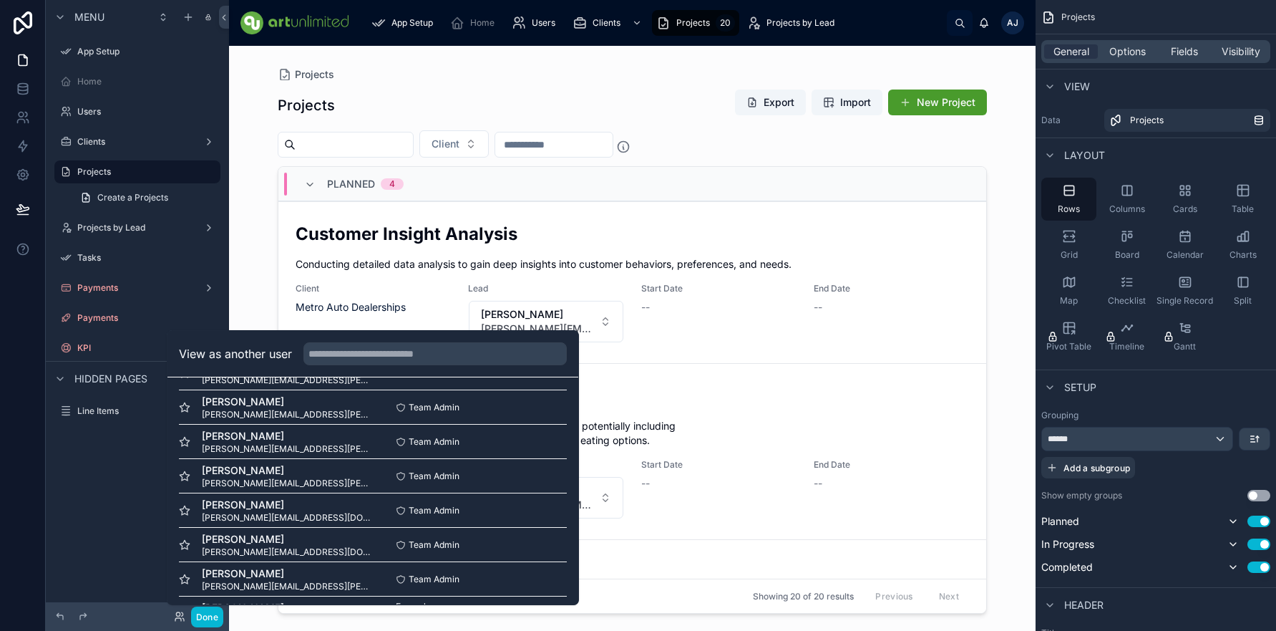
scroll to position [483, 0]
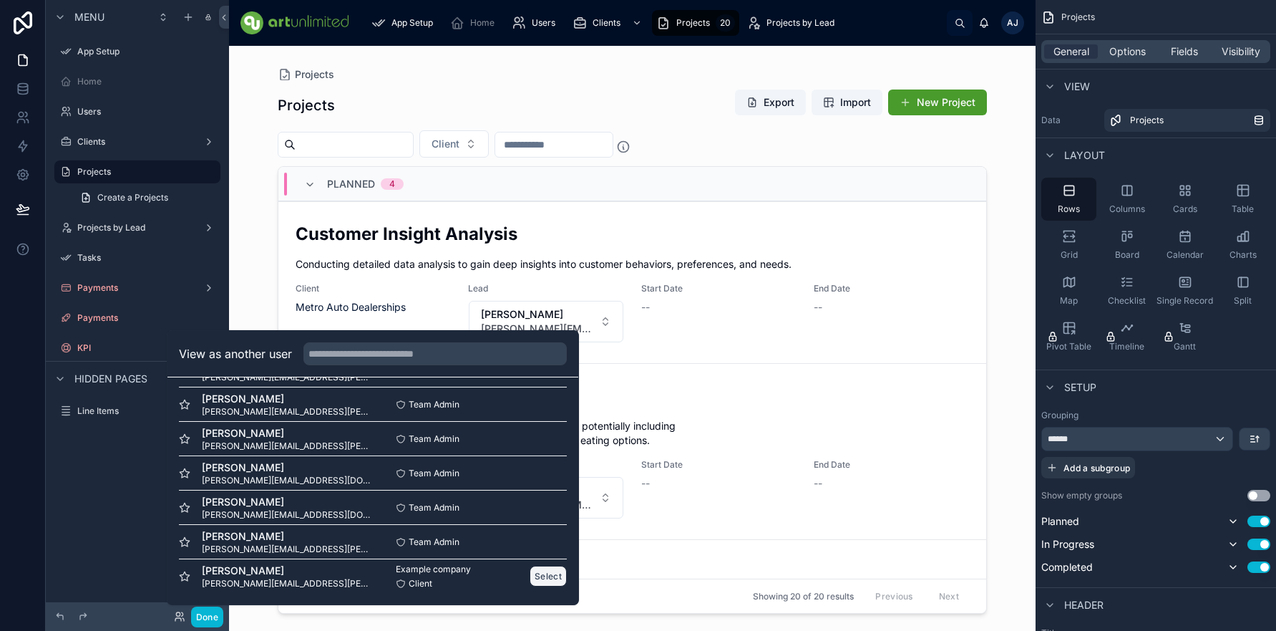
click at [535, 578] on button "Select" at bounding box center [548, 575] width 37 height 21
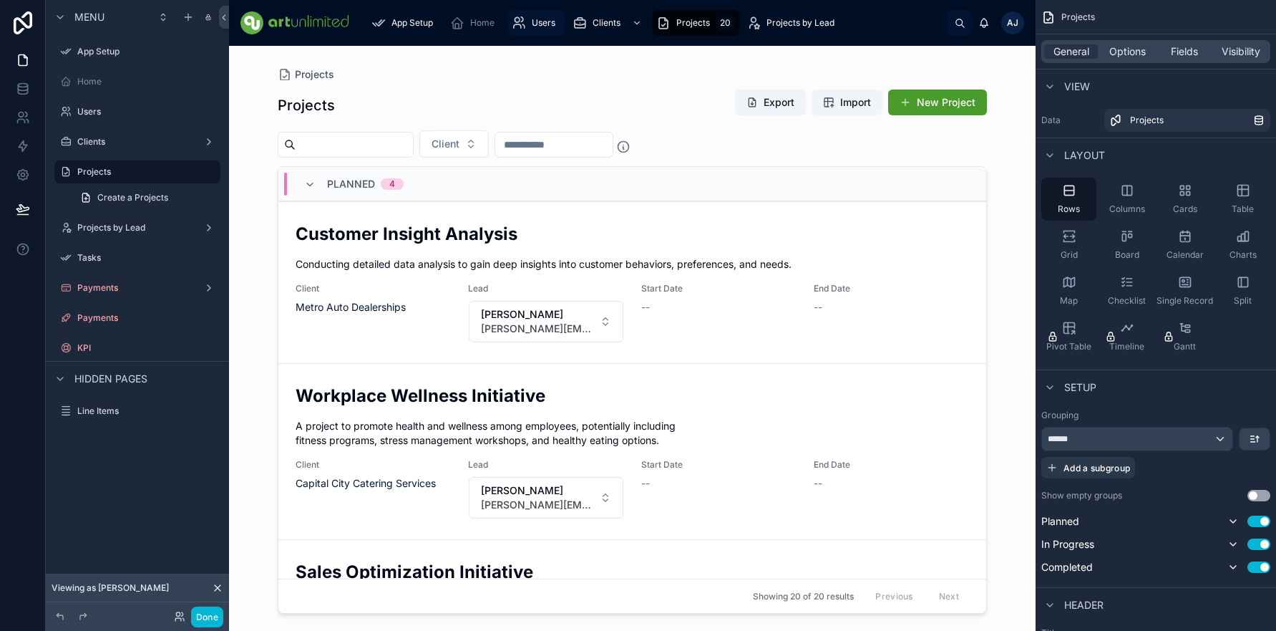
click at [547, 24] on span "Users" at bounding box center [544, 22] width 24 height 11
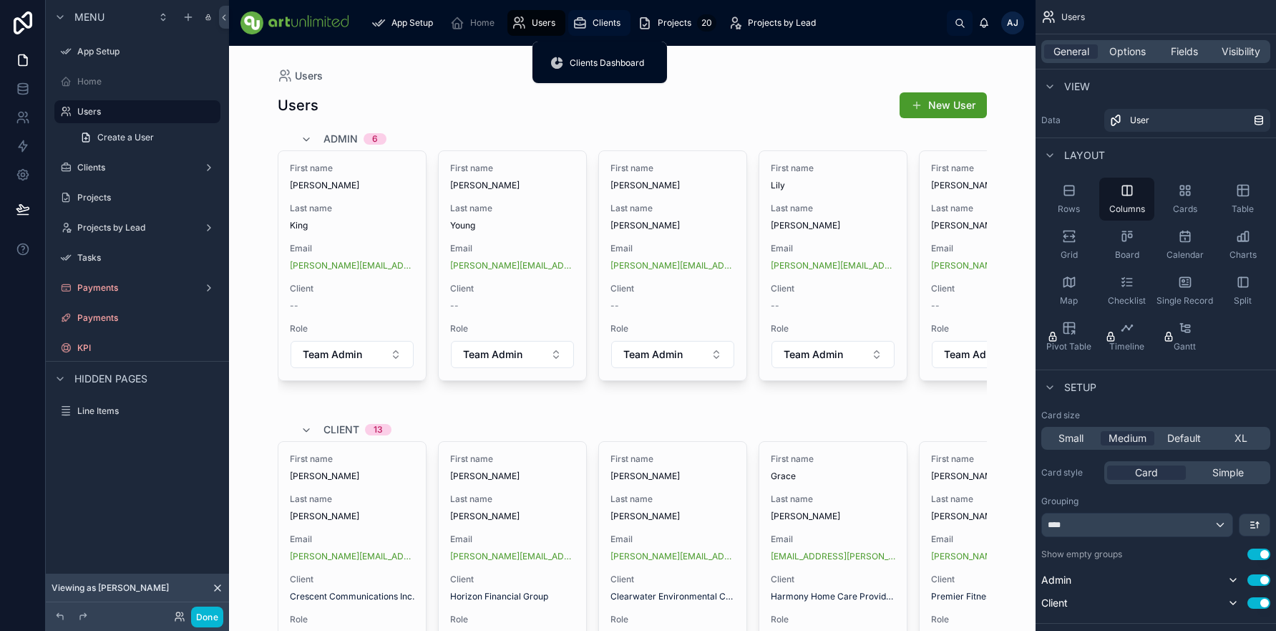
click at [603, 24] on span "Clients" at bounding box center [607, 22] width 28 height 11
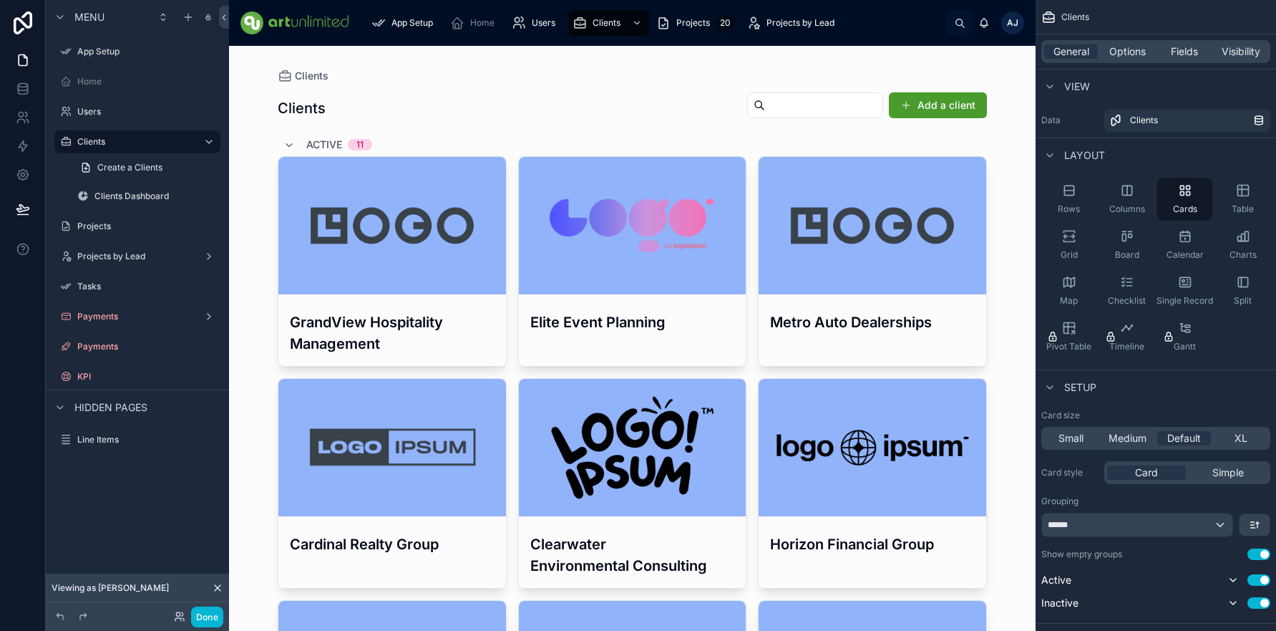
drag, startPoint x: 80, startPoint y: 115, endPoint x: 140, endPoint y: 209, distance: 111.4
click at [79, 115] on label "Users" at bounding box center [147, 111] width 140 height 11
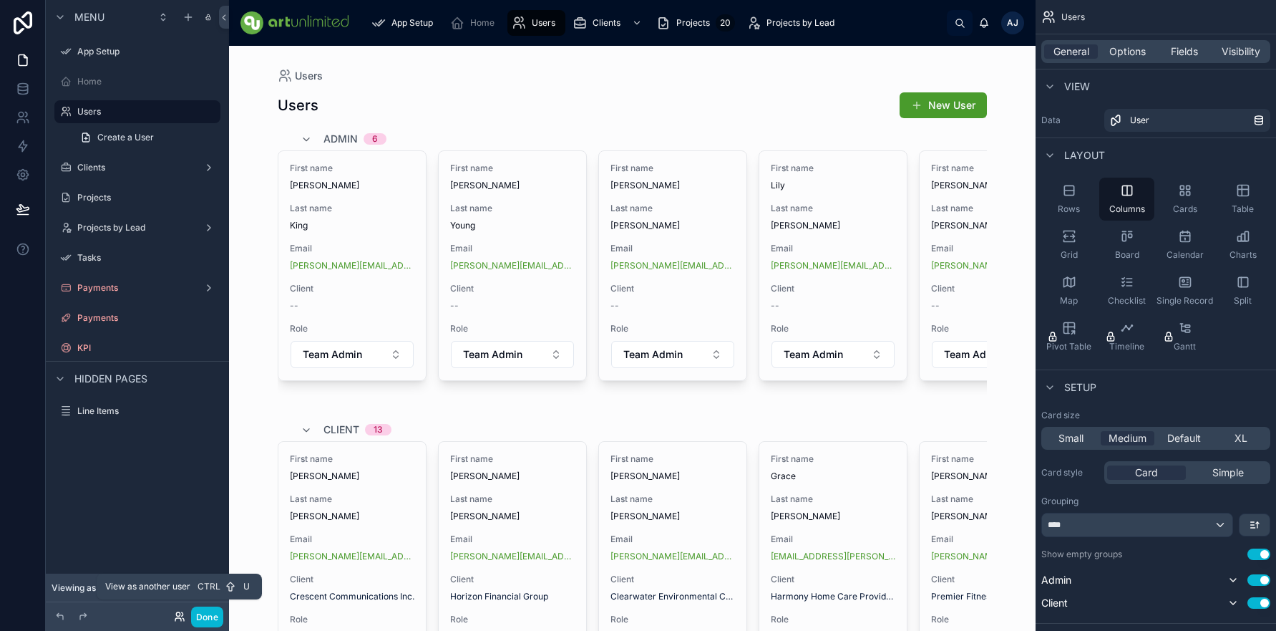
click at [177, 619] on icon at bounding box center [179, 616] width 11 height 11
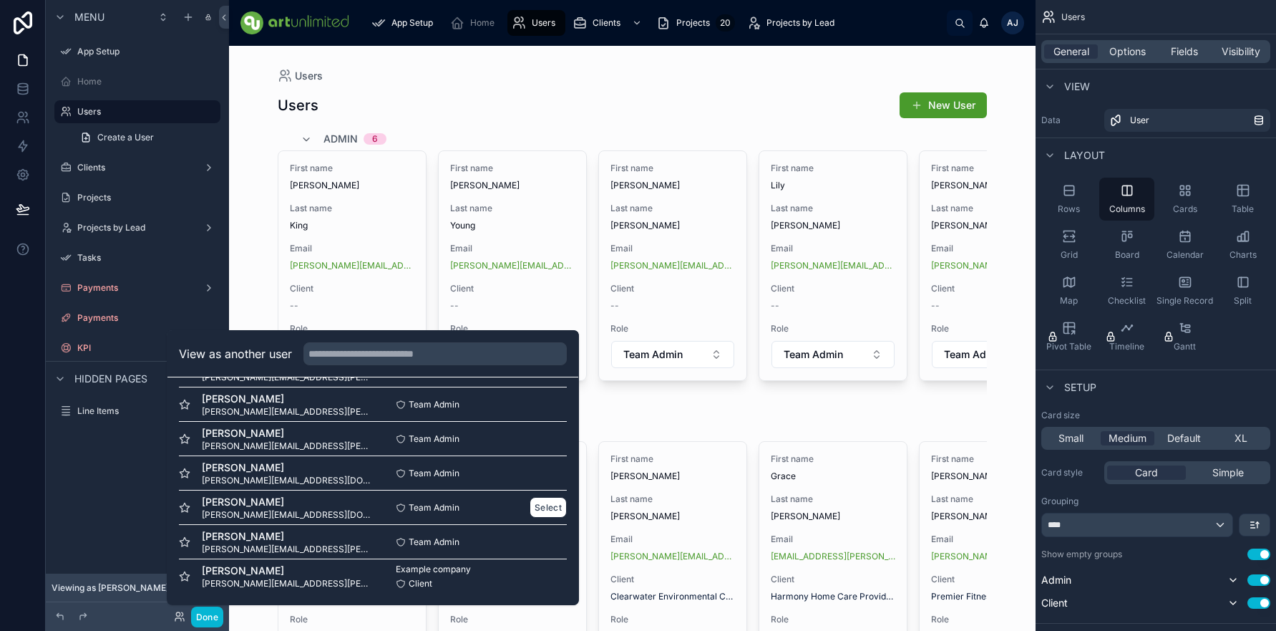
scroll to position [23, 0]
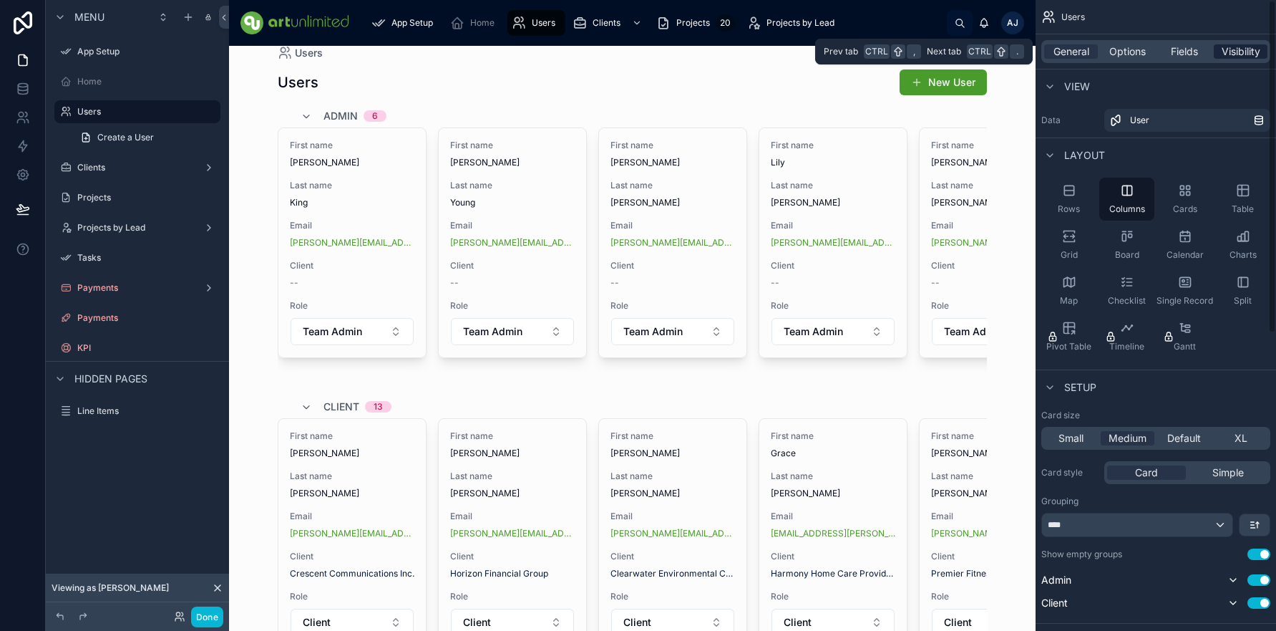
click at [1250, 50] on span "Visibility" at bounding box center [1241, 51] width 39 height 14
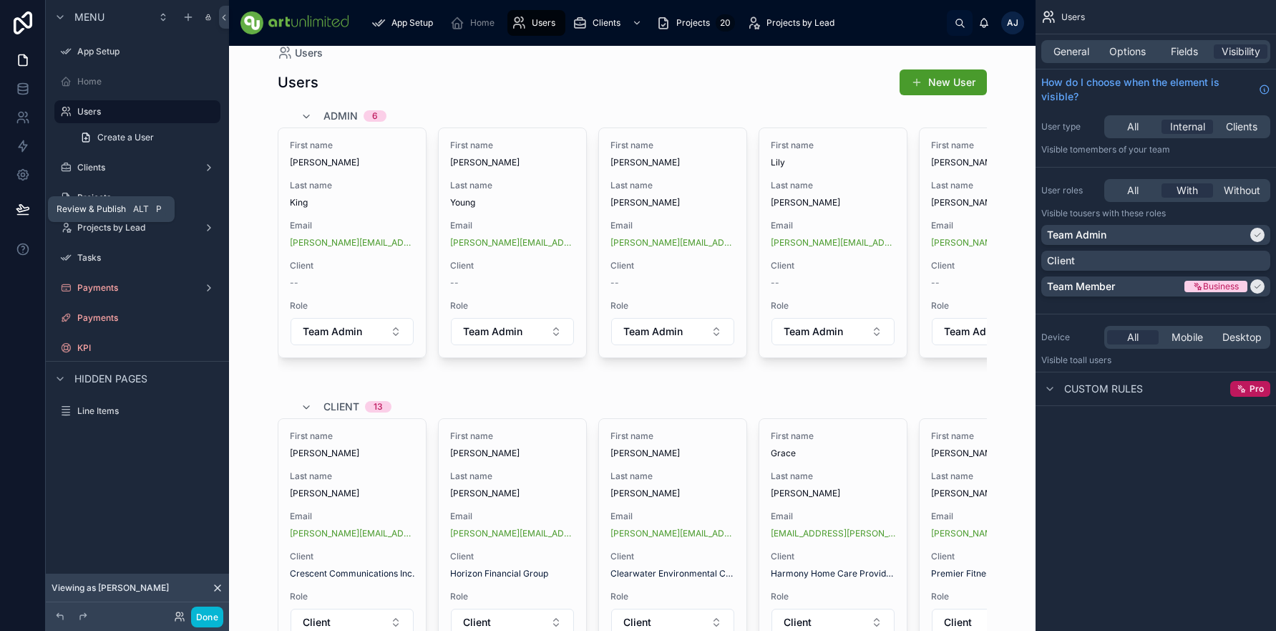
click at [24, 208] on icon at bounding box center [22, 208] width 12 height 7
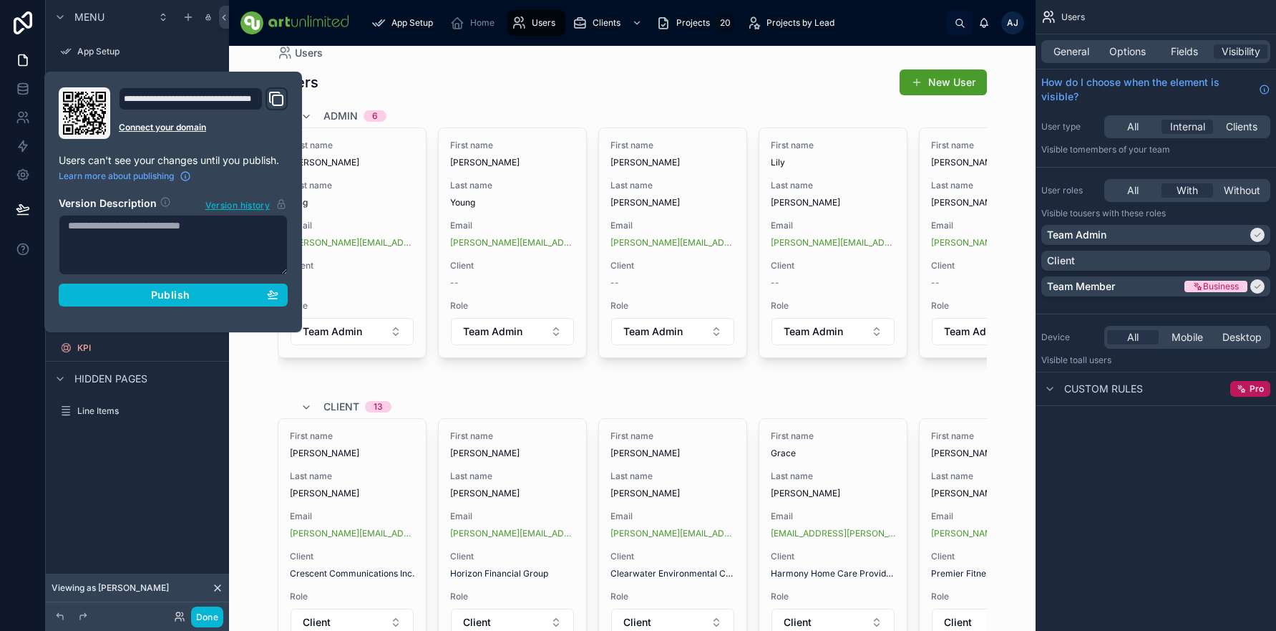
click at [112, 487] on div "Menu App Setup Home Users Create a User Clients Projects Projects by Lead Tasks…" at bounding box center [137, 306] width 183 height 613
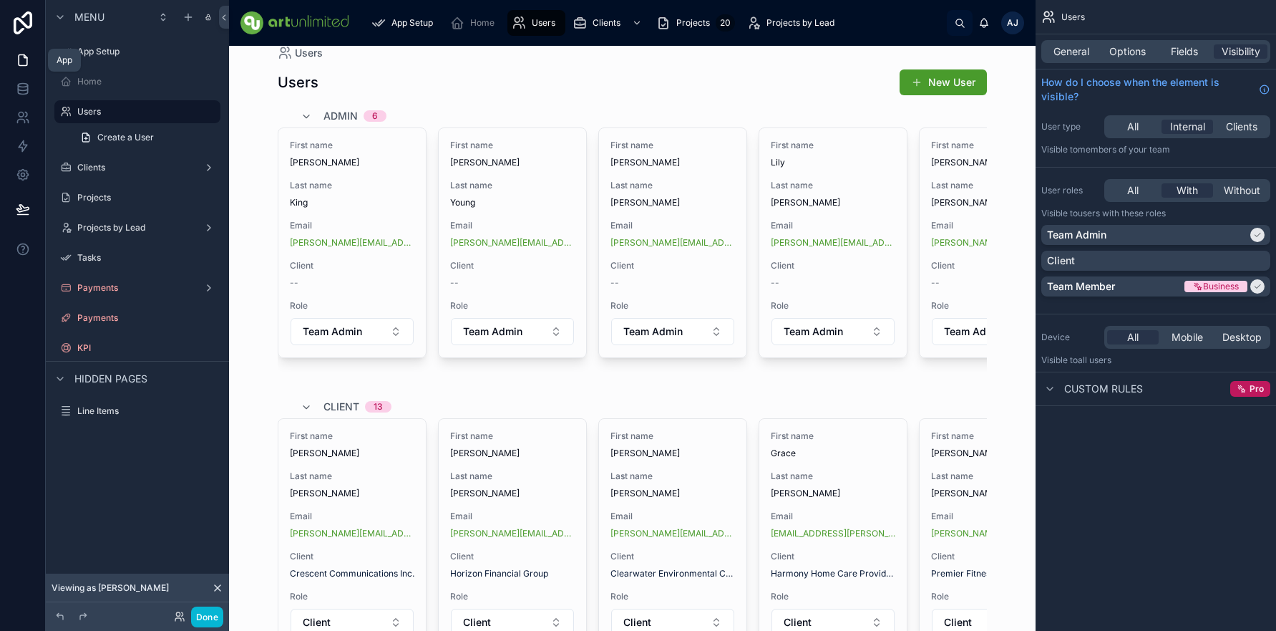
click at [28, 58] on icon at bounding box center [23, 60] width 14 height 14
click at [20, 117] on icon at bounding box center [23, 117] width 14 height 14
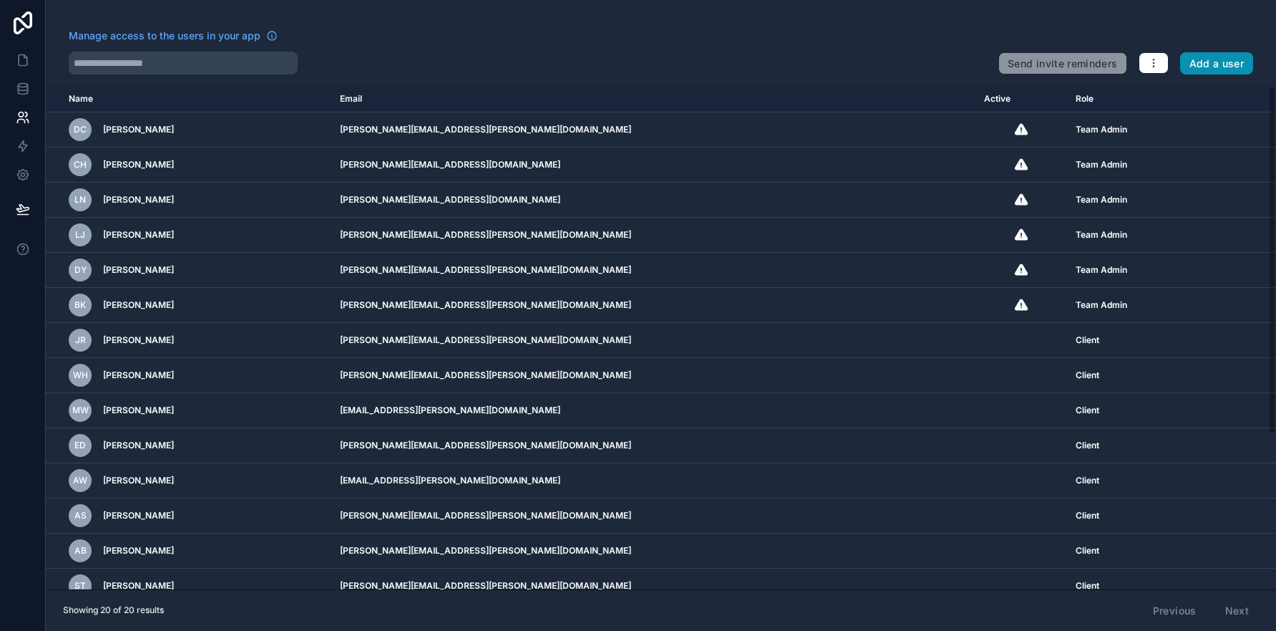
click at [1233, 65] on button "Add a user" at bounding box center [1217, 63] width 74 height 23
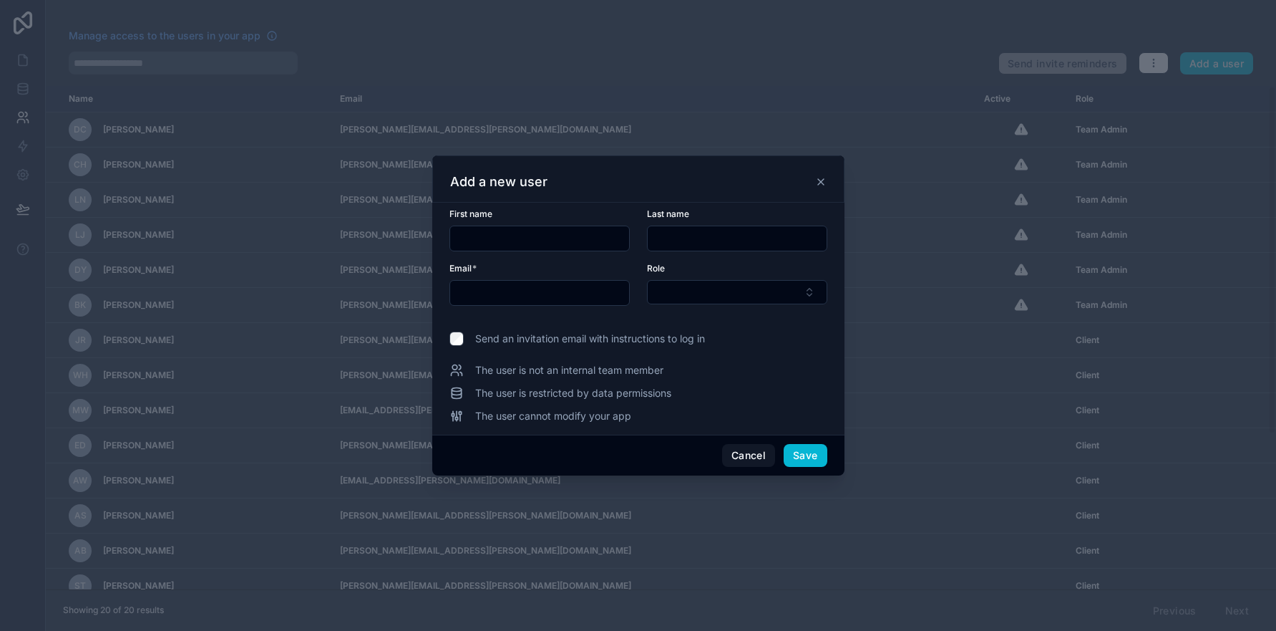
click at [534, 238] on input "text" at bounding box center [539, 238] width 179 height 20
type input "******"
type input "*"
type input "**********"
click at [813, 291] on button "Select Button" at bounding box center [737, 292] width 180 height 24
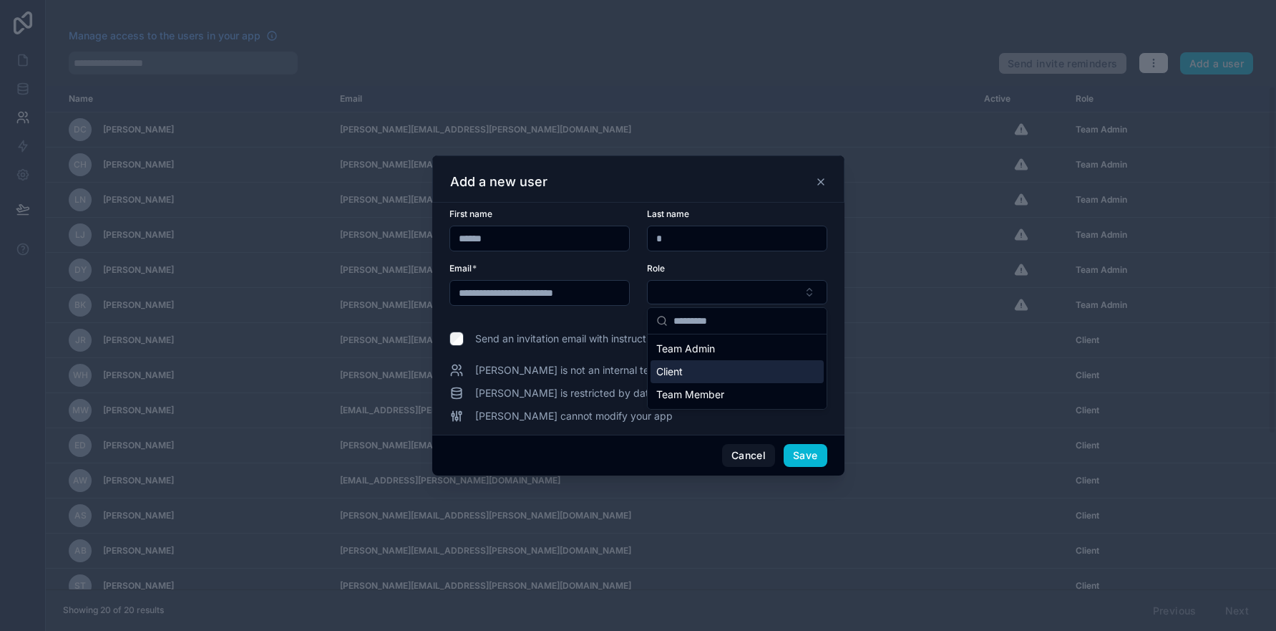
click at [694, 374] on div "Client" at bounding box center [737, 371] width 173 height 23
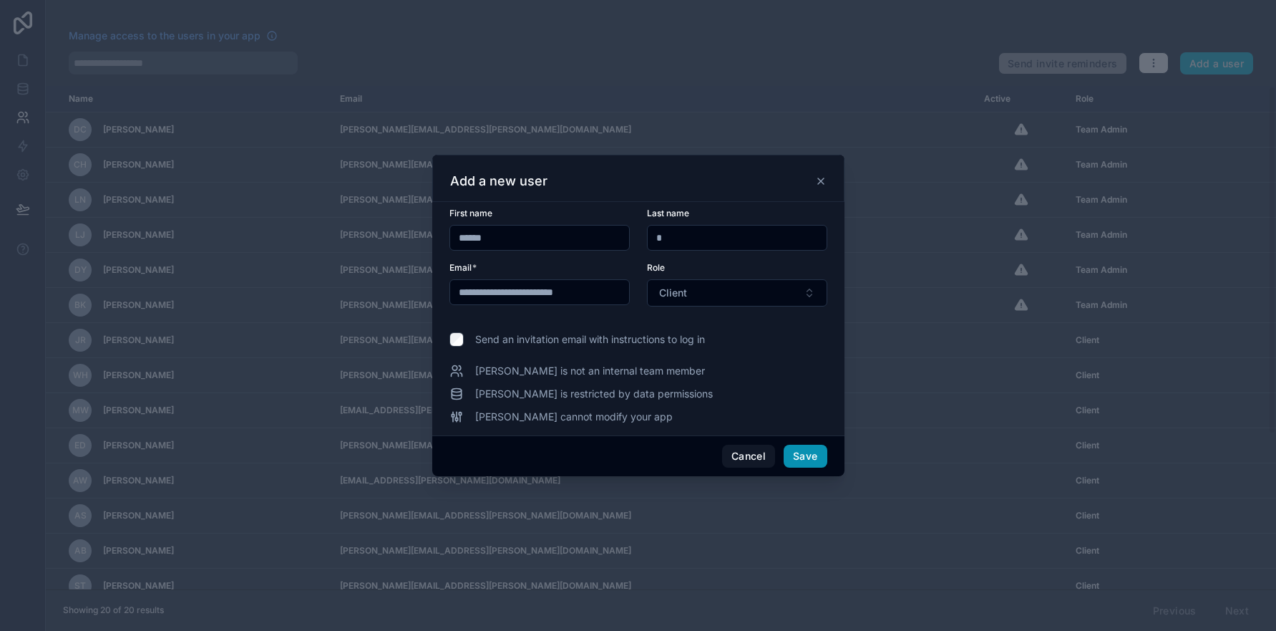
click at [813, 458] on button "Save" at bounding box center [805, 456] width 43 height 23
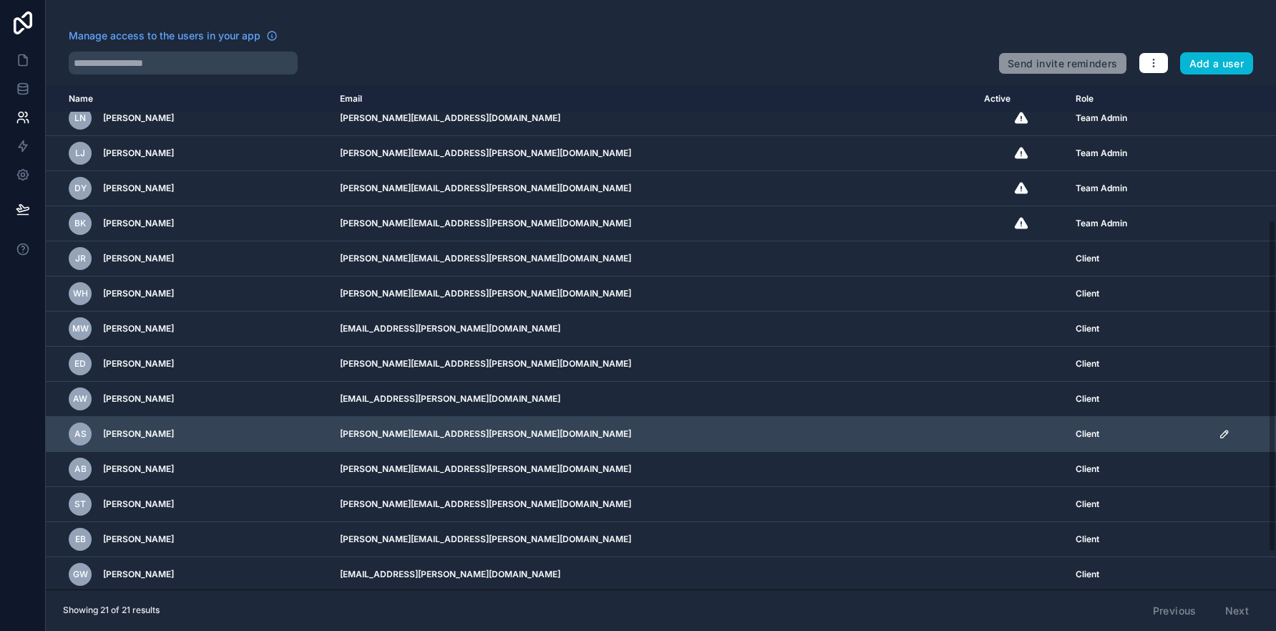
scroll to position [259, 0]
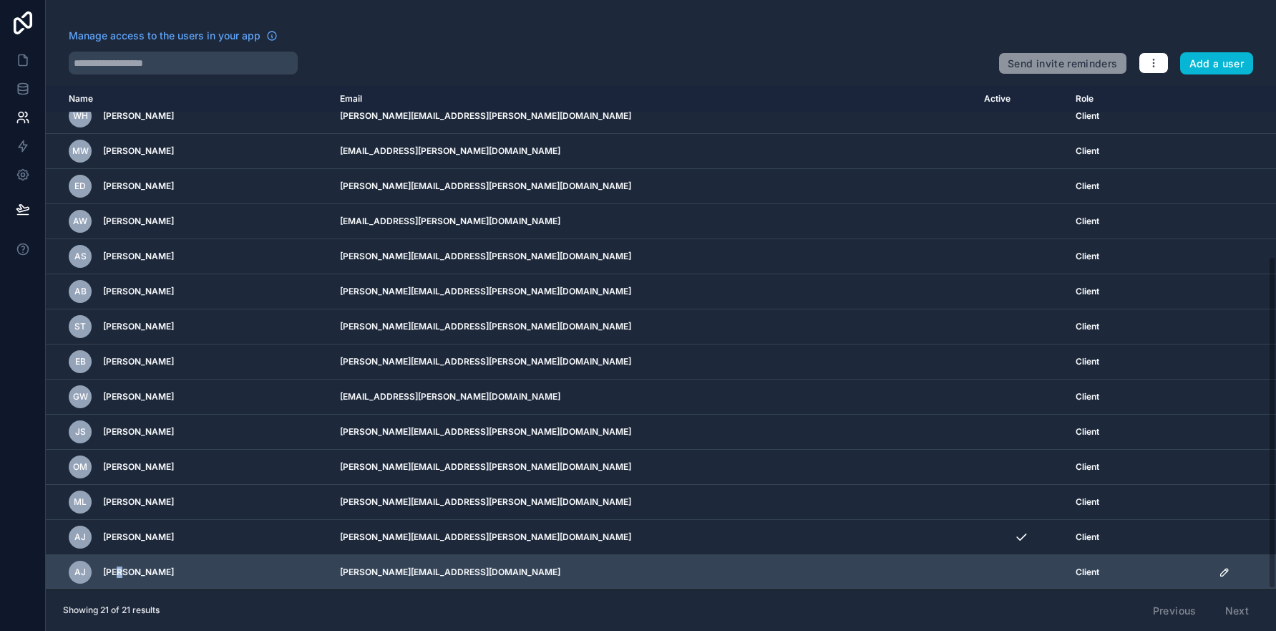
click at [125, 573] on span "[PERSON_NAME]" at bounding box center [138, 571] width 71 height 11
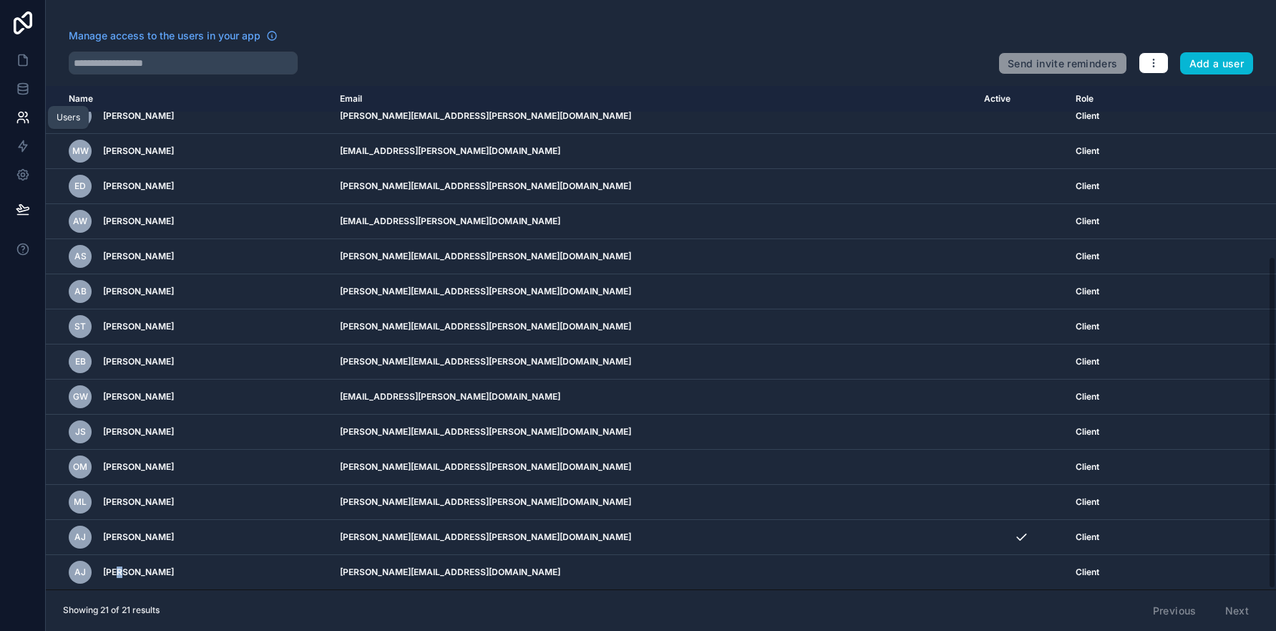
click at [24, 115] on icon at bounding box center [23, 117] width 14 height 14
click at [22, 89] on icon at bounding box center [23, 89] width 14 height 14
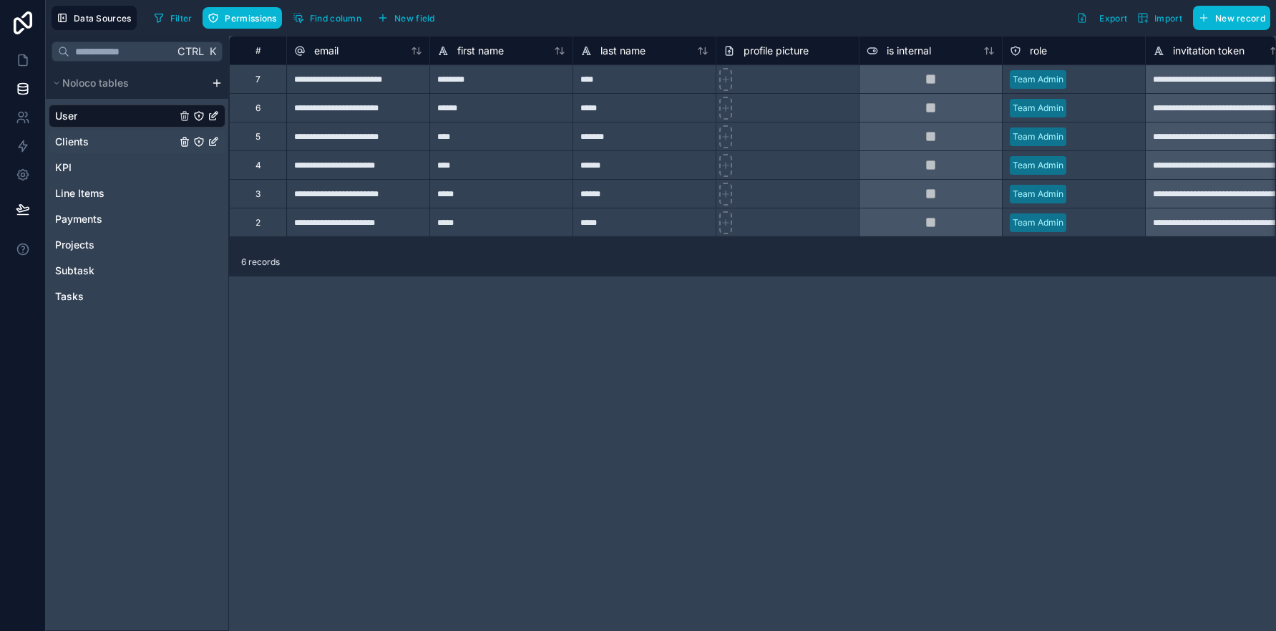
click at [89, 137] on link "Clients" at bounding box center [115, 142] width 121 height 14
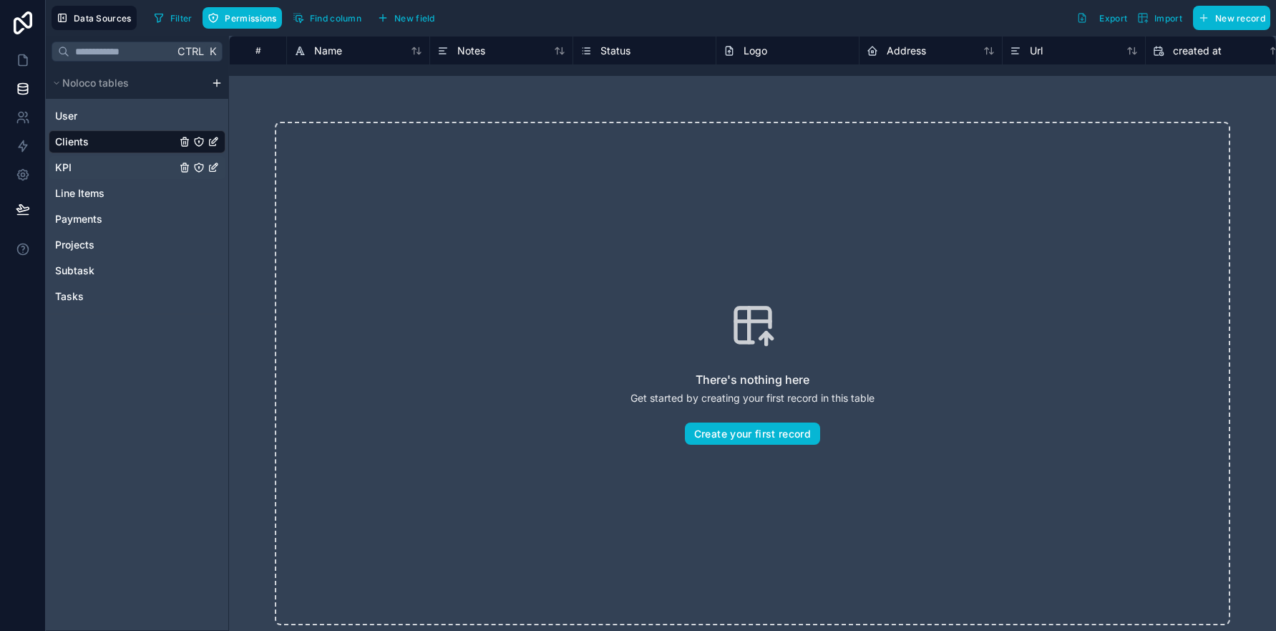
click at [88, 170] on link "KPI" at bounding box center [115, 167] width 121 height 14
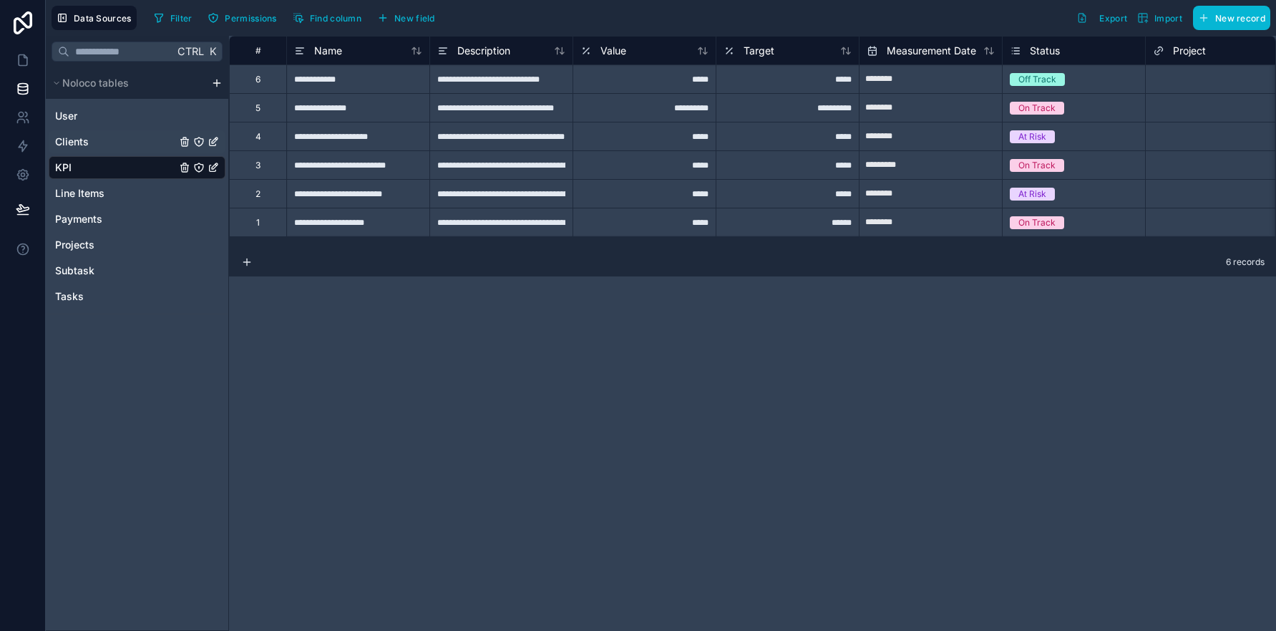
click at [88, 147] on span "Clients" at bounding box center [72, 142] width 34 height 14
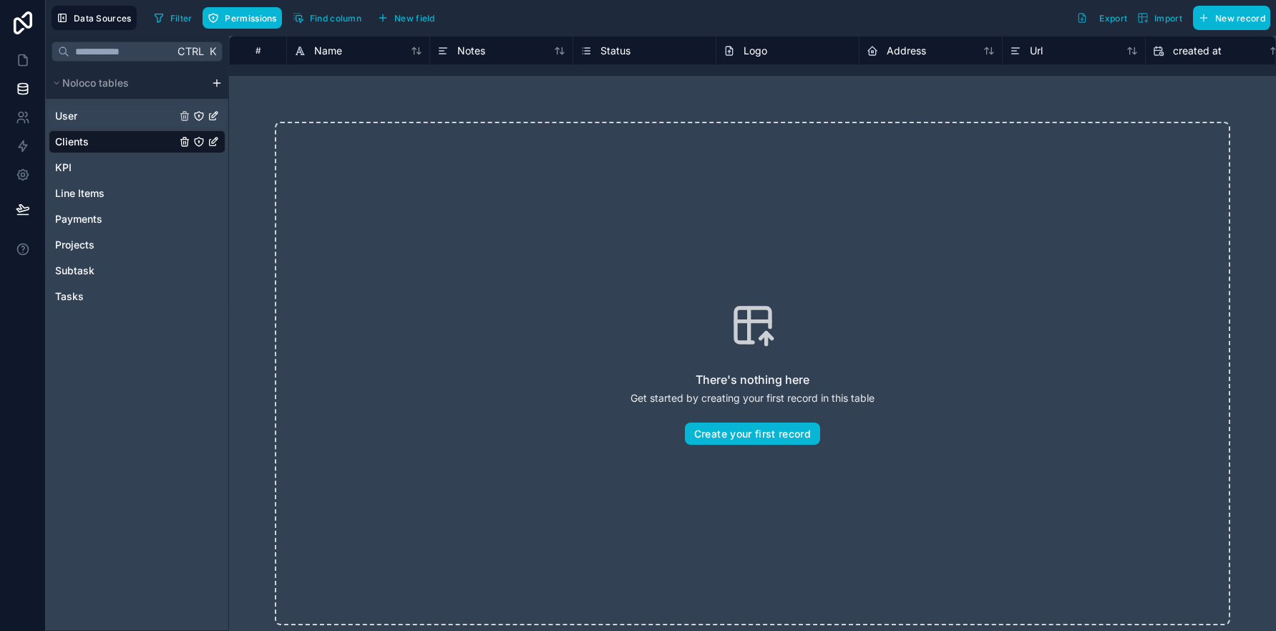
click at [89, 115] on link "User" at bounding box center [115, 116] width 121 height 14
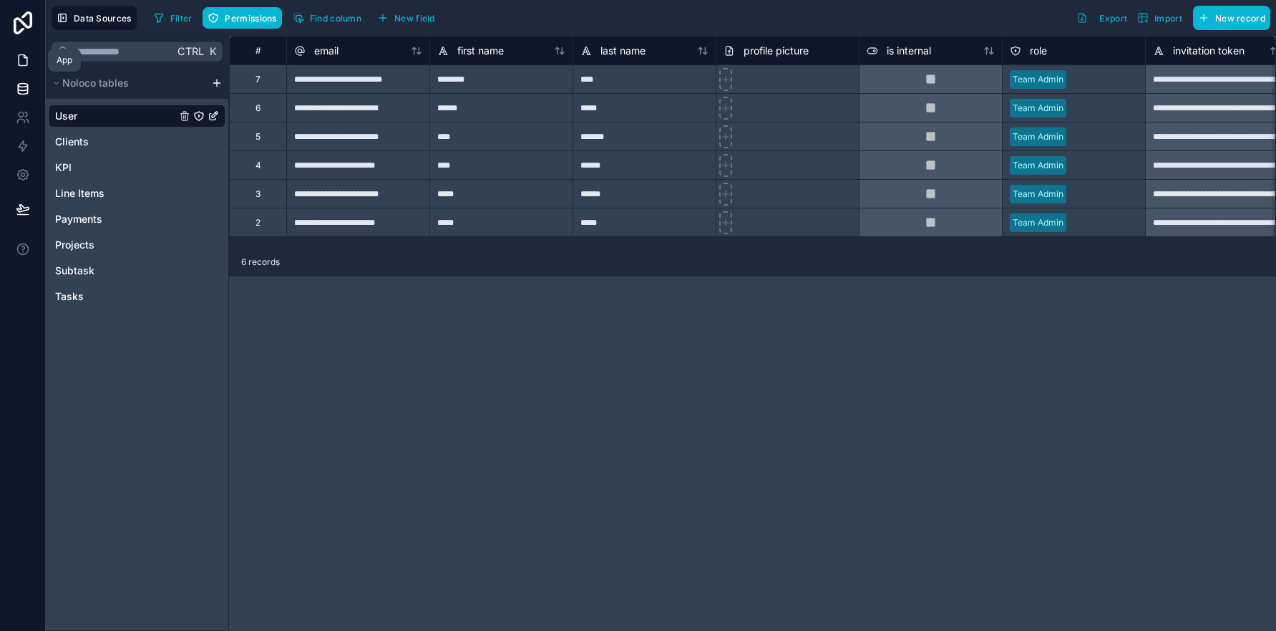
click at [24, 62] on icon at bounding box center [23, 60] width 14 height 14
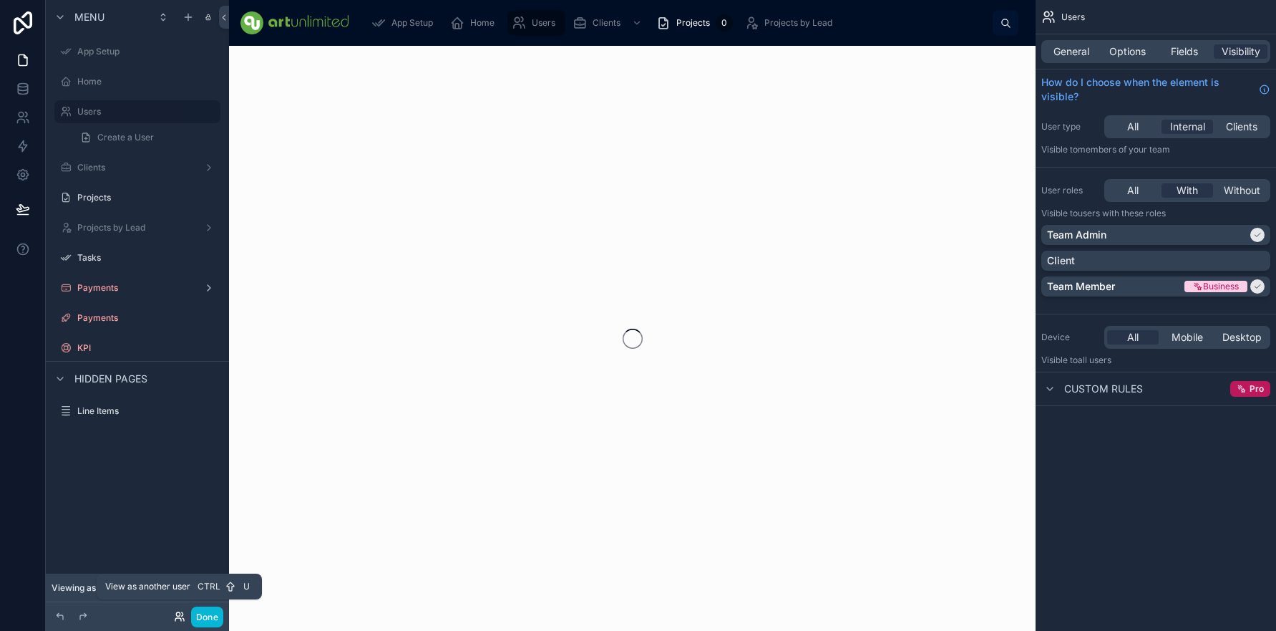
click at [177, 616] on icon at bounding box center [178, 614] width 4 height 4
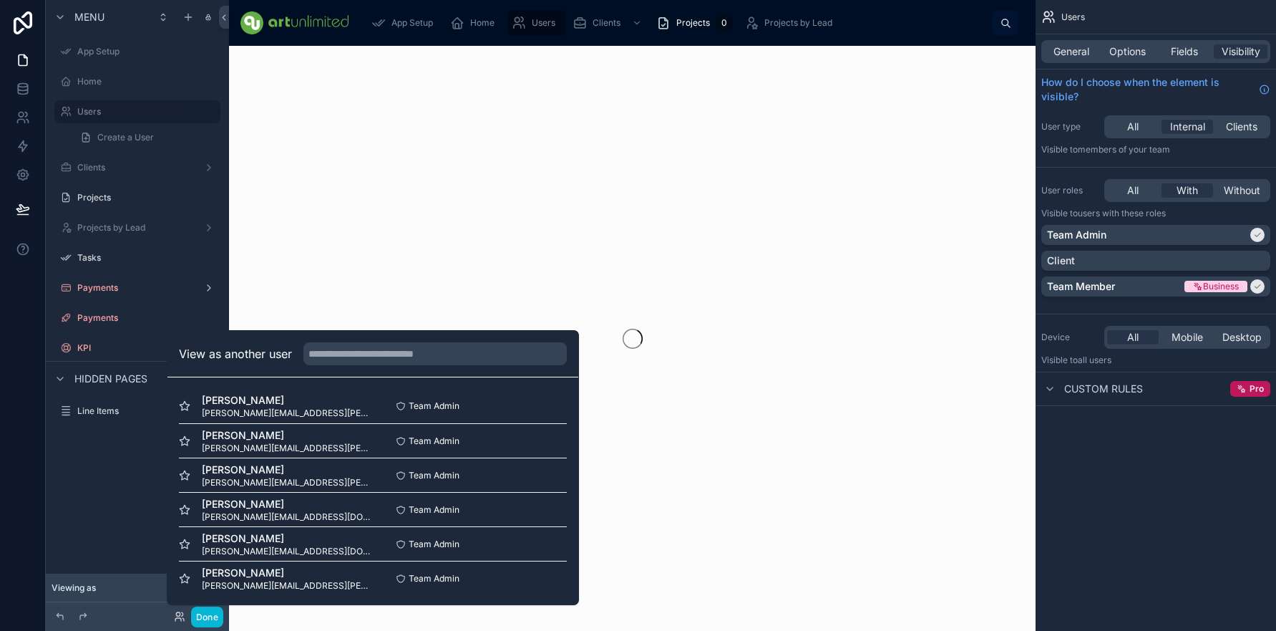
click at [330, 172] on div at bounding box center [632, 338] width 807 height 585
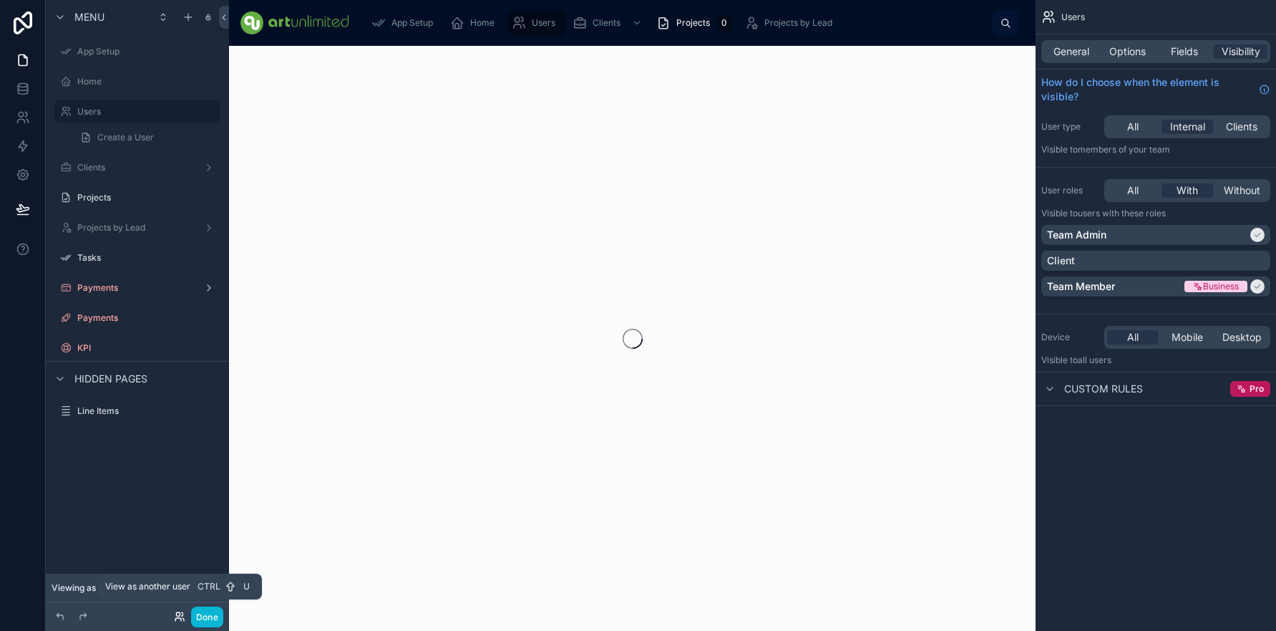
click at [178, 615] on icon at bounding box center [179, 616] width 11 height 11
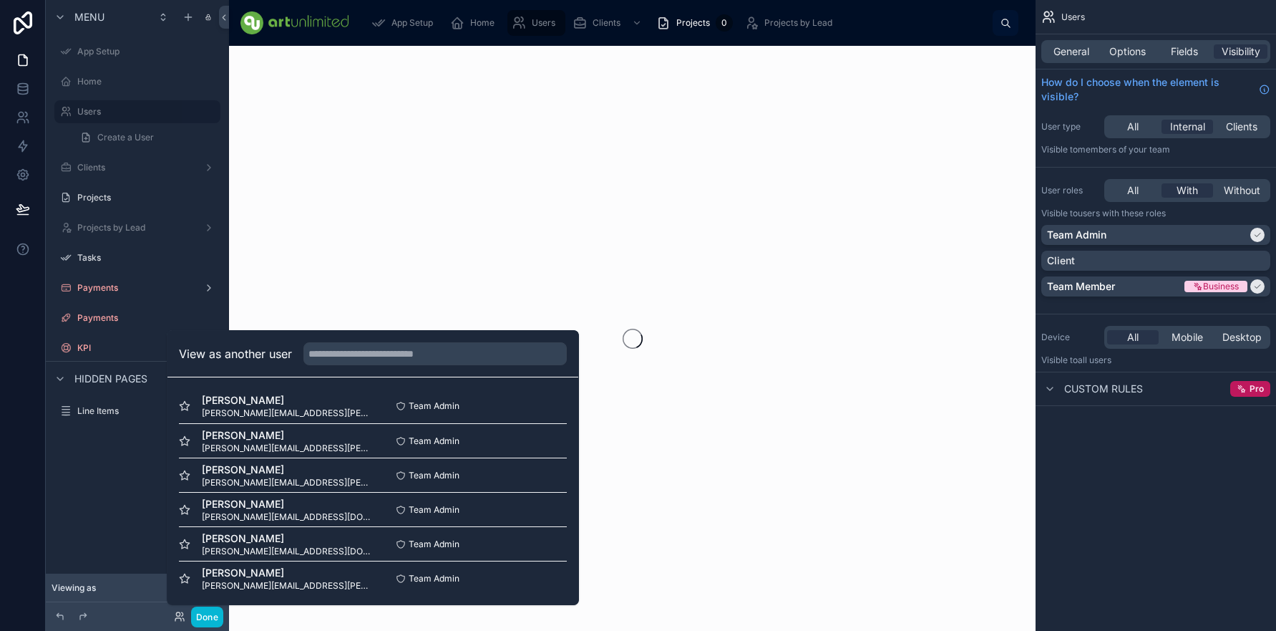
click at [311, 258] on div at bounding box center [632, 338] width 807 height 585
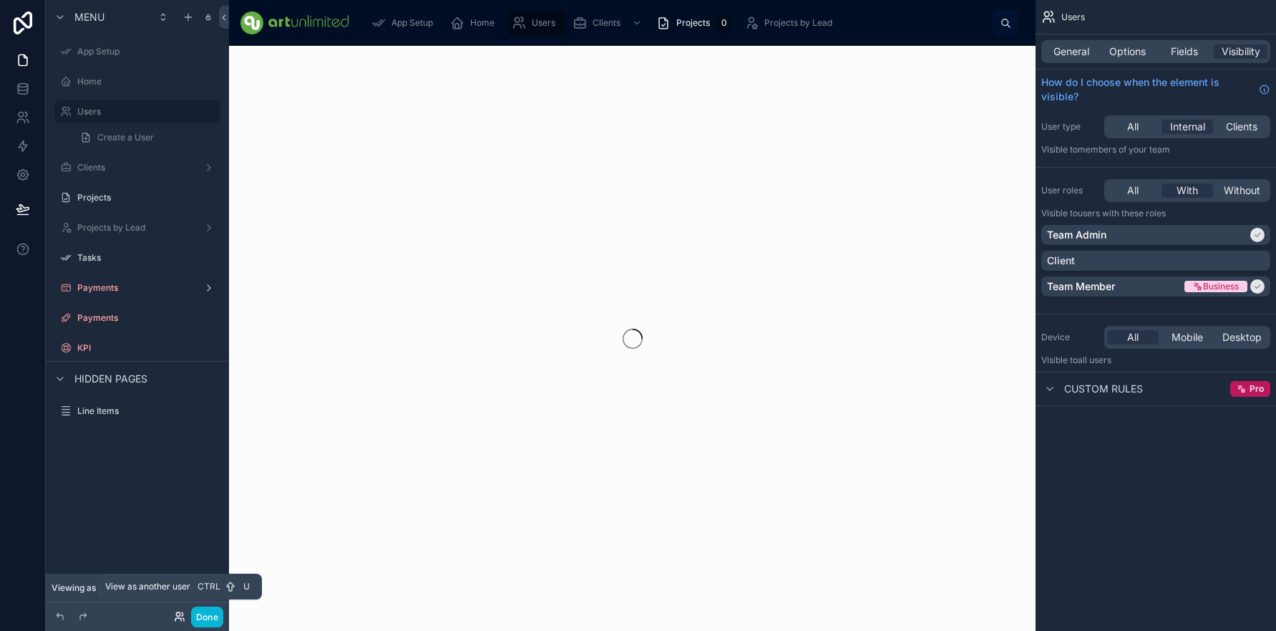
click at [175, 616] on icon at bounding box center [179, 616] width 11 height 11
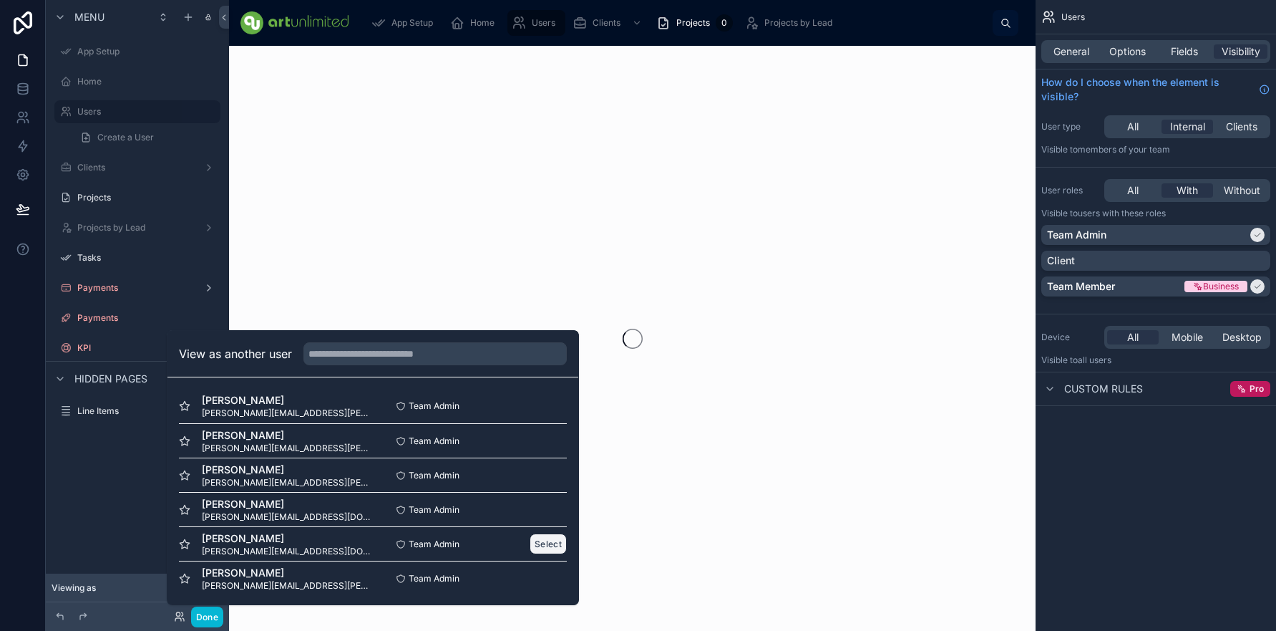
click at [538, 545] on button "Select" at bounding box center [548, 543] width 37 height 21
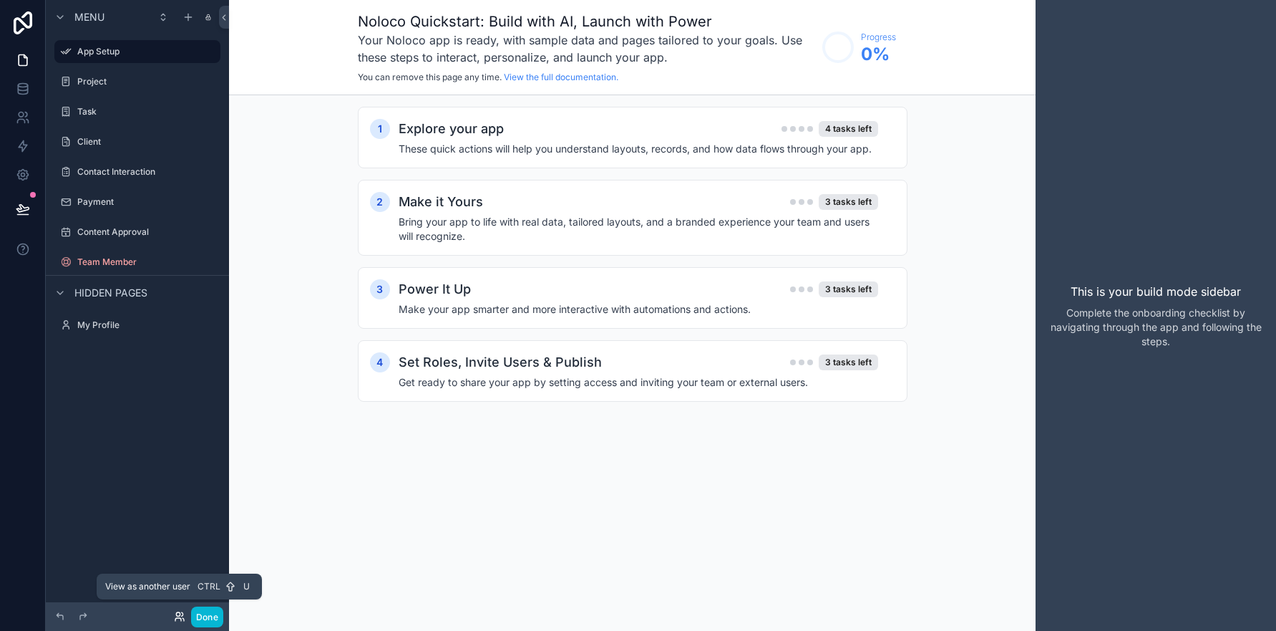
click at [178, 614] on icon at bounding box center [179, 616] width 11 height 11
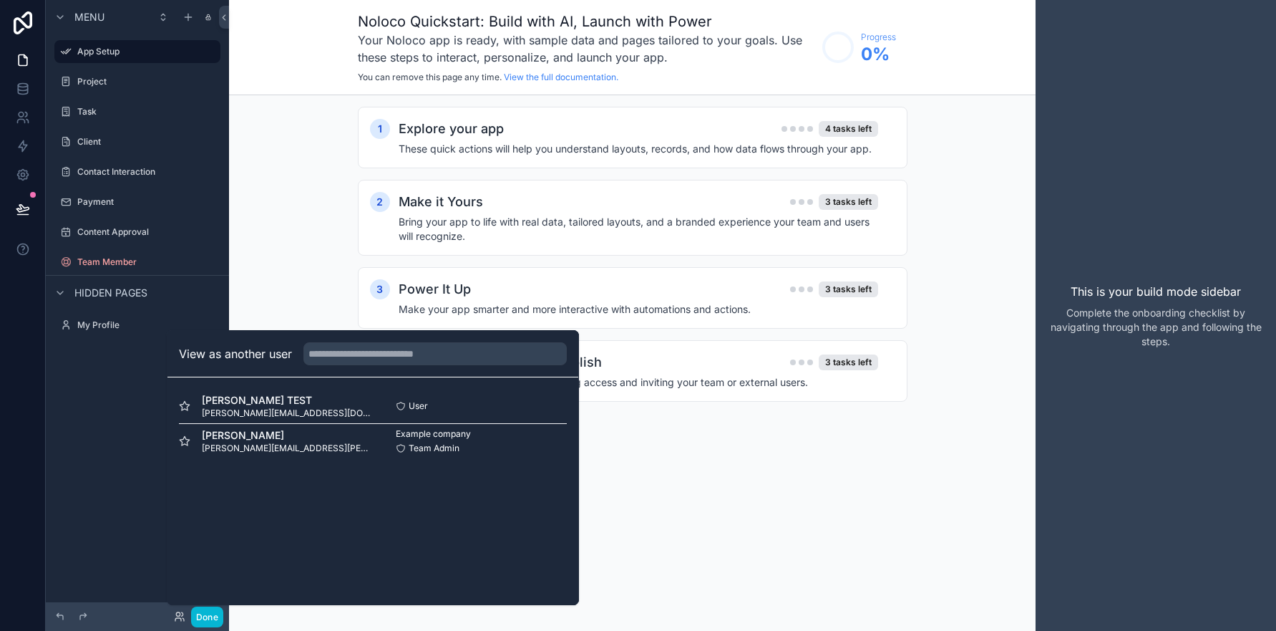
click at [92, 448] on div "Menu App Setup Project Task Client Contact Interaction Payment Content Approval…" at bounding box center [137, 306] width 183 height 613
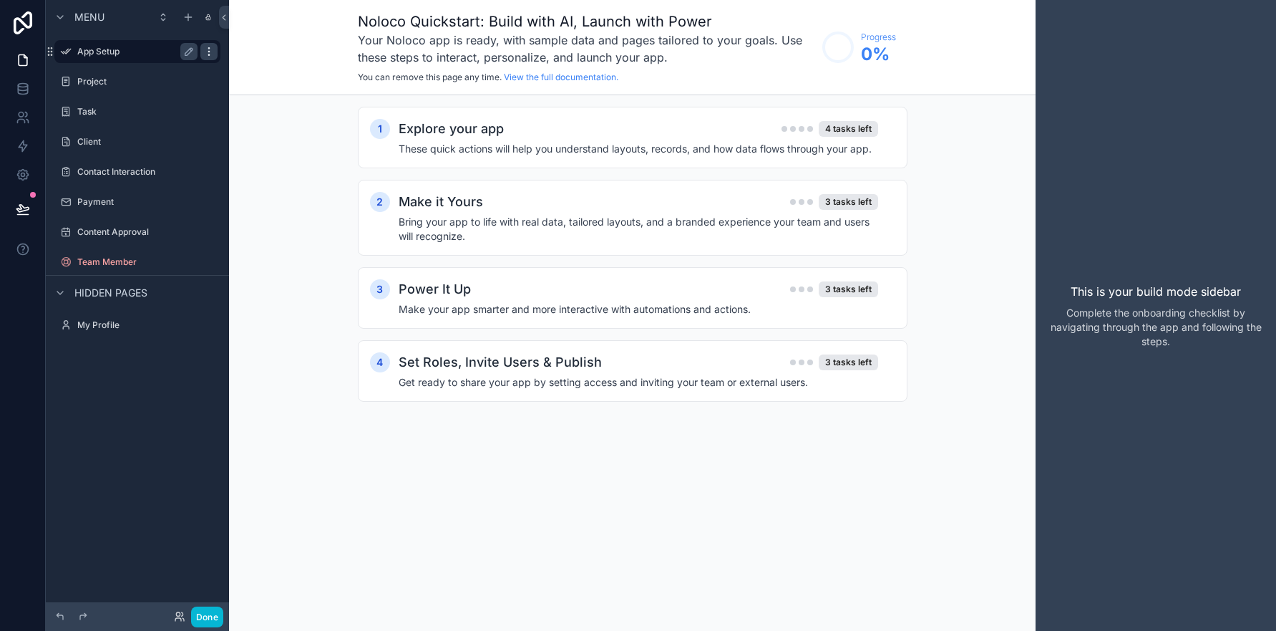
click at [208, 52] on icon "scrollable content" at bounding box center [208, 51] width 11 height 11
click at [268, 205] on div "1 Explore your app 4 tasks left These quick actions will help you understand la…" at bounding box center [632, 268] width 807 height 346
click at [21, 91] on icon at bounding box center [23, 89] width 14 height 14
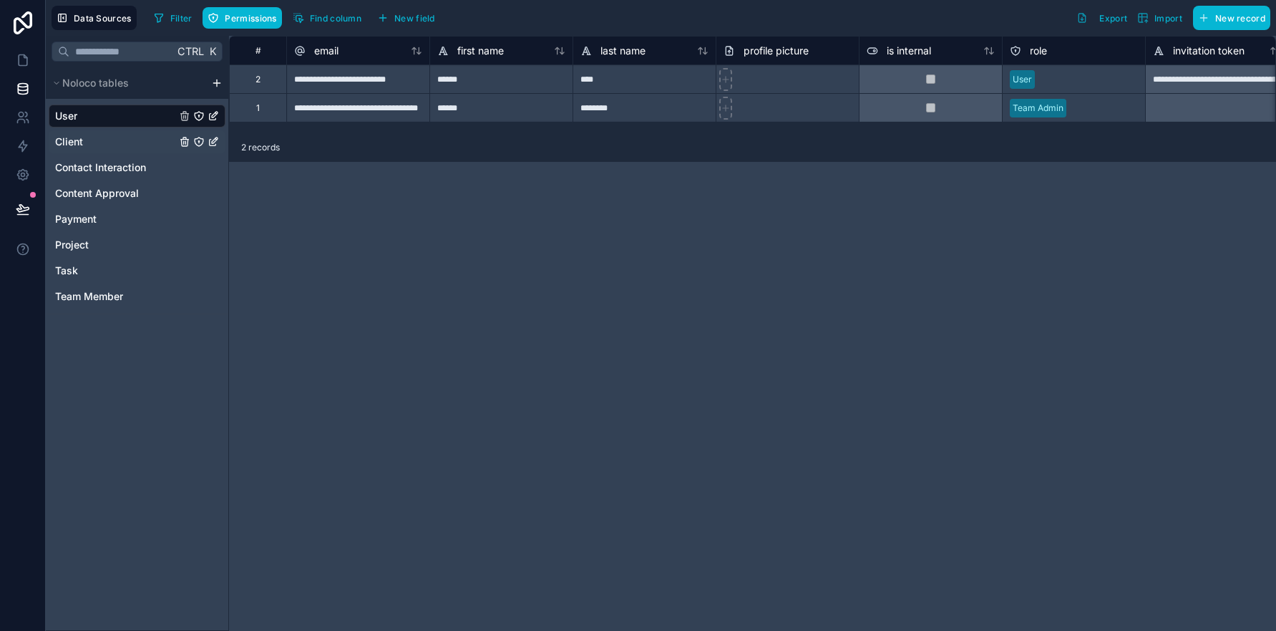
click at [108, 143] on link "Client" at bounding box center [115, 142] width 121 height 14
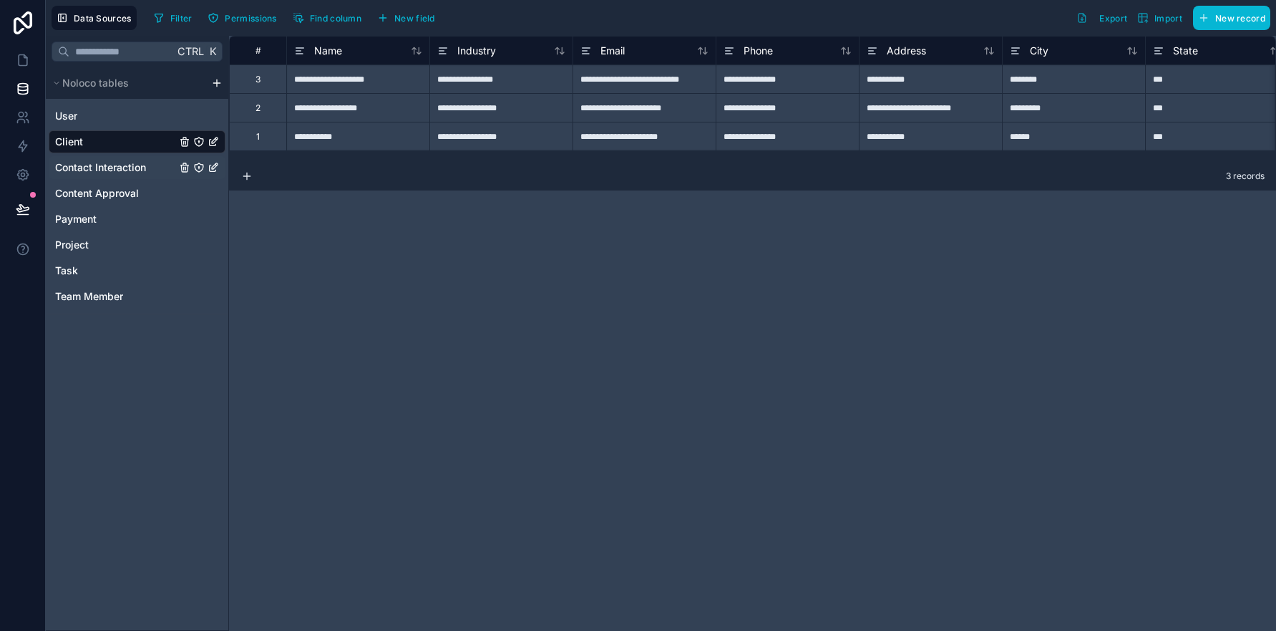
click at [111, 165] on span "Contact Interaction" at bounding box center [100, 167] width 91 height 14
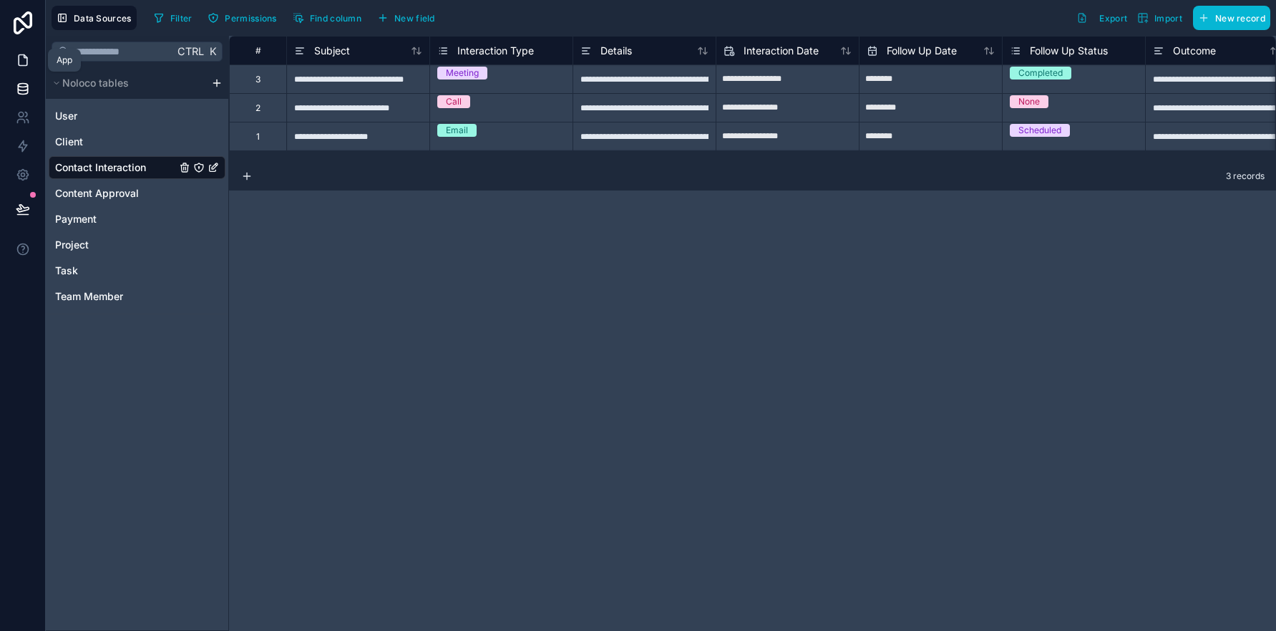
click at [24, 59] on icon at bounding box center [23, 60] width 14 height 14
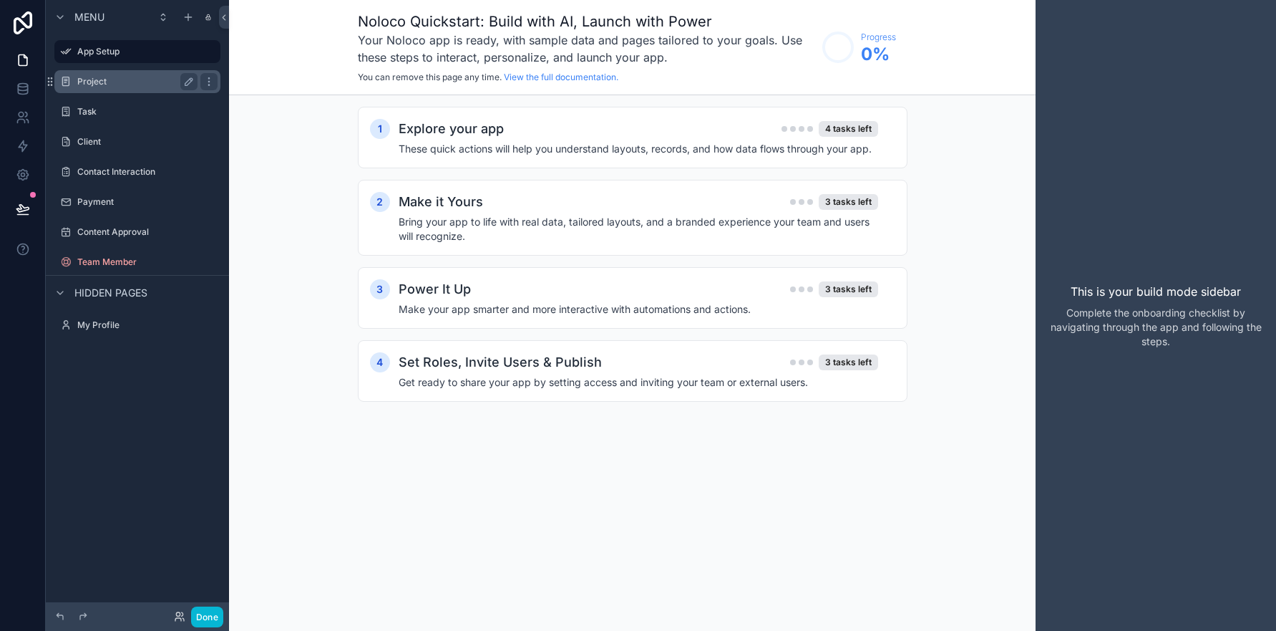
click at [102, 79] on label "Project" at bounding box center [134, 81] width 115 height 11
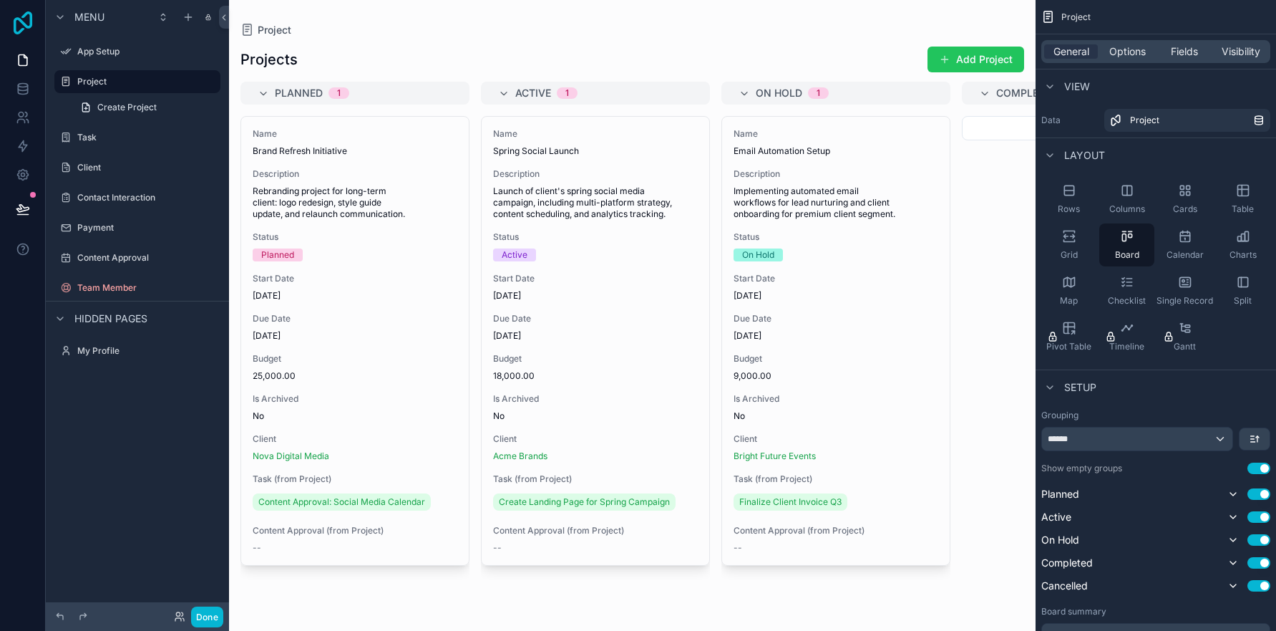
click at [28, 23] on icon at bounding box center [23, 22] width 29 height 23
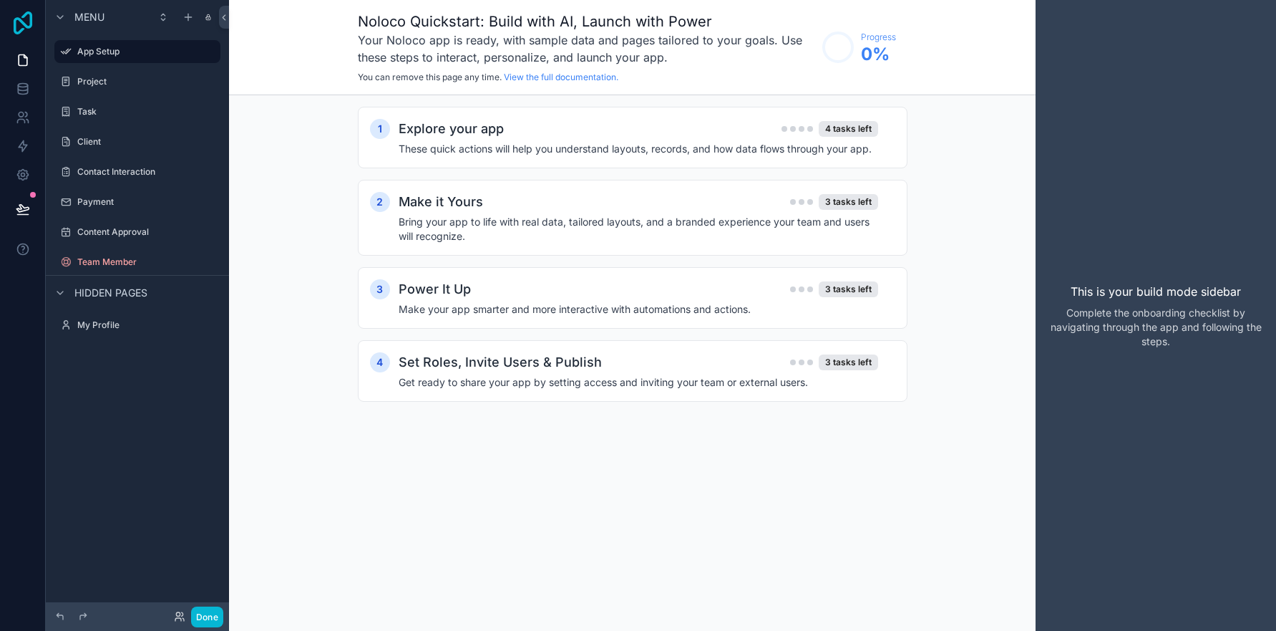
click at [22, 18] on icon at bounding box center [23, 22] width 29 height 23
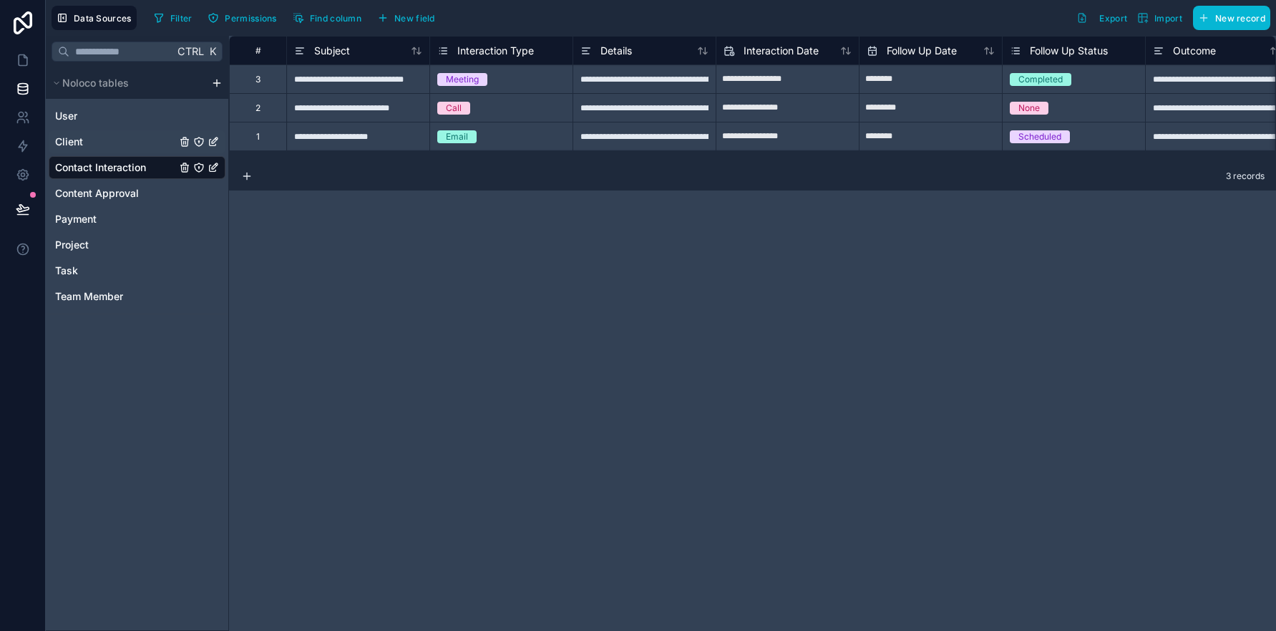
click at [82, 139] on span "Client" at bounding box center [69, 142] width 28 height 14
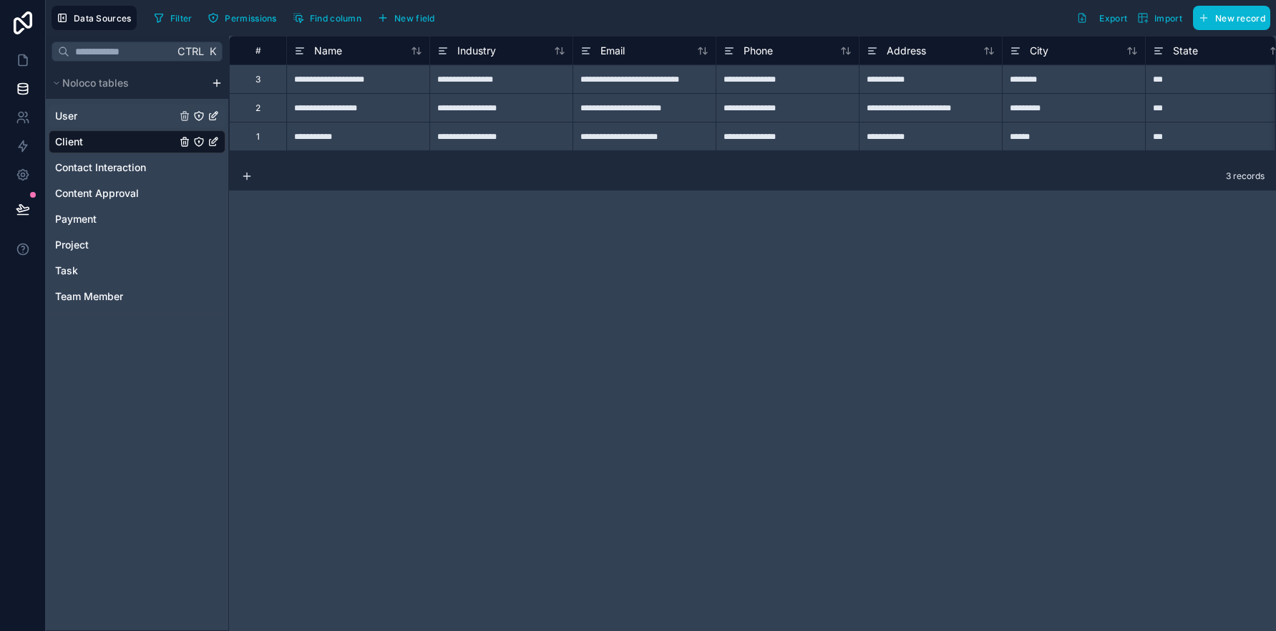
click at [81, 115] on link "User" at bounding box center [115, 116] width 121 height 14
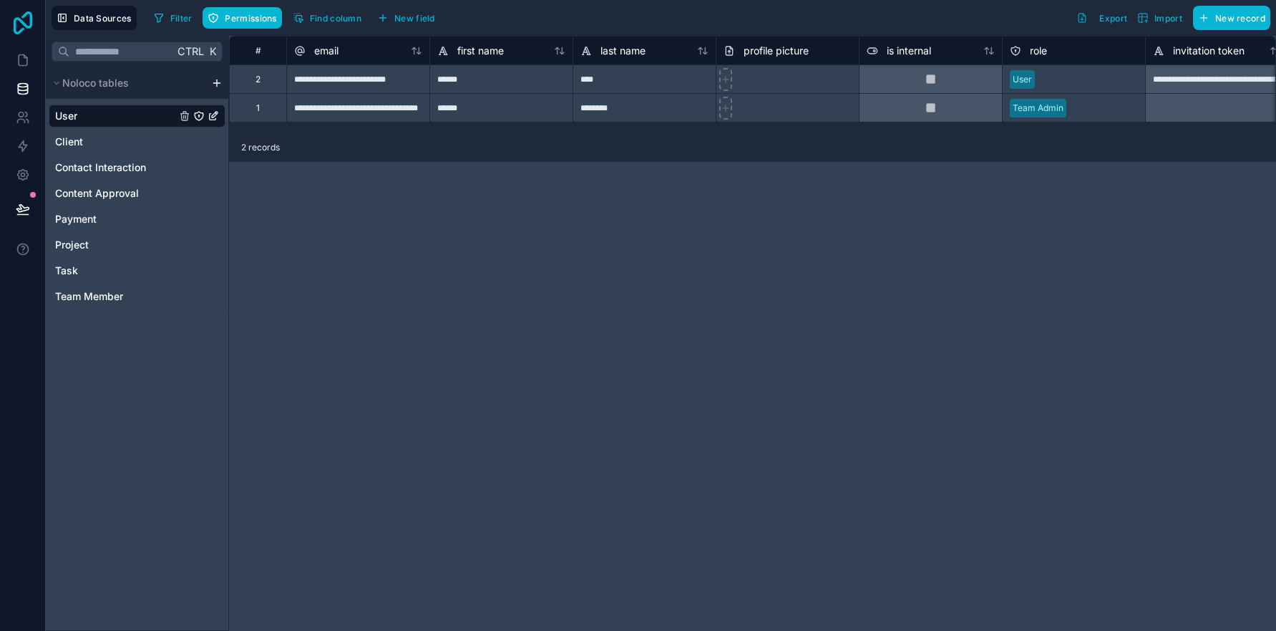
click at [22, 18] on icon at bounding box center [23, 22] width 29 height 23
